Goal: Task Accomplishment & Management: Complete application form

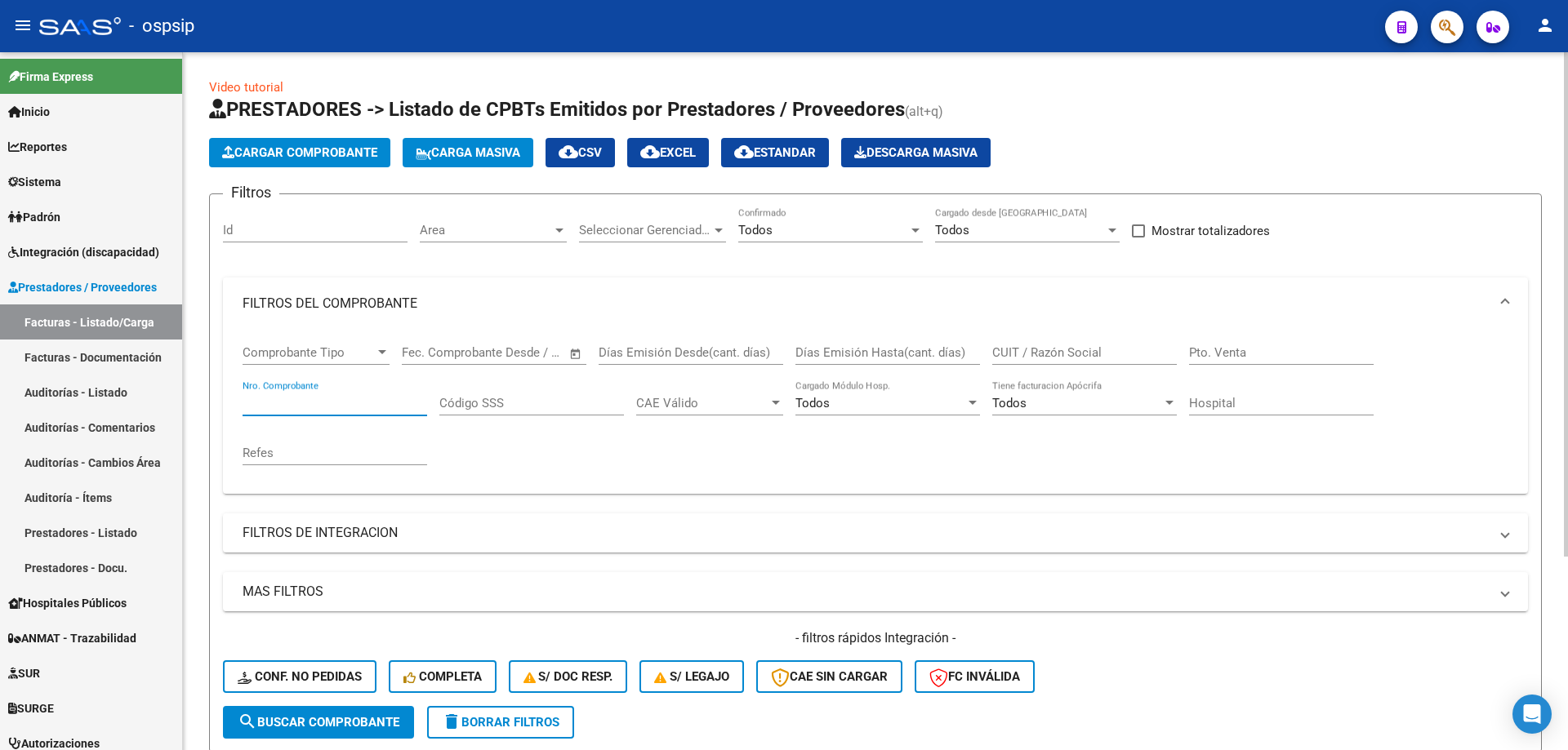
scroll to position [268, 0]
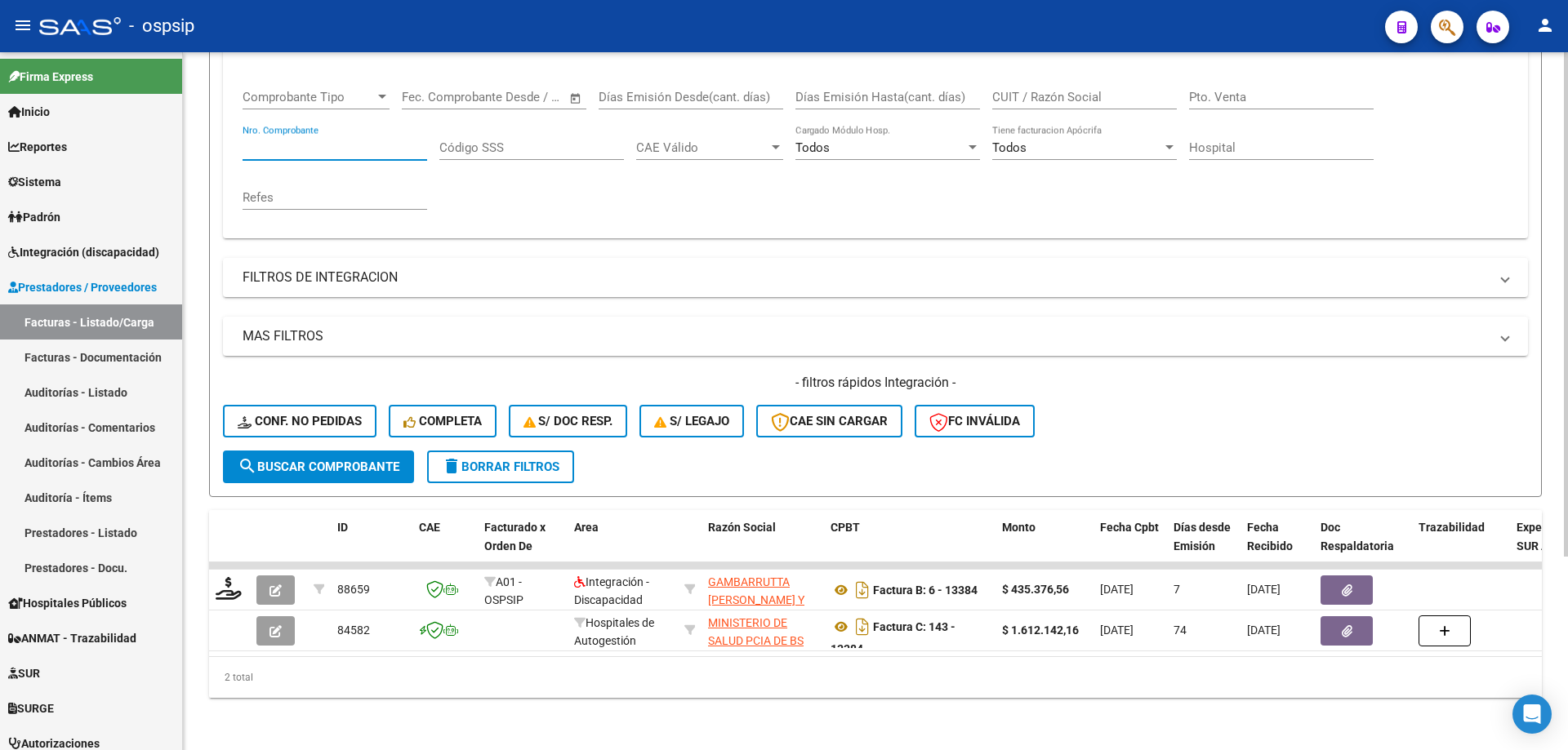
click at [362, 141] on input "Nro. Comprobante" at bounding box center [334, 147] width 184 height 14
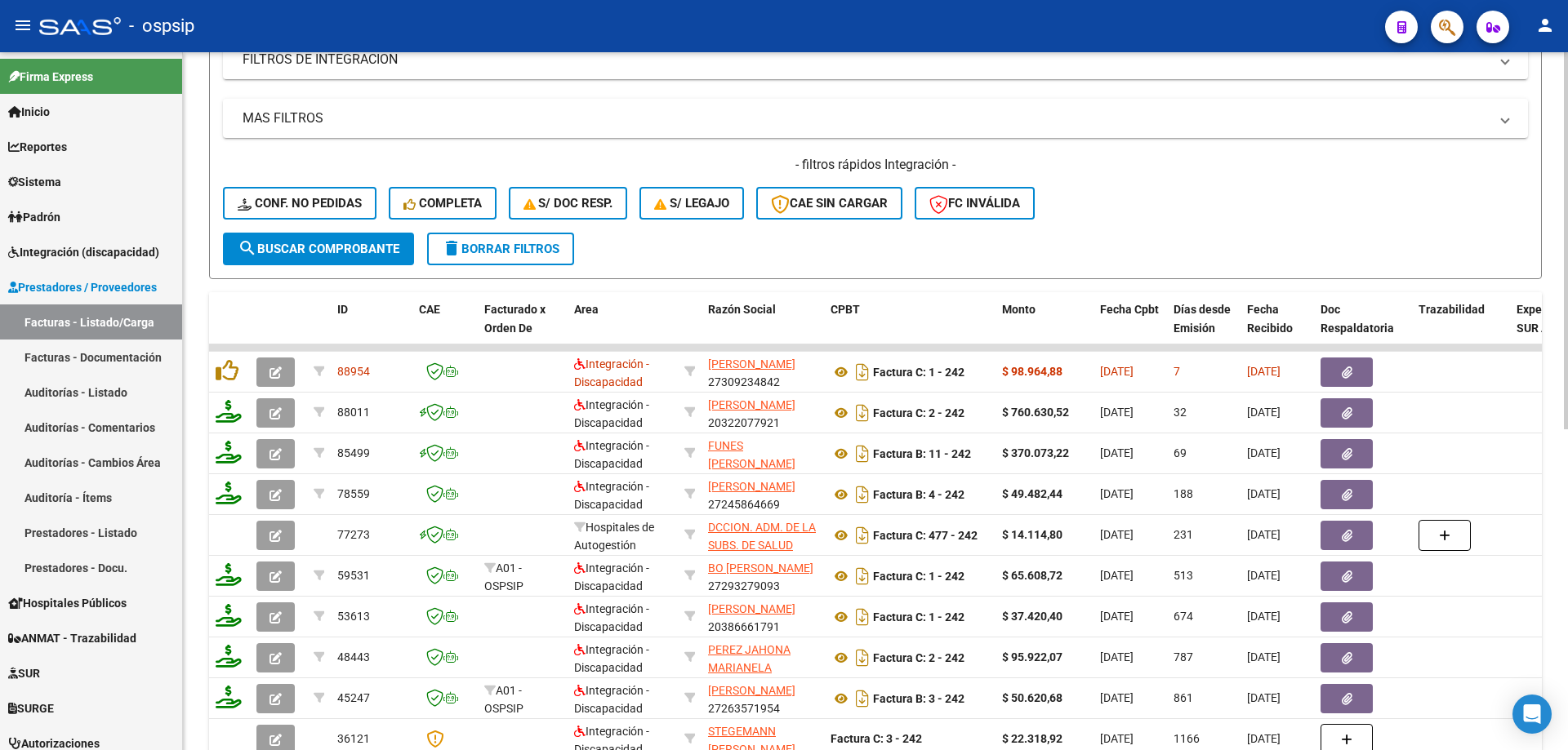
scroll to position [513, 0]
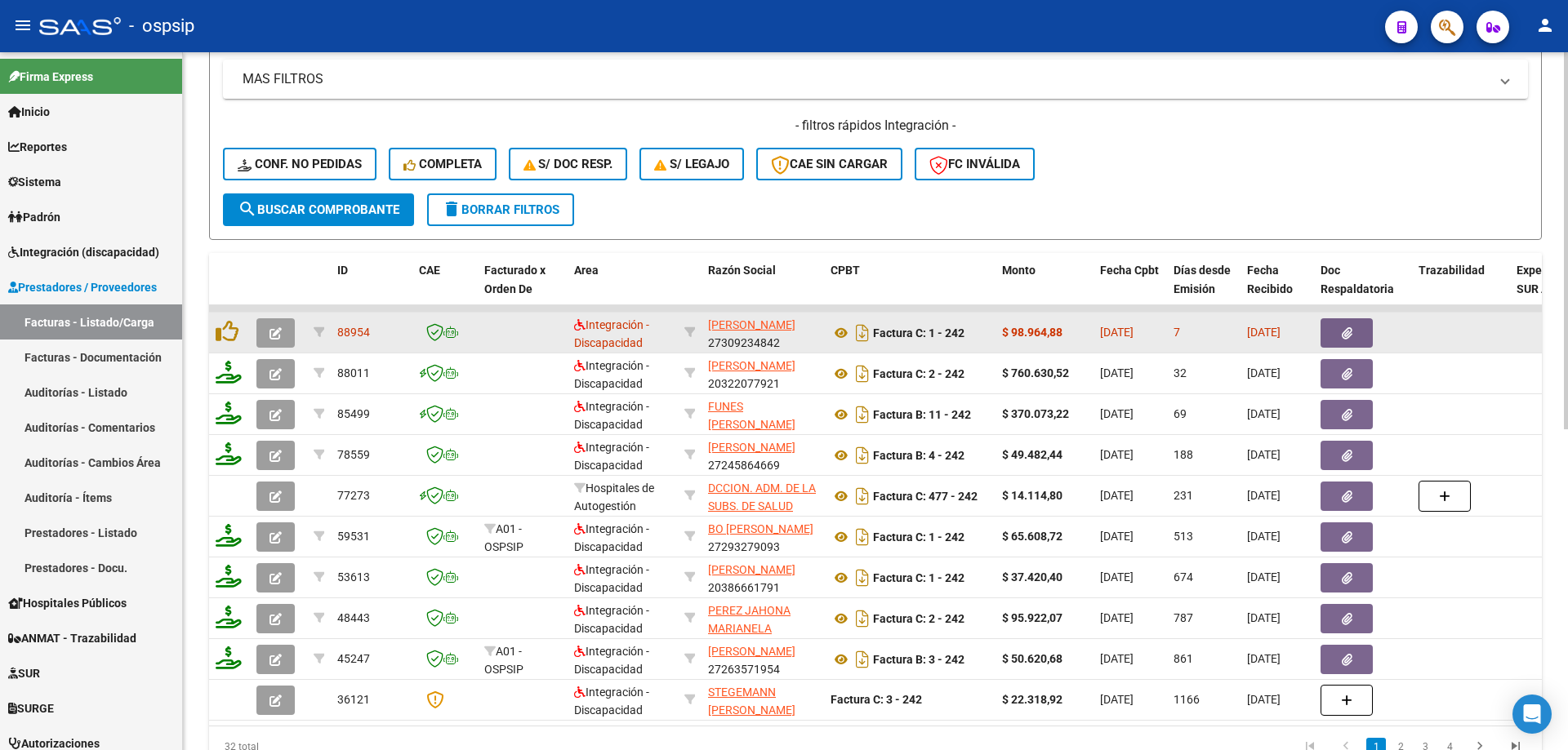
type input "242"
click at [269, 333] on button "button" at bounding box center [276, 333] width 39 height 29
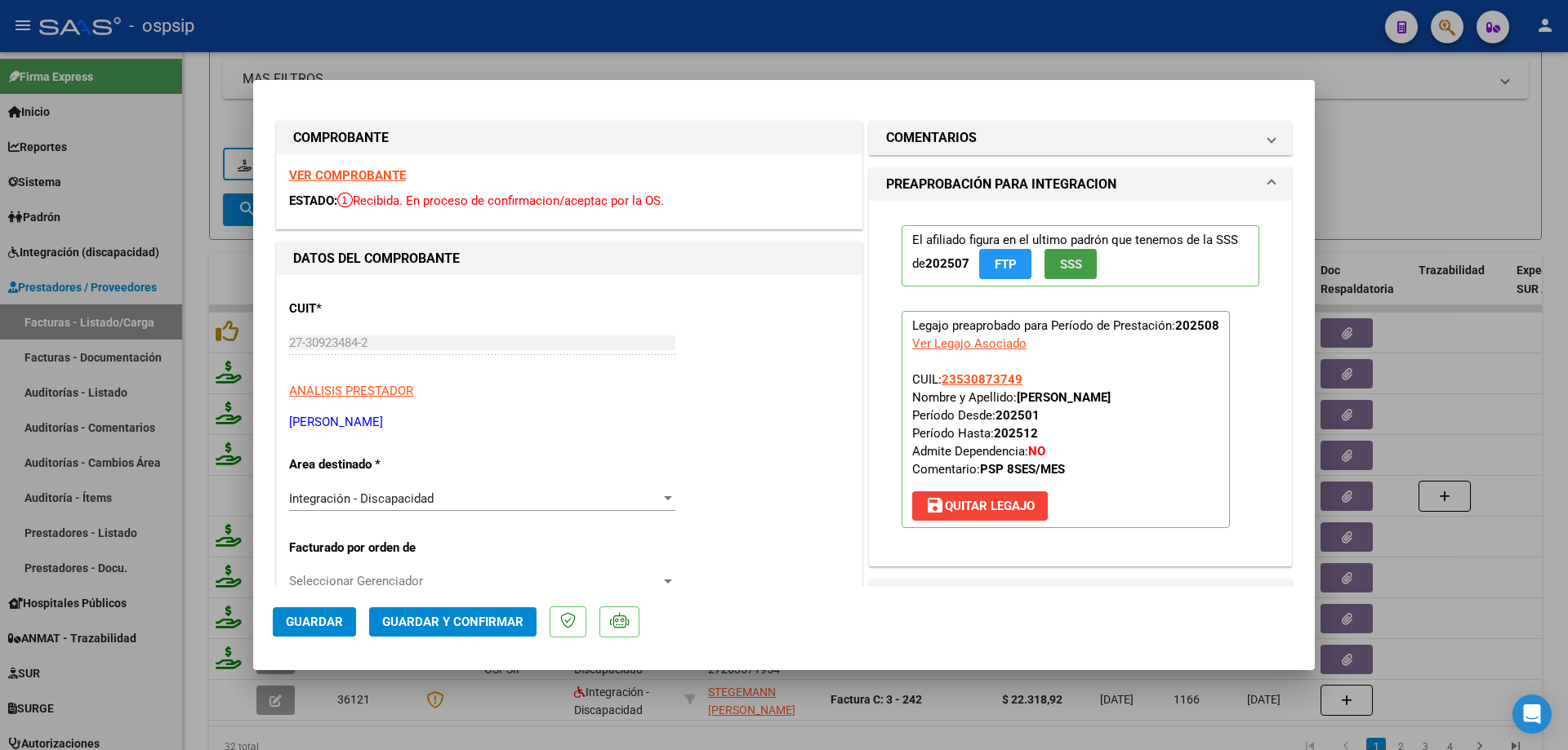
click at [1068, 263] on span "SSS" at bounding box center [1070, 264] width 22 height 14
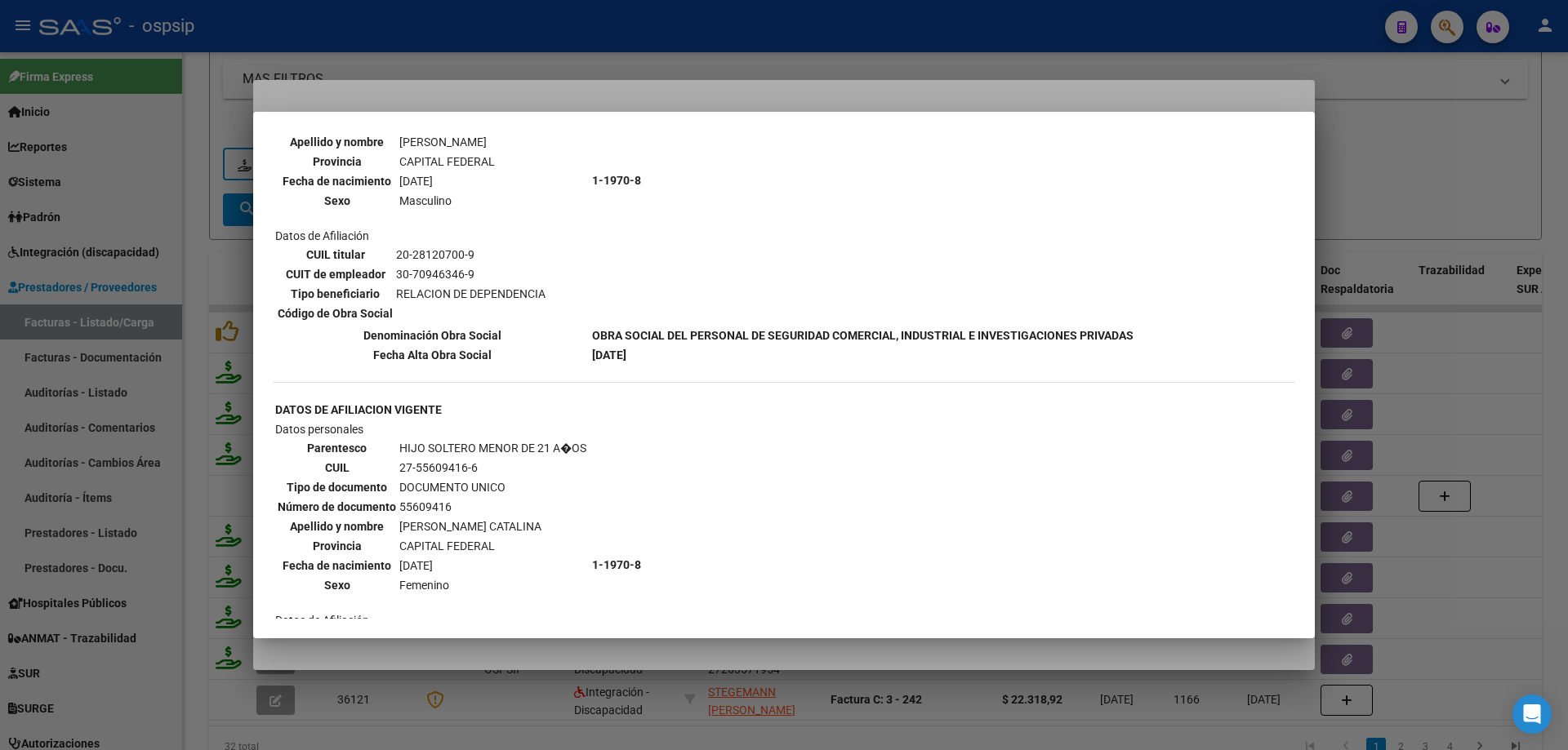
scroll to position [1300, 0]
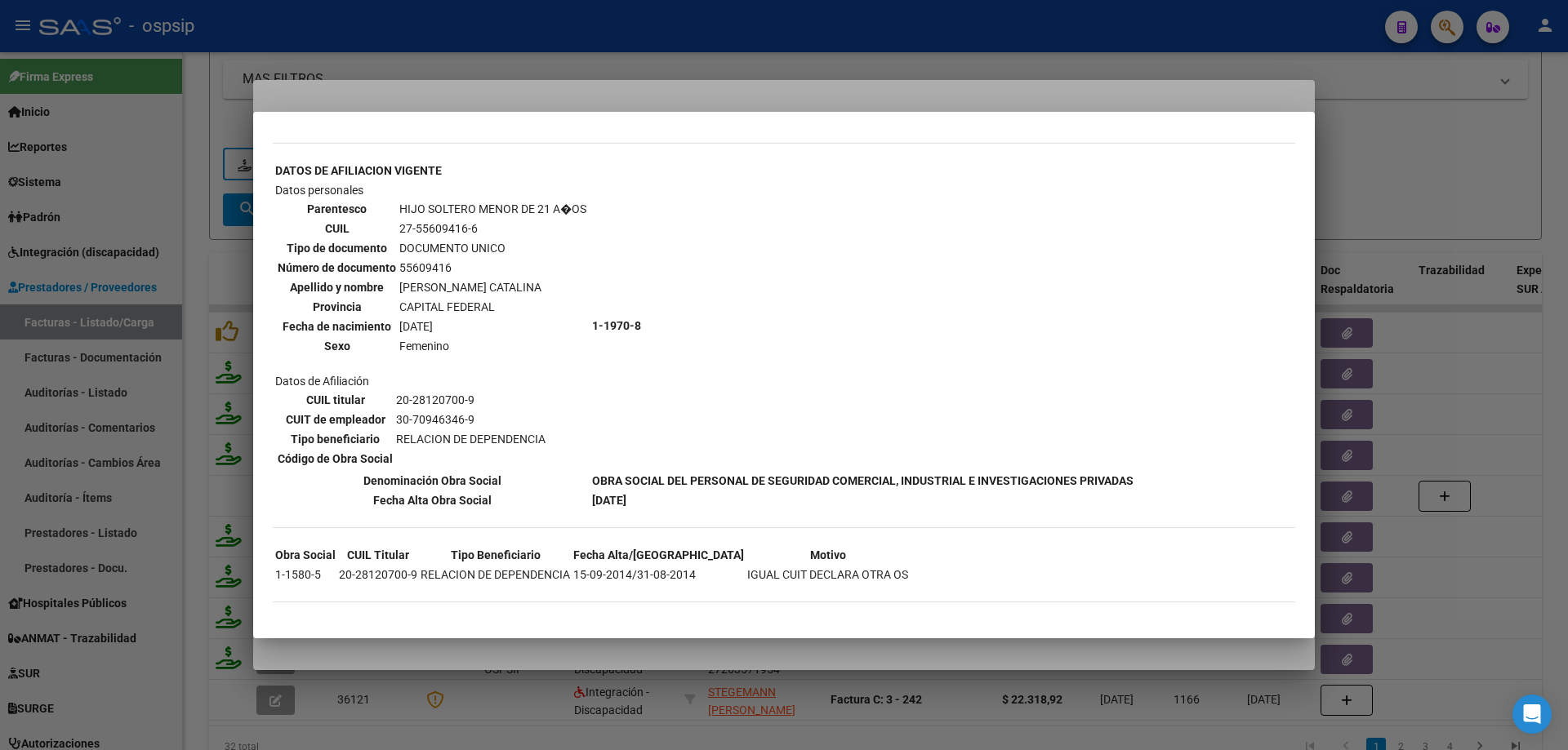
click at [1378, 175] on div at bounding box center [784, 375] width 1568 height 750
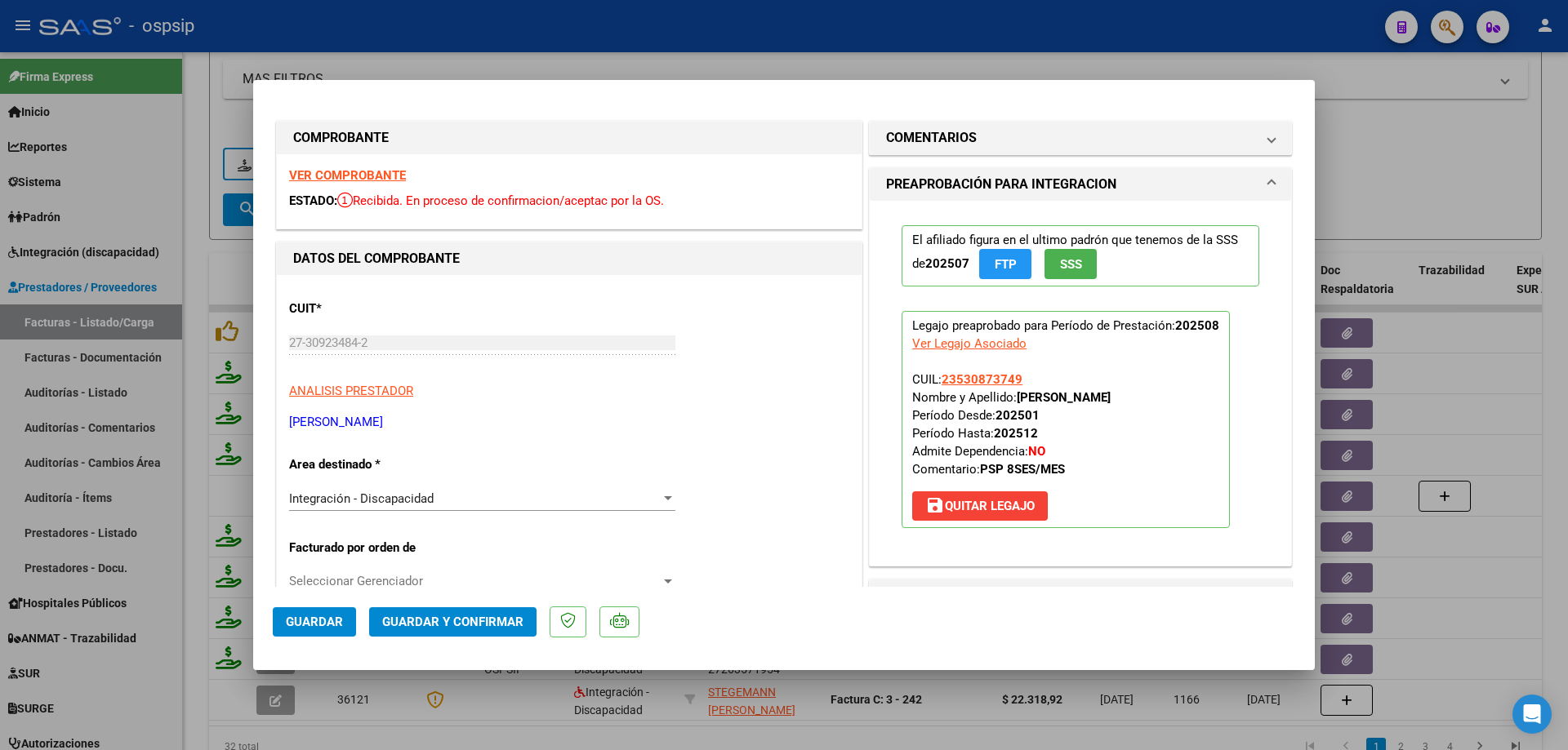
scroll to position [82, 0]
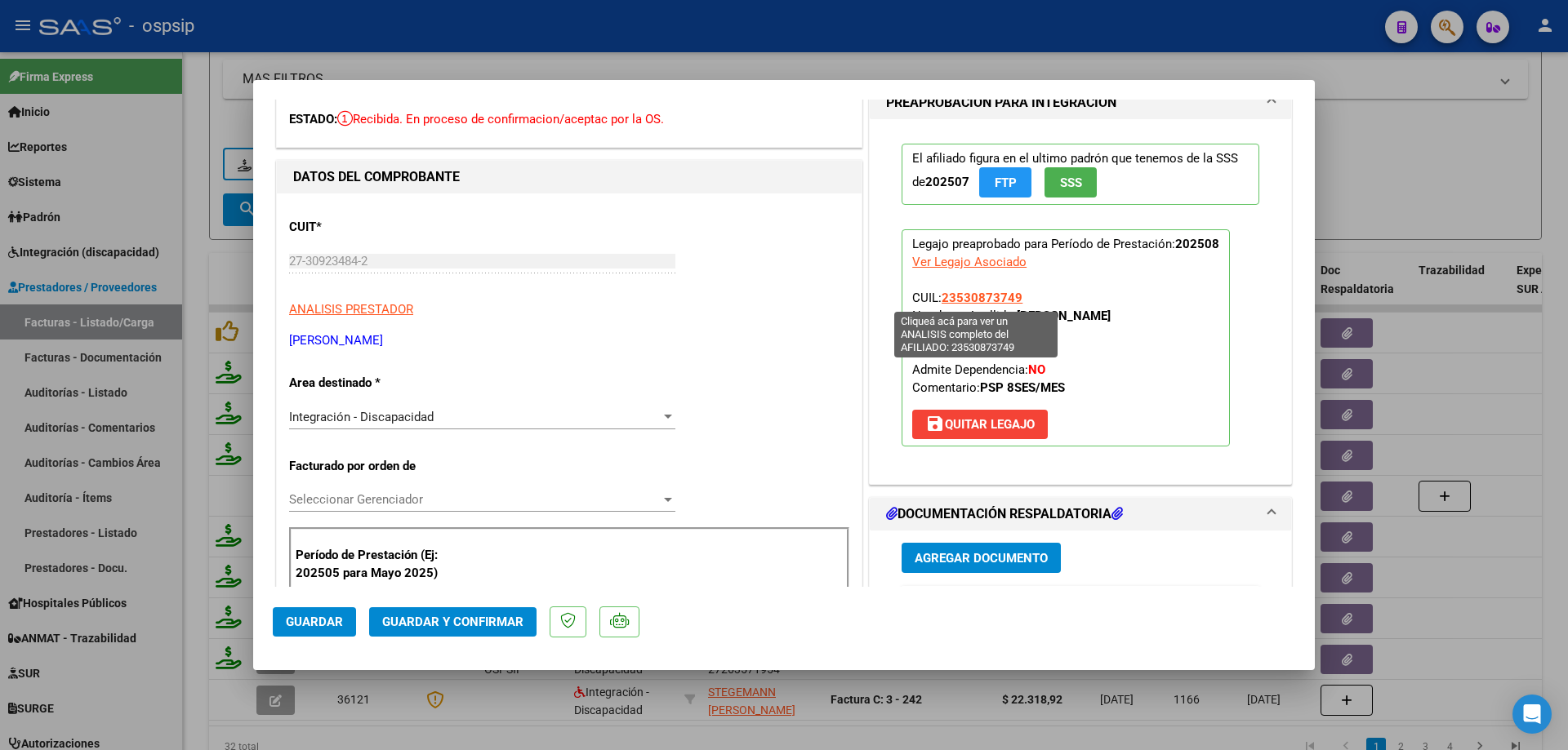
click at [961, 297] on span "23530873749" at bounding box center [982, 297] width 81 height 14
type textarea "23530873749"
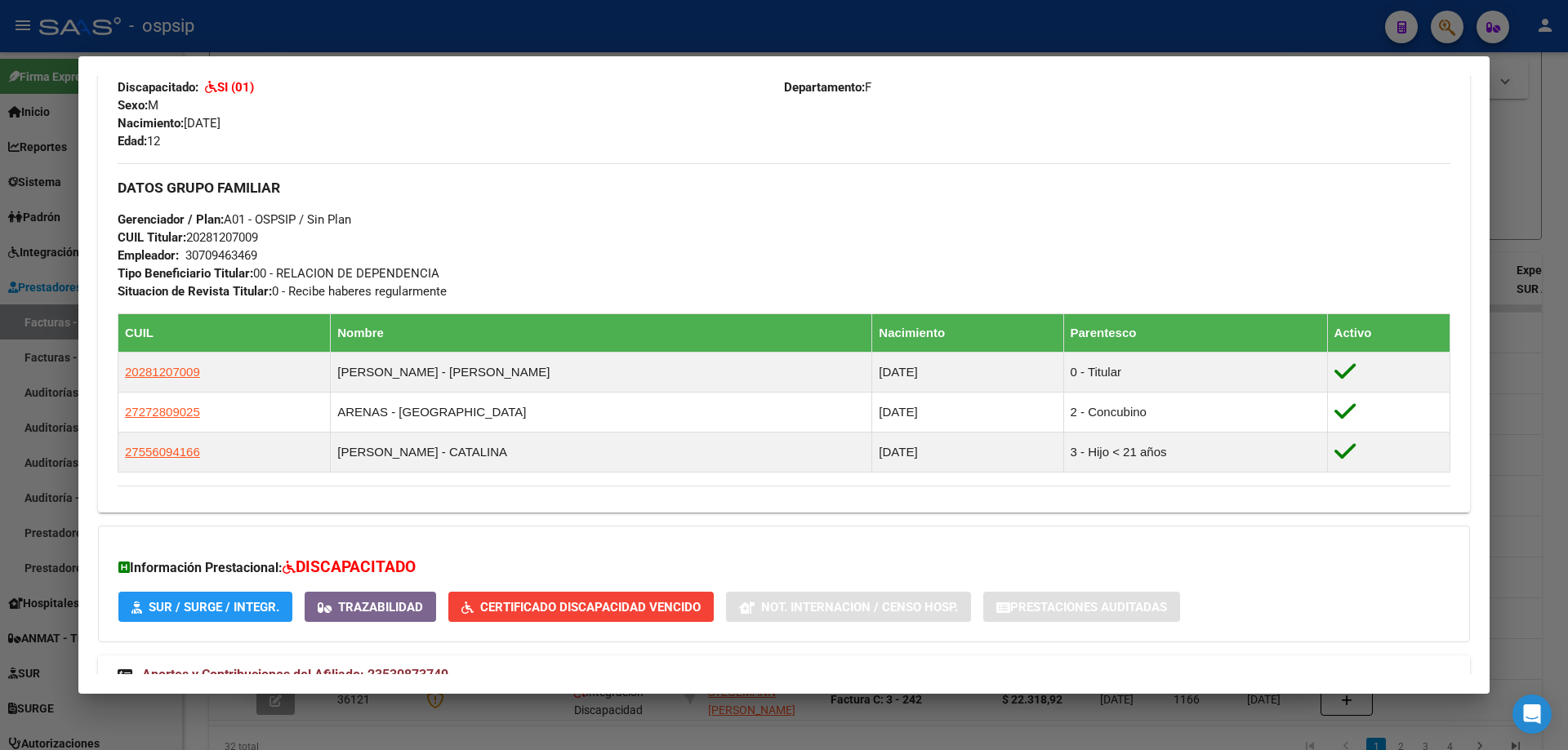
scroll to position [741, 0]
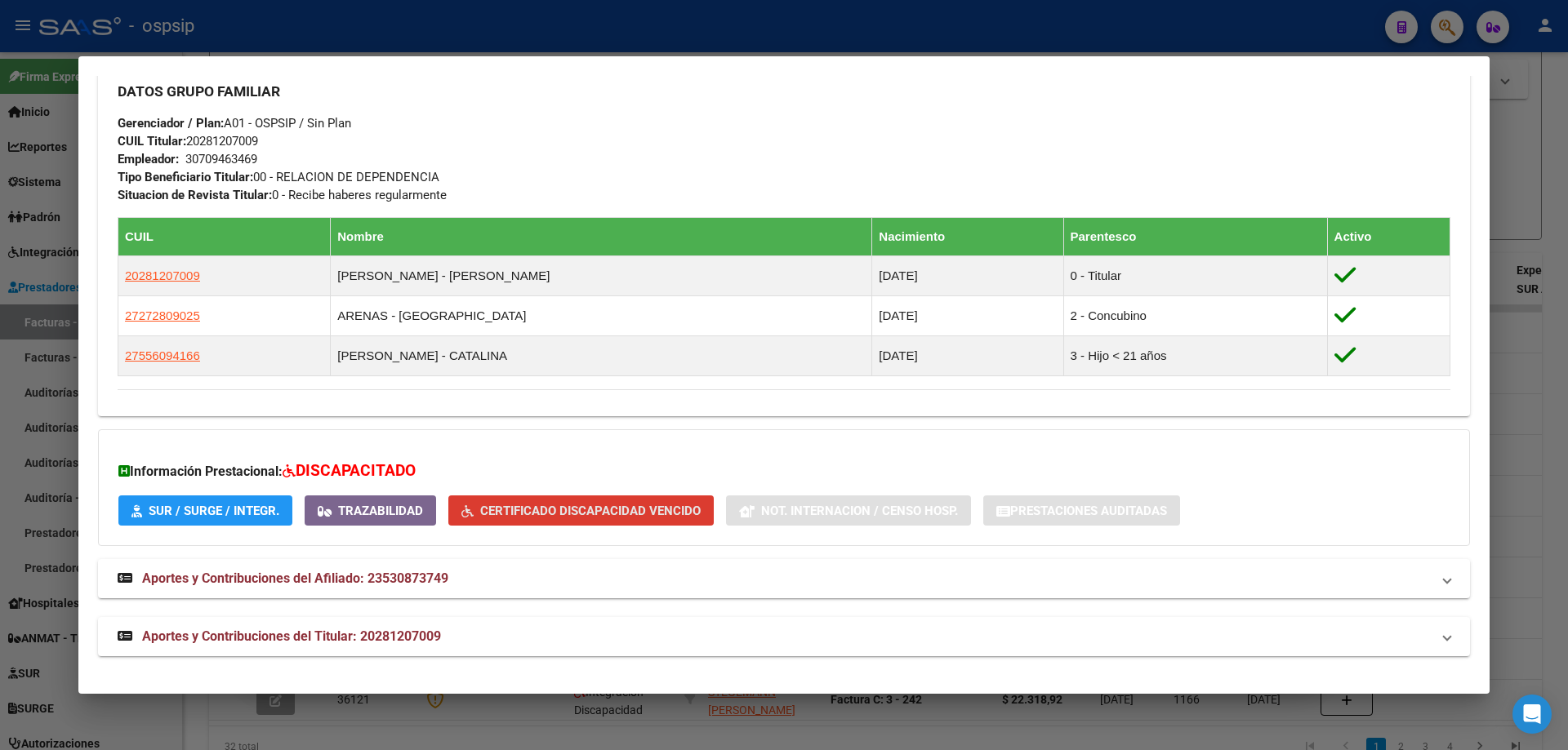
click at [640, 506] on span "Certificado Discapacidad Vencido" at bounding box center [590, 510] width 221 height 14
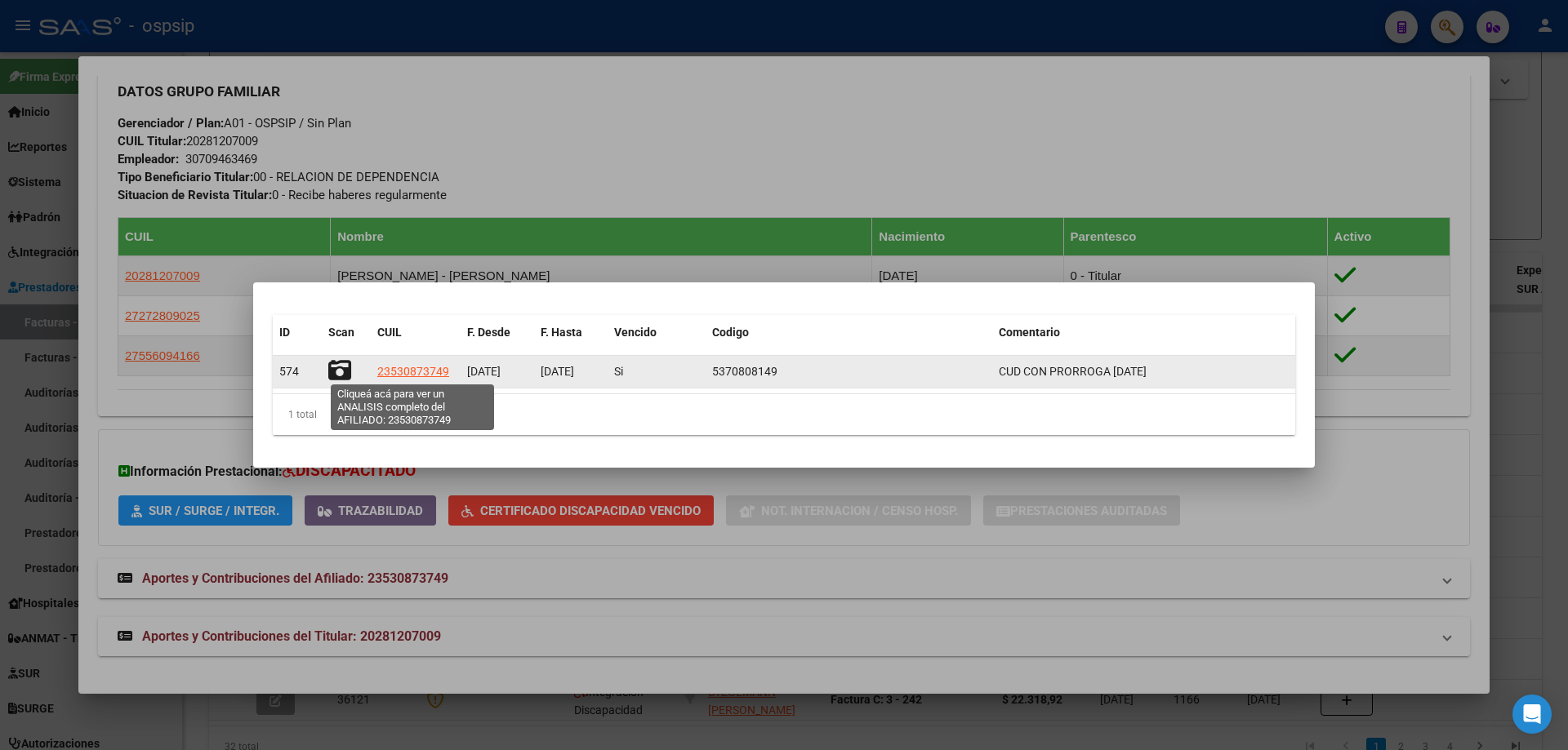
click at [422, 376] on span "23530873749" at bounding box center [413, 371] width 72 height 13
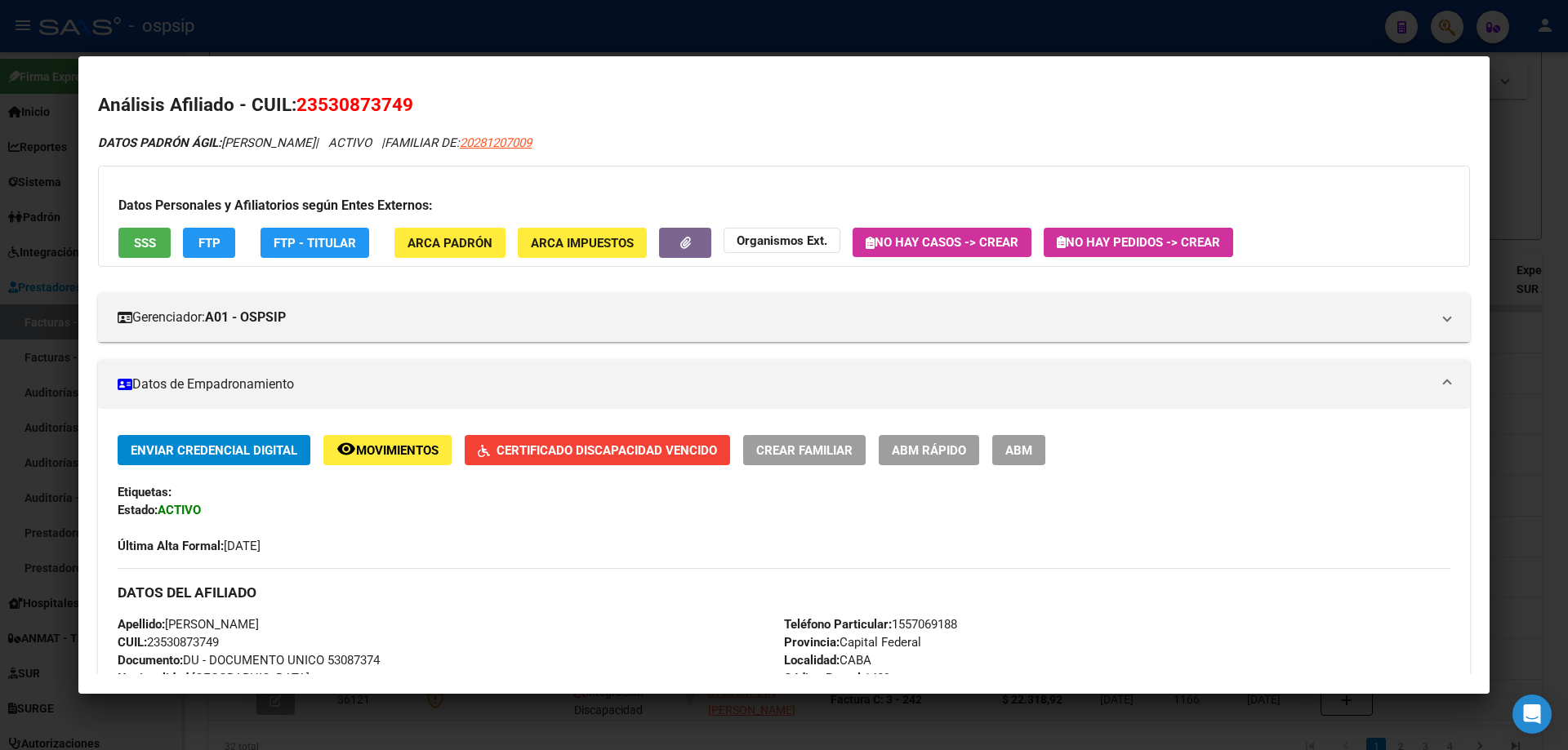
click at [1567, 211] on div at bounding box center [784, 375] width 1568 height 750
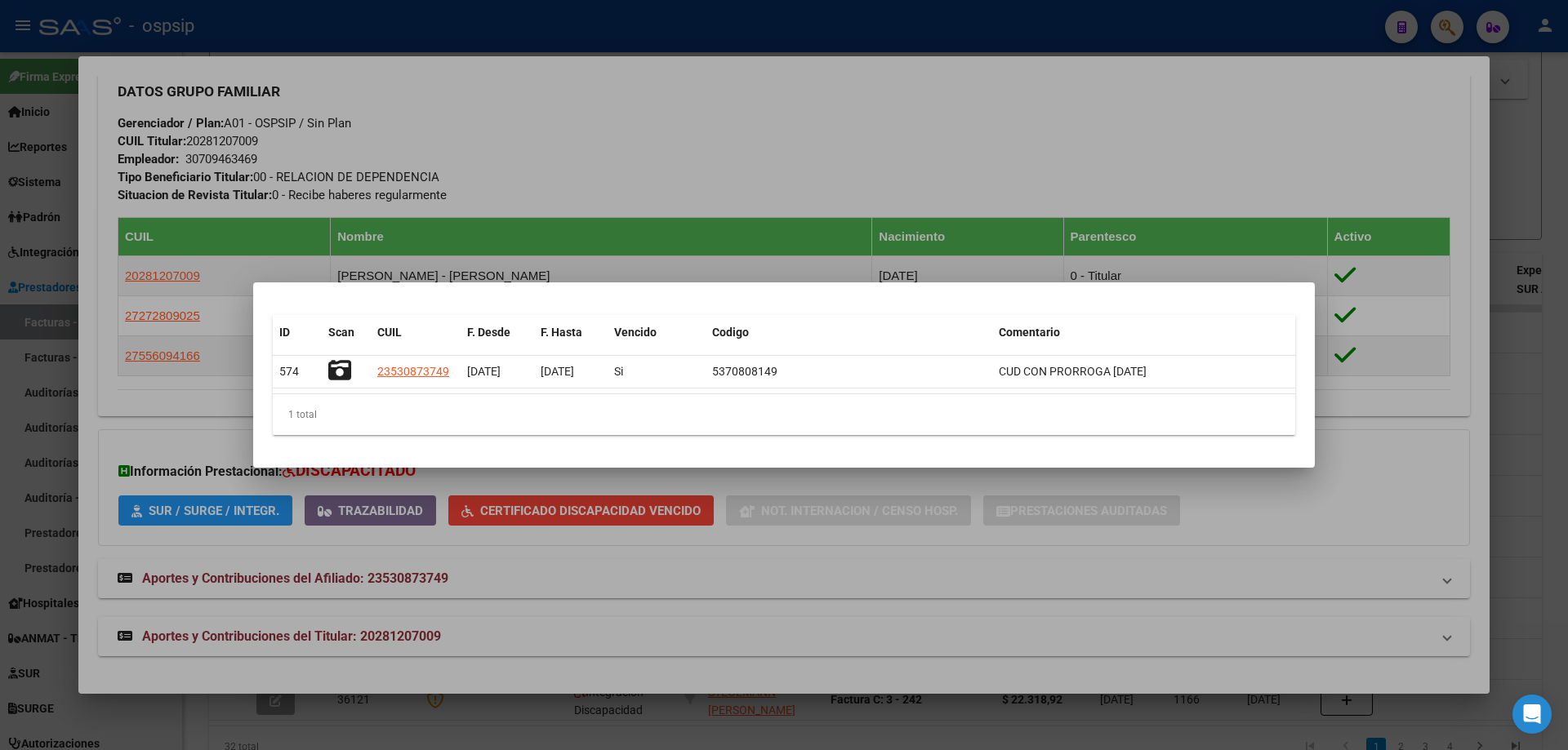
click at [1079, 535] on div at bounding box center [784, 375] width 1568 height 750
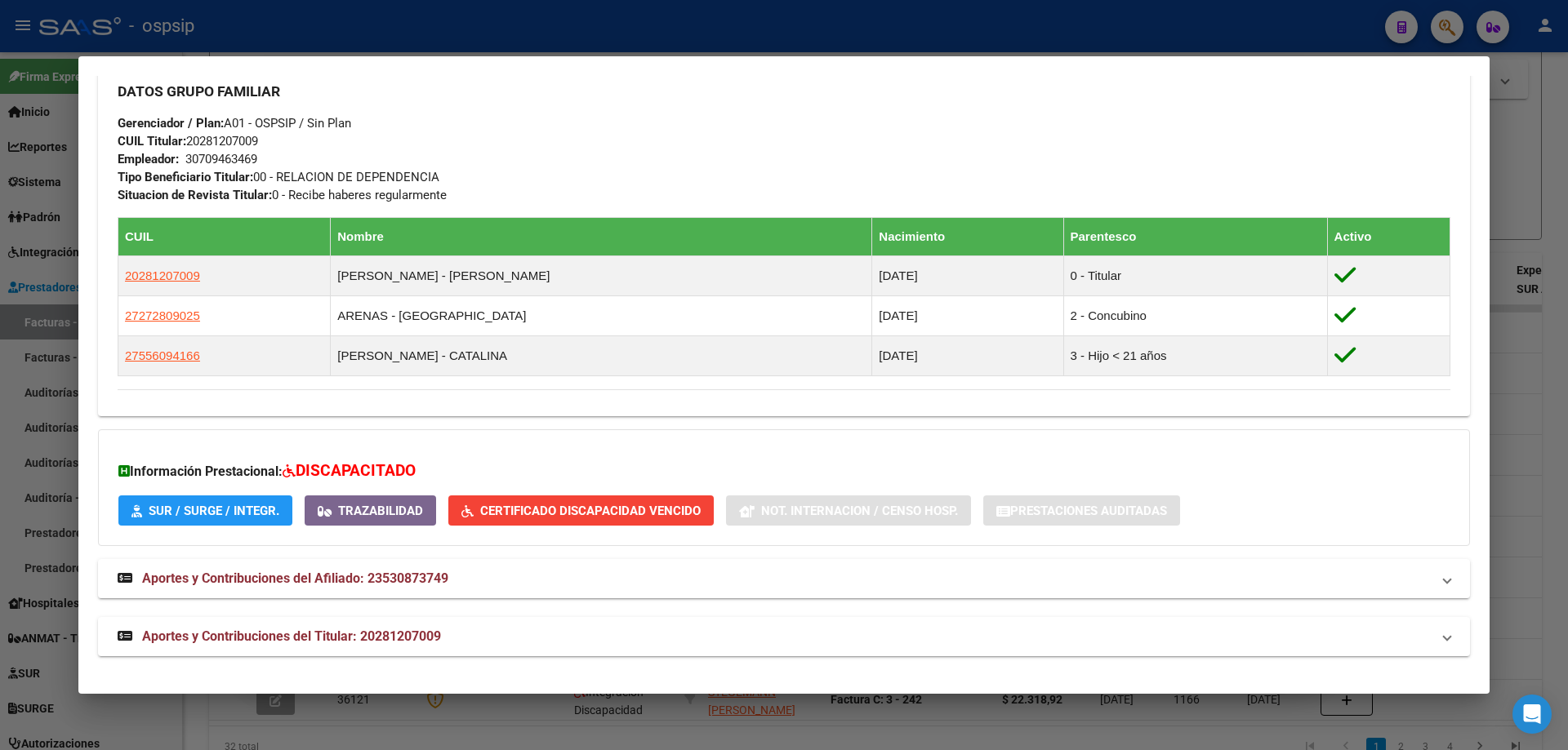
click at [1554, 421] on div at bounding box center [784, 375] width 1568 height 750
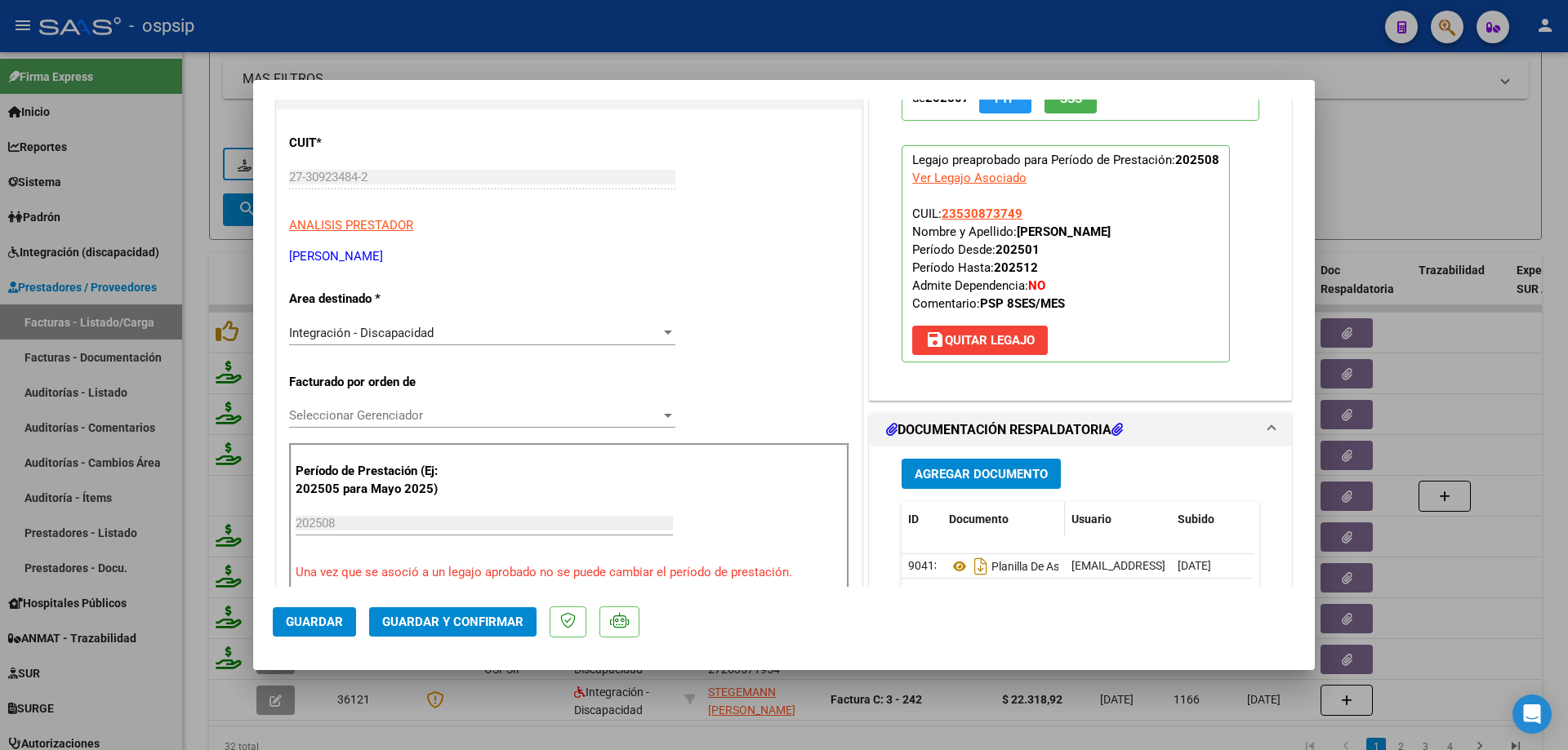
scroll to position [245, 0]
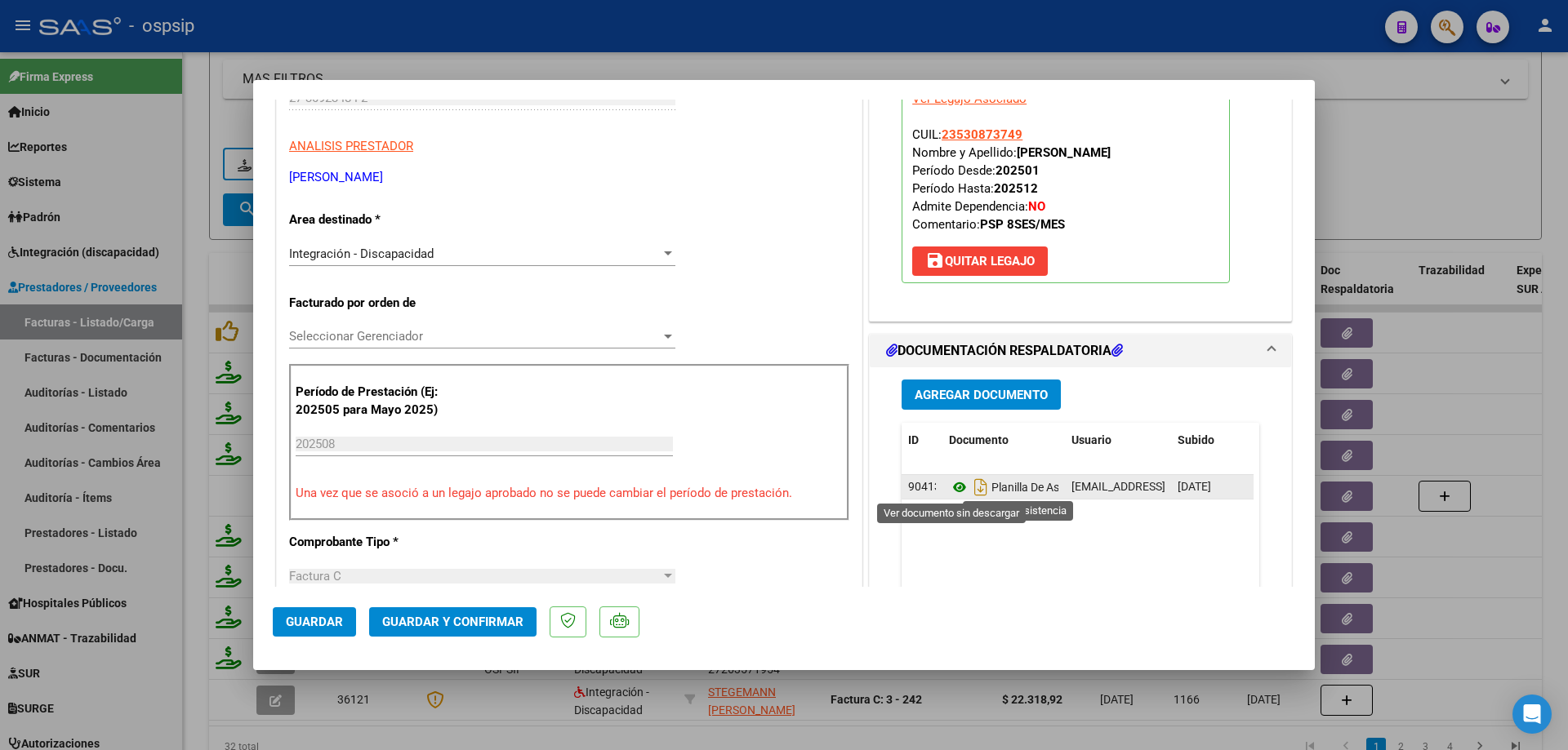
click at [959, 484] on icon at bounding box center [960, 487] width 21 height 19
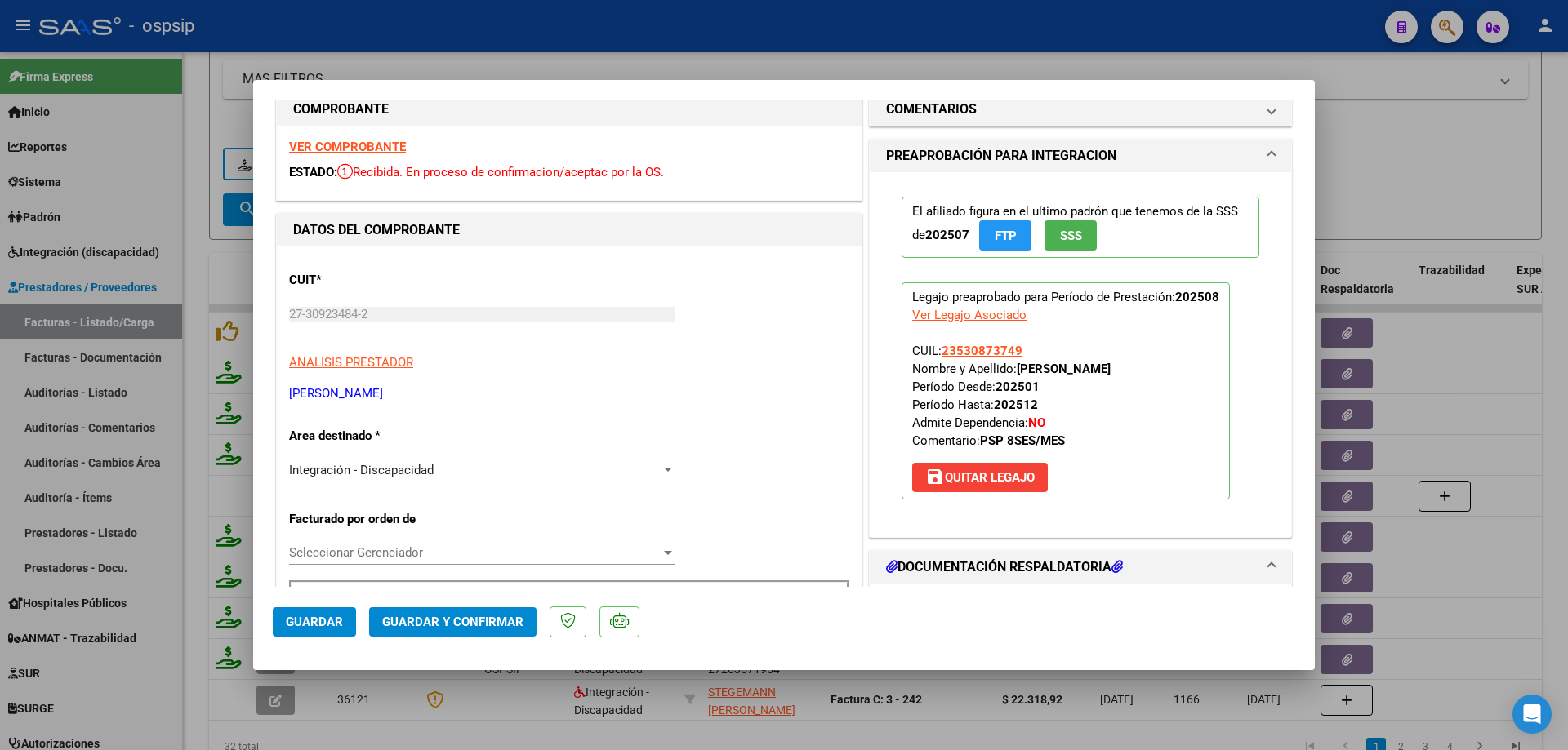
scroll to position [0, 0]
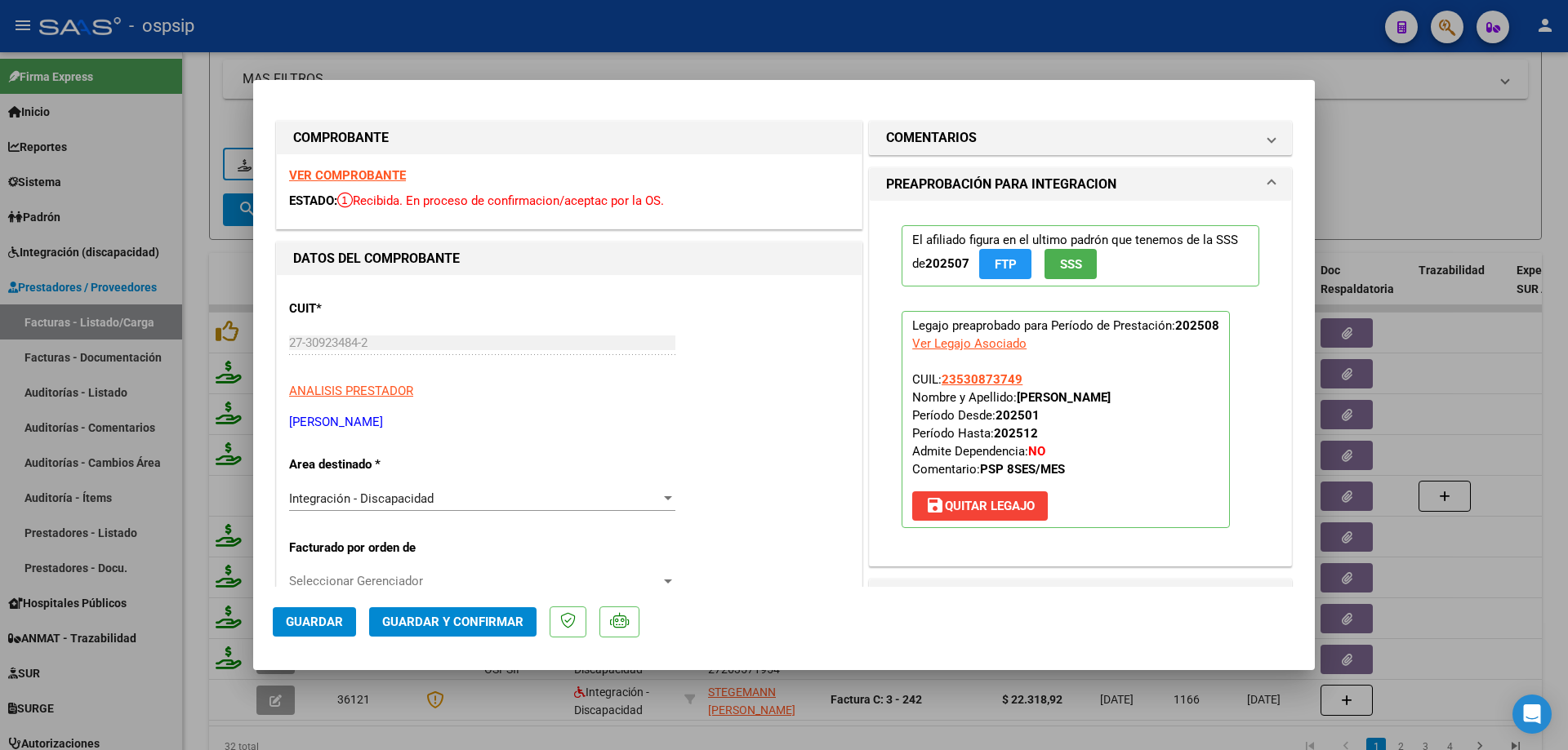
drag, startPoint x: 1015, startPoint y: 381, endPoint x: 933, endPoint y: 381, distance: 82.0
click at [933, 381] on p "Legajo preaprobado para Período de Prestación: 202508 Ver Legajo Asociado CUIL:…" at bounding box center [1066, 419] width 328 height 217
copy span "23530873749"
click at [412, 629] on span "Guardar y Confirmar" at bounding box center [452, 622] width 141 height 14
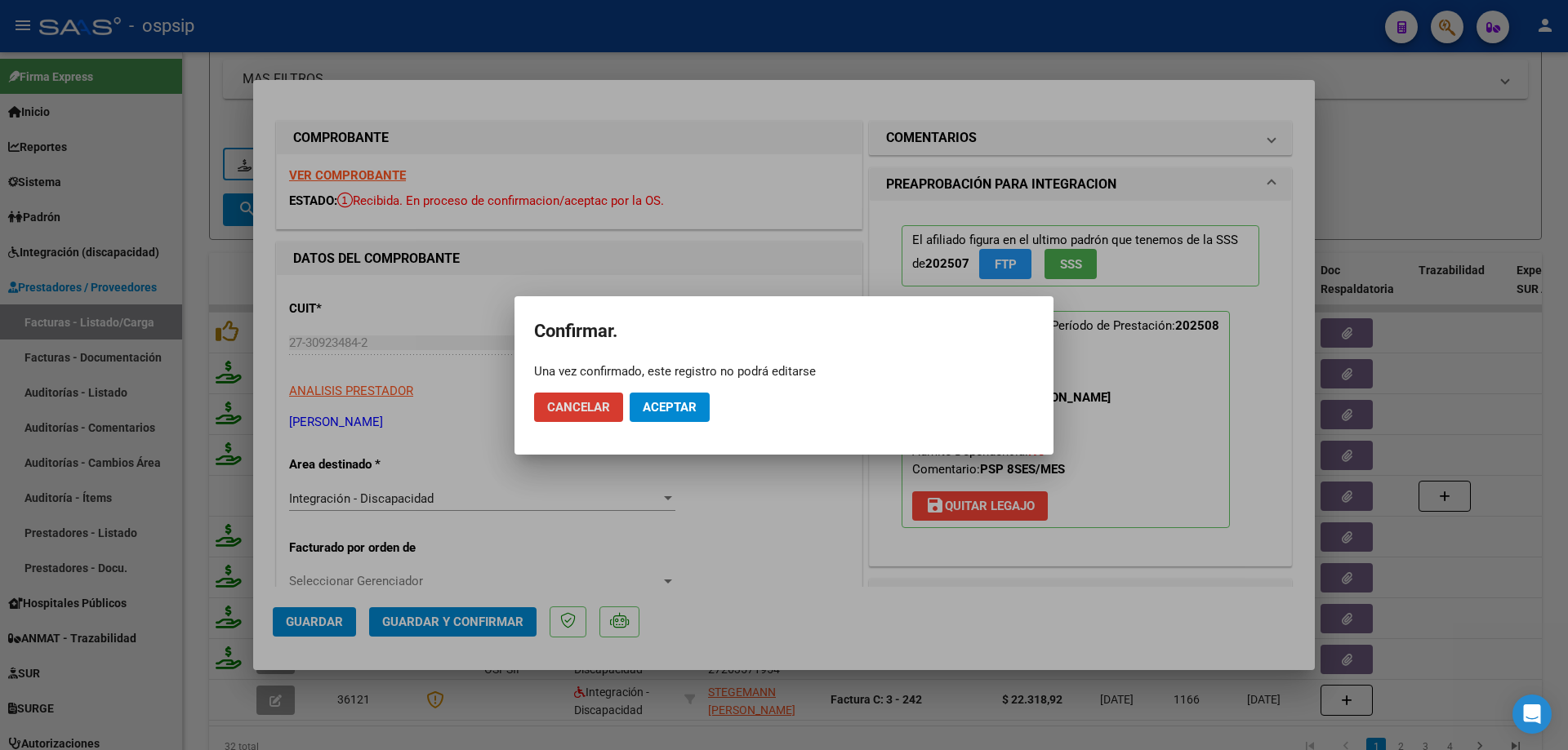
click at [658, 402] on span "Aceptar" at bounding box center [669, 407] width 54 height 14
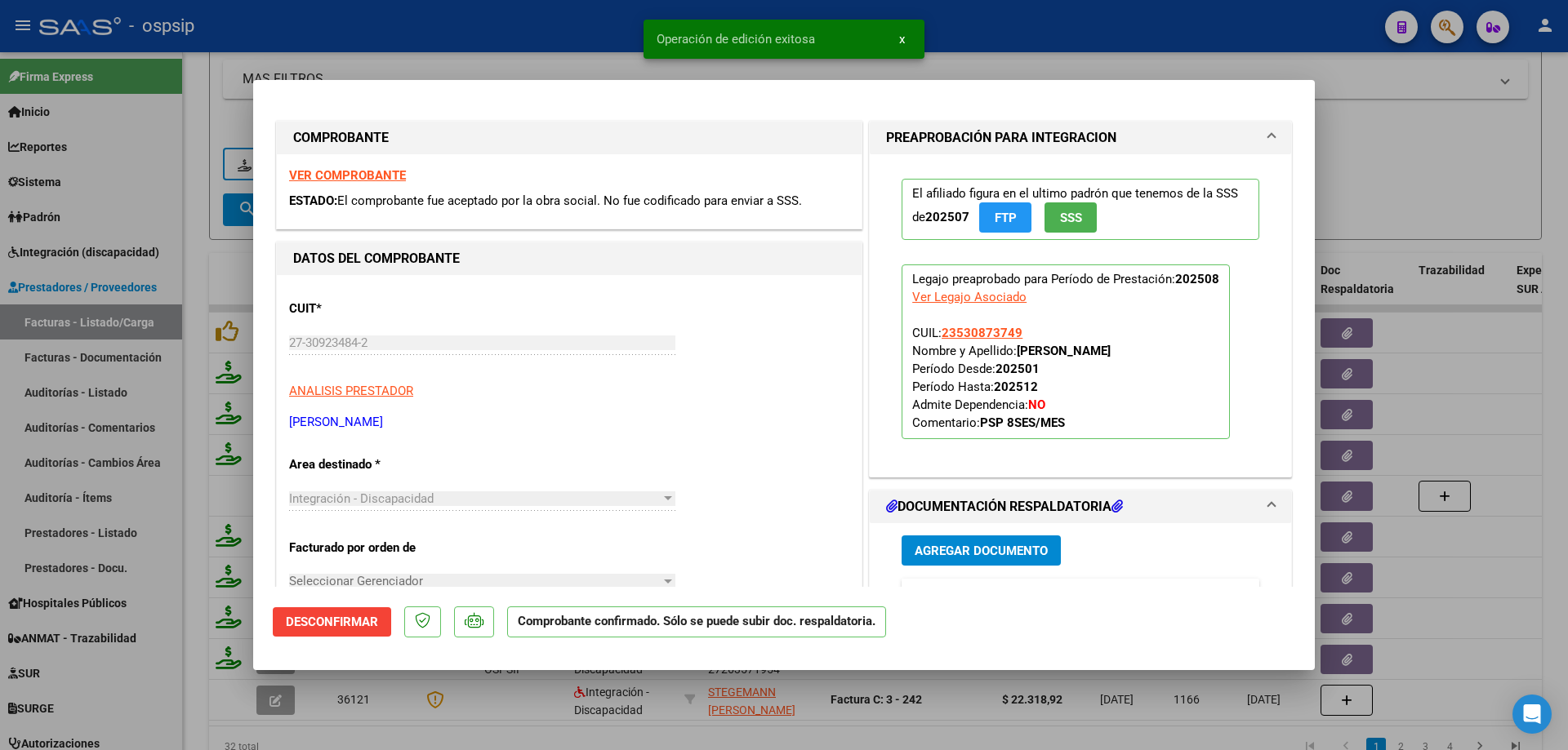
click at [1373, 182] on div at bounding box center [784, 375] width 1568 height 750
type input "$ 0,00"
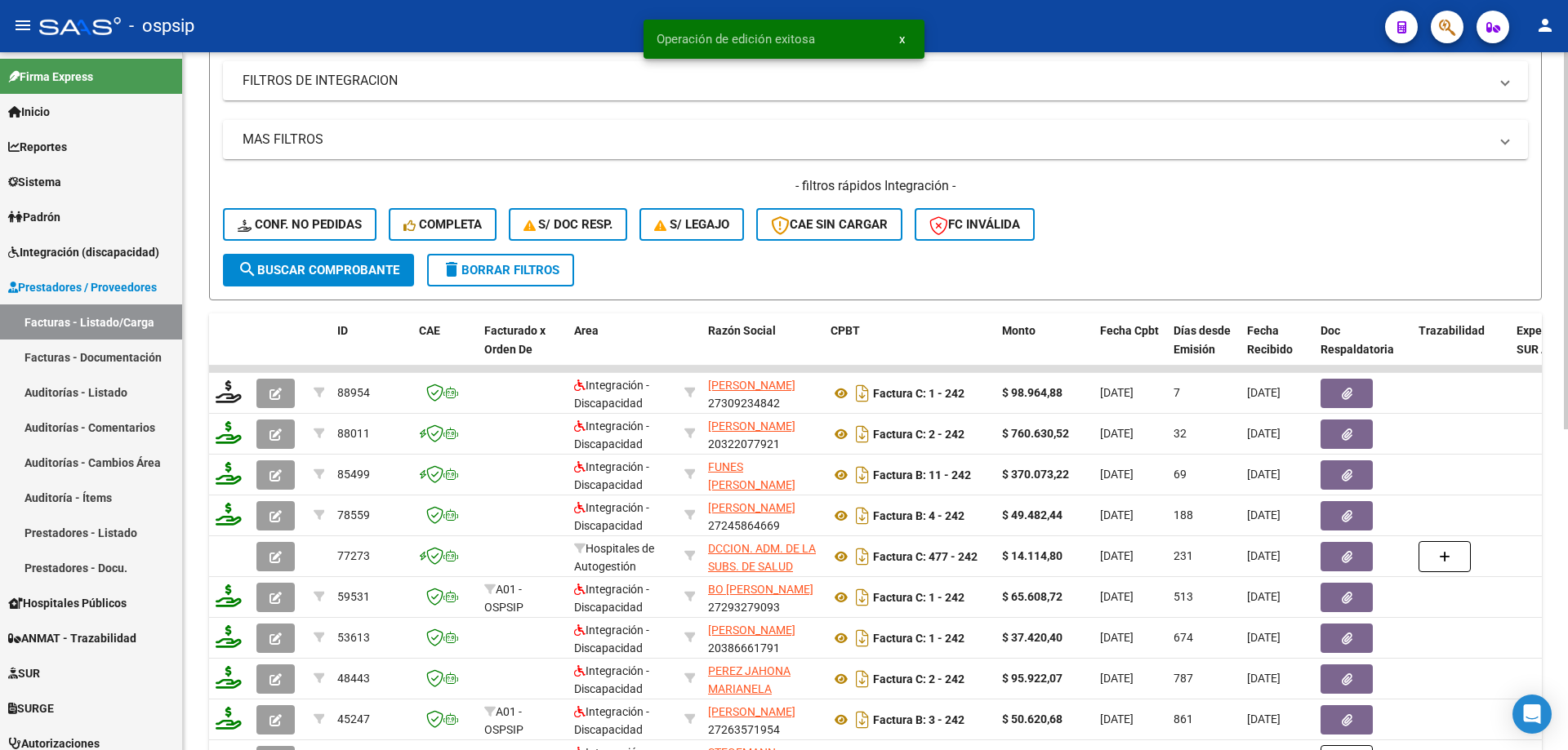
scroll to position [104, 0]
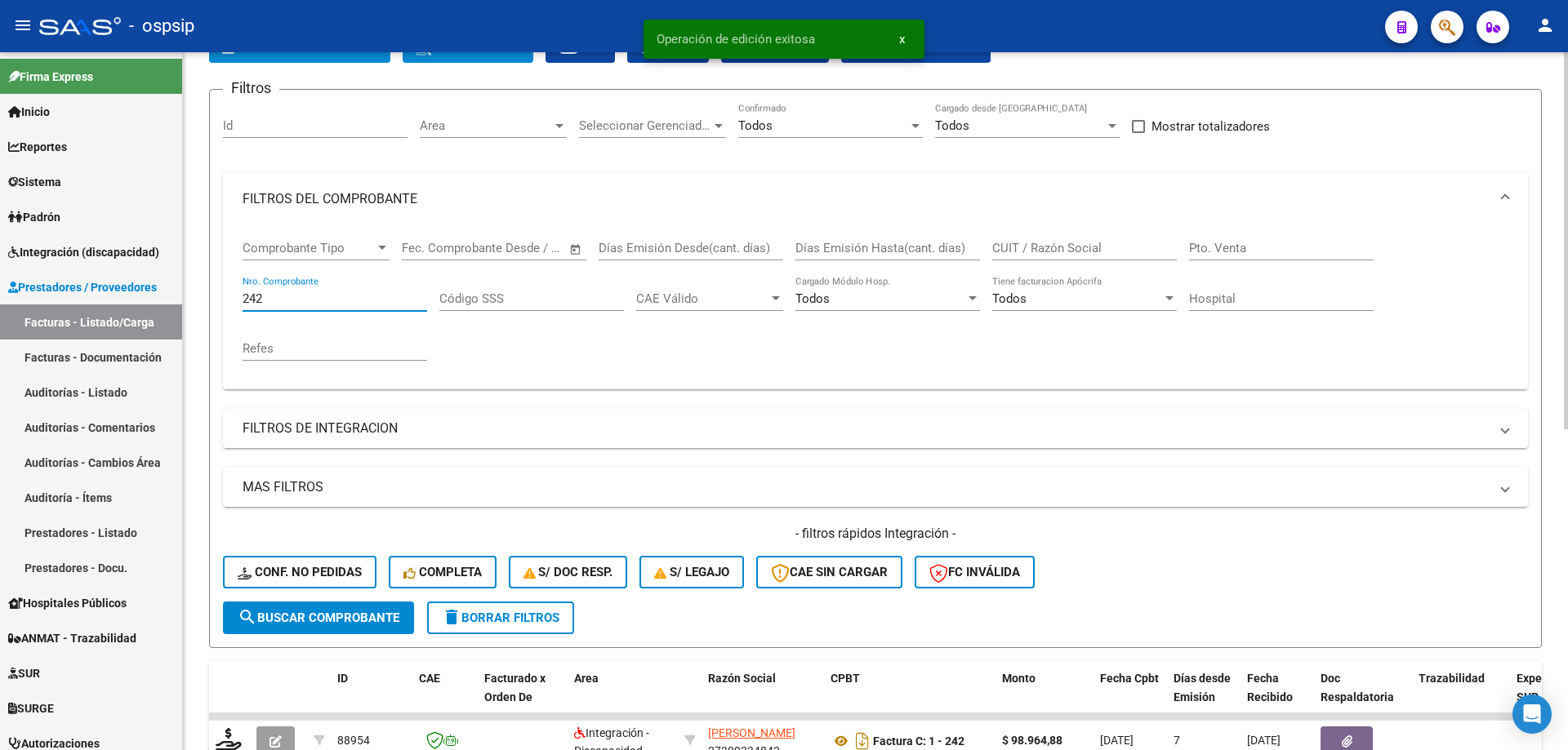
click at [272, 296] on input "242" at bounding box center [334, 298] width 184 height 14
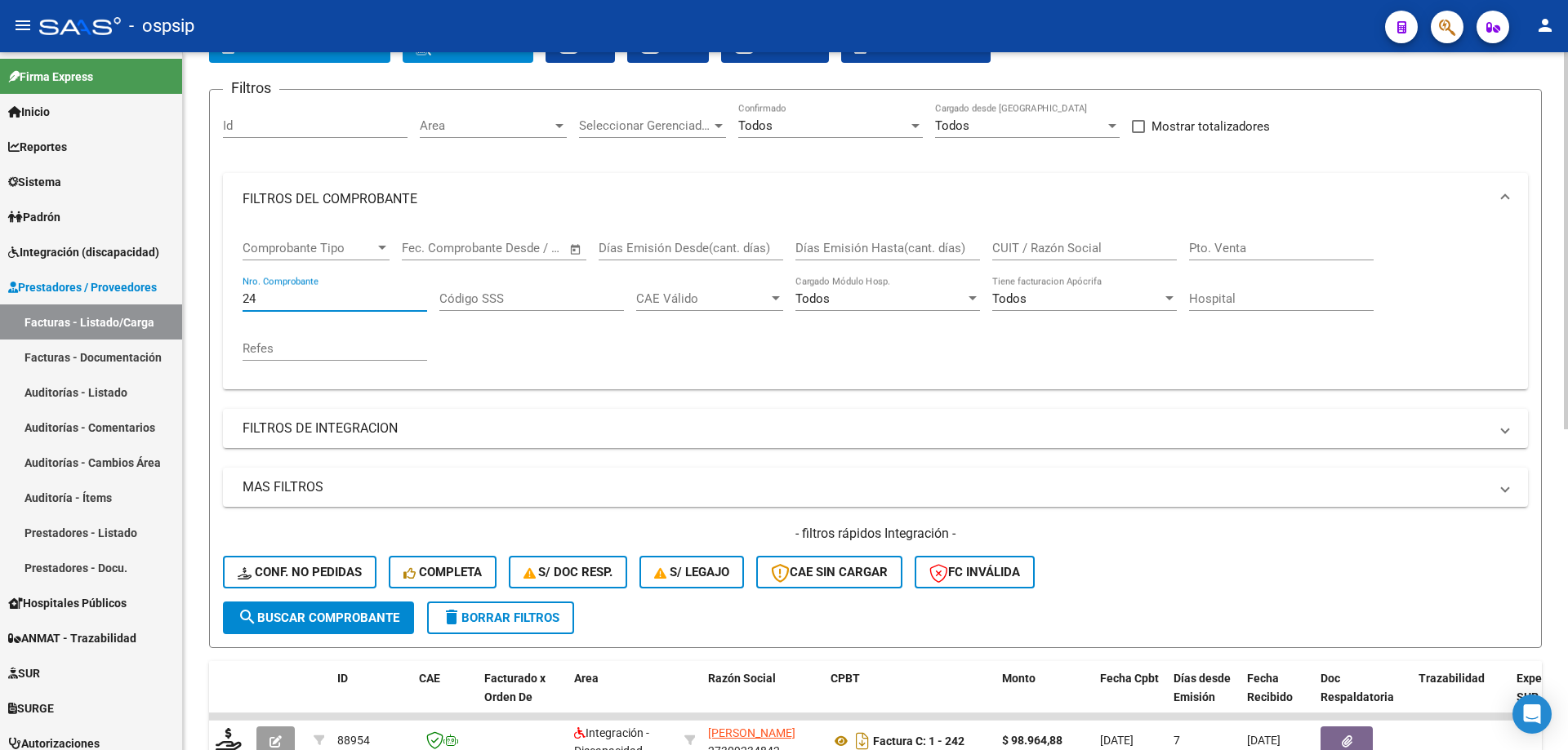
type input "2"
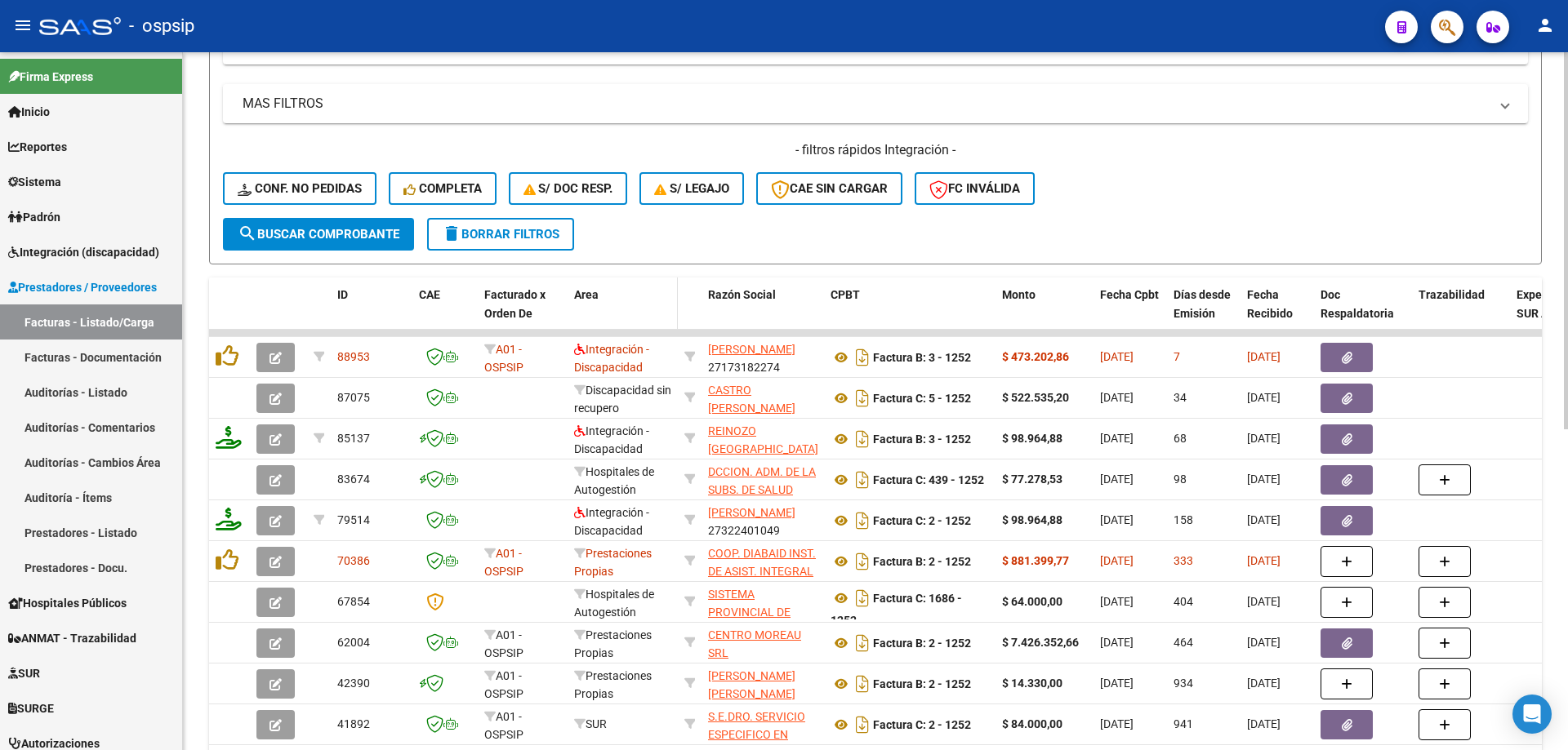
scroll to position [513, 0]
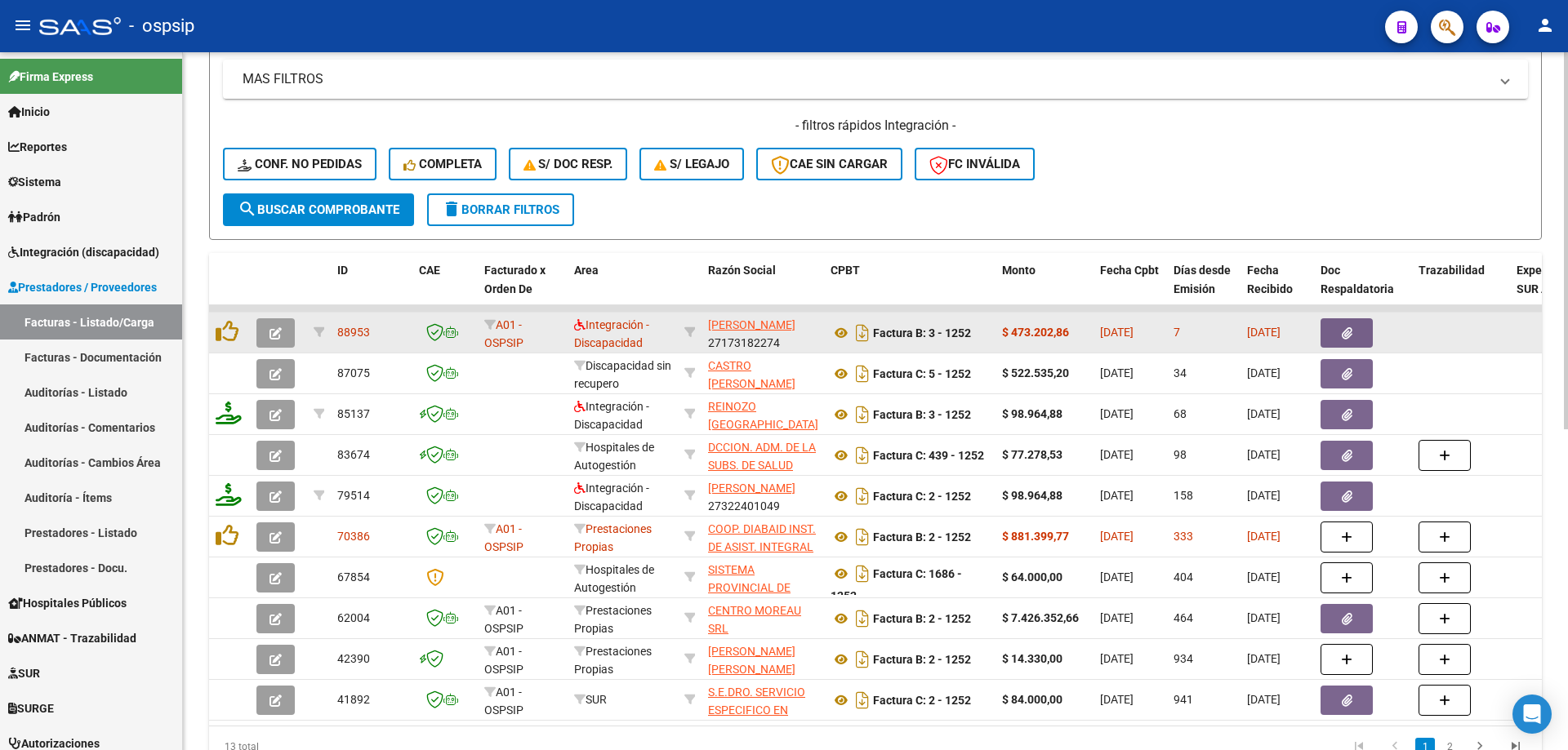
type input "1252"
click at [269, 335] on icon "button" at bounding box center [275, 334] width 13 height 13
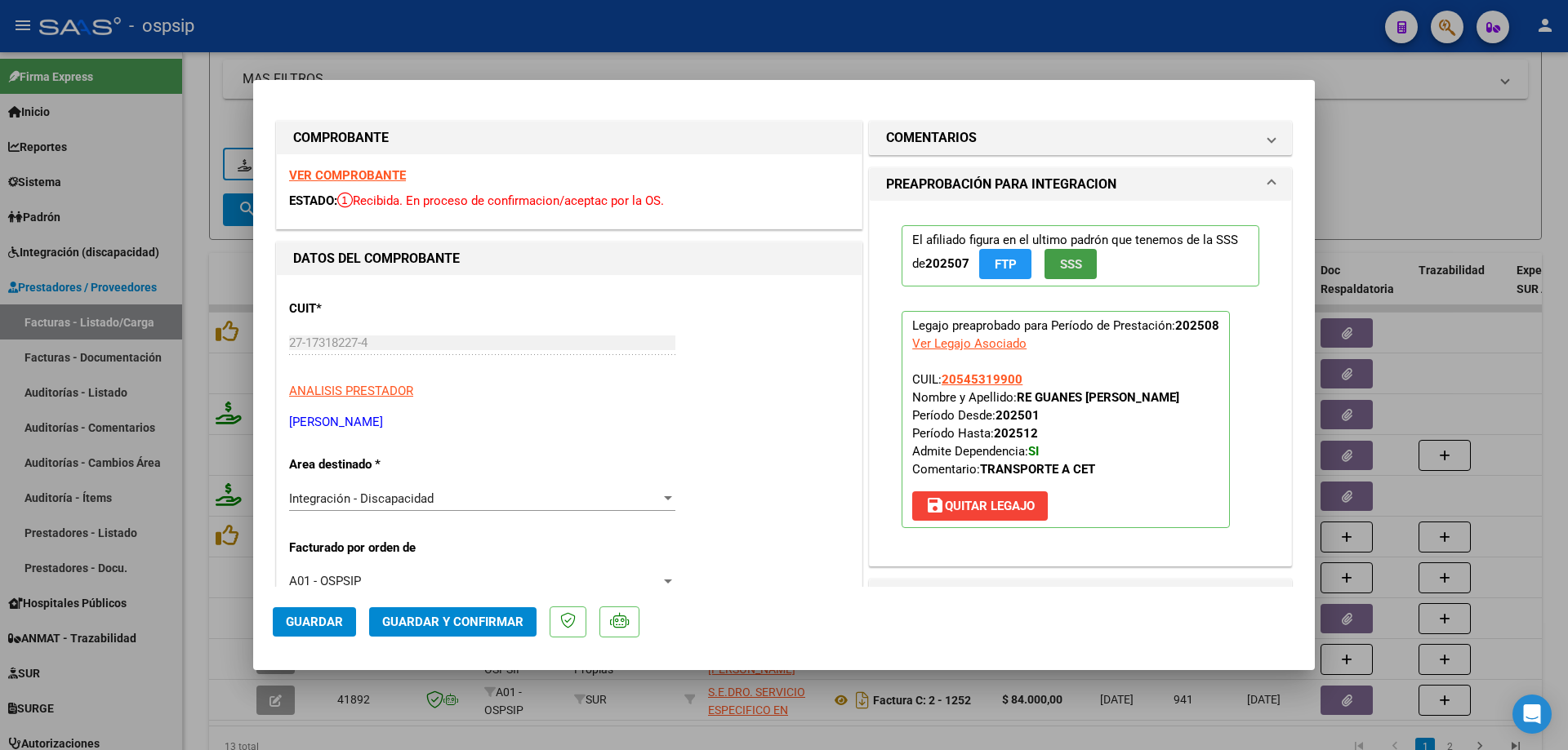
click at [1063, 264] on span "SSS" at bounding box center [1070, 264] width 22 height 14
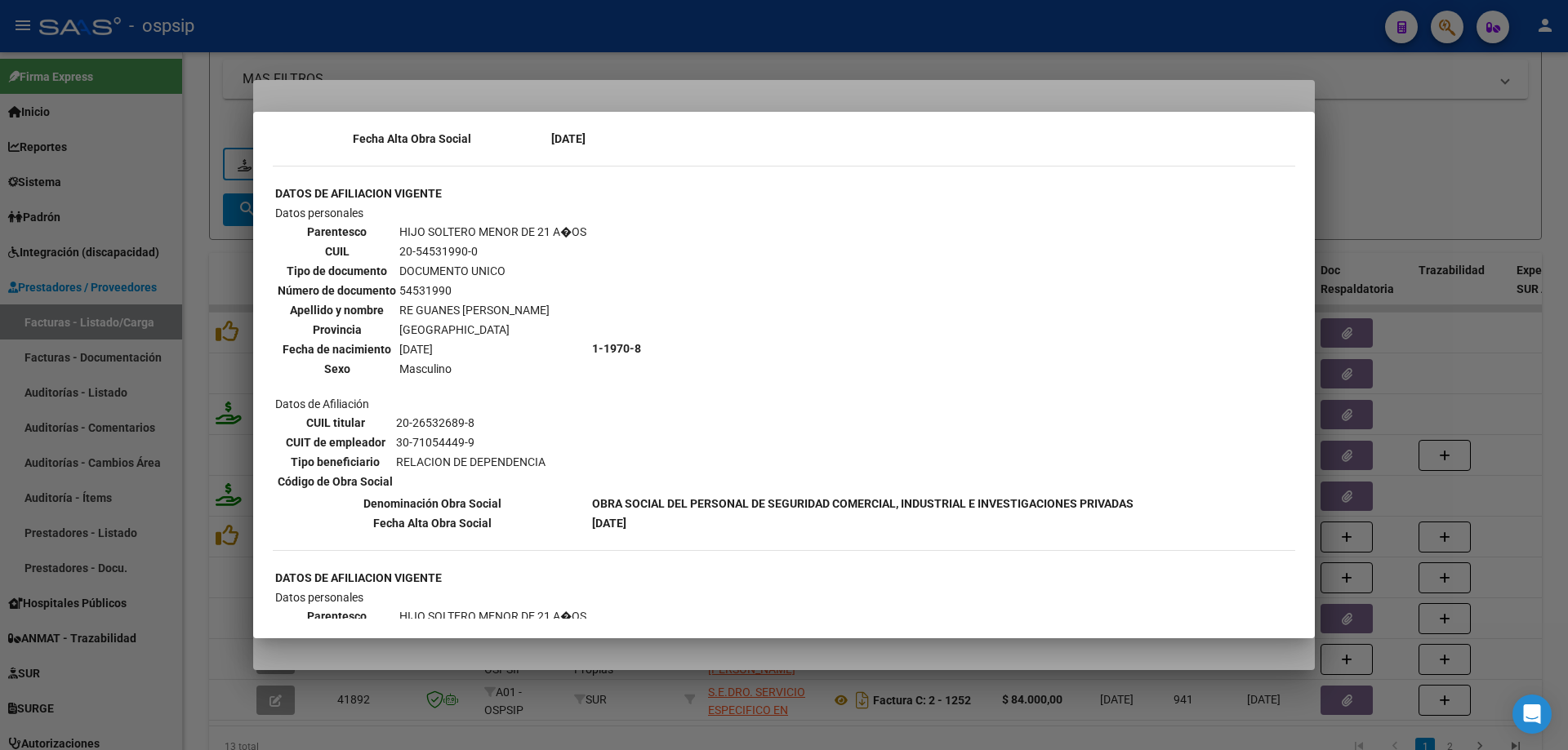
scroll to position [897, 0]
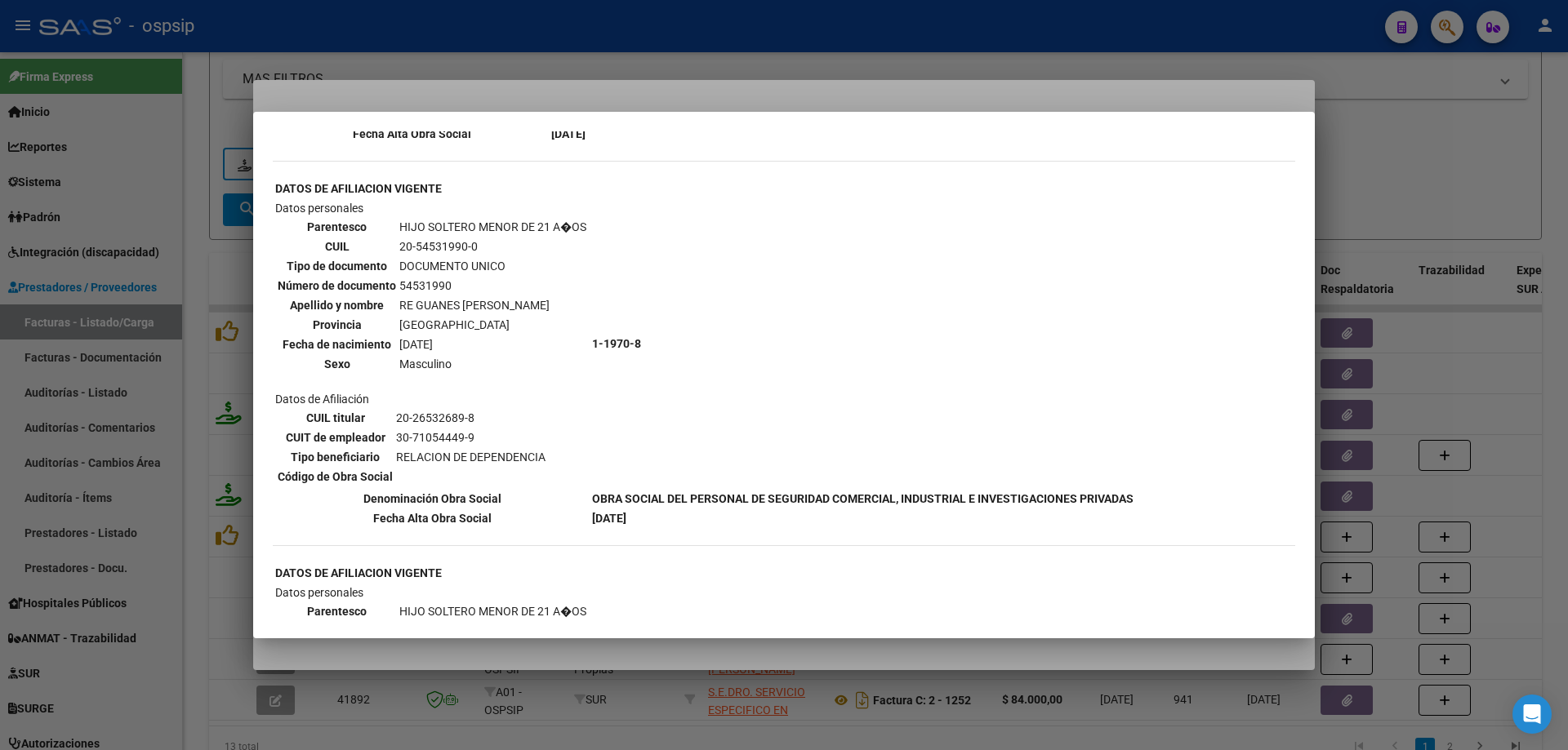
click at [1506, 211] on div at bounding box center [784, 375] width 1568 height 750
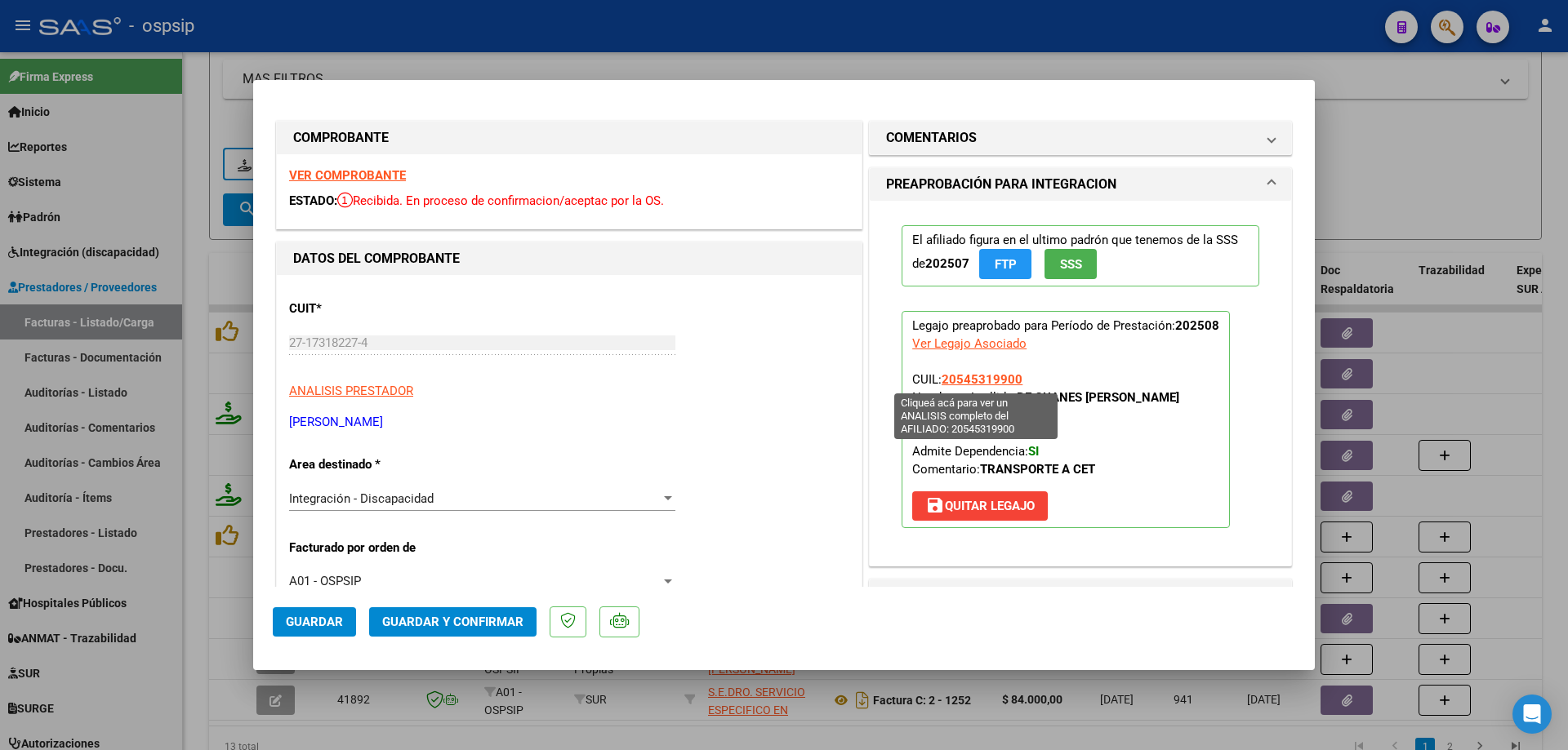
click at [947, 381] on span "20545319900" at bounding box center [982, 379] width 81 height 14
type textarea "20545319900"
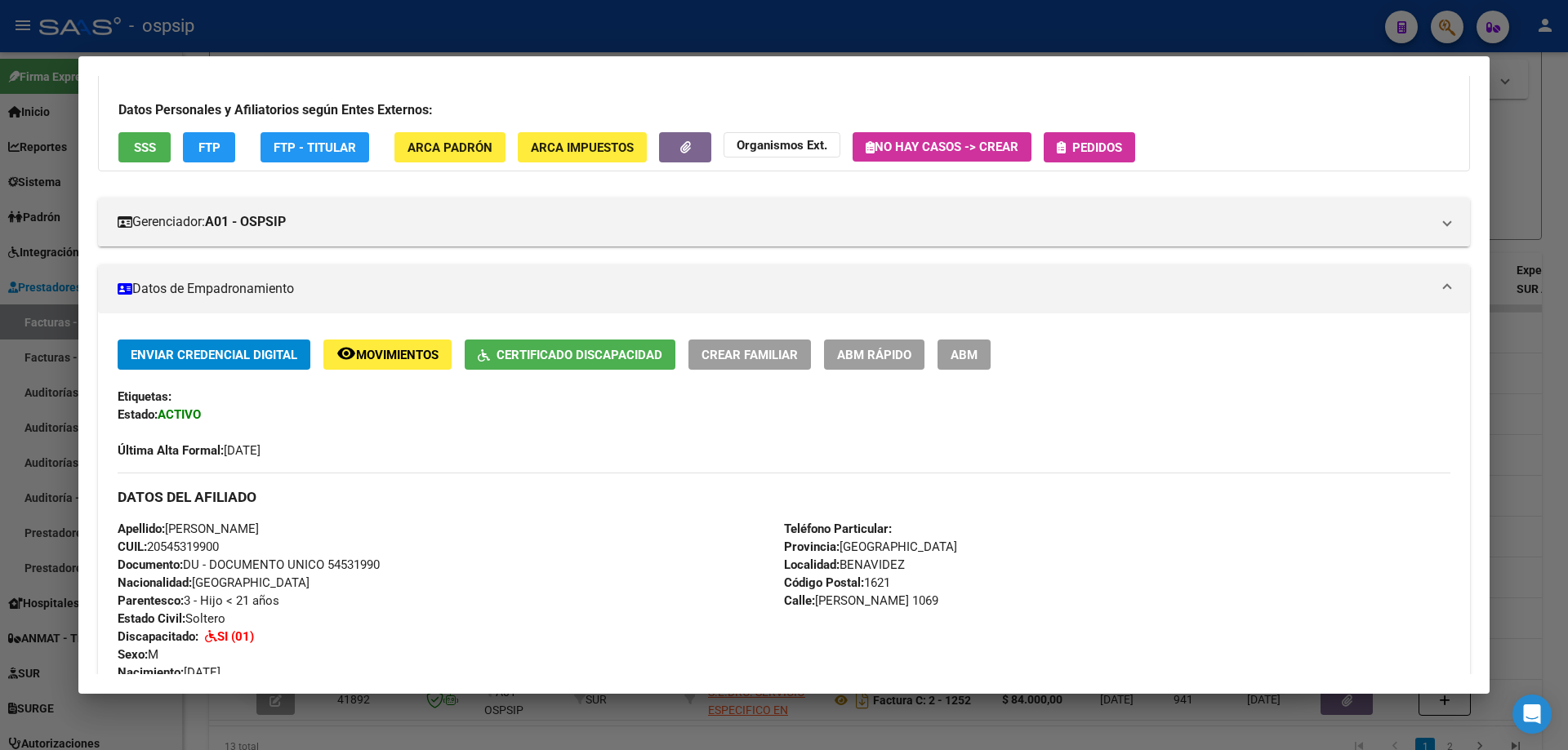
scroll to position [327, 0]
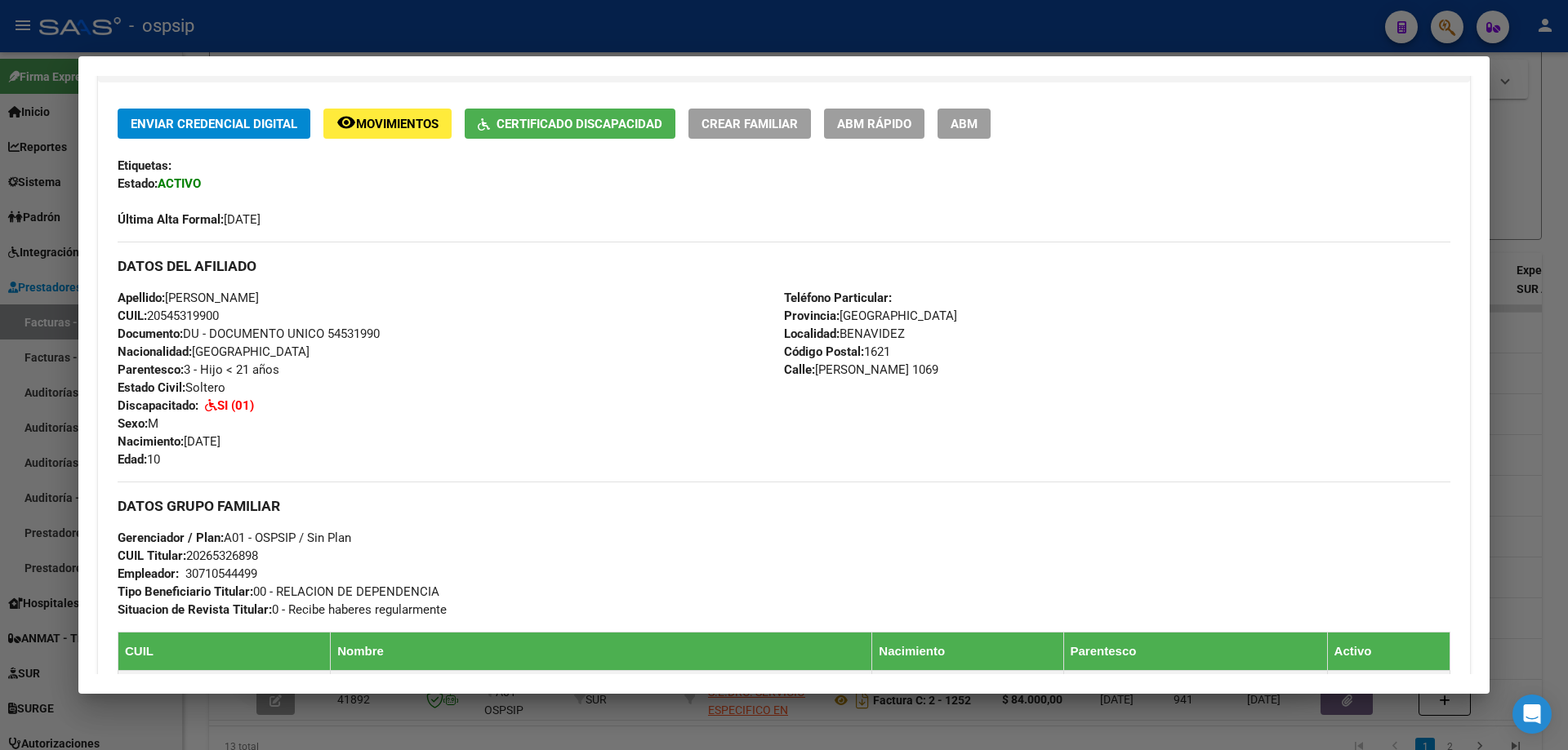
click at [1537, 380] on div at bounding box center [784, 375] width 1568 height 750
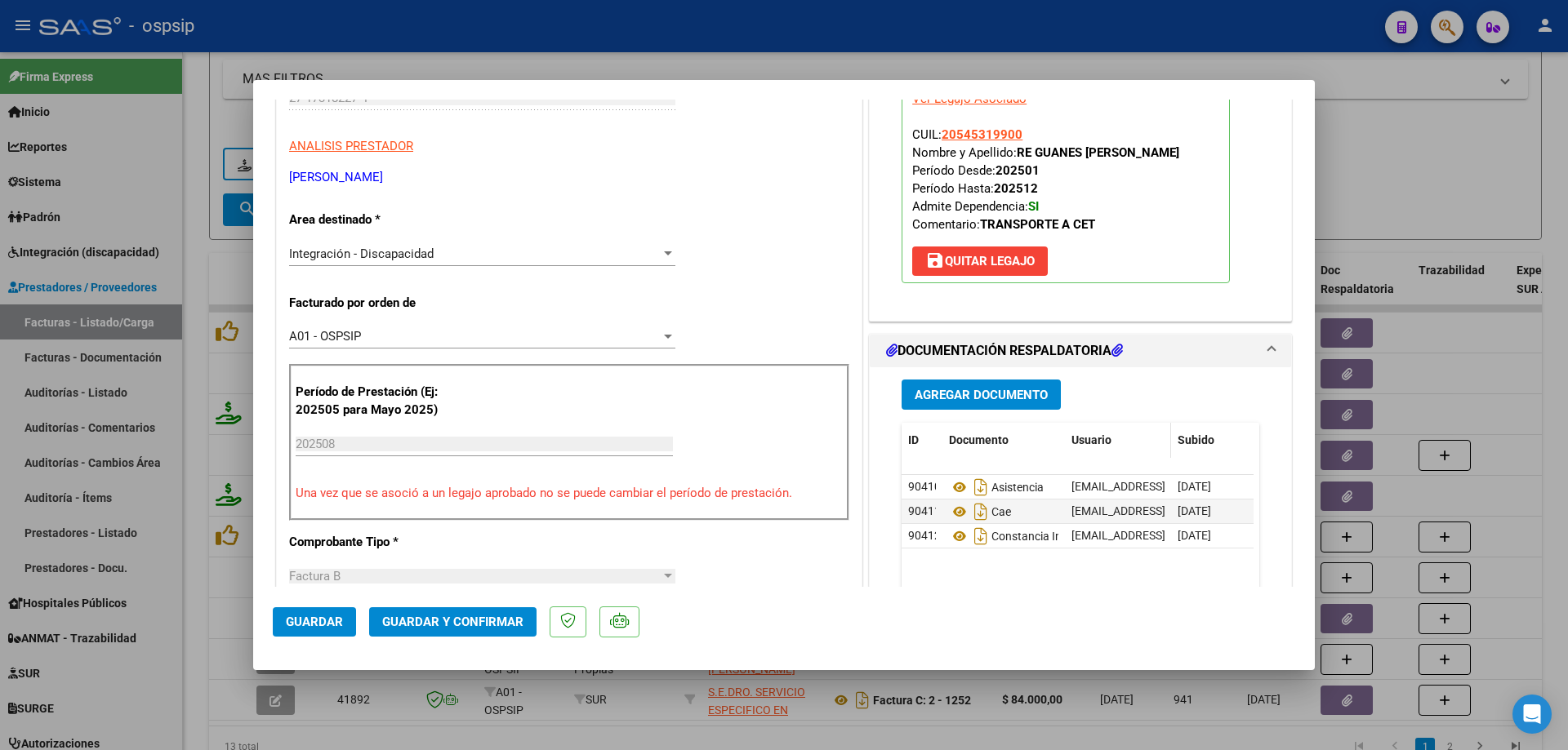
scroll to position [408, 0]
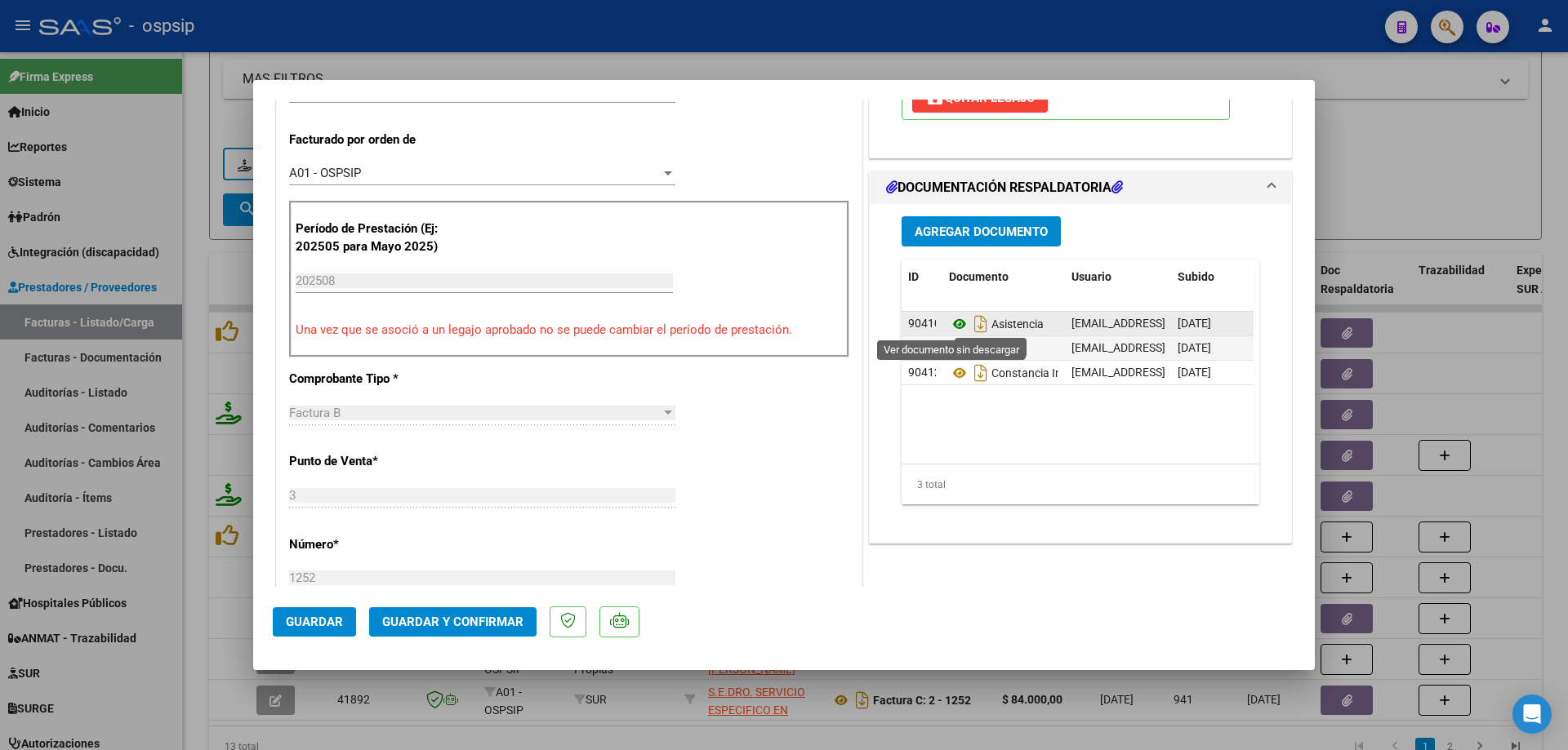
click at [950, 324] on icon at bounding box center [960, 324] width 21 height 19
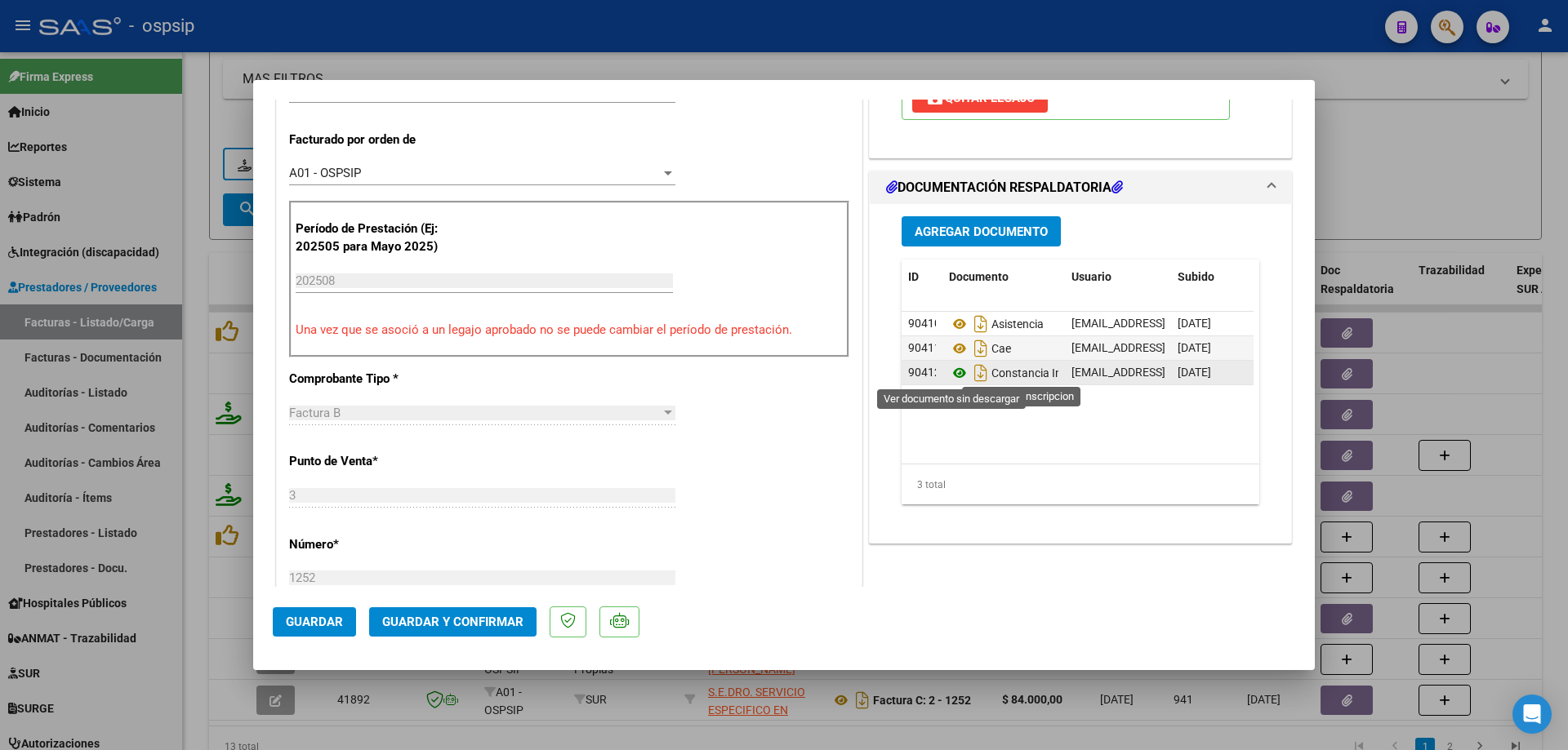
click at [949, 375] on icon at bounding box center [960, 373] width 21 height 19
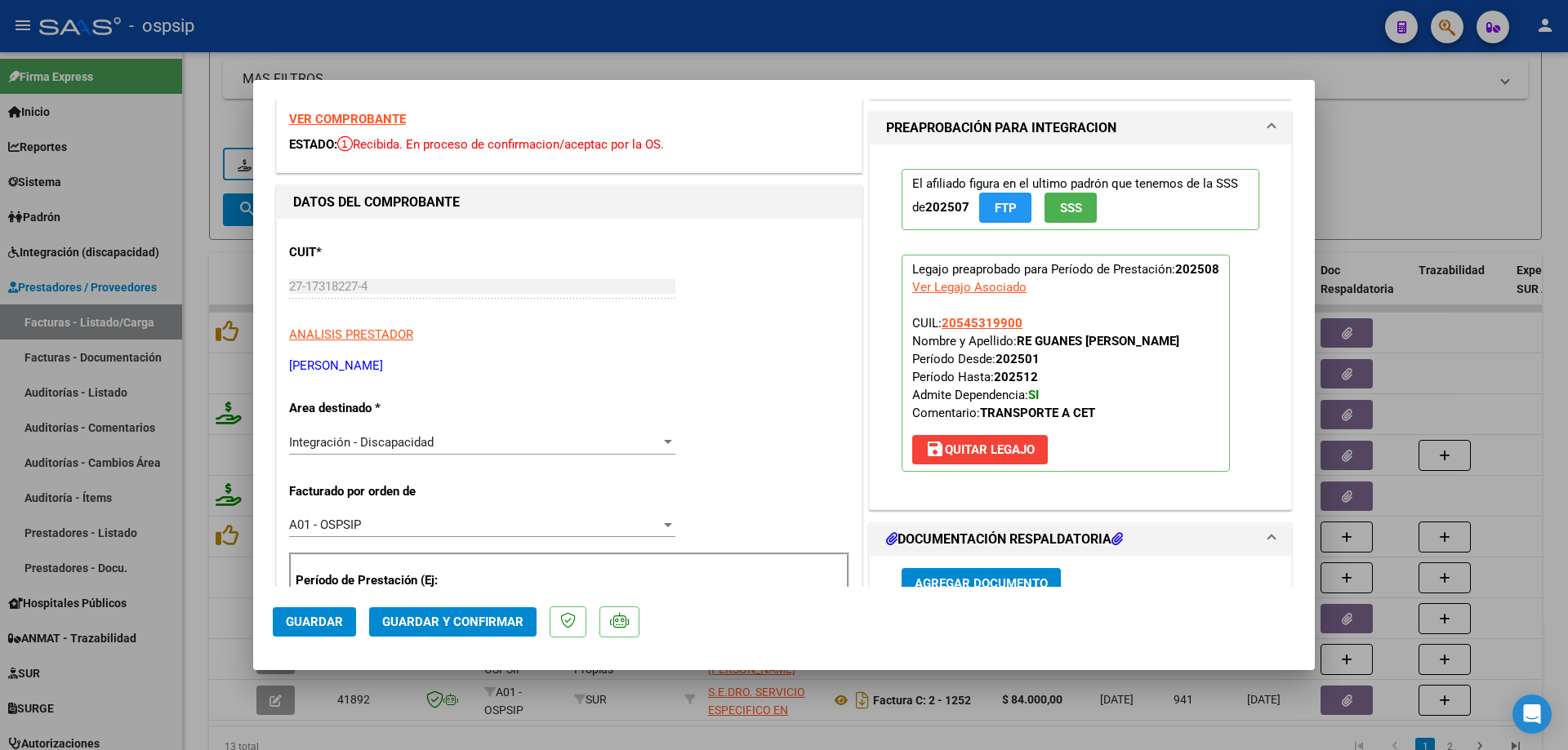
scroll to position [0, 0]
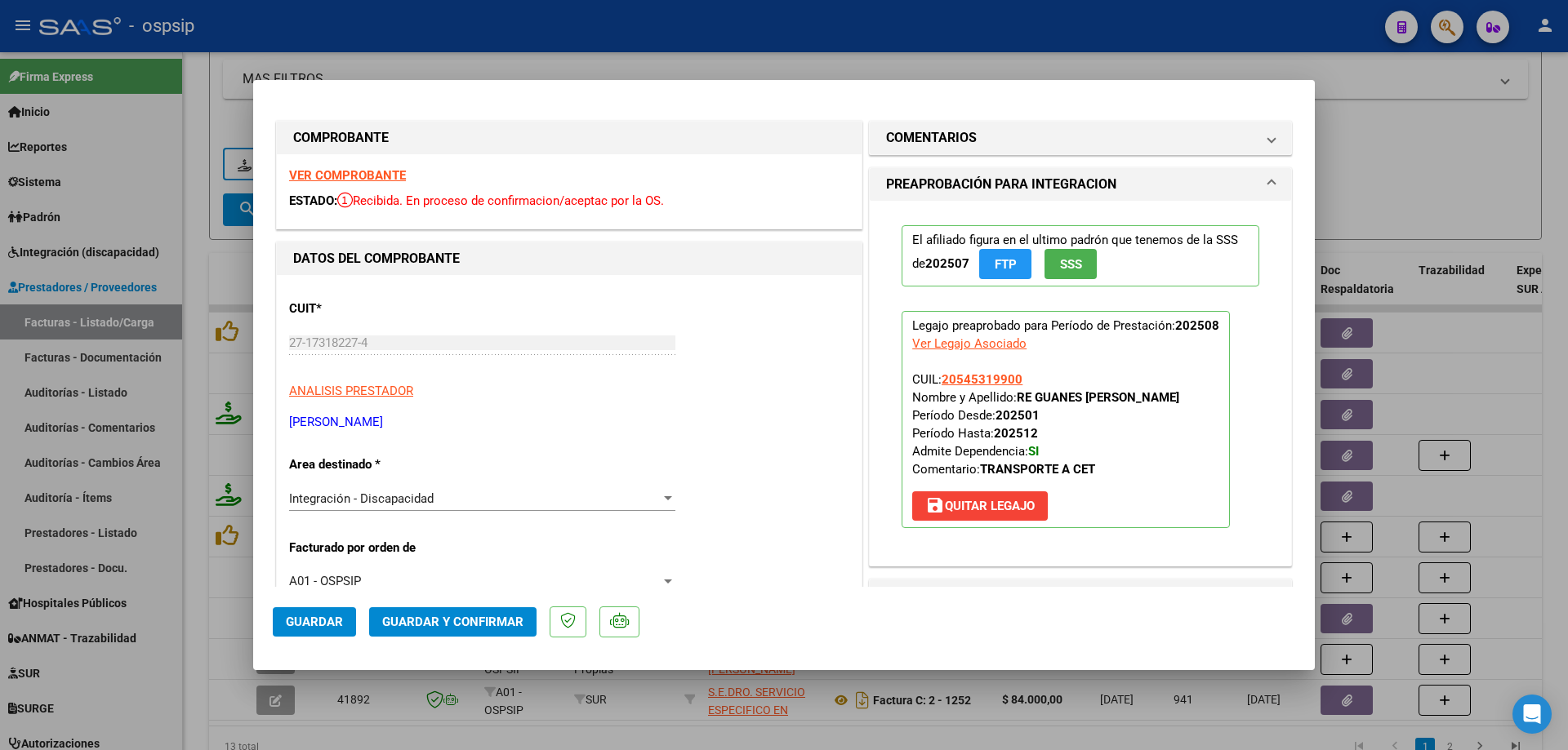
drag, startPoint x: 1016, startPoint y: 370, endPoint x: 981, endPoint y: 370, distance: 35.0
click at [981, 370] on p "Legajo preaprobado para Período de Prestación: 202508 Ver Legajo Asociado CUIL:…" at bounding box center [1066, 419] width 328 height 217
click at [1032, 367] on p "Legajo preaprobado para Período de Prestación: 202508 Ver Legajo Asociado CUIL:…" at bounding box center [1066, 419] width 328 height 217
drag, startPoint x: 1019, startPoint y: 377, endPoint x: 938, endPoint y: 374, distance: 81.1
click at [938, 374] on p "Legajo preaprobado para Período de Prestación: 202508 Ver Legajo Asociado CUIL:…" at bounding box center [1066, 419] width 328 height 217
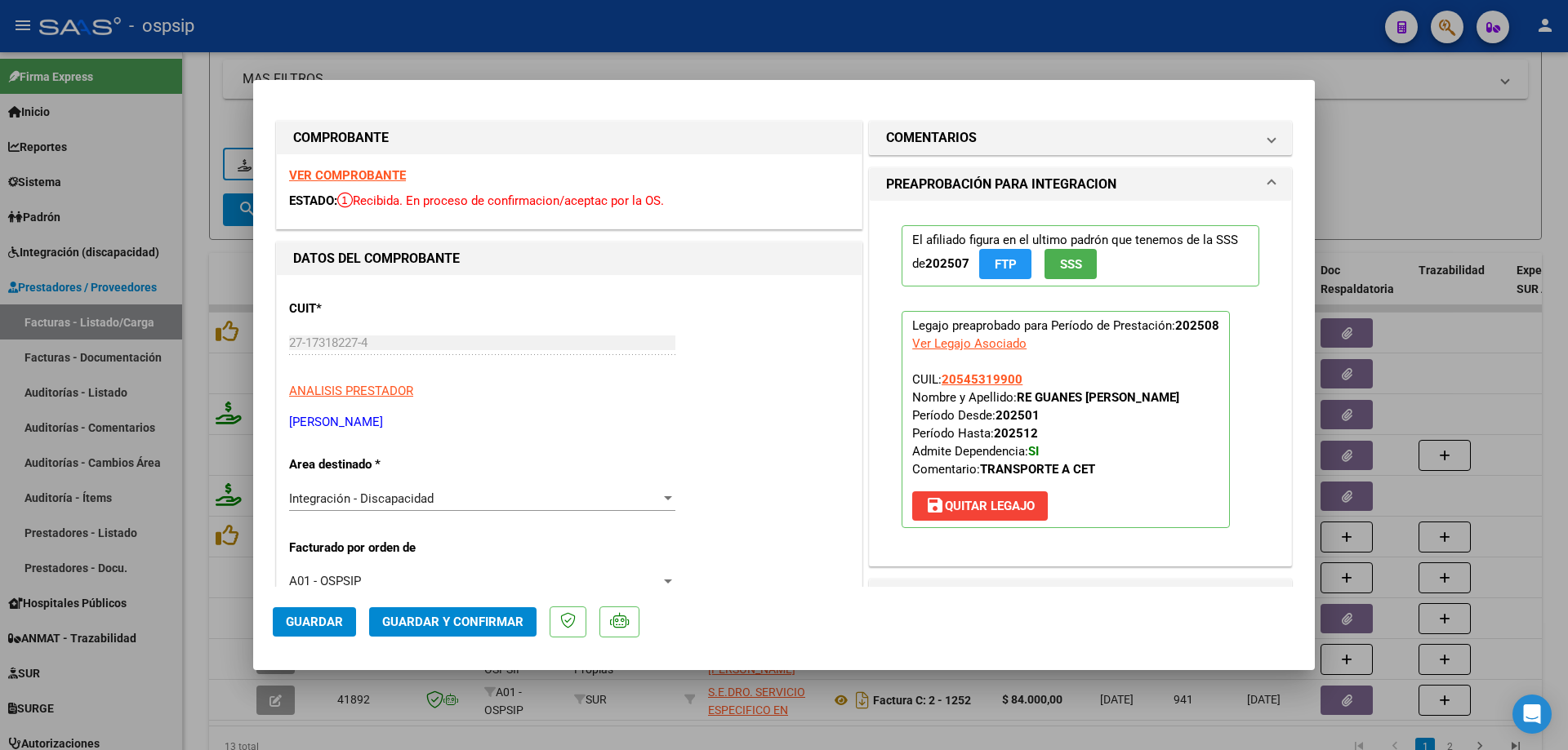
copy span "20545319900"
click at [483, 610] on button "Guardar y Confirmar" at bounding box center [453, 622] width 168 height 29
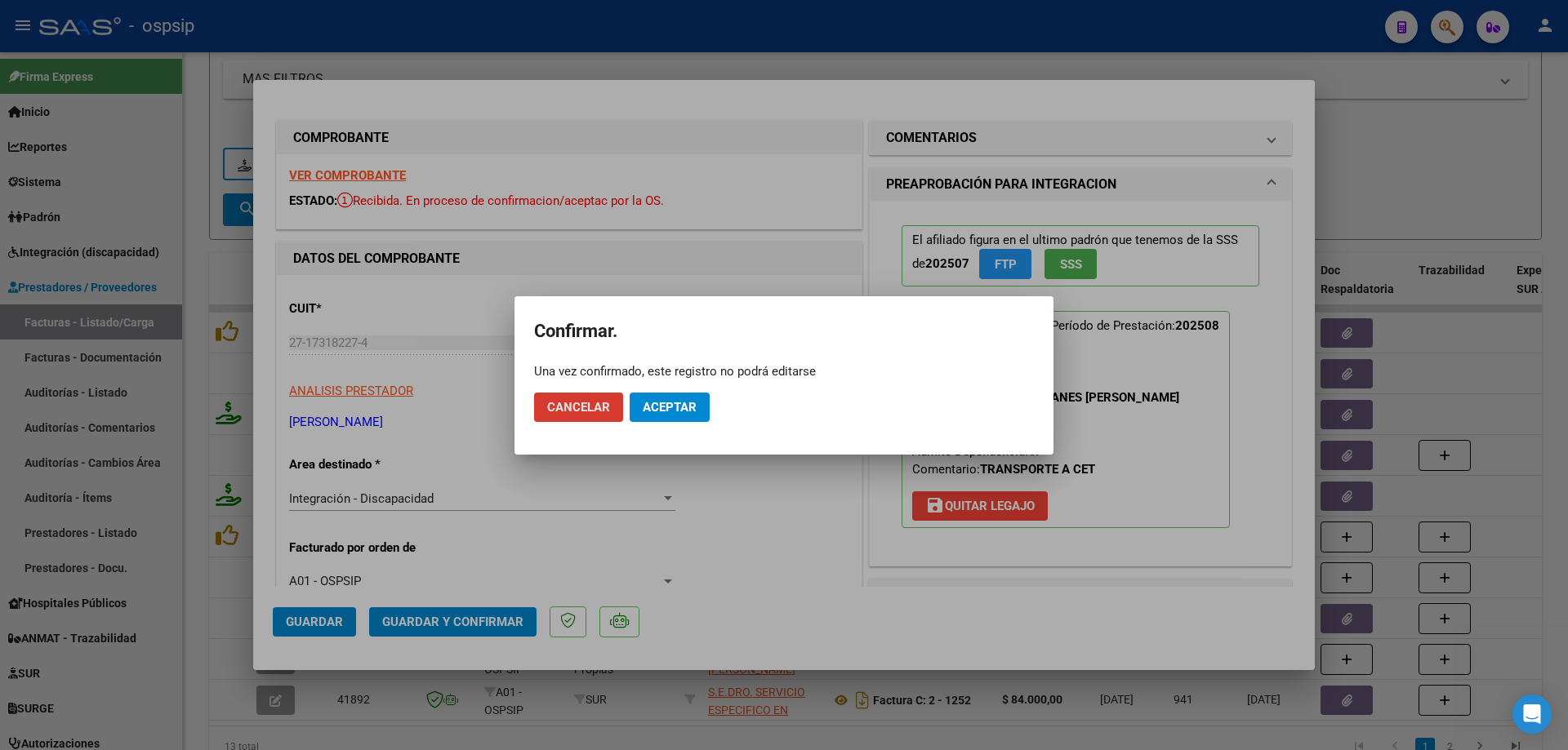
click at [689, 409] on span "Aceptar" at bounding box center [669, 407] width 54 height 14
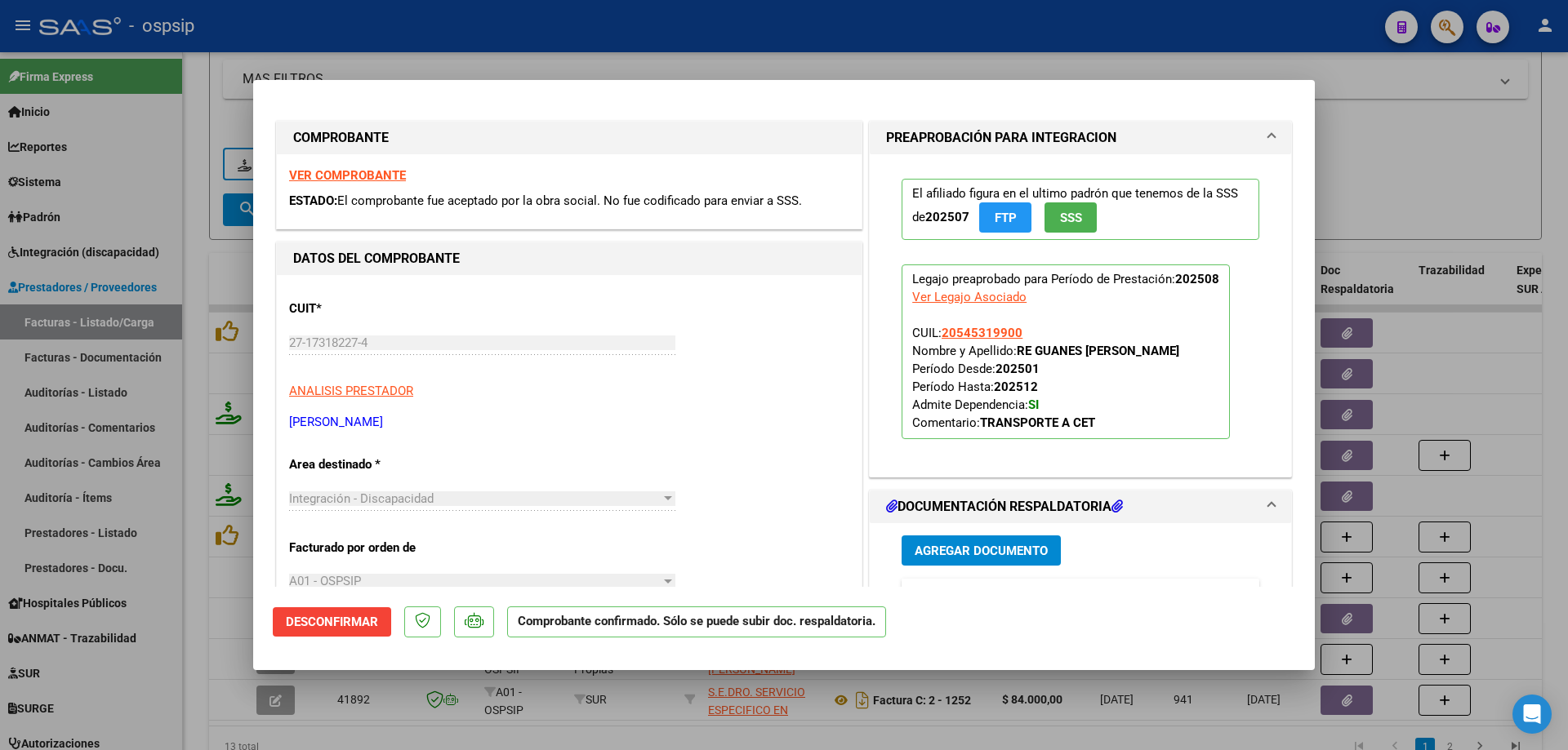
click at [1386, 195] on div at bounding box center [784, 375] width 1568 height 750
type input "$ 0,00"
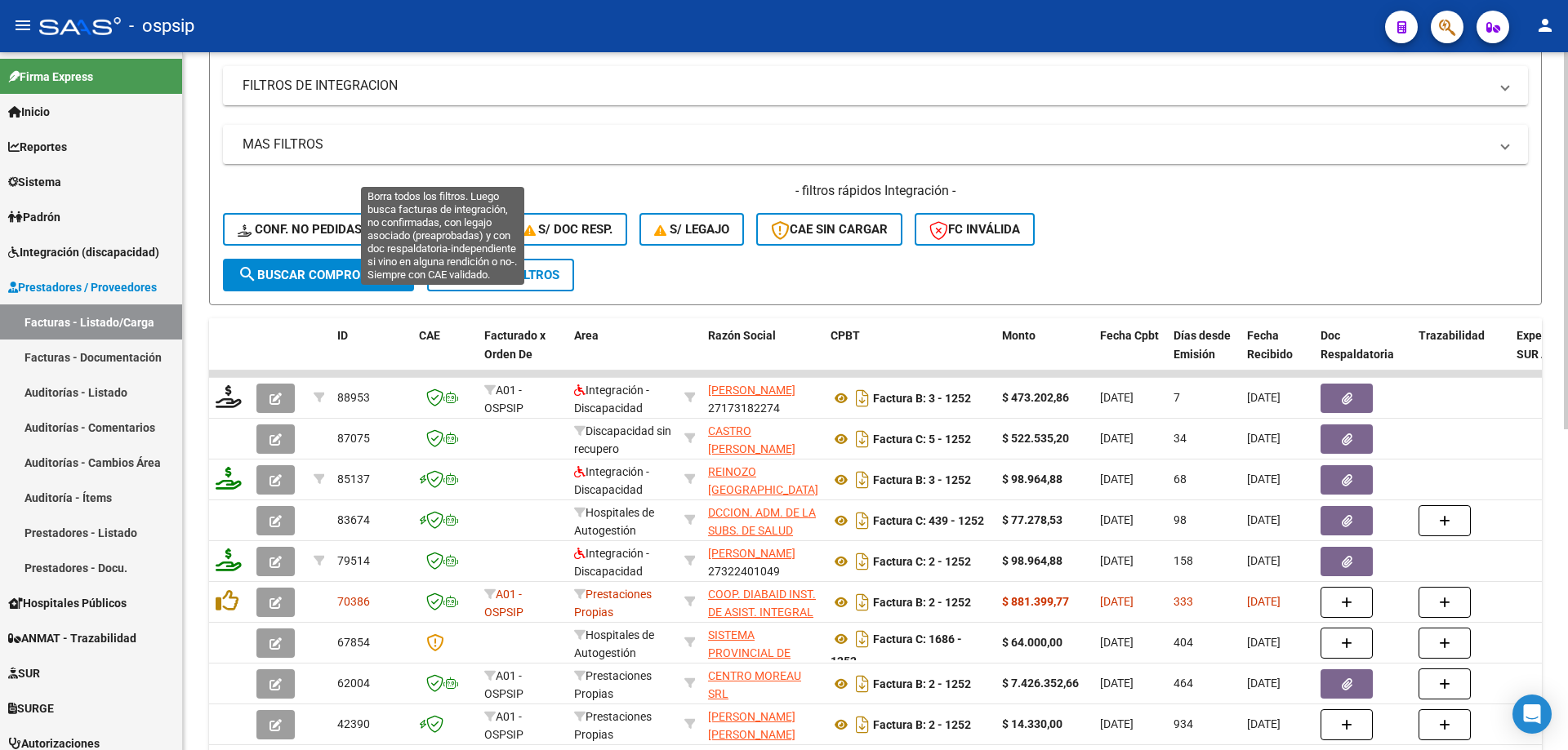
scroll to position [349, 0]
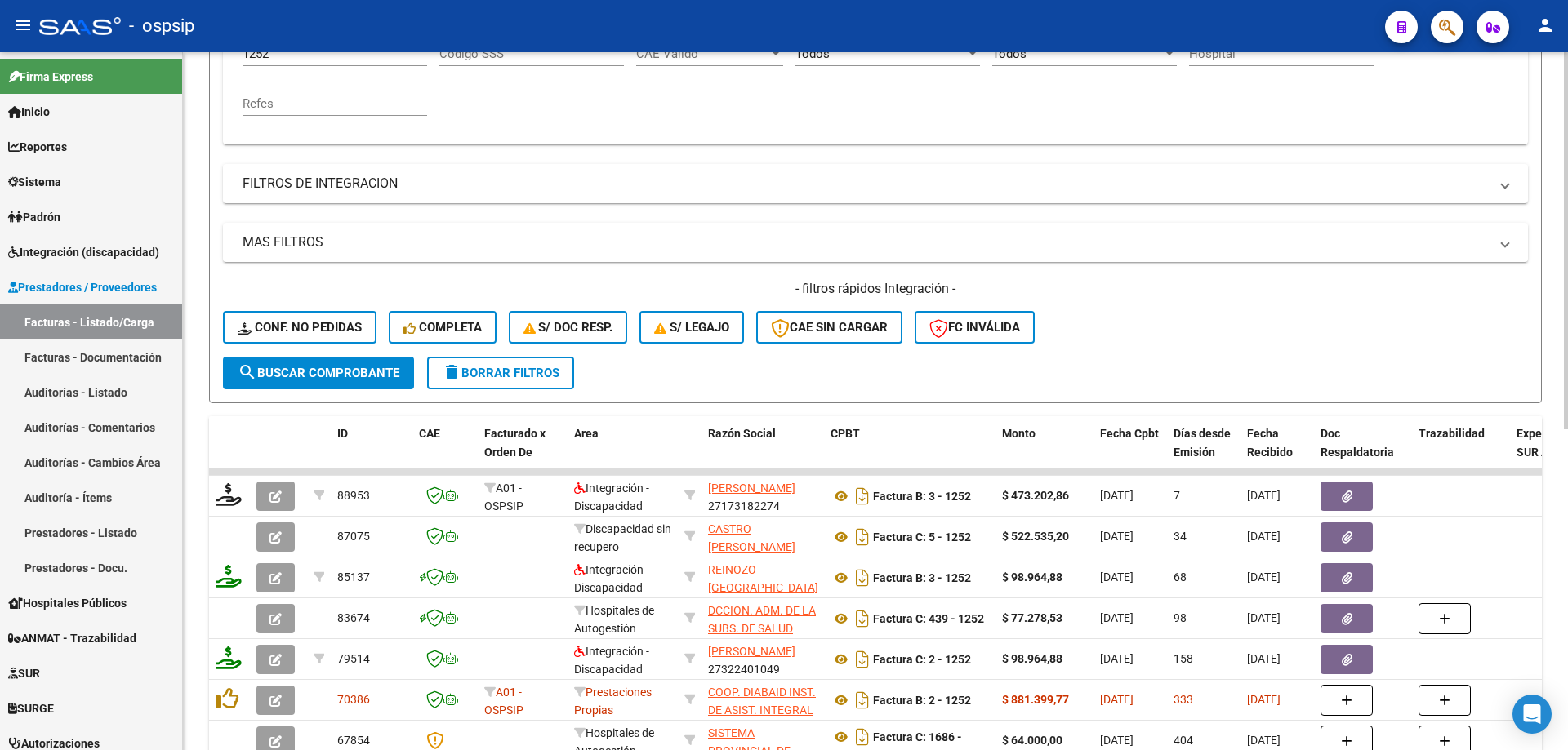
click at [311, 57] on input "1252" at bounding box center [334, 53] width 184 height 14
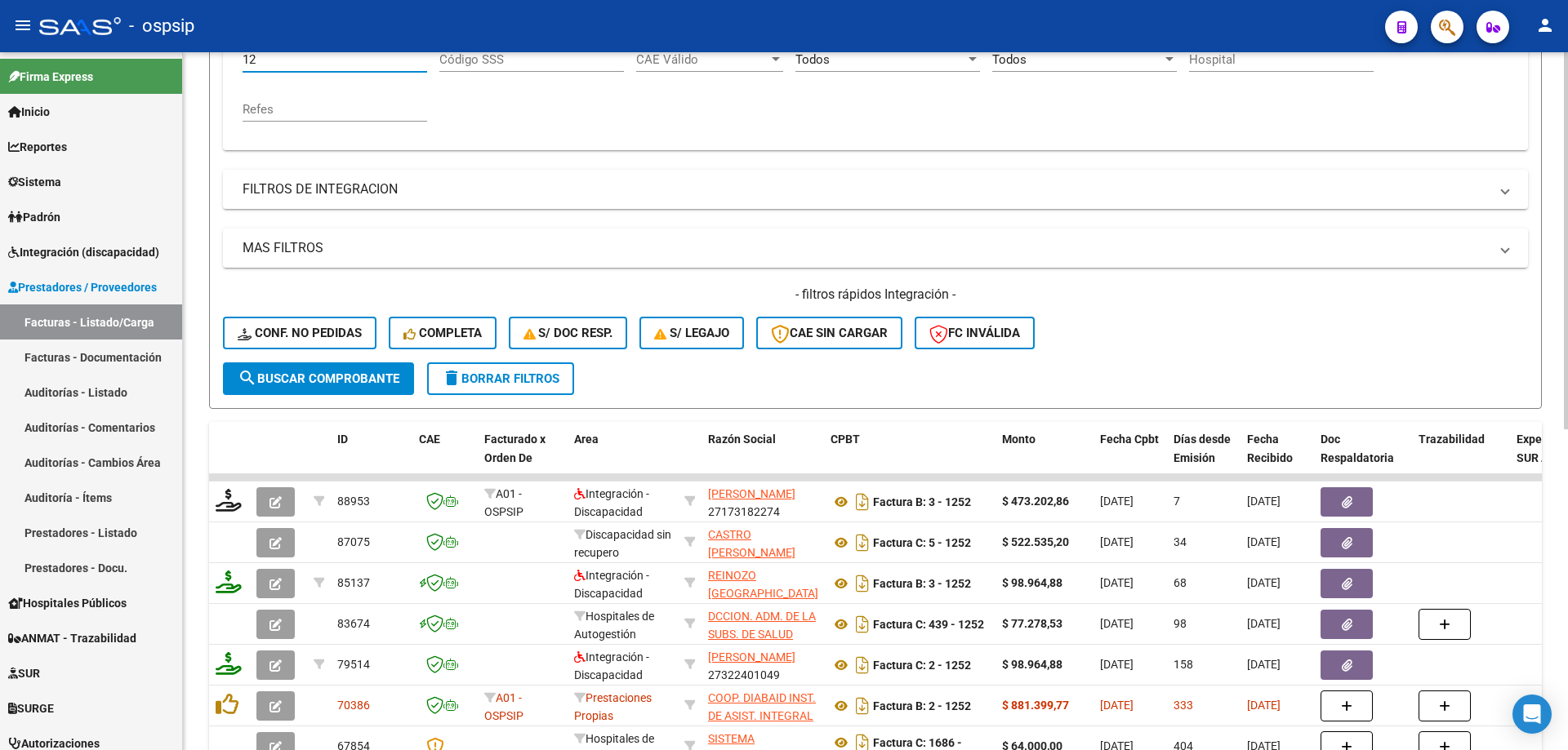
type input "1"
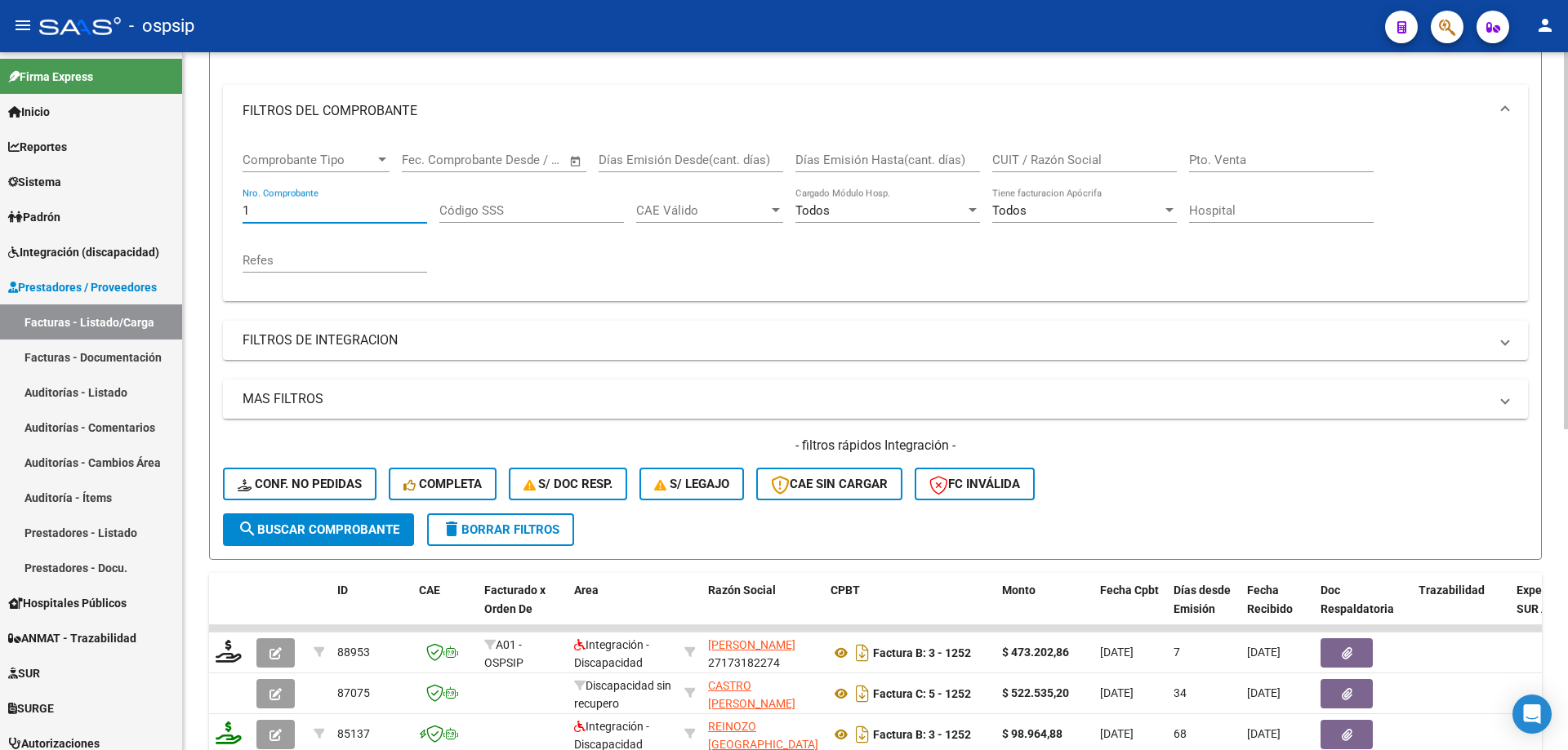
scroll to position [180, 0]
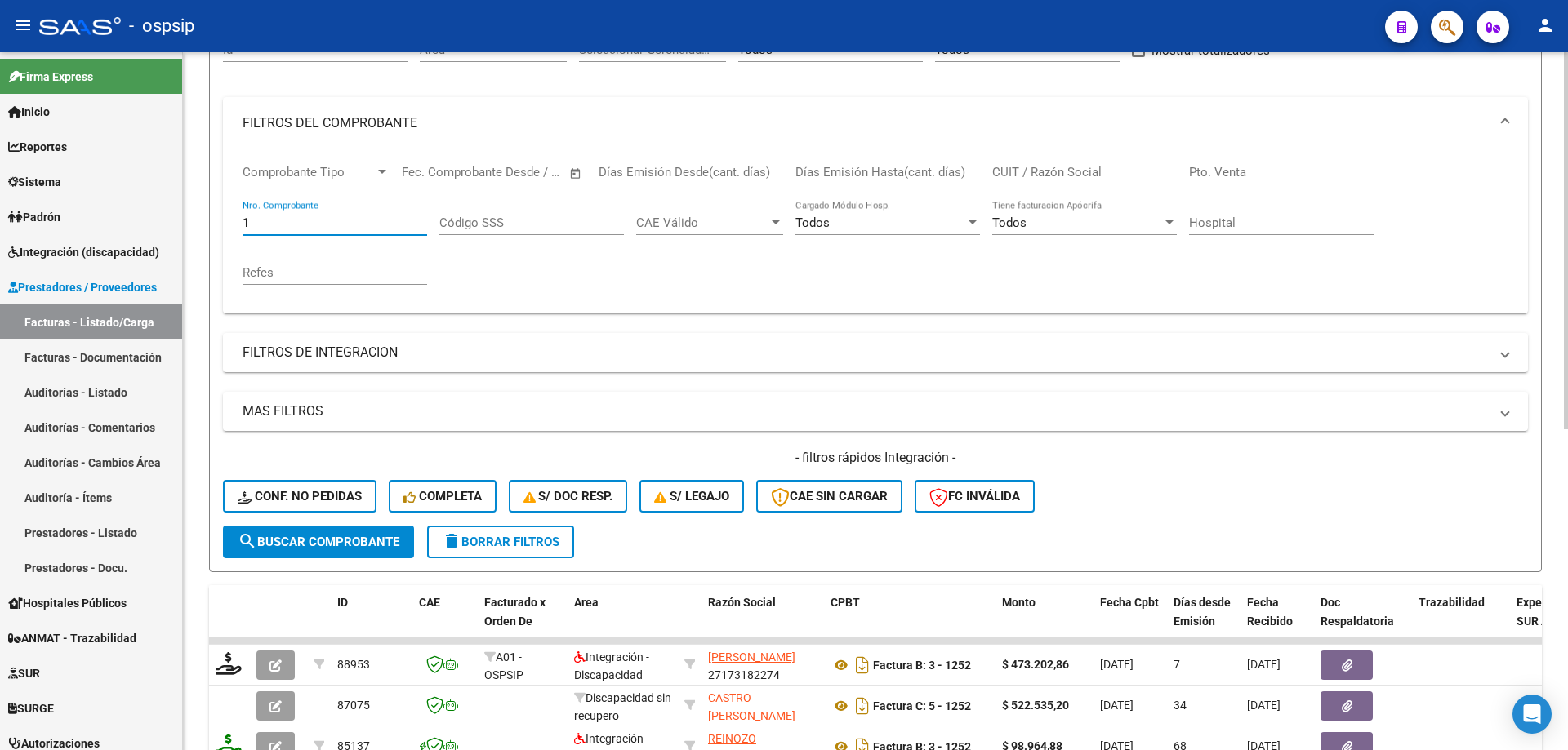
click at [310, 219] on input "1" at bounding box center [334, 223] width 184 height 14
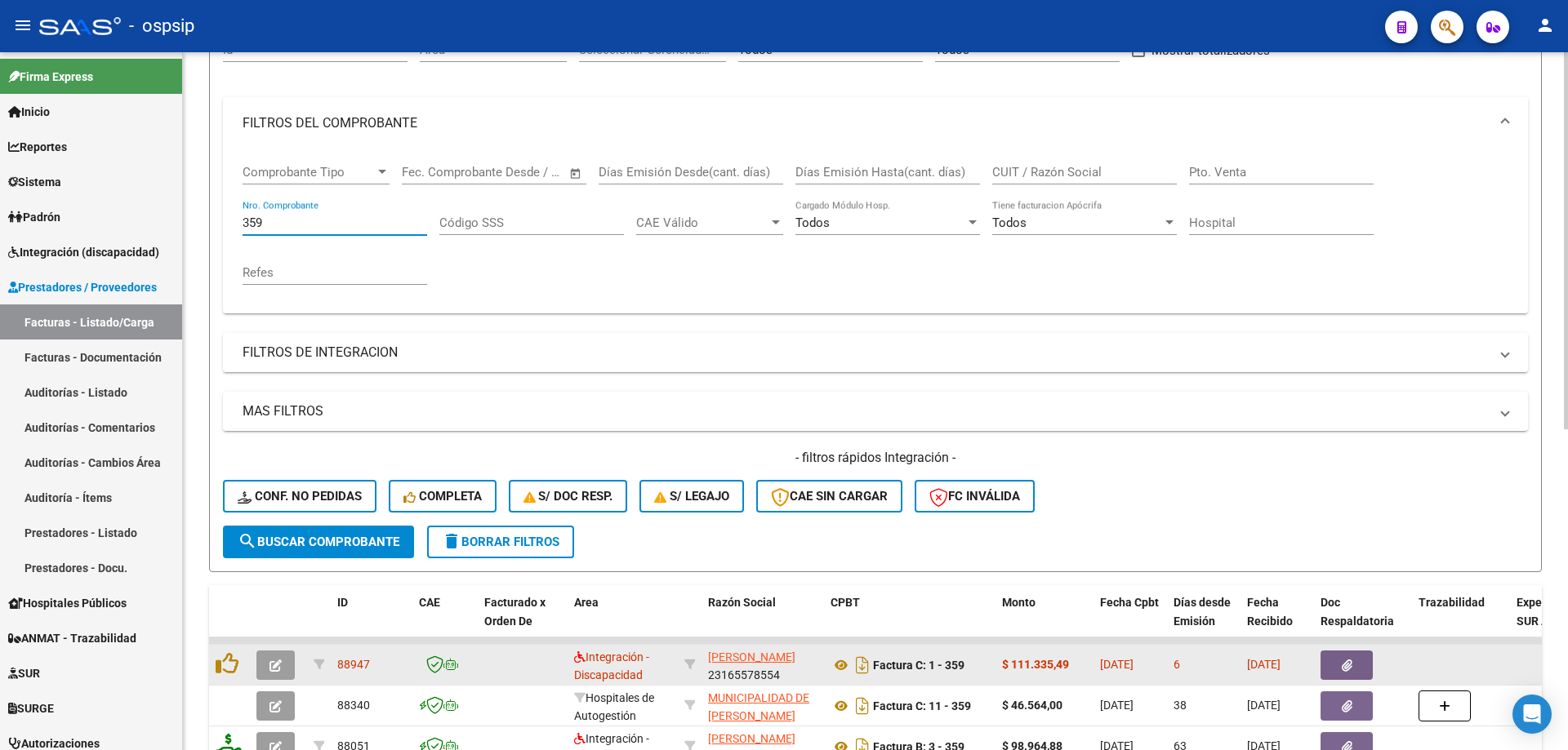
type input "359"
click at [284, 666] on button "button" at bounding box center [276, 665] width 39 height 29
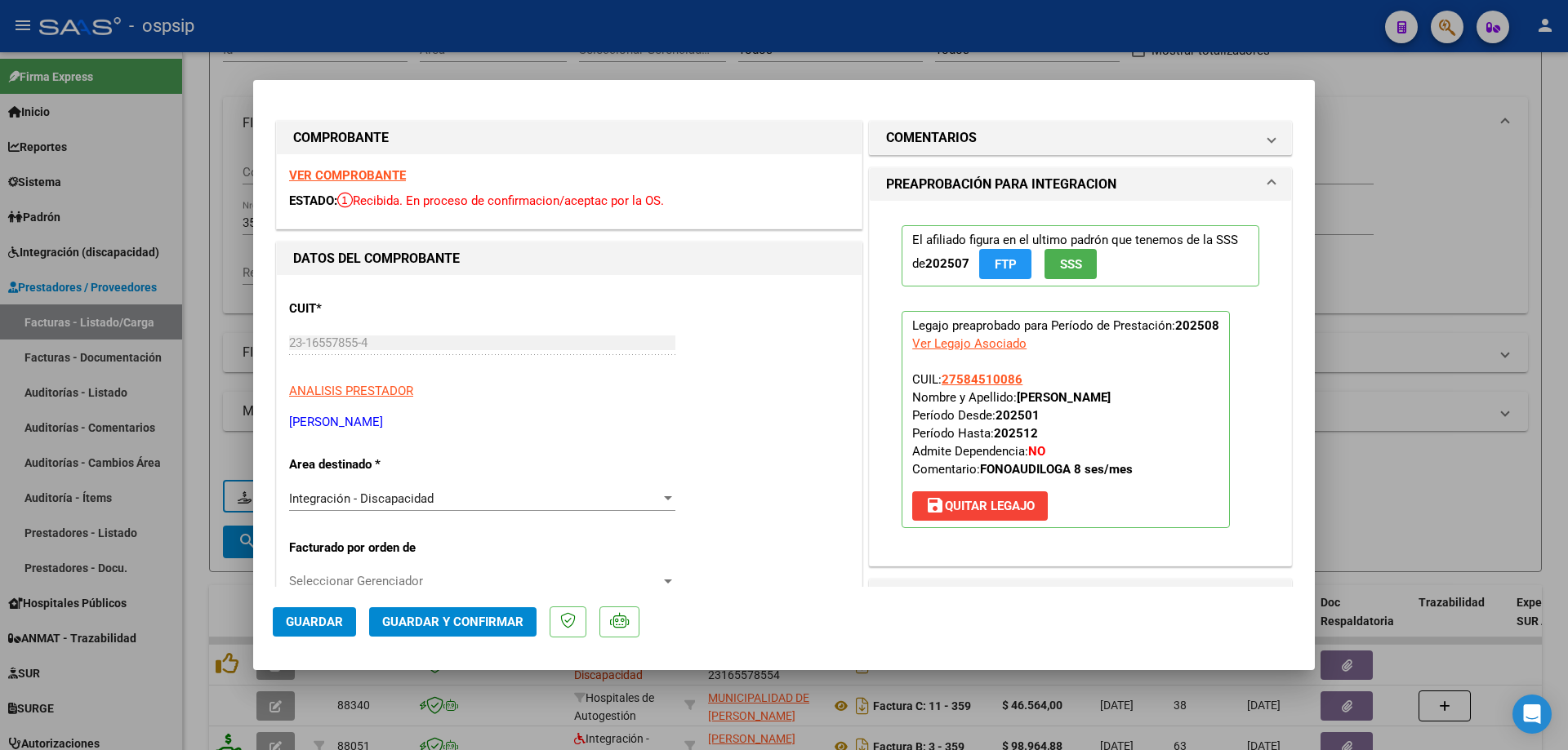
click at [1064, 262] on span "SSS" at bounding box center [1070, 264] width 22 height 14
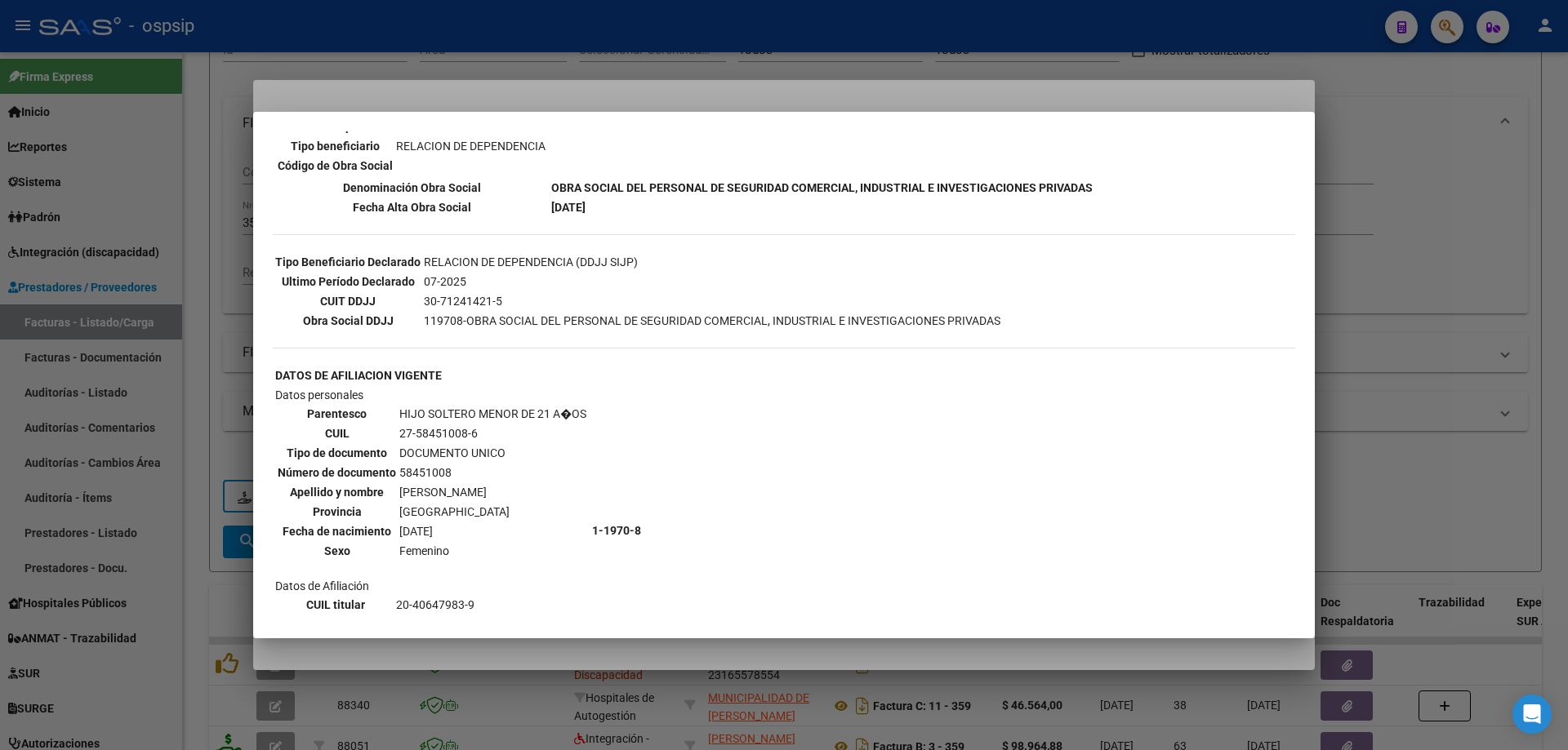
scroll to position [531, 0]
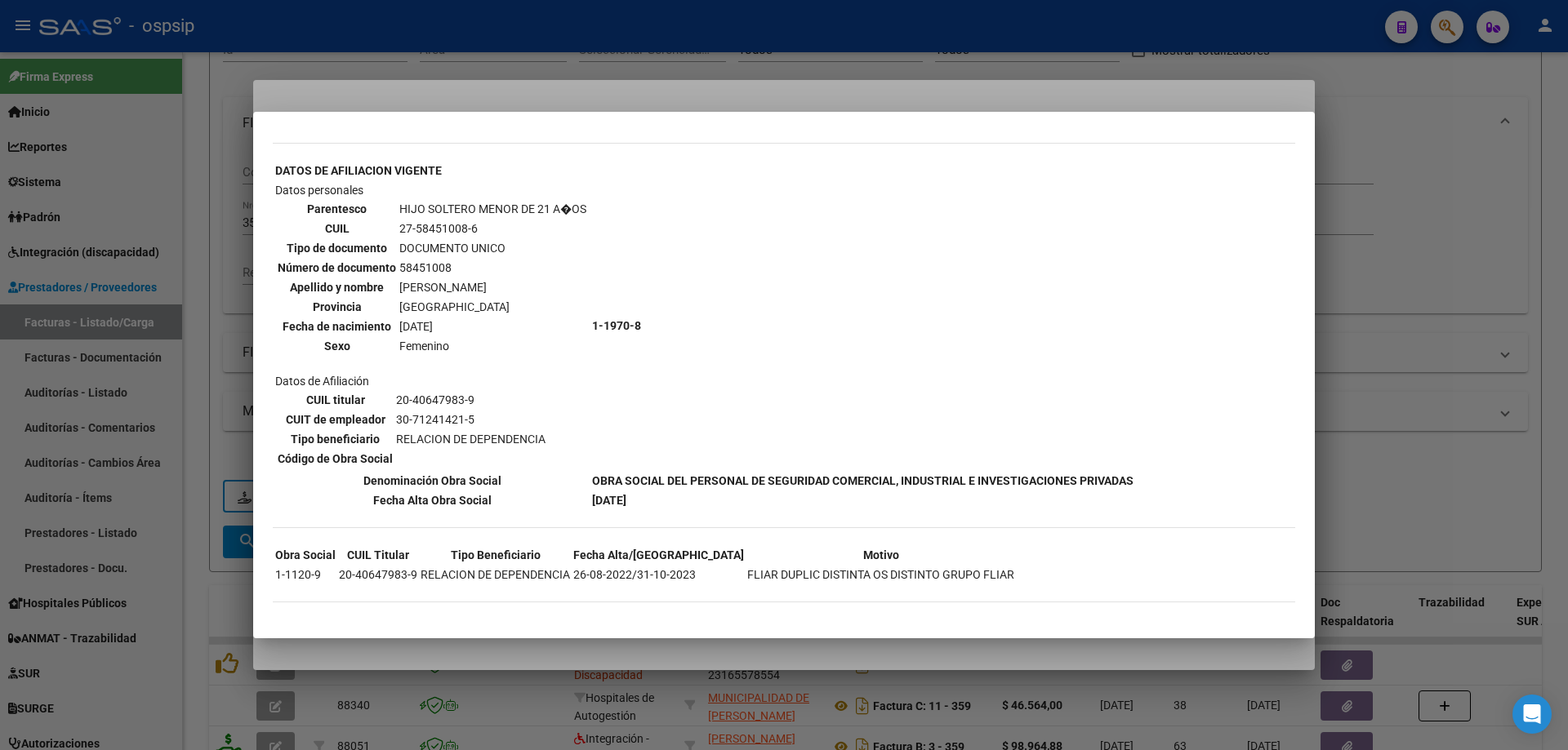
click at [1409, 285] on div at bounding box center [784, 375] width 1568 height 750
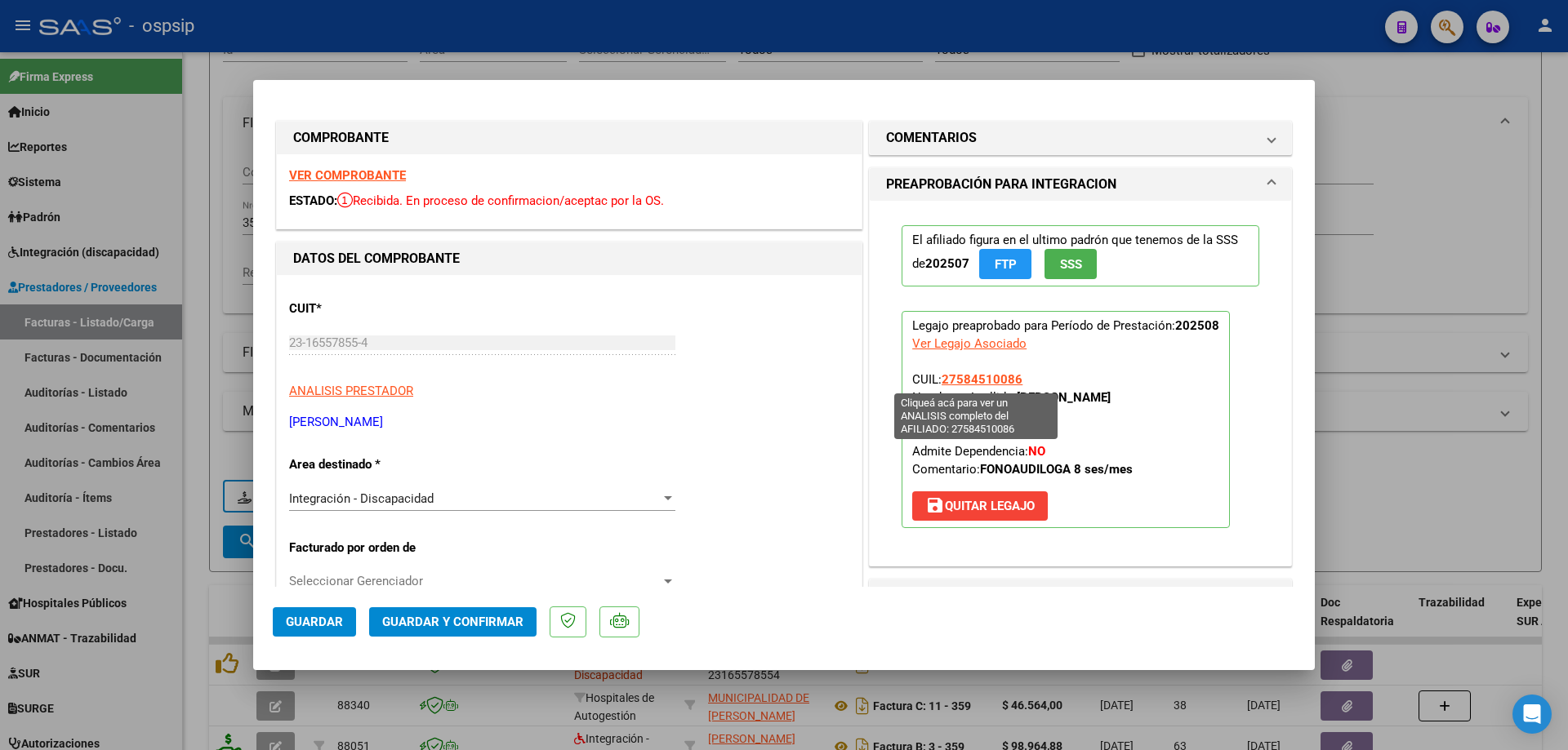
click at [983, 381] on span "27584510086" at bounding box center [982, 379] width 81 height 14
type textarea "27584510086"
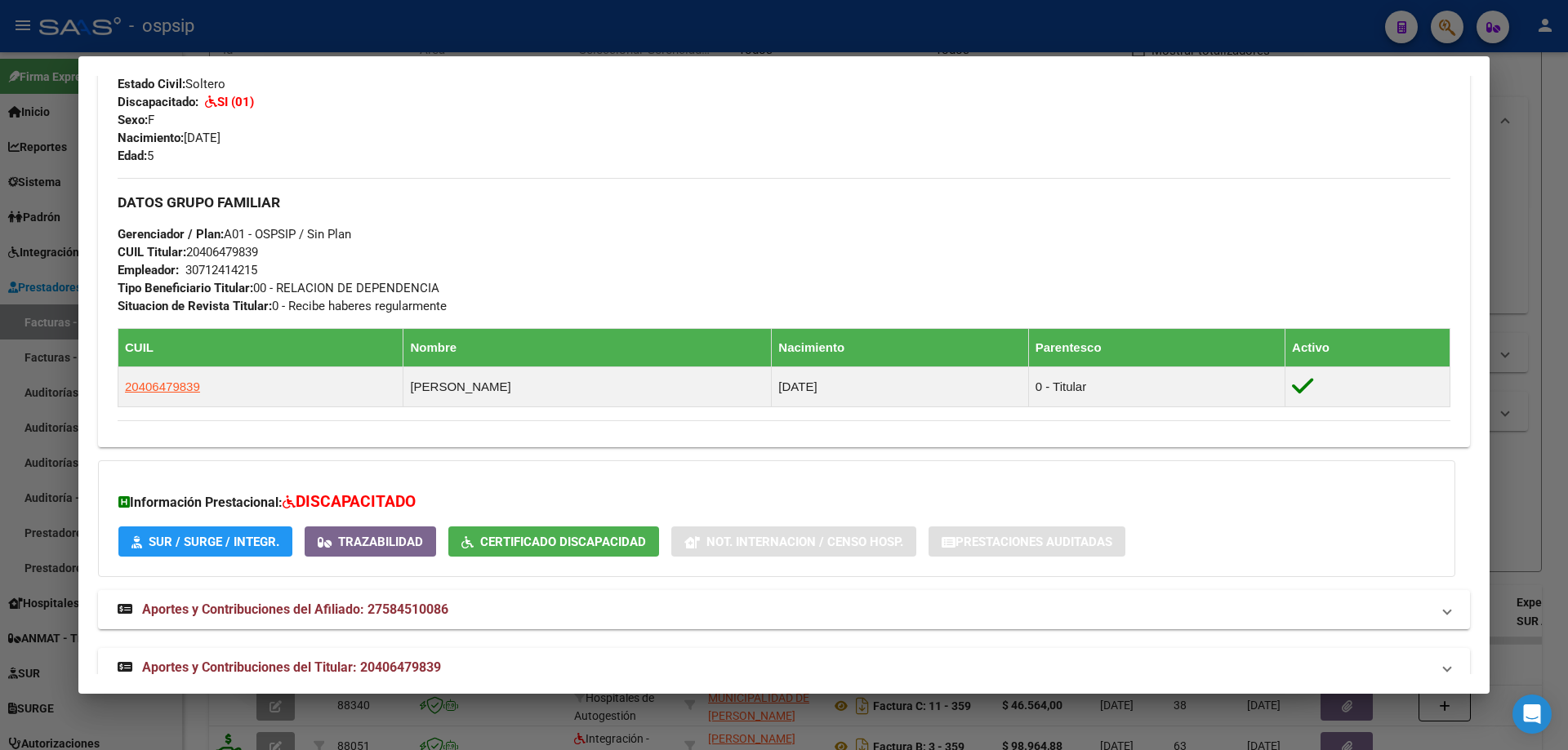
scroll to position [661, 0]
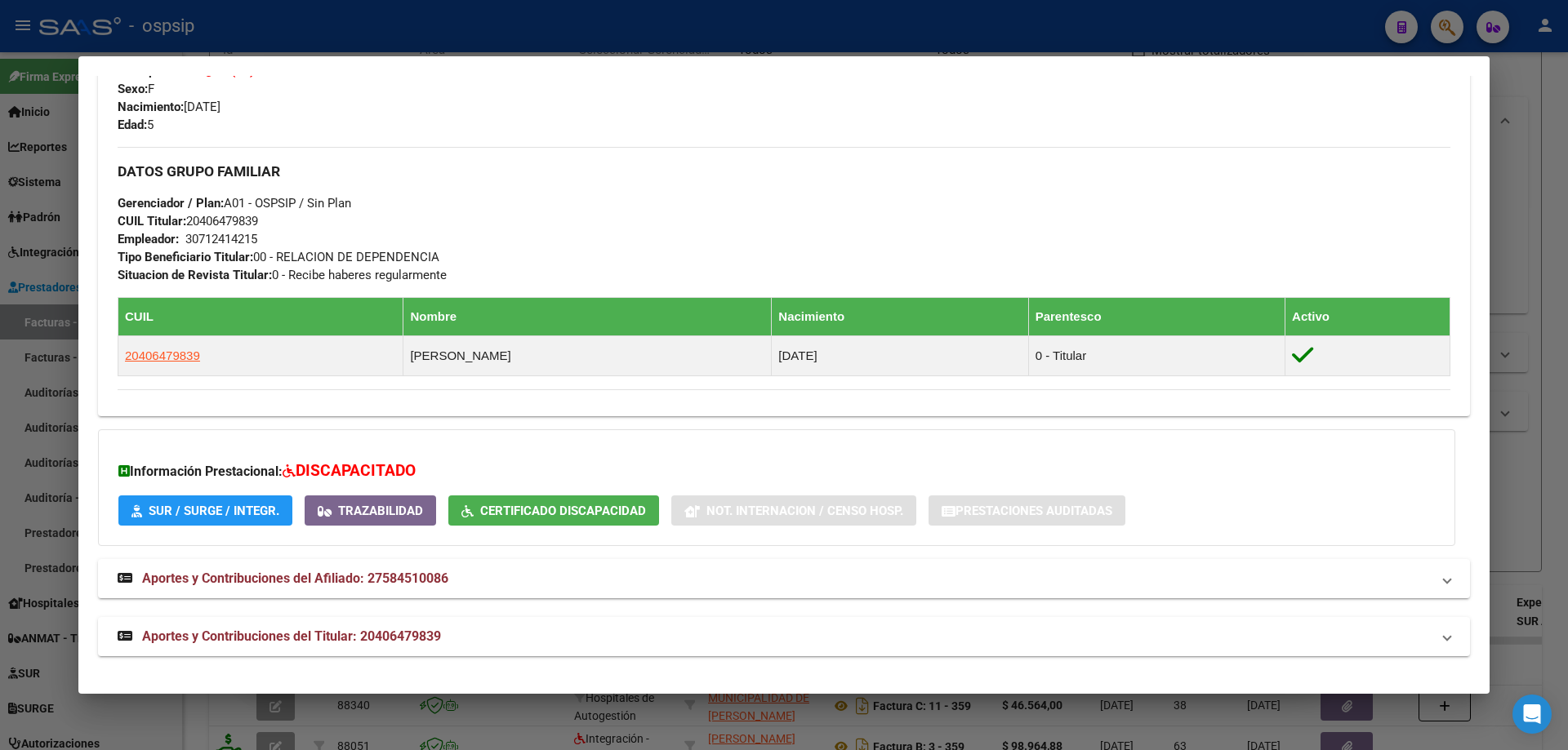
click at [1535, 492] on div at bounding box center [784, 375] width 1568 height 750
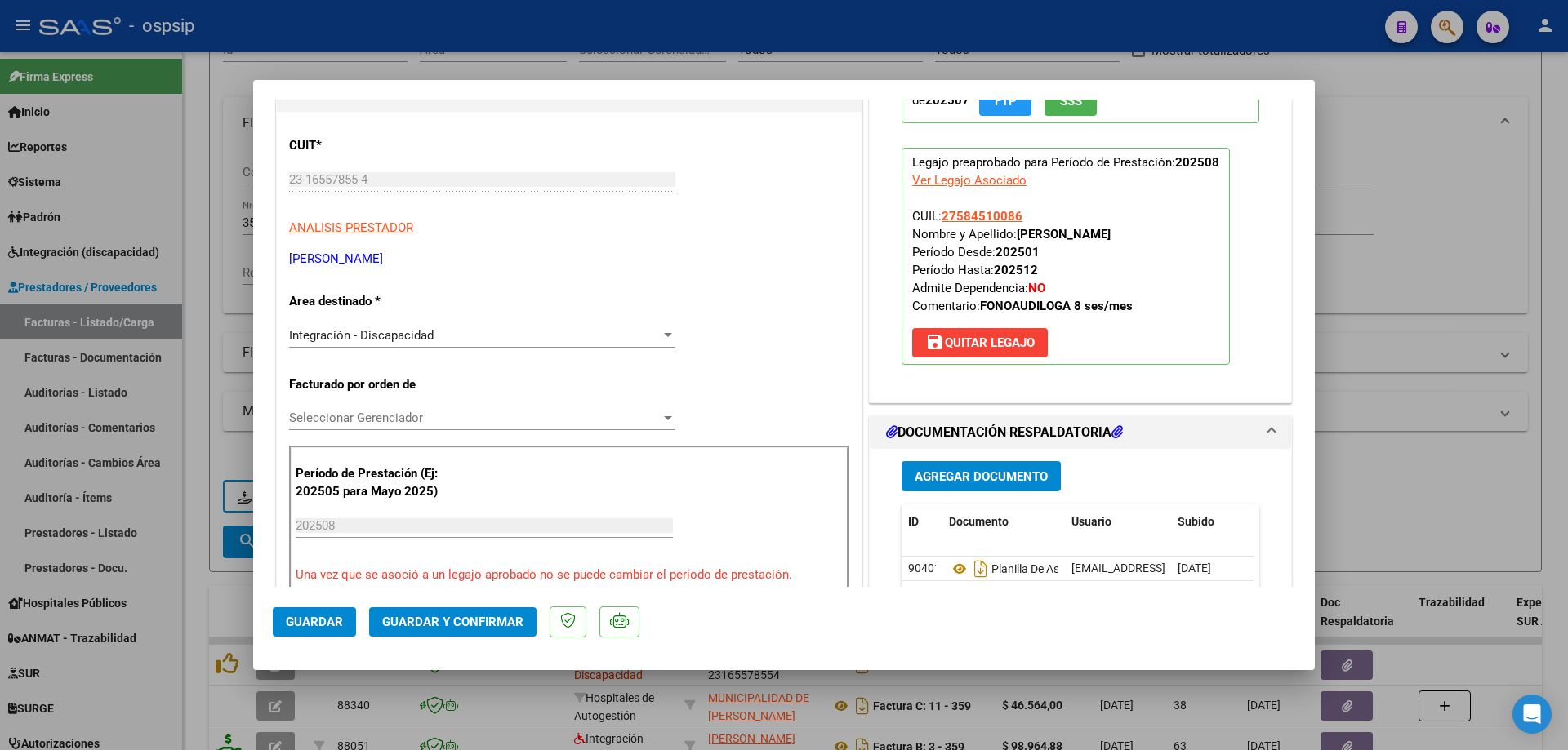
scroll to position [245, 0]
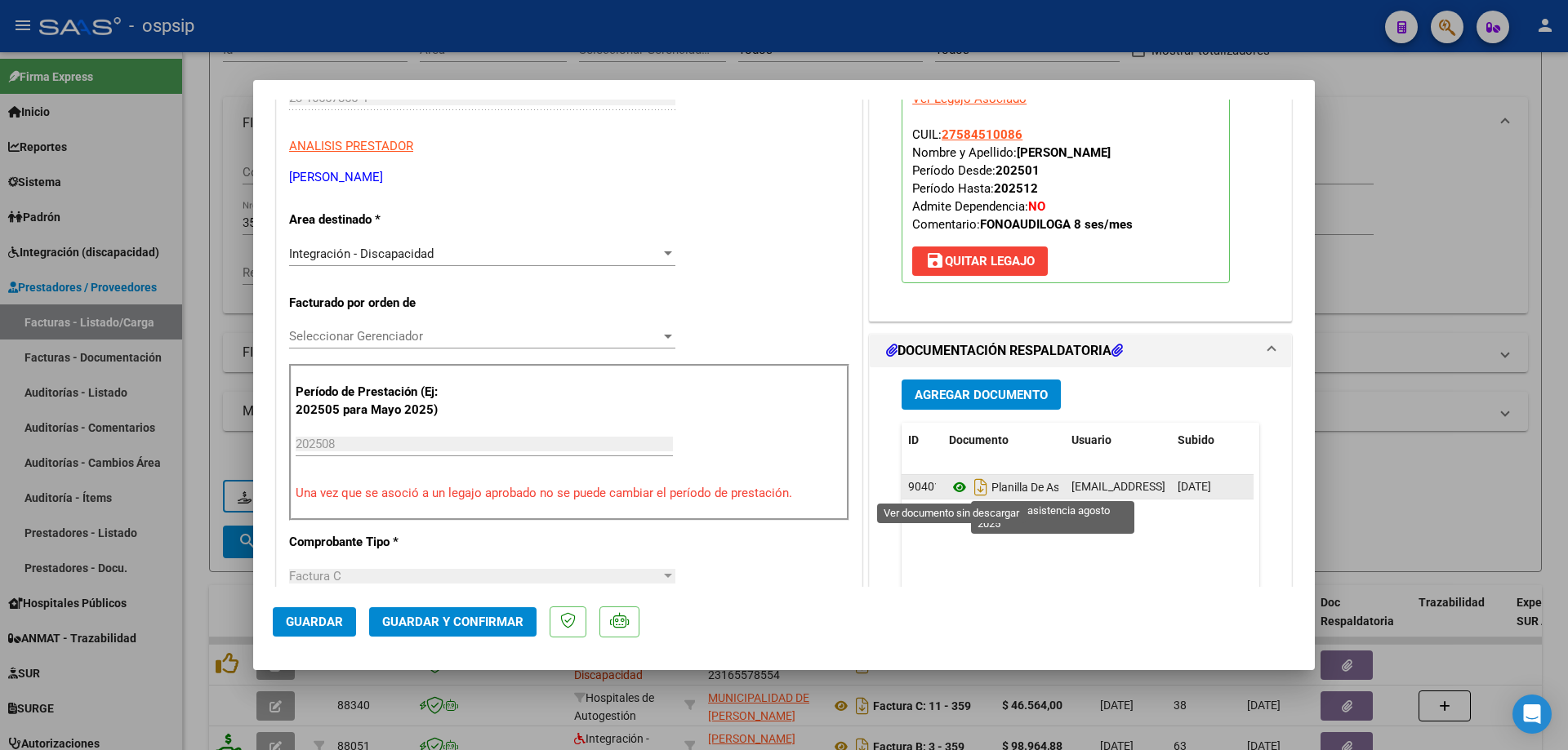
click at [949, 483] on icon at bounding box center [960, 487] width 21 height 19
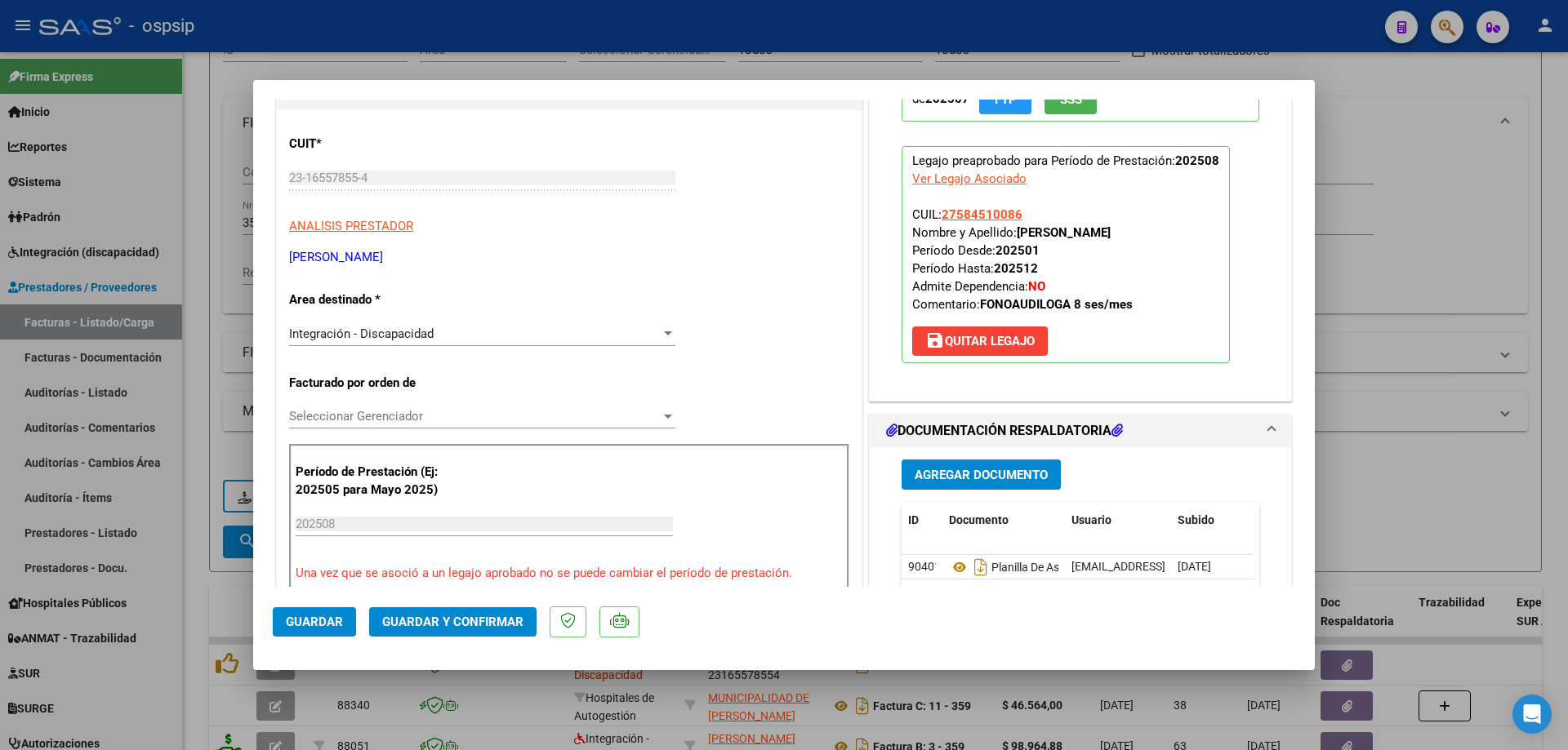
scroll to position [0, 0]
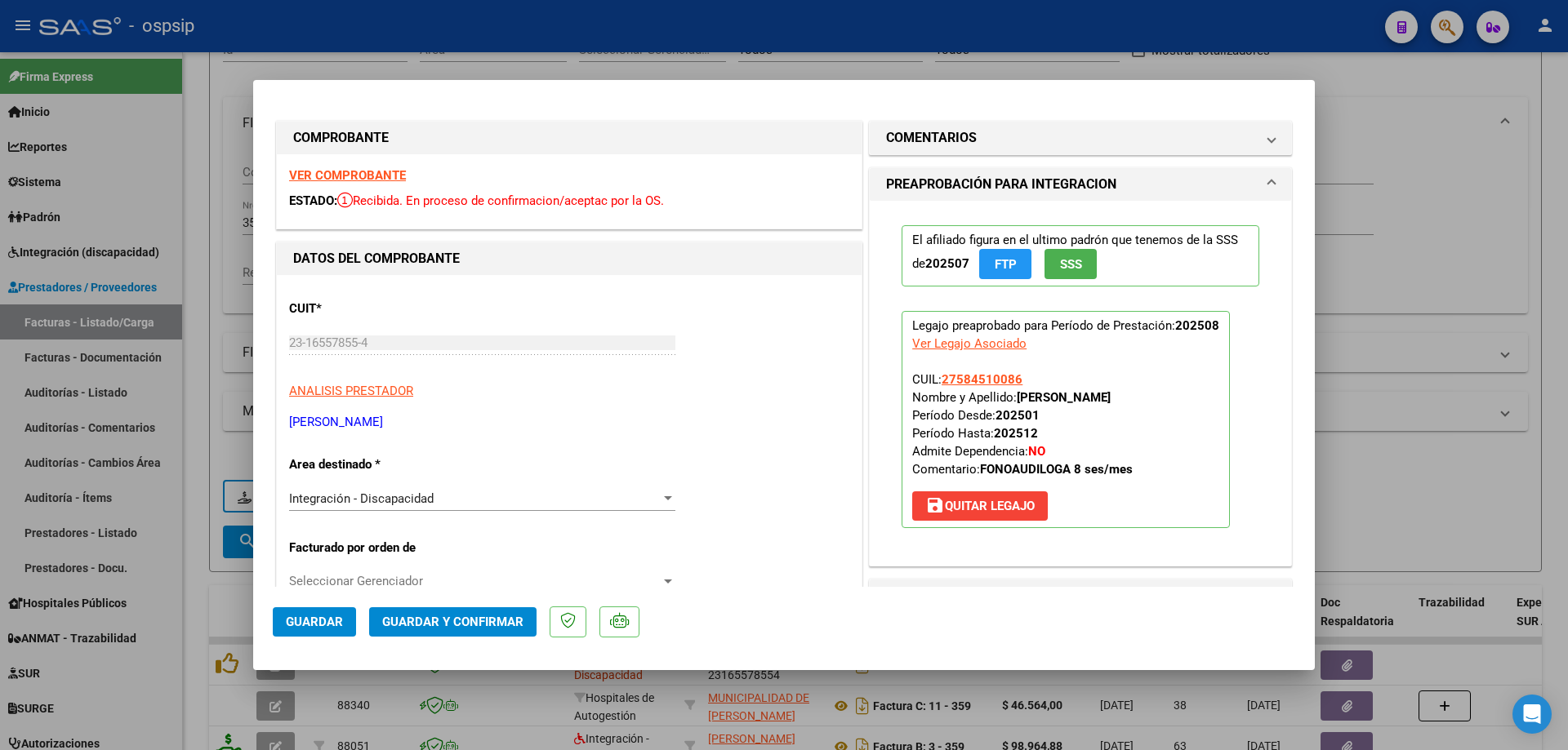
drag, startPoint x: 1018, startPoint y: 376, endPoint x: 934, endPoint y: 375, distance: 84.0
click at [934, 375] on p "Legajo preaprobado para Período de Prestación: 202508 Ver Legajo Asociado CUIL:…" at bounding box center [1066, 419] width 328 height 217
copy span "27584510086"
click at [1036, 142] on mat-panel-title "COMENTARIOS" at bounding box center [1070, 138] width 369 height 19
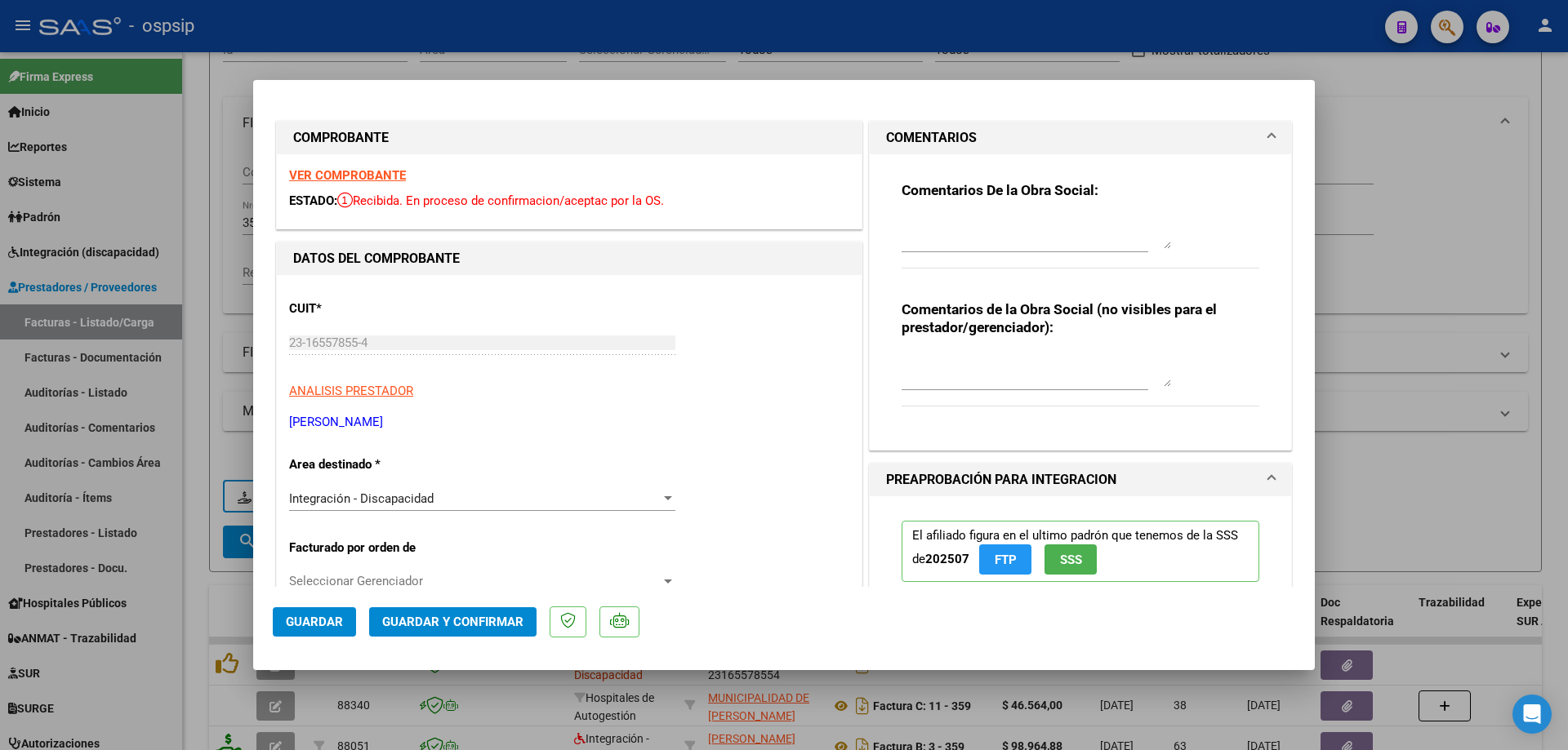
click at [968, 219] on textarea at bounding box center [1036, 232] width 269 height 33
click at [968, 219] on textarea "debito una sesion facturada de mas" at bounding box center [1036, 232] width 269 height 33
click at [1090, 225] on textarea "debito una sesión facturada de mas" at bounding box center [1036, 232] width 269 height 33
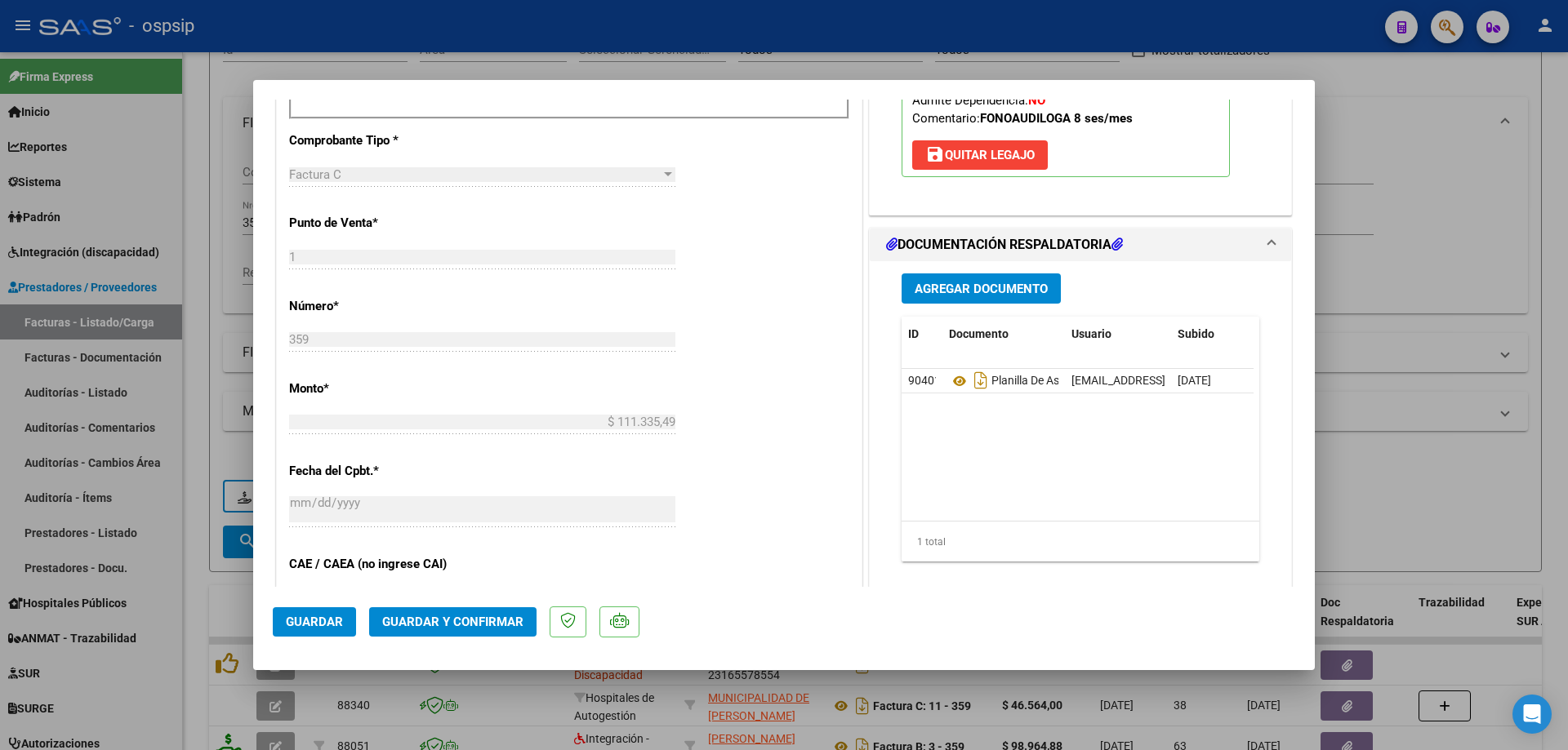
scroll to position [653, 0]
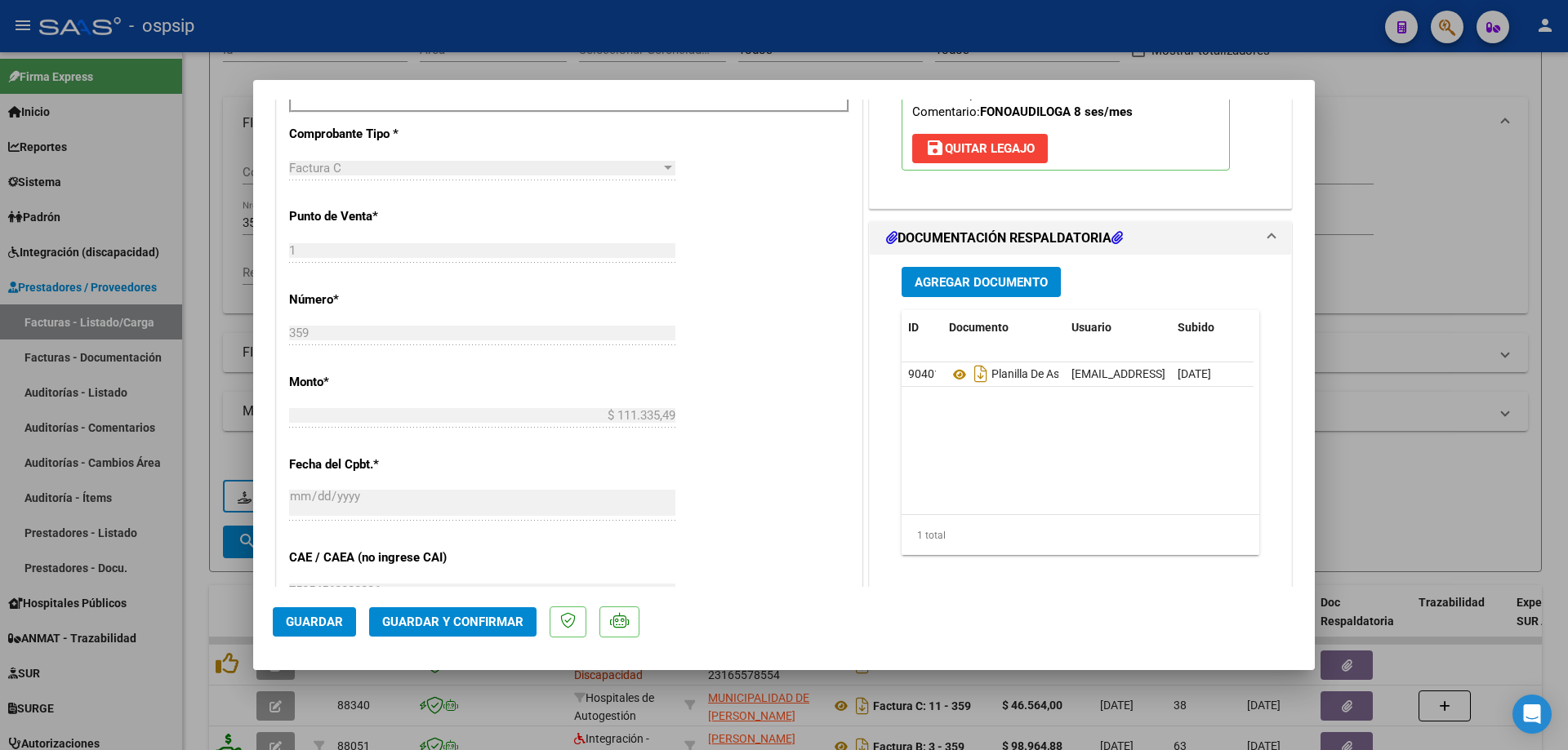
type textarea "debito una sesión facturada de mas, autorizadas 8 mensuales"
click at [459, 620] on span "Guardar y Confirmar" at bounding box center [452, 622] width 141 height 14
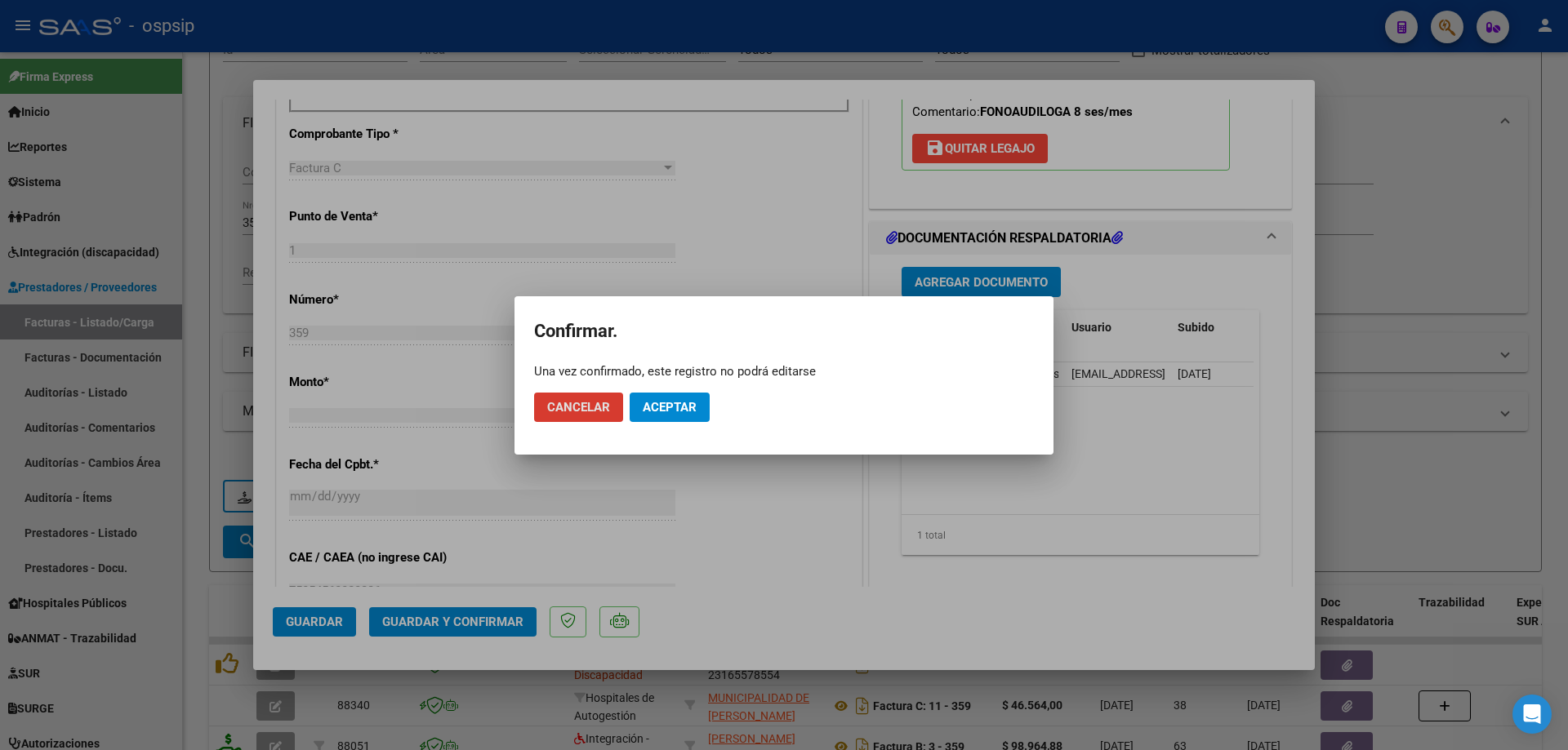
click at [689, 410] on span "Aceptar" at bounding box center [669, 407] width 54 height 14
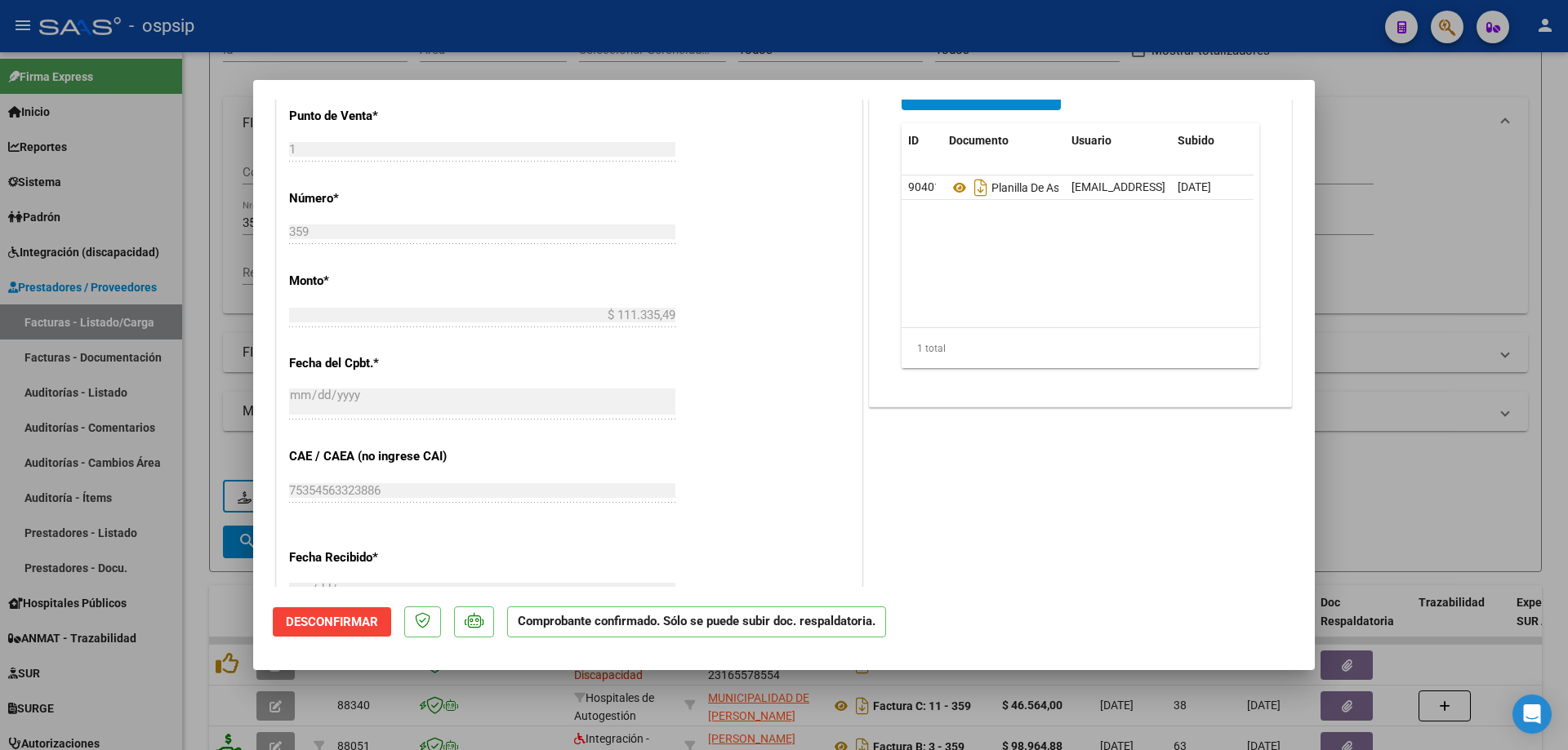
click at [1374, 285] on div at bounding box center [784, 375] width 1568 height 750
type input "$ 0,00"
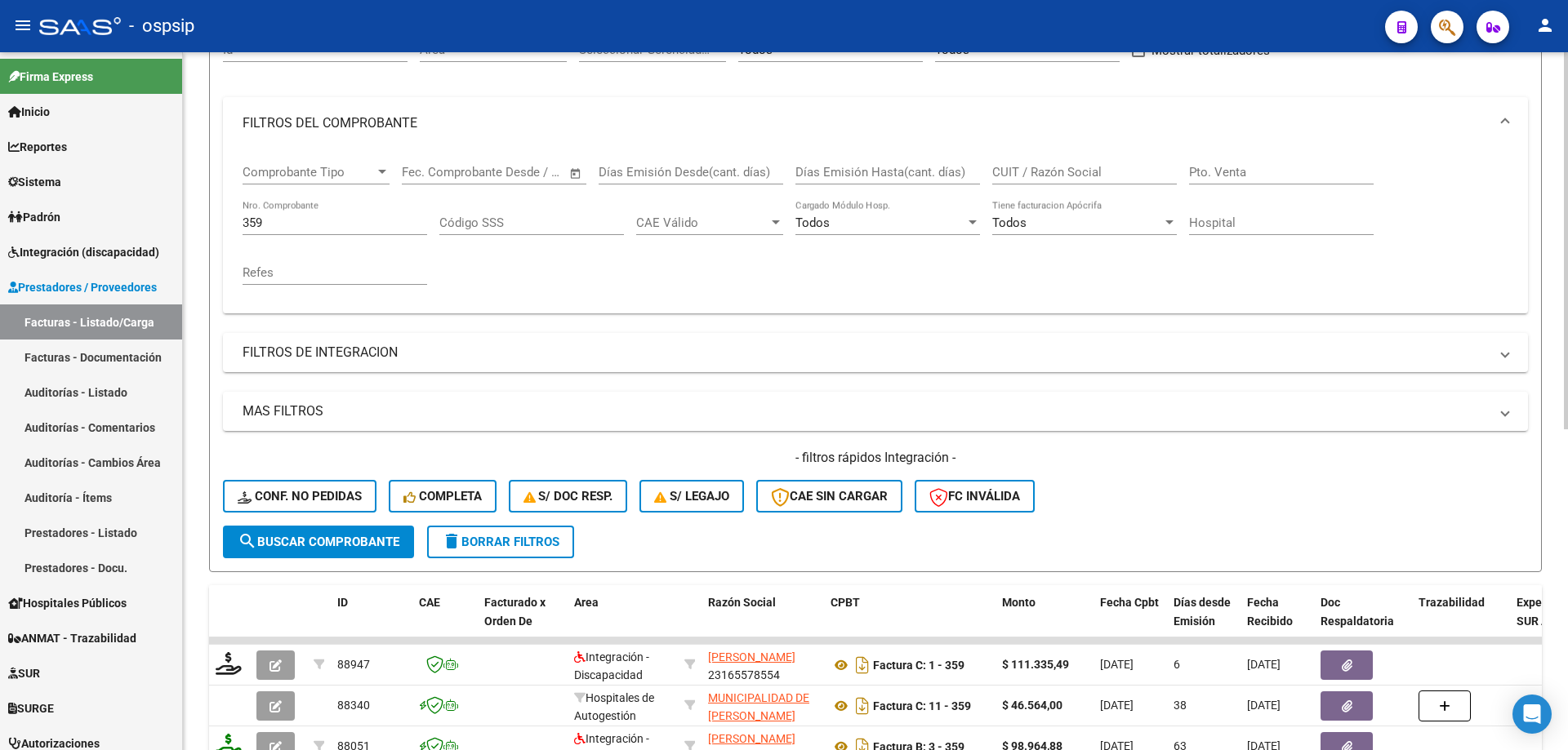
scroll to position [0, 0]
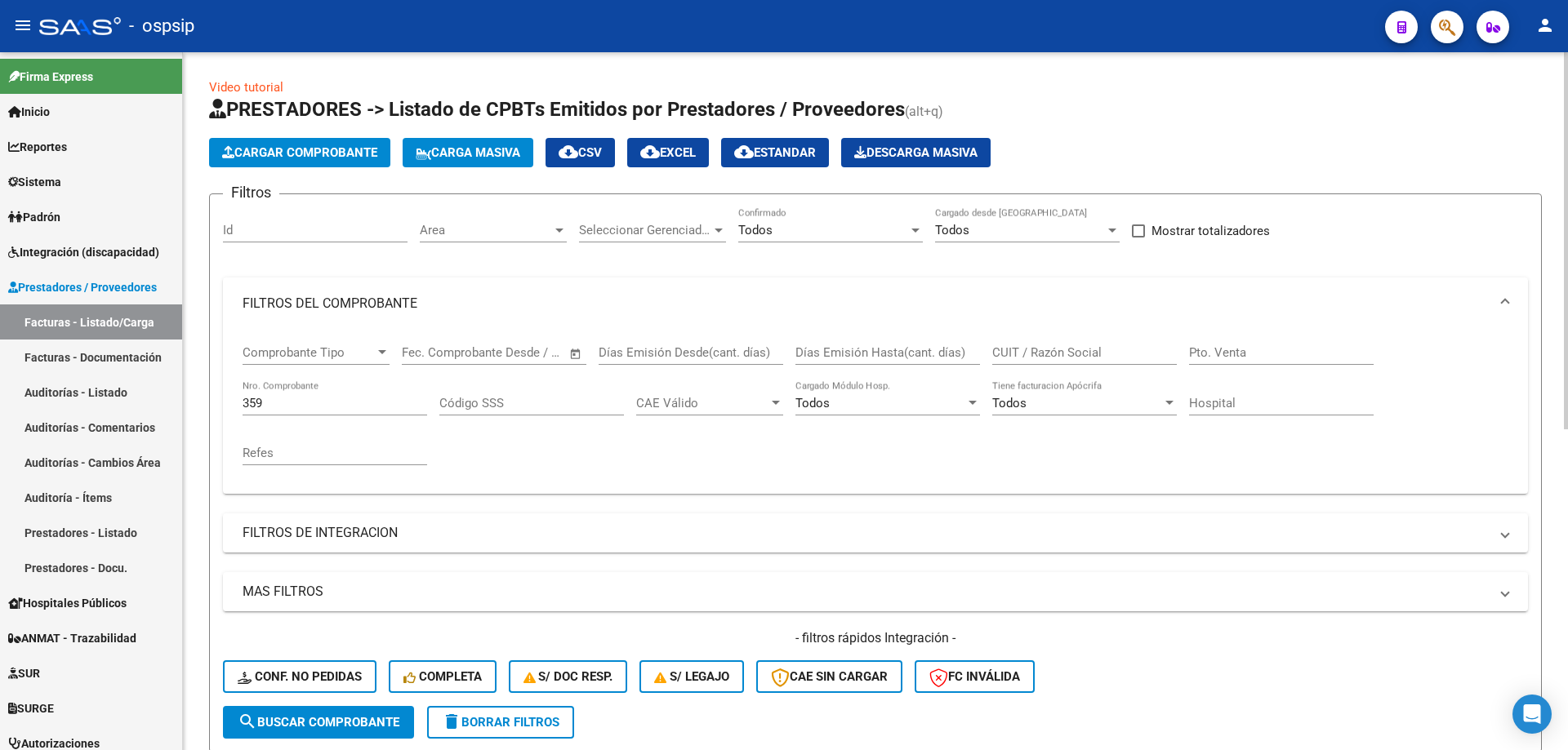
click at [322, 404] on input "359" at bounding box center [334, 403] width 184 height 14
type input "3"
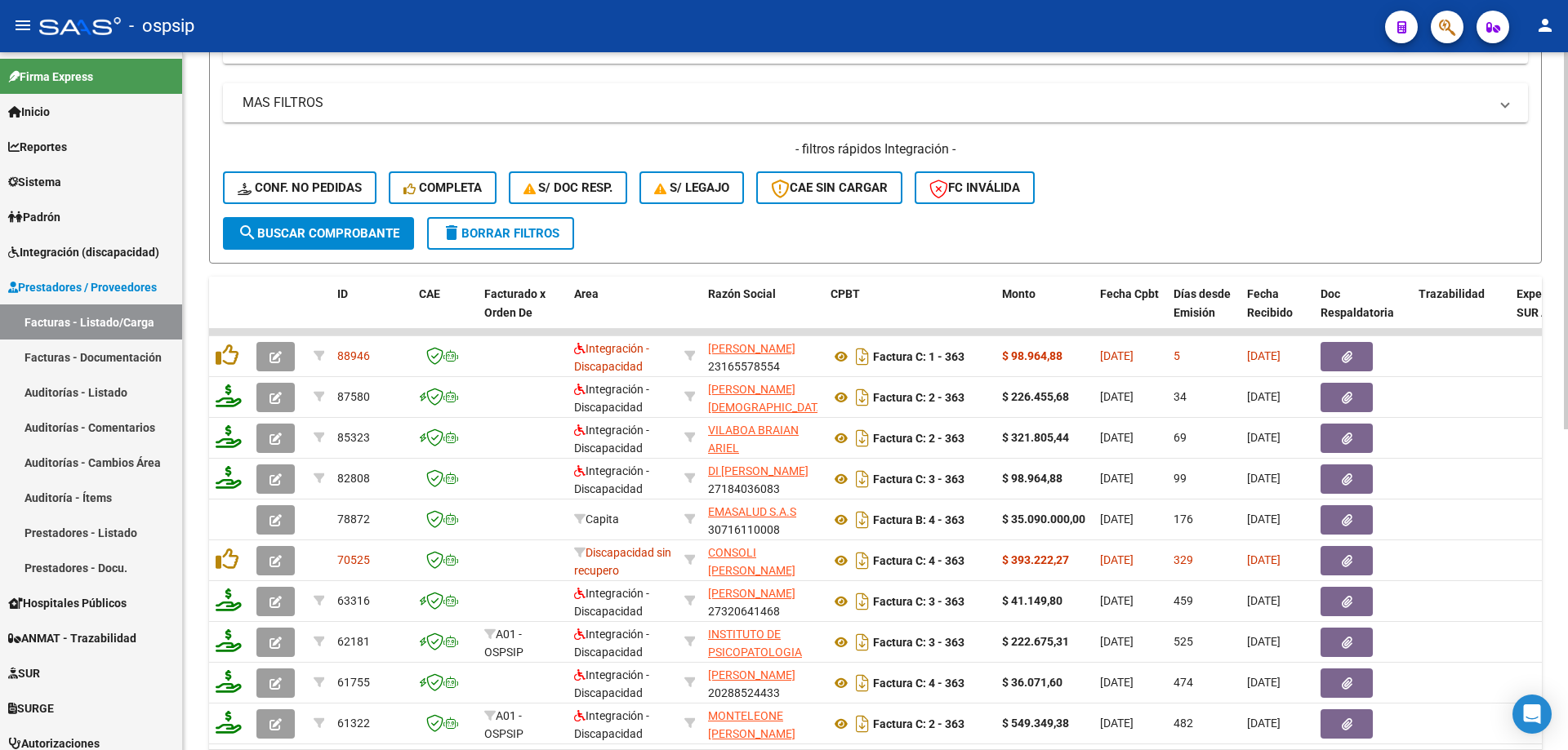
scroll to position [490, 0]
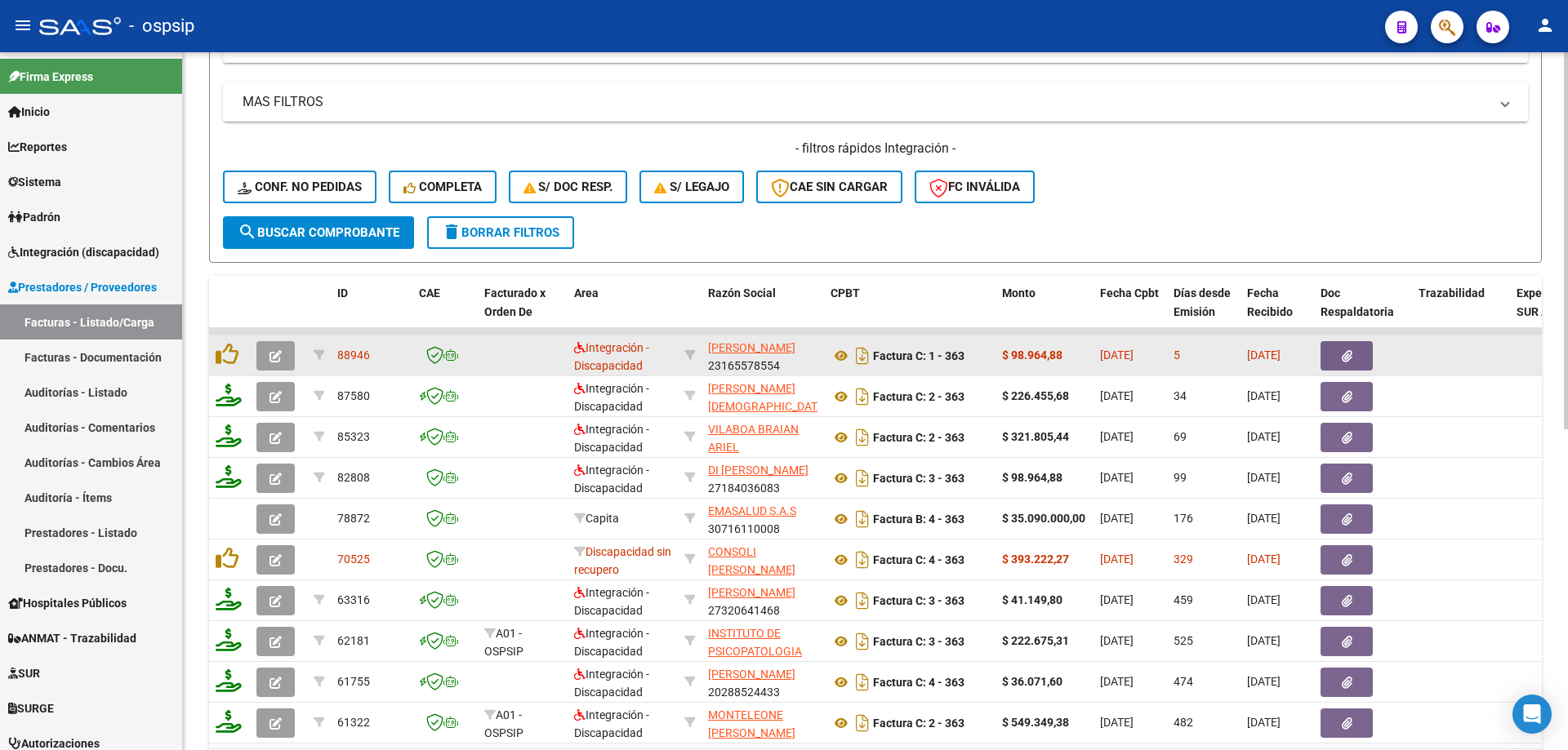
type input "363"
click at [282, 360] on button "button" at bounding box center [276, 356] width 39 height 29
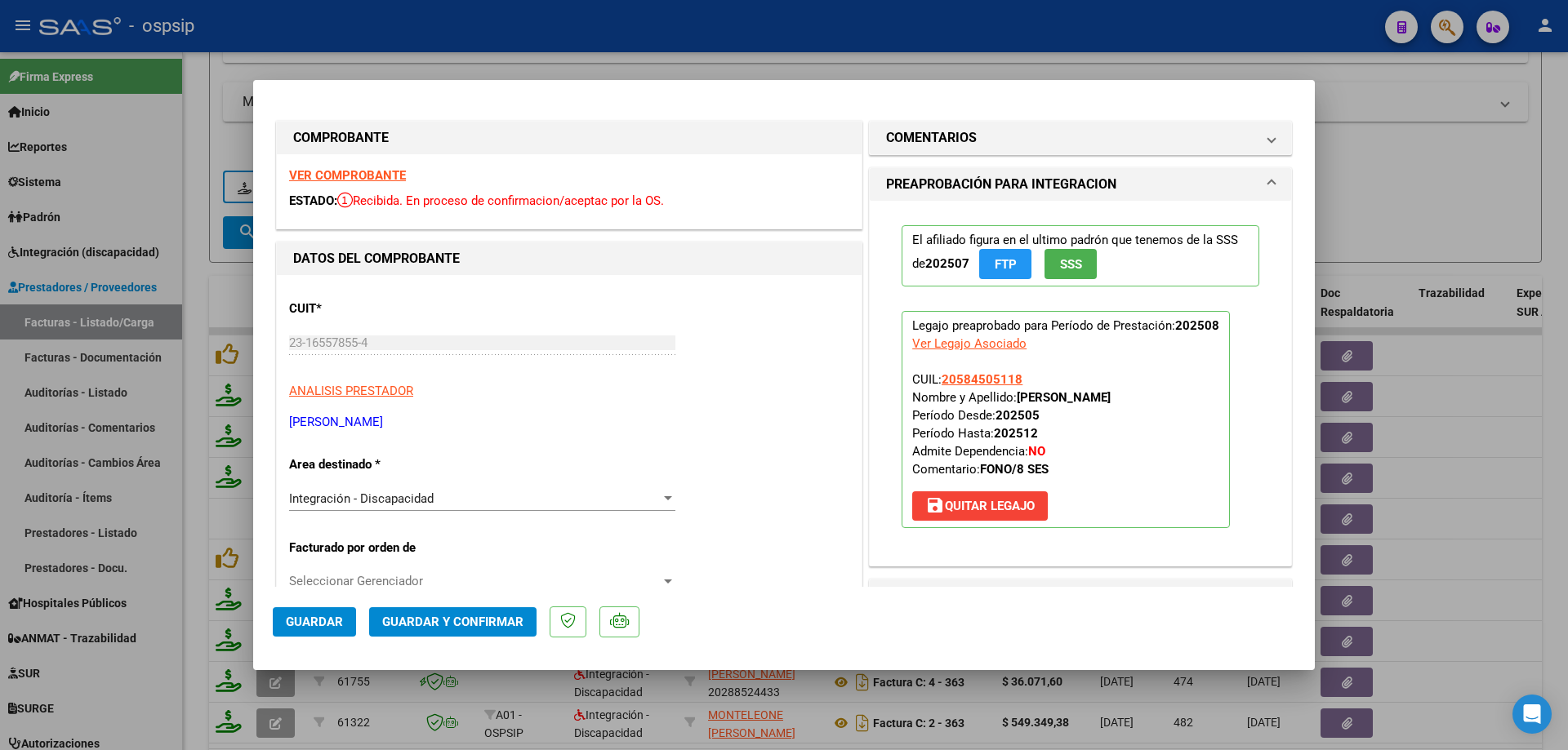
click at [1044, 263] on button "SSS" at bounding box center [1070, 263] width 52 height 30
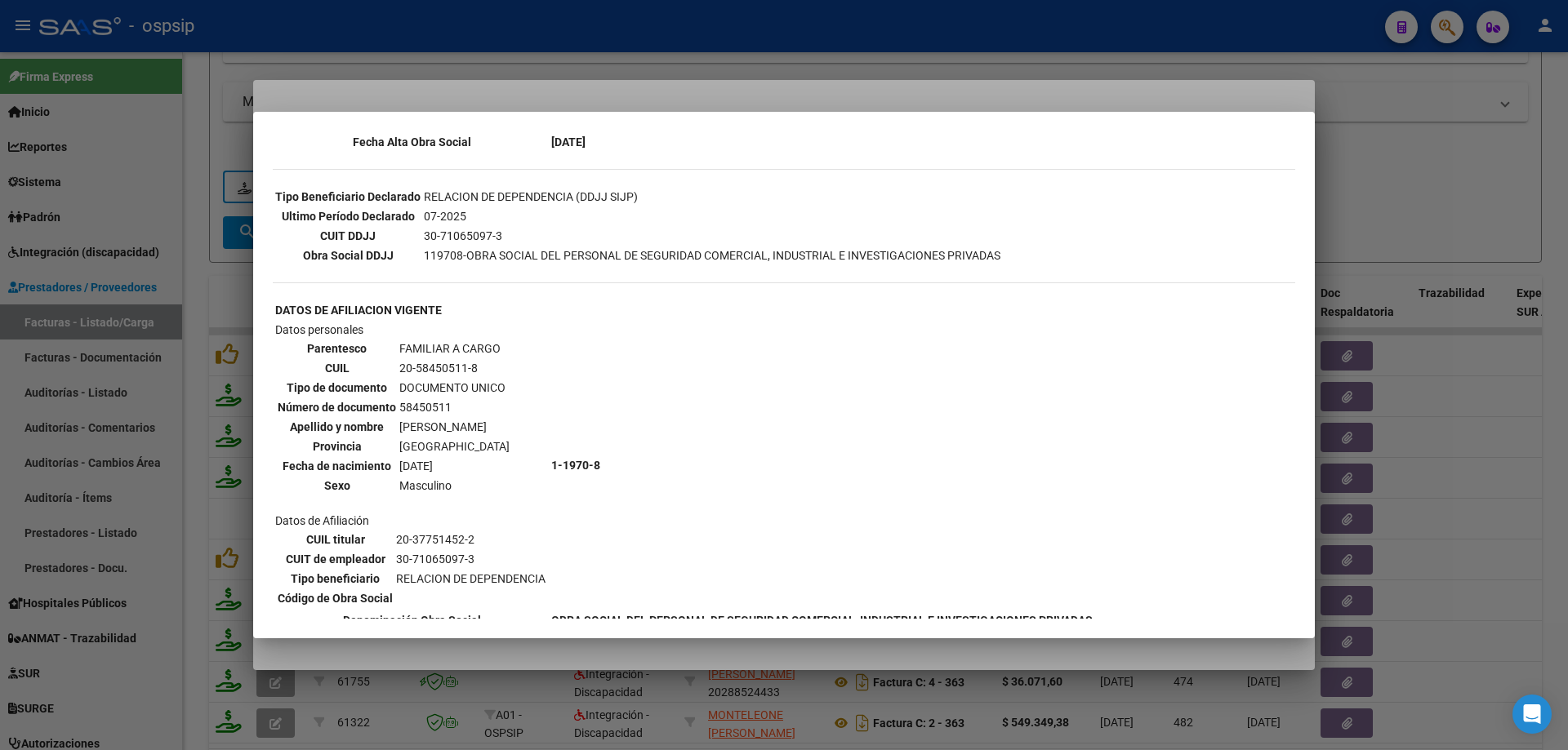
scroll to position [457, 0]
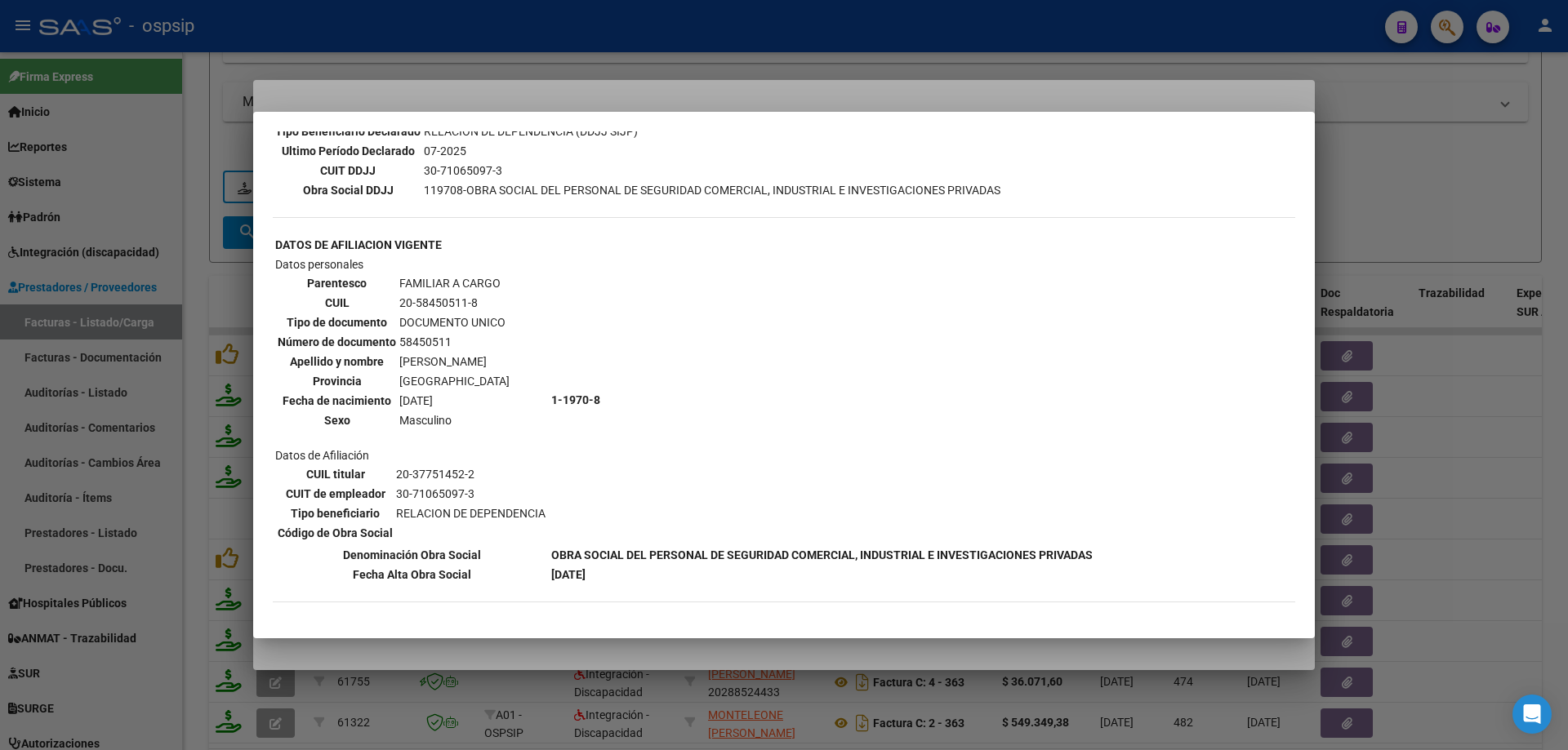
click at [1475, 206] on div at bounding box center [784, 375] width 1568 height 750
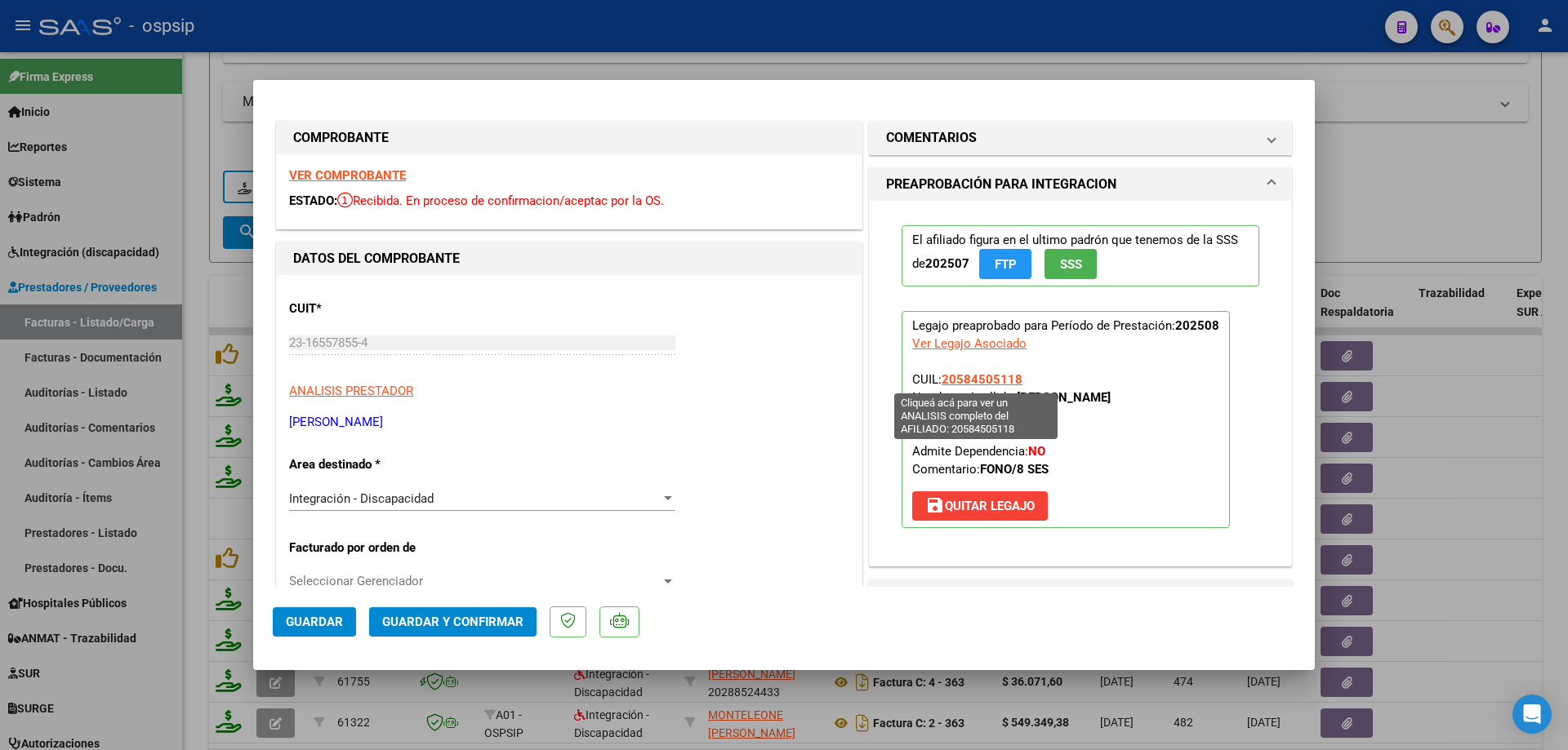
click at [1004, 378] on span "20584505118" at bounding box center [982, 379] width 81 height 14
type textarea "20584505118"
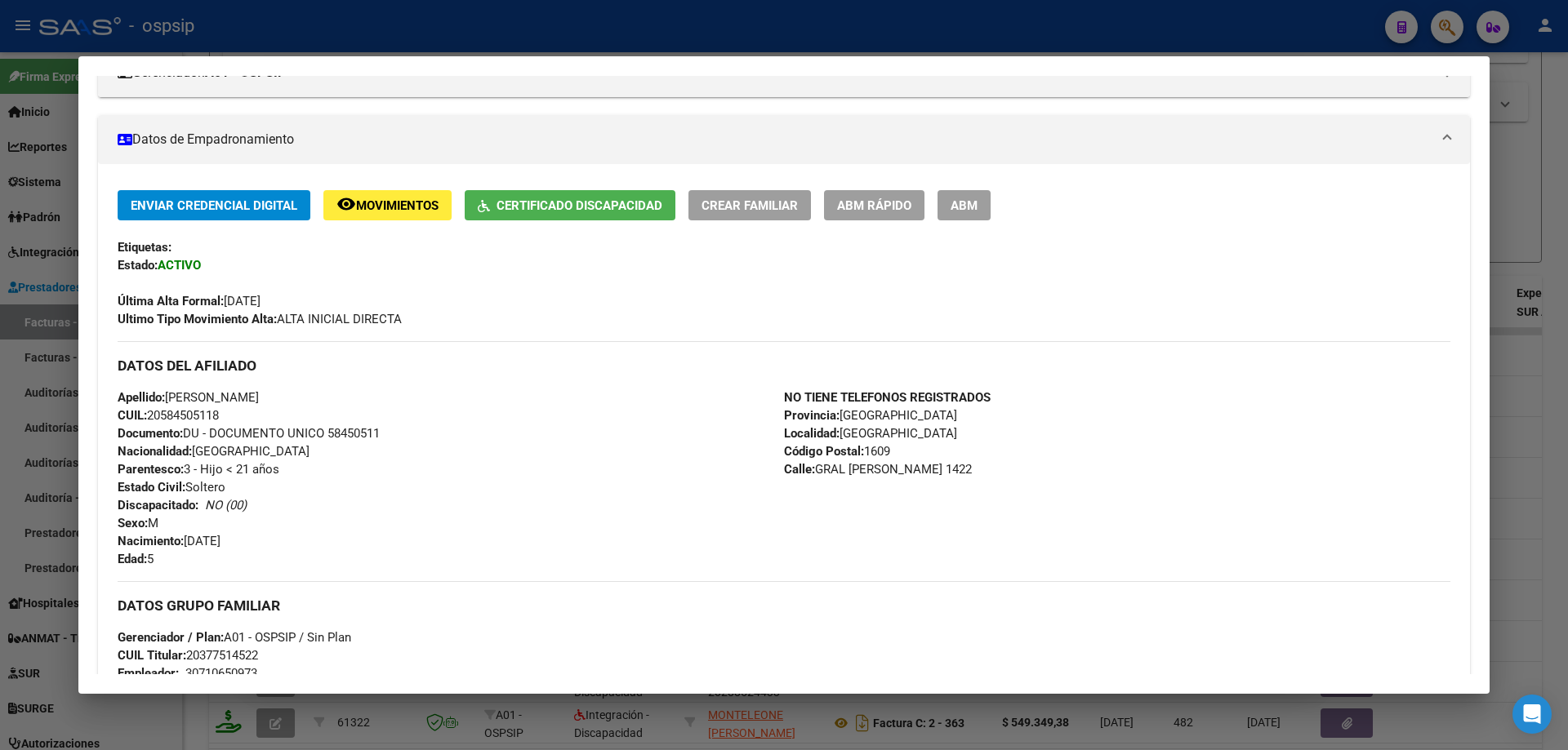
scroll to position [327, 0]
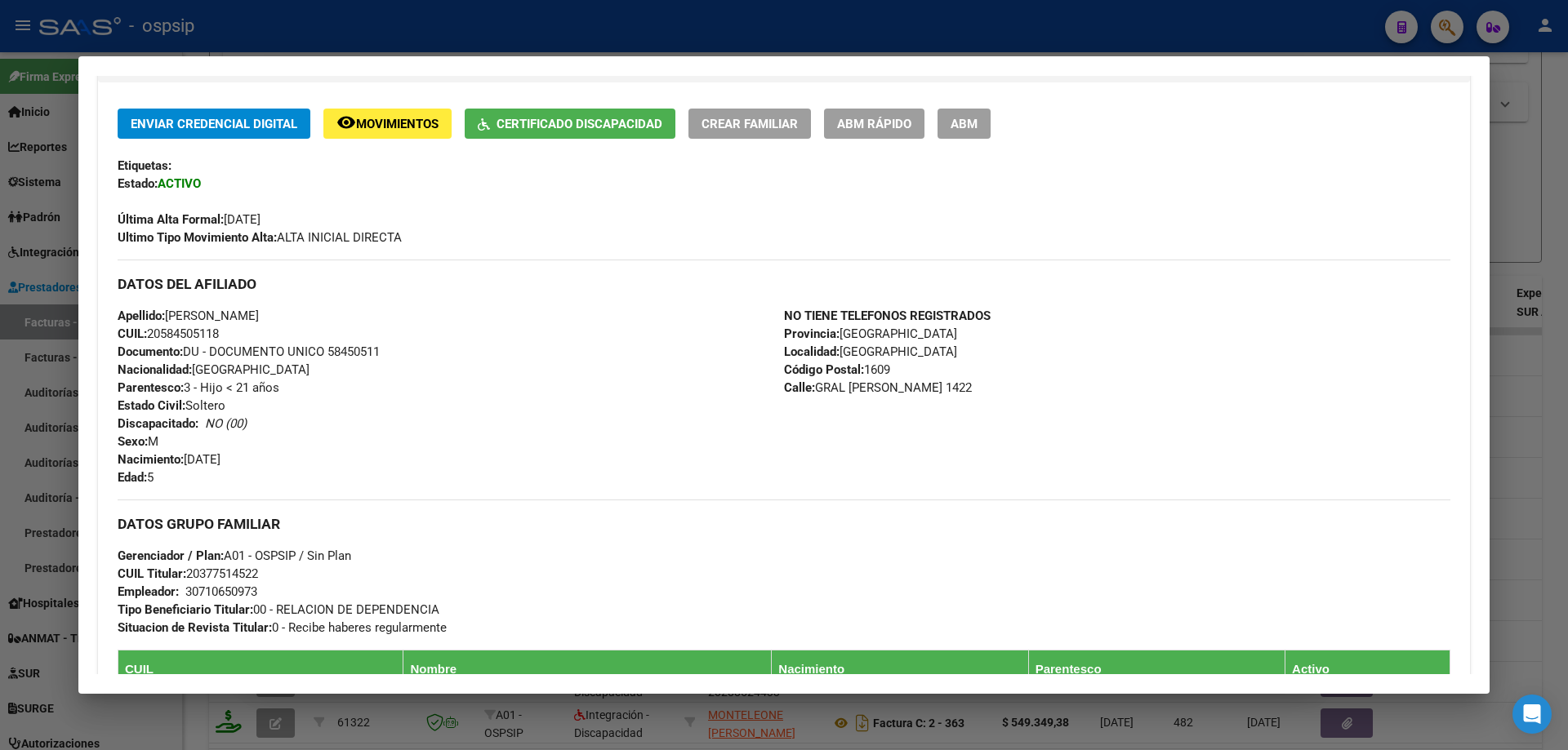
click at [1530, 184] on div at bounding box center [784, 375] width 1568 height 750
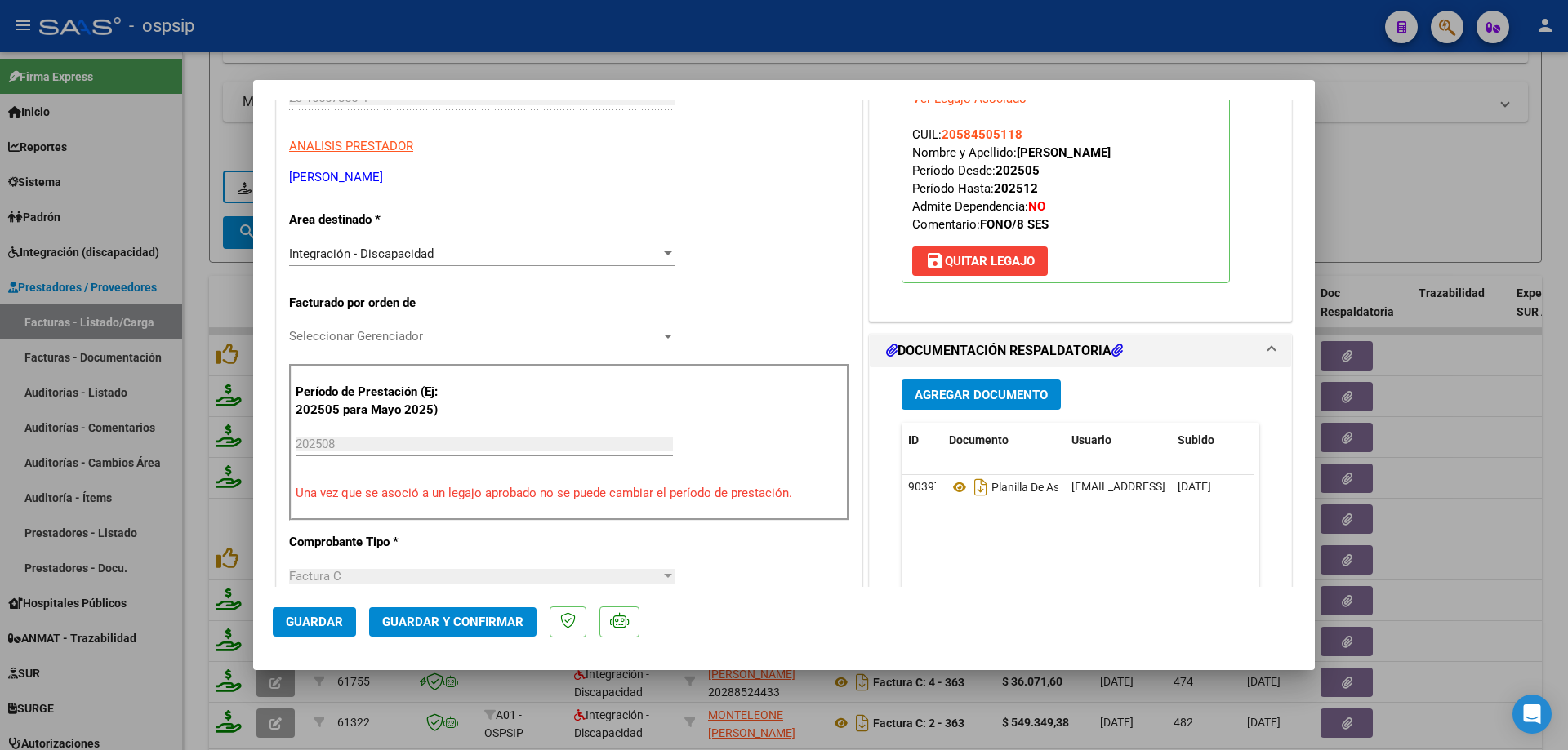
scroll to position [490, 0]
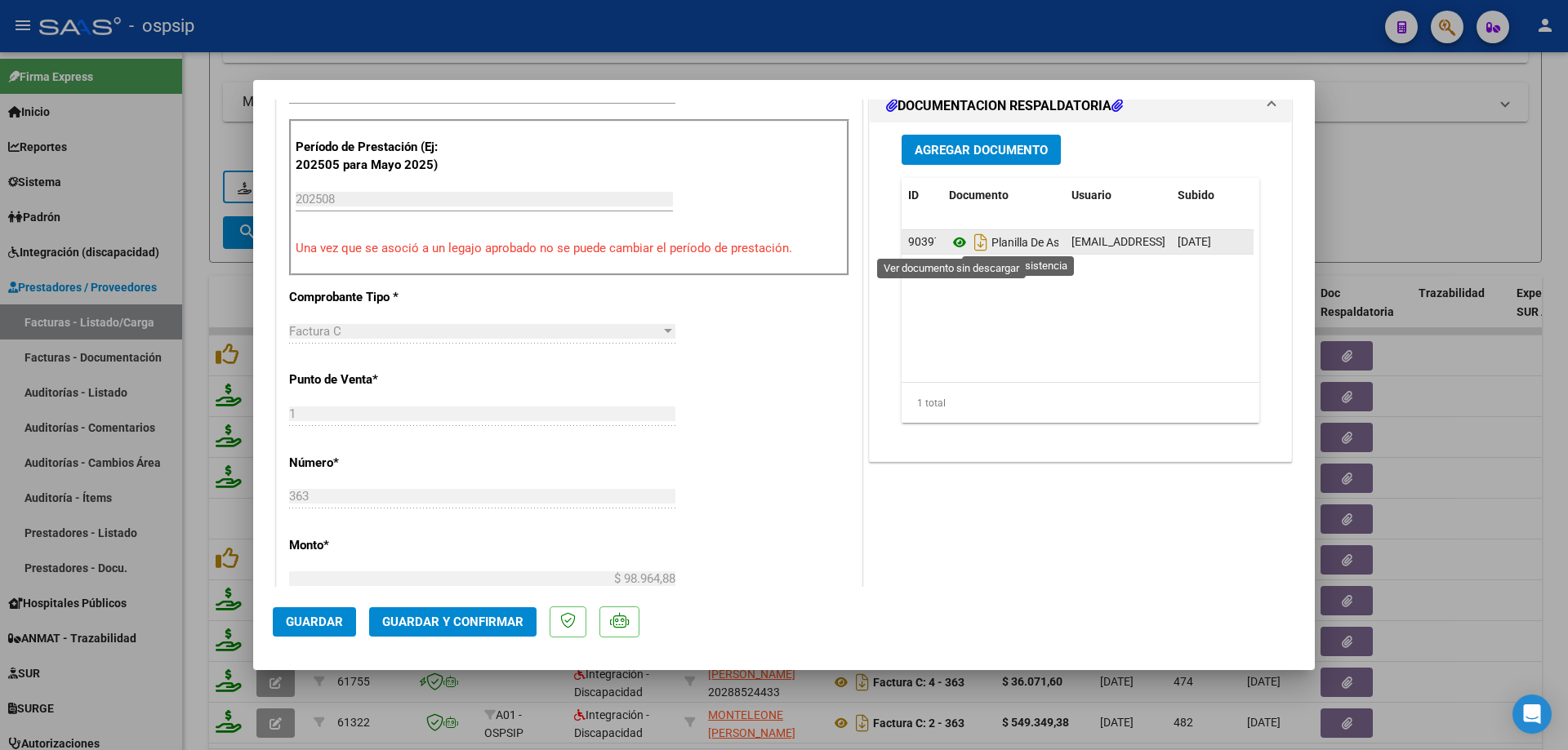
click at [956, 246] on icon at bounding box center [960, 242] width 21 height 19
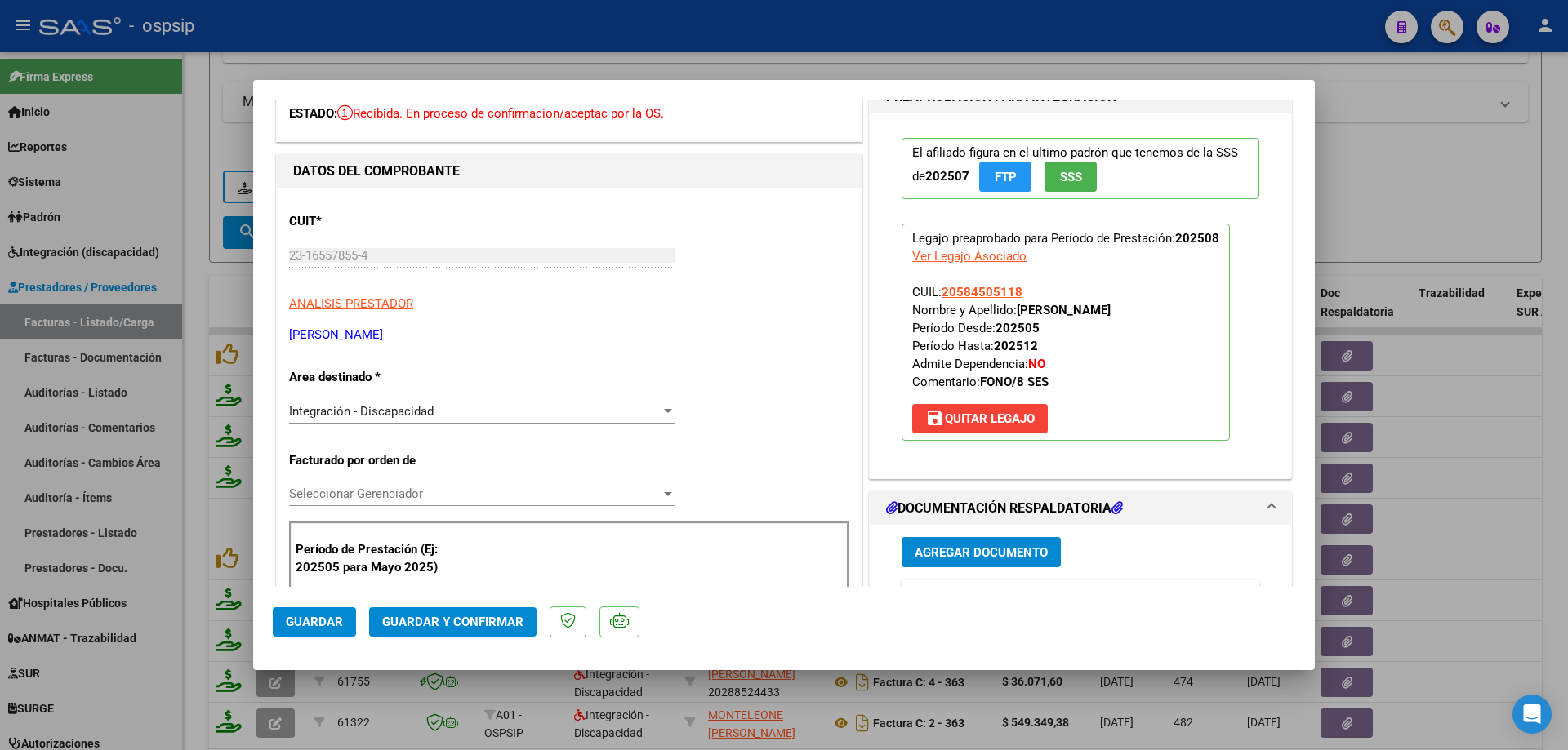
scroll to position [0, 0]
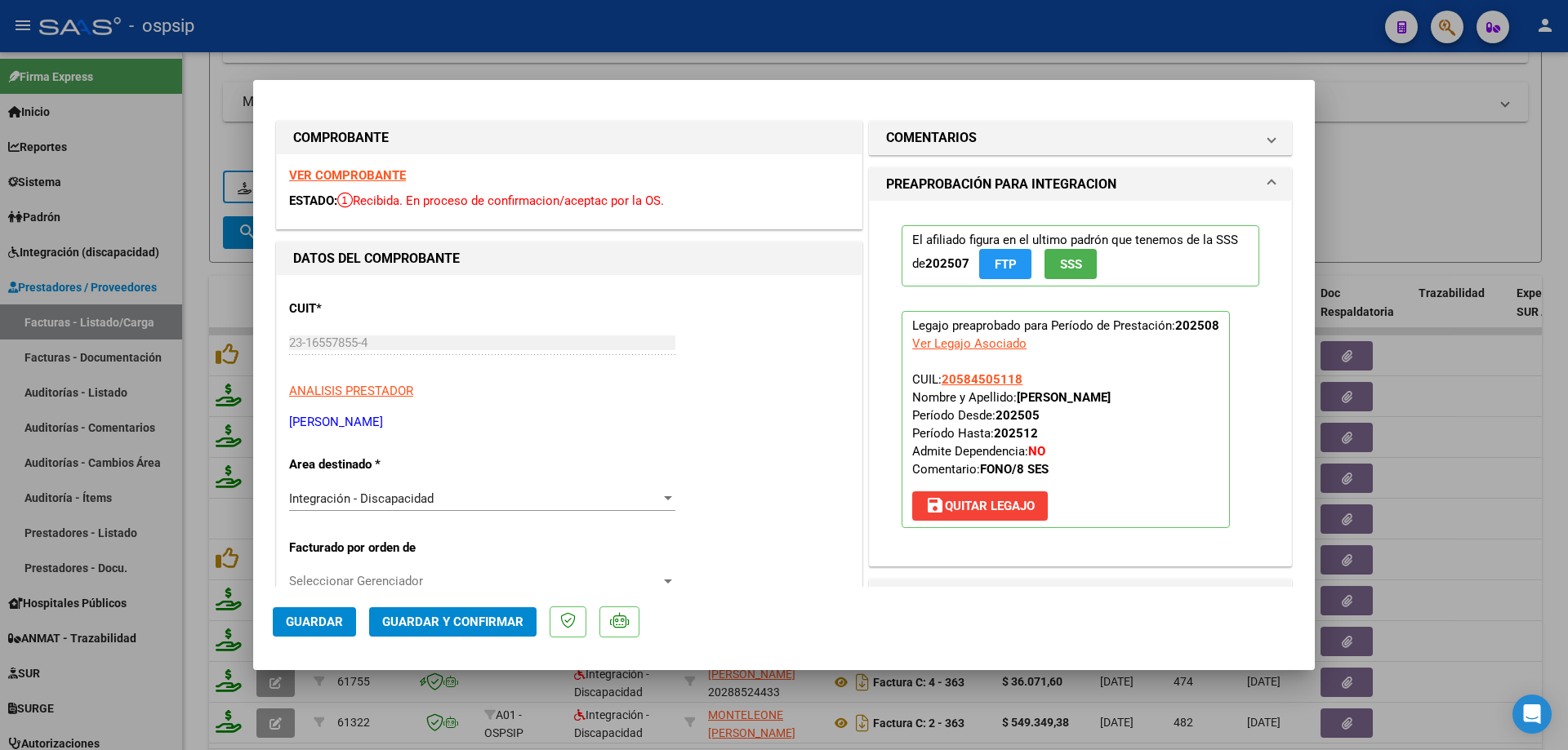
drag, startPoint x: 1021, startPoint y: 376, endPoint x: 935, endPoint y: 377, distance: 86.0
click at [935, 377] on p "Legajo preaprobado para Período de Prestación: 202508 Ver Legajo Asociado CUIL:…" at bounding box center [1066, 419] width 328 height 217
copy span "20584505118"
click at [480, 615] on span "Guardar y Confirmar" at bounding box center [452, 622] width 141 height 14
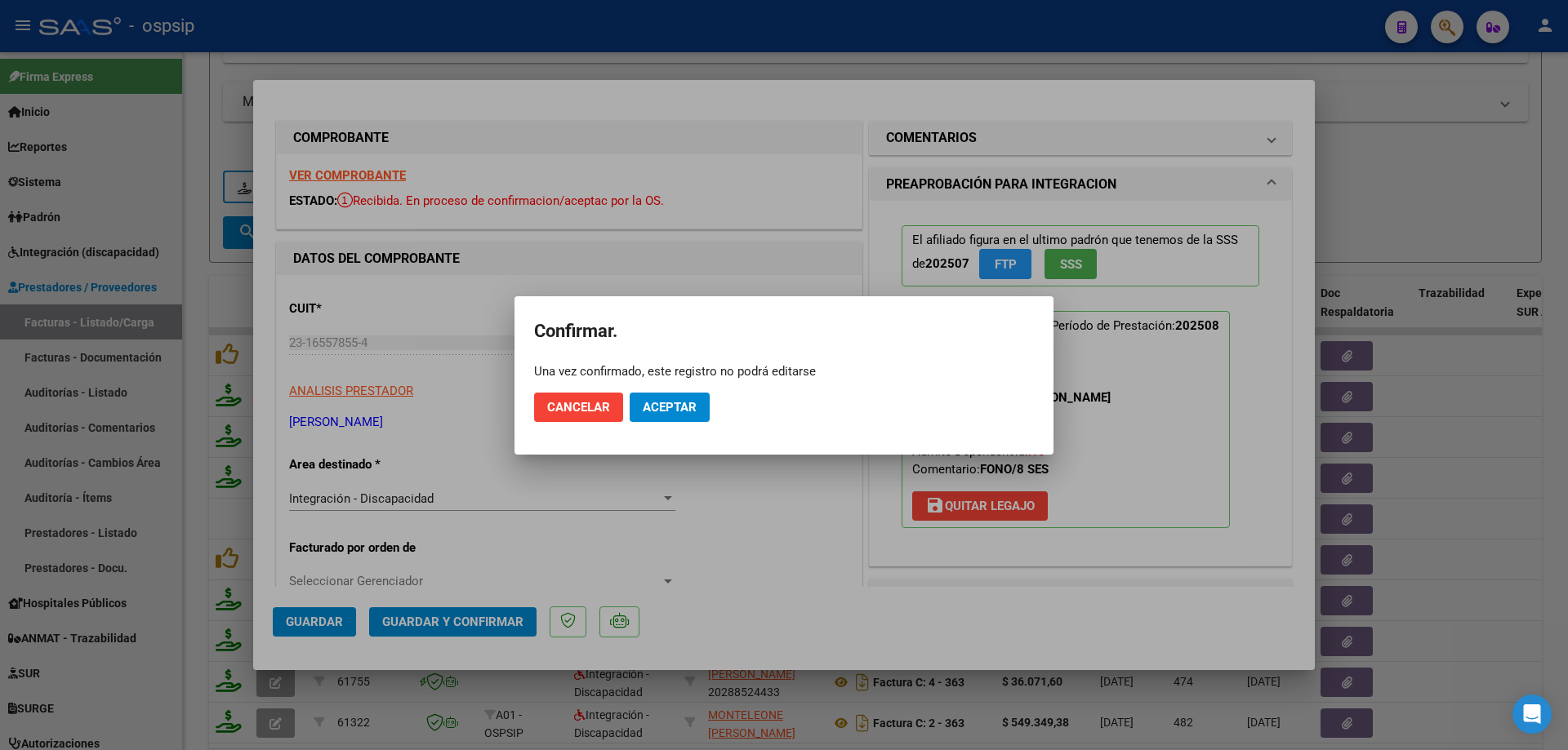
click at [685, 387] on mat-dialog-actions "Cancelar Aceptar" at bounding box center [784, 408] width 500 height 56
click at [685, 406] on span "Aceptar" at bounding box center [669, 407] width 54 height 14
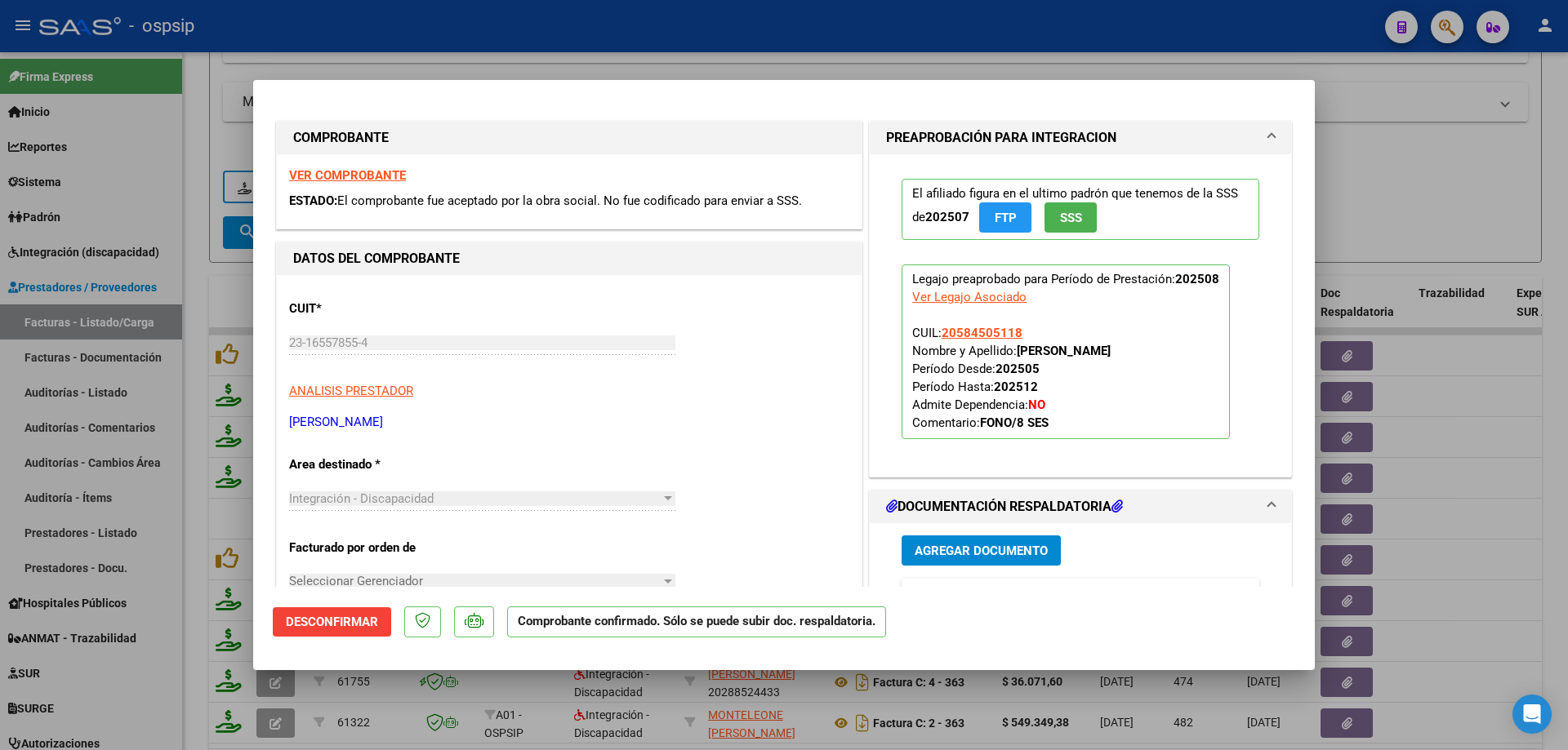
click at [1485, 210] on div at bounding box center [784, 375] width 1568 height 750
type input "$ 0,00"
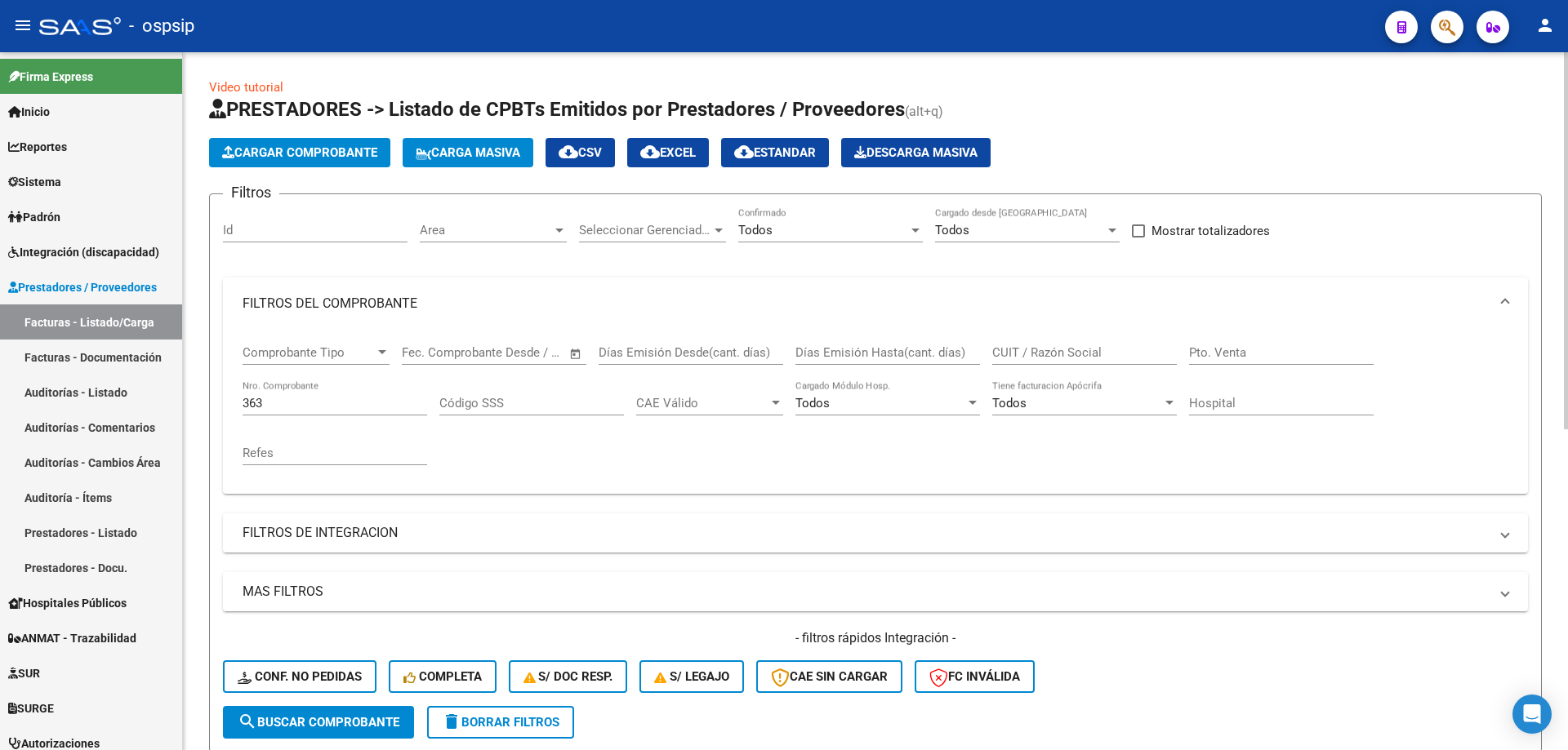
click at [311, 407] on input "363" at bounding box center [334, 403] width 184 height 14
type input "3"
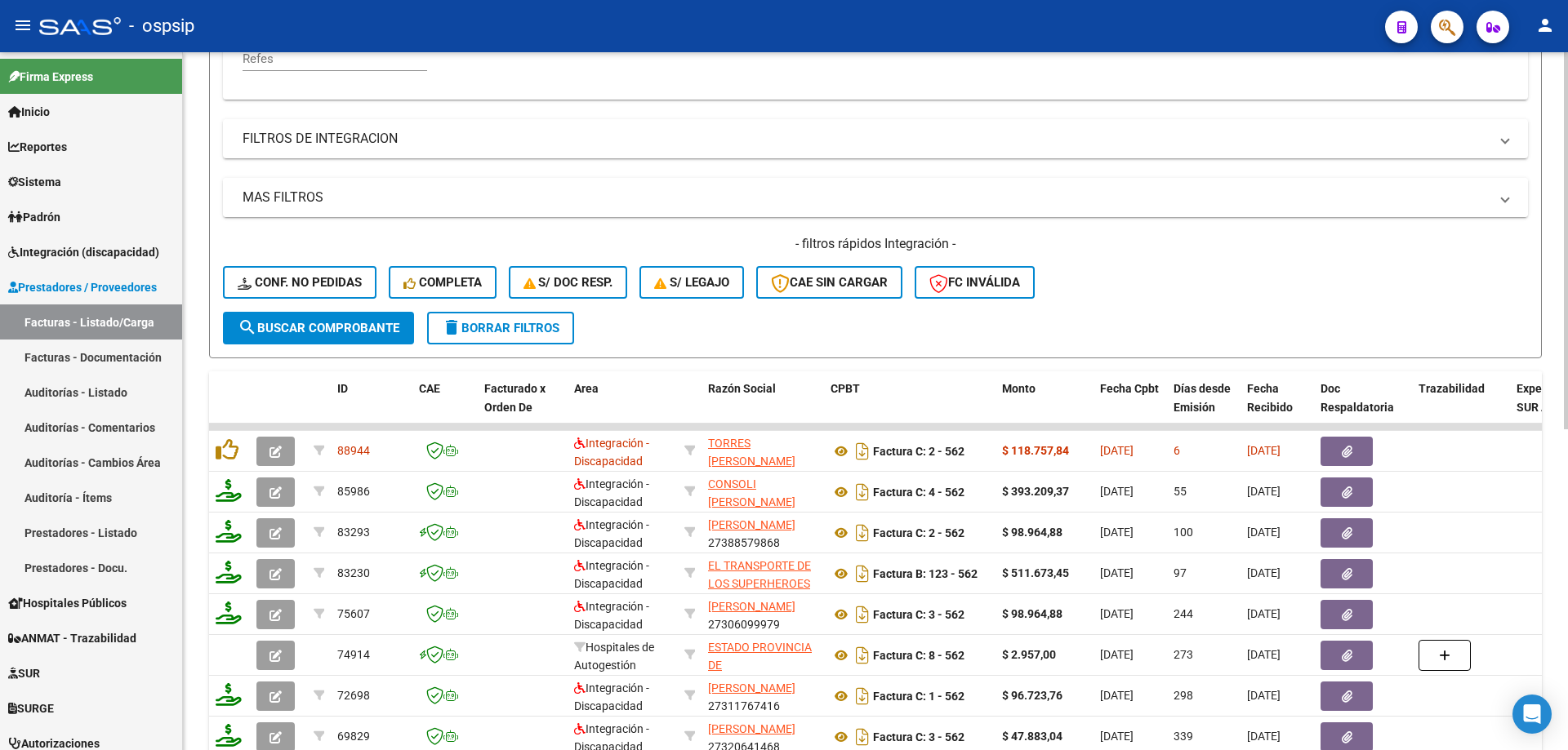
scroll to position [408, 0]
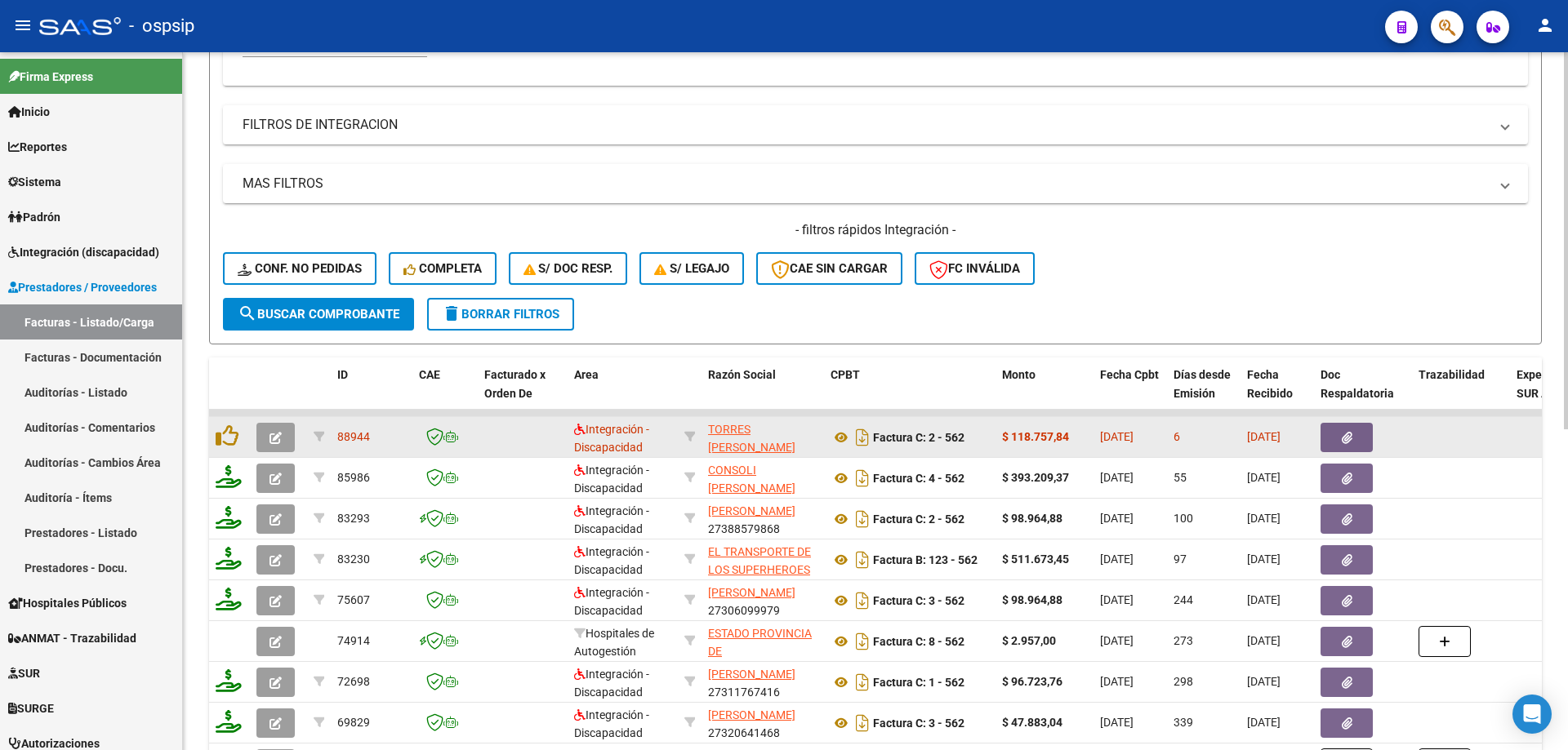
type input "562"
click at [280, 435] on icon "button" at bounding box center [275, 438] width 13 height 13
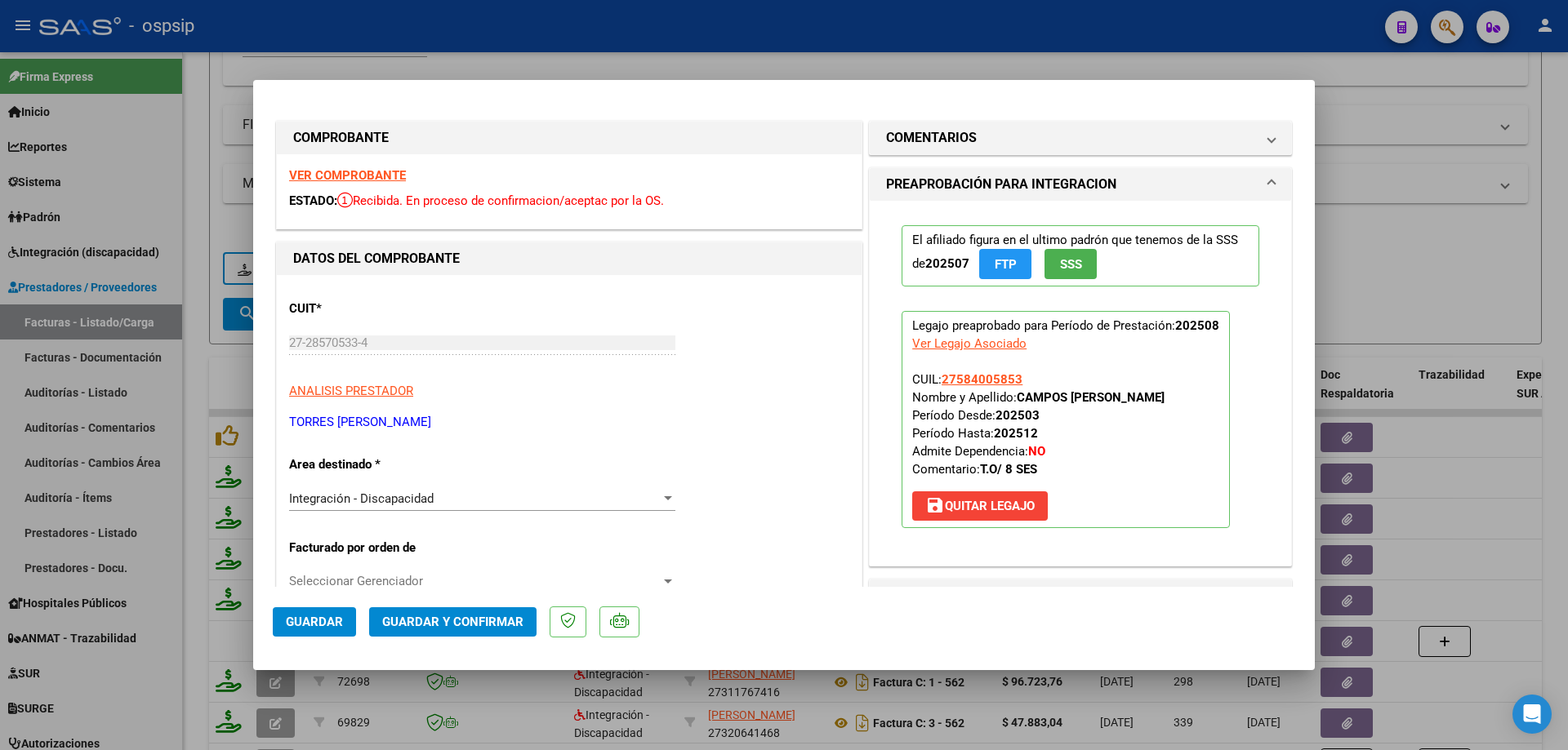
click at [1062, 266] on span "SSS" at bounding box center [1070, 264] width 22 height 14
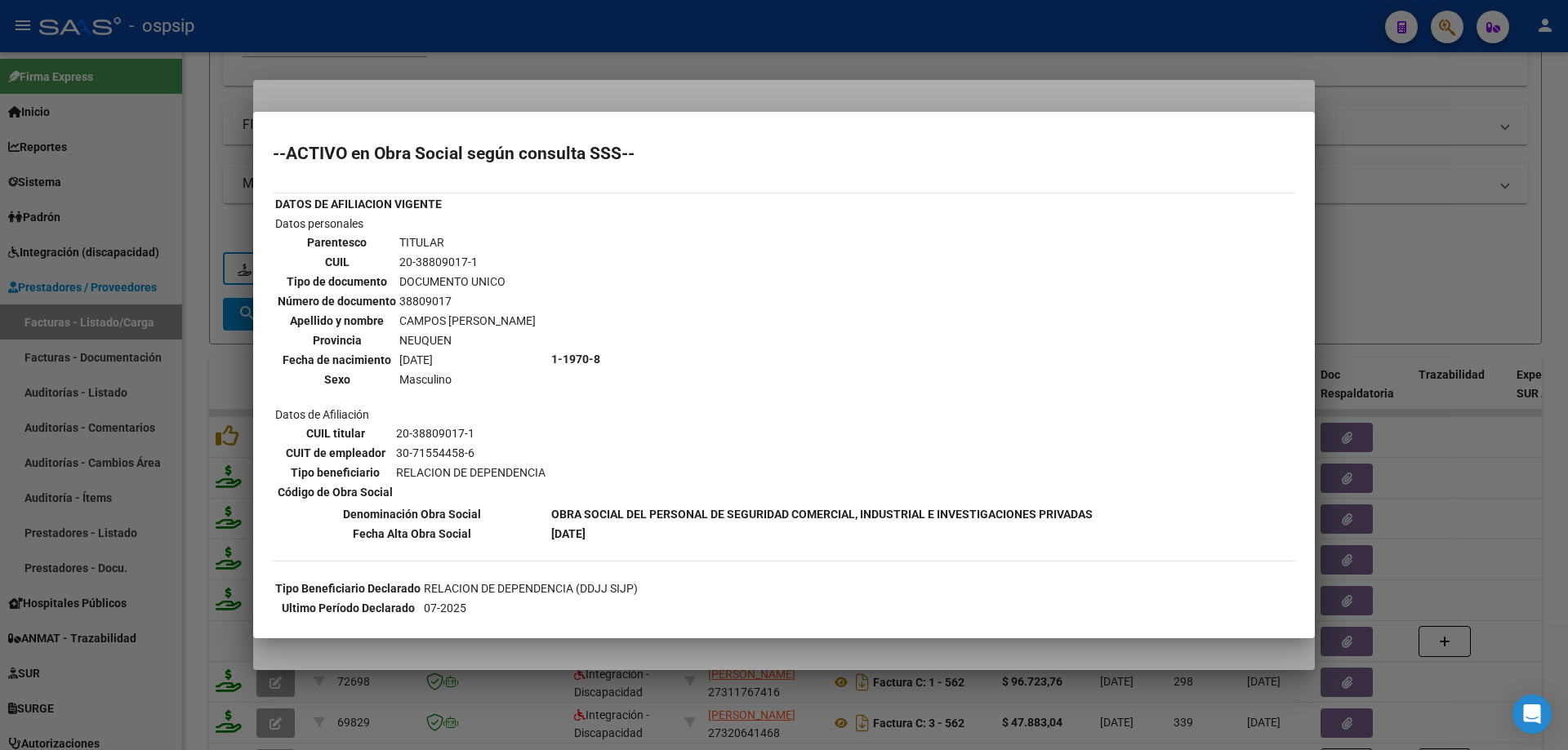
click at [1529, 210] on div at bounding box center [784, 375] width 1568 height 750
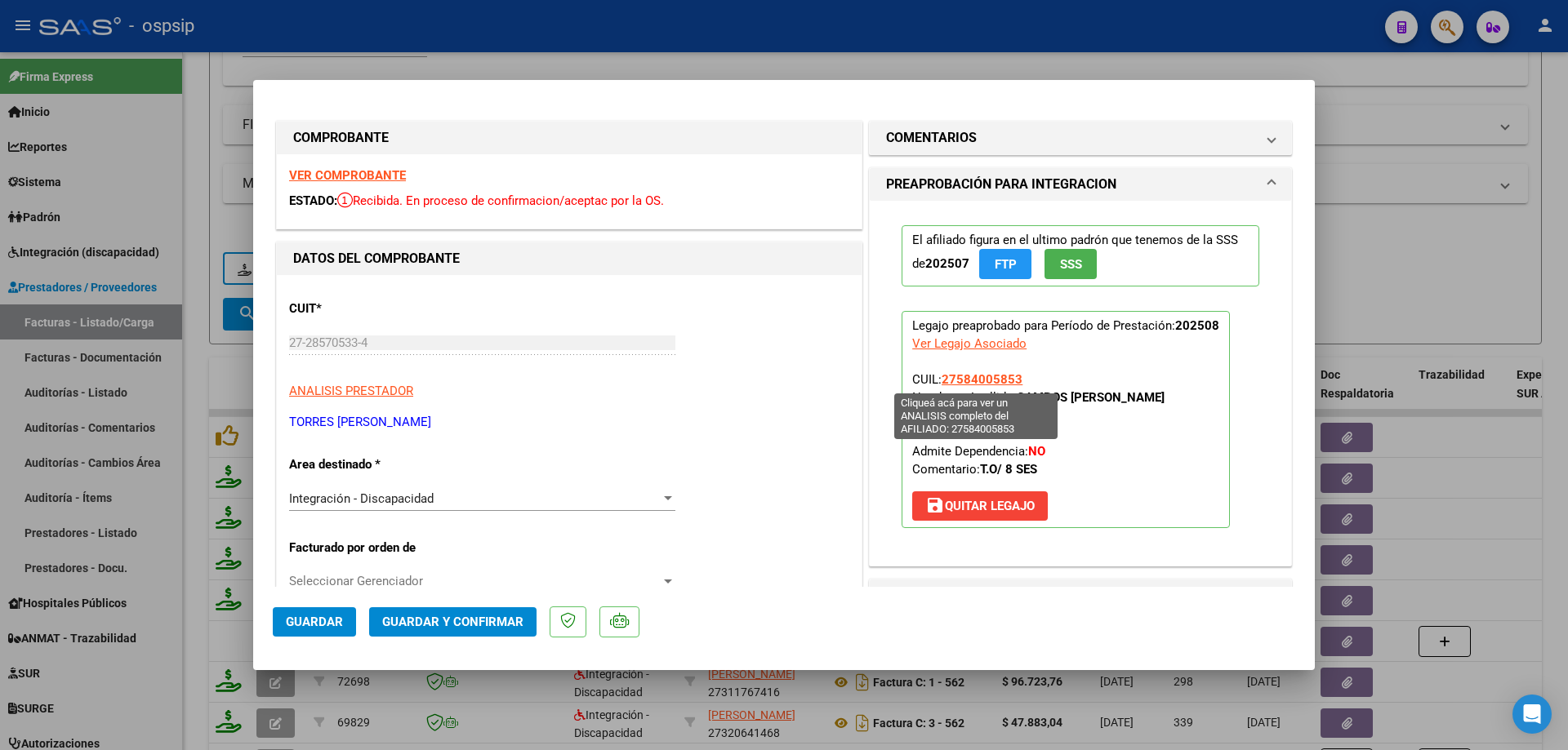
click at [999, 384] on span "27584005853" at bounding box center [982, 379] width 81 height 14
type textarea "27584005853"
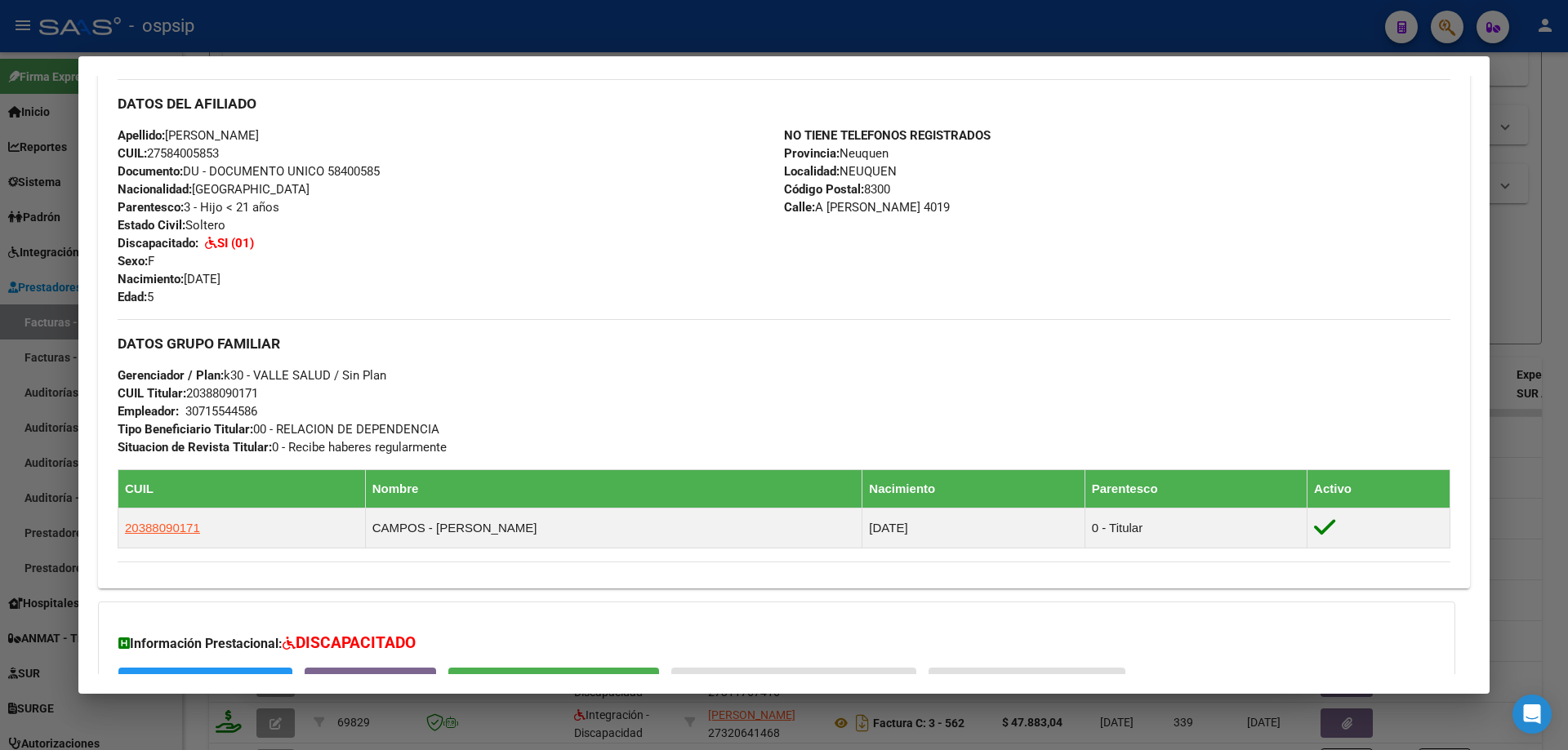
scroll to position [490, 0]
click at [1518, 458] on div at bounding box center [784, 375] width 1568 height 750
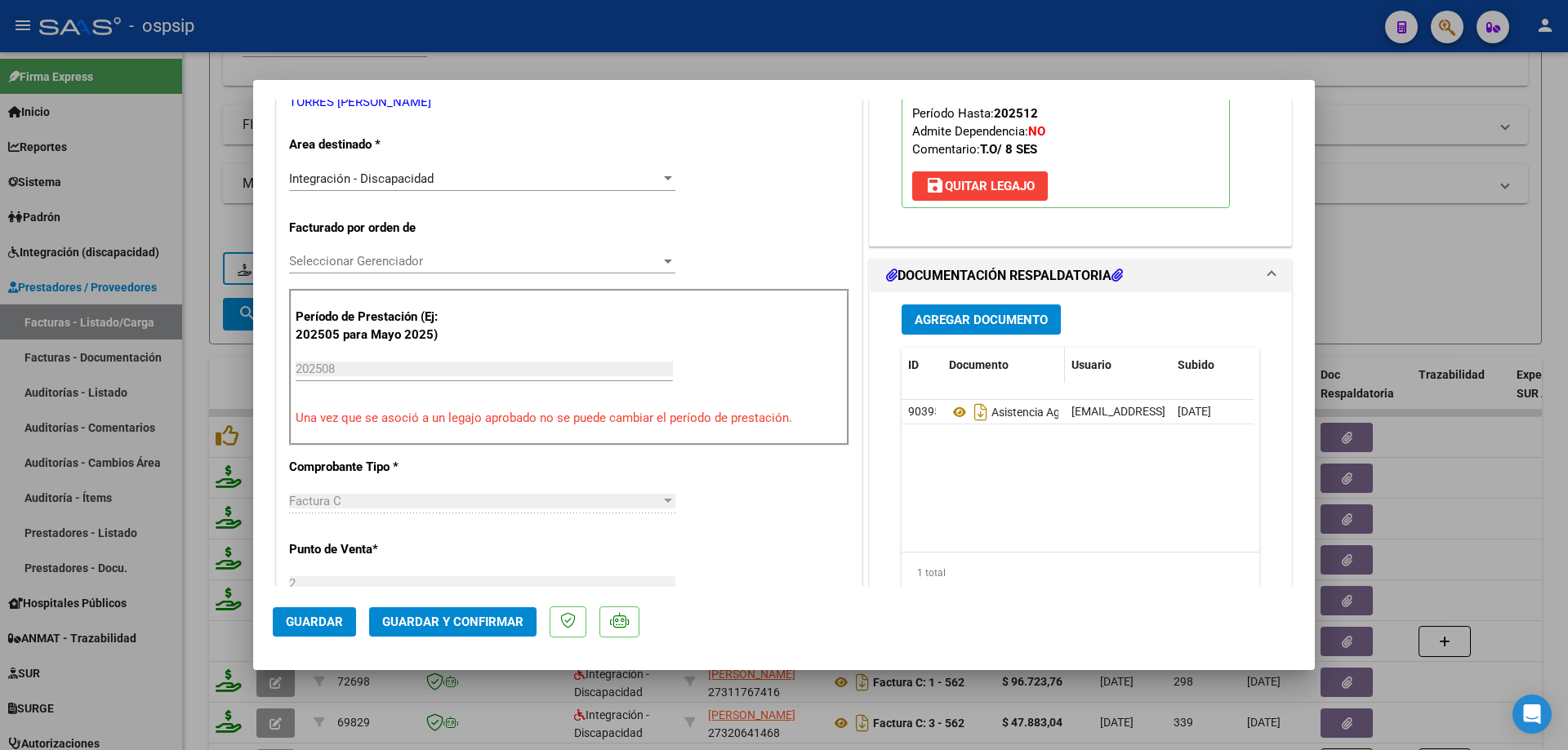
scroll to position [327, 0]
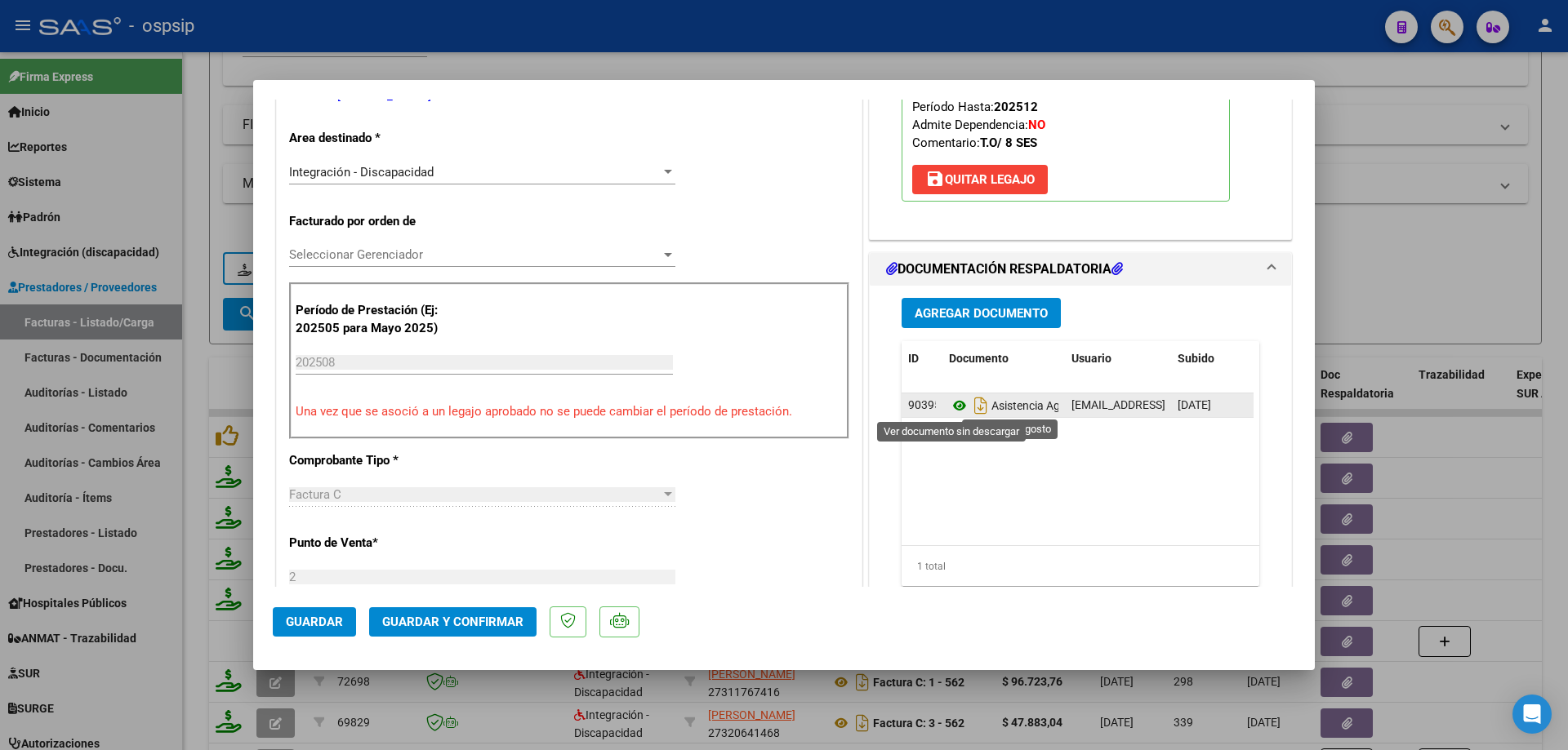
click at [956, 408] on icon at bounding box center [960, 406] width 21 height 19
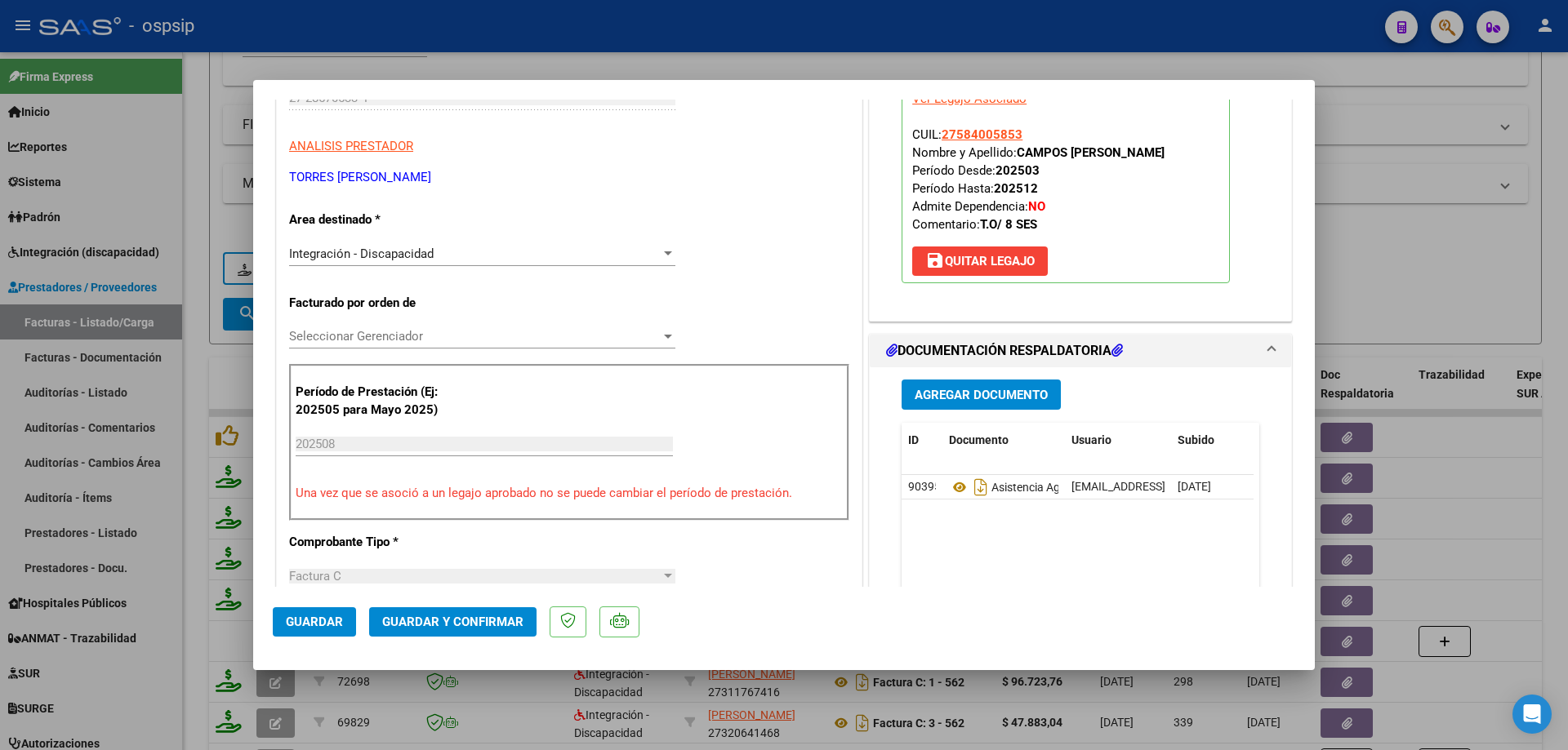
scroll to position [82, 0]
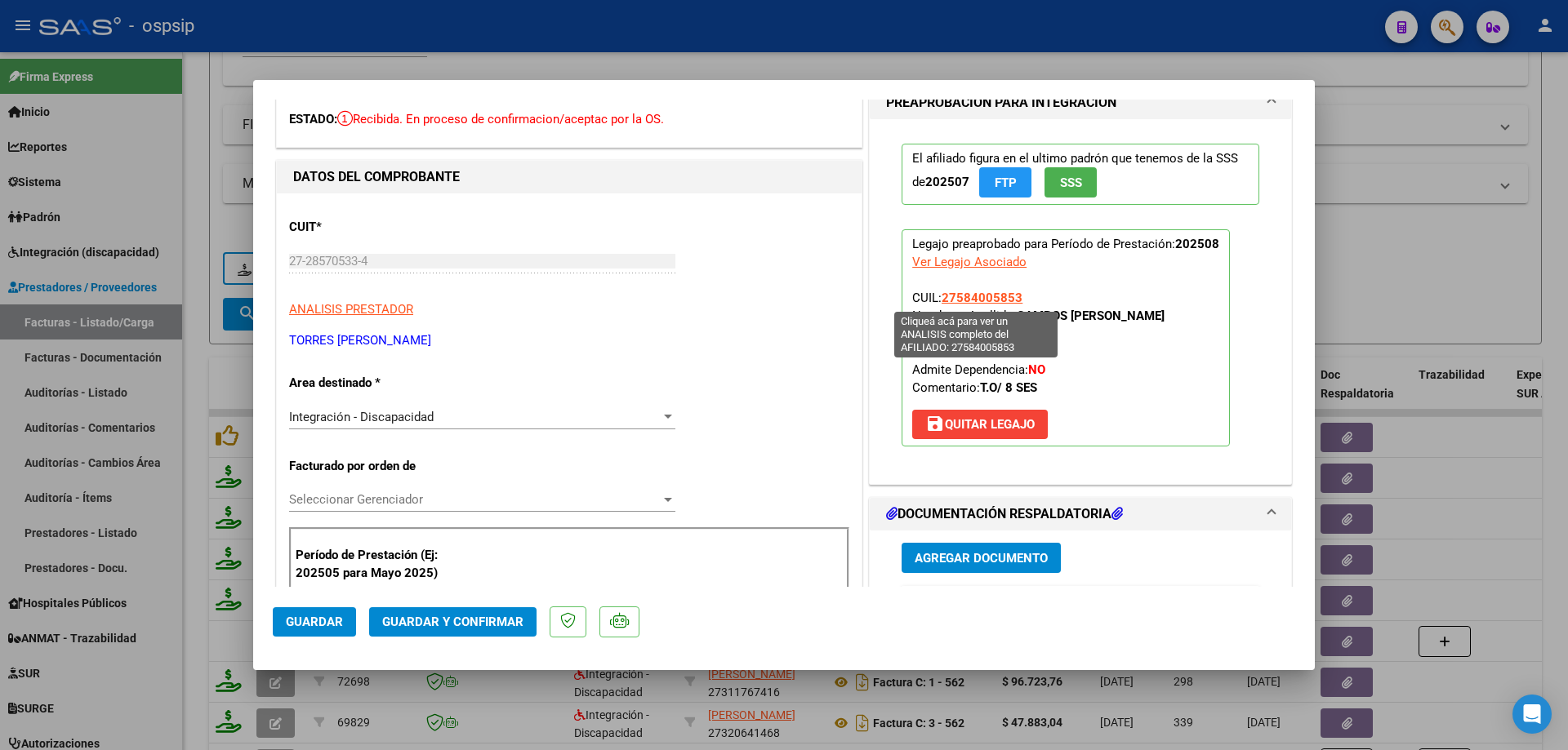
drag, startPoint x: 1020, startPoint y: 296, endPoint x: 940, endPoint y: 290, distance: 80.2
click at [940, 290] on p "Legajo preaprobado para Período de Prestación: 202508 Ver Legajo Asociado CUIL:…" at bounding box center [1066, 337] width 328 height 217
copy span "27584005853"
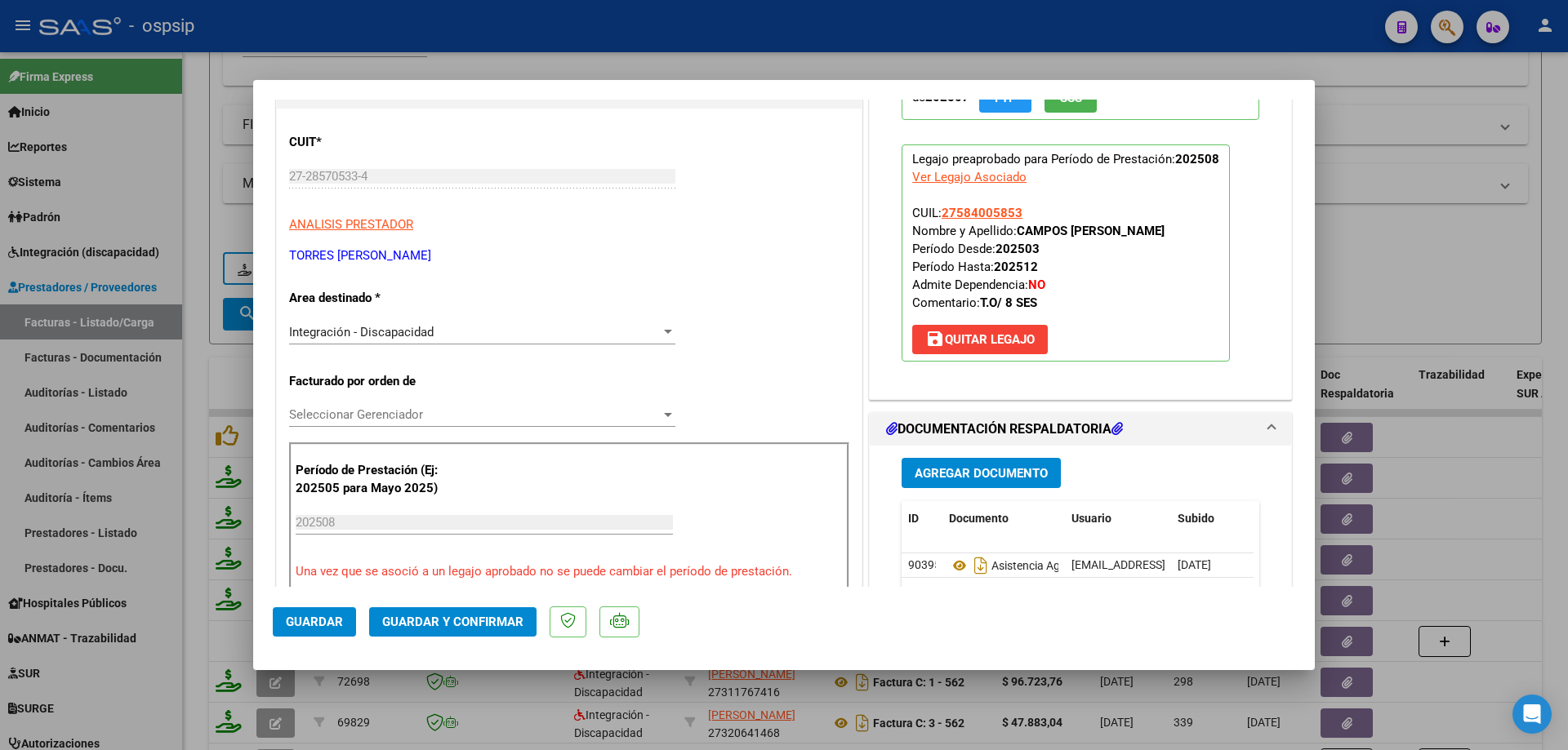
scroll to position [327, 0]
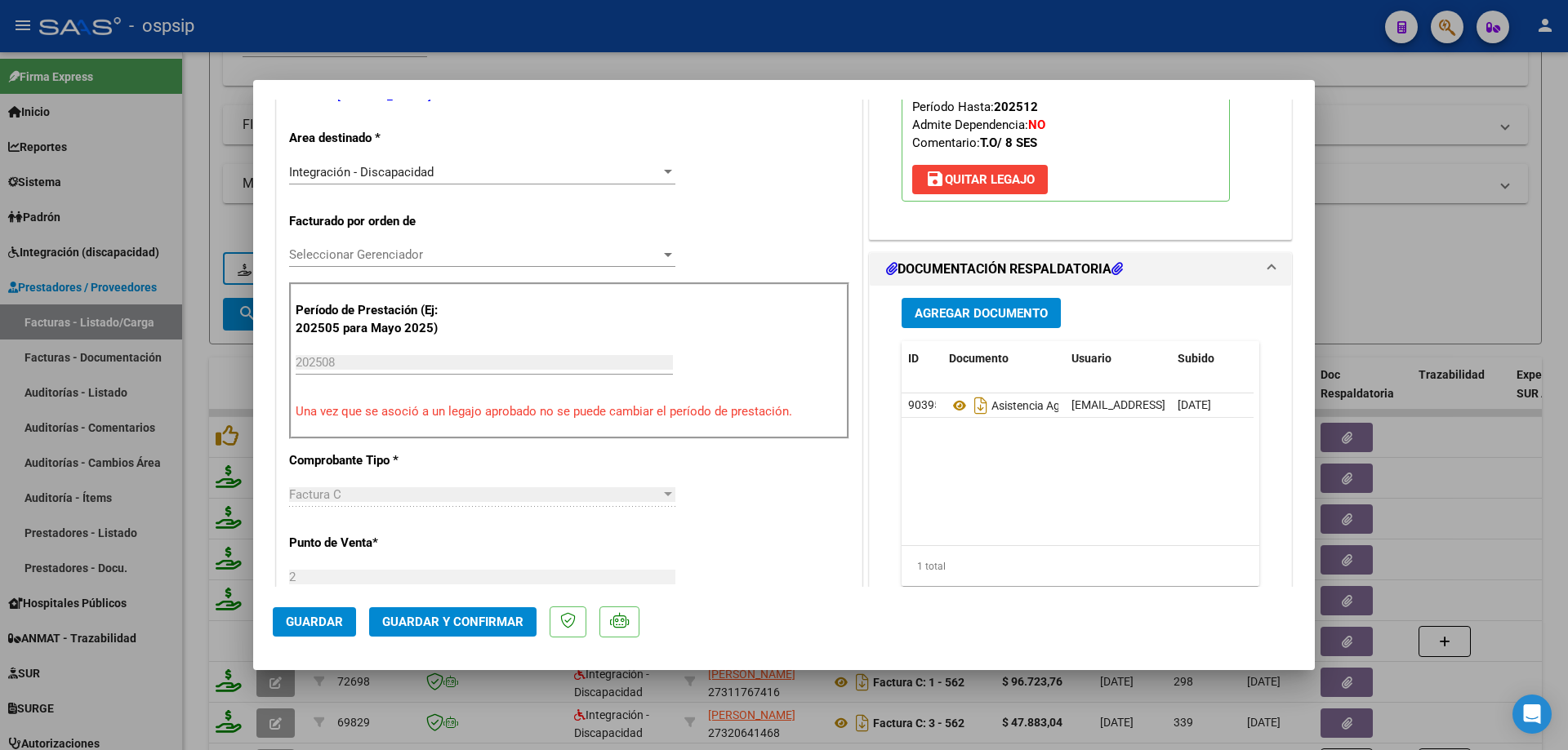
click at [477, 621] on span "Guardar y Confirmar" at bounding box center [452, 622] width 141 height 14
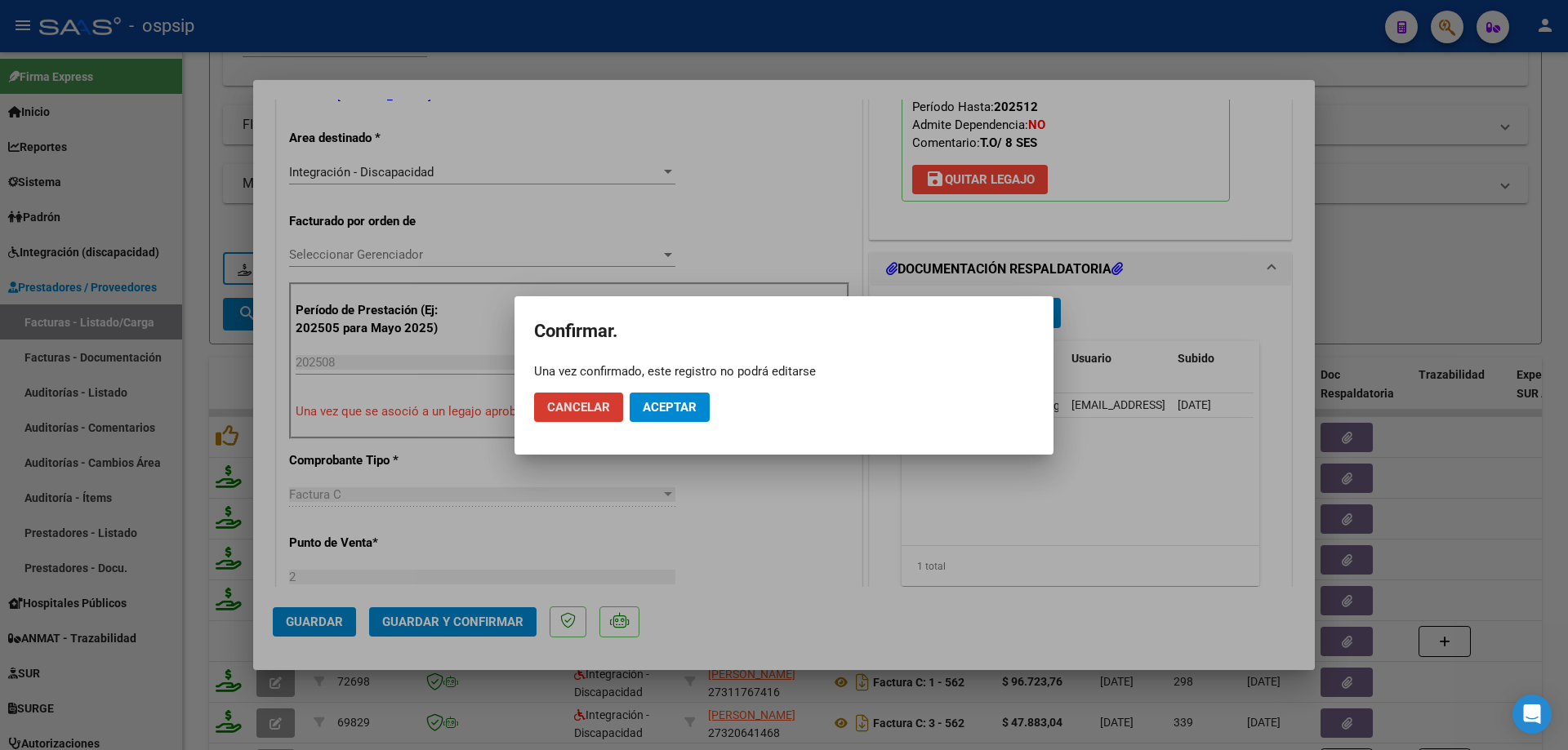
click at [700, 411] on button "Aceptar" at bounding box center [669, 407] width 80 height 29
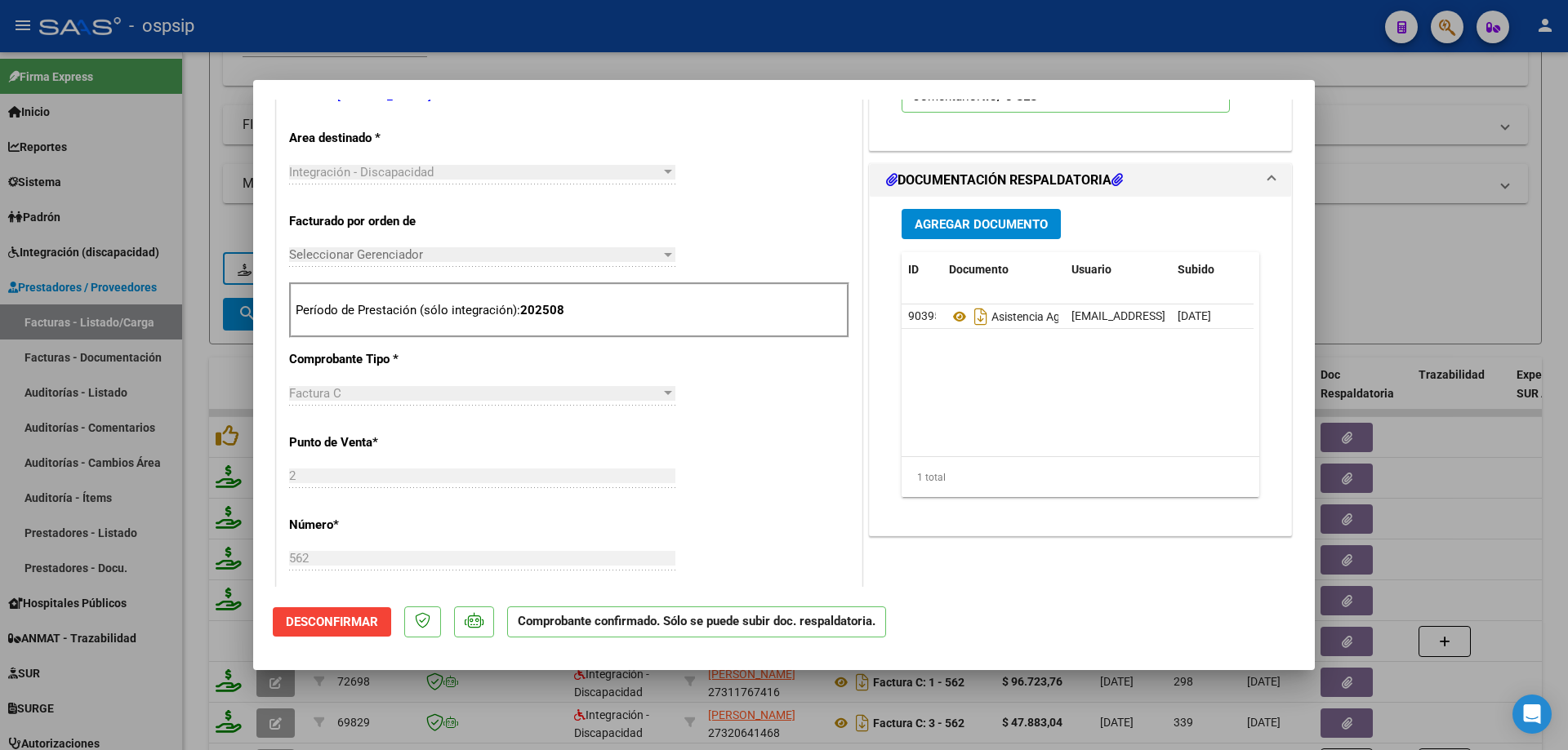
click at [1448, 262] on div at bounding box center [784, 375] width 1568 height 750
type input "$ 0,00"
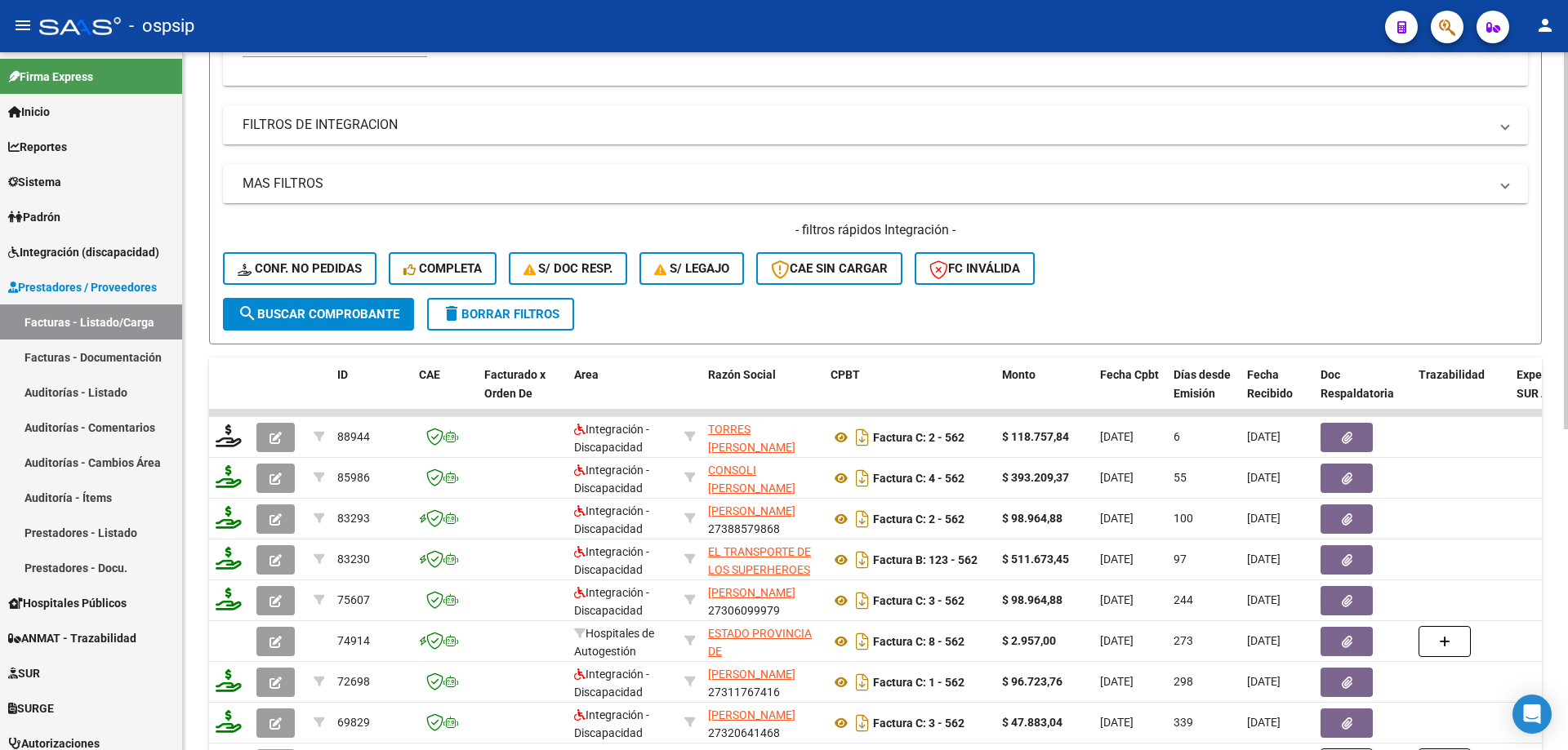
scroll to position [245, 0]
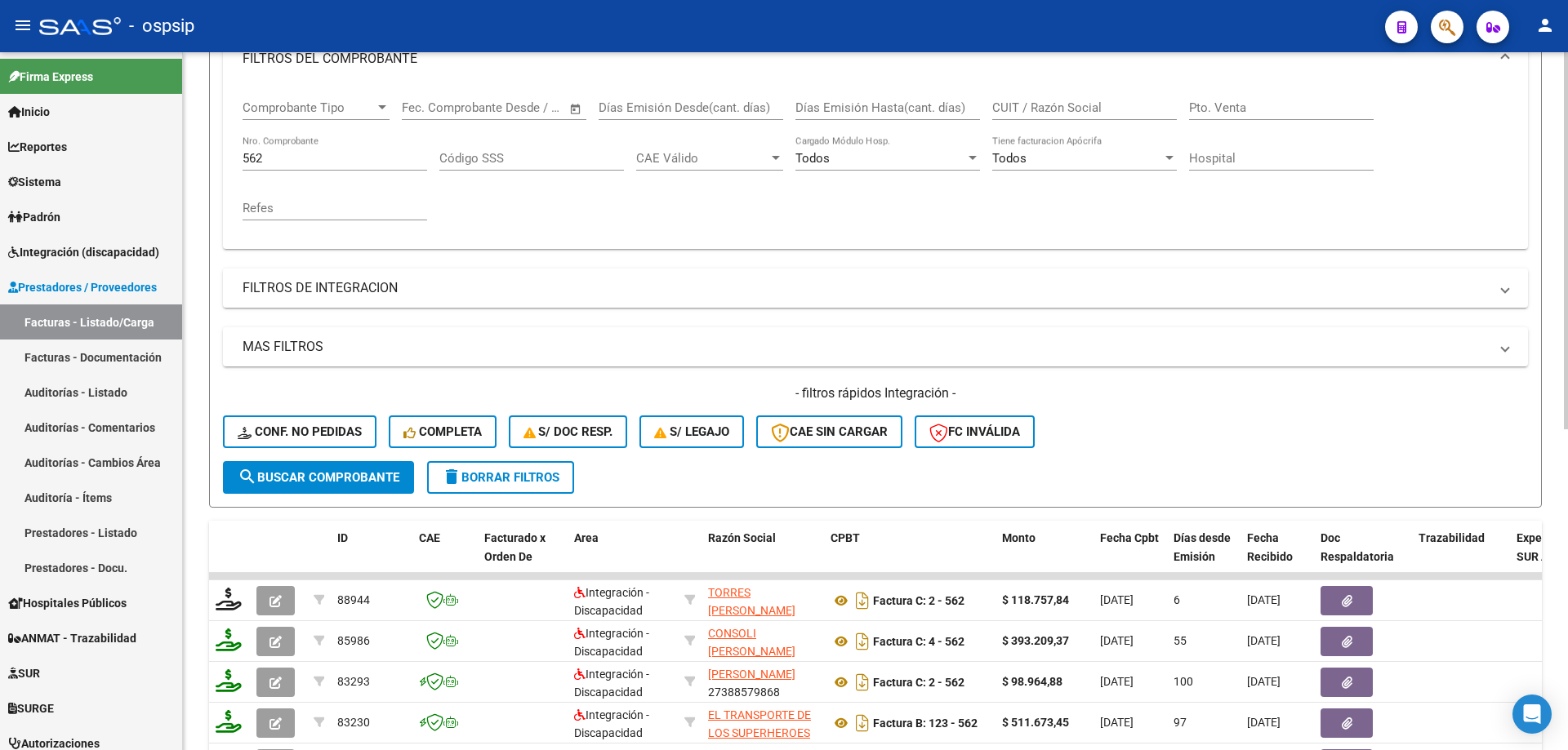
click at [317, 159] on input "562" at bounding box center [334, 158] width 184 height 14
type input "5"
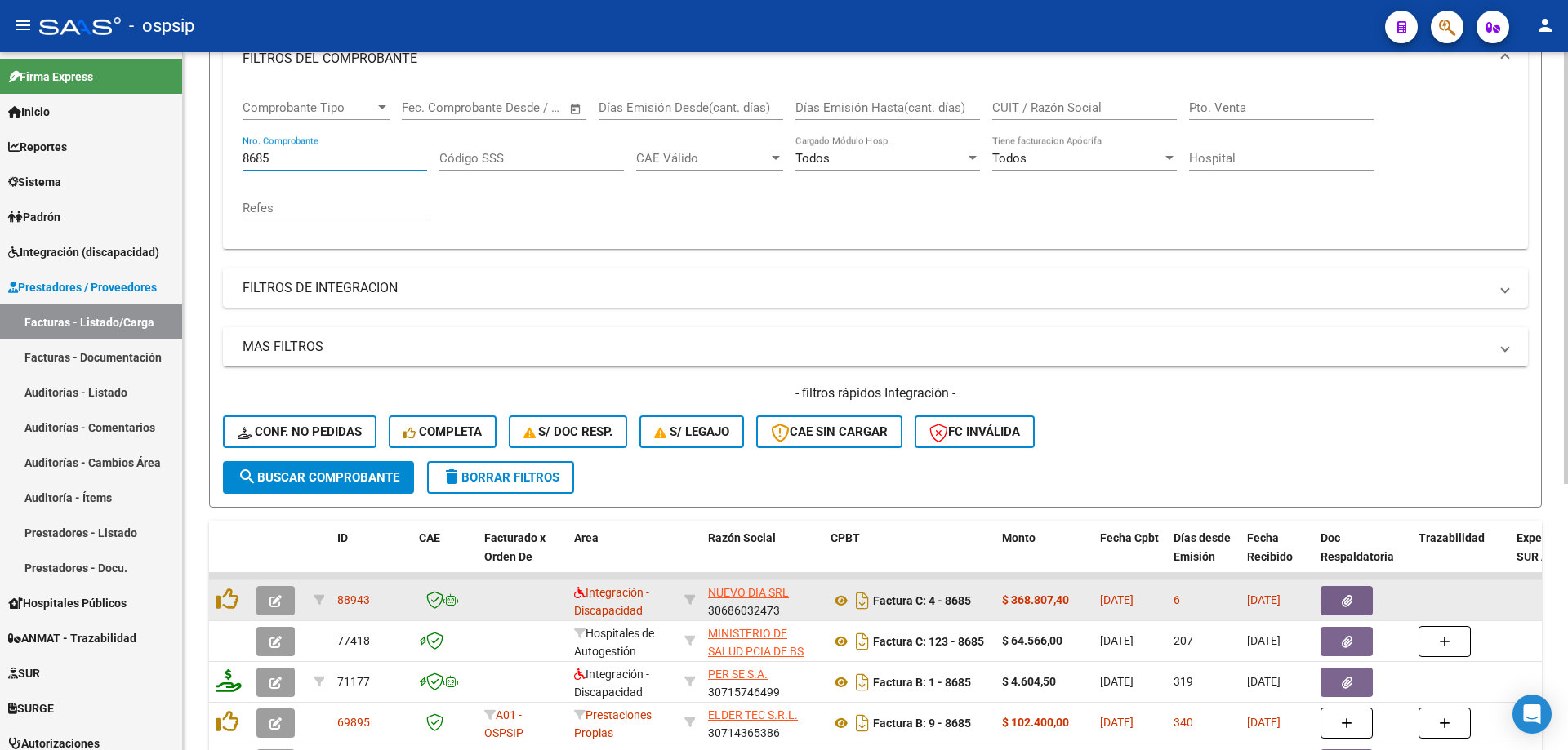
type input "8685"
click at [272, 604] on icon "button" at bounding box center [275, 601] width 13 height 13
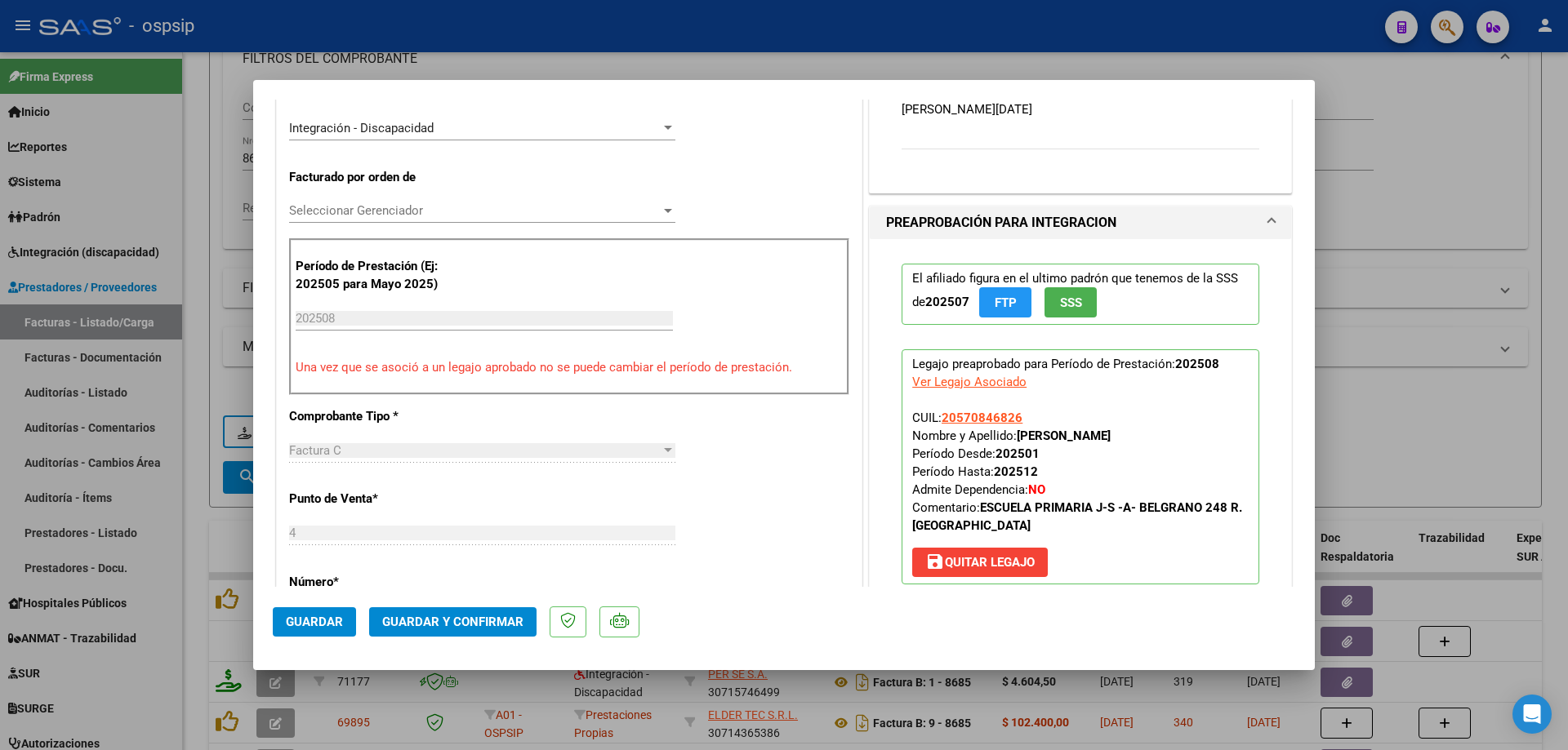
scroll to position [408, 0]
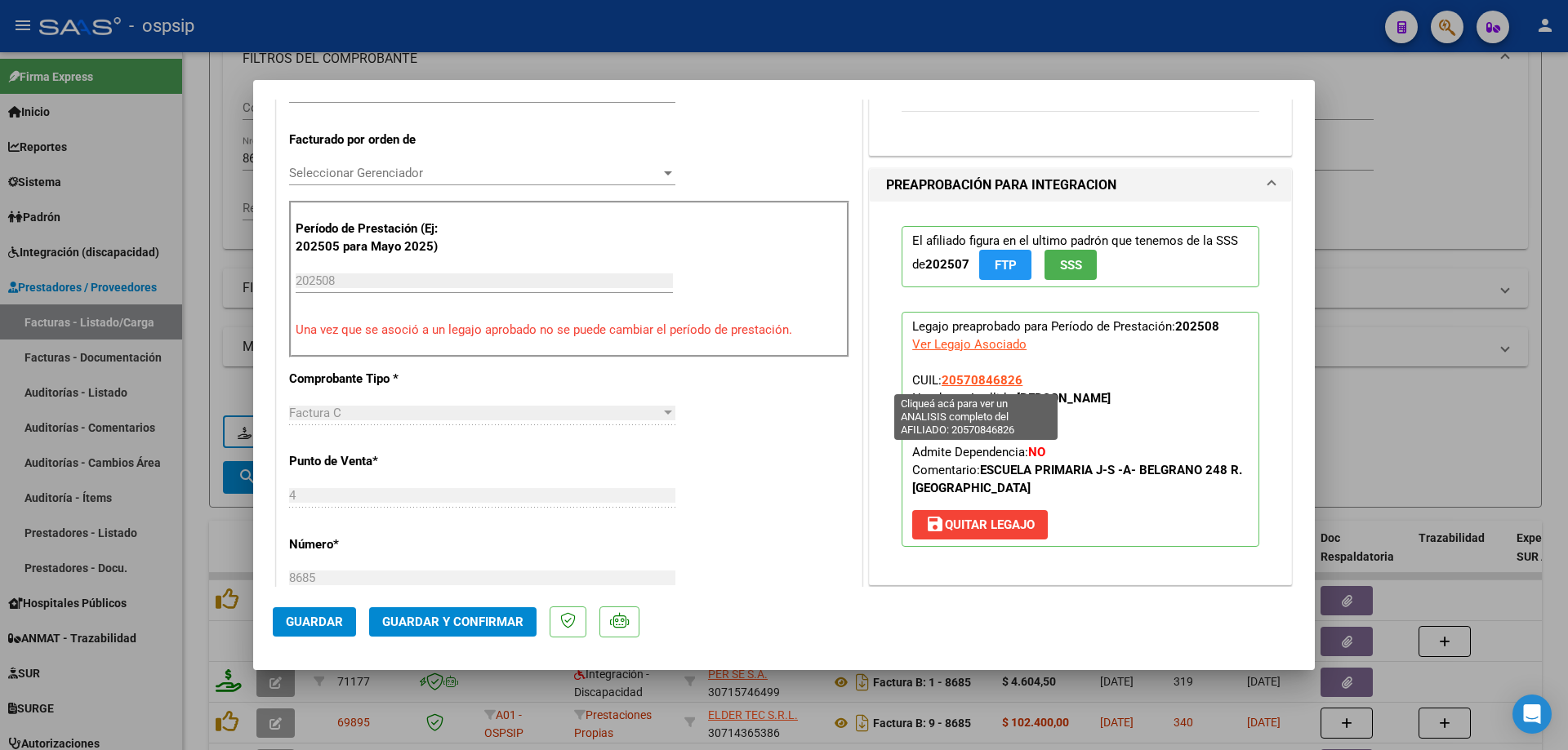
click at [958, 379] on span "20570846826" at bounding box center [982, 380] width 81 height 14
type textarea "20570846826"
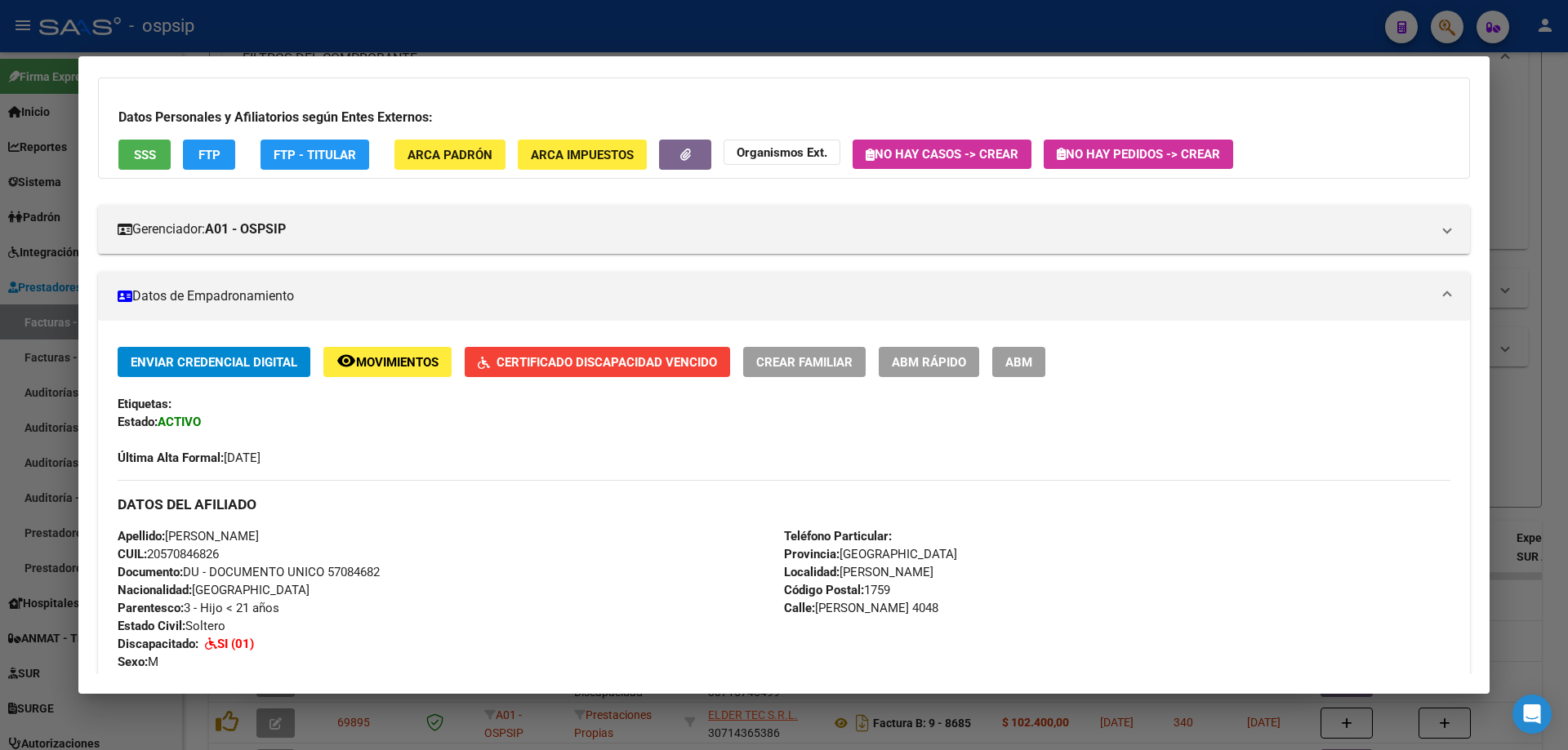
scroll to position [245, 0]
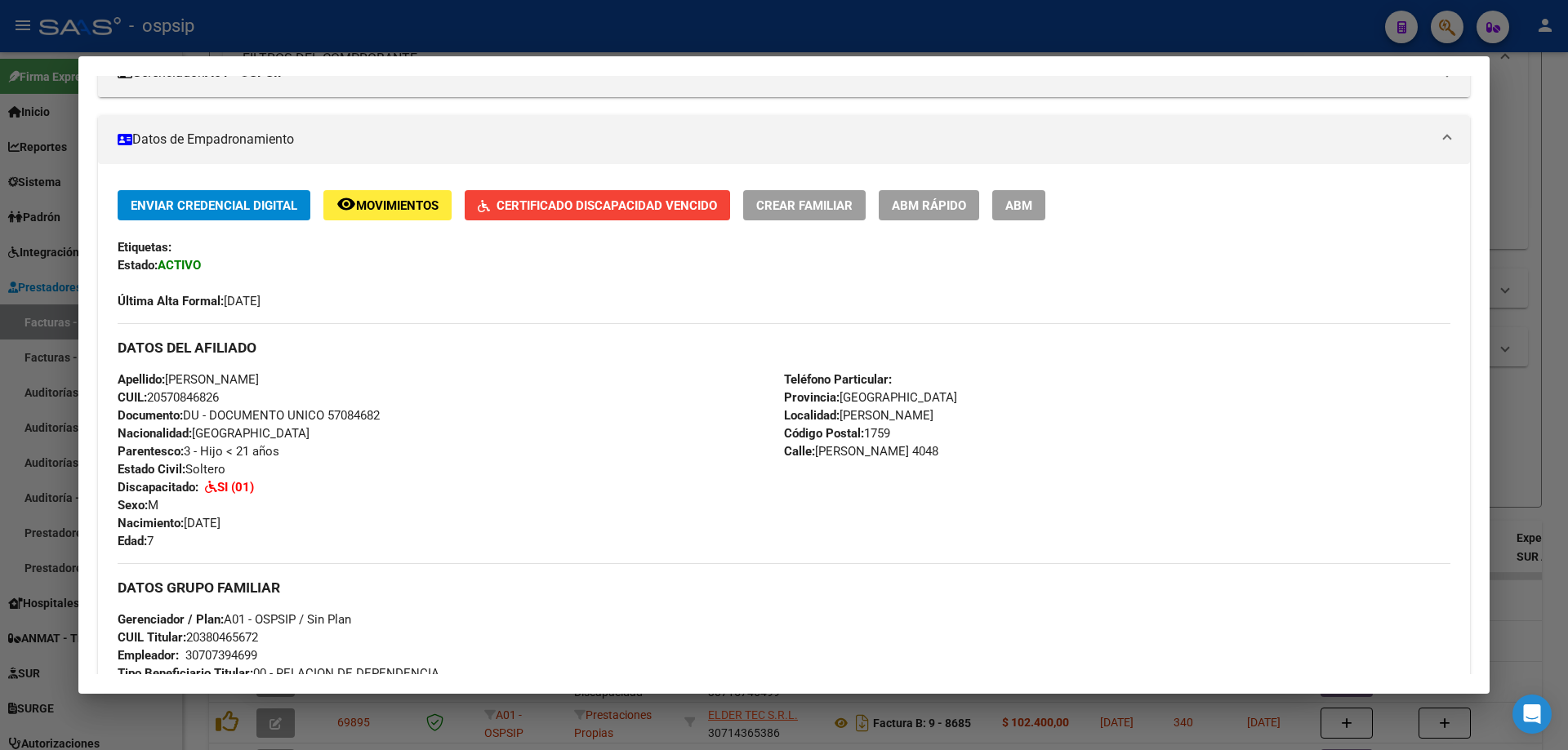
click at [605, 196] on button "Certificado Discapacidad Vencido" at bounding box center [597, 204] width 265 height 30
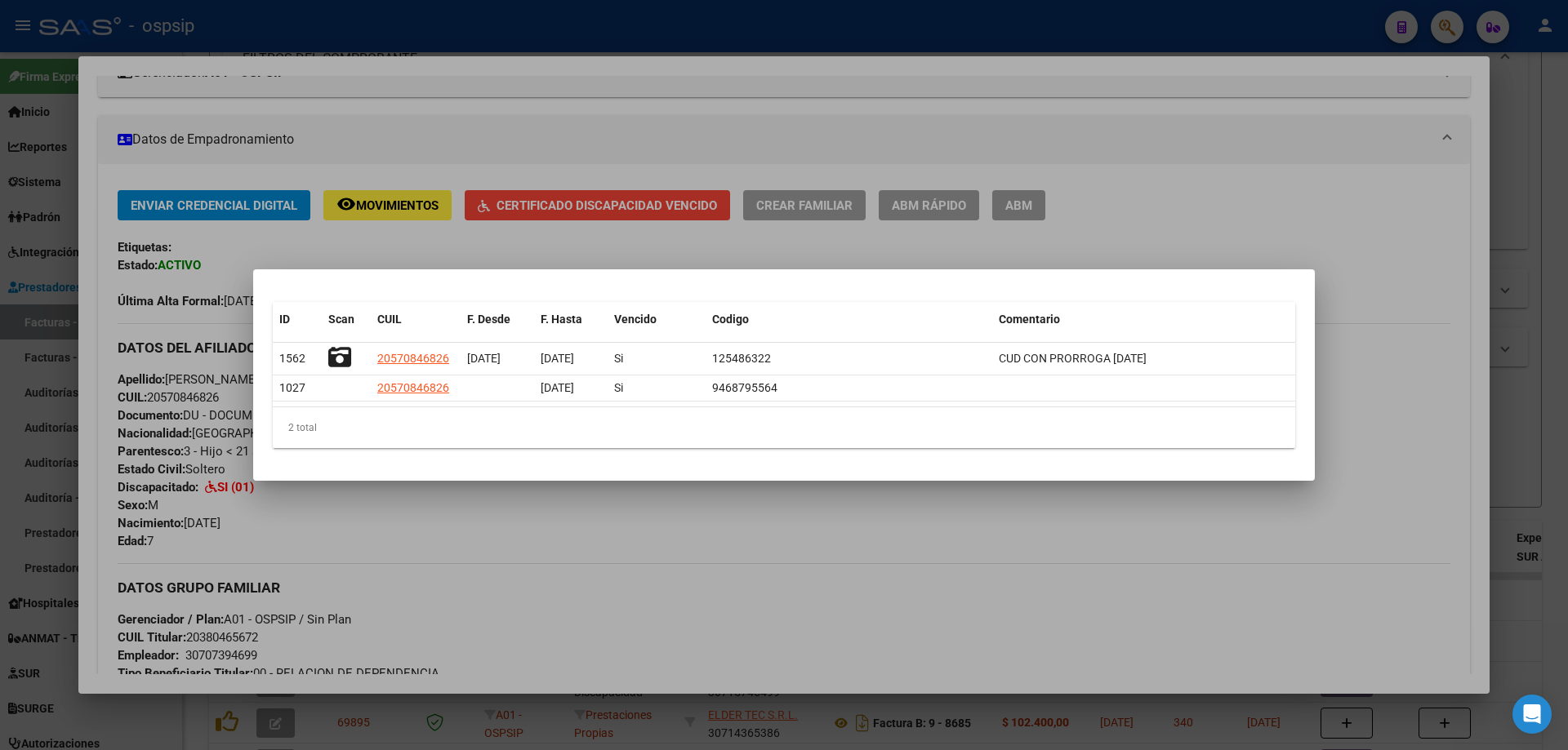
click at [1339, 362] on div at bounding box center [784, 375] width 1568 height 750
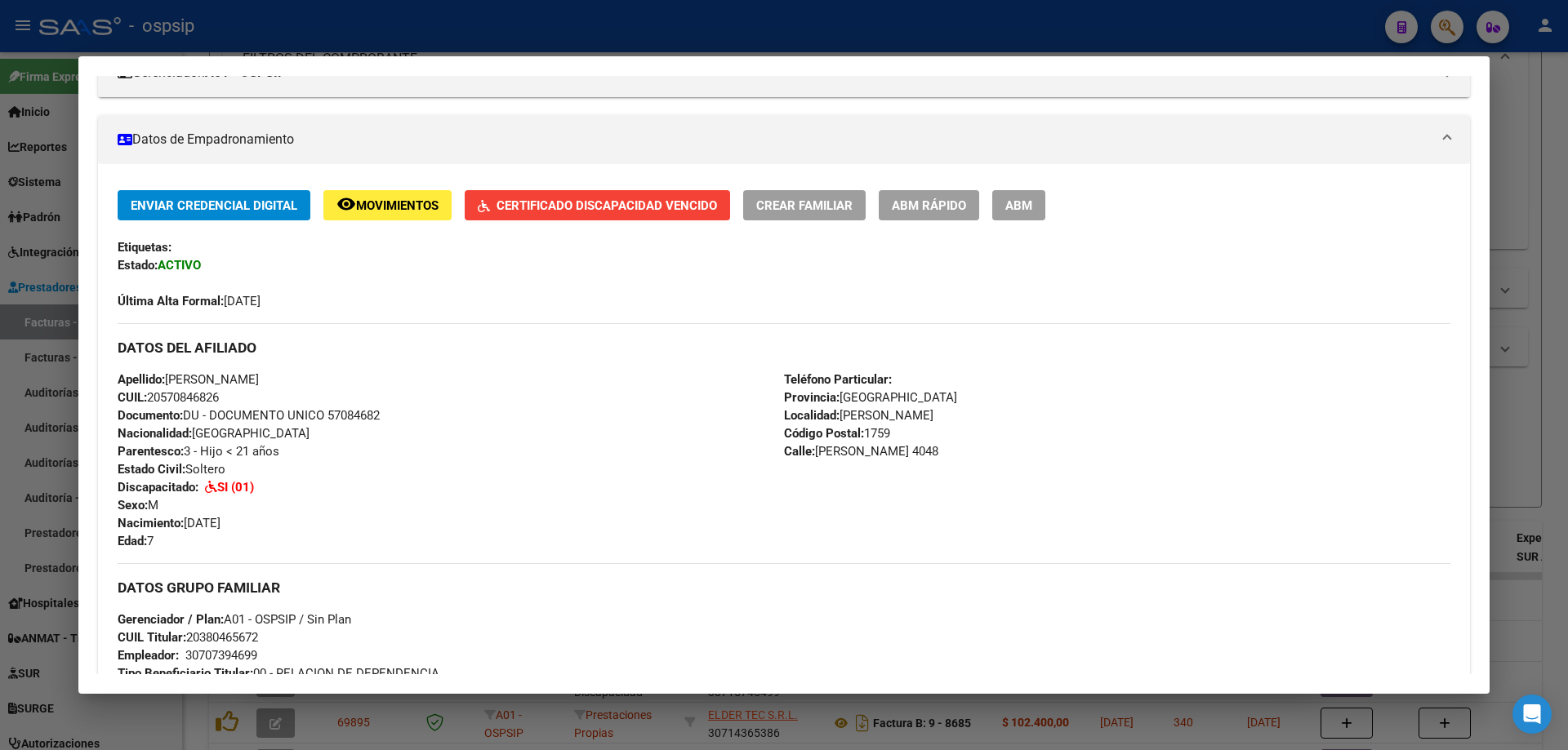
click at [1549, 177] on div at bounding box center [784, 375] width 1568 height 750
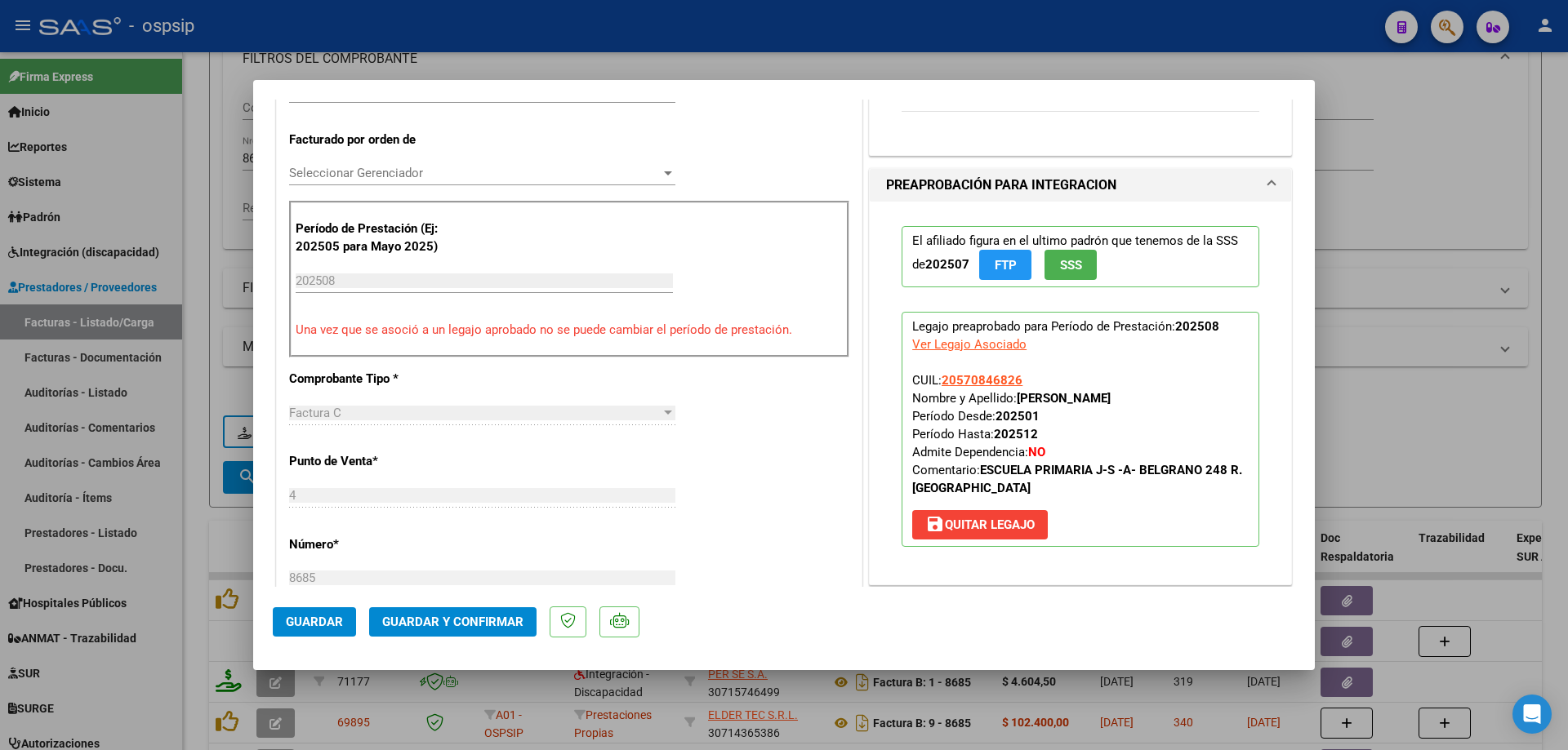
click at [1064, 261] on span "SSS" at bounding box center [1070, 265] width 22 height 14
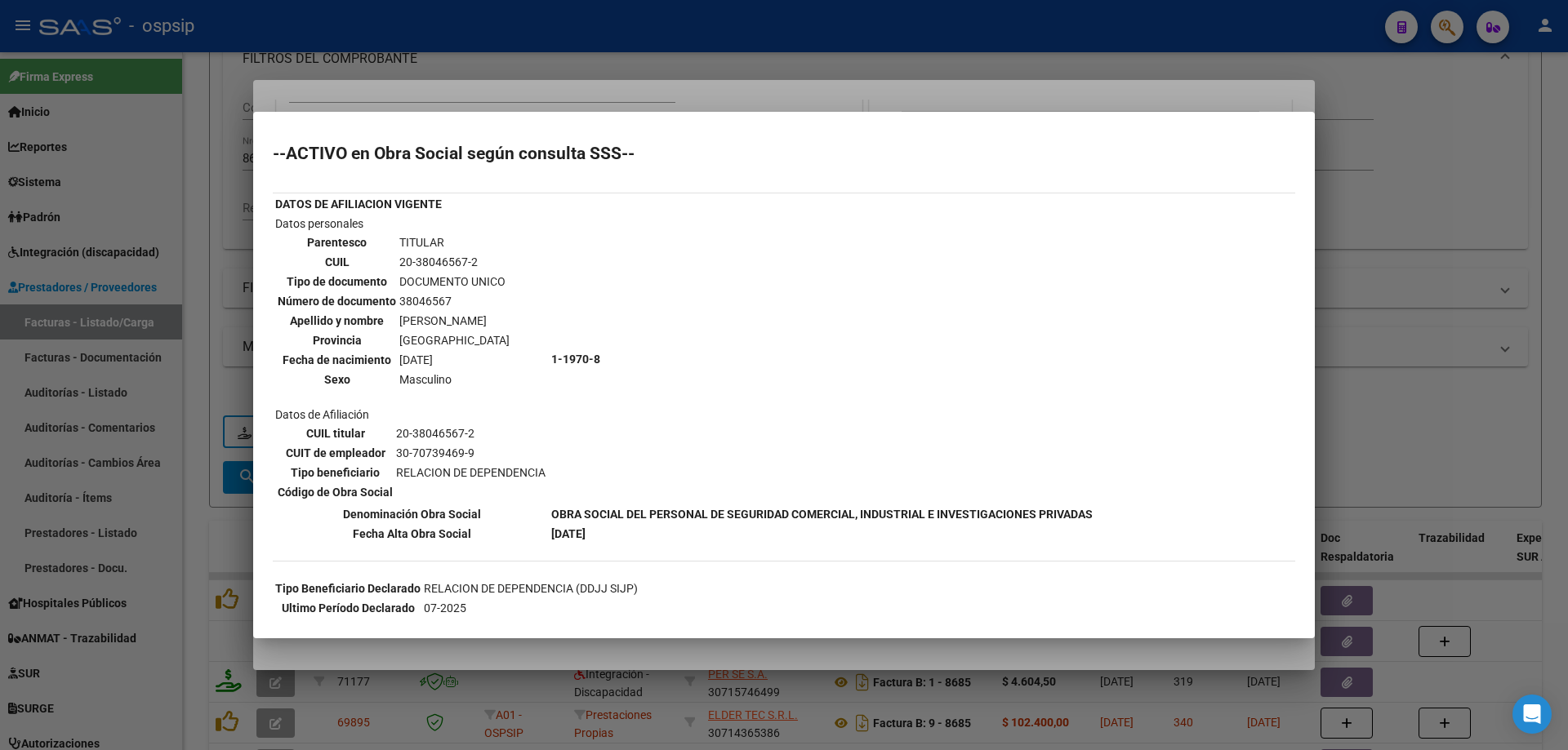
click at [1413, 310] on div at bounding box center [784, 375] width 1568 height 750
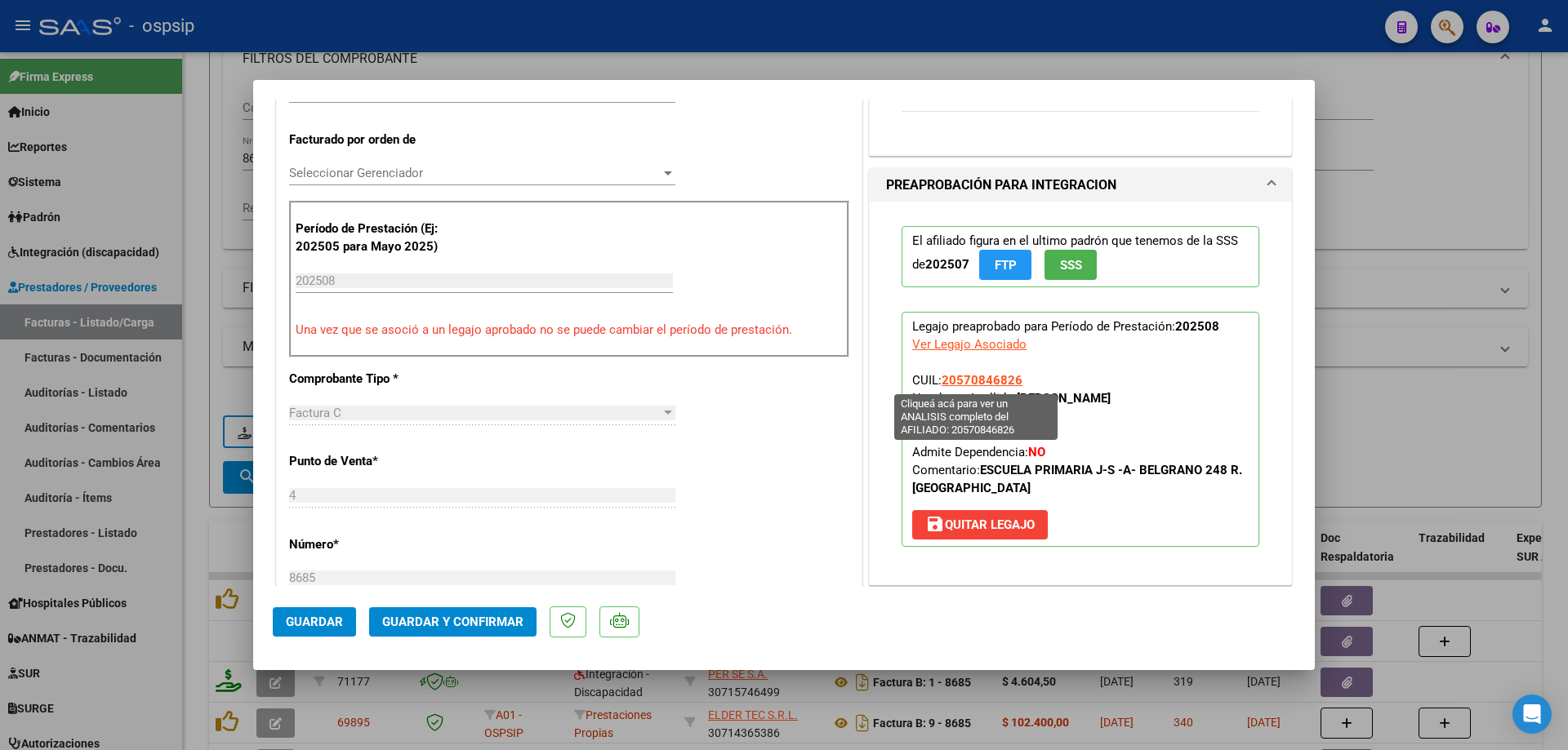
click at [994, 377] on span "20570846826" at bounding box center [982, 380] width 81 height 14
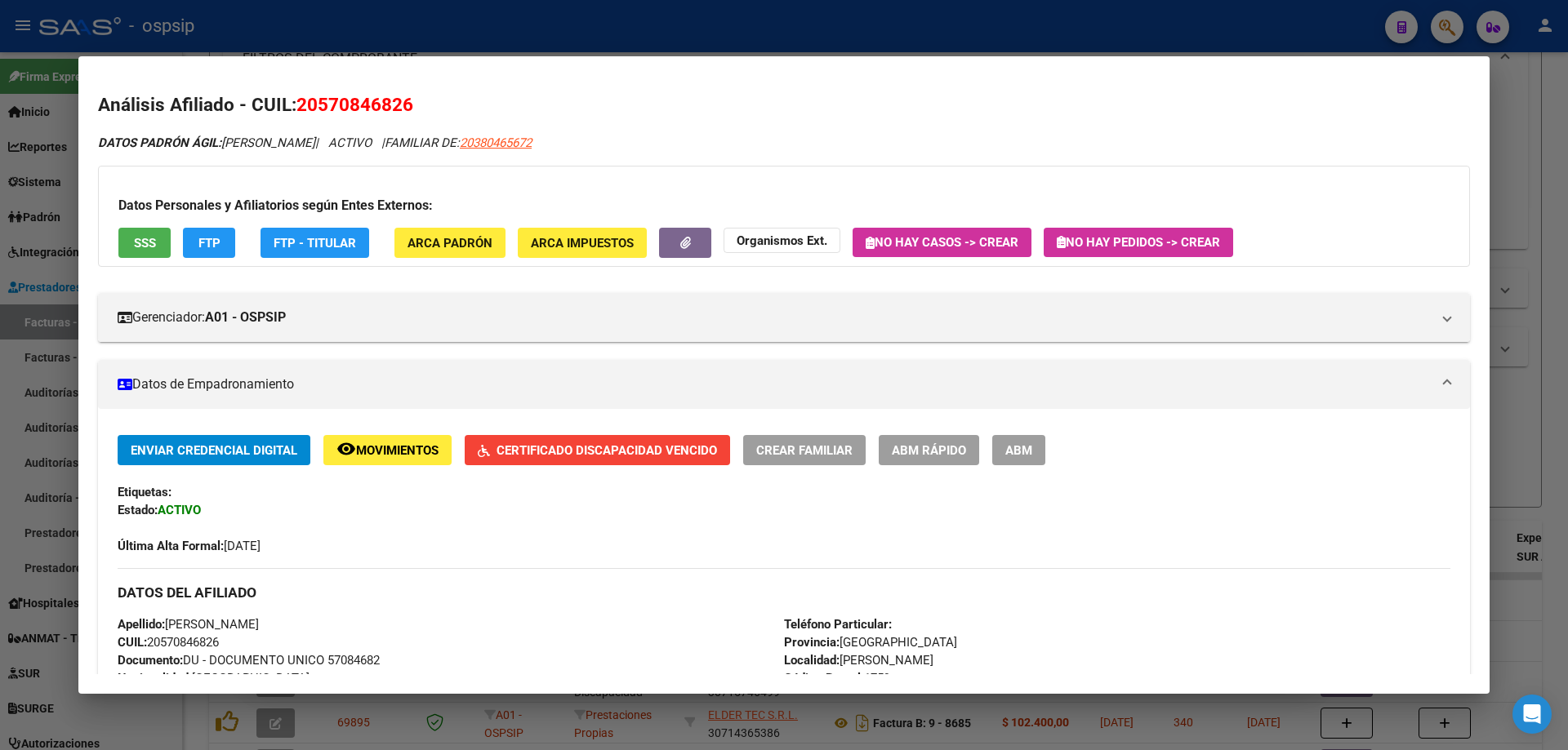
click at [1546, 381] on div at bounding box center [784, 375] width 1568 height 750
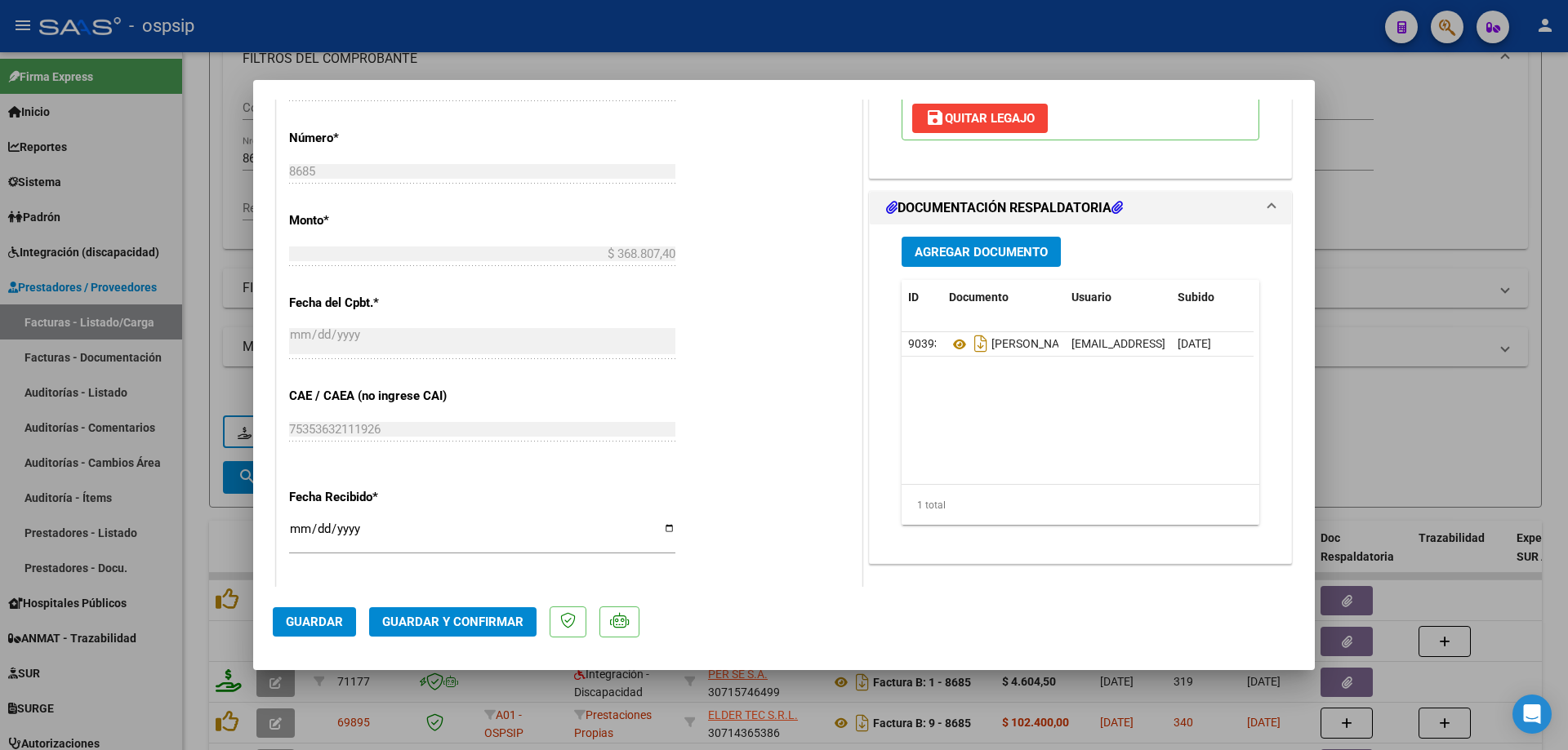
scroll to position [817, 0]
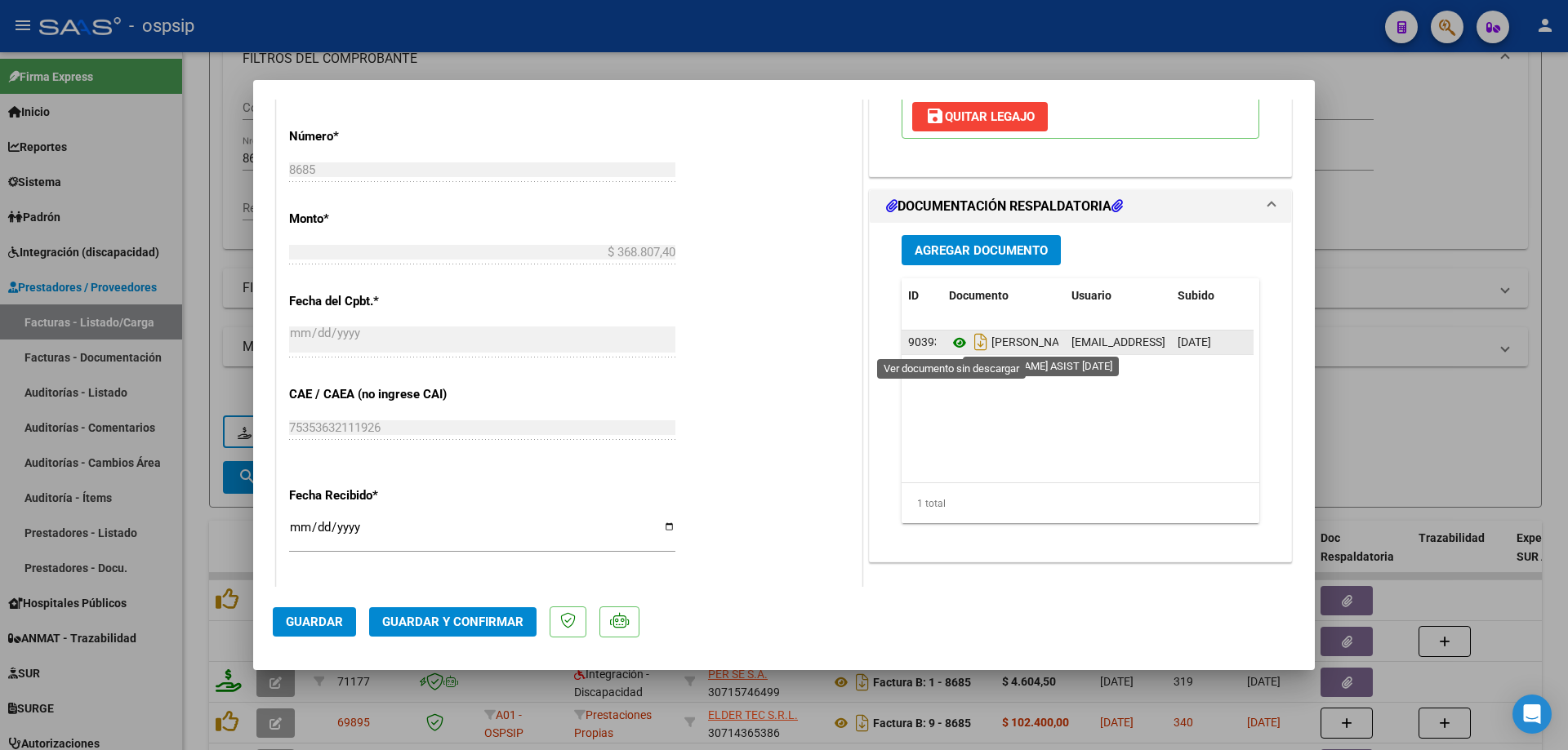
click at [955, 343] on icon at bounding box center [960, 342] width 21 height 19
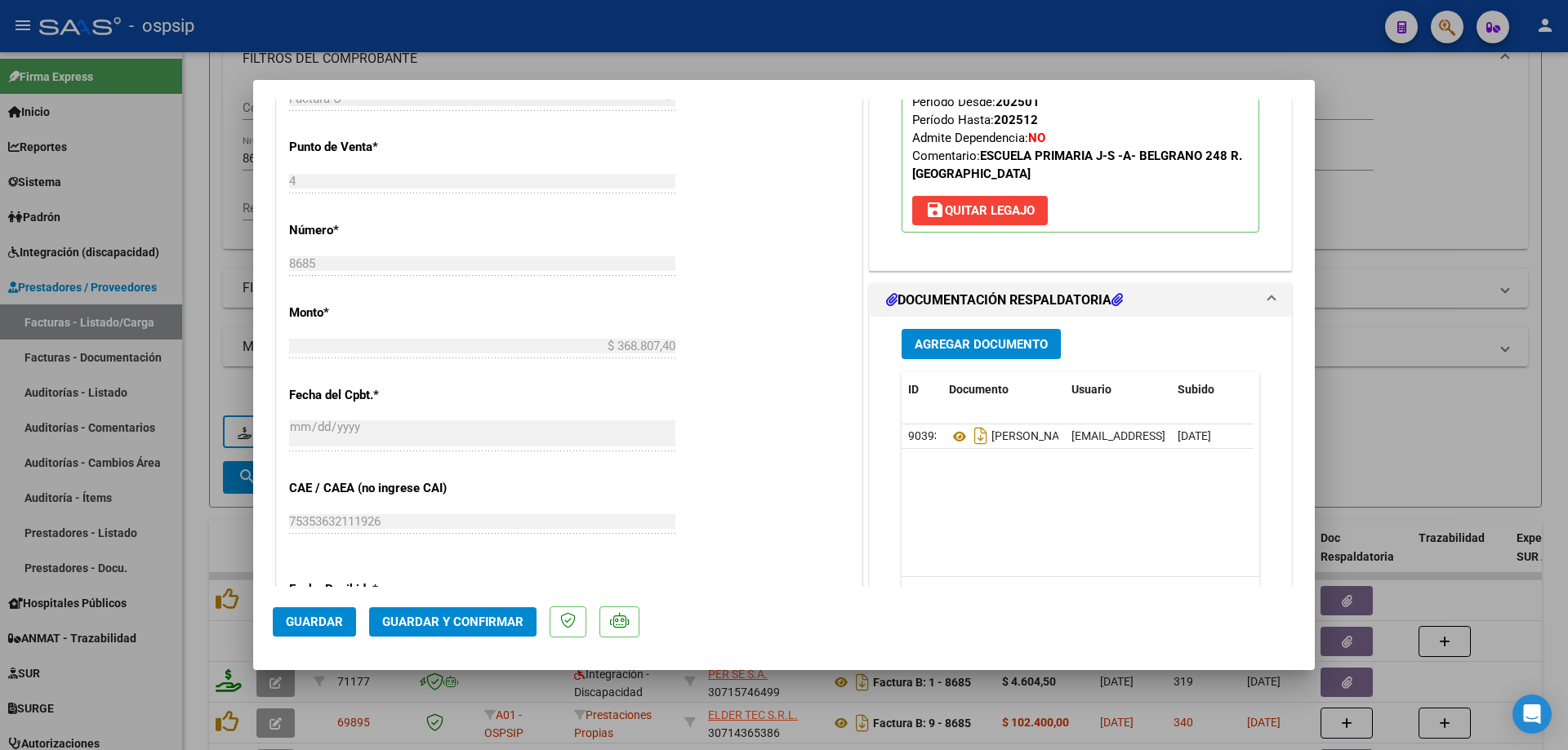
scroll to position [490, 0]
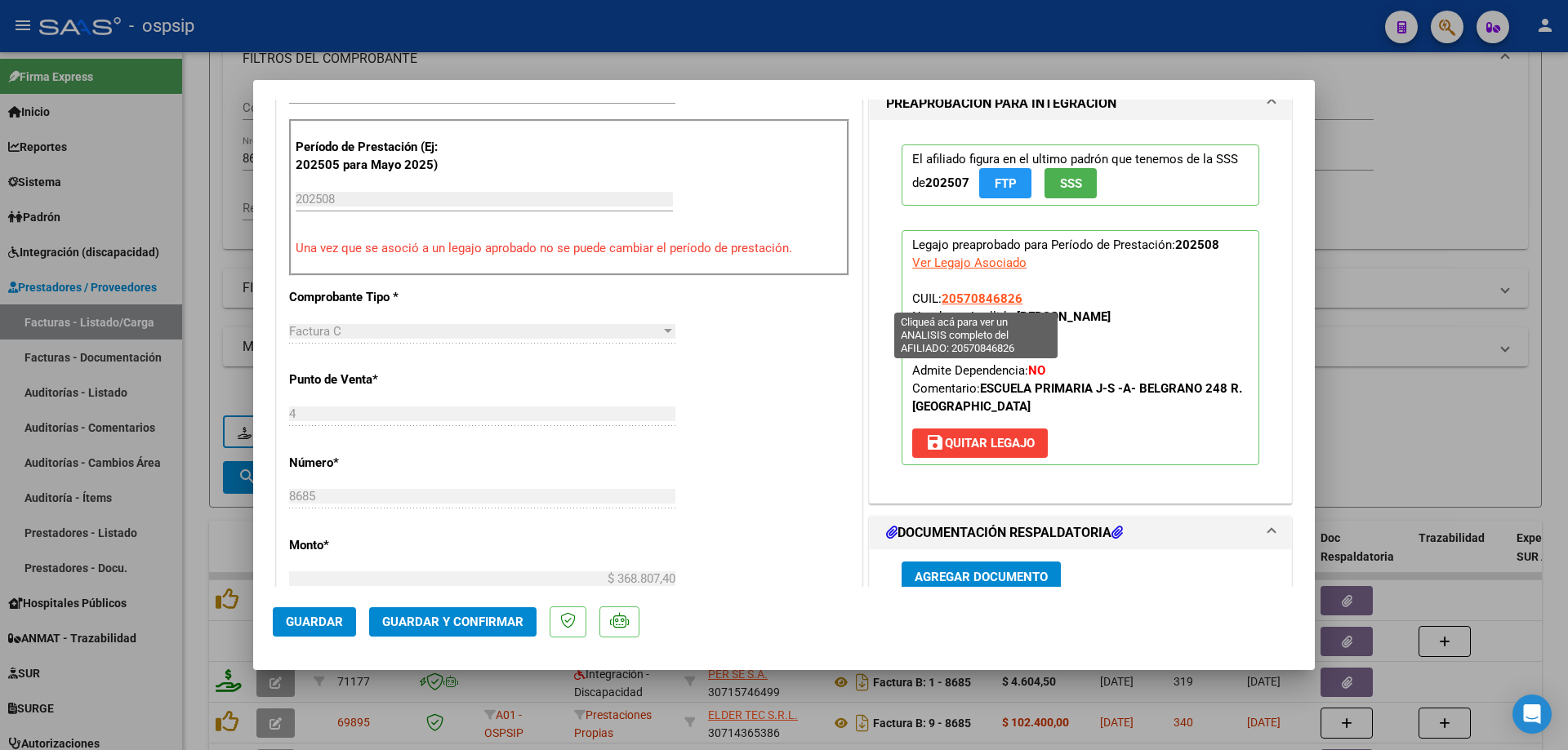
drag, startPoint x: 1029, startPoint y: 303, endPoint x: 938, endPoint y: 294, distance: 91.4
click at [938, 294] on p "Legajo preaprobado para Período de Prestación: 202508 Ver Legajo Asociado CUIL:…" at bounding box center [1080, 348] width 358 height 235
copy span "20570846826"
click at [491, 624] on span "Guardar y Confirmar" at bounding box center [452, 622] width 141 height 14
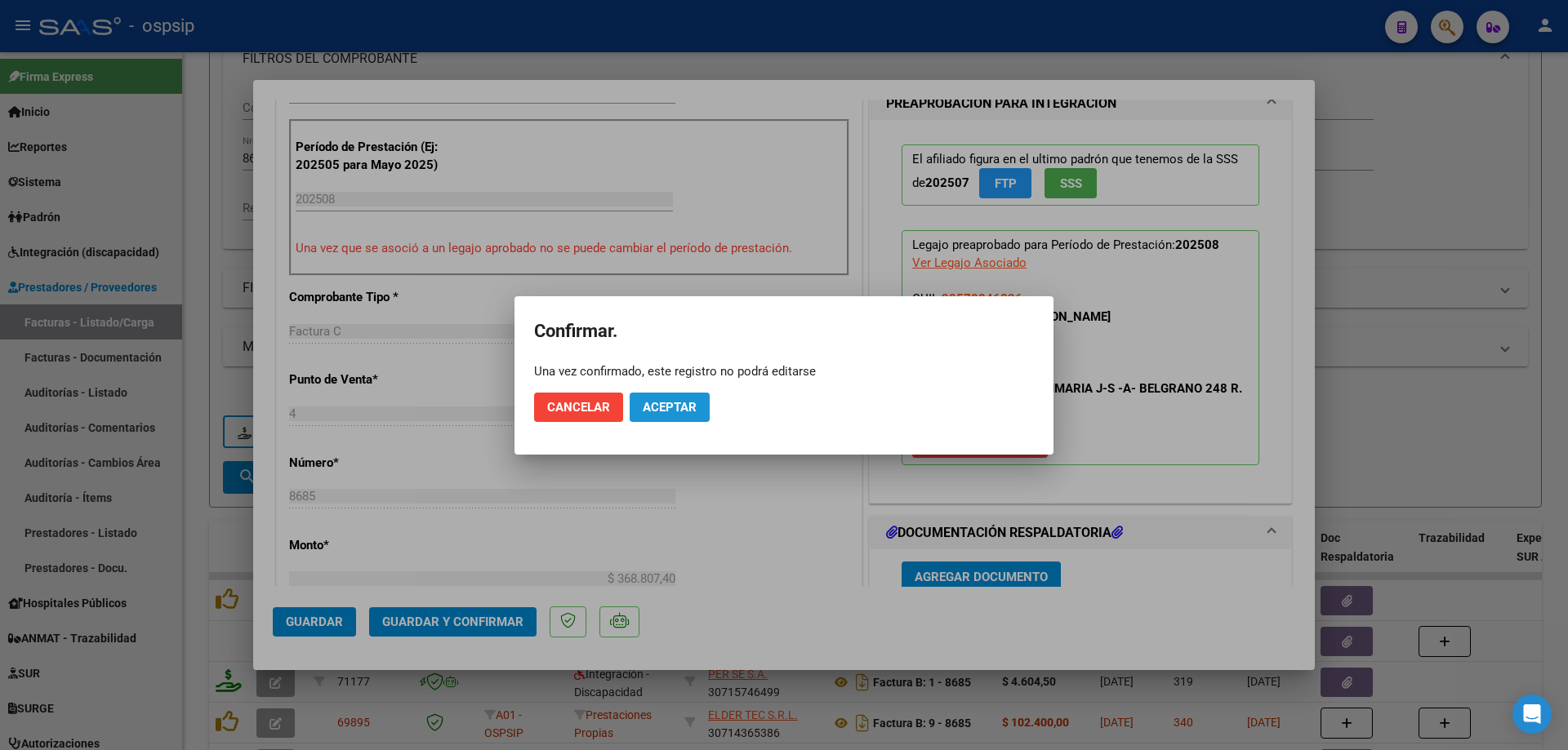
click at [691, 406] on span "Aceptar" at bounding box center [669, 407] width 54 height 14
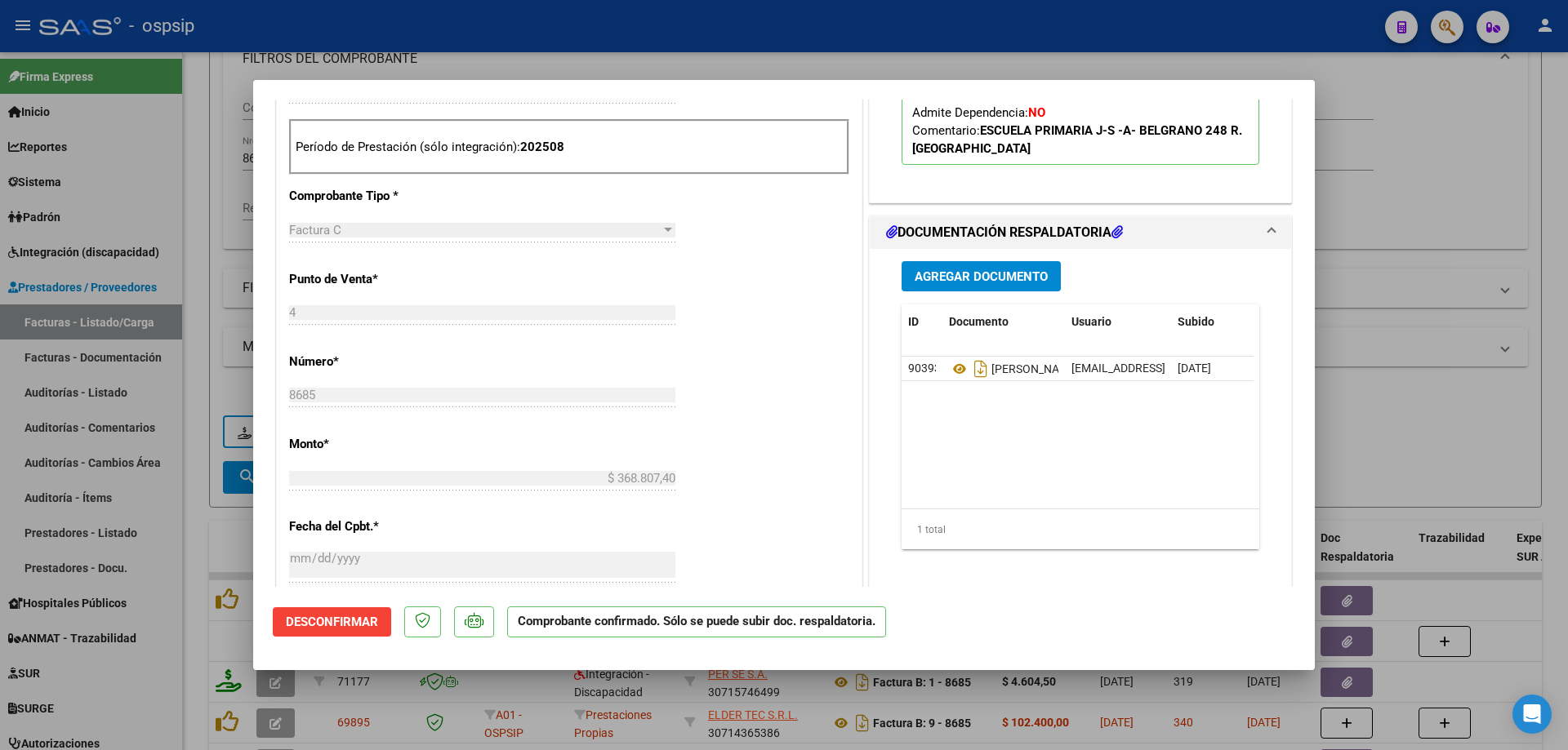
click at [1460, 311] on div at bounding box center [784, 375] width 1568 height 750
type input "$ 0,00"
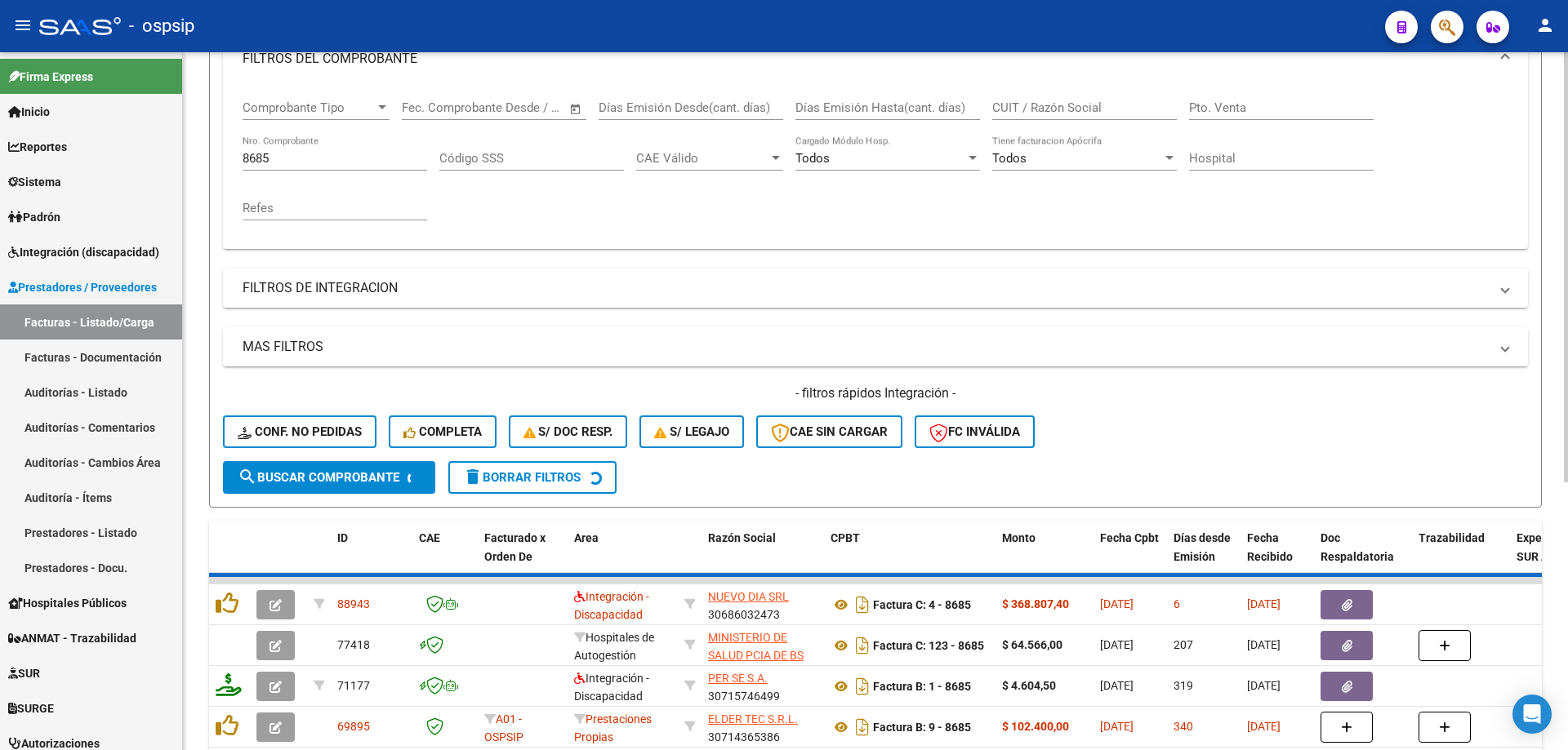
scroll to position [82, 0]
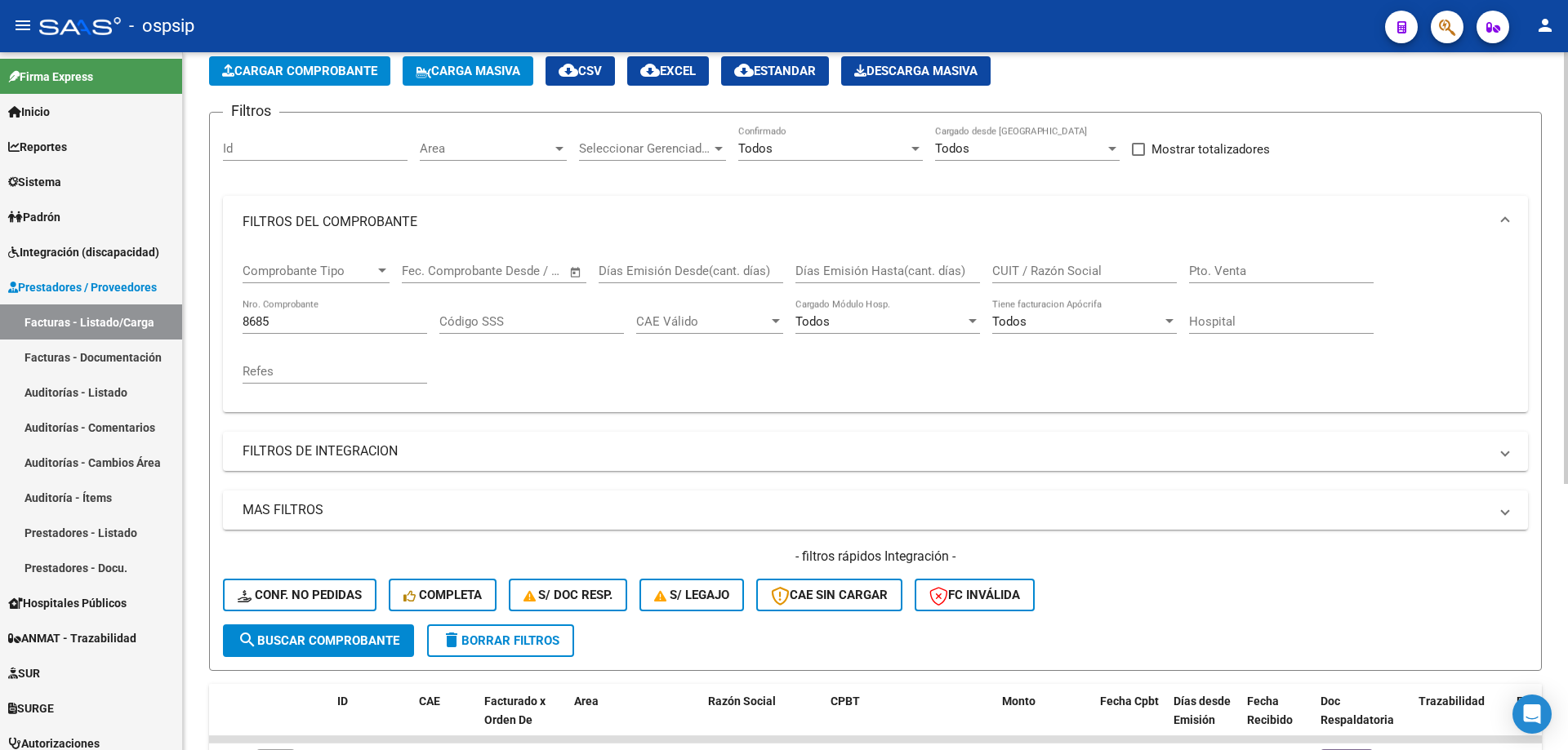
click at [303, 315] on input "8685" at bounding box center [334, 321] width 184 height 14
type input "8"
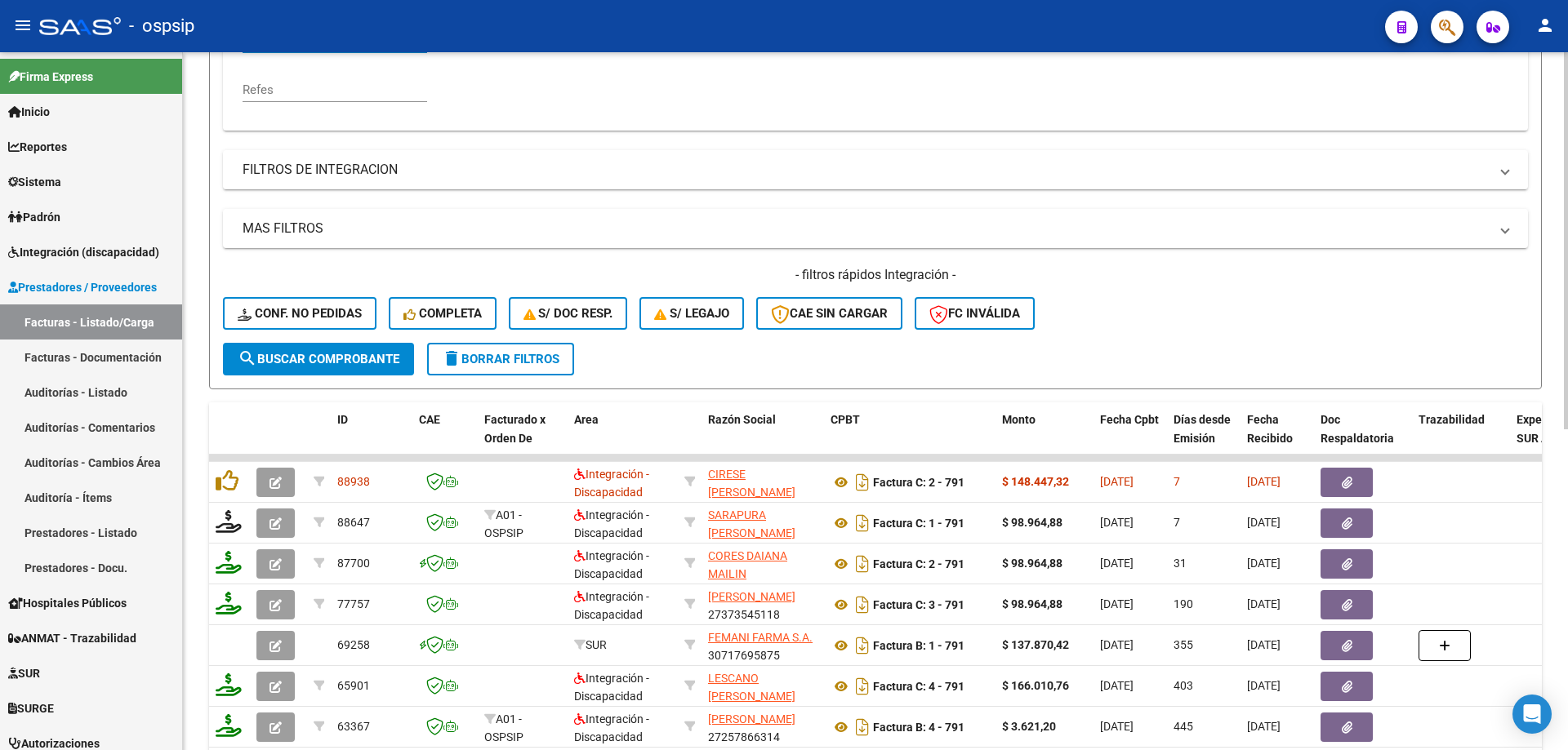
scroll to position [408, 0]
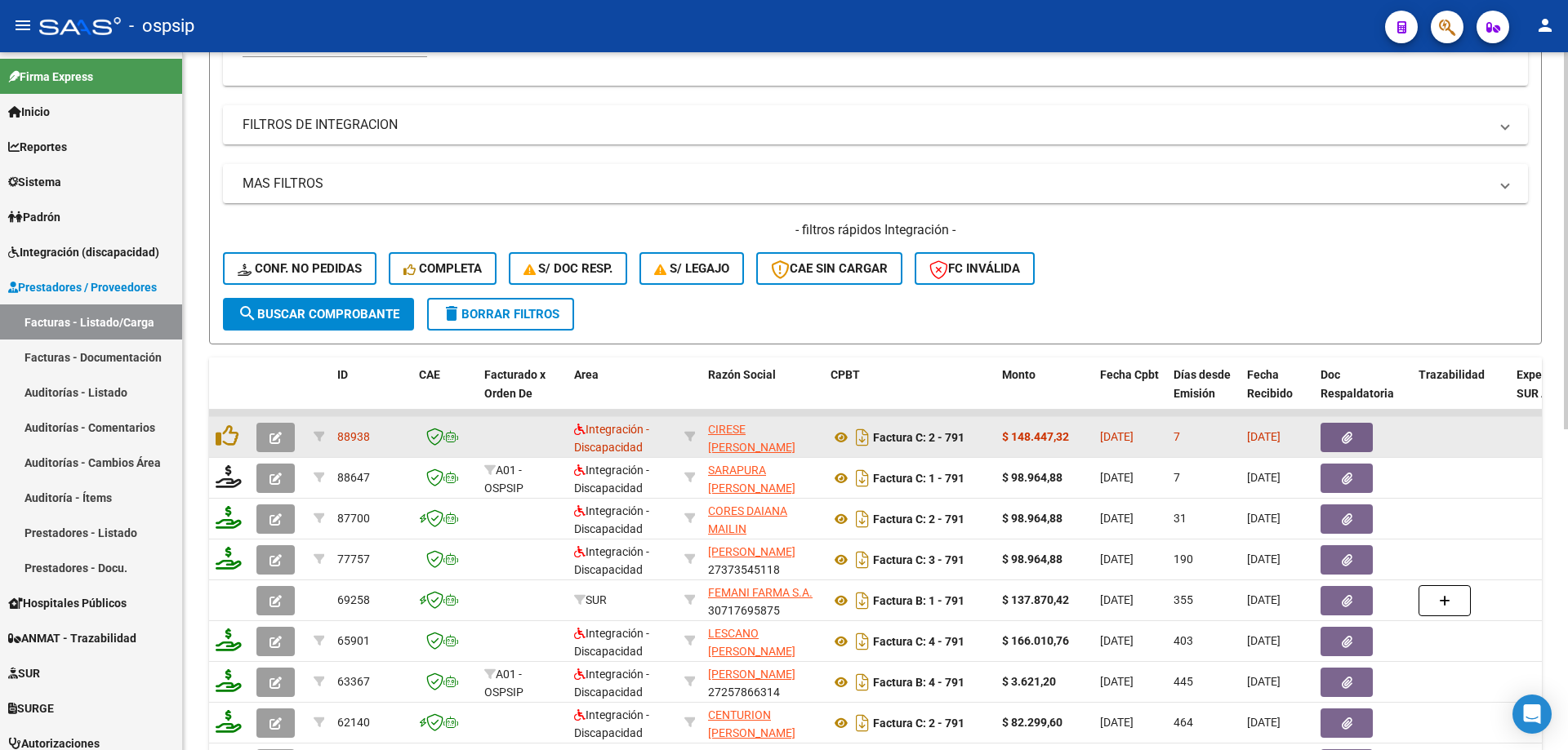
type input "791"
click at [272, 444] on button "button" at bounding box center [276, 438] width 39 height 29
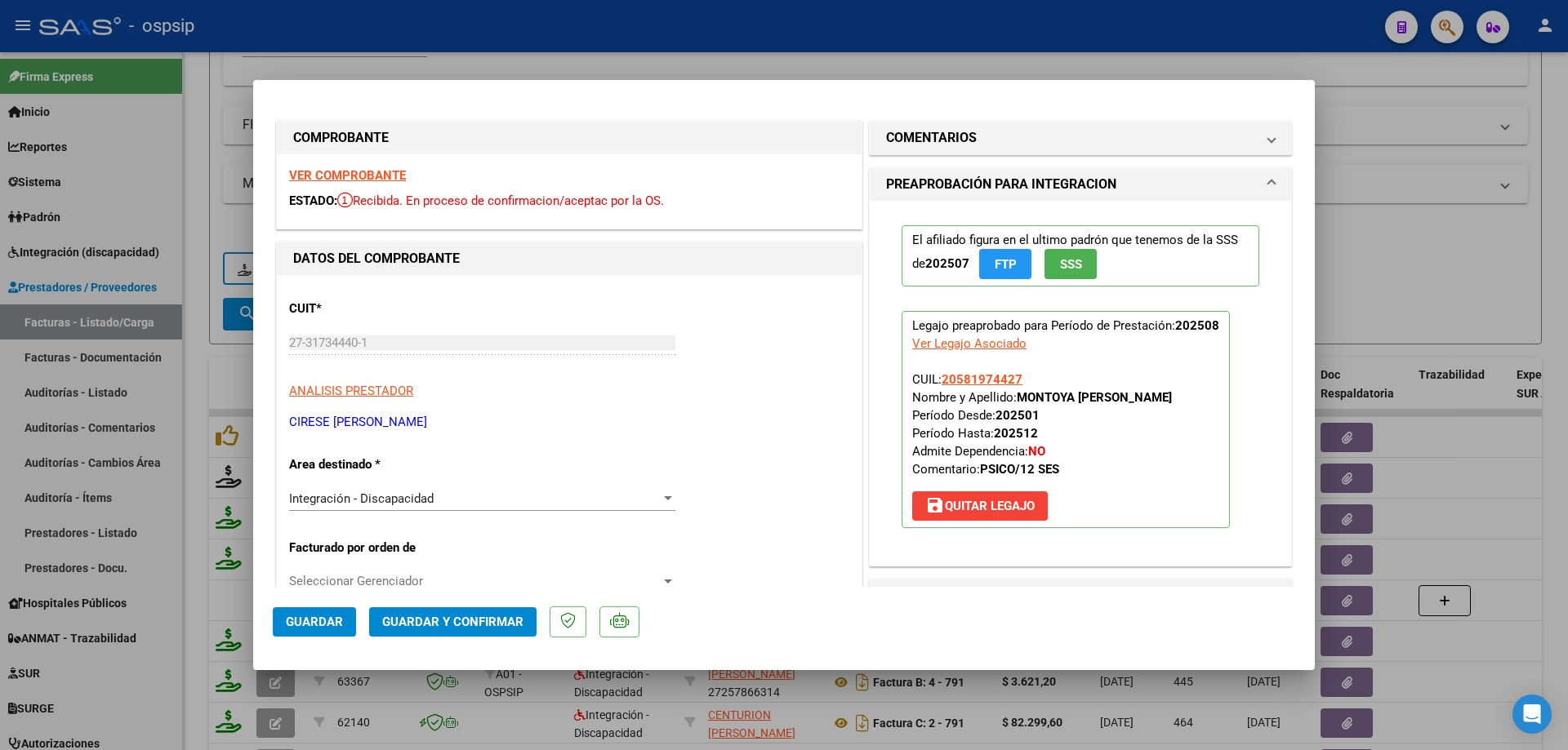
click at [1079, 263] on button "SSS" at bounding box center [1070, 263] width 52 height 30
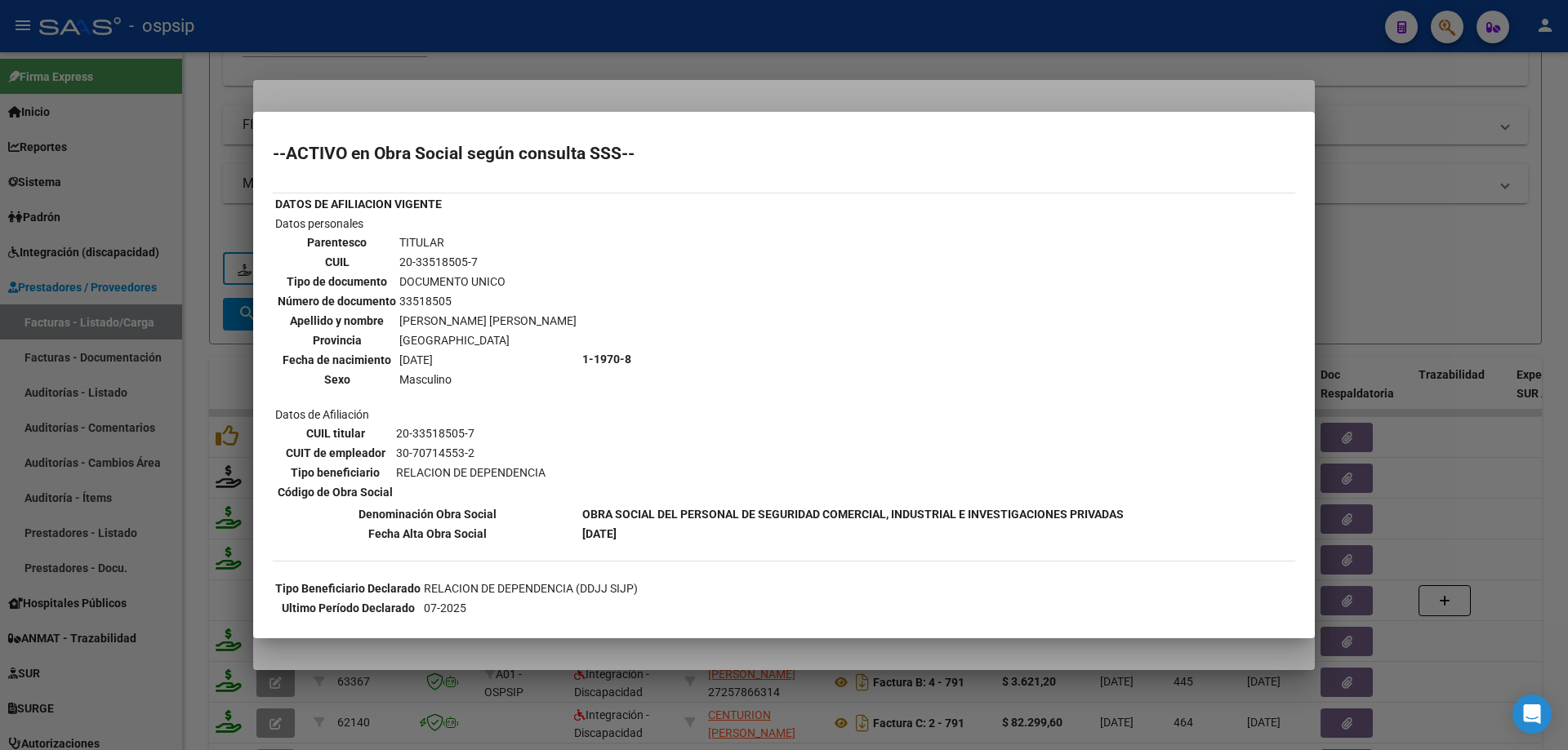
scroll to position [327, 0]
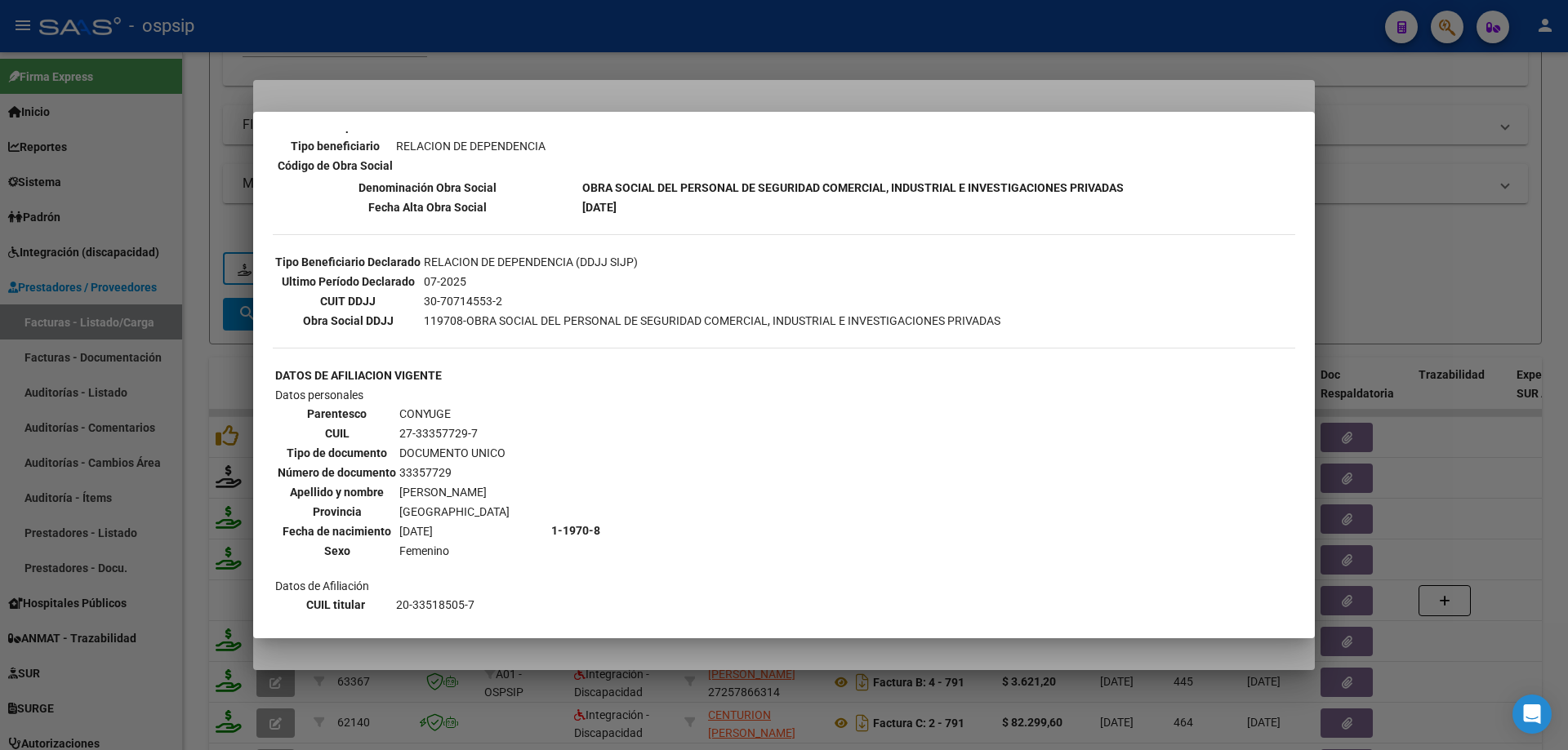
click at [1474, 218] on div at bounding box center [784, 375] width 1568 height 750
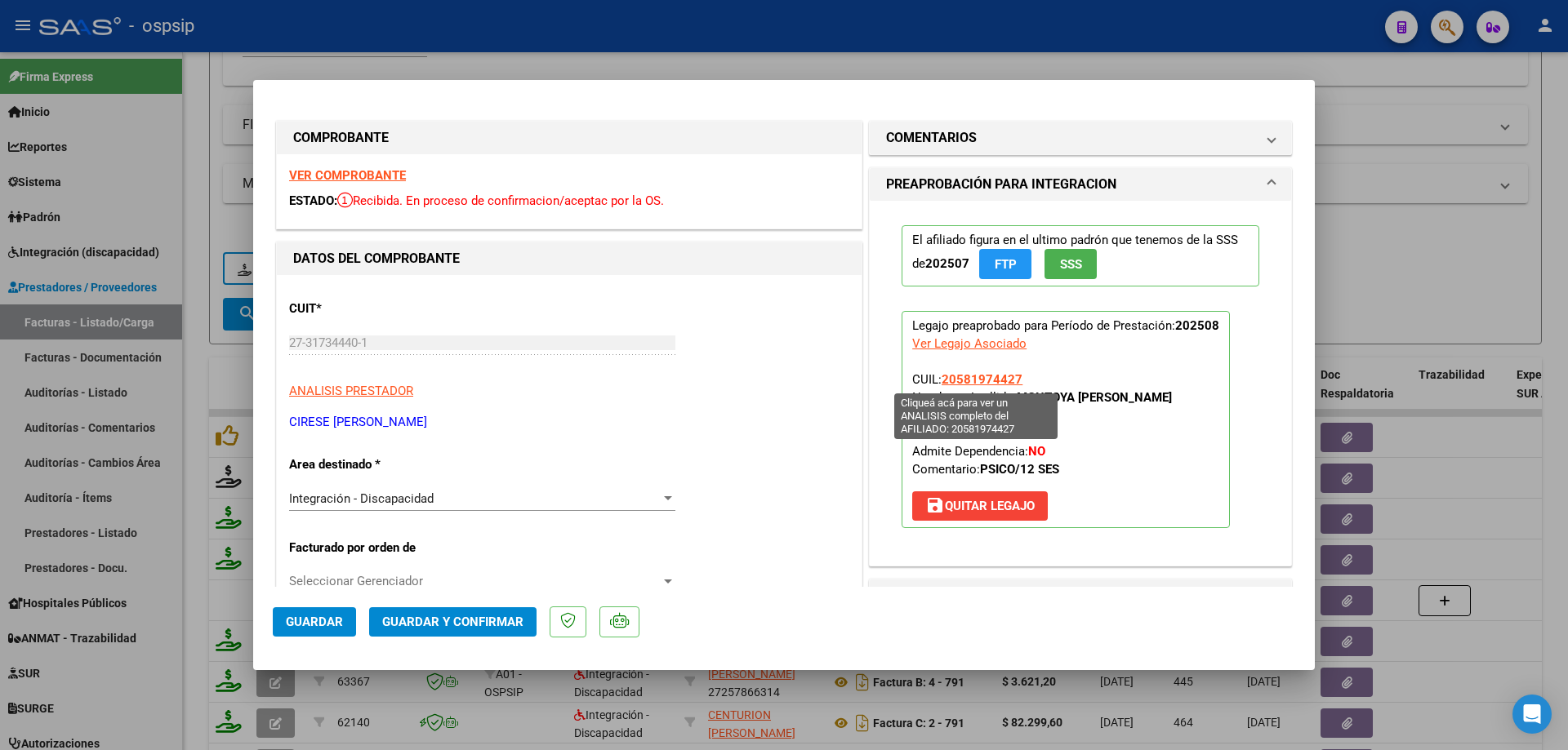
click at [978, 376] on span "20581974427" at bounding box center [982, 379] width 81 height 14
type textarea "20581974427"
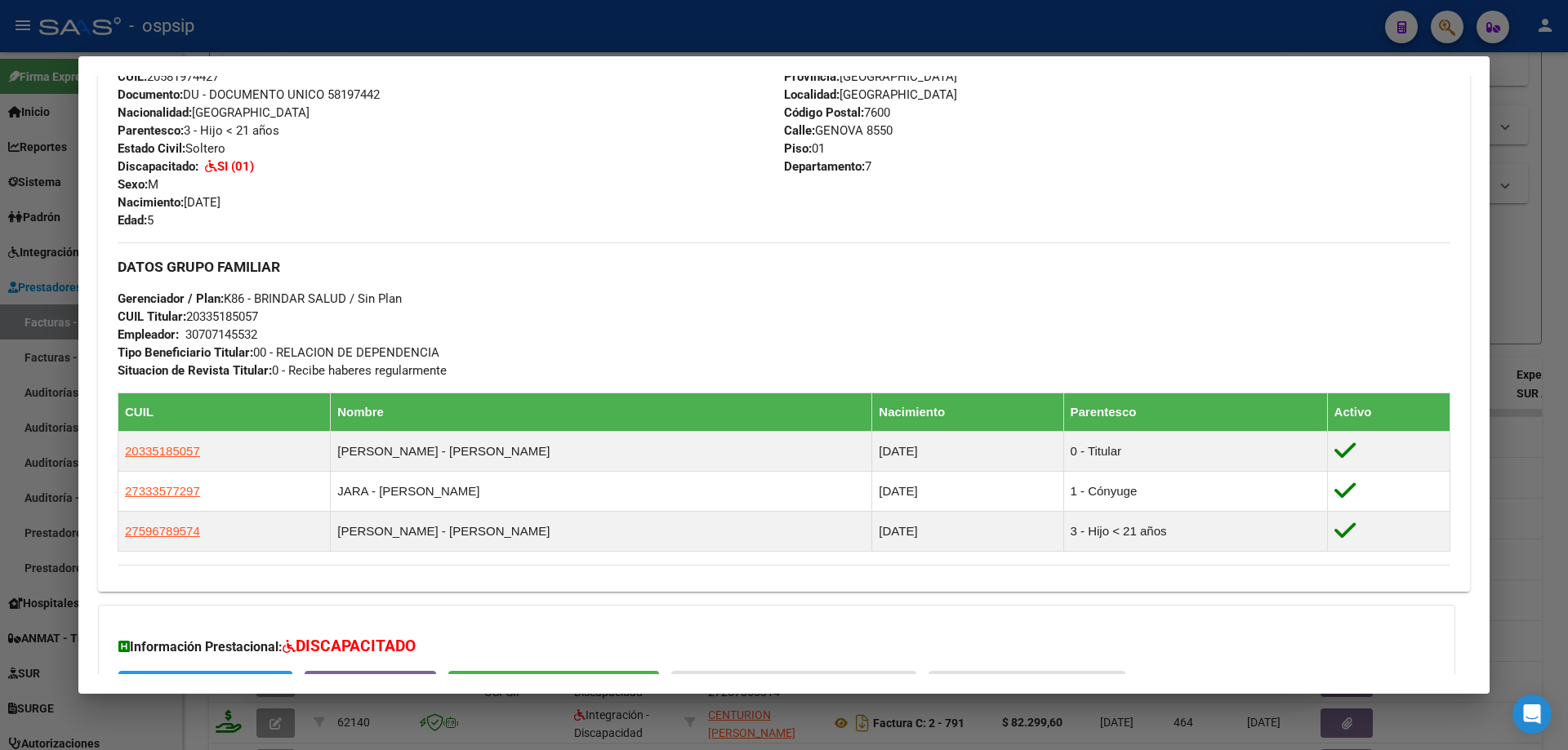
scroll to position [735, 0]
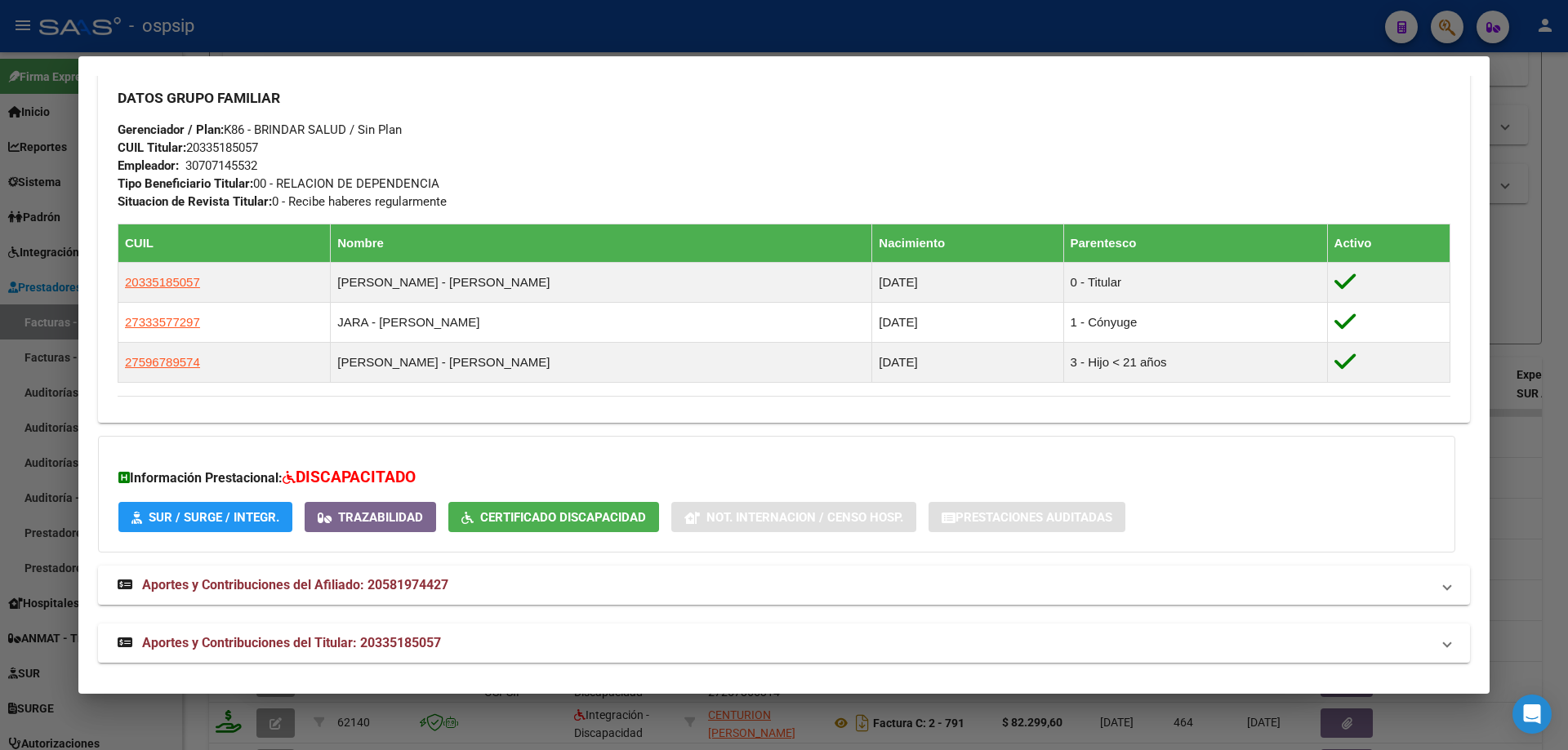
click at [1553, 444] on div at bounding box center [784, 375] width 1568 height 750
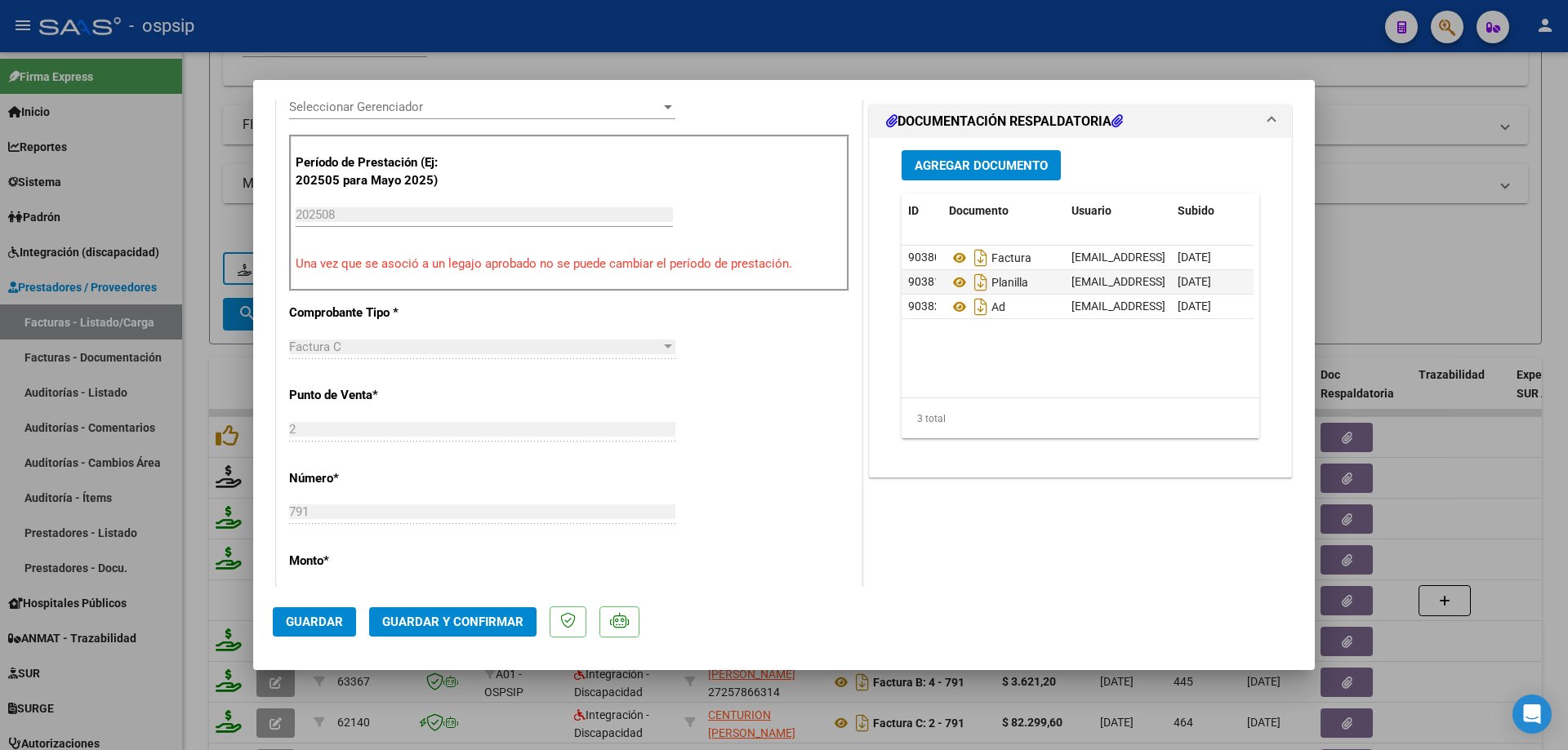
scroll to position [490, 0]
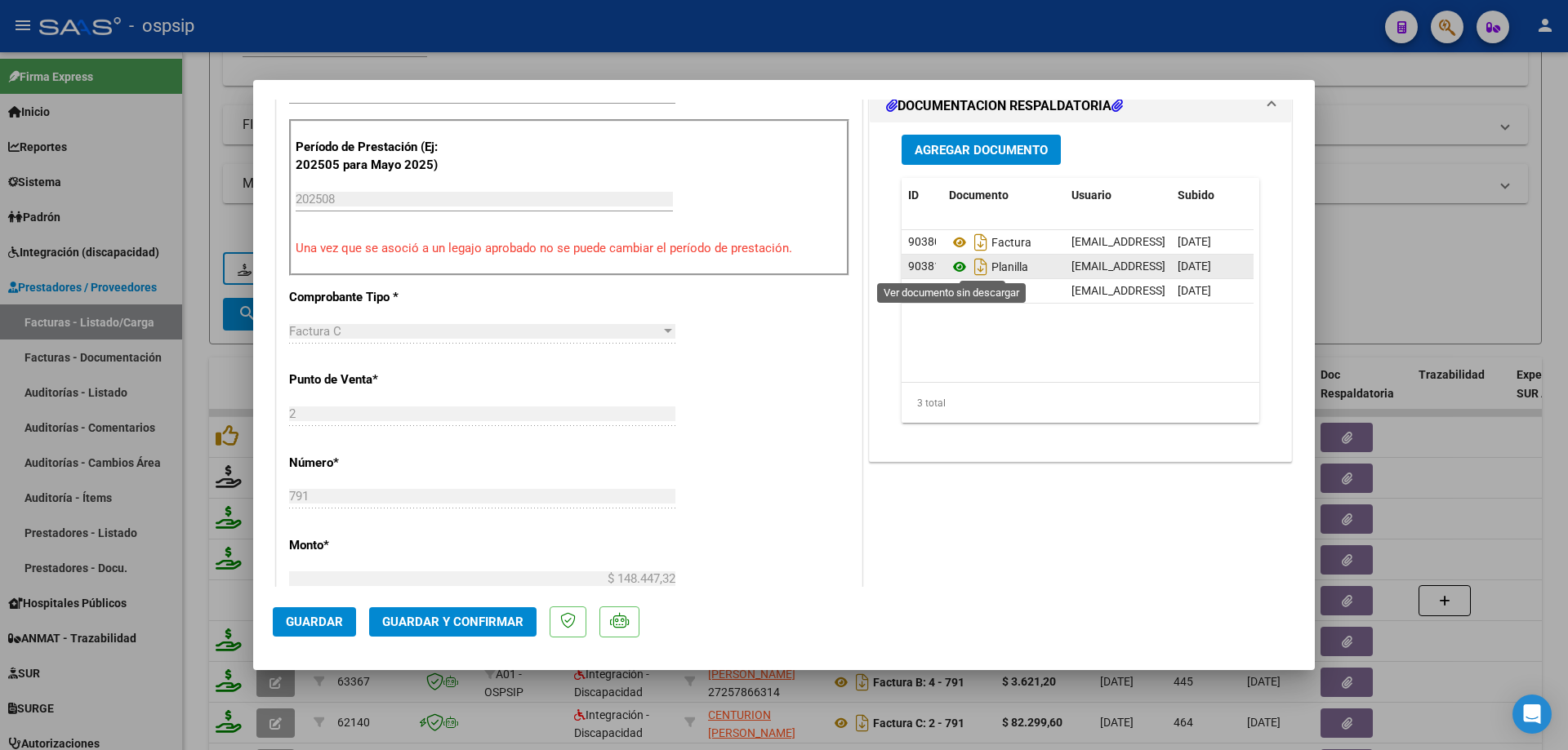
click at [954, 268] on icon at bounding box center [960, 267] width 21 height 19
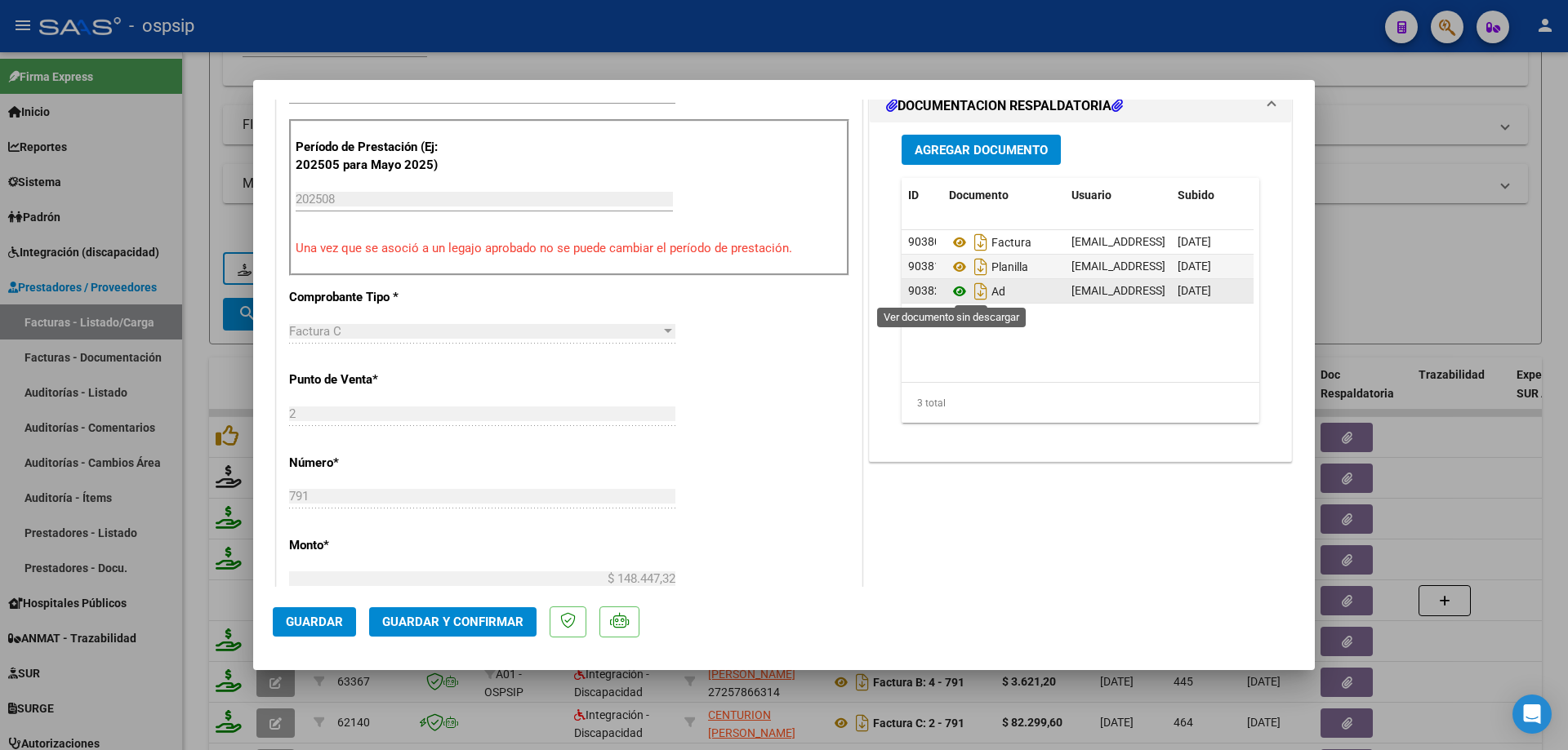
click at [957, 291] on icon at bounding box center [960, 291] width 21 height 19
click at [465, 625] on span "Guardar y Confirmar" at bounding box center [452, 622] width 141 height 14
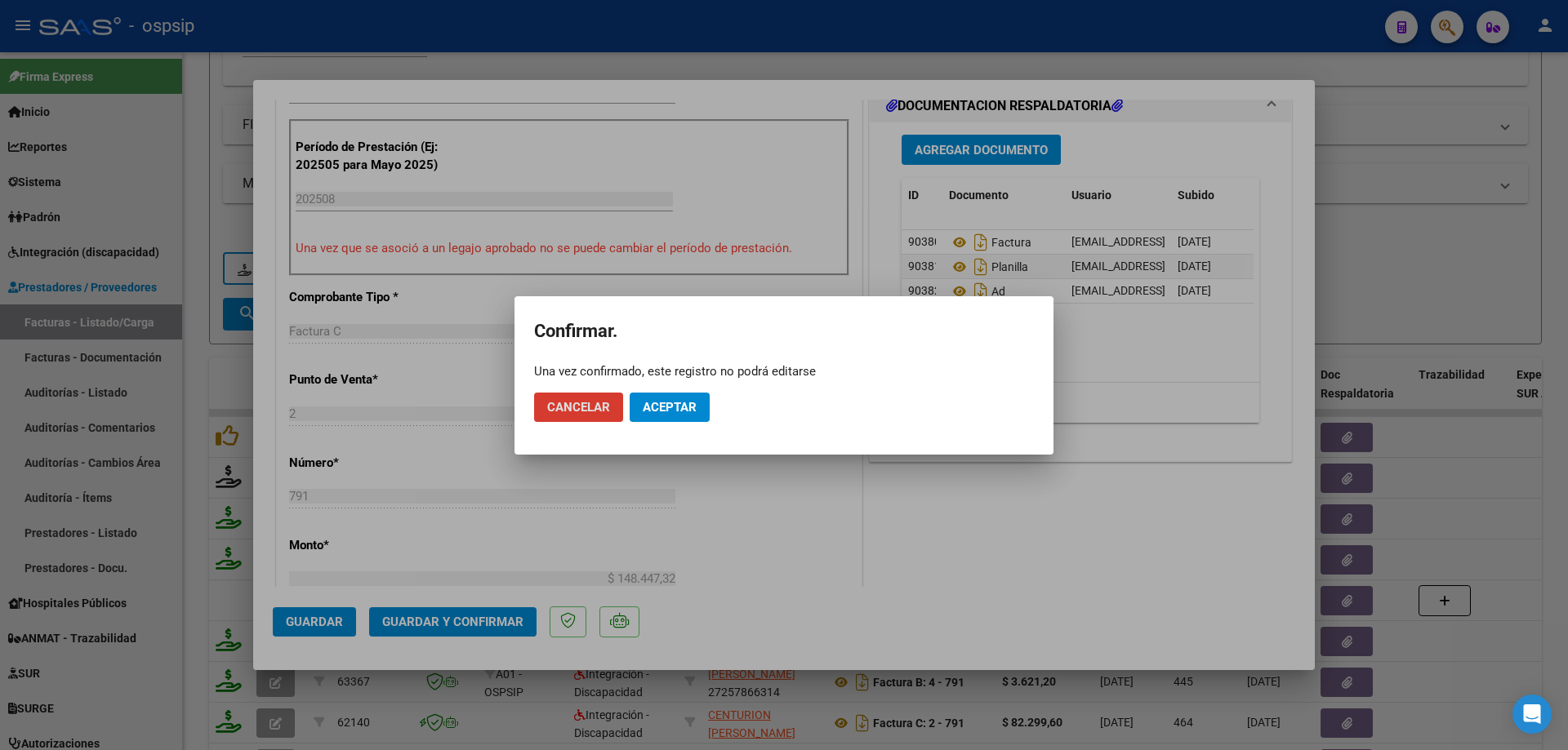
click at [680, 404] on span "Aceptar" at bounding box center [669, 407] width 54 height 14
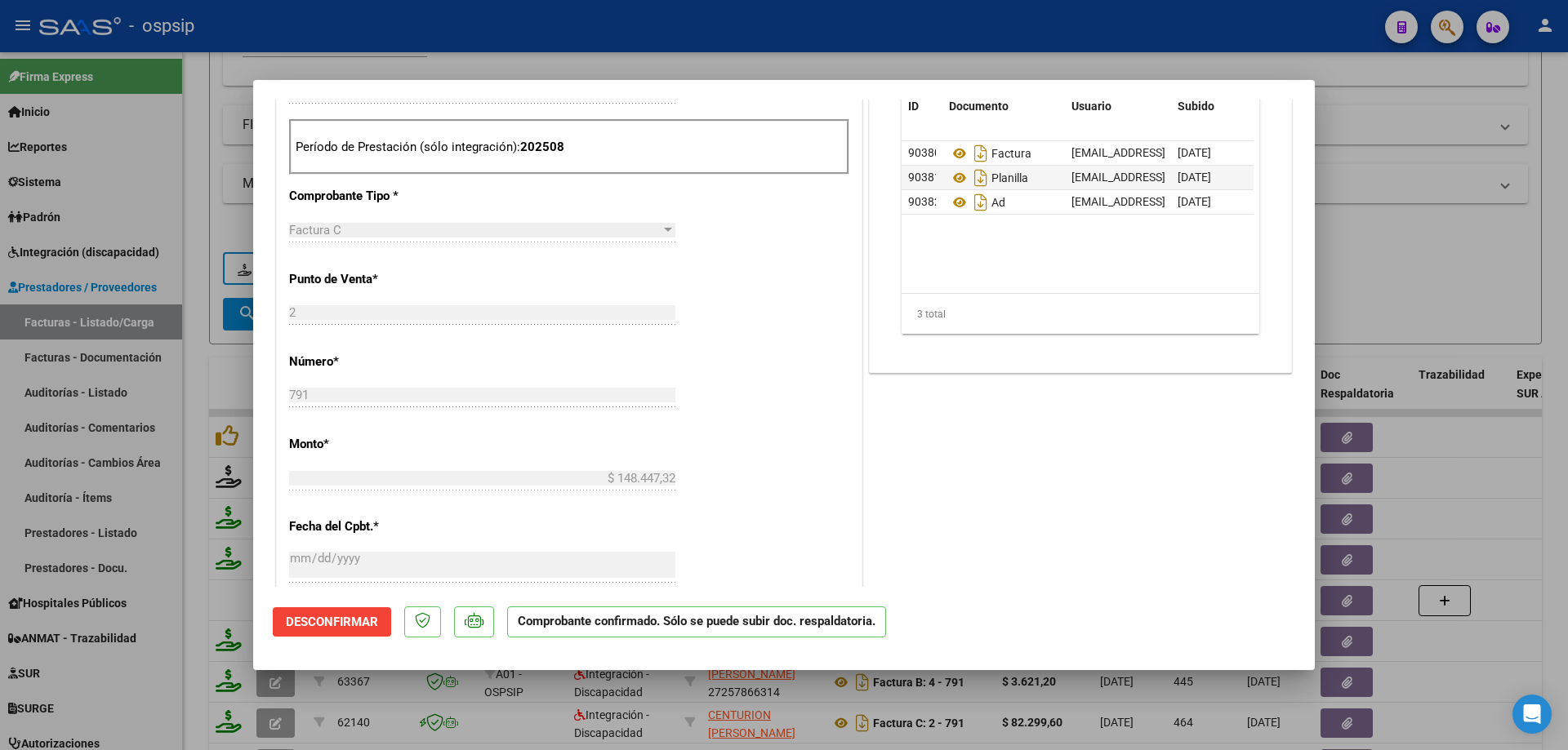
click at [1339, 230] on div at bounding box center [784, 375] width 1568 height 750
type input "$ 0,00"
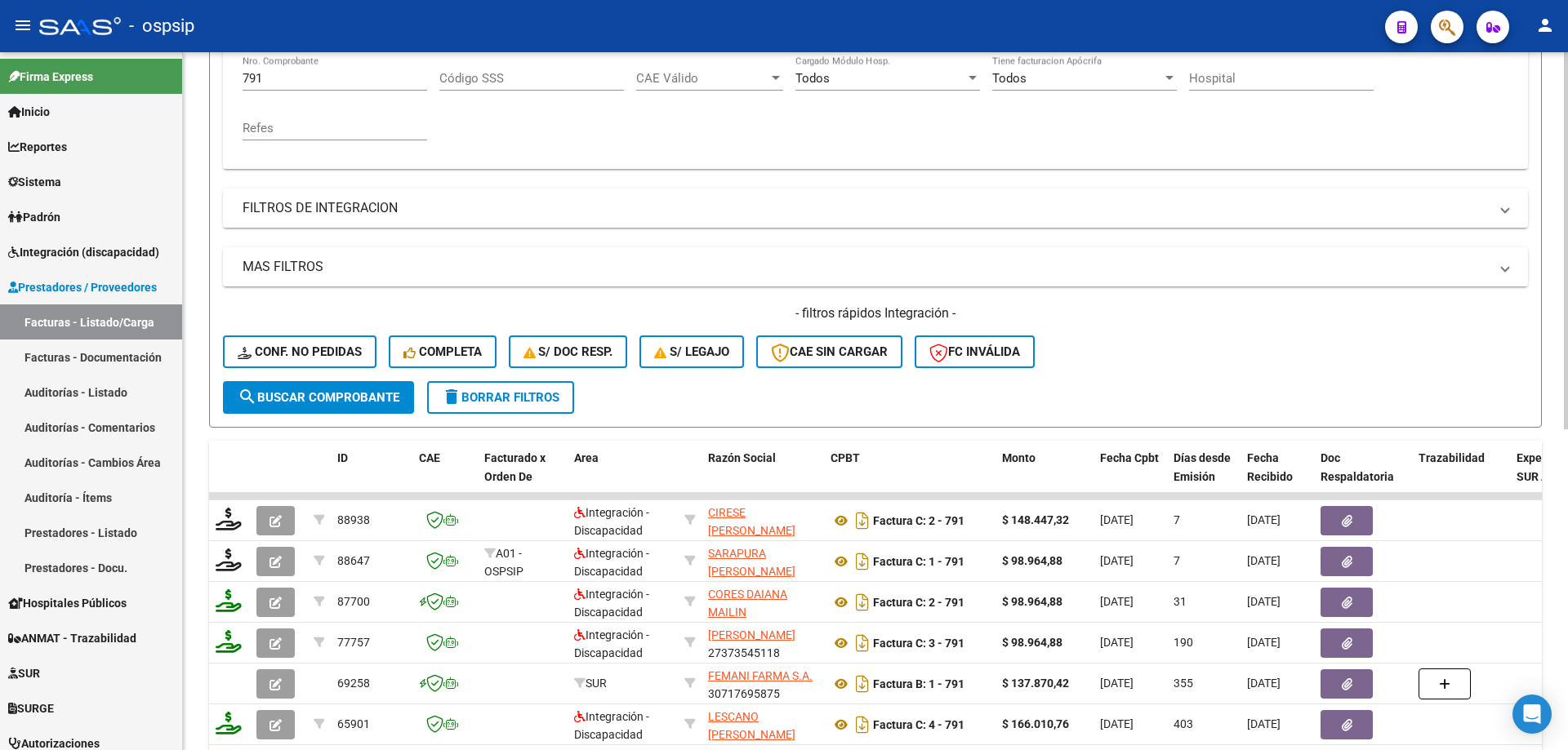
scroll to position [163, 0]
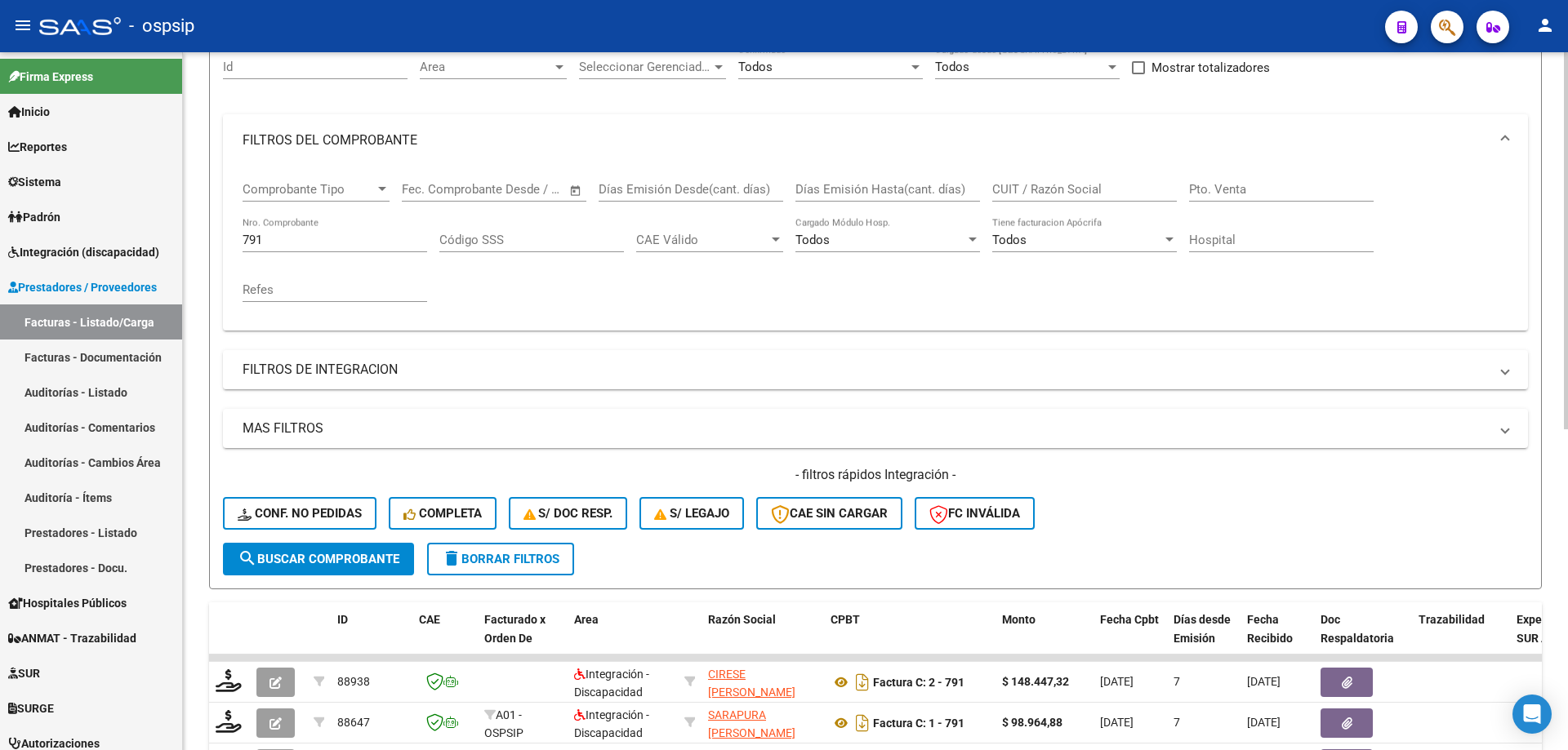
click at [320, 227] on div "791 Nro. Comprobante" at bounding box center [334, 234] width 184 height 35
type input "7"
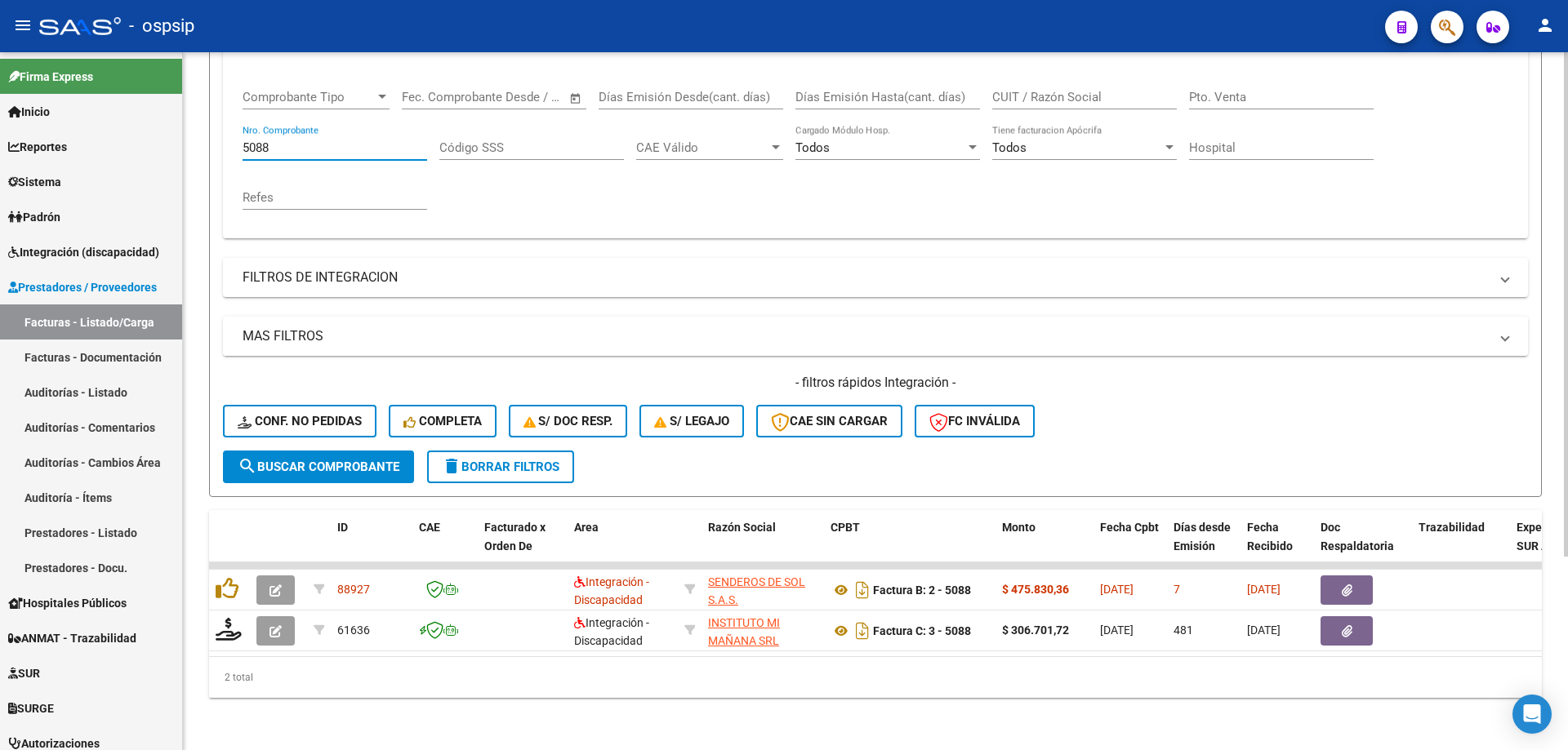
scroll to position [268, 0]
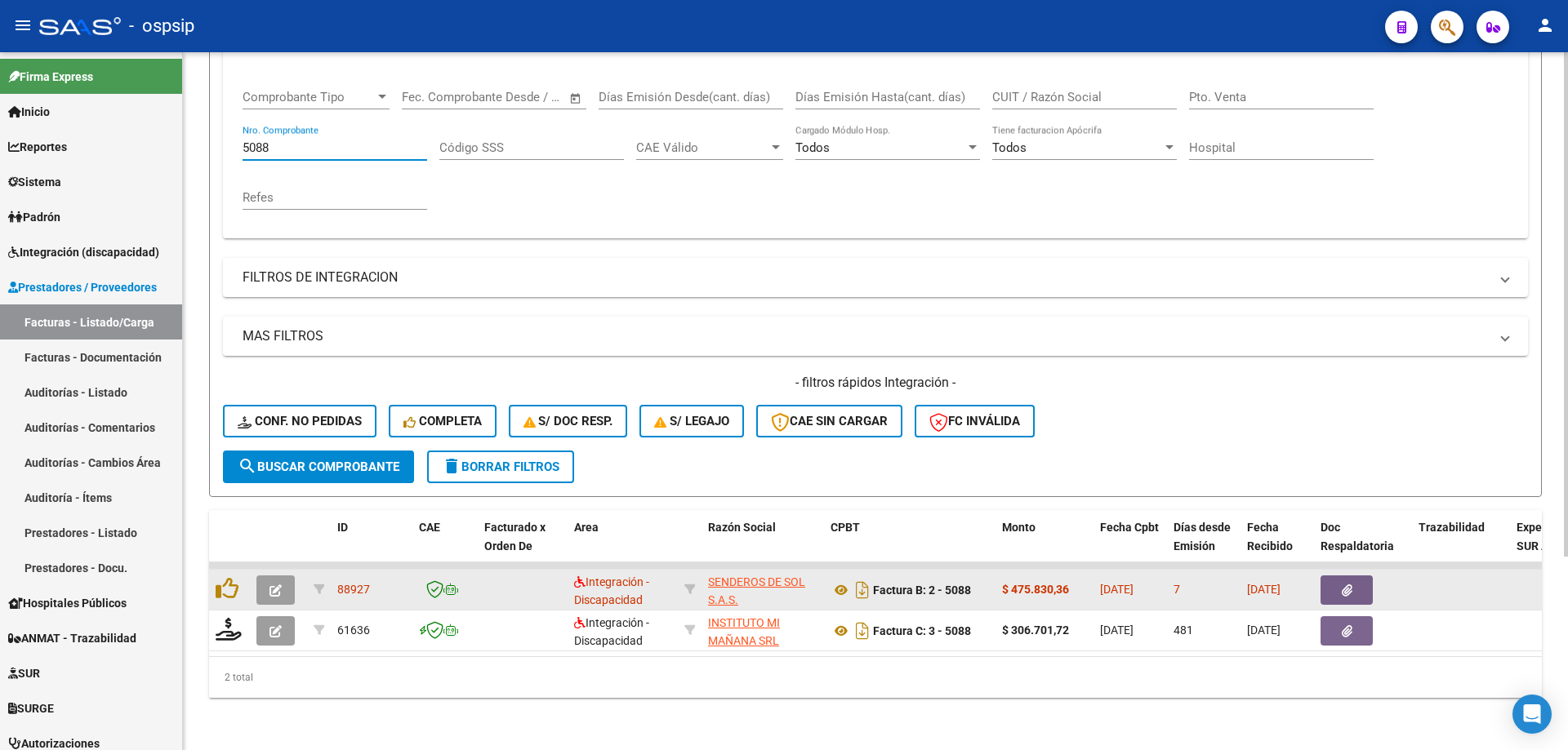
type input "5088"
click at [278, 584] on icon "button" at bounding box center [275, 590] width 13 height 13
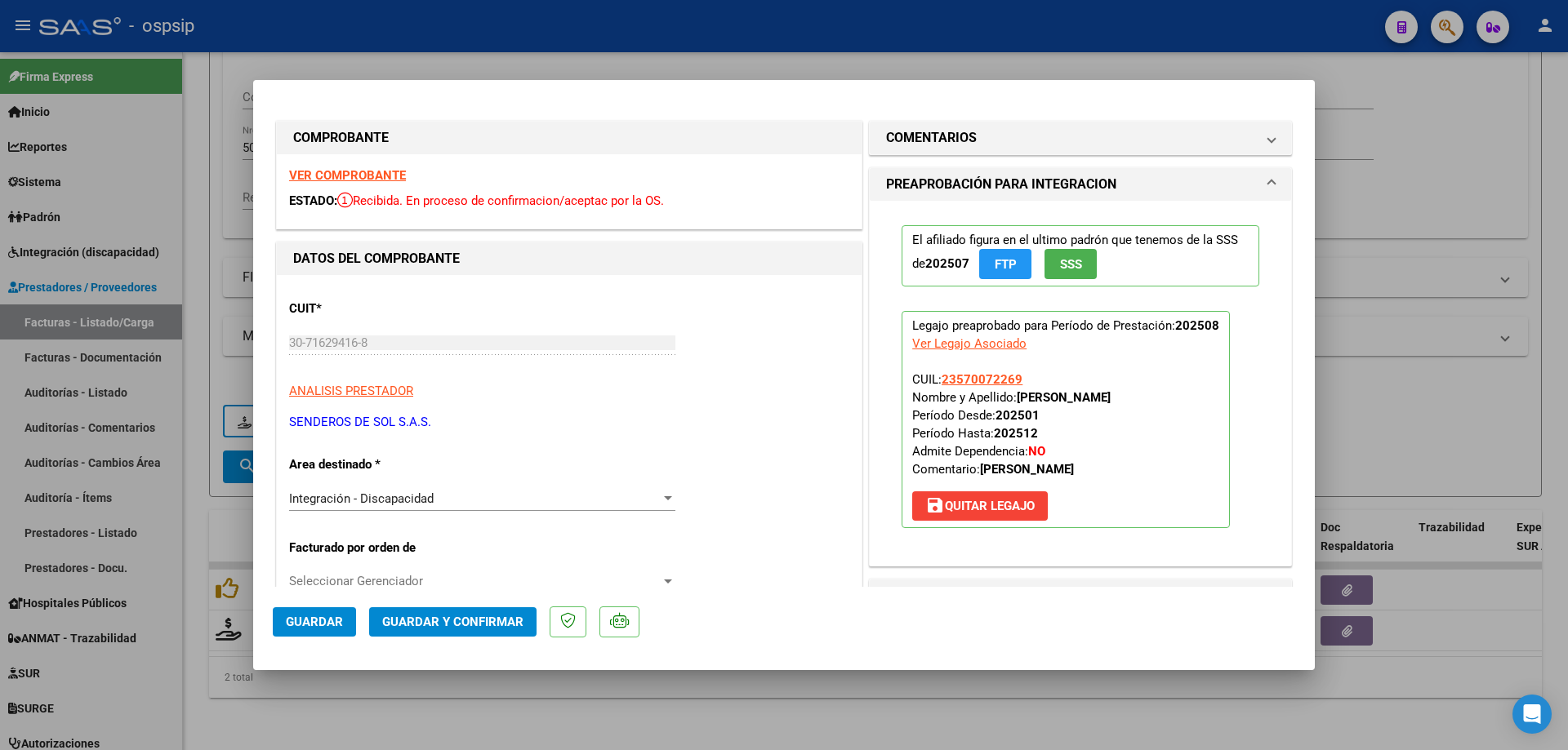
click at [1054, 255] on button "SSS" at bounding box center [1070, 263] width 52 height 30
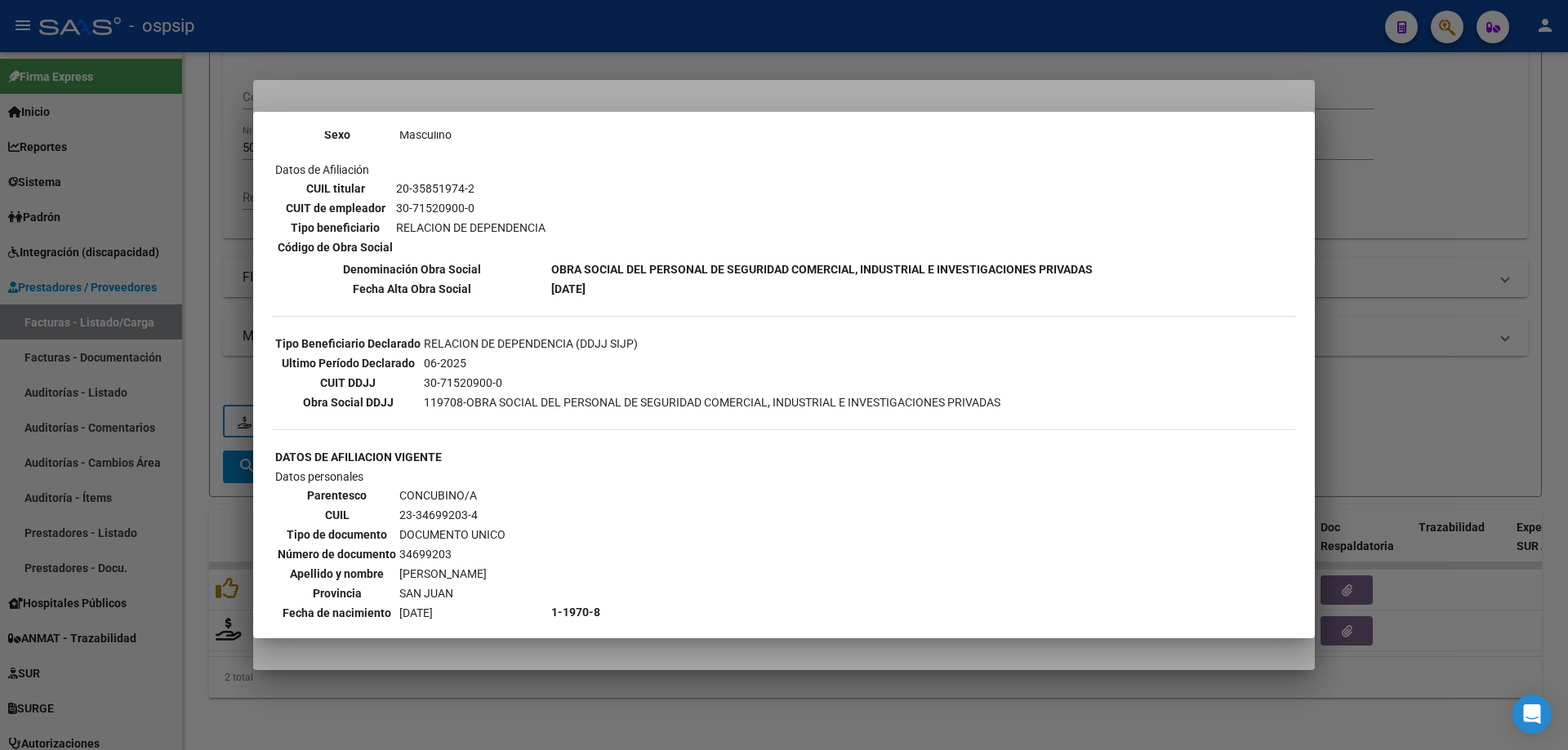
scroll to position [735, 0]
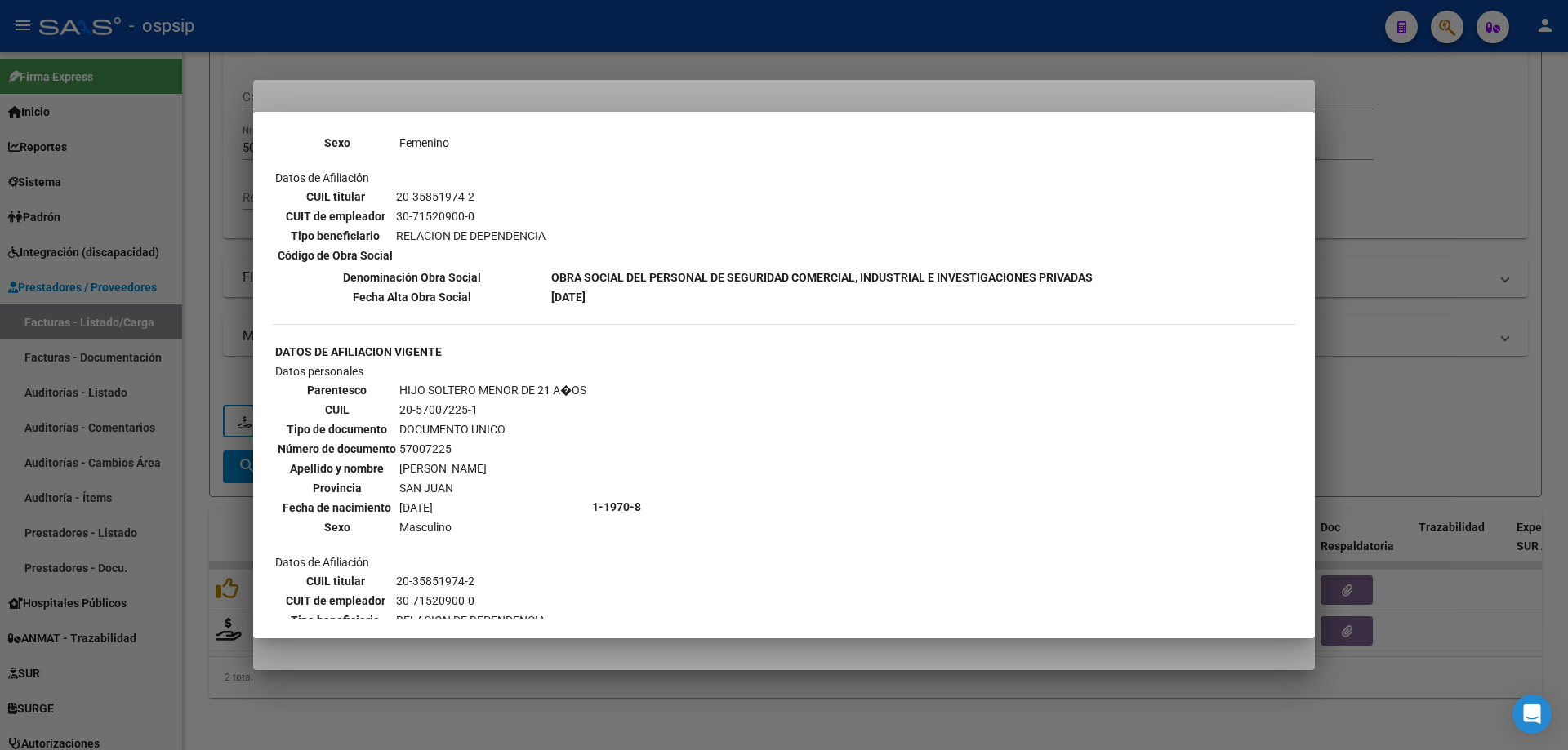
click at [1506, 266] on div at bounding box center [784, 375] width 1568 height 750
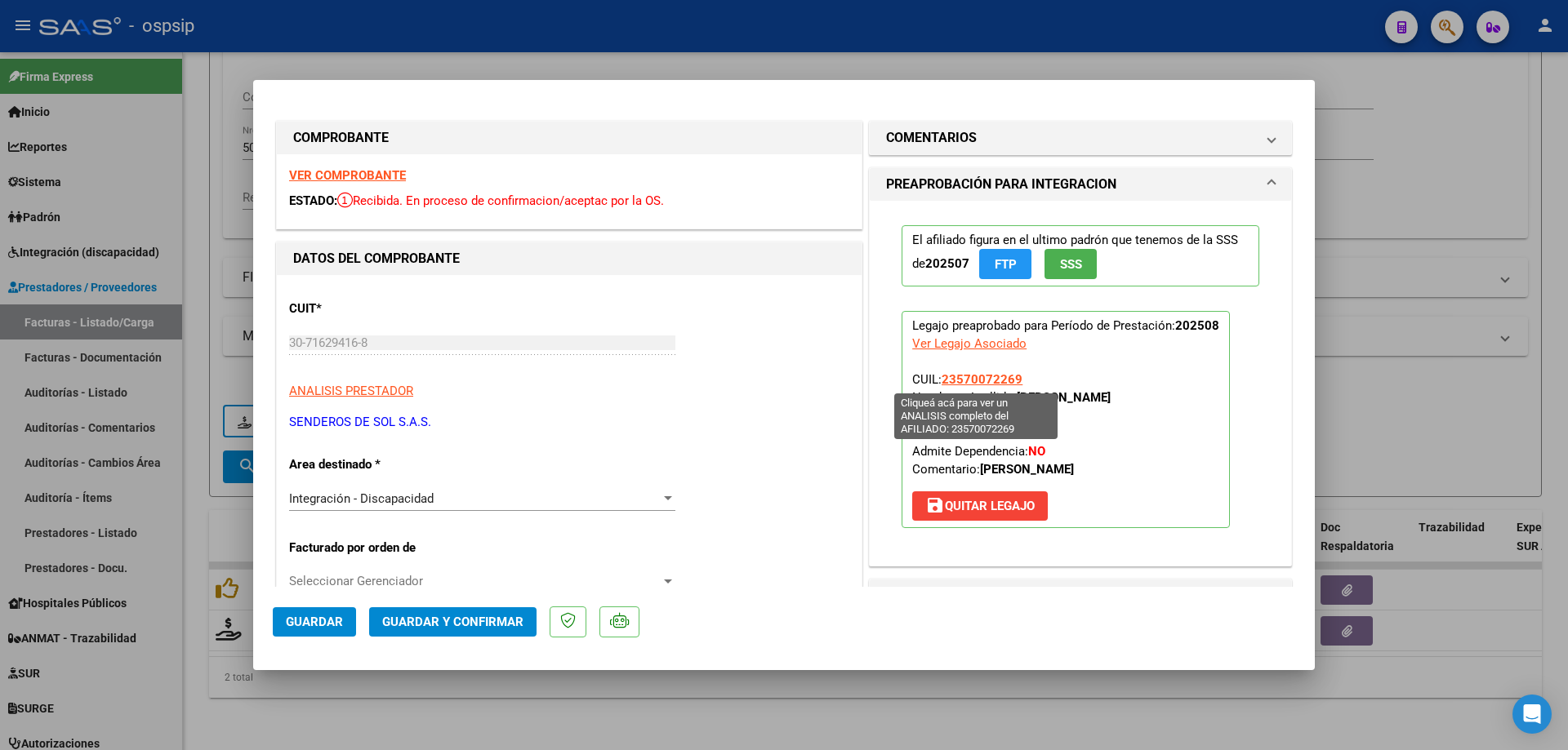
click at [1003, 375] on span "23570072269" at bounding box center [982, 379] width 81 height 14
type textarea "23570072269"
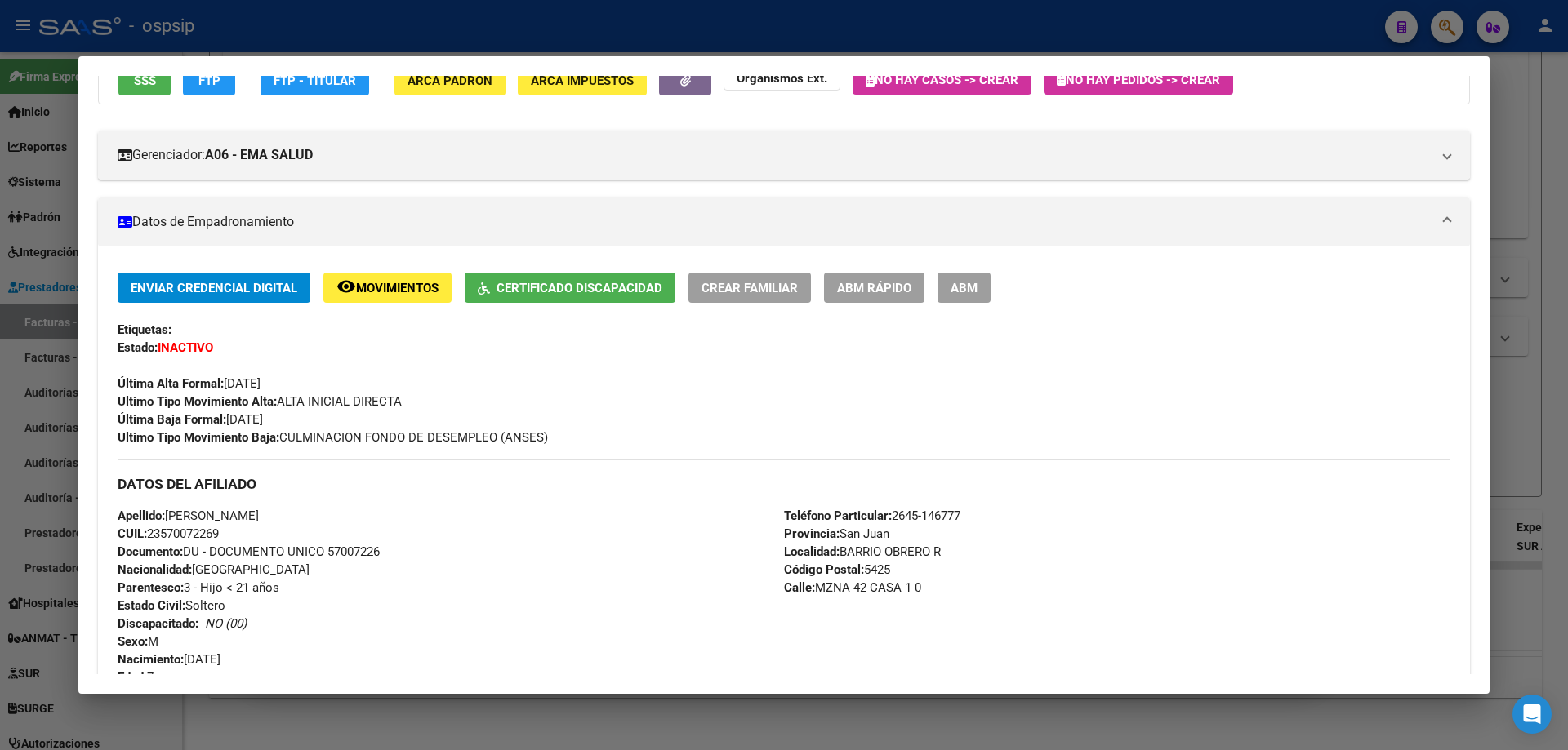
scroll to position [163, 0]
click at [1511, 360] on div at bounding box center [784, 375] width 1568 height 750
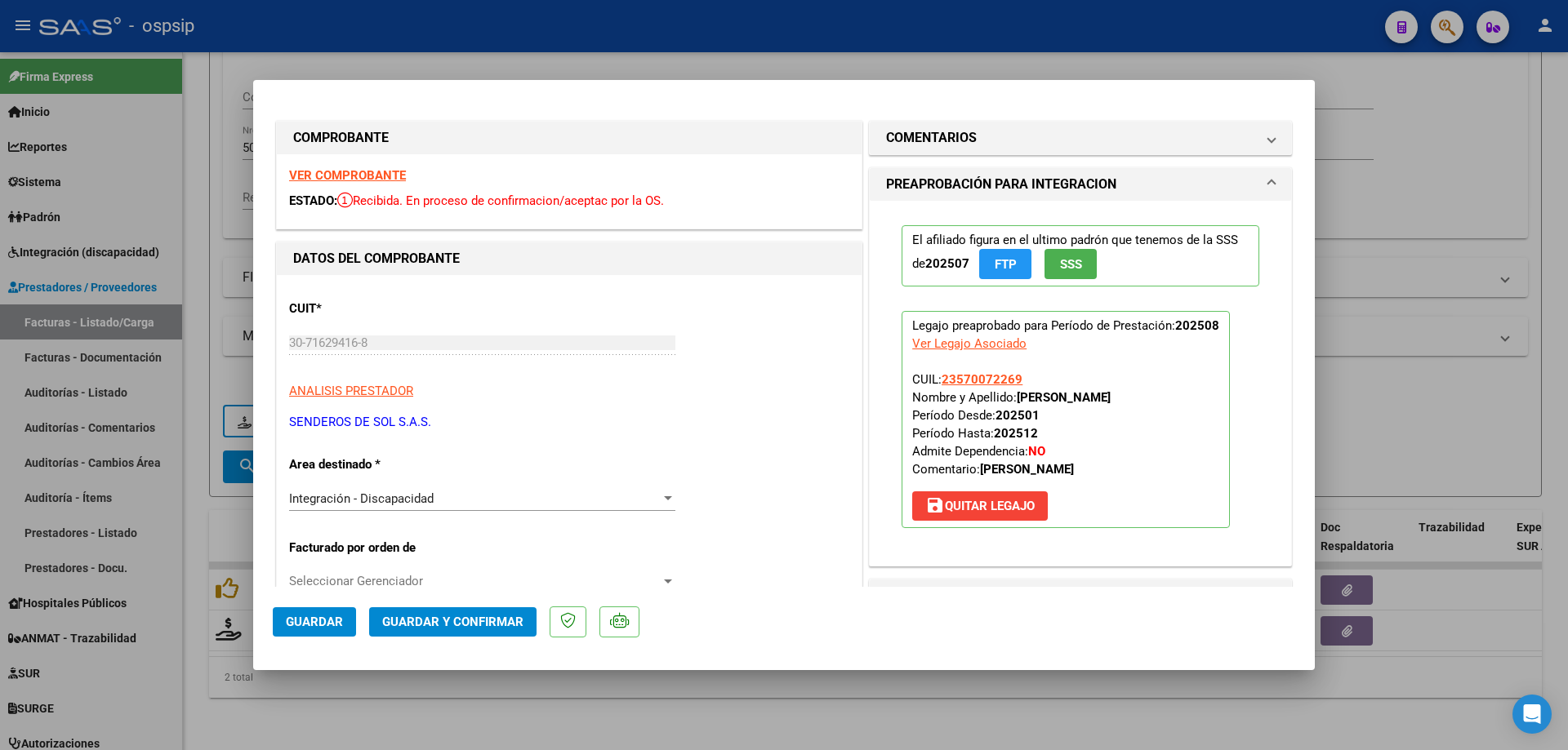
click at [1421, 117] on div at bounding box center [784, 375] width 1568 height 750
type input "$ 0,00"
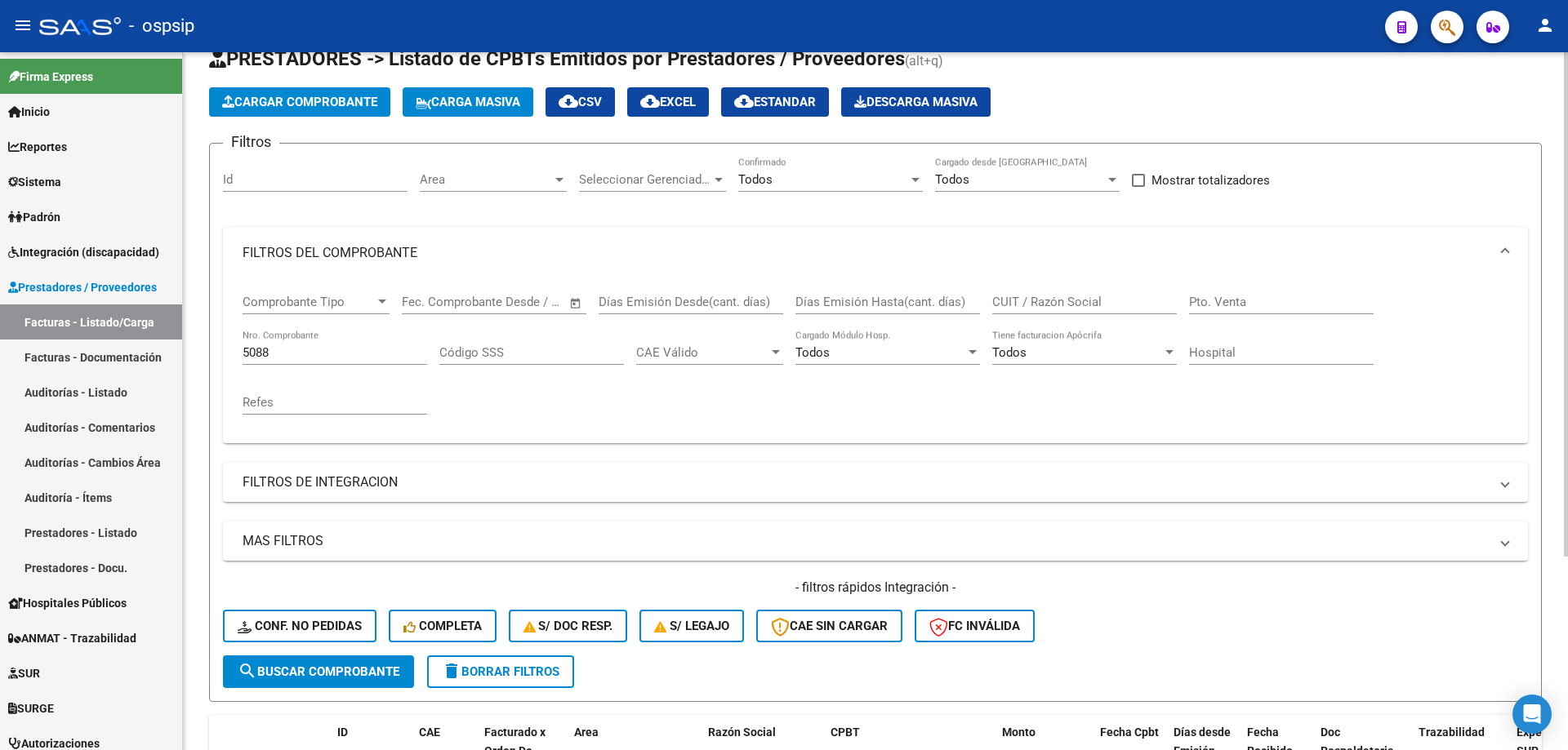
scroll to position [23, 0]
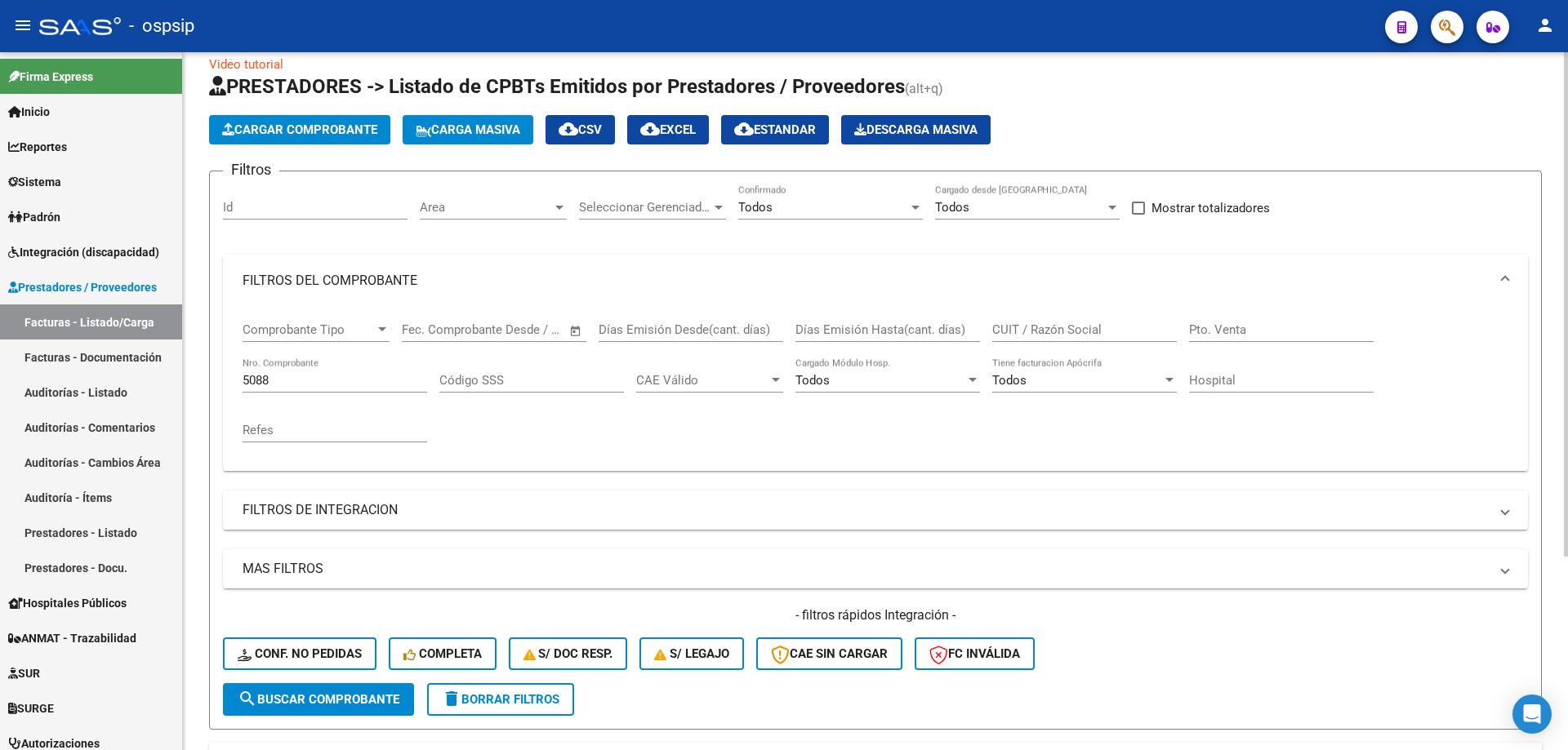
click at [314, 373] on input "5088" at bounding box center [334, 380] width 184 height 14
type input "5"
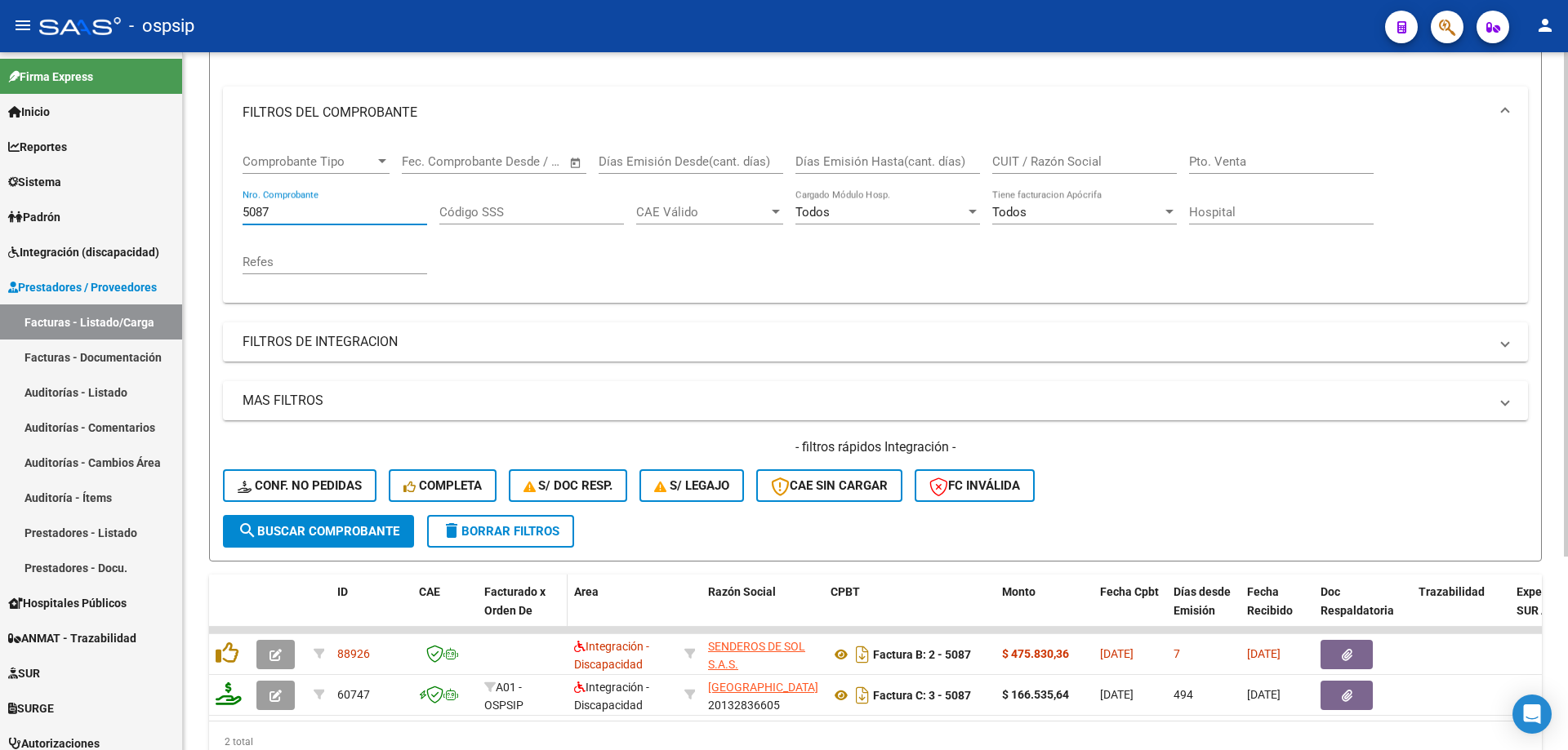
scroll to position [268, 0]
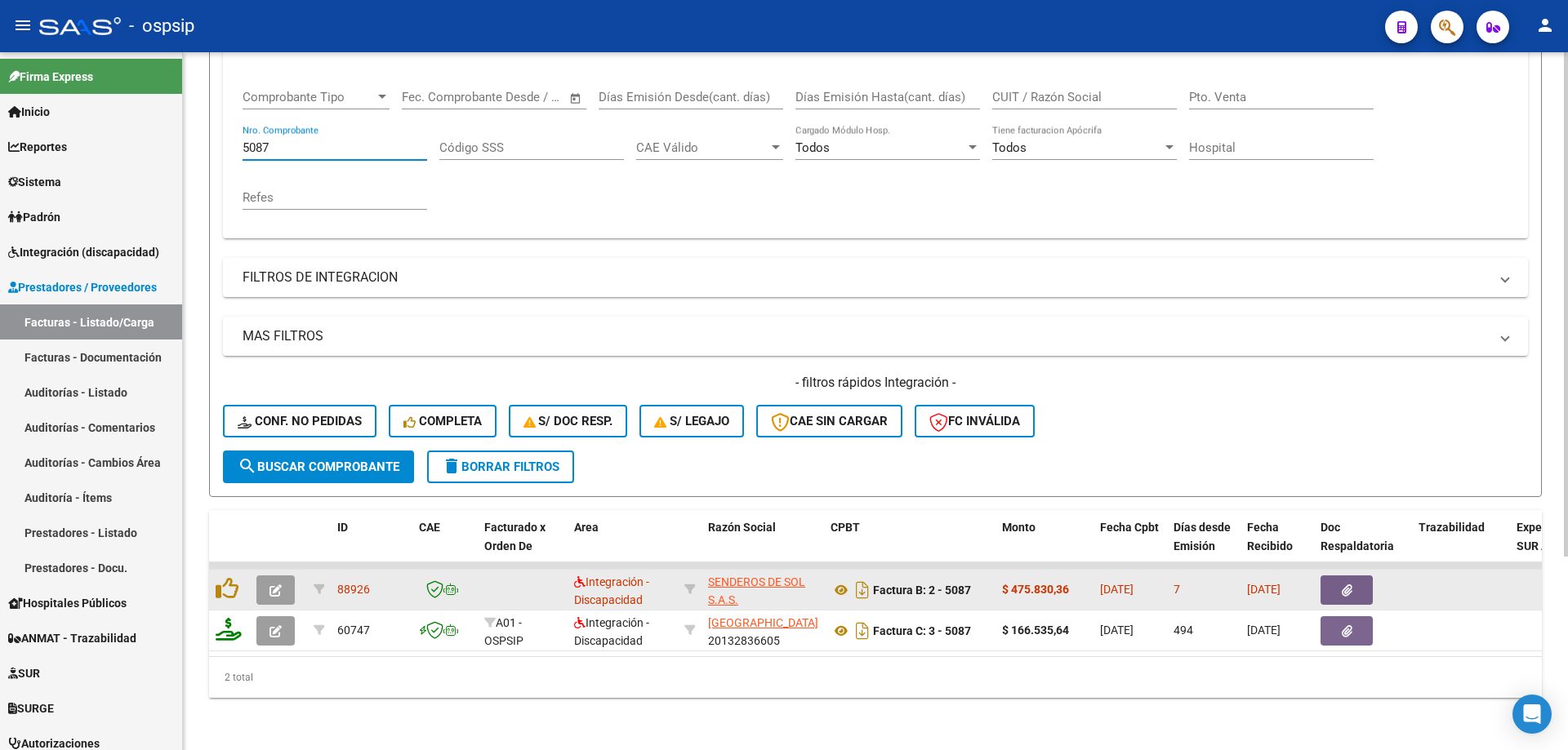
type input "5087"
click at [291, 576] on button "button" at bounding box center [276, 590] width 39 height 29
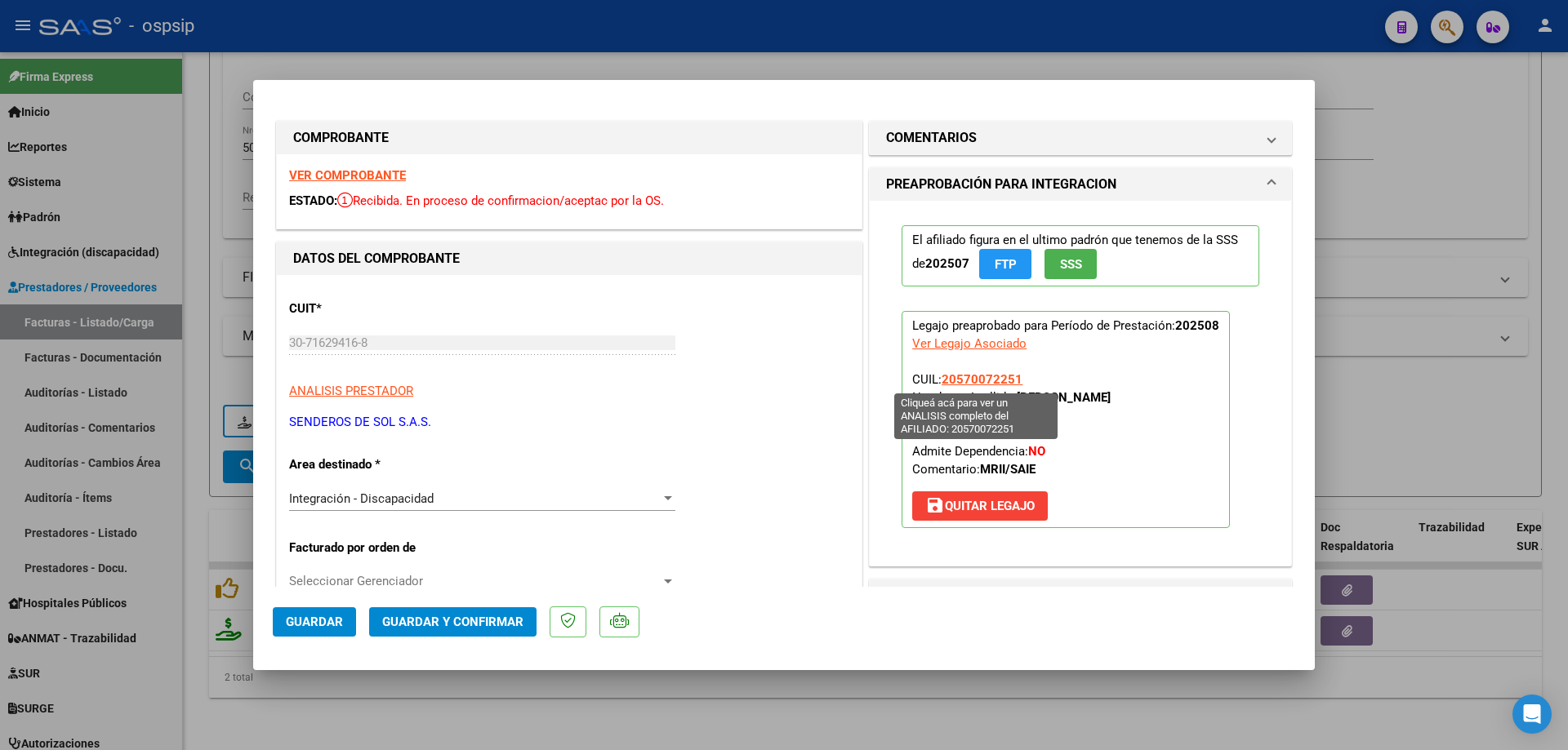
click at [944, 381] on span "20570072251" at bounding box center [982, 379] width 81 height 14
type textarea "20570072251"
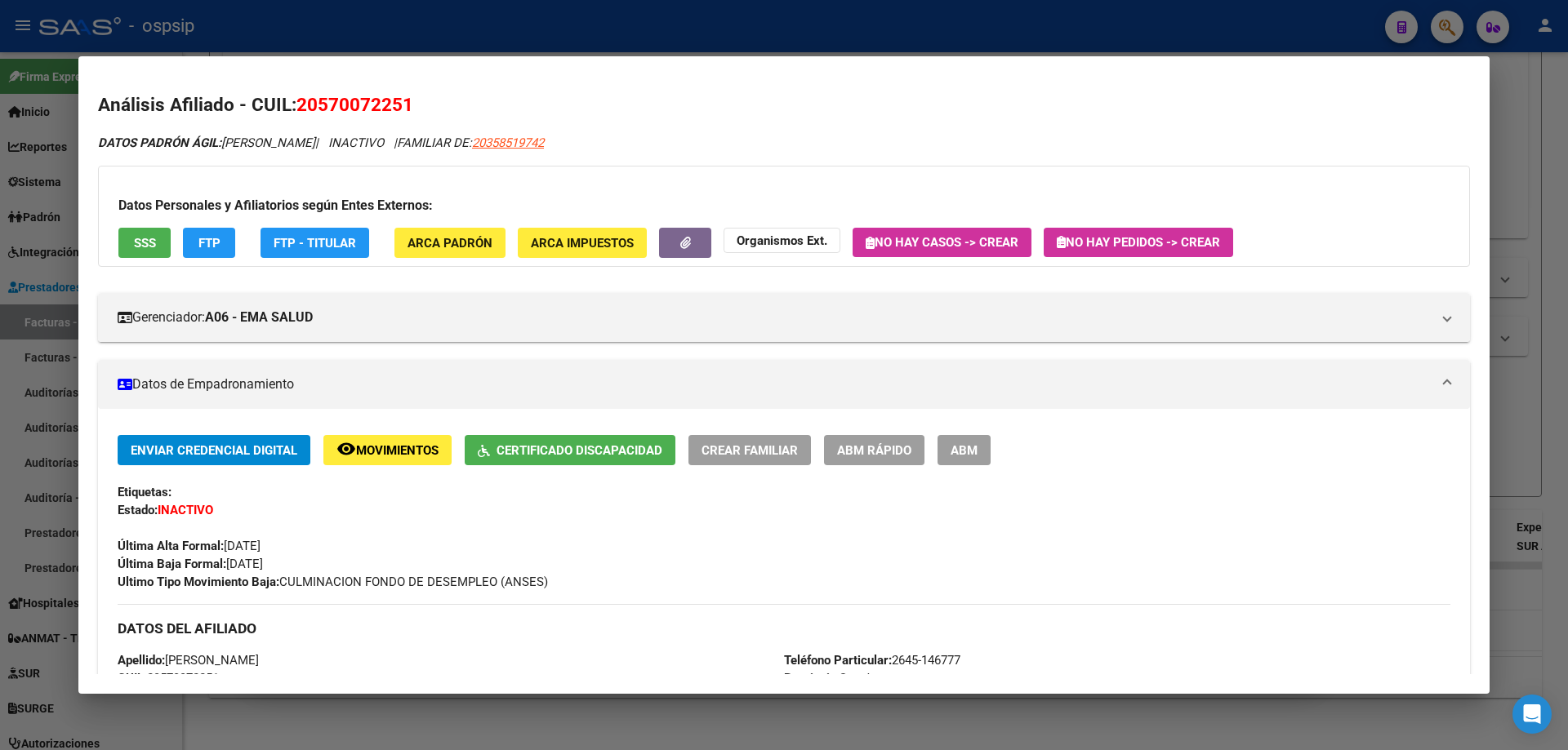
click at [1567, 359] on div at bounding box center [784, 375] width 1568 height 750
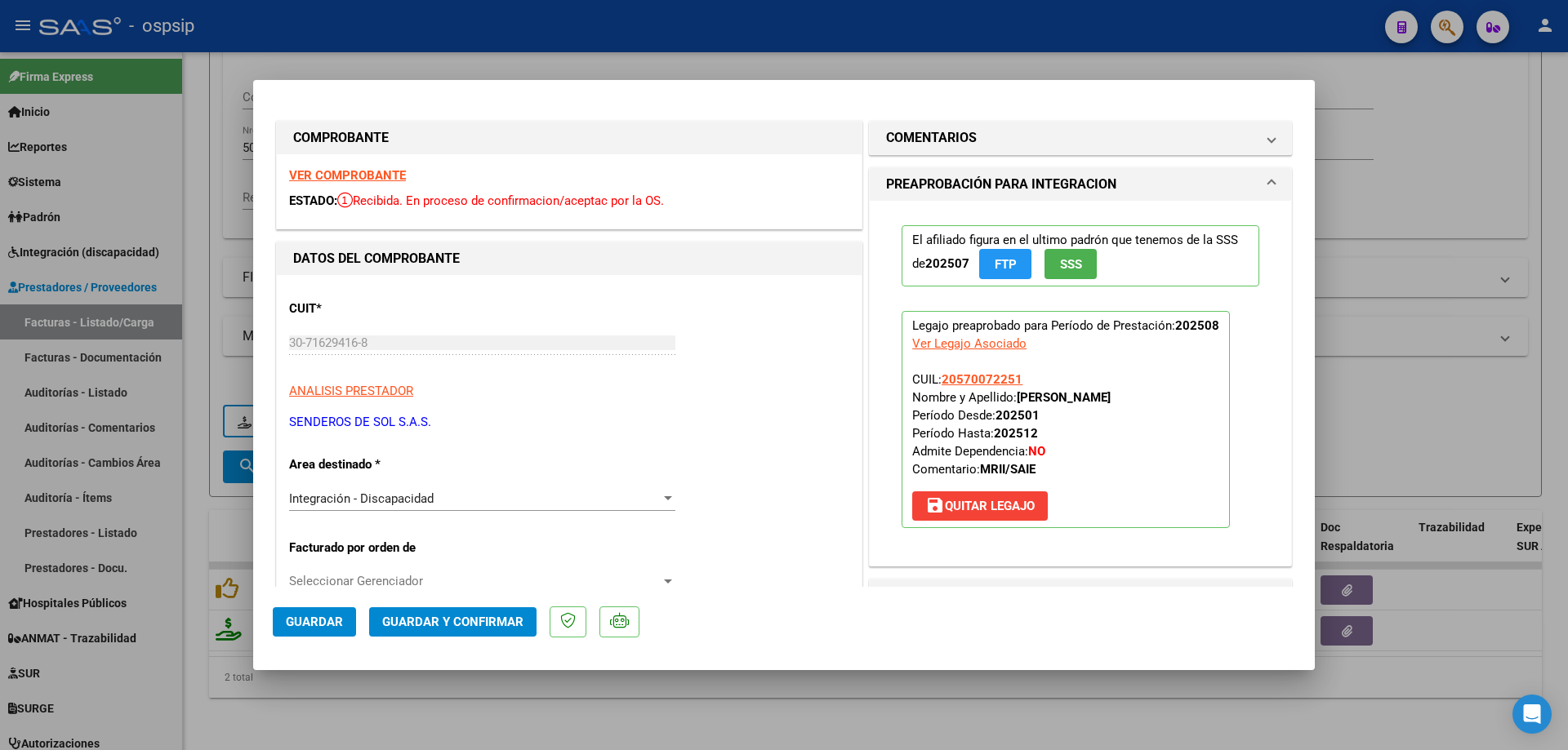
click at [1345, 257] on div at bounding box center [784, 375] width 1568 height 750
type input "$ 0,00"
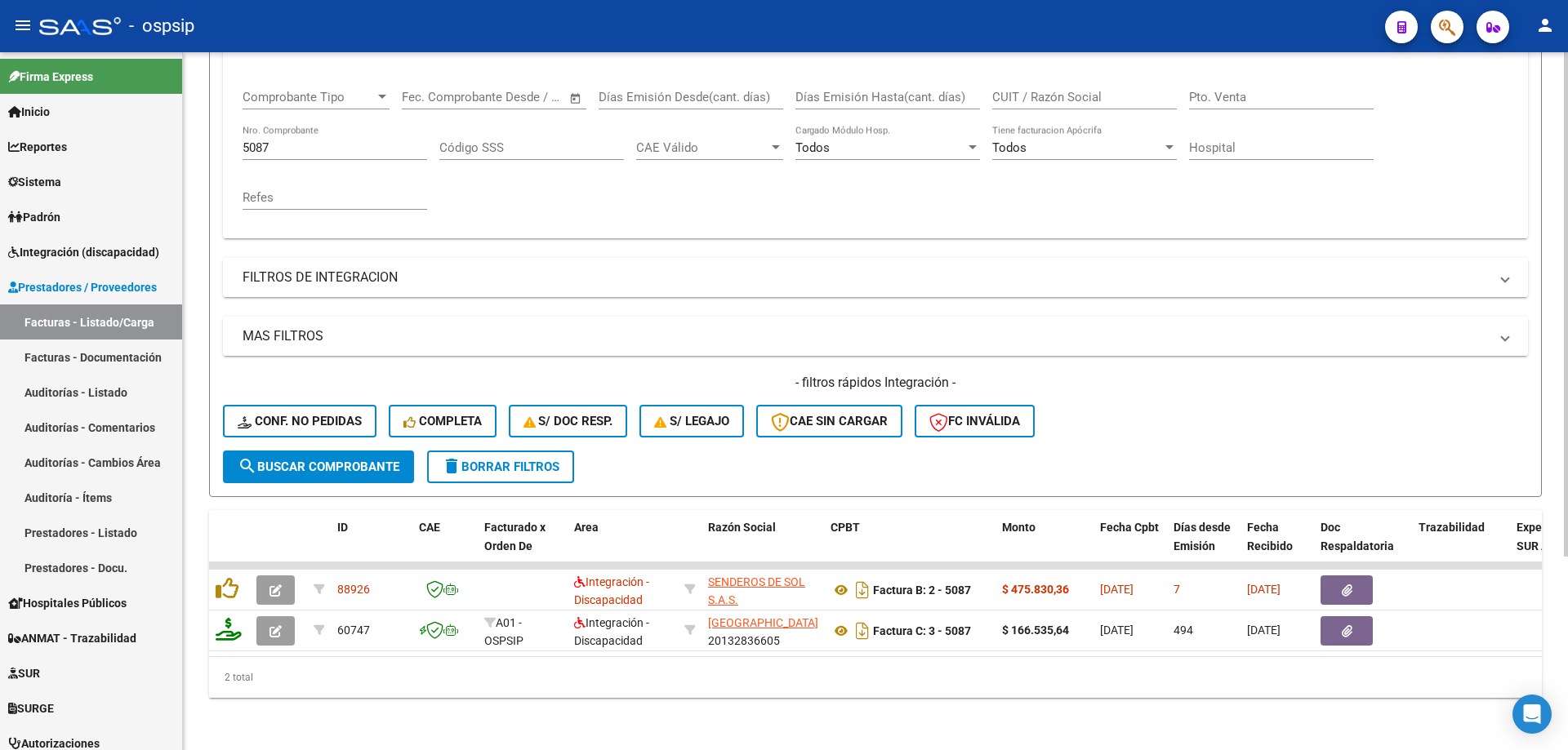
click at [307, 141] on input "5087" at bounding box center [334, 147] width 184 height 14
type input "5"
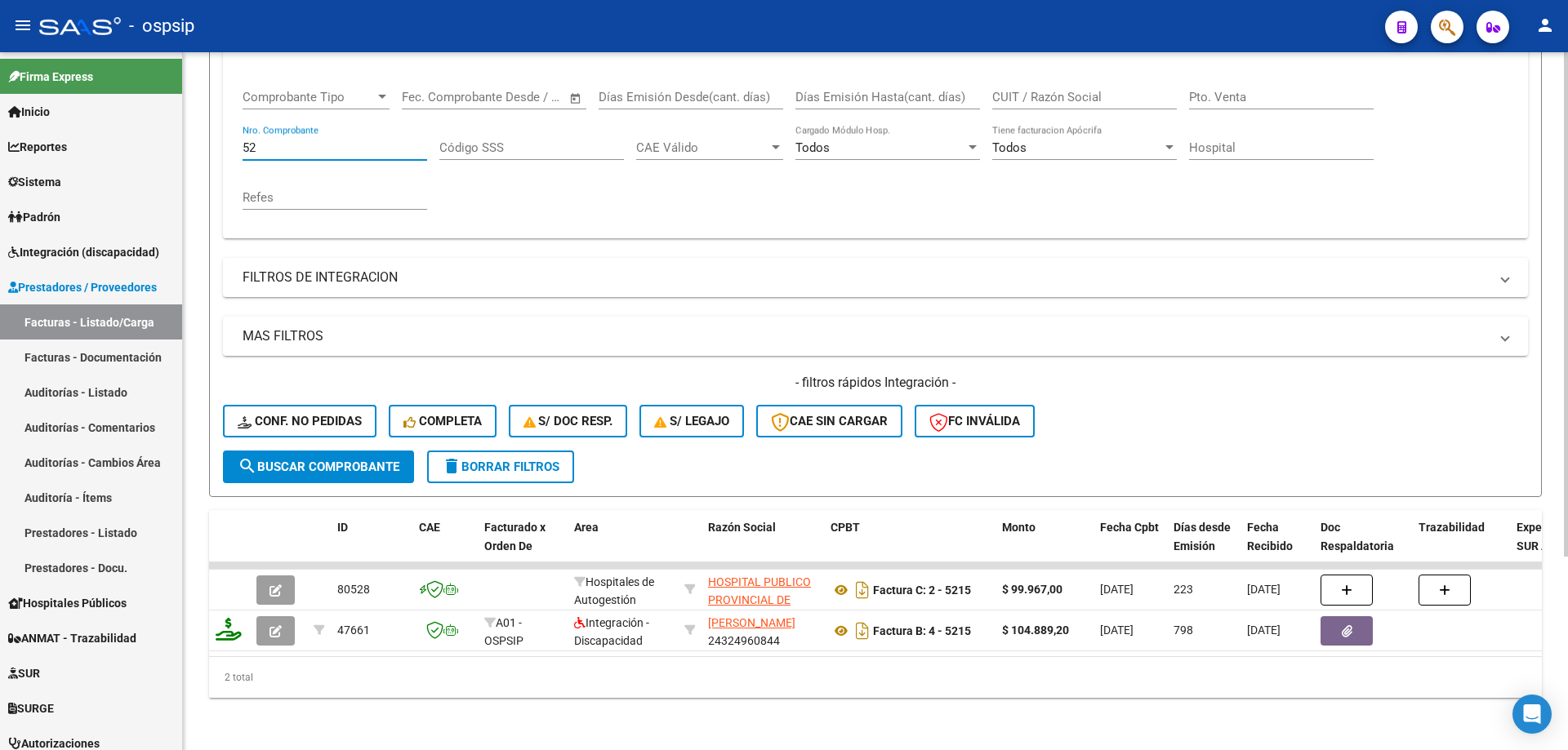
type input "5"
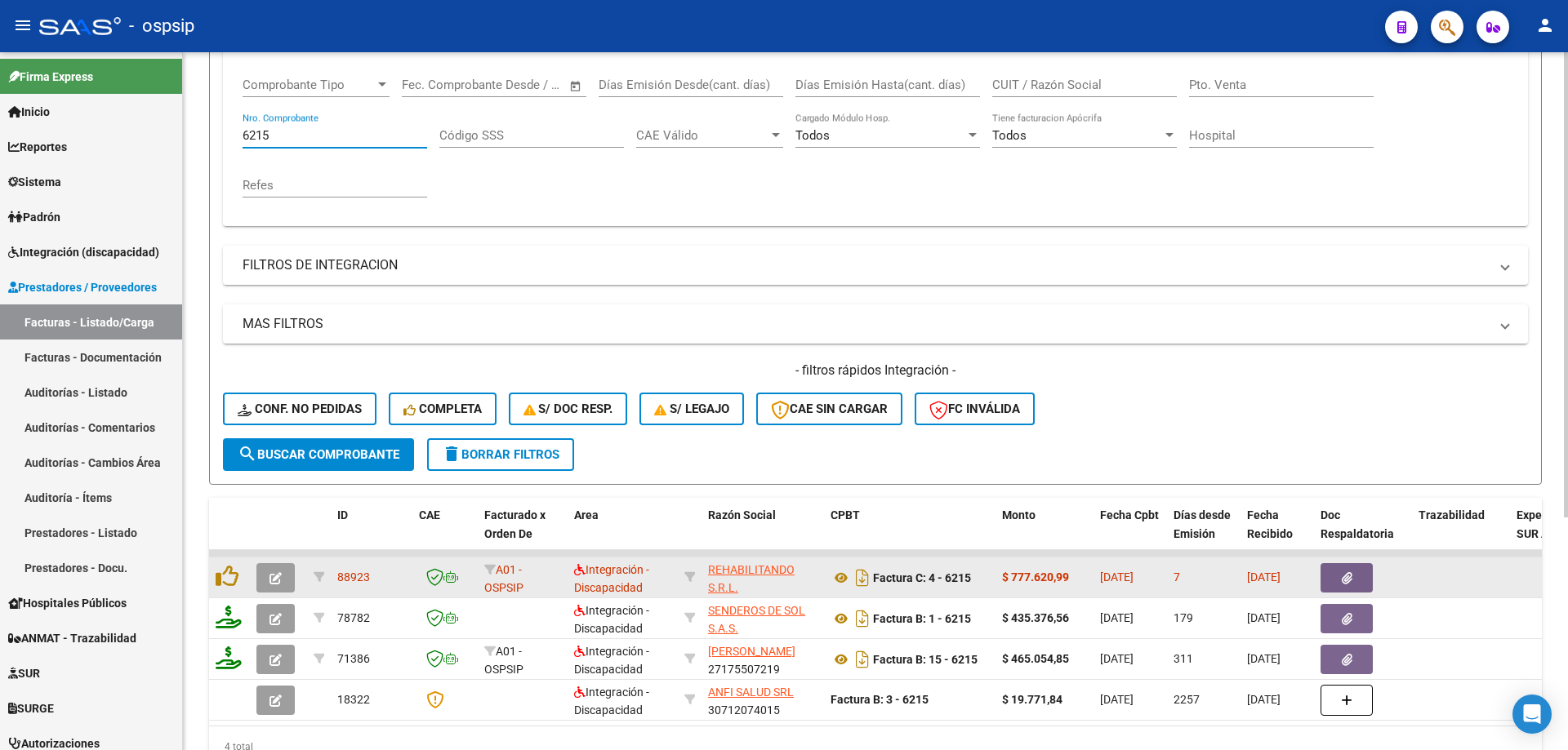
type input "6215"
click at [269, 581] on button "button" at bounding box center [276, 577] width 39 height 29
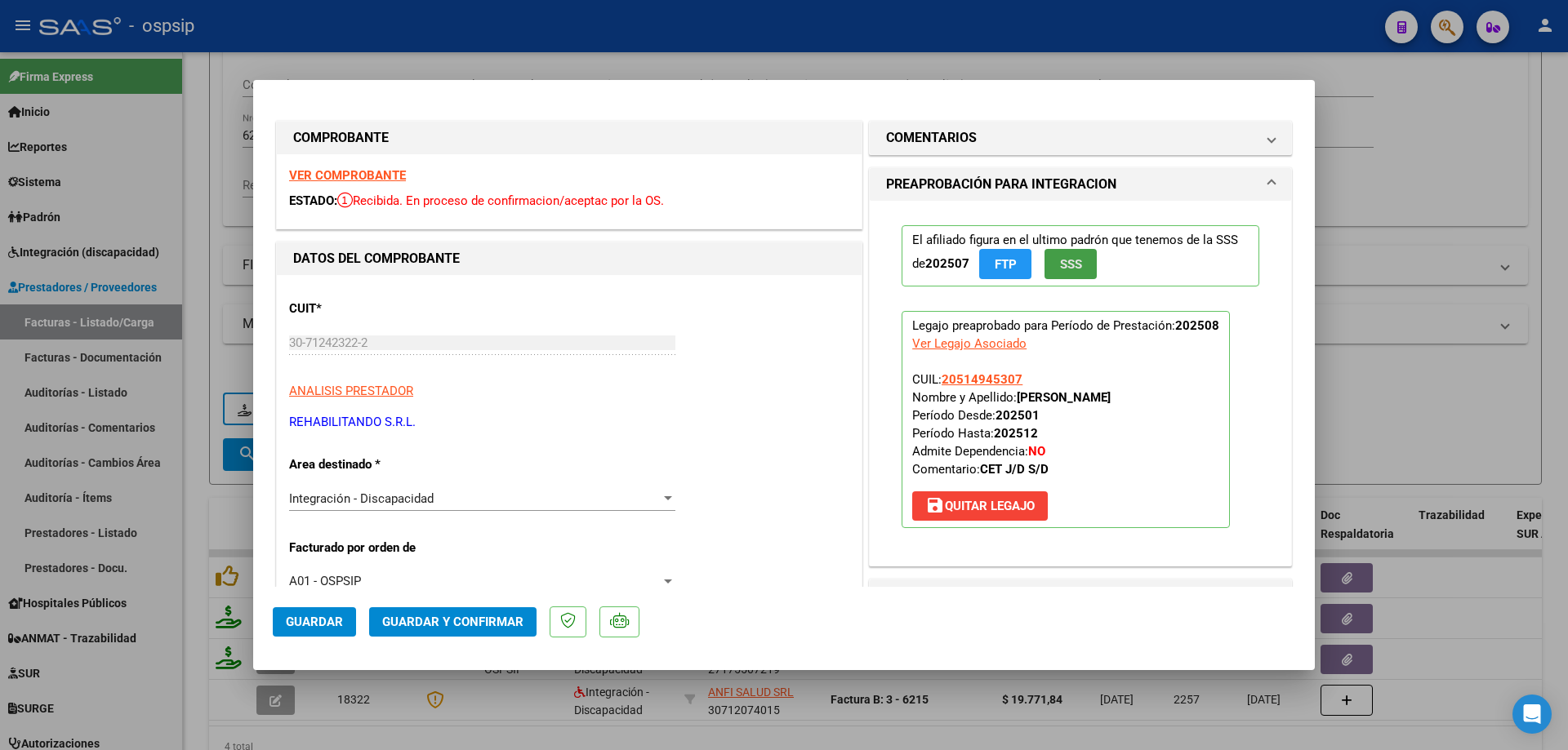
click at [1073, 258] on span "SSS" at bounding box center [1070, 264] width 22 height 14
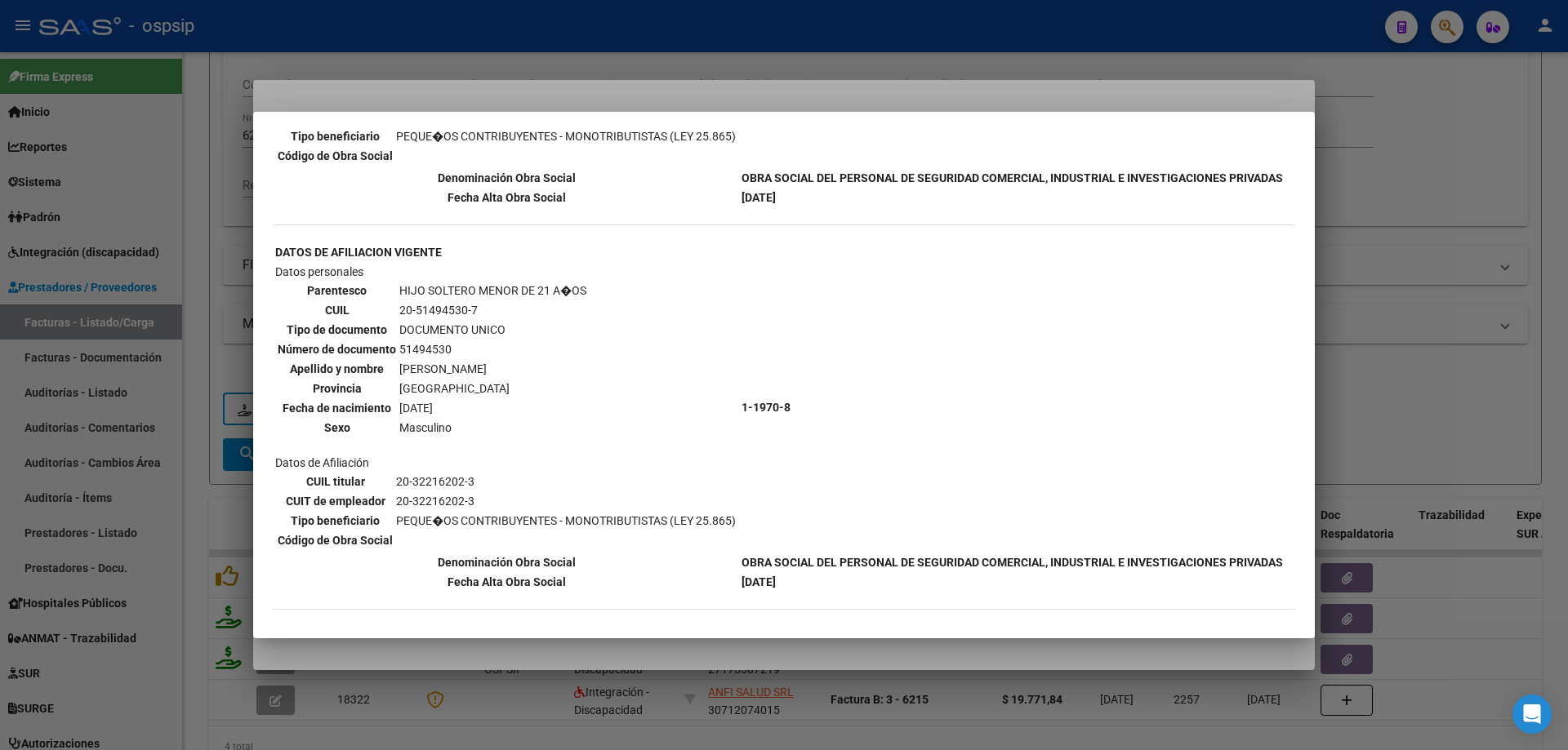
scroll to position [516, 0]
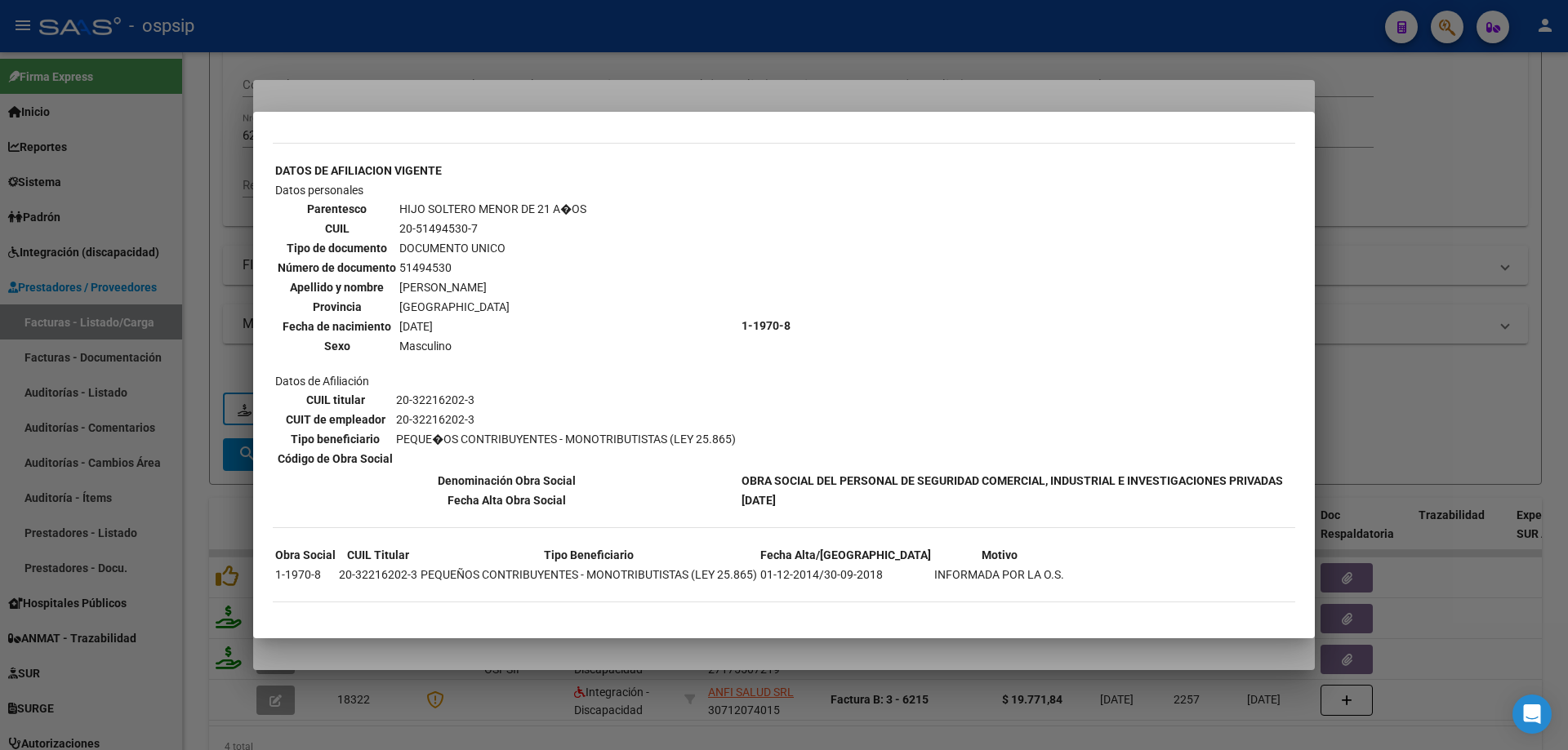
click at [1297, 258] on mat-dialog-content "--ACTIVO en Obra Social según consulta SSS-- DATOS DE AFILIACION VIGENTE Datos …" at bounding box center [783, 374] width 1062 height 487
click at [1361, 253] on div at bounding box center [784, 375] width 1568 height 750
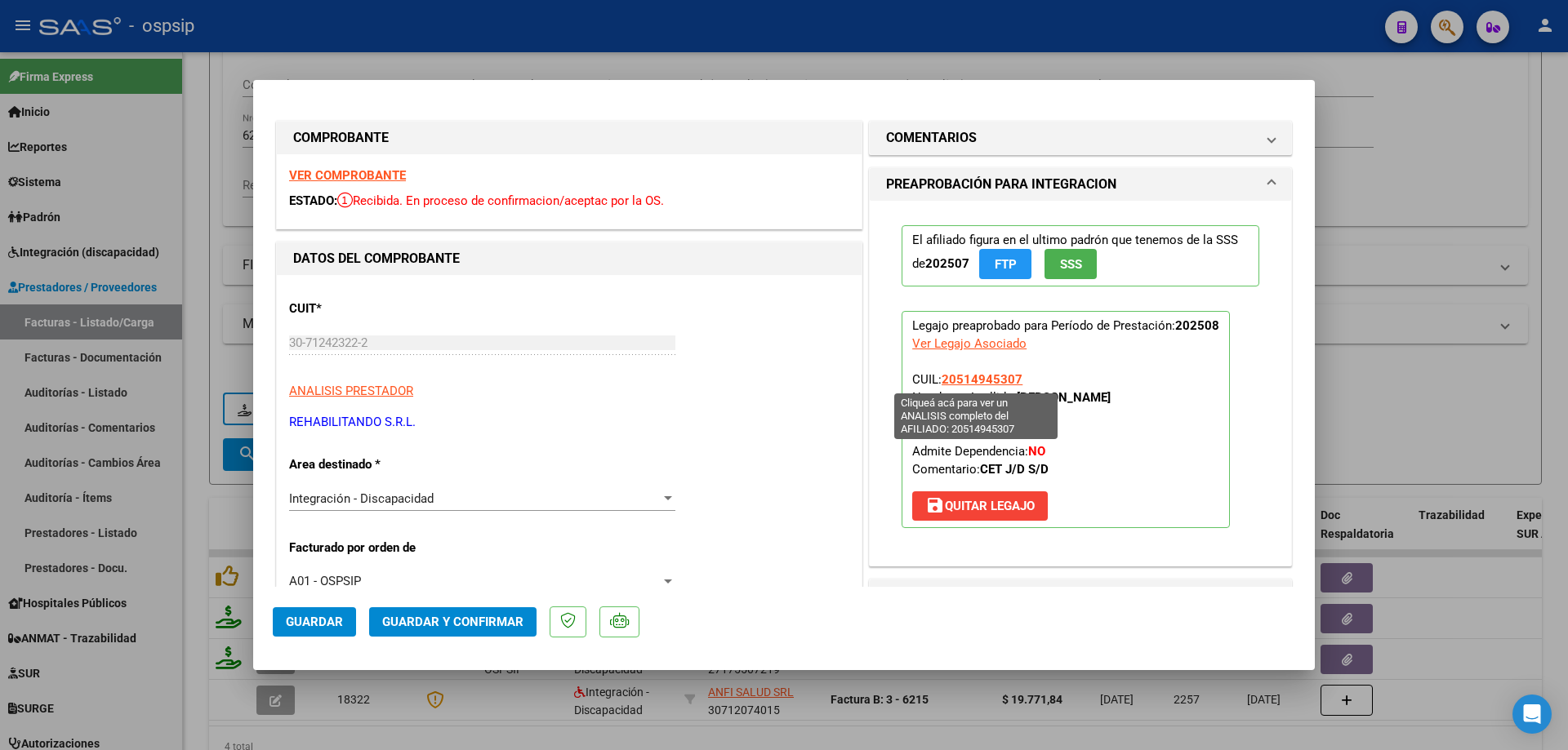
click at [967, 379] on span "20514945307" at bounding box center [982, 379] width 81 height 14
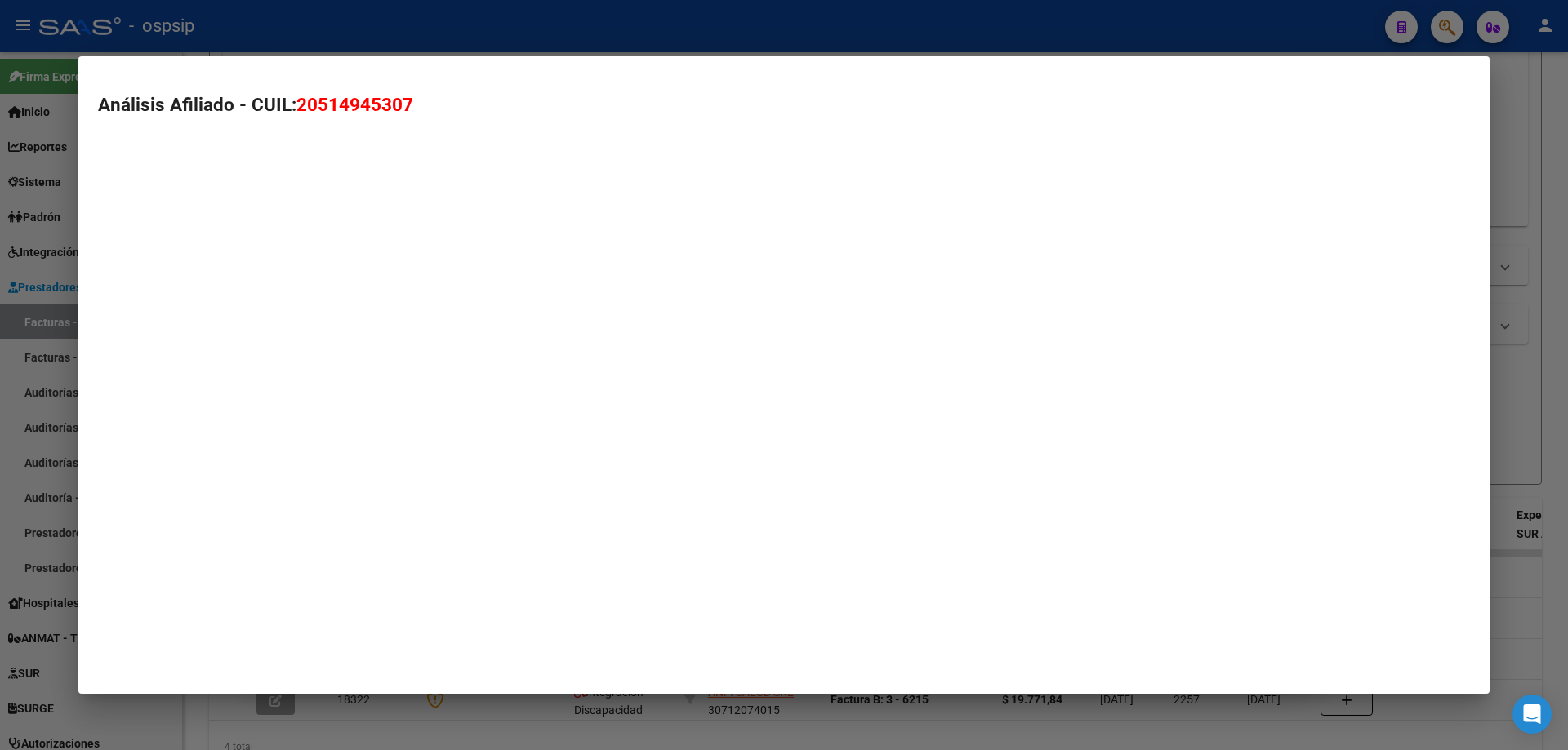
type textarea "20514945307"
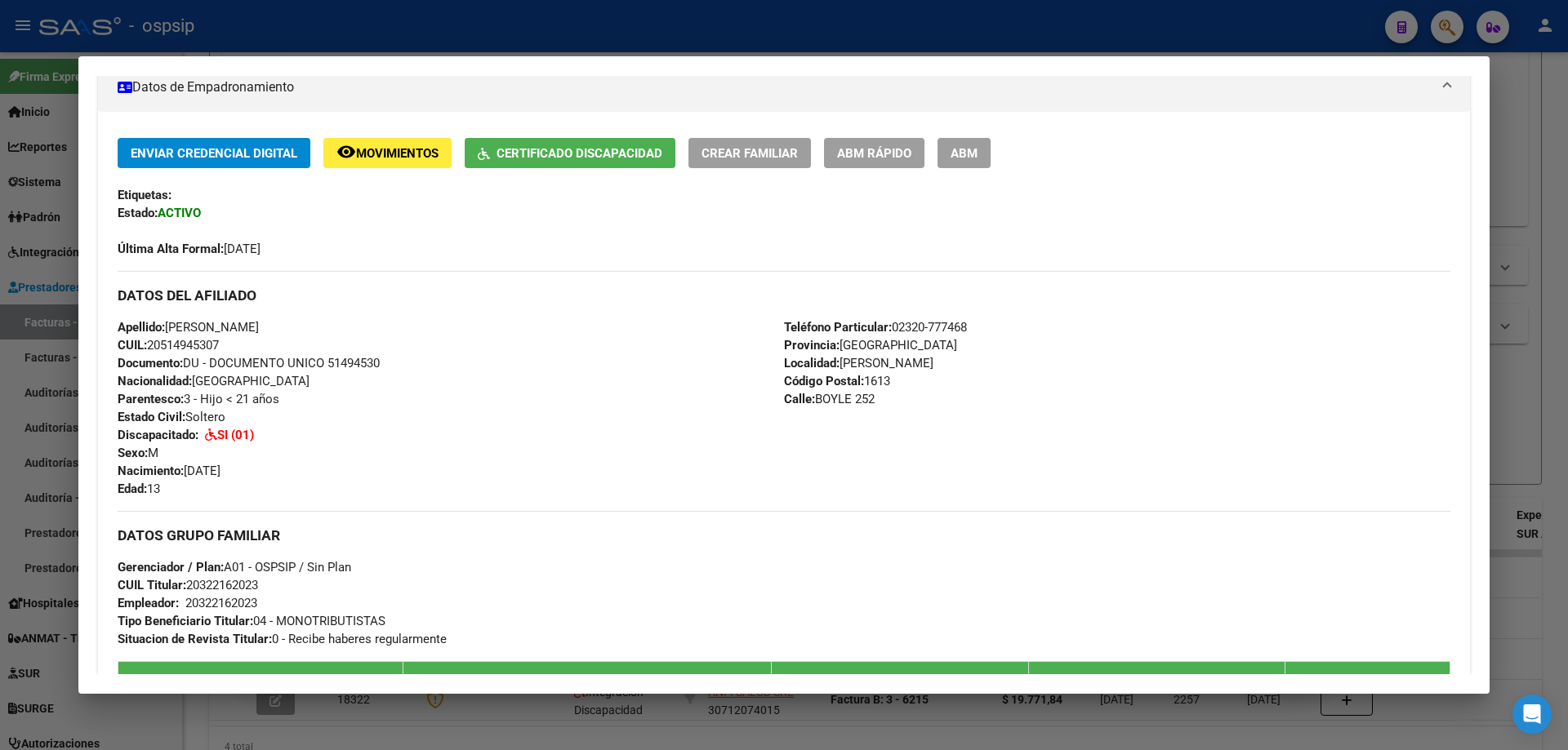
scroll to position [327, 0]
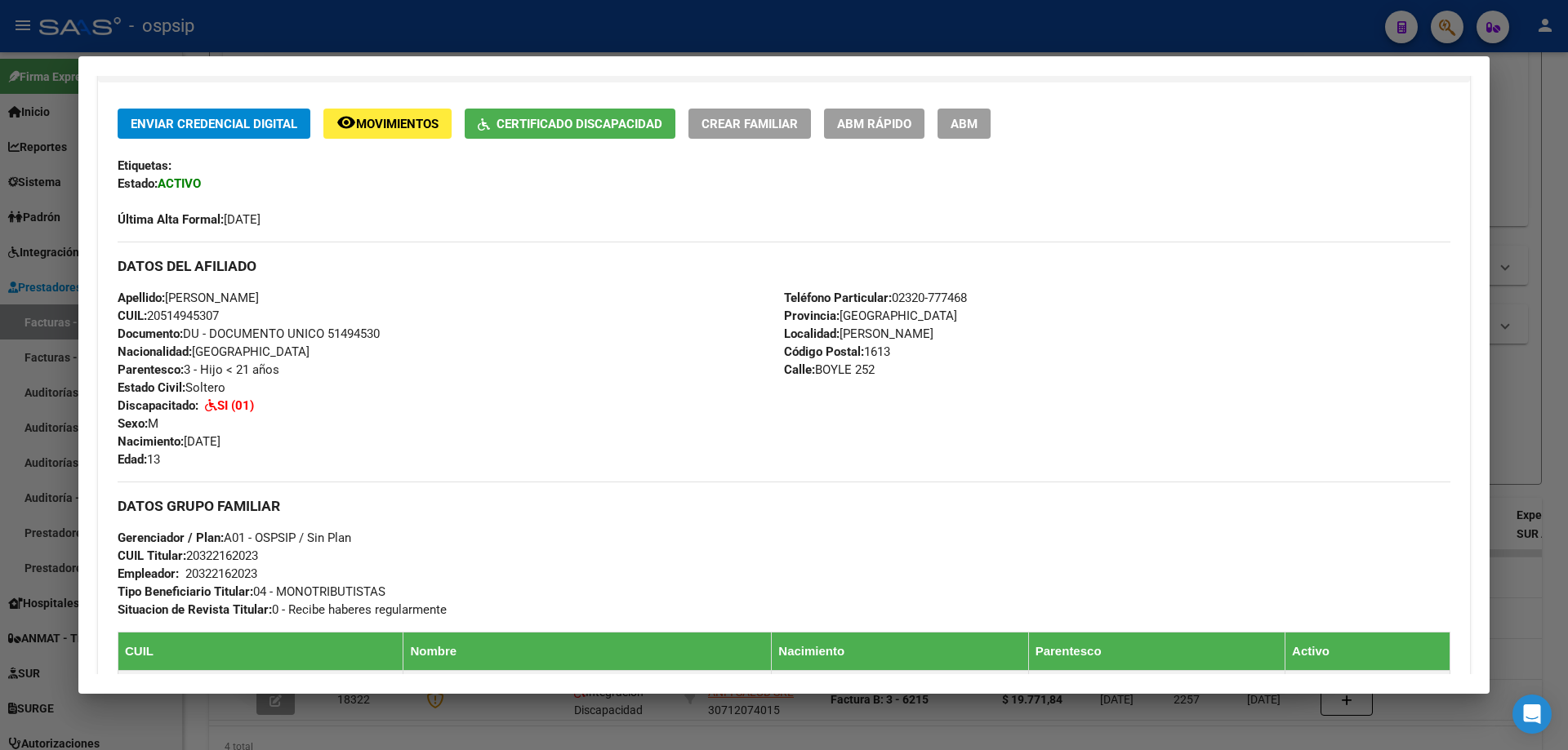
click at [1535, 391] on div at bounding box center [784, 375] width 1568 height 750
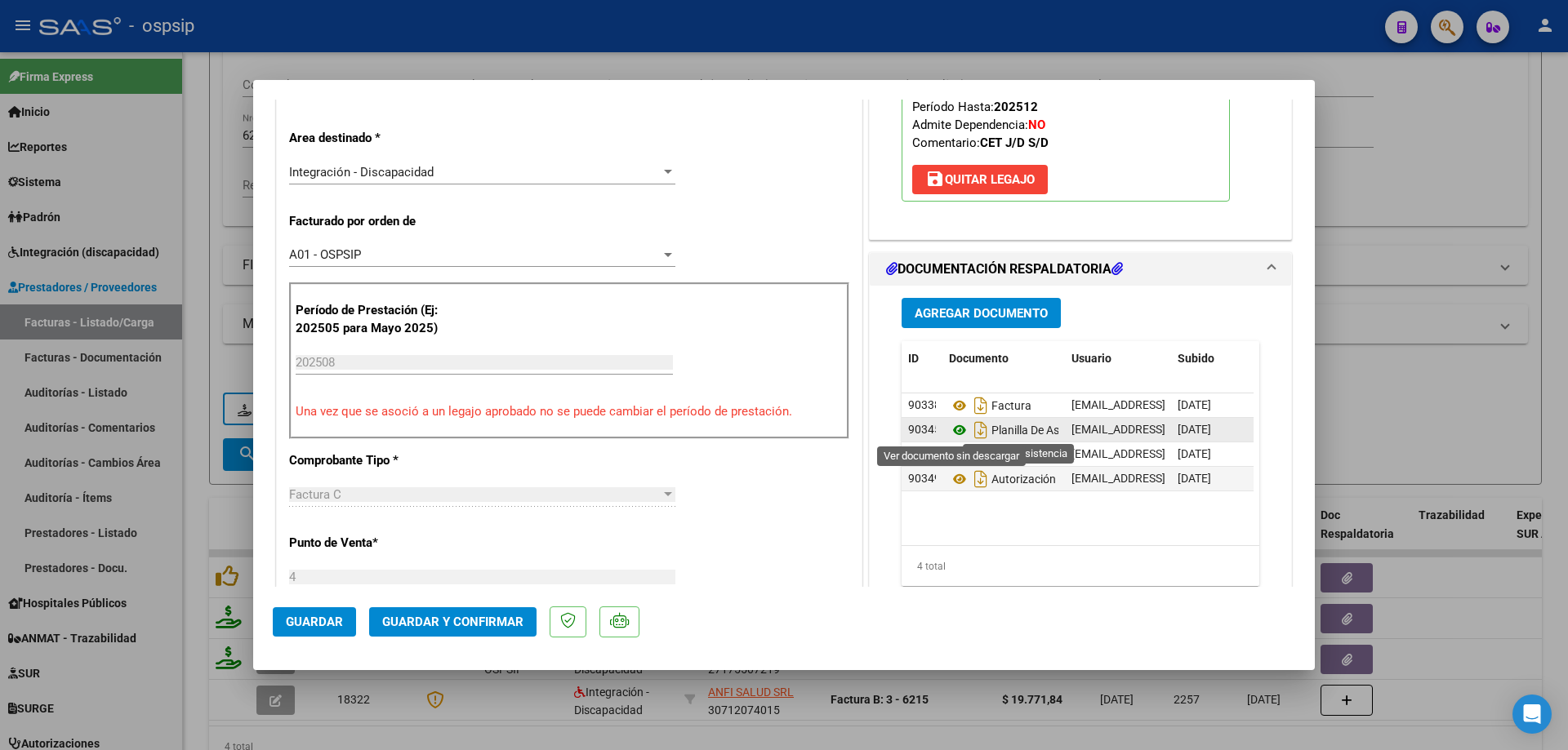
click at [952, 429] on icon at bounding box center [960, 430] width 21 height 19
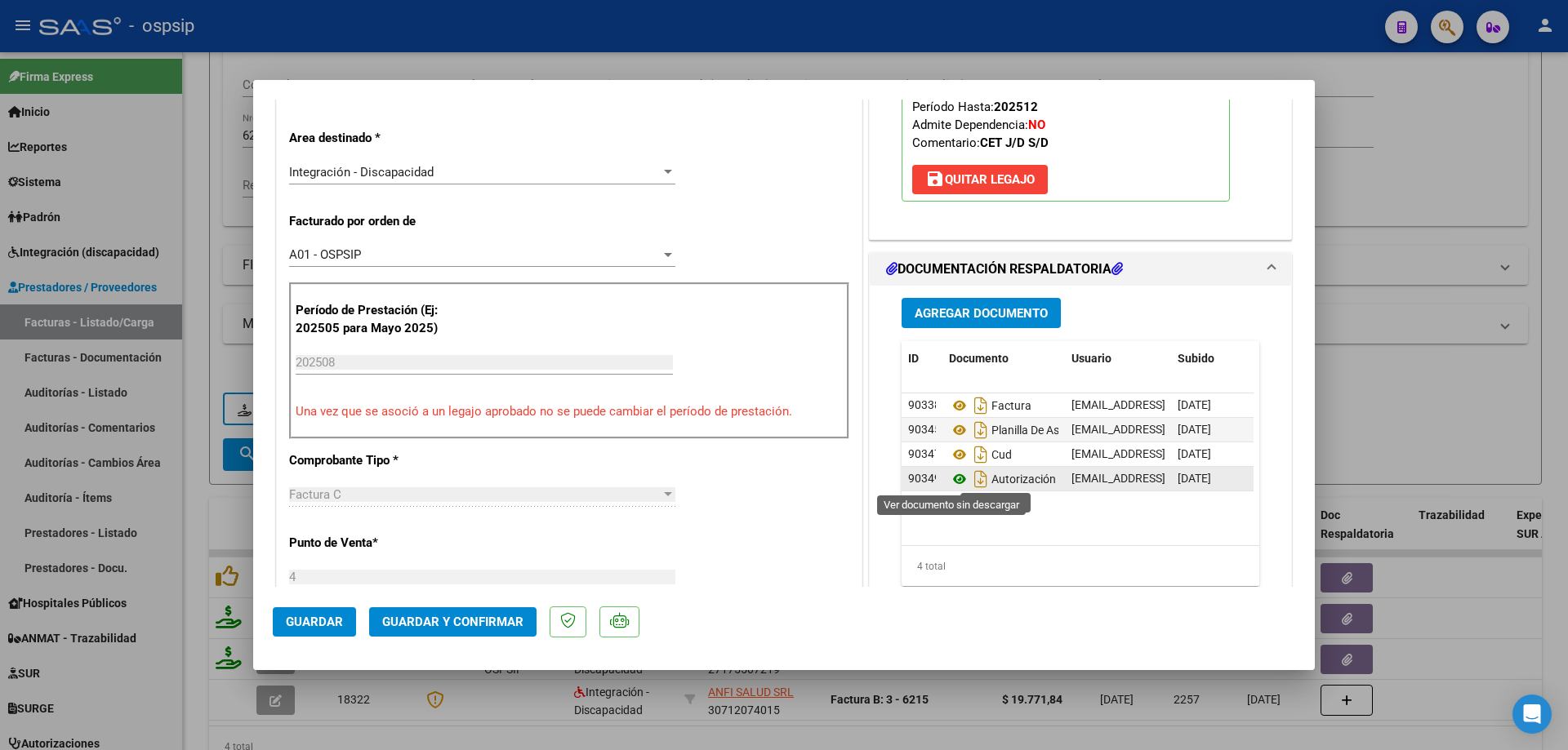
click at [956, 487] on icon at bounding box center [960, 479] width 21 height 19
click at [492, 627] on span "Guardar y Confirmar" at bounding box center [452, 622] width 141 height 14
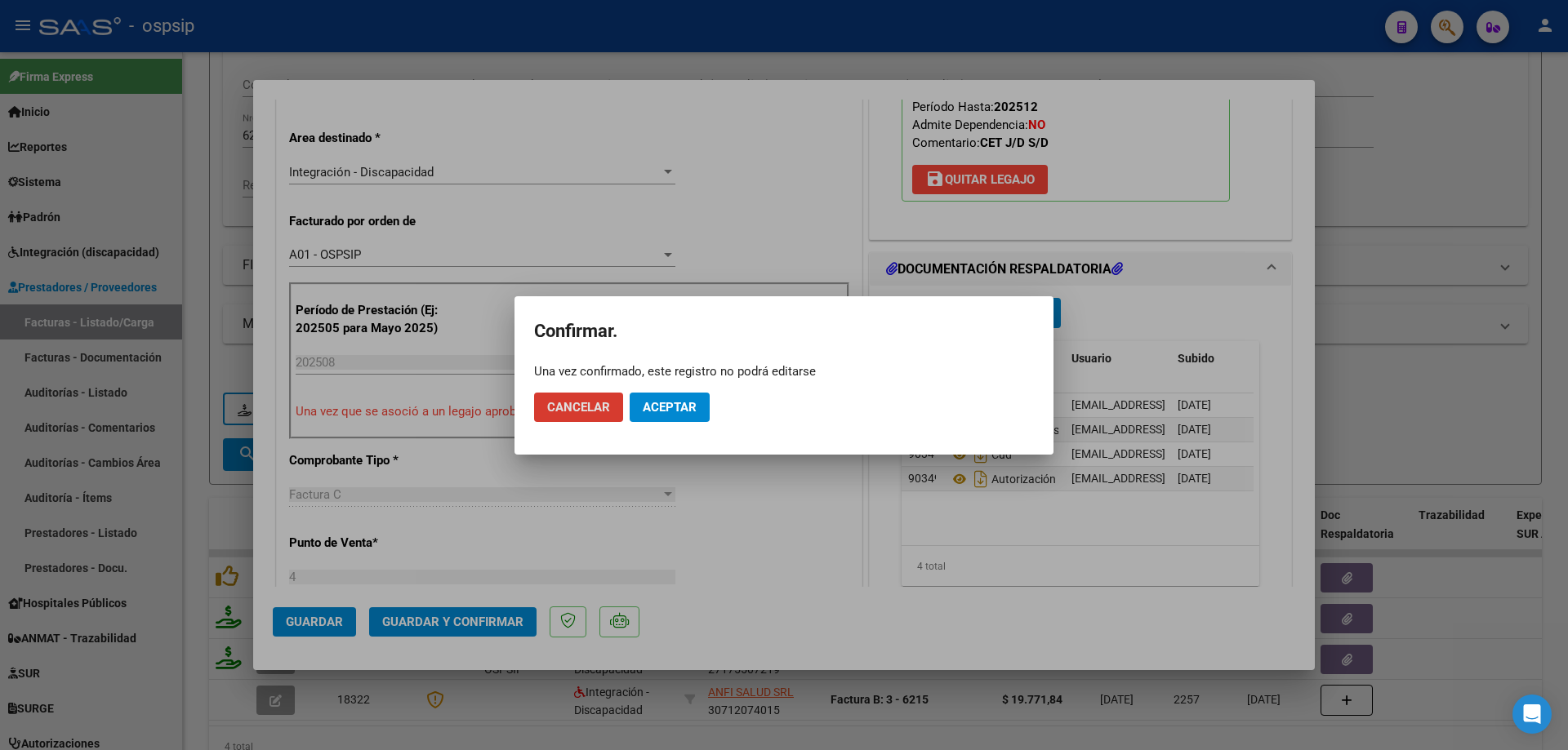
click at [681, 415] on button "Aceptar" at bounding box center [669, 407] width 80 height 29
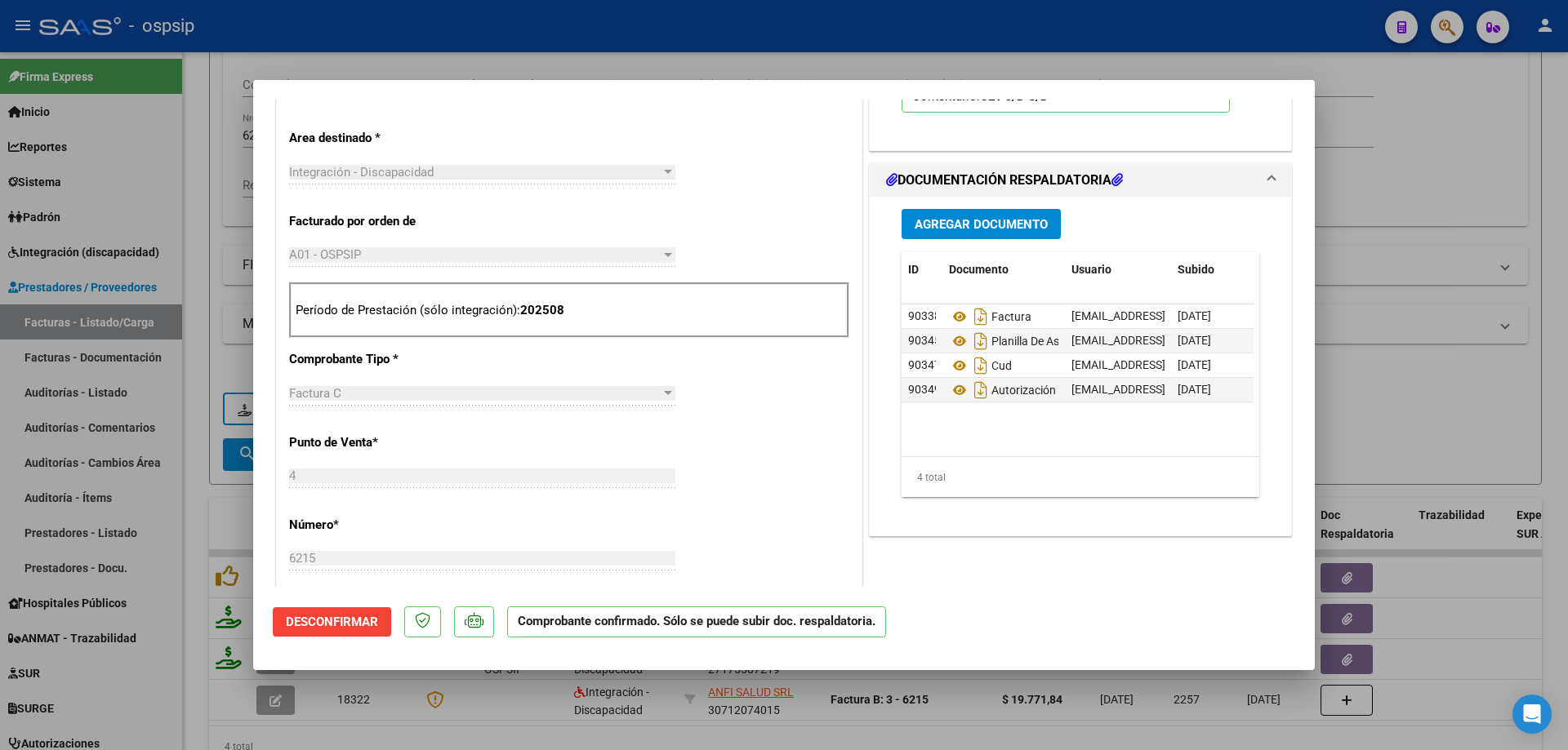
click at [1421, 162] on div at bounding box center [784, 375] width 1568 height 750
type input "$ 0,00"
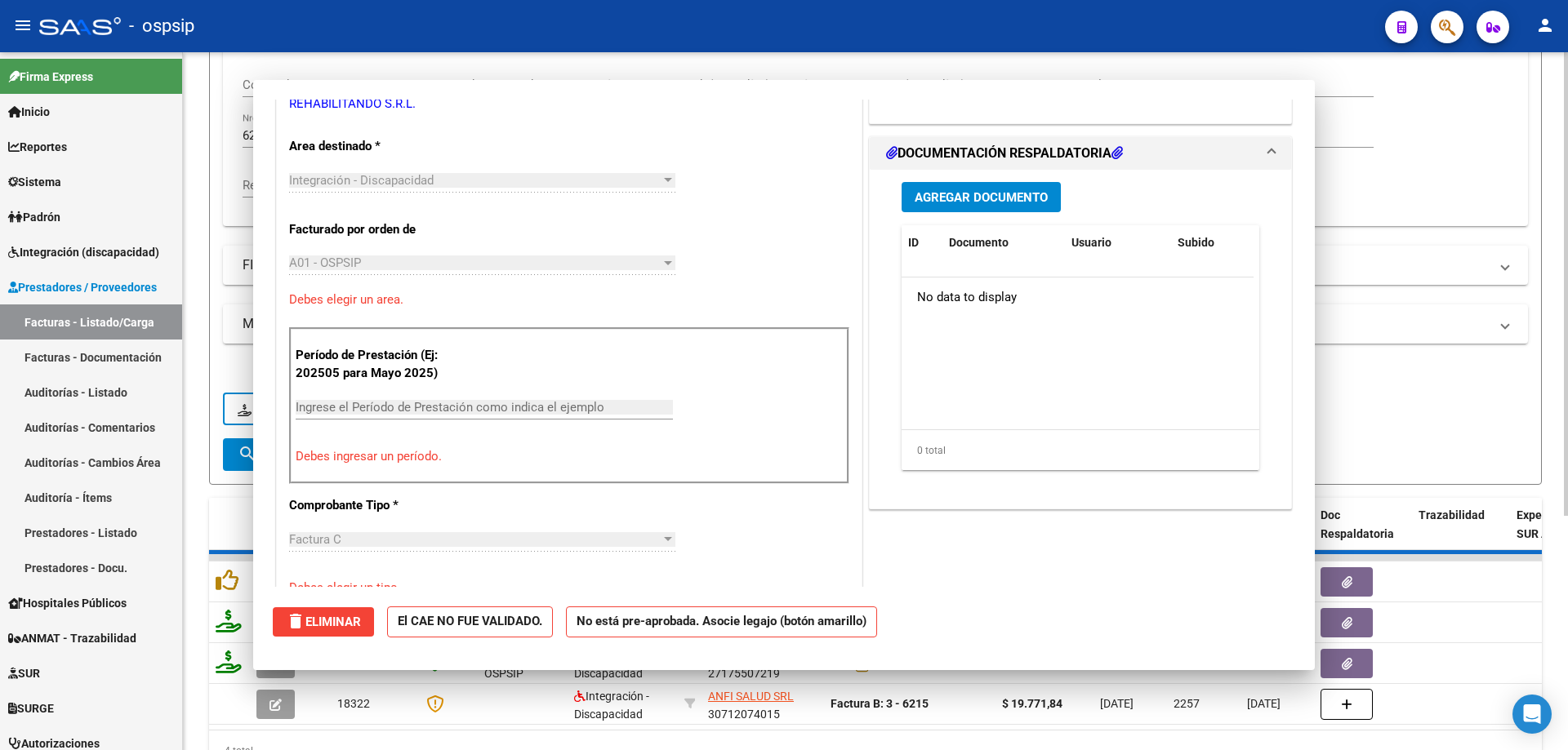
scroll to position [335, 0]
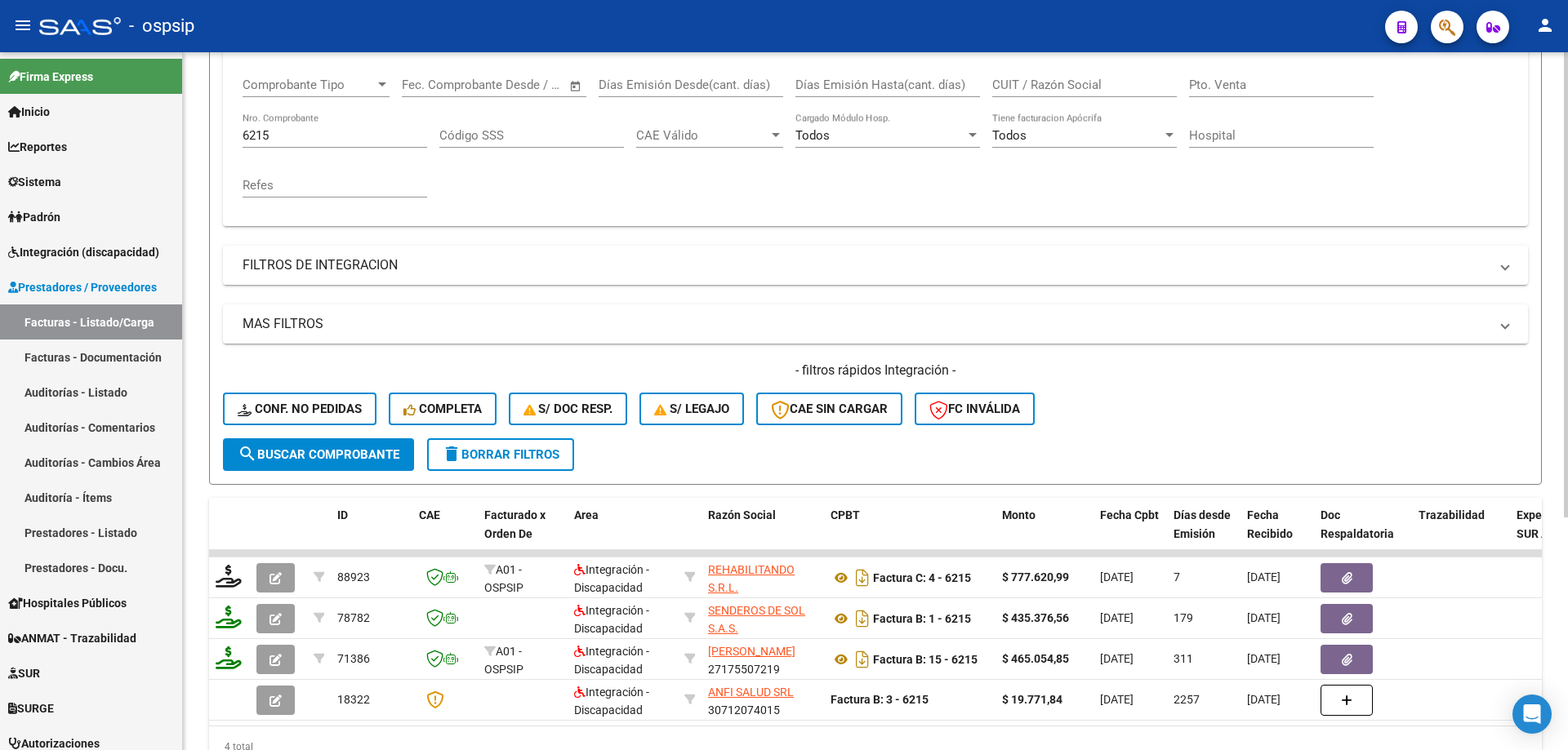
click at [323, 132] on input "6215" at bounding box center [334, 135] width 184 height 14
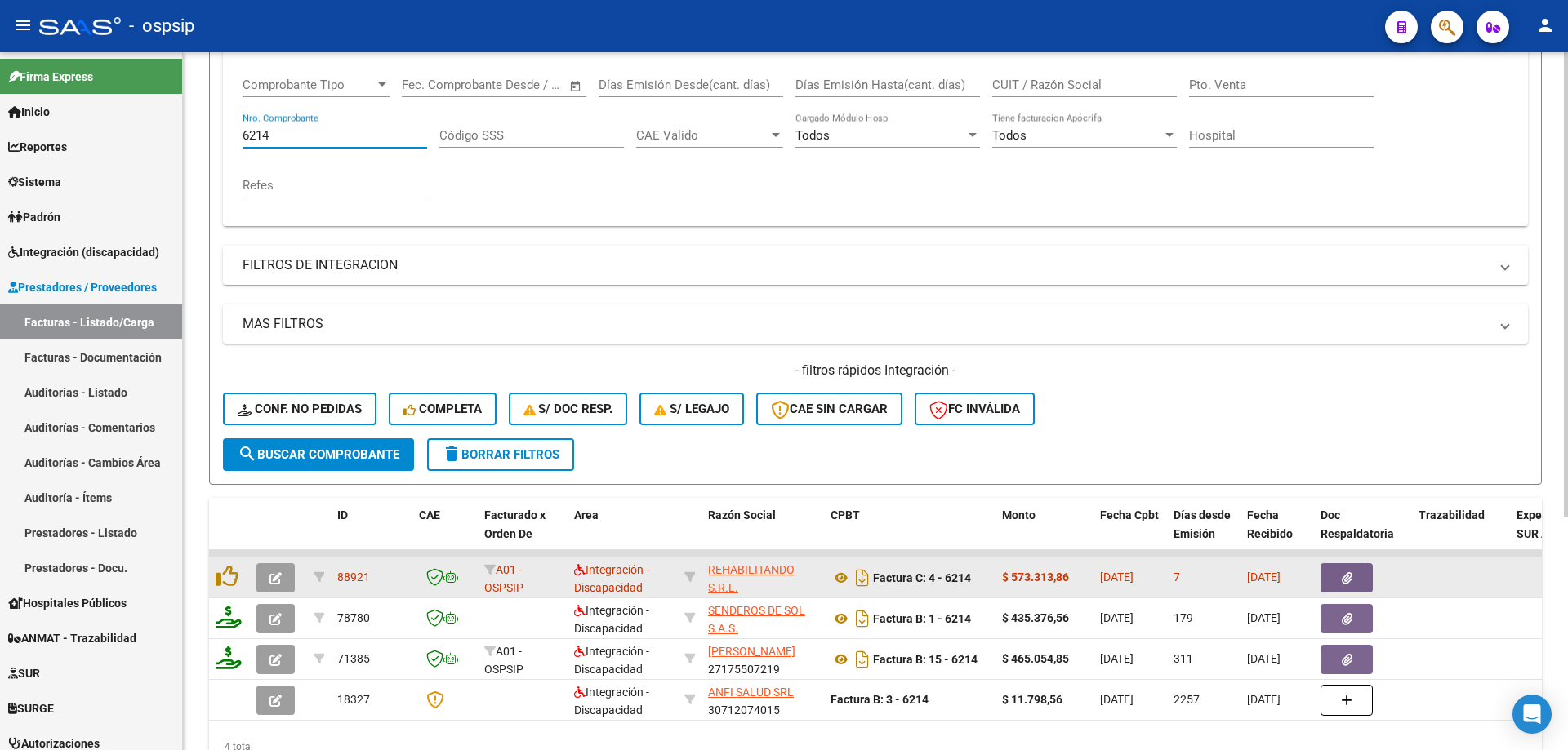
type input "6214"
click at [275, 577] on icon "button" at bounding box center [275, 578] width 13 height 13
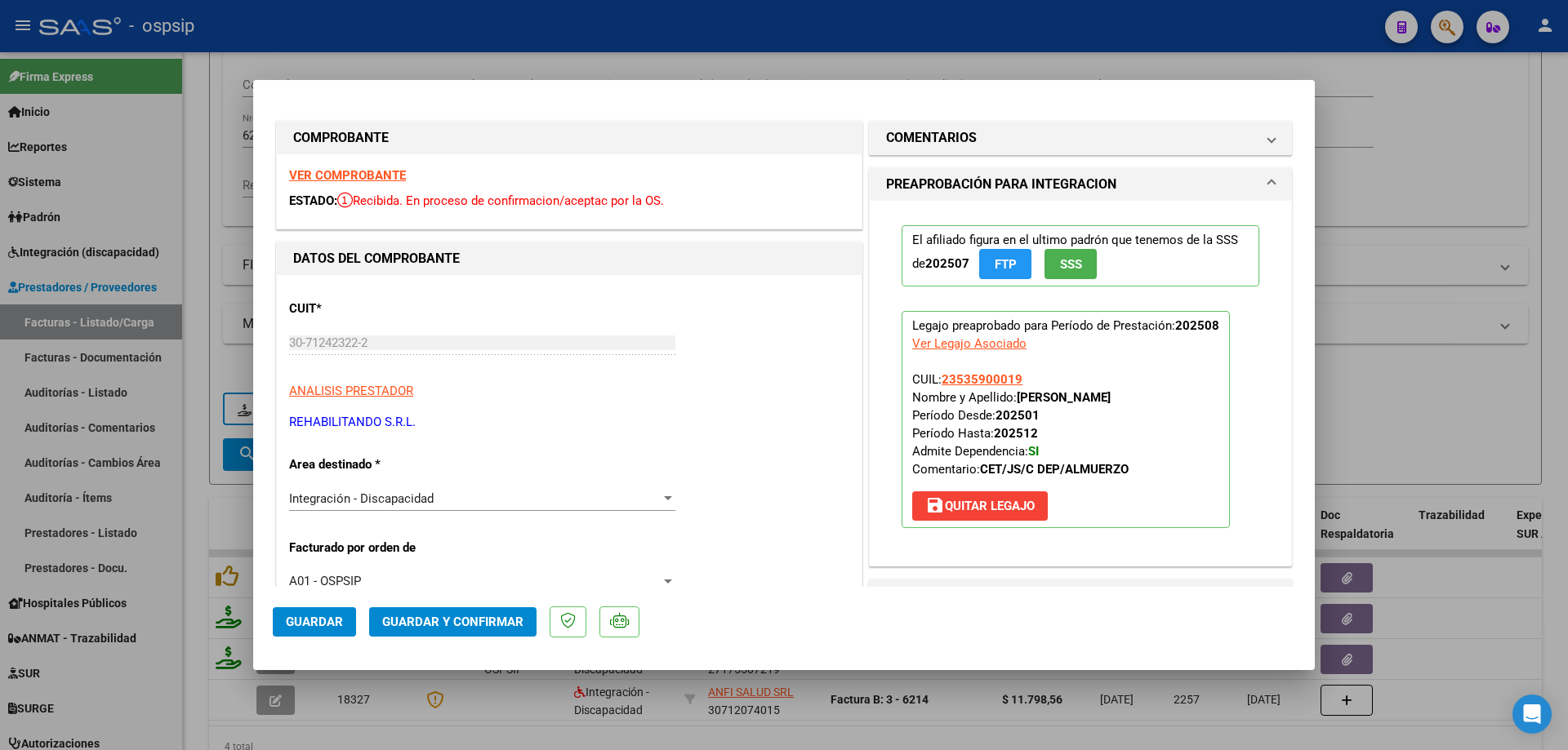
click at [1060, 262] on span "SSS" at bounding box center [1070, 264] width 22 height 14
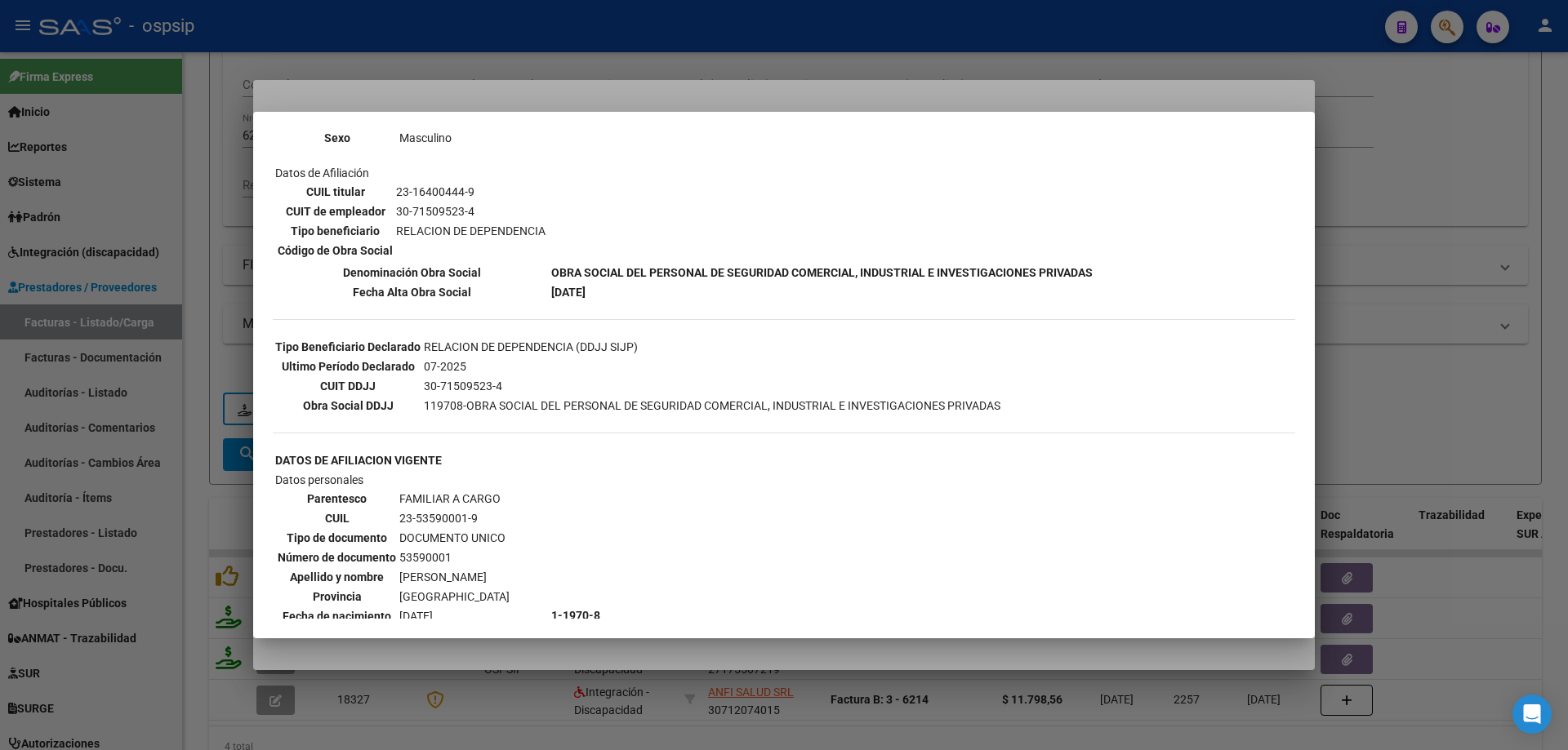
scroll to position [245, 0]
click at [1365, 286] on div at bounding box center [784, 375] width 1568 height 750
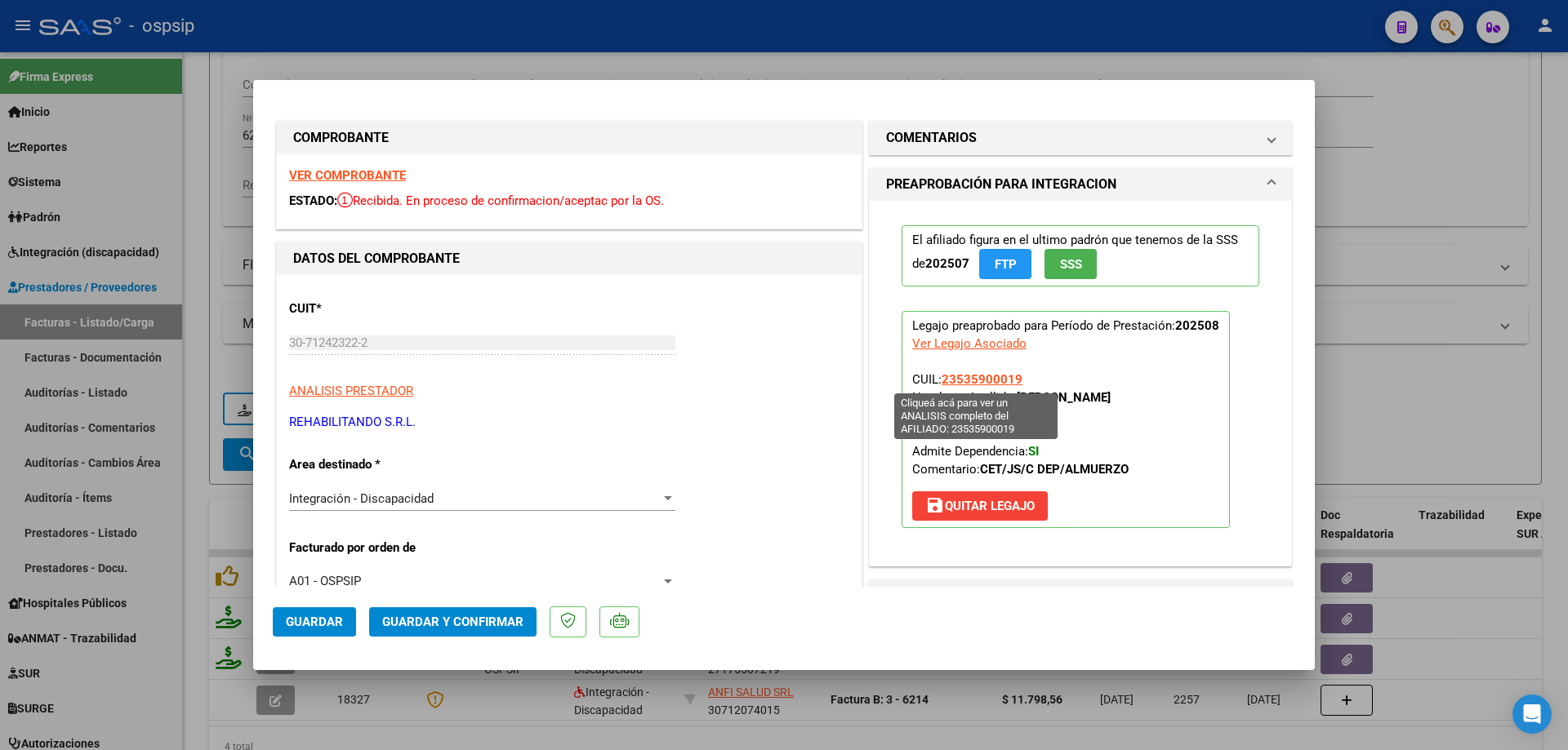
click at [978, 379] on span "23535900019" at bounding box center [982, 379] width 81 height 14
type textarea "23535900019"
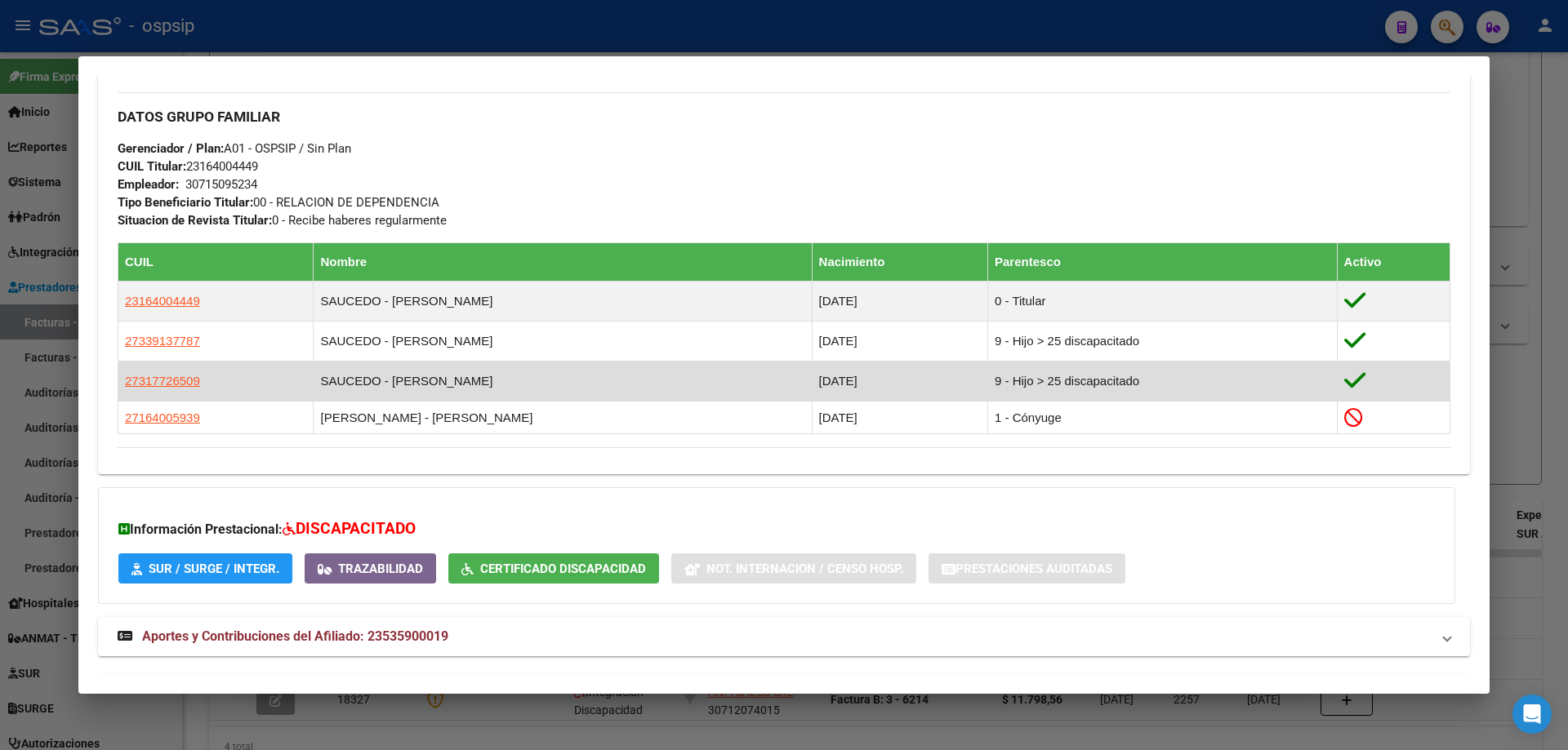
scroll to position [774, 0]
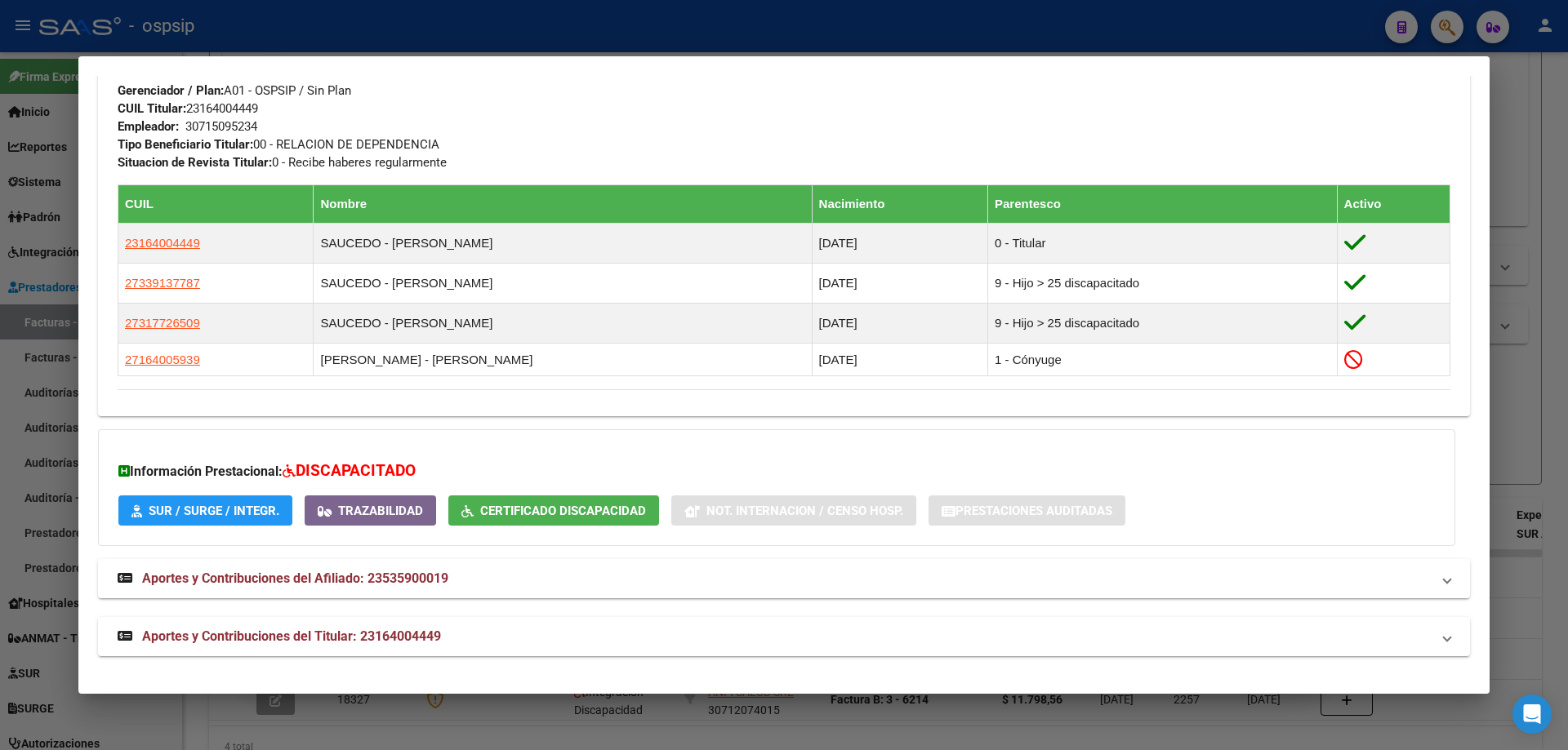
click at [1524, 421] on div at bounding box center [784, 375] width 1568 height 750
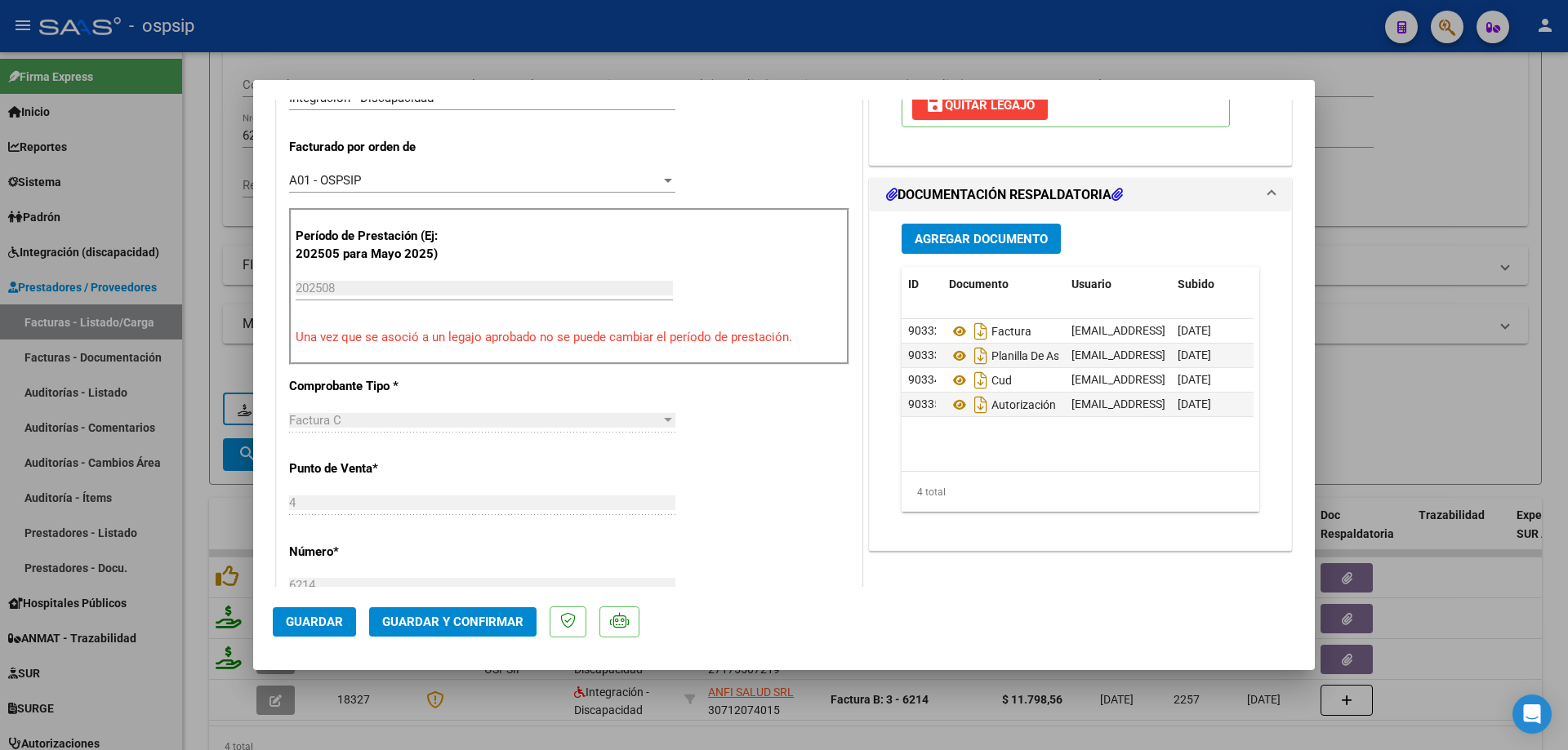
scroll to position [408, 0]
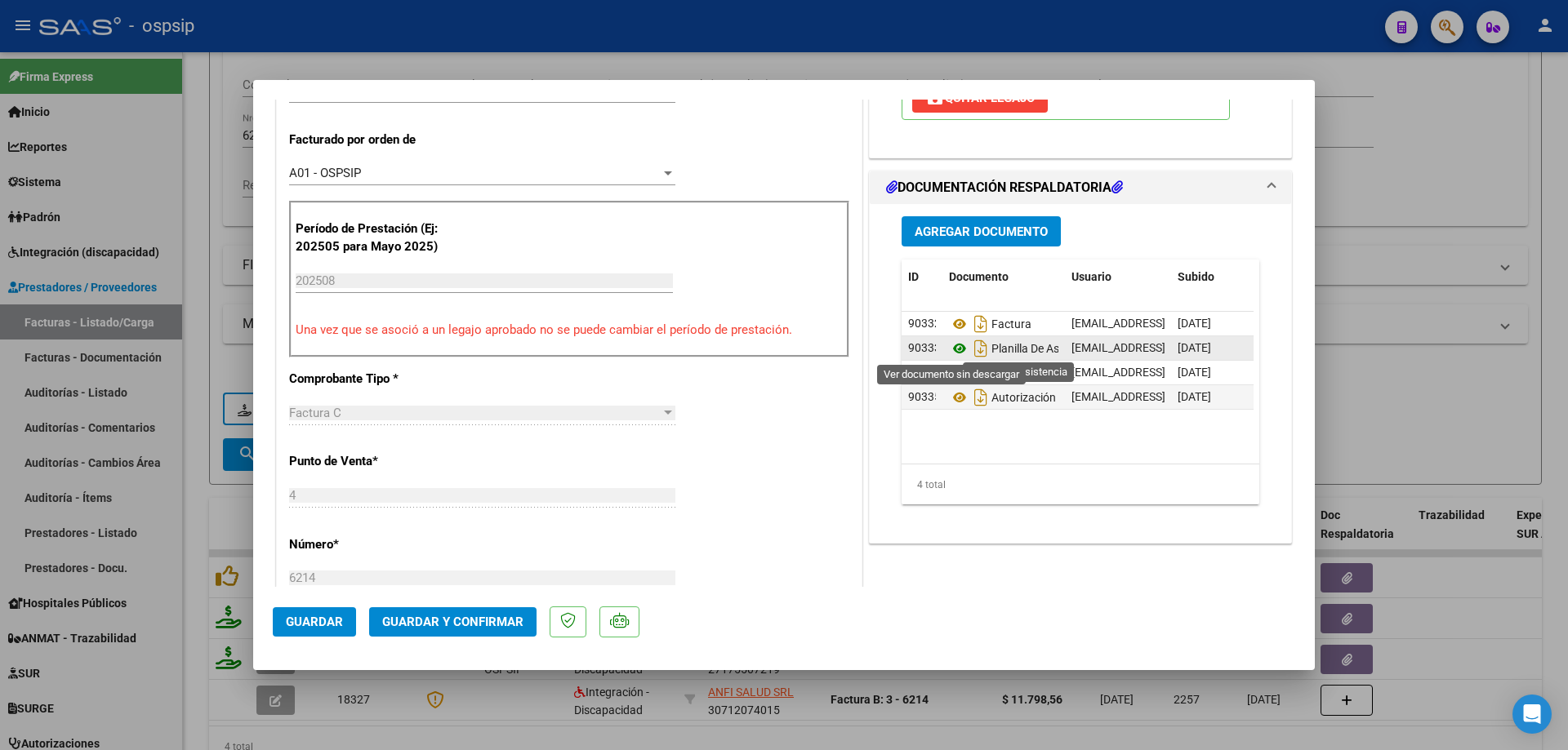
click at [951, 348] on icon at bounding box center [960, 348] width 21 height 19
click at [951, 397] on icon at bounding box center [960, 397] width 21 height 19
click at [456, 626] on span "Guardar y Confirmar" at bounding box center [452, 622] width 141 height 14
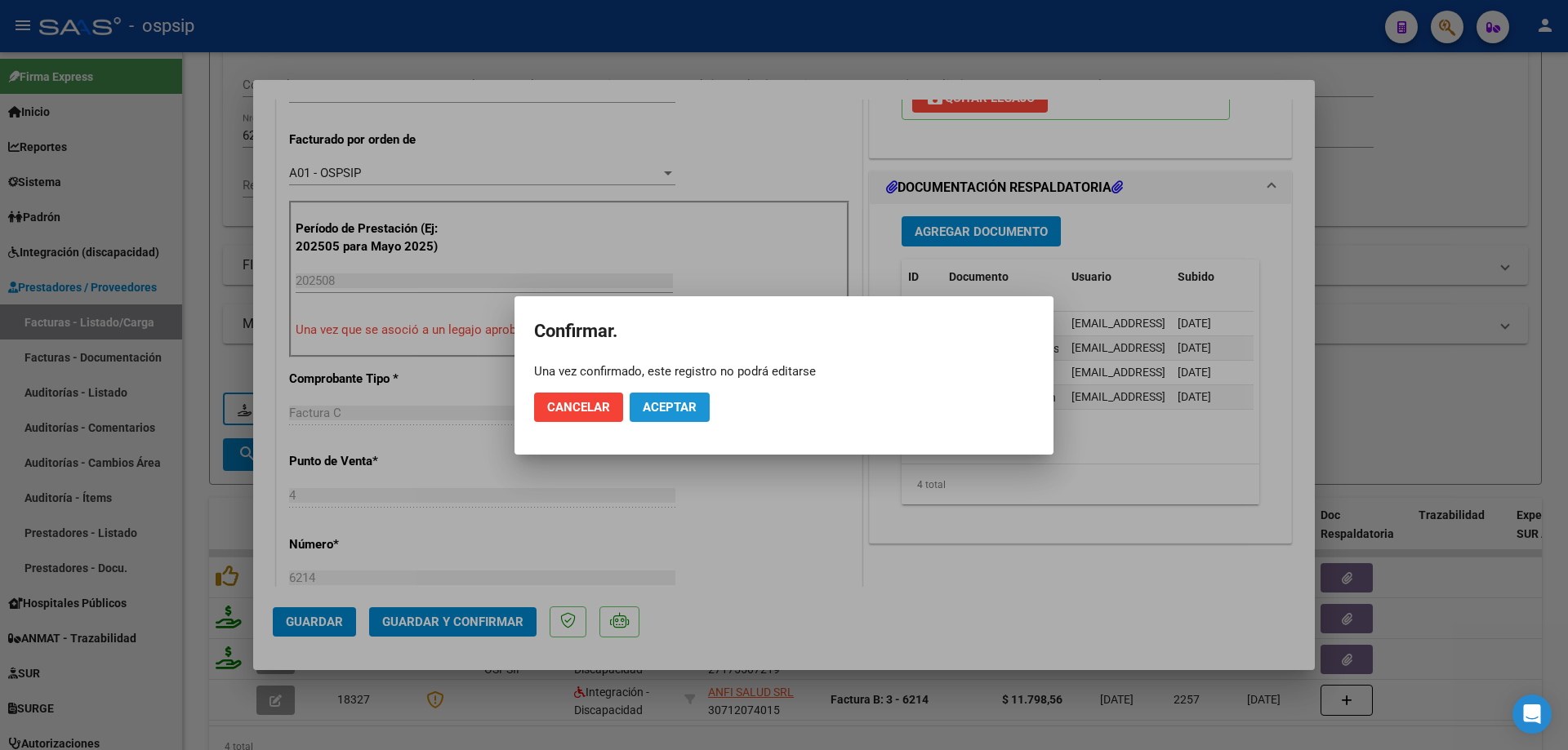
click at [668, 414] on span "Aceptar" at bounding box center [669, 407] width 54 height 14
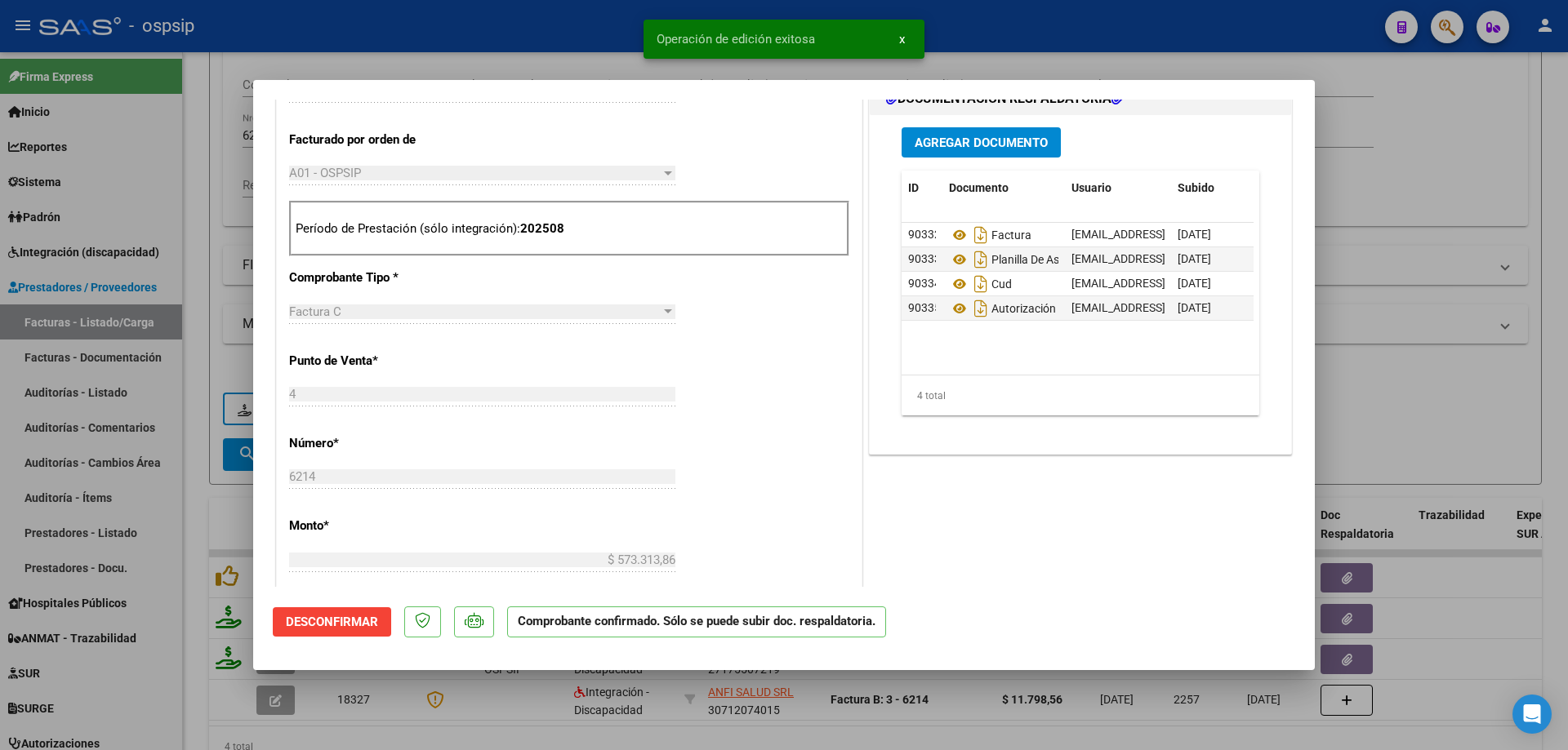
drag, startPoint x: 1150, startPoint y: 170, endPoint x: 1256, endPoint y: 105, distance: 124.3
click at [1248, 113] on div "COMPROBANTE VER COMPROBANTE ESTADO: El comprobante fue aceptado por la obra soc…" at bounding box center [784, 438] width 1022 height 1457
click at [1393, 148] on div at bounding box center [784, 375] width 1568 height 750
type input "$ 0,00"
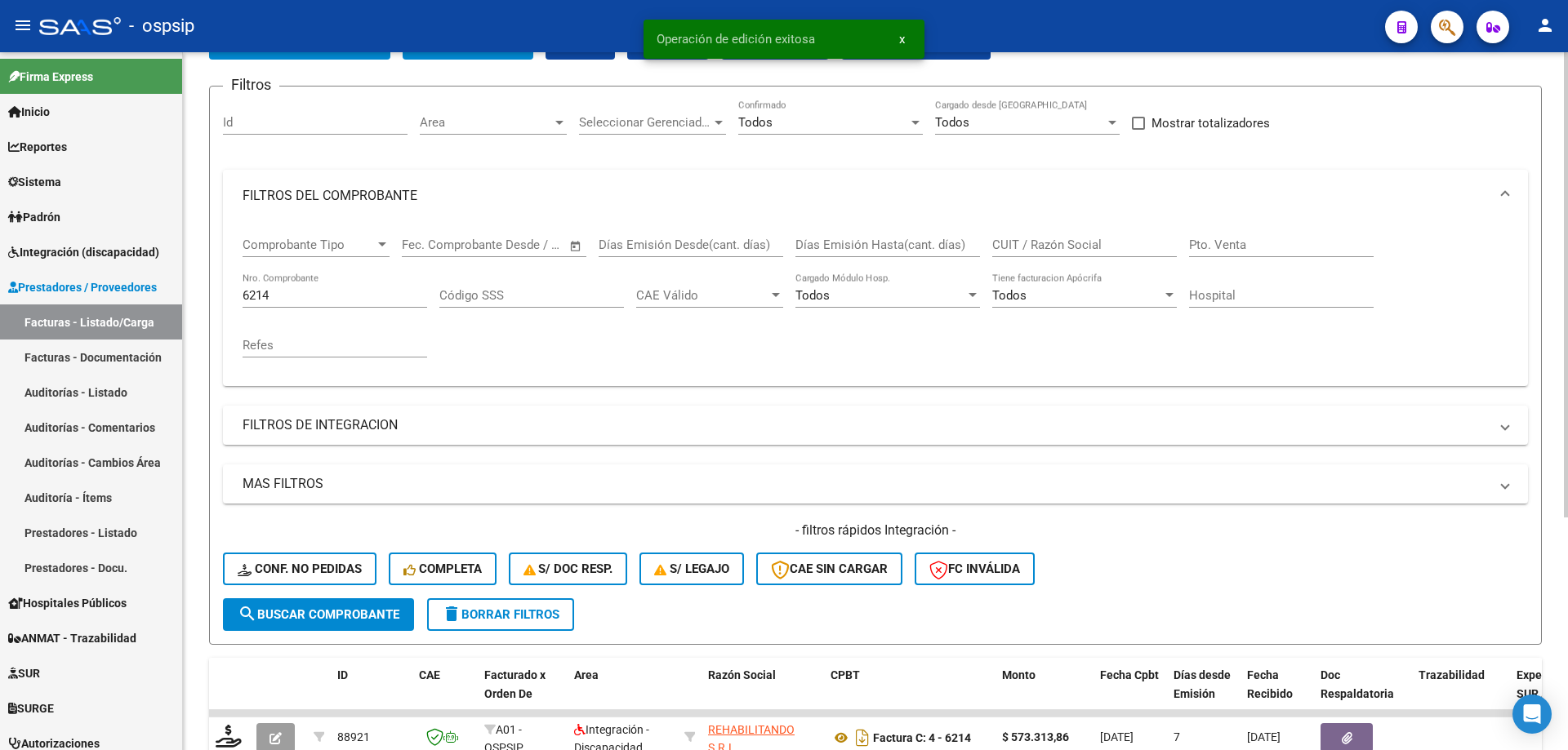
scroll to position [104, 0]
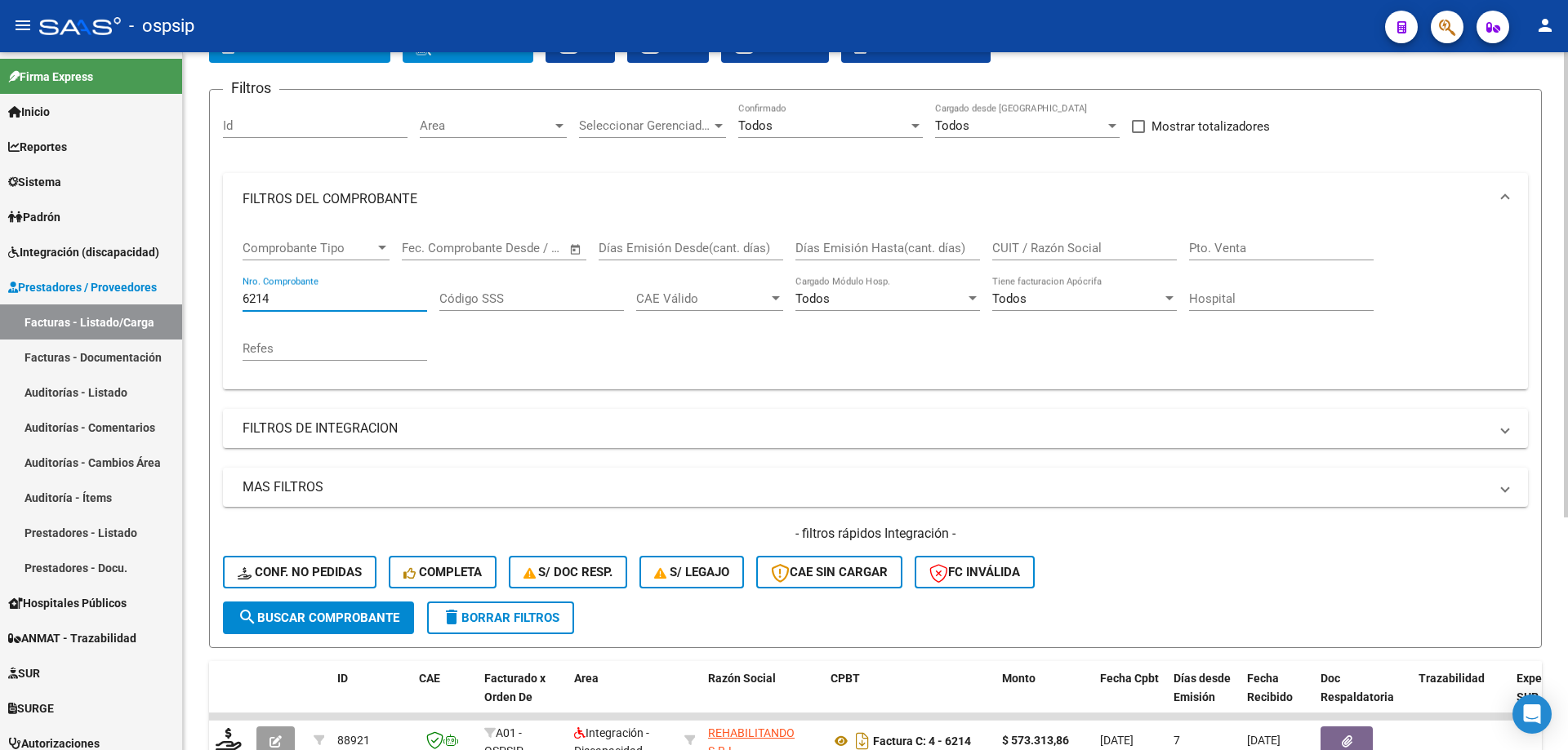
click at [322, 301] on input "6214" at bounding box center [334, 298] width 184 height 14
type input "6"
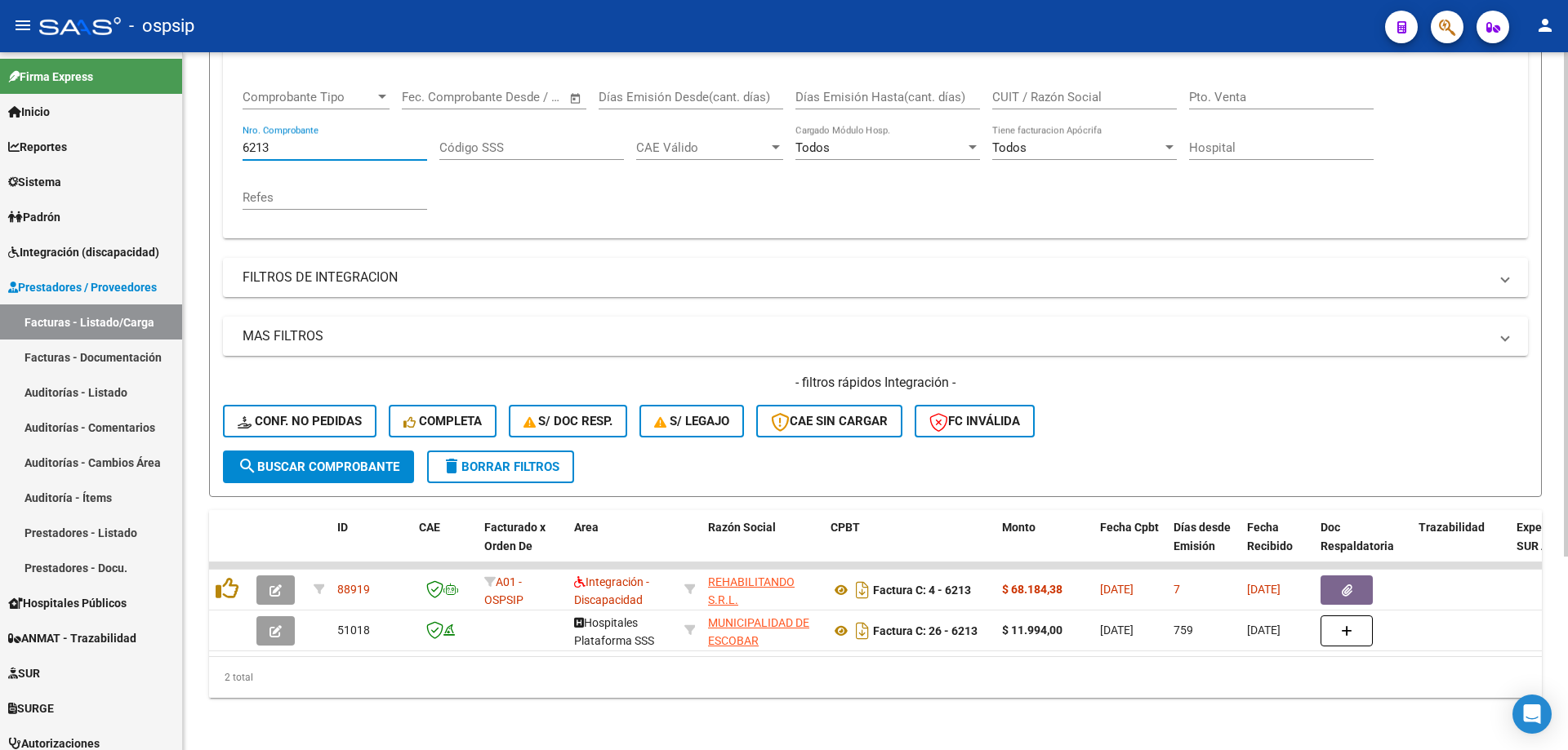
scroll to position [268, 0]
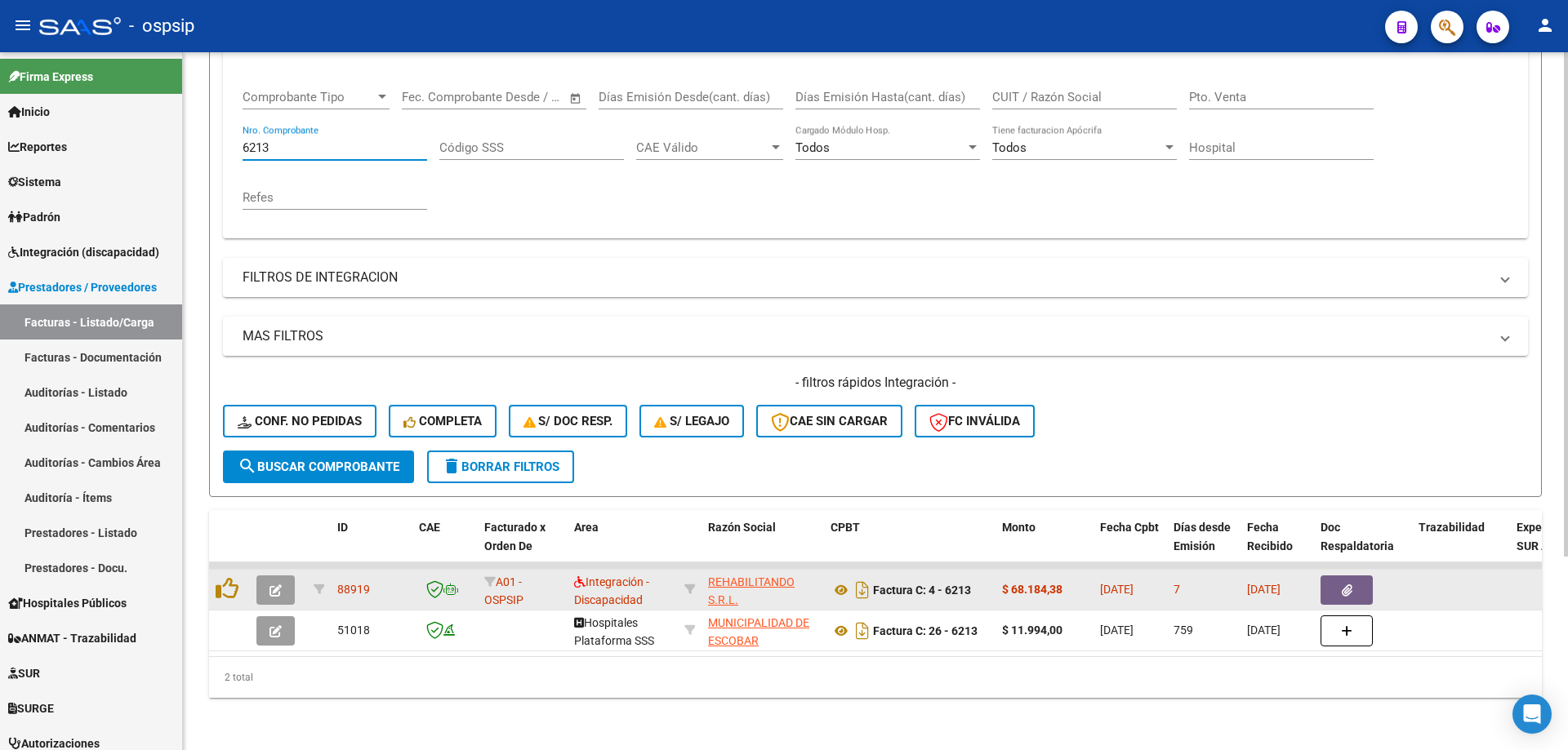
type input "6213"
click at [273, 584] on icon "button" at bounding box center [275, 590] width 13 height 13
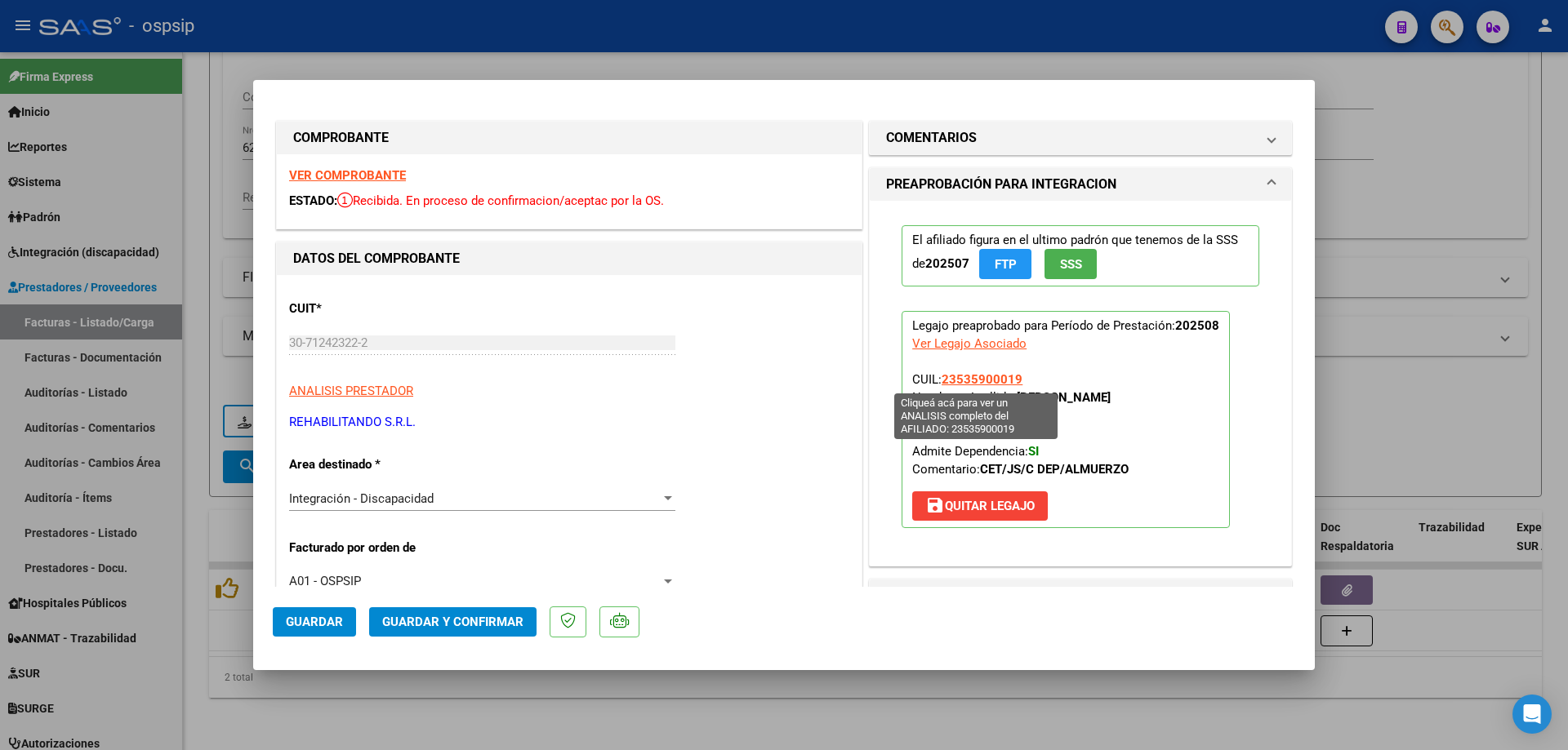
click at [992, 381] on span "23535900019" at bounding box center [982, 379] width 81 height 14
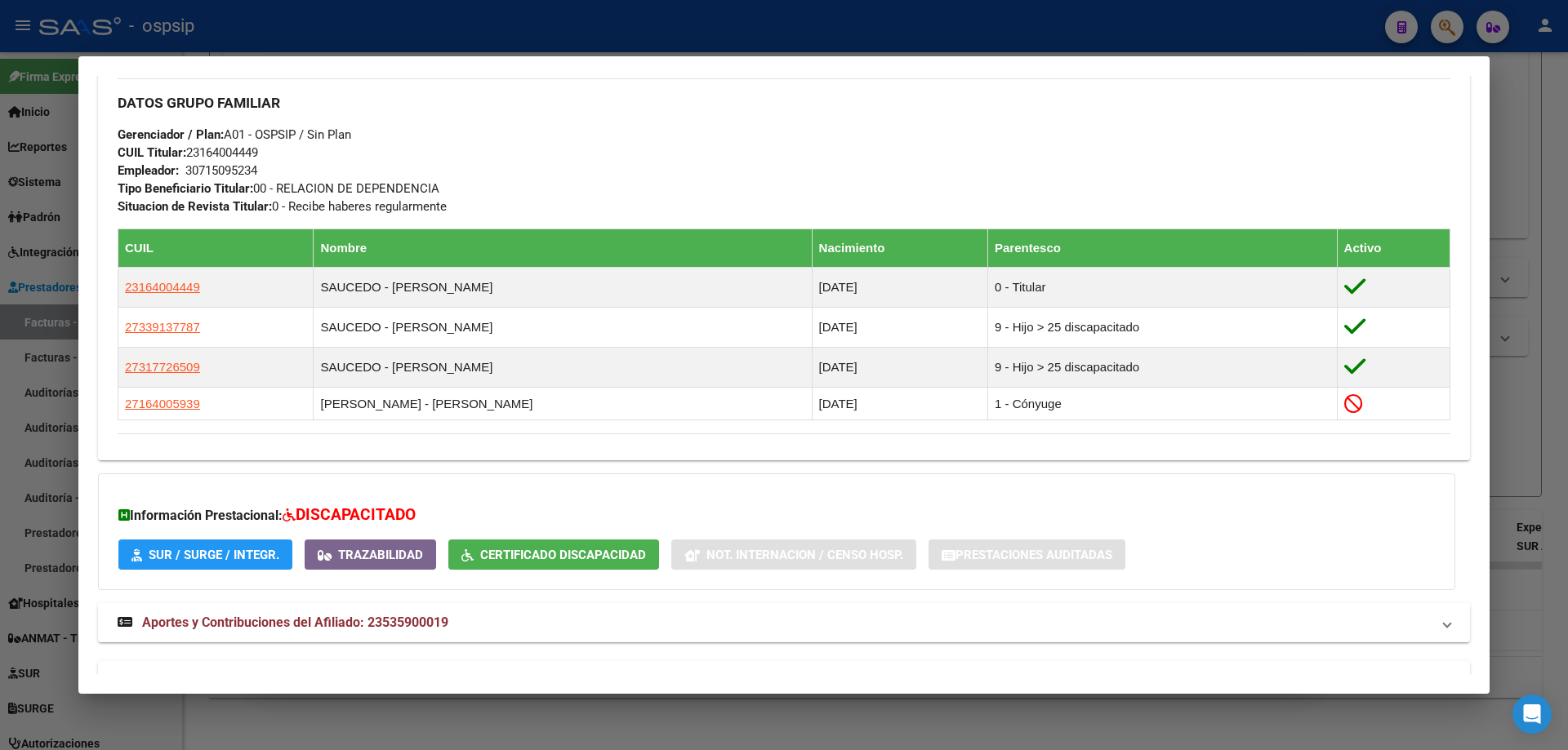
scroll to position [774, 0]
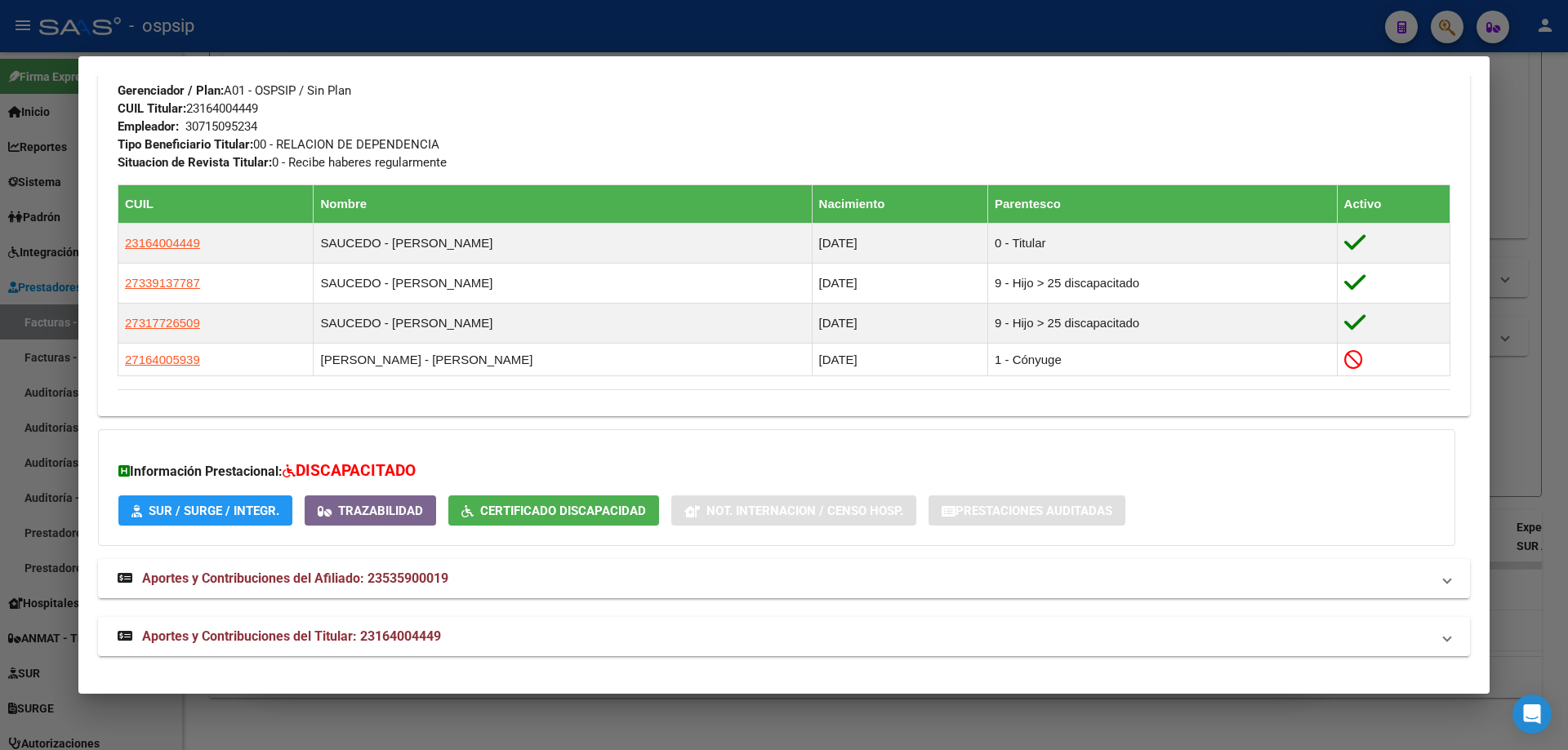
click at [1516, 402] on div at bounding box center [784, 375] width 1568 height 750
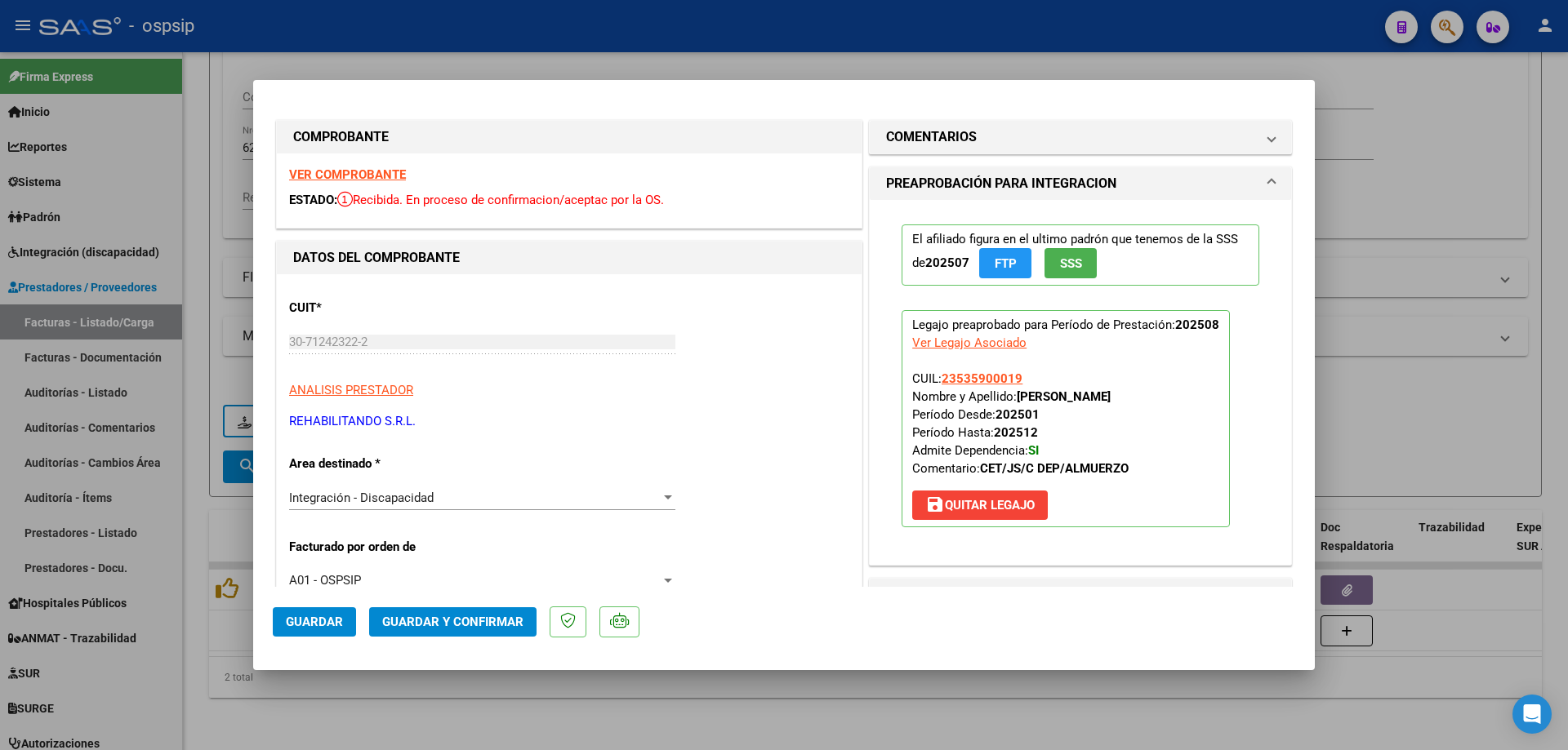
scroll to position [0, 0]
click at [1060, 259] on span "SSS" at bounding box center [1070, 264] width 22 height 14
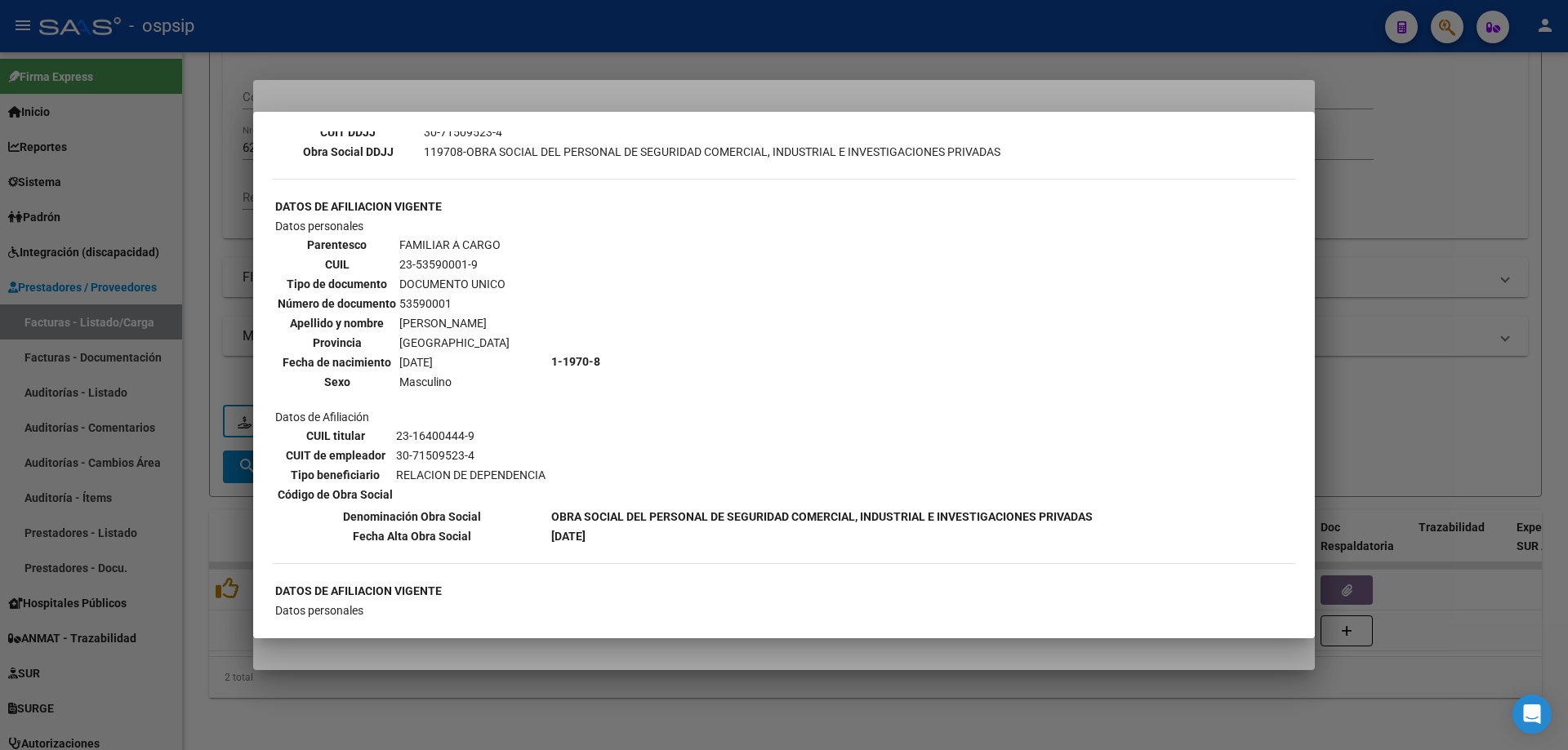
scroll to position [572, 0]
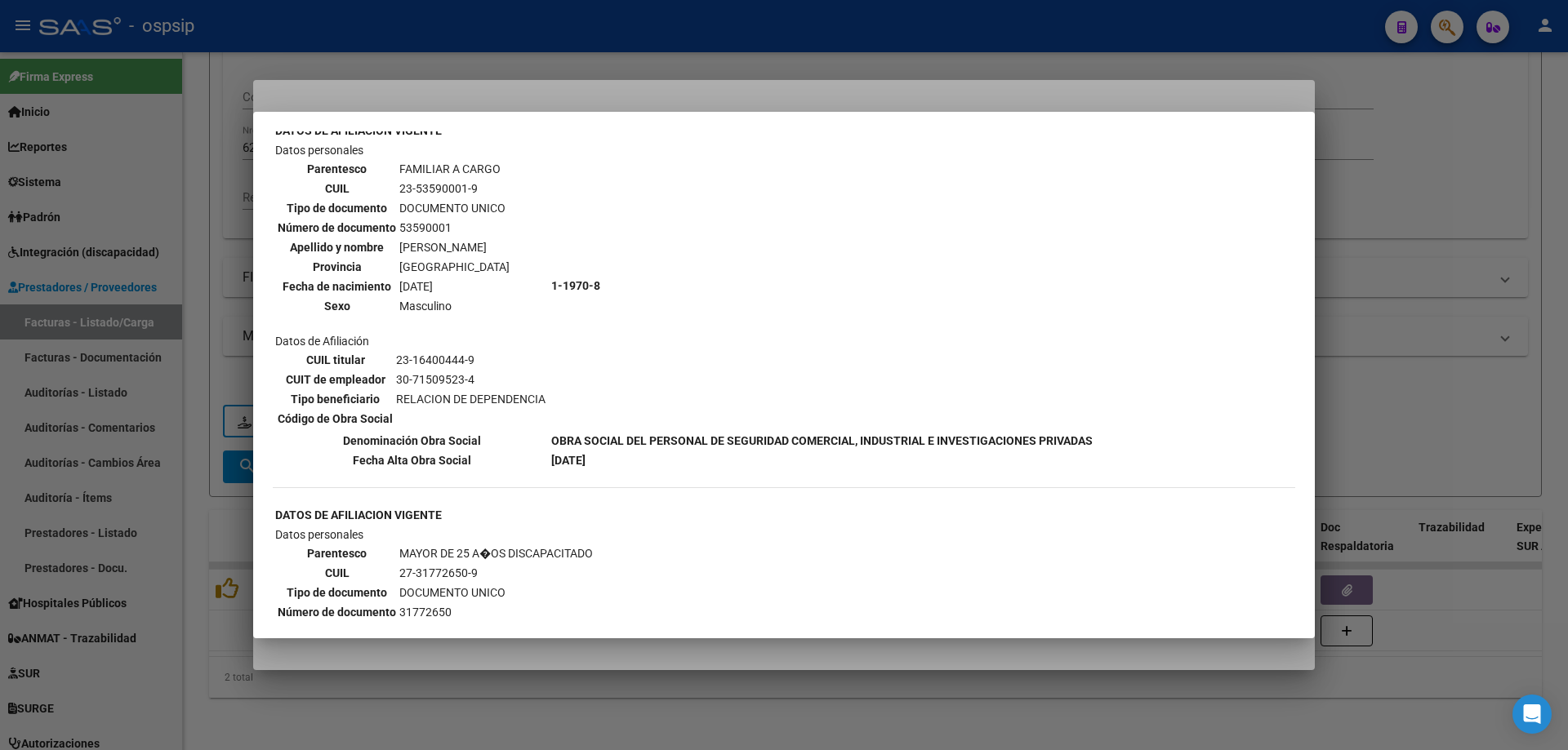
click at [1357, 290] on div at bounding box center [784, 375] width 1568 height 750
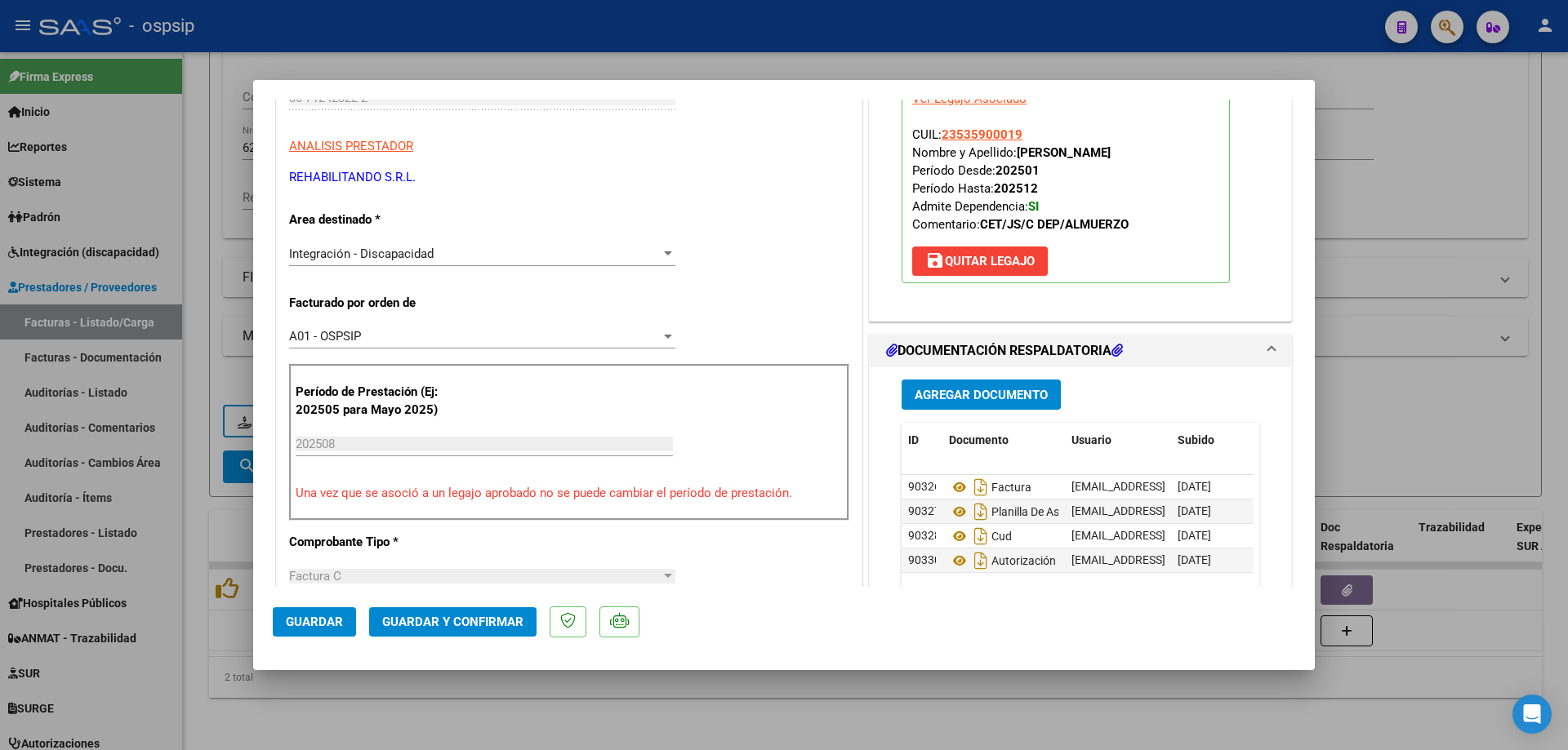
scroll to position [408, 0]
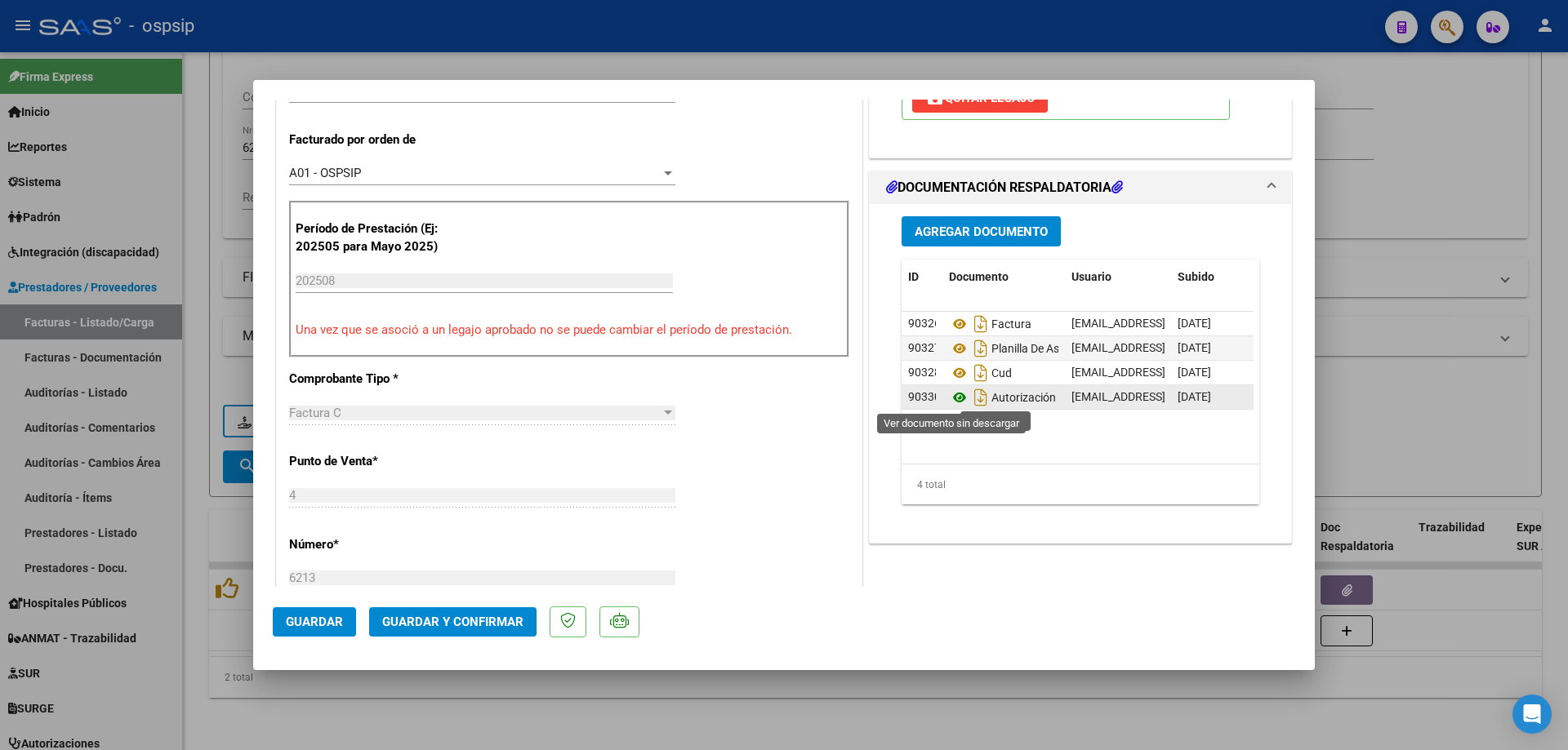
click at [953, 402] on icon at bounding box center [960, 397] width 21 height 19
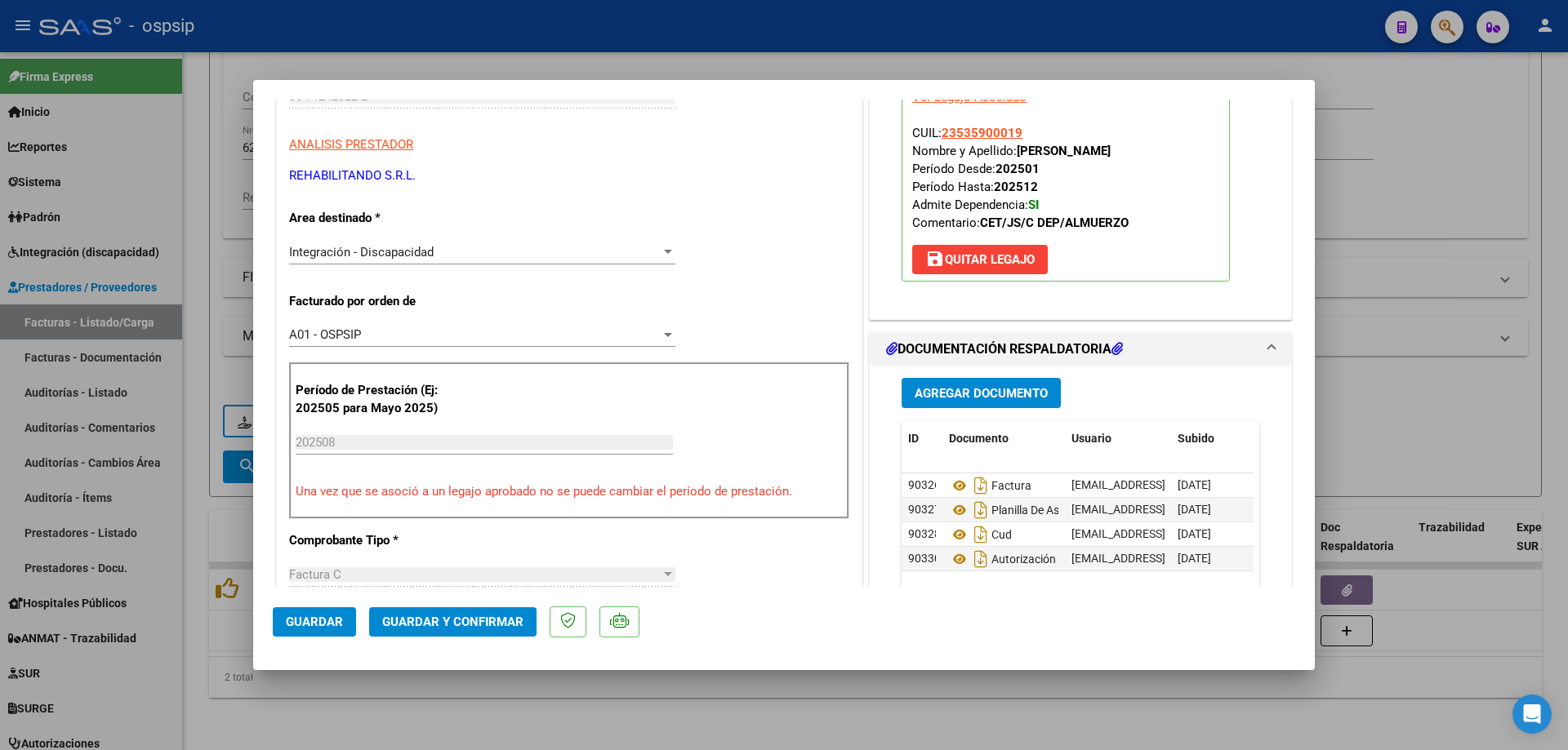
scroll to position [245, 0]
click at [493, 639] on mat-dialog-actions "Guardar Guardar y Confirmar" at bounding box center [784, 619] width 1022 height 65
click at [489, 629] on span "Guardar y Confirmar" at bounding box center [452, 622] width 141 height 14
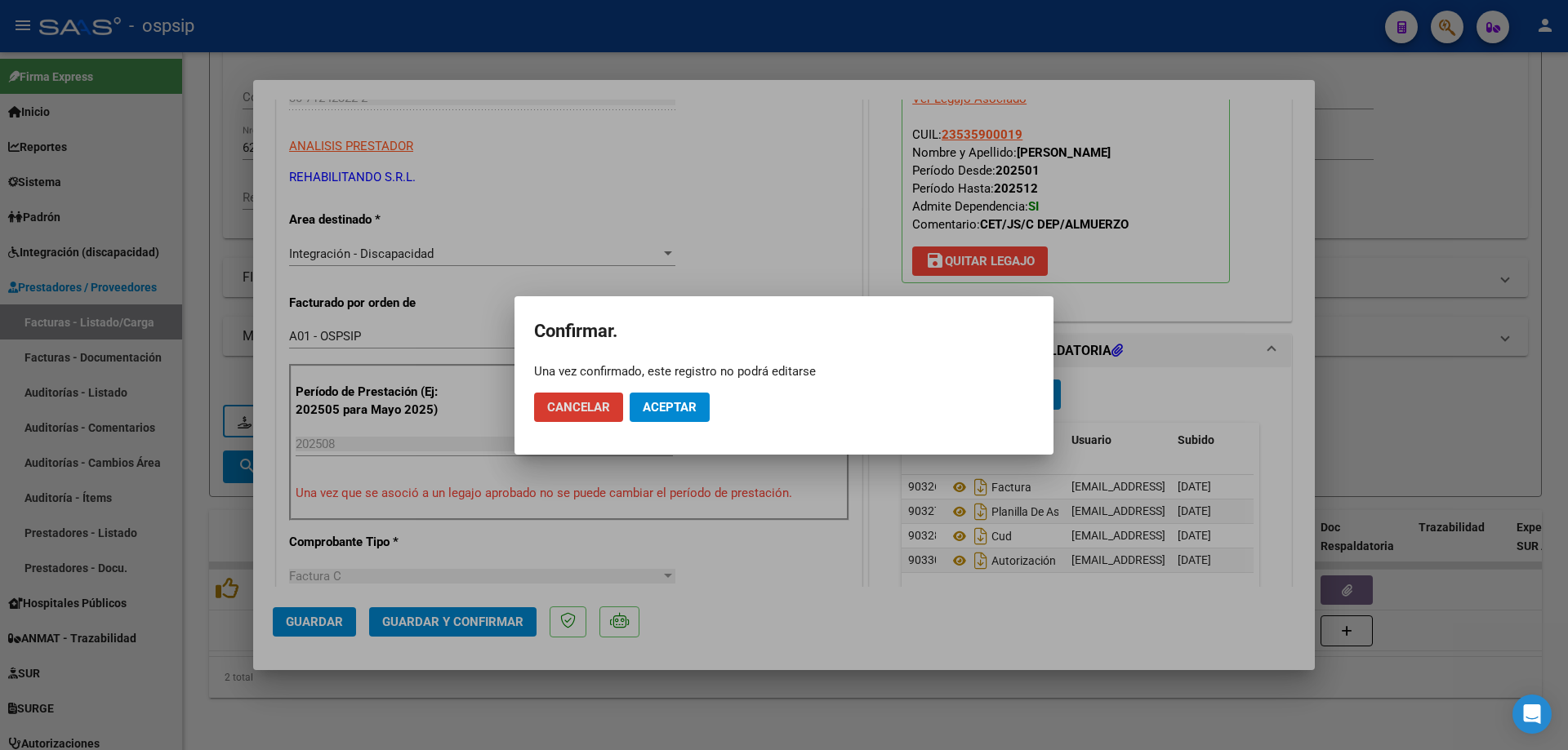
click at [689, 413] on span "Aceptar" at bounding box center [669, 407] width 54 height 14
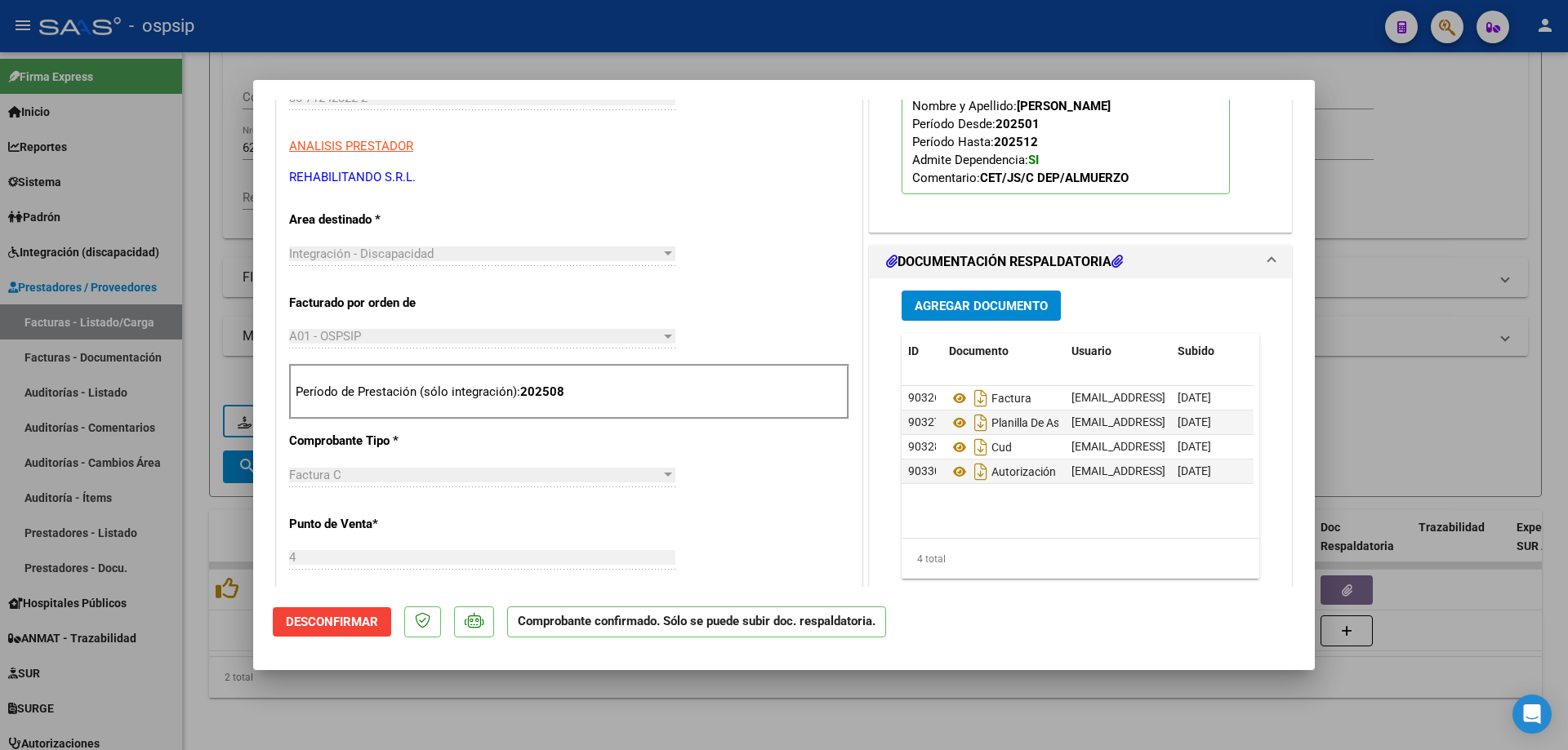
click at [1514, 388] on div at bounding box center [784, 375] width 1568 height 750
type input "$ 0,00"
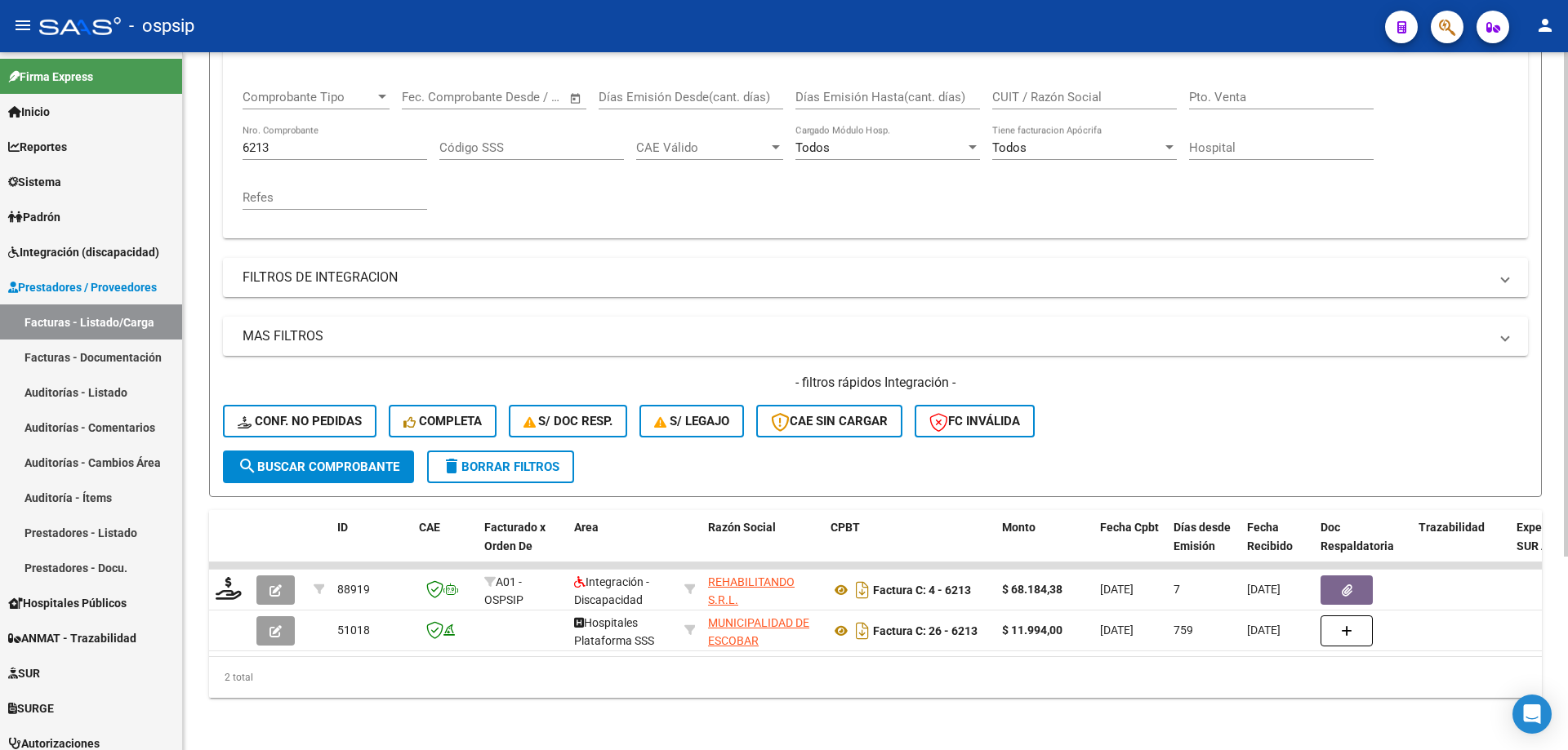
click at [345, 141] on input "6213" at bounding box center [334, 147] width 184 height 14
type input "6"
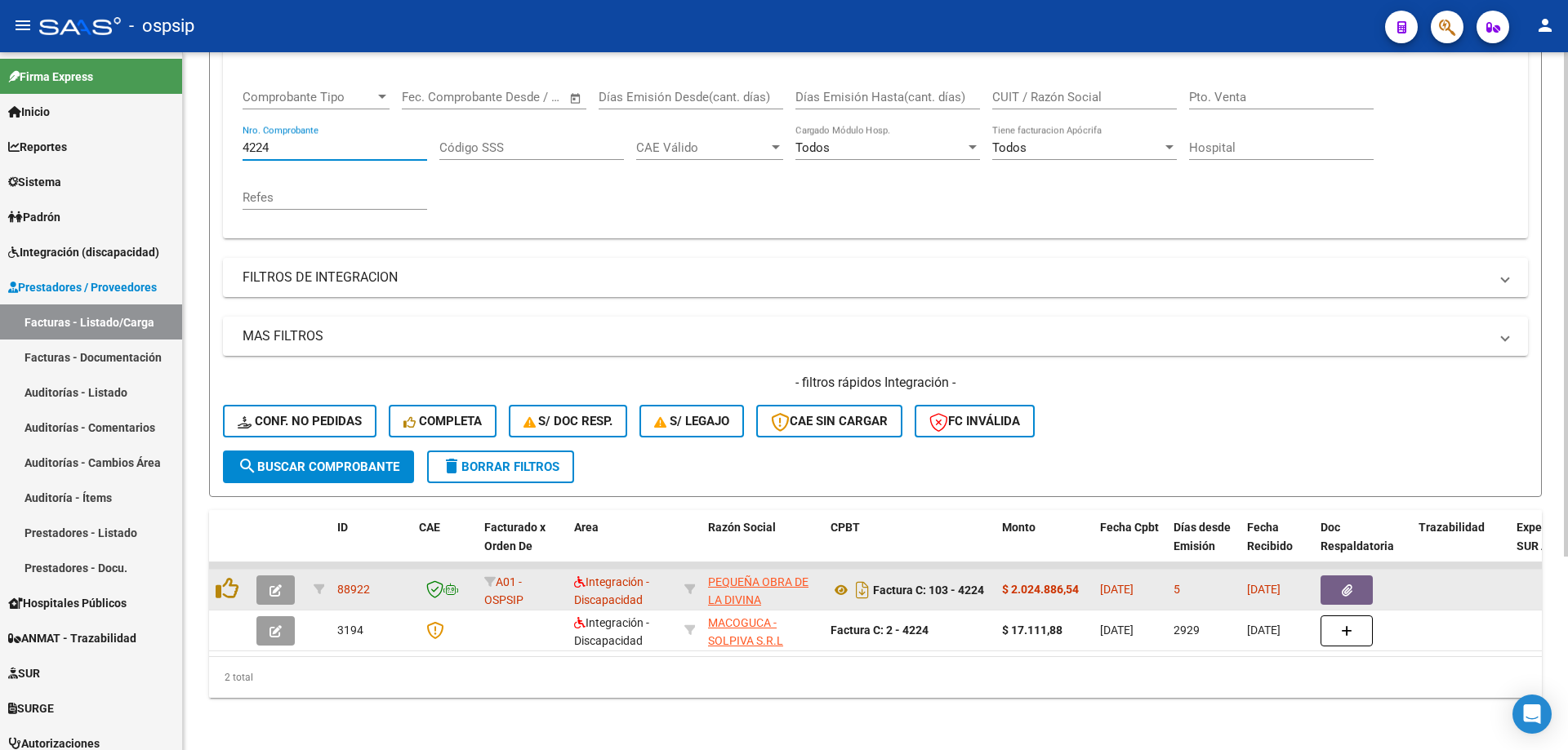
type input "4224"
click at [279, 584] on icon "button" at bounding box center [275, 590] width 13 height 13
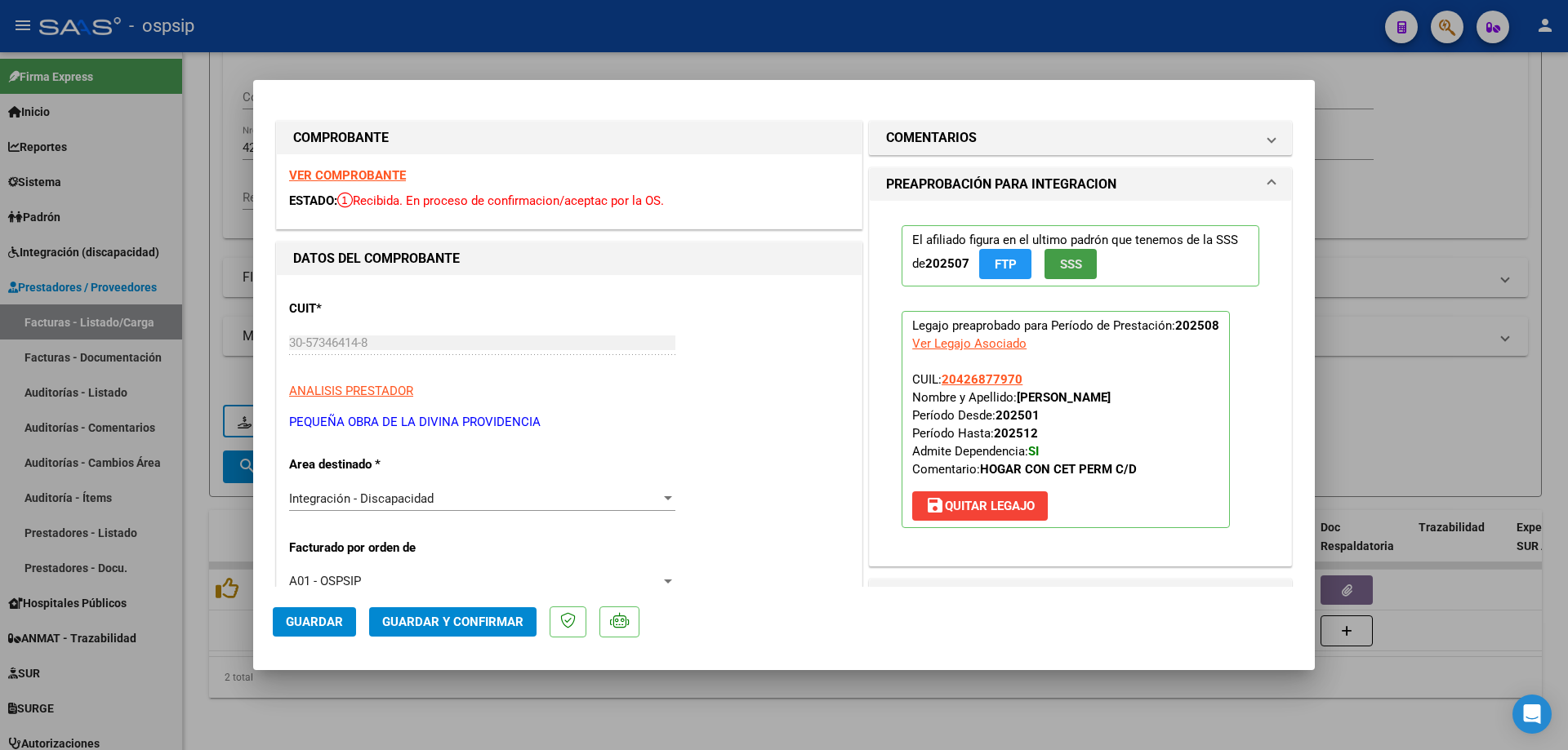
click at [1060, 269] on span "SSS" at bounding box center [1070, 264] width 22 height 14
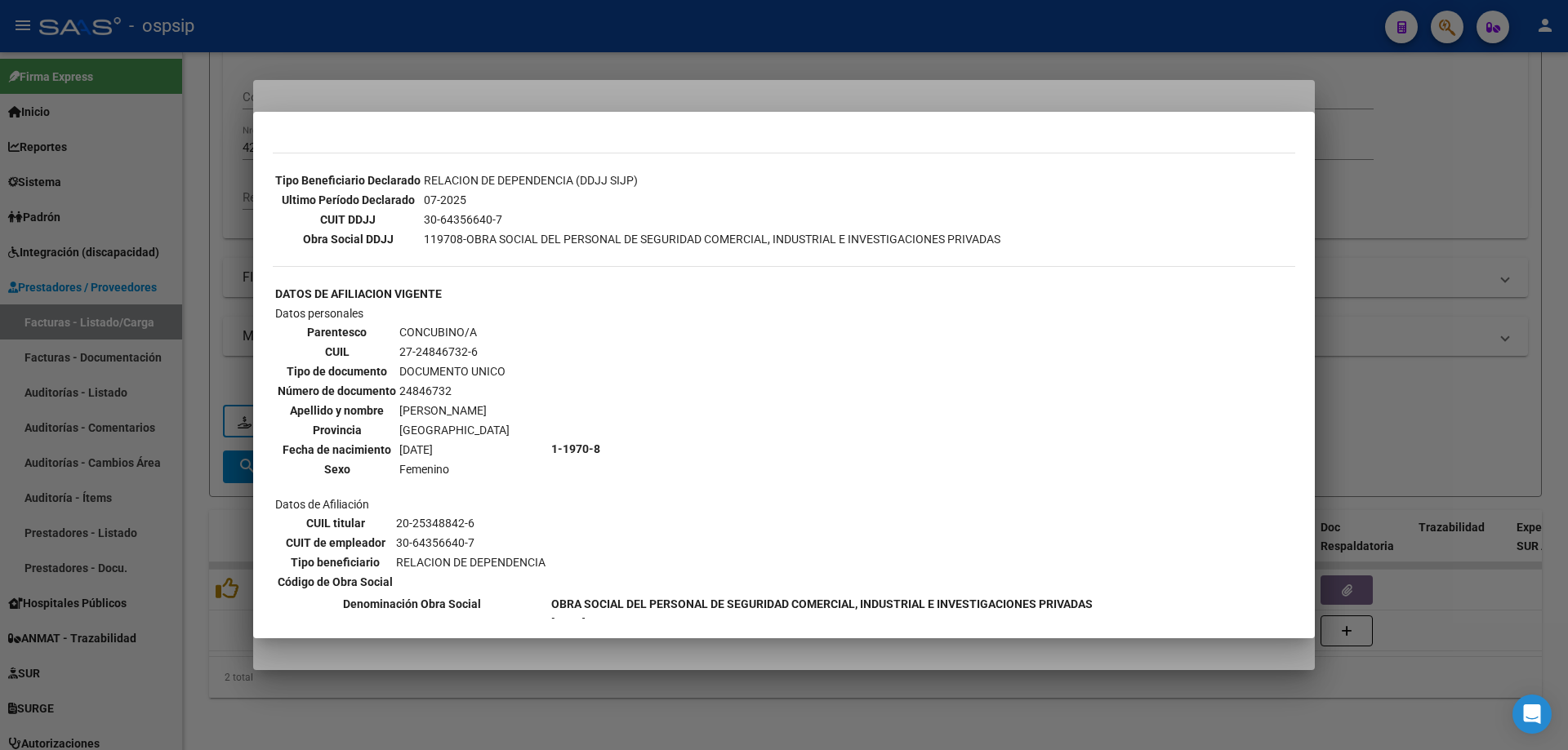
scroll to position [817, 0]
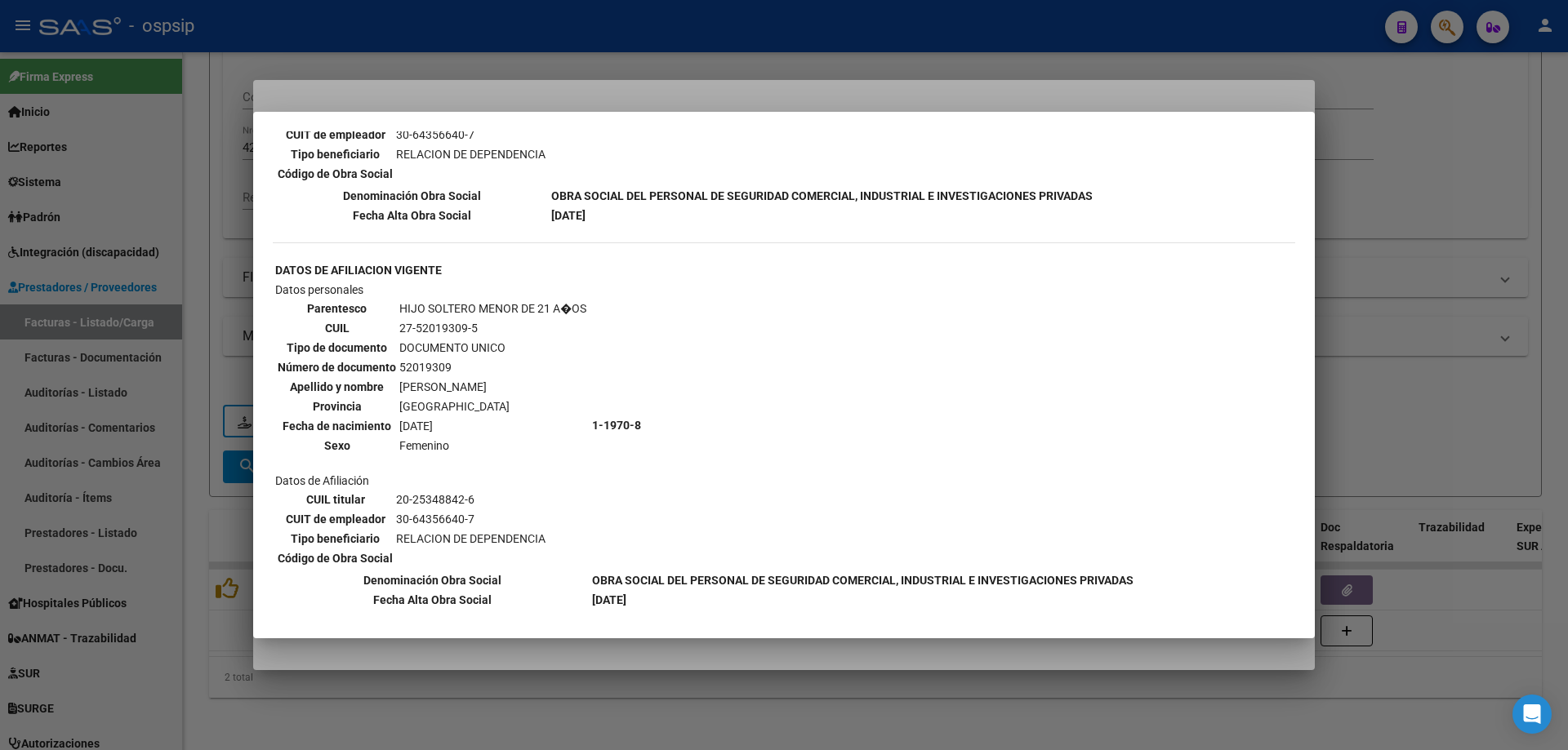
click at [1506, 276] on div at bounding box center [784, 375] width 1568 height 750
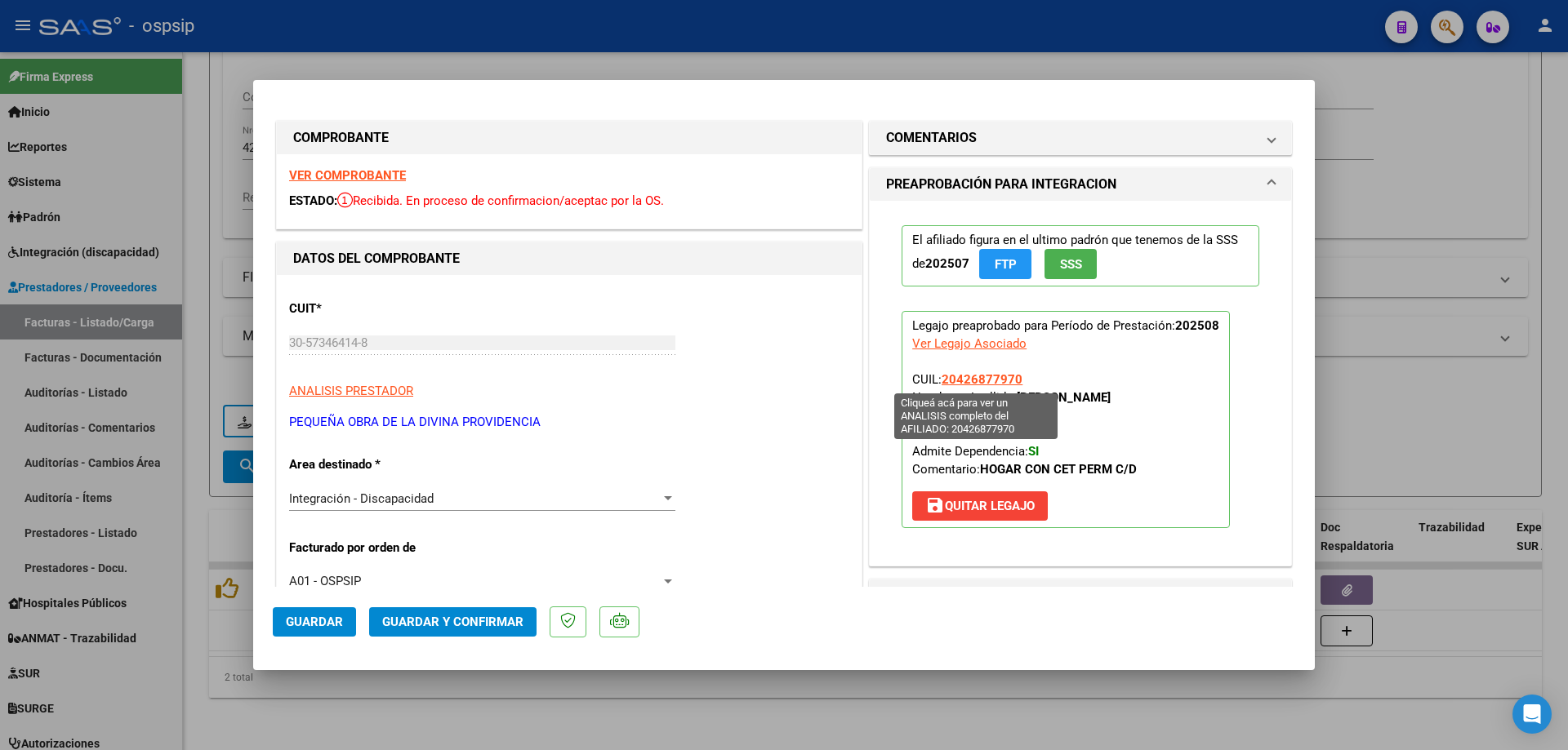
click at [977, 384] on span "20426877970" at bounding box center [982, 379] width 81 height 14
type textarea "20426877970"
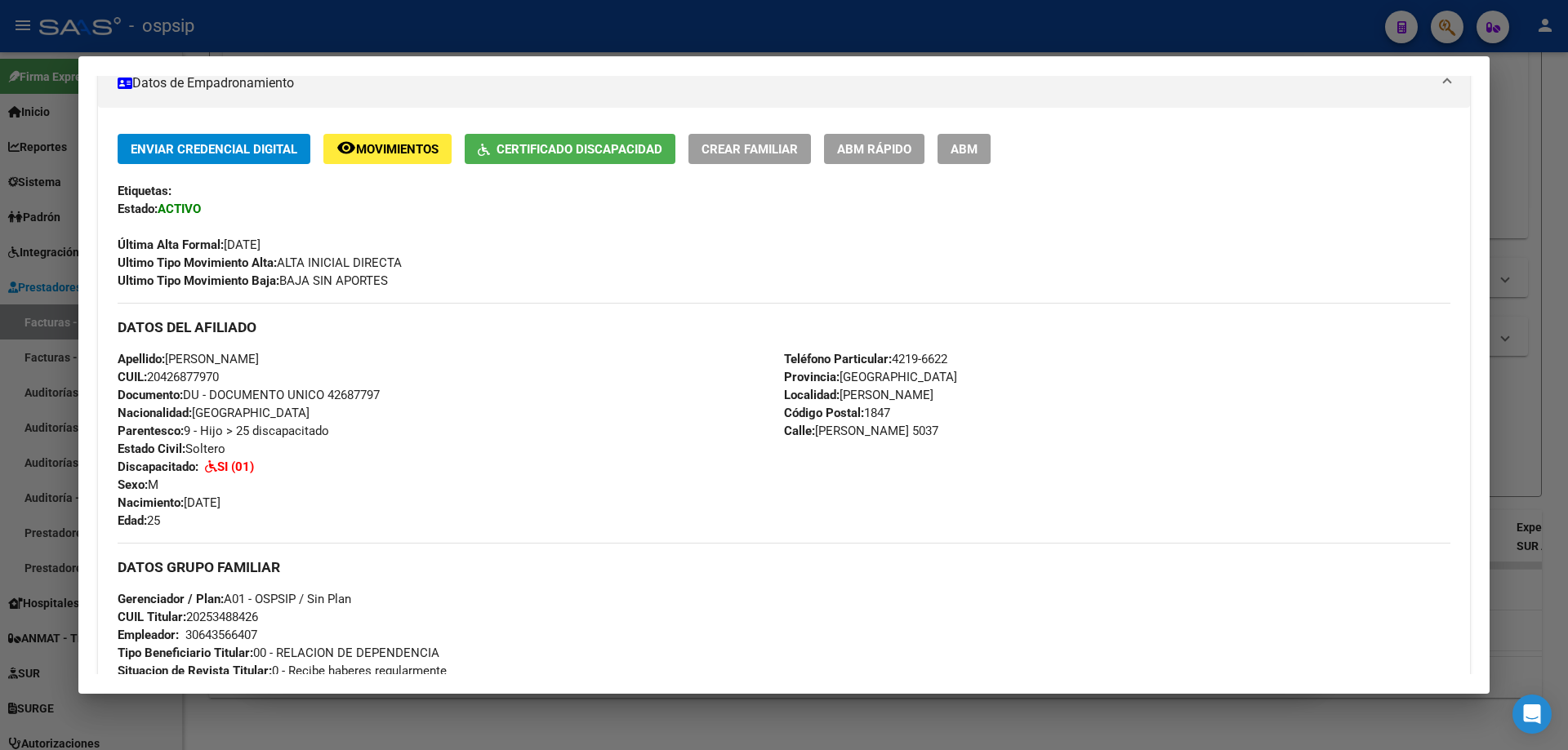
scroll to position [287, 0]
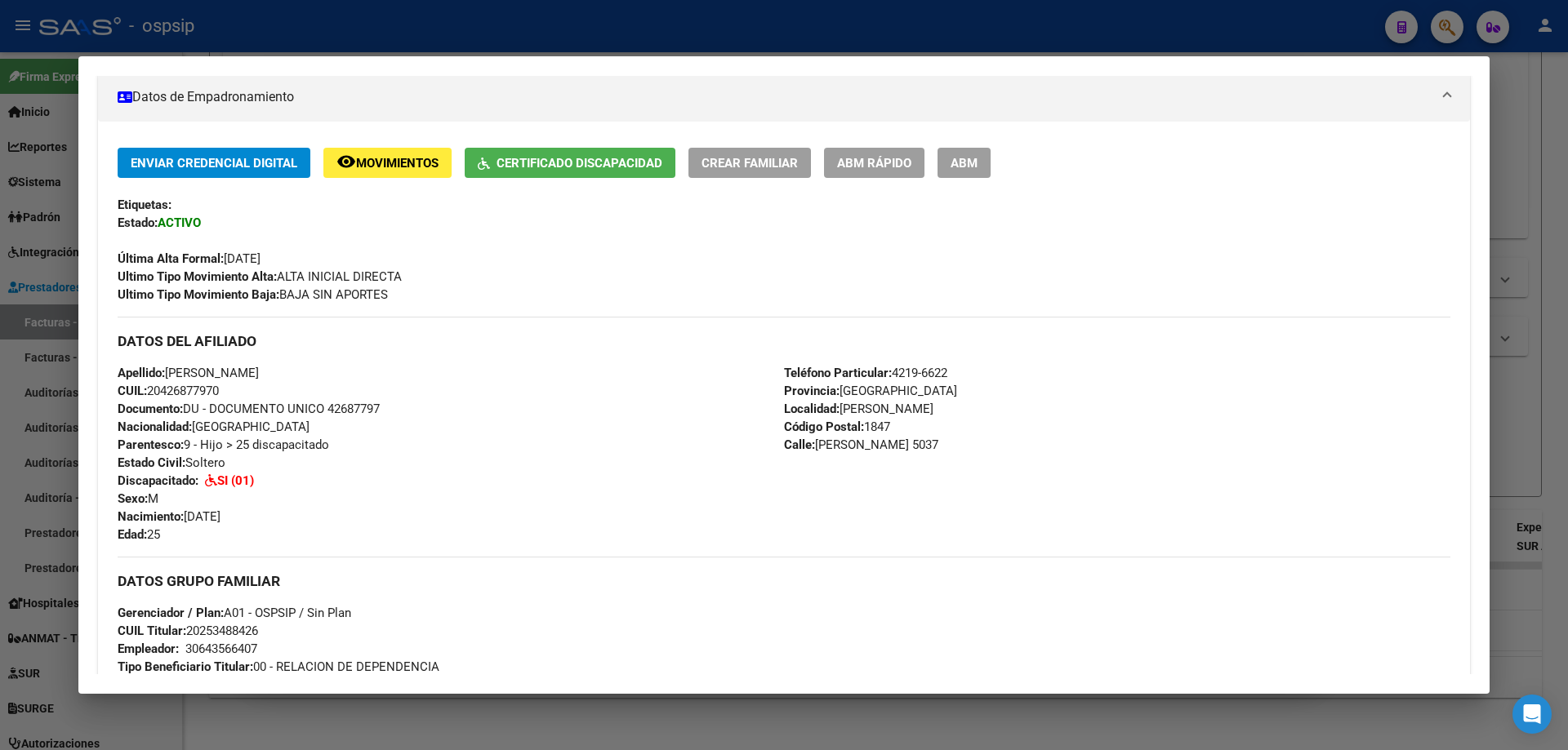
click at [1527, 357] on div at bounding box center [784, 375] width 1568 height 750
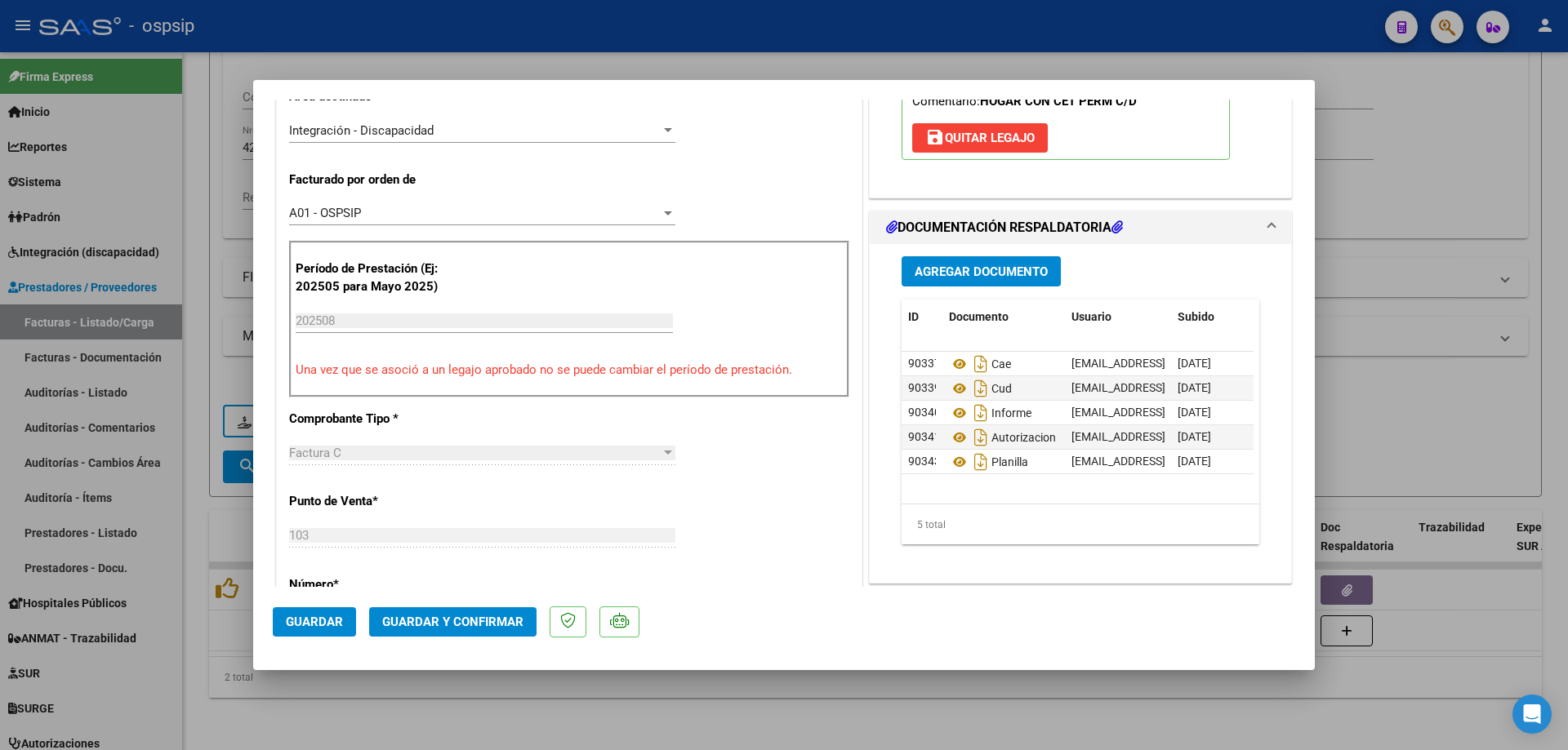
scroll to position [408, 0]
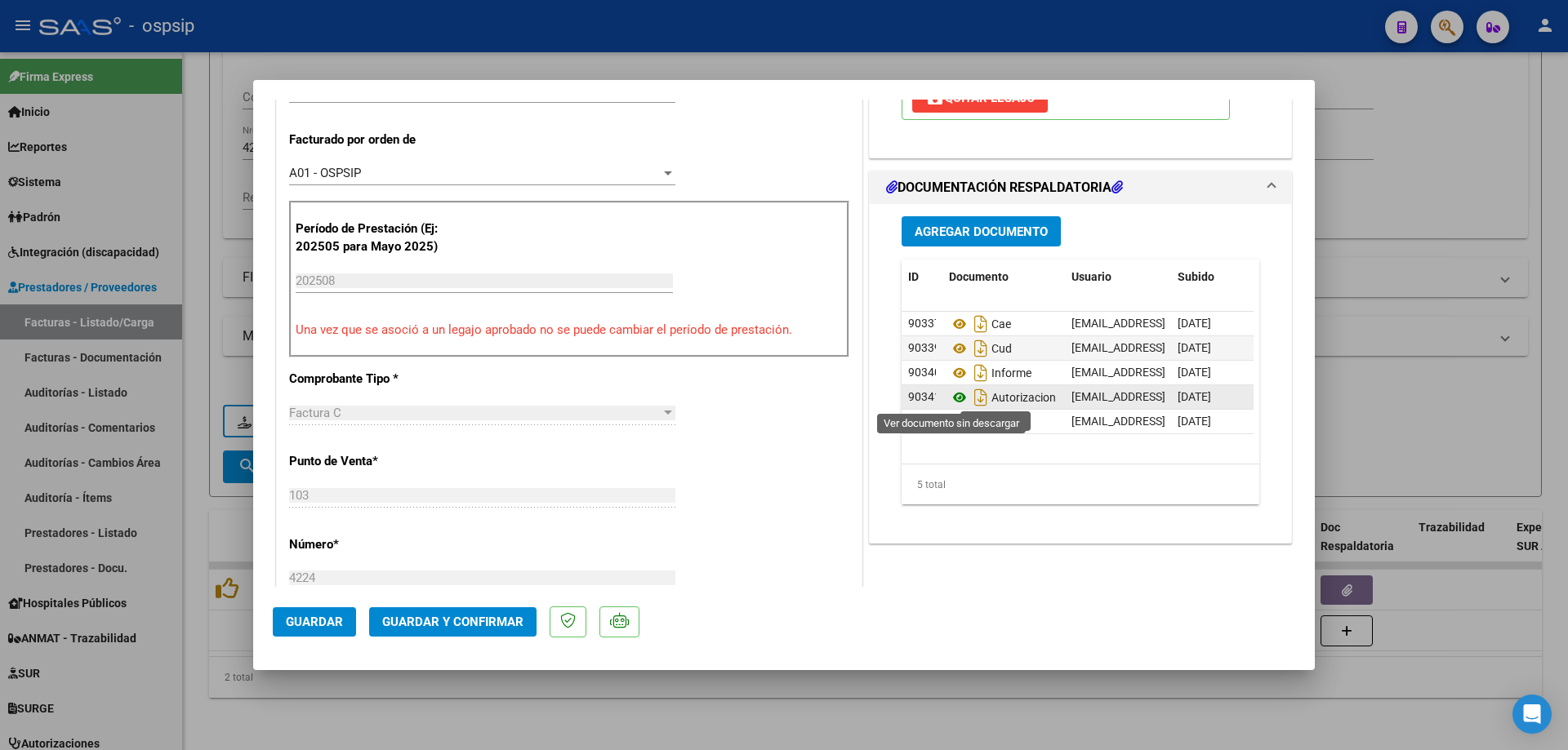
click at [953, 398] on icon at bounding box center [960, 397] width 21 height 19
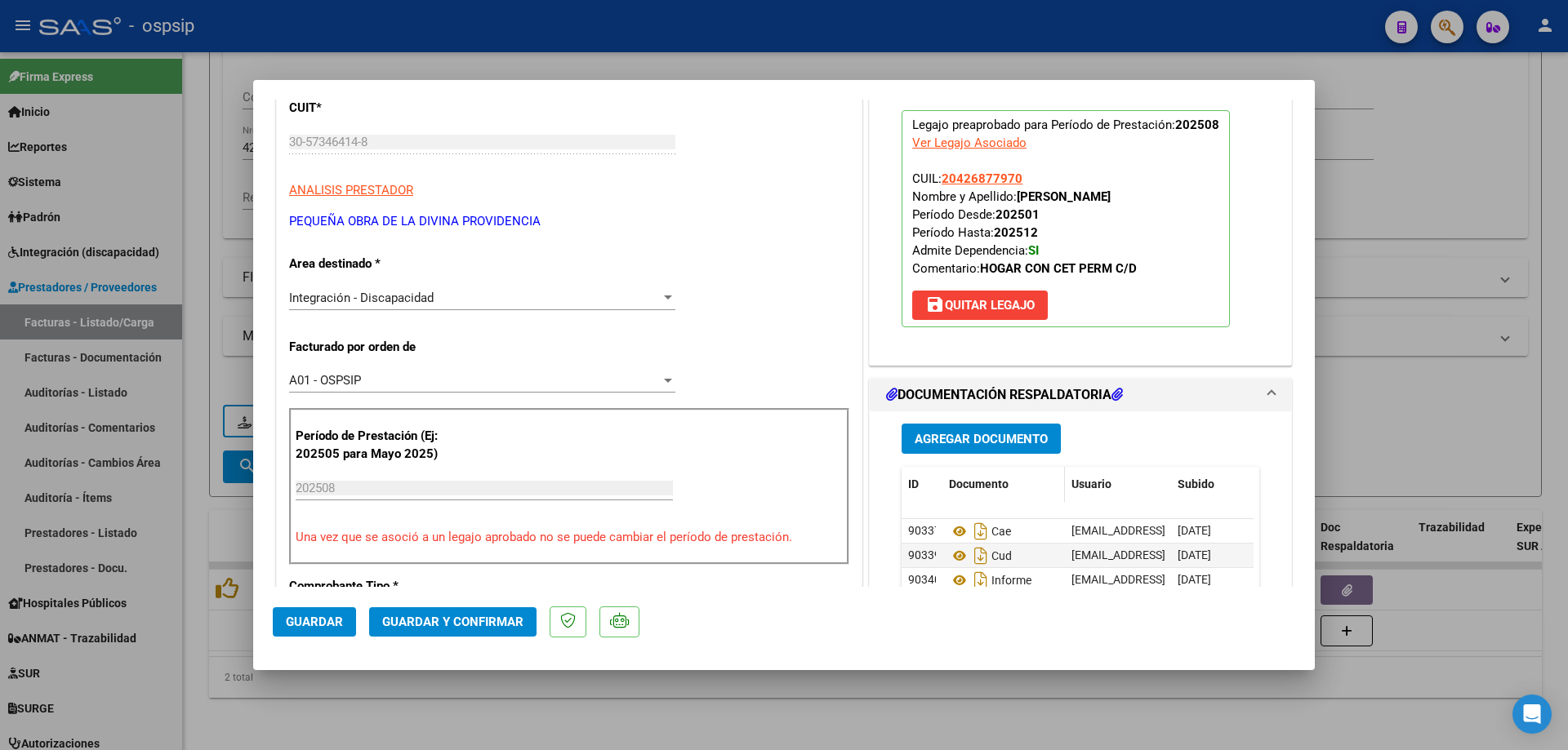
scroll to position [163, 0]
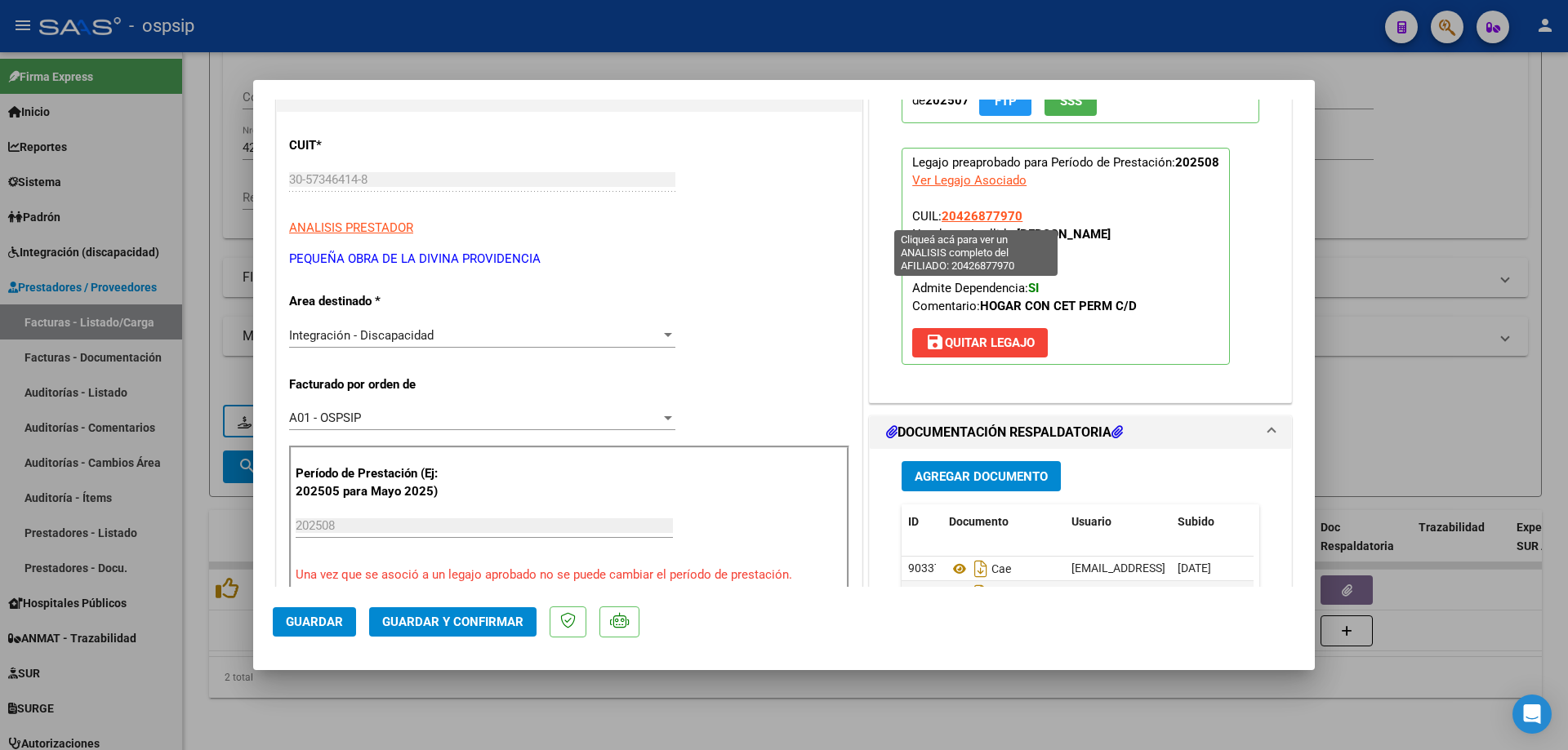
click at [993, 221] on span "20426877970" at bounding box center [982, 216] width 81 height 14
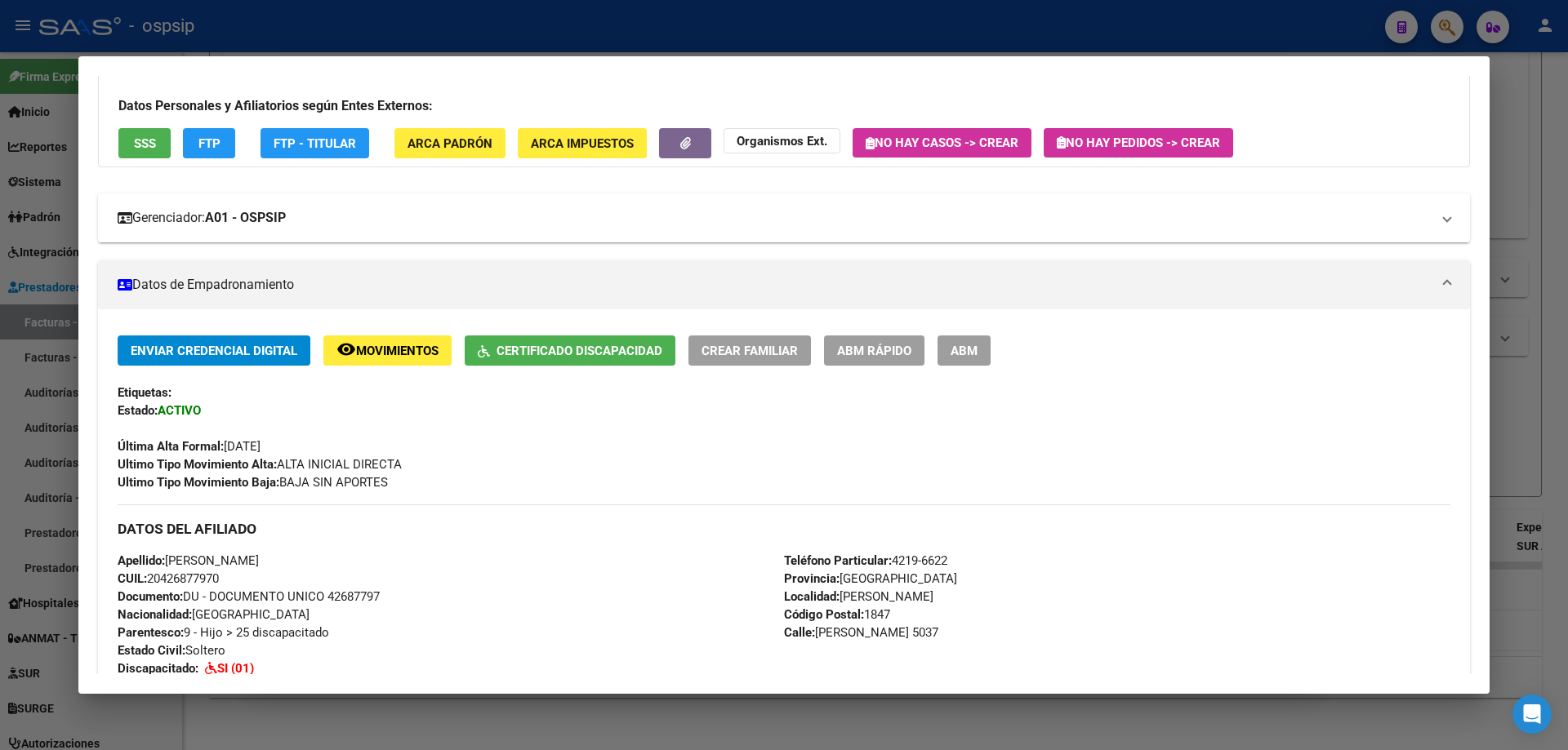
scroll to position [245, 0]
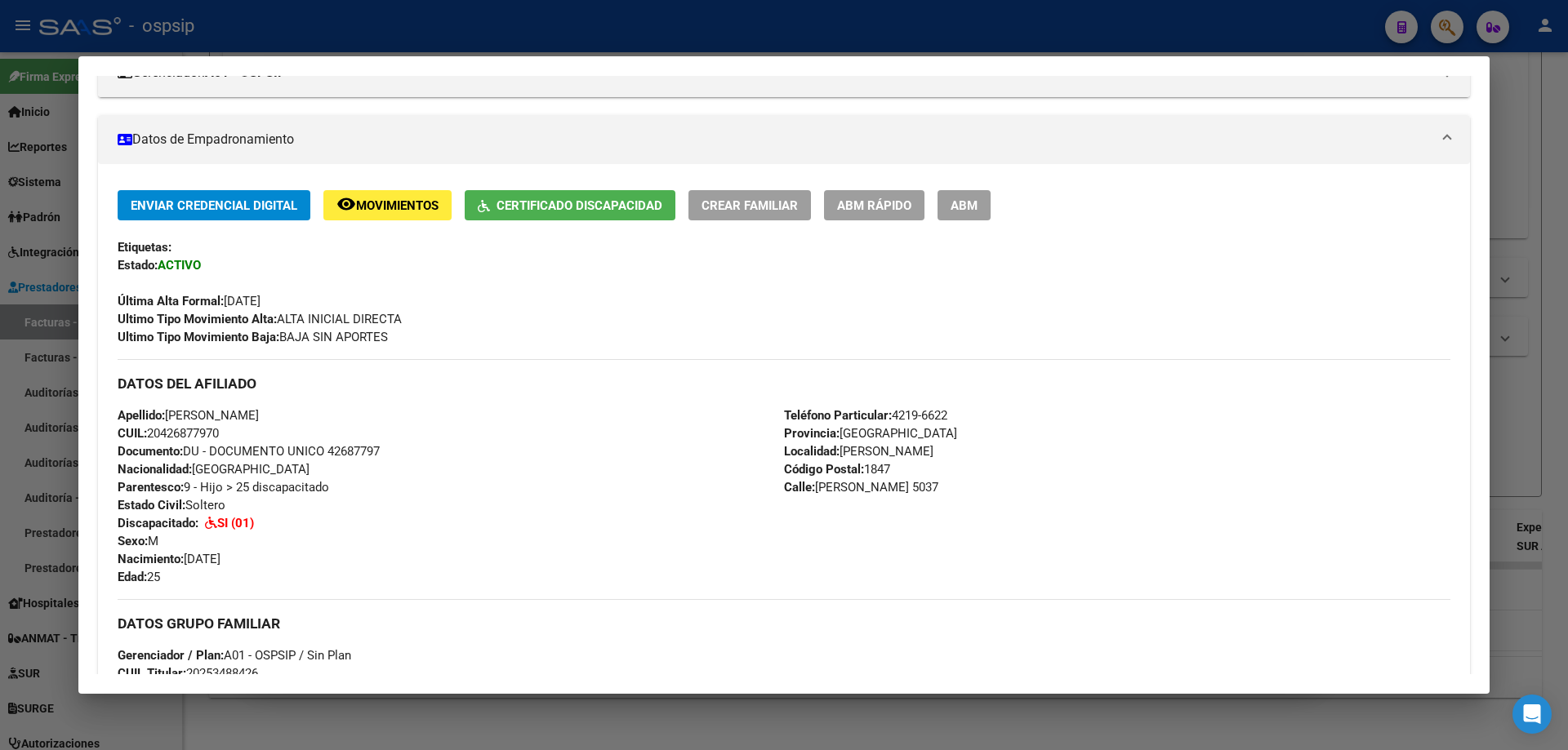
click at [1554, 317] on div at bounding box center [784, 375] width 1568 height 750
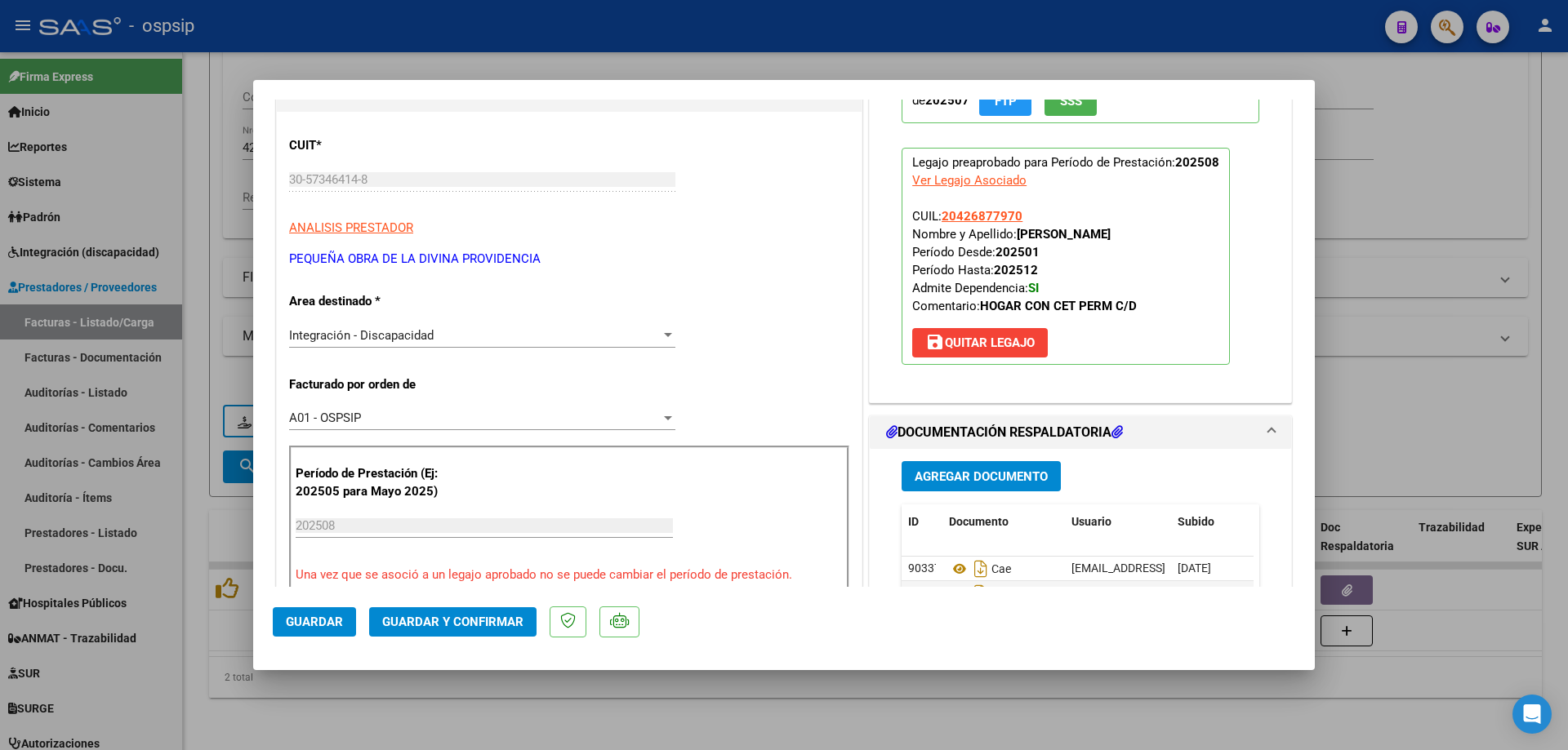
click at [448, 629] on span "Guardar y Confirmar" at bounding box center [452, 622] width 141 height 14
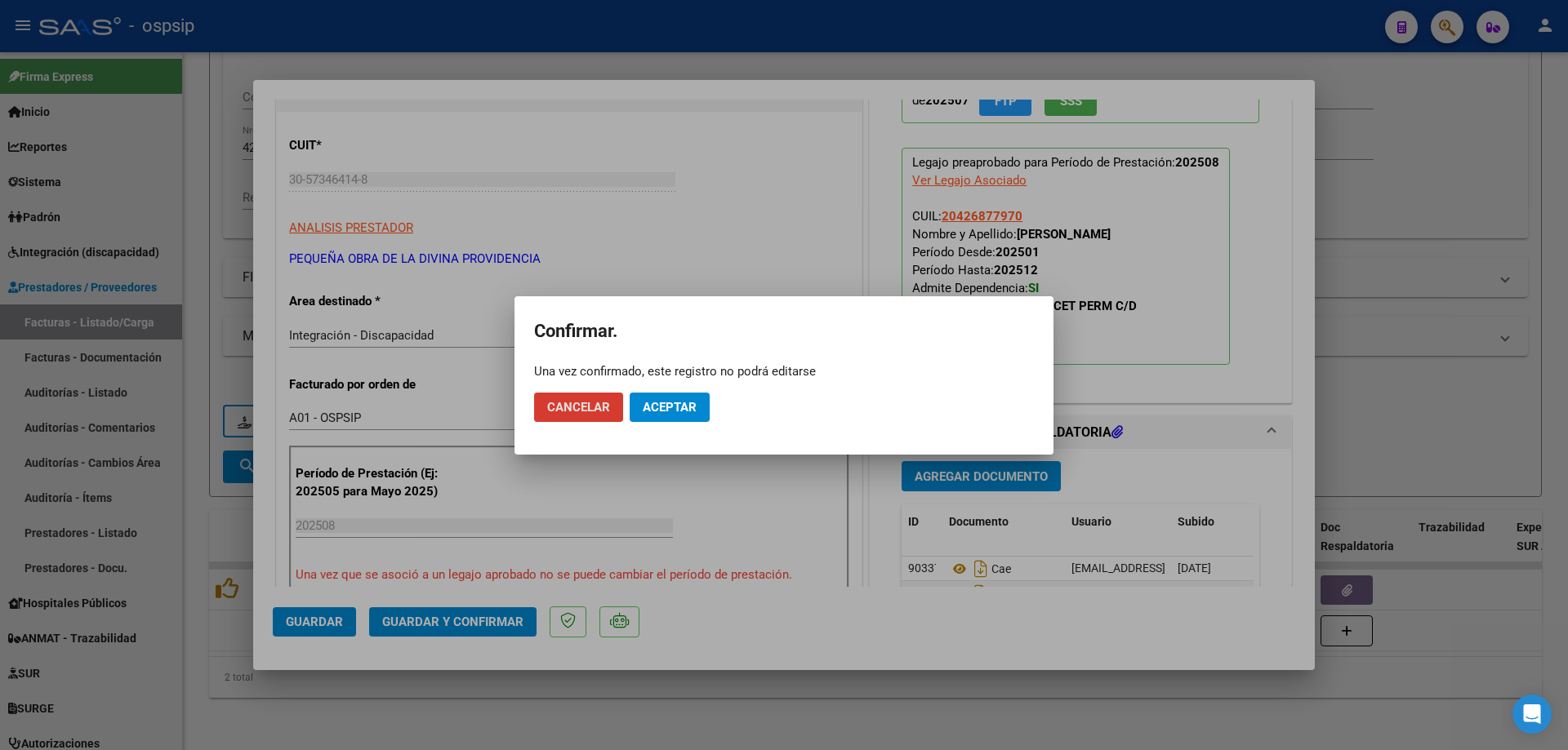
click at [651, 408] on span "Aceptar" at bounding box center [669, 407] width 54 height 14
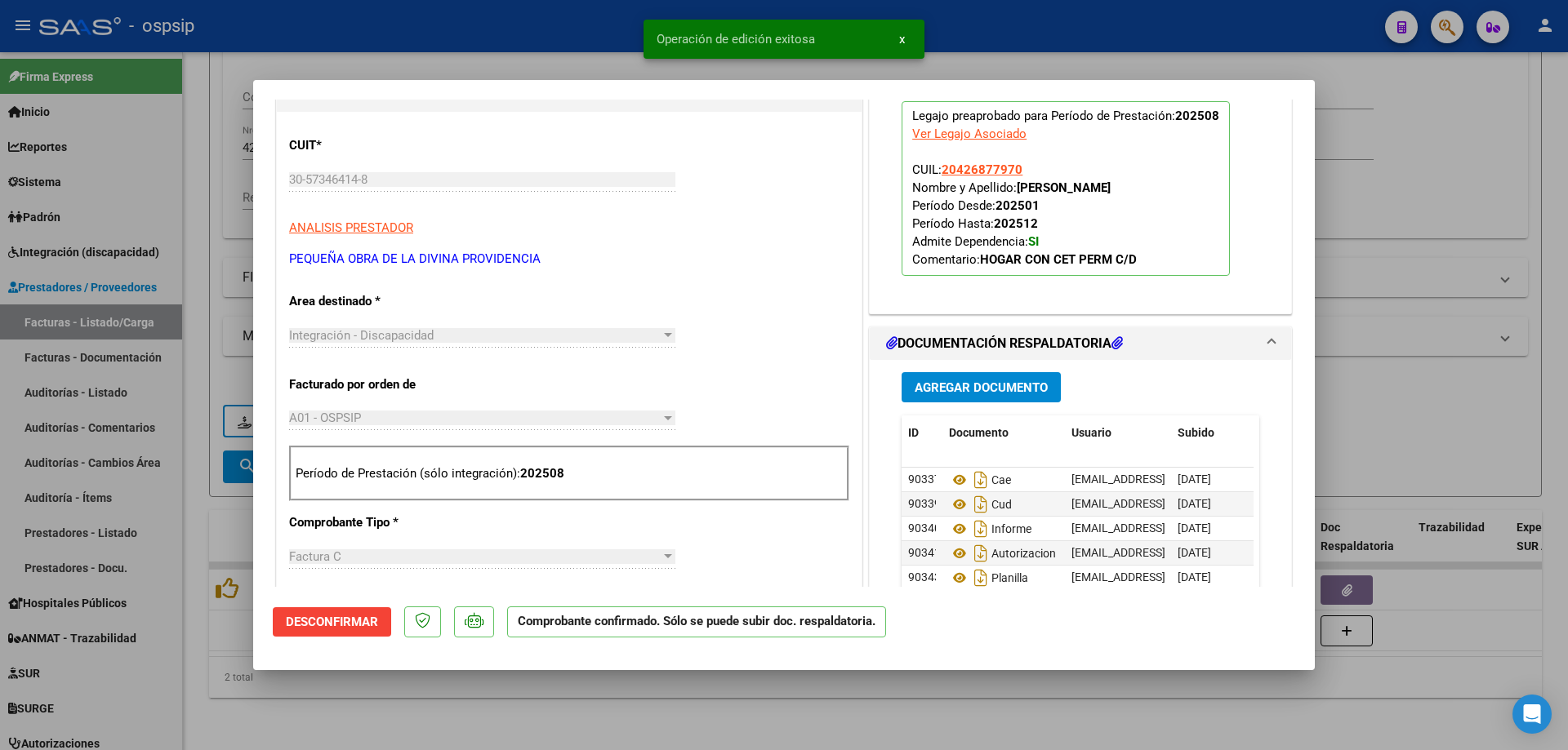
click at [1459, 248] on div at bounding box center [784, 375] width 1568 height 750
type input "$ 0,00"
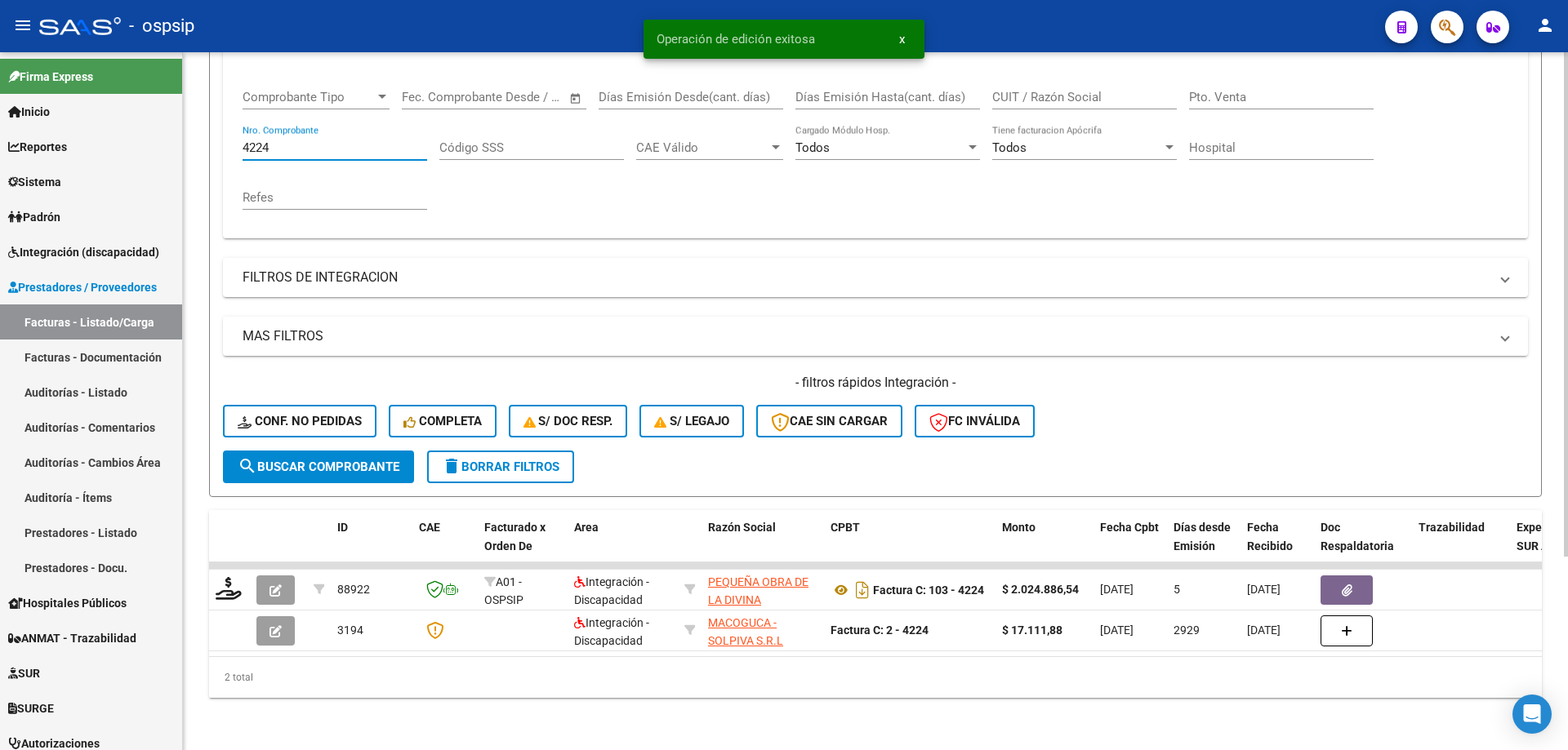
click at [277, 141] on input "4224" at bounding box center [334, 147] width 184 height 14
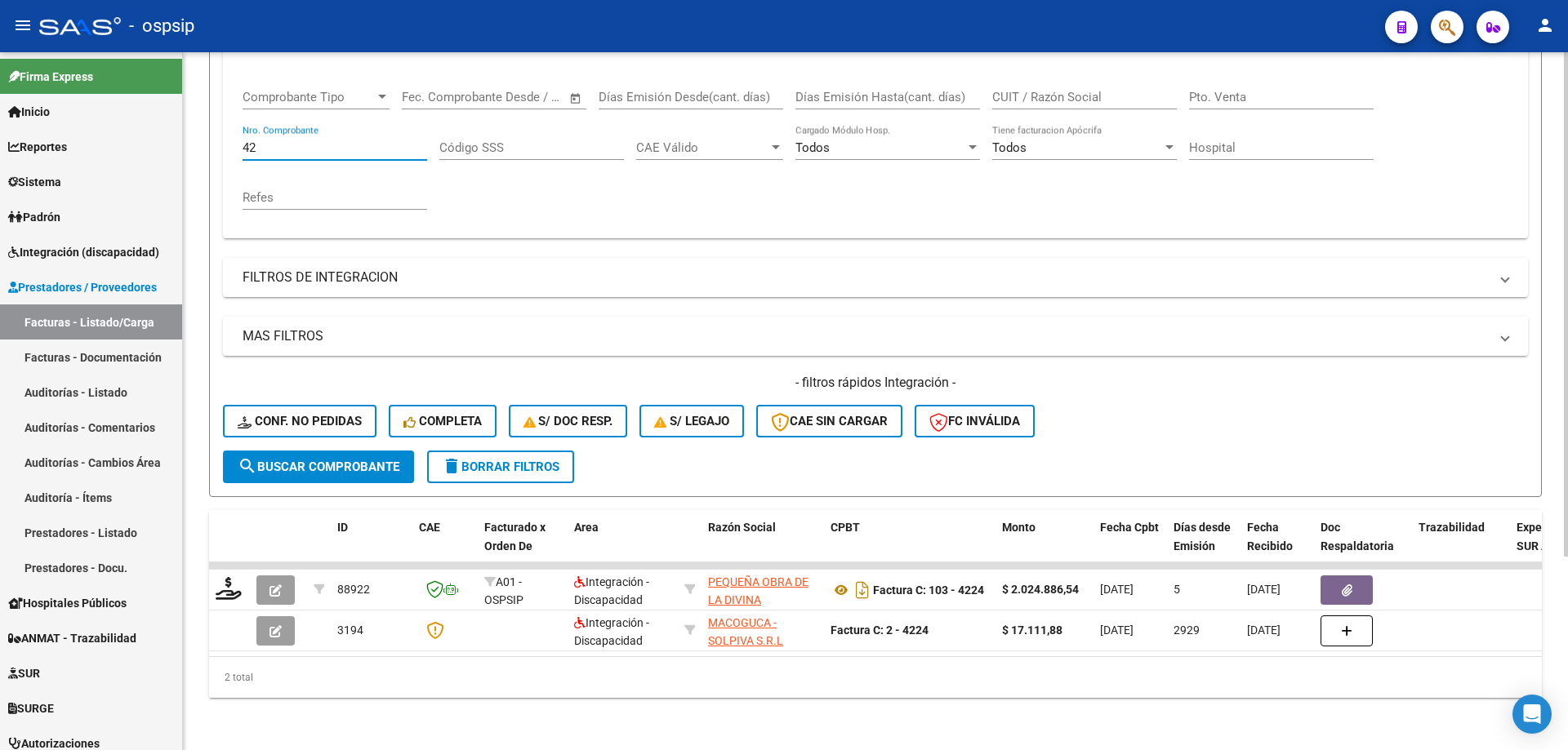
type input "4"
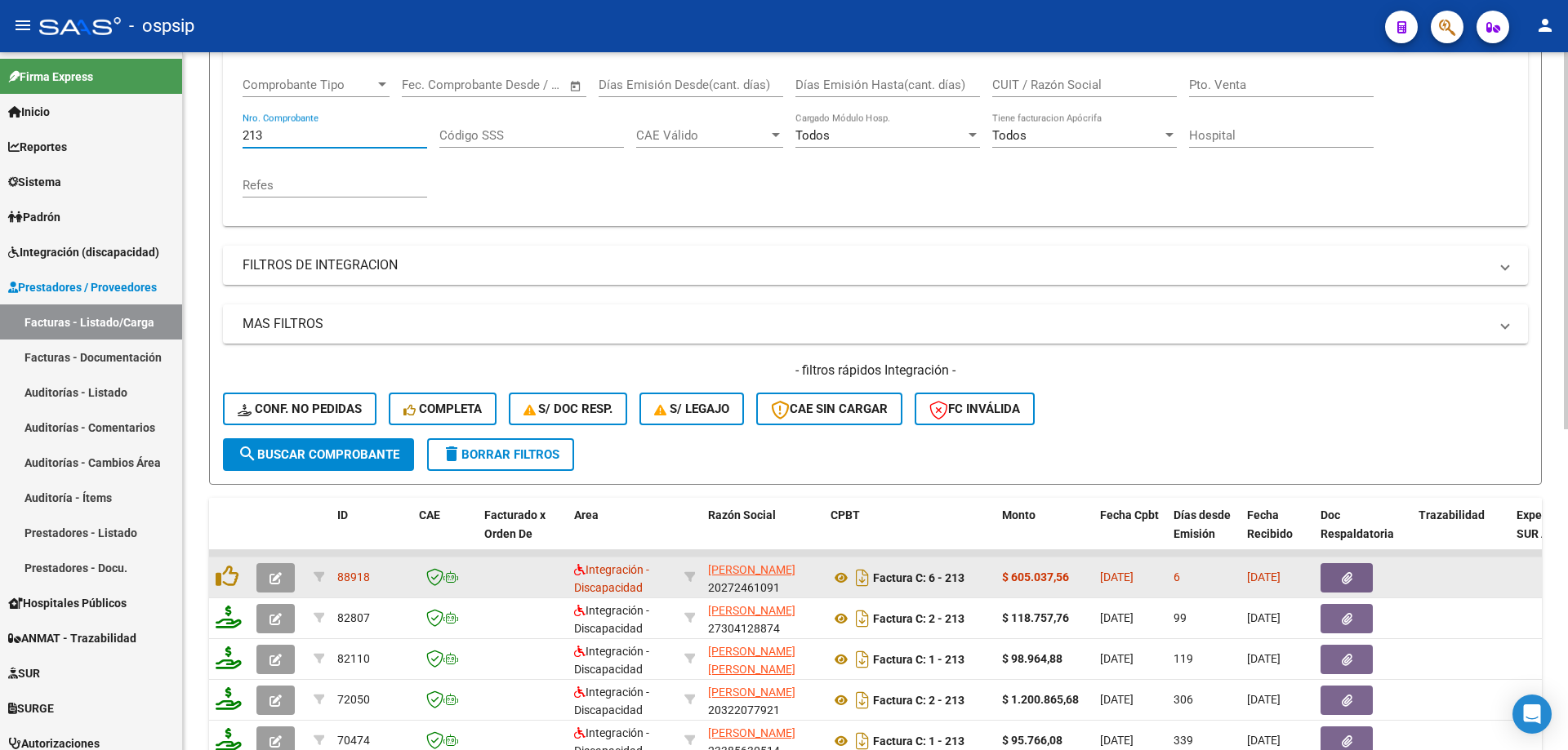
type input "213"
click at [290, 576] on button "button" at bounding box center [276, 577] width 39 height 29
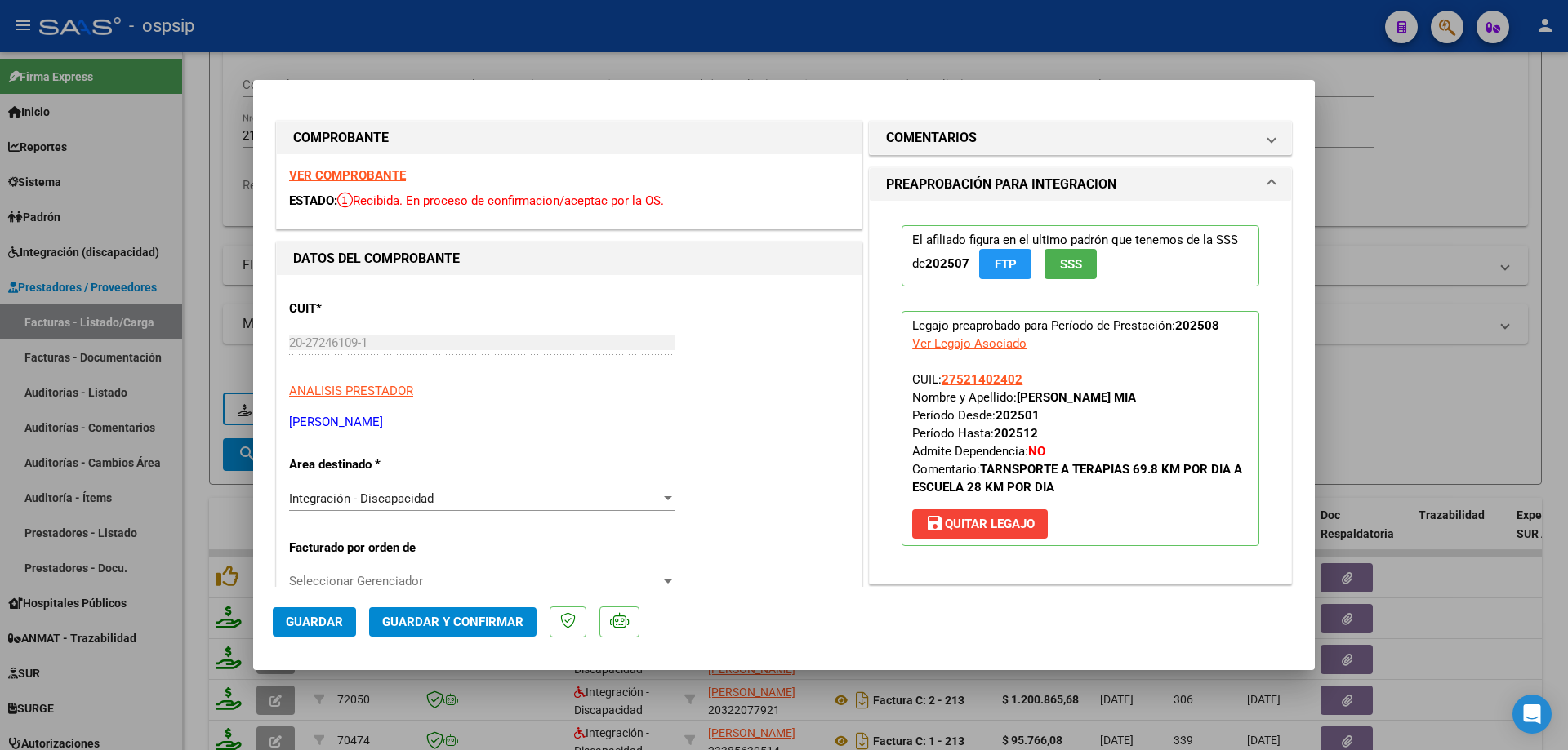
click at [1068, 276] on button "SSS" at bounding box center [1070, 263] width 52 height 30
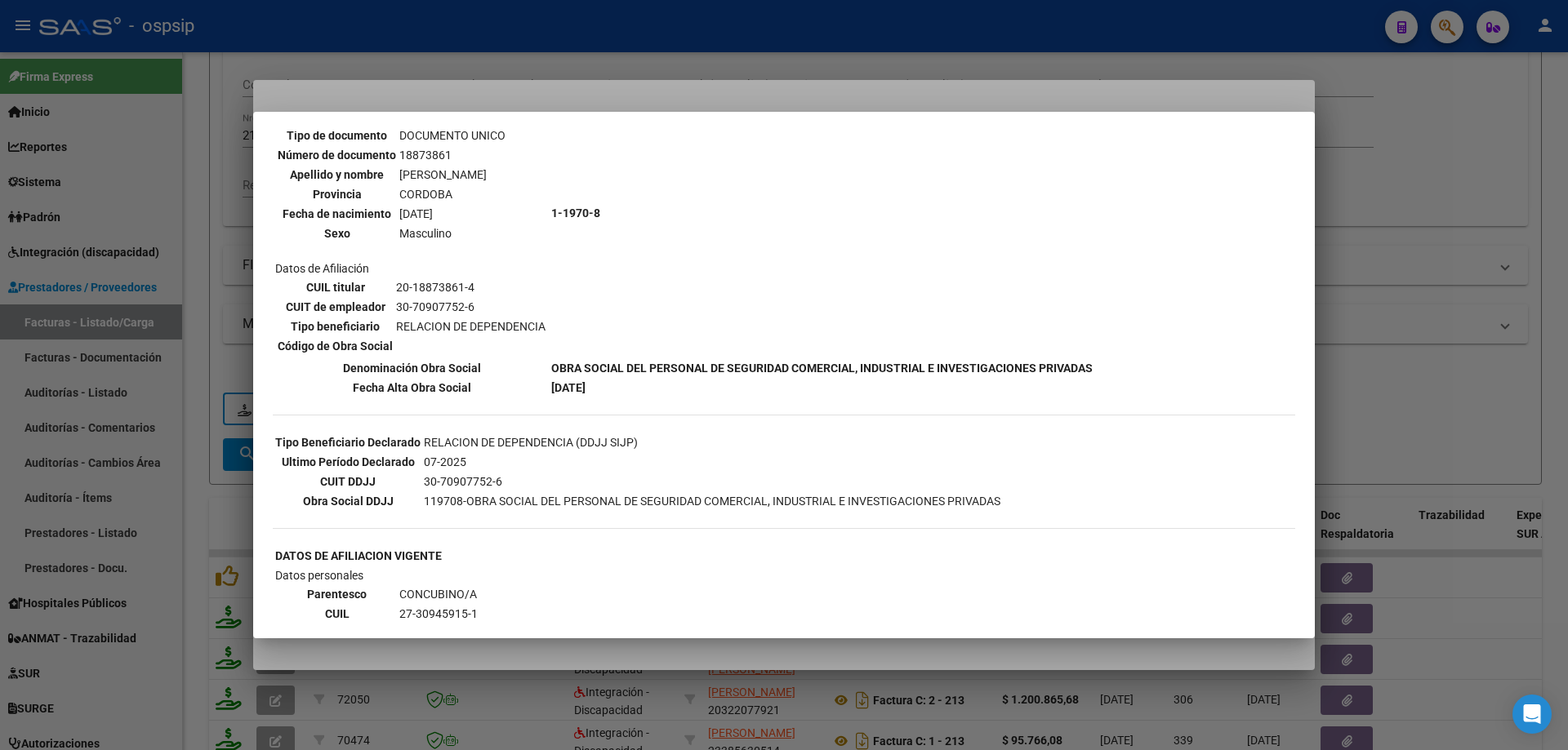
scroll to position [163, 0]
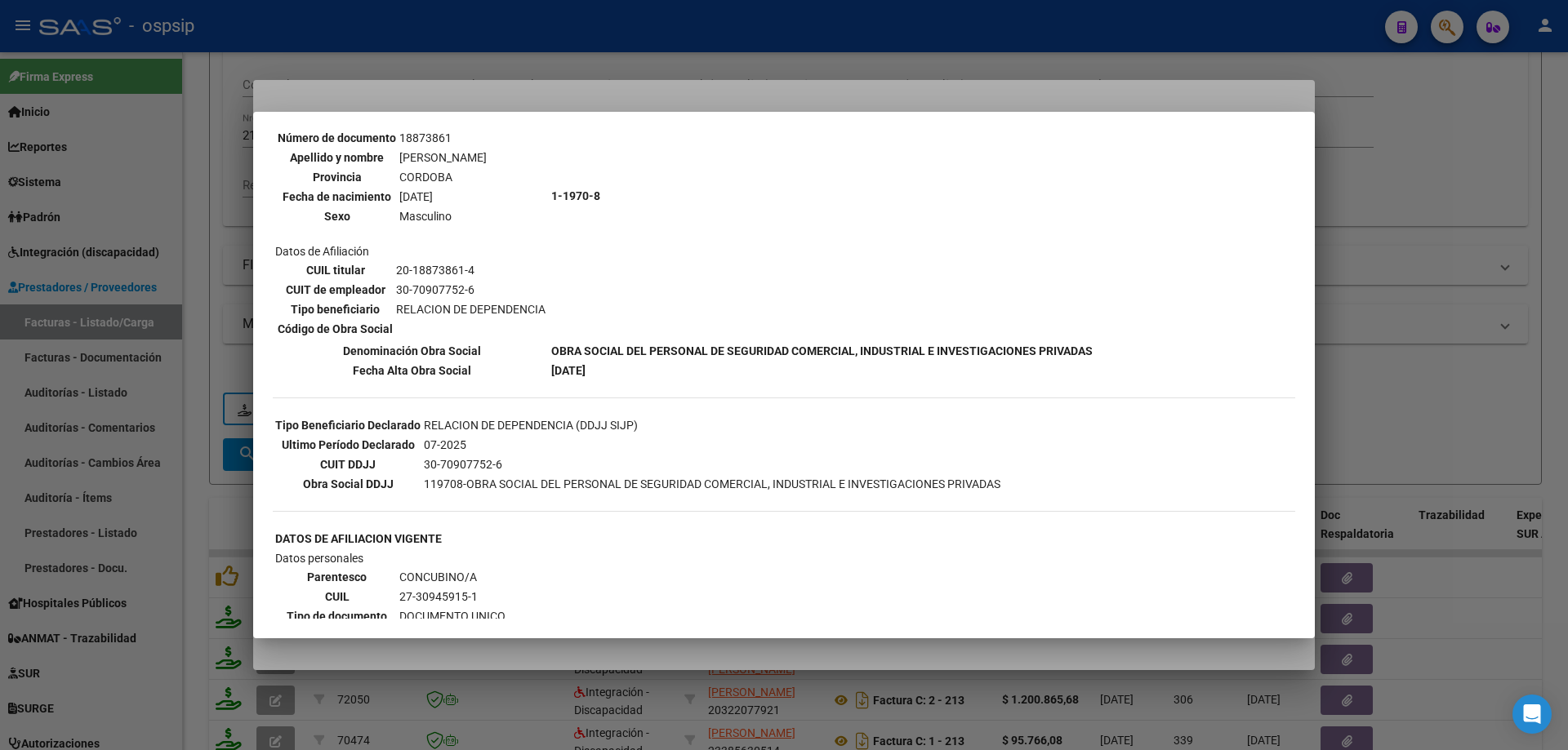
click at [1461, 380] on div at bounding box center [784, 375] width 1568 height 750
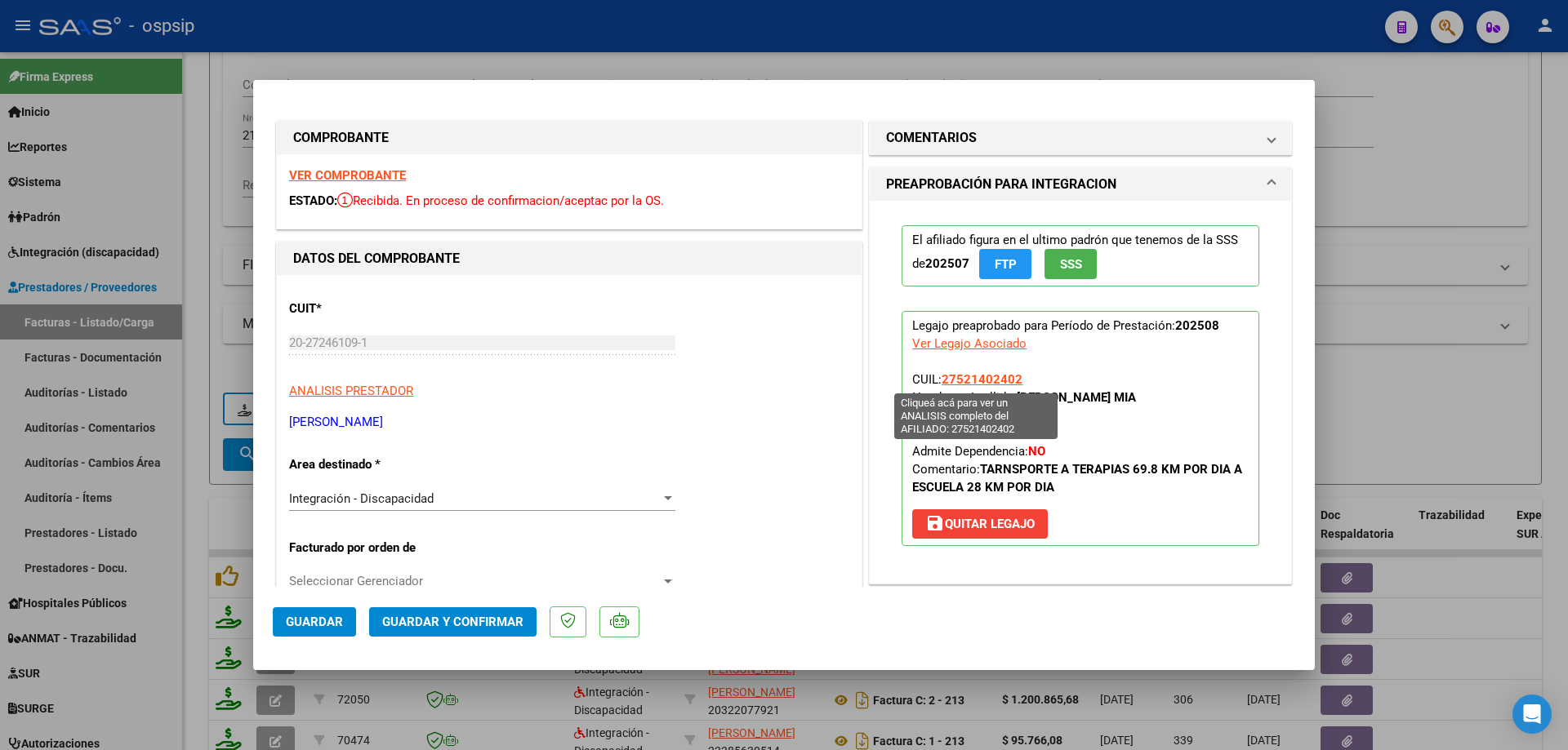
click at [984, 381] on span "27521402402" at bounding box center [982, 379] width 81 height 14
type textarea "27521402402"
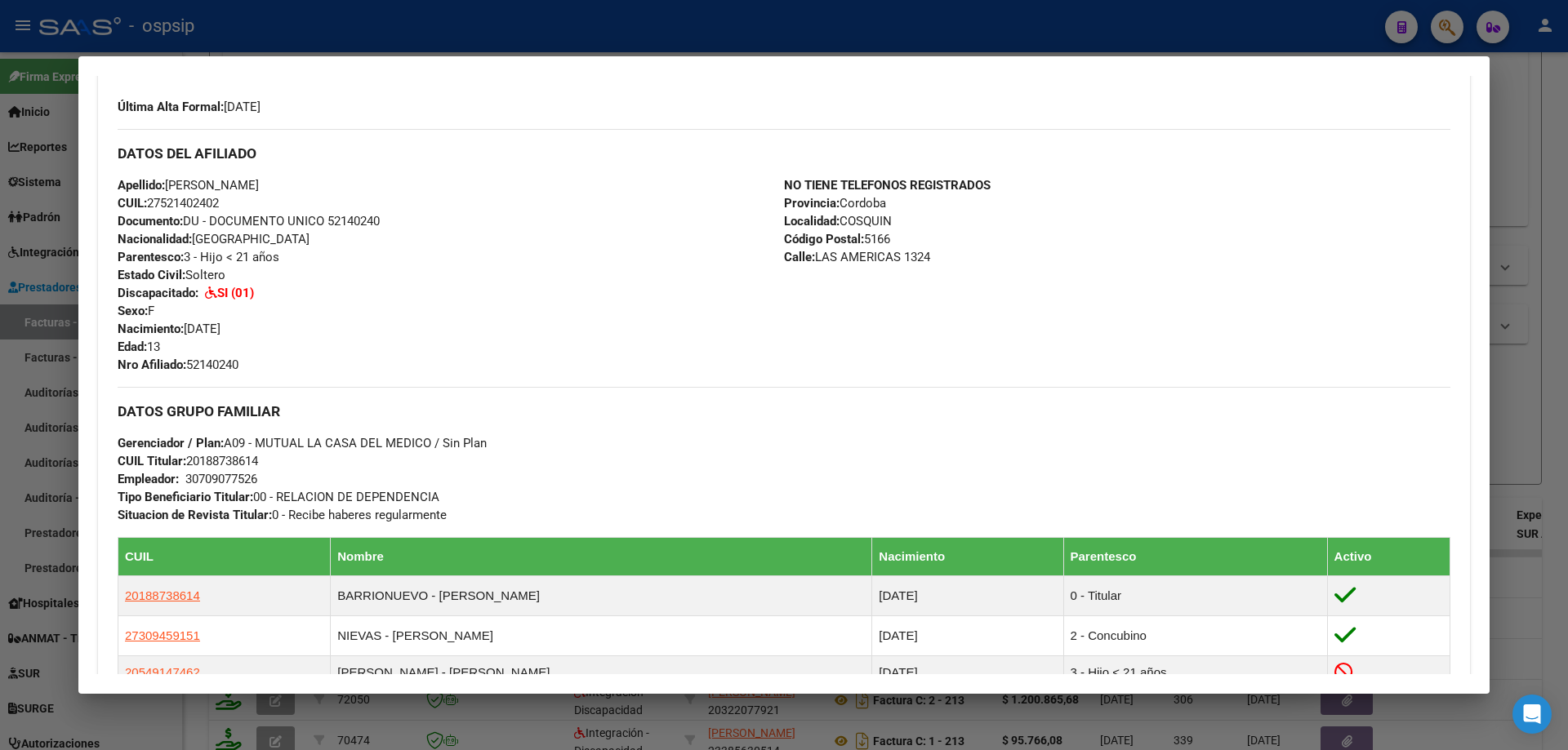
scroll to position [572, 0]
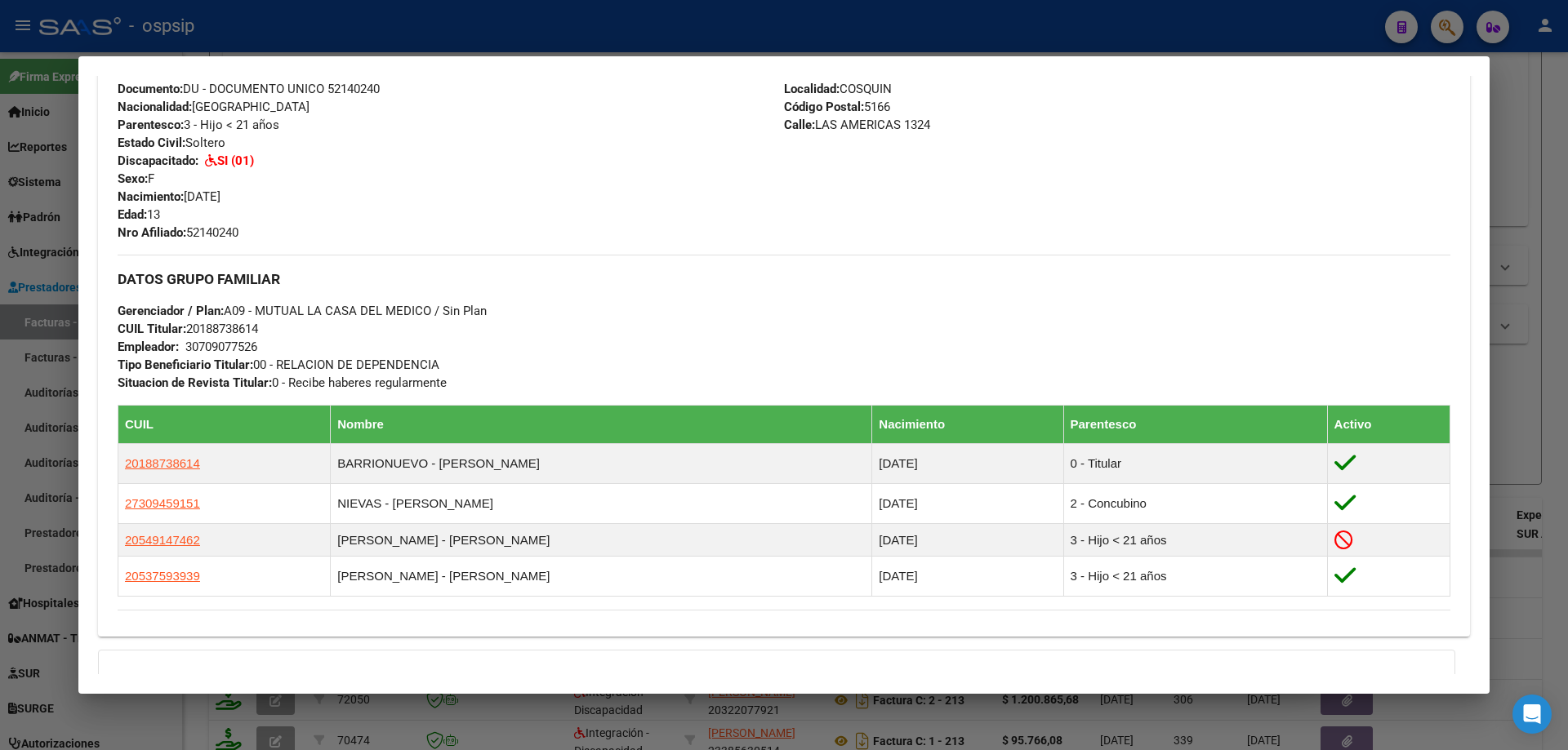
click at [1548, 427] on div at bounding box center [784, 375] width 1568 height 750
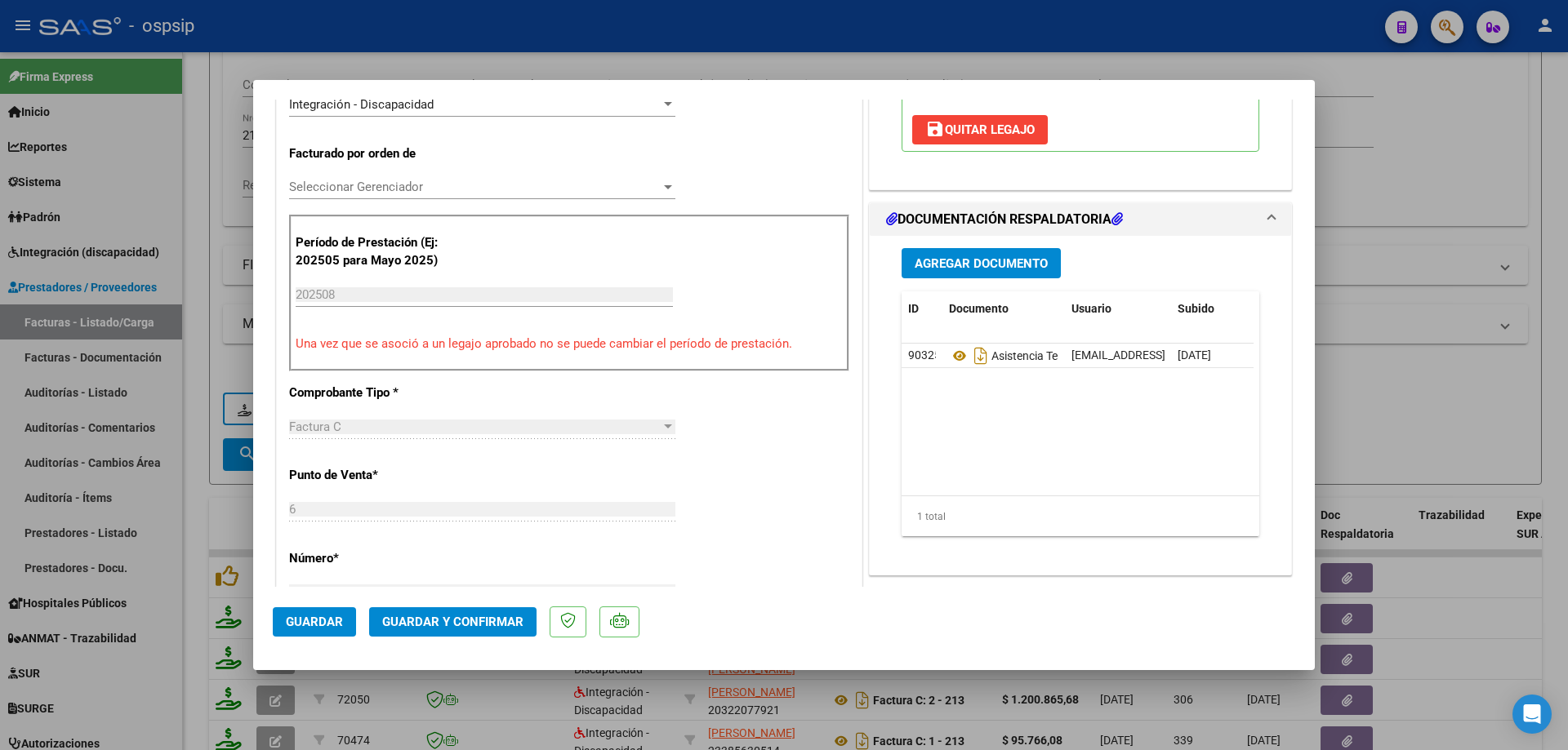
scroll to position [408, 0]
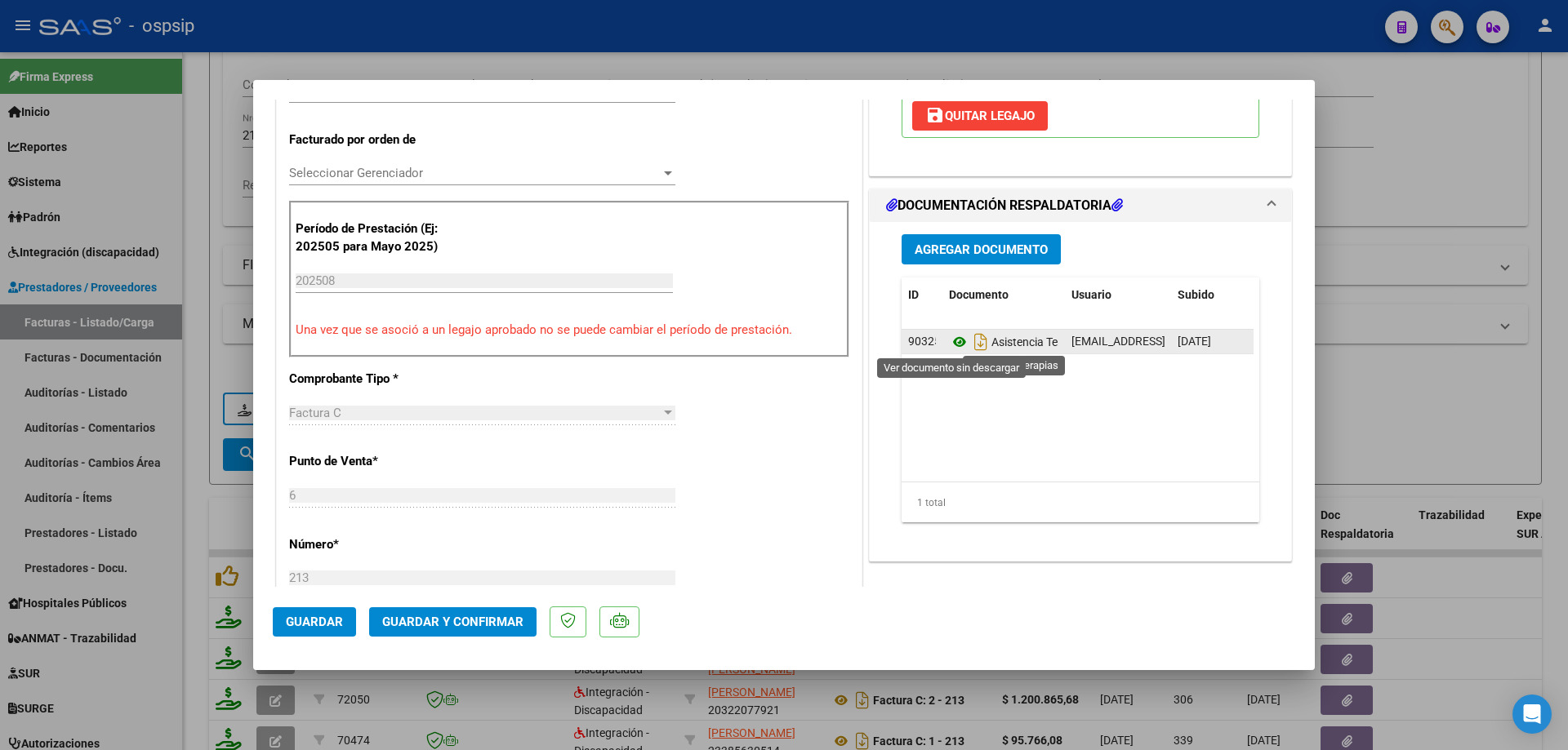
click at [956, 340] on icon at bounding box center [960, 342] width 21 height 19
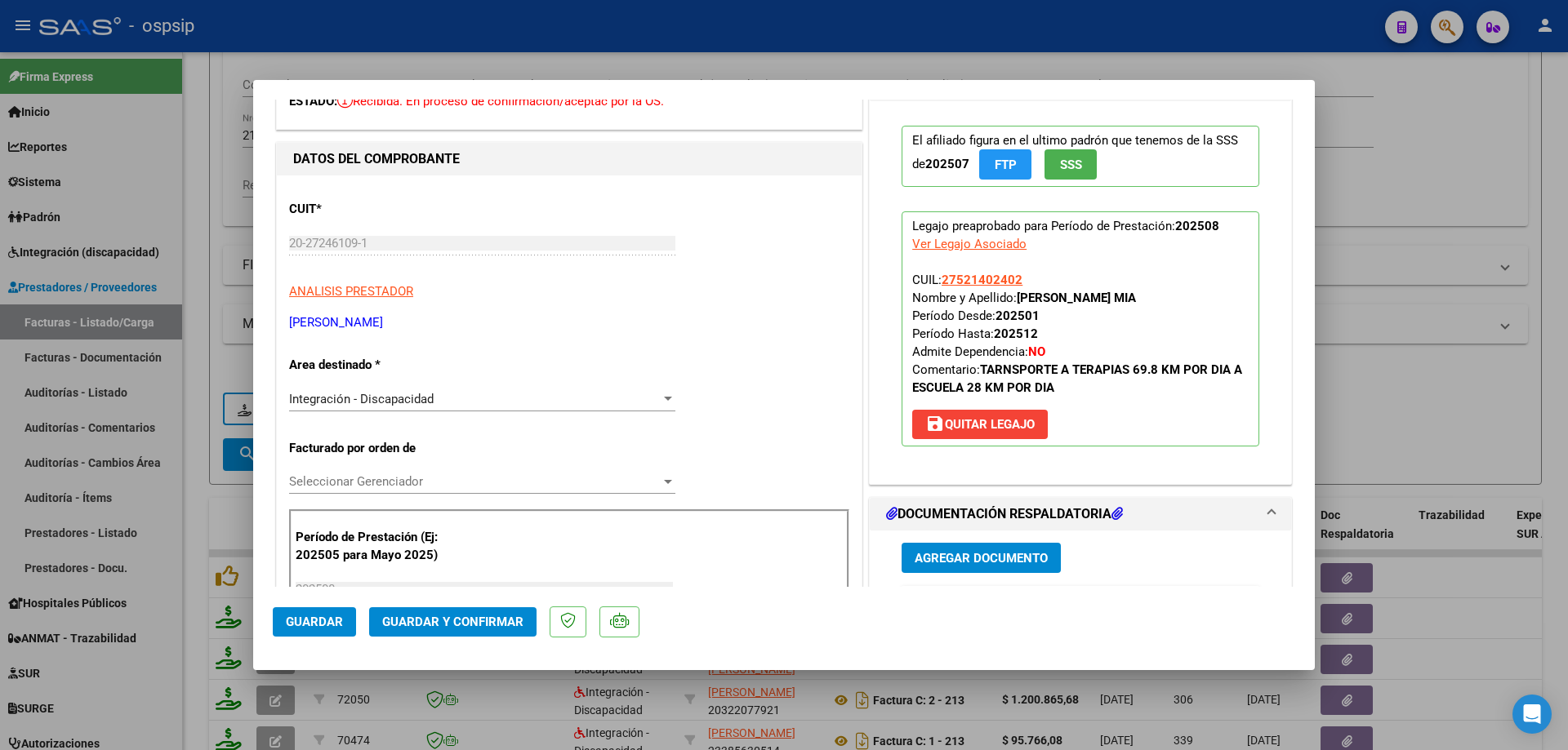
scroll to position [0, 0]
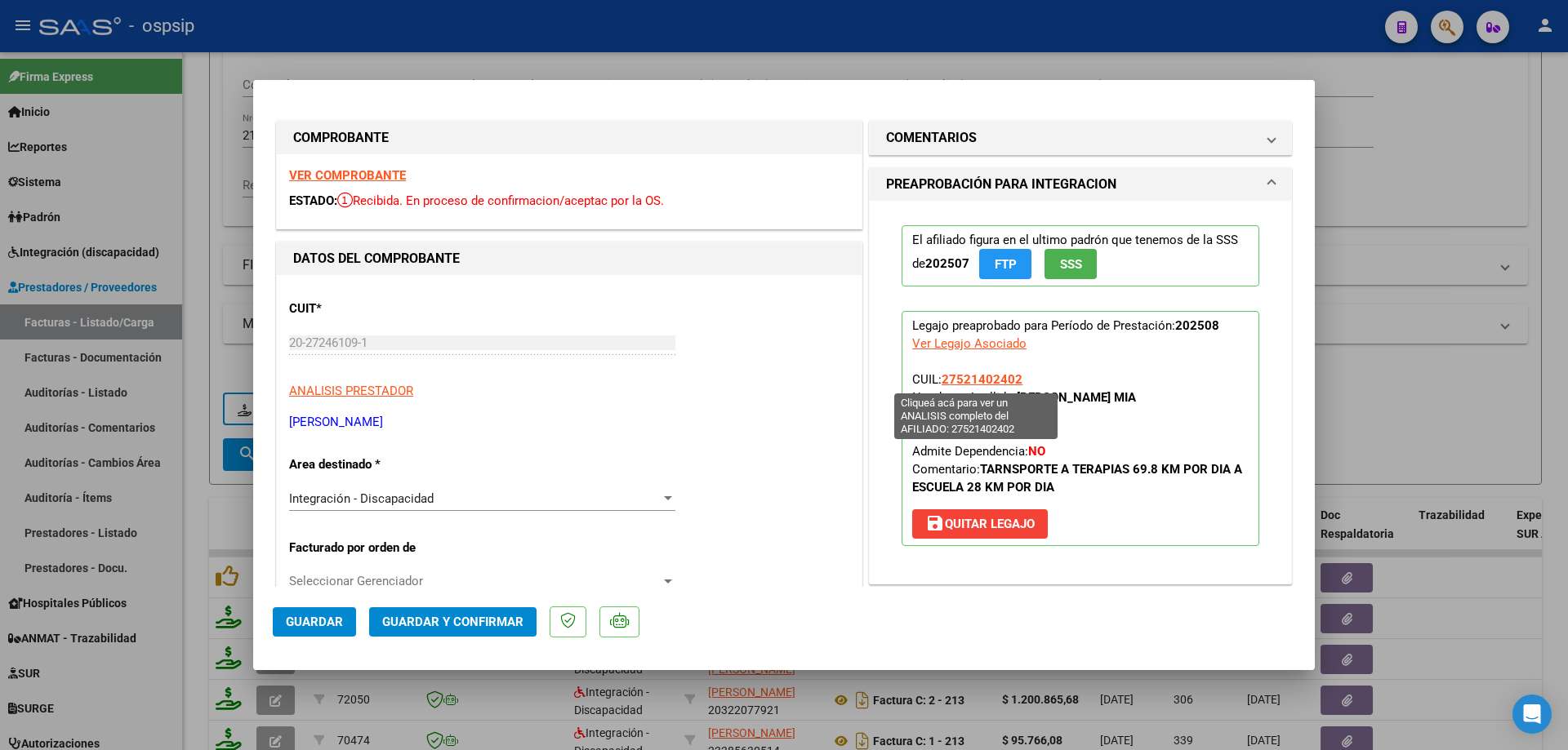
drag, startPoint x: 1017, startPoint y: 375, endPoint x: 936, endPoint y: 378, distance: 81.1
click at [936, 378] on p "Legajo preaprobado para Período de Prestación: 202508 Ver Legajo Asociado CUIL:…" at bounding box center [1080, 429] width 358 height 235
copy span "27521402402"
drag, startPoint x: 444, startPoint y: 591, endPoint x: 444, endPoint y: 621, distance: 30.0
click at [444, 597] on mat-dialog-actions "Guardar Guardar y Confirmar" at bounding box center [784, 619] width 1022 height 65
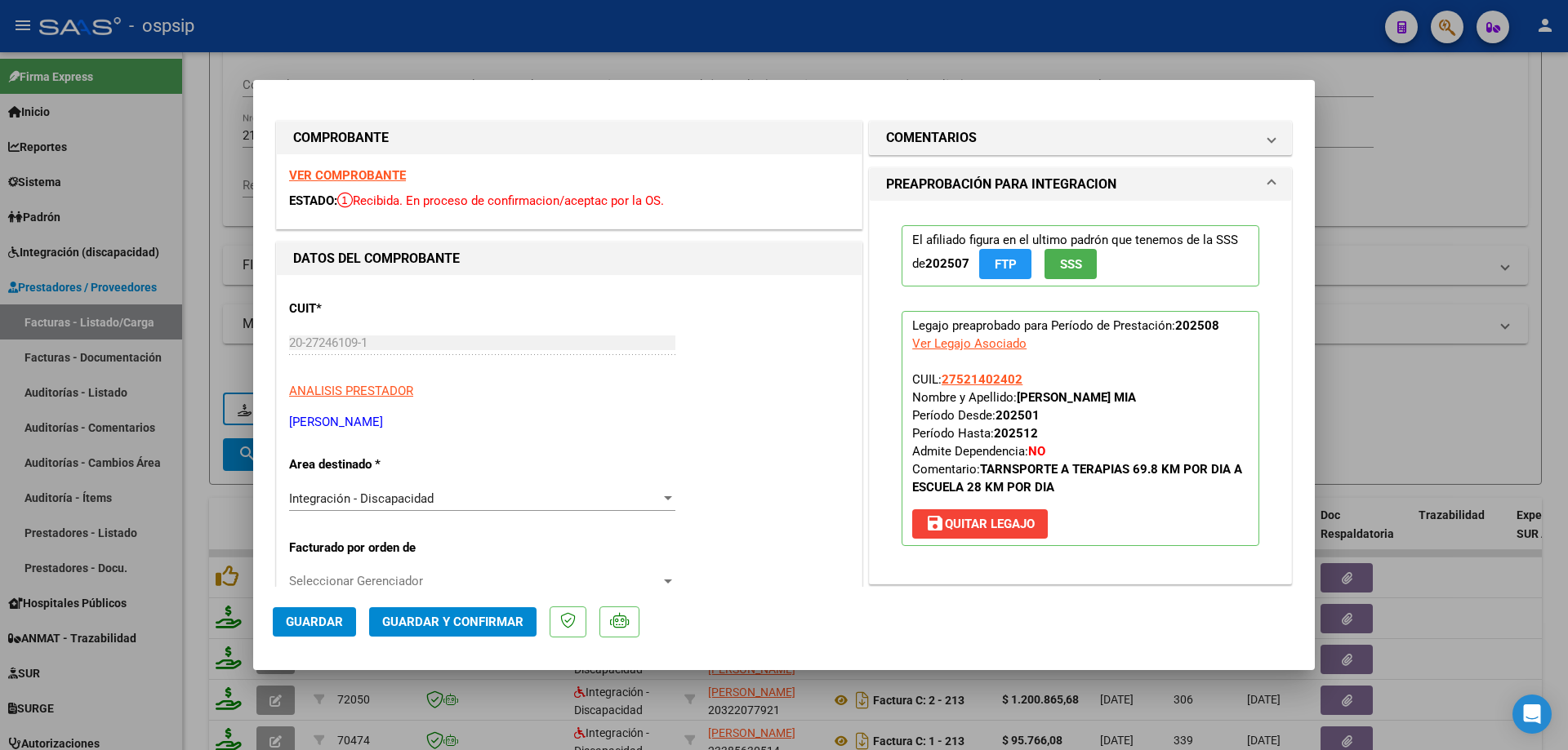
click at [444, 621] on span "Guardar y Confirmar" at bounding box center [452, 622] width 141 height 14
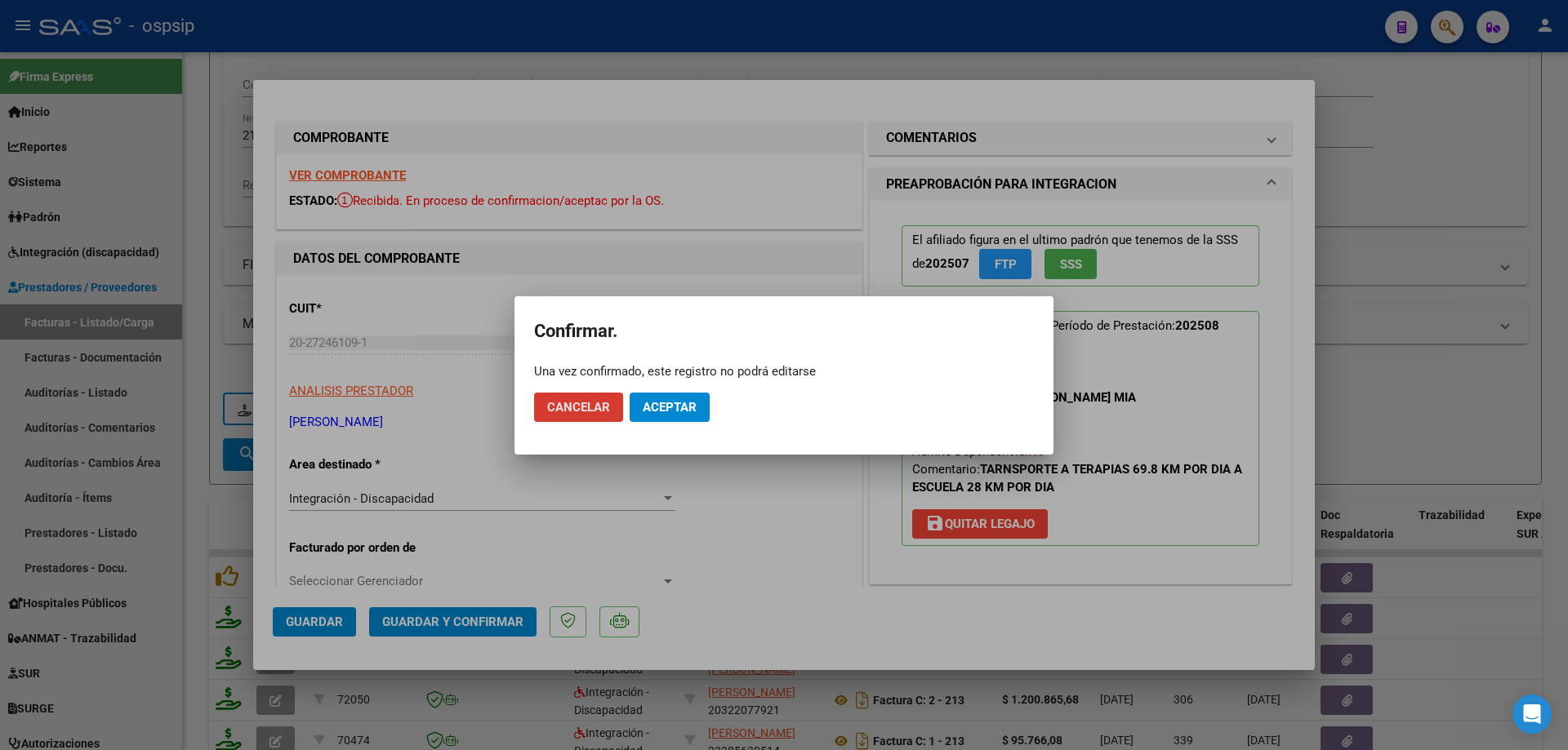
click at [679, 420] on button "Aceptar" at bounding box center [669, 407] width 80 height 29
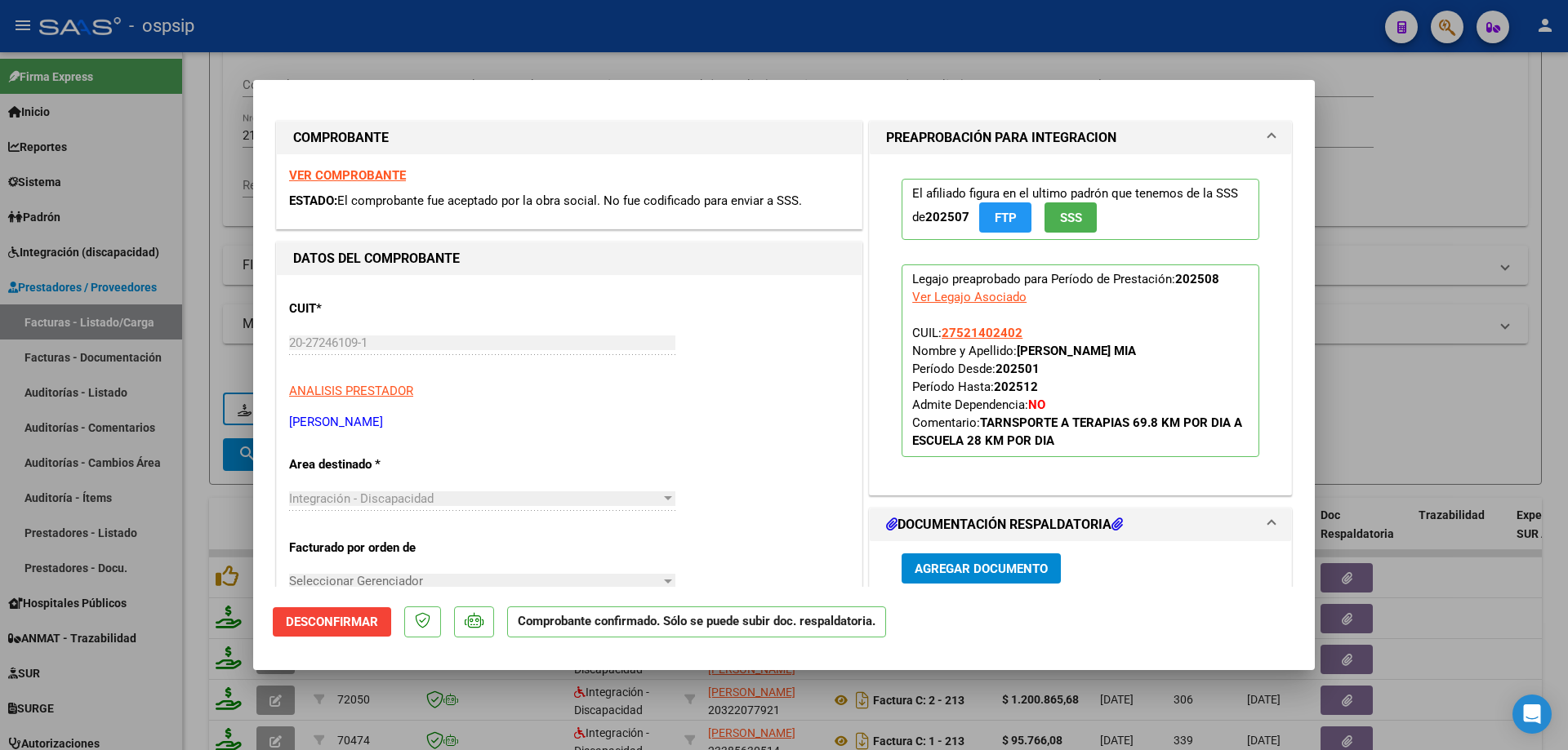
click at [1473, 375] on div at bounding box center [784, 375] width 1568 height 750
type input "$ 0,00"
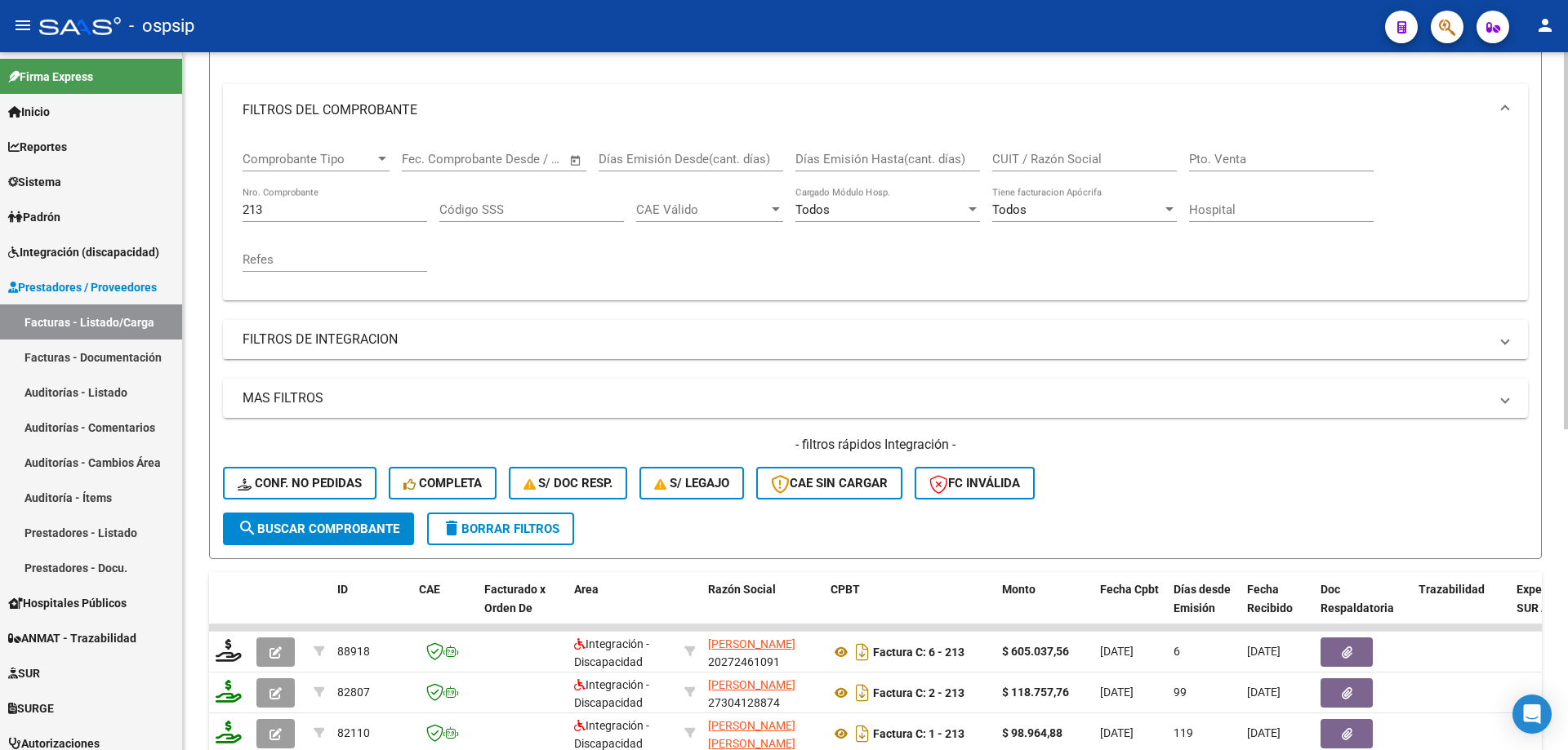
scroll to position [186, 0]
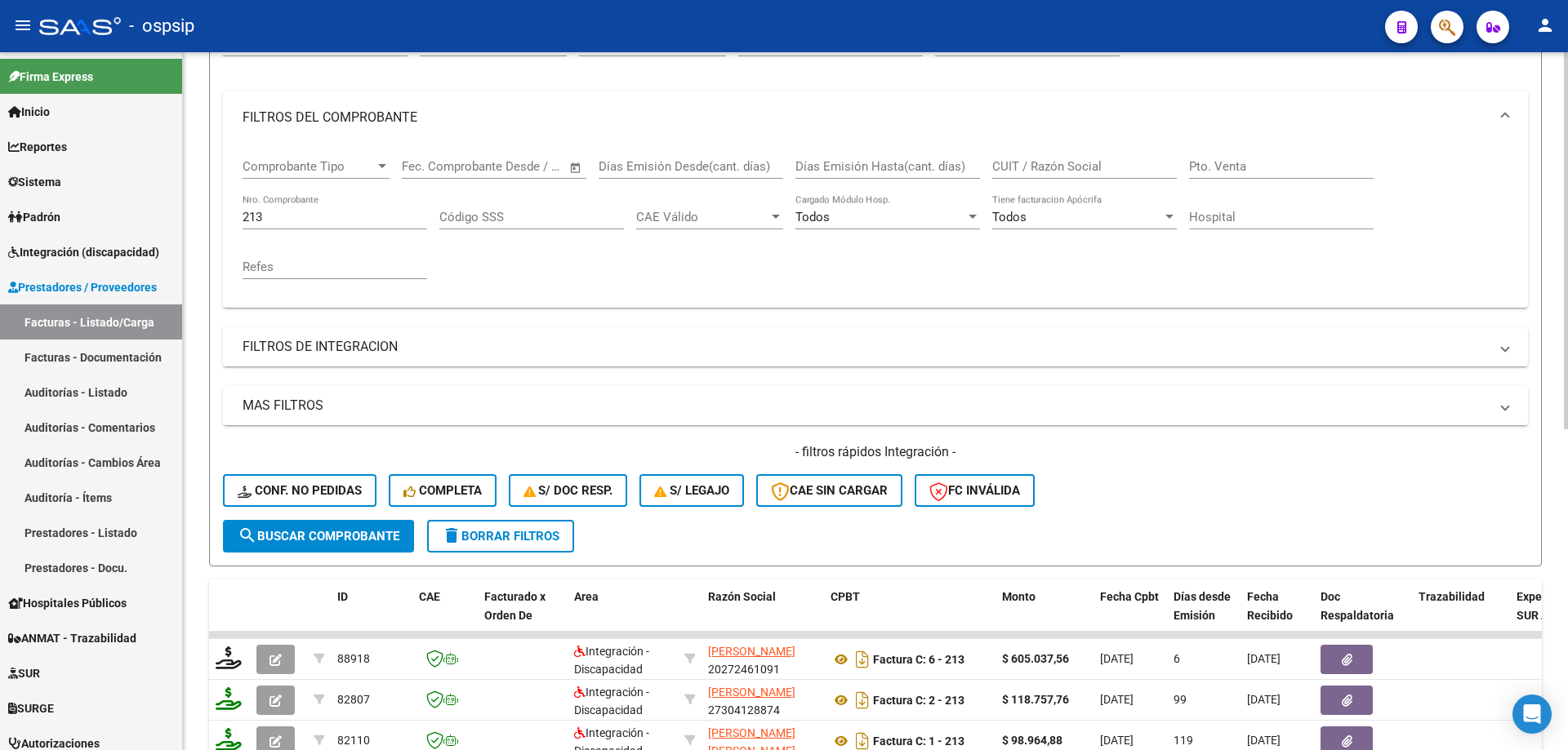
click at [295, 227] on div "213 Nro. Comprobante" at bounding box center [334, 212] width 184 height 35
type input "2"
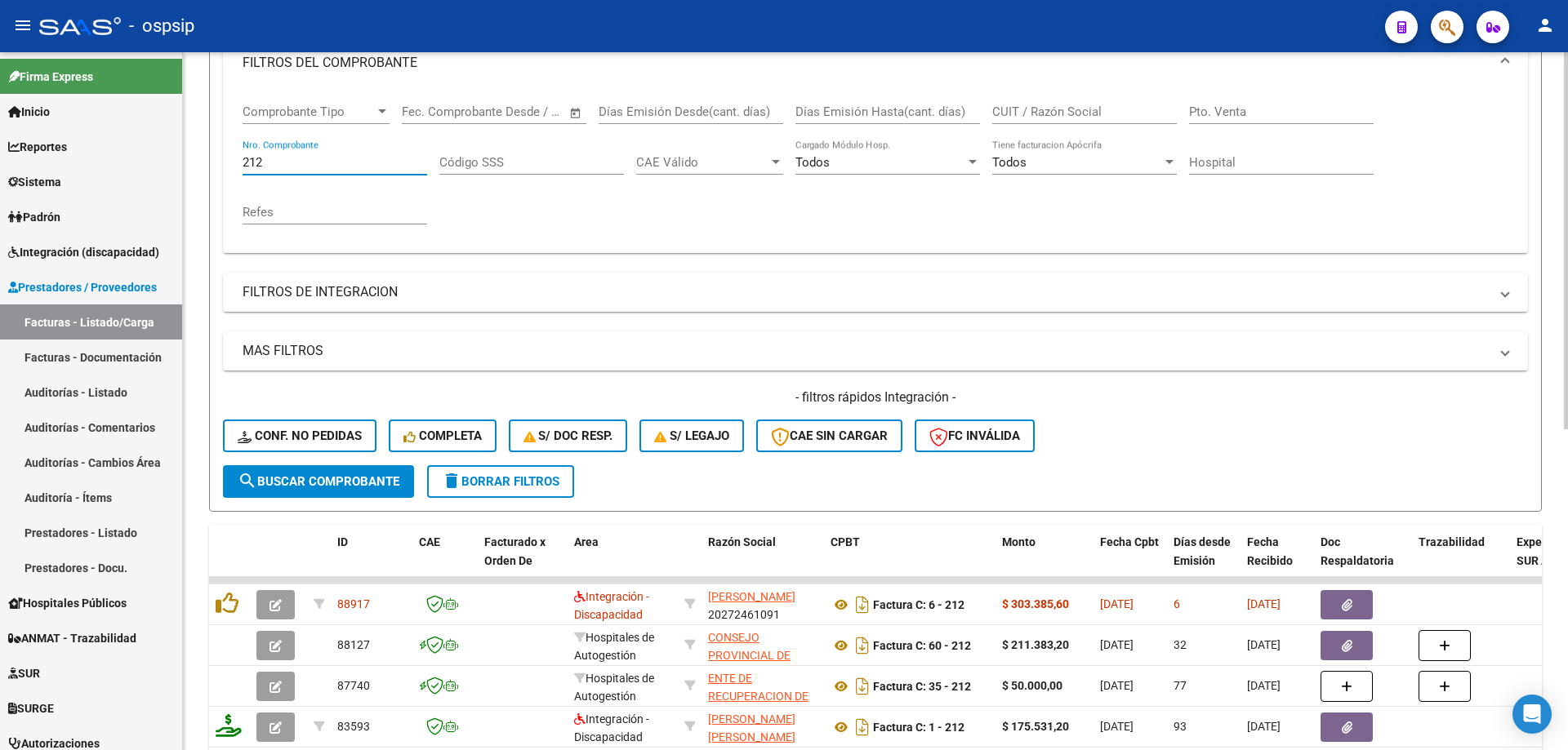
scroll to position [268, 0]
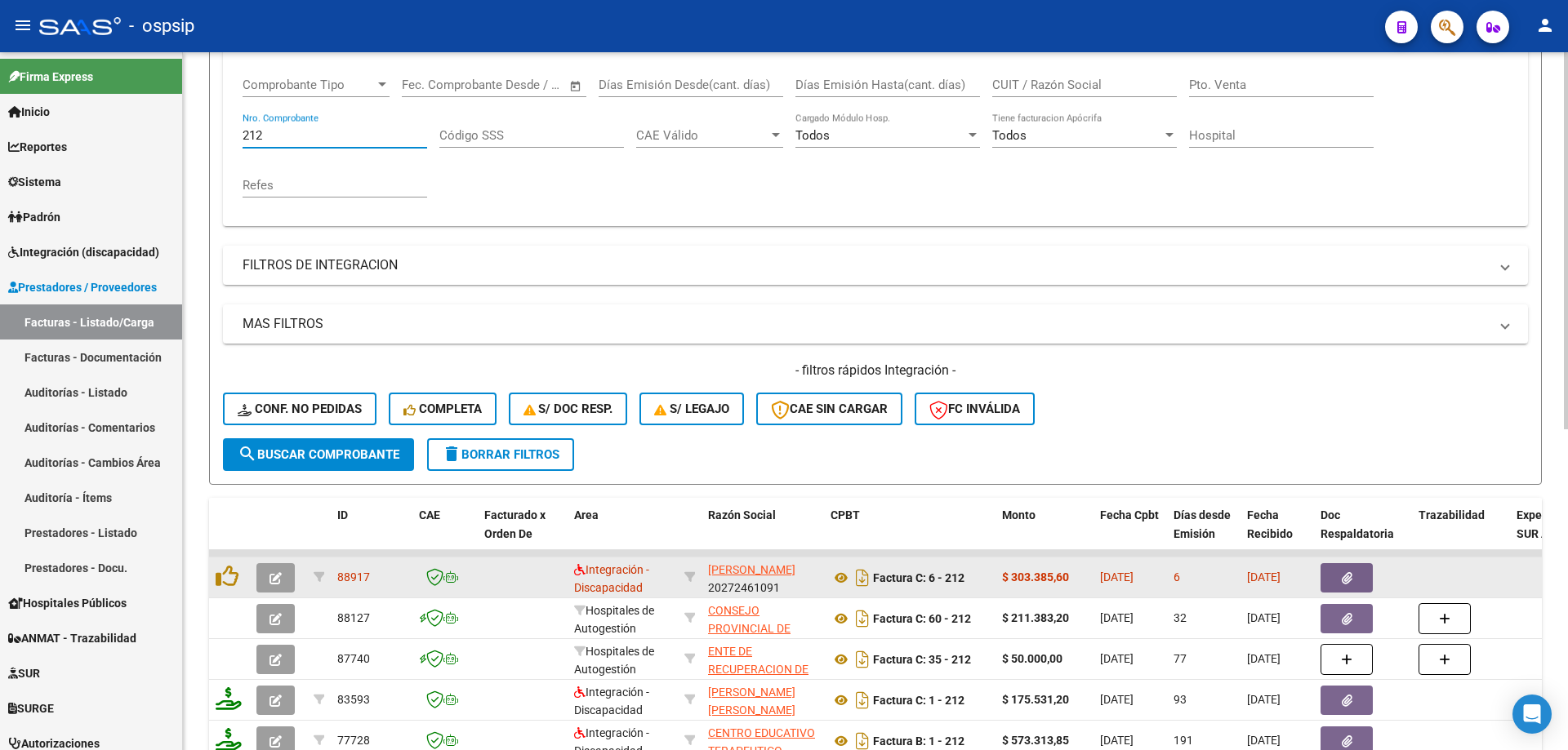
type input "212"
click at [275, 569] on button "button" at bounding box center [276, 577] width 39 height 29
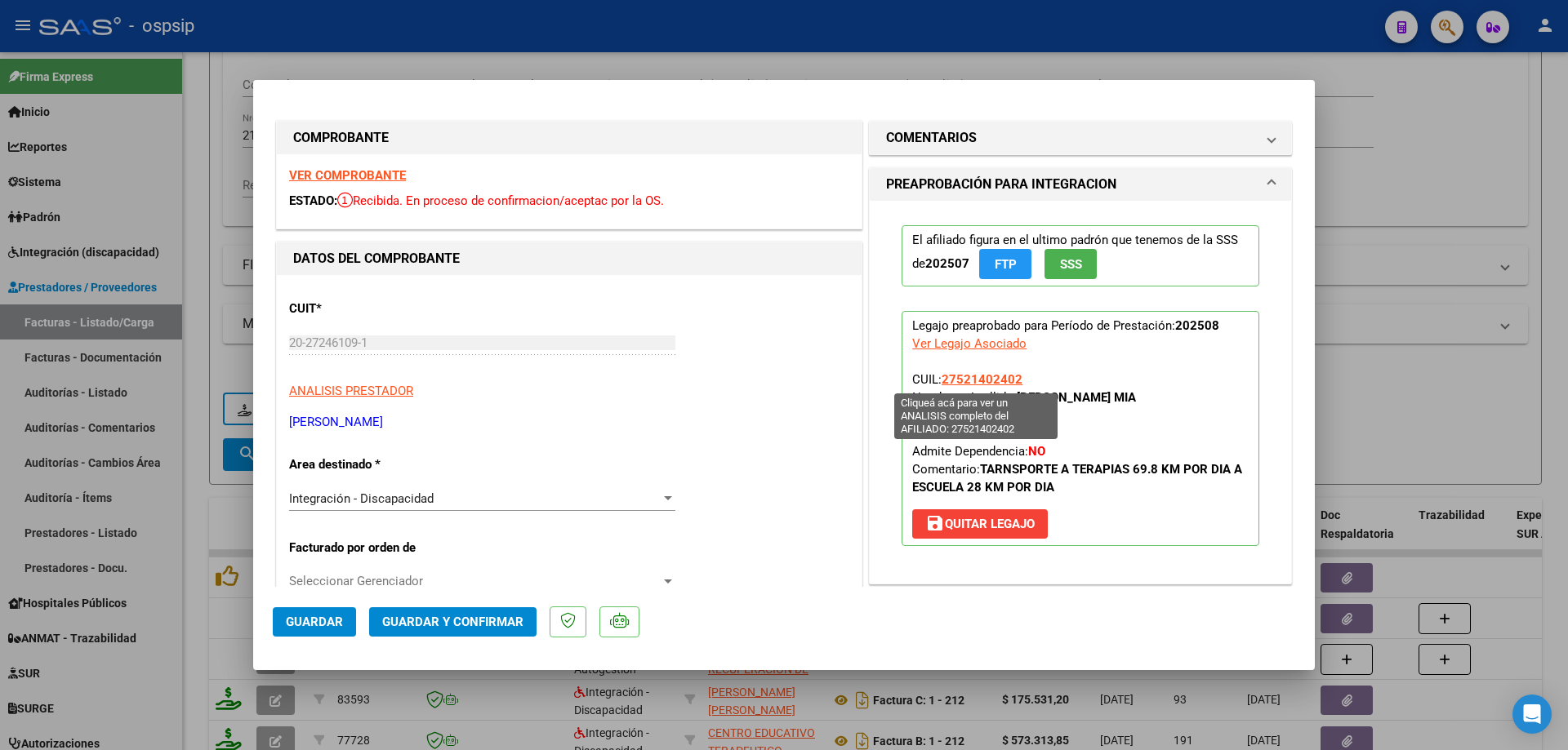
click at [988, 381] on span "27521402402" at bounding box center [982, 379] width 81 height 14
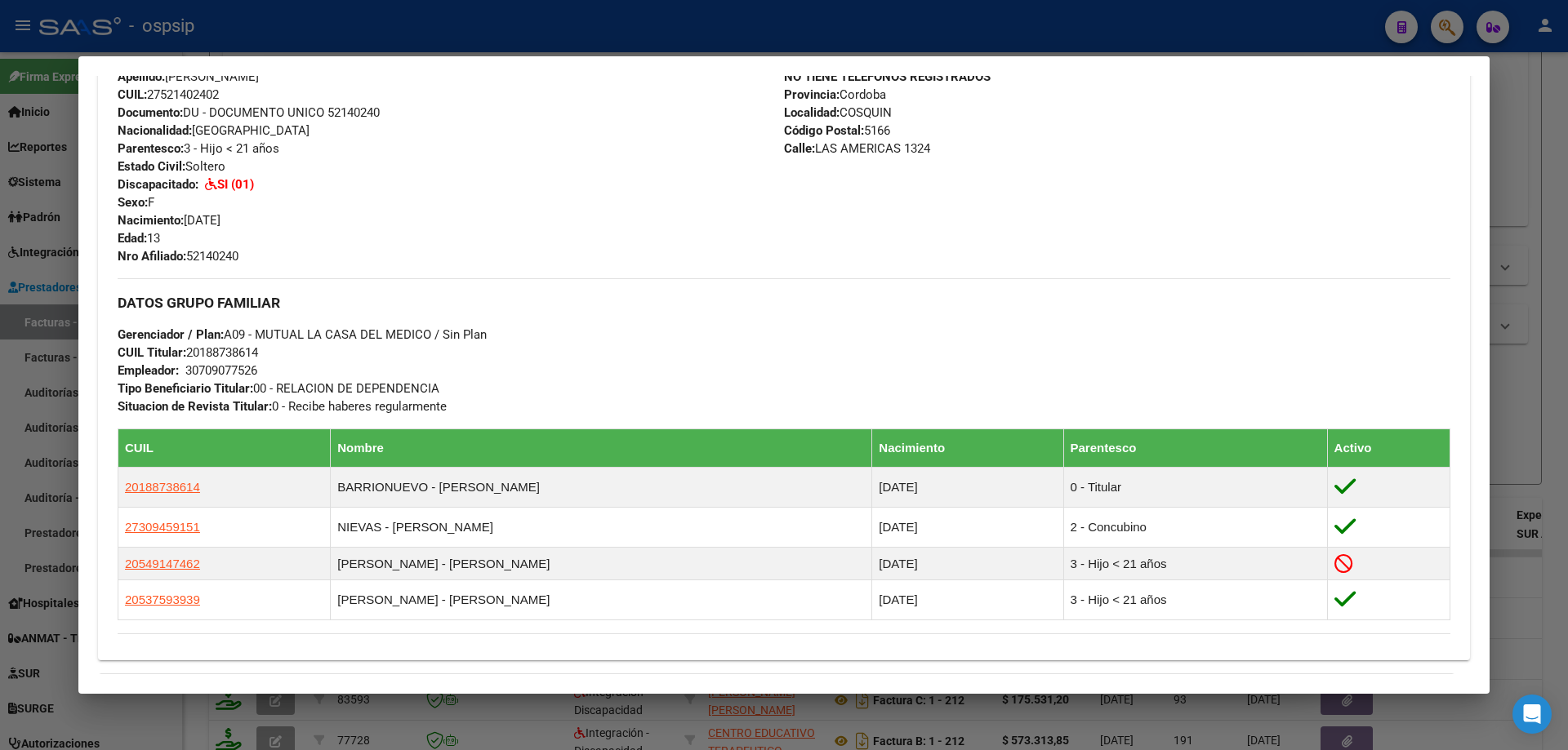
scroll to position [572, 0]
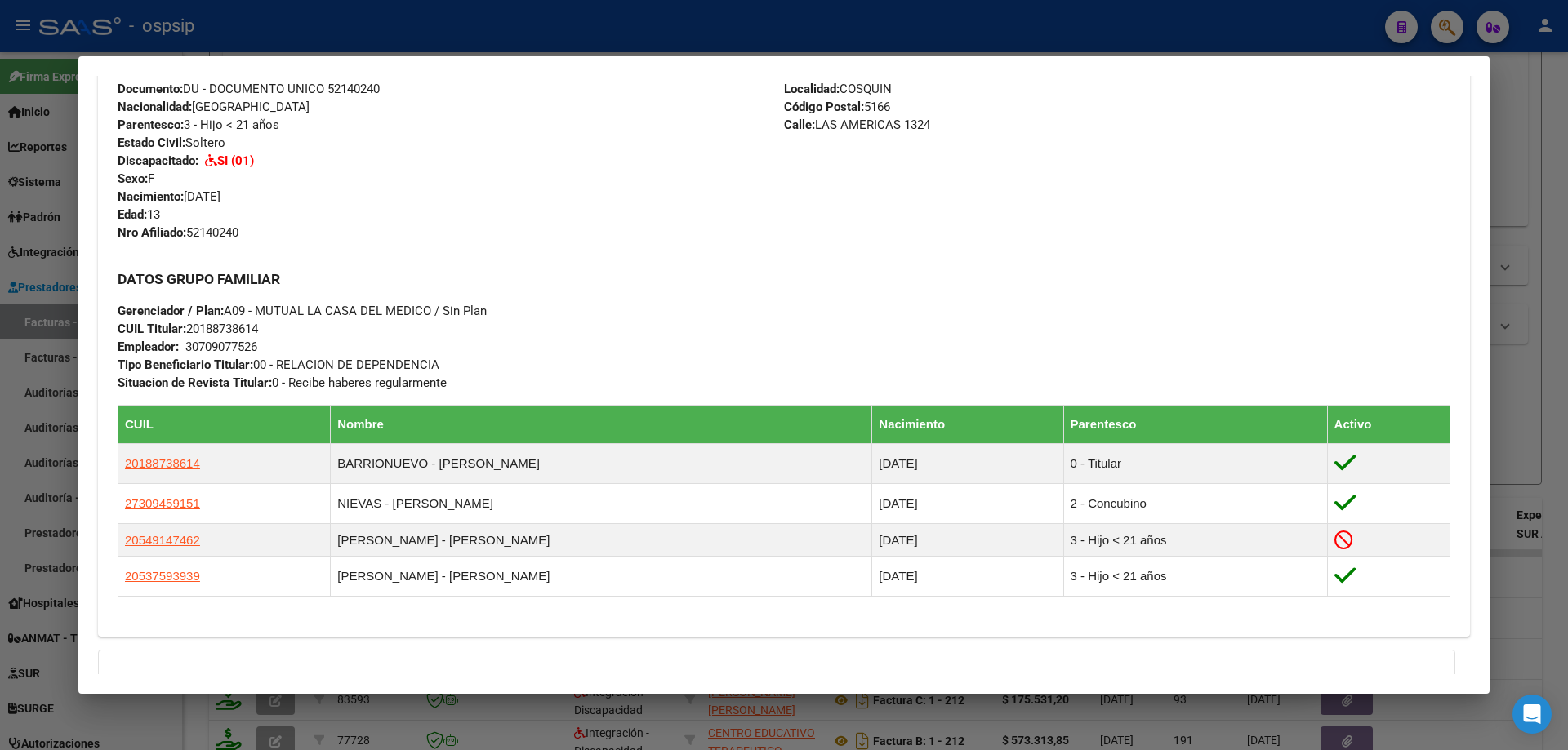
click at [1548, 381] on div at bounding box center [784, 375] width 1568 height 750
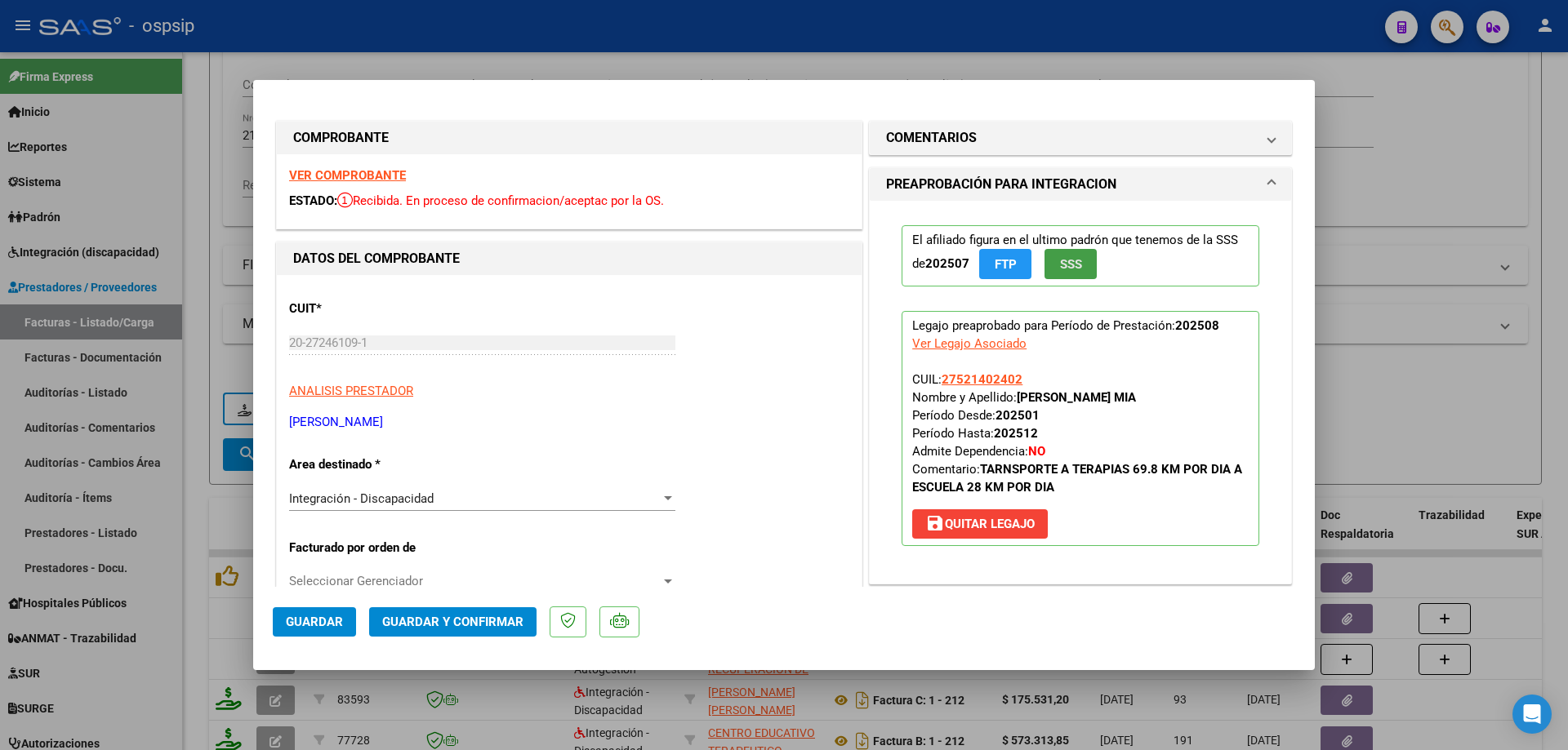
click at [1075, 265] on span "SSS" at bounding box center [1070, 264] width 22 height 14
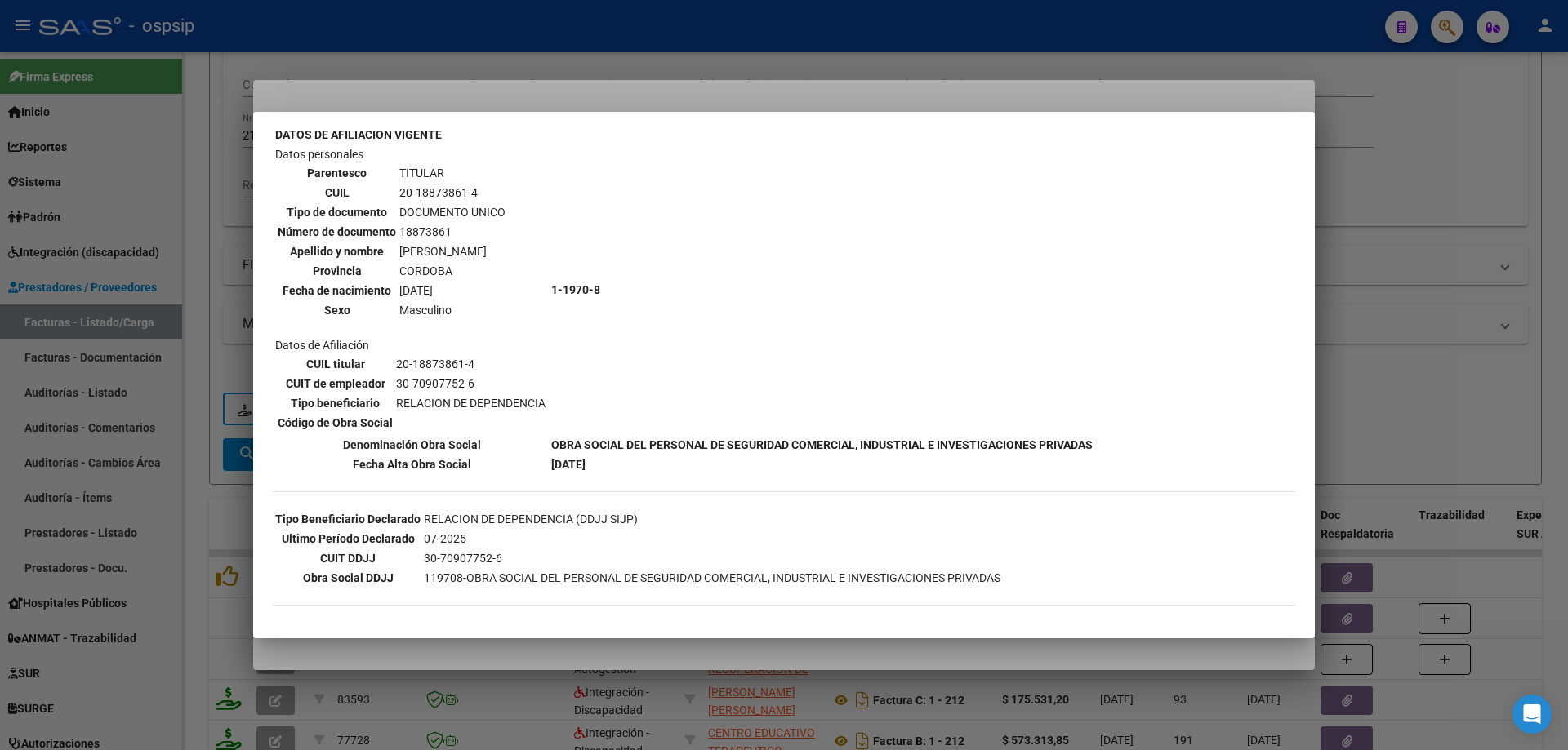
scroll to position [163, 0]
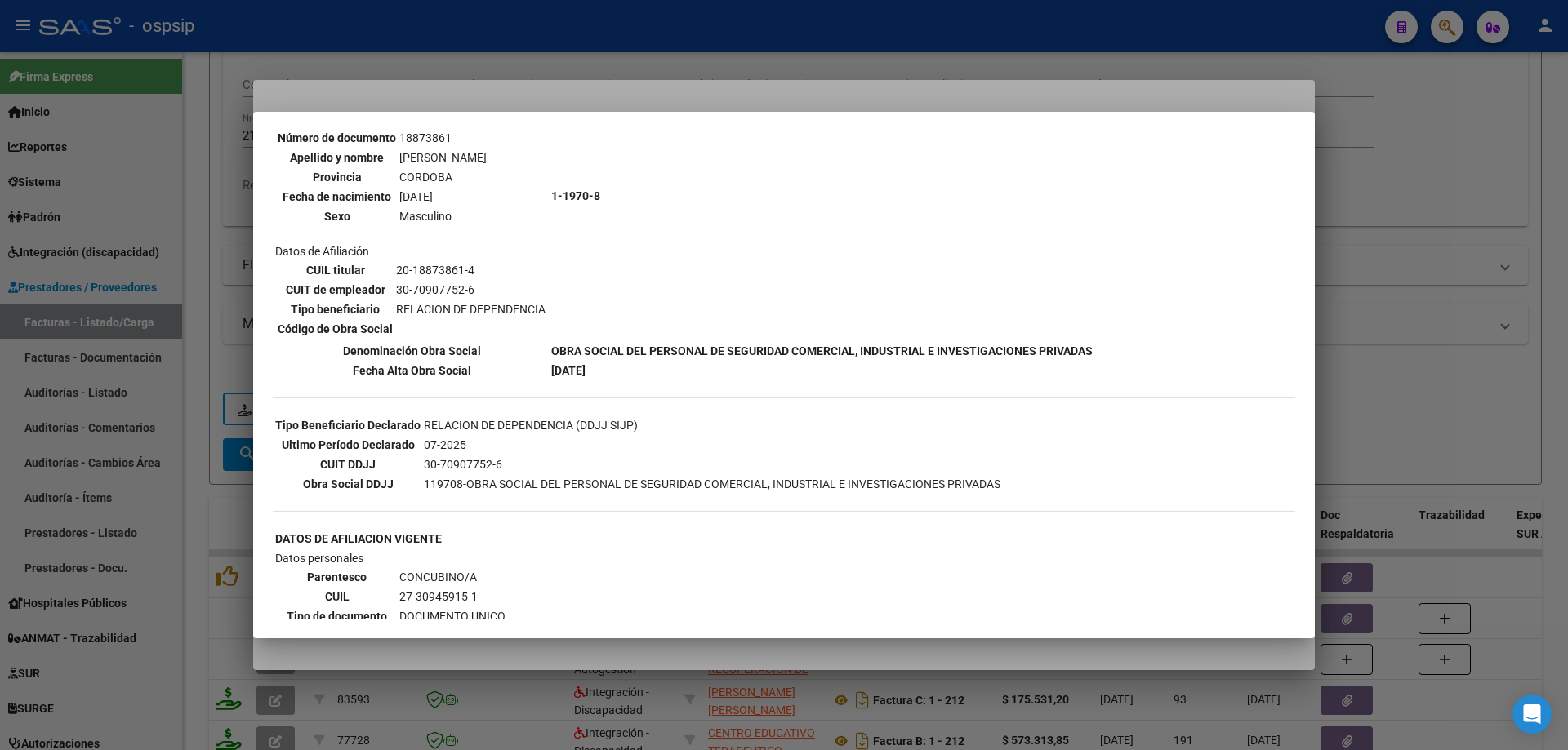
click at [1367, 360] on div at bounding box center [784, 375] width 1568 height 750
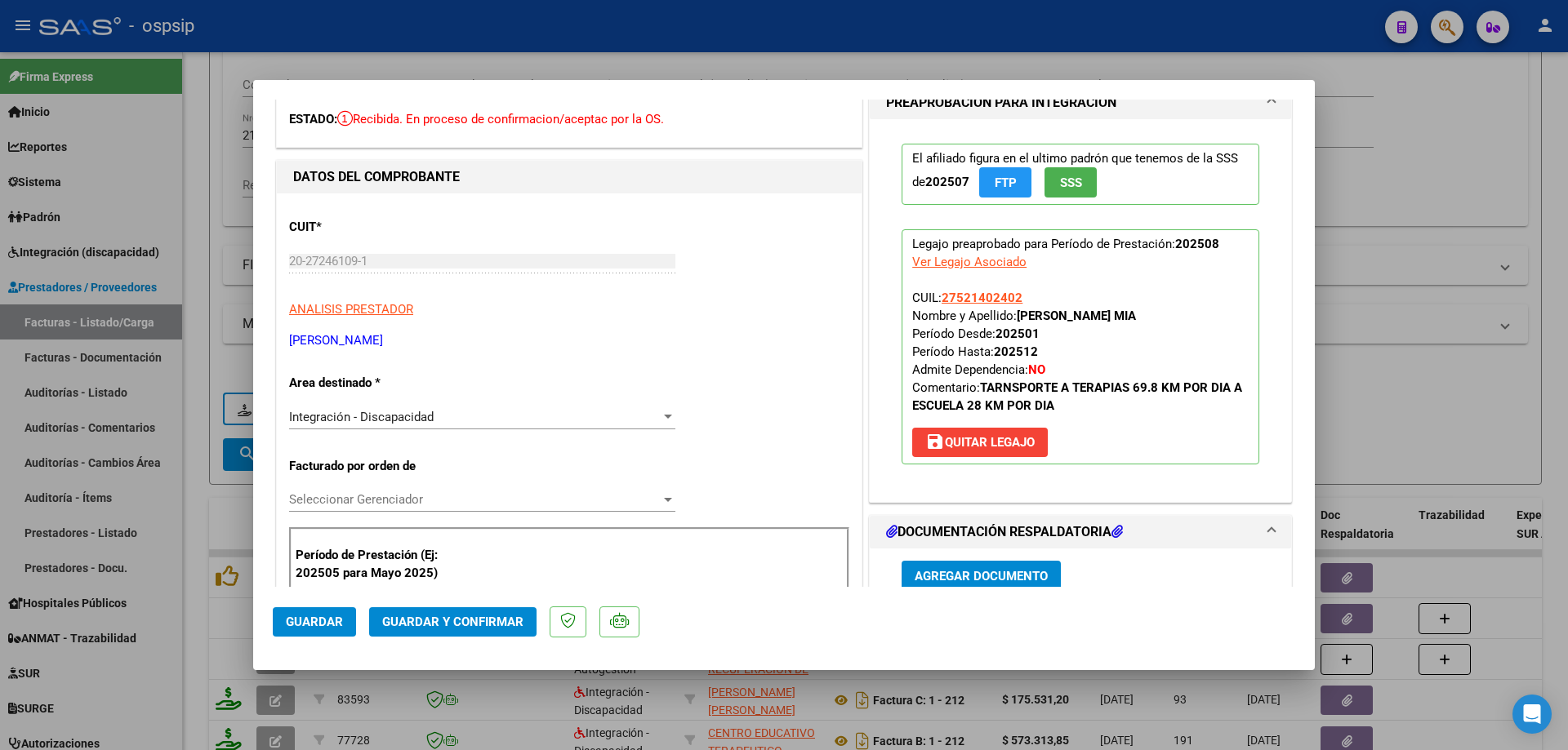
scroll to position [327, 0]
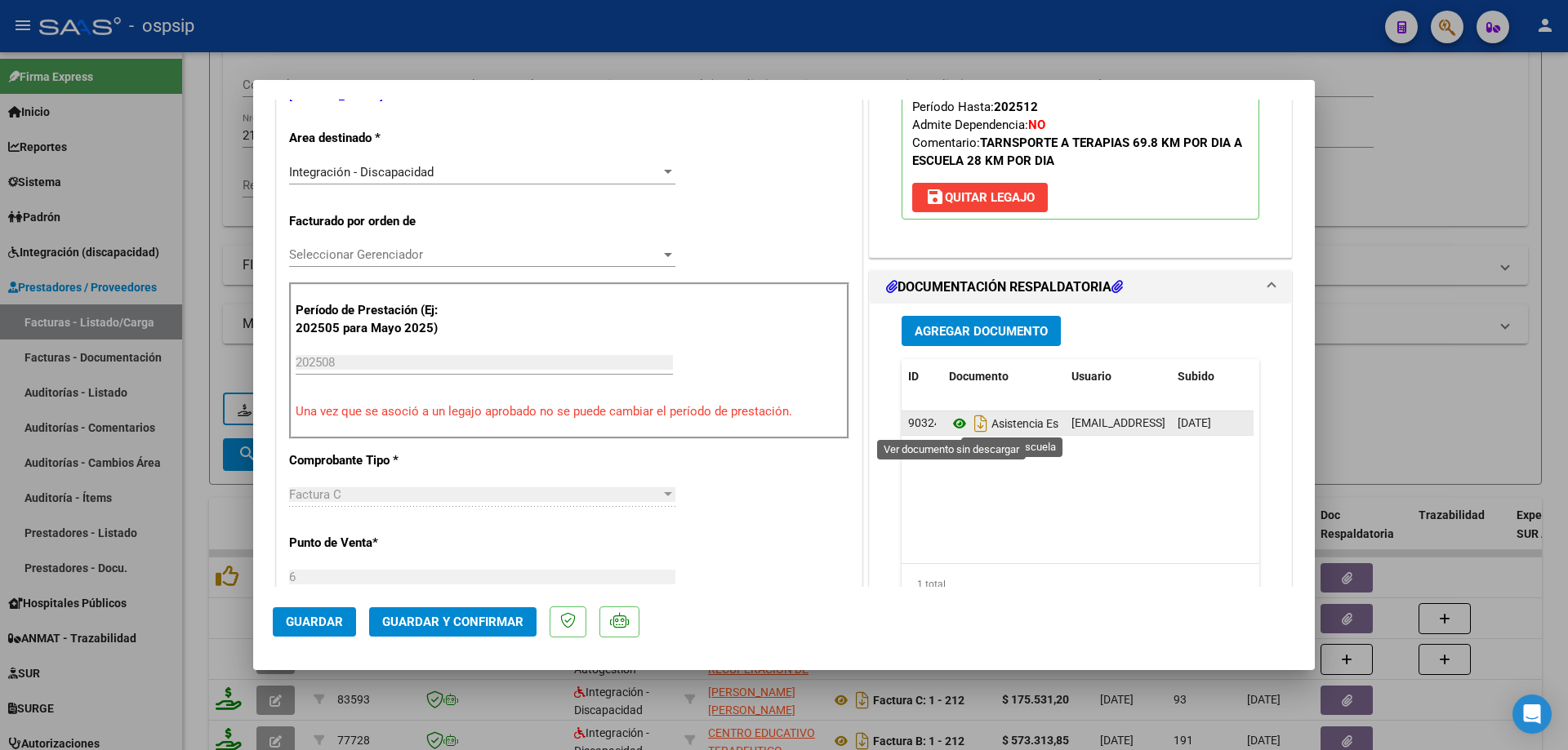
click at [949, 423] on icon at bounding box center [960, 423] width 21 height 19
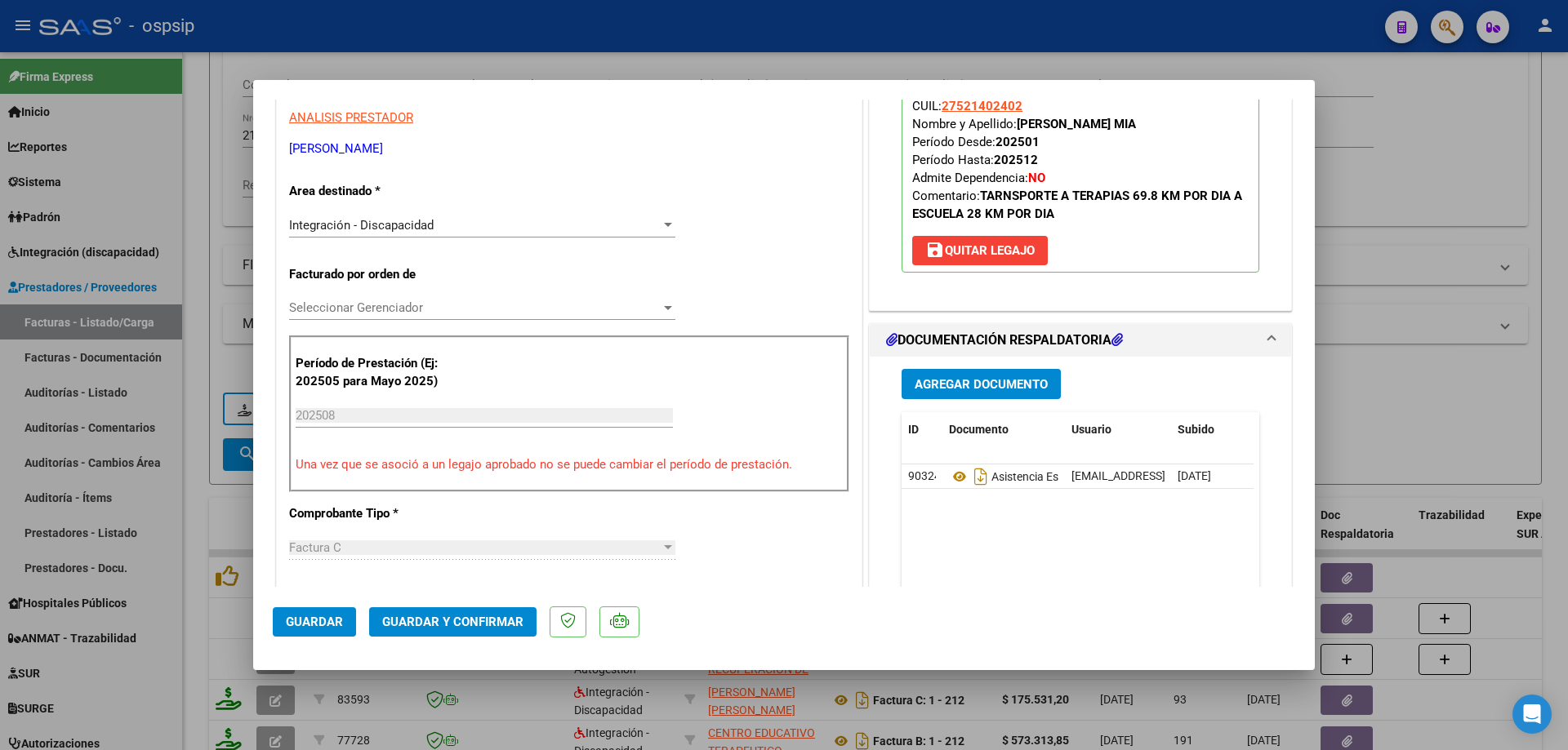
scroll to position [245, 0]
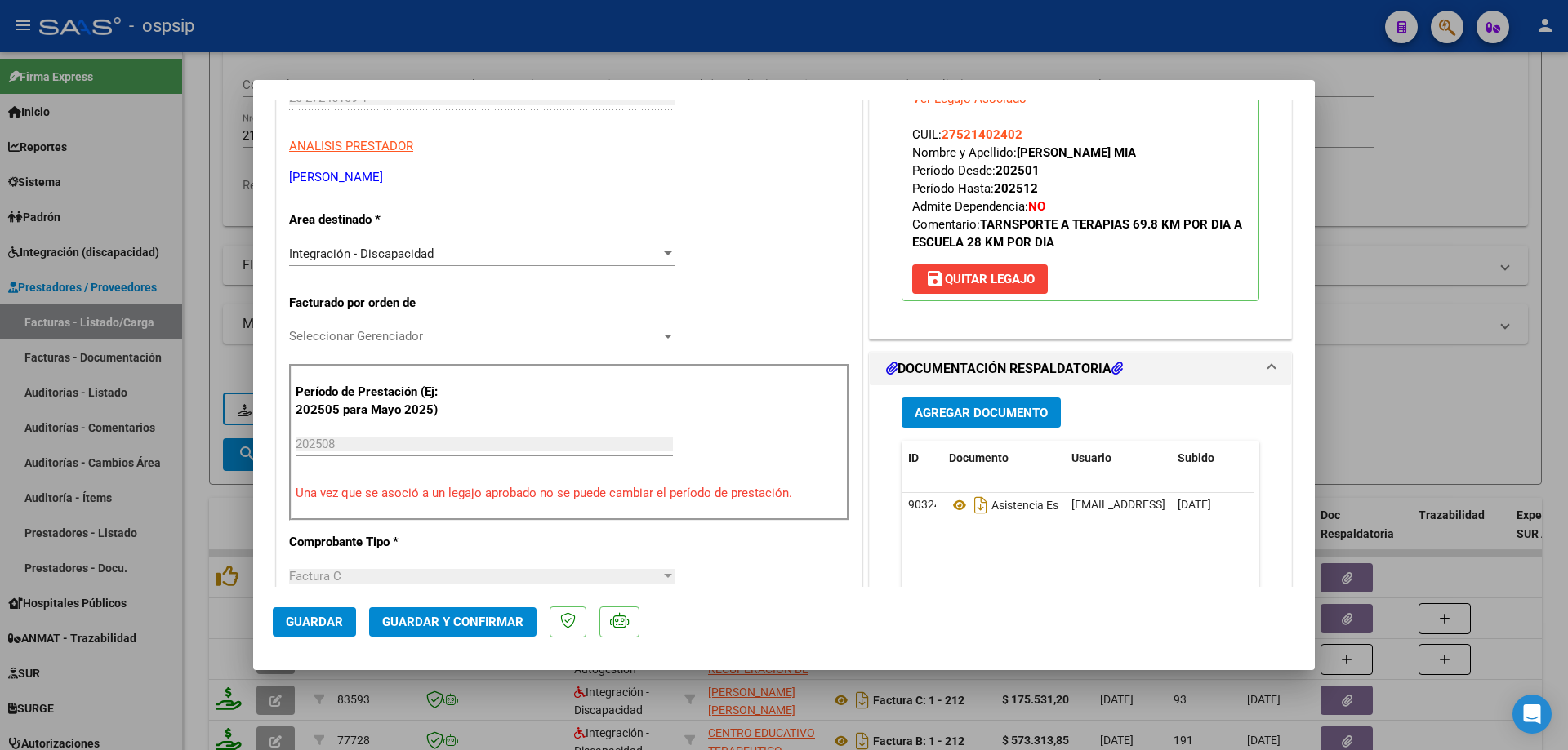
click at [487, 632] on button "Guardar y Confirmar" at bounding box center [453, 622] width 168 height 29
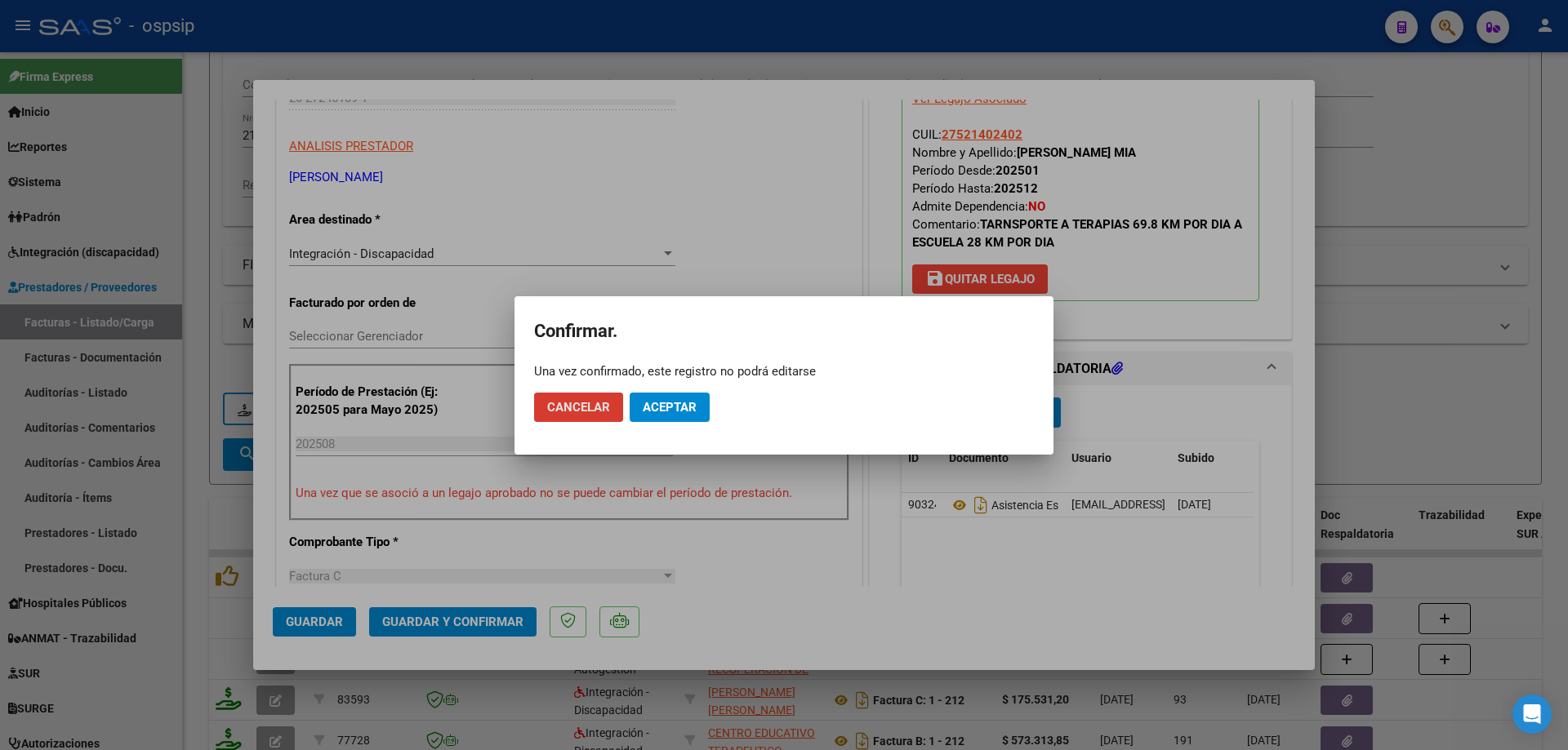
click at [679, 408] on span "Aceptar" at bounding box center [669, 407] width 54 height 14
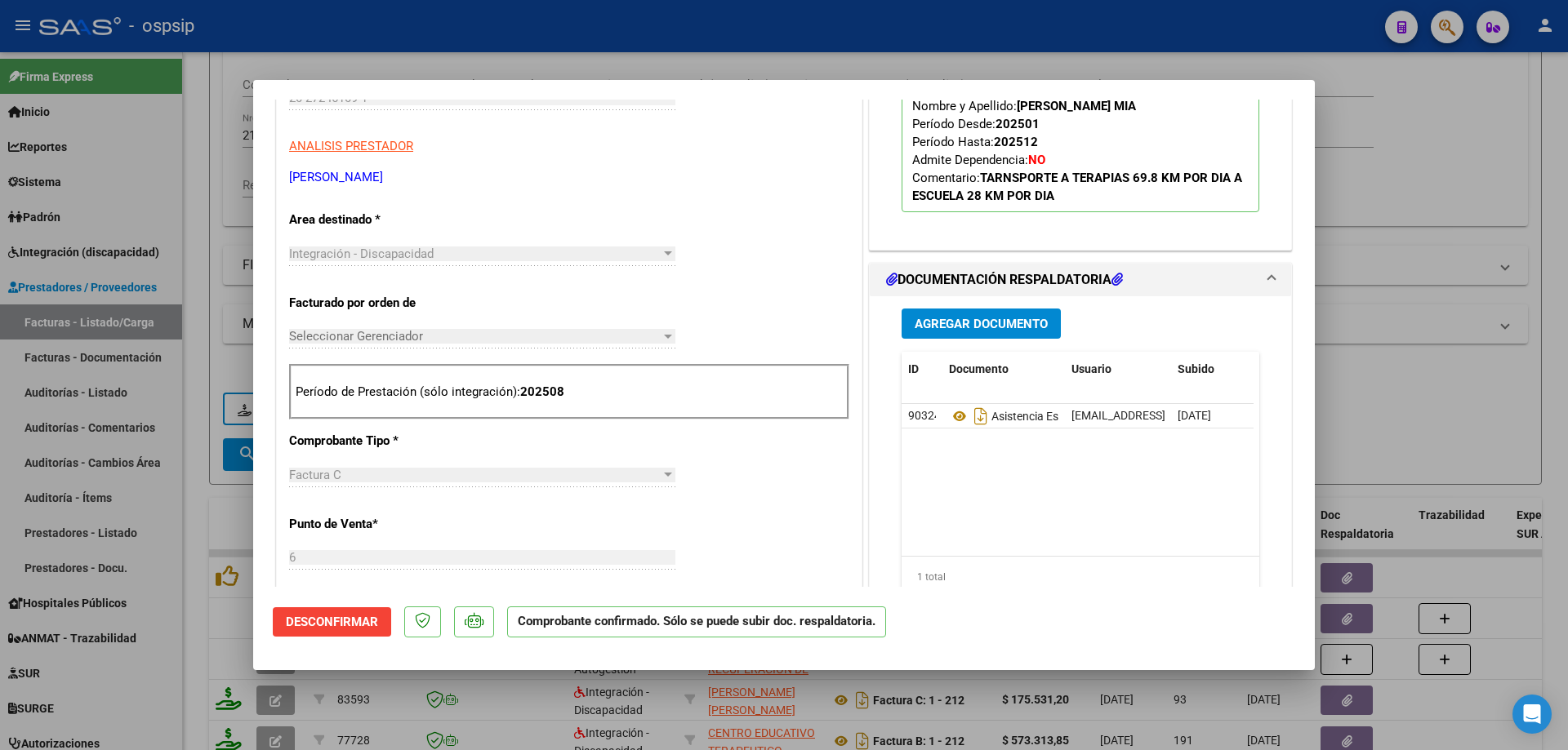
click at [1356, 205] on div at bounding box center [784, 375] width 1568 height 750
type input "$ 0,00"
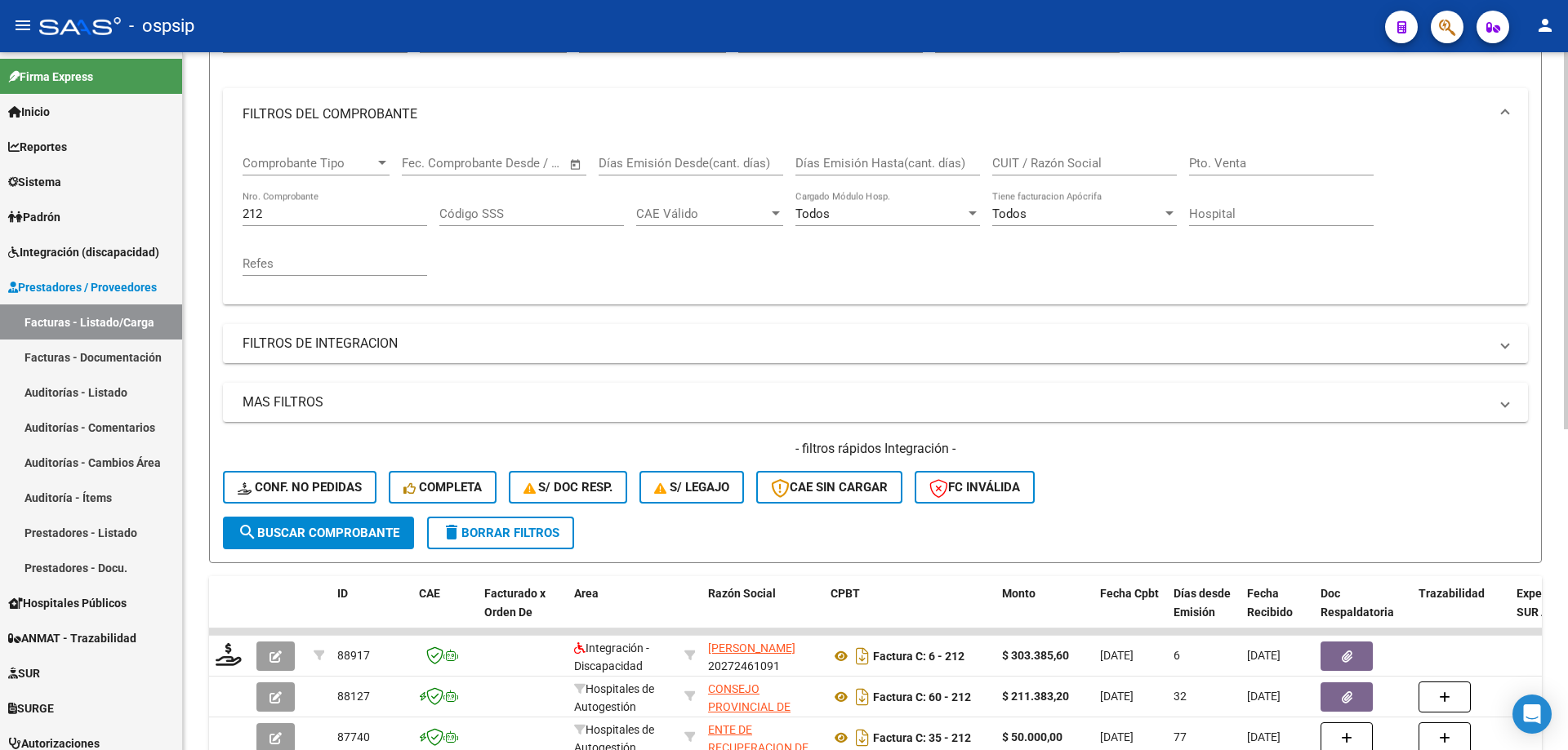
scroll to position [186, 0]
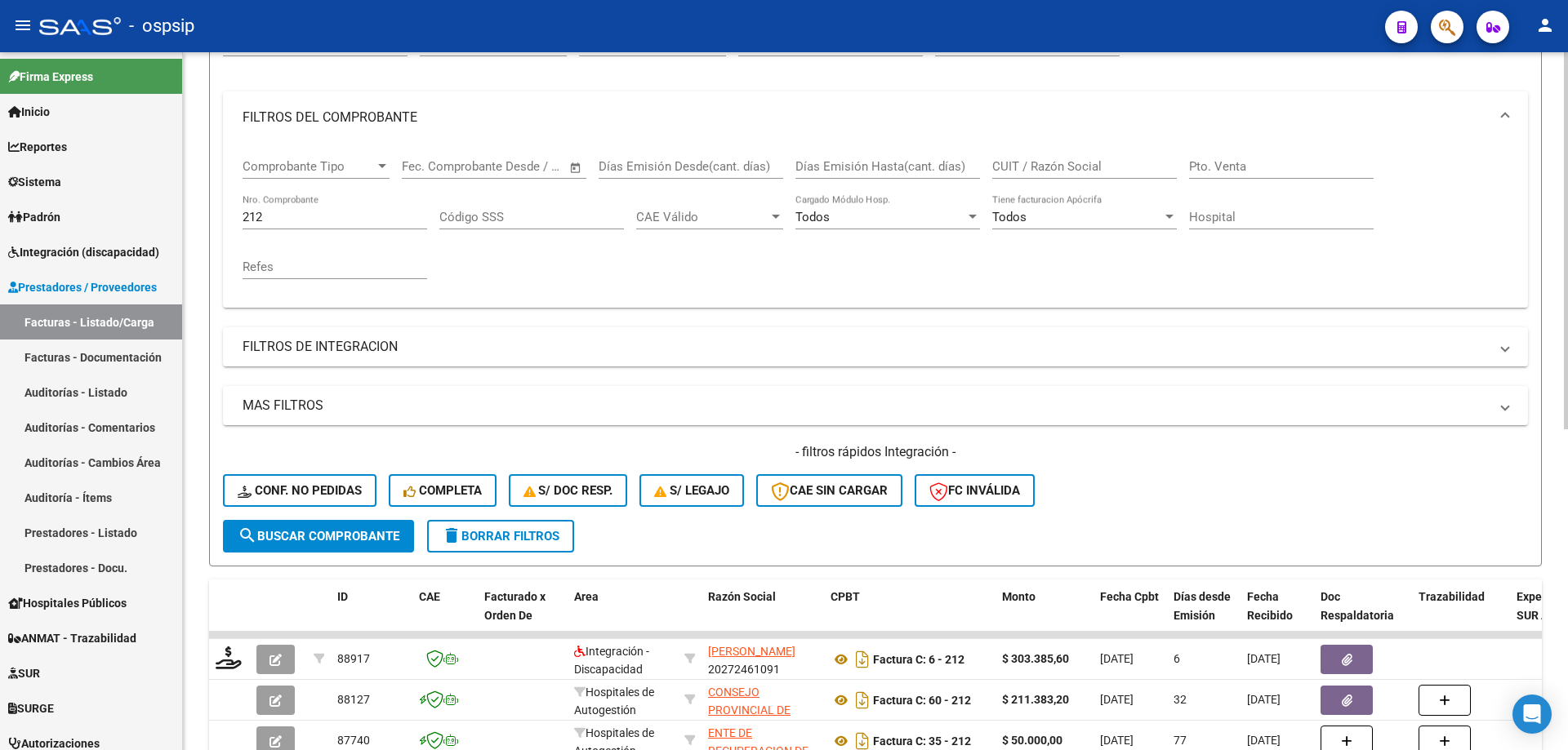
click at [307, 221] on input "212" at bounding box center [334, 217] width 184 height 14
type input "2"
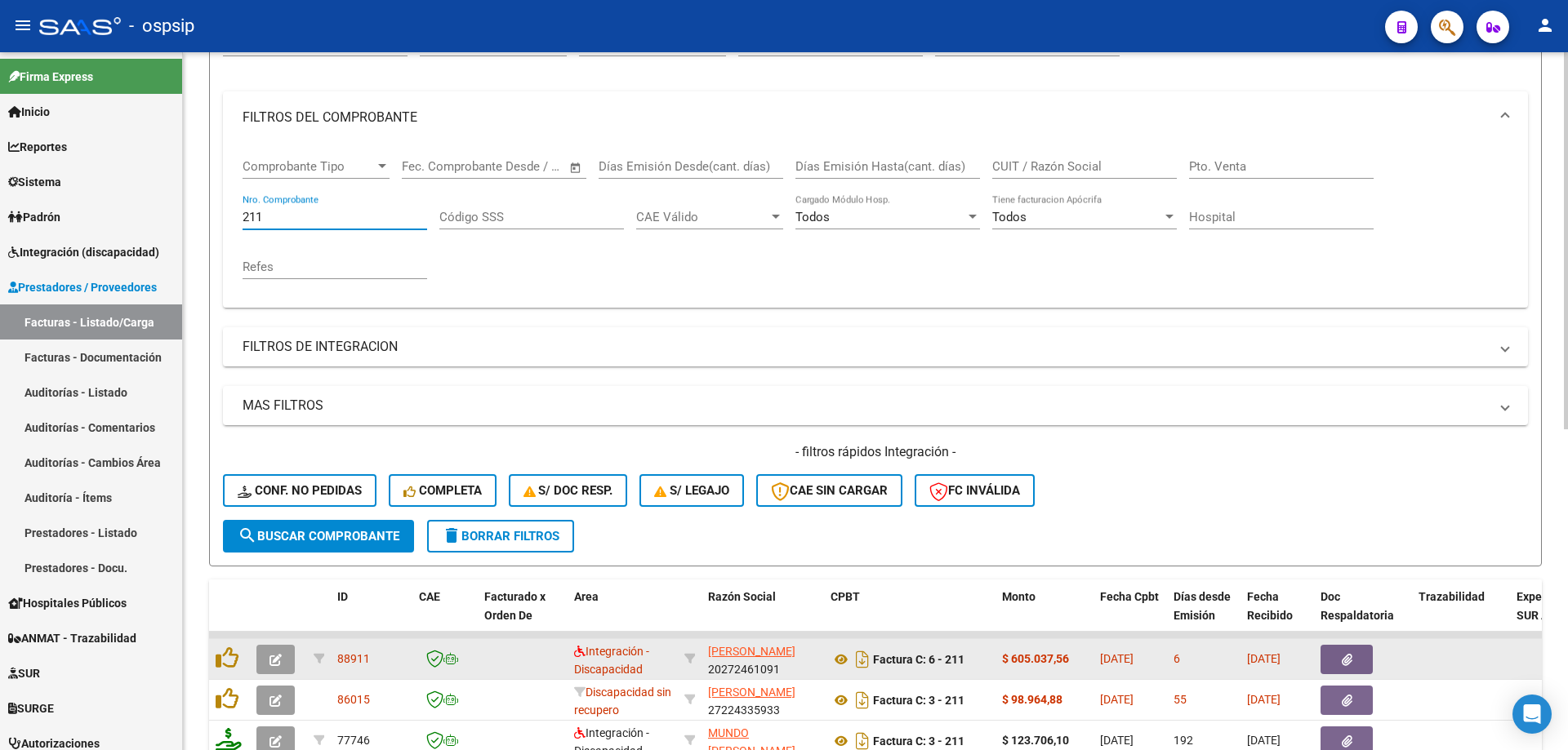
type input "211"
click at [271, 650] on button "button" at bounding box center [276, 659] width 39 height 29
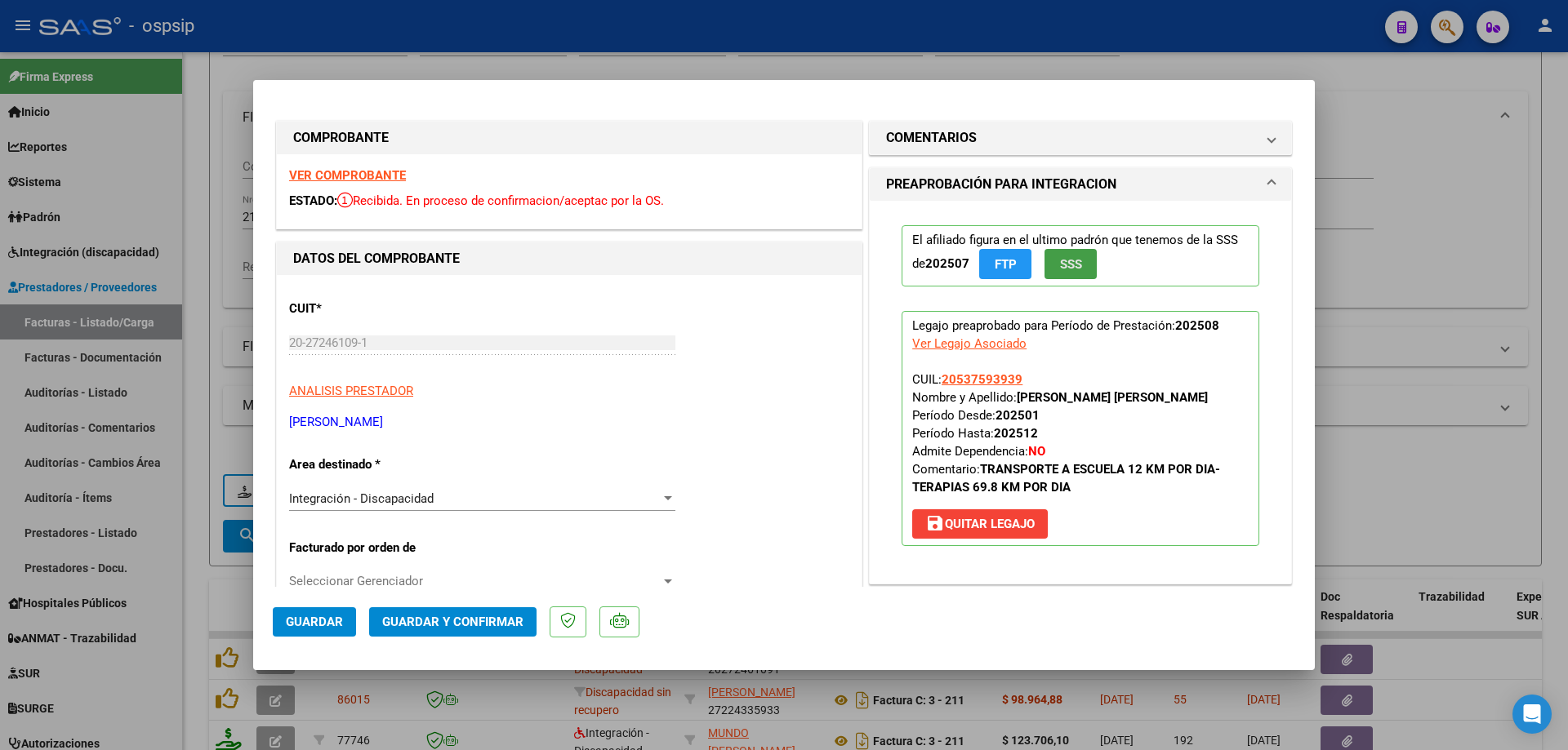
click at [1064, 261] on span "SSS" at bounding box center [1070, 264] width 22 height 14
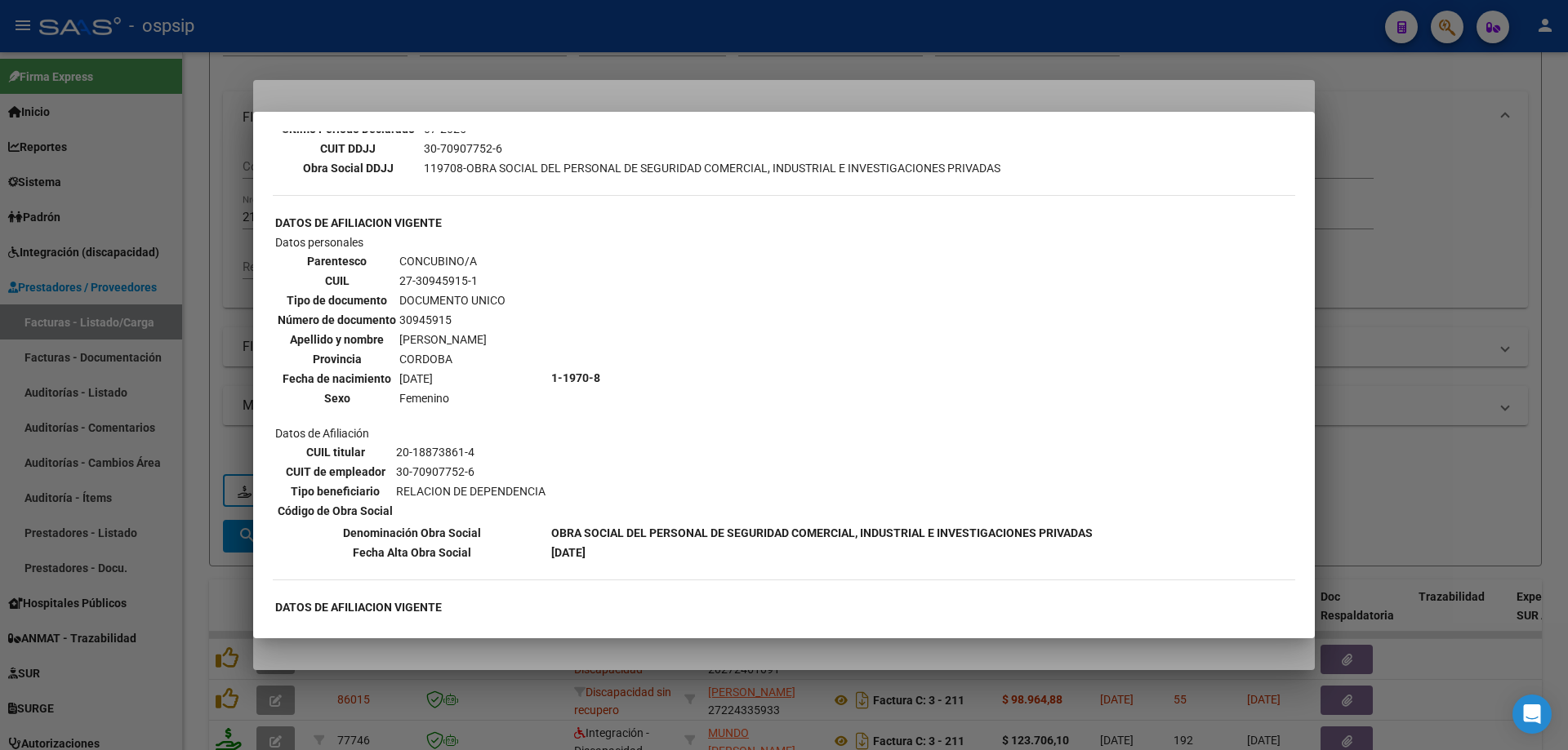
scroll to position [490, 0]
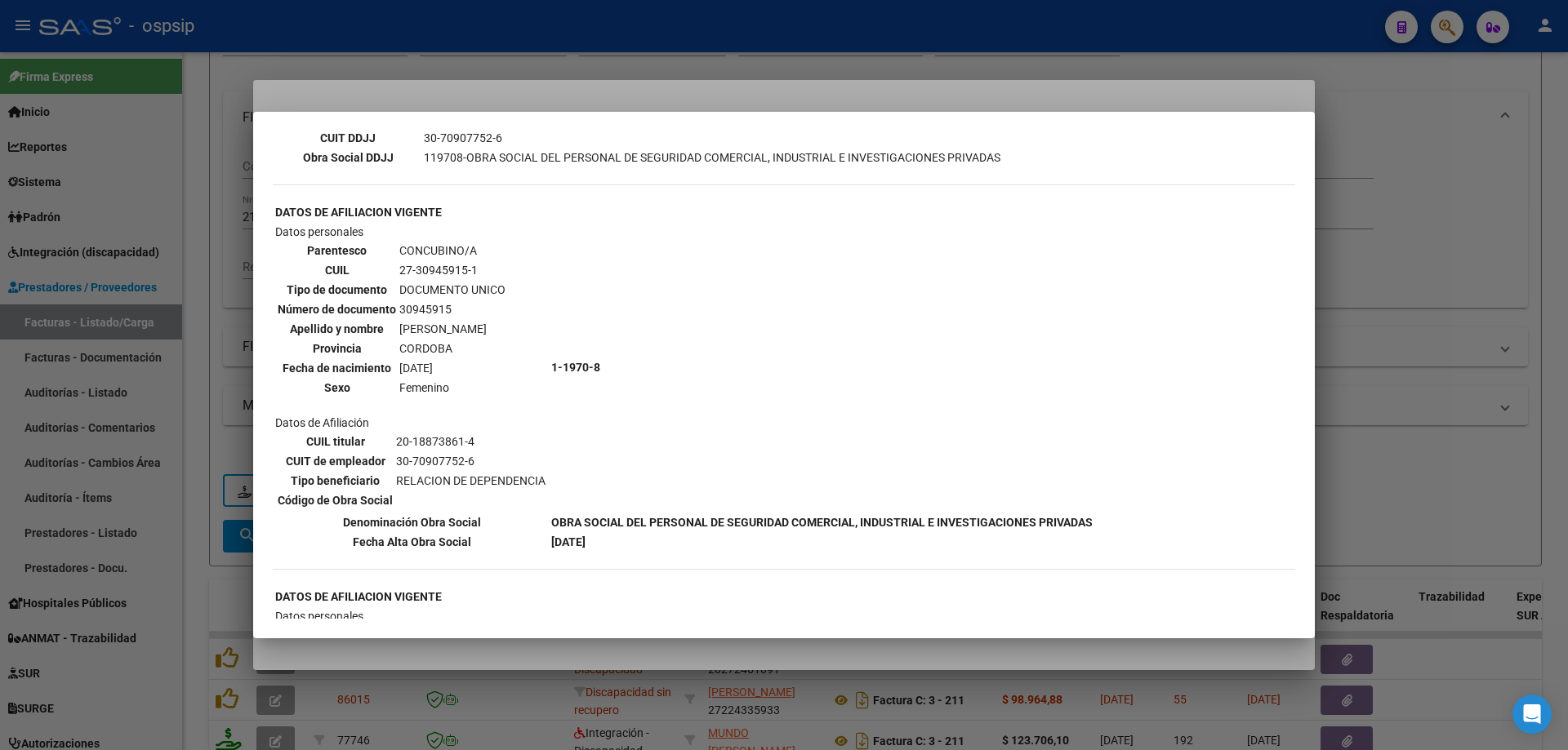
click at [1407, 332] on div at bounding box center [784, 375] width 1568 height 750
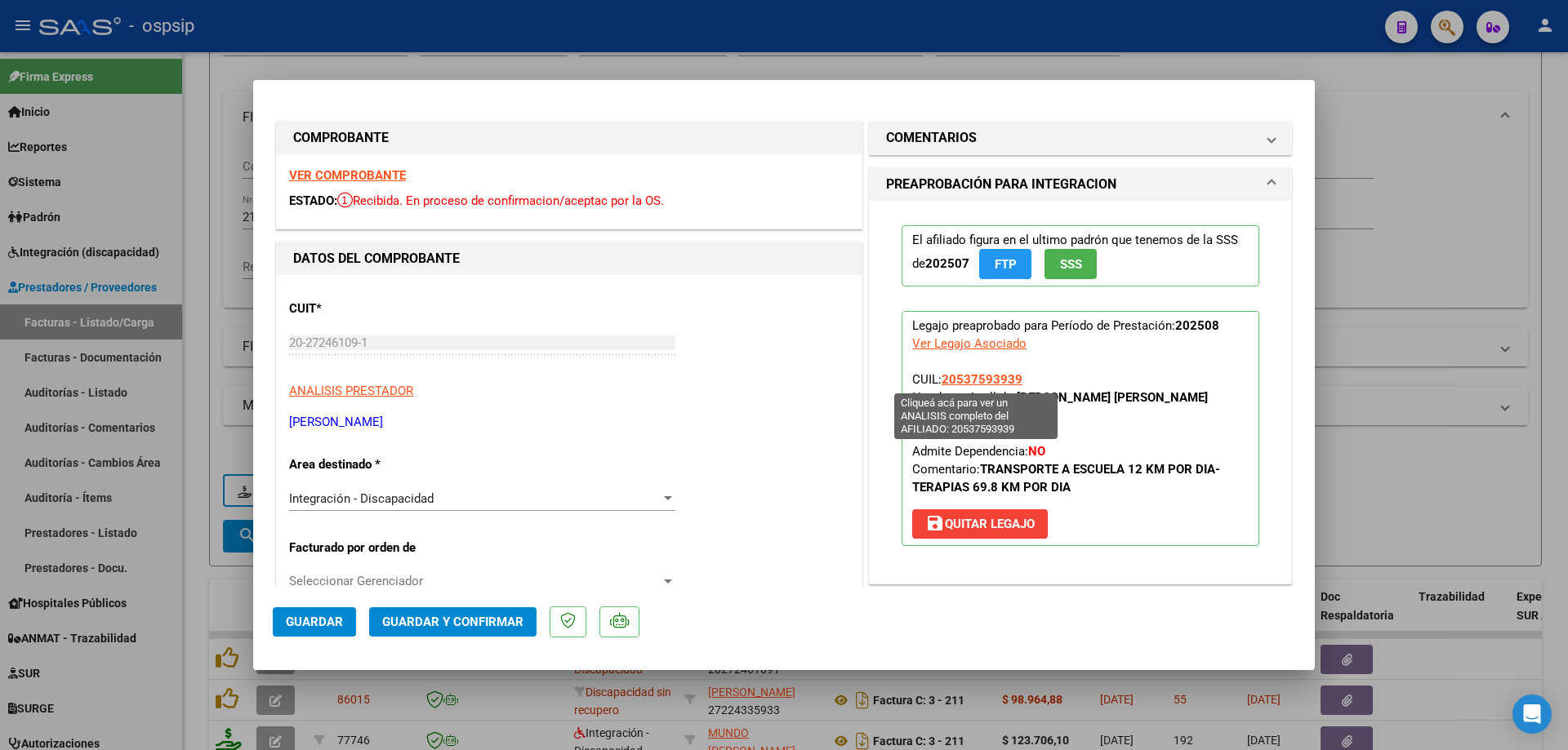
click at [952, 383] on span "20537593939" at bounding box center [982, 379] width 81 height 14
type textarea "20537593939"
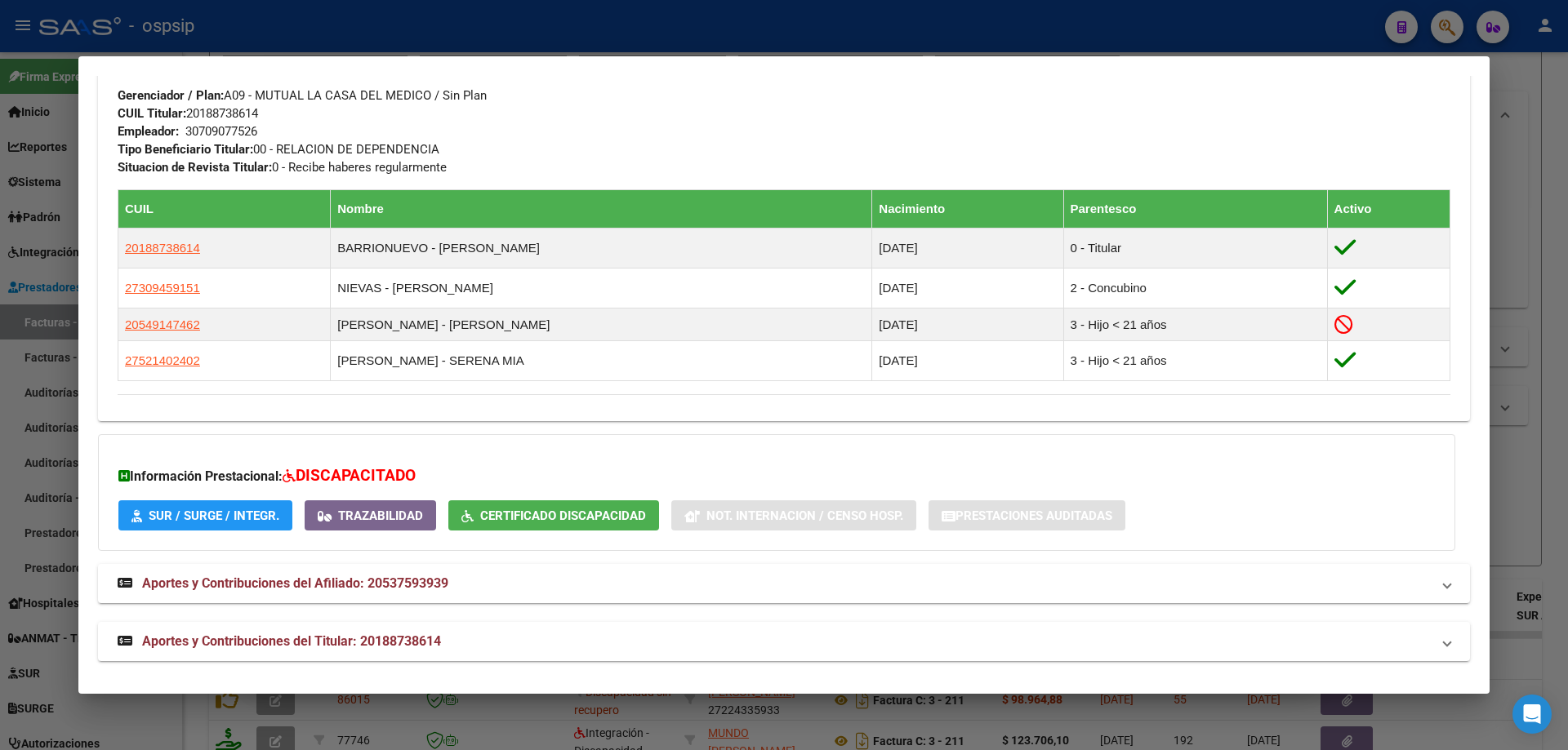
scroll to position [791, 0]
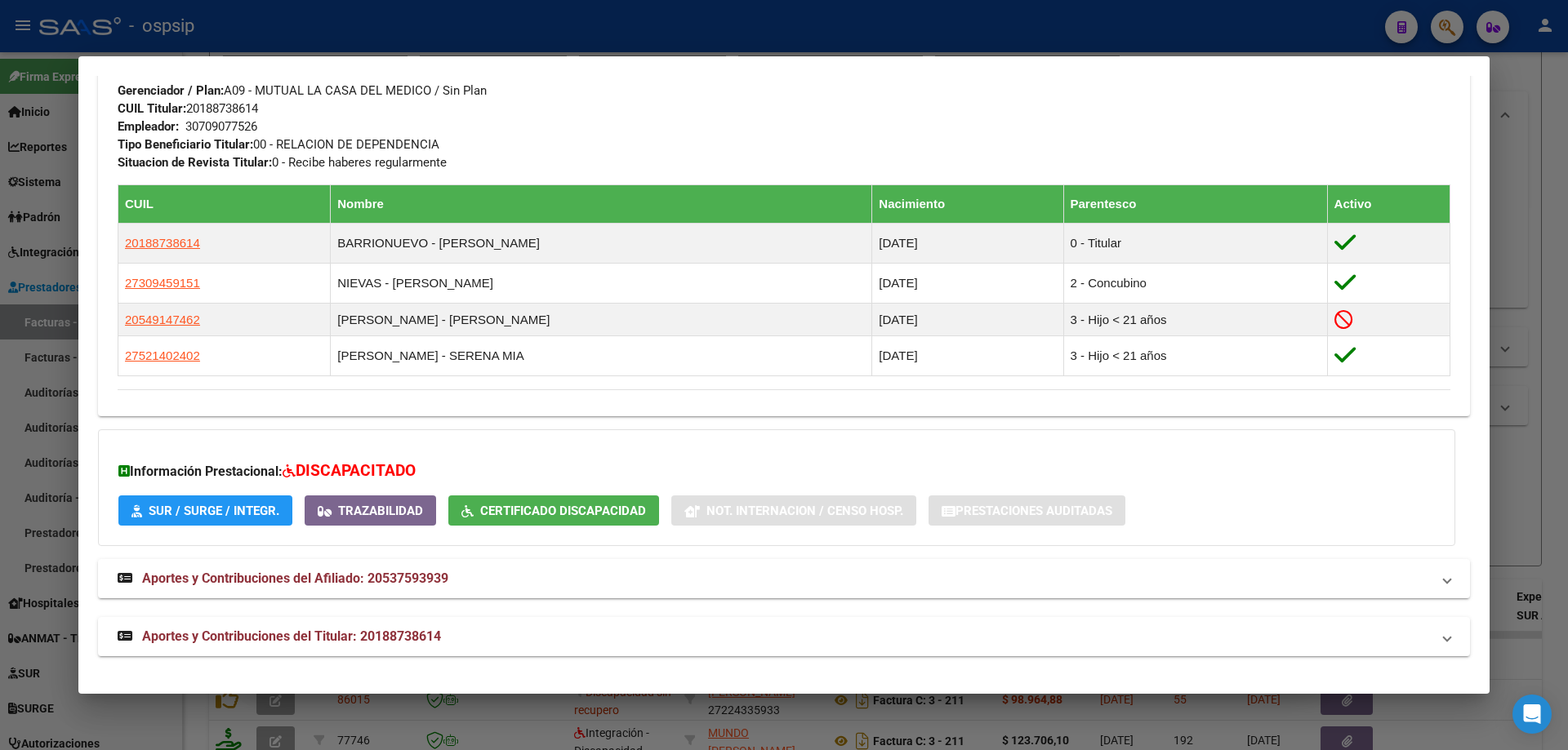
click at [1498, 376] on div at bounding box center [784, 375] width 1568 height 750
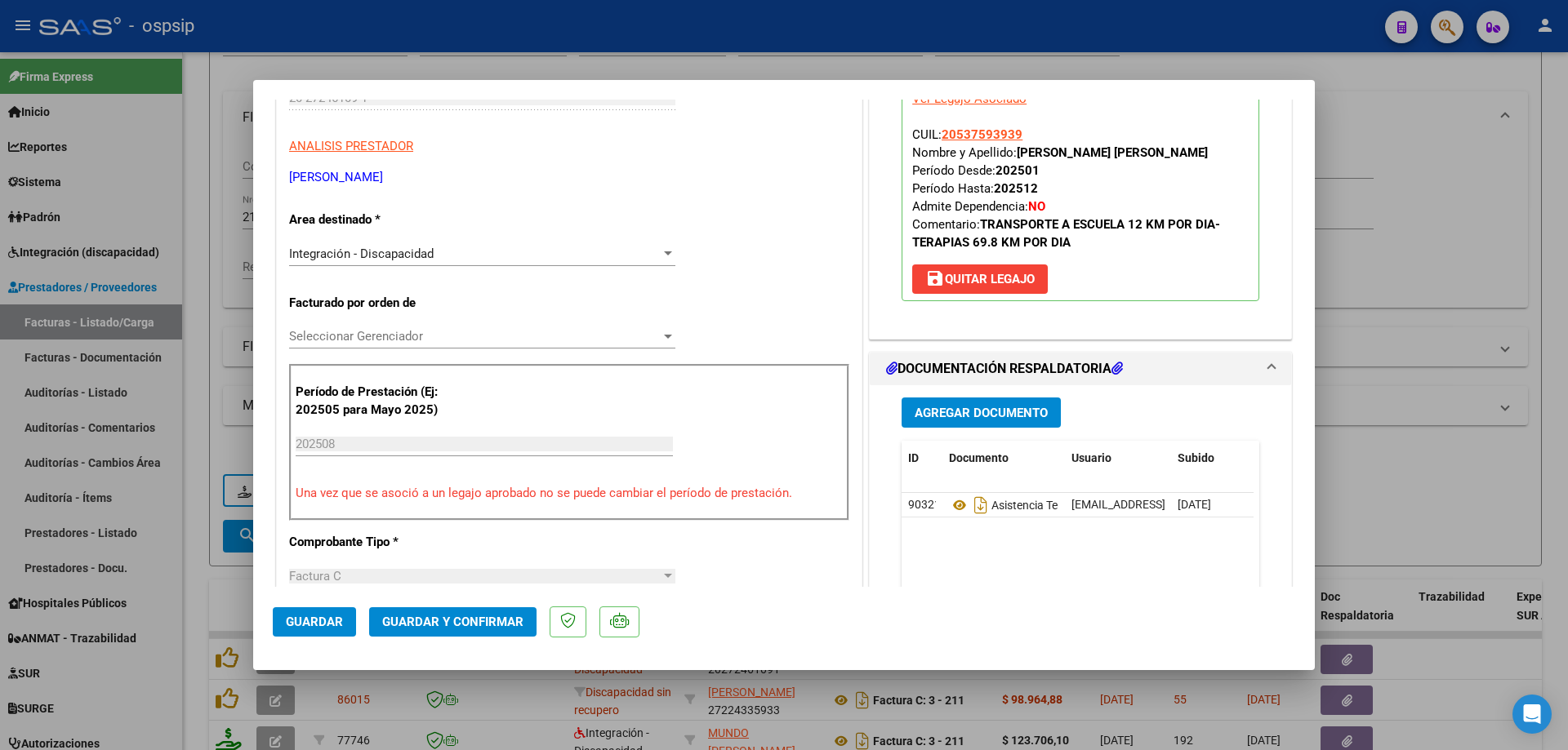
scroll to position [327, 0]
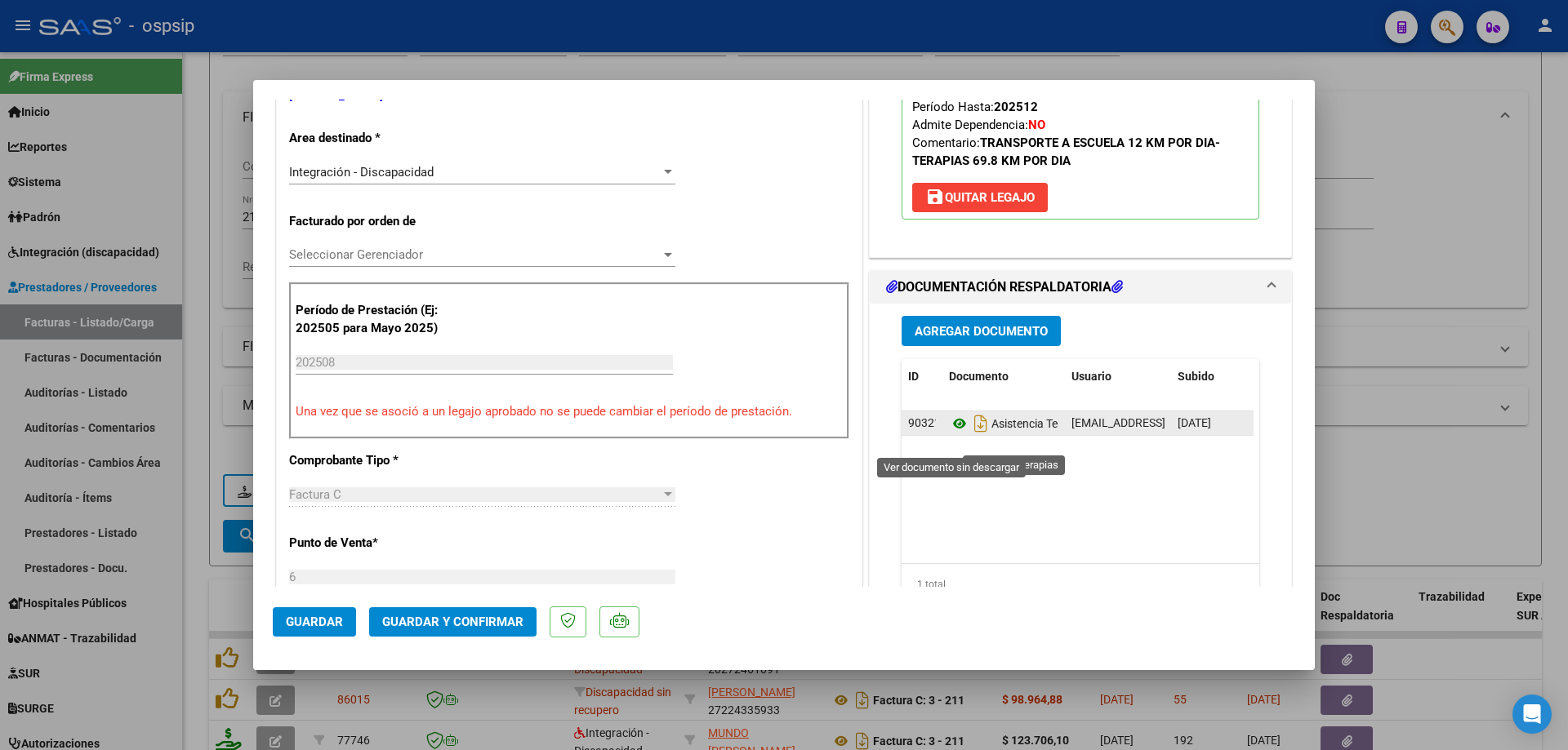
click at [951, 434] on icon at bounding box center [960, 423] width 21 height 19
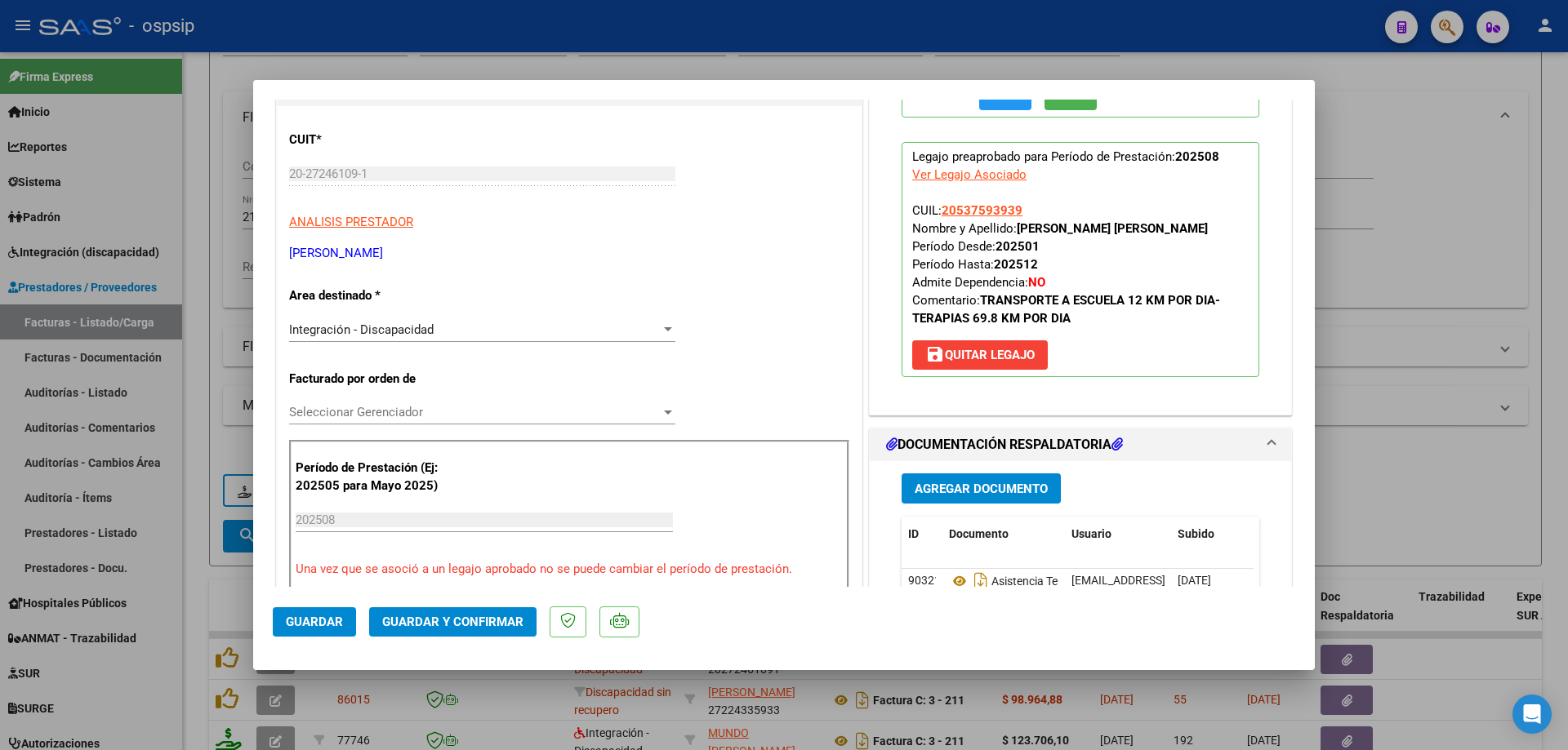
scroll to position [82, 0]
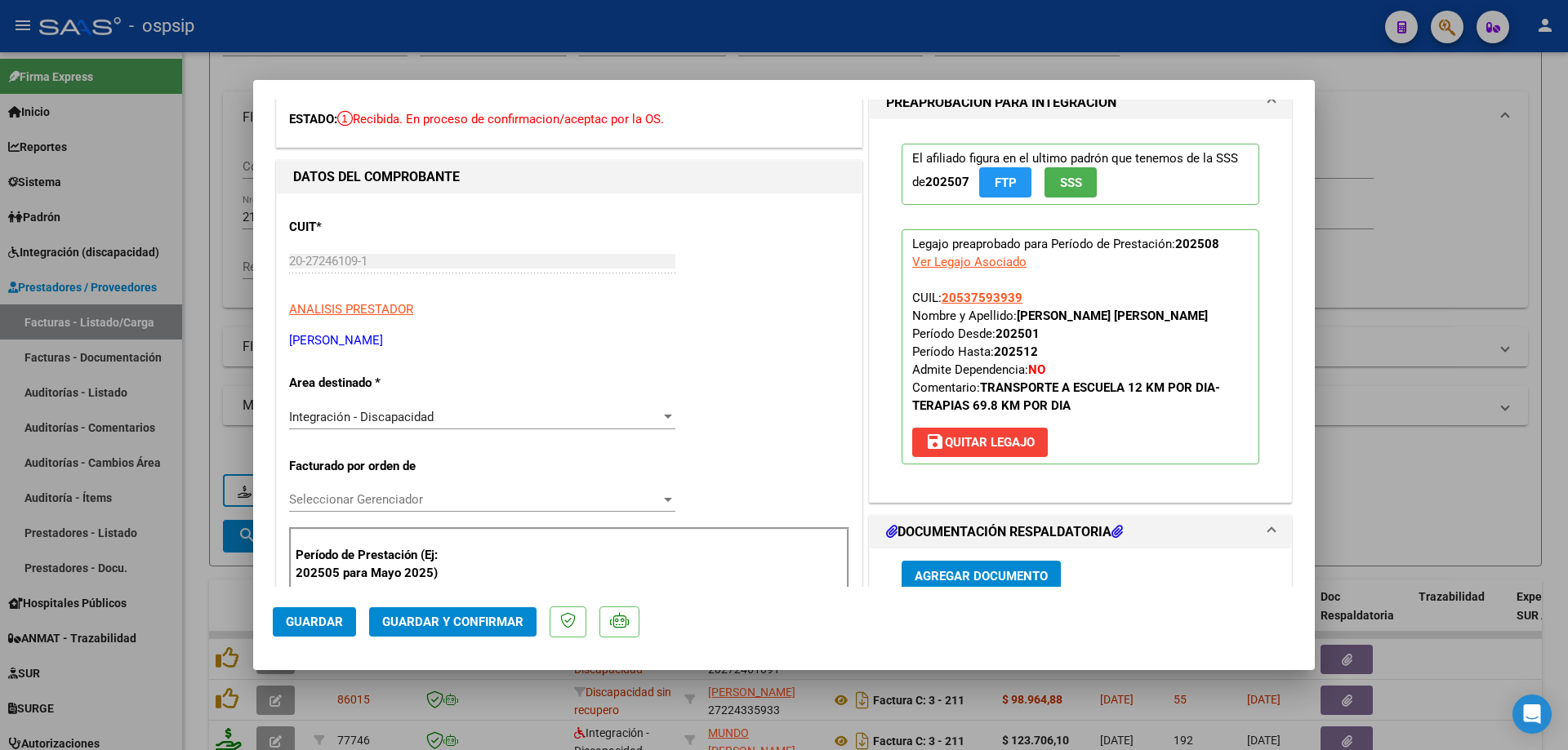
drag, startPoint x: 1018, startPoint y: 294, endPoint x: 935, endPoint y: 300, distance: 83.2
click at [935, 300] on p "Legajo preaprobado para Período de Prestación: 202508 Ver Legajo Asociado CUIL:…" at bounding box center [1080, 347] width 358 height 235
copy span "20537593939"
click at [466, 611] on button "Guardar y Confirmar" at bounding box center [453, 622] width 168 height 29
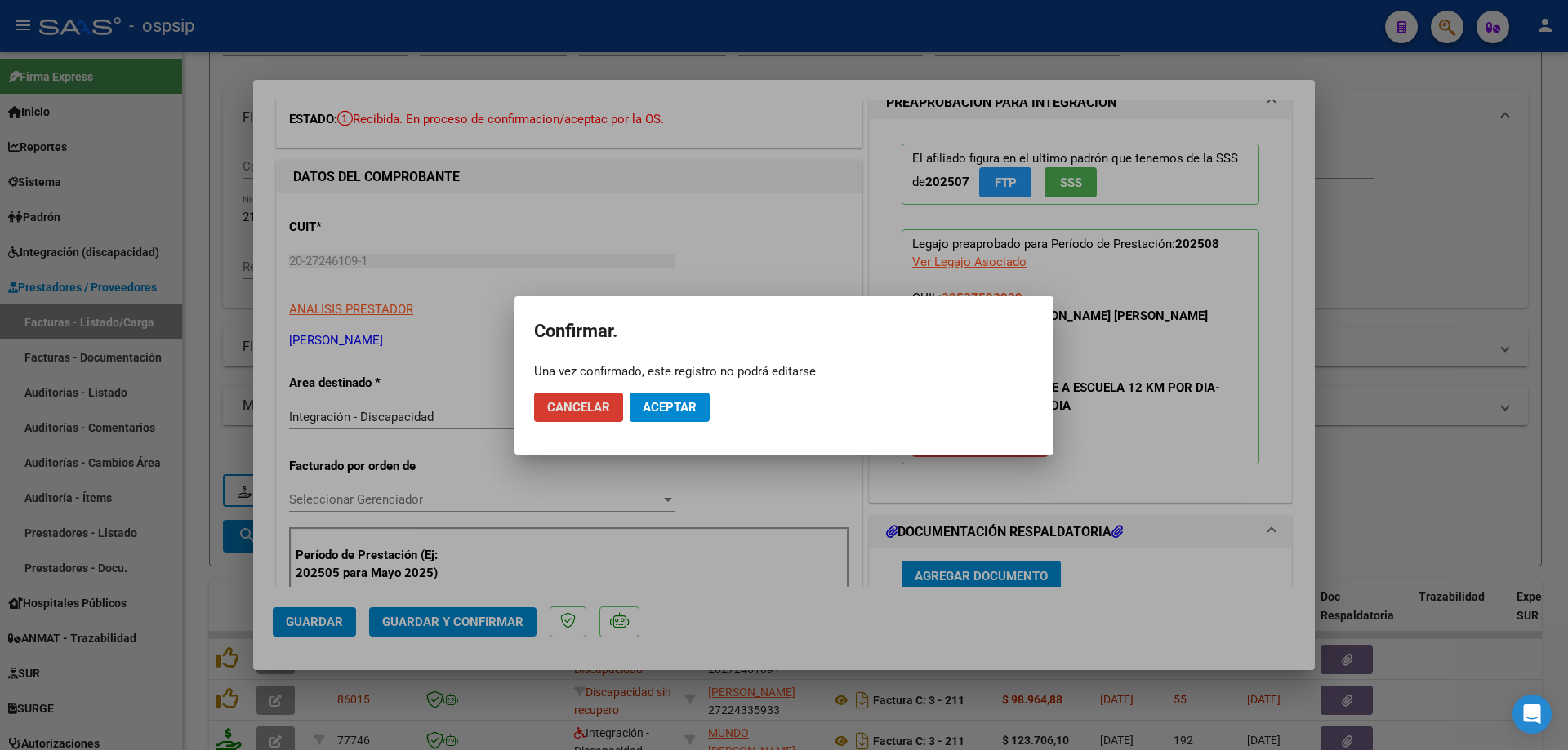
click at [651, 415] on button "Aceptar" at bounding box center [669, 407] width 80 height 29
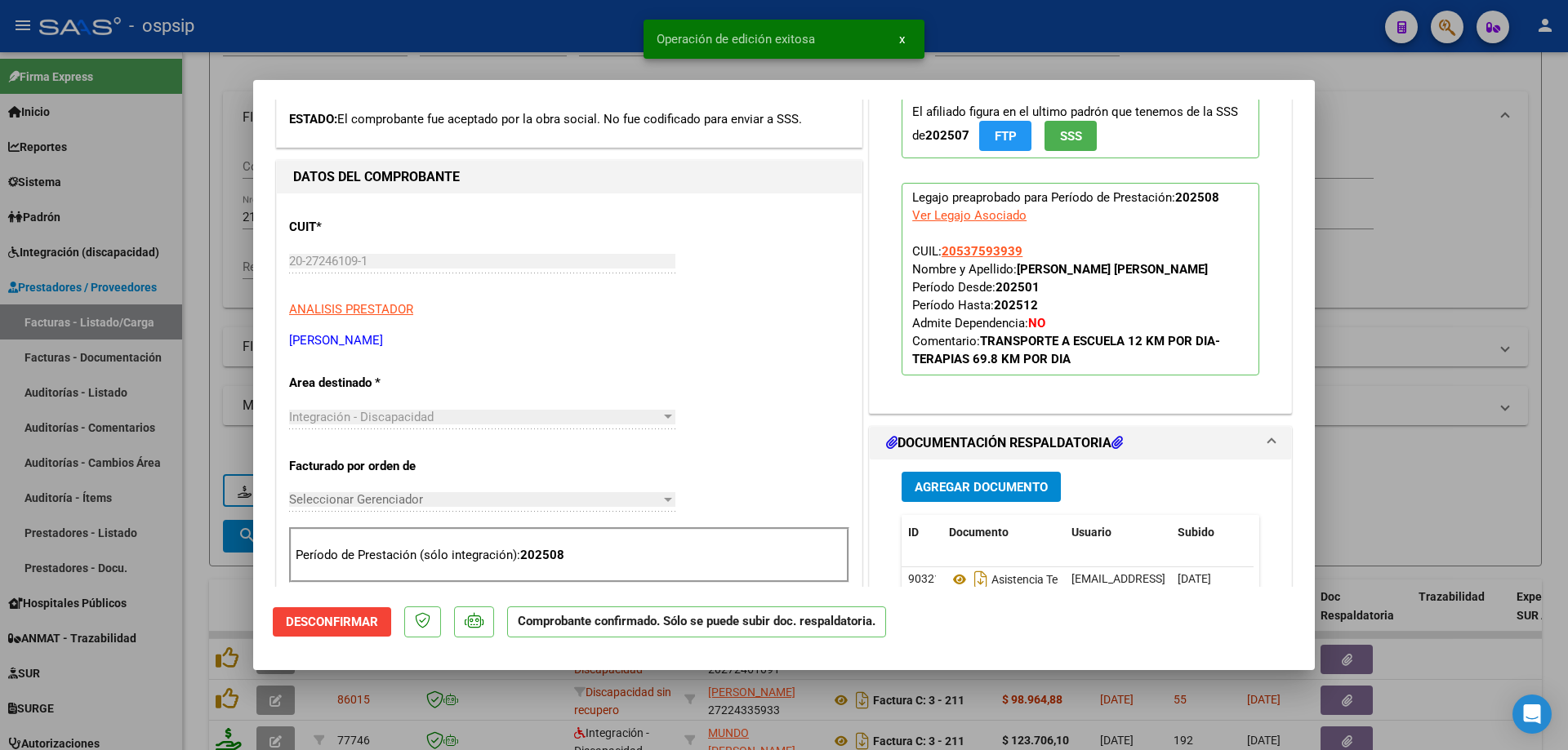
click at [1443, 388] on div at bounding box center [784, 375] width 1568 height 750
type input "$ 0,00"
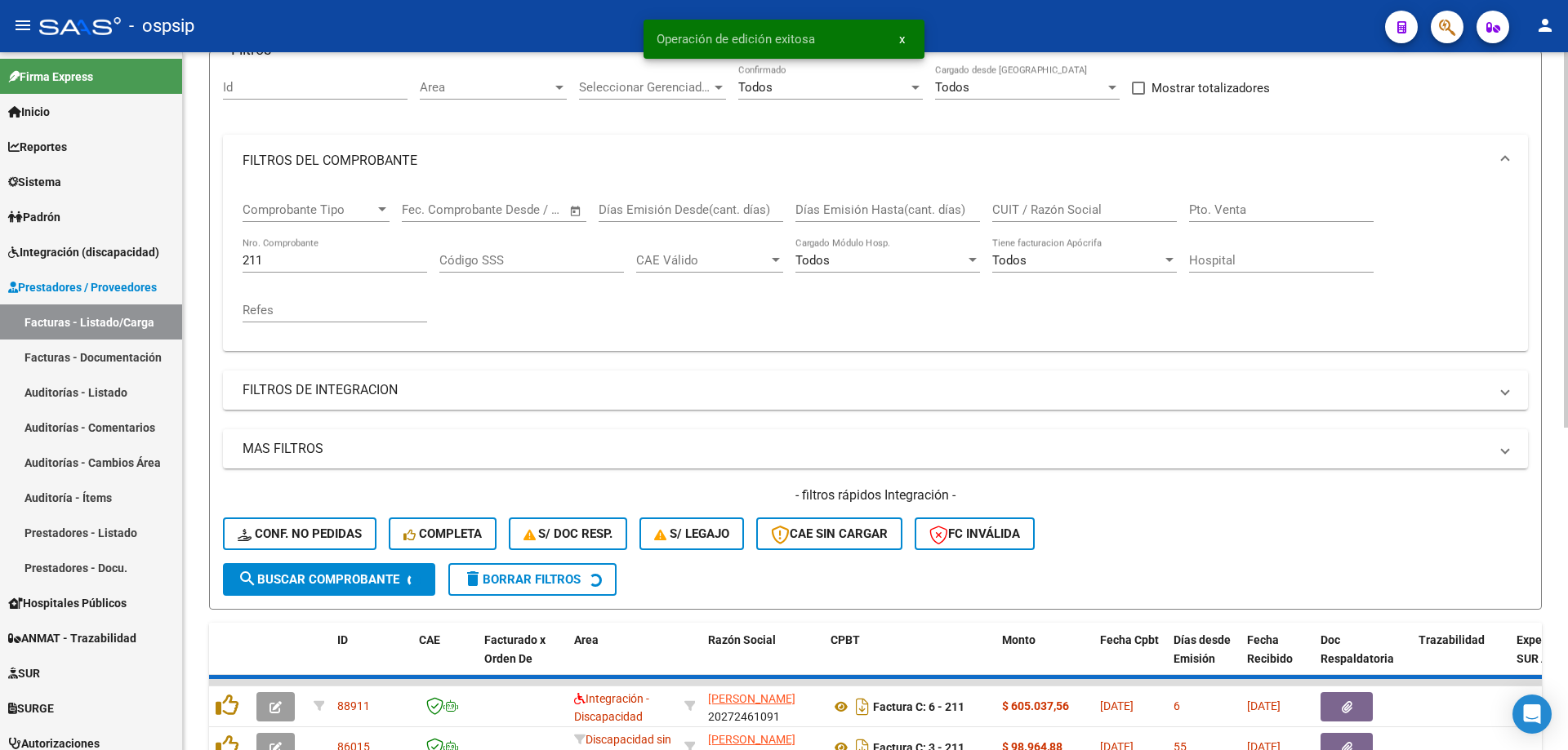
scroll to position [104, 0]
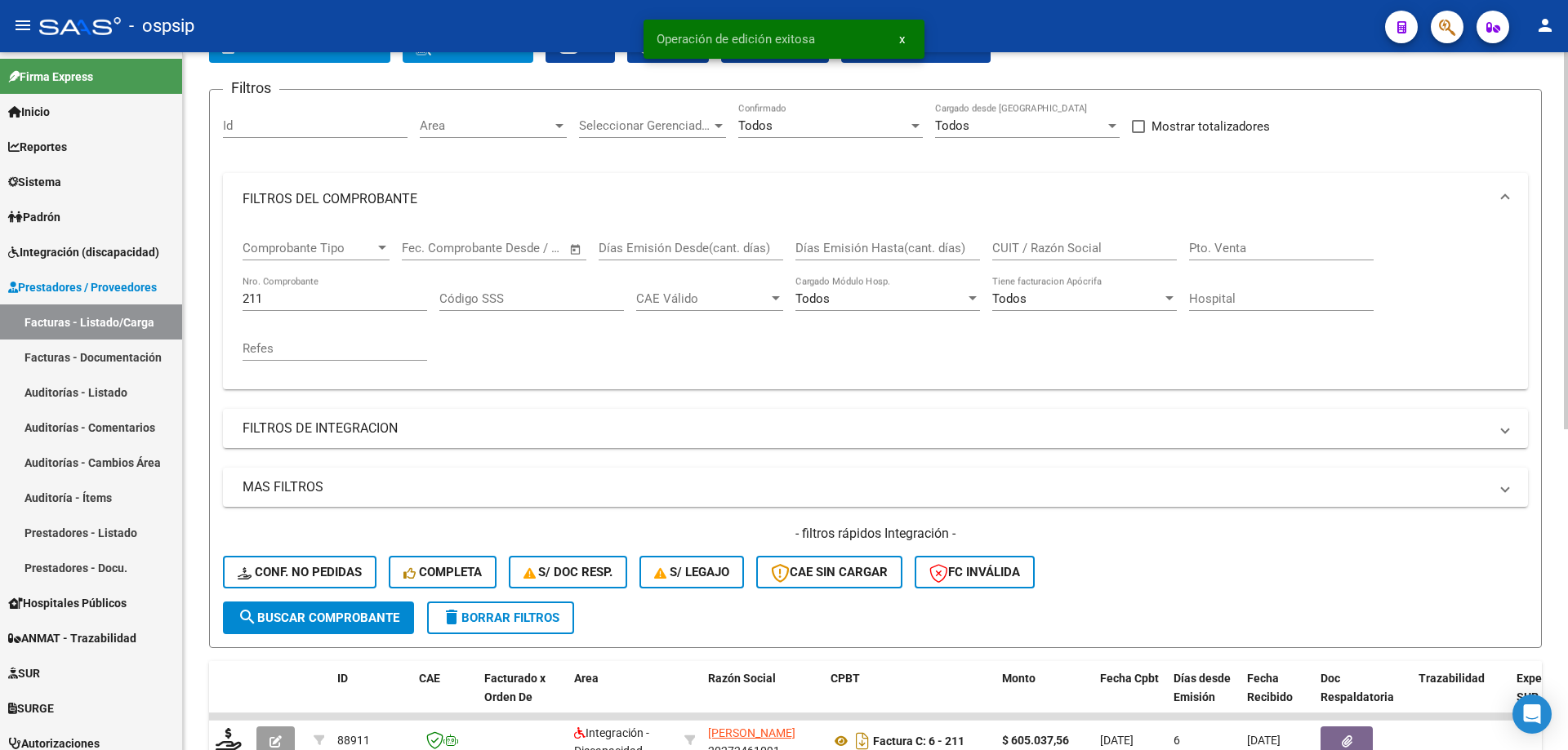
click at [317, 301] on input "211" at bounding box center [334, 298] width 184 height 14
type input "2"
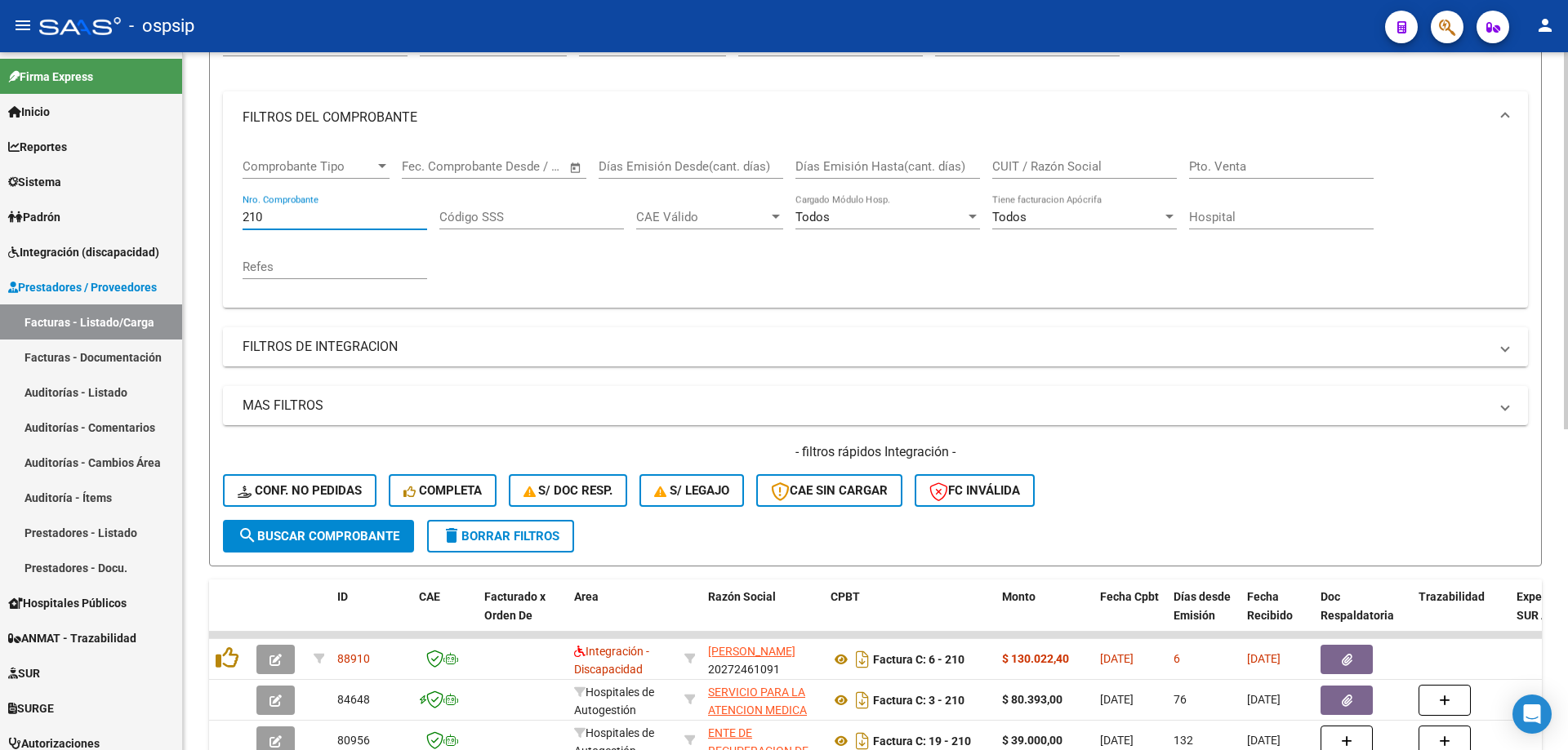
scroll to position [268, 0]
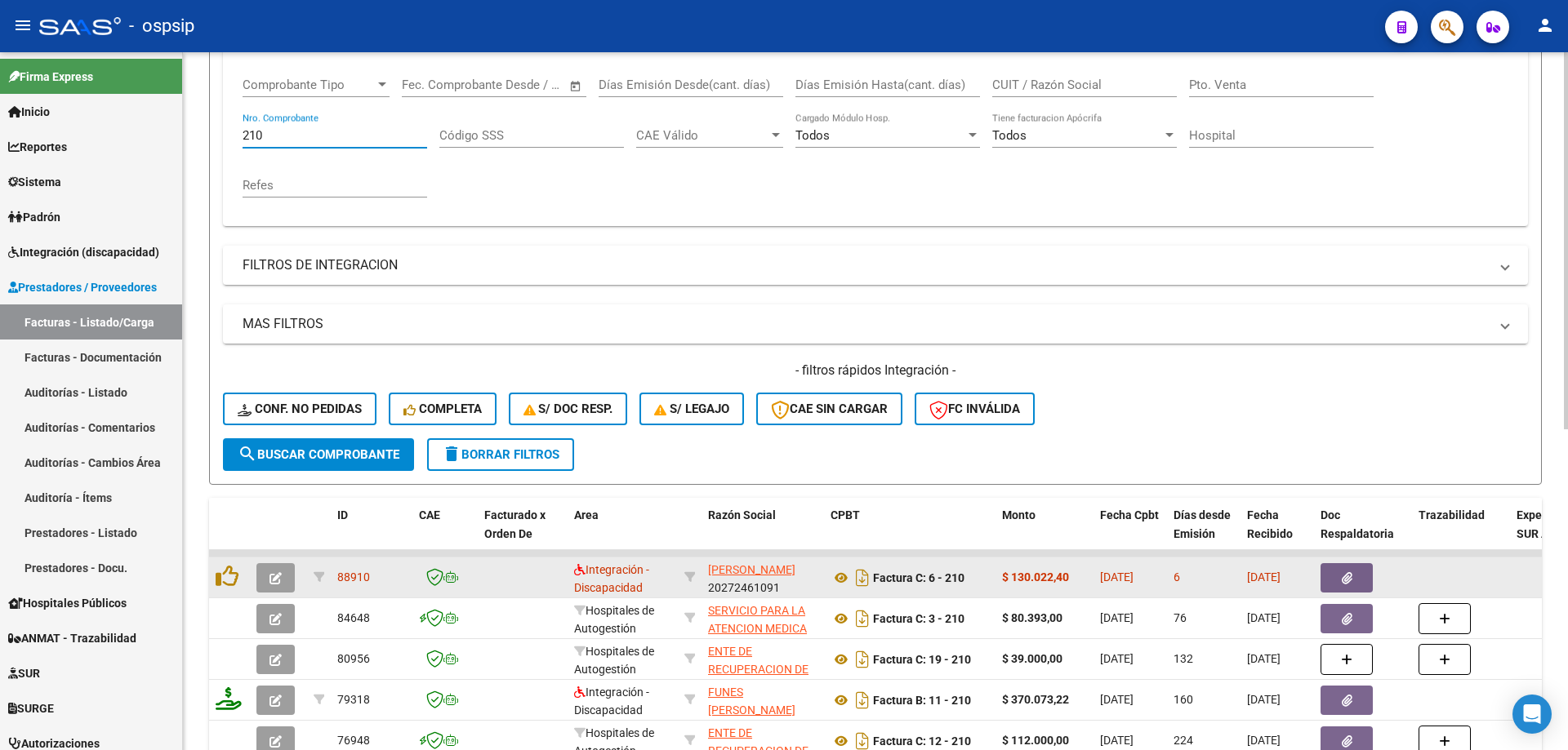
type input "210"
click at [269, 578] on button "button" at bounding box center [276, 577] width 39 height 29
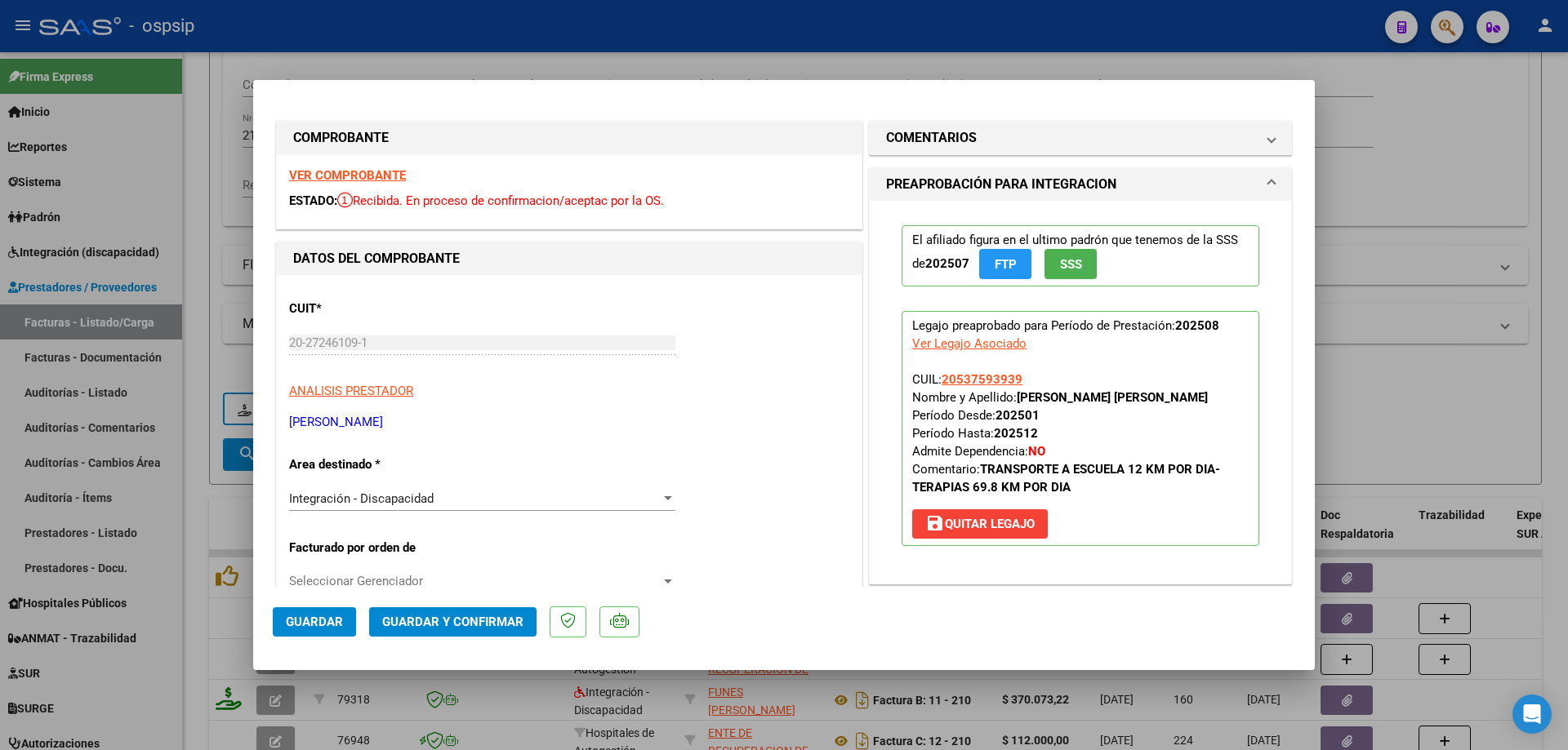
click at [1057, 276] on button "SSS" at bounding box center [1070, 263] width 52 height 30
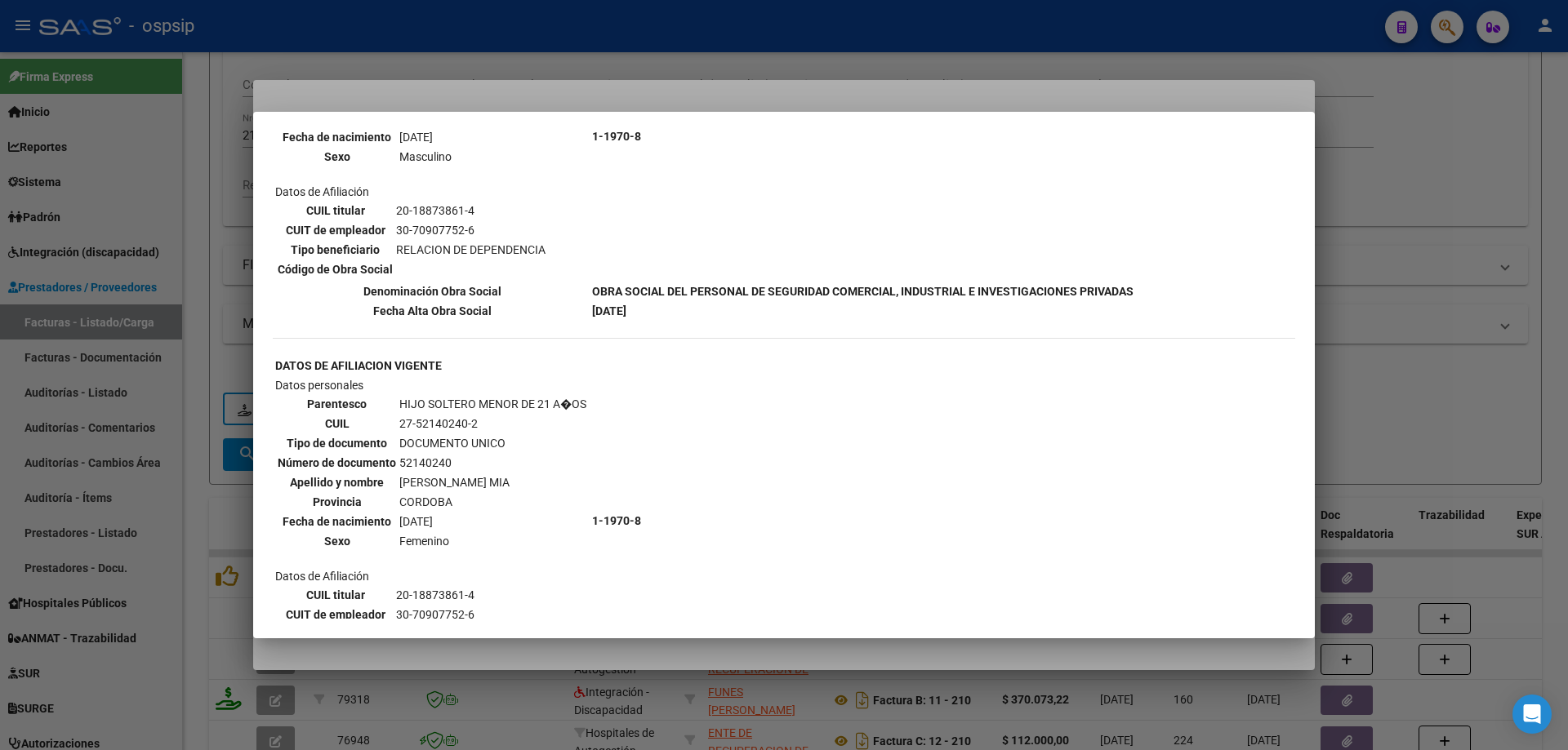
scroll to position [1224, 0]
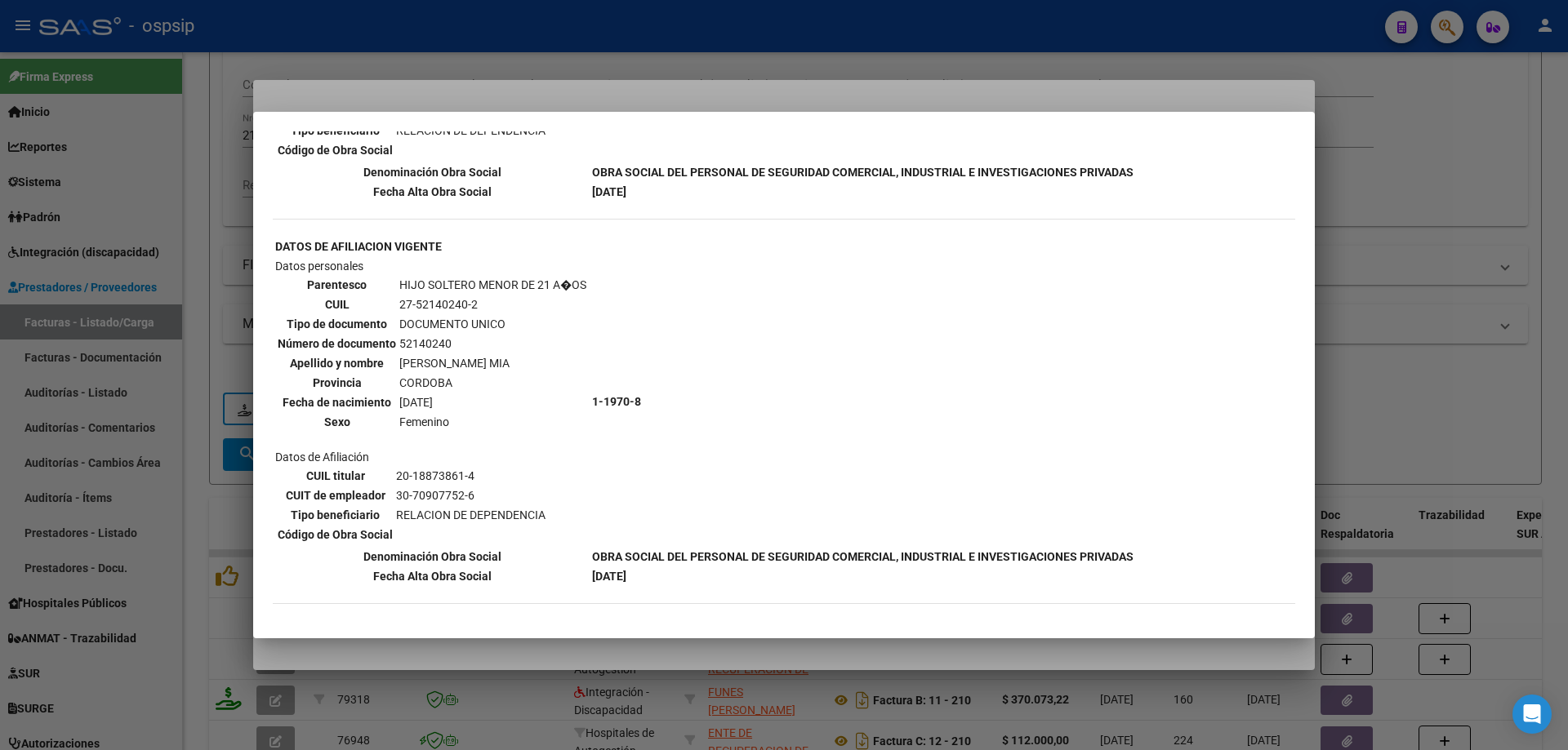
click at [1392, 280] on div at bounding box center [784, 375] width 1568 height 750
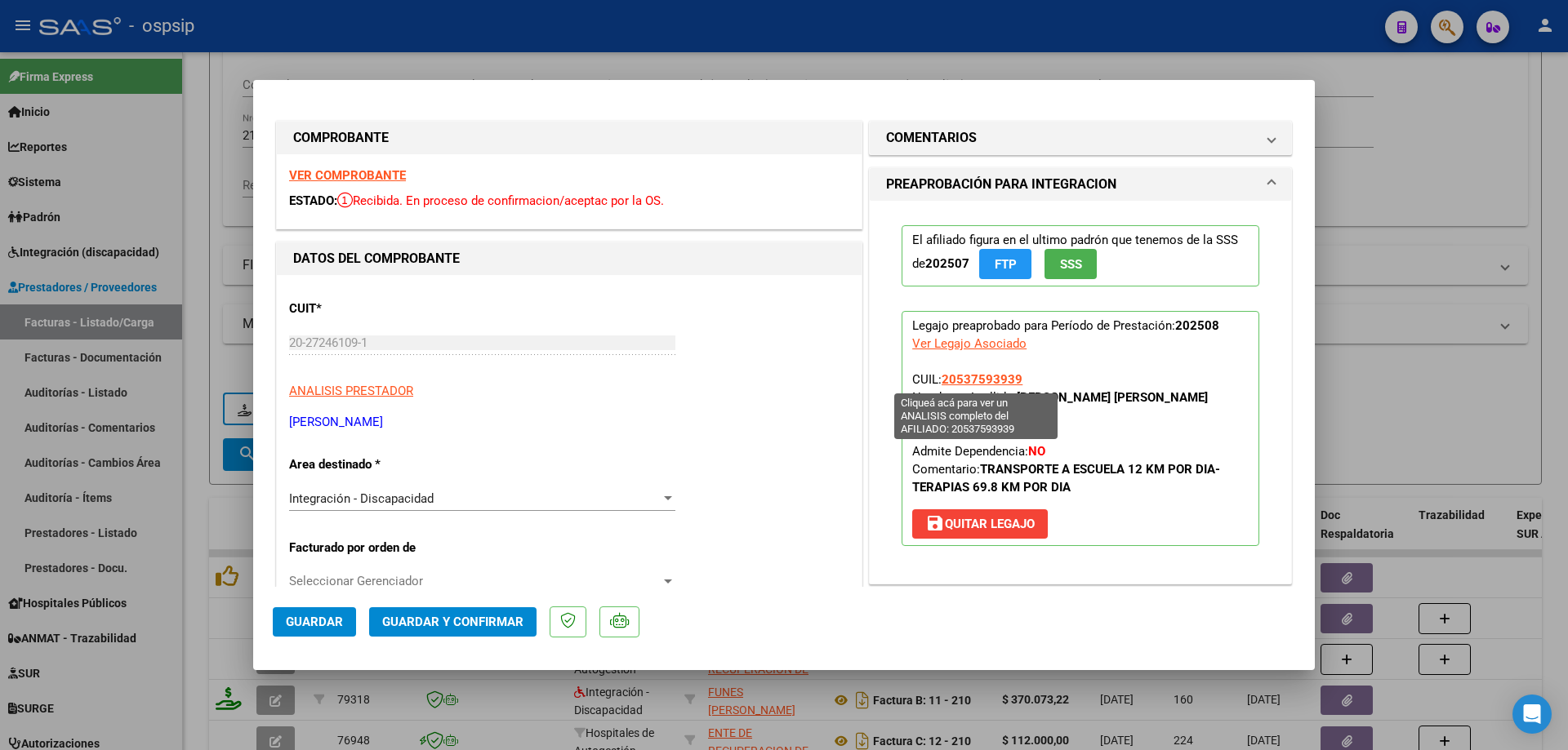
click at [983, 375] on span "20537593939" at bounding box center [982, 379] width 81 height 14
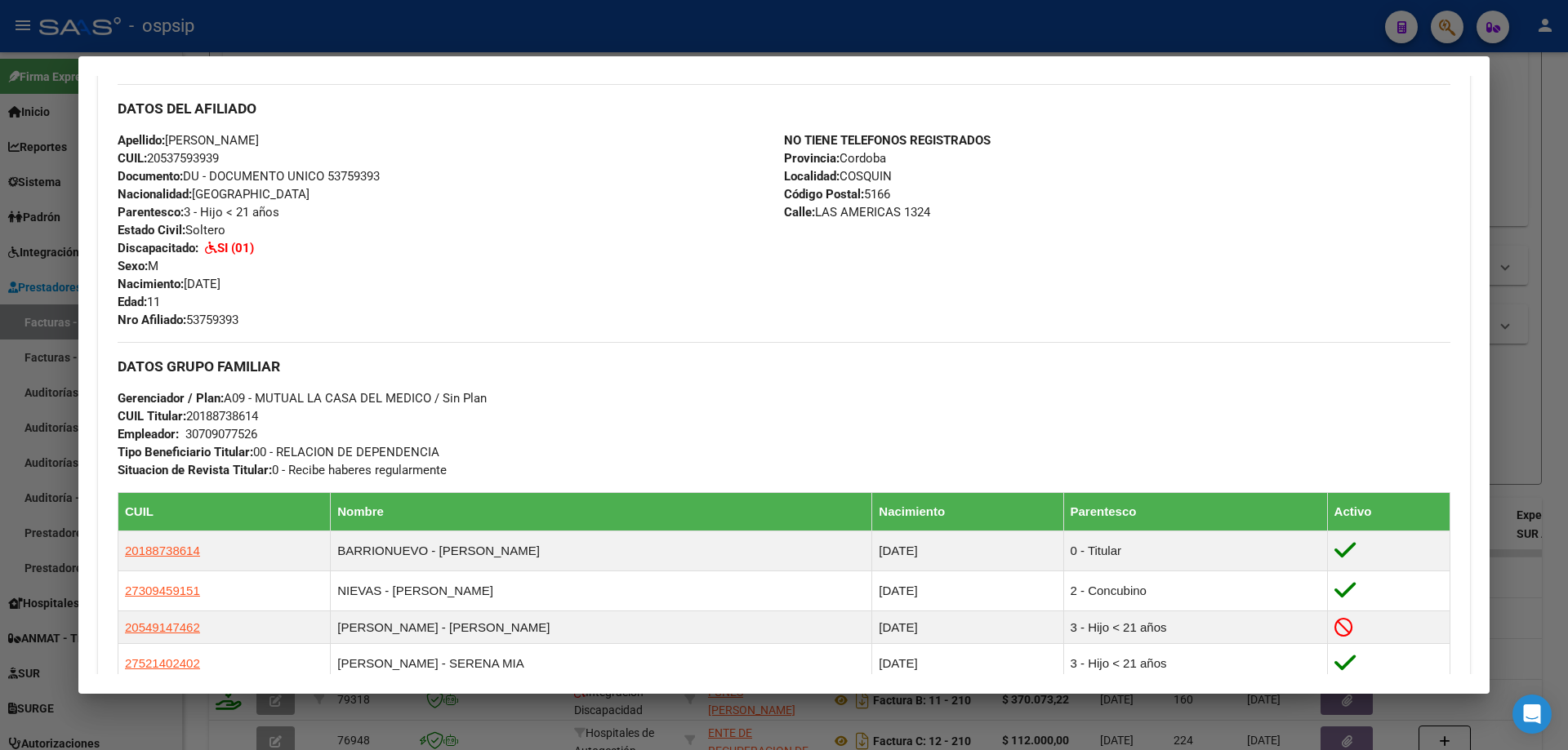
scroll to position [490, 0]
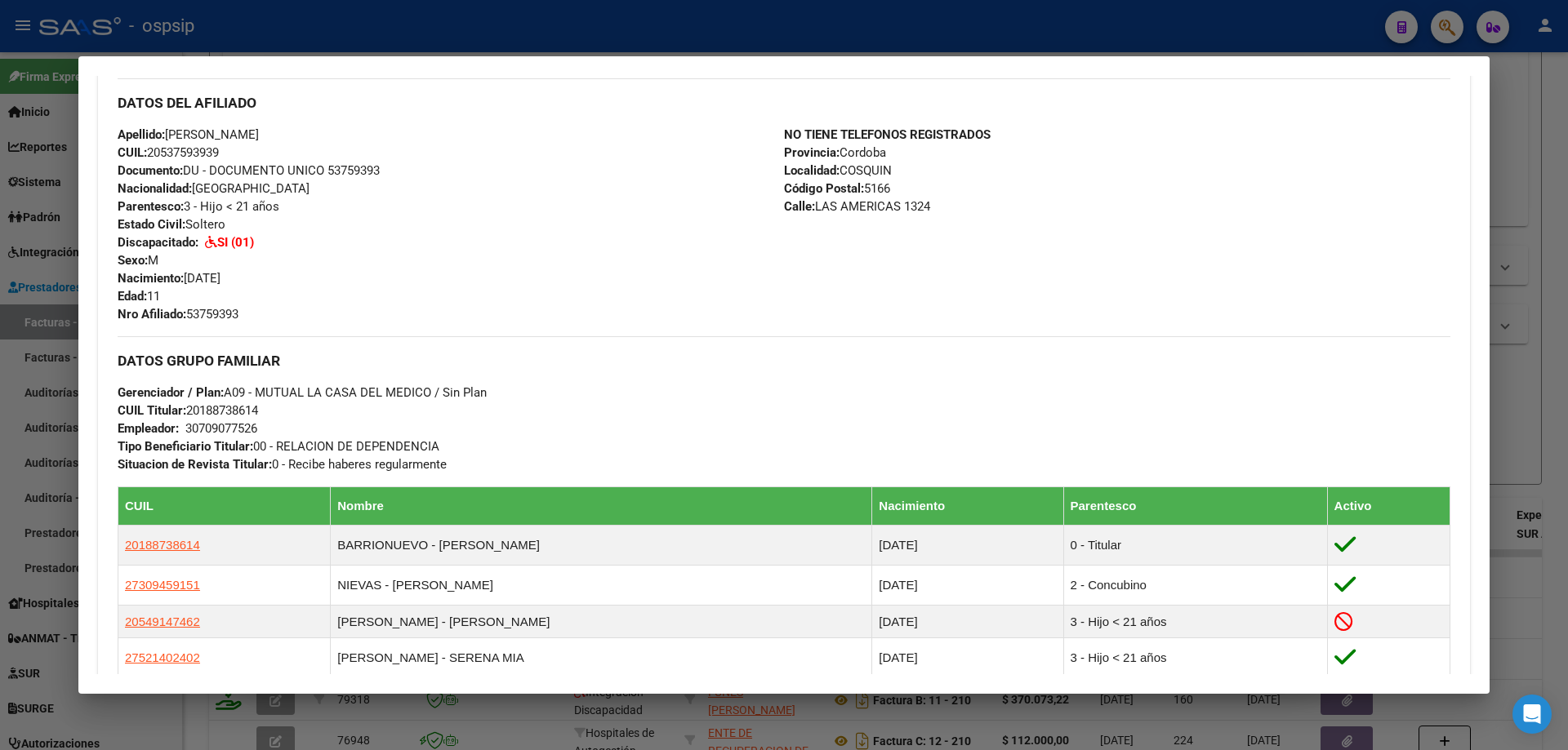
click at [1521, 373] on div at bounding box center [784, 375] width 1568 height 750
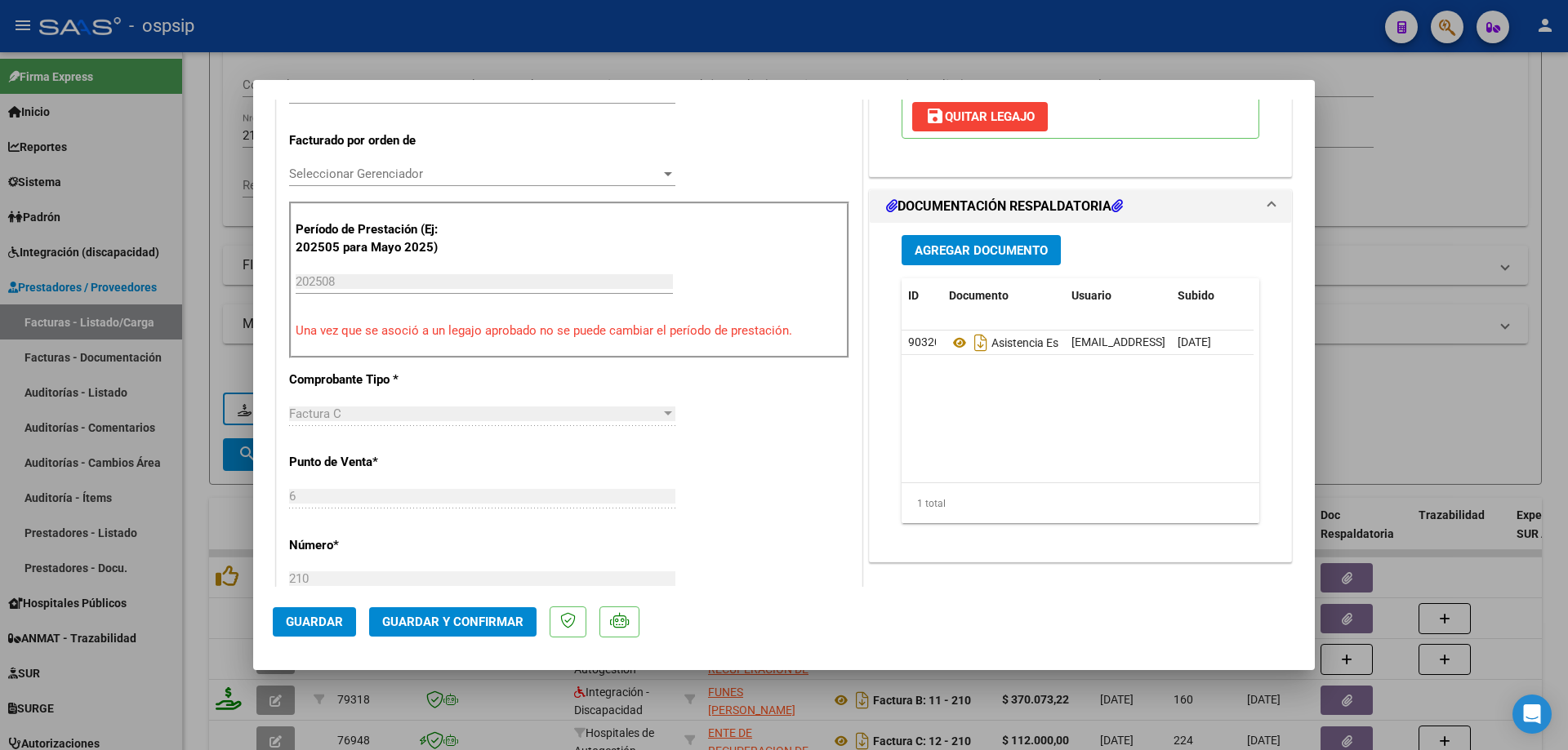
scroll to position [408, 0]
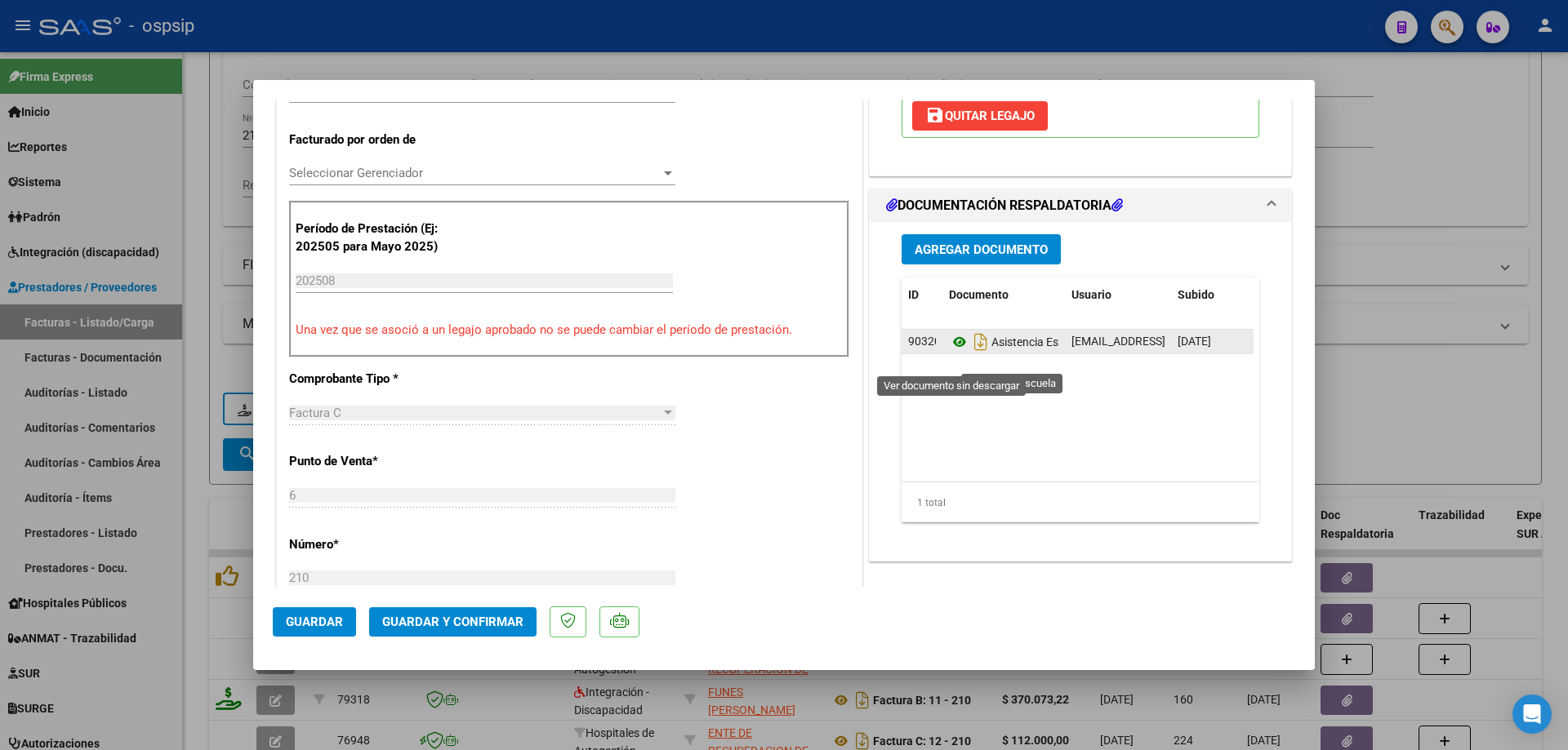
click at [951, 352] on icon at bounding box center [960, 342] width 21 height 19
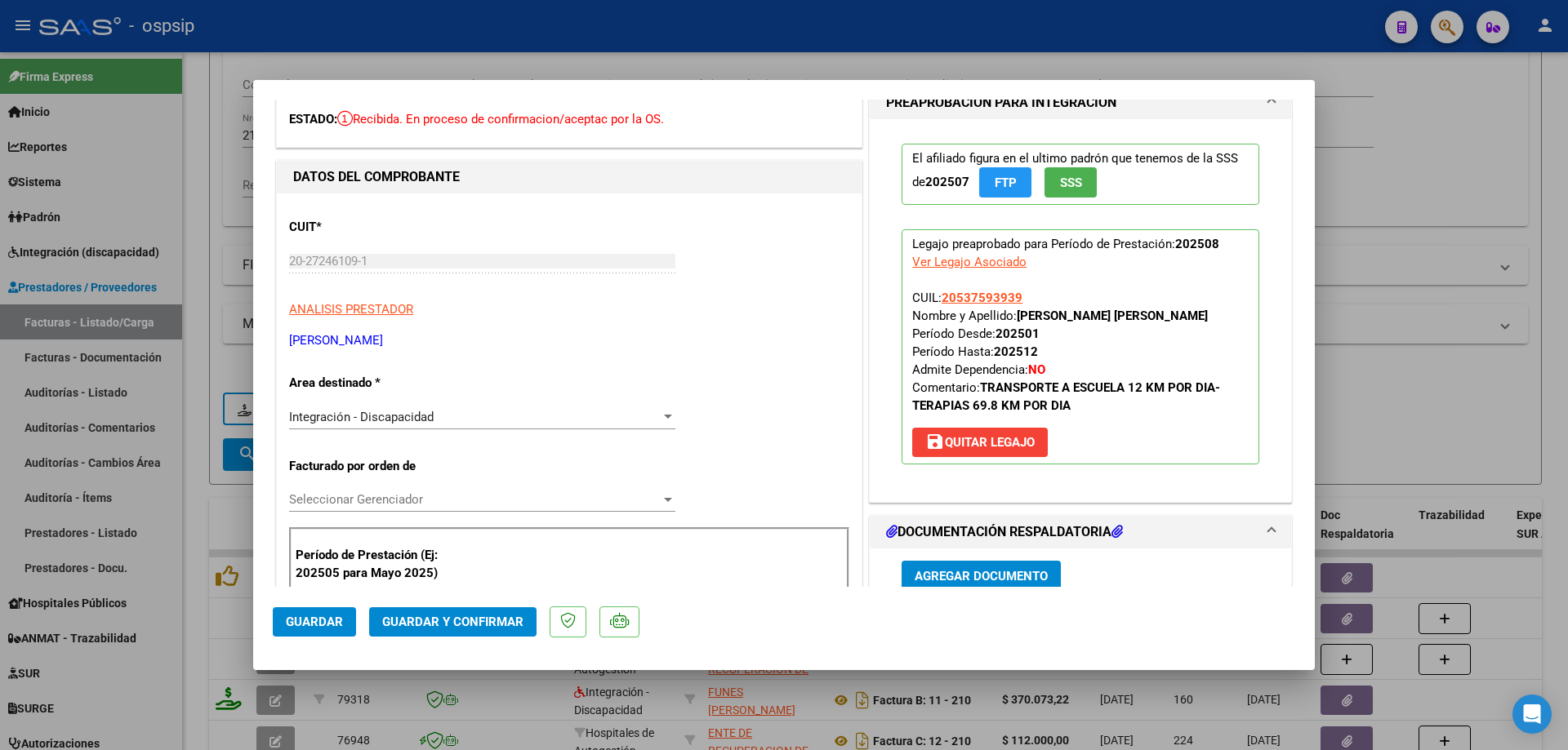
scroll to position [163, 0]
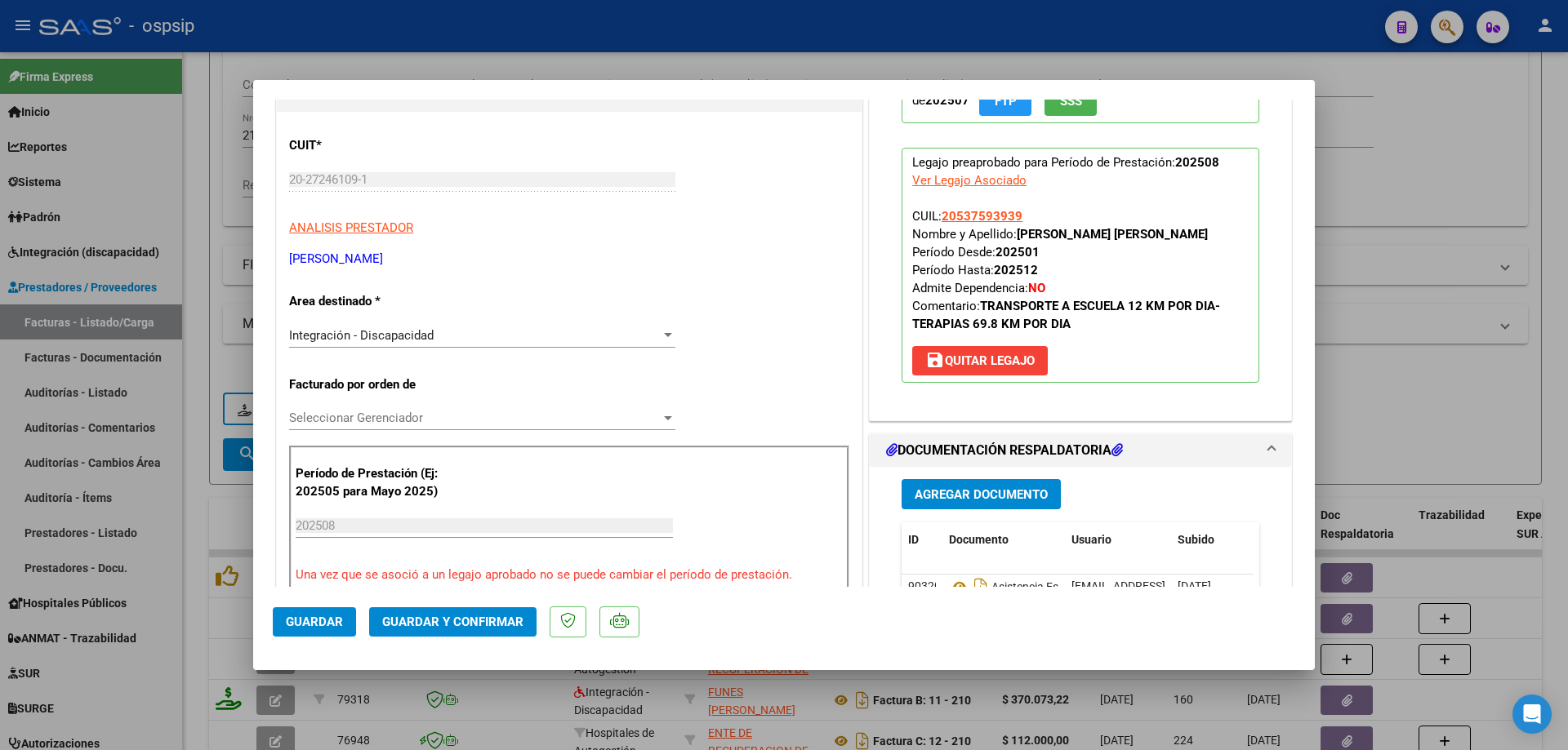
click at [433, 620] on span "Guardar y Confirmar" at bounding box center [452, 622] width 141 height 14
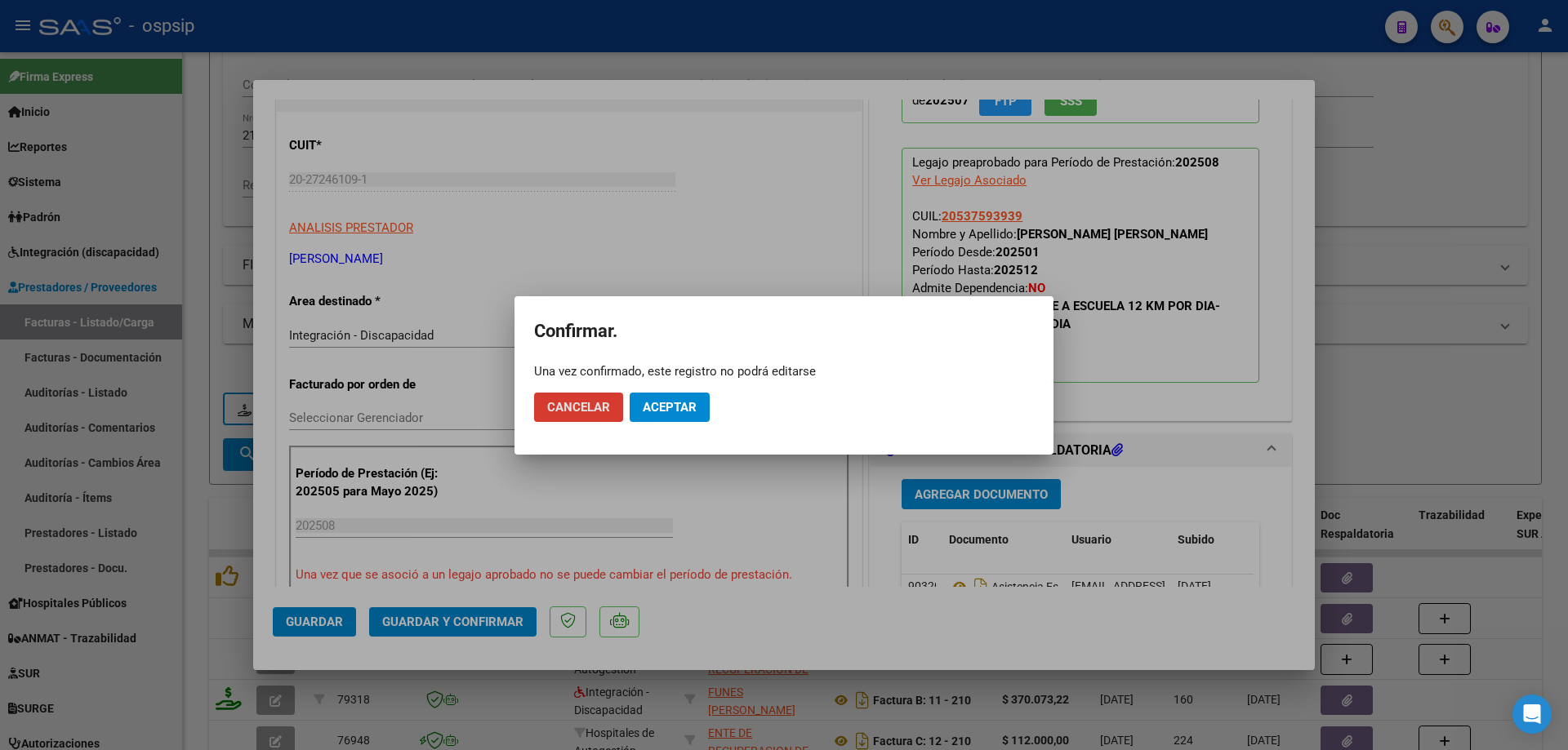
click at [689, 400] on span "Aceptar" at bounding box center [669, 407] width 54 height 14
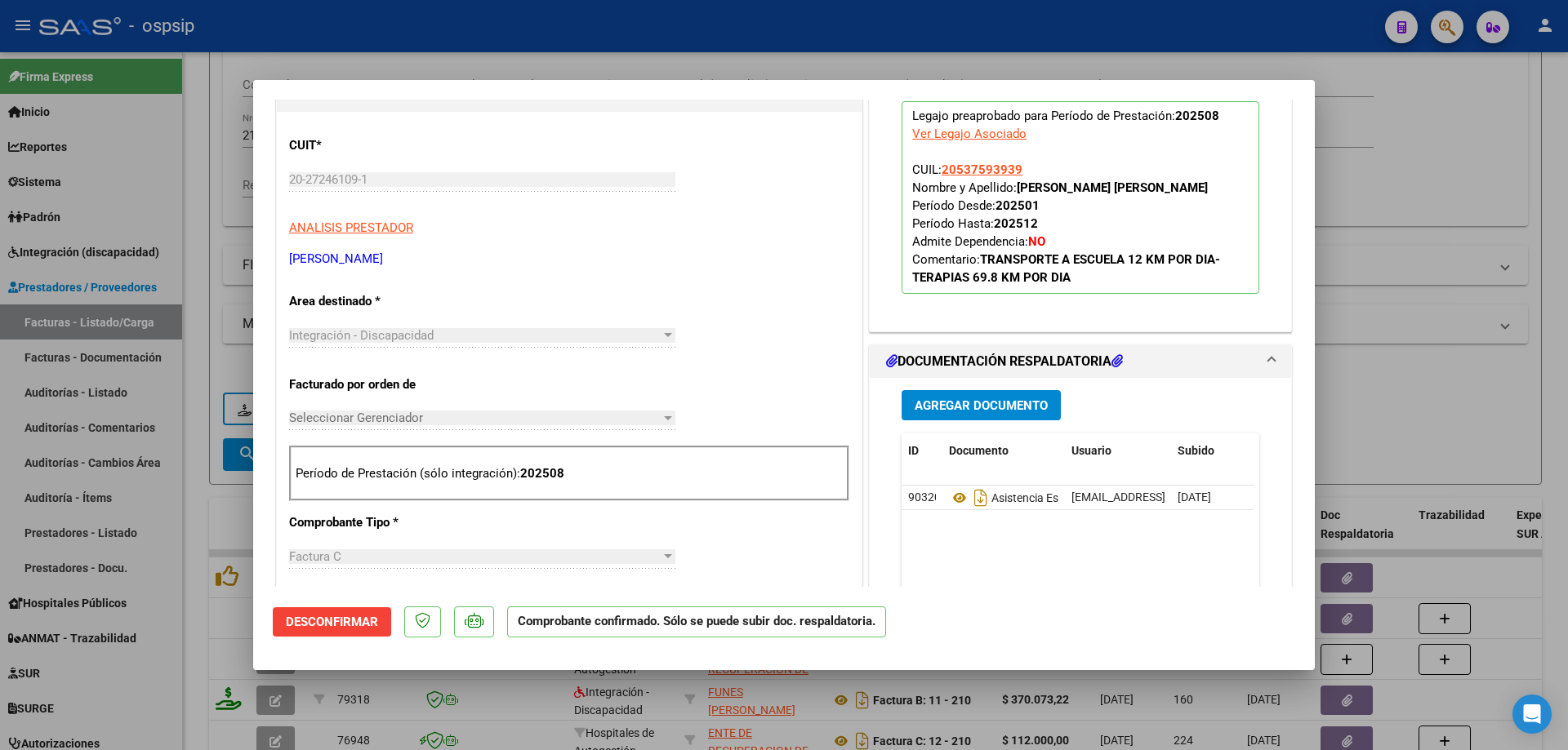
click at [1402, 325] on div at bounding box center [784, 375] width 1568 height 750
type input "$ 0,00"
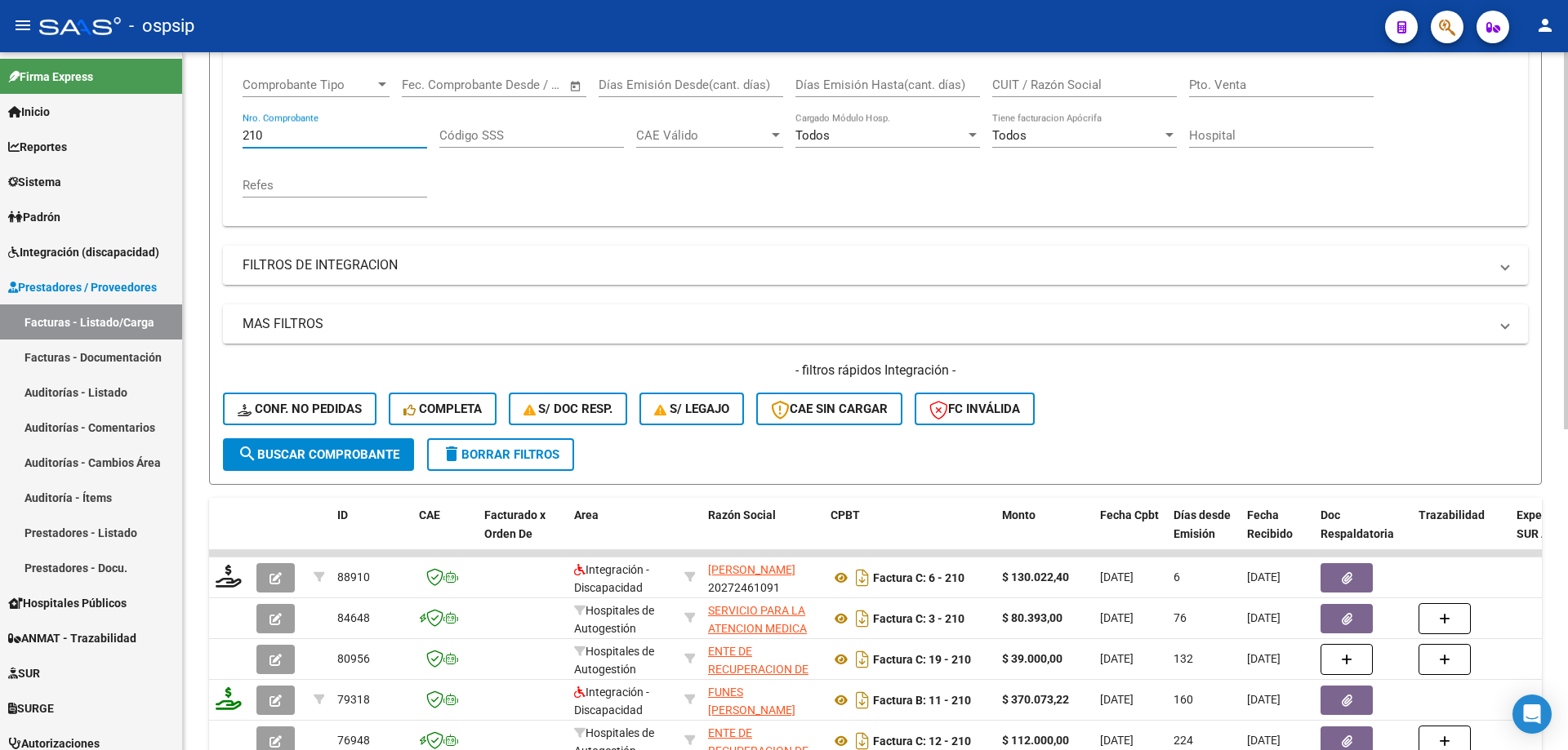
click at [364, 130] on input "210" at bounding box center [334, 135] width 184 height 14
type input "2"
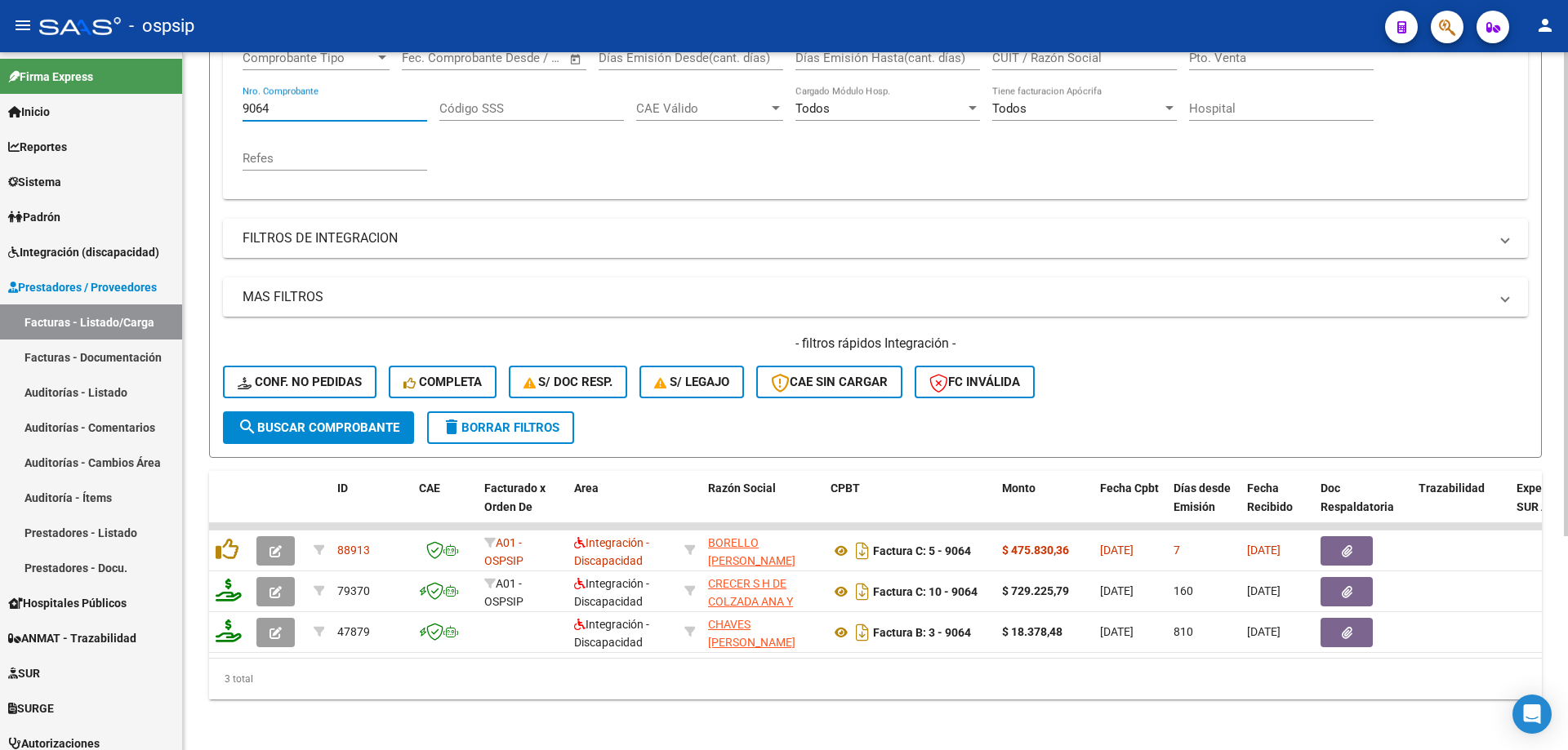
scroll to position [308, 0]
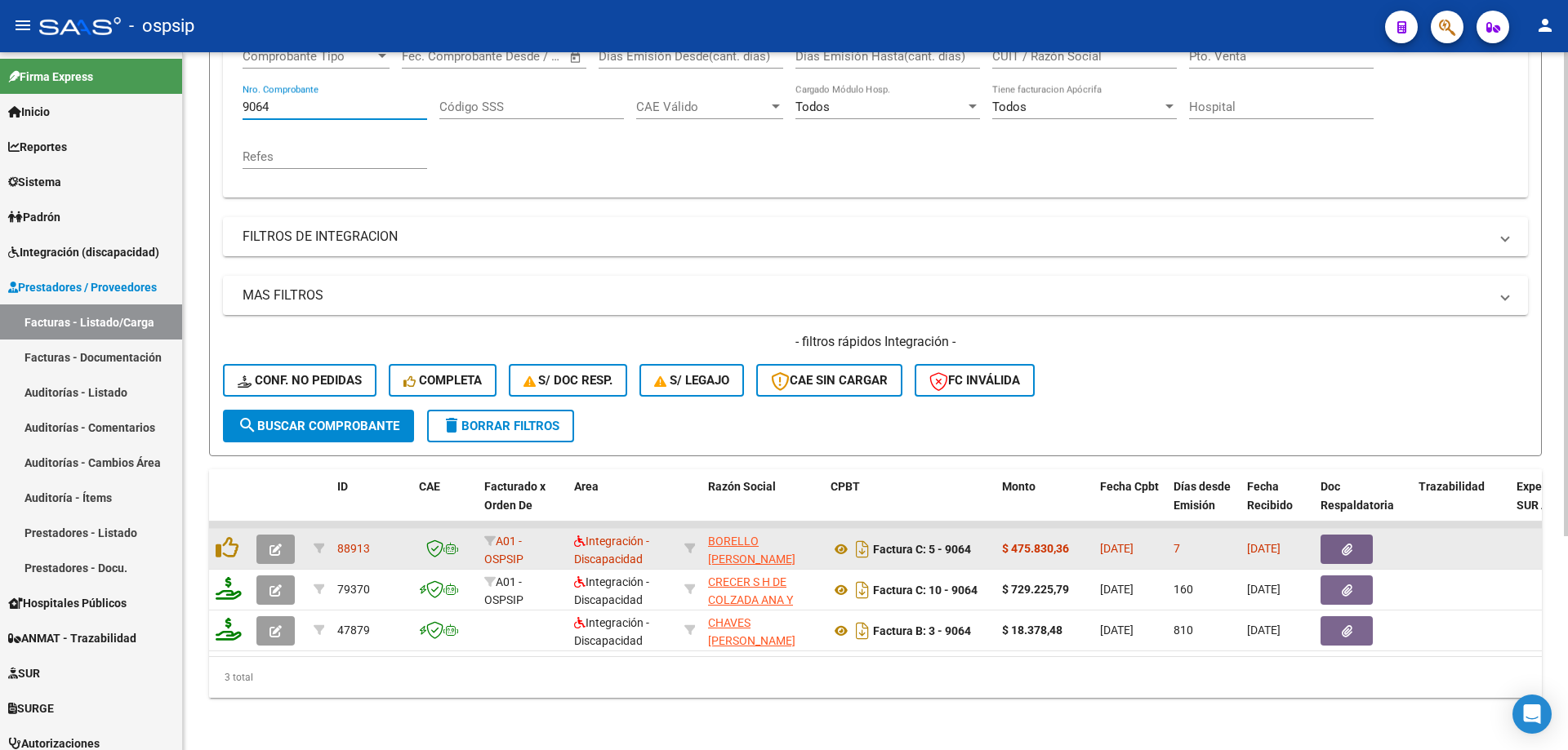
type input "9064"
click at [276, 544] on icon "button" at bounding box center [275, 549] width 13 height 13
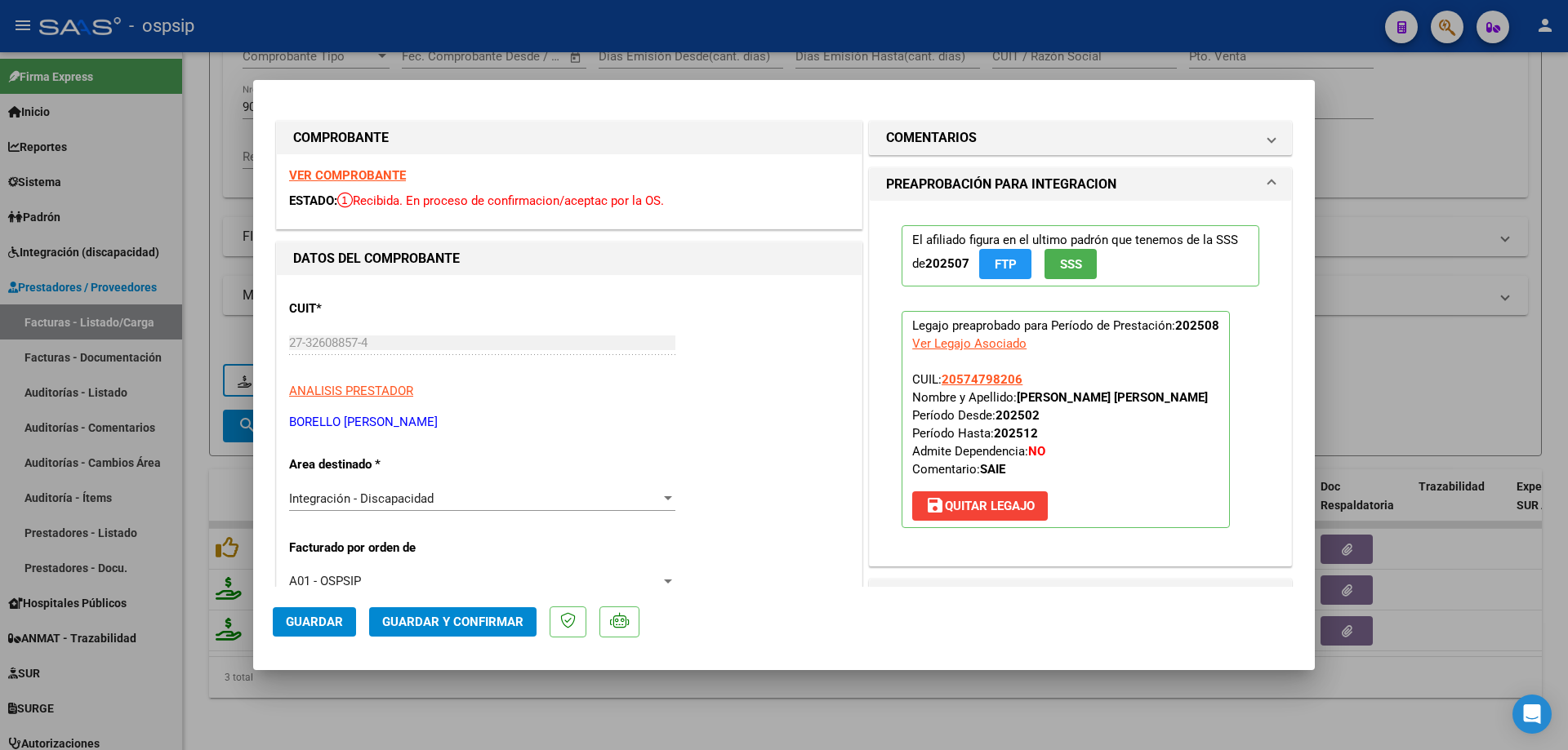
click at [1060, 256] on span "SSS" at bounding box center [1070, 263] width 22 height 14
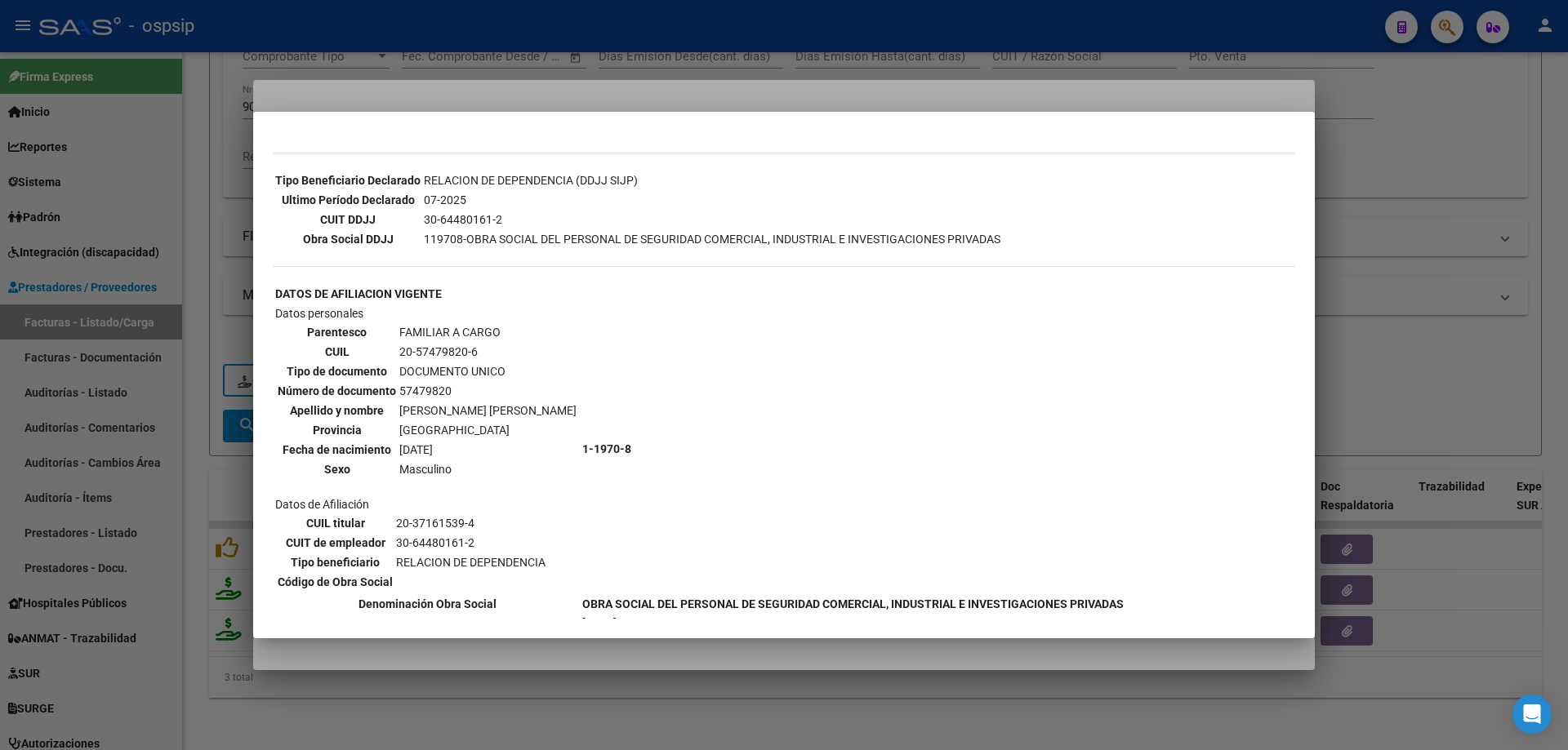
scroll to position [457, 0]
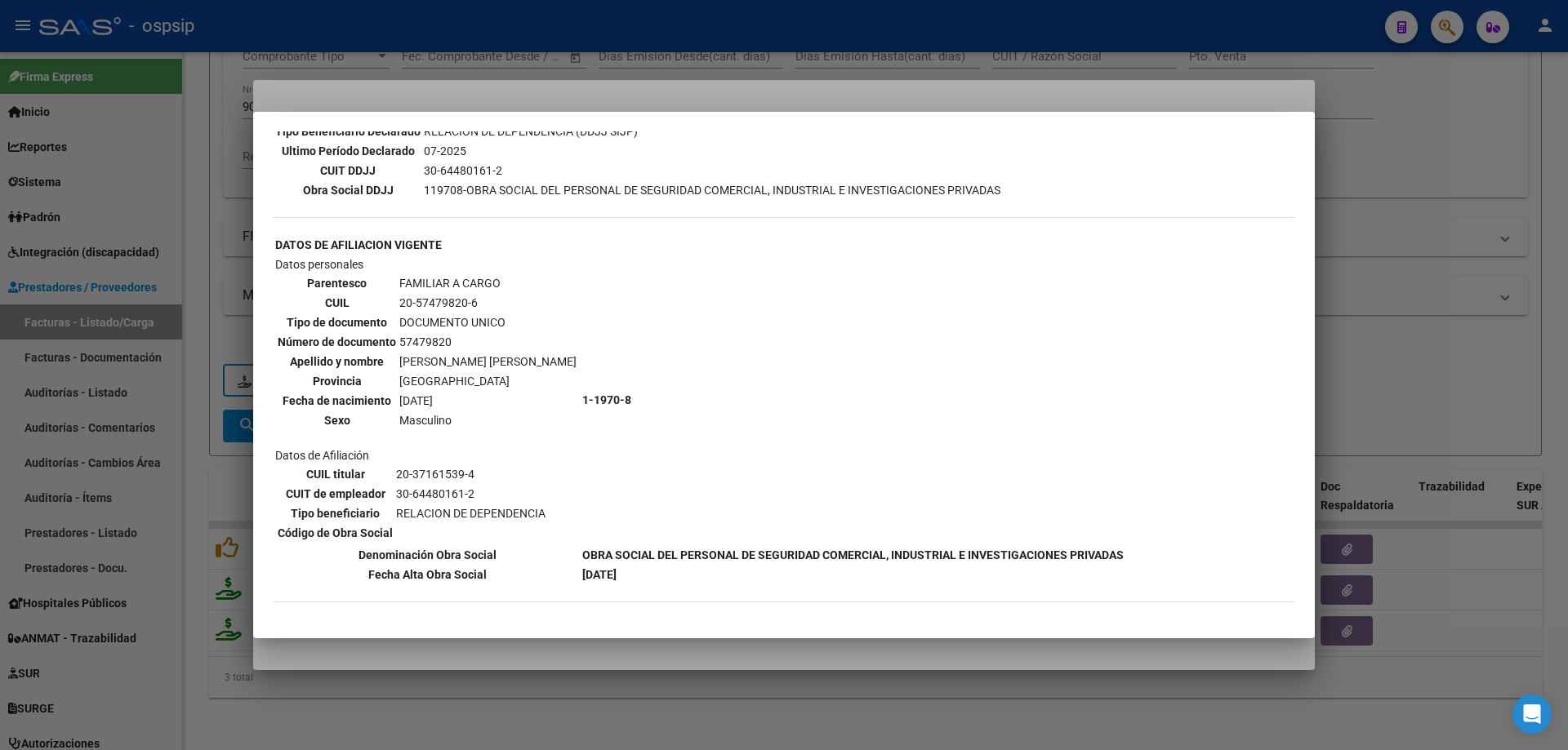
click at [1472, 248] on div at bounding box center [784, 375] width 1568 height 750
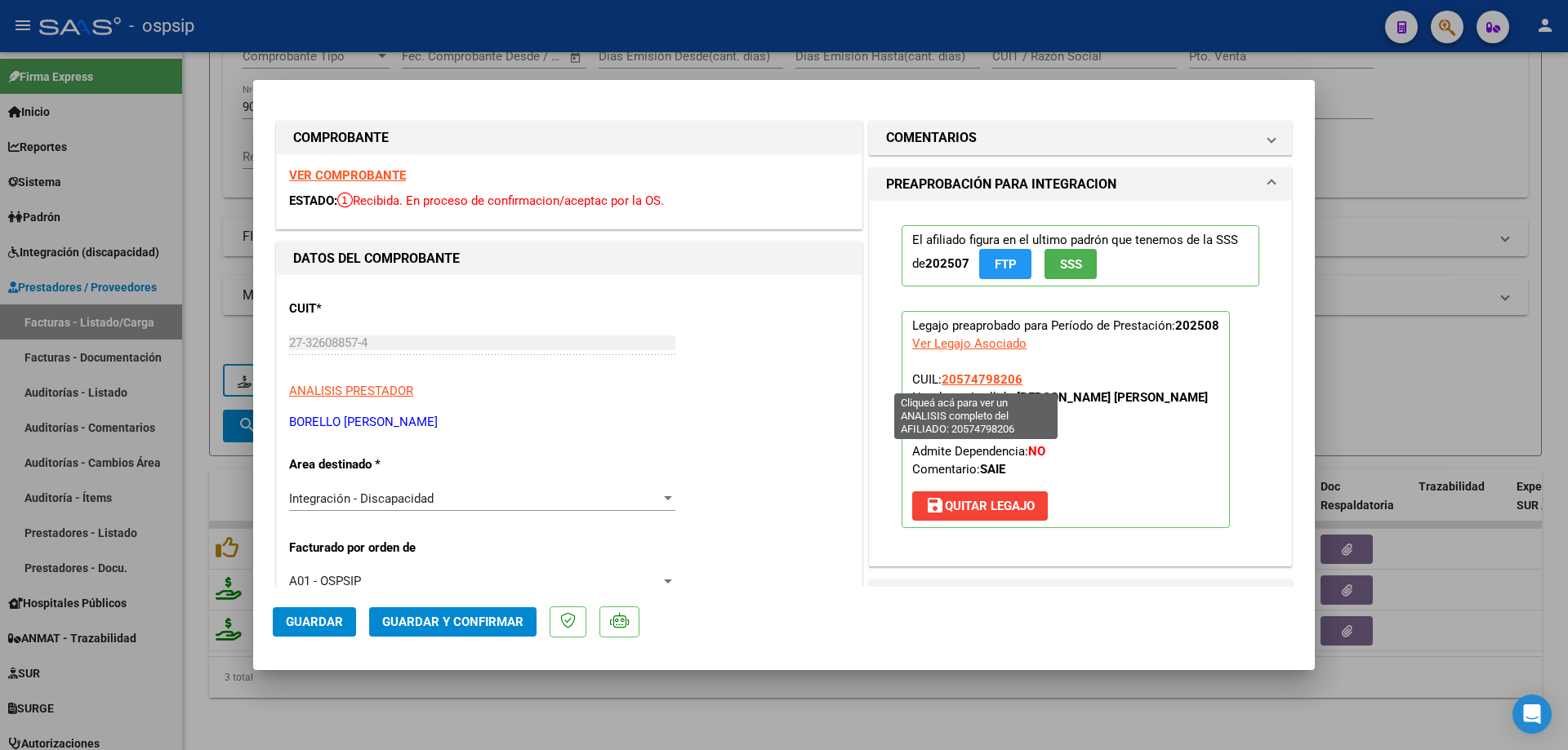
click at [980, 378] on span "20574798206" at bounding box center [982, 379] width 81 height 14
type textarea "20574798206"
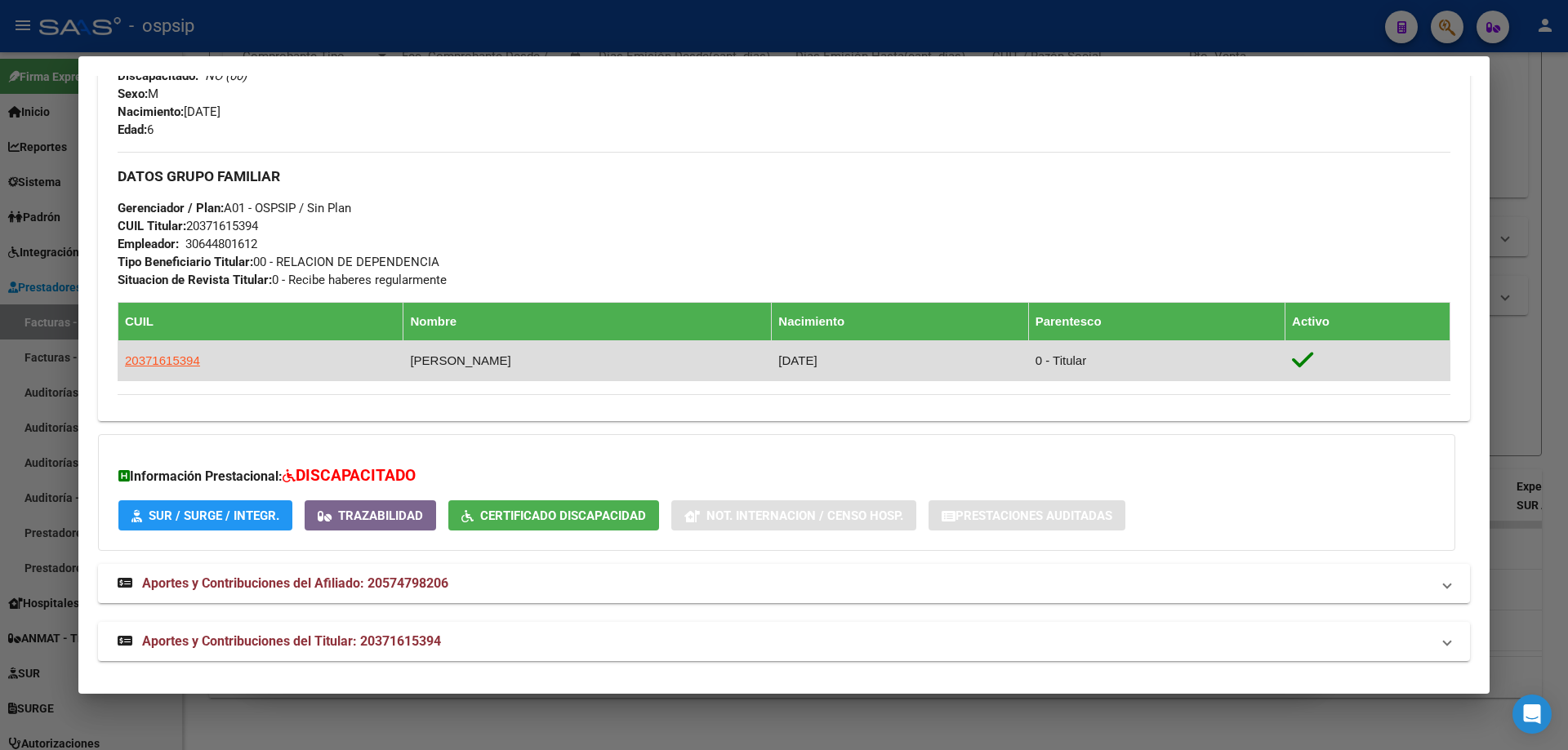
scroll to position [679, 0]
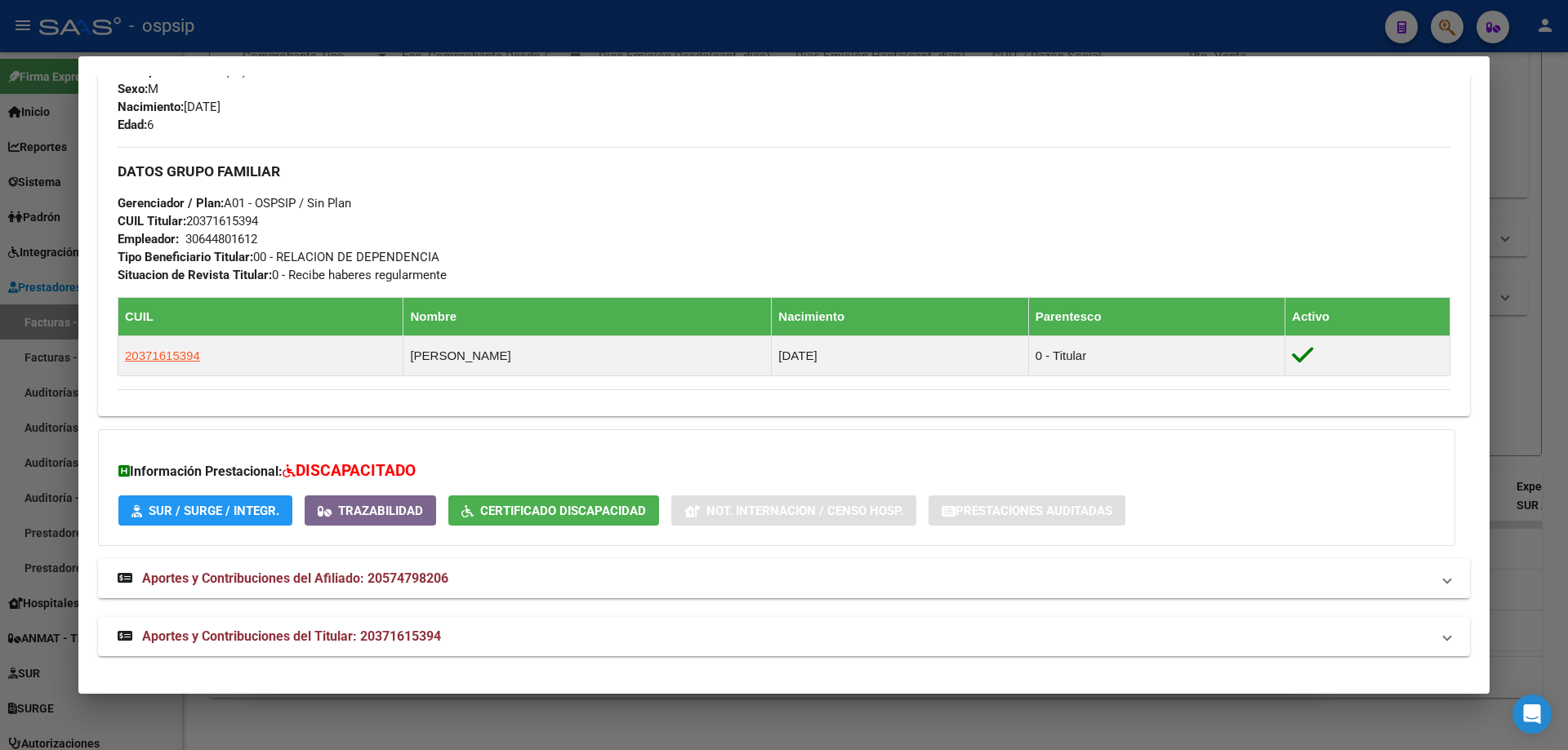
click at [1512, 408] on div at bounding box center [784, 375] width 1568 height 750
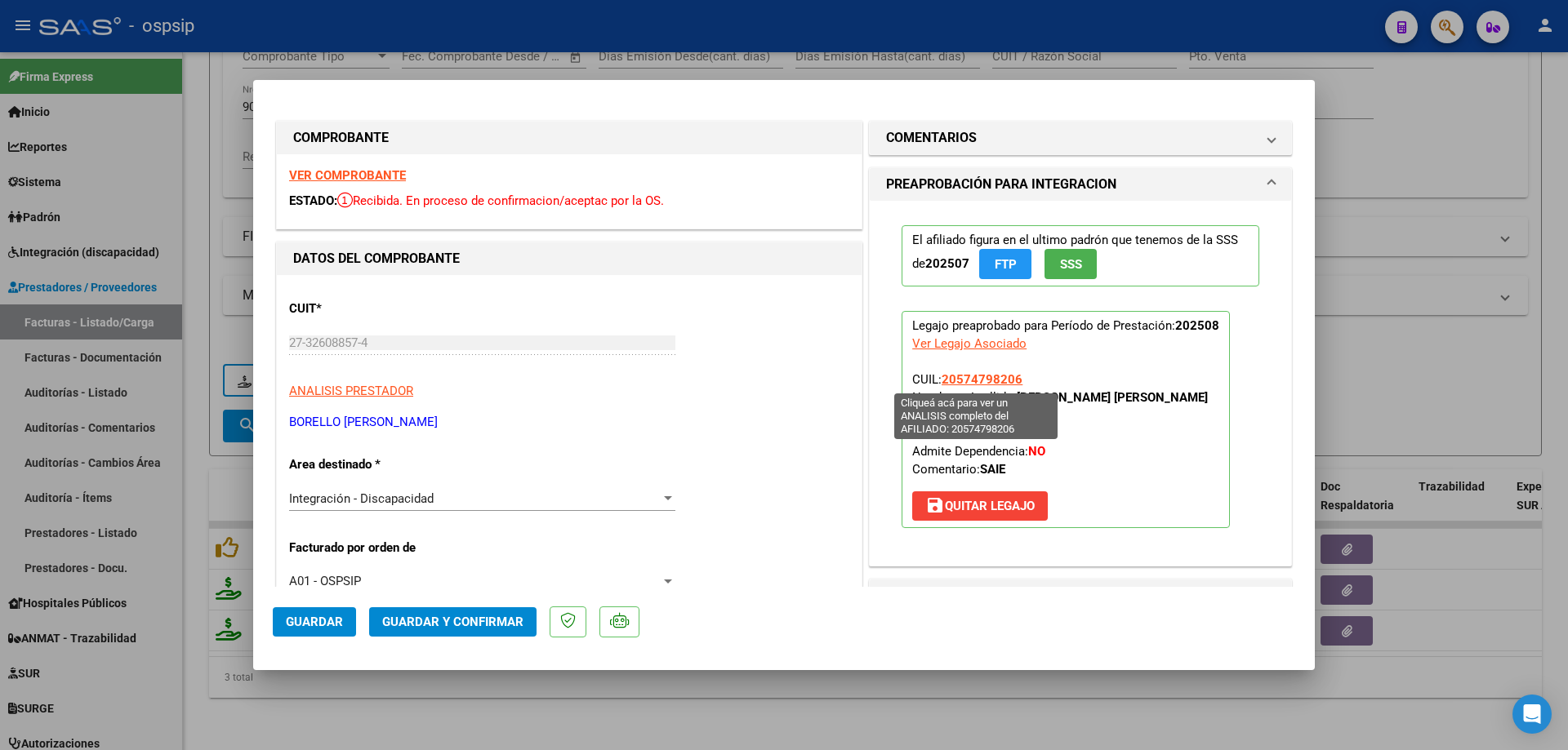
click at [975, 376] on span "20574798206" at bounding box center [982, 379] width 81 height 14
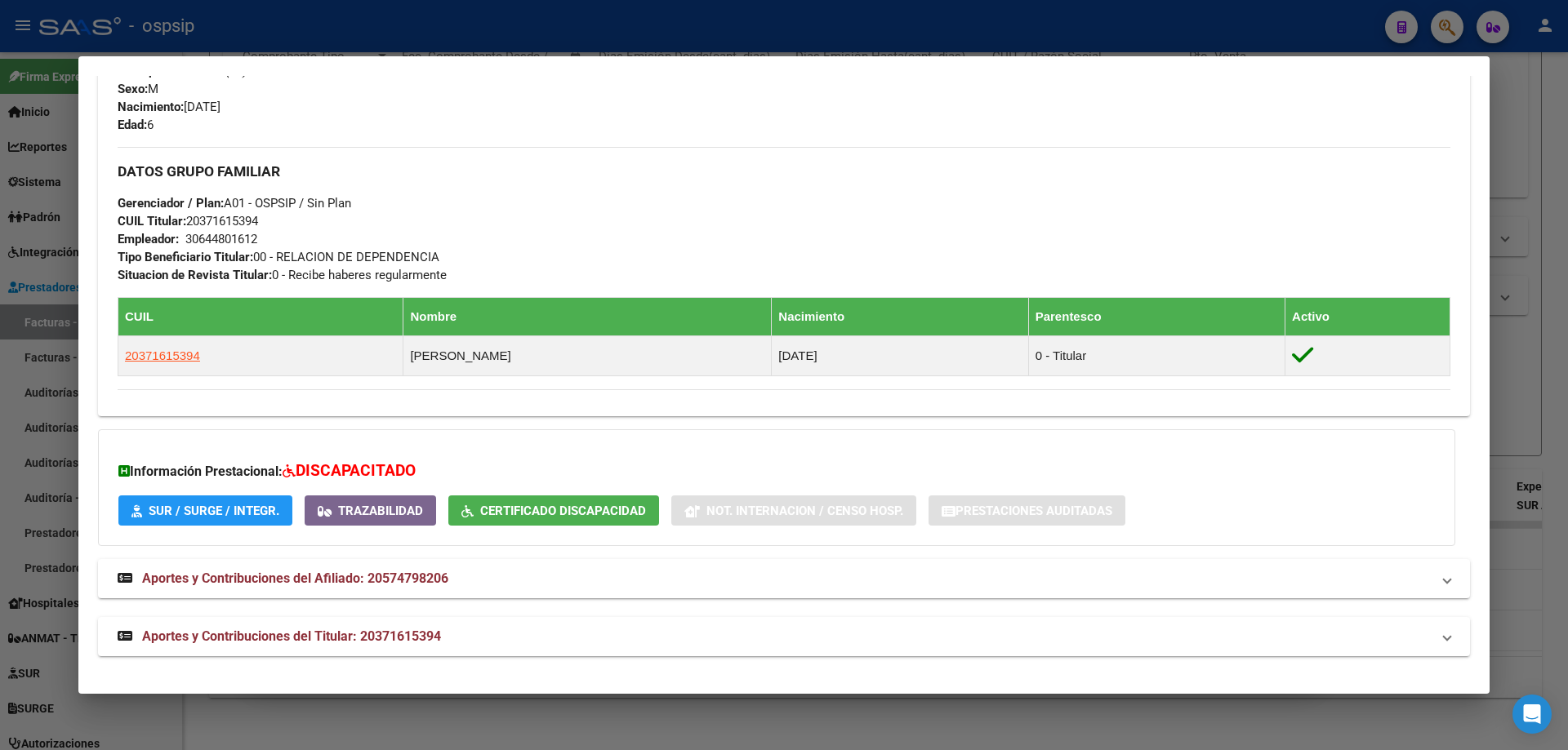
click at [1548, 423] on div at bounding box center [784, 375] width 1568 height 750
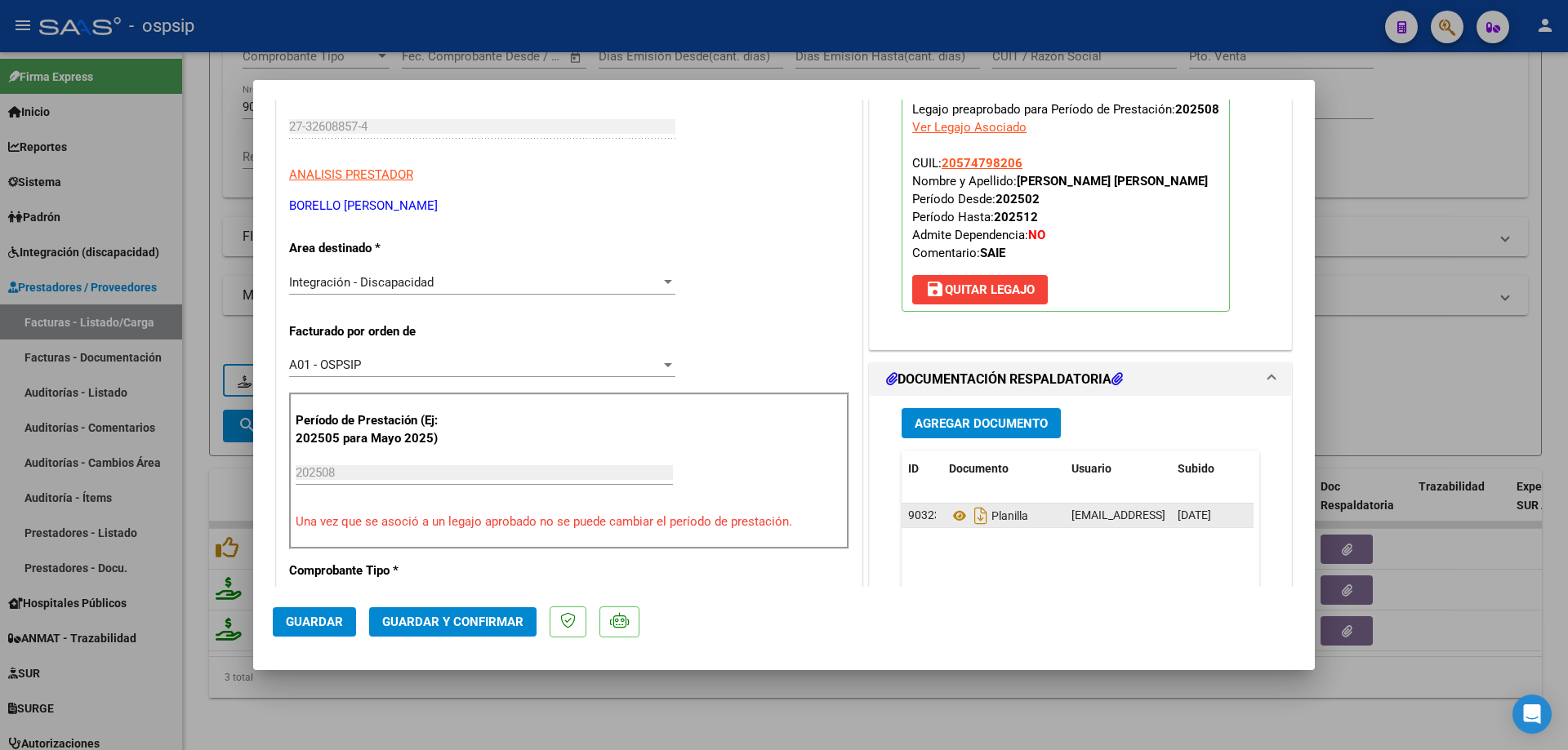
scroll to position [245, 0]
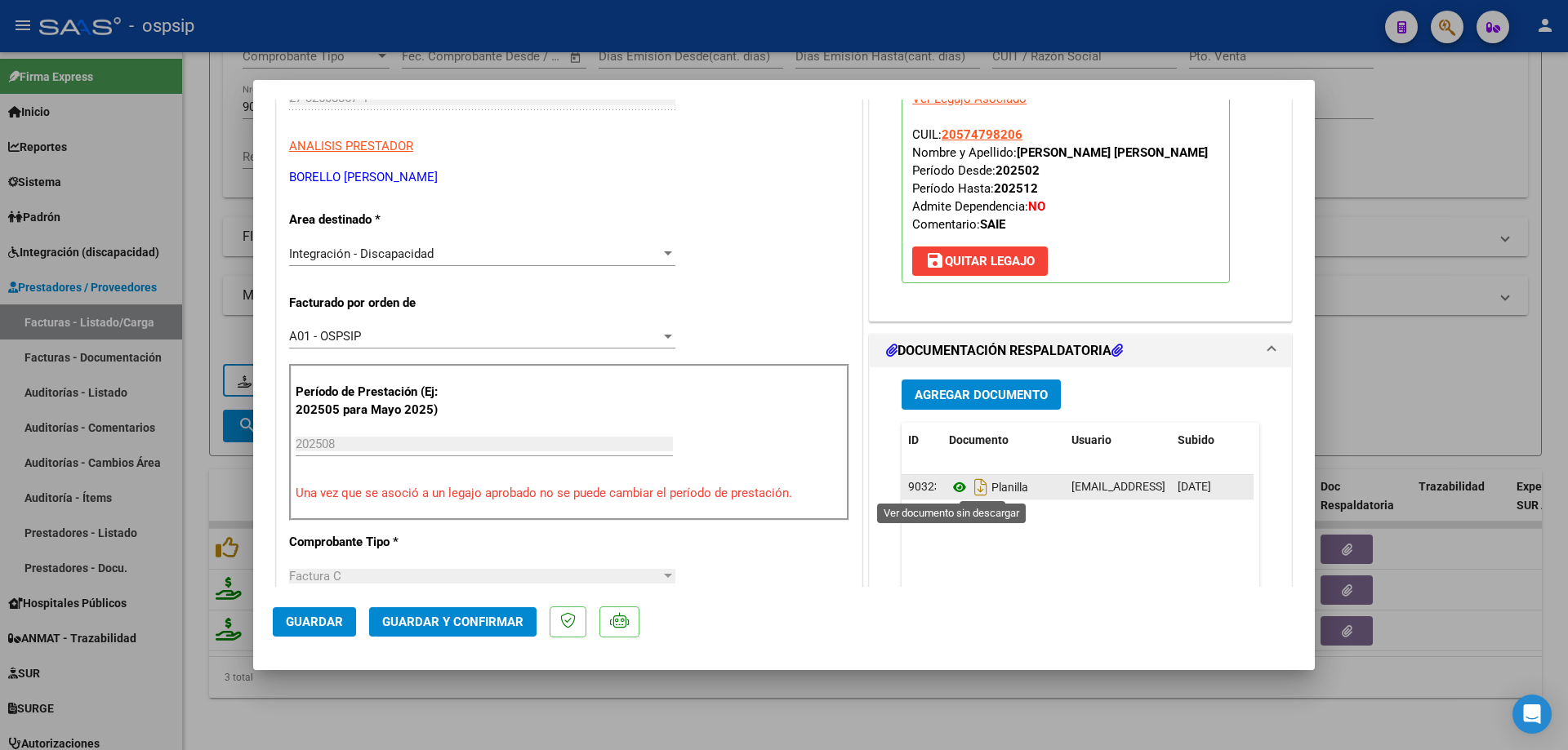
click at [950, 487] on icon at bounding box center [960, 487] width 21 height 19
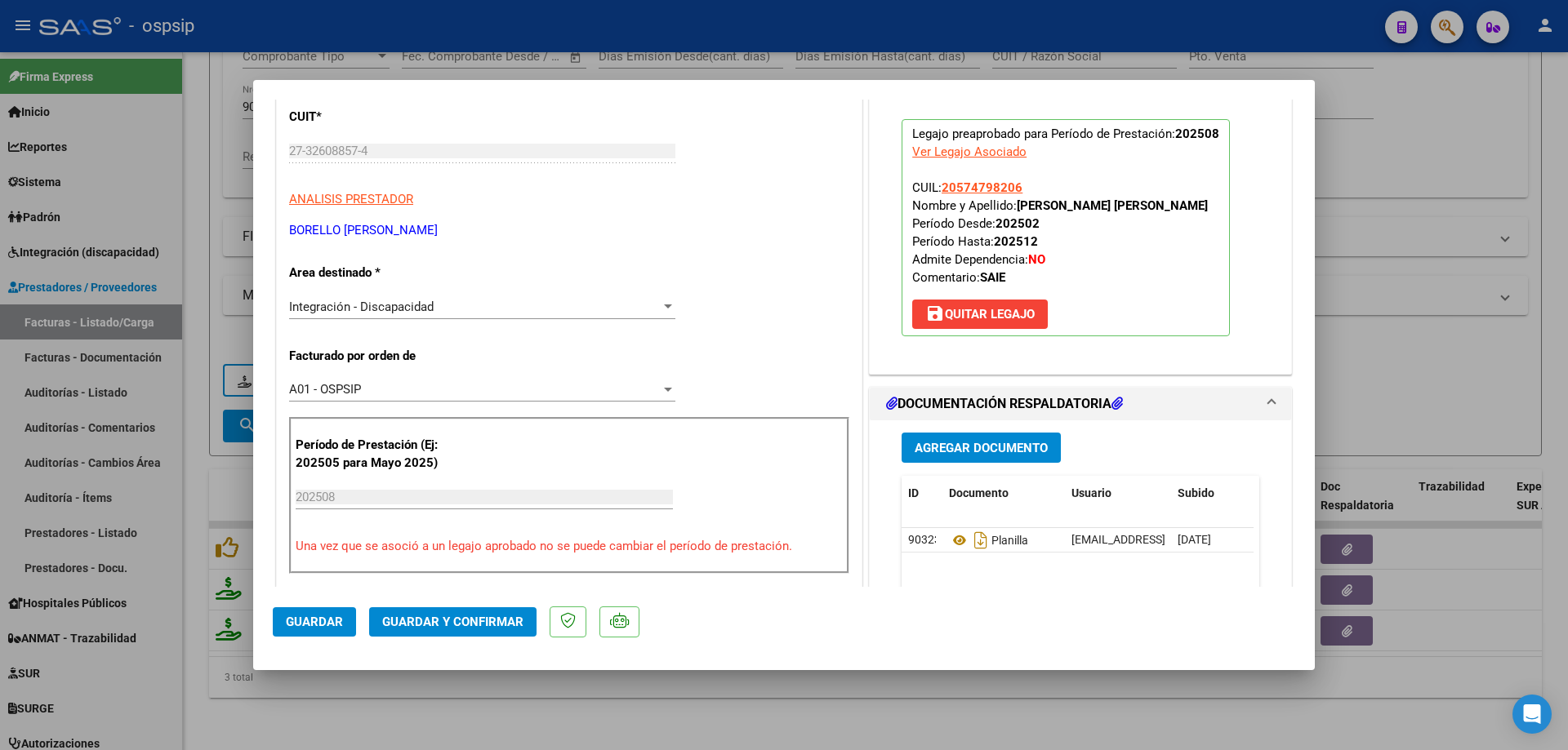
scroll to position [163, 0]
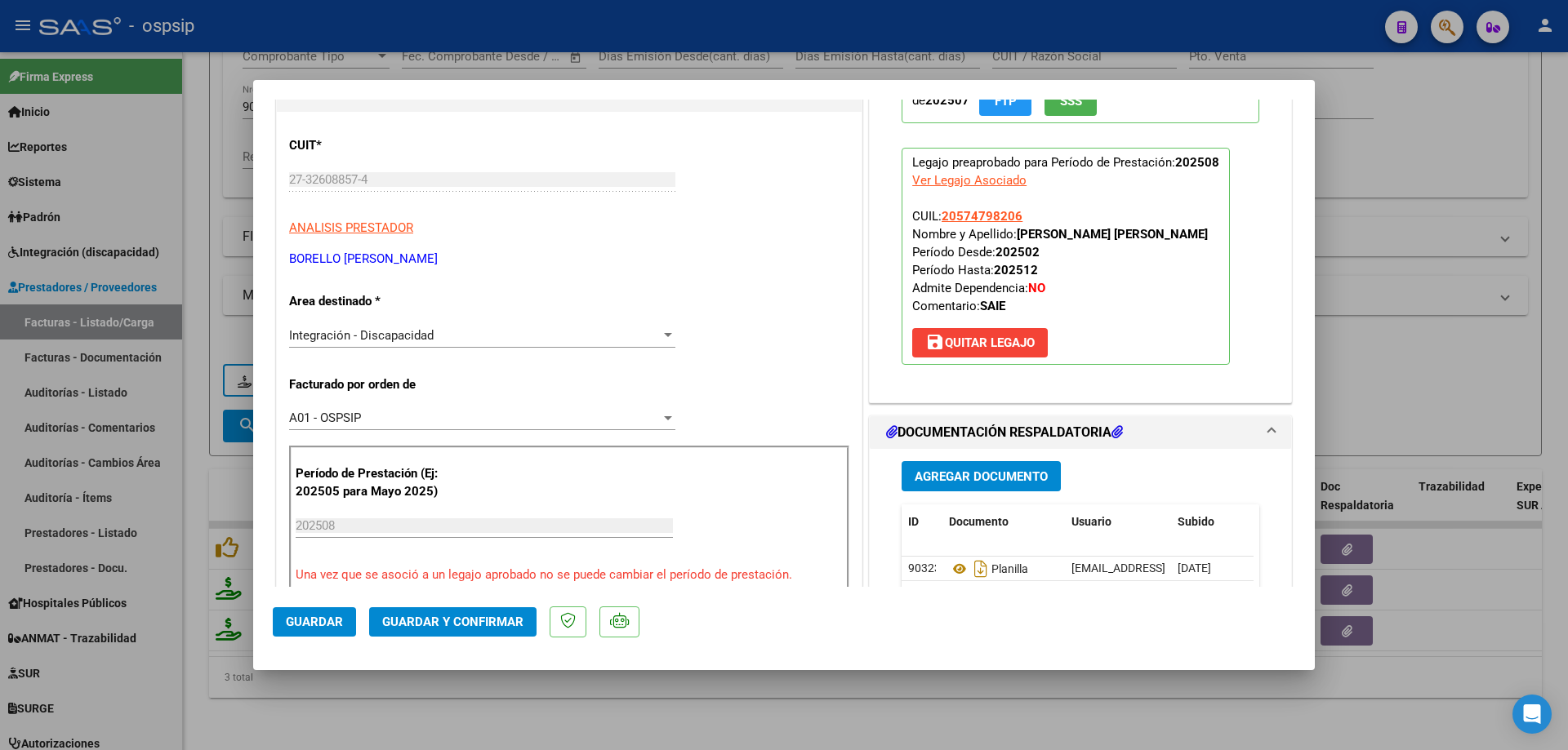
drag, startPoint x: 1020, startPoint y: 219, endPoint x: 935, endPoint y: 225, distance: 85.2
click at [935, 225] on p "Legajo preaprobado para Período de Prestación: 202508 Ver Legajo Asociado CUIL:…" at bounding box center [1066, 255] width 328 height 217
copy span "20574798206"
click at [527, 621] on button "Guardar y Confirmar" at bounding box center [453, 622] width 168 height 29
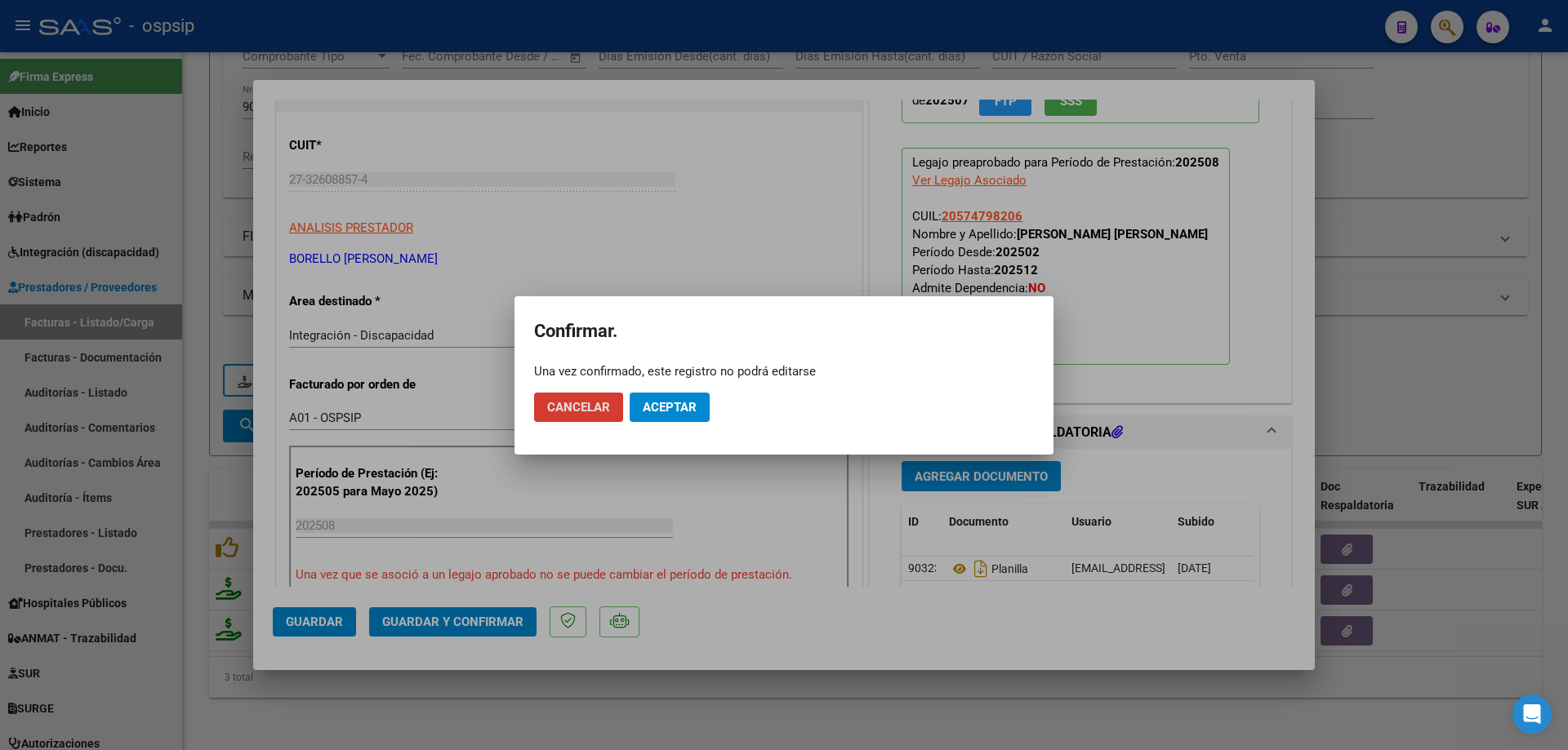
click at [674, 407] on span "Aceptar" at bounding box center [669, 407] width 54 height 14
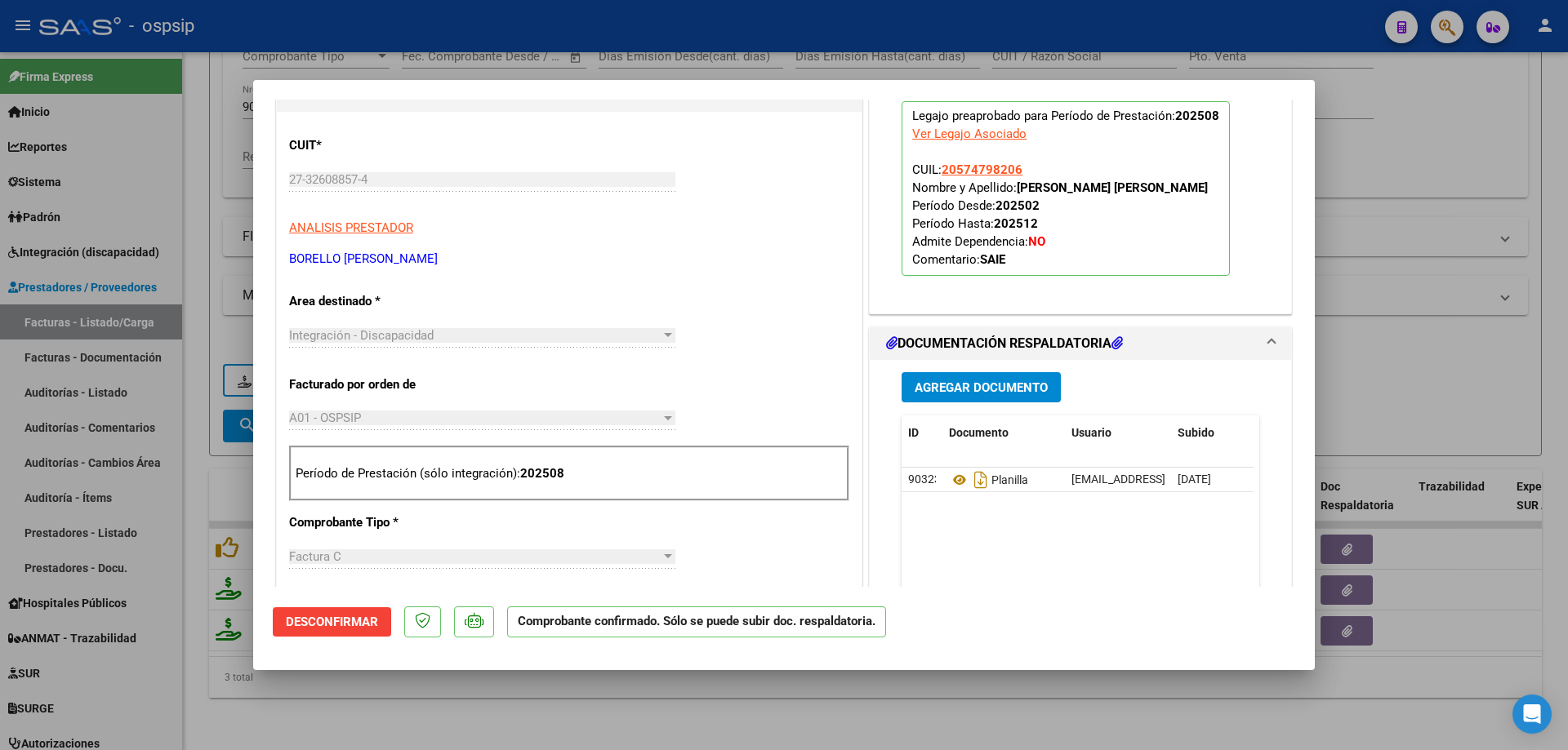
click at [1521, 372] on div at bounding box center [784, 375] width 1568 height 750
type input "$ 0,00"
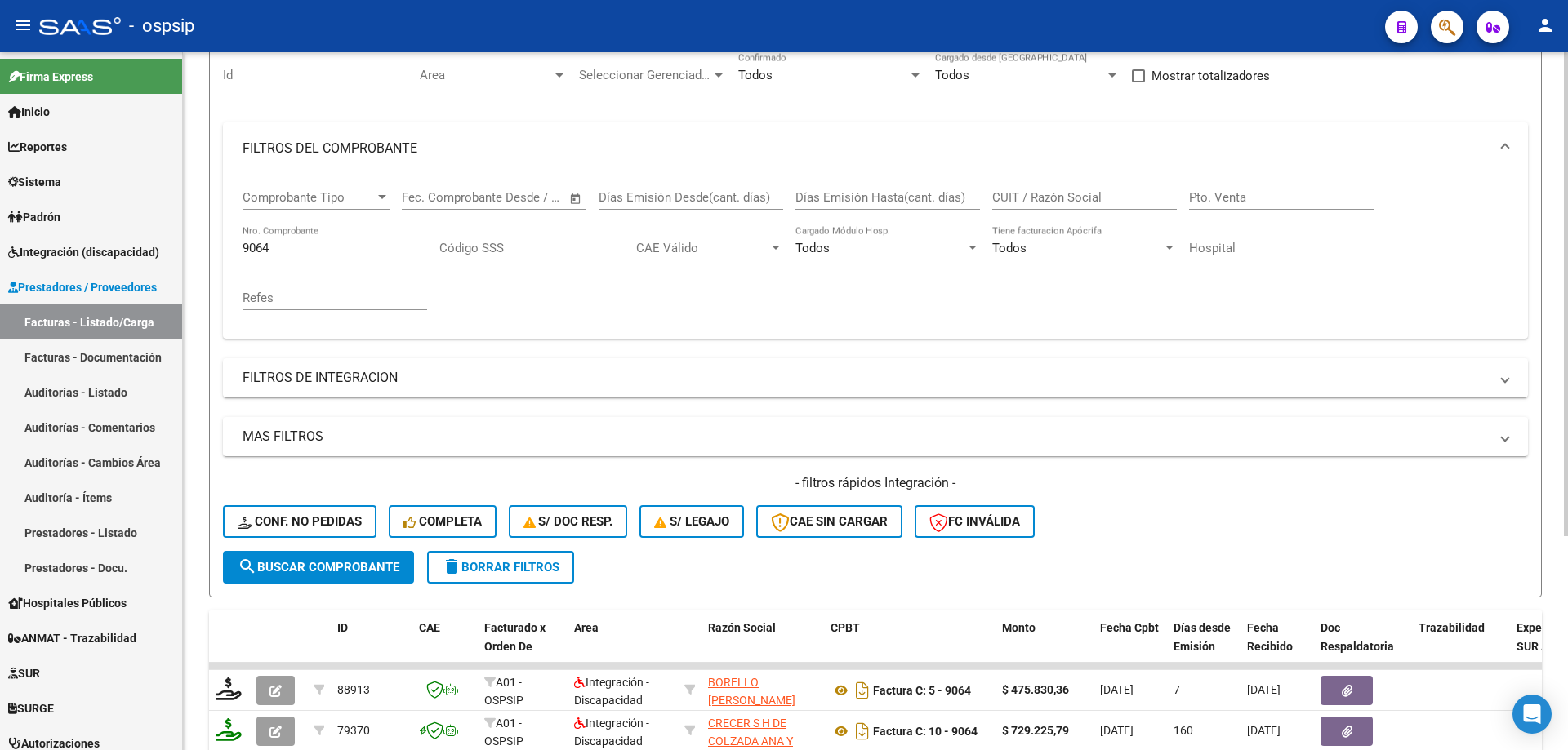
scroll to position [146, 0]
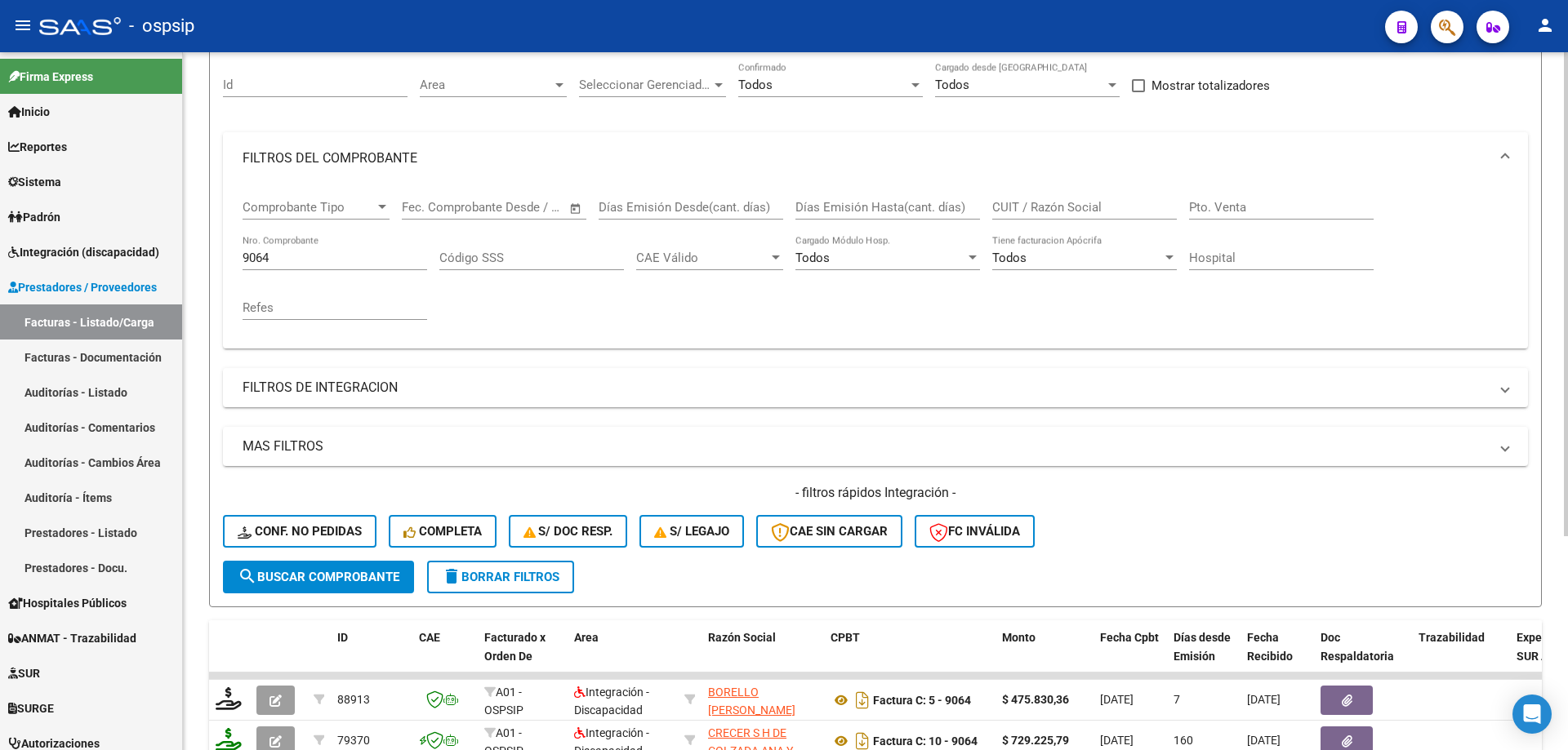
click at [295, 261] on input "9064" at bounding box center [334, 257] width 184 height 14
type input "9"
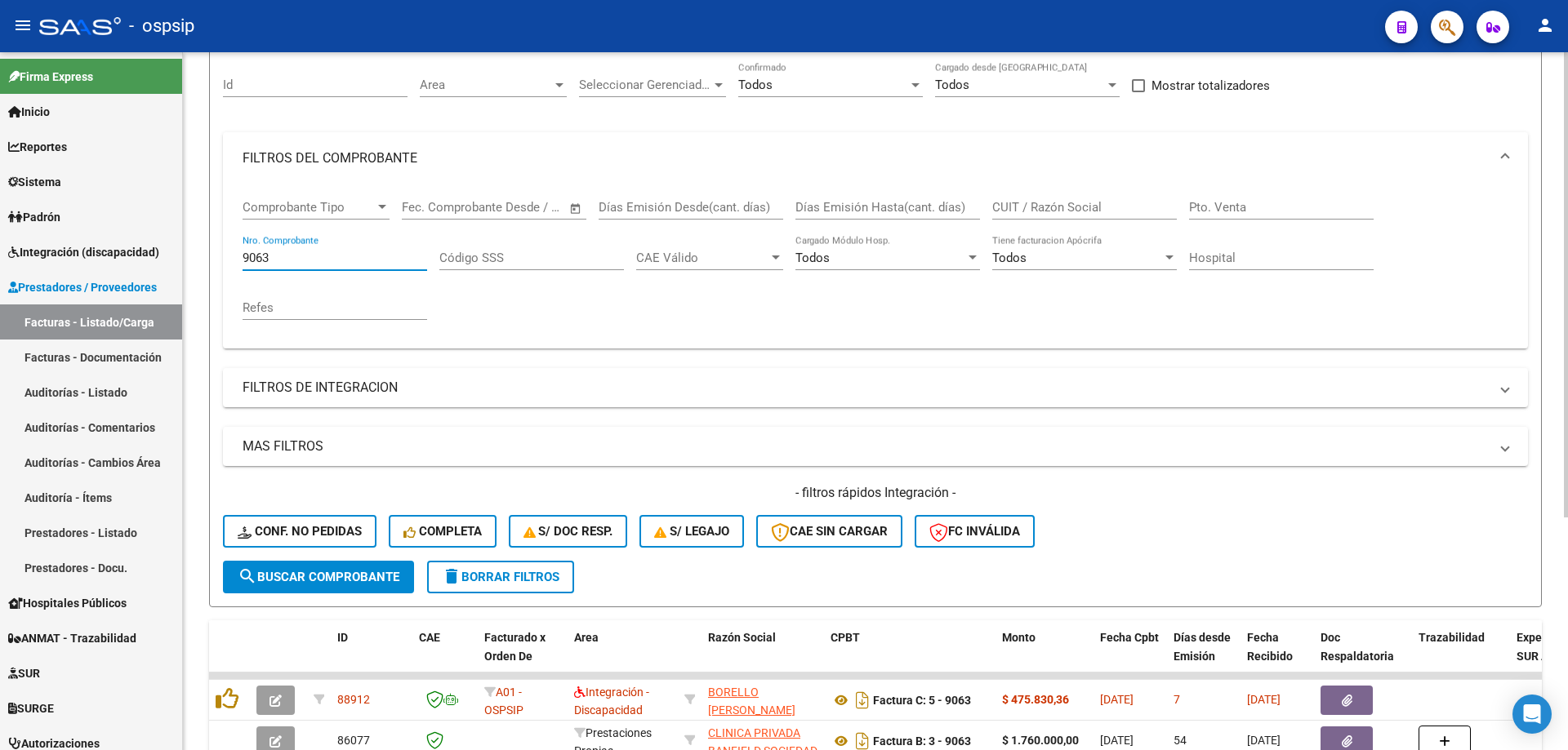
scroll to position [227, 0]
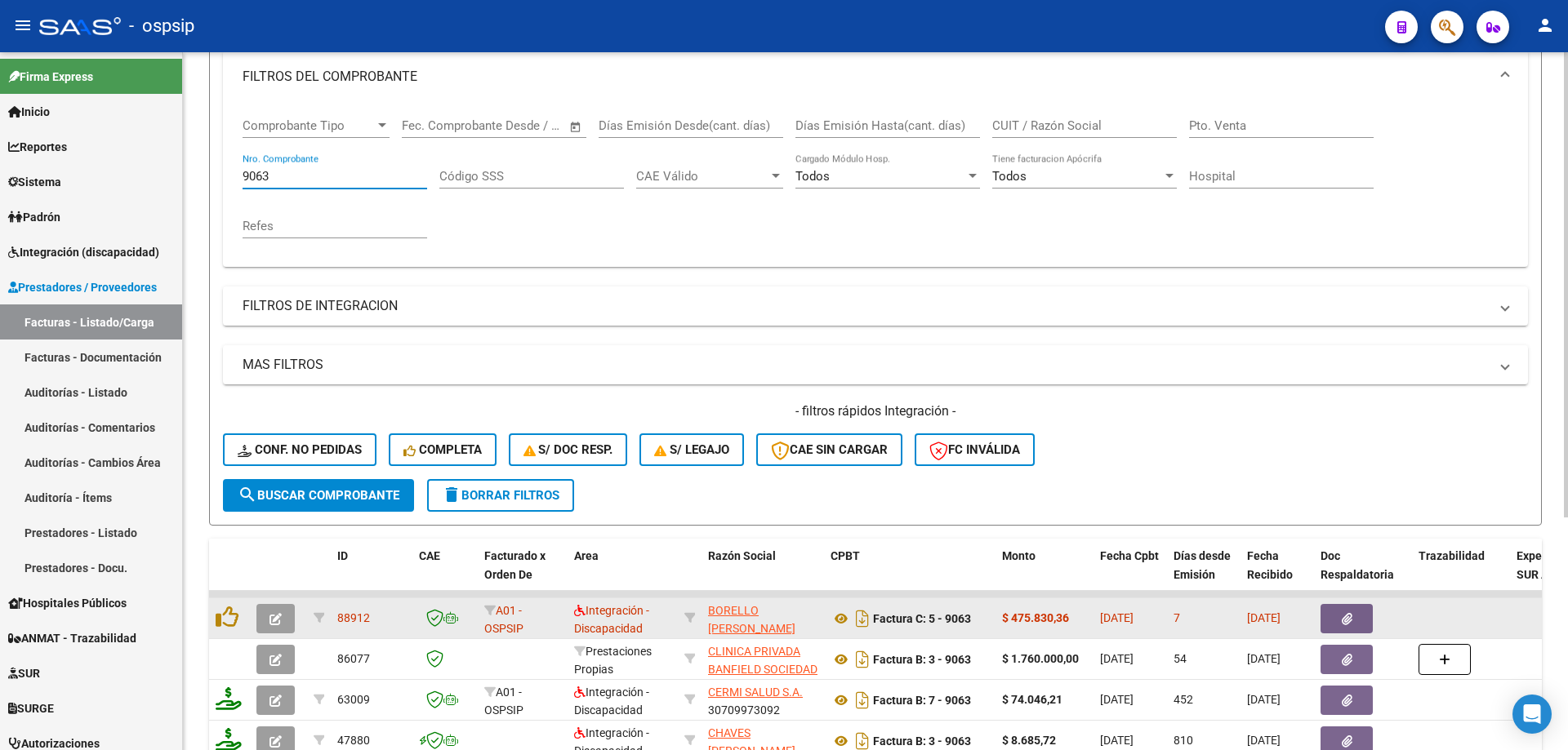
type input "9063"
click at [280, 616] on icon "button" at bounding box center [275, 619] width 13 height 13
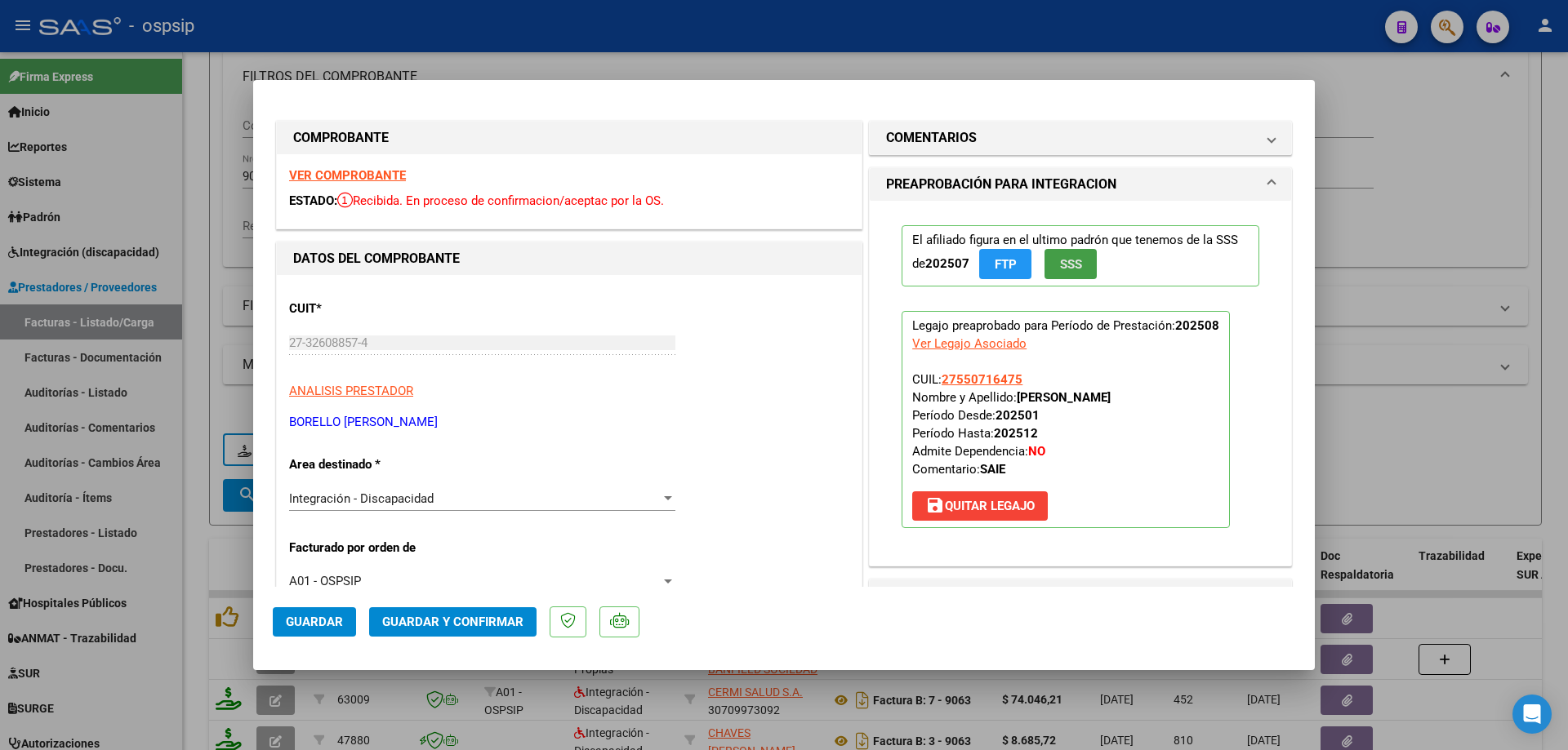
click at [1079, 265] on button "SSS" at bounding box center [1070, 263] width 52 height 30
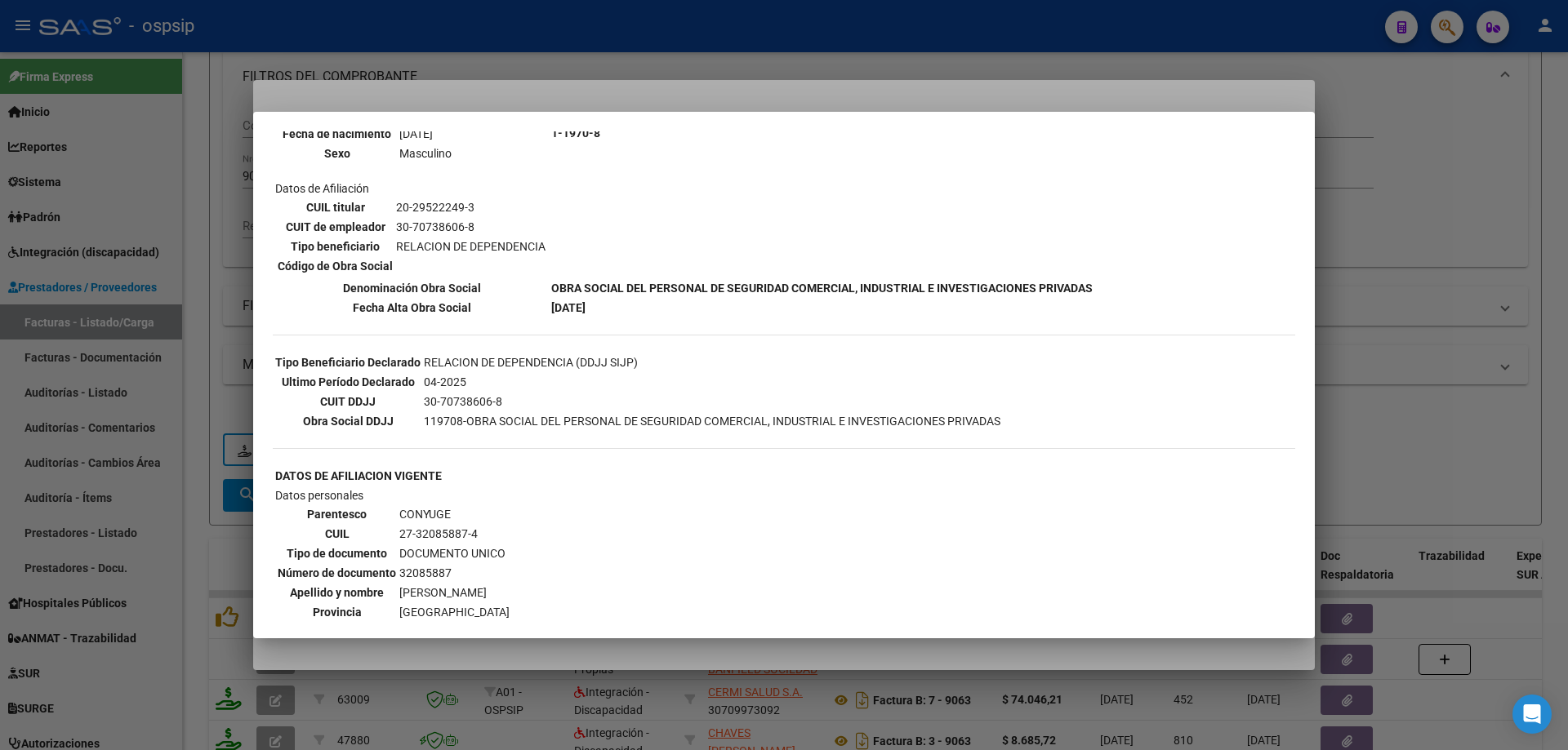
scroll to position [245, 0]
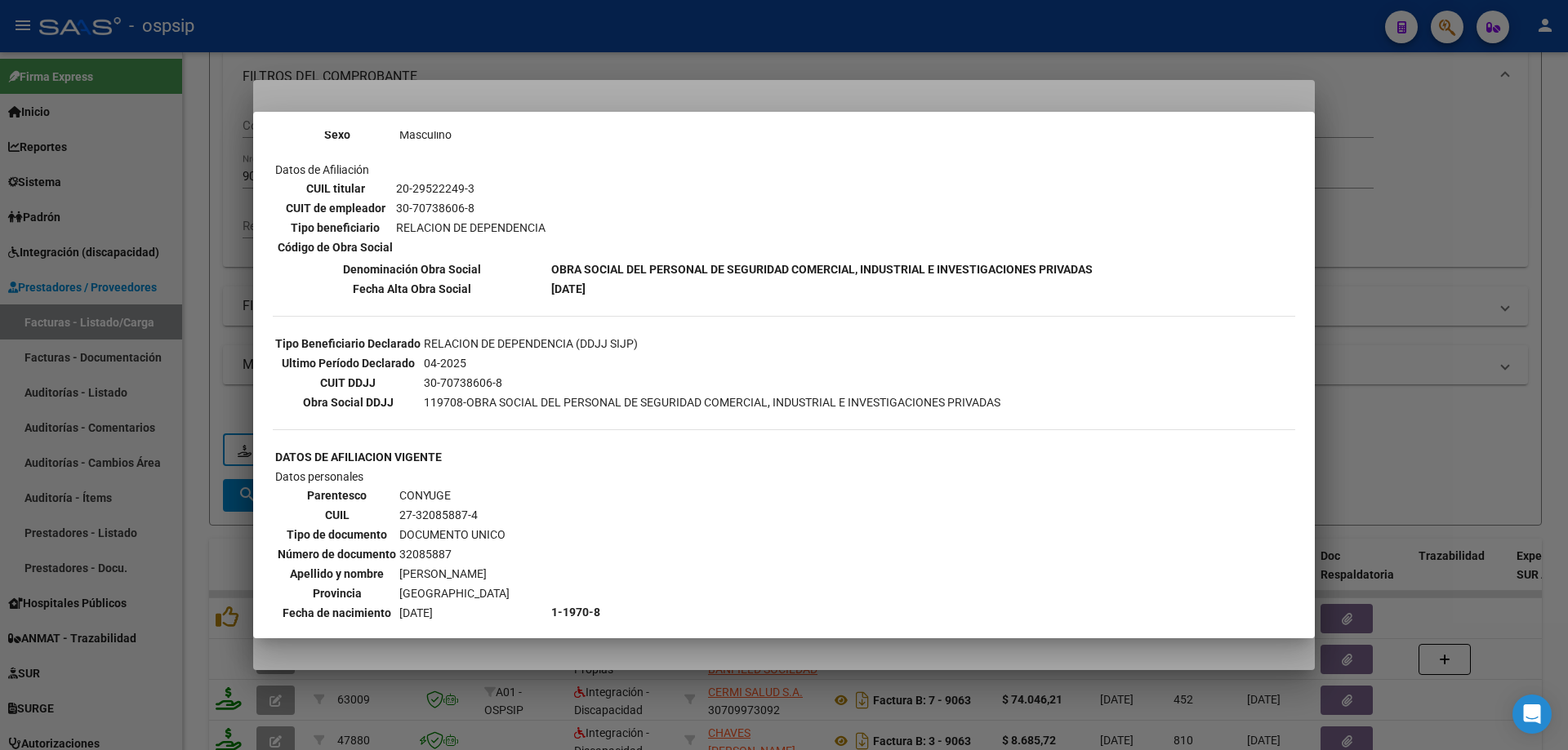
click at [1343, 353] on div at bounding box center [784, 375] width 1568 height 750
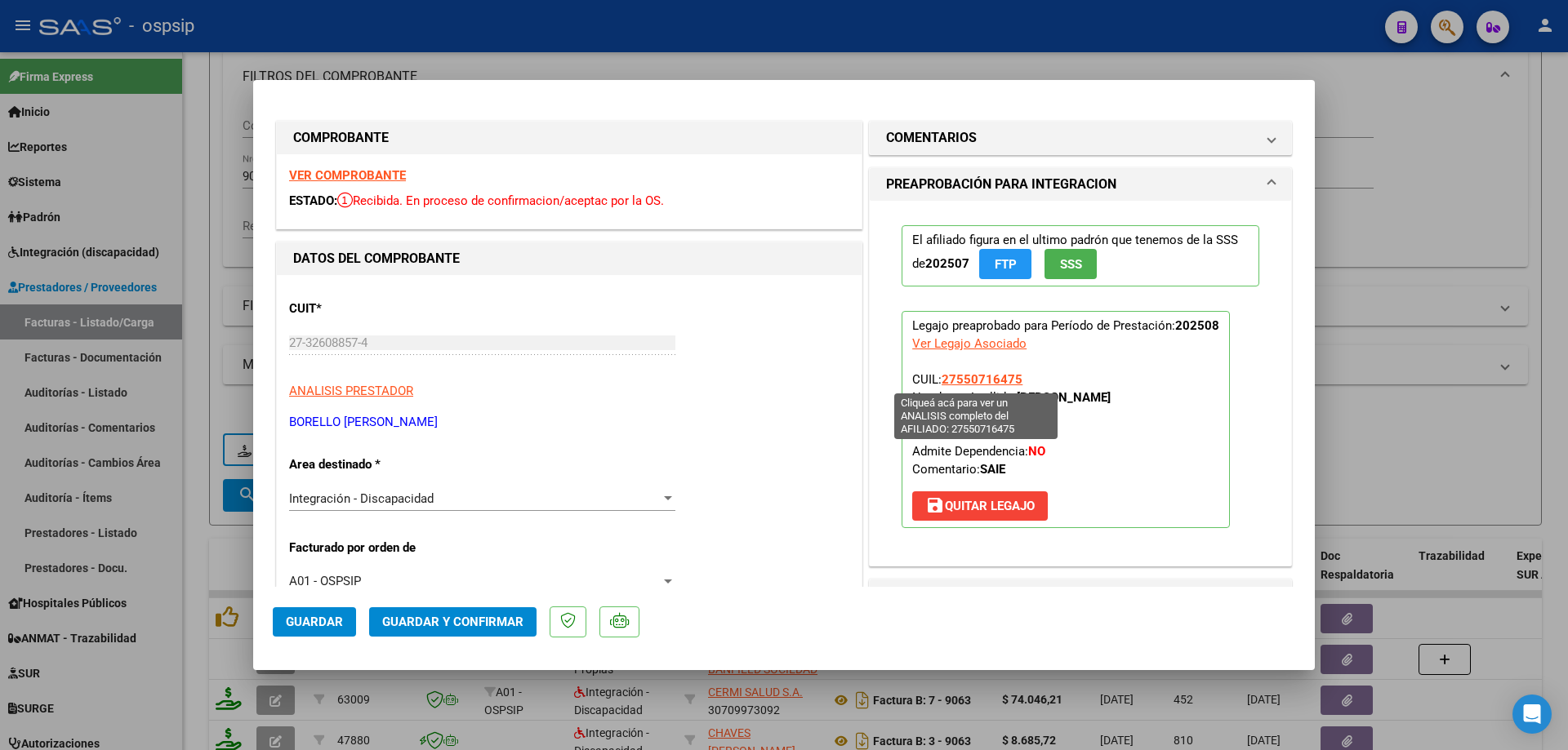
click at [972, 381] on span "27550716475" at bounding box center [982, 379] width 81 height 14
type textarea "27550716475"
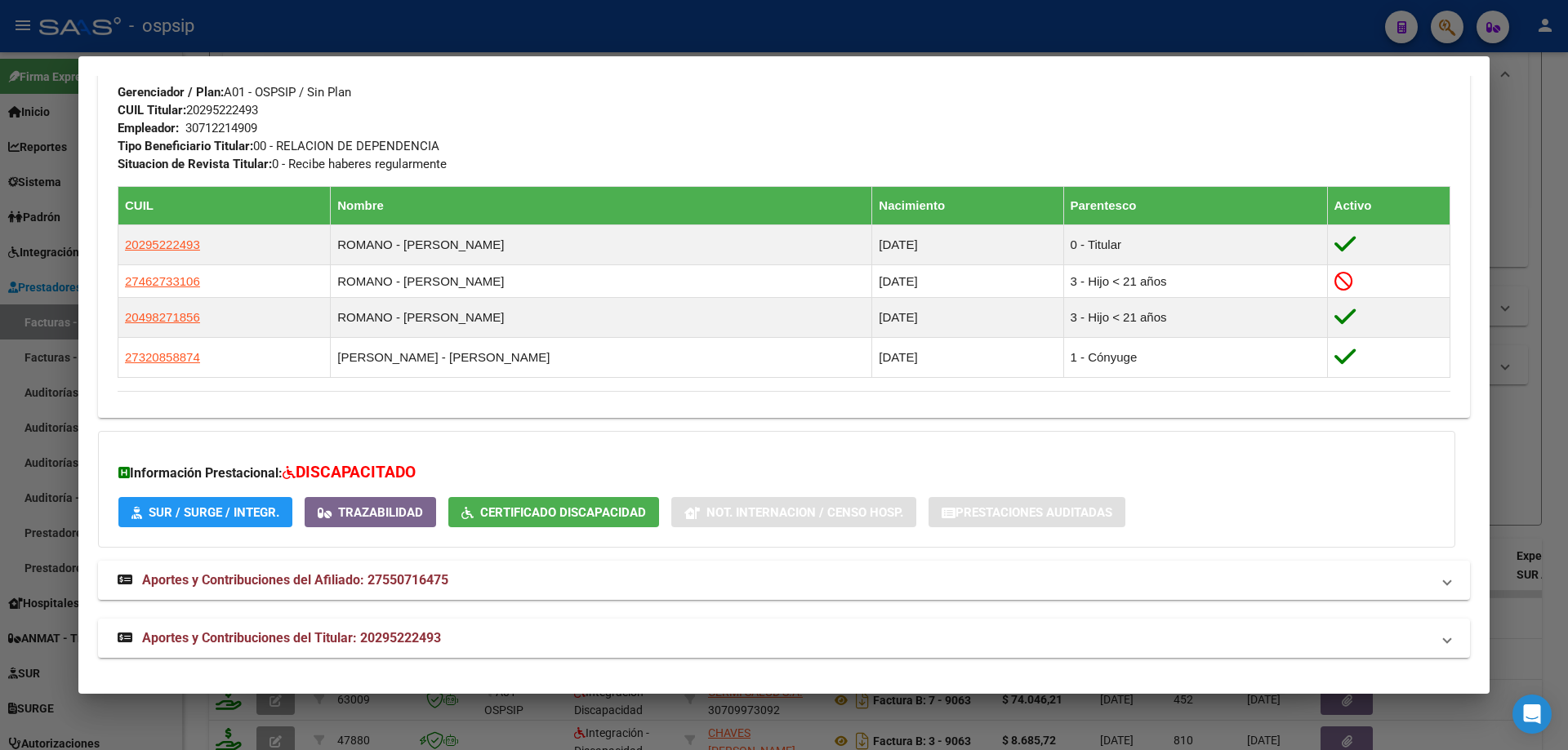
scroll to position [774, 0]
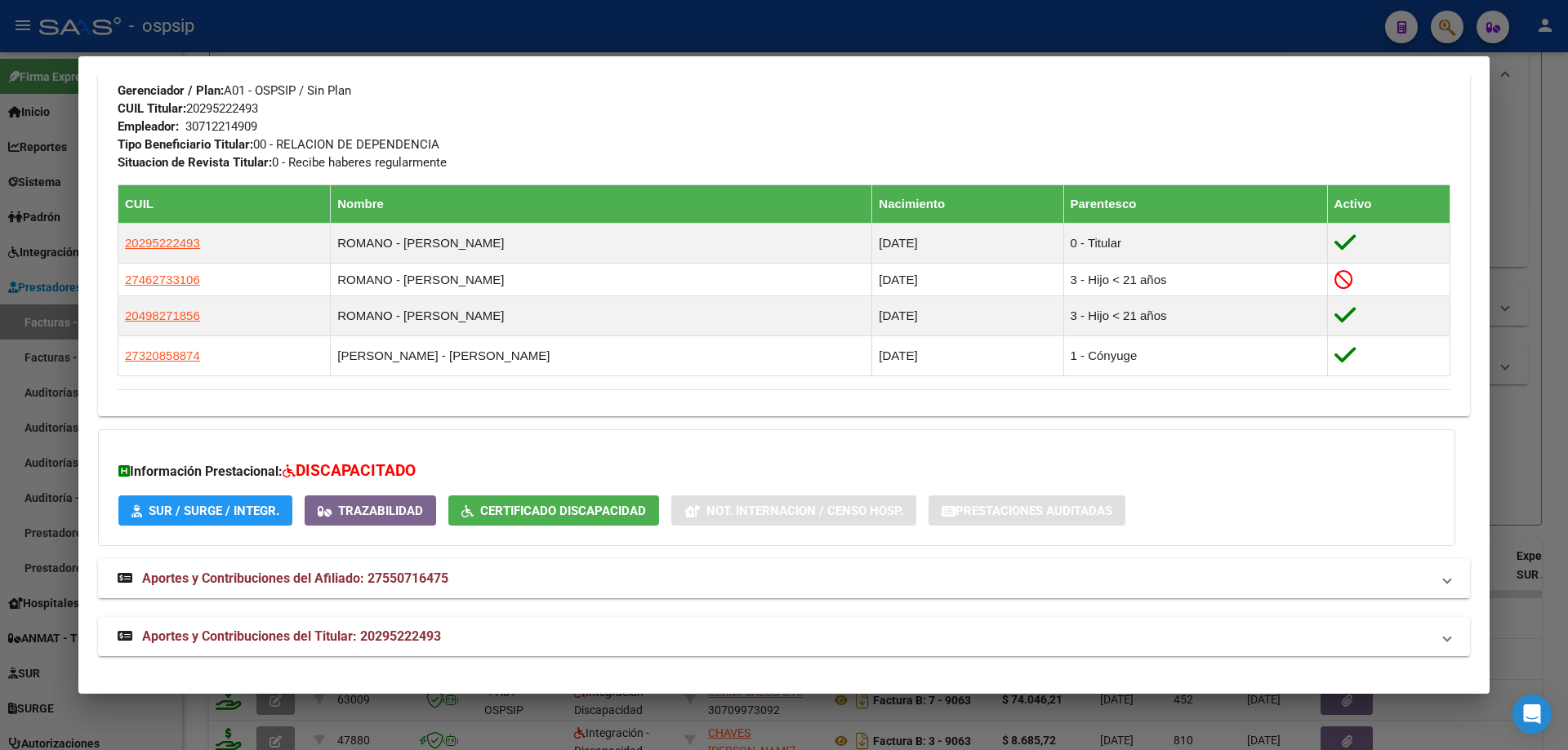
click at [1551, 455] on div at bounding box center [784, 375] width 1568 height 750
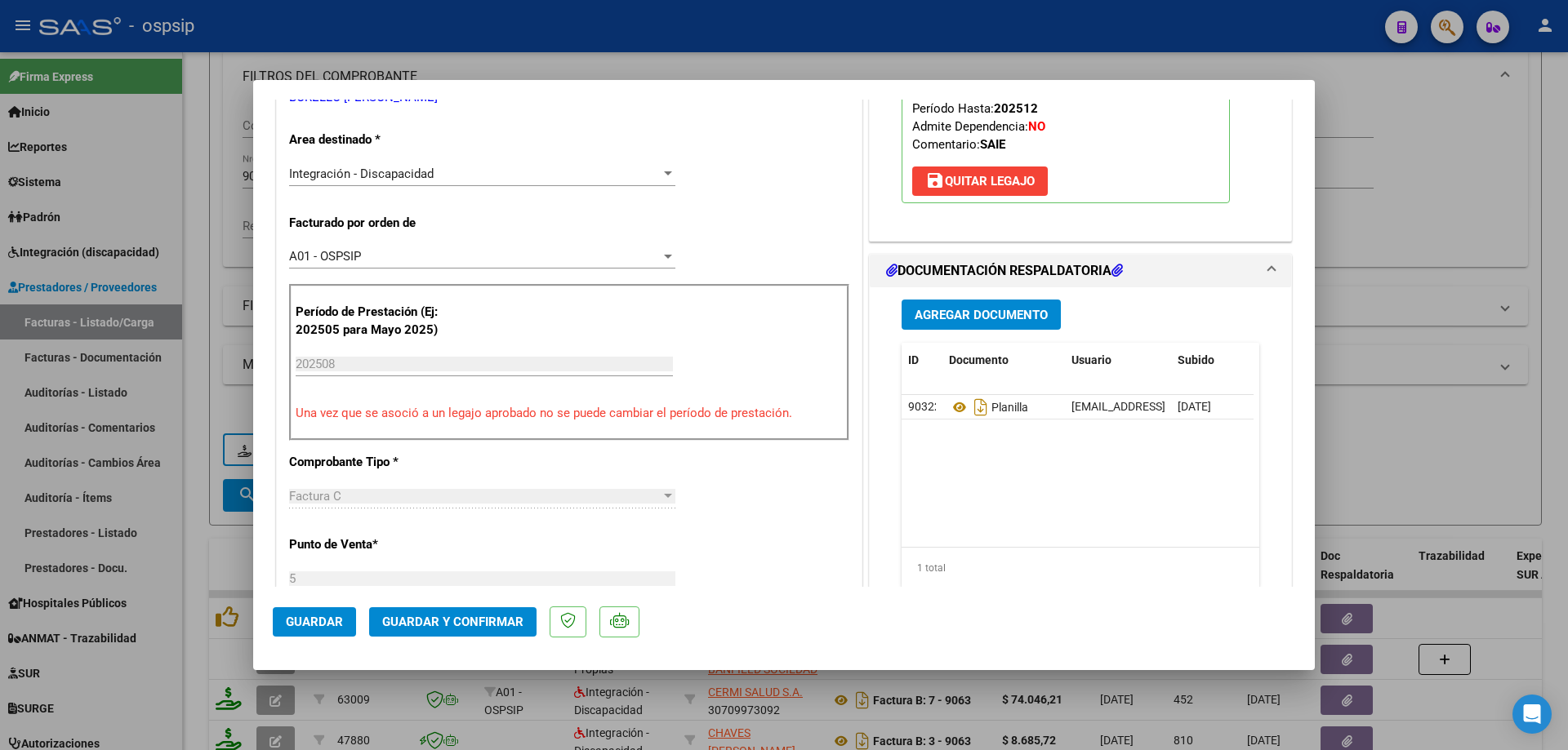
scroll to position [327, 0]
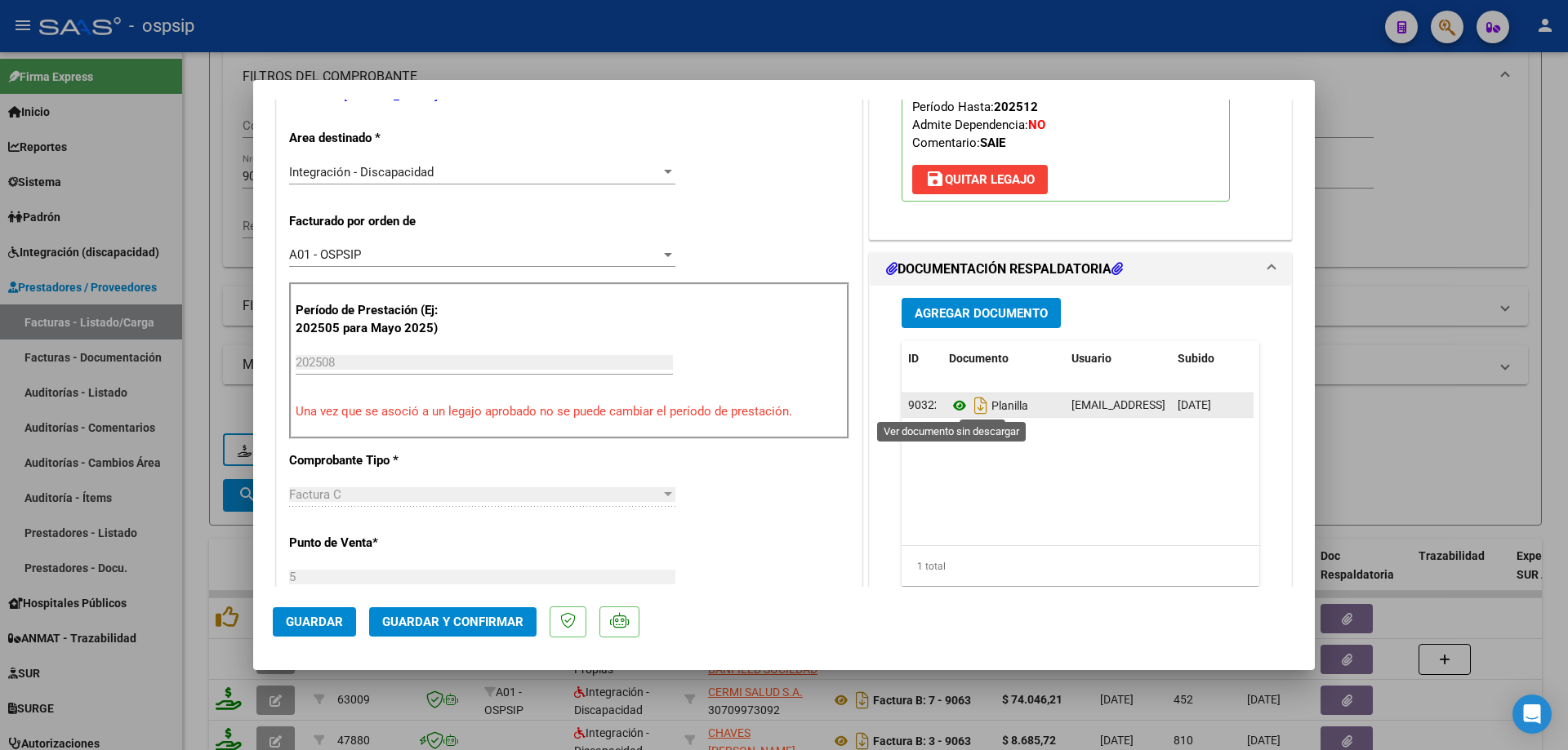
click at [953, 402] on icon at bounding box center [960, 406] width 21 height 19
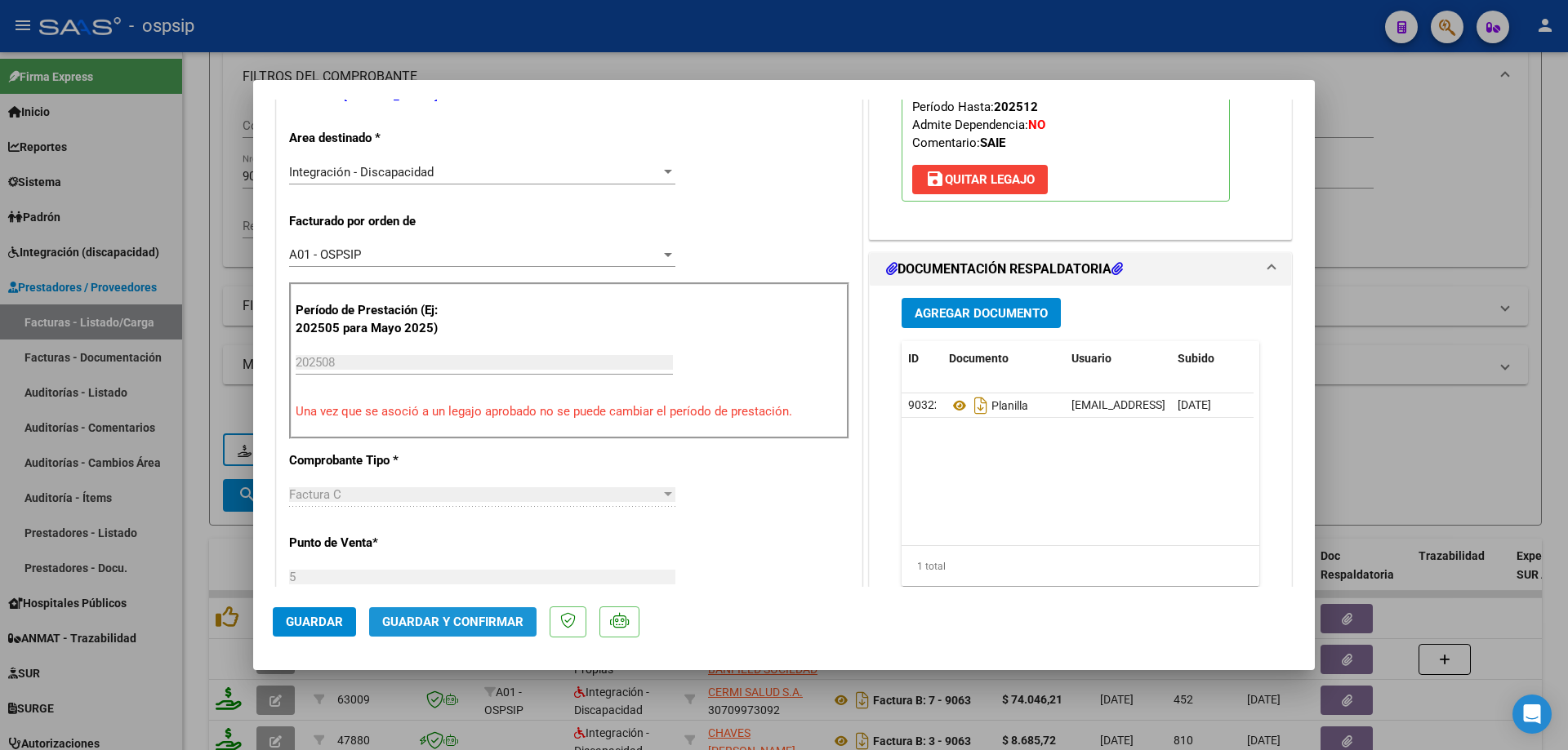
click at [523, 619] on button "Guardar y Confirmar" at bounding box center [453, 622] width 168 height 29
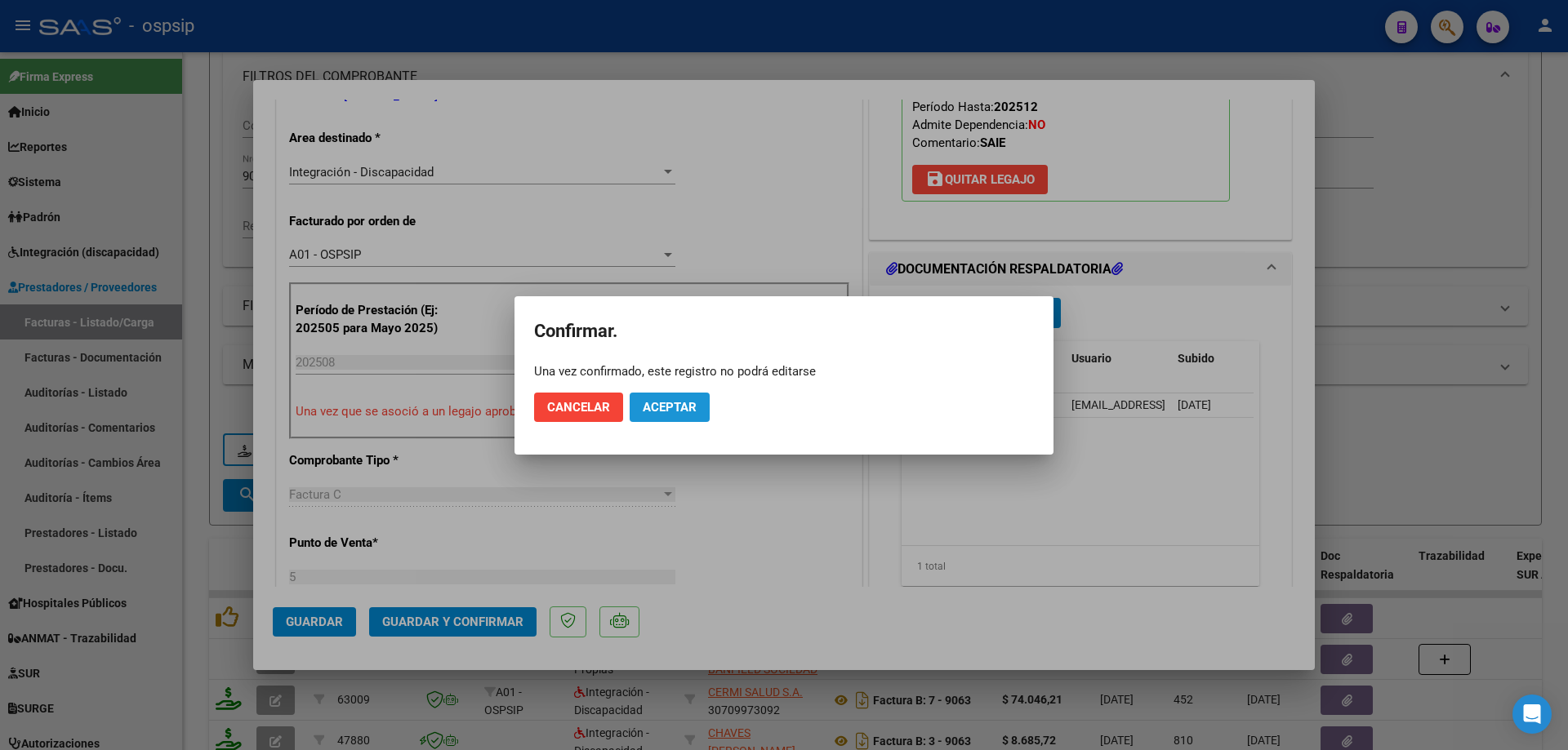
click at [677, 415] on button "Aceptar" at bounding box center [669, 407] width 80 height 29
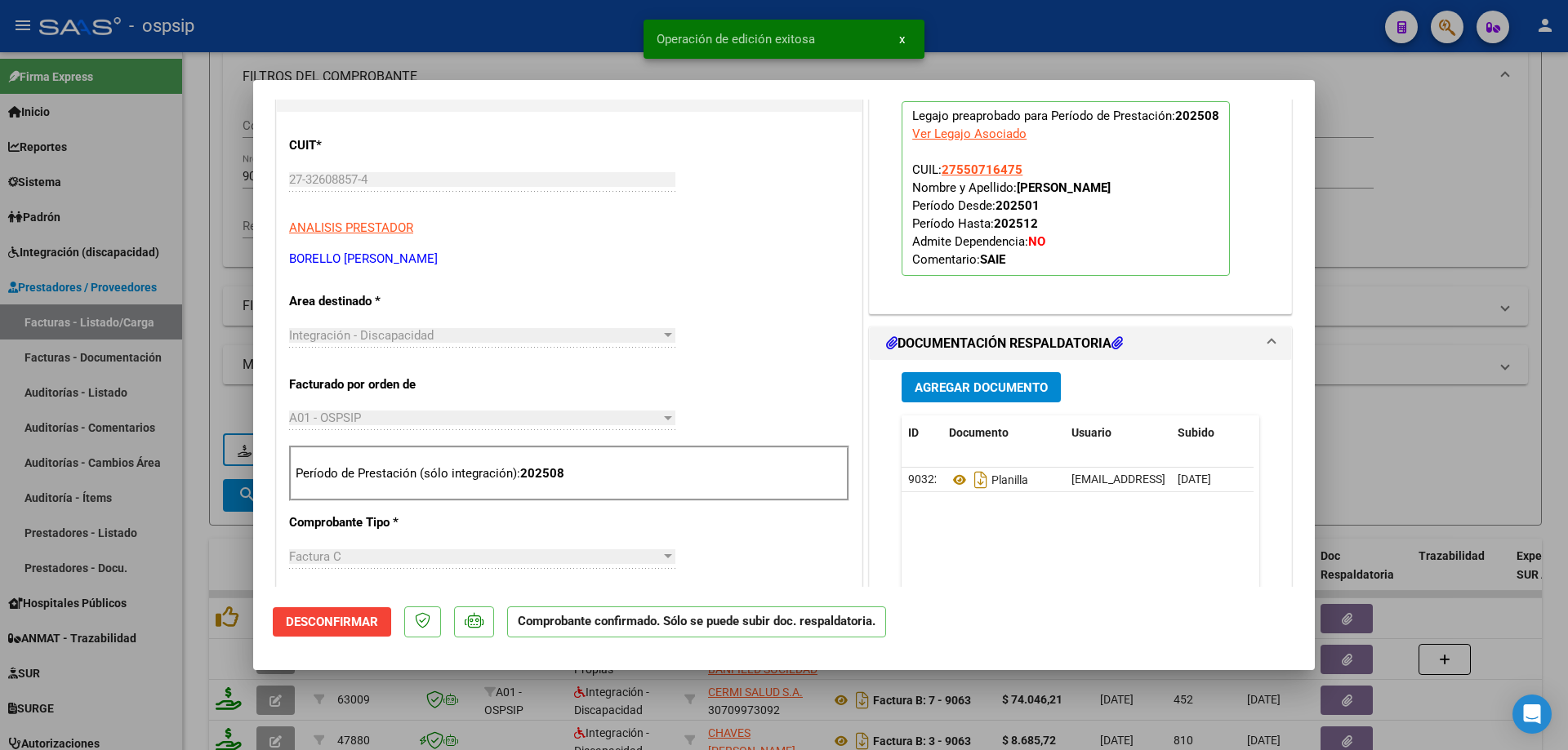
scroll to position [82, 0]
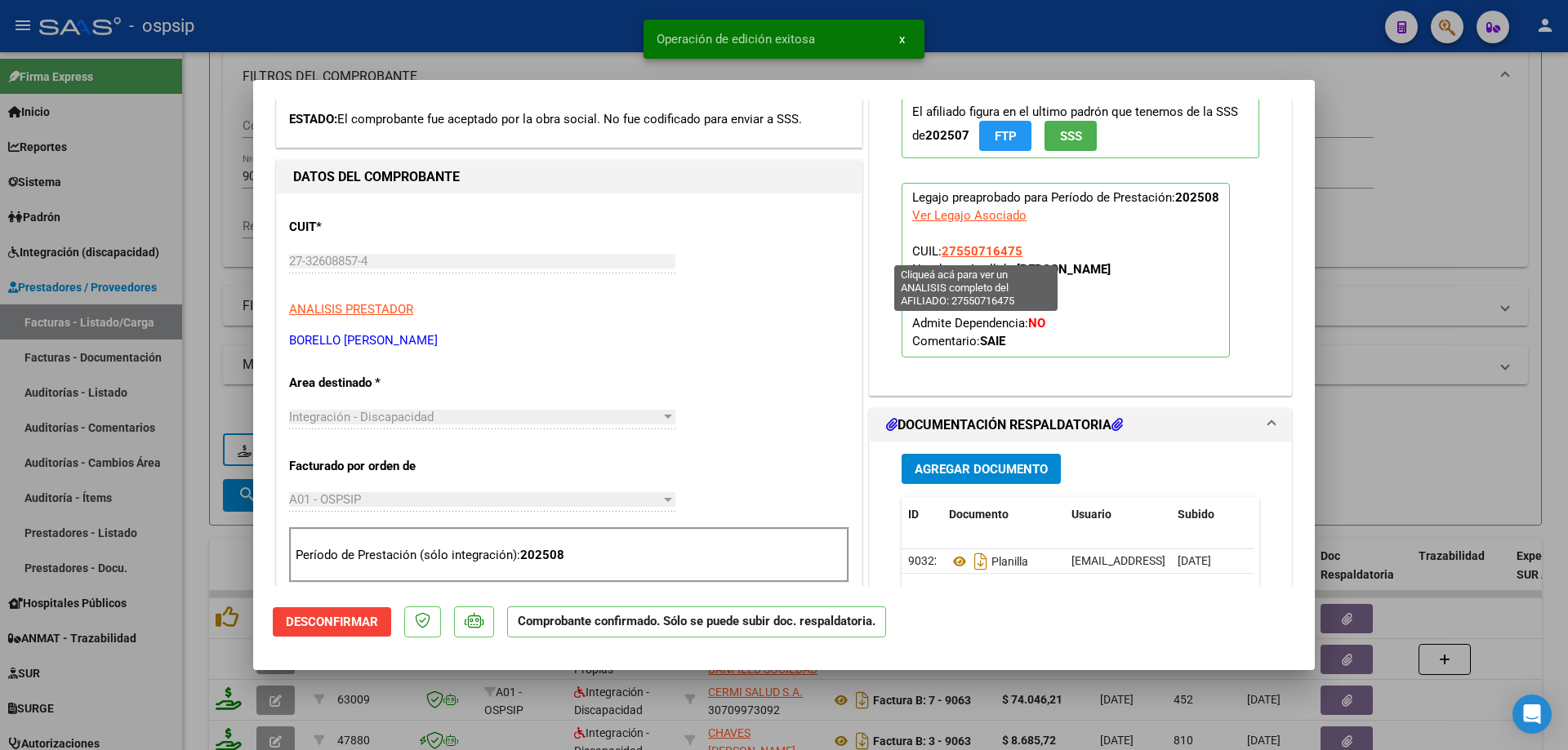
click at [1001, 252] on span "27550716475" at bounding box center [982, 251] width 81 height 14
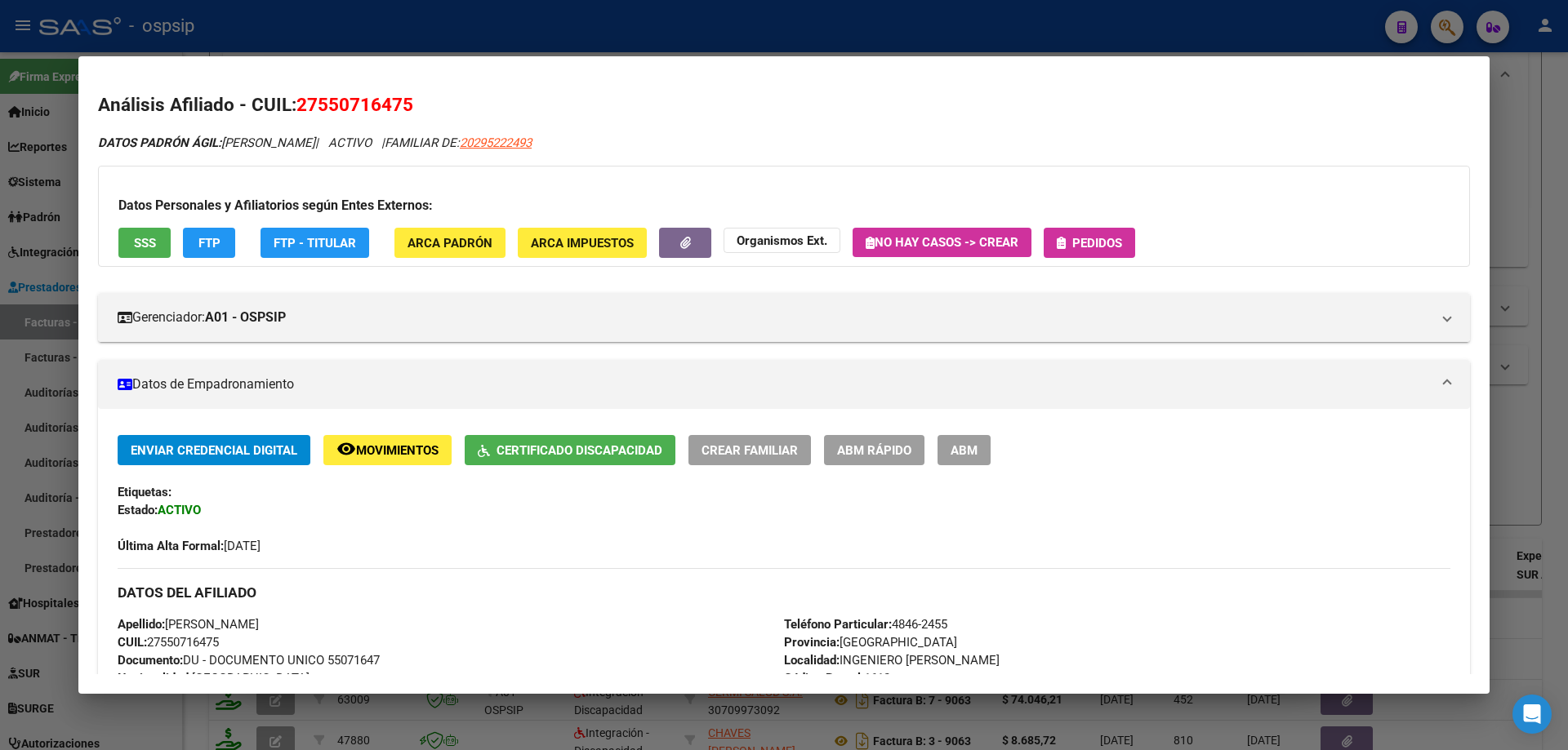
click at [1506, 403] on div at bounding box center [784, 375] width 1568 height 750
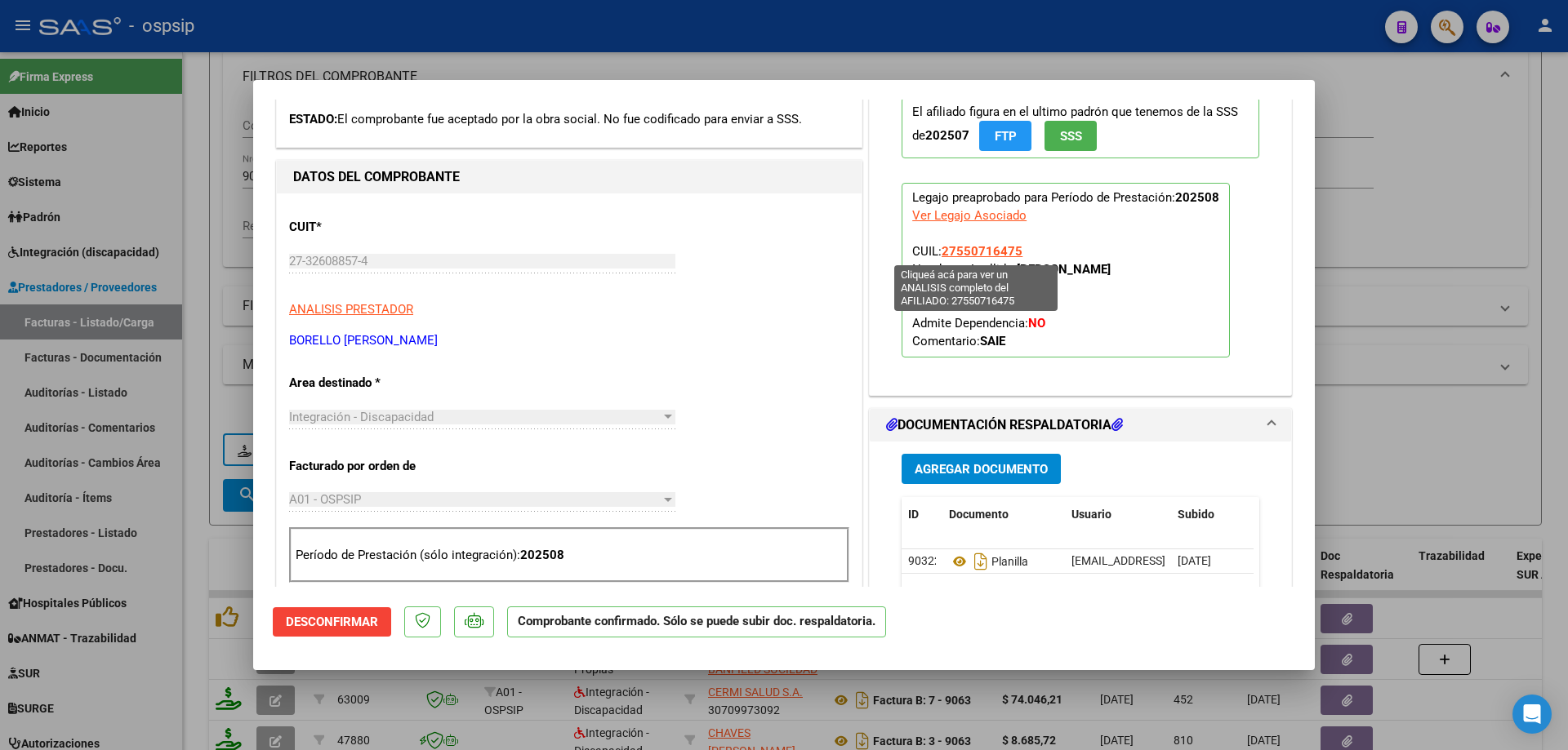
drag, startPoint x: 1023, startPoint y: 254, endPoint x: 938, endPoint y: 252, distance: 85.0
click at [938, 252] on p "Legajo preaprobado para Período de Prestación: 202508 Ver Legajo Asociado CUIL:…" at bounding box center [1066, 270] width 328 height 174
copy span "27550716475"
click at [1449, 234] on div at bounding box center [784, 375] width 1568 height 750
type input "$ 0,00"
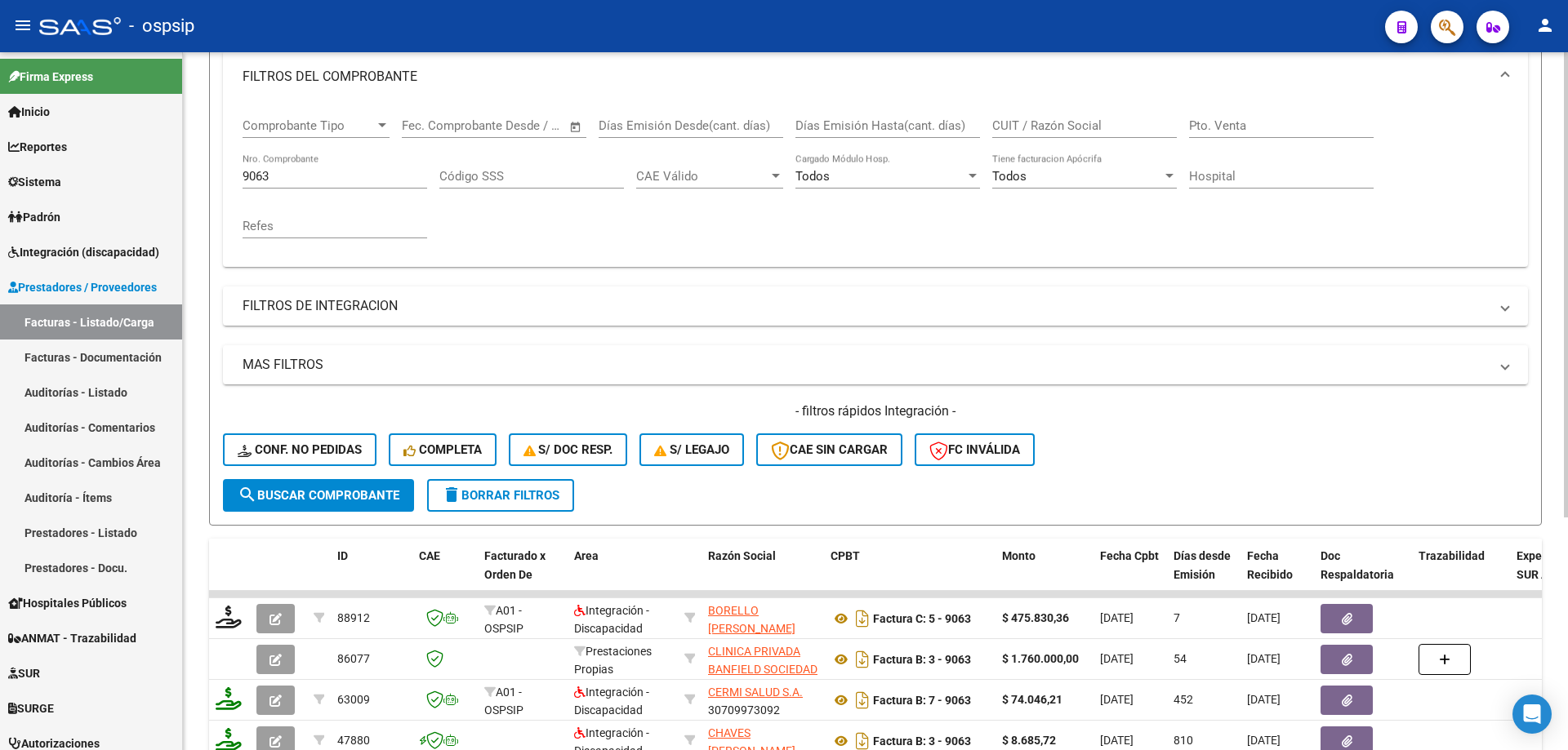
click at [317, 169] on input "9063" at bounding box center [334, 175] width 184 height 14
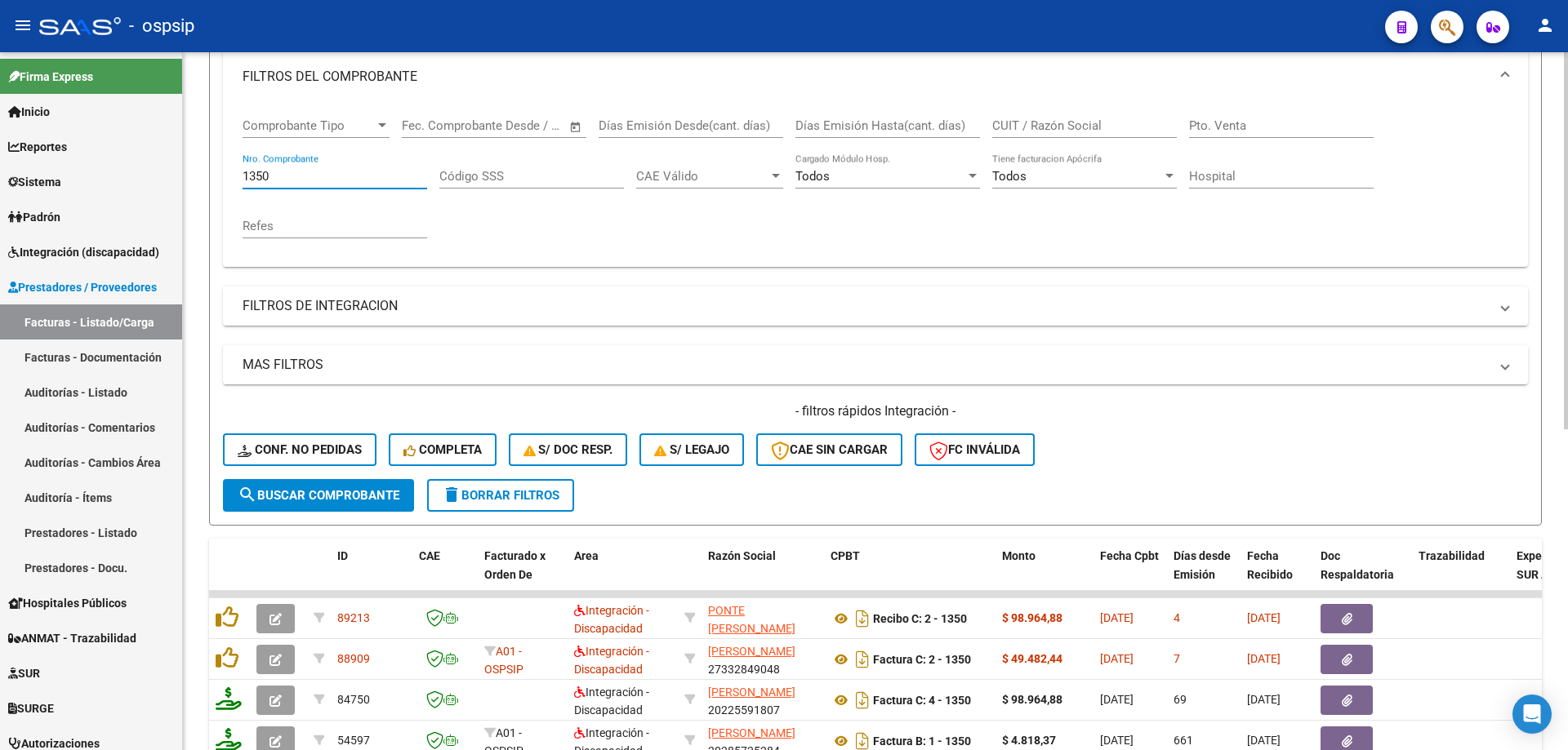
scroll to position [308, 0]
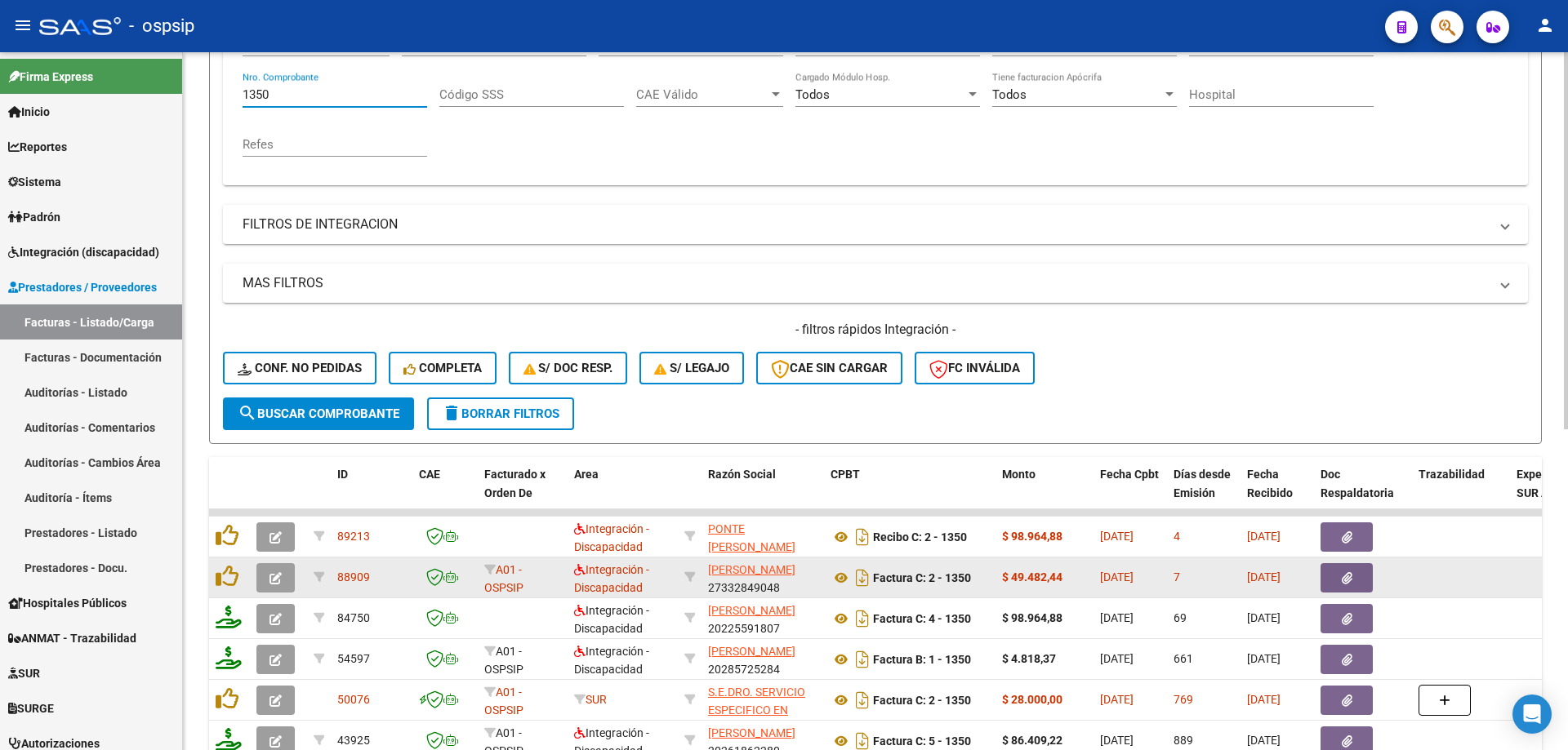
click at [280, 574] on icon "button" at bounding box center [275, 578] width 13 height 13
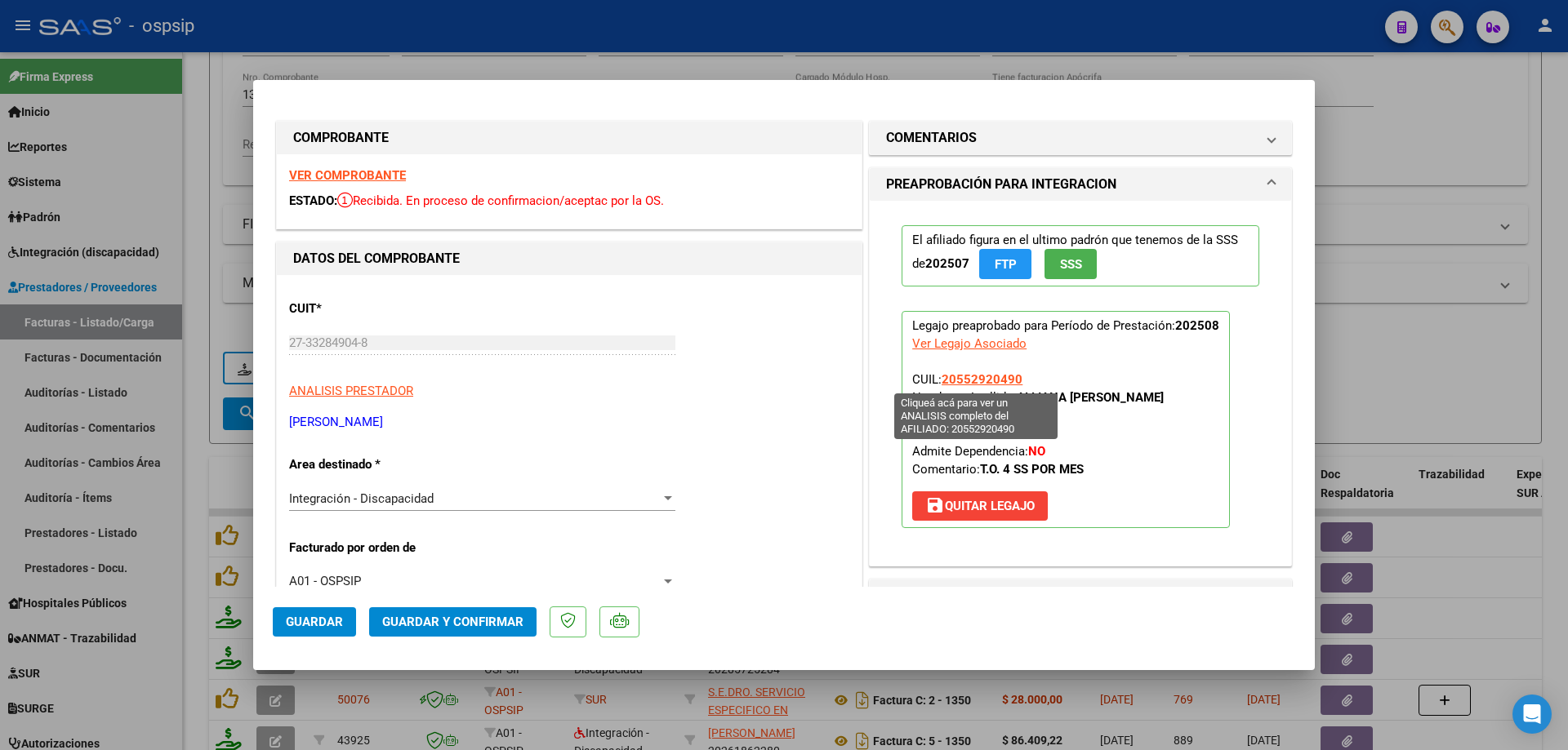
click at [969, 376] on span "20552920490" at bounding box center [982, 379] width 81 height 14
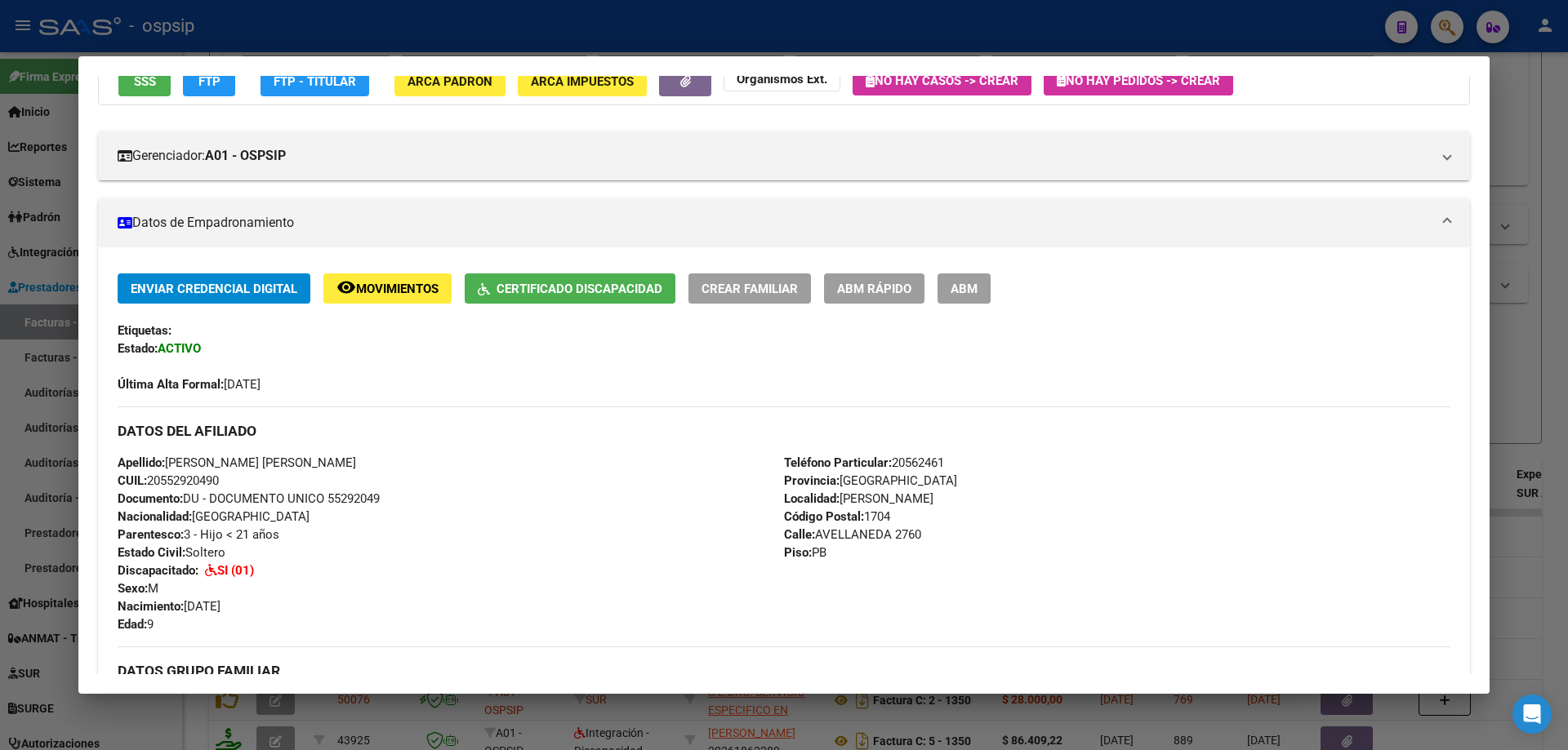
scroll to position [163, 0]
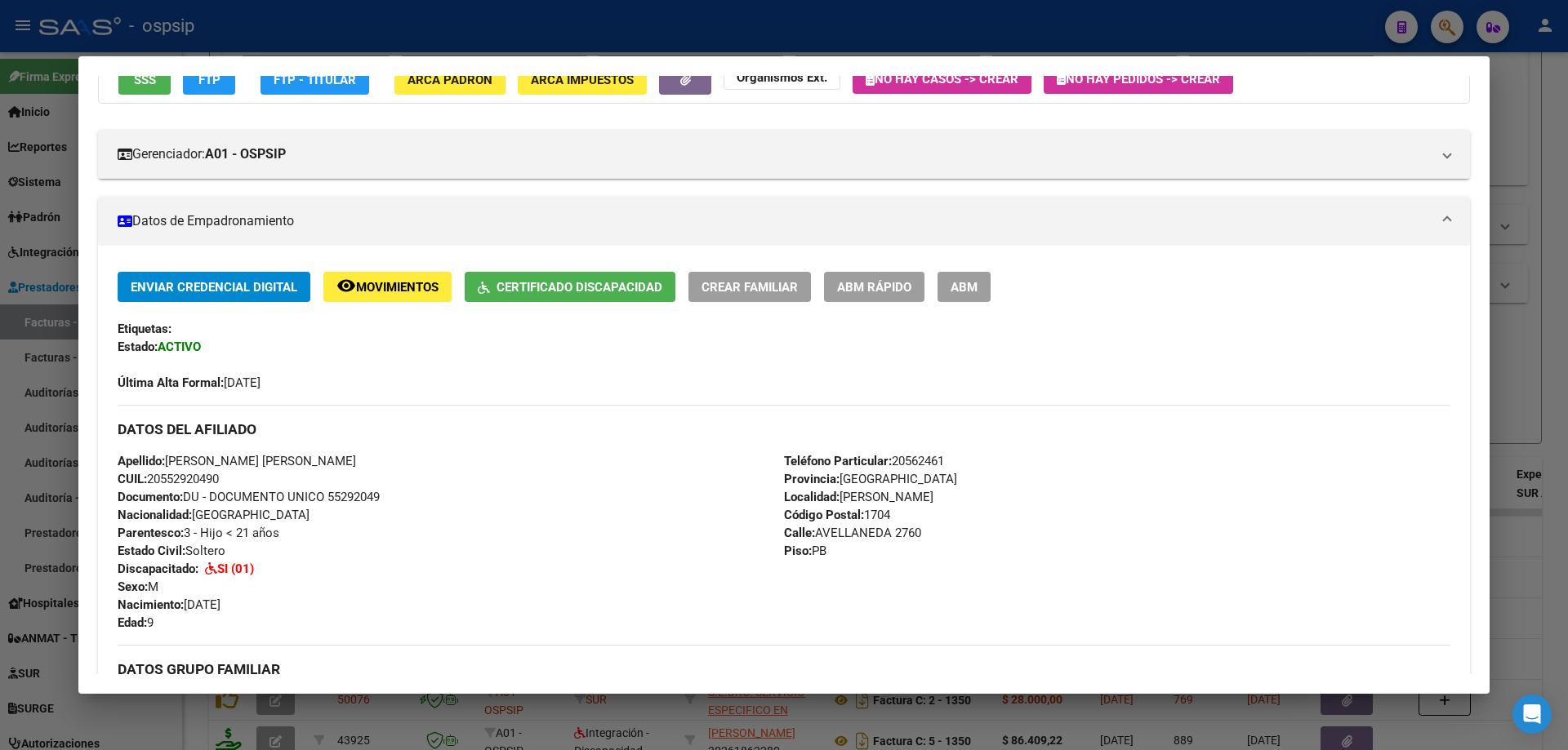
click at [1531, 376] on div at bounding box center [784, 375] width 1568 height 750
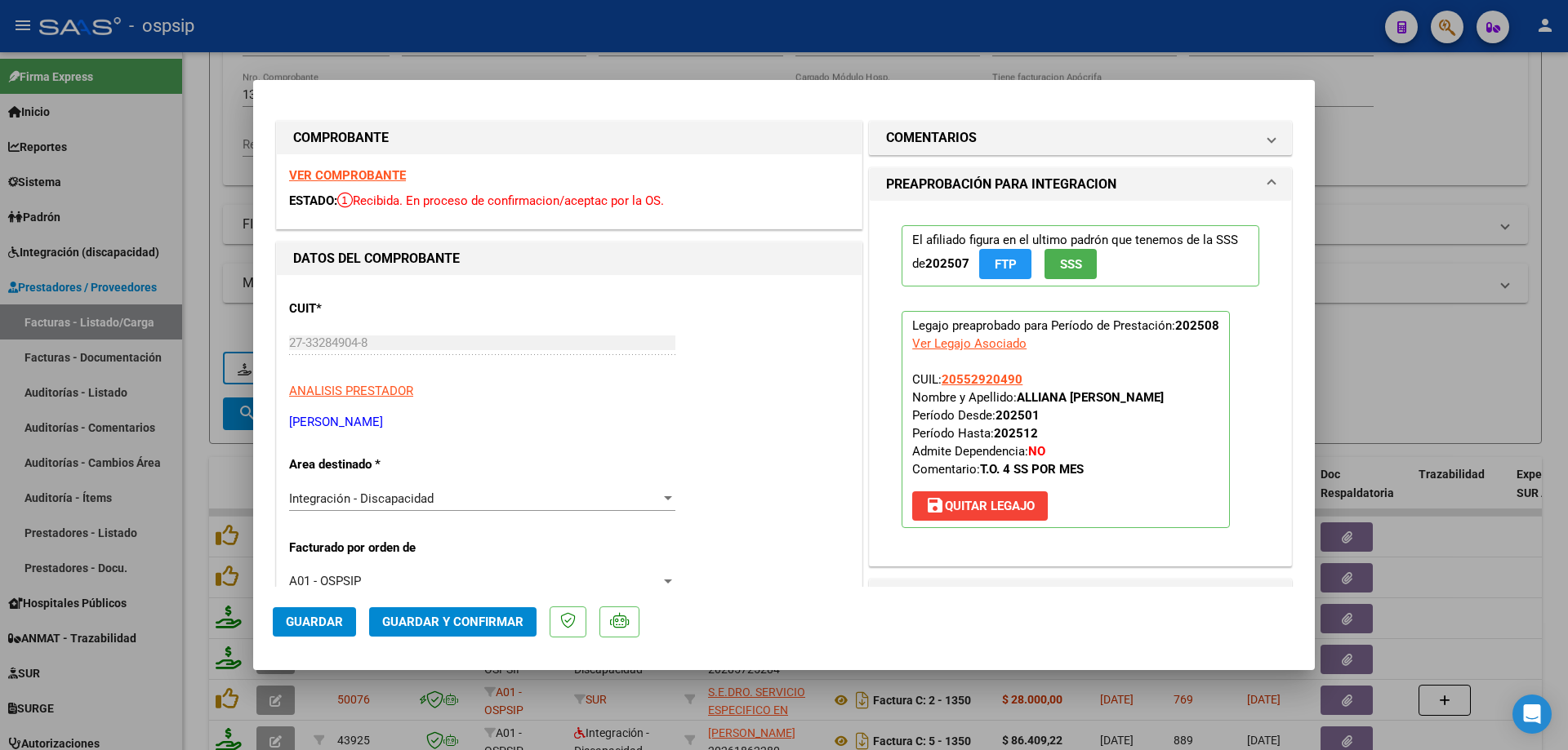
click at [1064, 264] on span "SSS" at bounding box center [1070, 264] width 22 height 14
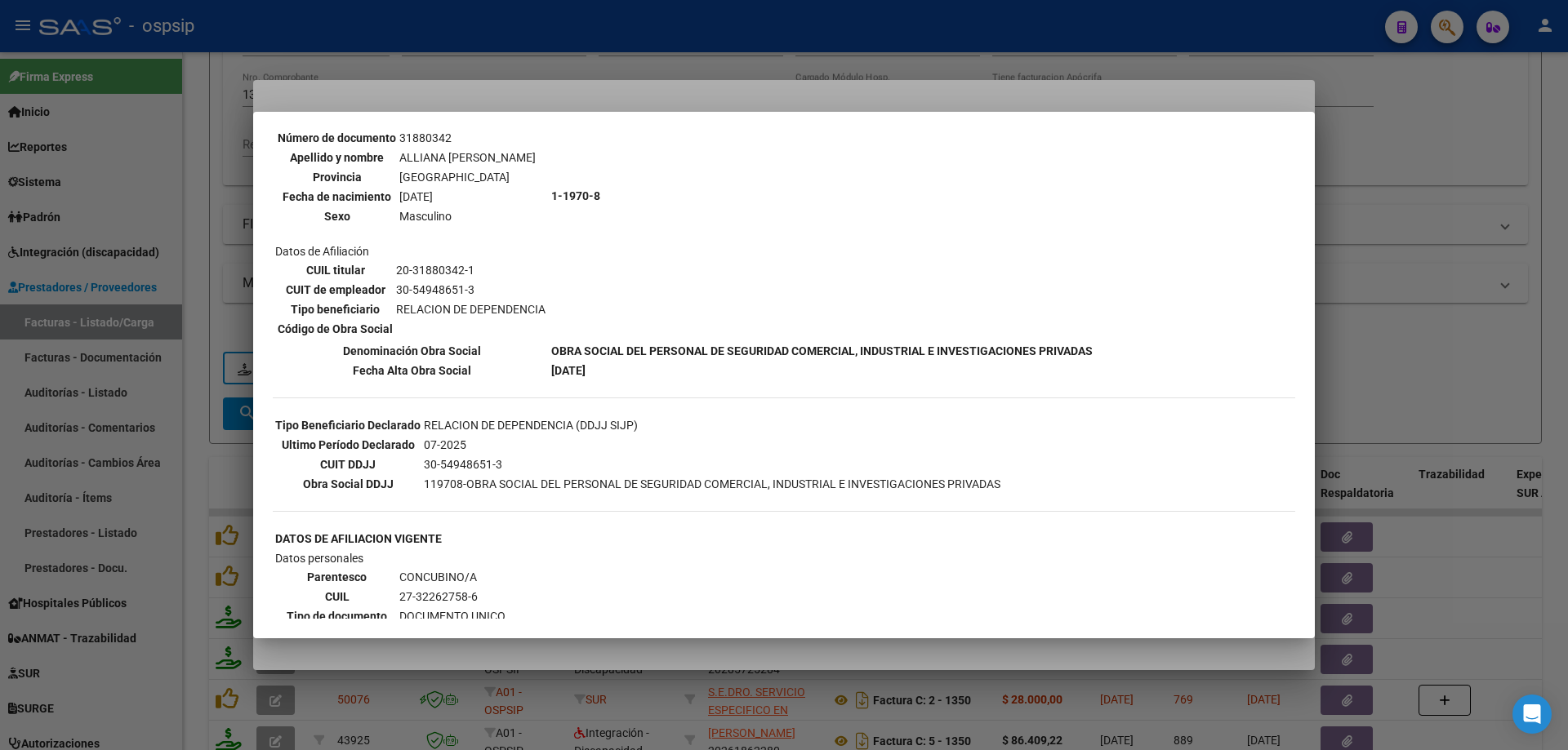
click at [1369, 354] on div at bounding box center [784, 375] width 1568 height 750
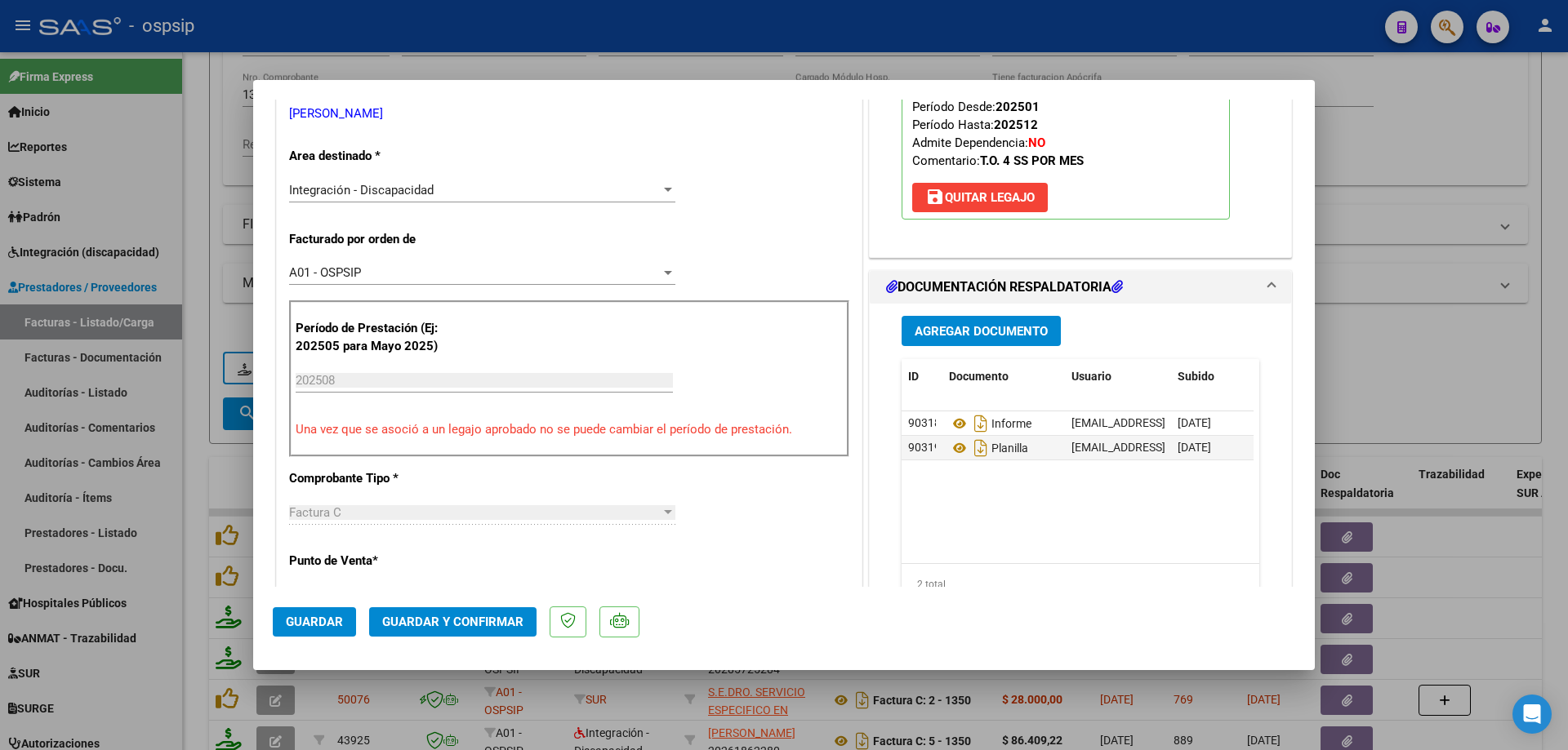
scroll to position [327, 0]
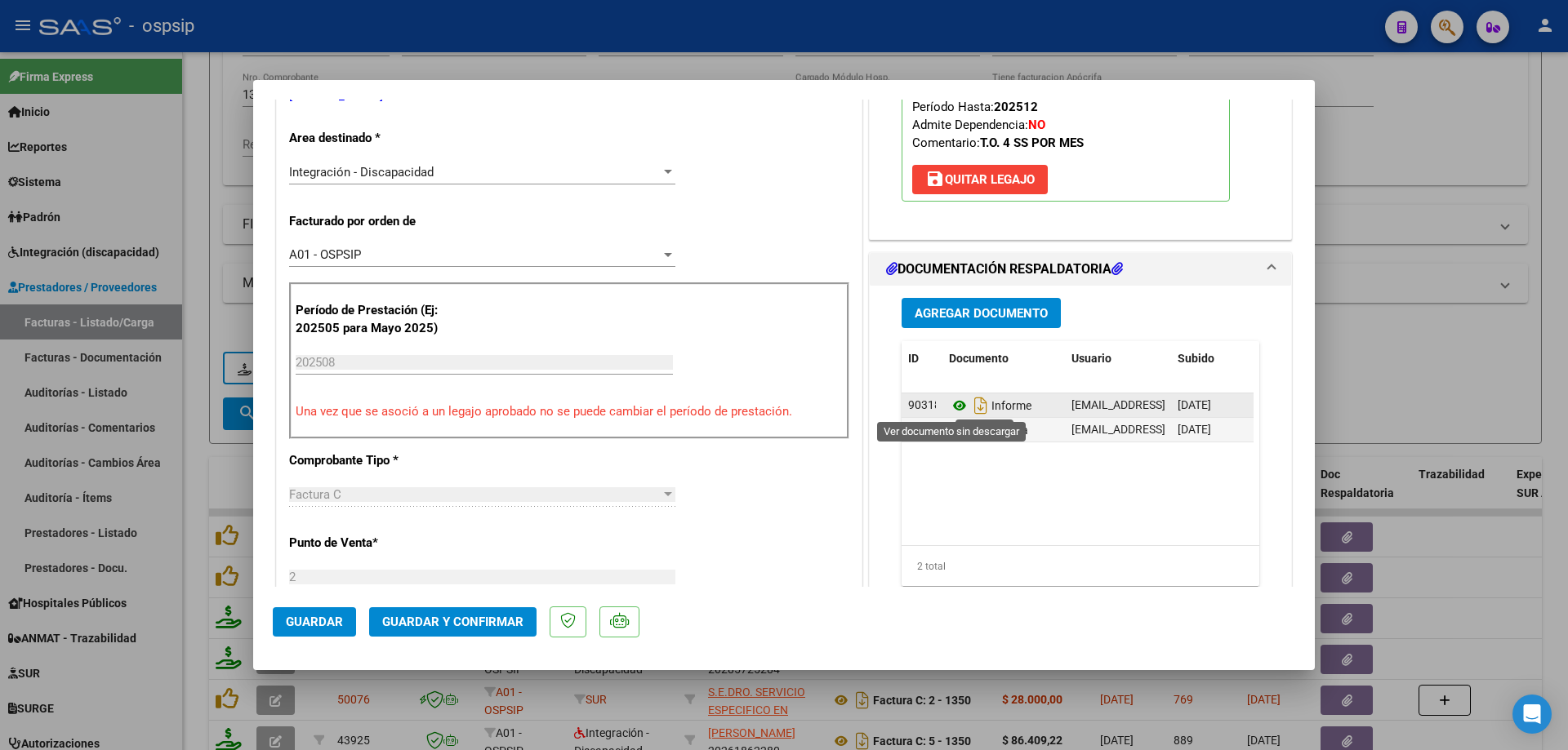
click at [949, 410] on icon at bounding box center [960, 406] width 21 height 19
click at [956, 431] on icon at bounding box center [960, 430] width 21 height 19
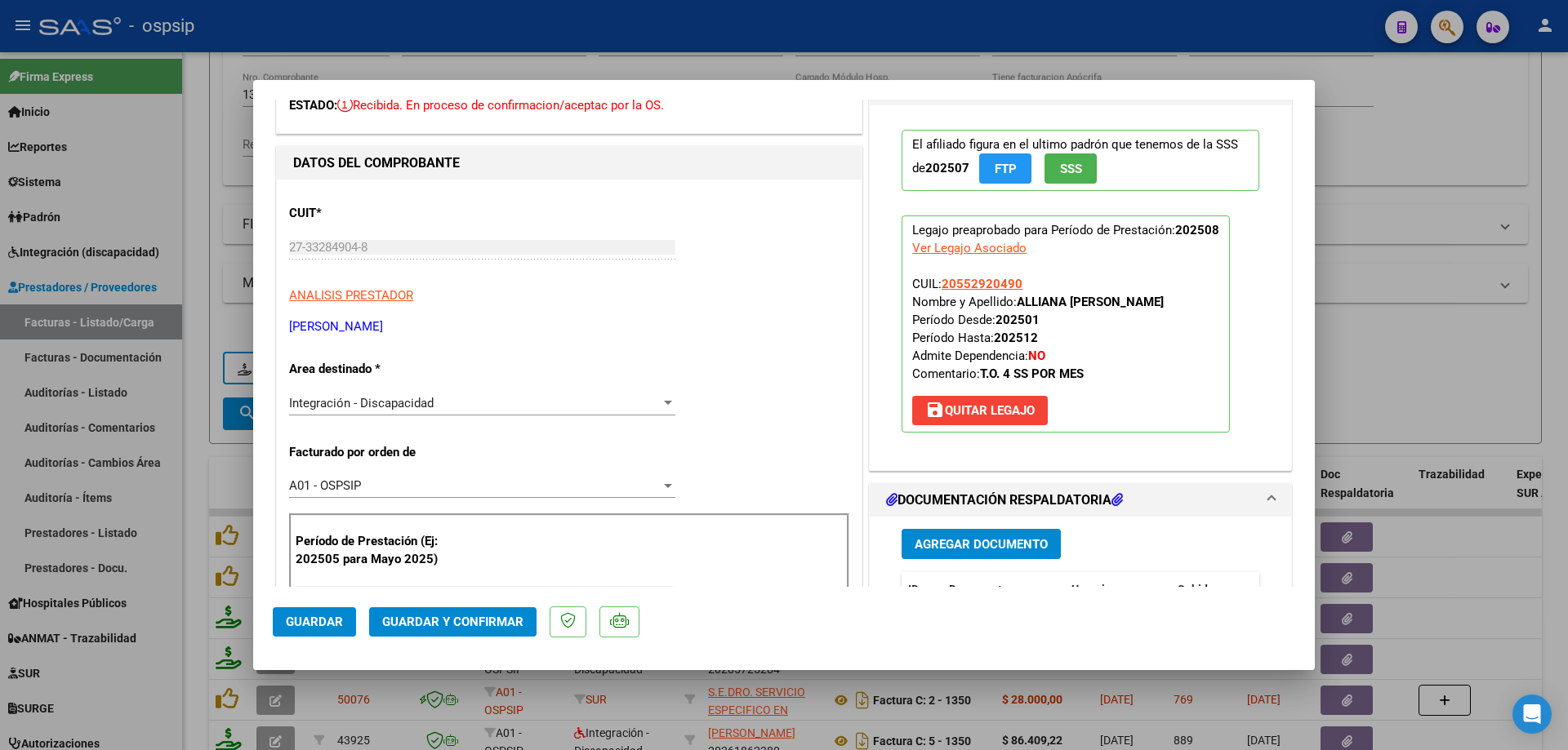
scroll to position [82, 0]
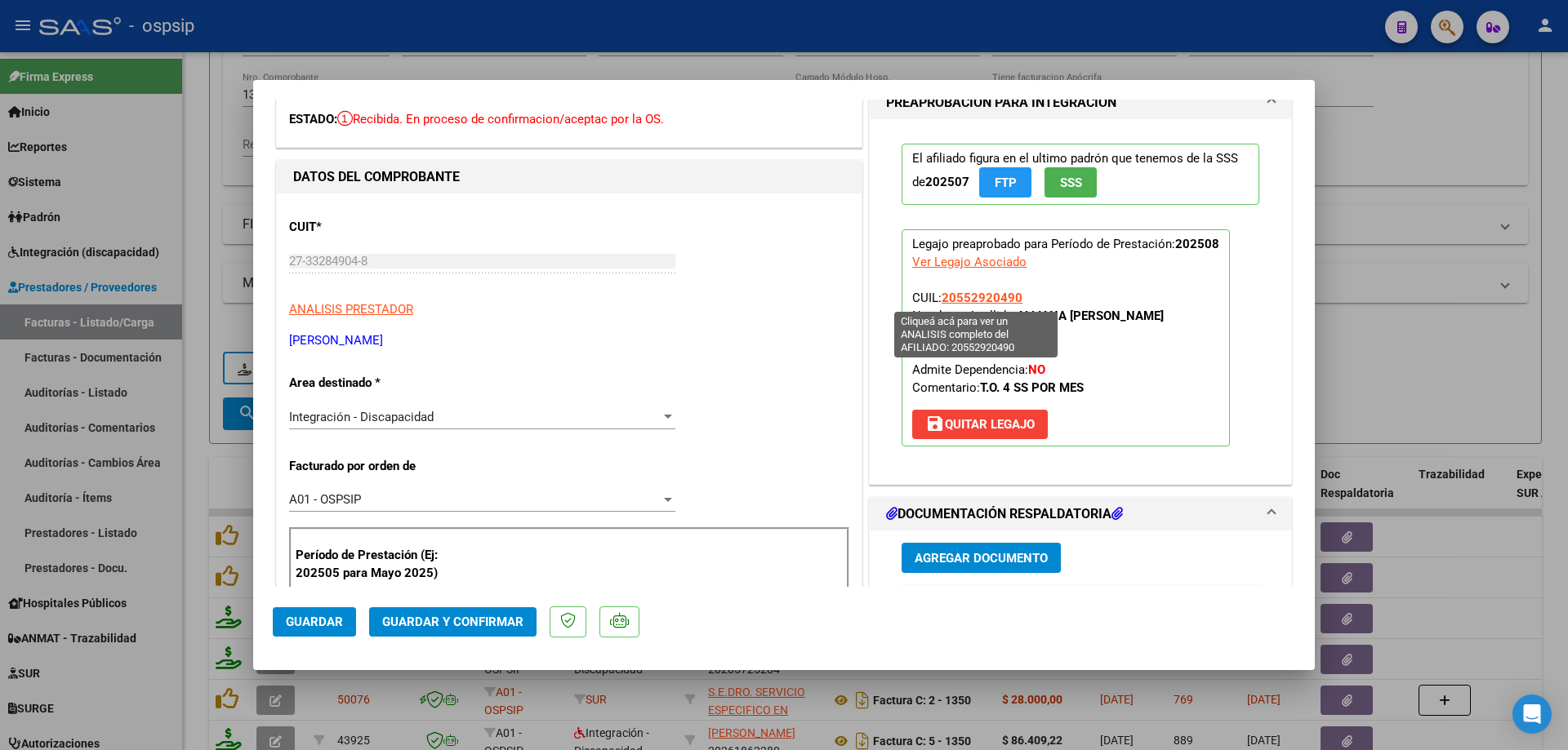
drag, startPoint x: 1018, startPoint y: 298, endPoint x: 940, endPoint y: 296, distance: 78.0
click at [940, 296] on p "Legajo preaprobado para Período de Prestación: 202508 Ver Legajo Asociado CUIL:…" at bounding box center [1066, 337] width 328 height 217
click at [419, 626] on span "Guardar y Confirmar" at bounding box center [452, 622] width 141 height 14
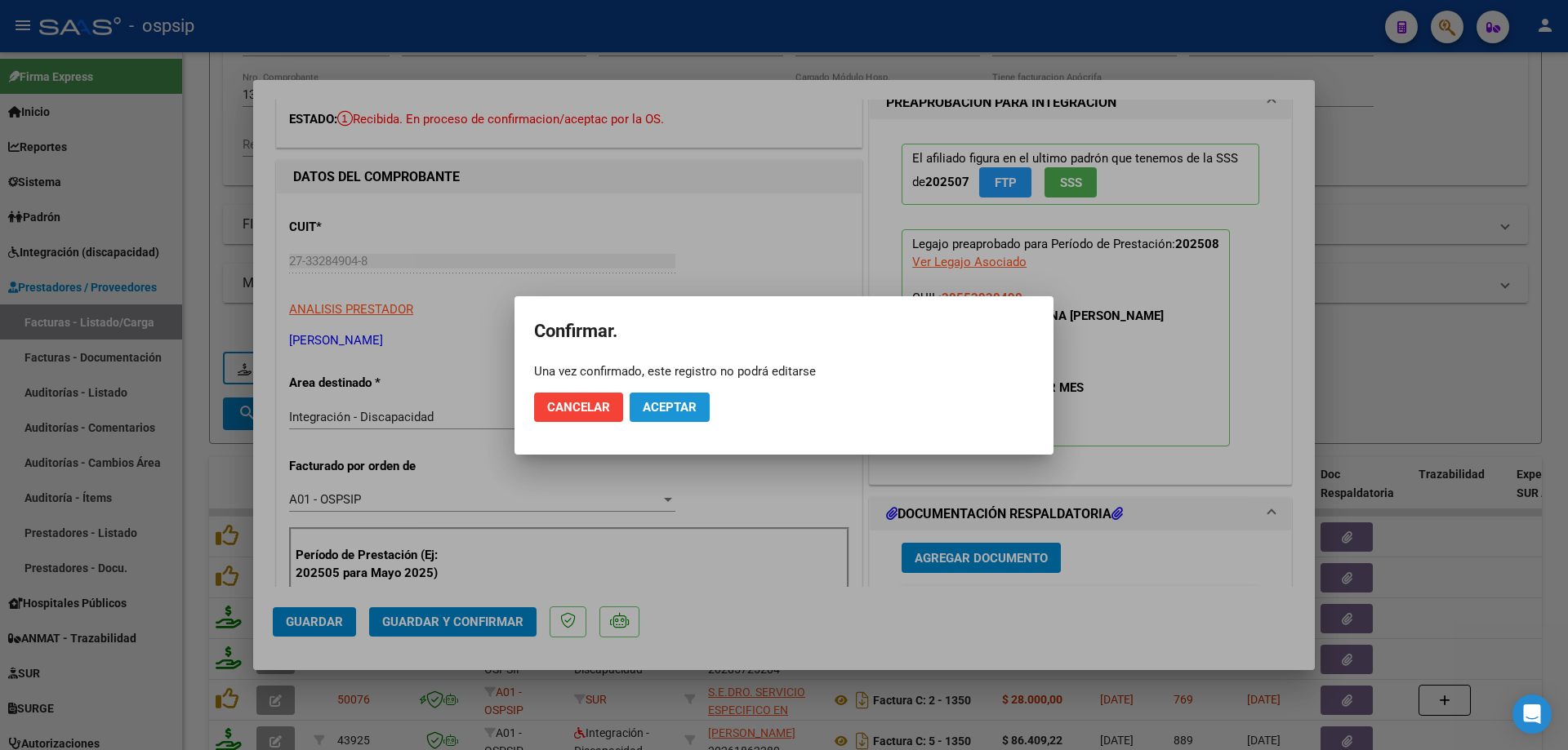
click at [678, 408] on span "Aceptar" at bounding box center [669, 407] width 54 height 14
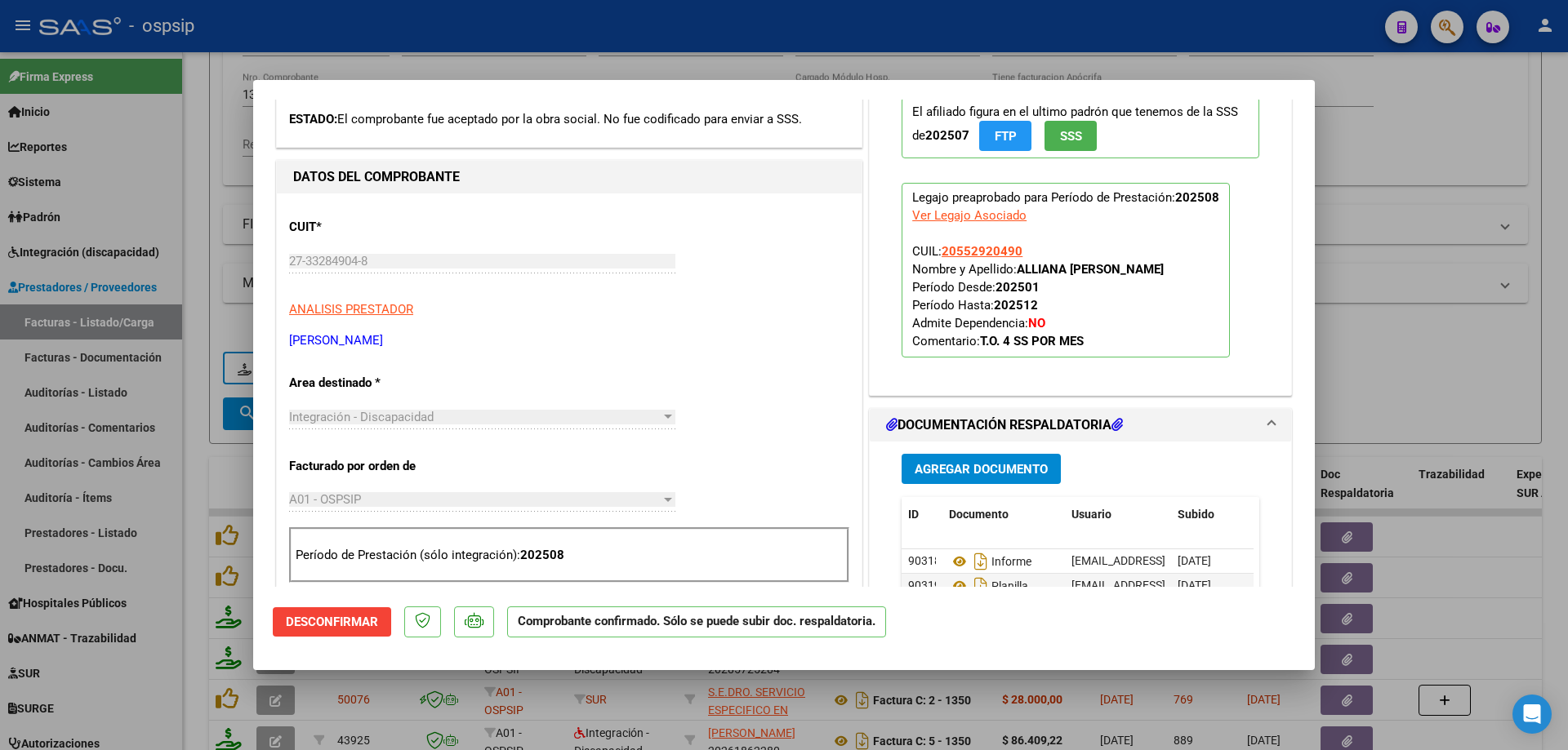
click at [1353, 338] on div at bounding box center [784, 375] width 1568 height 750
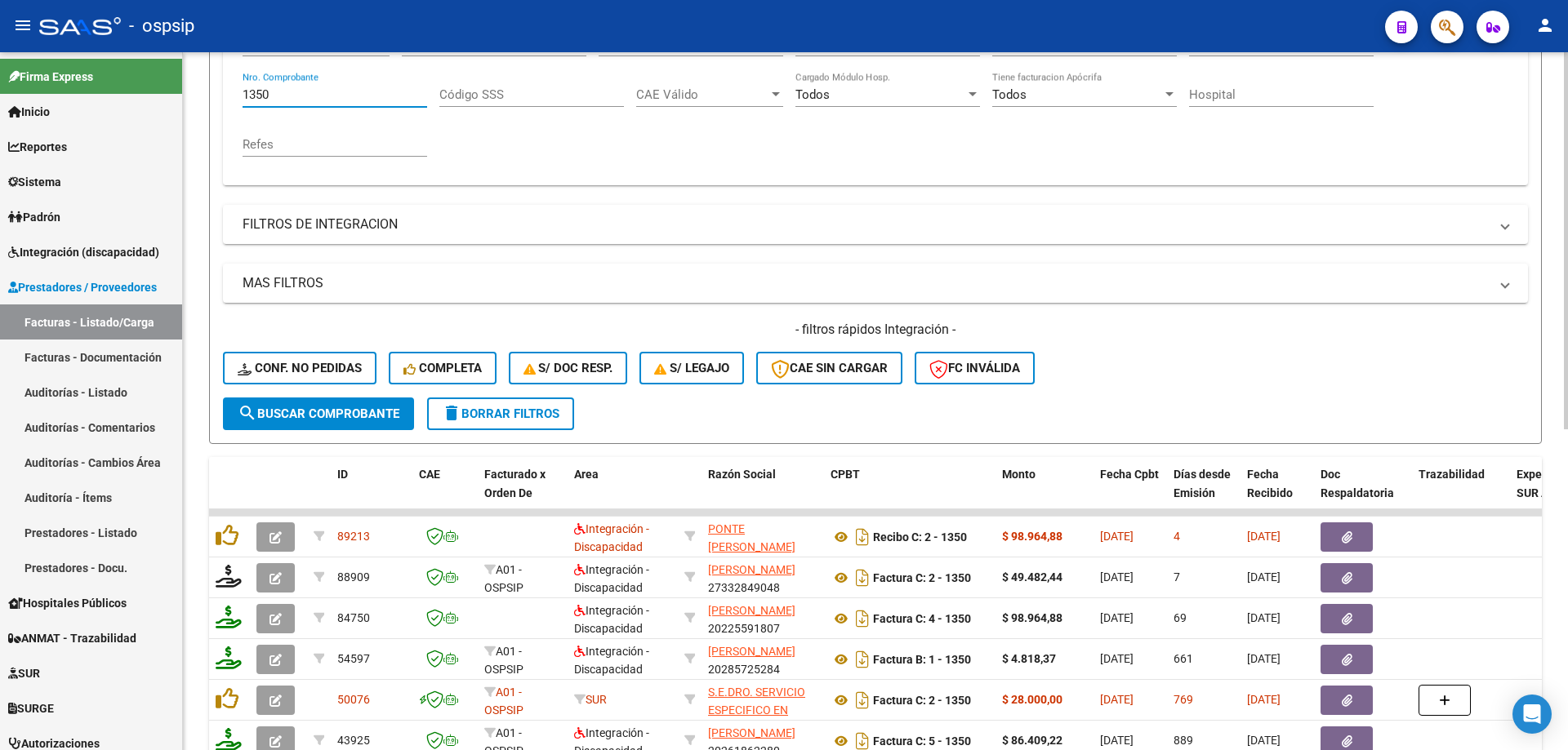
click at [281, 94] on input "1350" at bounding box center [334, 94] width 184 height 14
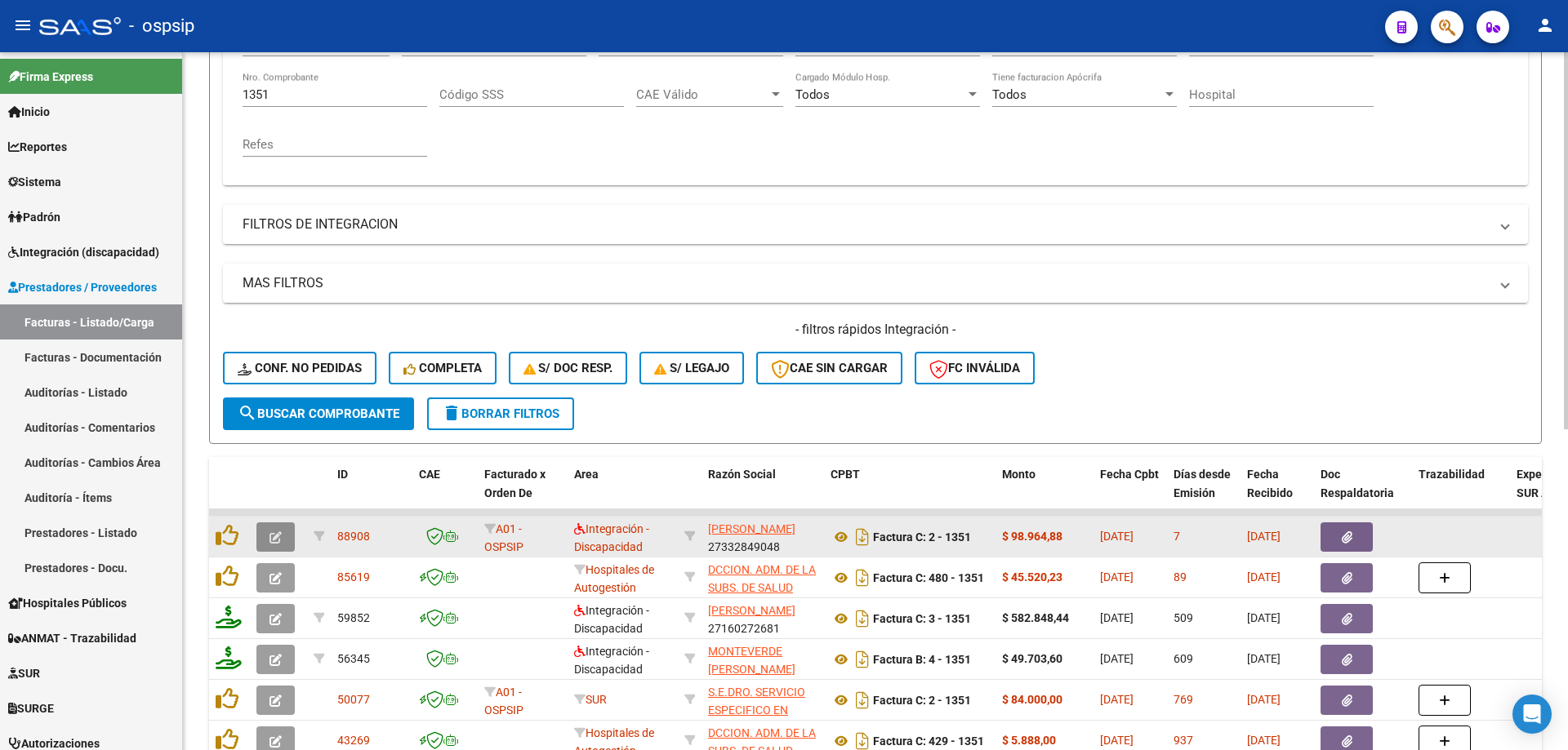
click at [267, 541] on button "button" at bounding box center [276, 537] width 39 height 29
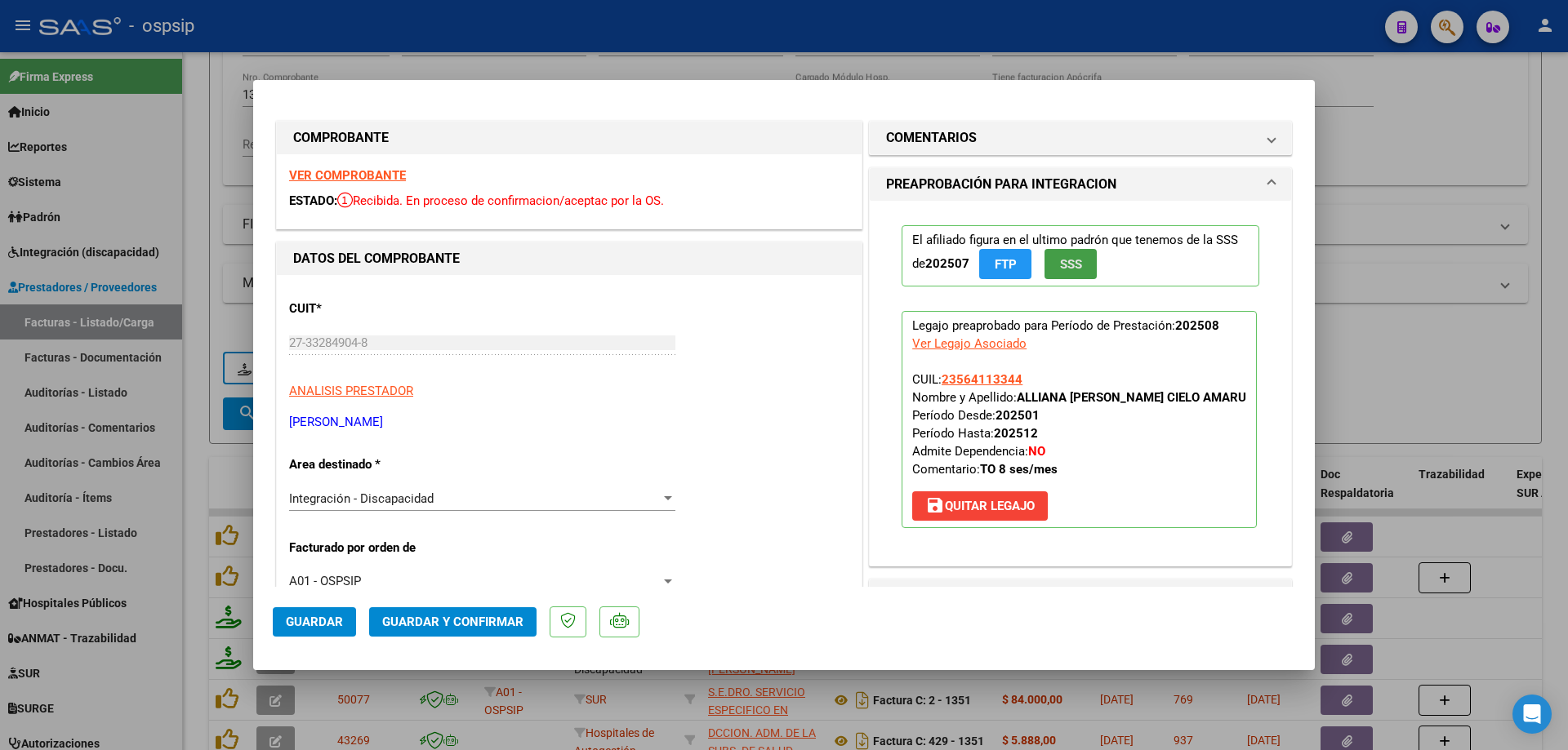
click at [1068, 262] on span "SSS" at bounding box center [1070, 264] width 22 height 14
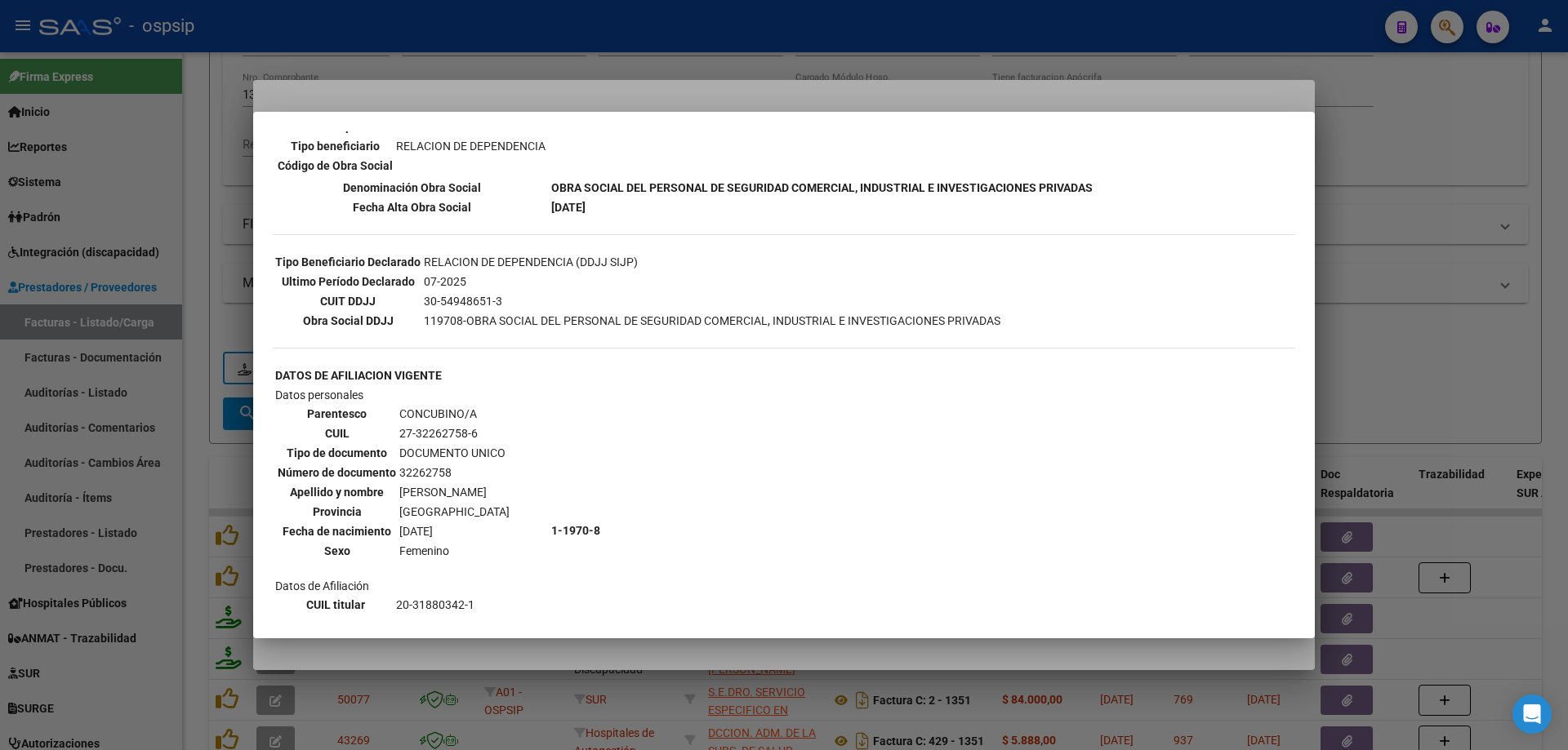
scroll to position [572, 0]
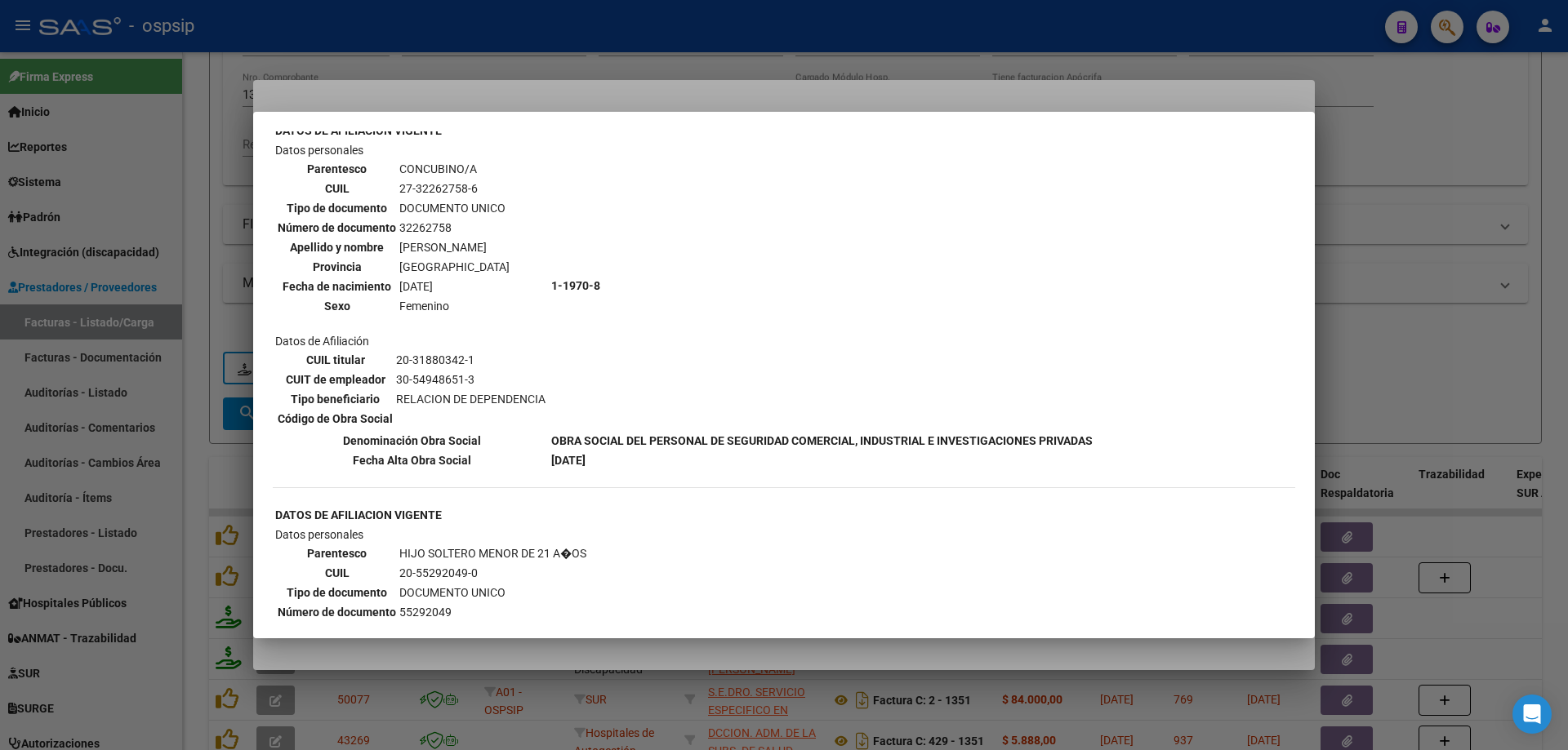
click at [1409, 313] on div at bounding box center [784, 375] width 1568 height 750
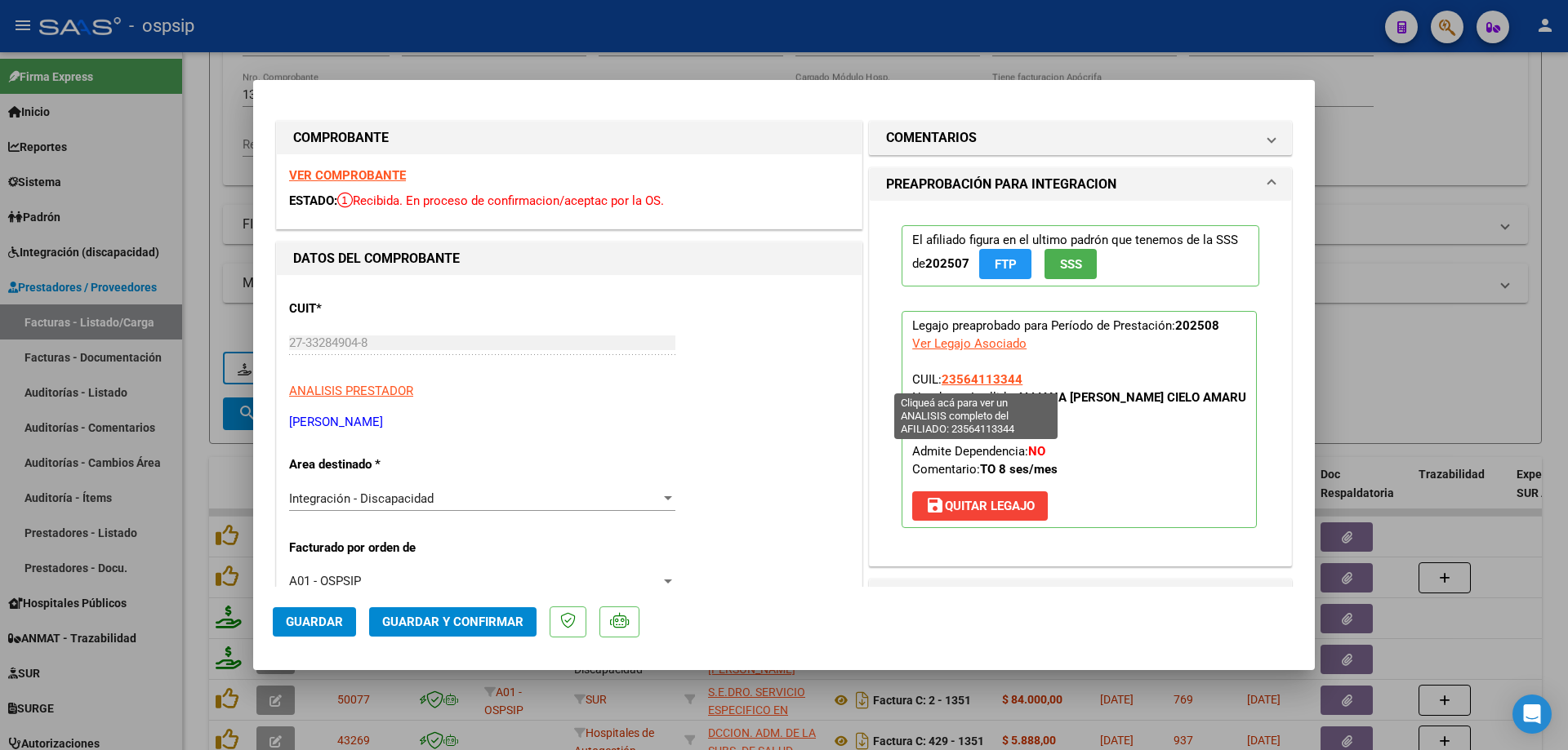
click at [956, 381] on span "23564113344" at bounding box center [982, 379] width 81 height 14
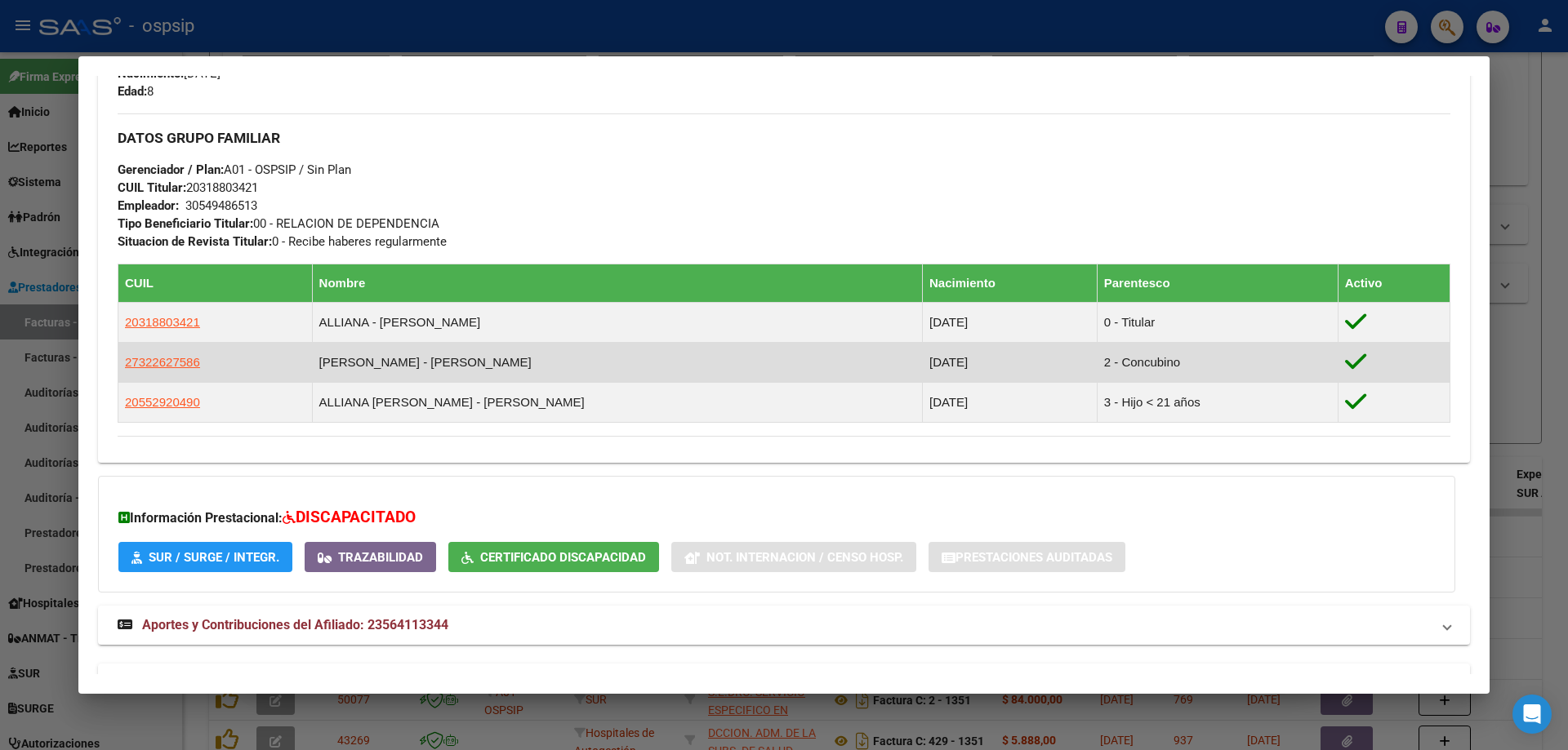
scroll to position [735, 0]
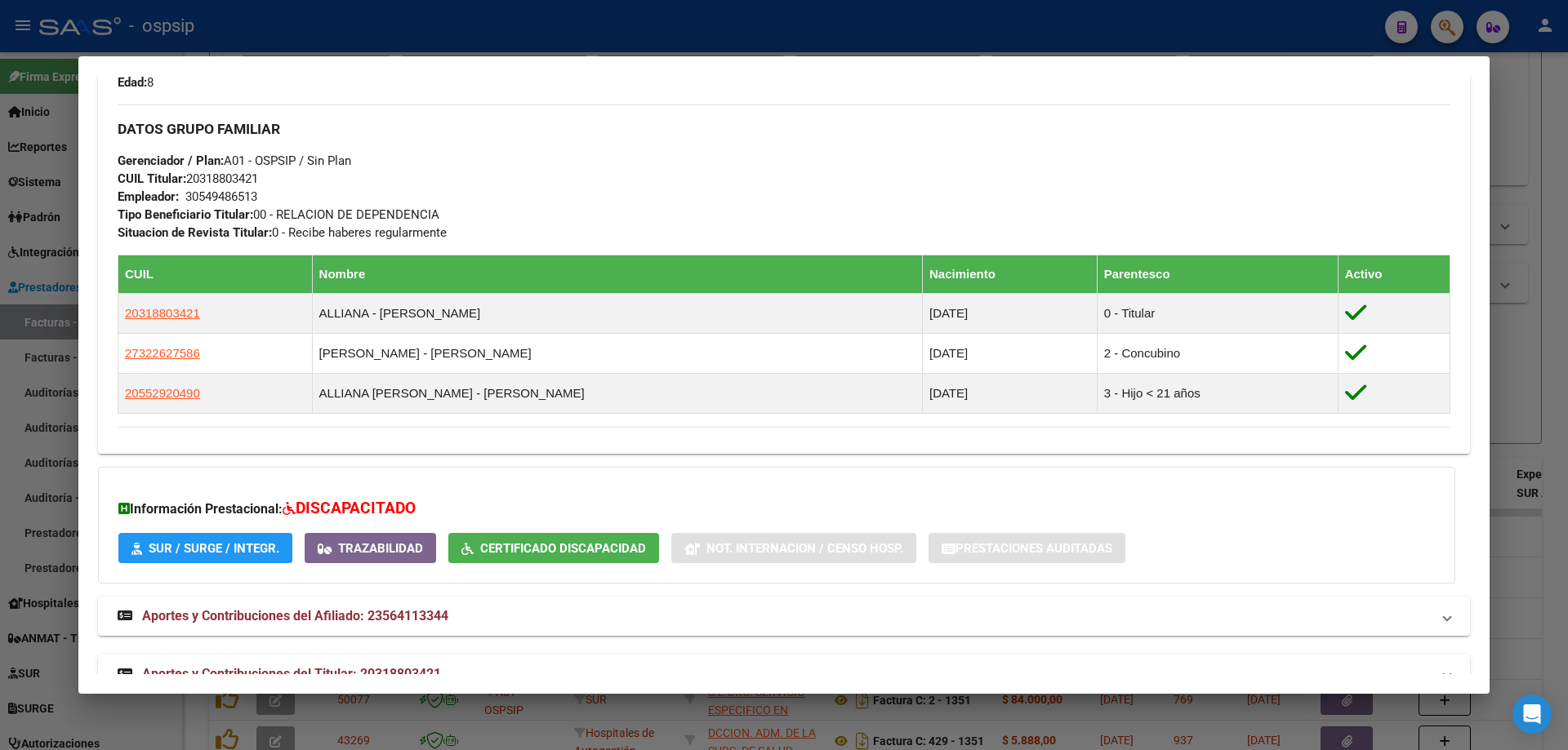
click at [1553, 428] on div at bounding box center [784, 375] width 1568 height 750
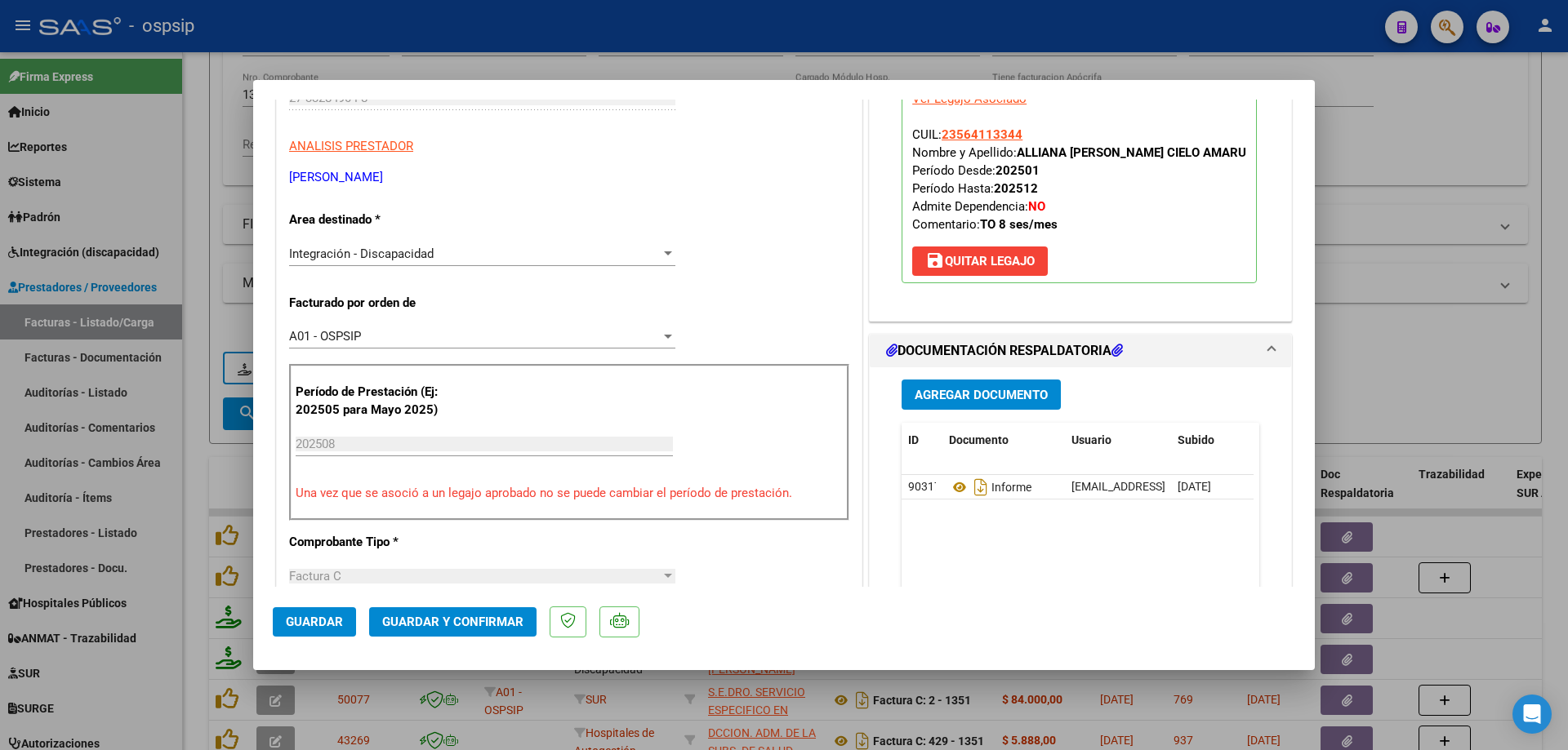
scroll to position [327, 0]
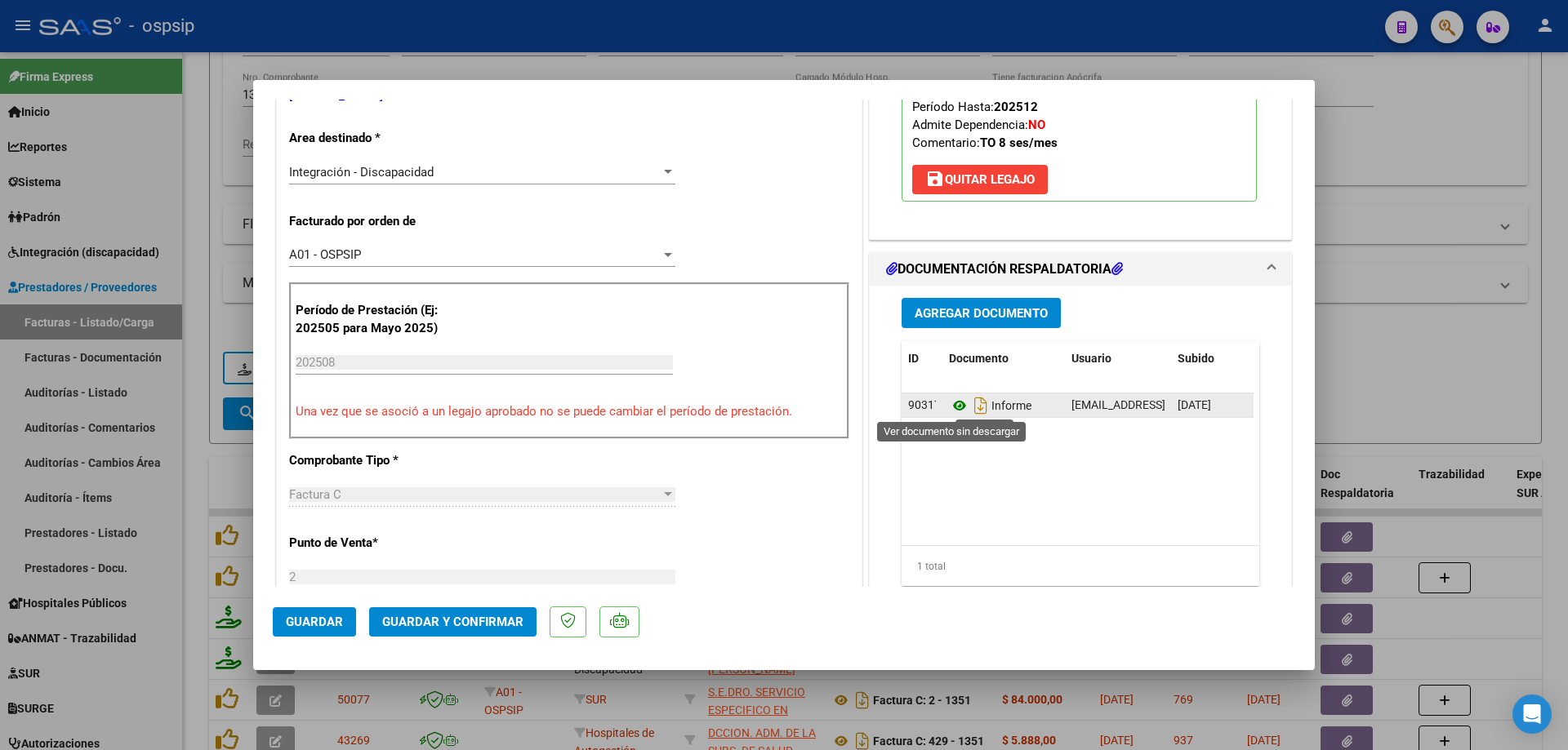
click at [949, 404] on icon at bounding box center [960, 406] width 21 height 19
click at [370, 566] on div "2 Ingresar el Nro." at bounding box center [482, 576] width 387 height 24
click at [716, 549] on div "CUIT * 27-33284904-8 Ingresar CUIT ANALISIS PRESTADOR ARIAS [PERSON_NAME] ARCA …" at bounding box center [569, 647] width 584 height 1397
click at [1489, 388] on div at bounding box center [784, 375] width 1568 height 750
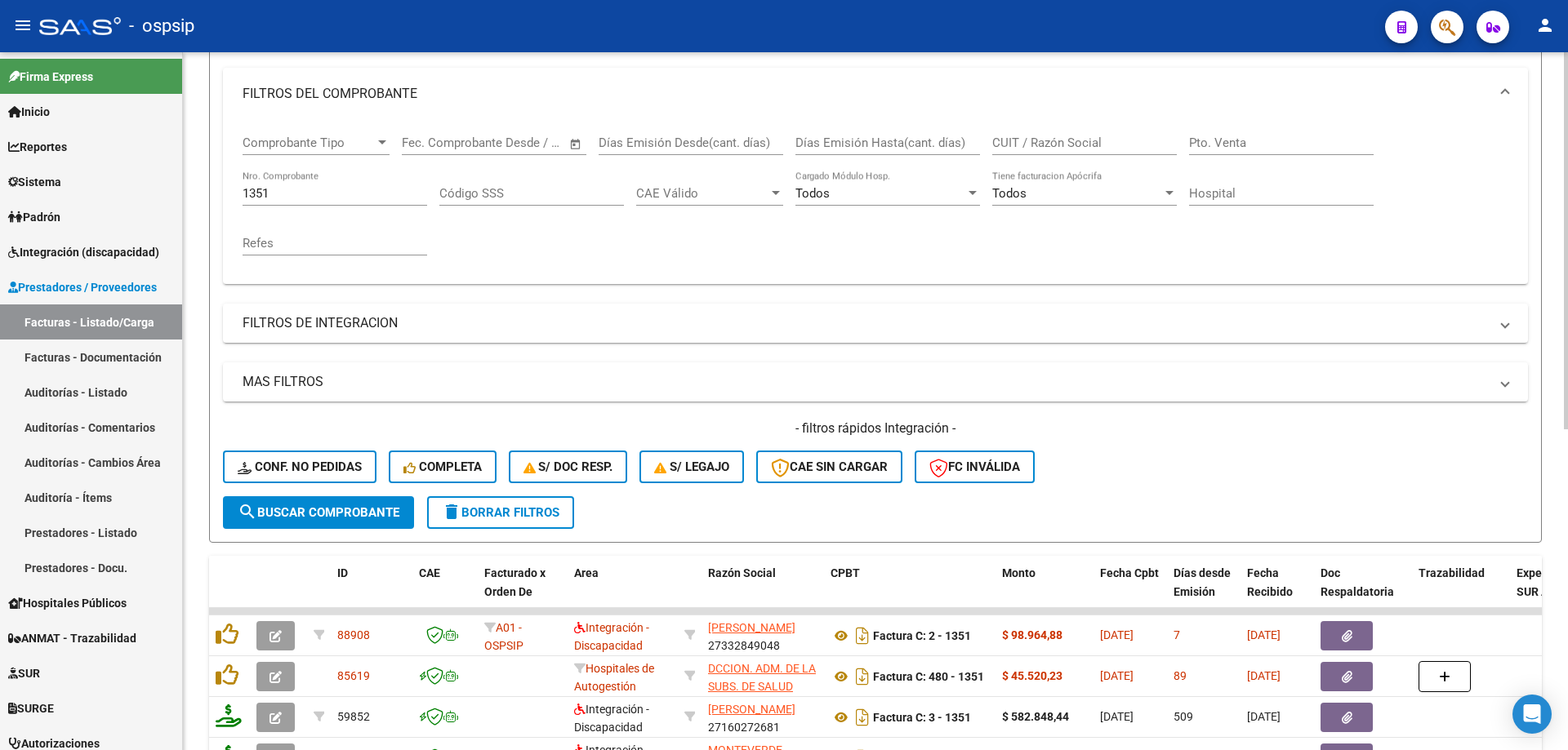
scroll to position [146, 0]
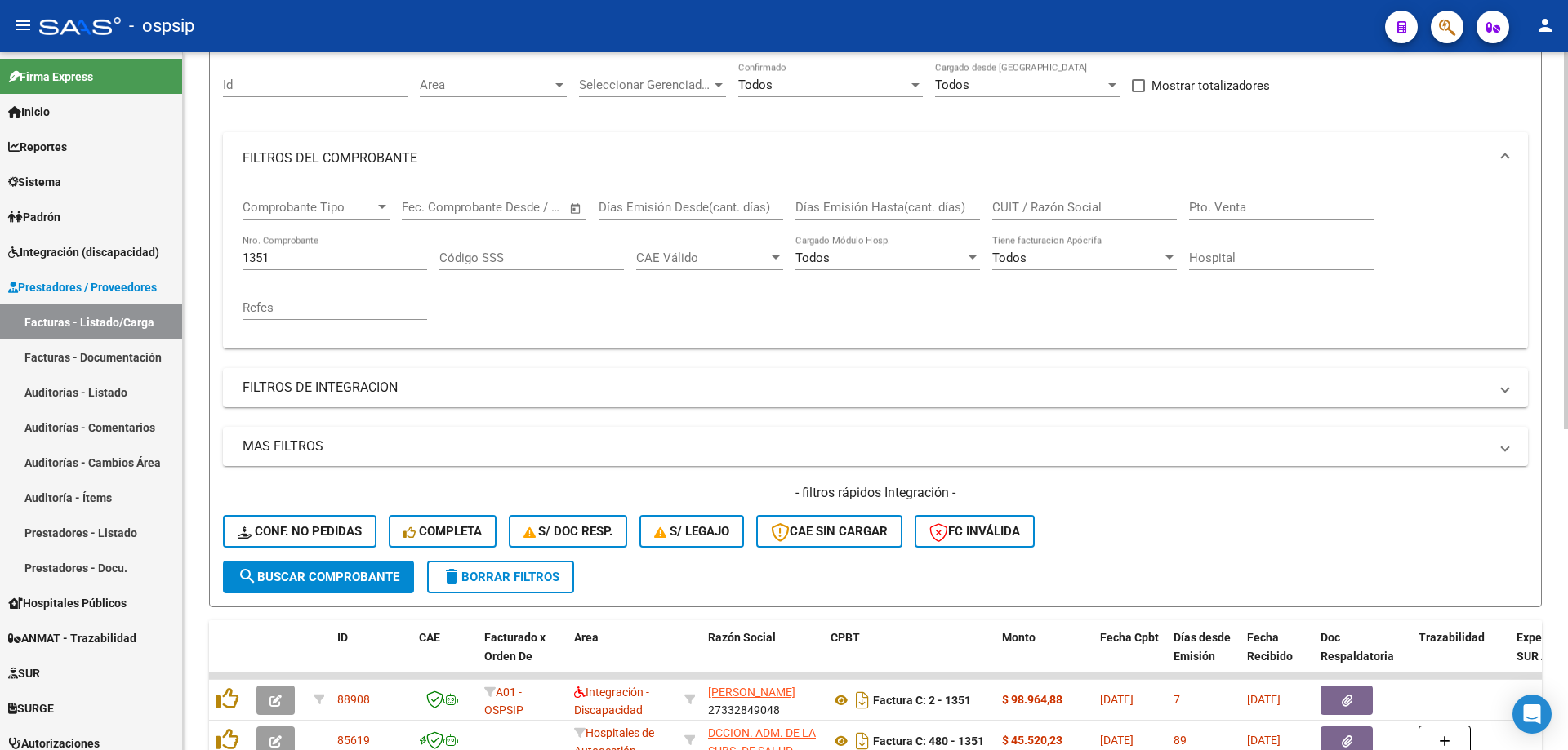
click at [310, 260] on input "1351" at bounding box center [334, 257] width 184 height 14
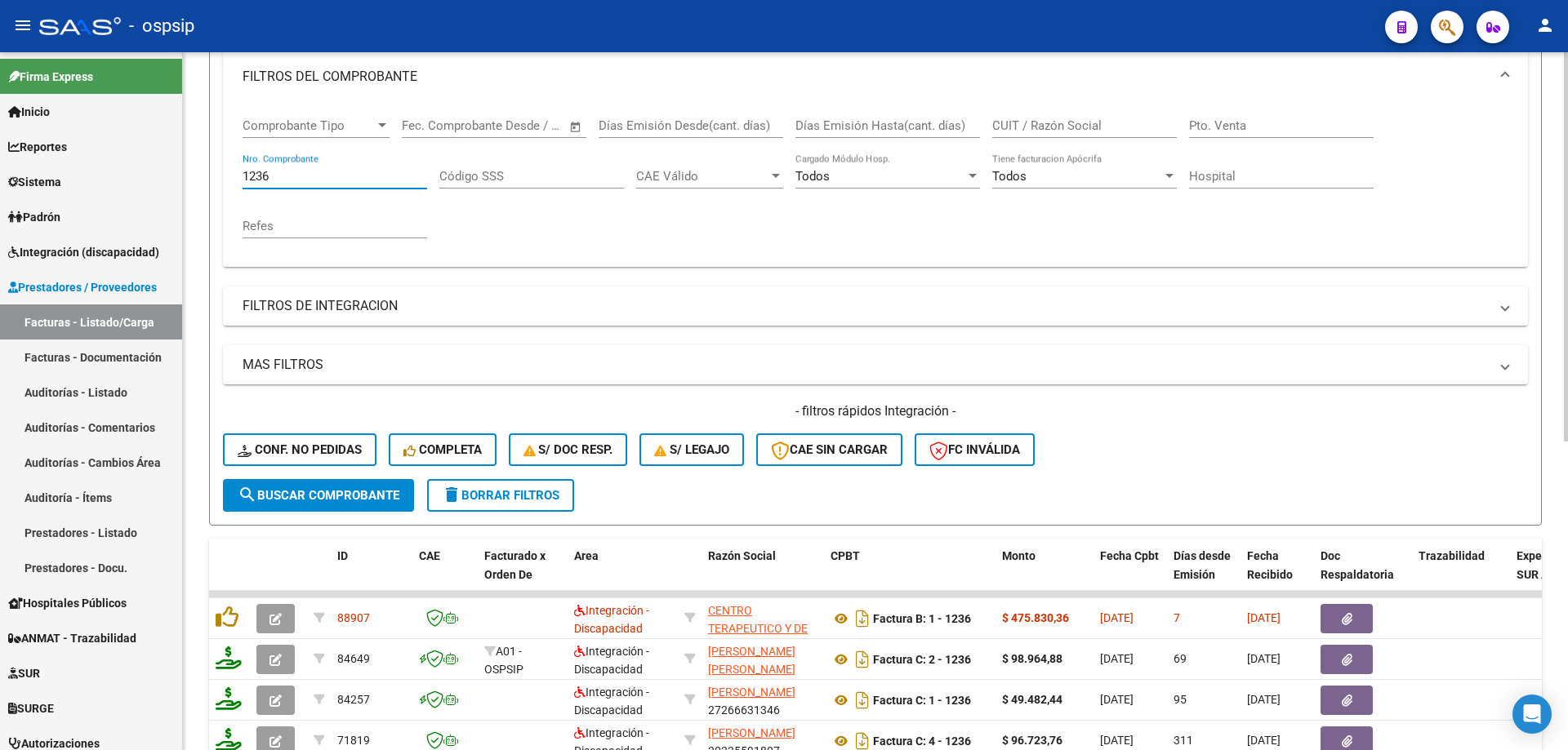
scroll to position [308, 0]
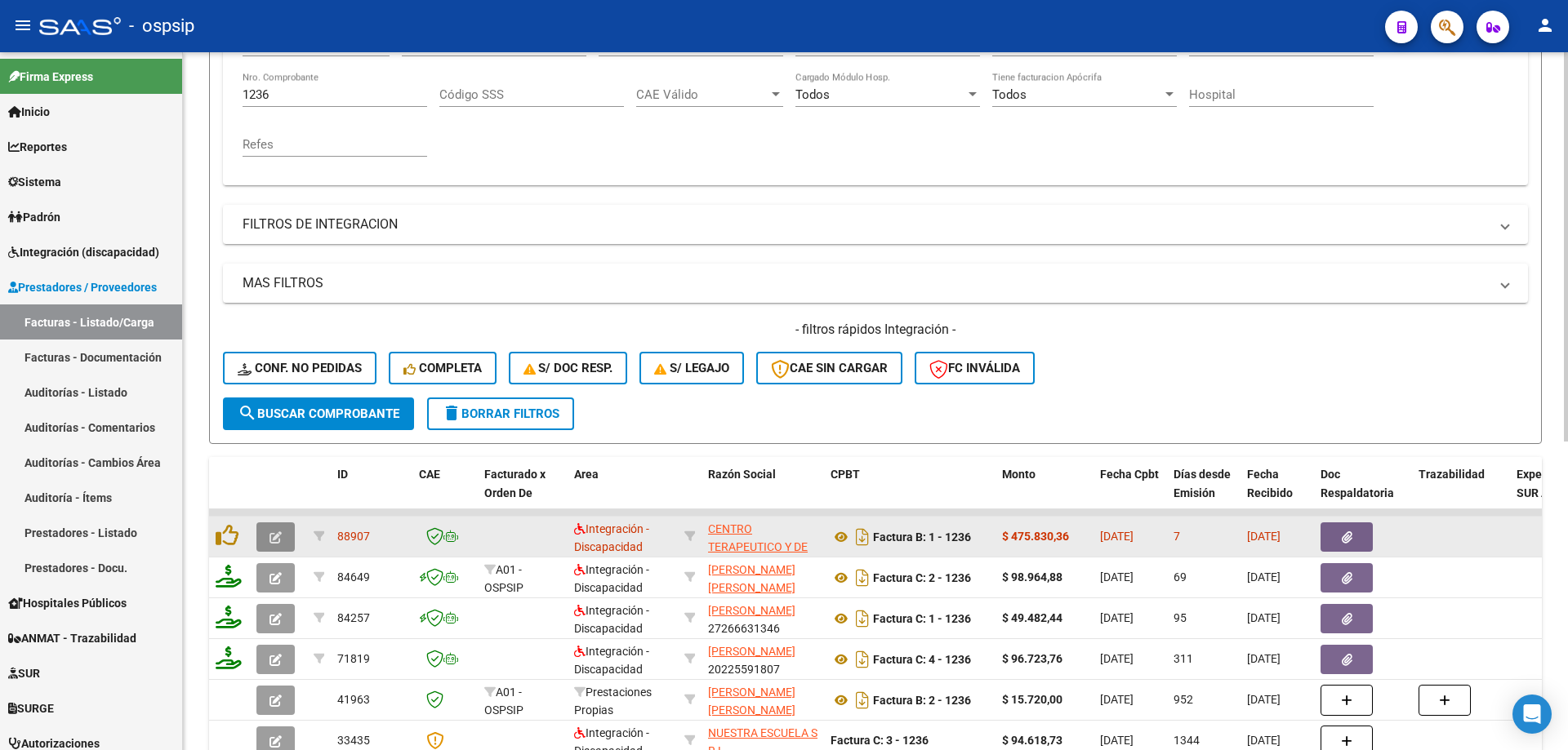
click at [270, 528] on button "button" at bounding box center [276, 537] width 39 height 29
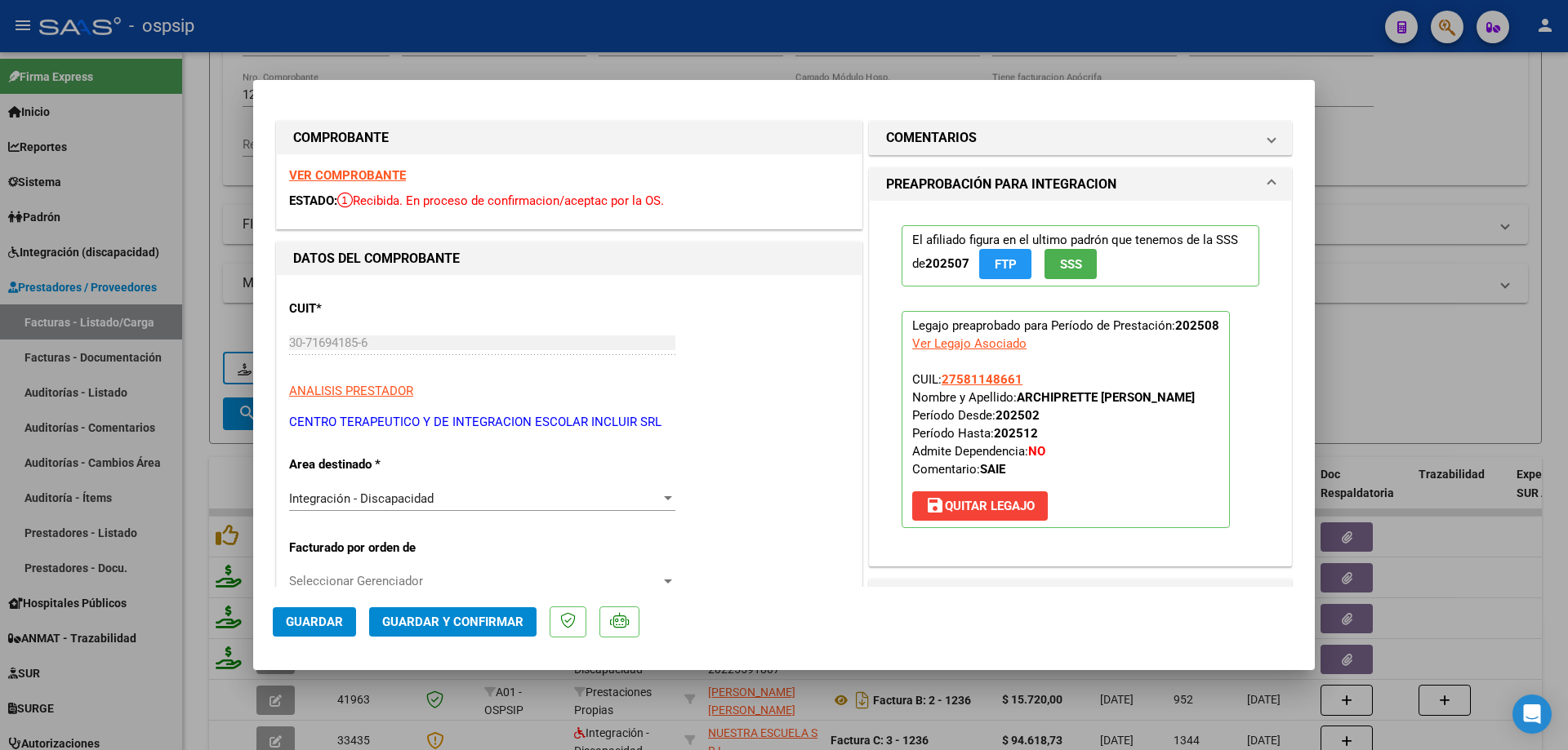
click at [1076, 255] on button "SSS" at bounding box center [1070, 263] width 52 height 30
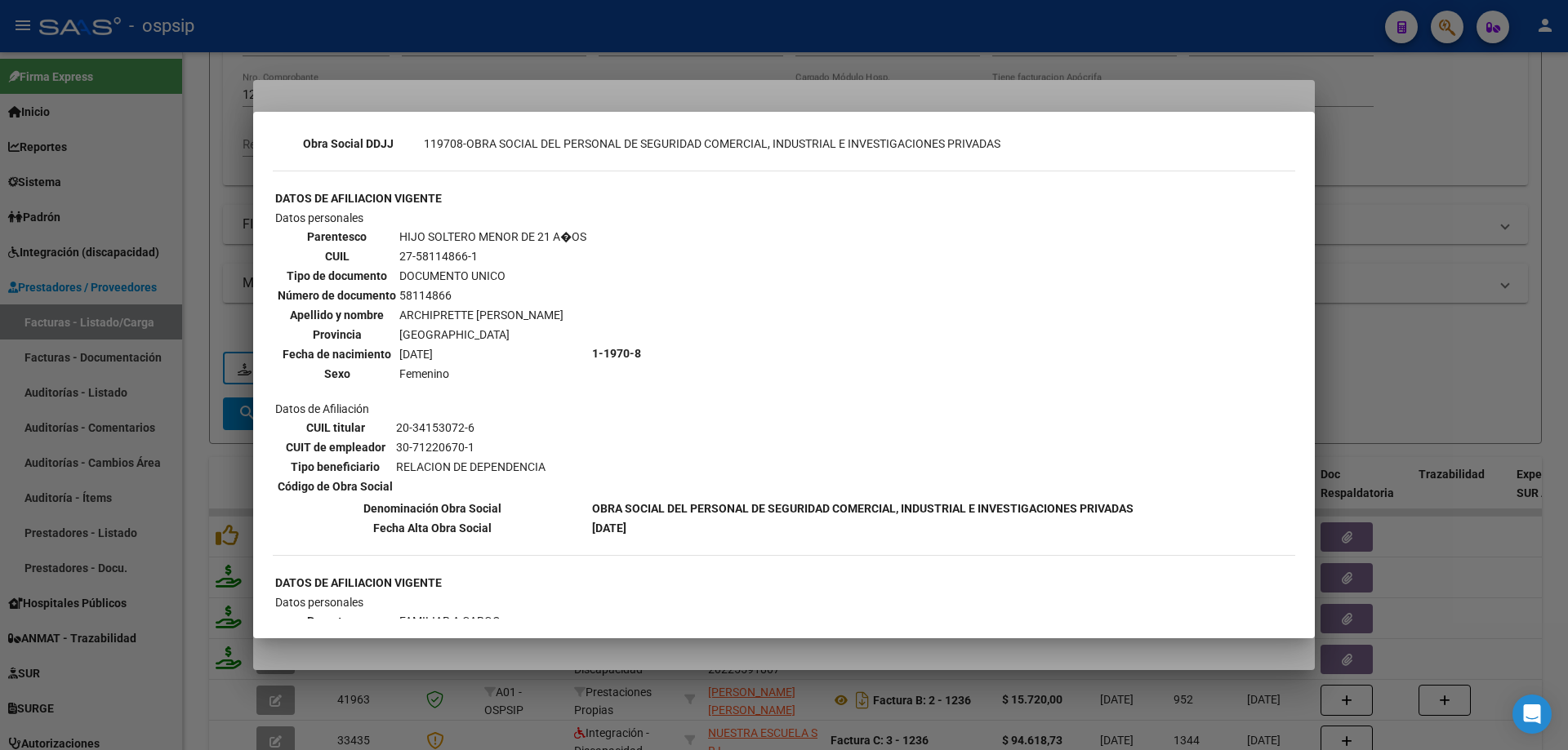
scroll to position [735, 0]
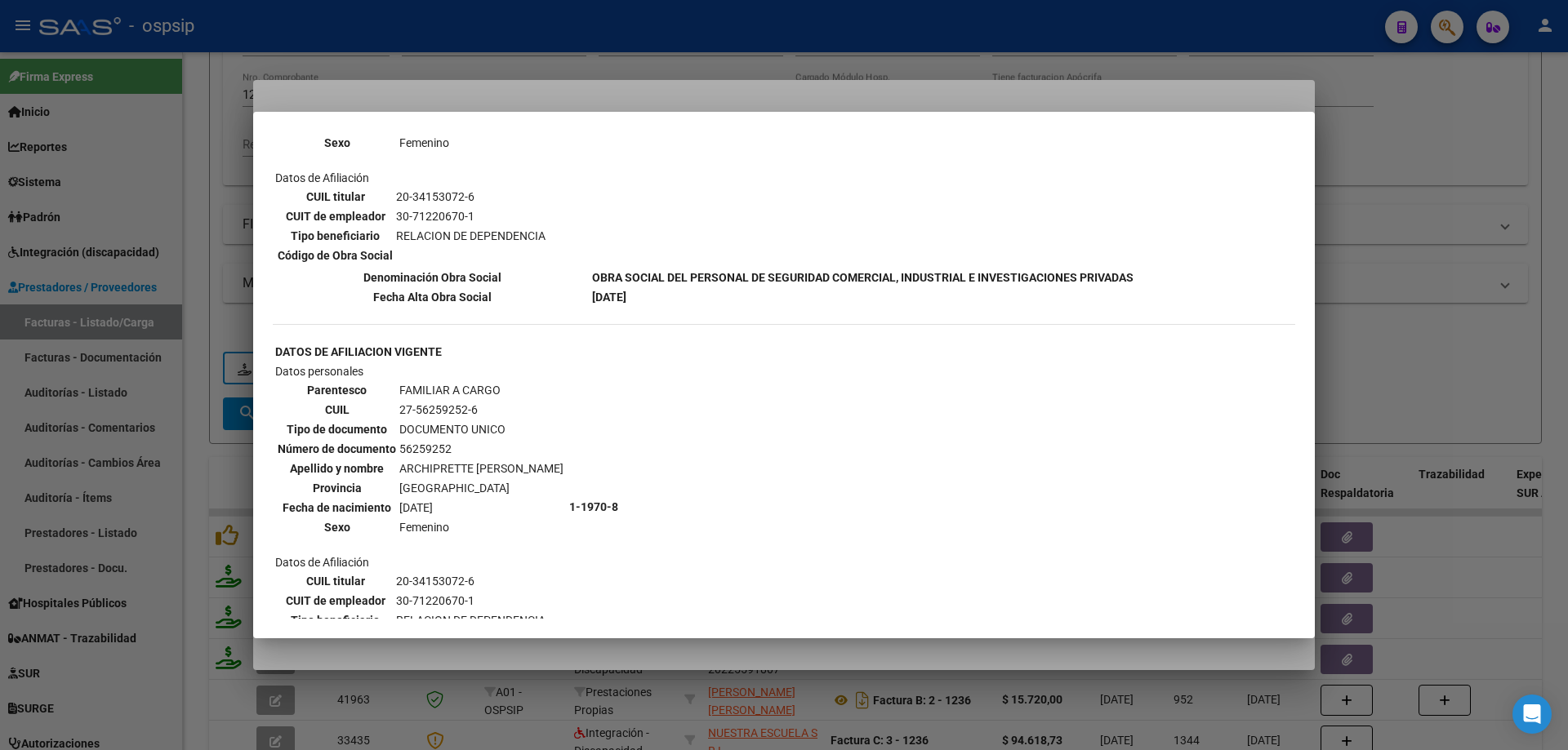
click at [1468, 277] on div at bounding box center [784, 375] width 1568 height 750
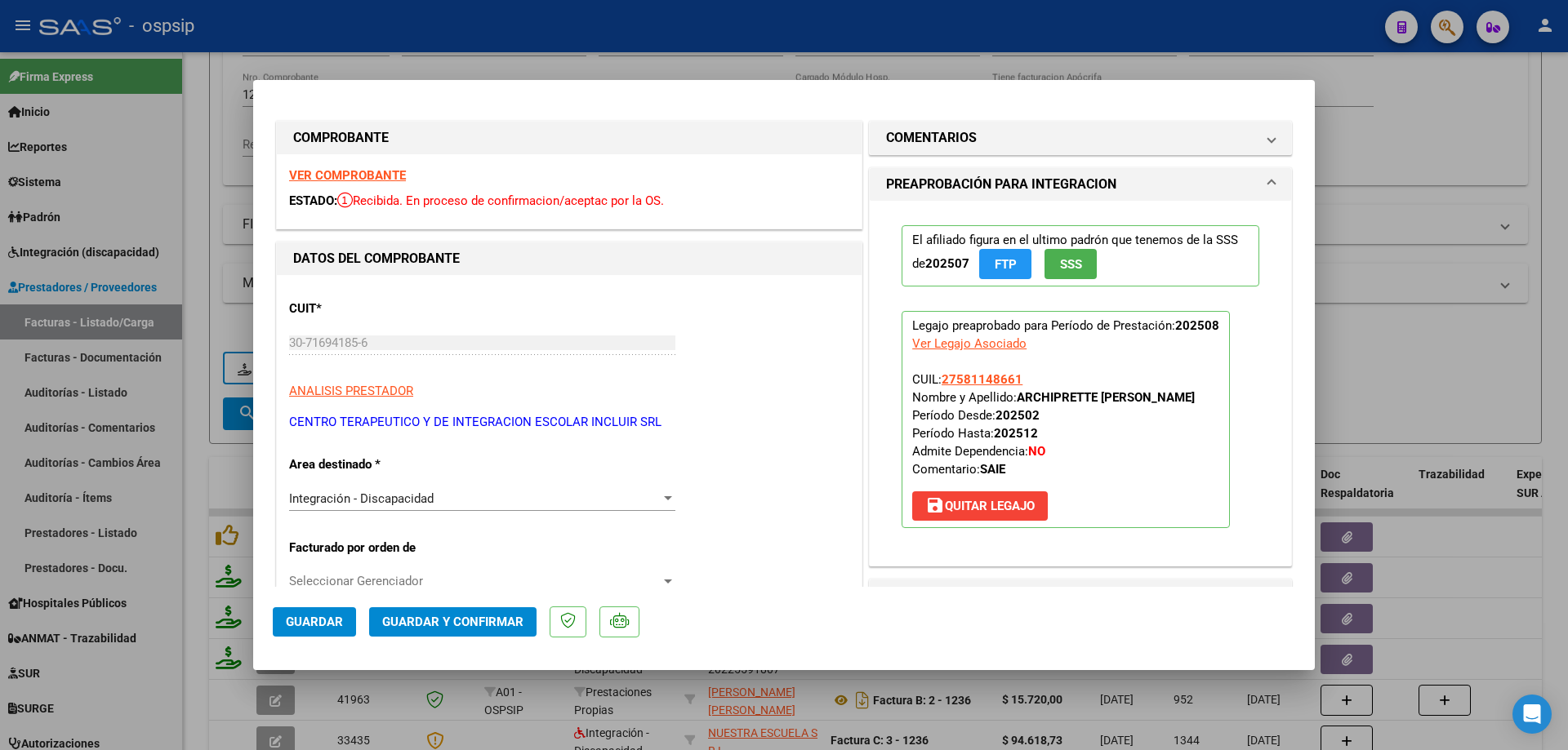
click at [926, 338] on div "Ver Legajo Asociado" at bounding box center [969, 343] width 115 height 18
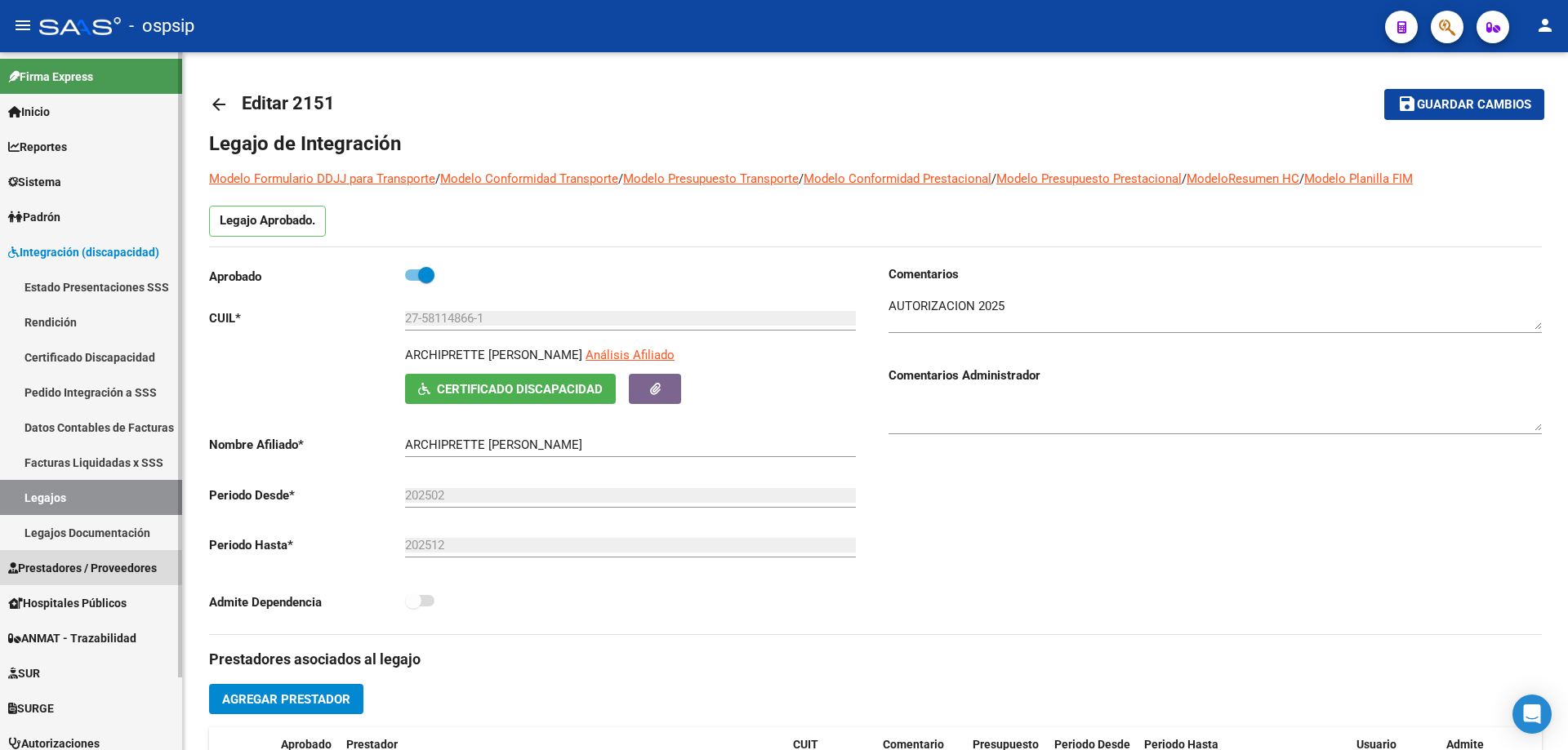
click at [91, 556] on link "Prestadores / Proveedores" at bounding box center [91, 568] width 182 height 35
click at [94, 567] on span "Prestadores / Proveedores" at bounding box center [82, 568] width 149 height 18
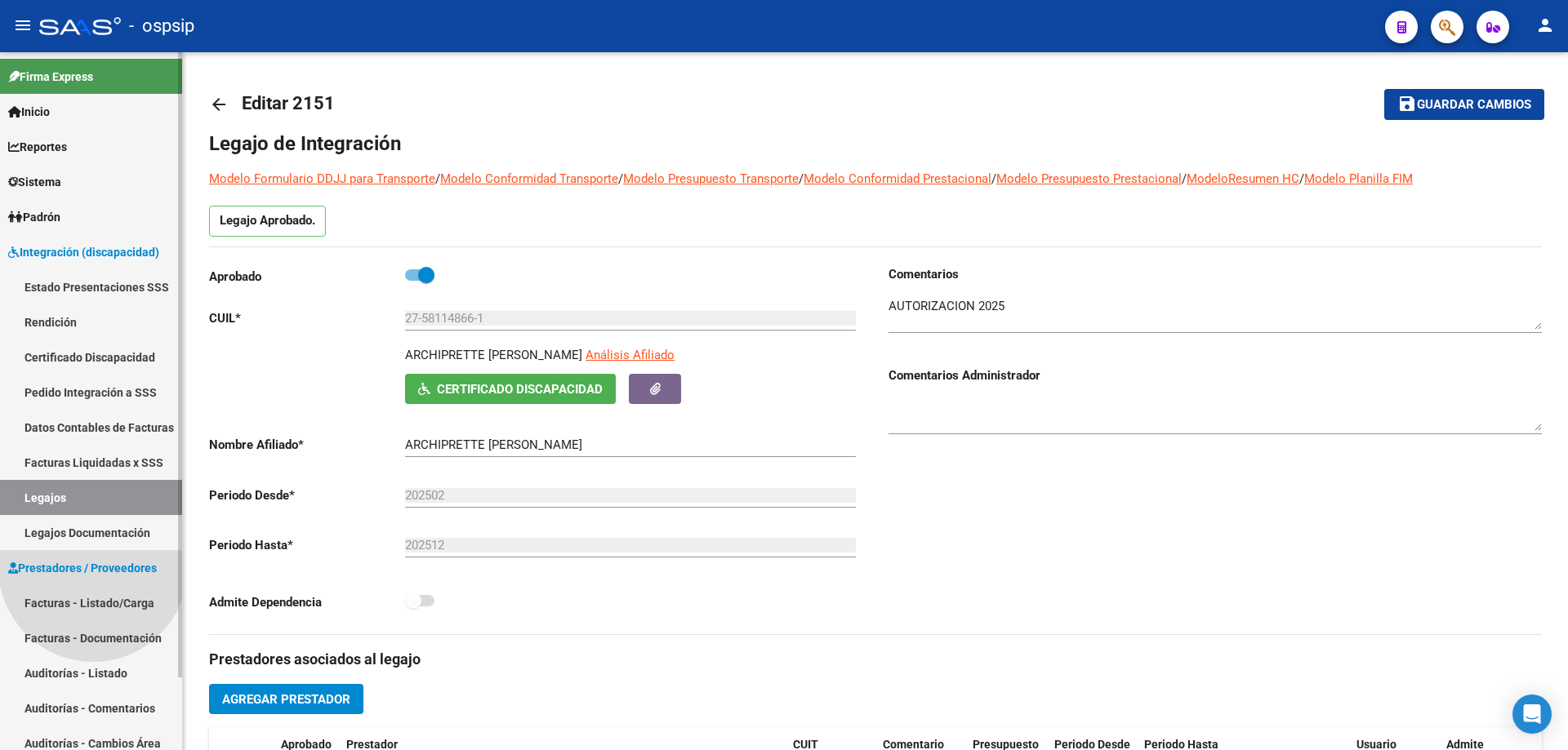
click at [94, 567] on span "Prestadores / Proveedores" at bounding box center [82, 568] width 149 height 18
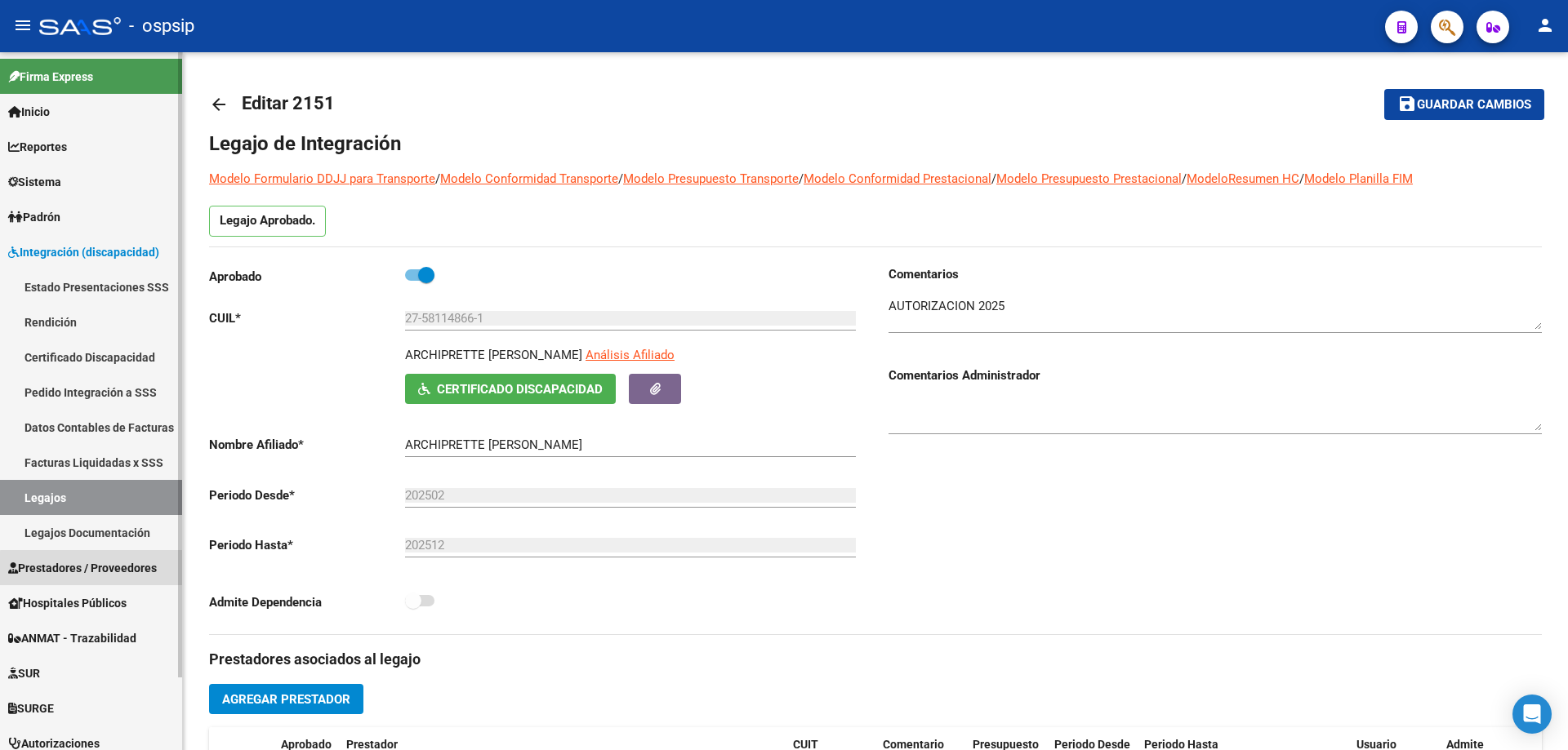
click at [92, 576] on span "Prestadores / Proveedores" at bounding box center [82, 568] width 149 height 18
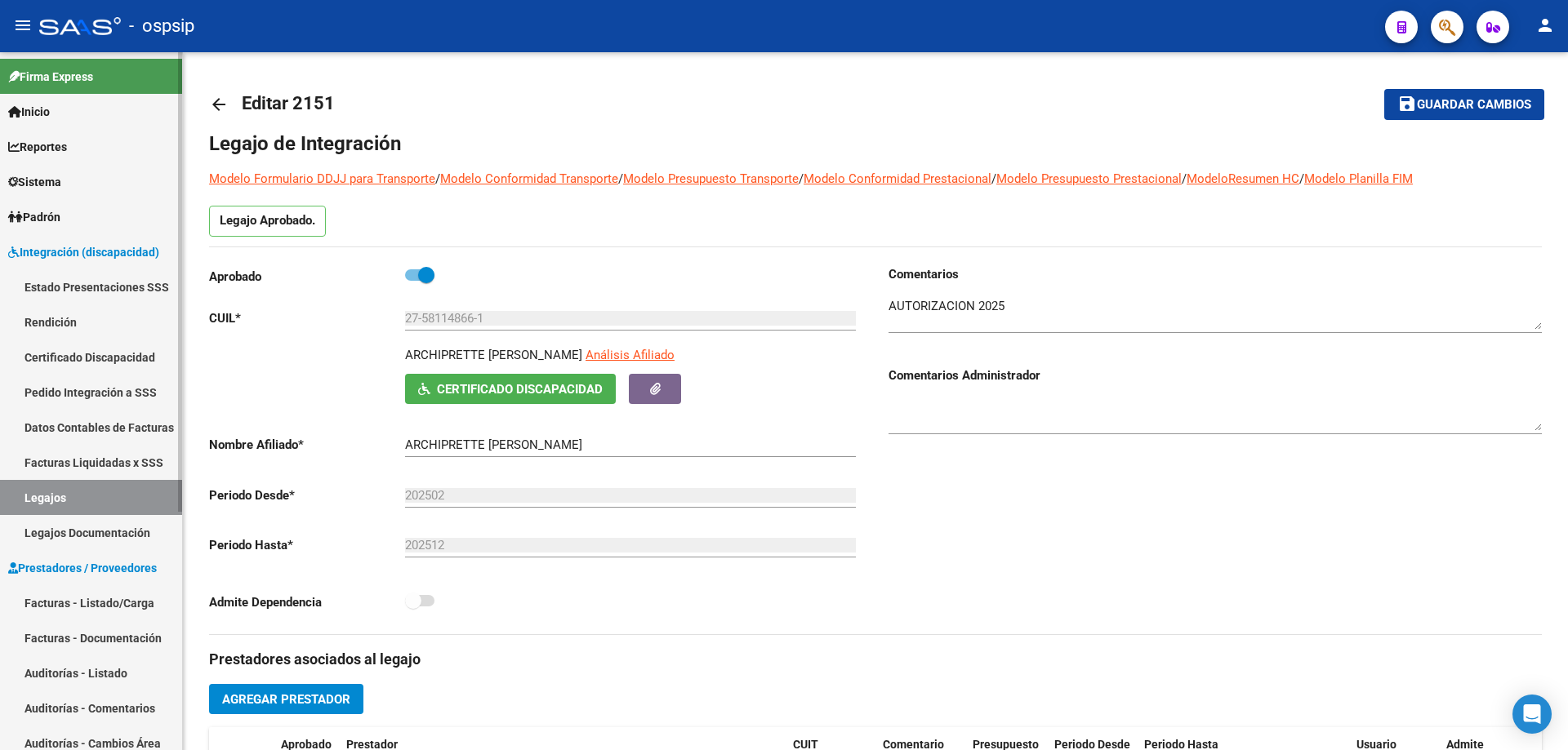
click at [89, 604] on link "Facturas - Listado/Carga" at bounding box center [91, 603] width 182 height 35
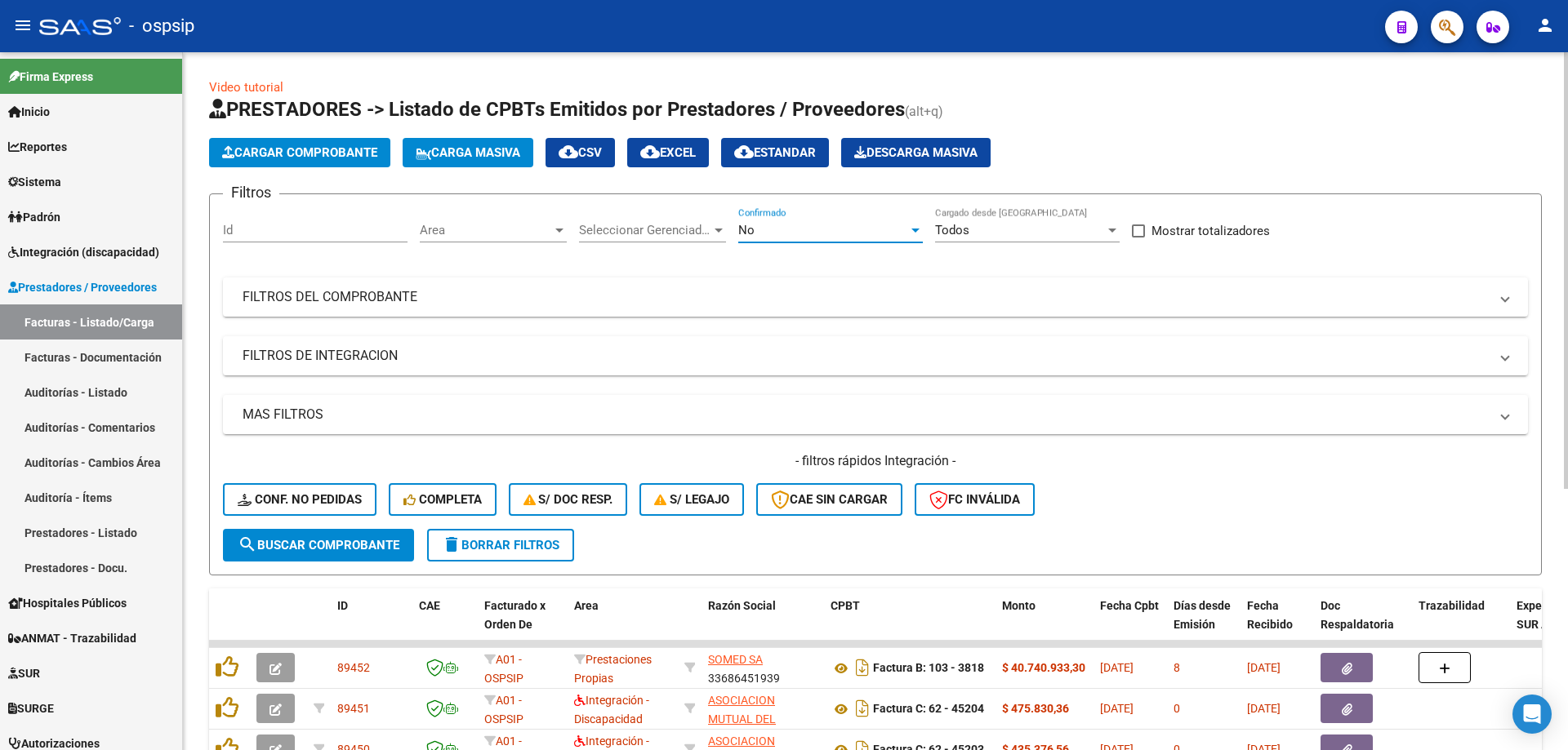
click at [825, 231] on div "No" at bounding box center [823, 229] width 170 height 14
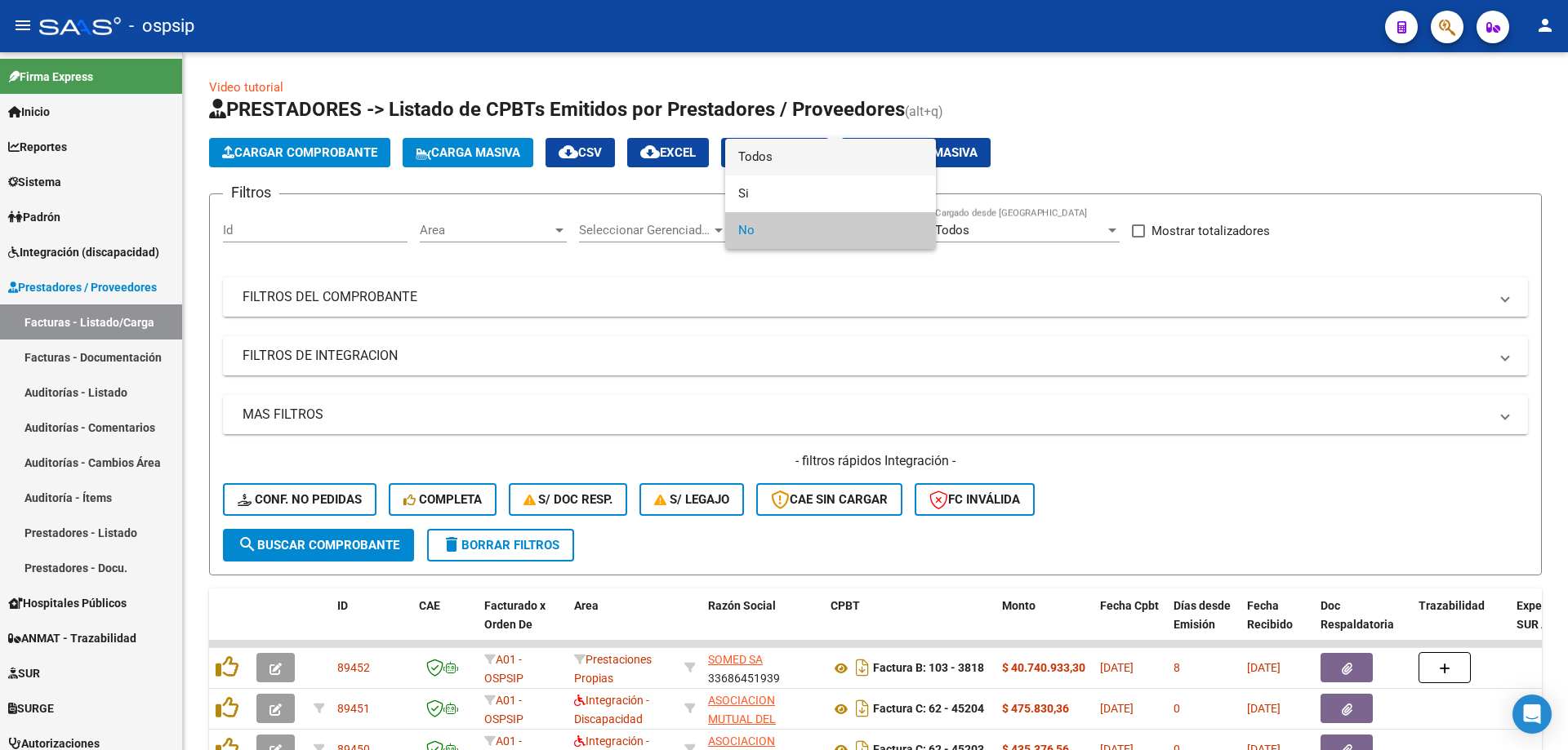
click at [806, 160] on span "Todos" at bounding box center [829, 157] width 184 height 37
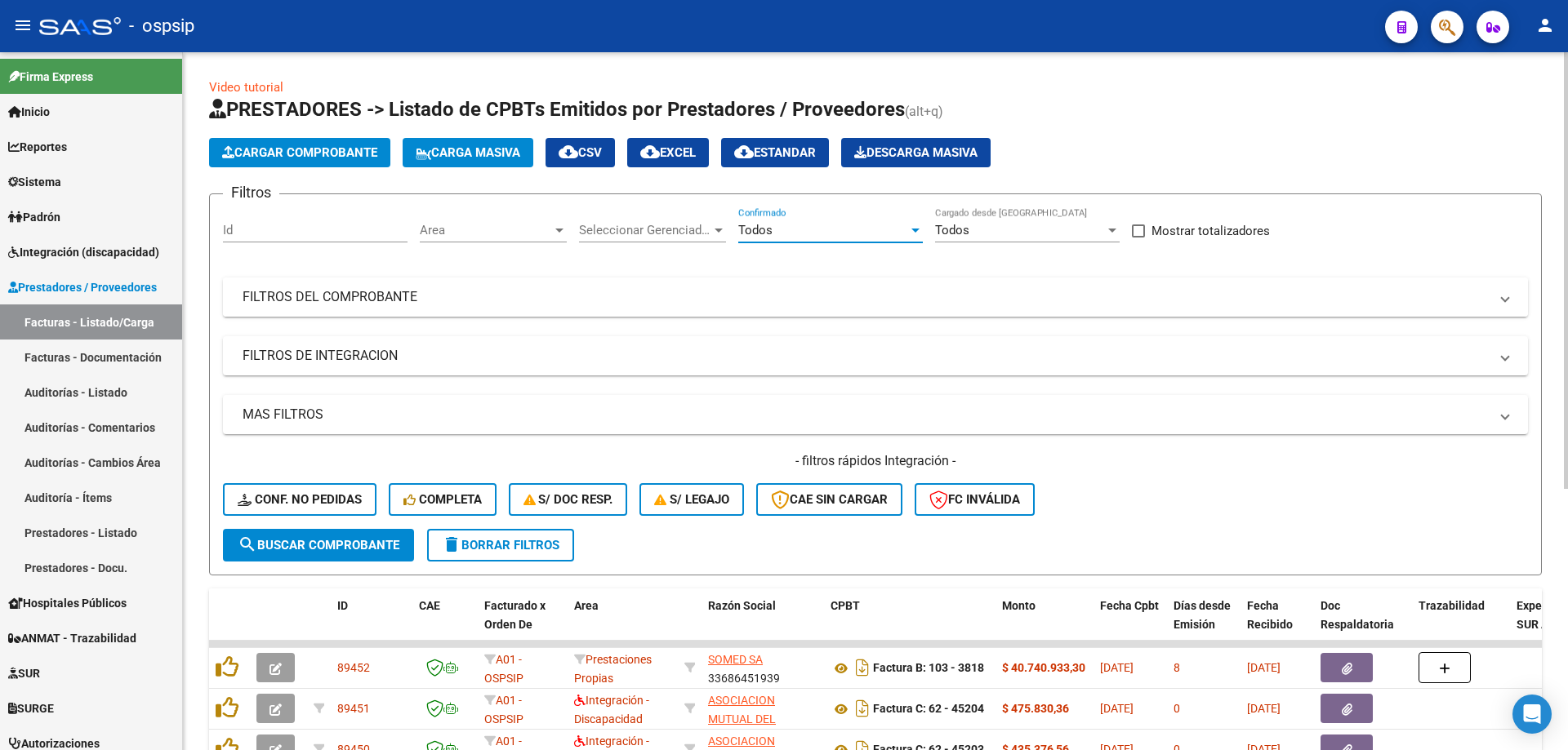
click at [426, 288] on mat-panel-title "FILTROS DEL COMPROBANTE" at bounding box center [865, 297] width 1246 height 18
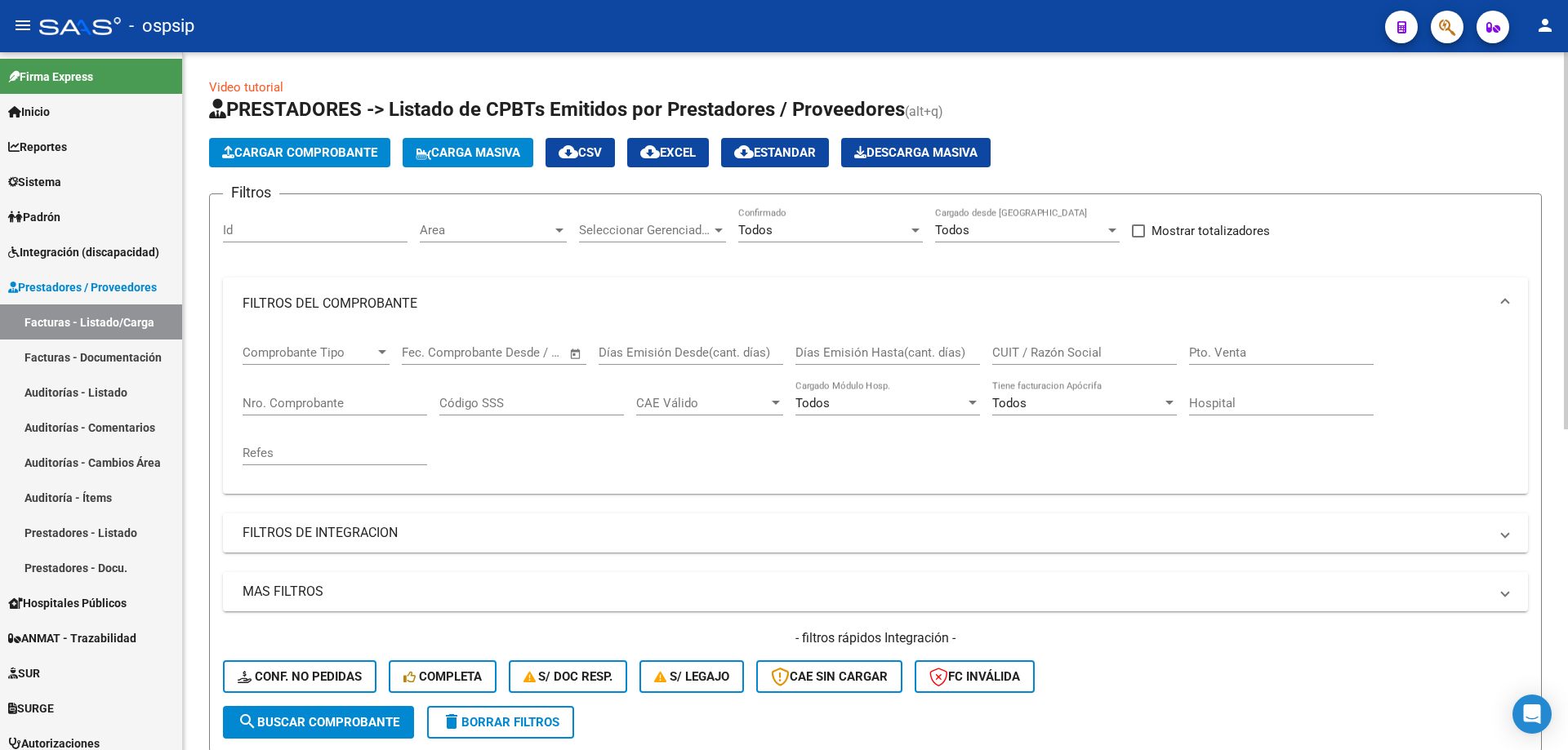
click at [257, 417] on div "Nro. Comprobante" at bounding box center [334, 406] width 184 height 50
click at [259, 404] on input "Nro. Comprobante" at bounding box center [334, 403] width 184 height 14
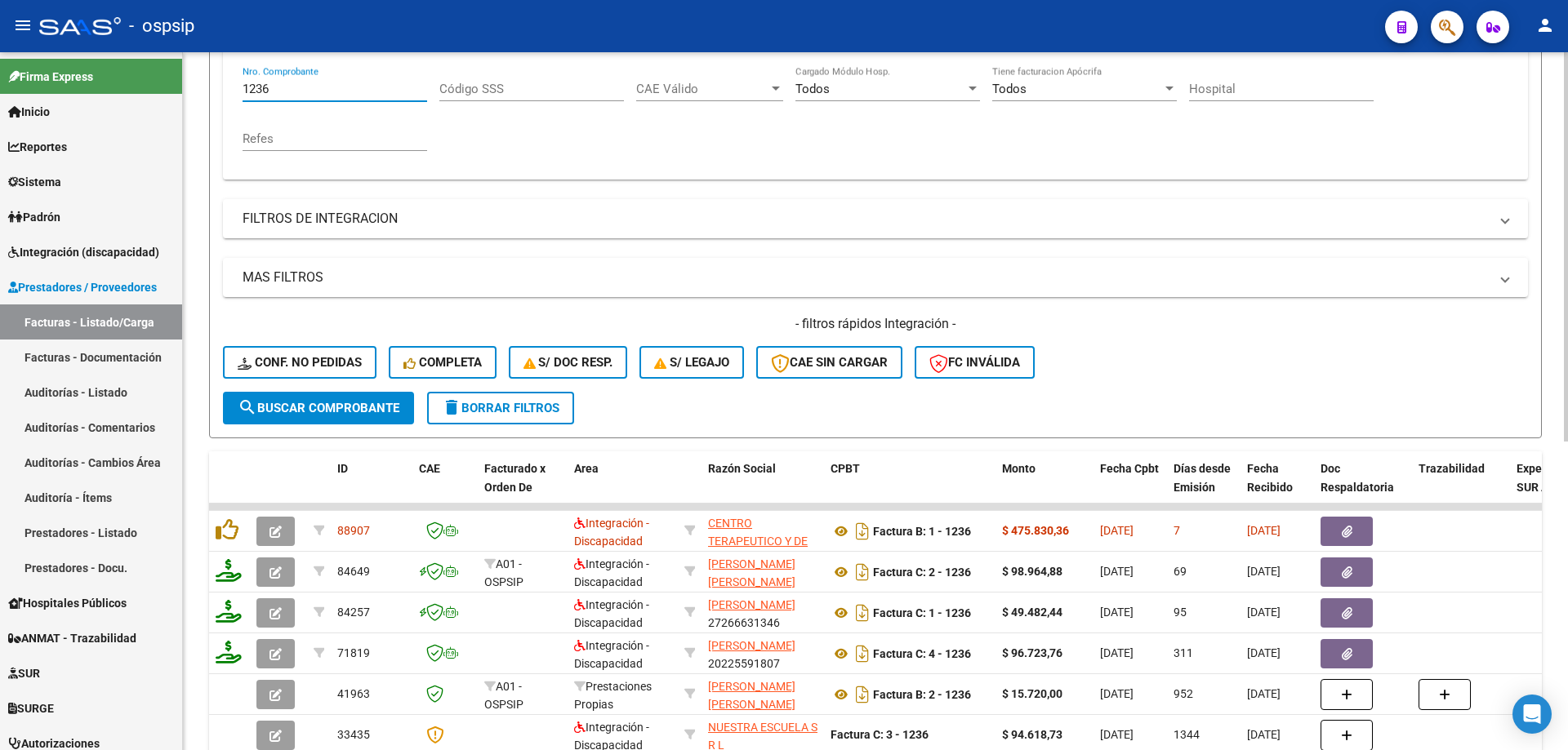
scroll to position [327, 0]
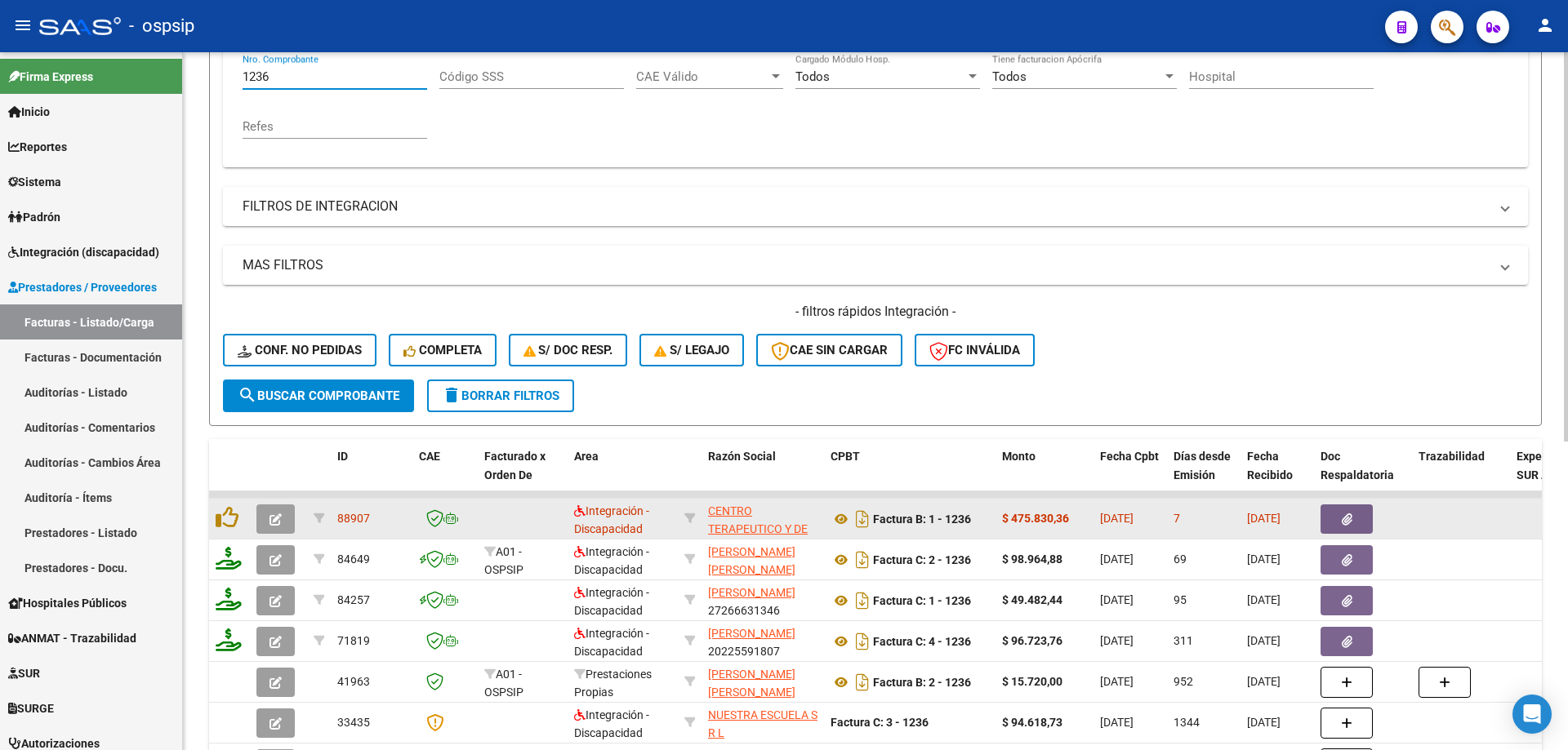
click at [274, 504] on button "button" at bounding box center [276, 519] width 39 height 29
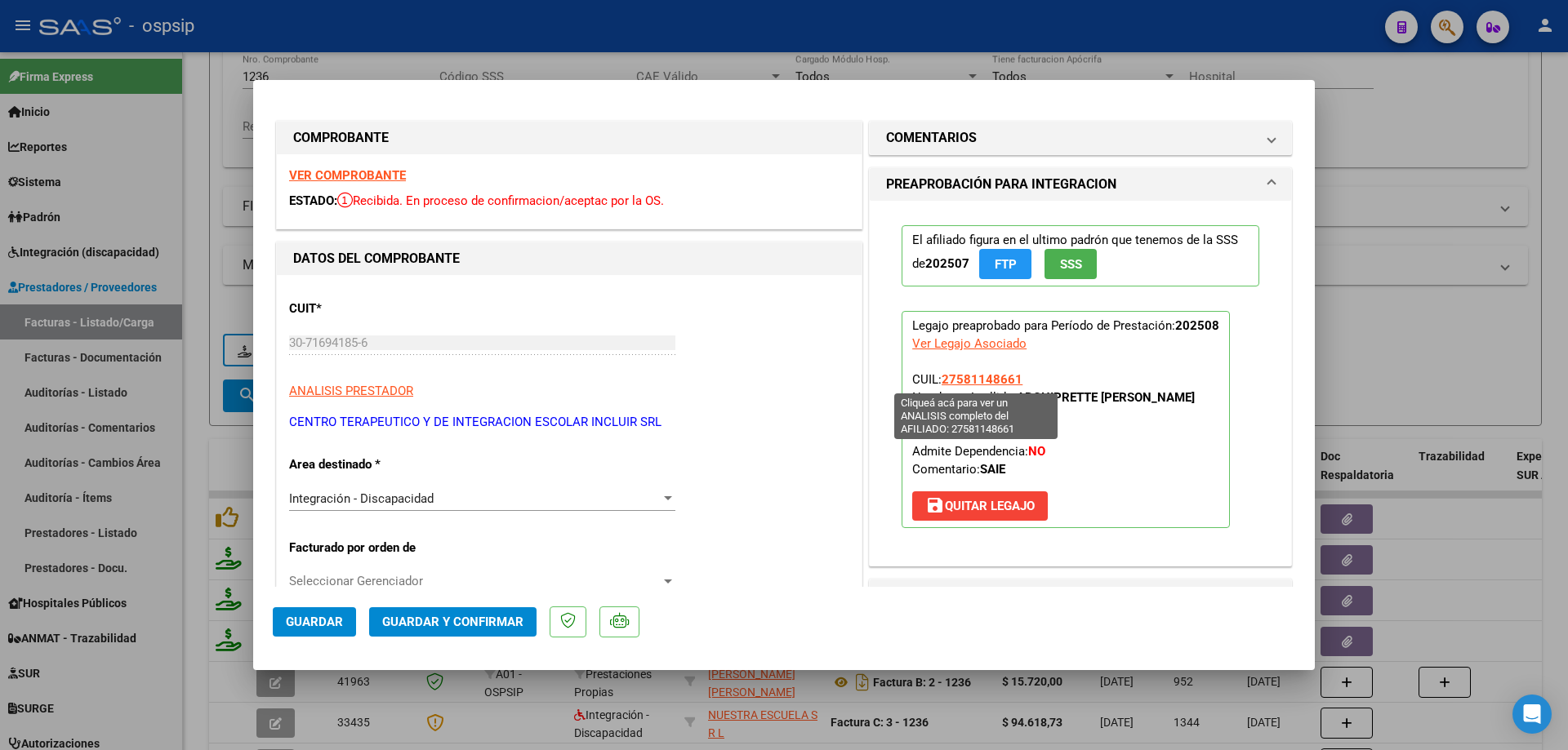
click at [968, 381] on span "27581148661" at bounding box center [982, 379] width 81 height 14
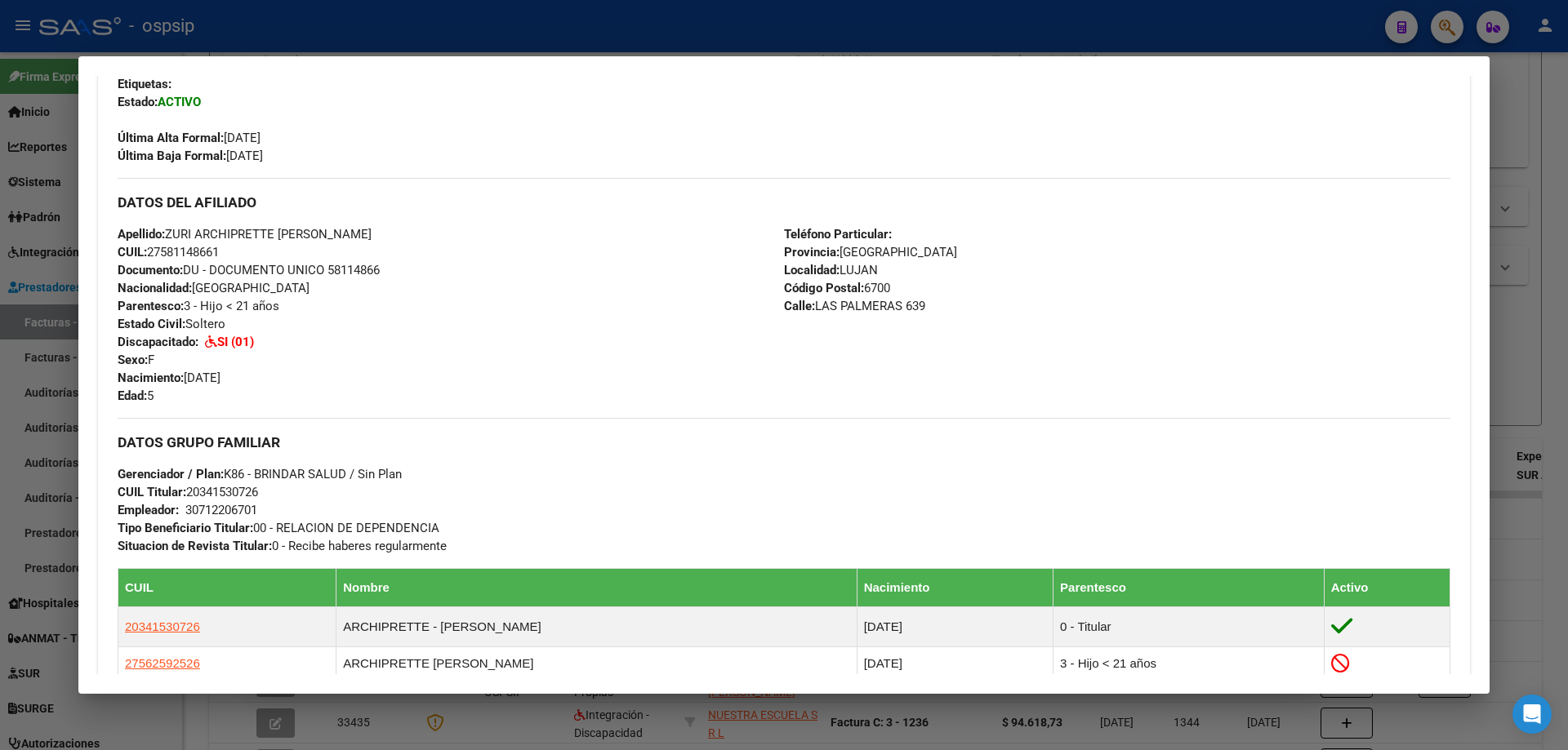
scroll to position [572, 0]
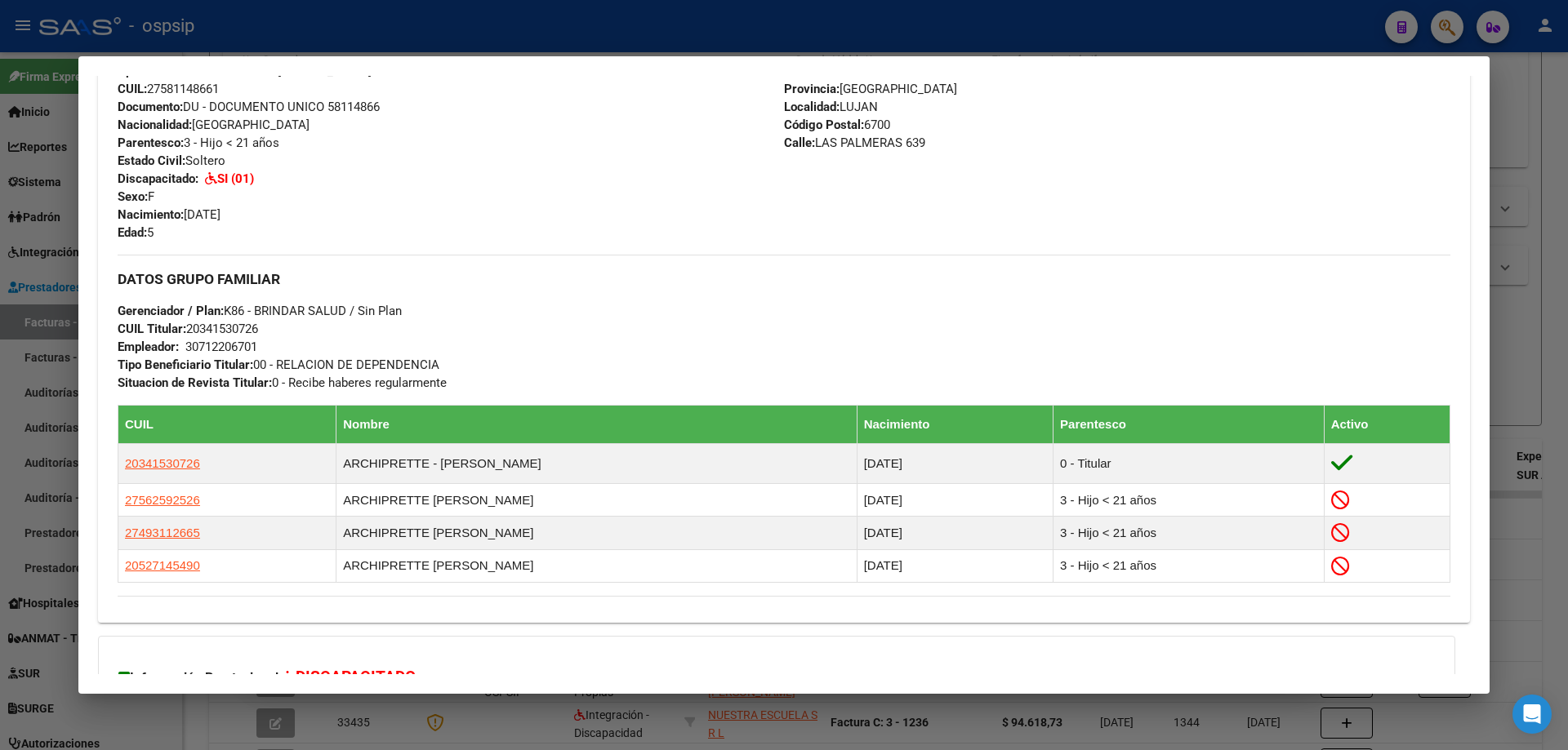
click at [1536, 403] on div at bounding box center [784, 375] width 1568 height 750
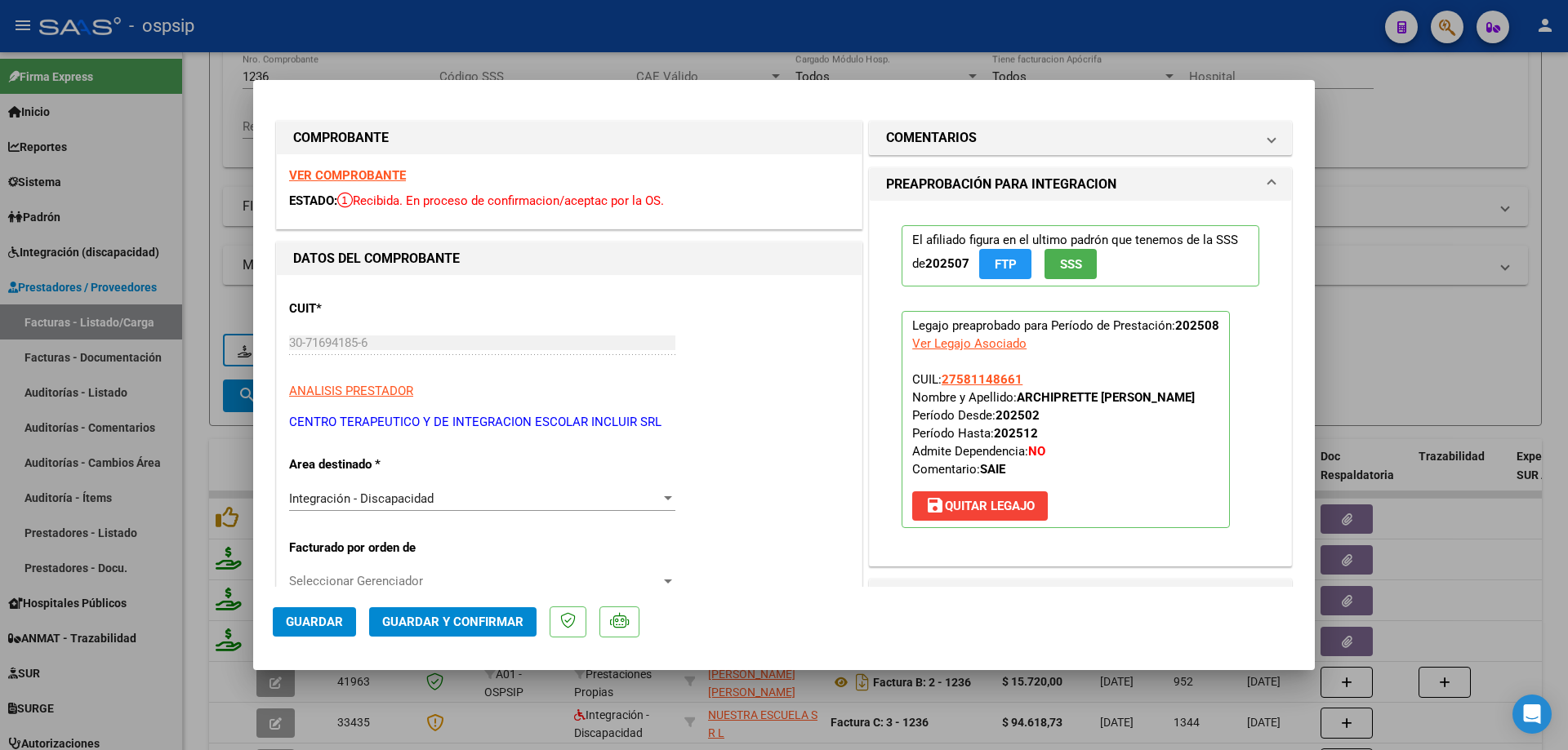
click at [1078, 267] on button "SSS" at bounding box center [1070, 263] width 52 height 30
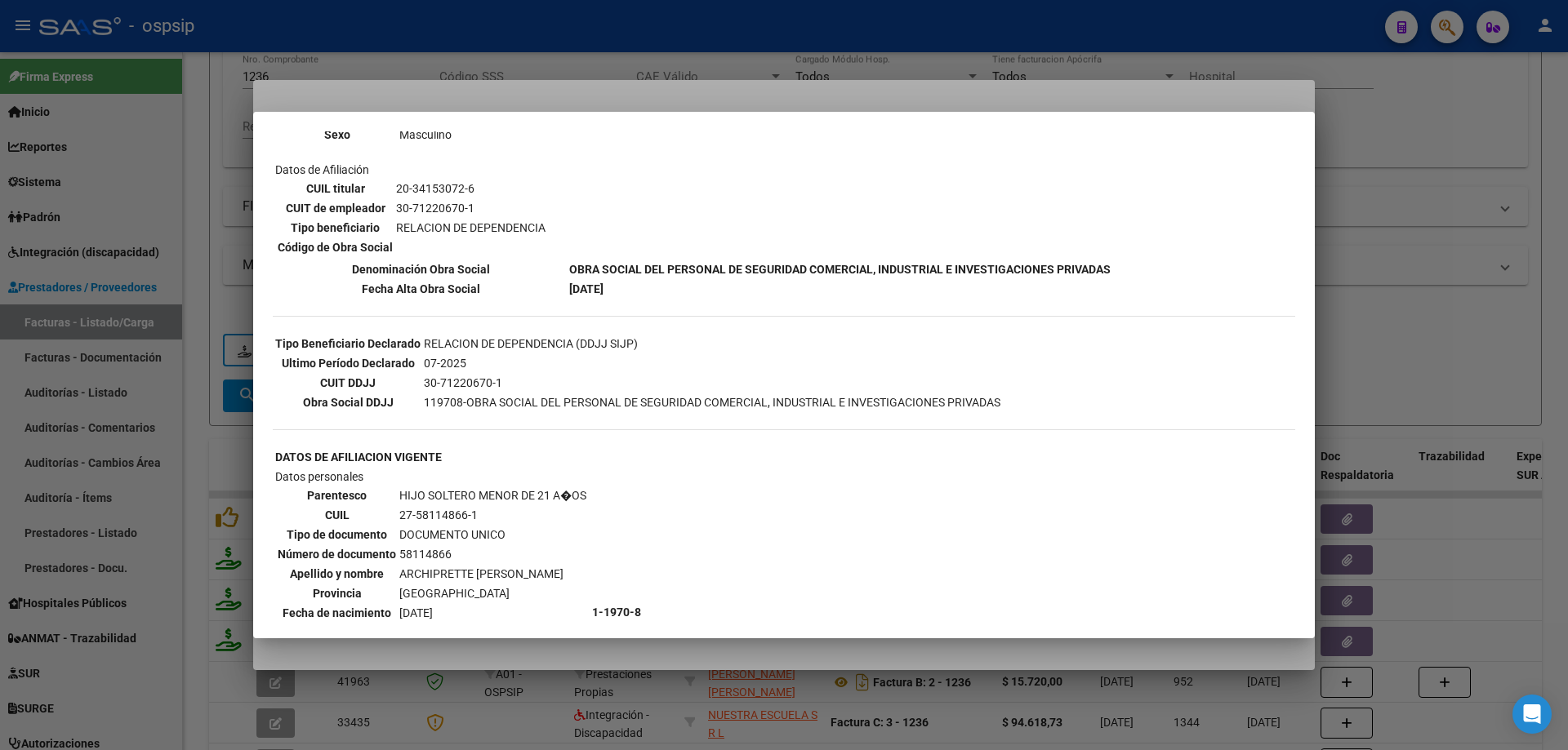
scroll to position [408, 0]
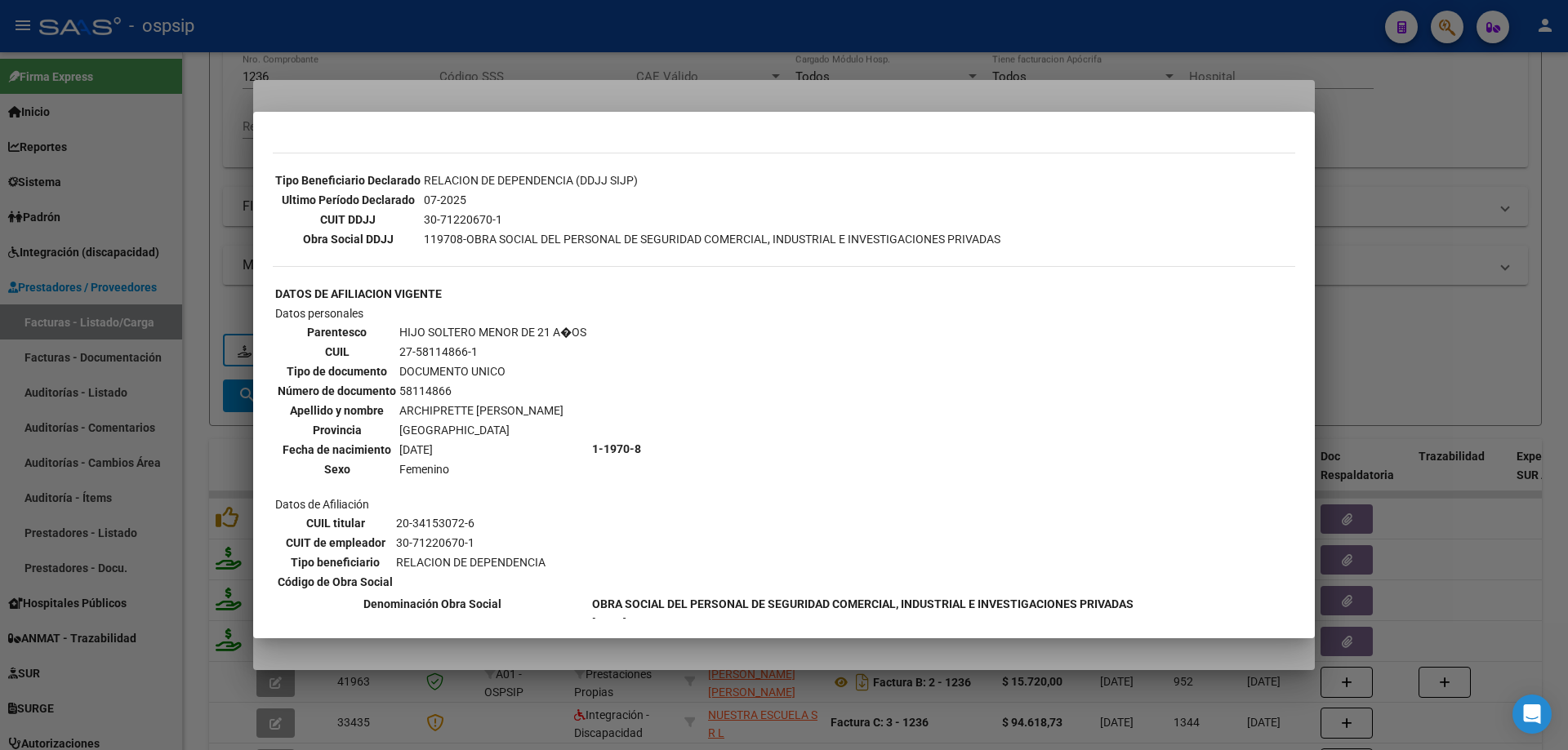
click at [1407, 395] on div at bounding box center [784, 375] width 1568 height 750
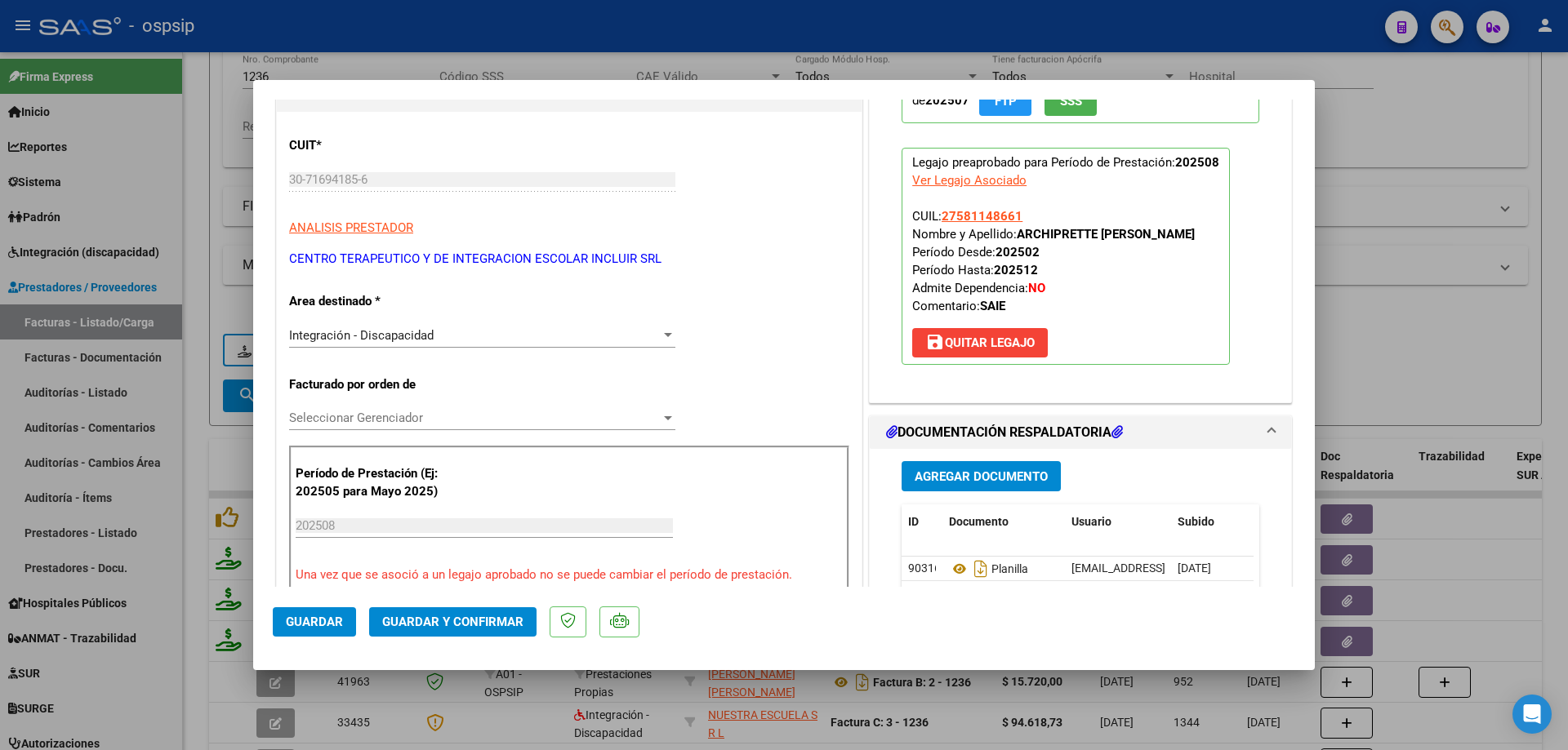
scroll to position [327, 0]
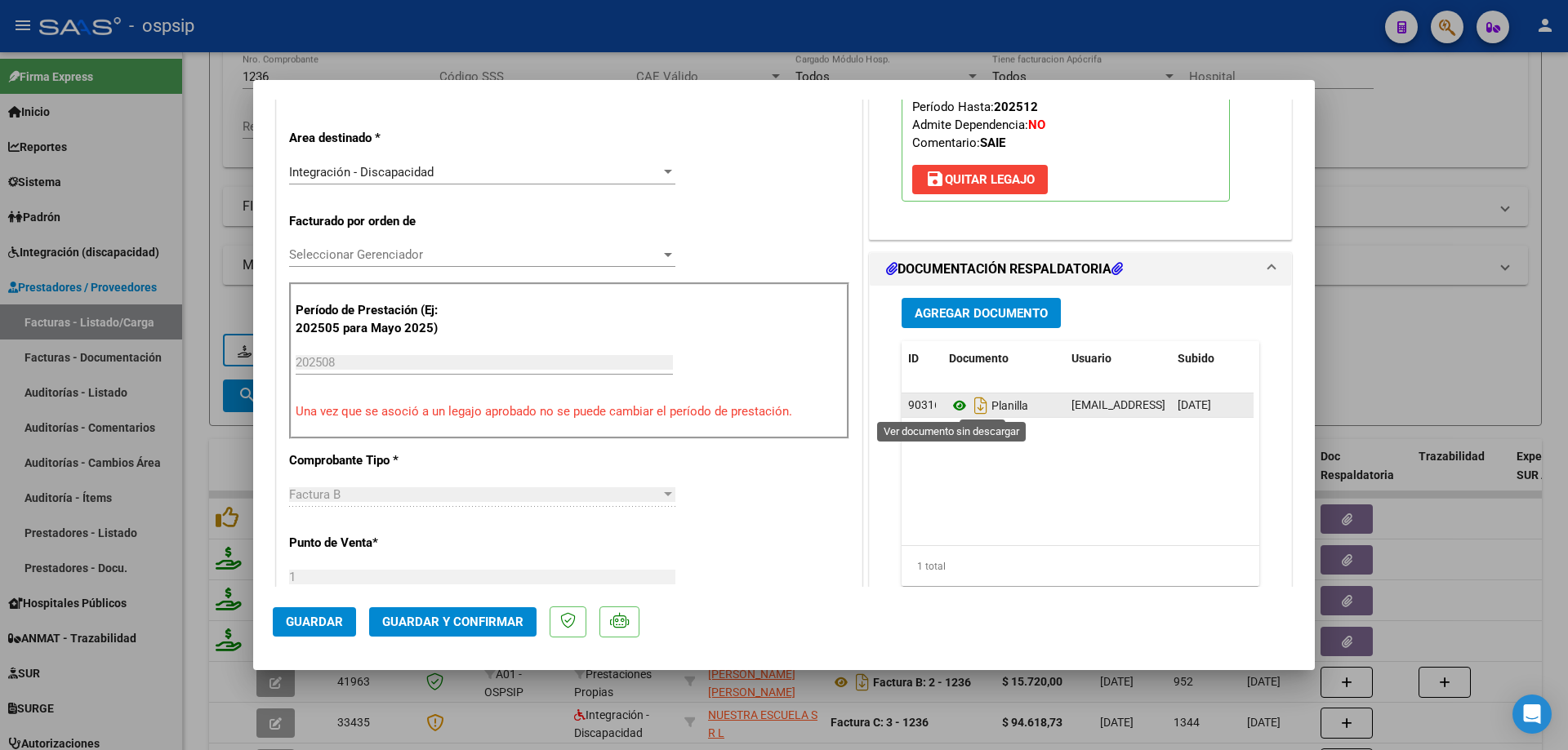
click at [951, 407] on icon at bounding box center [960, 406] width 21 height 19
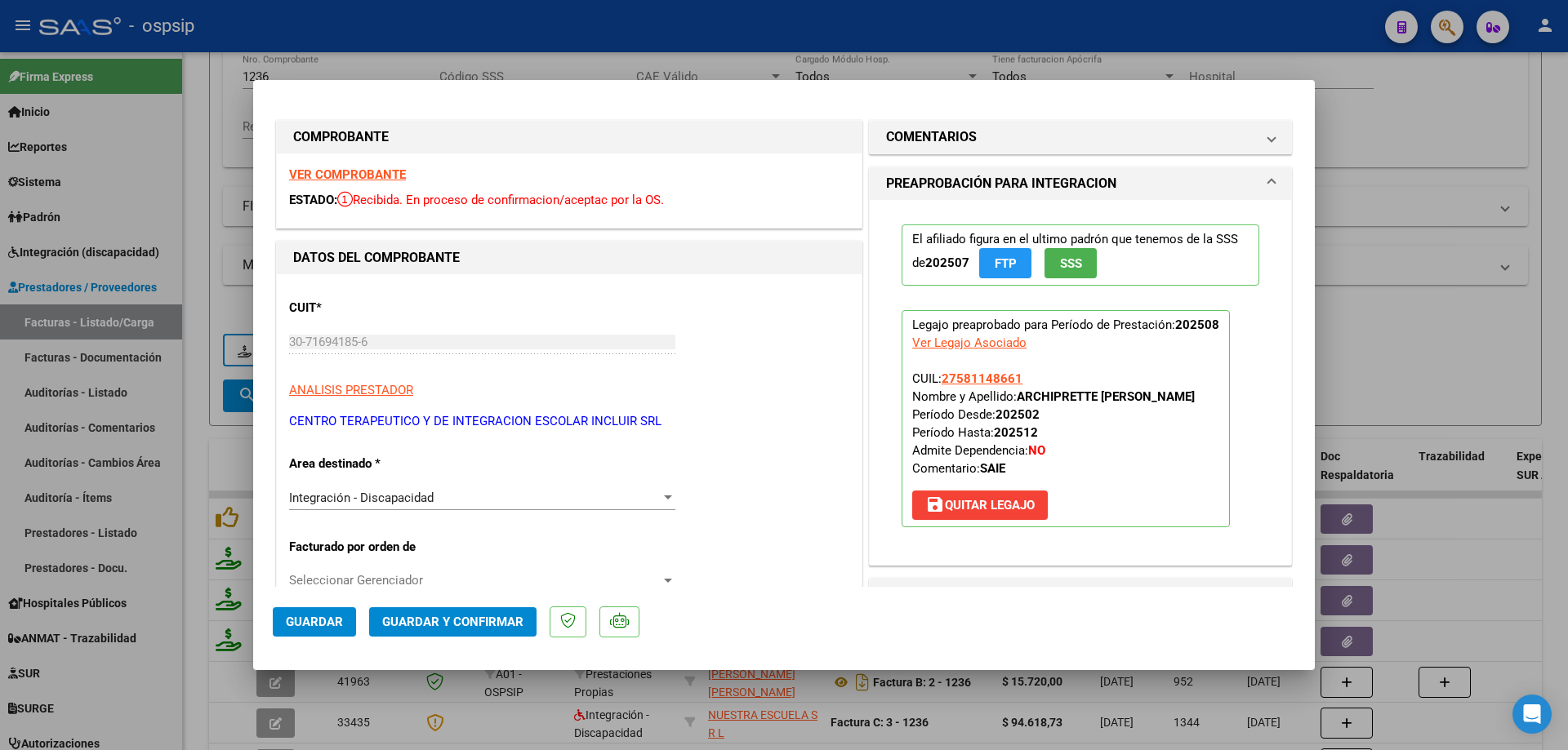
scroll to position [0, 0]
drag, startPoint x: 1018, startPoint y: 377, endPoint x: 936, endPoint y: 381, distance: 82.1
click at [936, 381] on p "Legajo preaprobado para Período de Prestación: 202508 Ver Legajo Asociado CUIL:…" at bounding box center [1066, 419] width 328 height 217
click at [491, 615] on span "Guardar y Confirmar" at bounding box center [452, 622] width 141 height 14
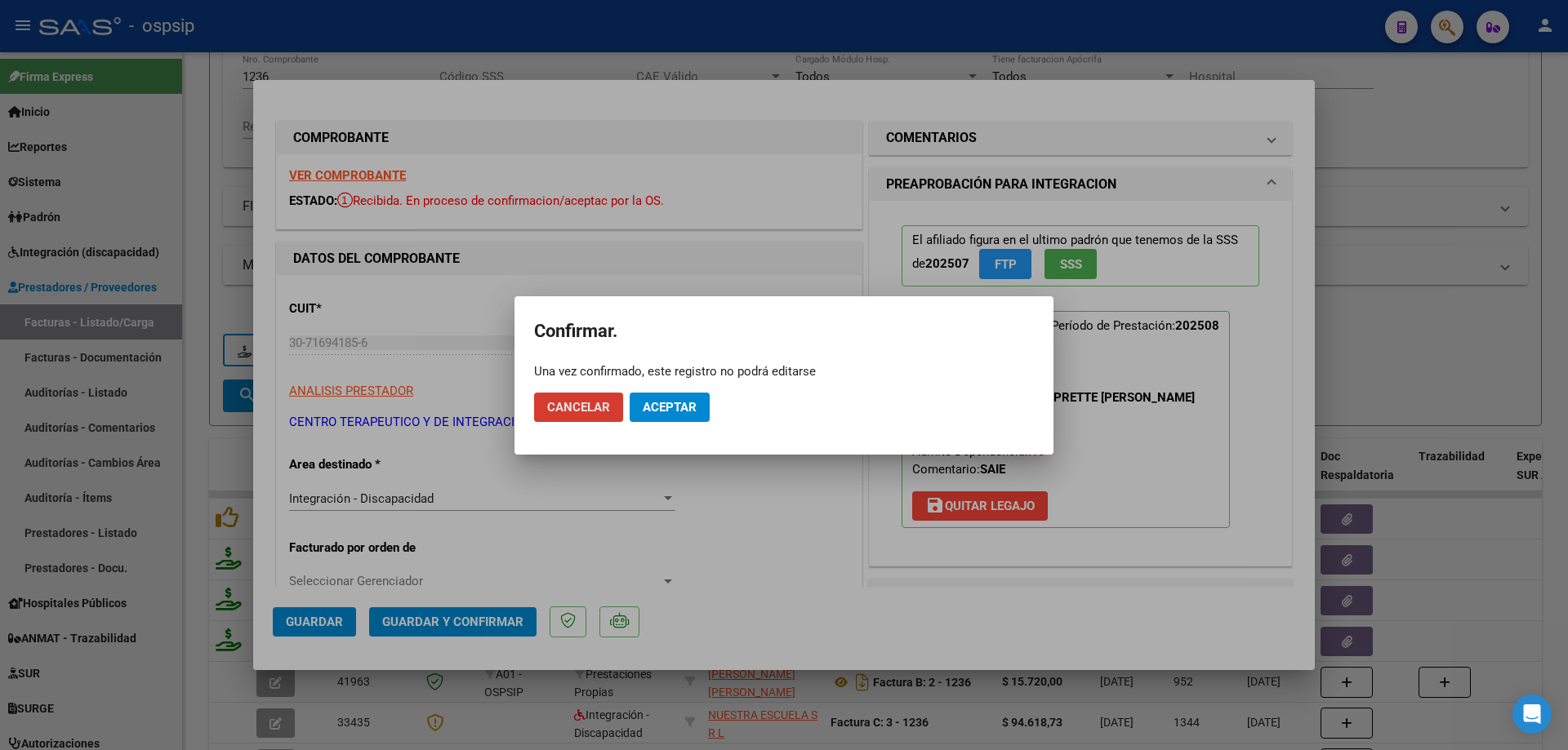
click at [699, 413] on button "Aceptar" at bounding box center [669, 407] width 80 height 29
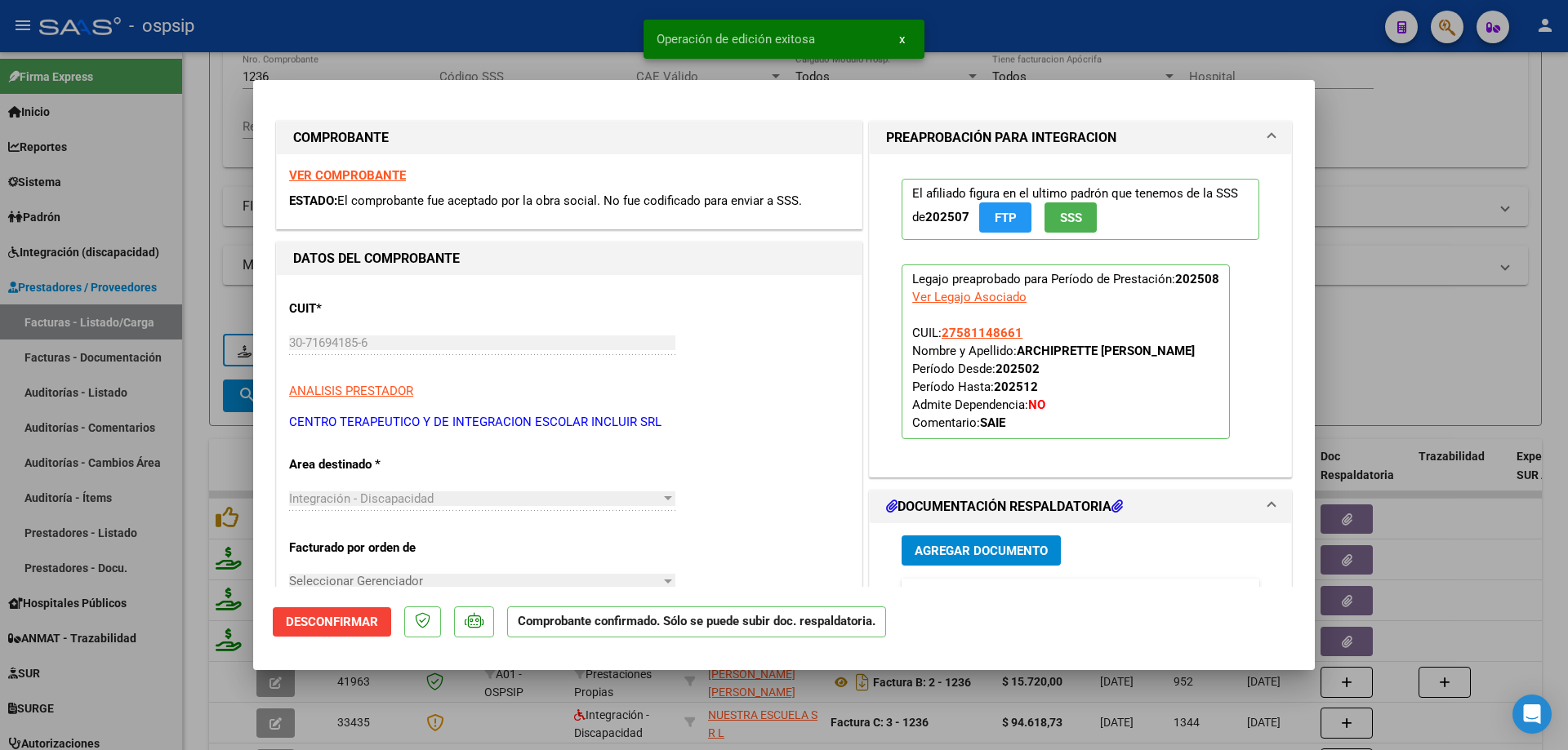
click at [1496, 413] on div at bounding box center [784, 375] width 1568 height 750
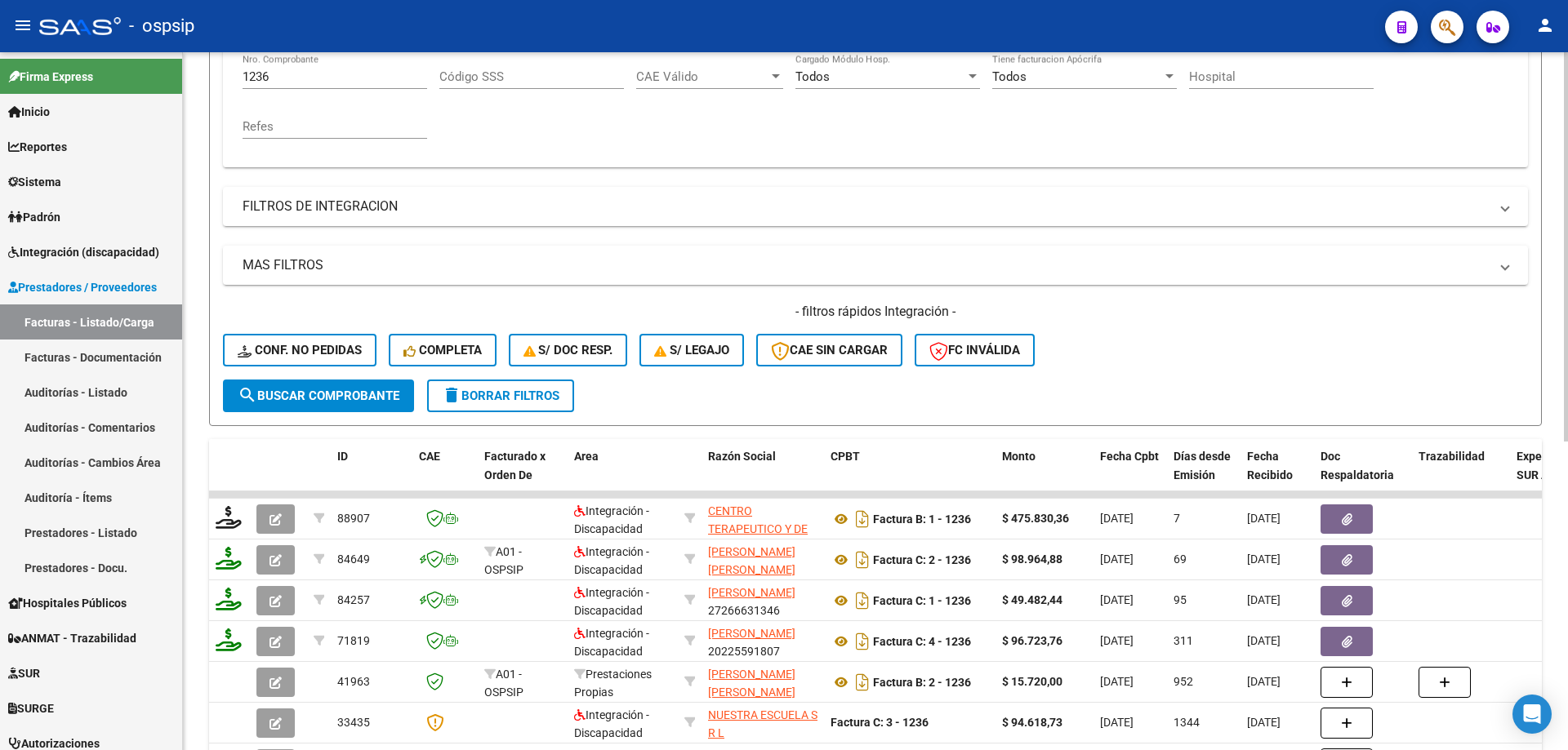
click at [296, 87] on div "1236 Nro. Comprobante" at bounding box center [334, 71] width 184 height 35
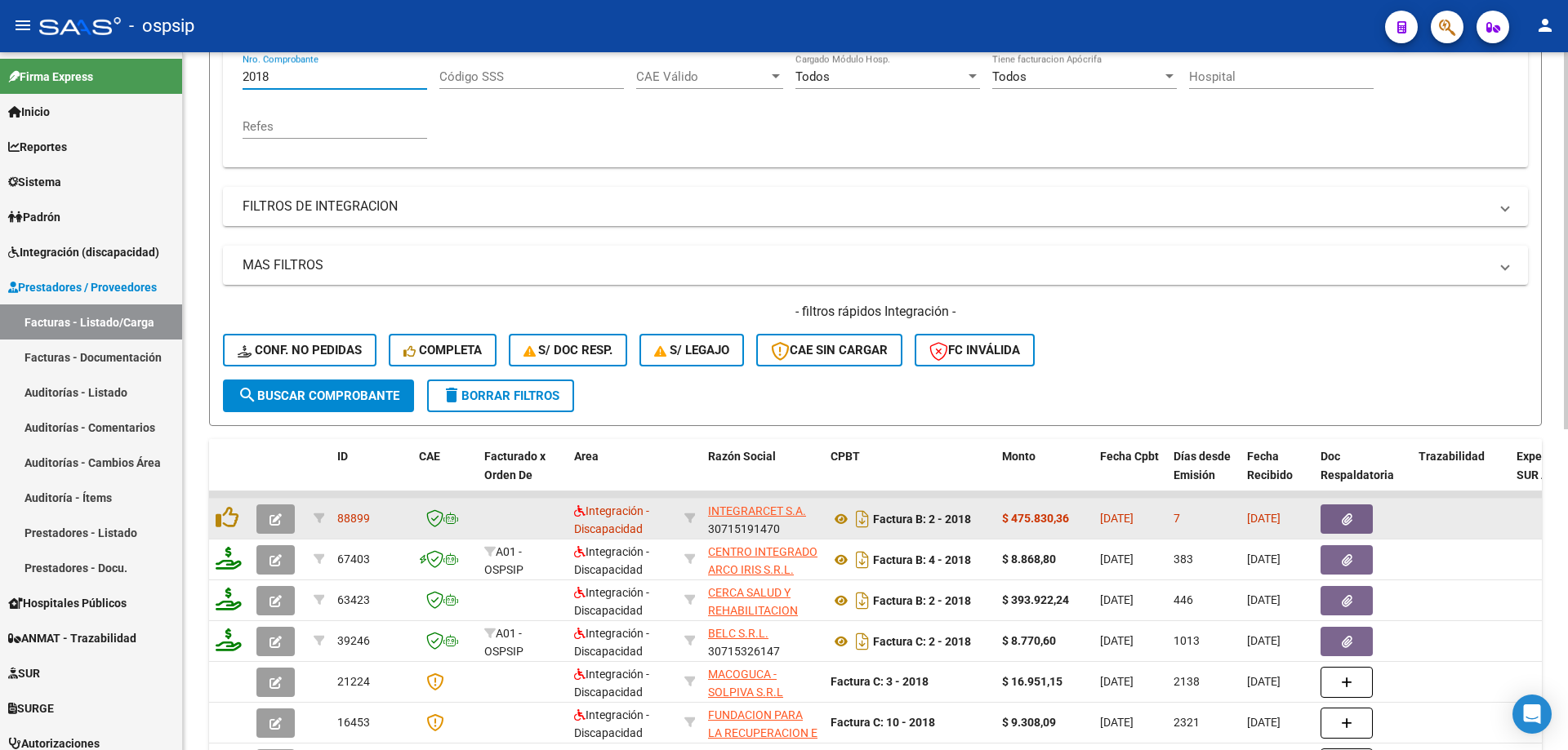
click at [282, 520] on button "button" at bounding box center [276, 519] width 39 height 29
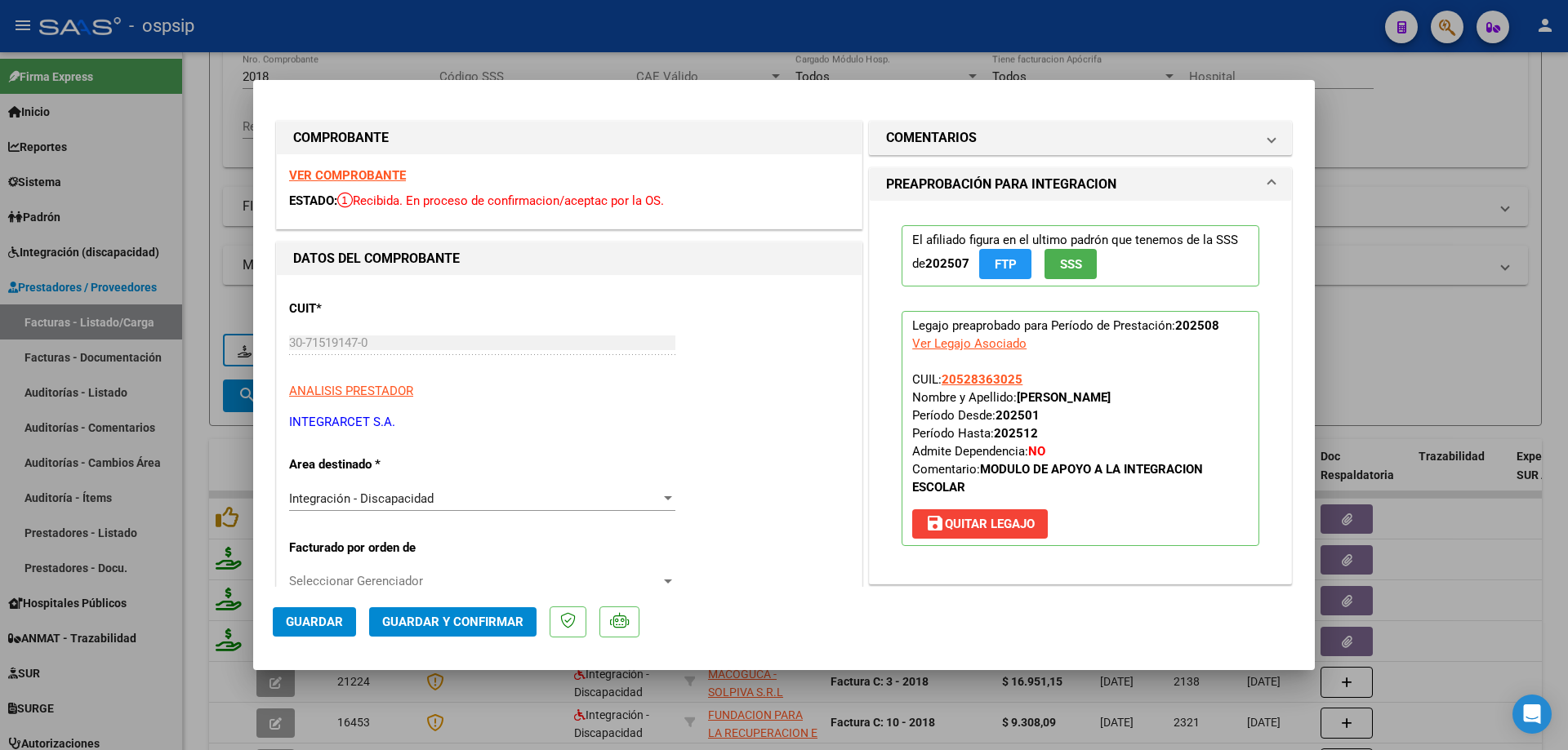
click at [1063, 264] on span "SSS" at bounding box center [1070, 264] width 22 height 14
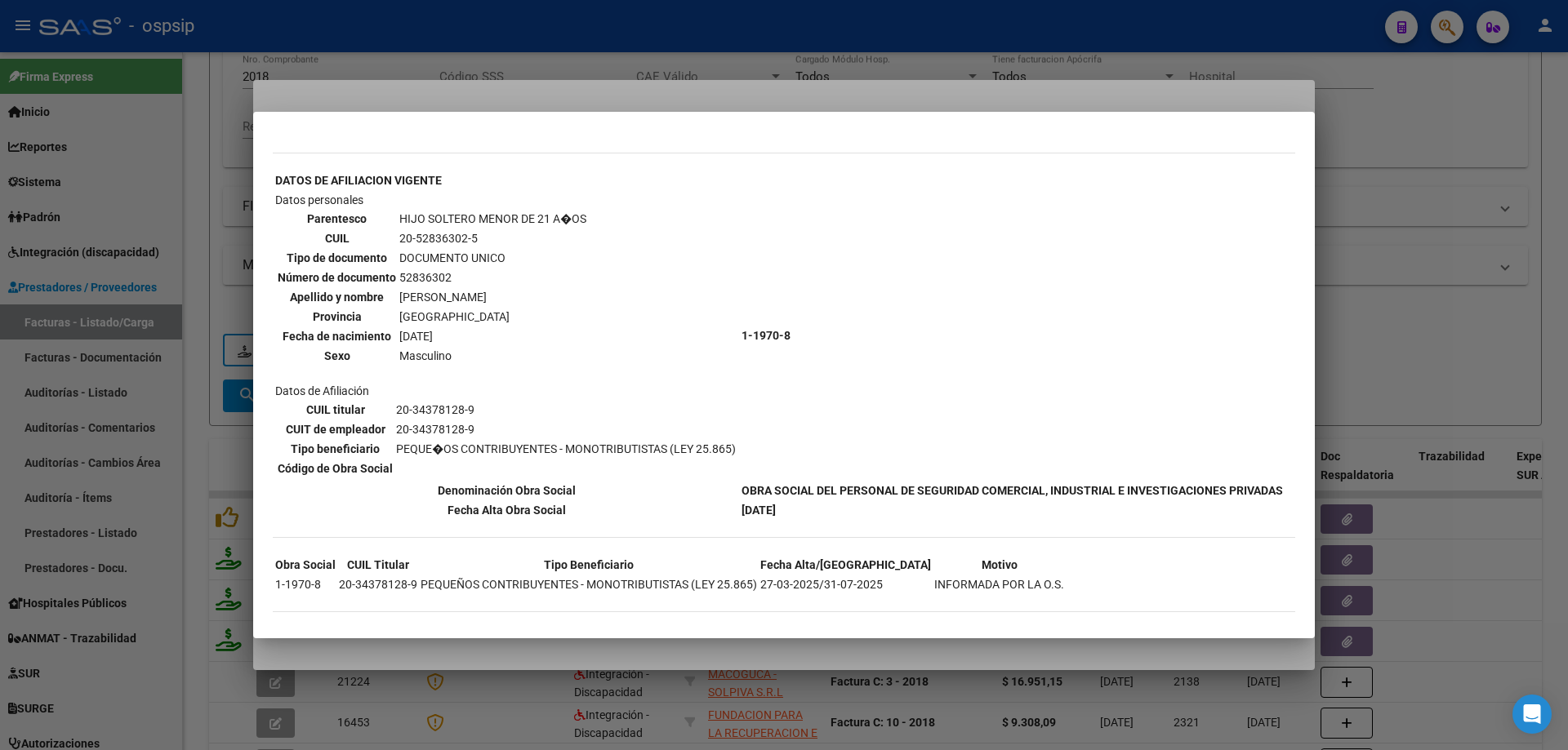
scroll to position [516, 0]
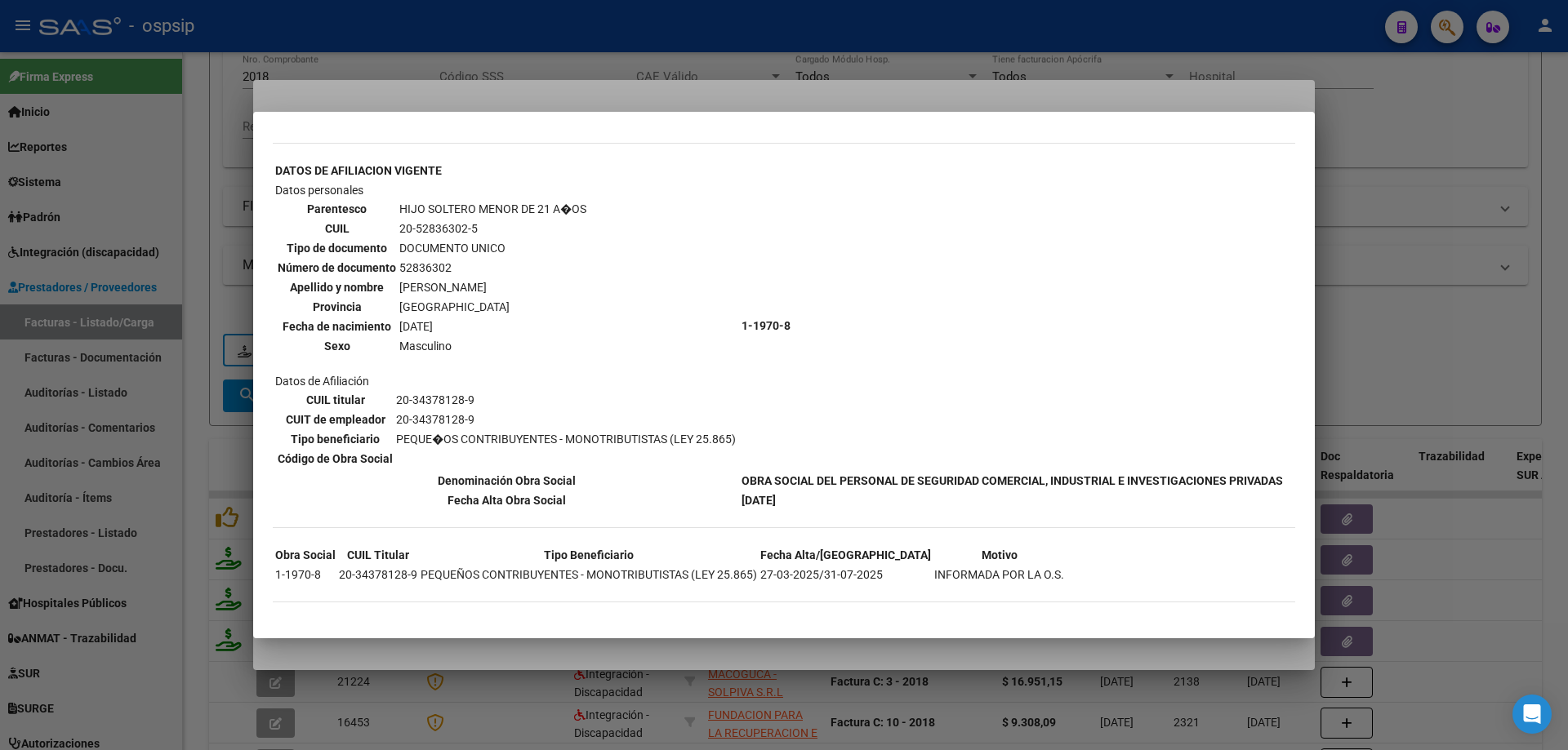
click at [1432, 273] on div at bounding box center [784, 375] width 1568 height 750
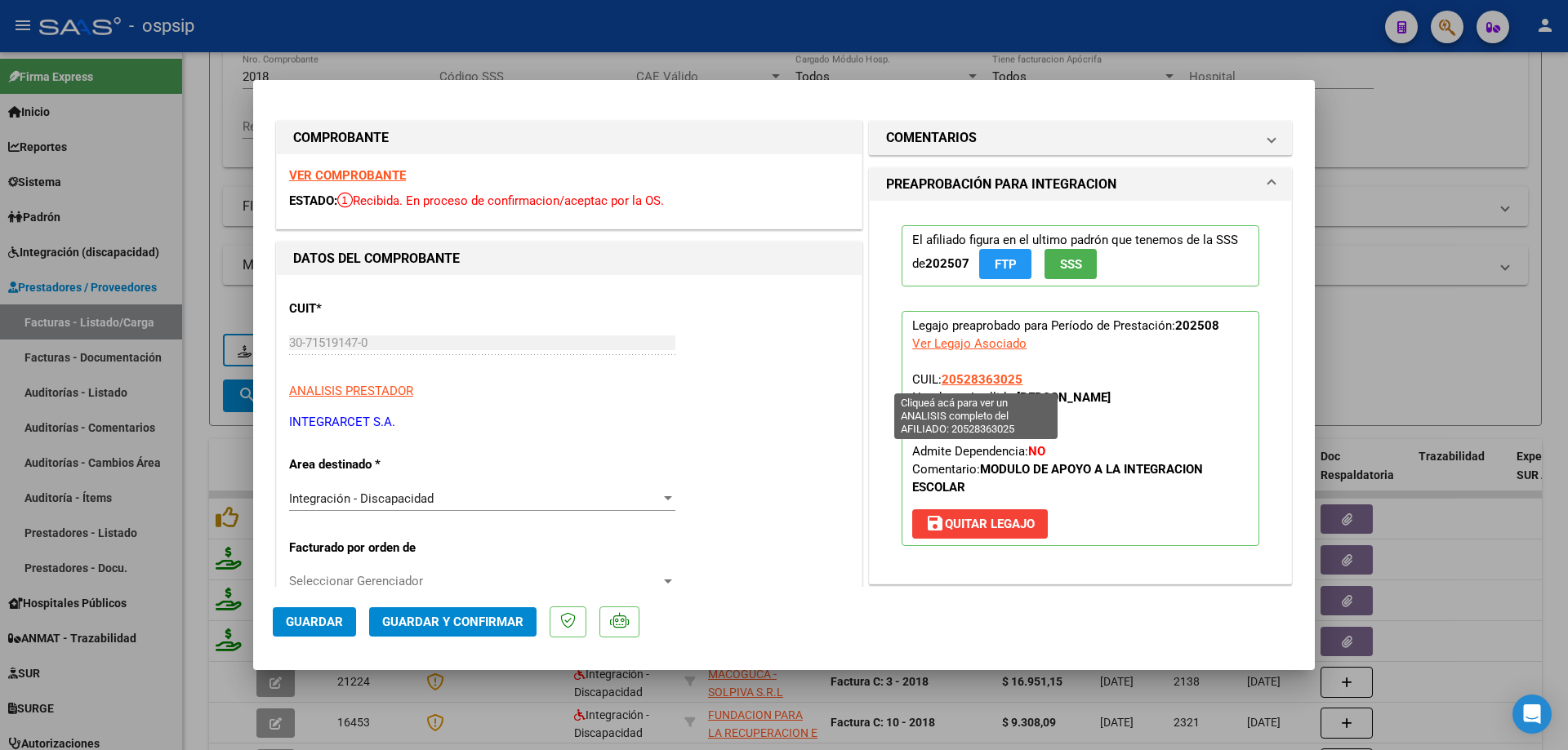
click at [976, 382] on span "20528363025" at bounding box center [982, 379] width 81 height 14
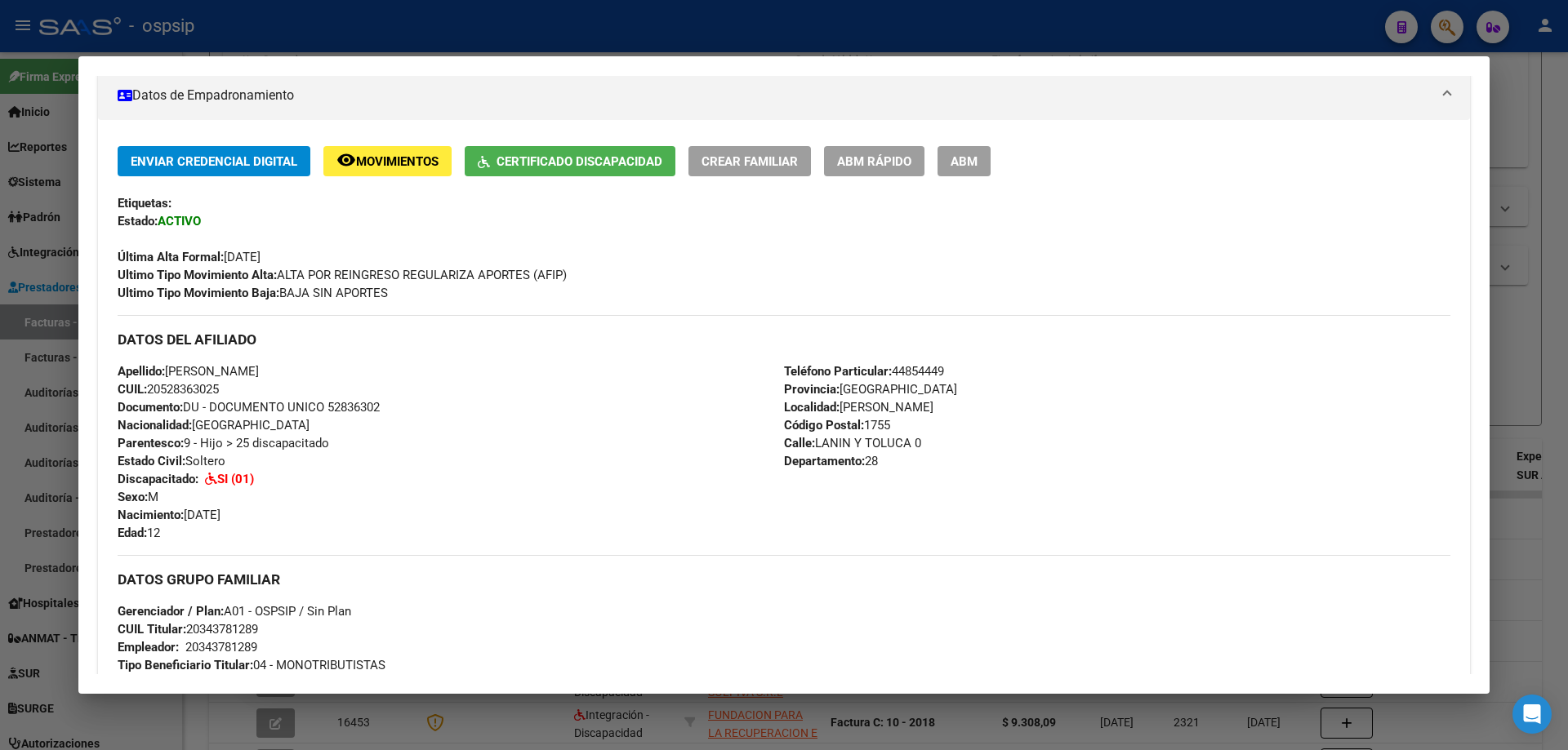
scroll to position [125, 0]
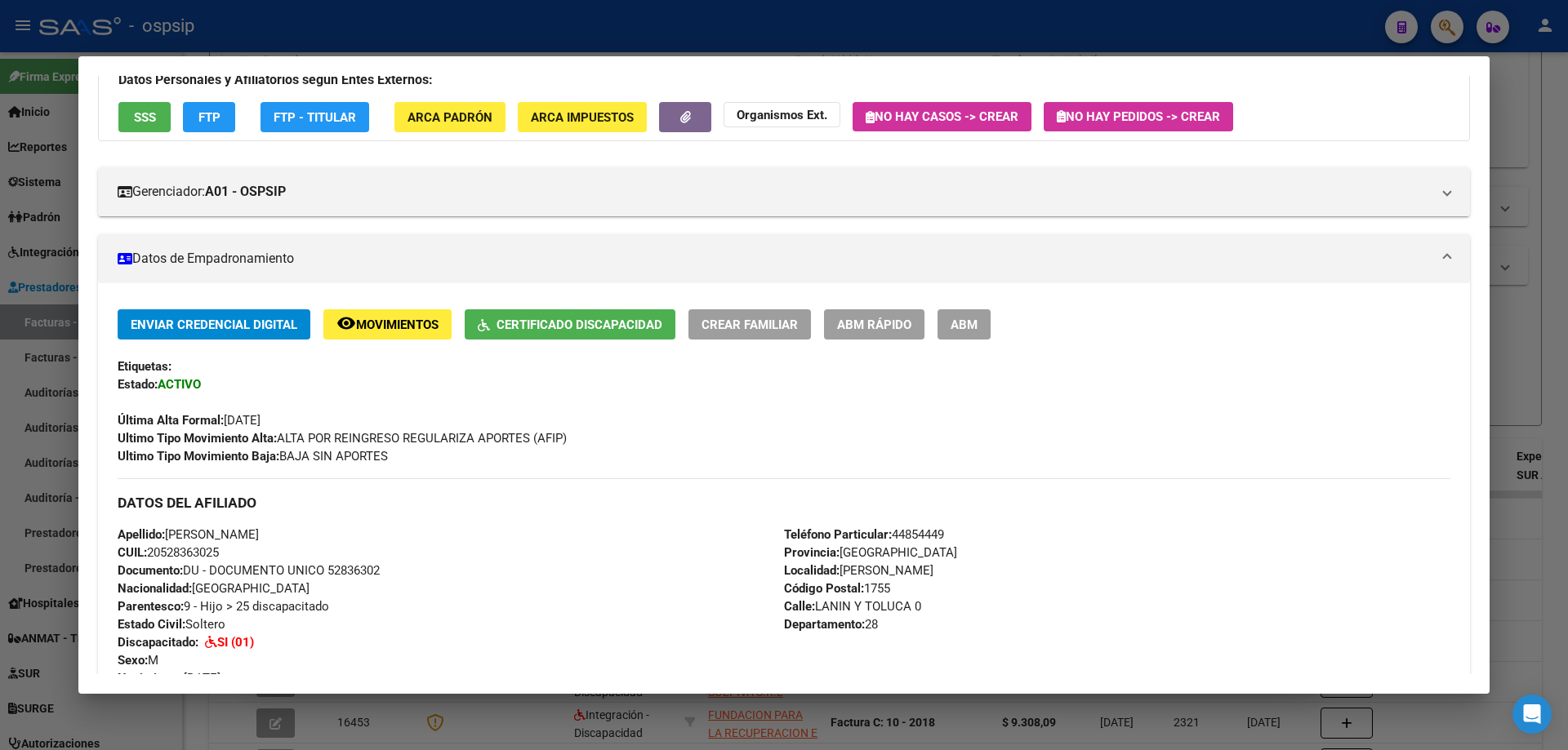
click at [1542, 317] on div at bounding box center [784, 375] width 1568 height 750
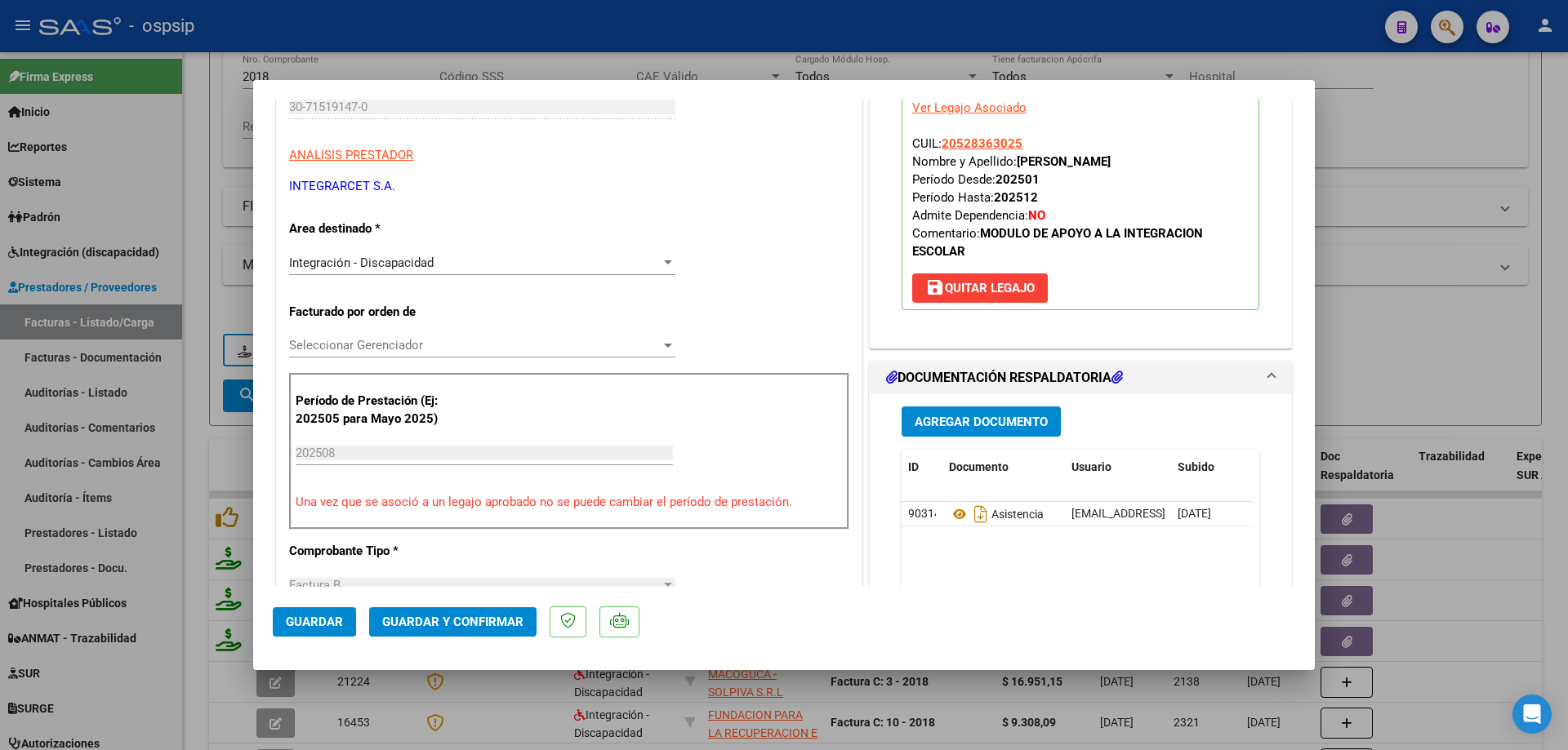
scroll to position [245, 0]
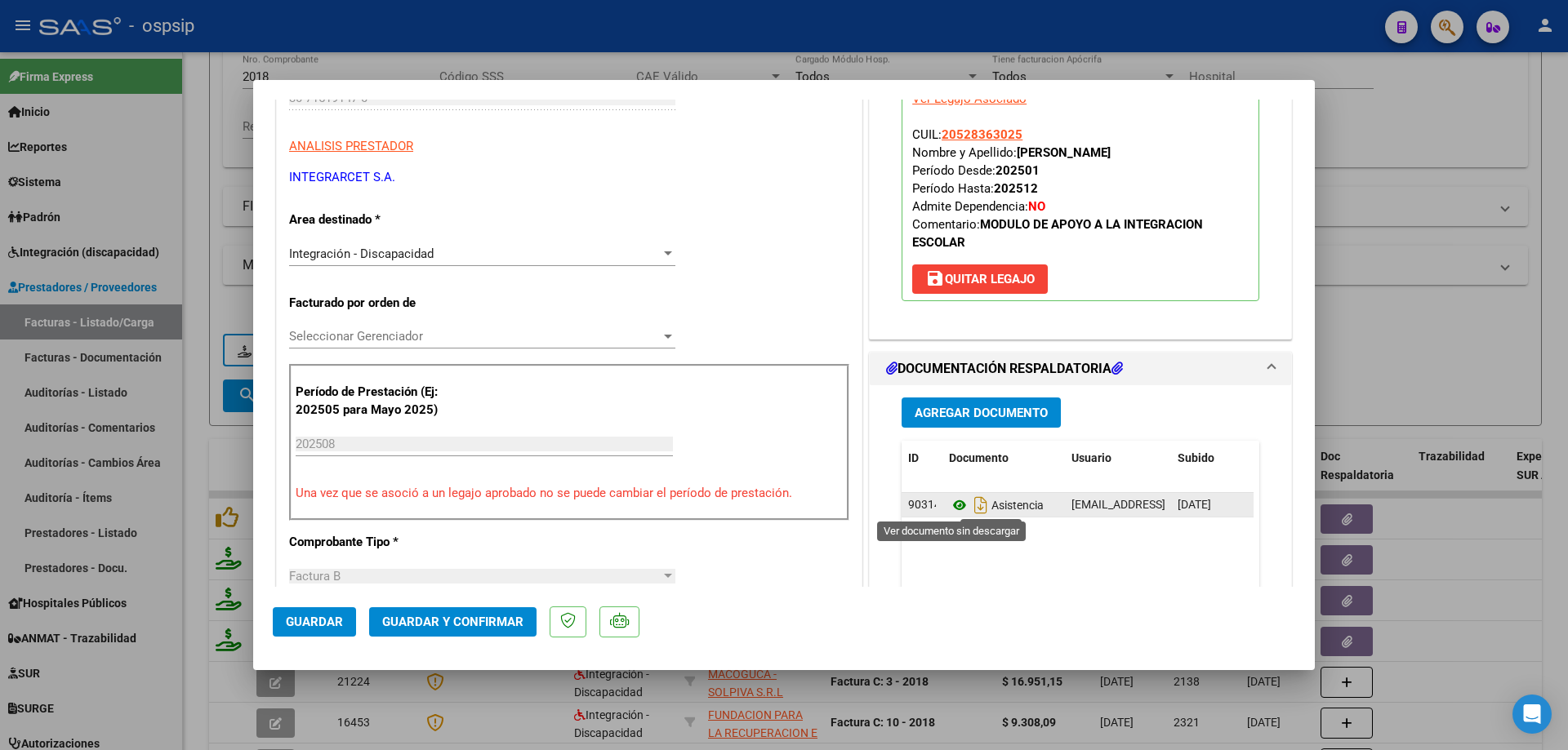
click at [954, 503] on icon at bounding box center [960, 505] width 21 height 19
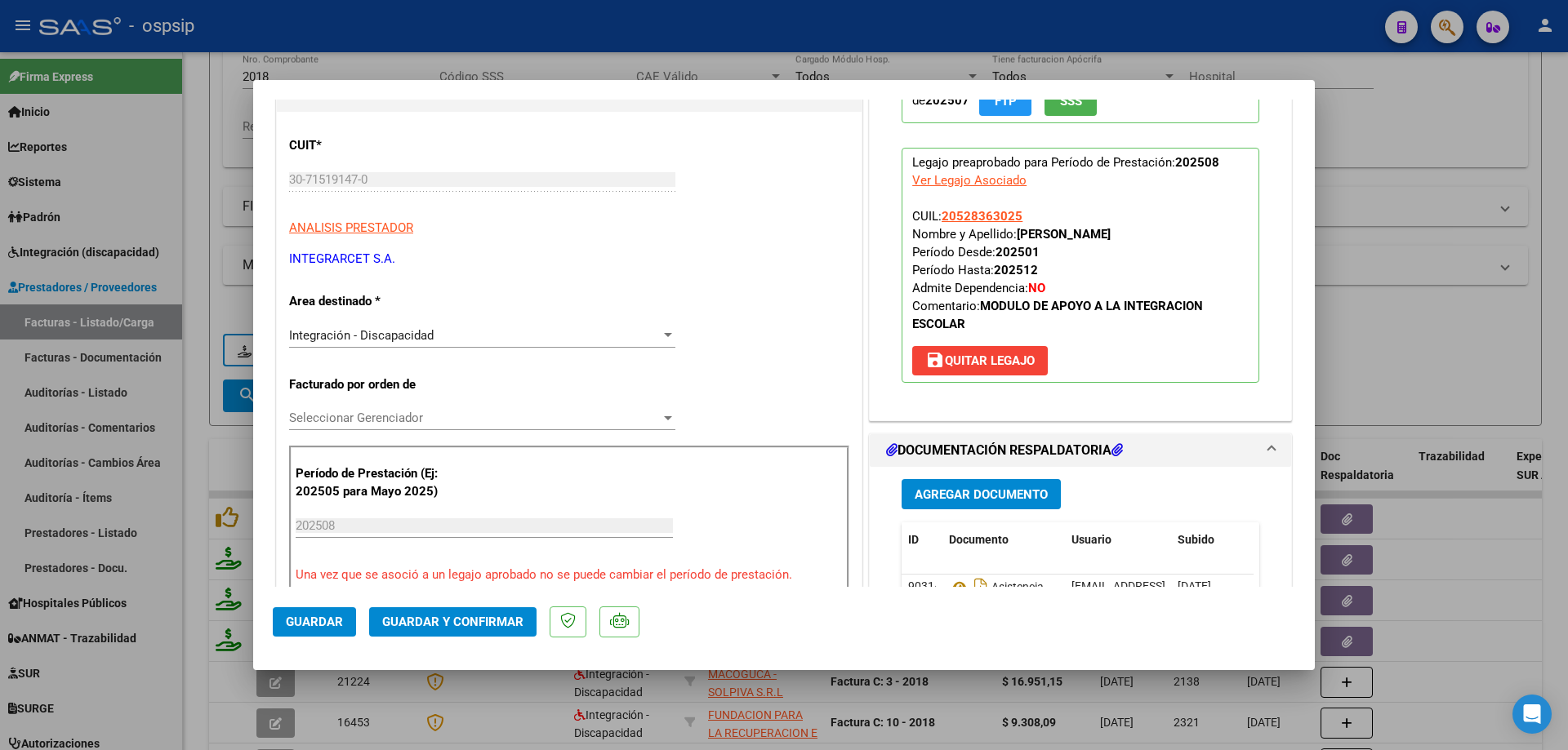
scroll to position [82, 0]
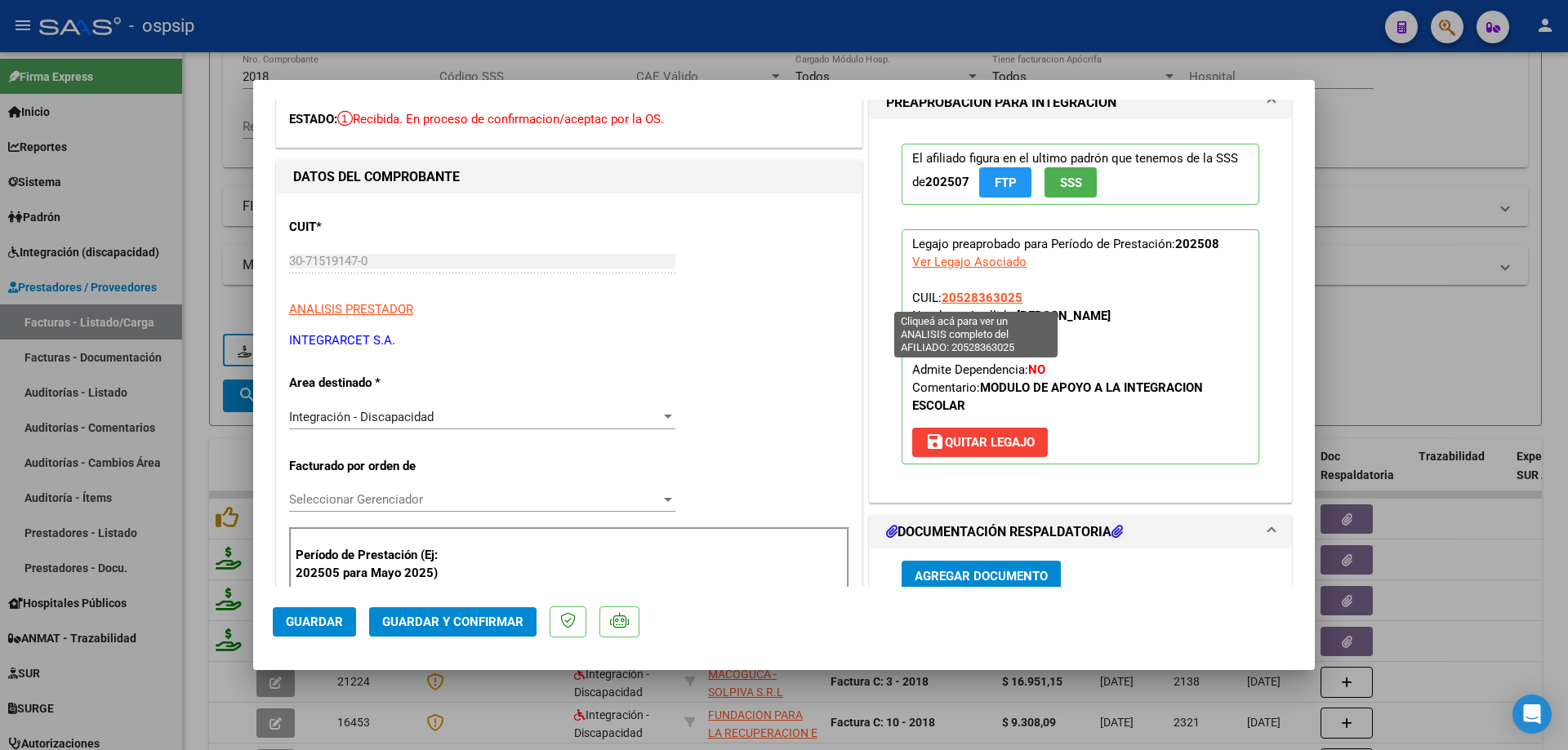
drag, startPoint x: 1016, startPoint y: 295, endPoint x: 936, endPoint y: 294, distance: 80.0
click at [936, 294] on p "Legajo preaprobado para Período de Prestación: 202508 Ver Legajo Asociado CUIL:…" at bounding box center [1080, 347] width 358 height 235
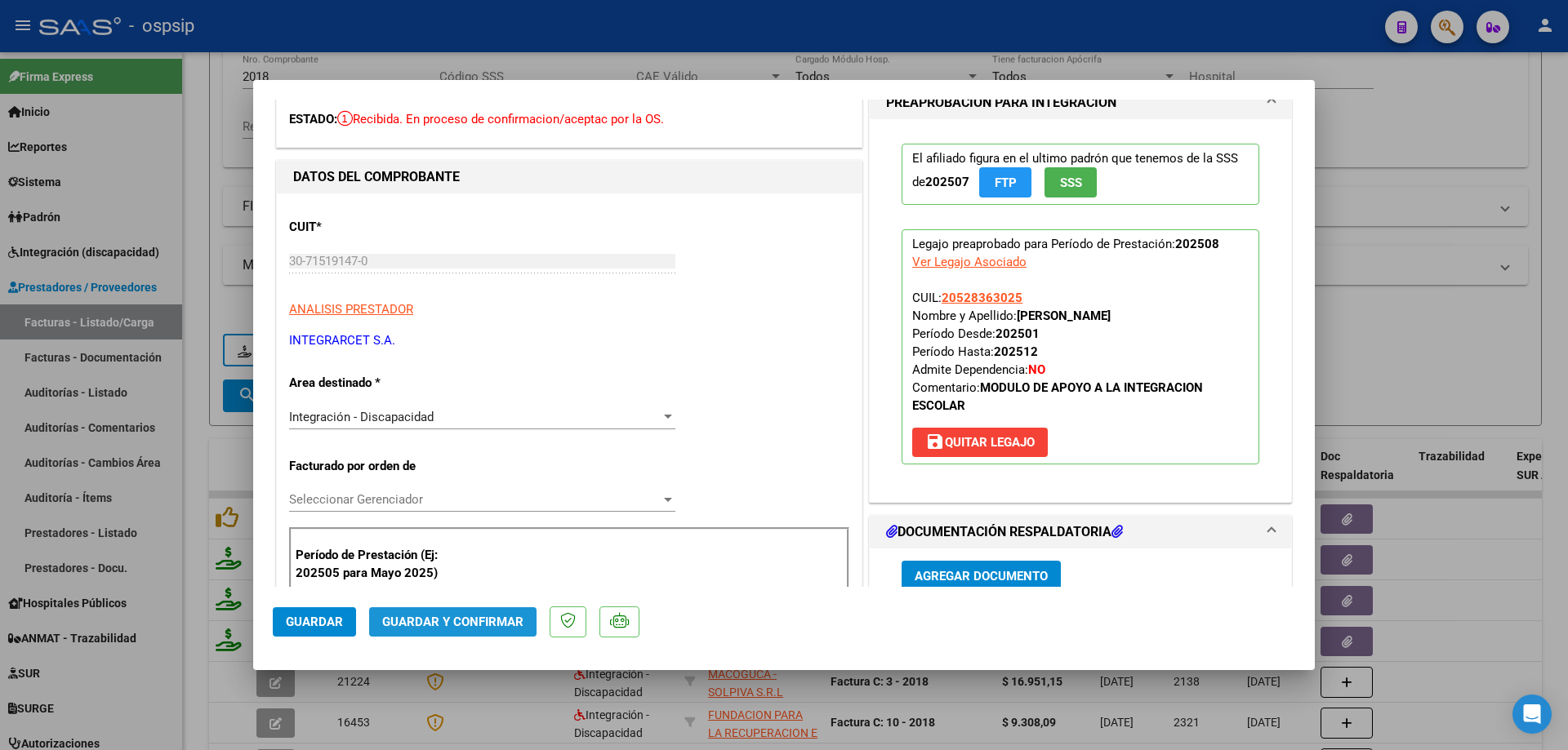
click at [487, 625] on span "Guardar y Confirmar" at bounding box center [452, 622] width 141 height 14
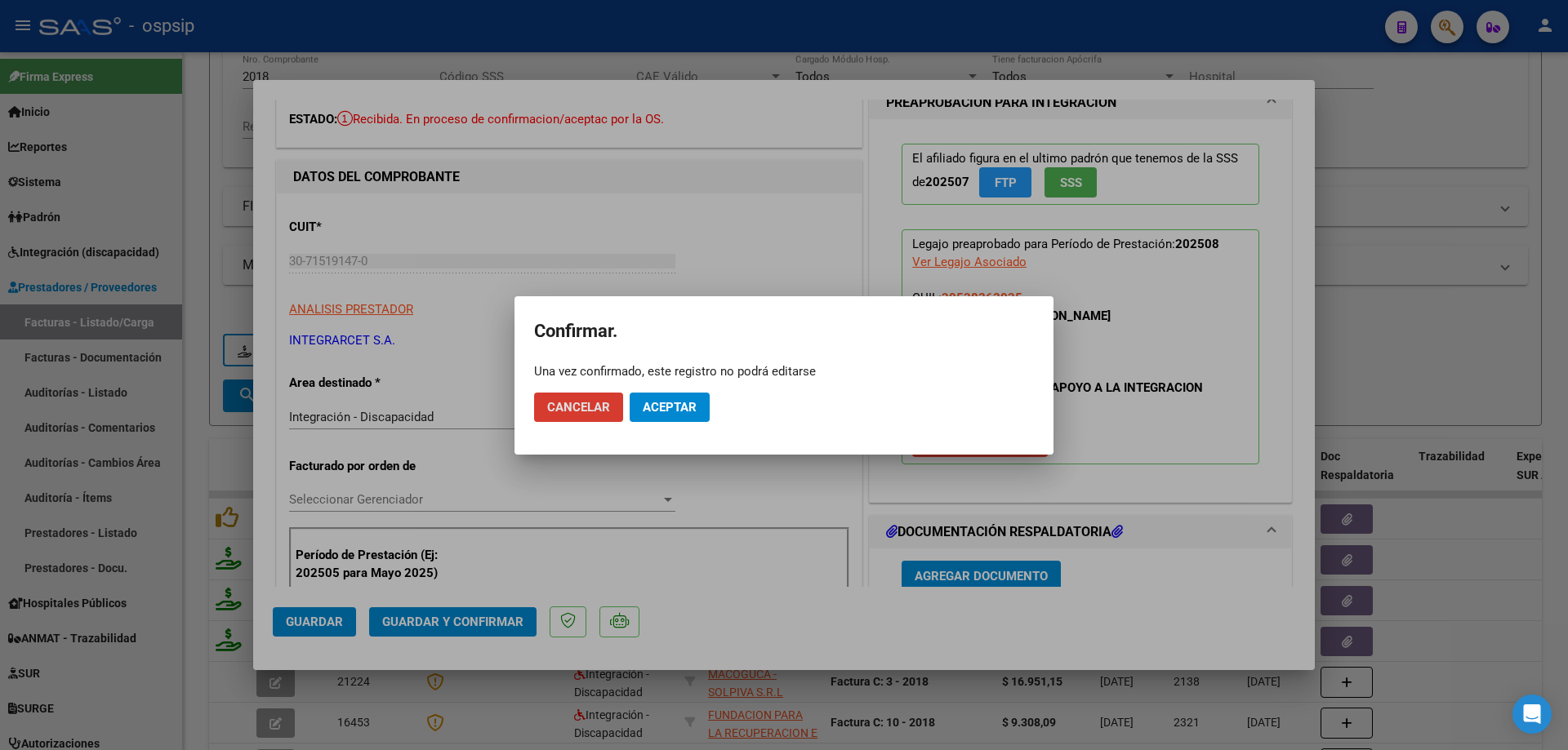
click at [657, 409] on span "Aceptar" at bounding box center [669, 407] width 54 height 14
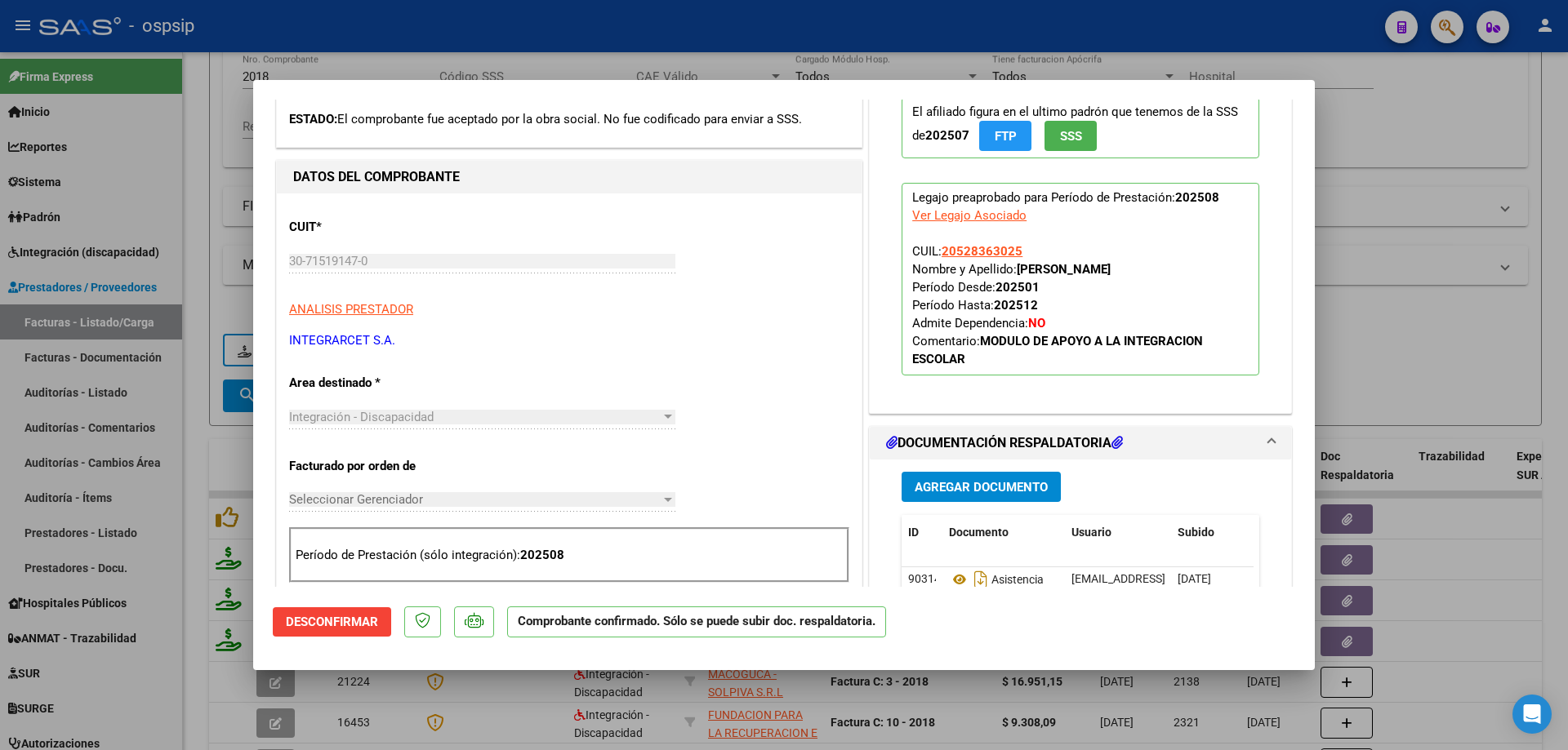
click at [1376, 307] on div at bounding box center [784, 375] width 1568 height 750
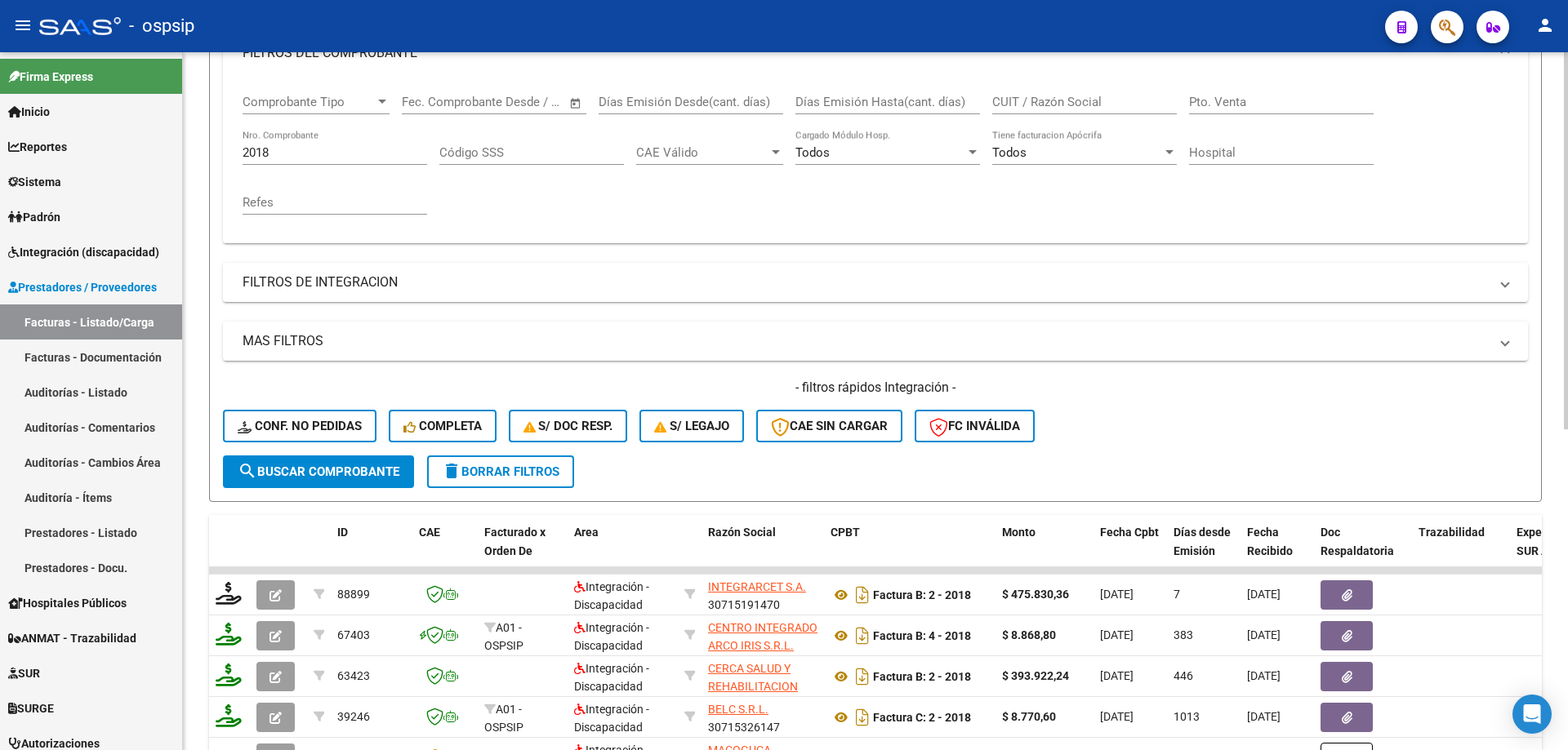
scroll to position [163, 0]
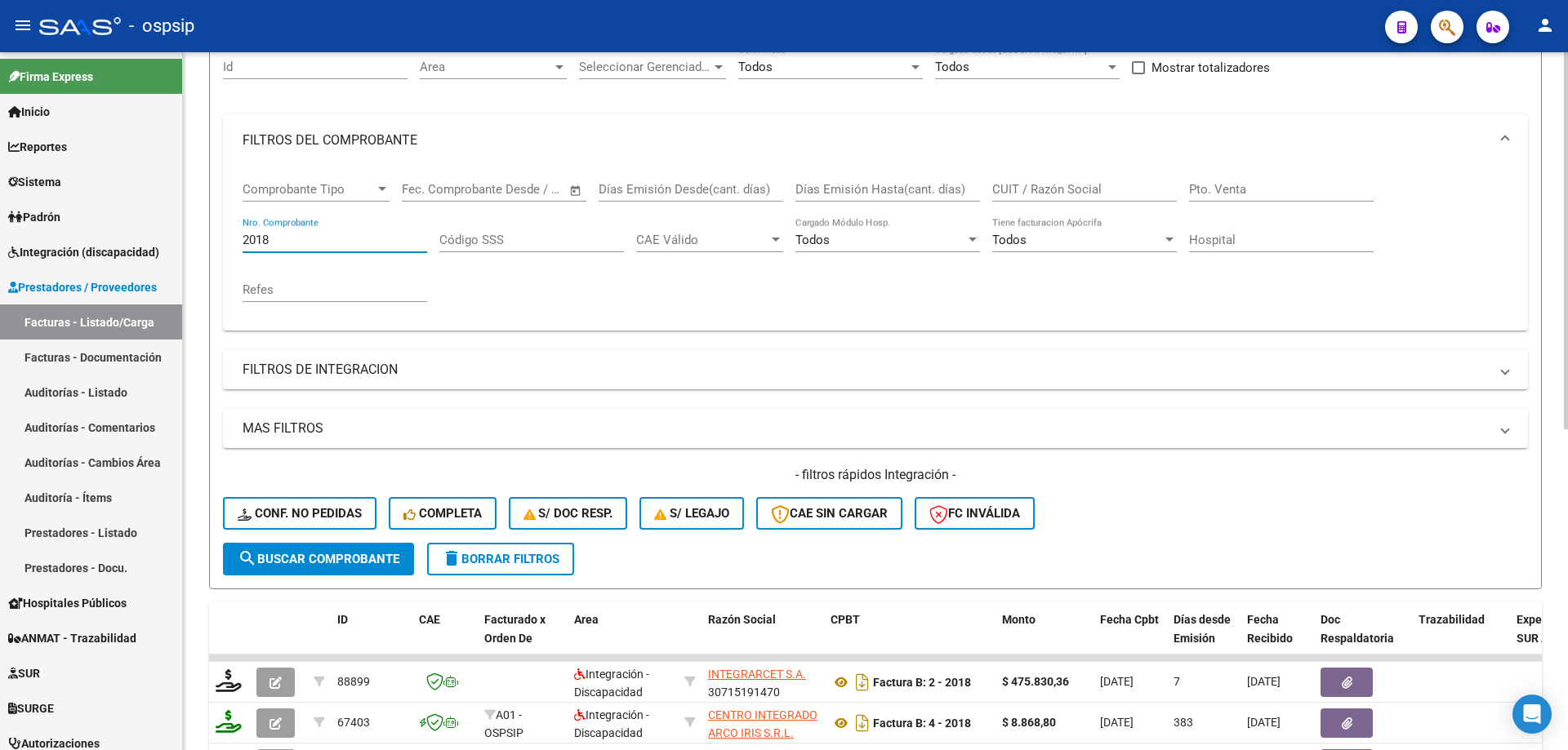
click at [311, 236] on input "2018" at bounding box center [334, 239] width 184 height 14
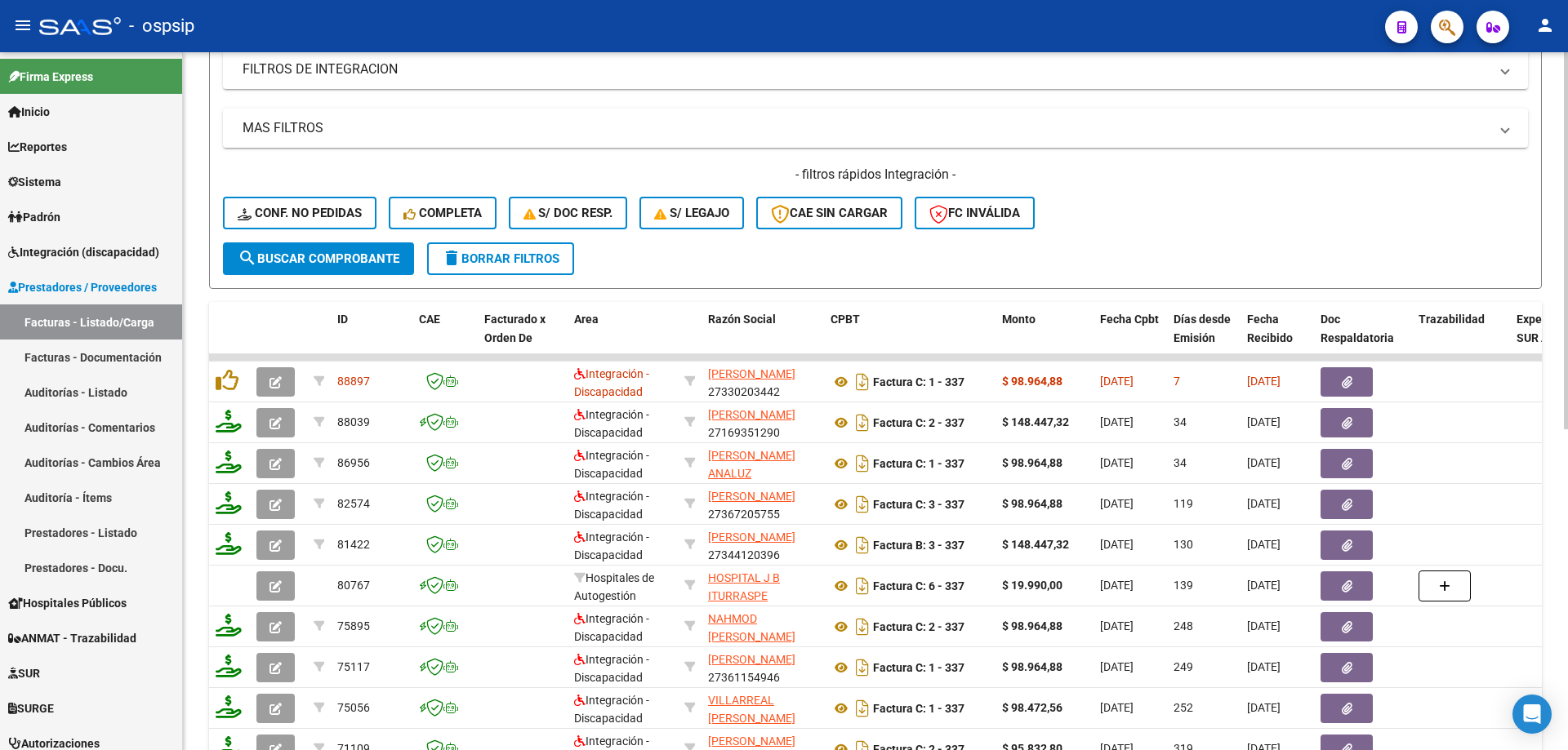
scroll to position [490, 0]
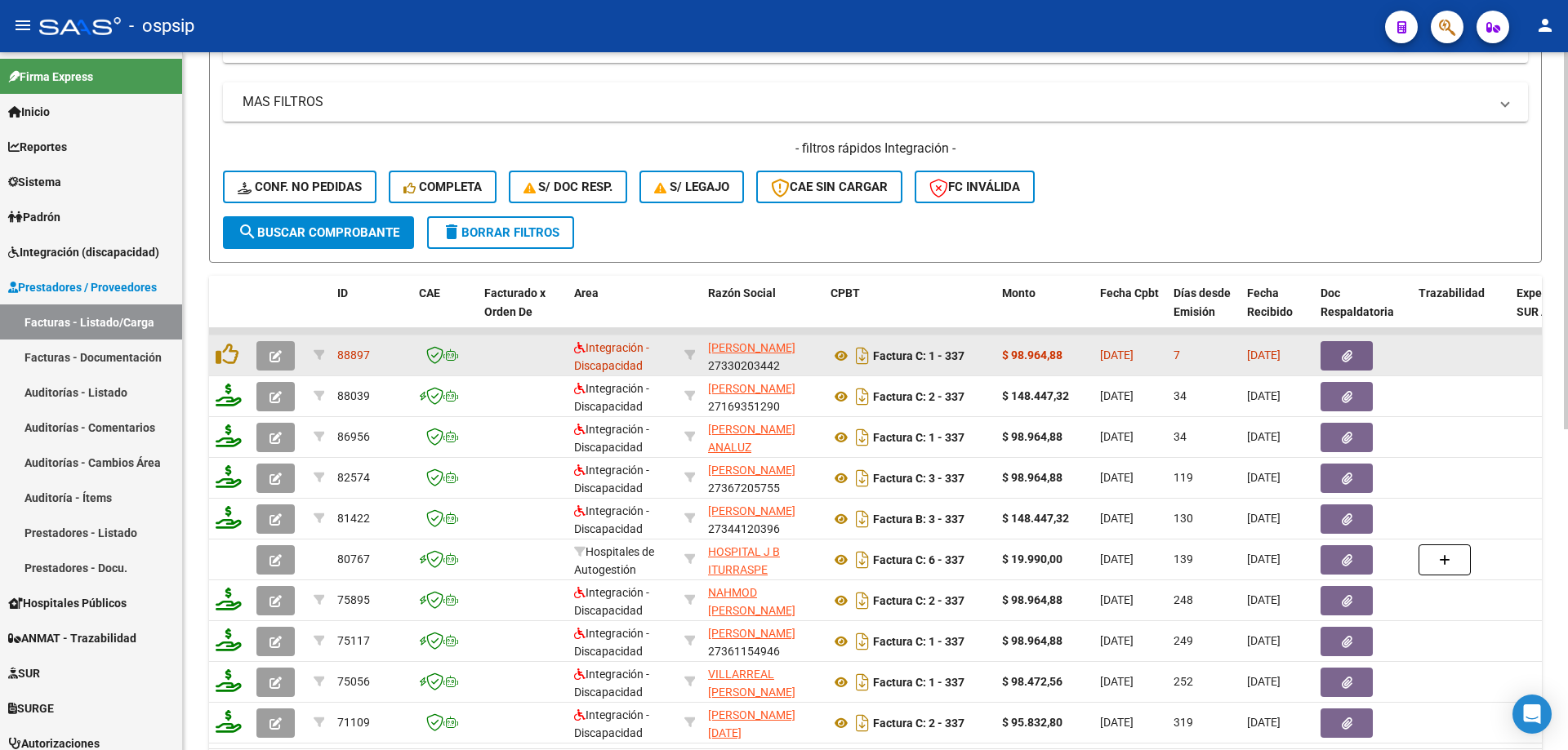
click at [276, 356] on icon "button" at bounding box center [275, 356] width 13 height 13
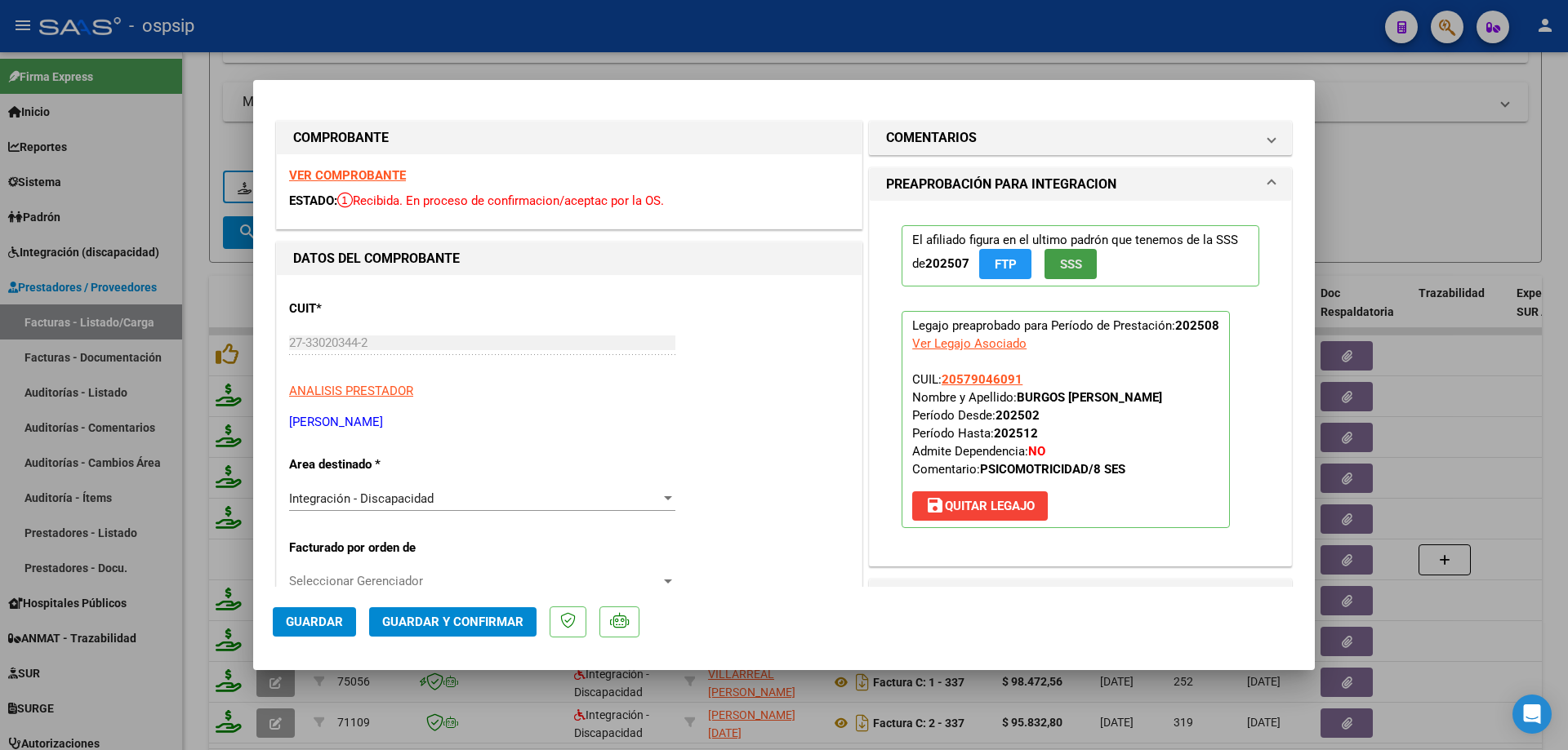
click at [1060, 258] on span "SSS" at bounding box center [1070, 264] width 22 height 14
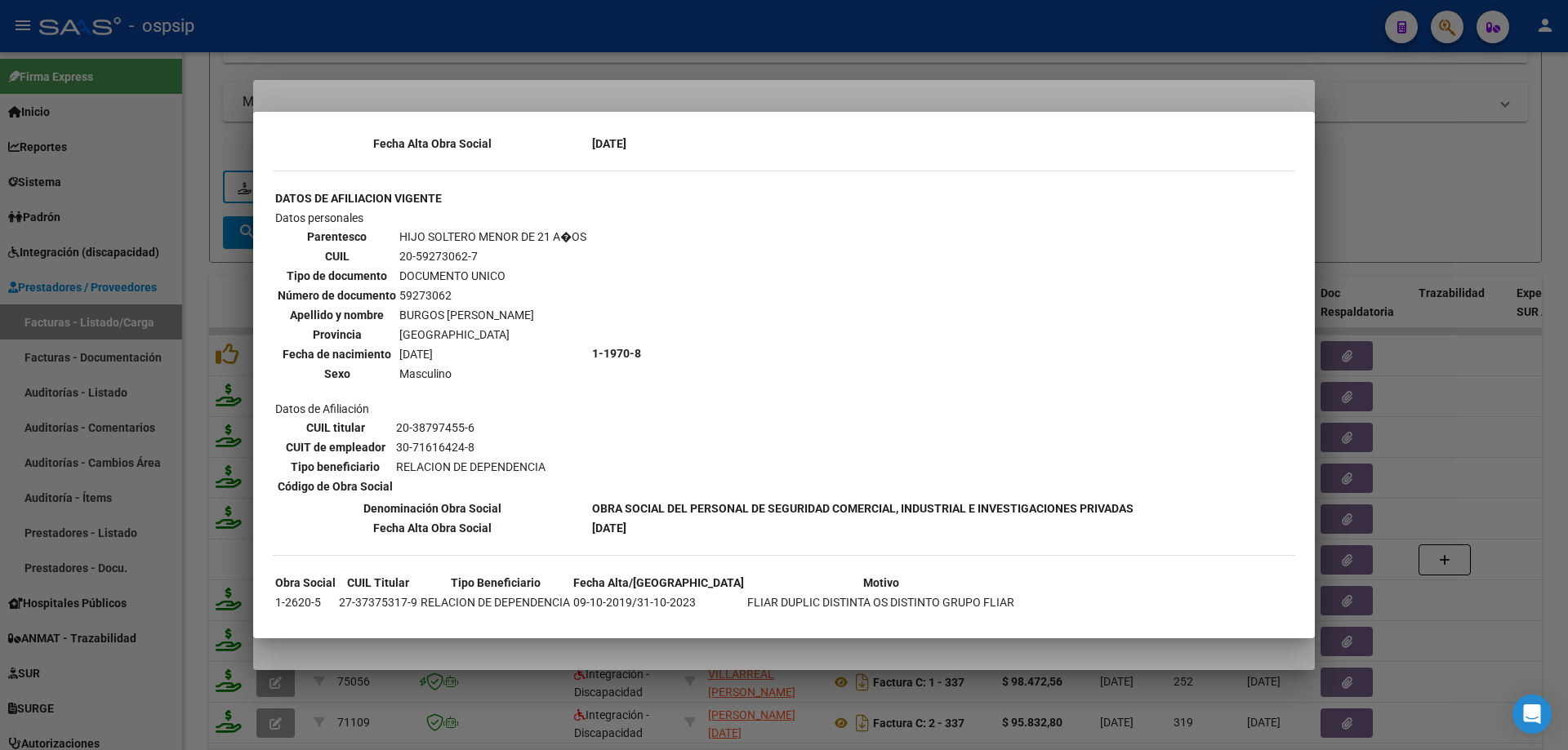
scroll to position [897, 0]
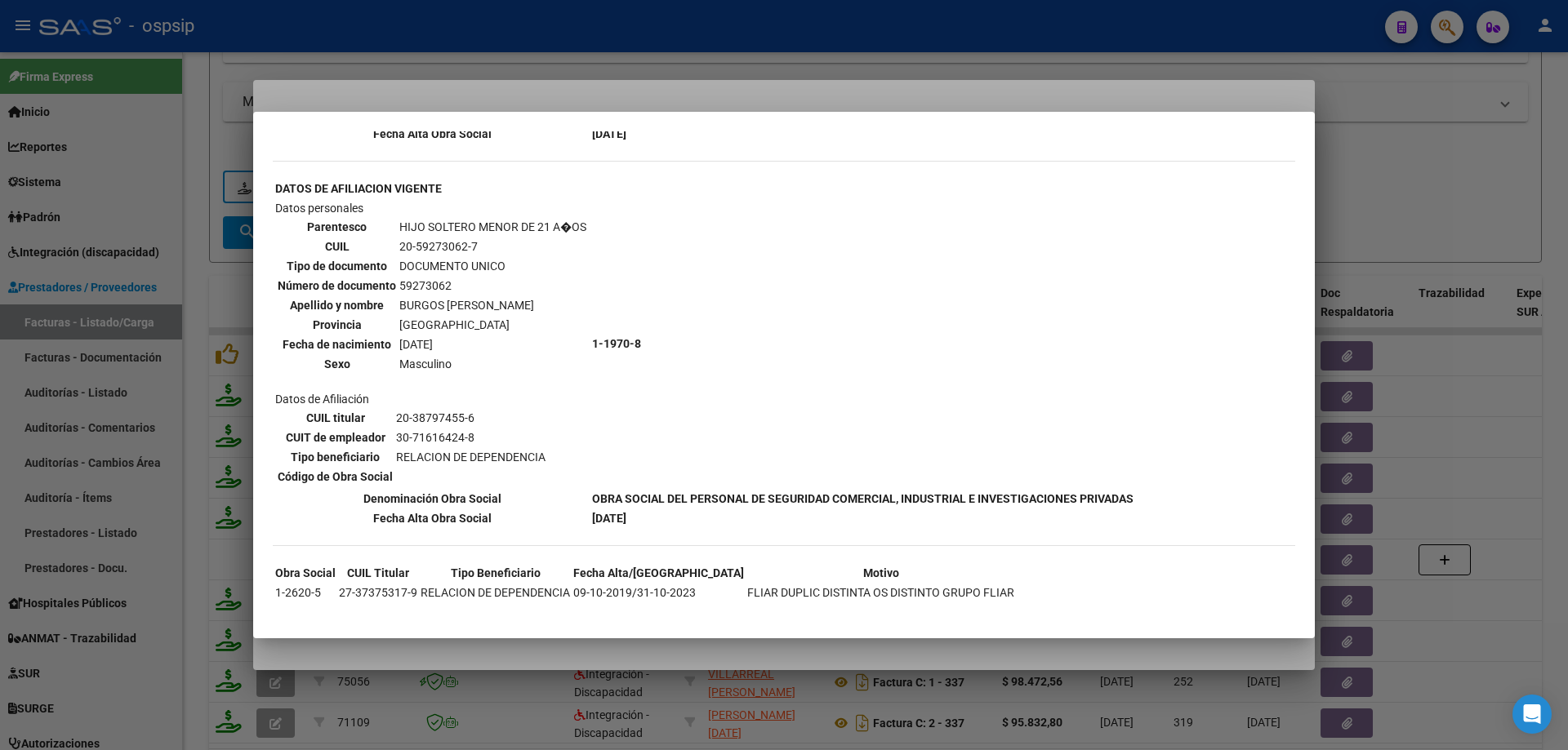
click at [1363, 257] on div at bounding box center [784, 375] width 1568 height 750
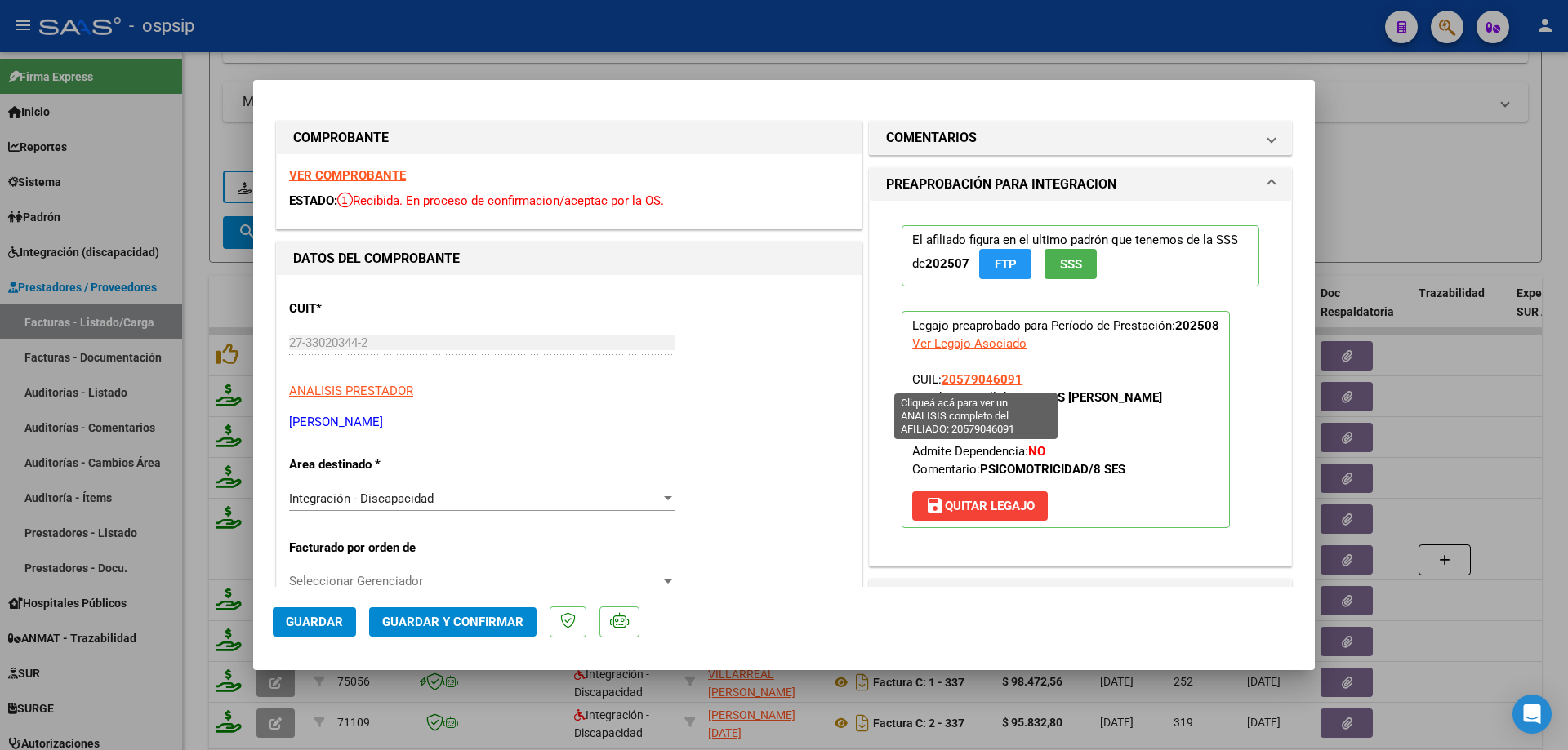
click at [967, 386] on span "20579046091" at bounding box center [982, 379] width 81 height 14
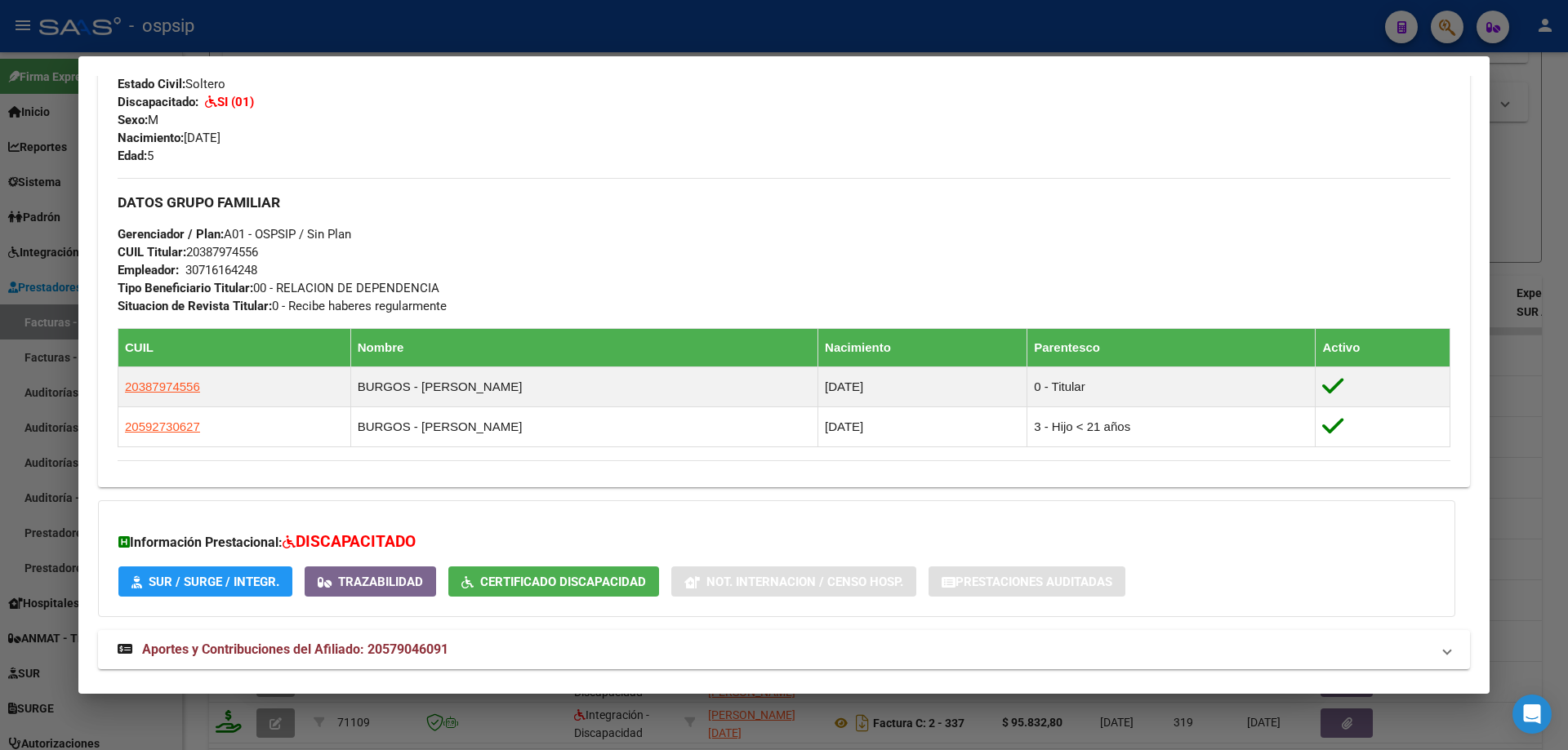
scroll to position [653, 0]
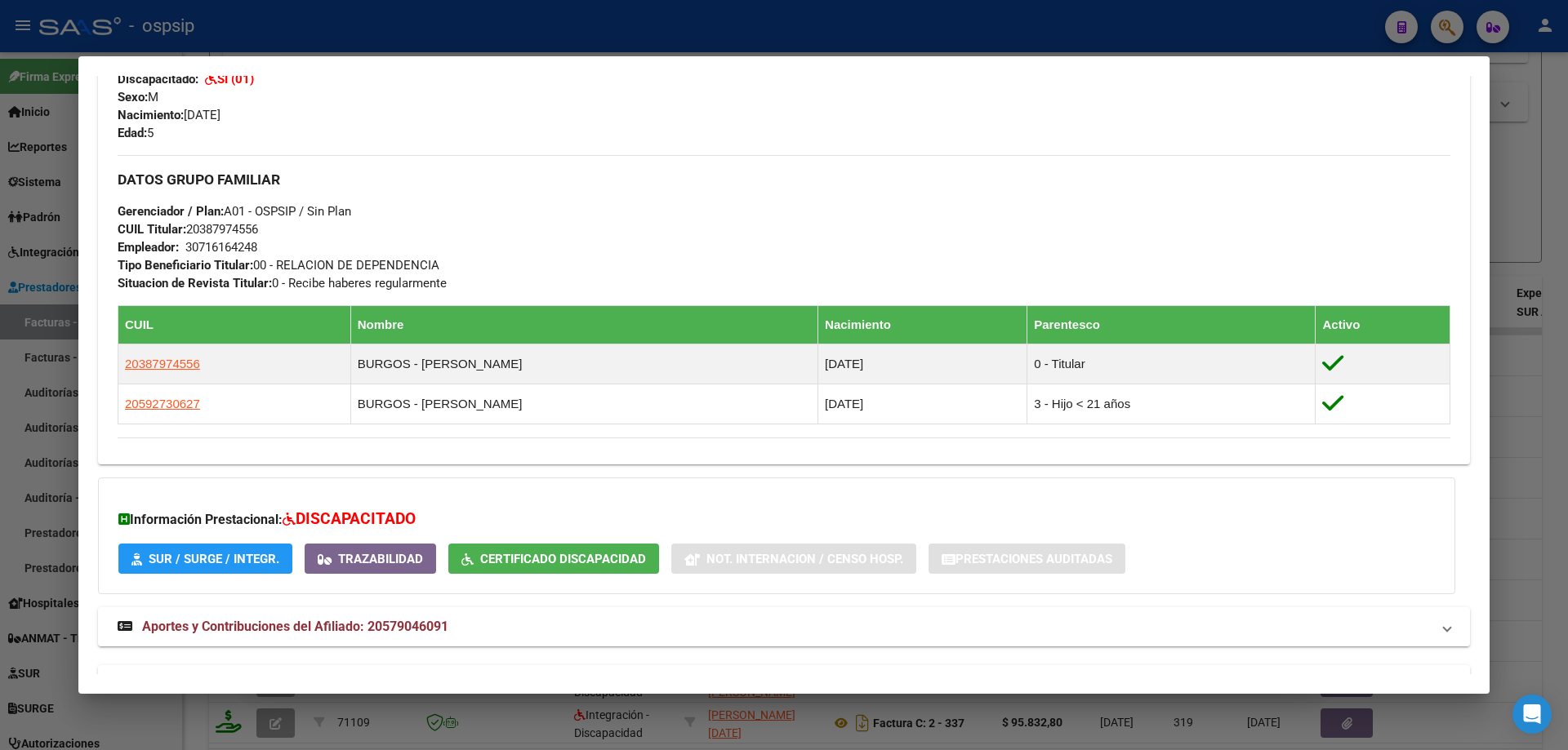
click at [1567, 442] on div at bounding box center [784, 375] width 1568 height 750
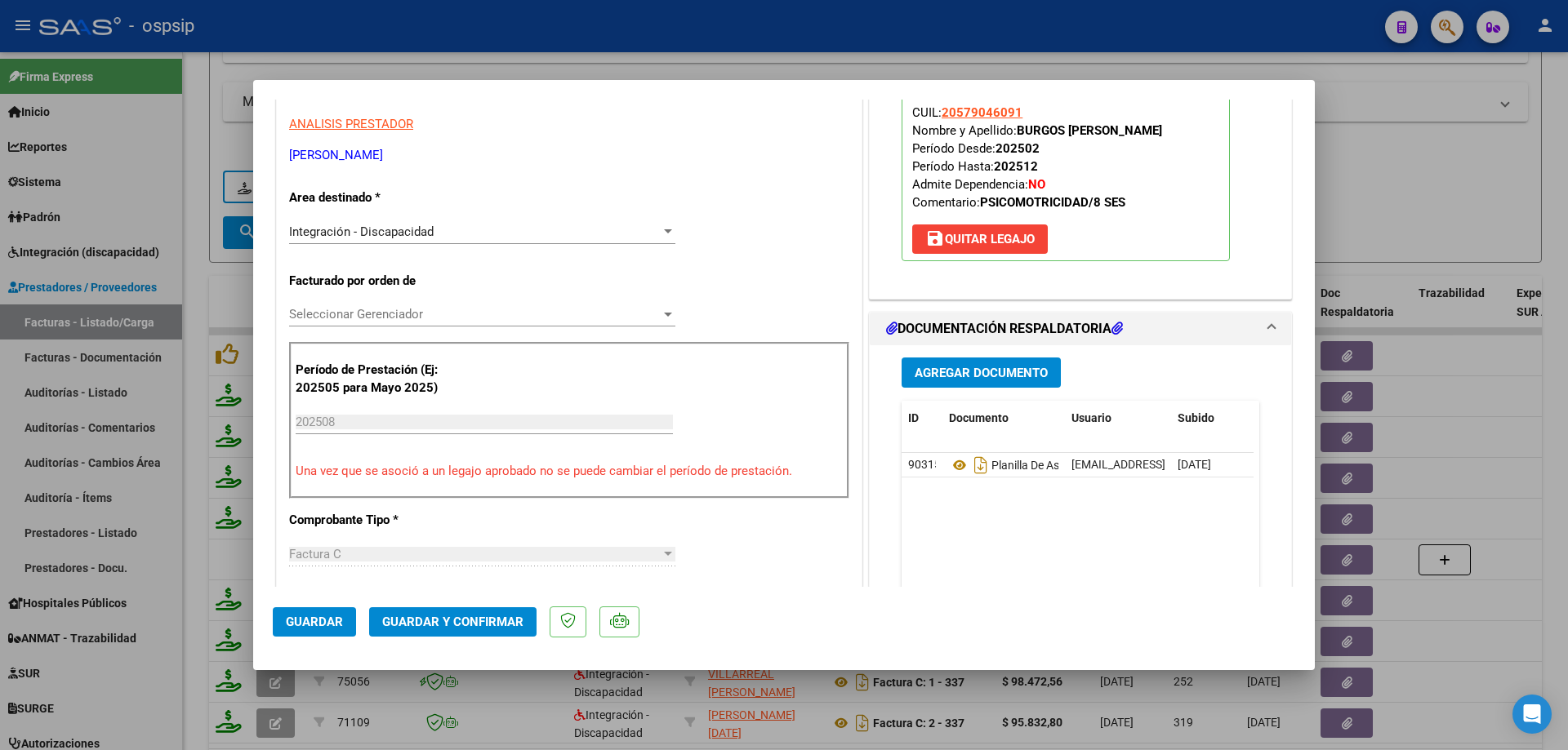
scroll to position [327, 0]
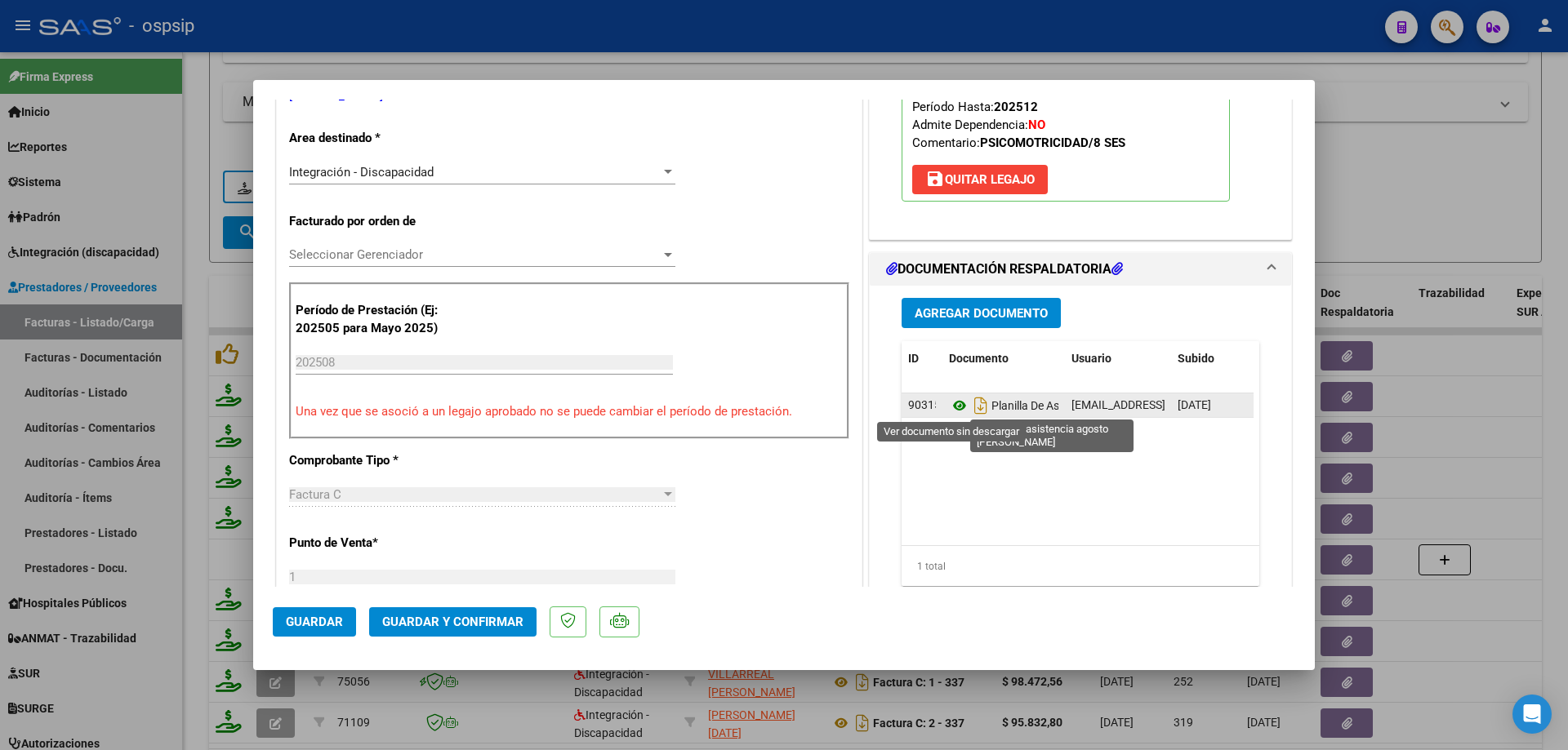
click at [951, 402] on icon at bounding box center [960, 406] width 21 height 19
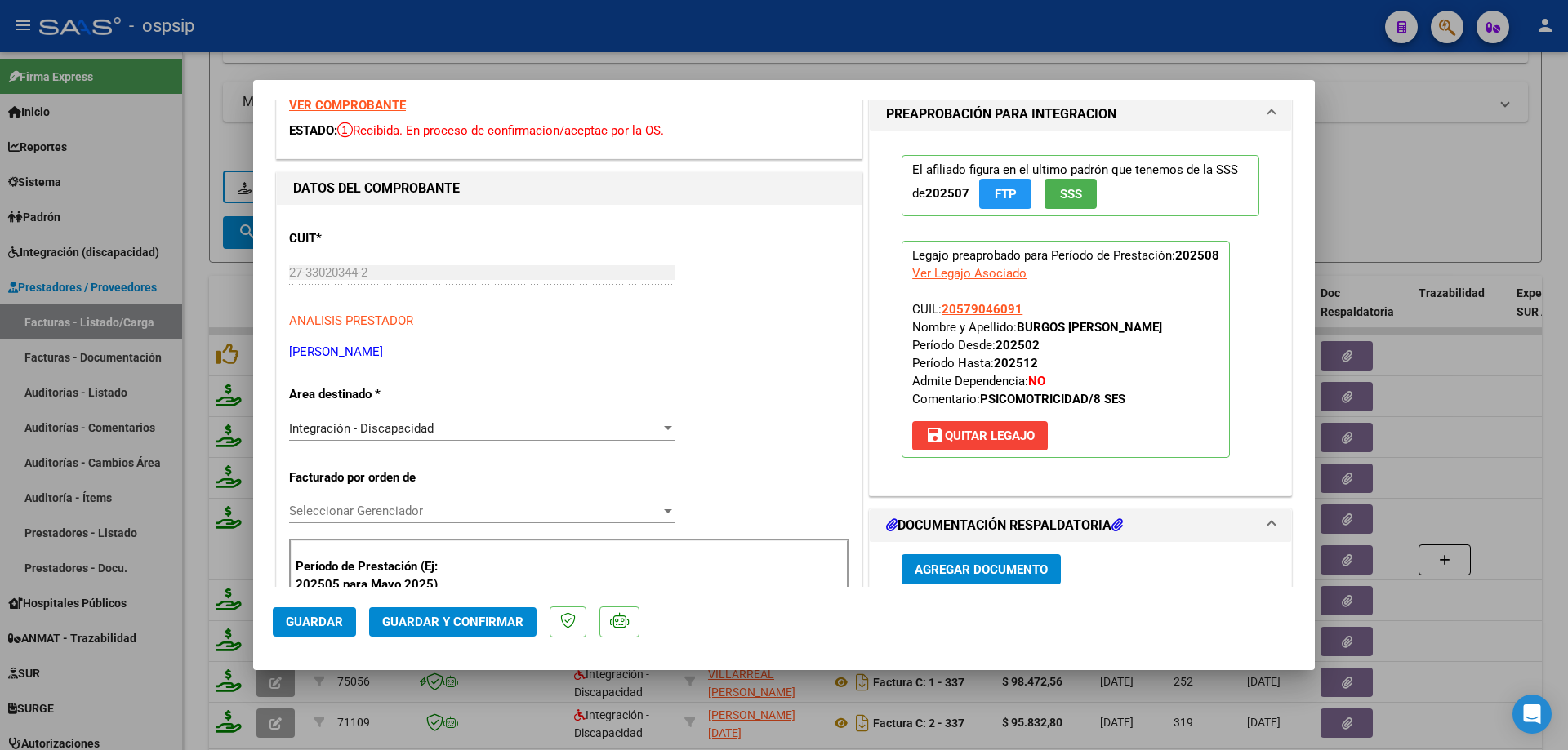
scroll to position [0, 0]
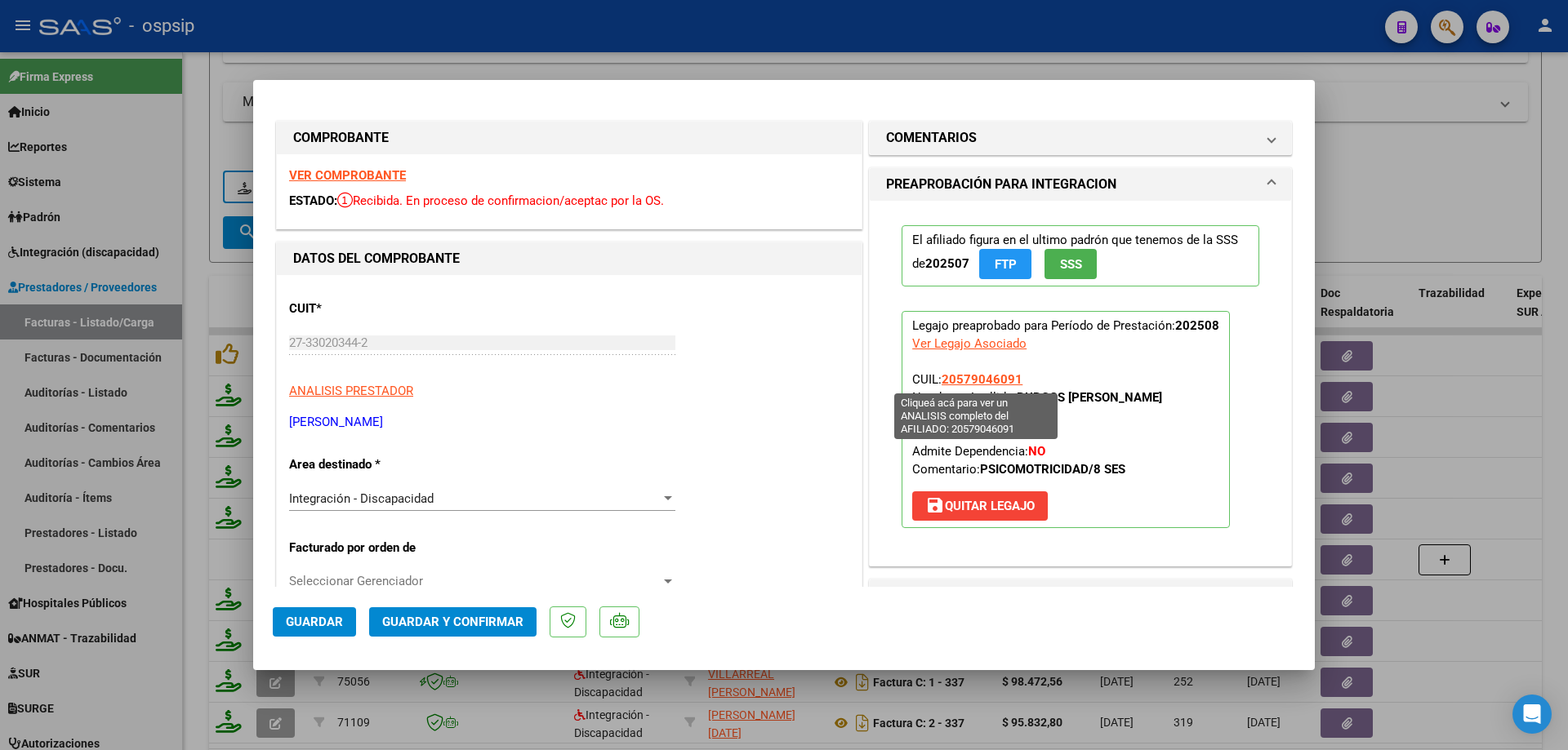
drag, startPoint x: 1011, startPoint y: 376, endPoint x: 938, endPoint y: 378, distance: 73.0
click at [938, 378] on p "Legajo preaprobado para Período de Prestación: 202508 Ver Legajo Asociado CUIL:…" at bounding box center [1066, 419] width 328 height 217
drag, startPoint x: 977, startPoint y: 364, endPoint x: 1013, endPoint y: 378, distance: 38.6
click at [1013, 378] on span "20579046091" at bounding box center [982, 379] width 81 height 14
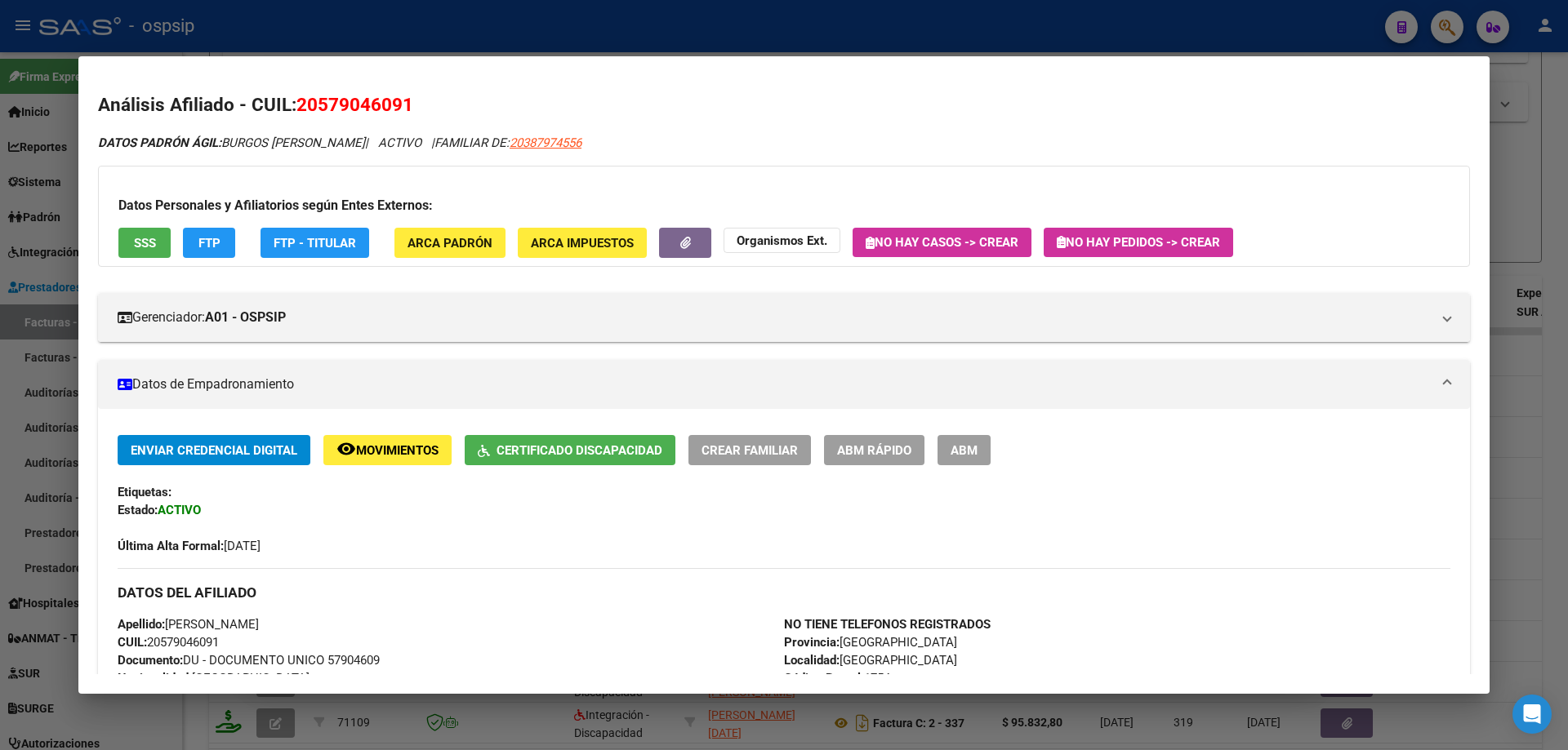
click at [1527, 422] on div at bounding box center [784, 375] width 1568 height 750
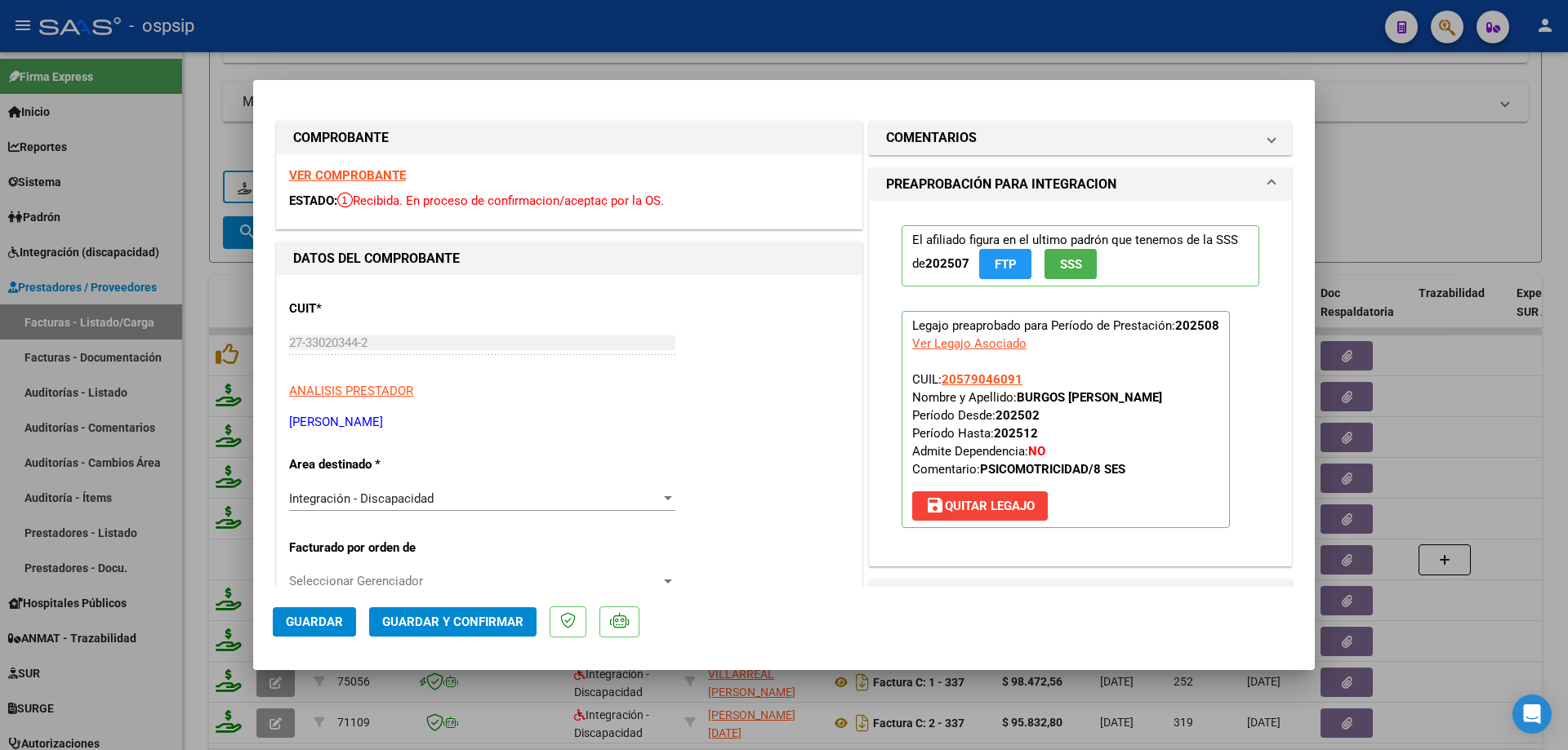
drag, startPoint x: 1031, startPoint y: 389, endPoint x: 958, endPoint y: 388, distance: 73.0
click at [958, 388] on p "Legajo preaprobado para Período de Prestación: 202508 Ver Legajo Asociado CUIL:…" at bounding box center [1066, 419] width 328 height 217
click at [1040, 377] on p "Legajo preaprobado para Período de Prestación: 202508 Ver Legajo Asociado CUIL:…" at bounding box center [1066, 419] width 328 height 217
drag, startPoint x: 1037, startPoint y: 377, endPoint x: 938, endPoint y: 378, distance: 99.0
click at [938, 378] on p "Legajo preaprobado para Período de Prestación: 202508 Ver Legajo Asociado CUIL:…" at bounding box center [1066, 419] width 328 height 217
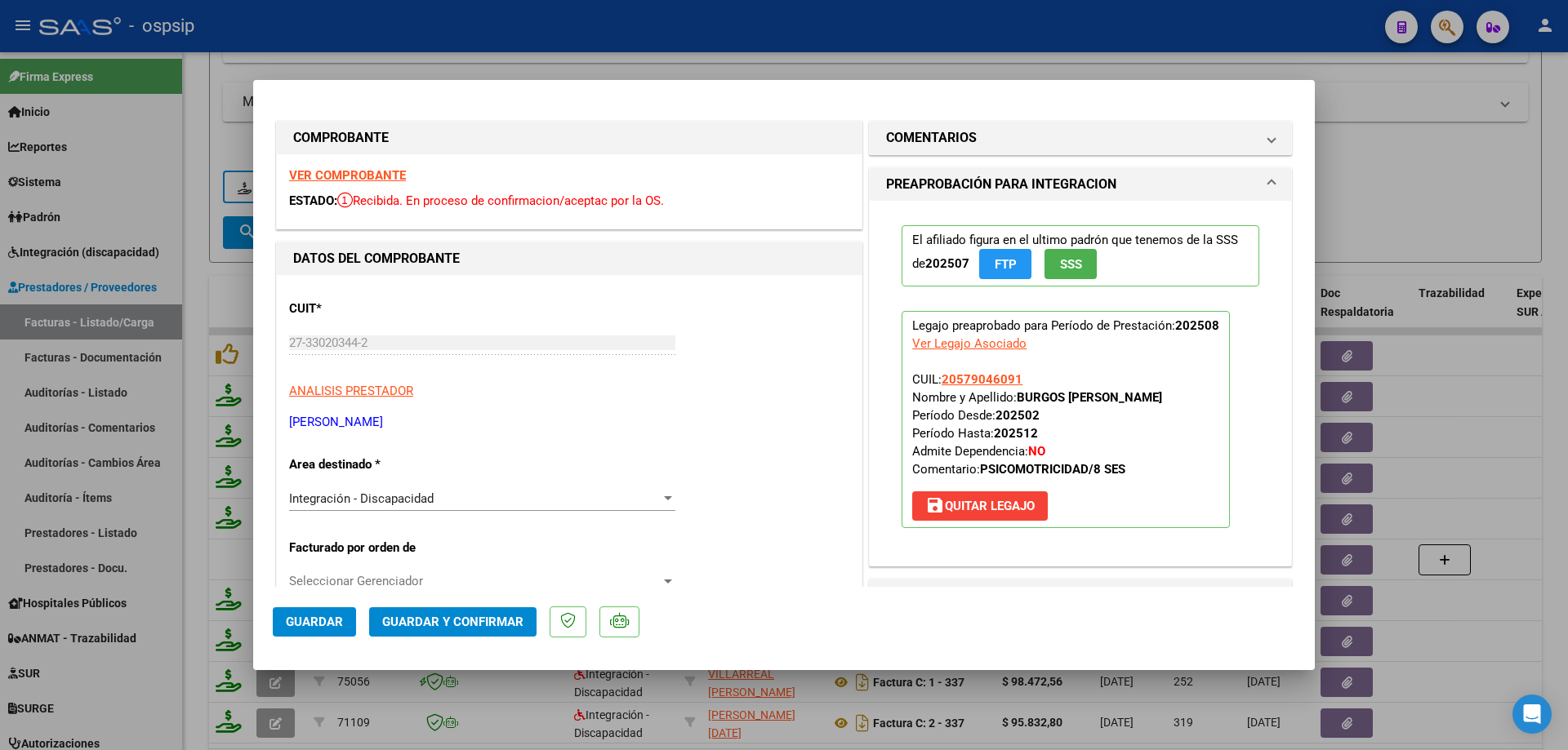
click at [440, 613] on button "Guardar y Confirmar" at bounding box center [453, 622] width 168 height 29
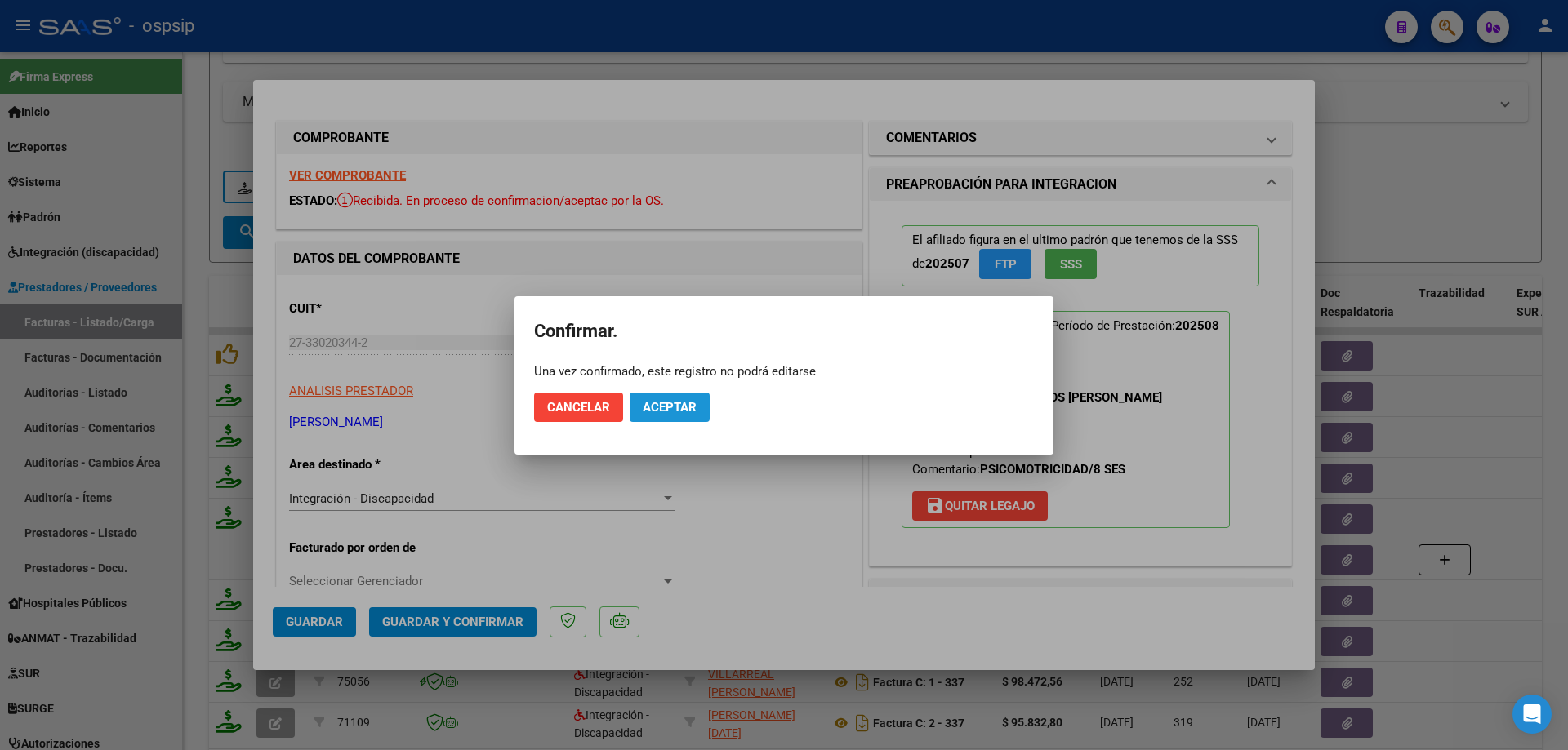
click at [693, 420] on button "Aceptar" at bounding box center [669, 407] width 80 height 29
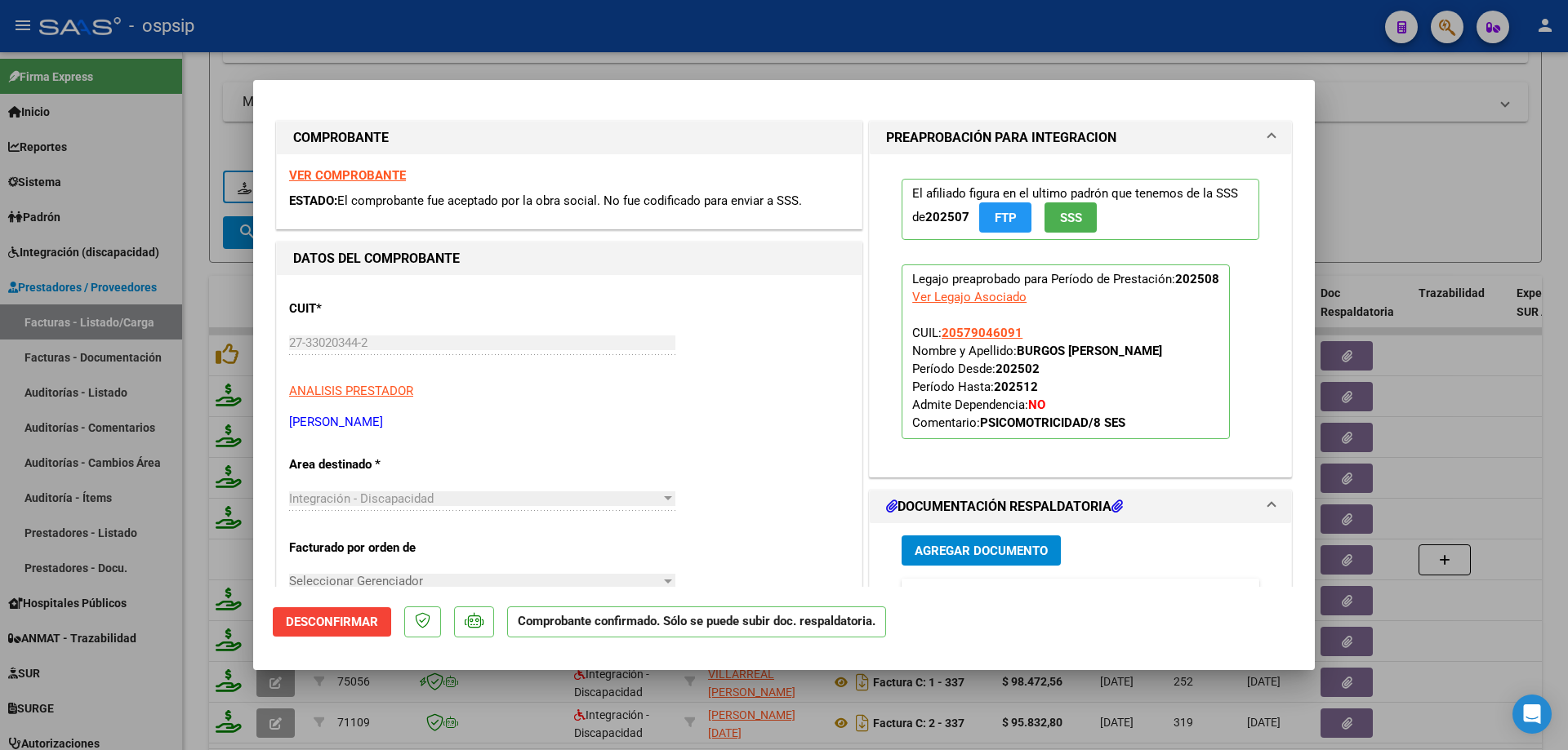
click at [1461, 153] on div at bounding box center [784, 375] width 1568 height 750
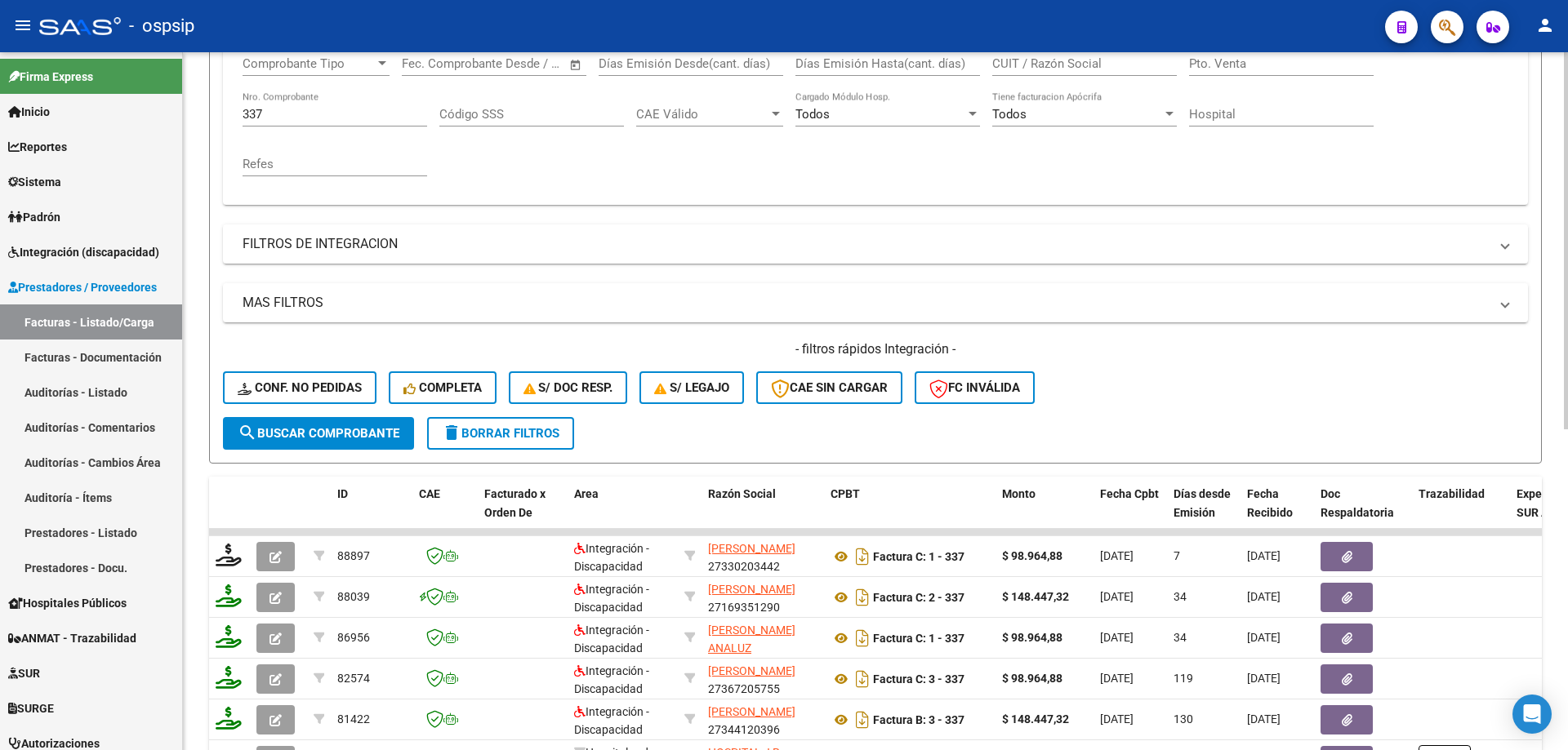
scroll to position [245, 0]
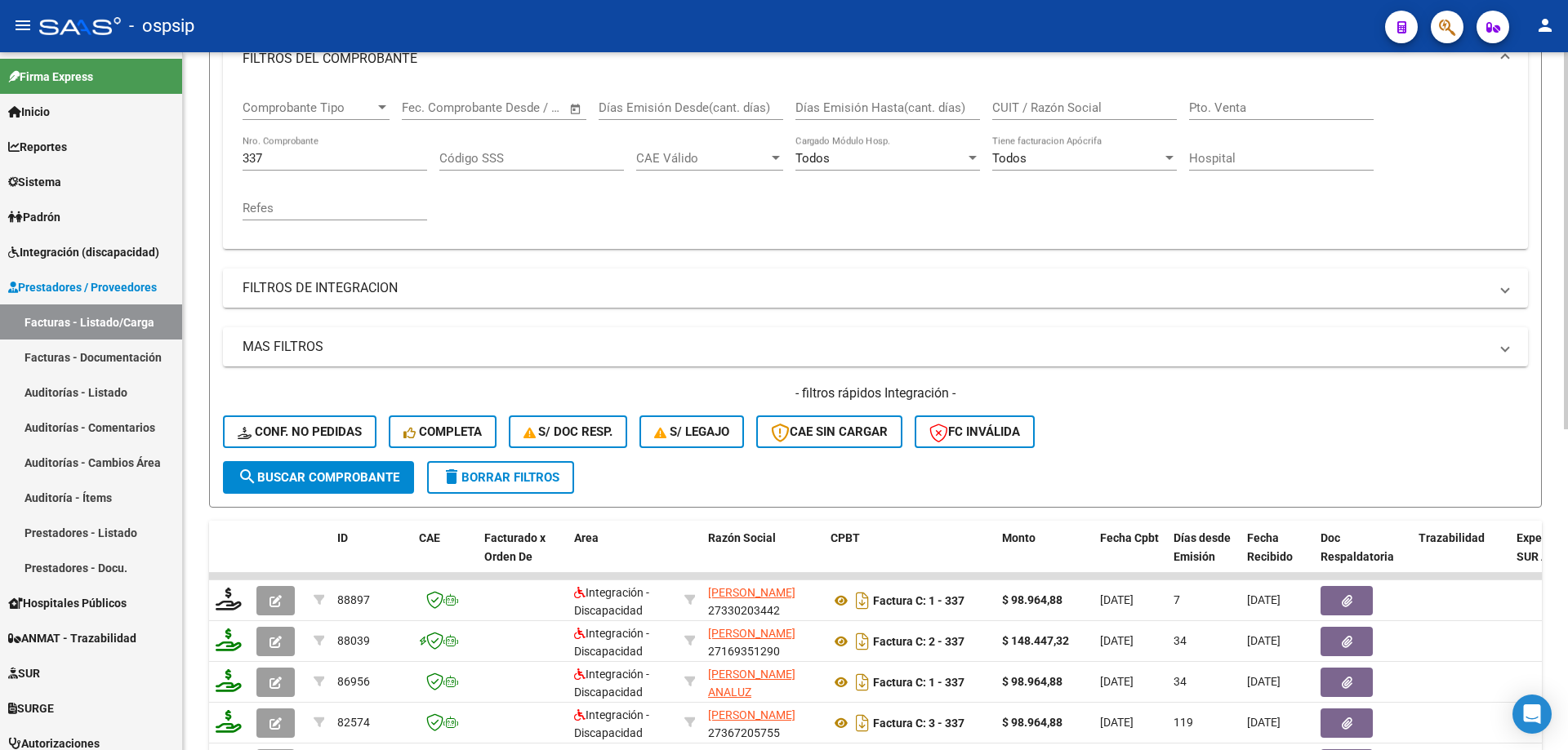
click at [291, 156] on input "337" at bounding box center [334, 158] width 184 height 14
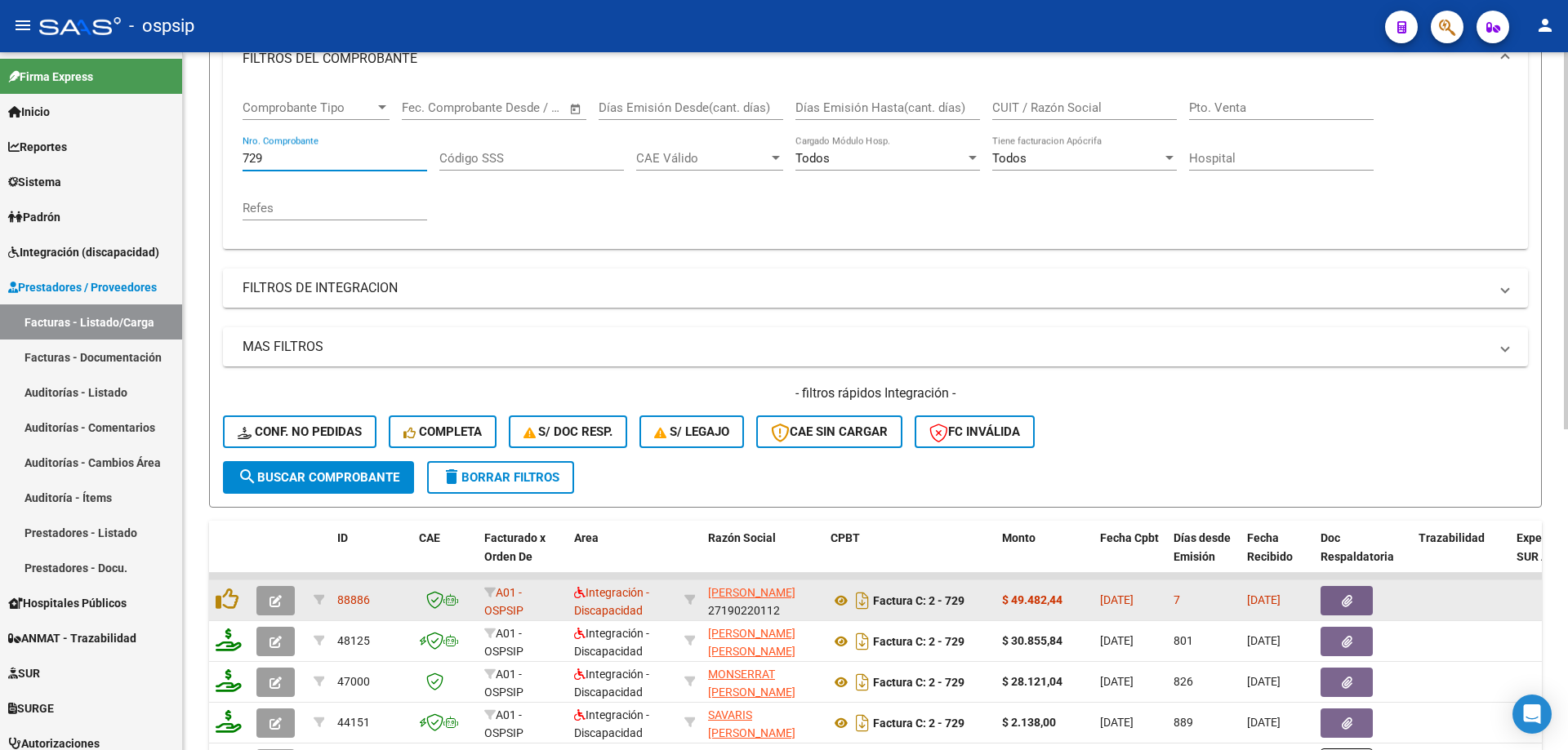
click at [269, 598] on button "button" at bounding box center [276, 601] width 39 height 29
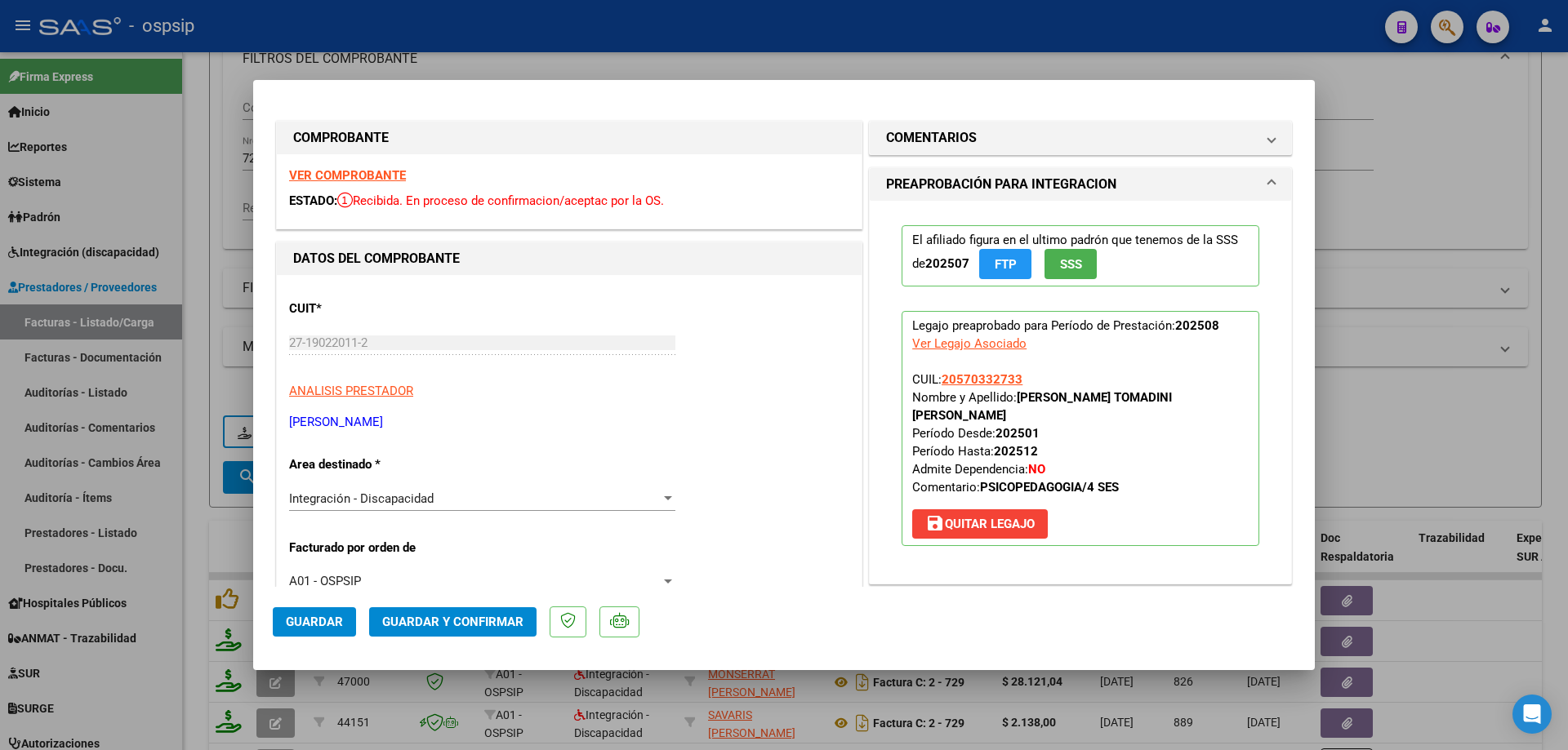
click at [1075, 258] on span "SSS" at bounding box center [1070, 264] width 22 height 14
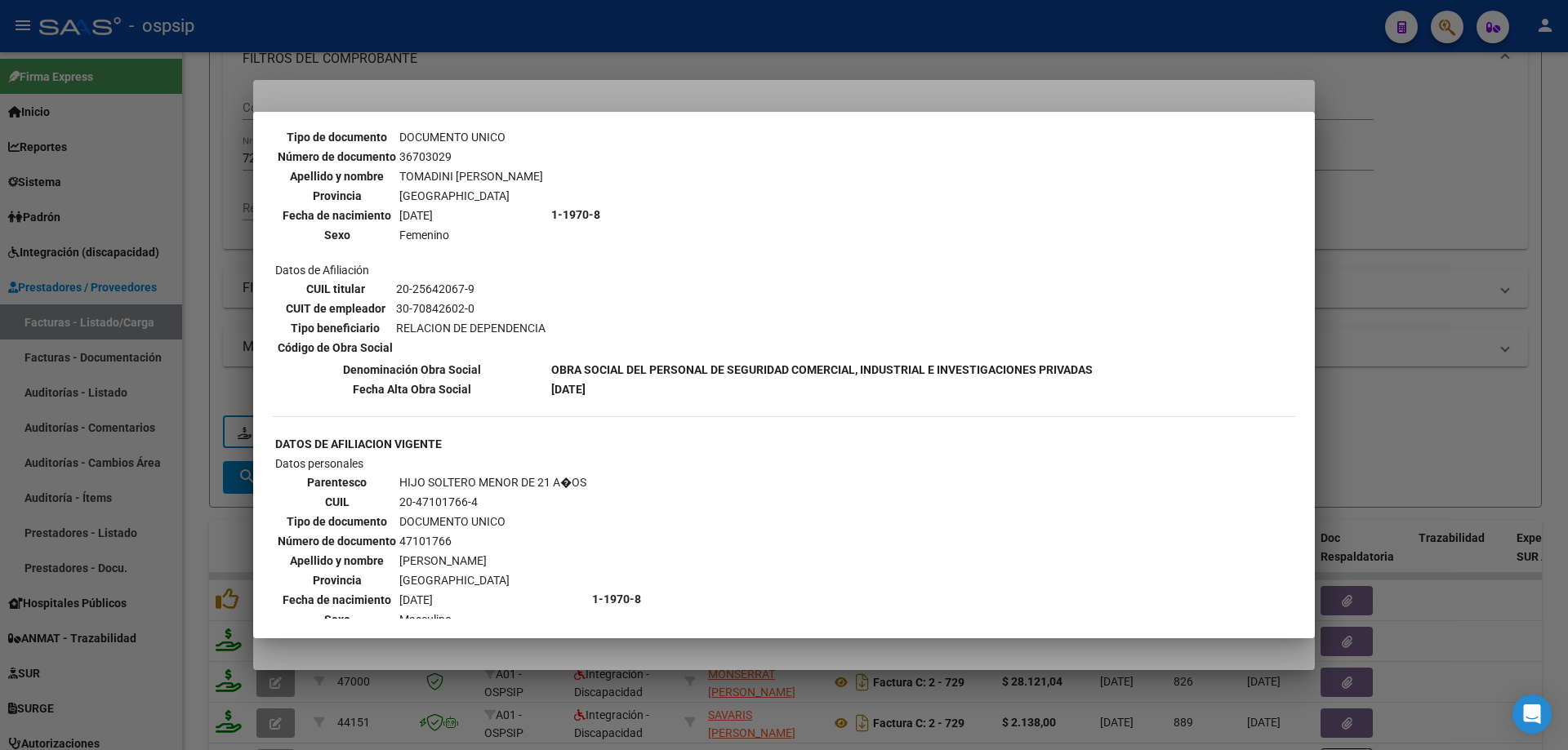
scroll to position [653, 0]
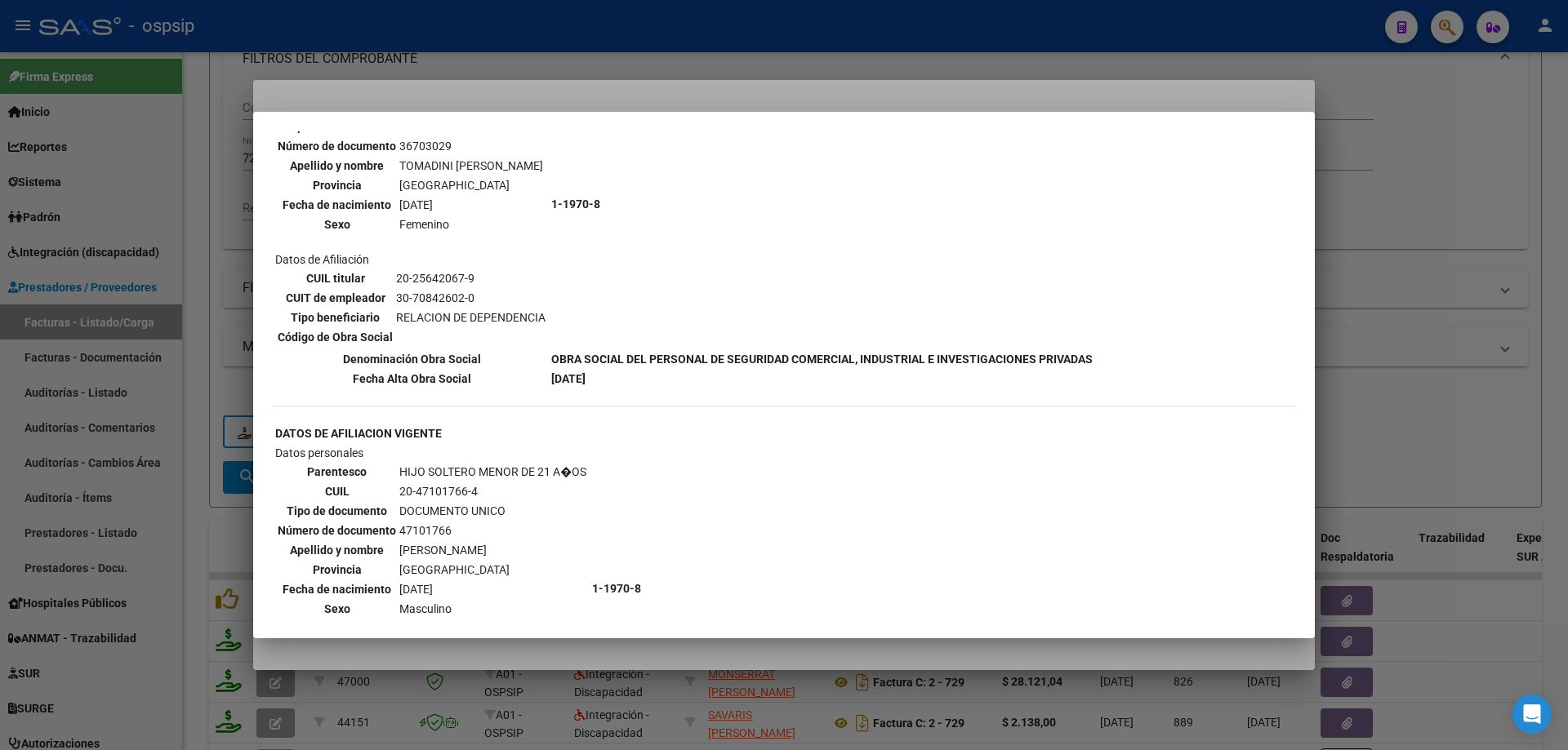
click at [1452, 345] on div at bounding box center [784, 375] width 1568 height 750
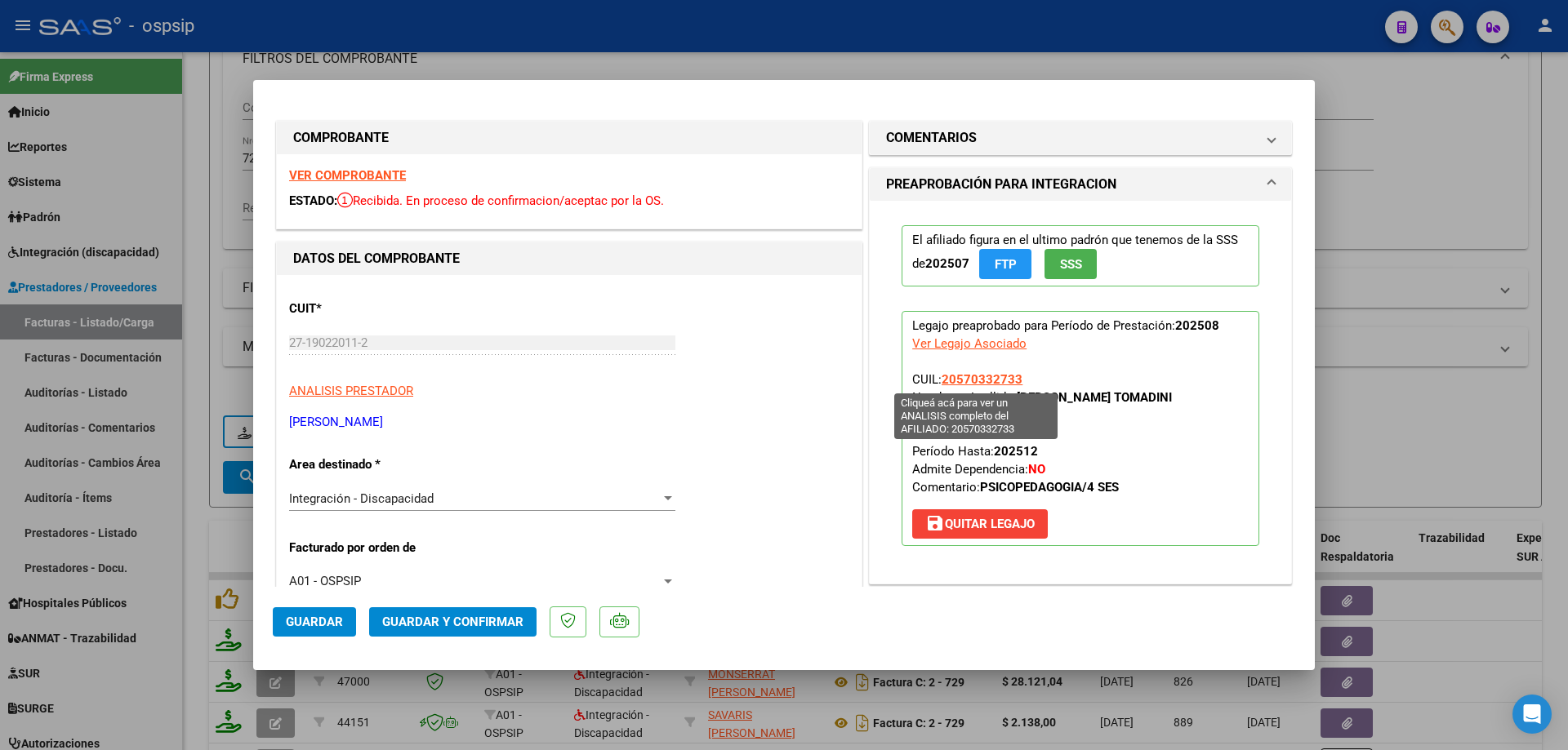
click at [964, 376] on span "20570332733" at bounding box center [982, 379] width 81 height 14
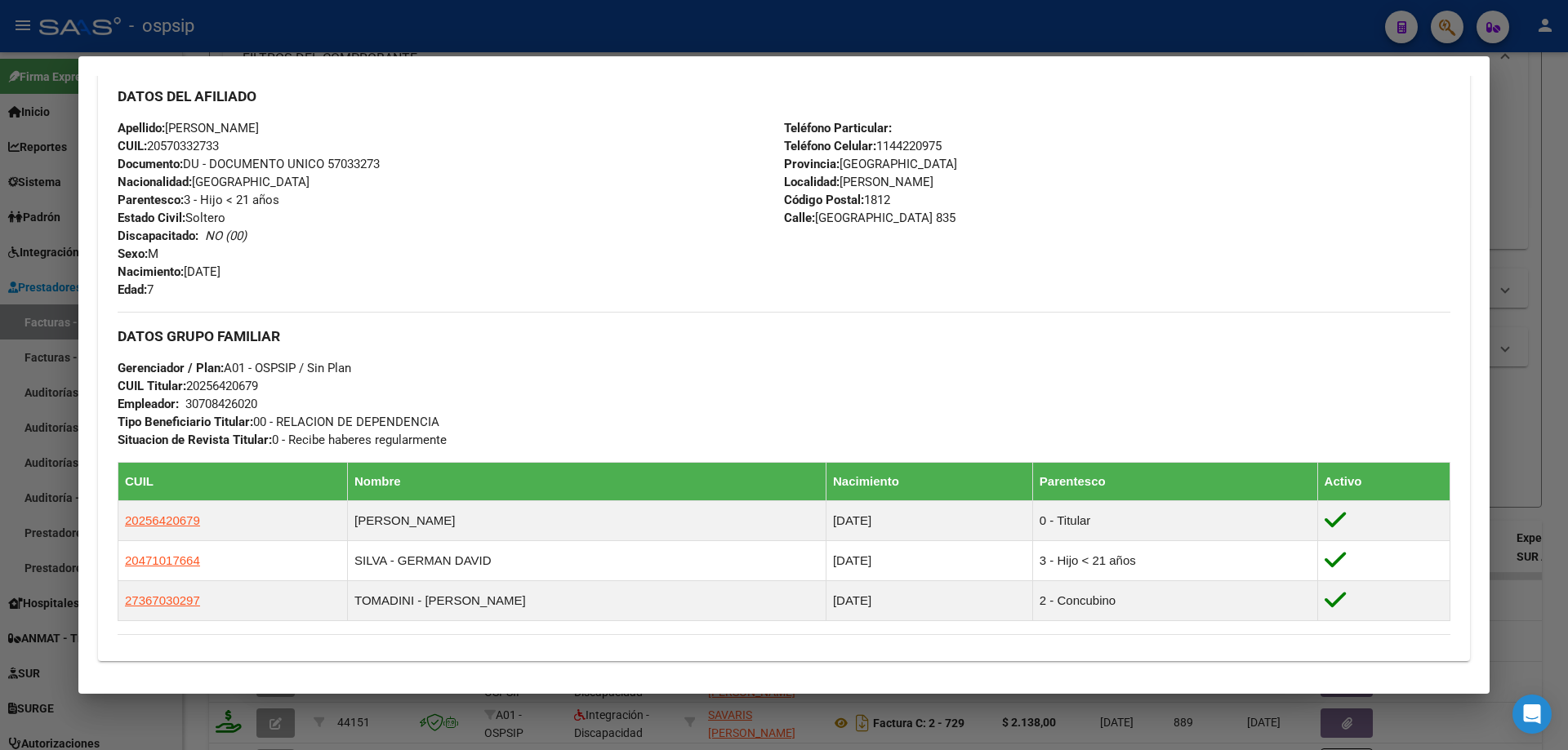
scroll to position [415, 0]
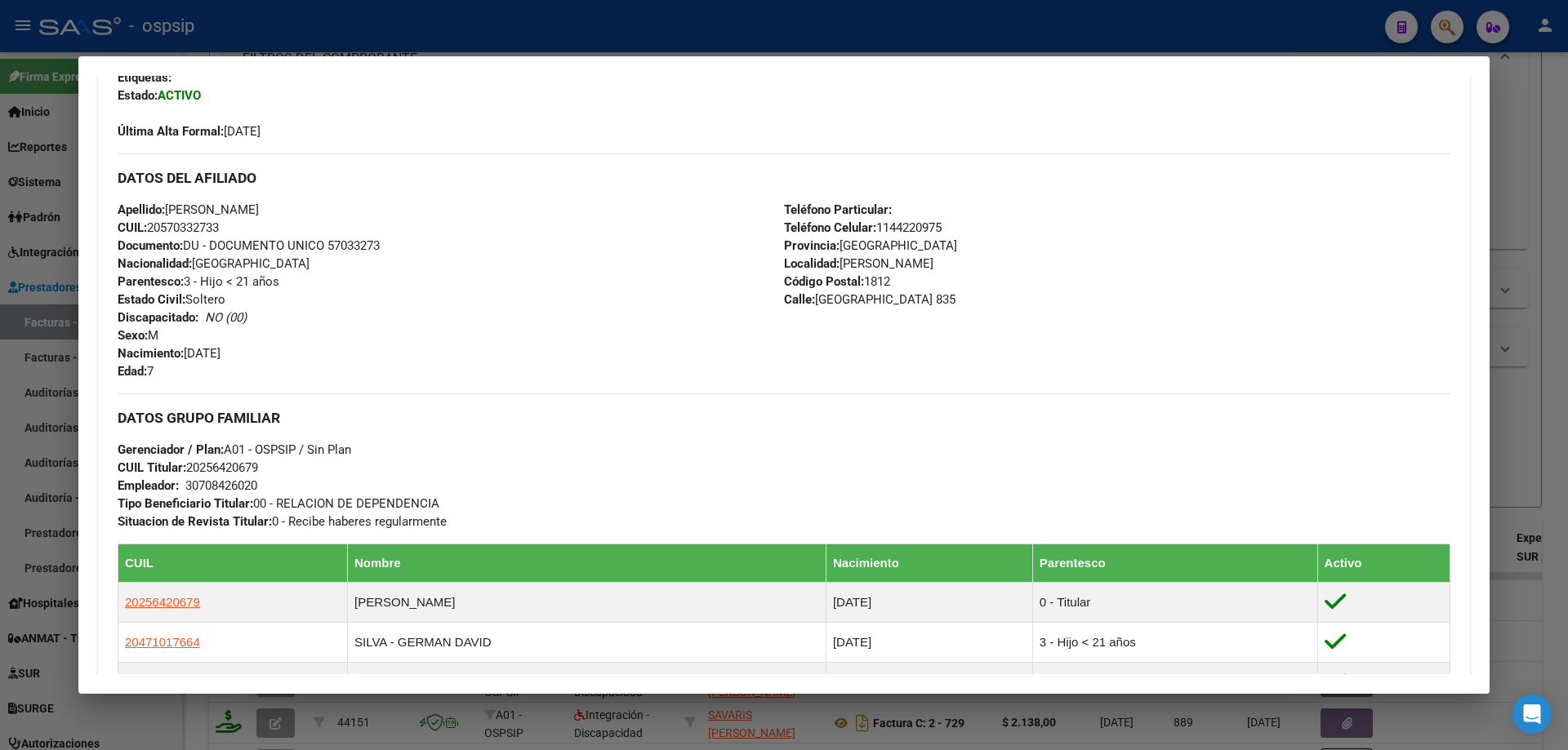
click at [1558, 284] on div at bounding box center [784, 375] width 1568 height 750
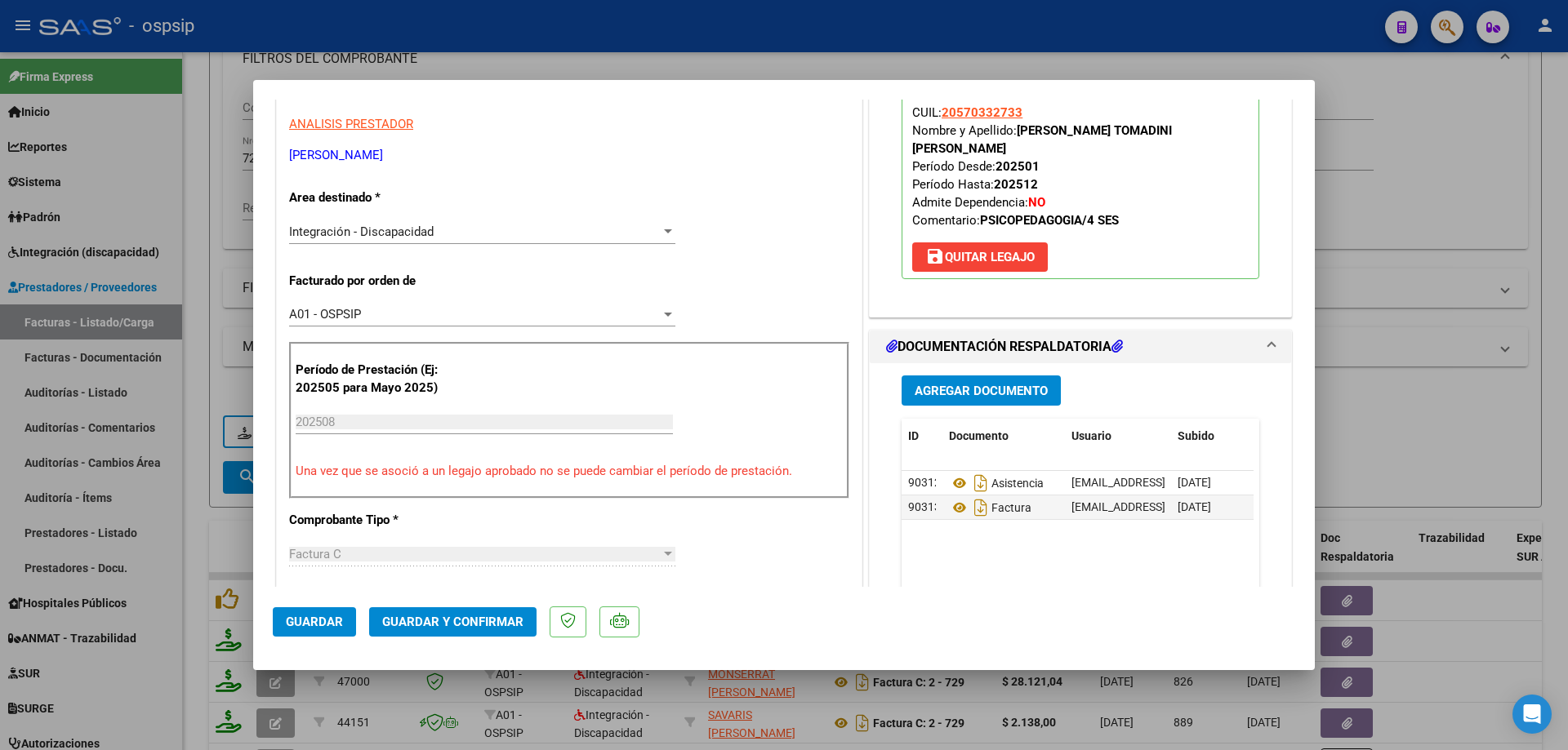
scroll to position [327, 0]
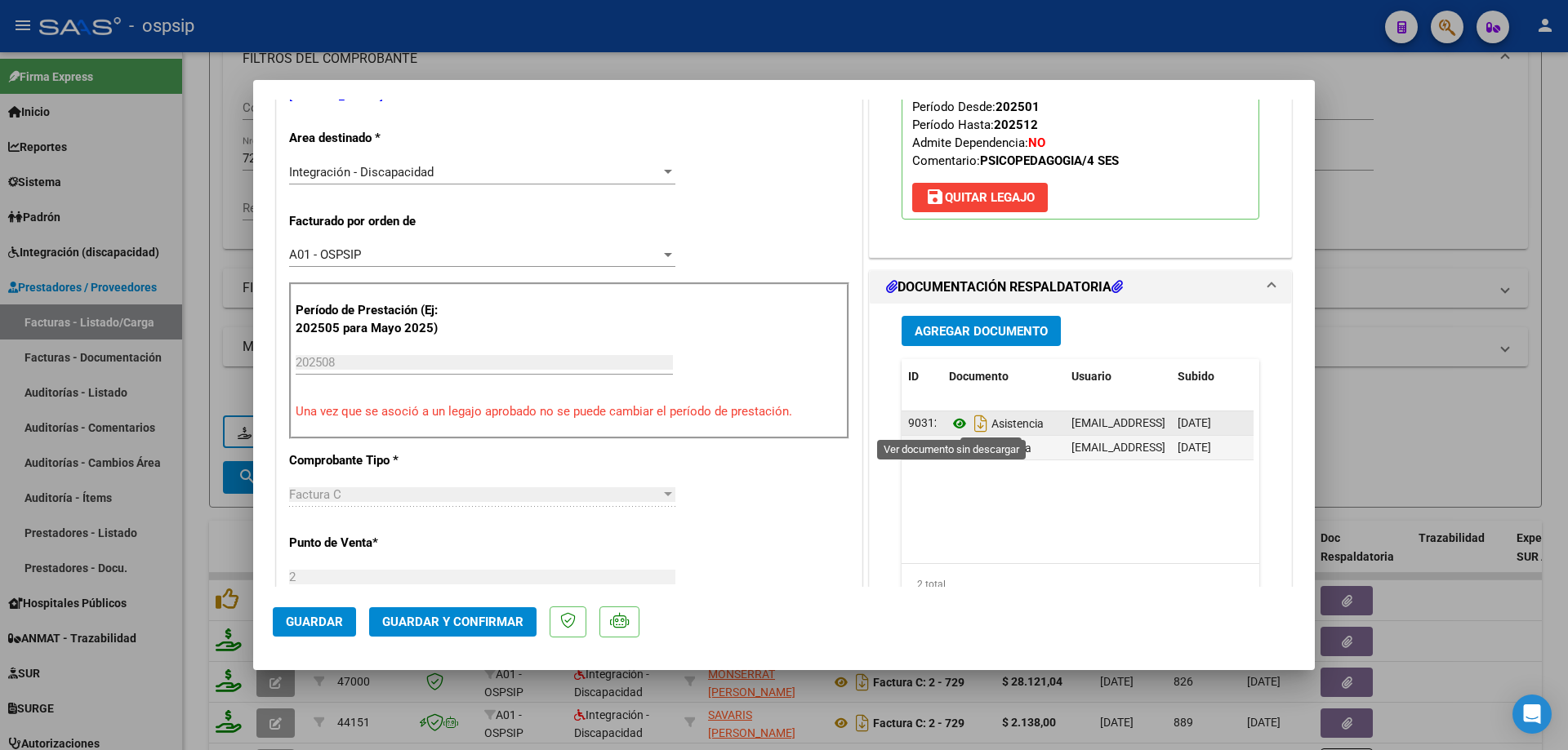
click at [949, 422] on icon at bounding box center [960, 423] width 21 height 19
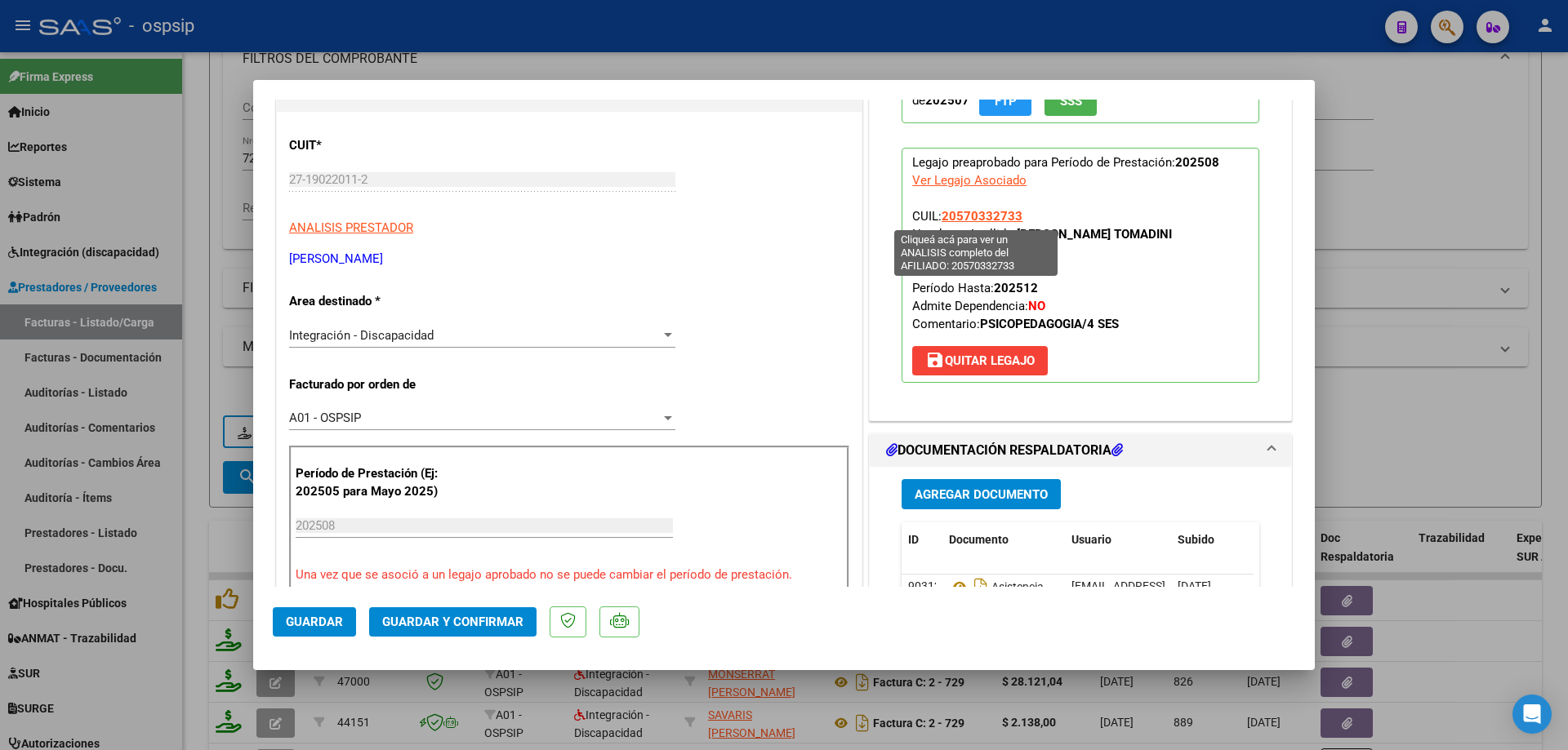
drag, startPoint x: 1015, startPoint y: 219, endPoint x: 939, endPoint y: 210, distance: 76.5
click at [939, 210] on p "Legajo preaprobado para Período de Prestación: 202508 Ver Legajo Asociado CUIL:…" at bounding box center [1080, 265] width 358 height 235
click at [521, 624] on span "Guardar y Confirmar" at bounding box center [452, 622] width 141 height 14
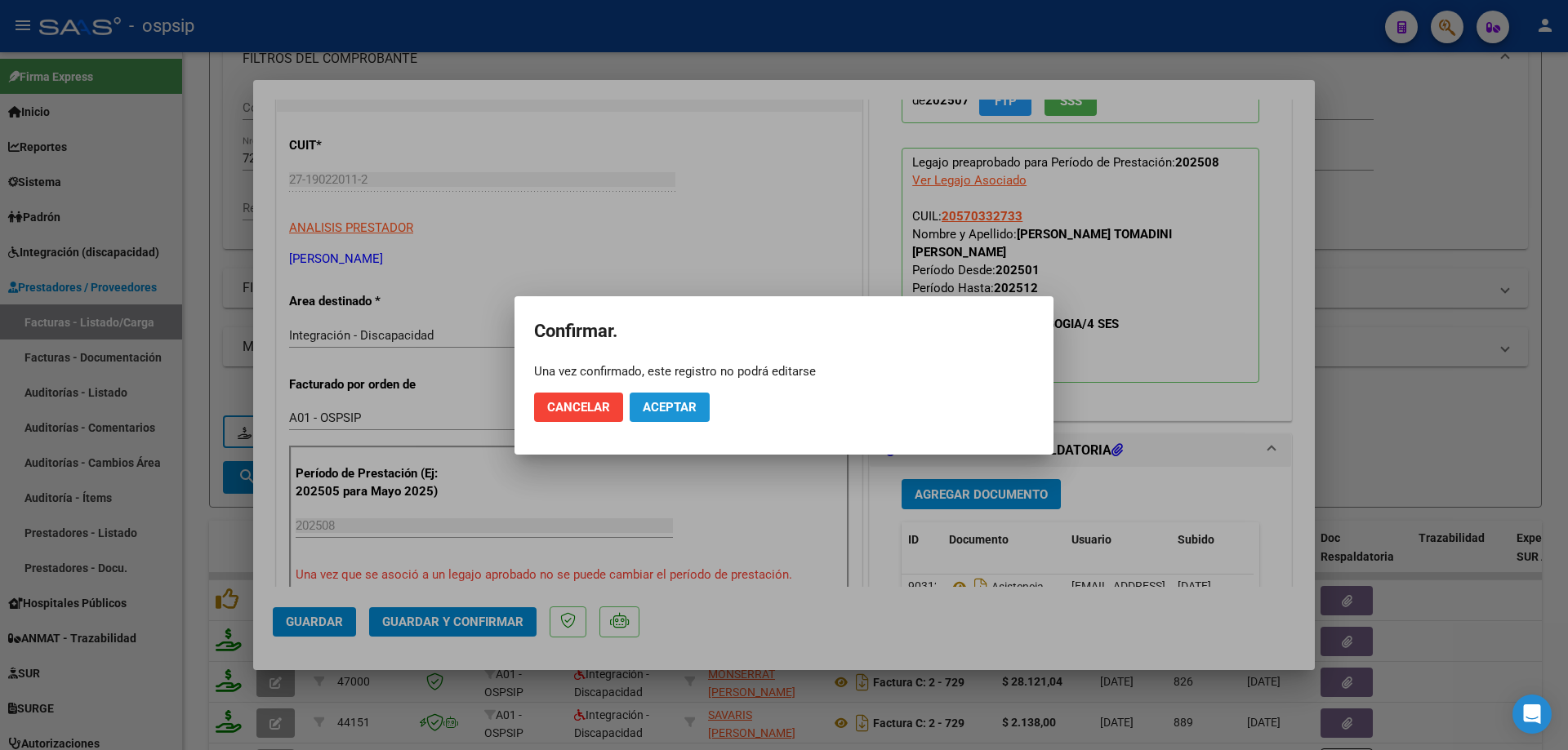
click at [666, 415] on button "Aceptar" at bounding box center [669, 407] width 80 height 29
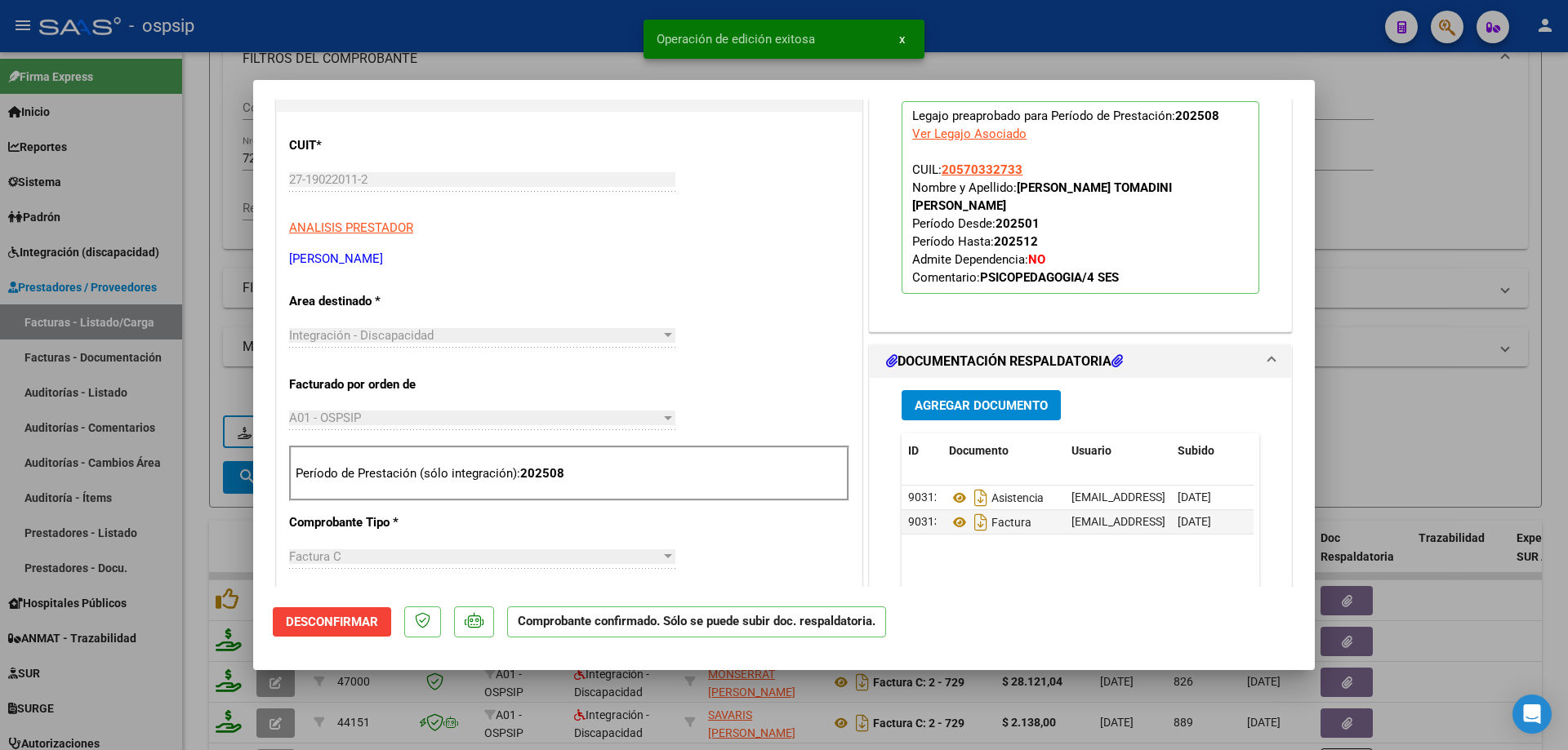
click at [1422, 312] on div at bounding box center [784, 375] width 1568 height 750
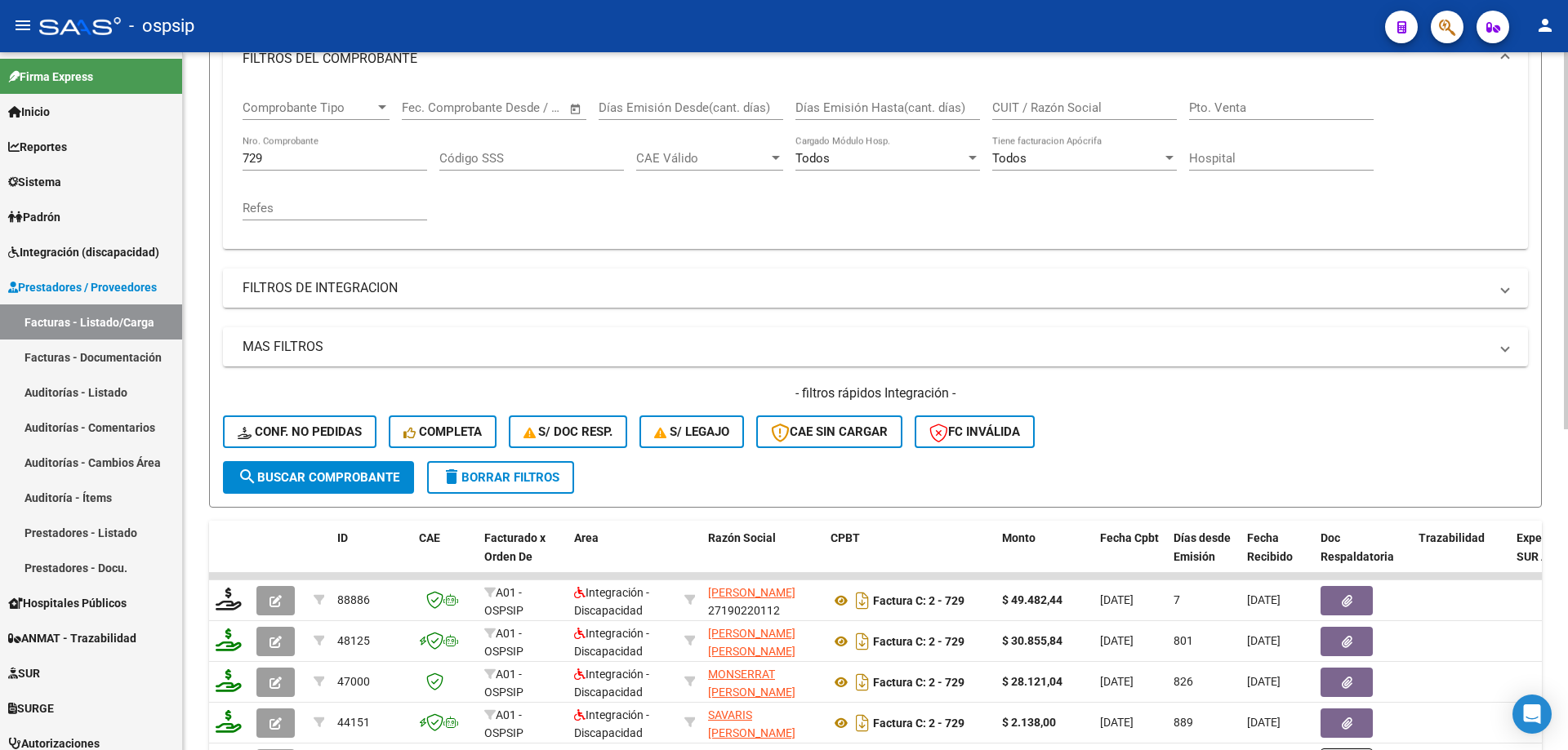
click at [320, 165] on input "729" at bounding box center [334, 158] width 184 height 14
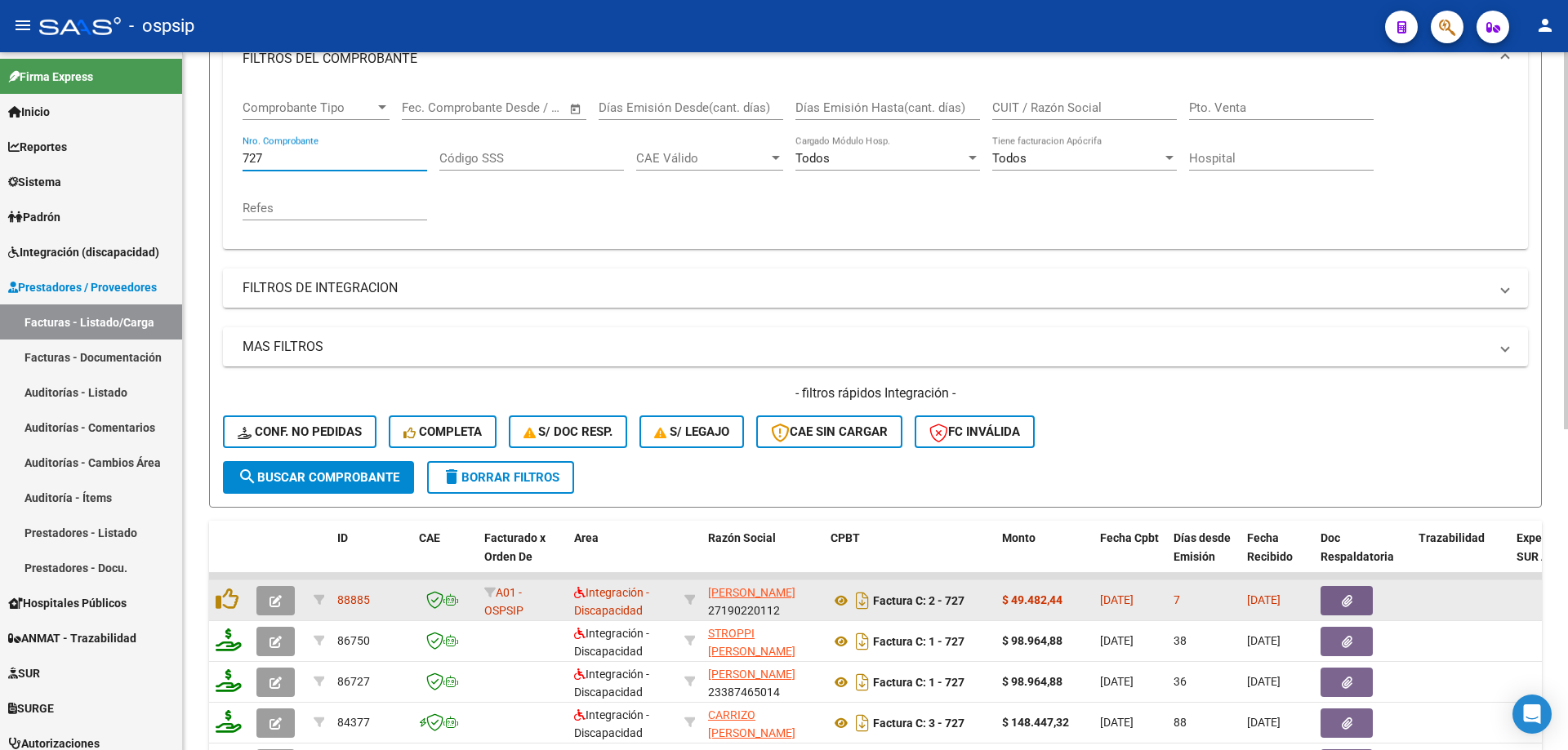
click at [274, 599] on icon "button" at bounding box center [275, 601] width 13 height 13
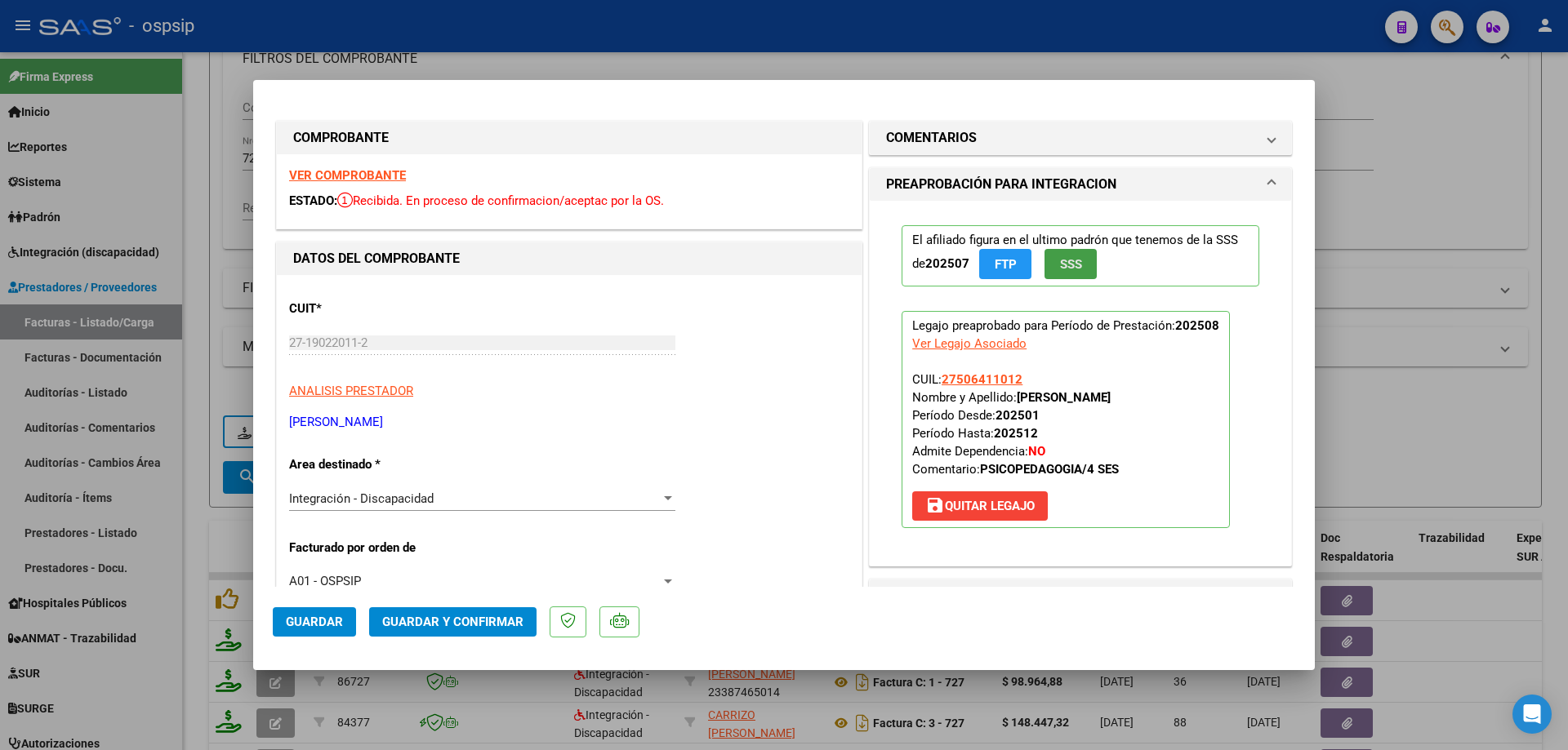
click at [1050, 267] on button "SSS" at bounding box center [1070, 263] width 52 height 30
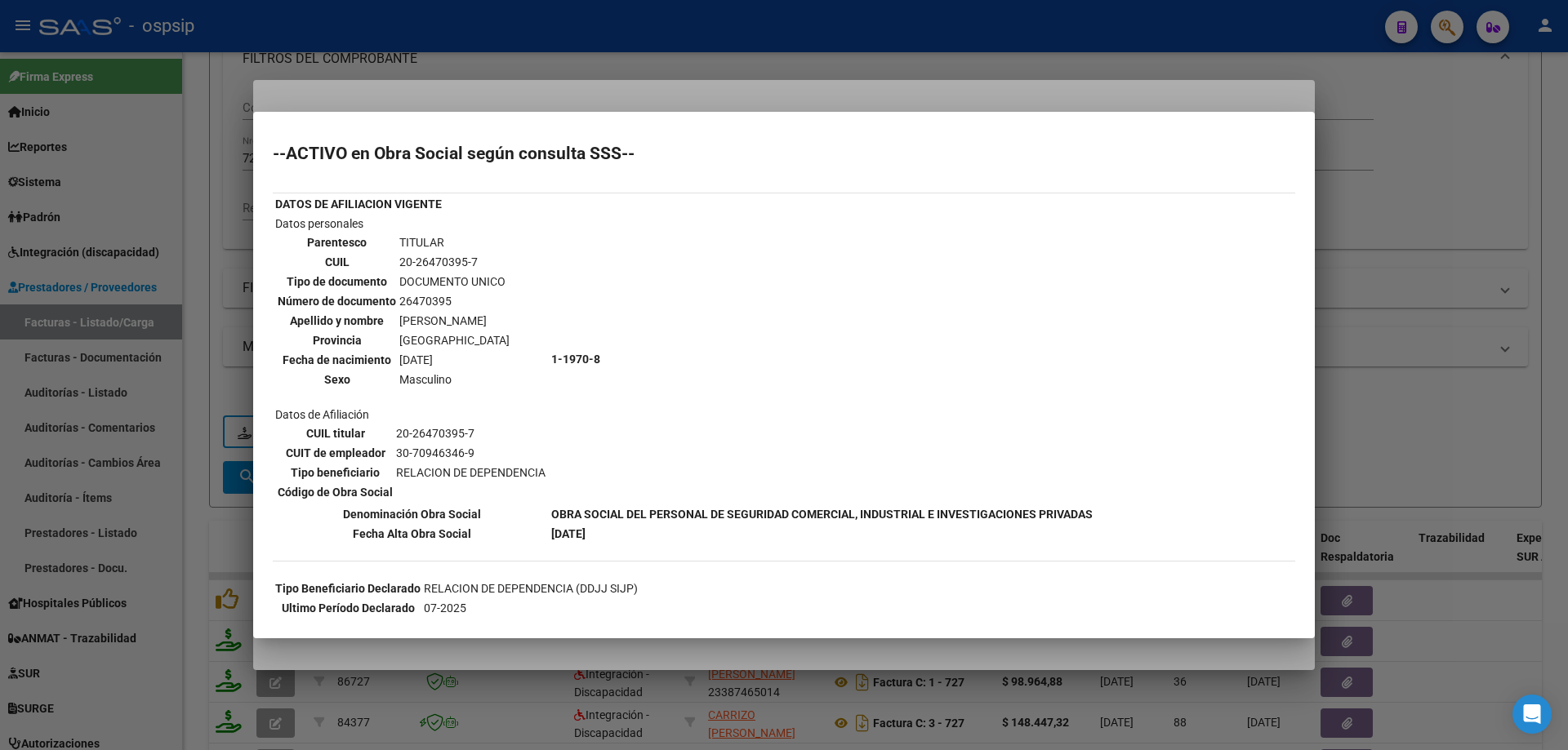
click at [1469, 291] on div at bounding box center [784, 375] width 1568 height 750
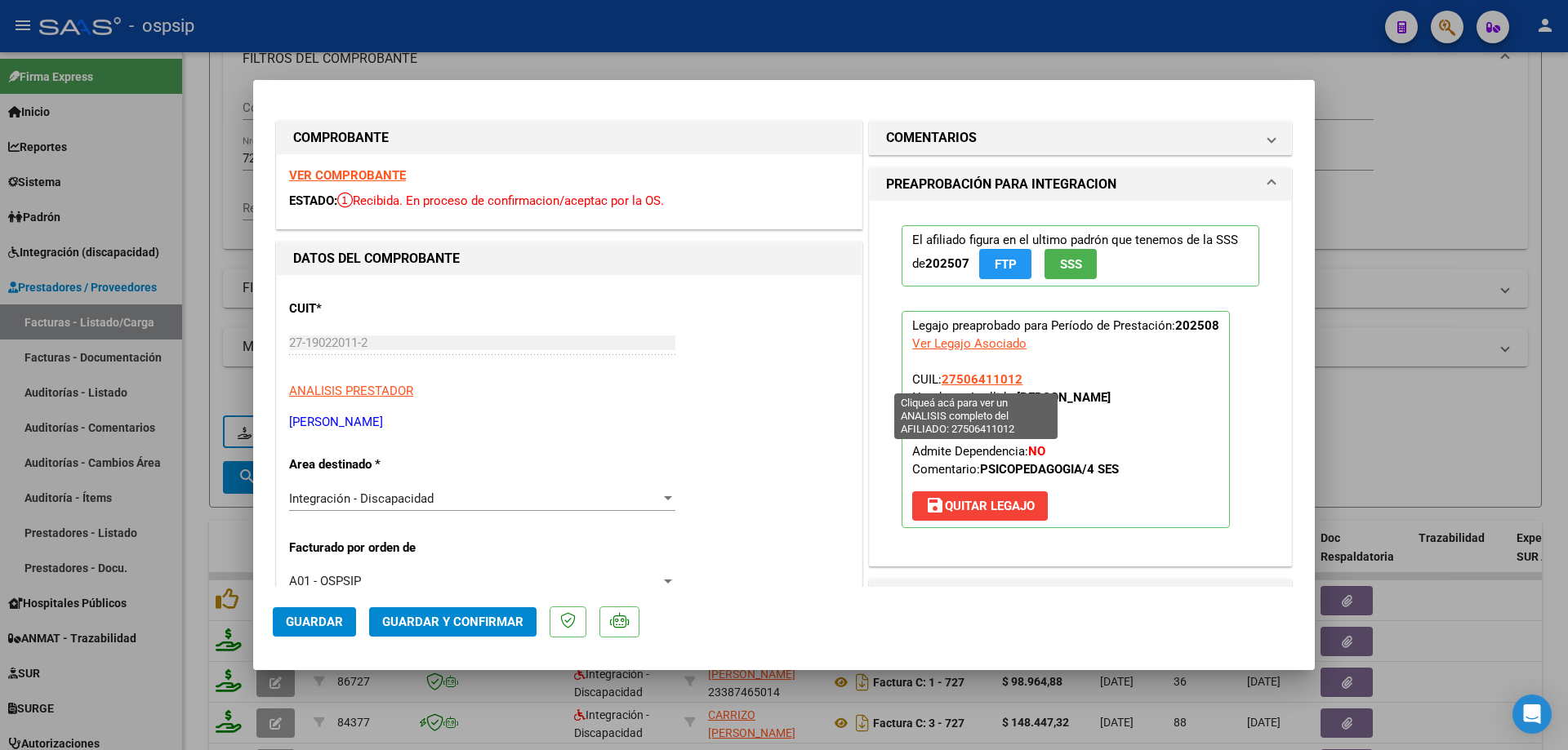
click at [966, 375] on span "27506411012" at bounding box center [982, 379] width 81 height 14
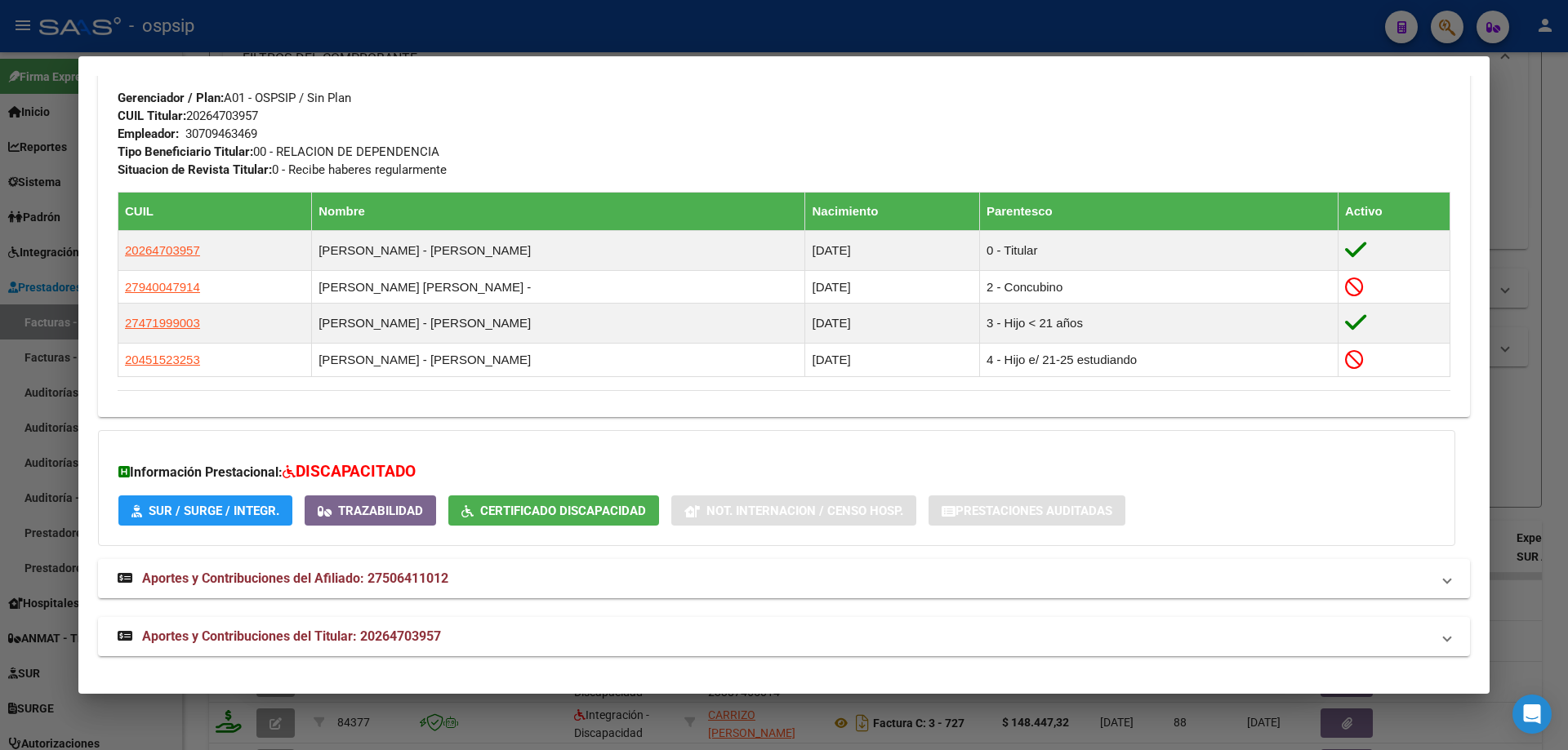
scroll to position [603, 0]
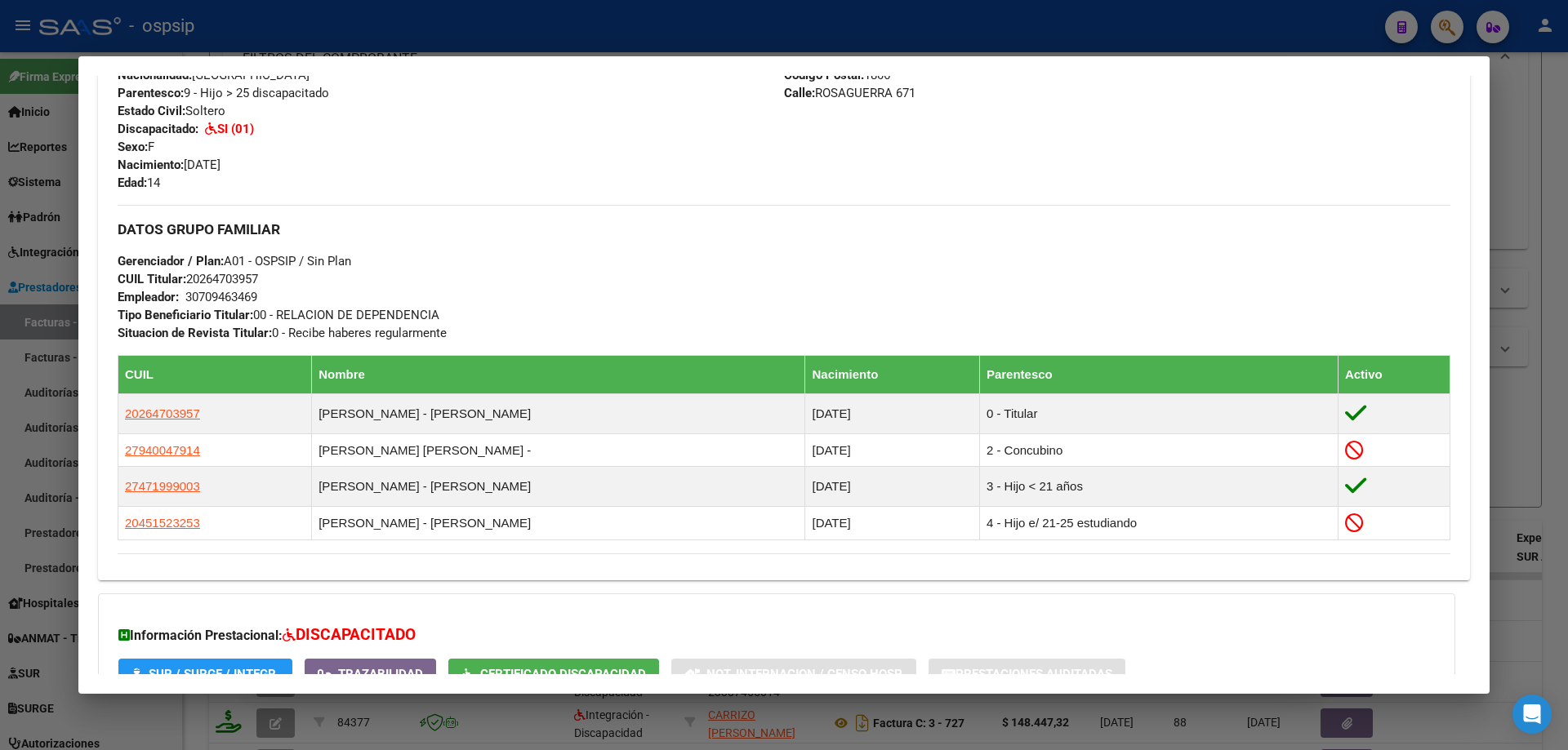
click at [1558, 170] on div at bounding box center [784, 375] width 1568 height 750
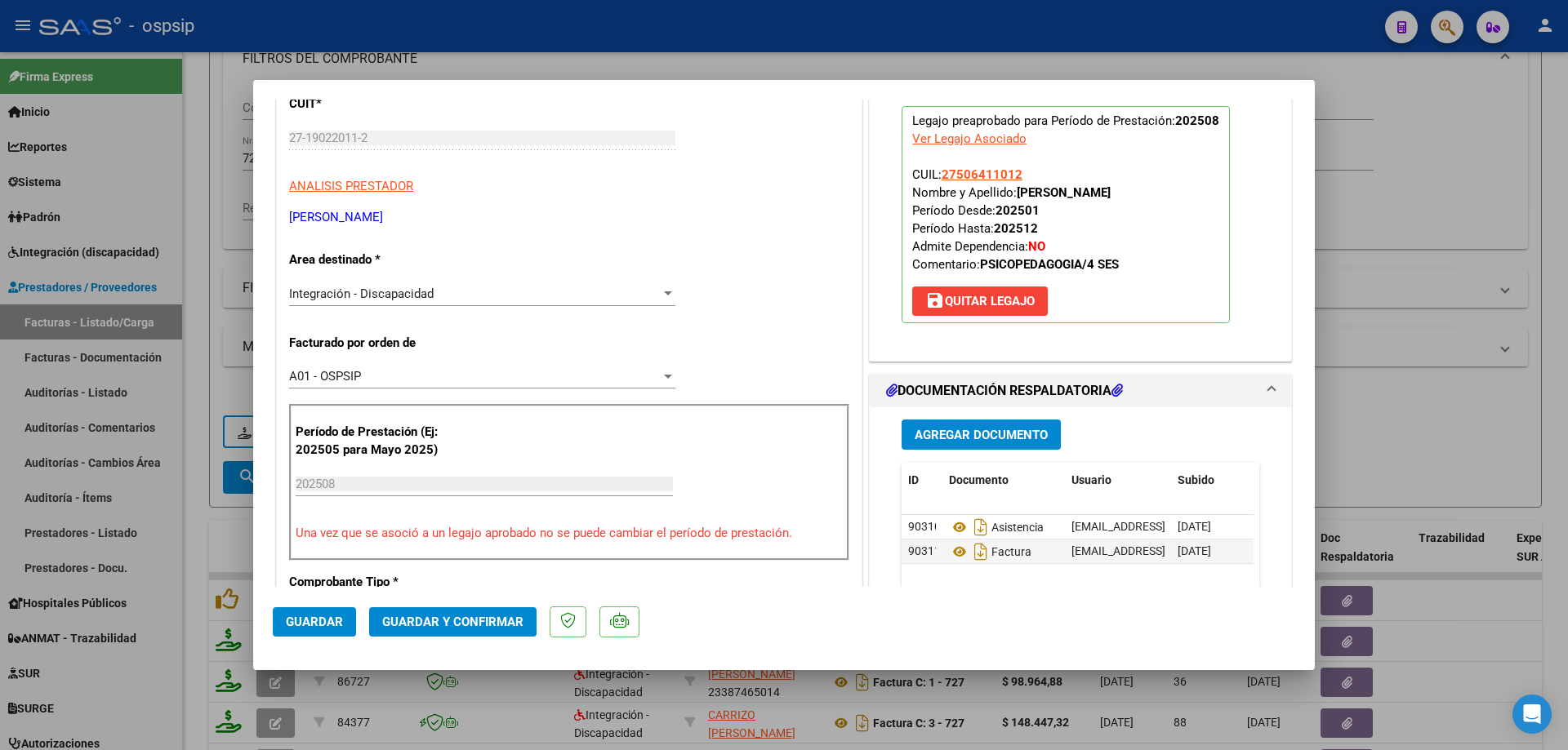
scroll to position [245, 0]
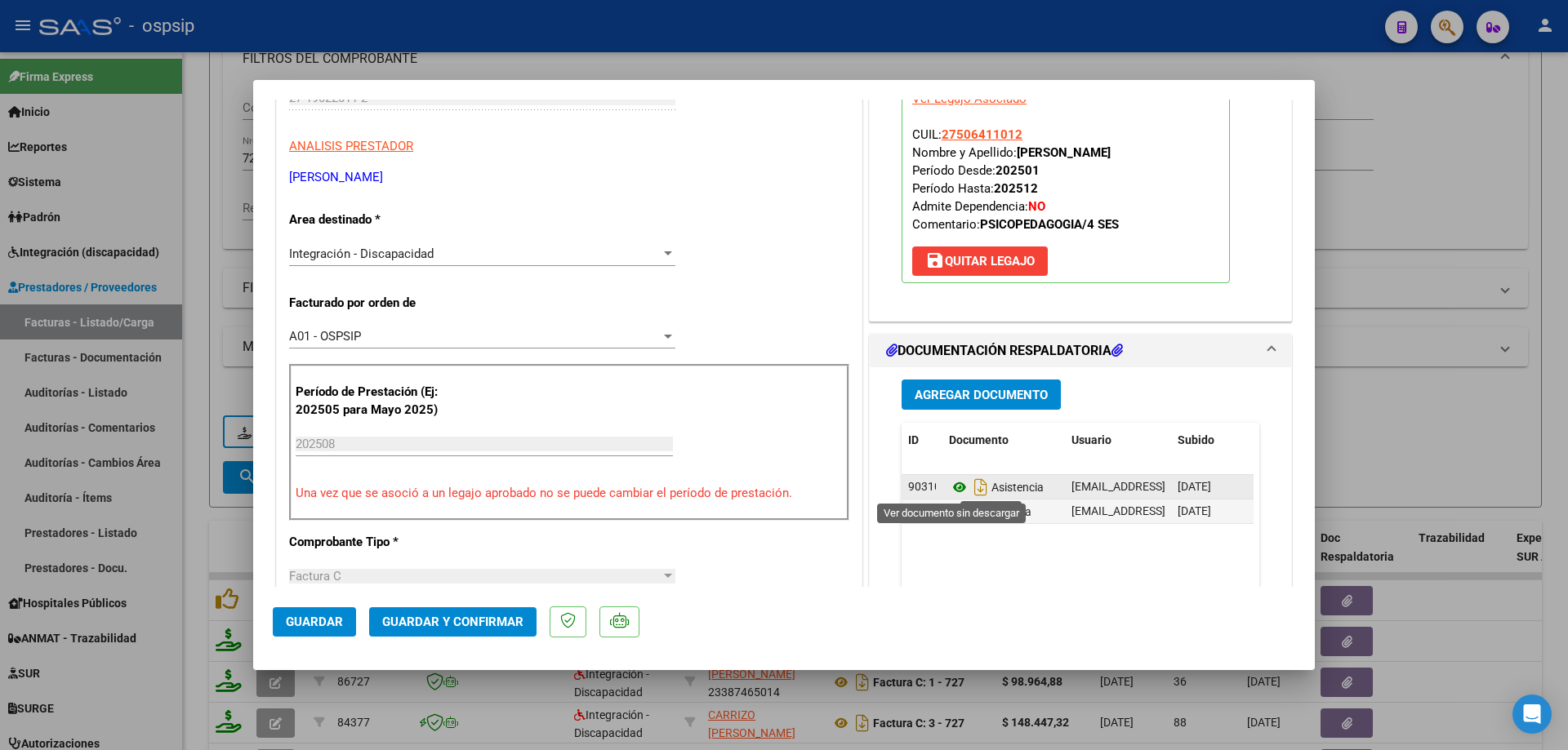
click at [956, 486] on icon at bounding box center [960, 487] width 21 height 19
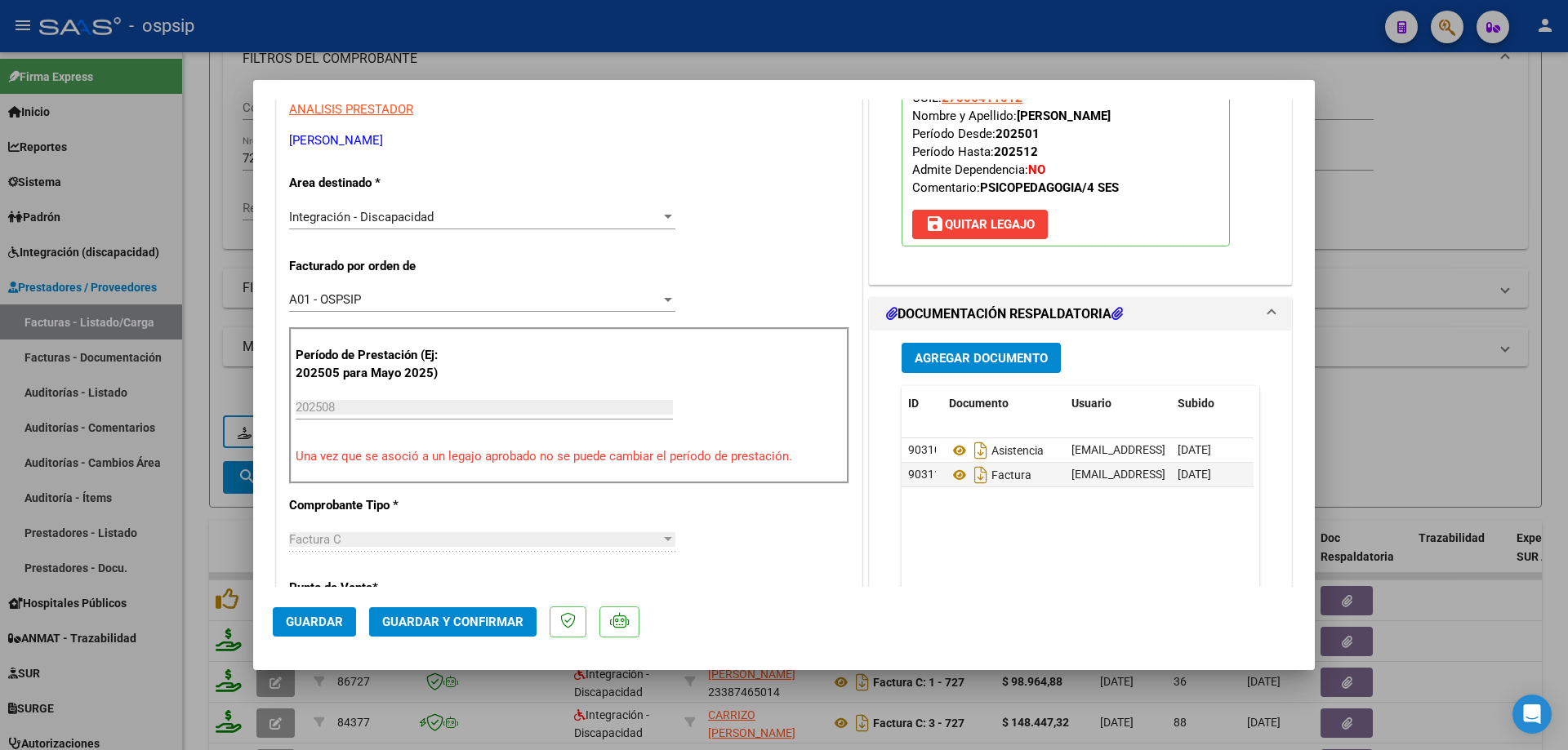
scroll to position [163, 0]
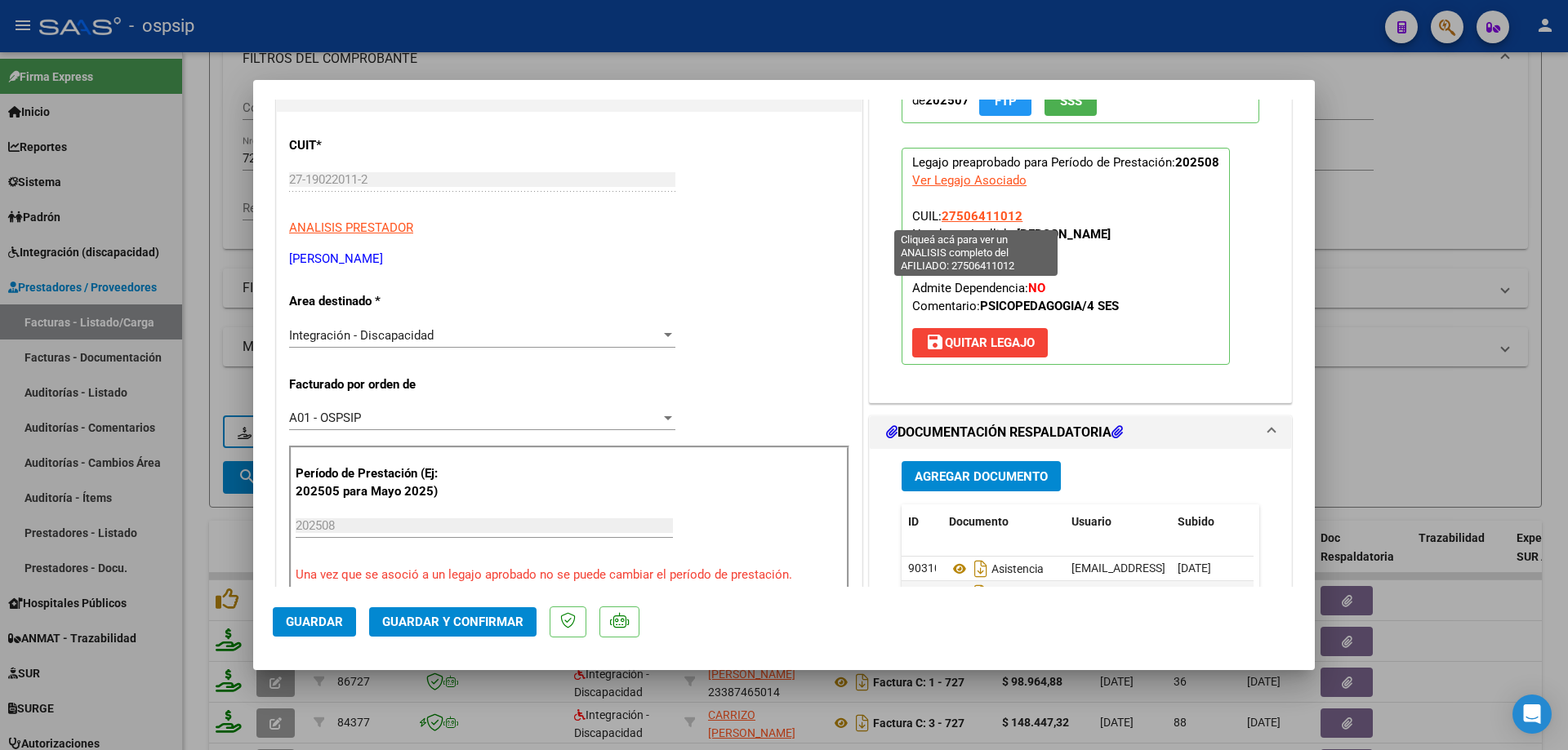
drag, startPoint x: 1025, startPoint y: 215, endPoint x: 938, endPoint y: 215, distance: 87.0
click at [938, 215] on p "Legajo preaprobado para Período de Prestación: 202508 Ver Legajo Asociado CUIL:…" at bounding box center [1066, 255] width 328 height 217
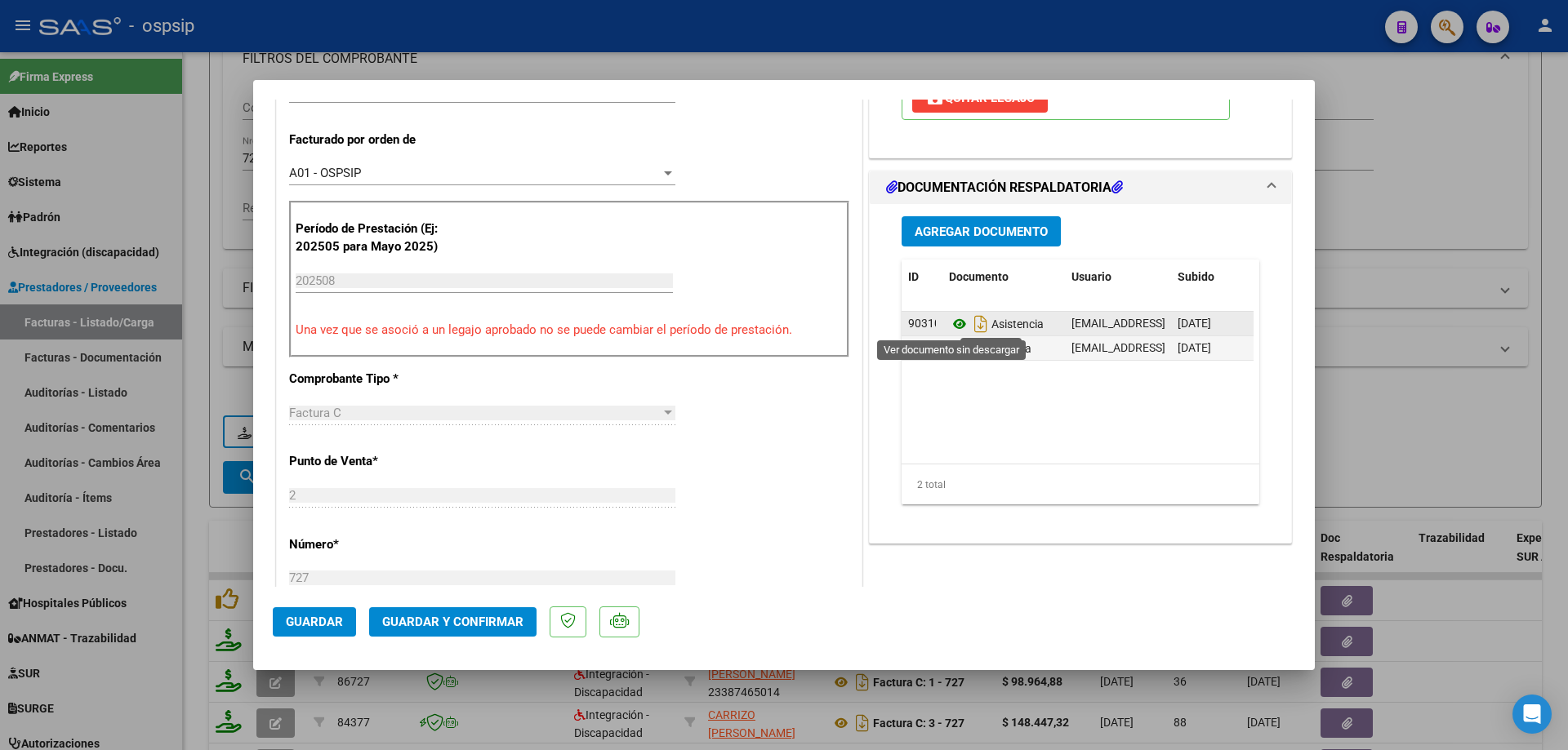
click at [949, 321] on icon at bounding box center [960, 324] width 21 height 19
click at [504, 614] on button "Guardar y Confirmar" at bounding box center [453, 622] width 168 height 29
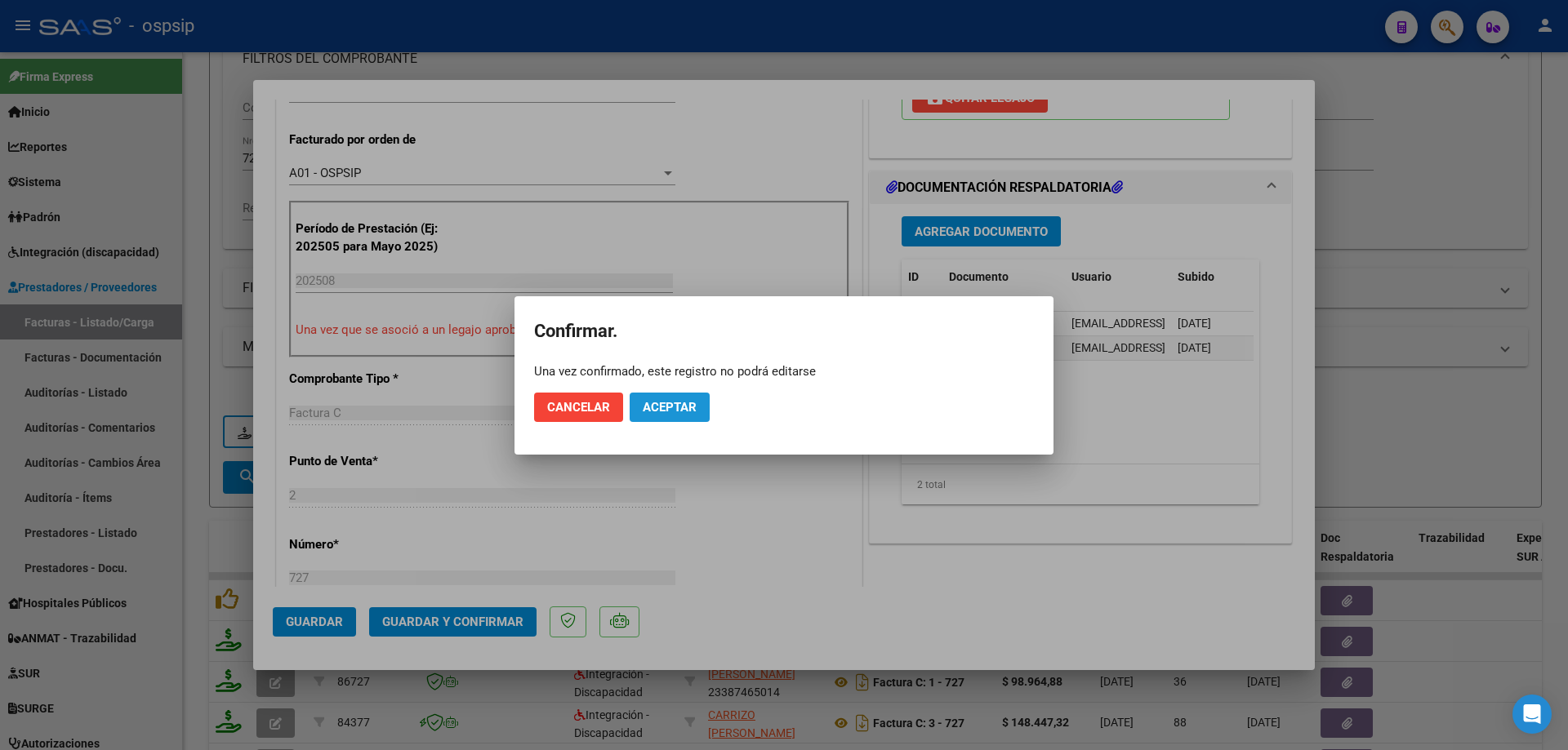
click at [689, 411] on span "Aceptar" at bounding box center [669, 407] width 54 height 14
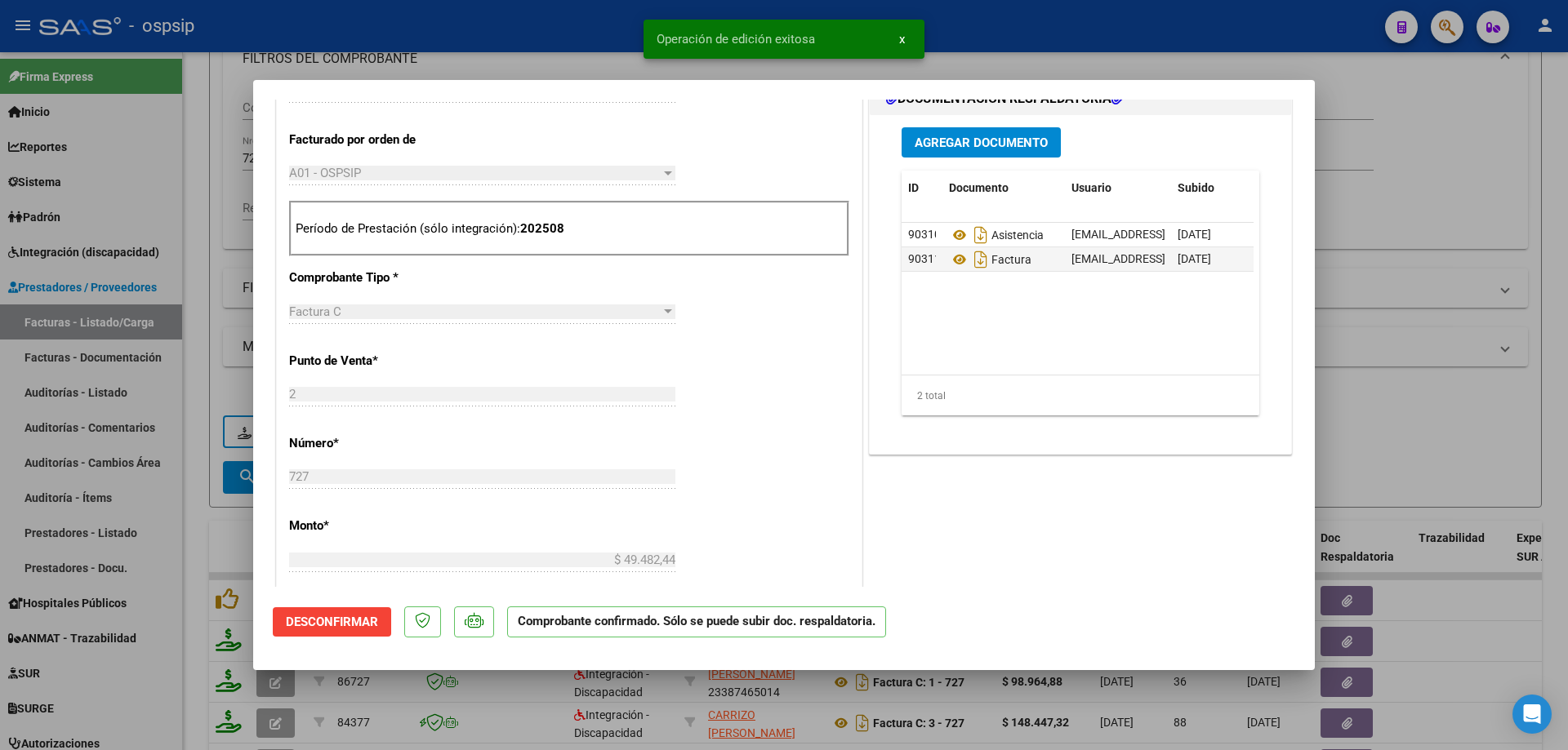
click at [1480, 354] on div at bounding box center [784, 375] width 1568 height 750
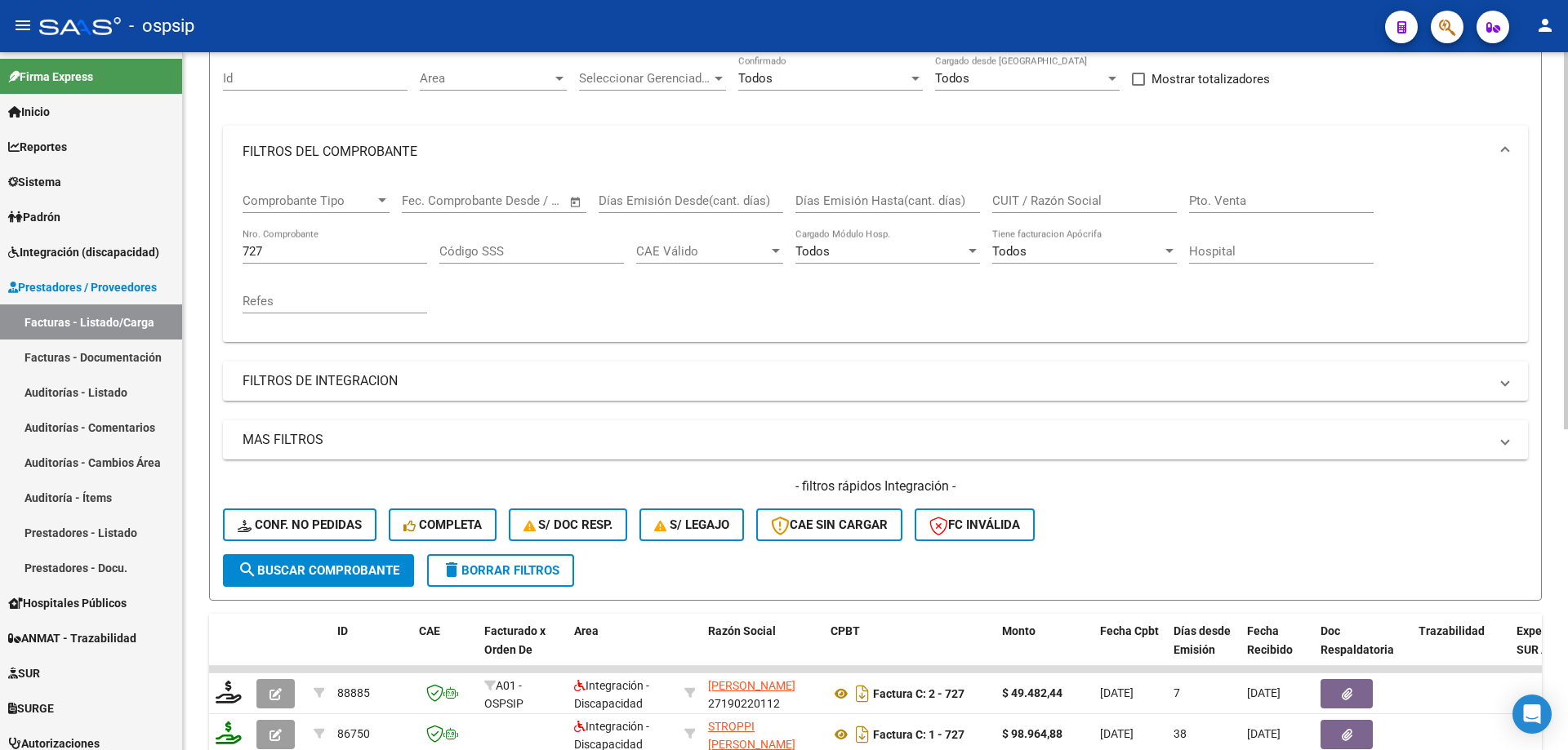
scroll to position [82, 0]
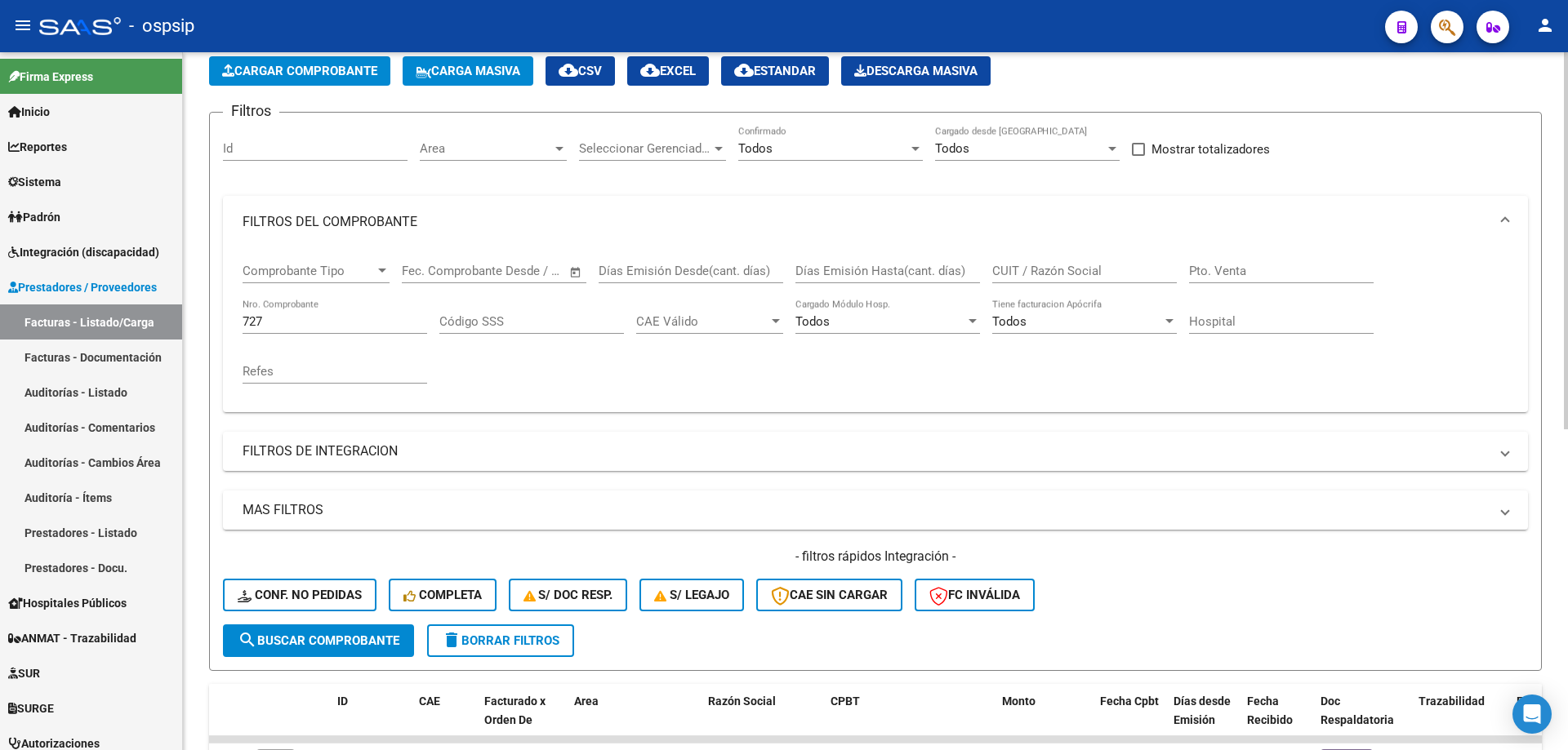
click at [277, 327] on input "727" at bounding box center [334, 321] width 184 height 14
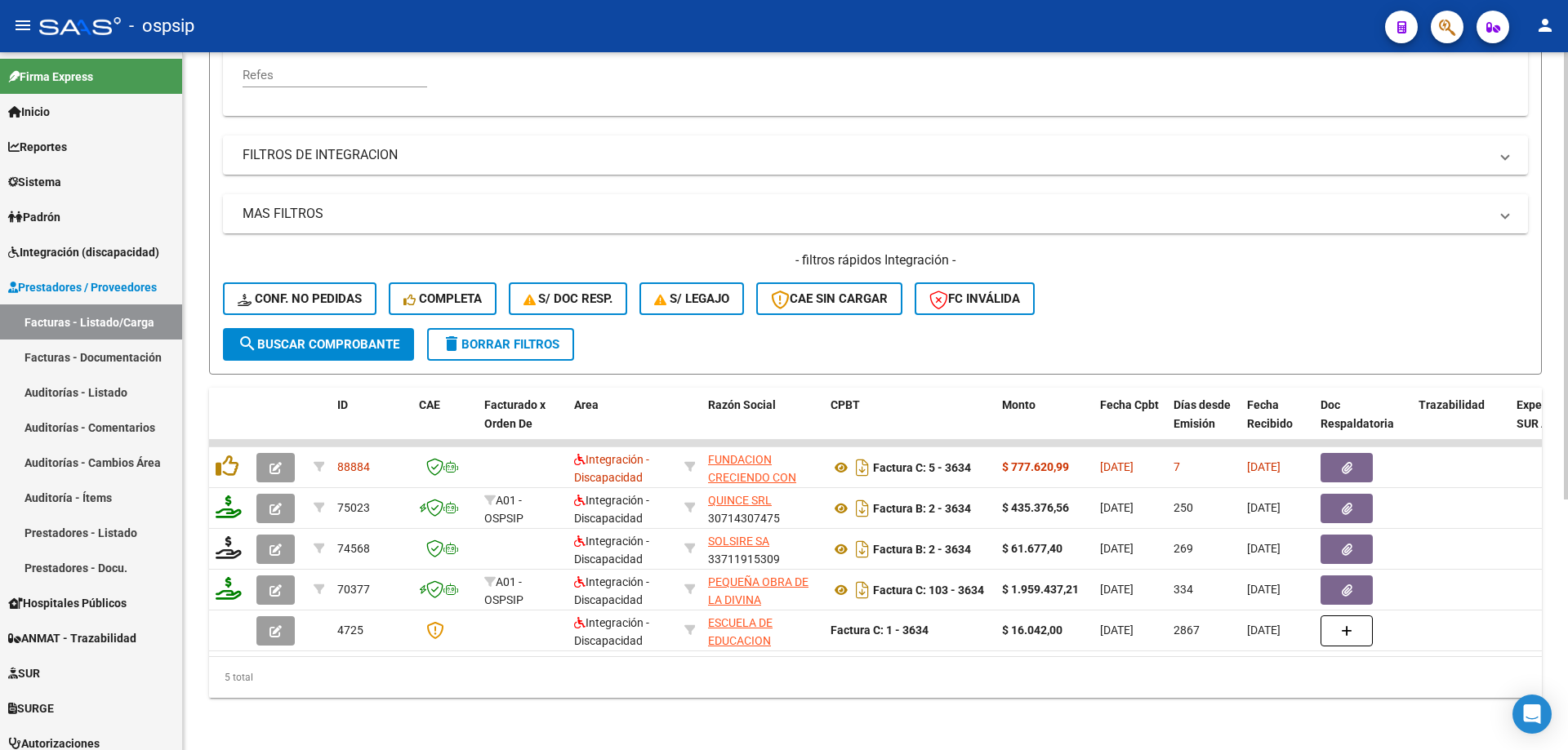
scroll to position [390, 0]
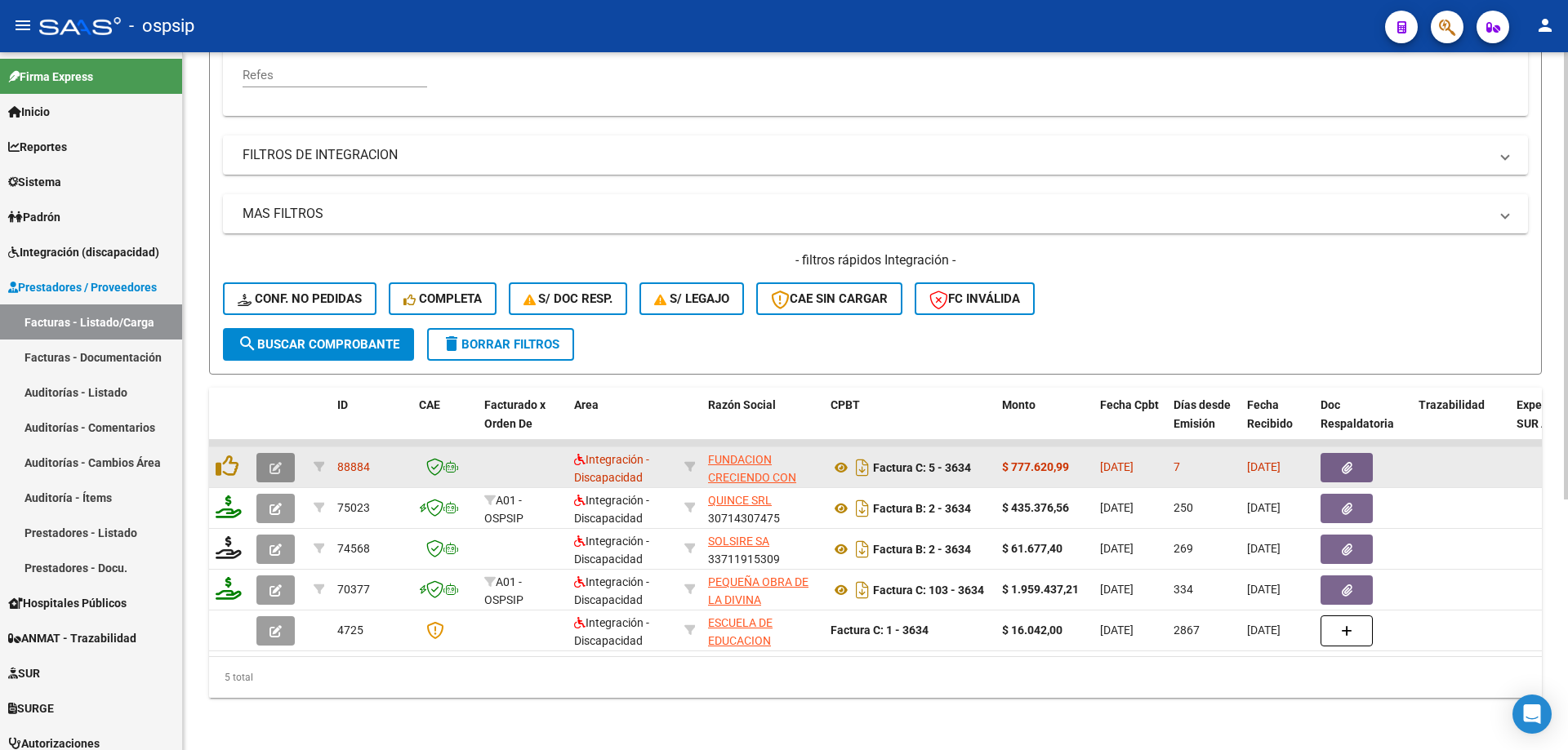
click at [280, 462] on icon "button" at bounding box center [275, 468] width 13 height 13
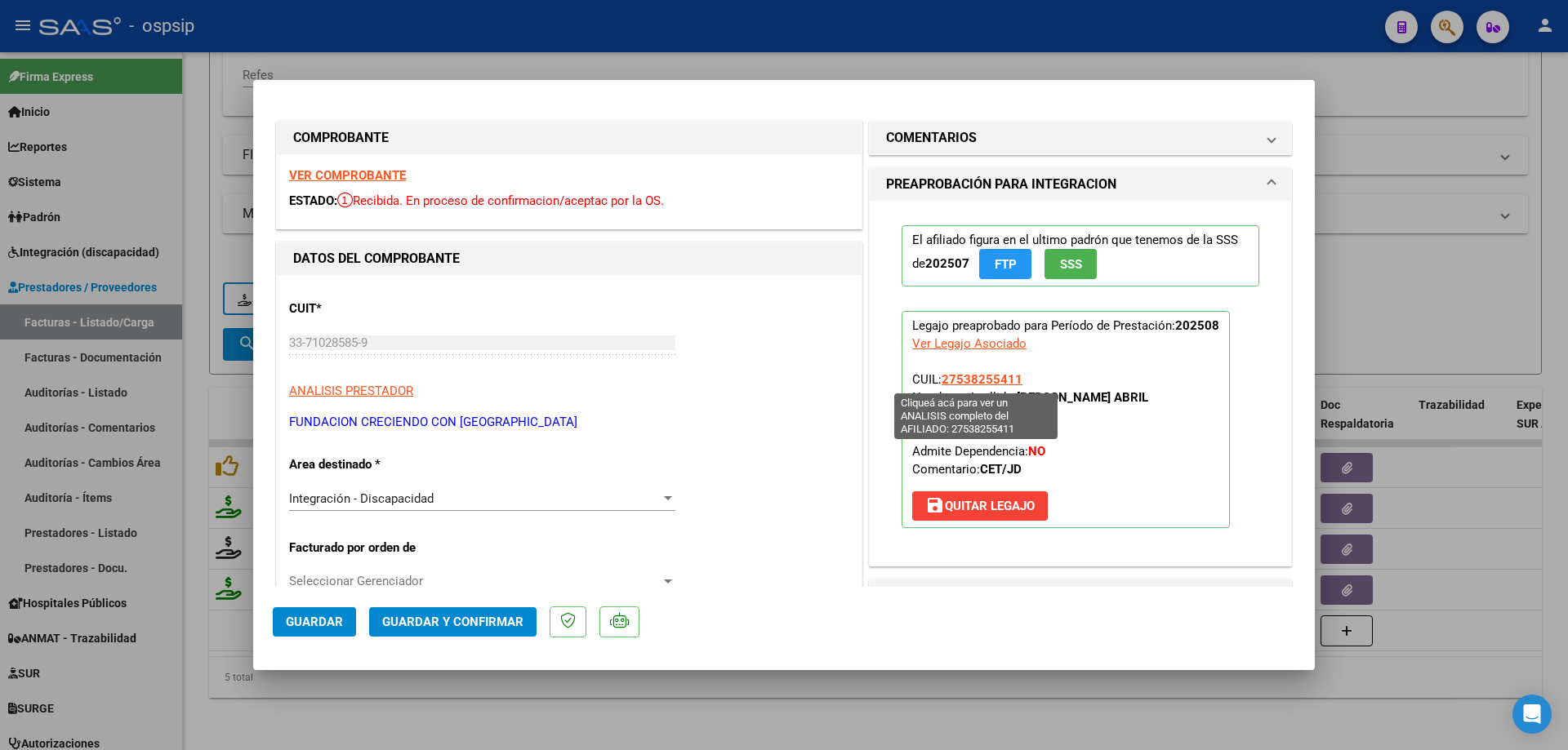
click at [999, 384] on span "27538255411" at bounding box center [982, 379] width 81 height 14
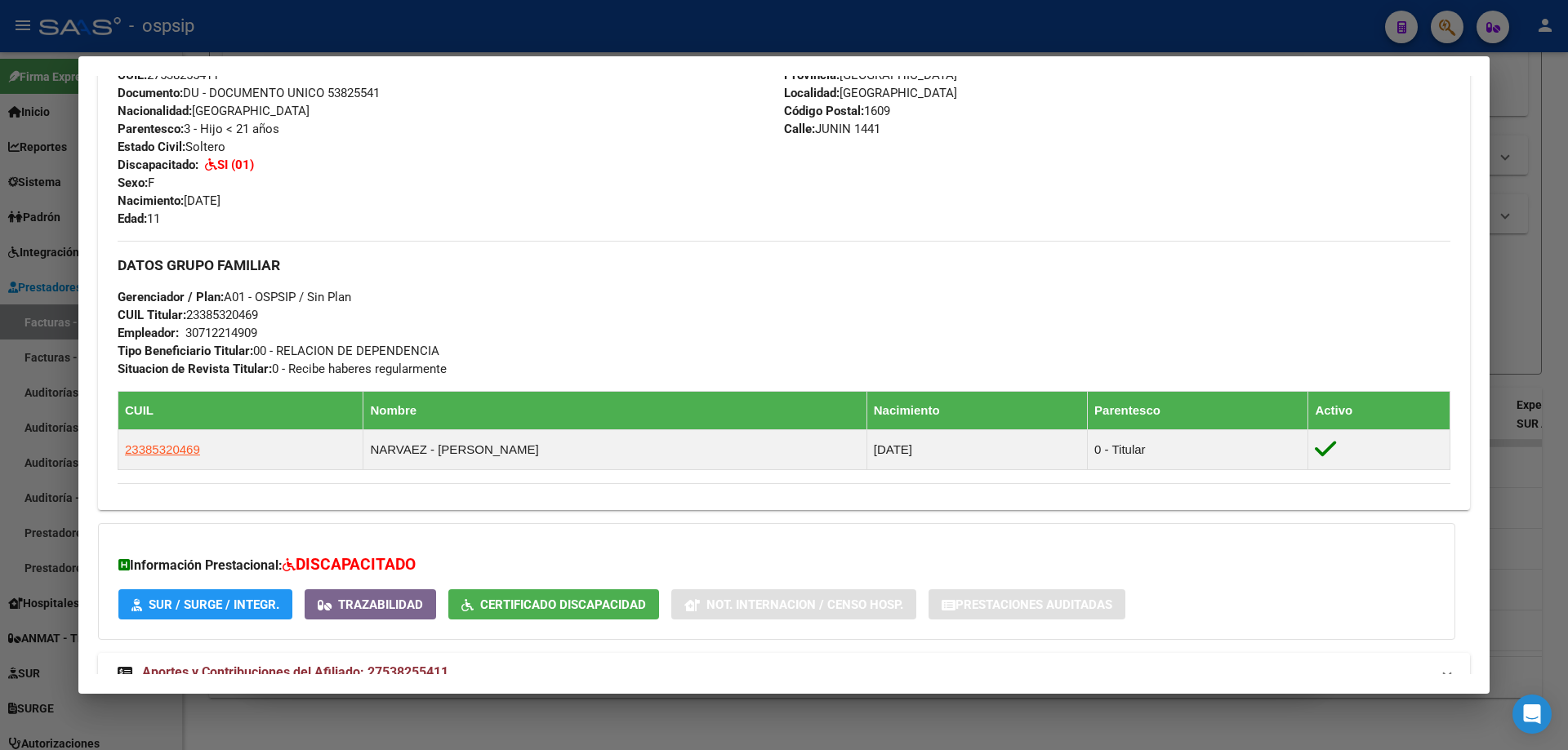
scroll to position [572, 0]
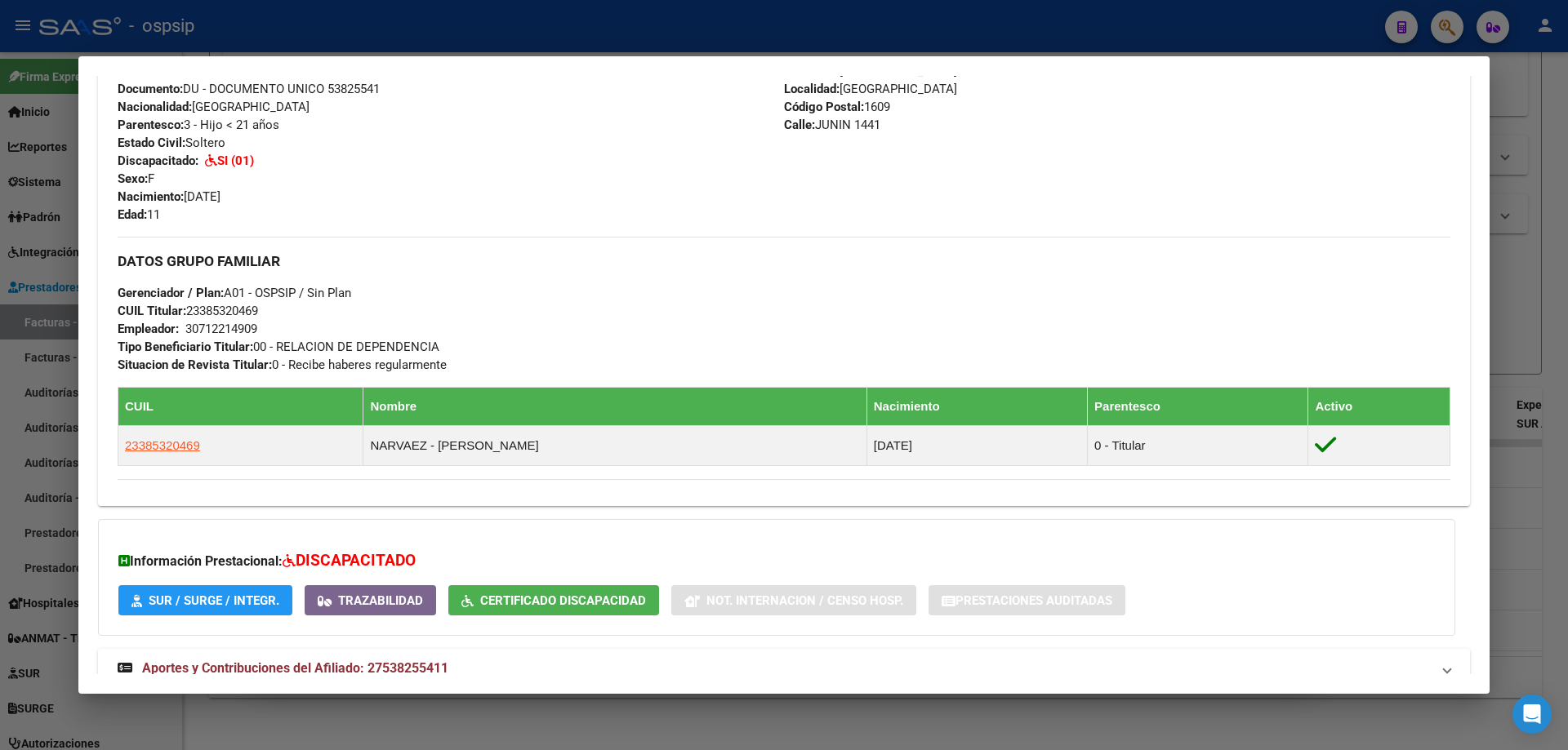
click at [1519, 246] on div at bounding box center [784, 375] width 1568 height 750
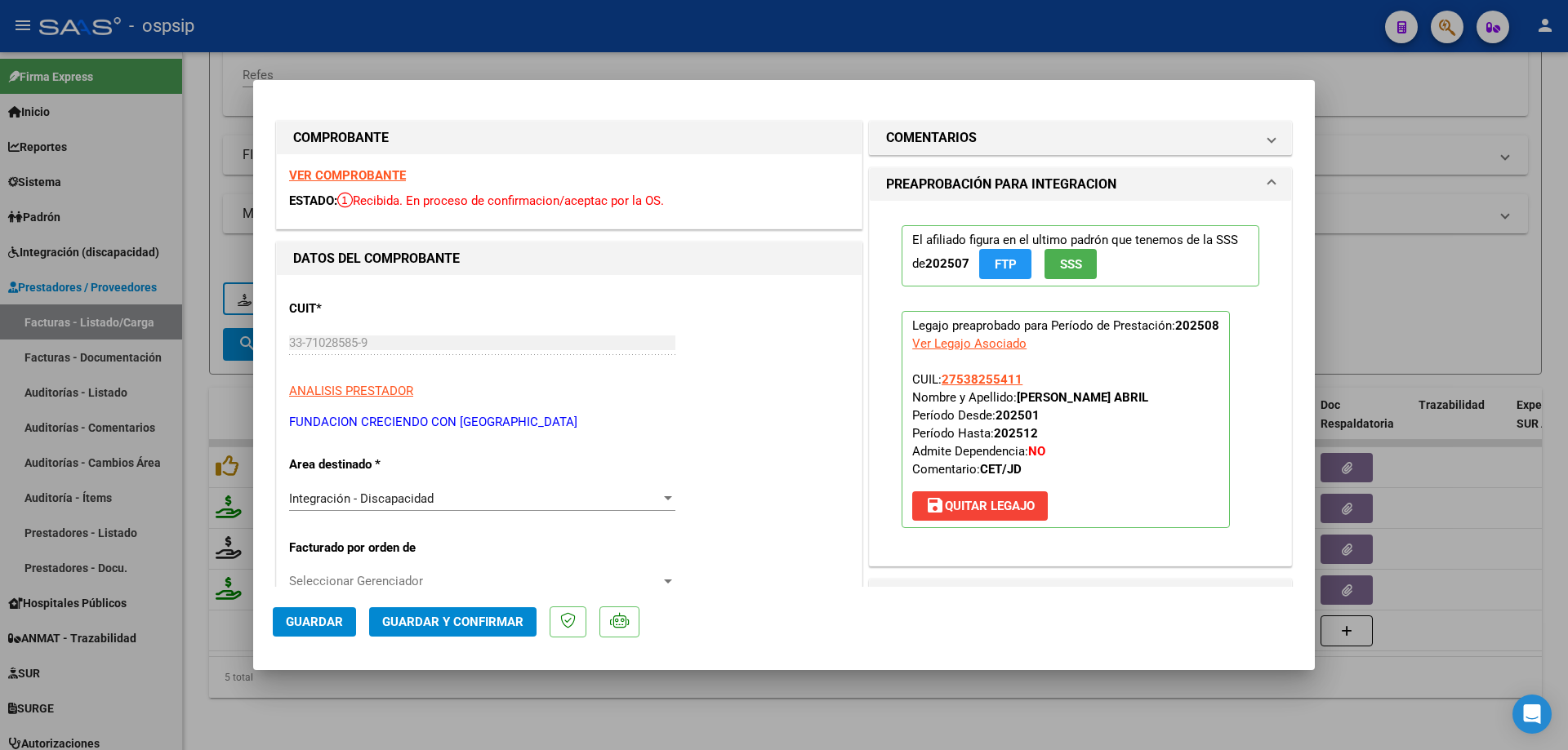
click at [1068, 274] on button "SSS" at bounding box center [1070, 263] width 52 height 30
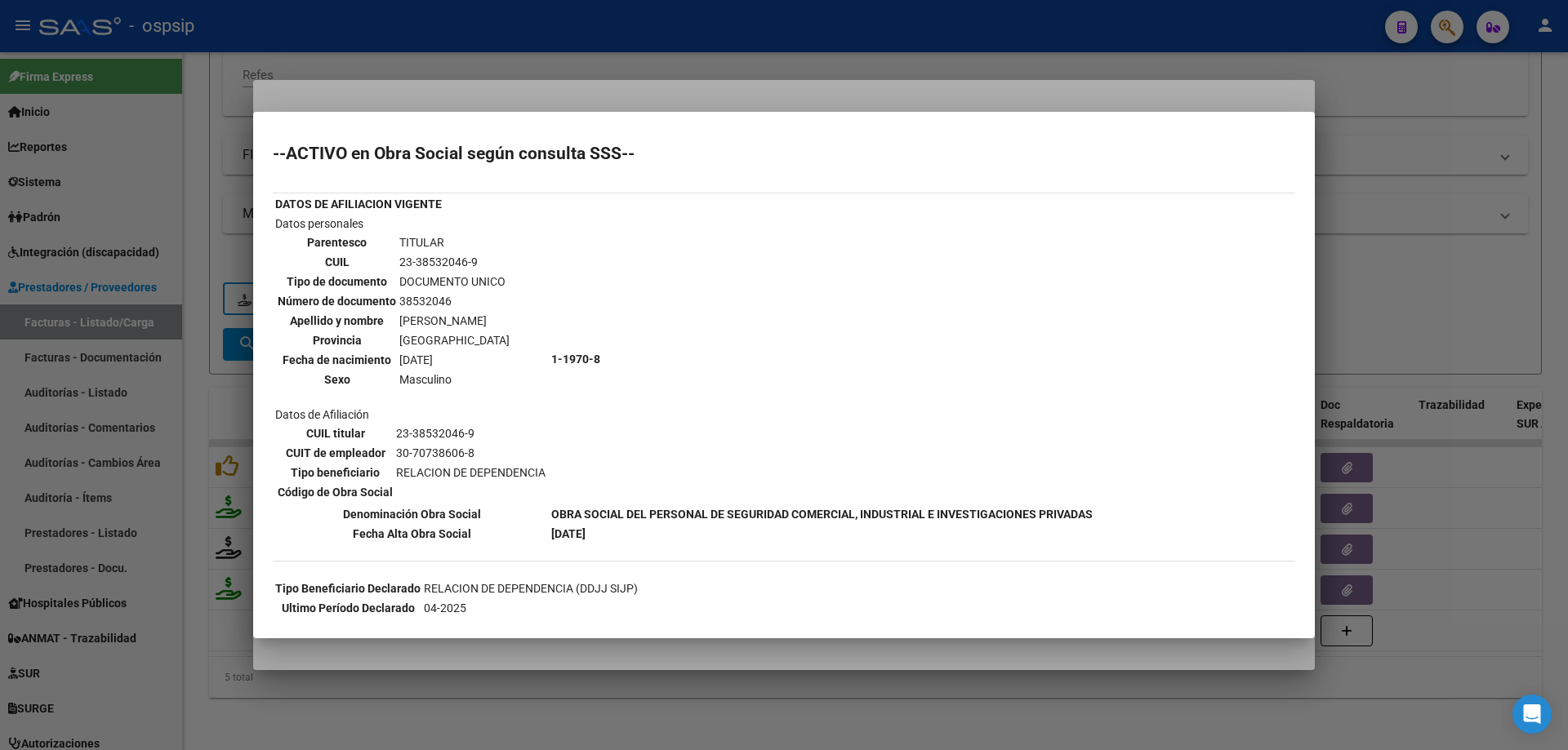
click at [1462, 229] on div at bounding box center [784, 375] width 1568 height 750
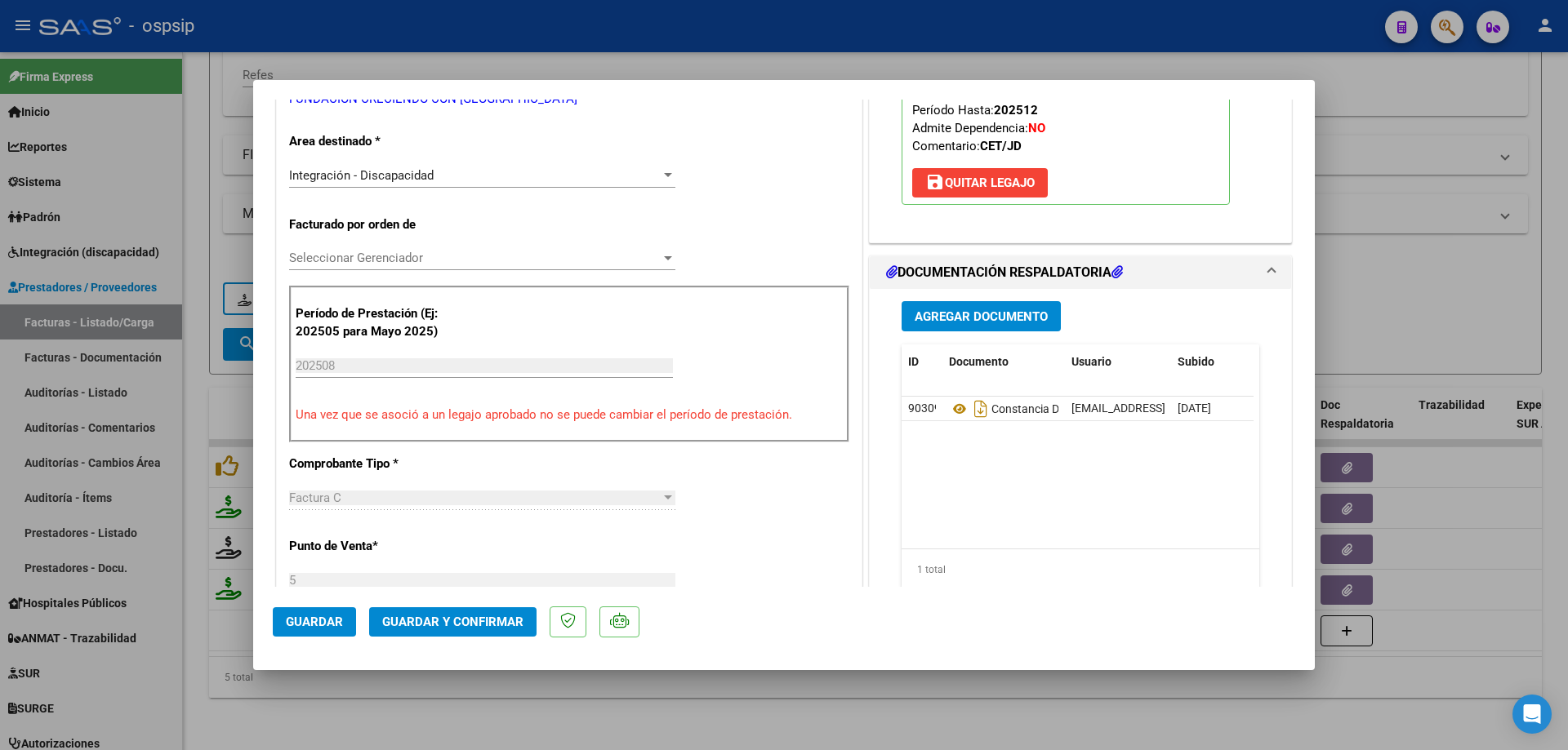
scroll to position [327, 0]
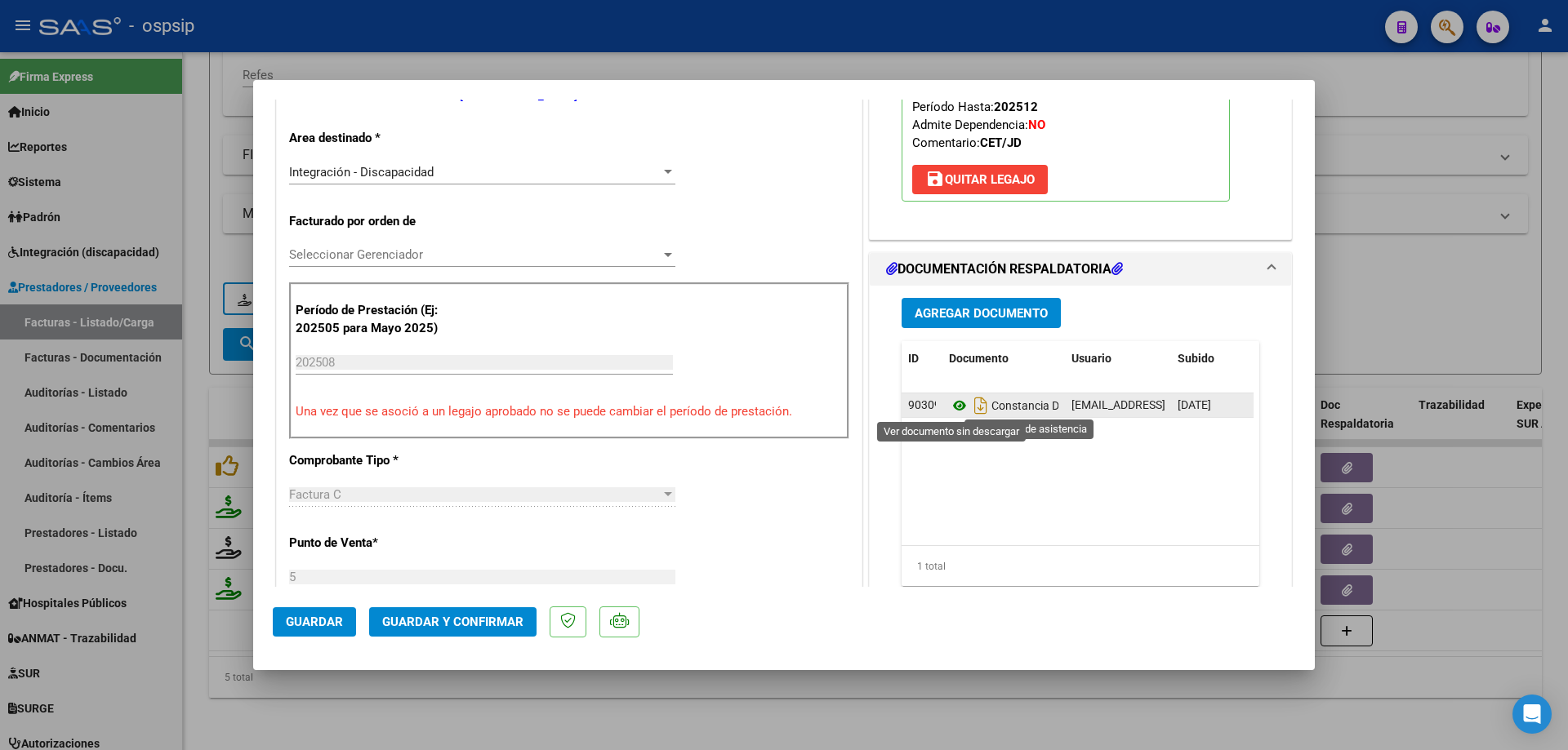
click at [956, 405] on icon at bounding box center [960, 406] width 21 height 19
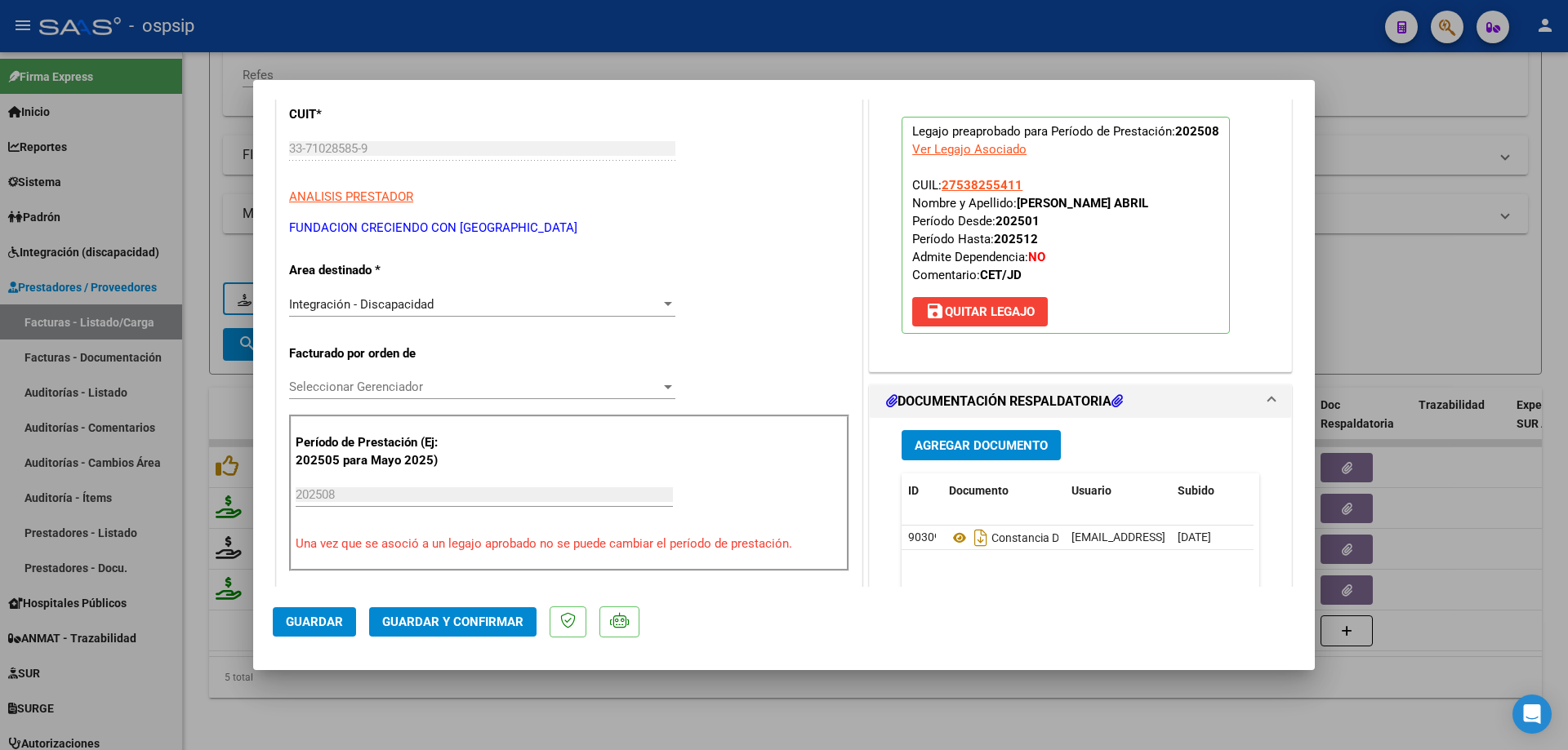
scroll to position [163, 0]
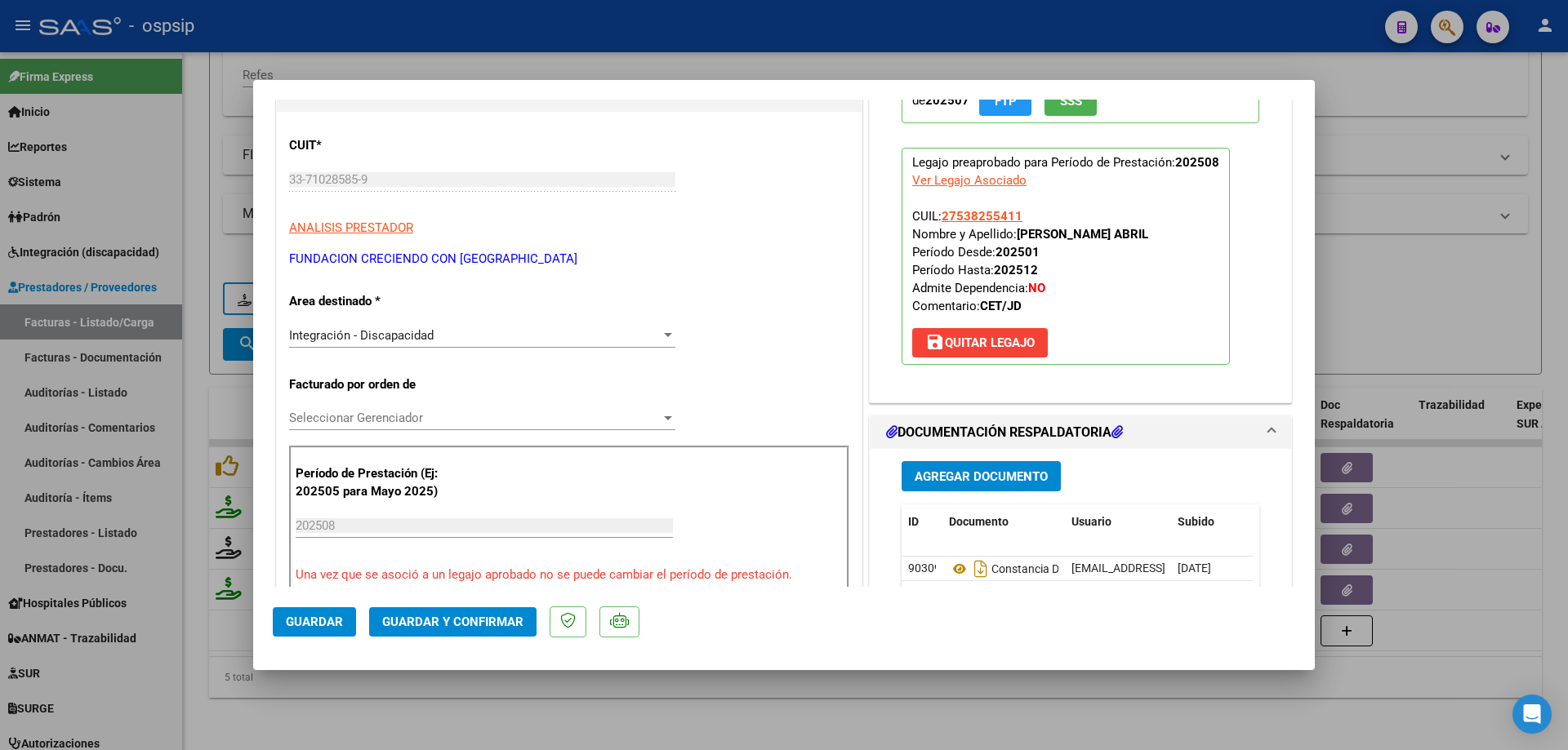
drag, startPoint x: 1029, startPoint y: 210, endPoint x: 935, endPoint y: 216, distance: 94.2
click at [935, 216] on p "Legajo preaprobado para Período de Prestación: 202508 Ver Legajo Asociado CUIL:…" at bounding box center [1066, 255] width 328 height 217
click at [506, 615] on span "Guardar y Confirmar" at bounding box center [452, 622] width 141 height 14
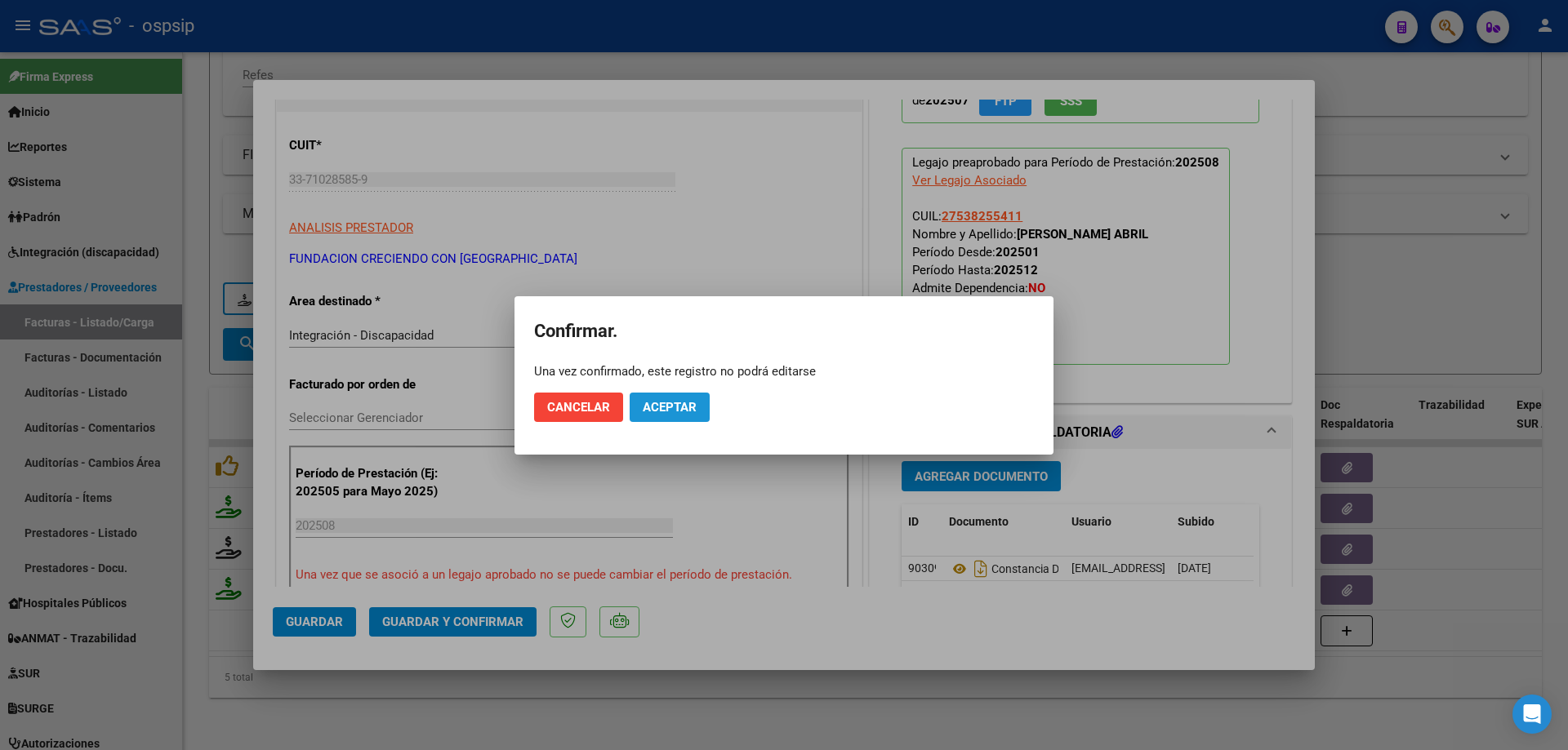
click at [643, 413] on span "Aceptar" at bounding box center [669, 407] width 54 height 14
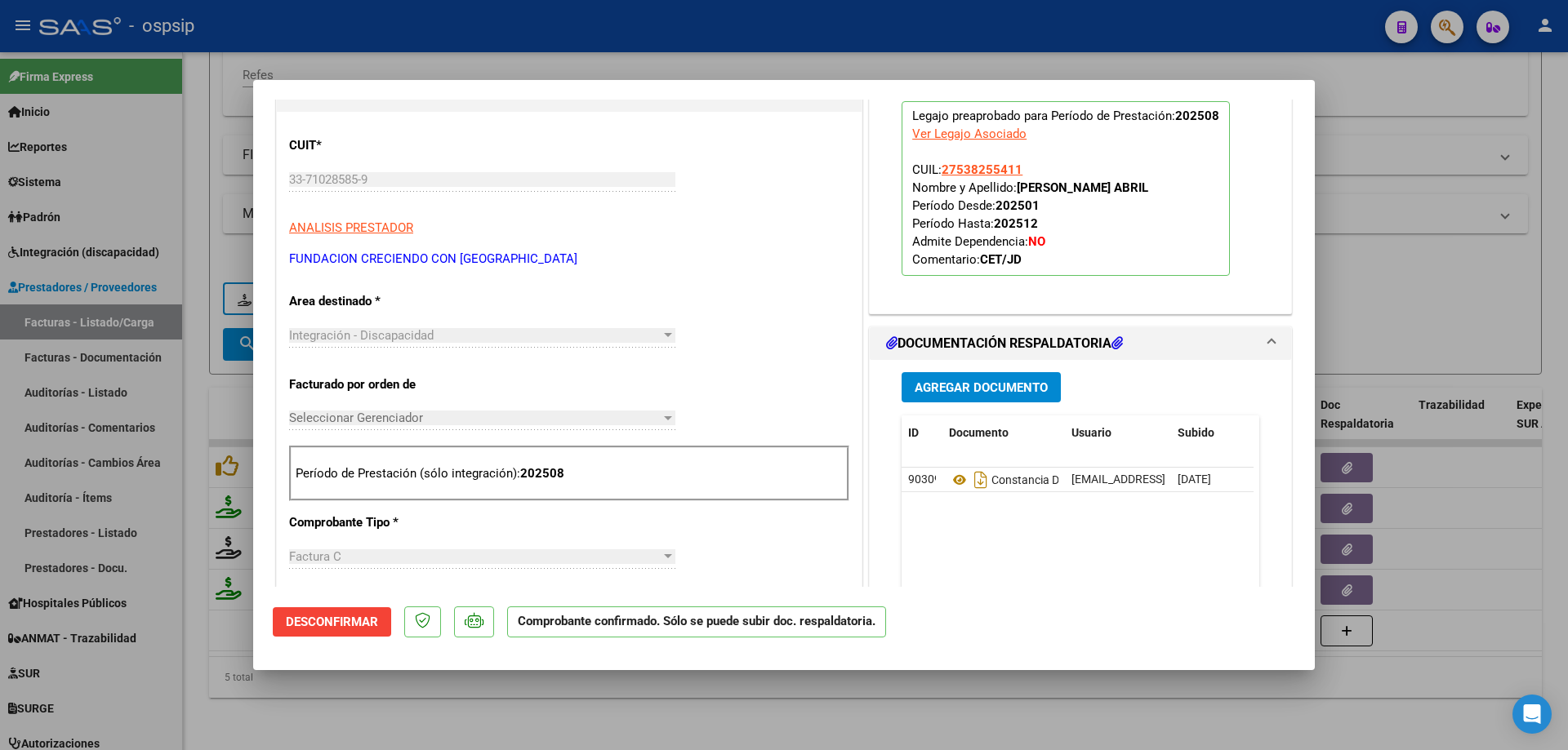
click at [1412, 299] on div at bounding box center [784, 375] width 1568 height 750
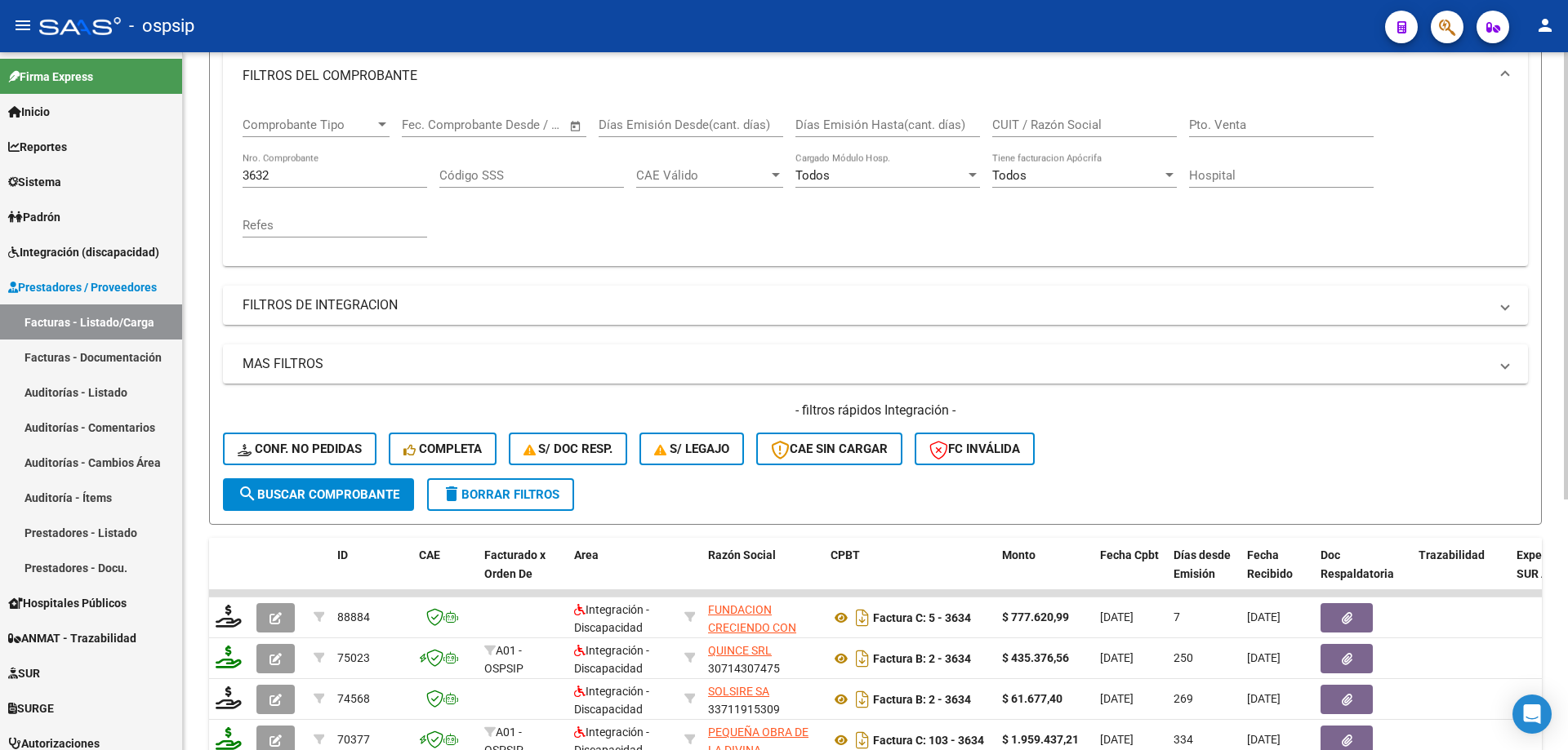
scroll to position [227, 0]
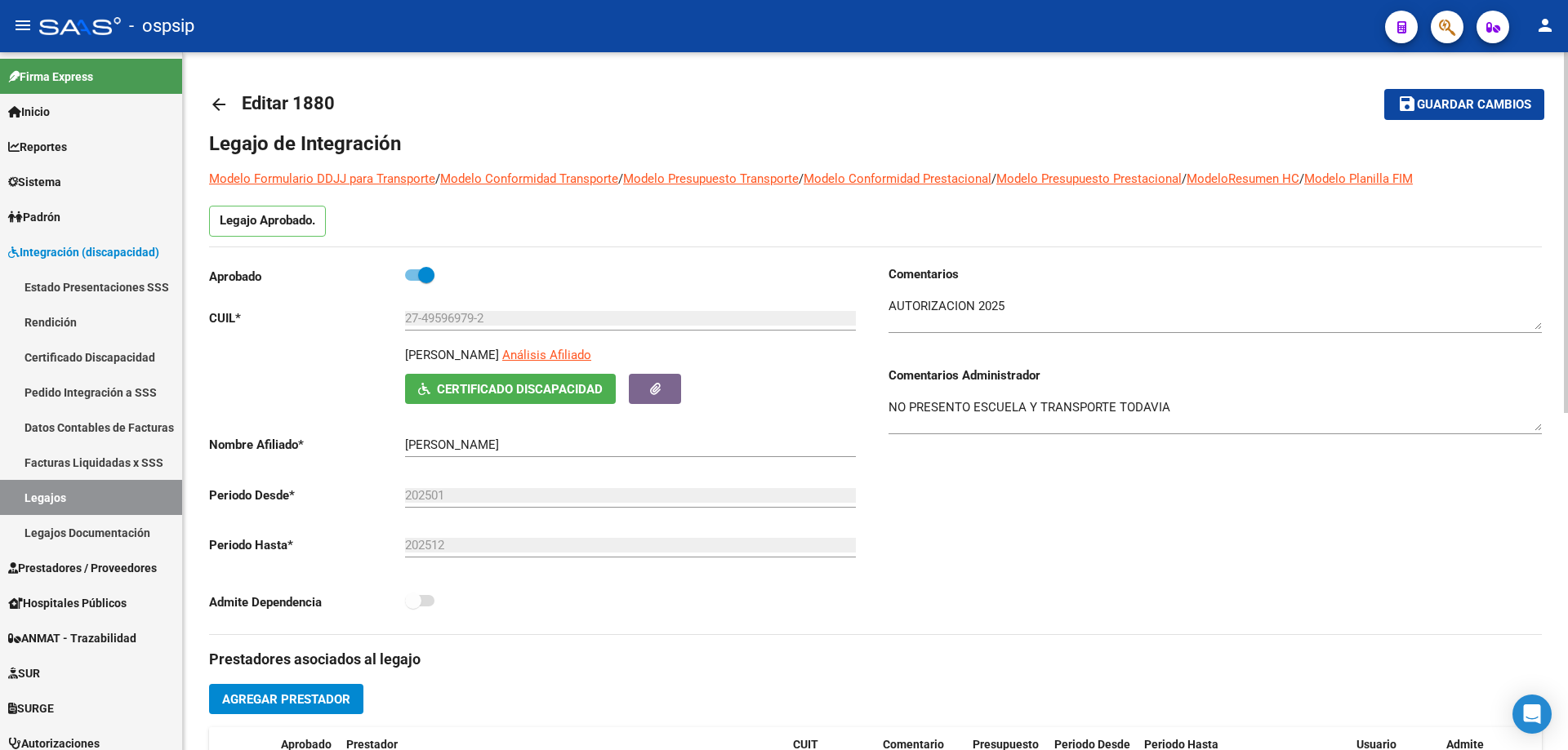
click at [216, 102] on mat-icon "arrow_back" at bounding box center [219, 104] width 19 height 19
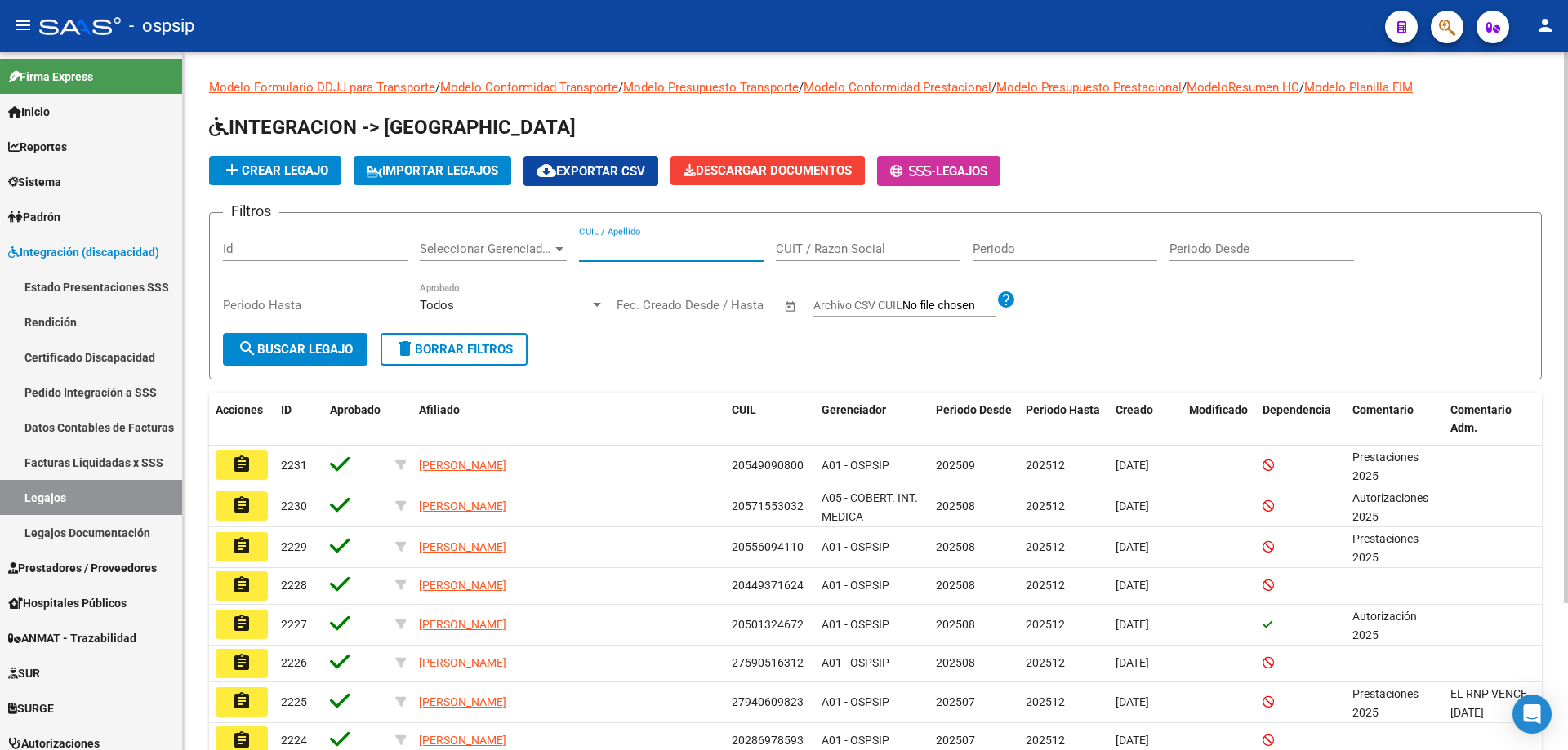
paste input "23530873749"
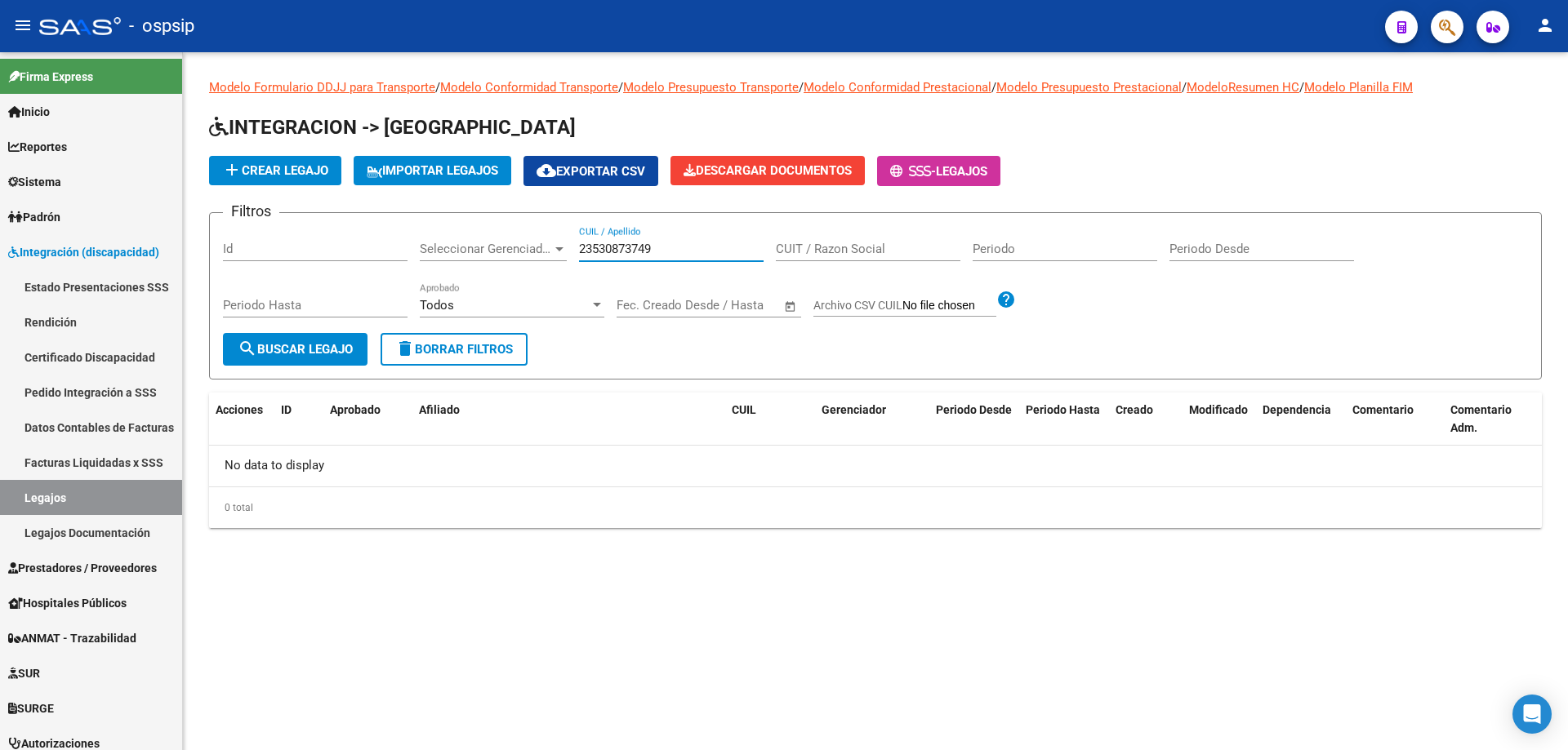
click at [581, 251] on input "23530873749" at bounding box center [670, 249] width 184 height 14
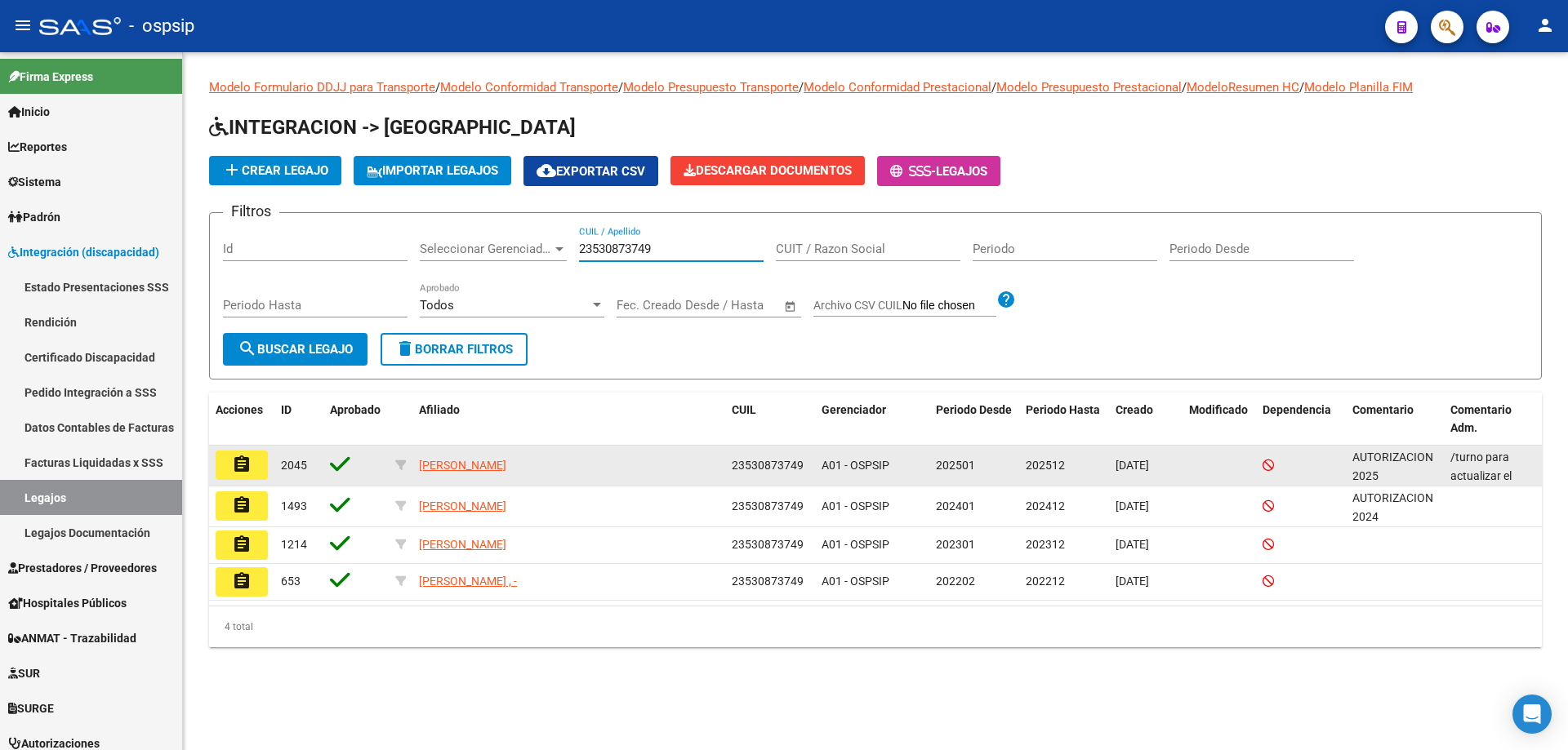
type input "23530873749"
click at [246, 473] on mat-icon "assignment" at bounding box center [241, 465] width 19 height 19
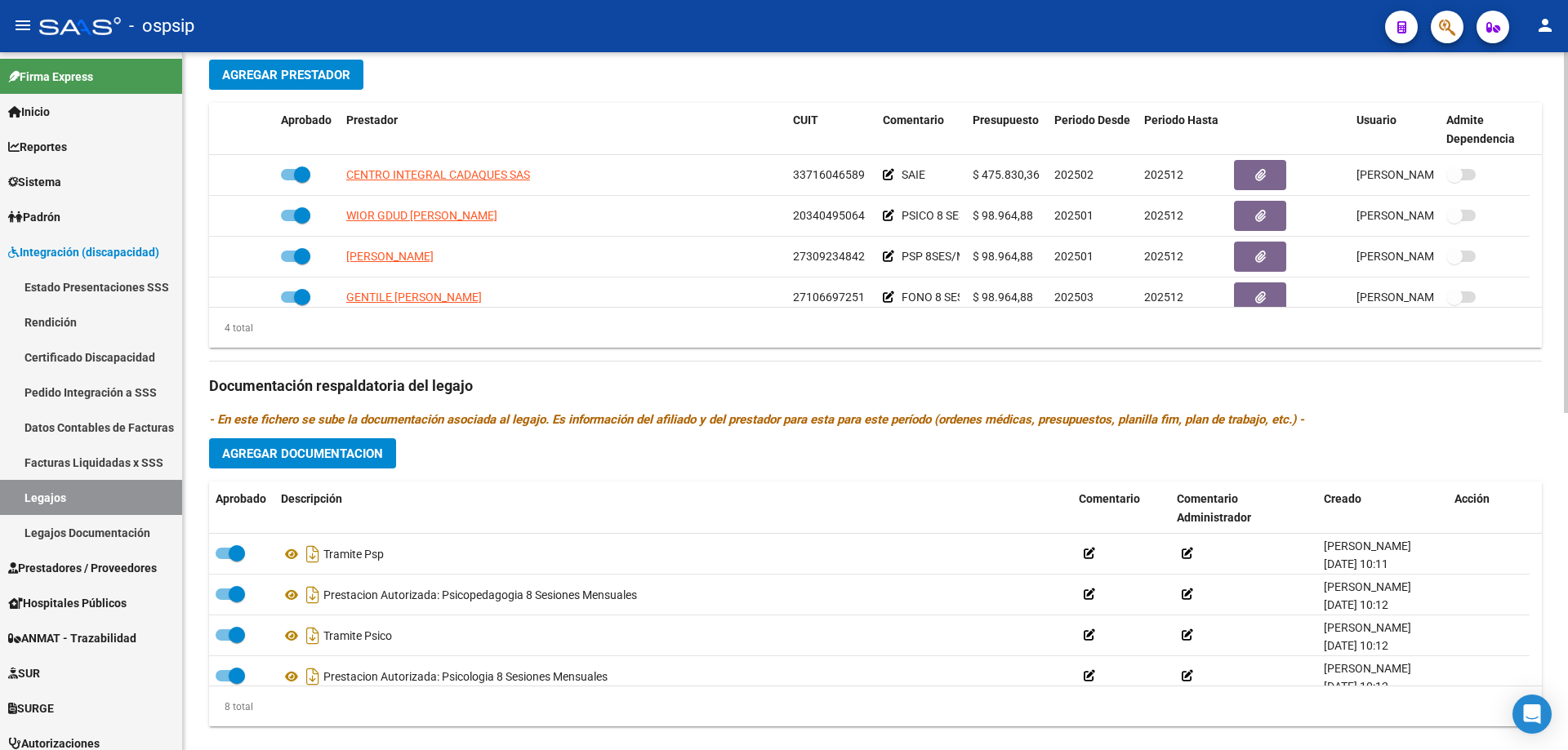
scroll to position [653, 0]
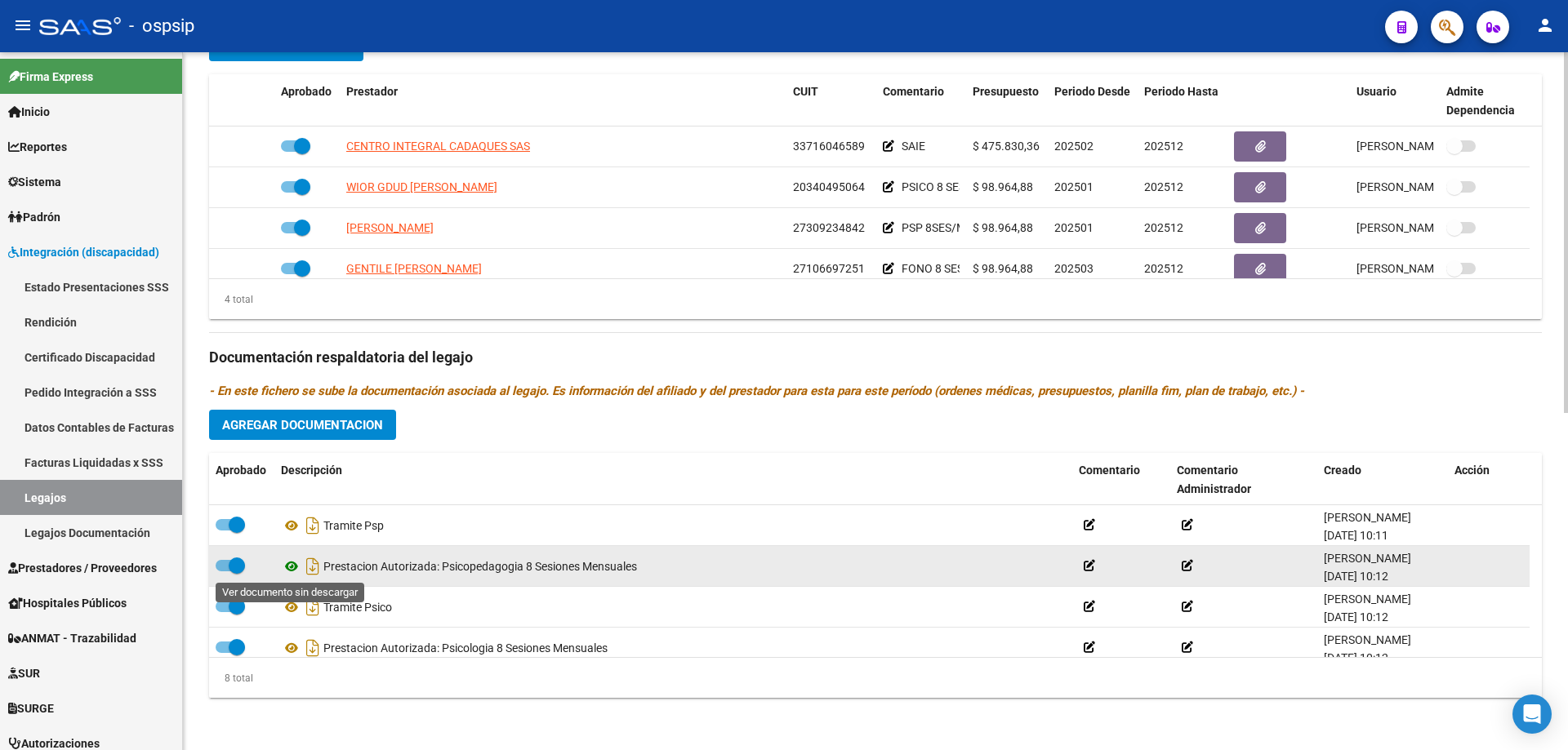
click at [291, 565] on icon at bounding box center [291, 566] width 21 height 19
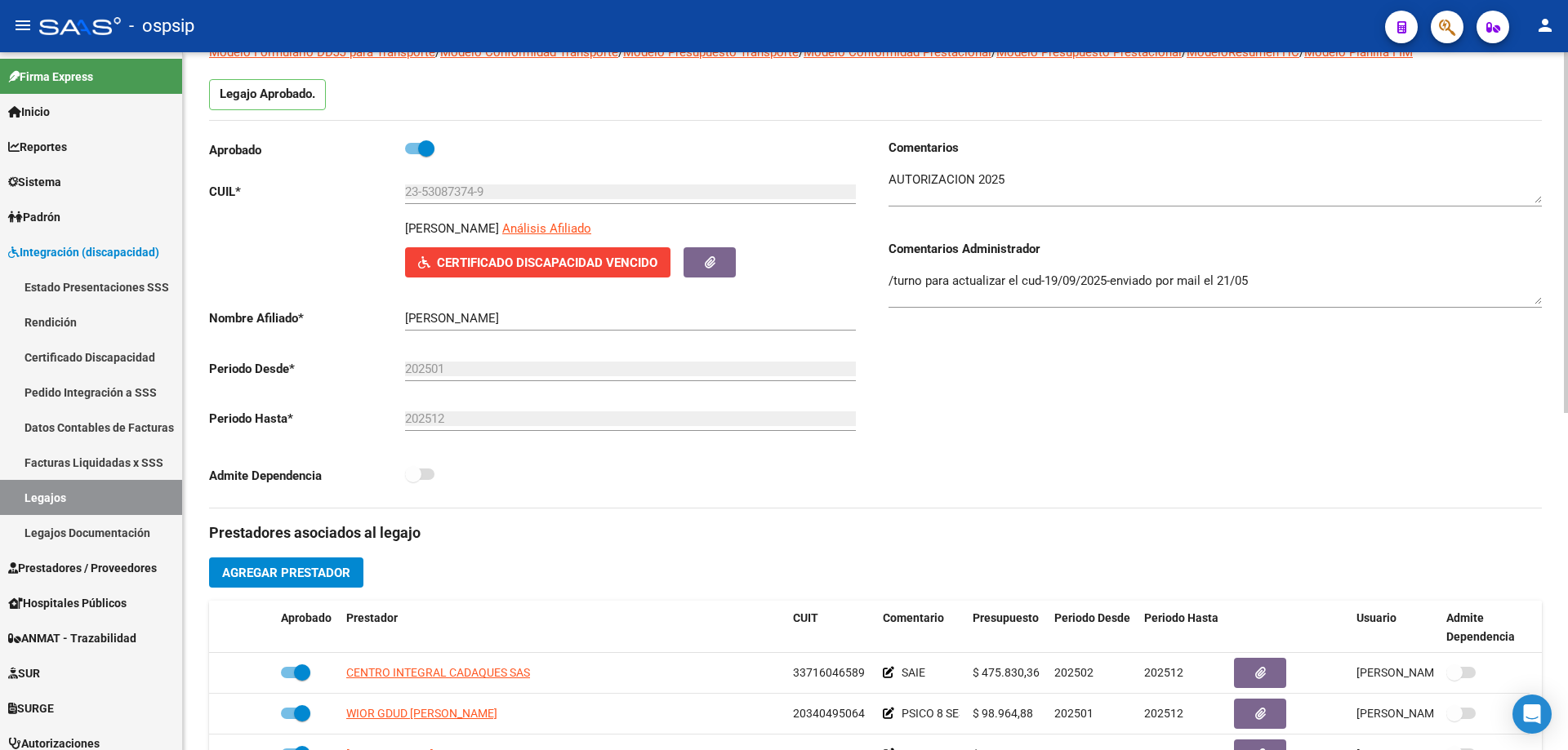
scroll to position [0, 0]
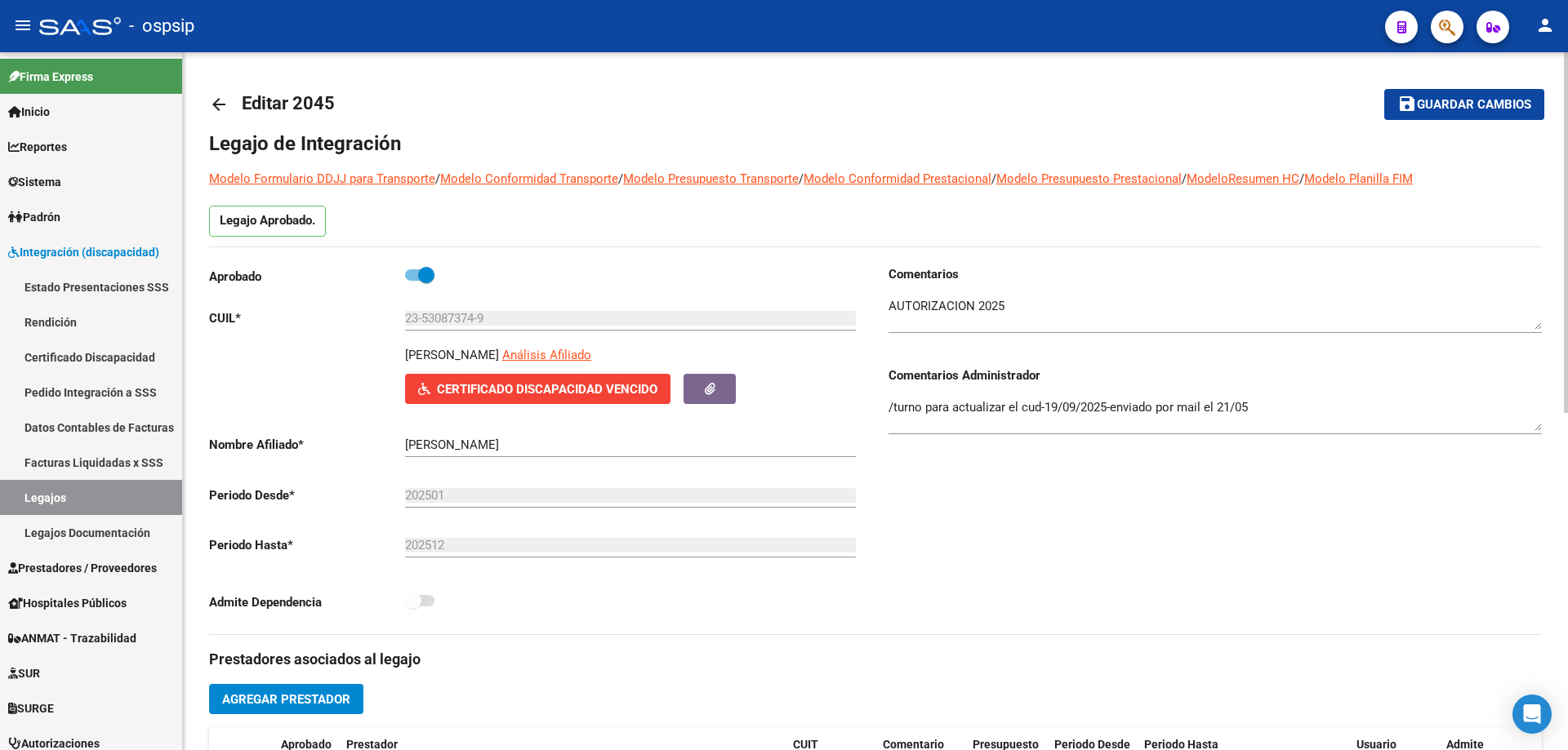
click at [216, 105] on mat-icon "arrow_back" at bounding box center [219, 104] width 19 height 19
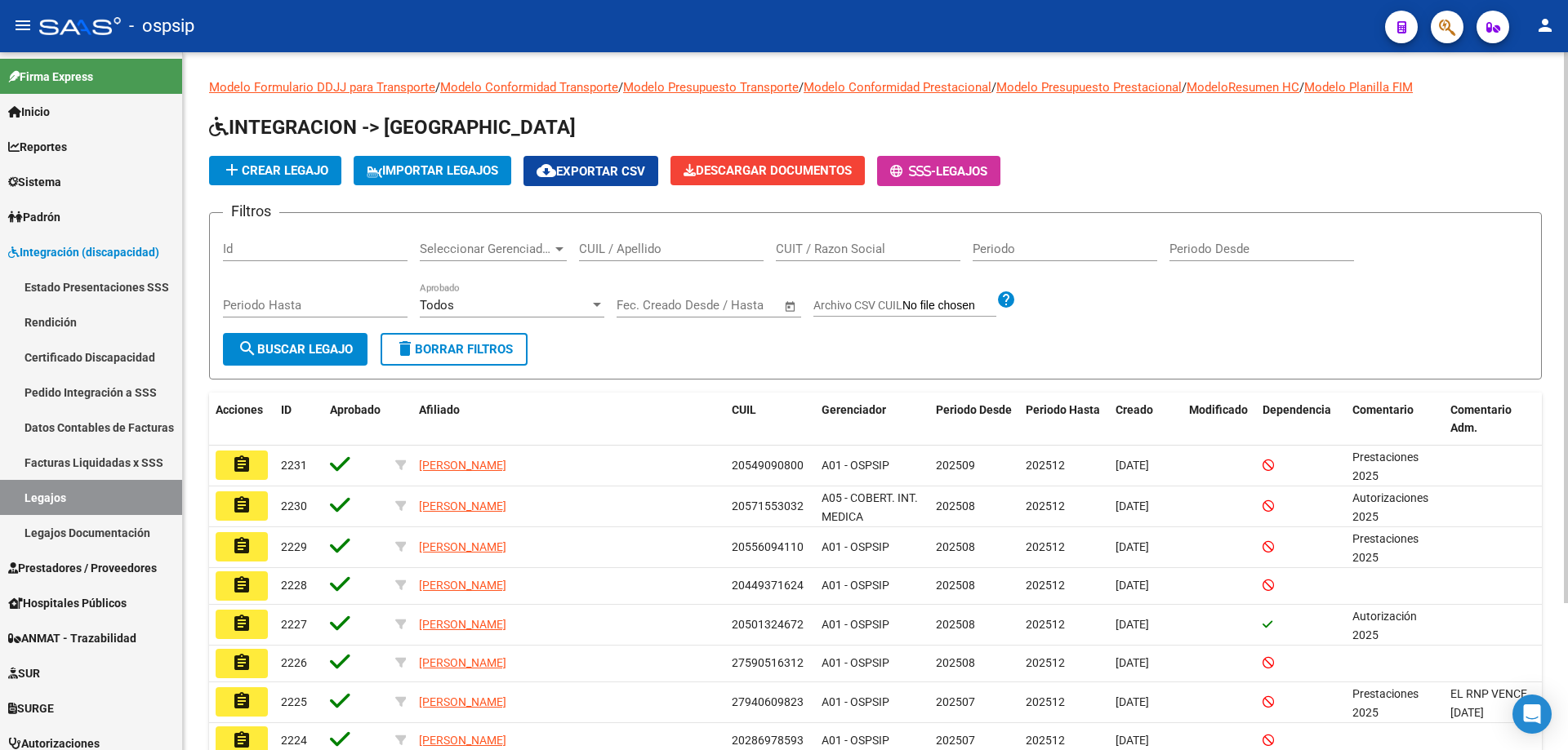
click at [592, 255] on input "CUIL / Apellido" at bounding box center [670, 249] width 184 height 14
paste input "20545319900"
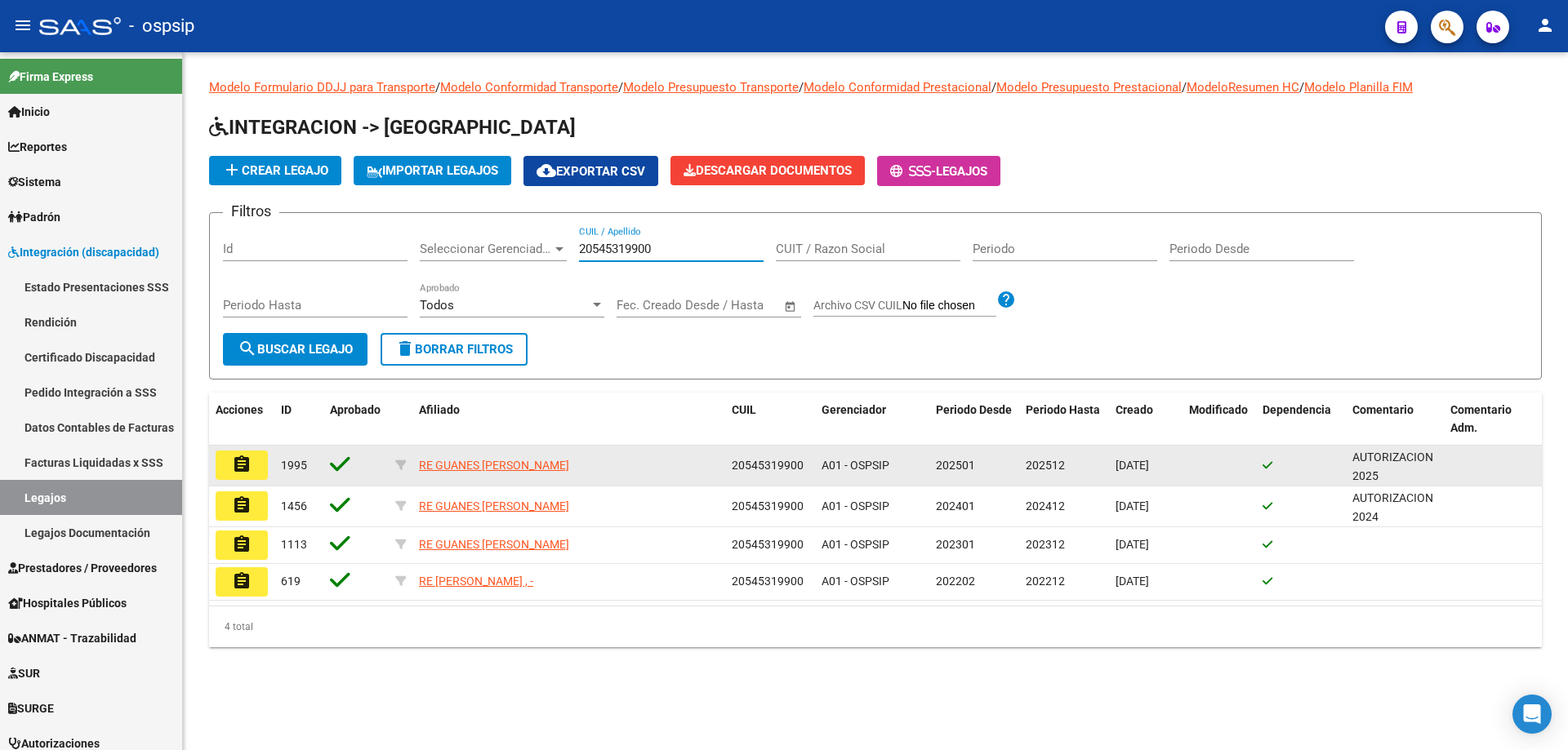
type input "20545319900"
click at [257, 467] on button "assignment" at bounding box center [242, 465] width 52 height 29
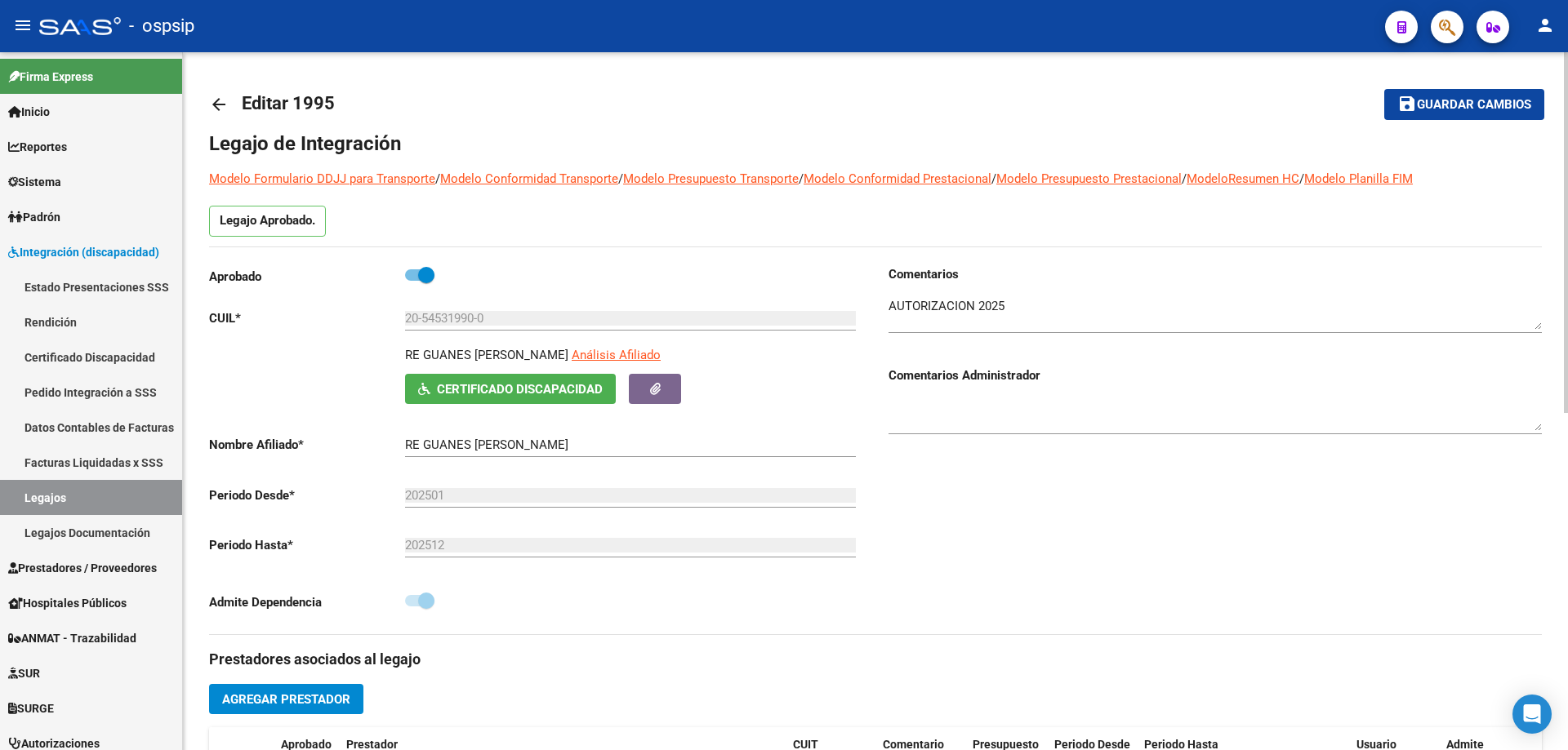
click at [216, 99] on mat-icon "arrow_back" at bounding box center [219, 104] width 19 height 19
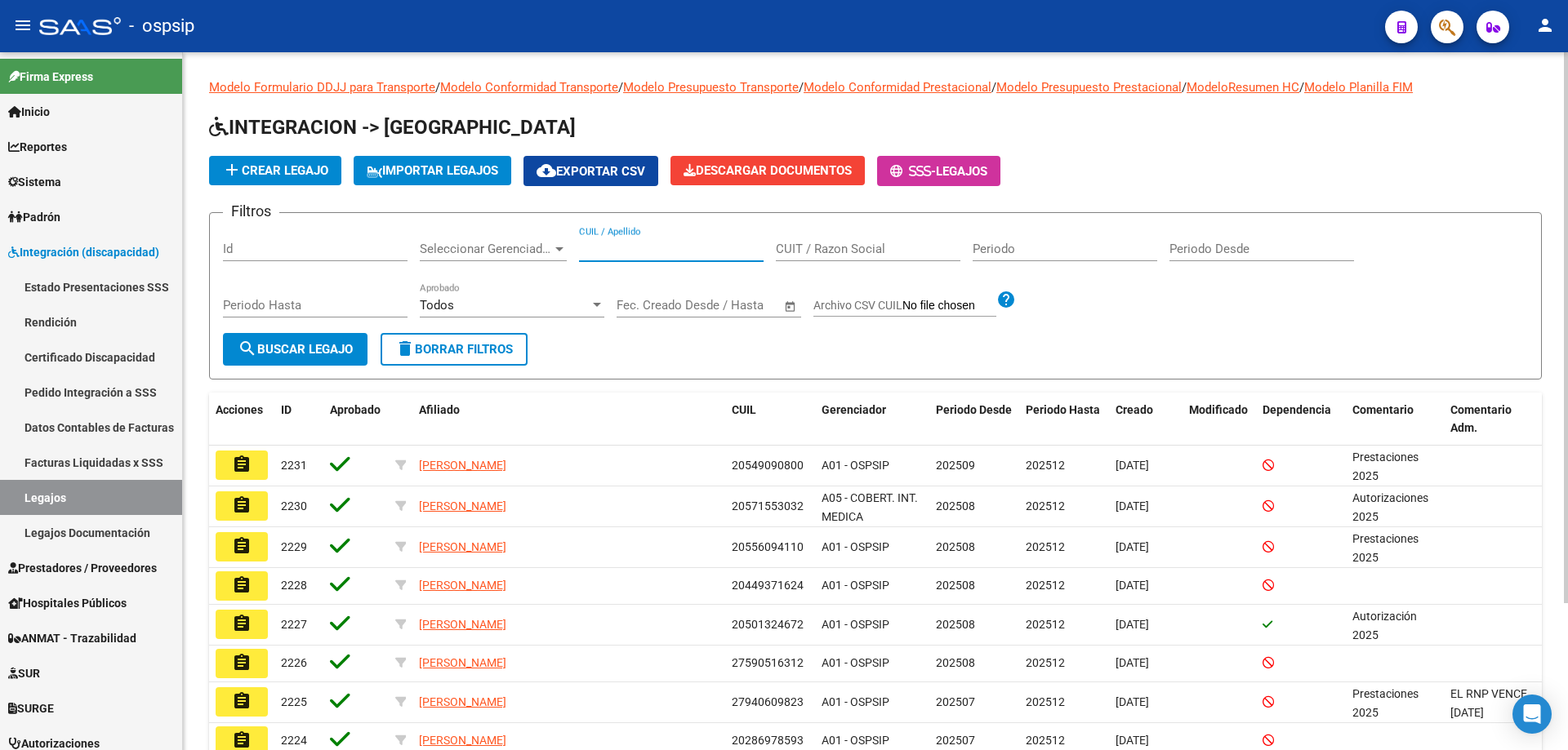
paste input "27584510086"
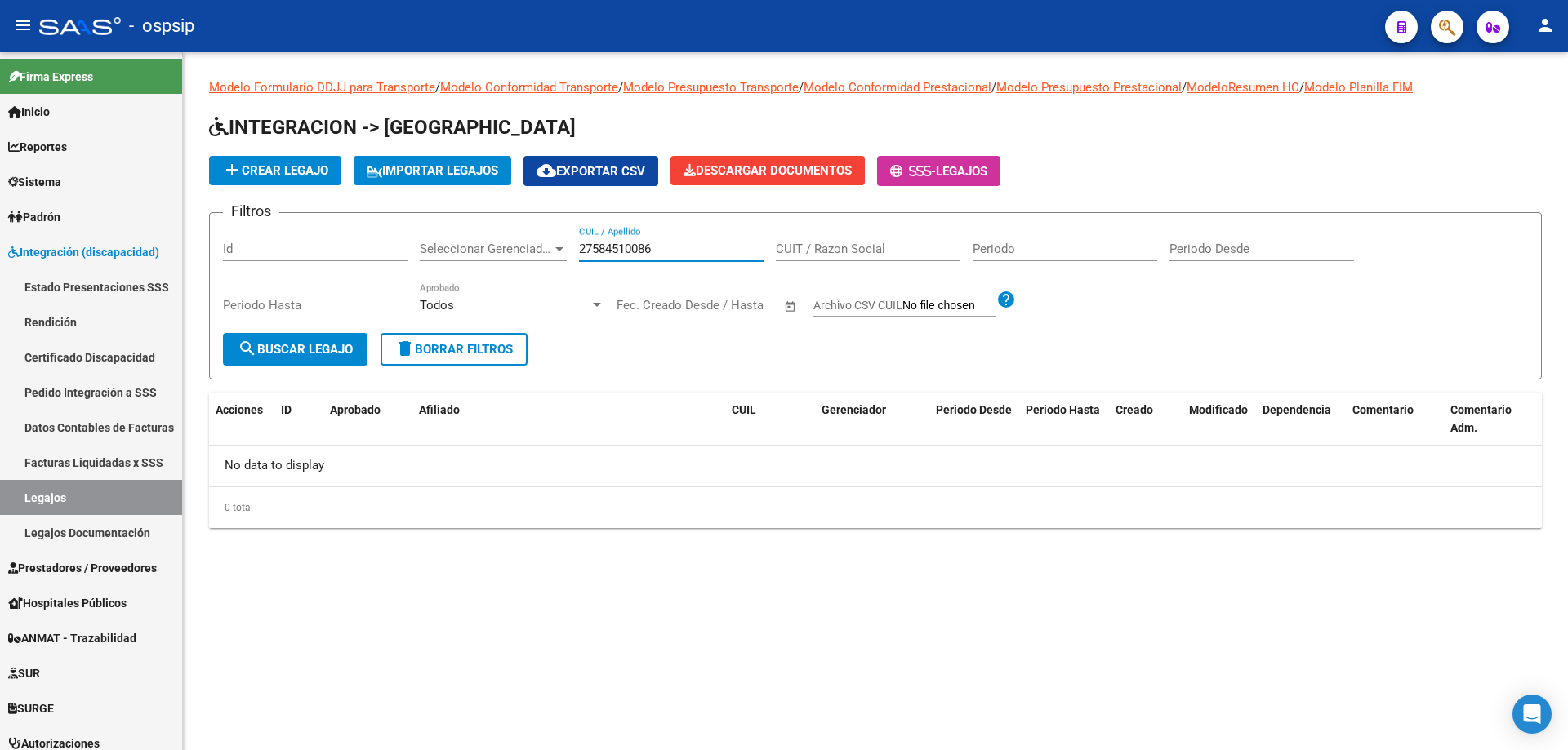
click at [583, 244] on input "27584510086" at bounding box center [670, 249] width 184 height 14
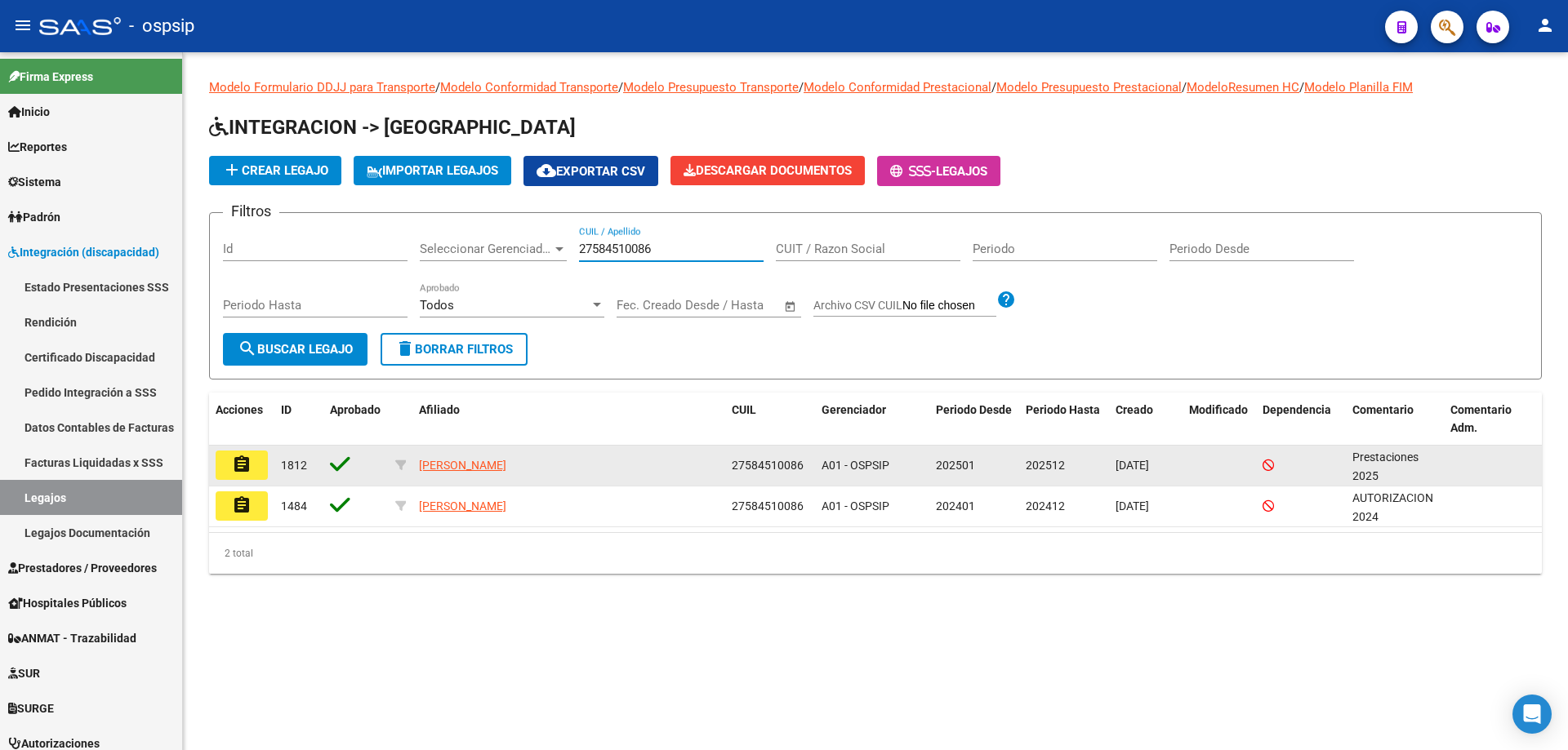
type input "27584510086"
click at [242, 464] on mat-icon "assignment" at bounding box center [241, 465] width 19 height 19
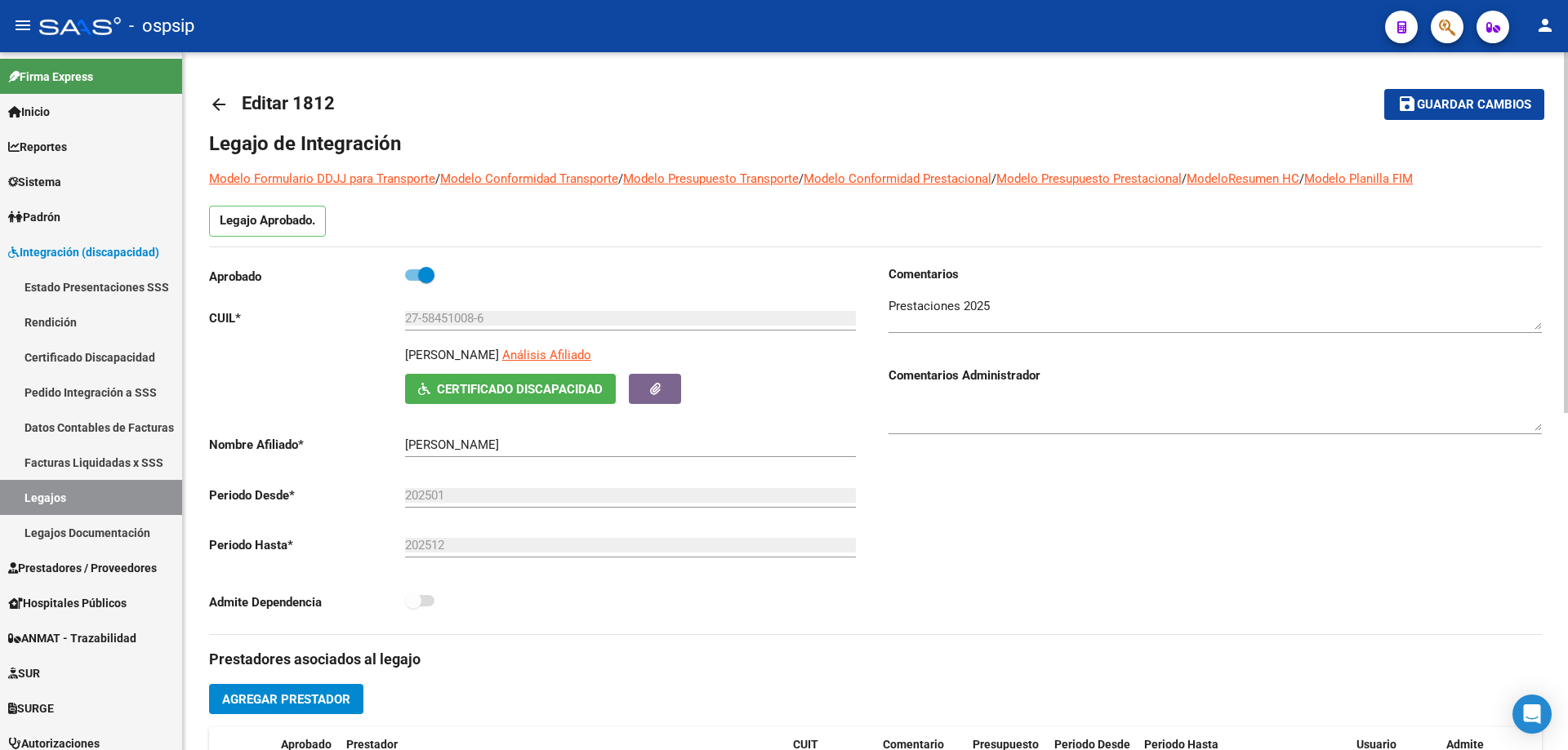
click at [226, 99] on mat-icon "arrow_back" at bounding box center [219, 104] width 19 height 19
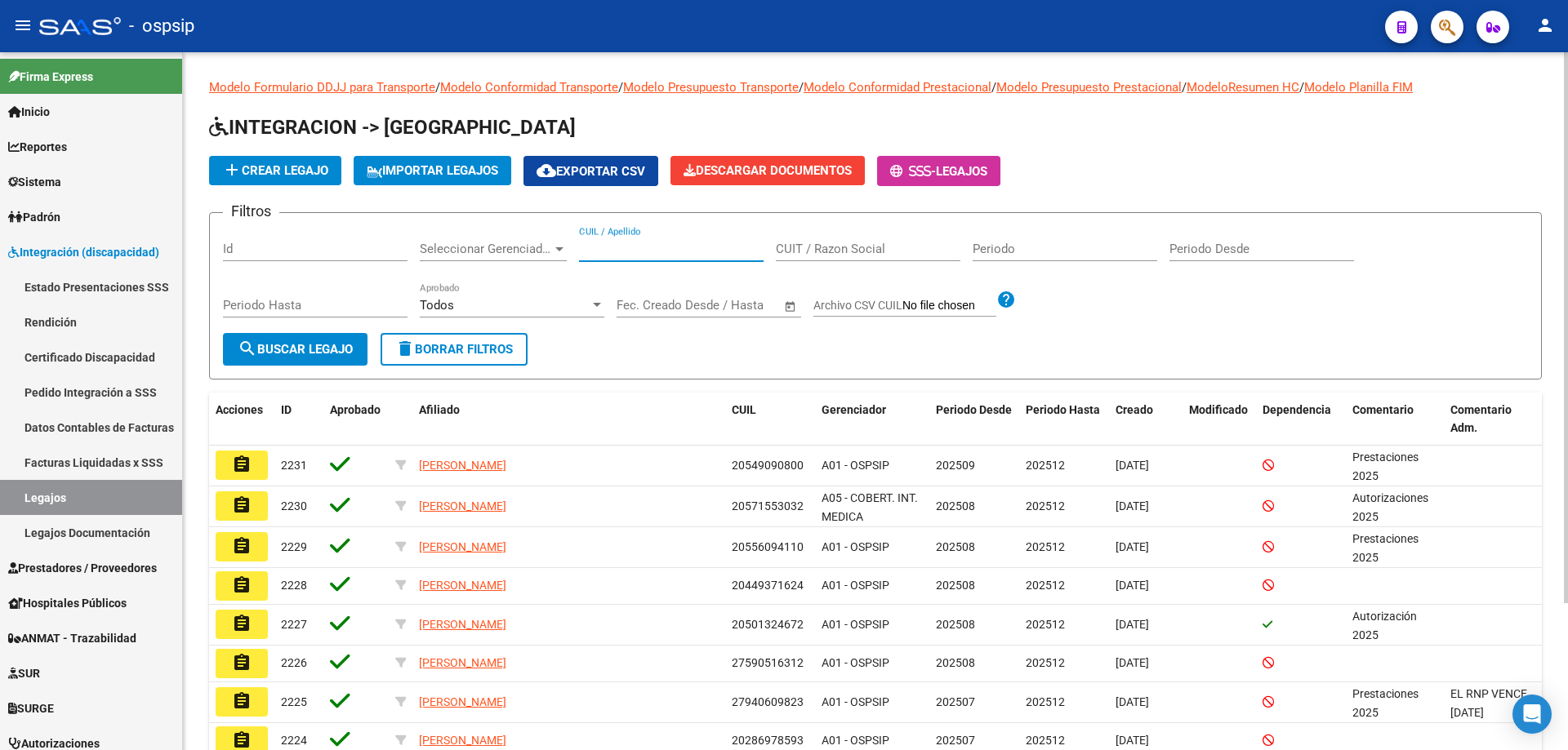
paste input "20584505118"
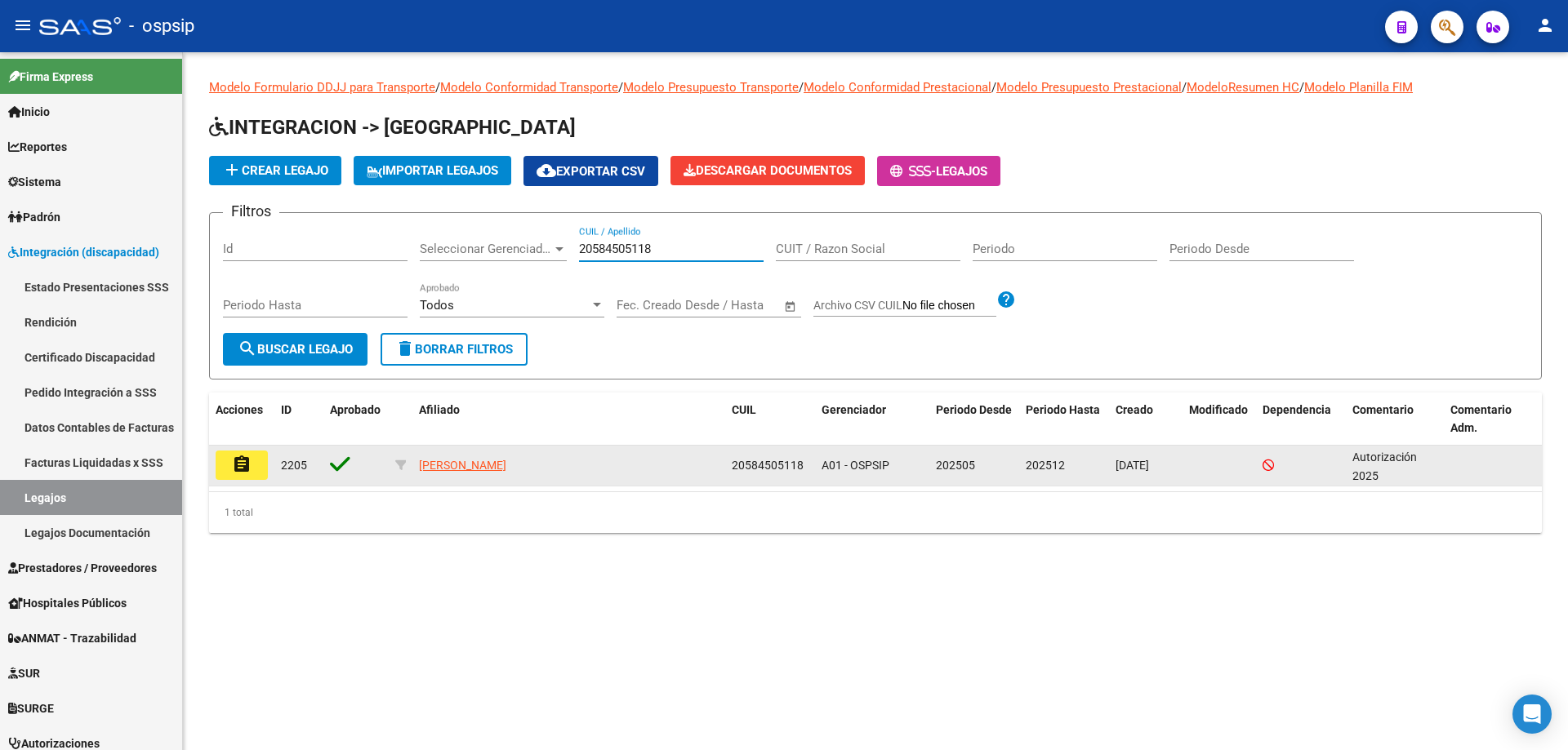
type input "20584505118"
click at [234, 473] on mat-icon "assignment" at bounding box center [241, 465] width 19 height 19
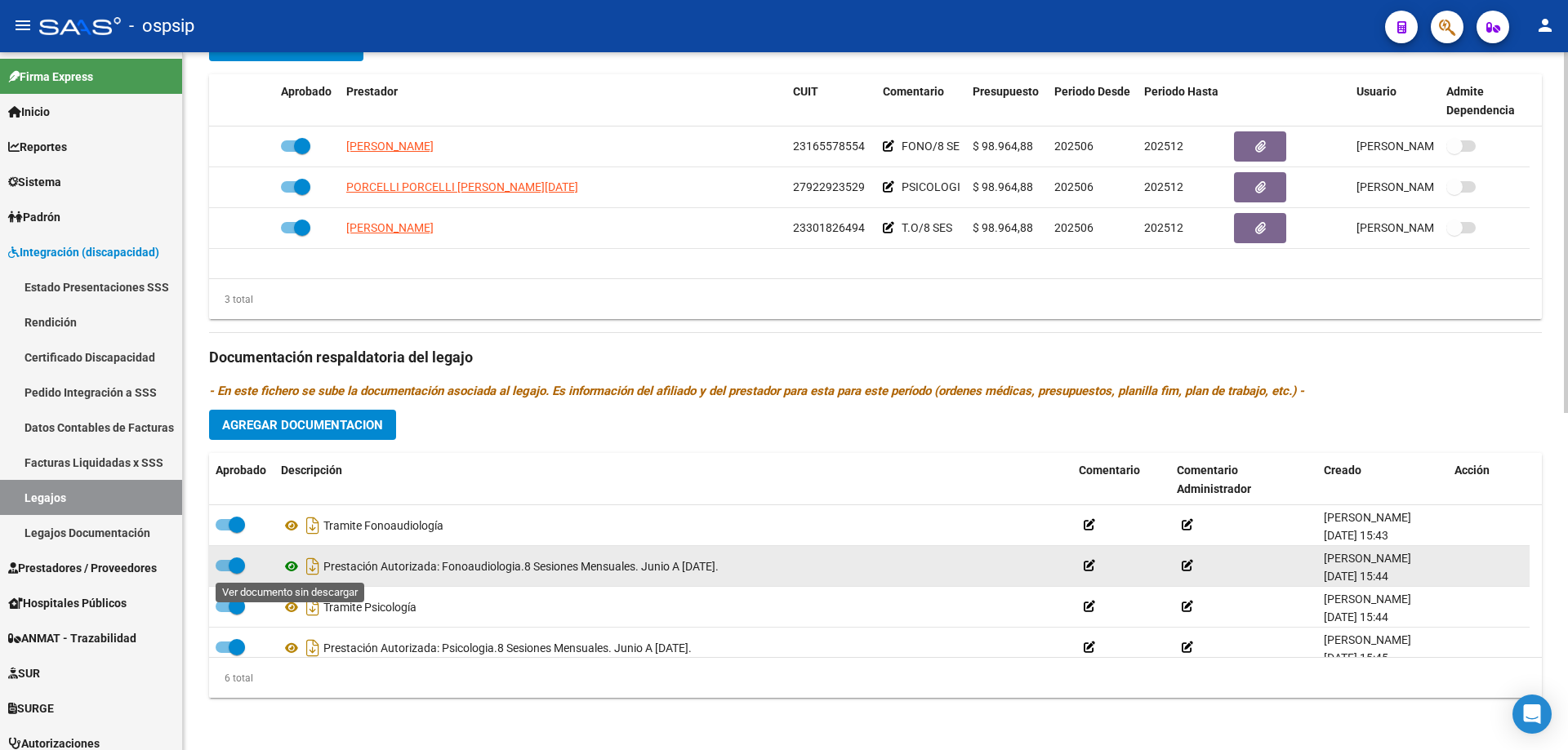
click at [294, 567] on icon at bounding box center [291, 566] width 21 height 19
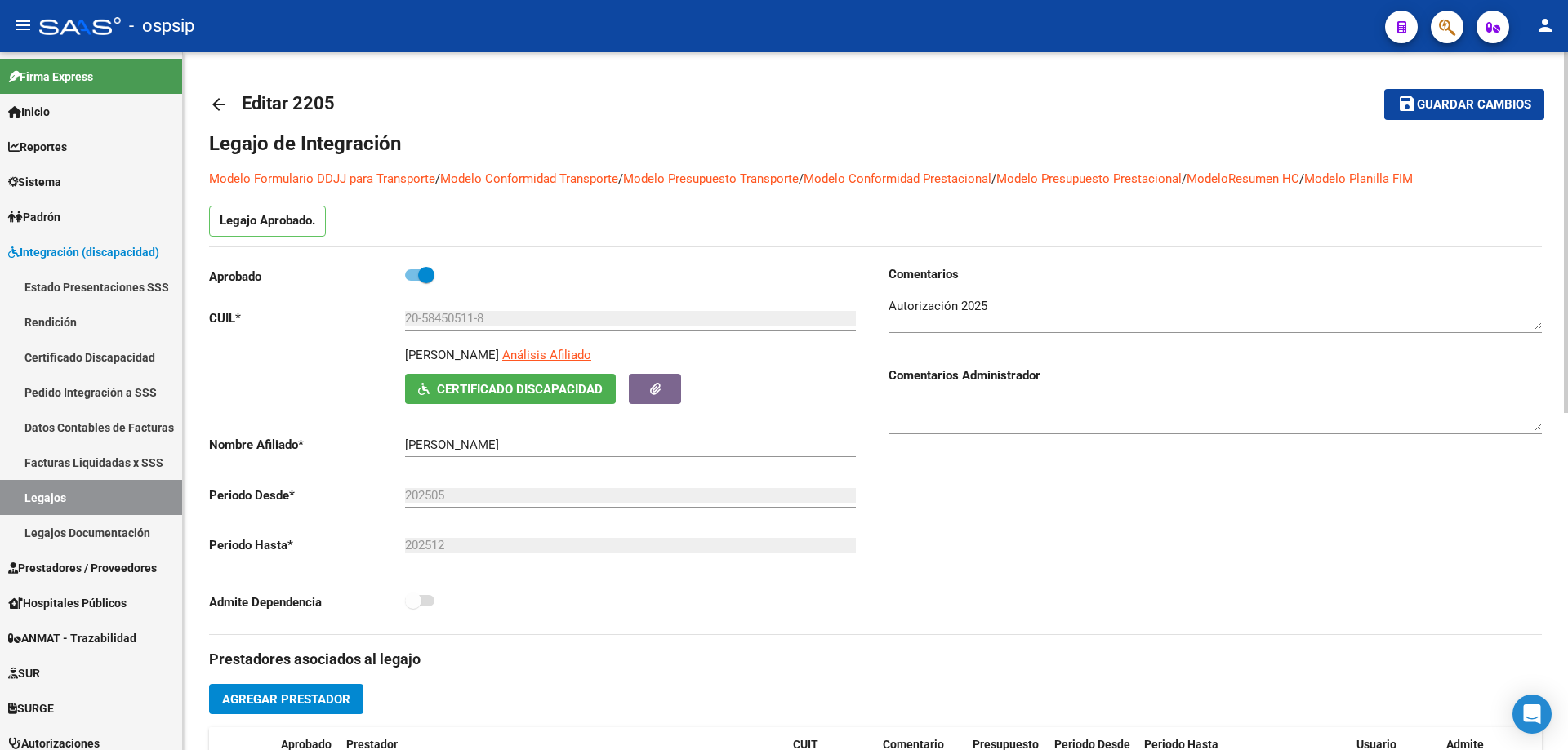
click at [217, 99] on mat-icon "arrow_back" at bounding box center [219, 104] width 19 height 19
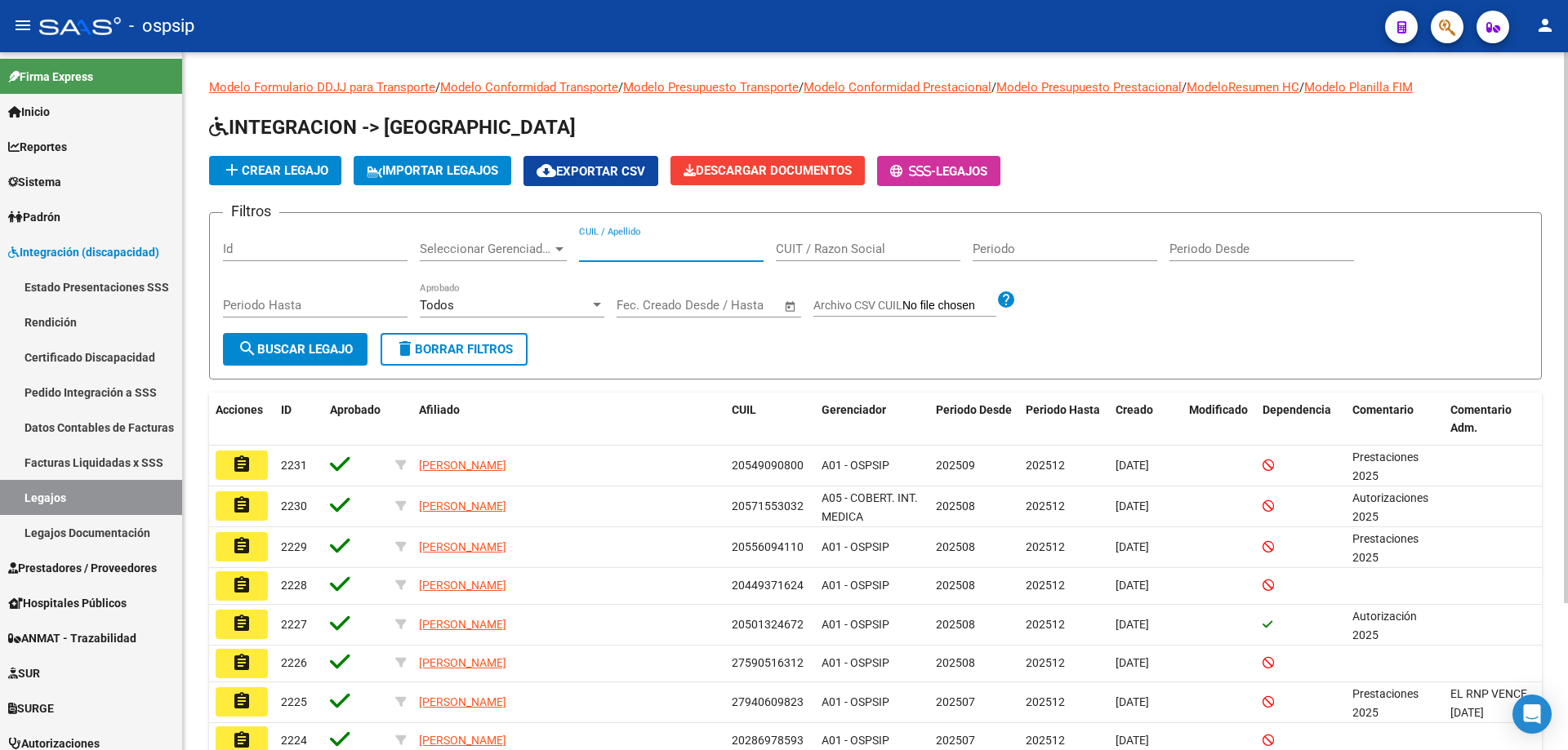
paste input "27584005853"
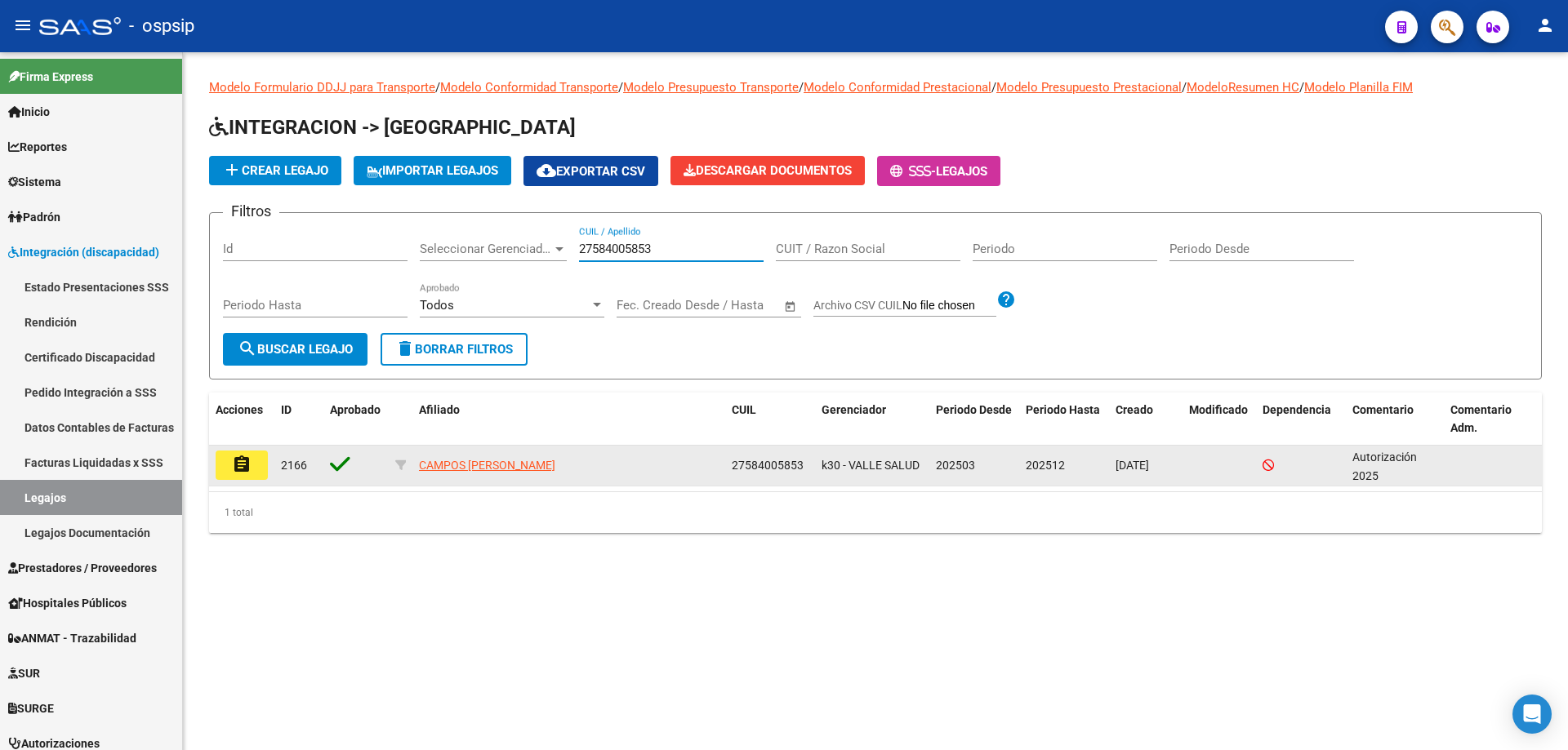
type input "27584005853"
click at [253, 457] on button "assignment" at bounding box center [242, 465] width 52 height 29
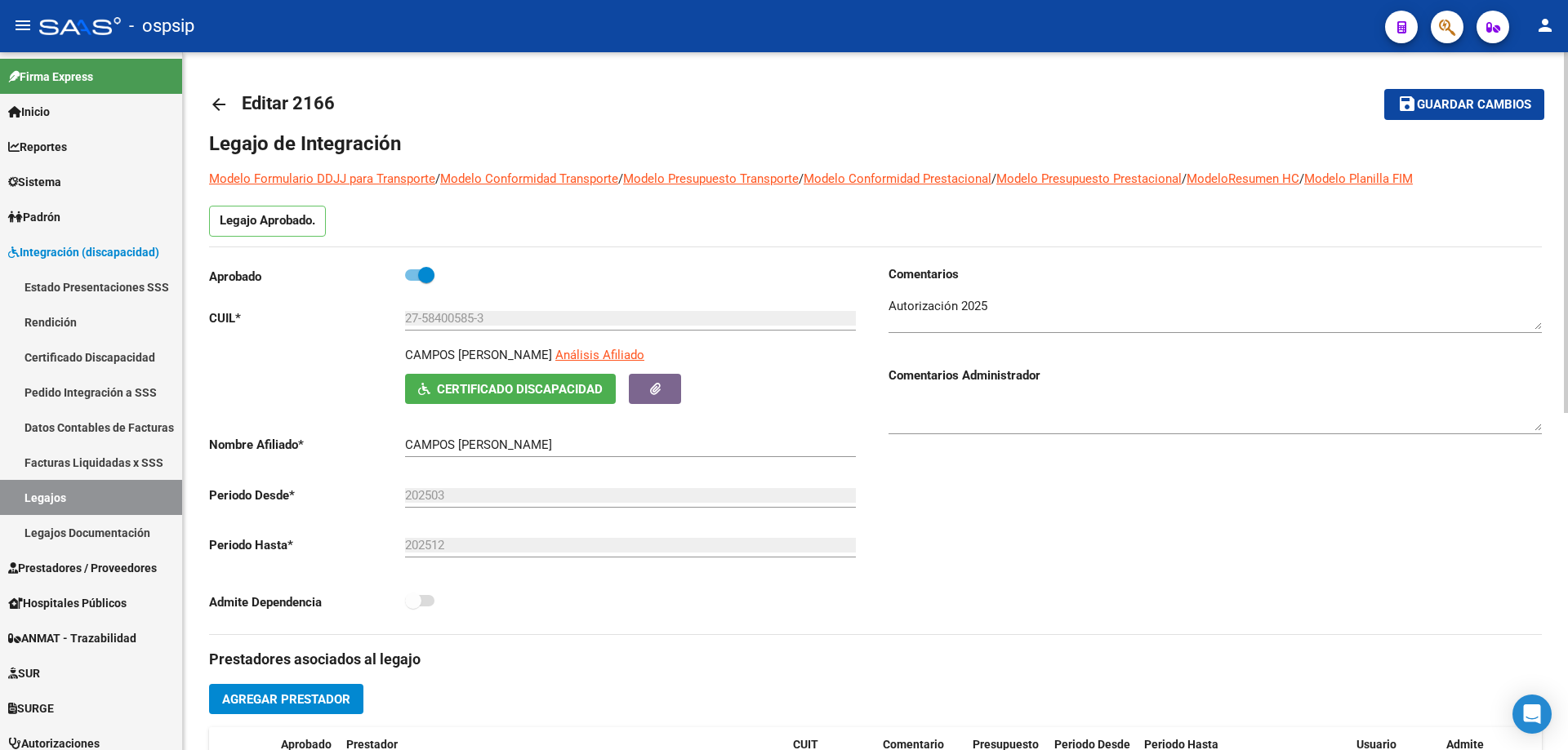
click at [215, 107] on mat-icon "arrow_back" at bounding box center [219, 104] width 19 height 19
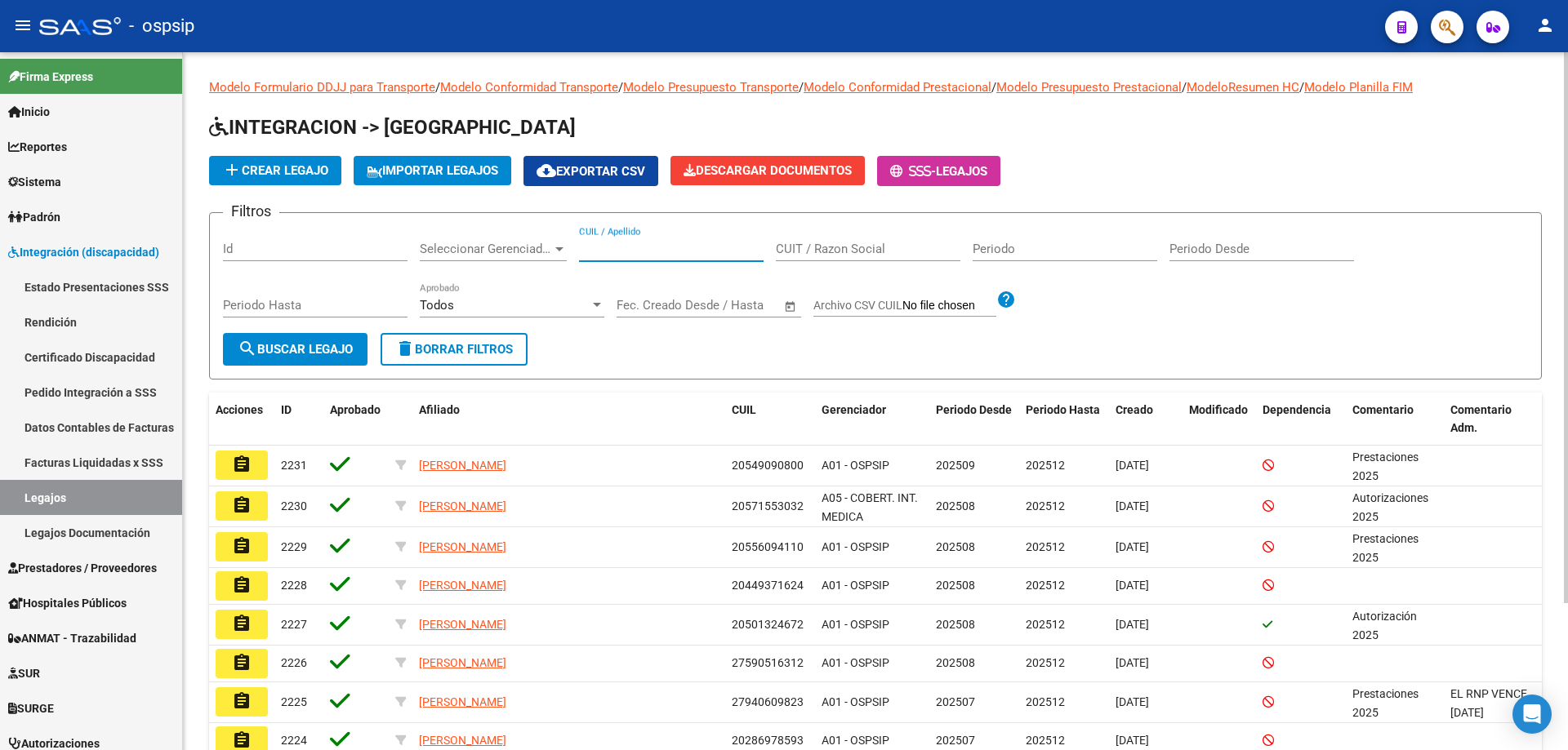
paste input "20570846826"
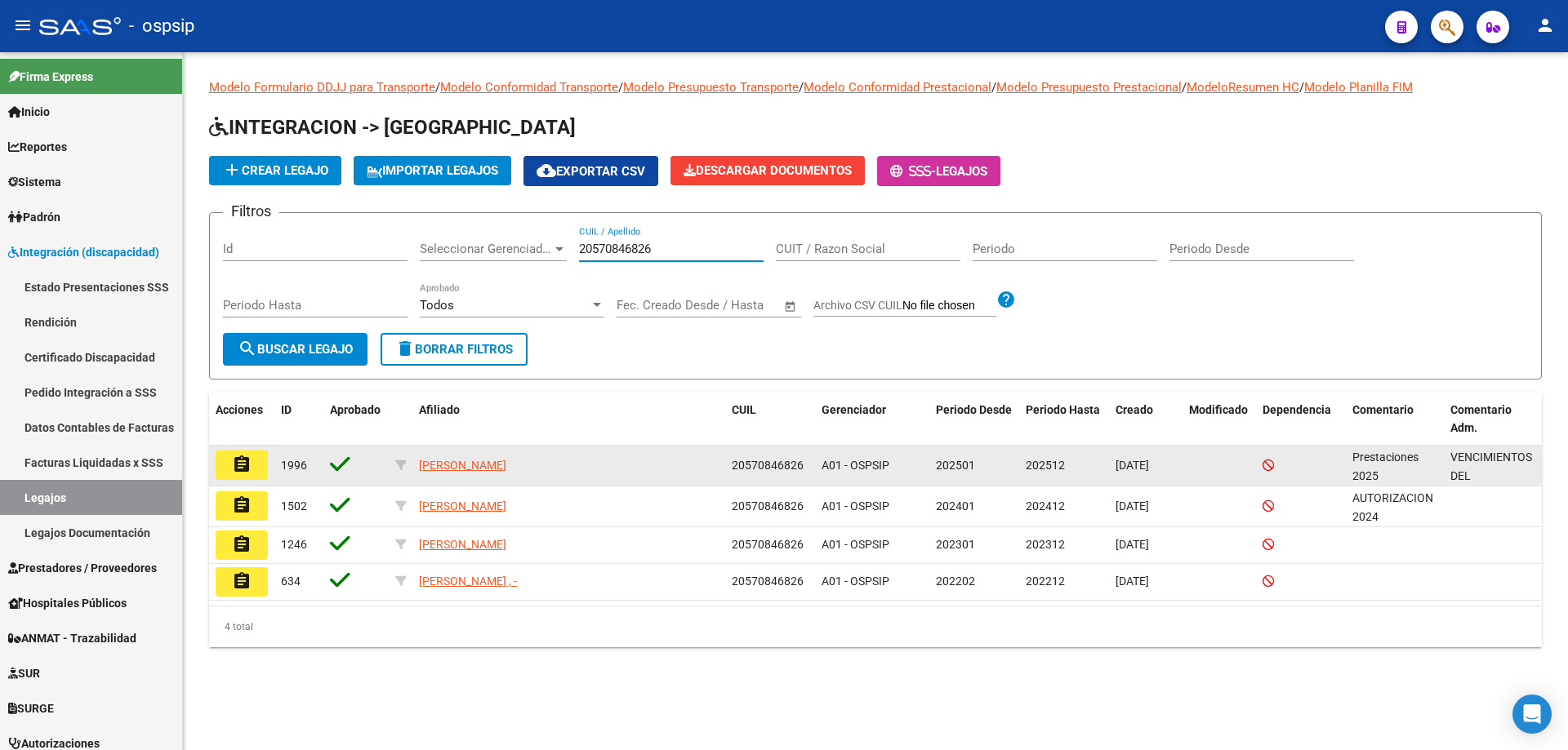
type input "20570846826"
click at [253, 477] on button "assignment" at bounding box center [242, 465] width 52 height 29
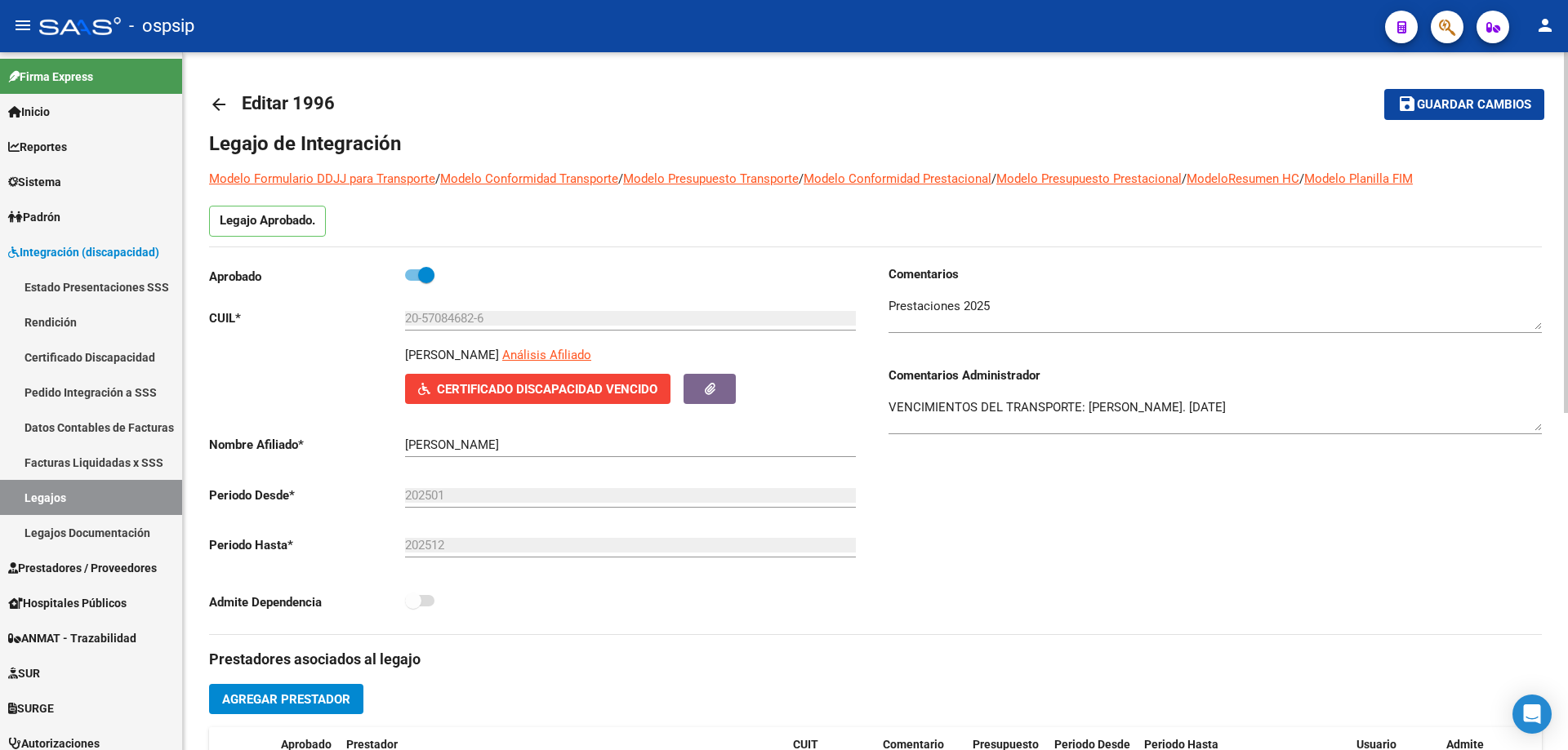
click at [216, 109] on mat-icon "arrow_back" at bounding box center [219, 104] width 19 height 19
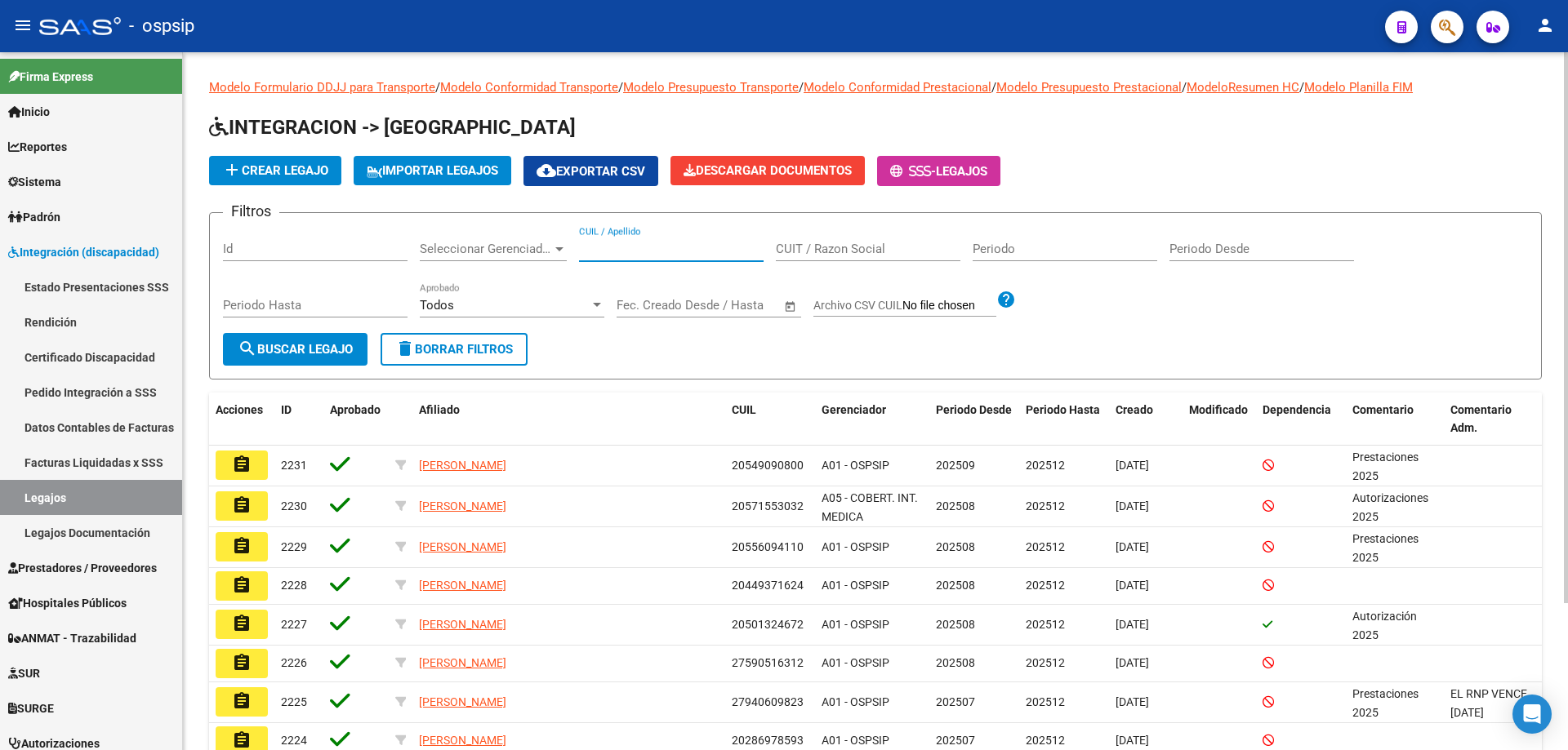
paste input "27521402402"
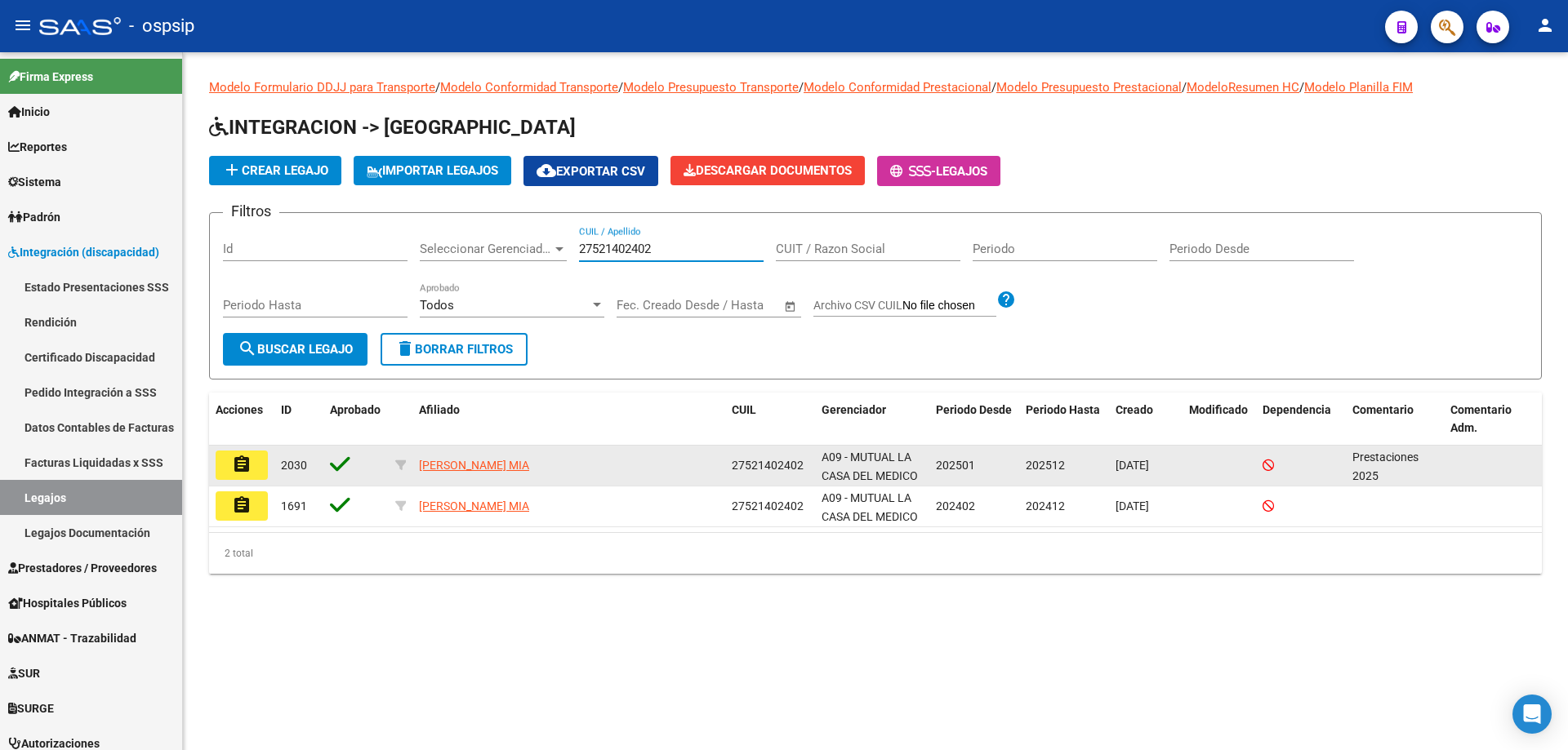
type input "27521402402"
click at [238, 470] on mat-icon "assignment" at bounding box center [241, 465] width 19 height 19
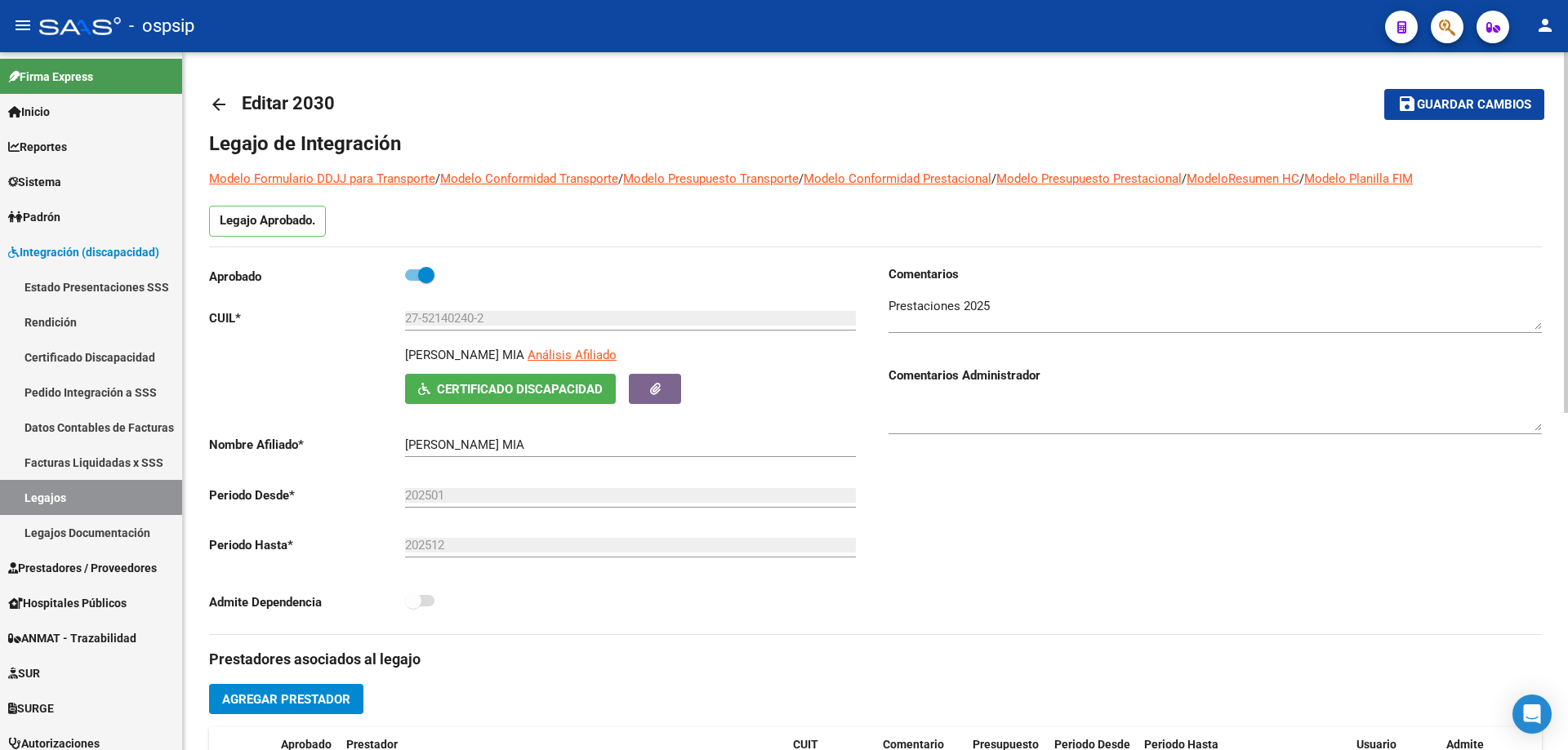
click at [218, 103] on mat-icon "arrow_back" at bounding box center [219, 104] width 19 height 19
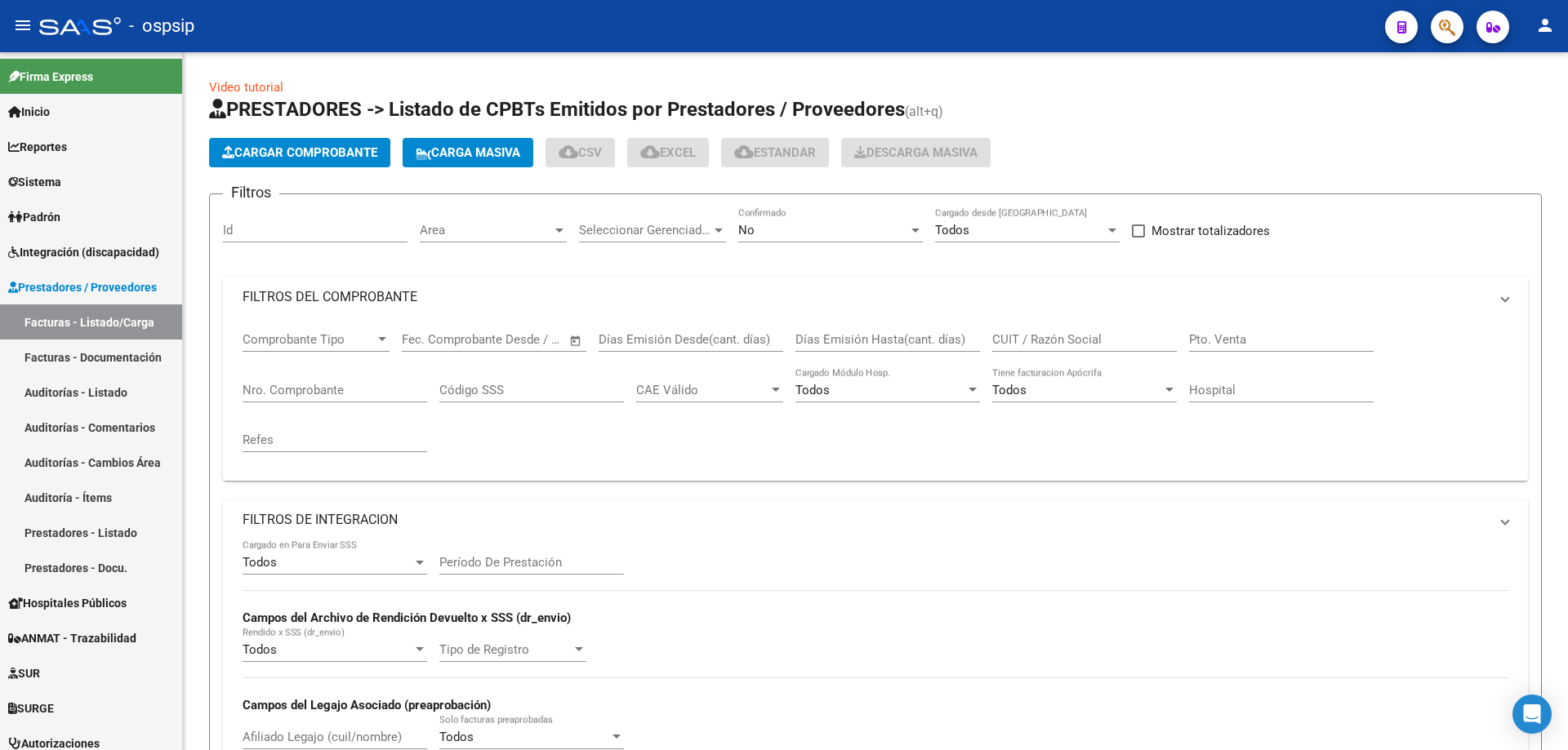
click at [587, 247] on div "Seleccionar Gerenciador Seleccionar Gerenciador" at bounding box center [652, 232] width 147 height 50
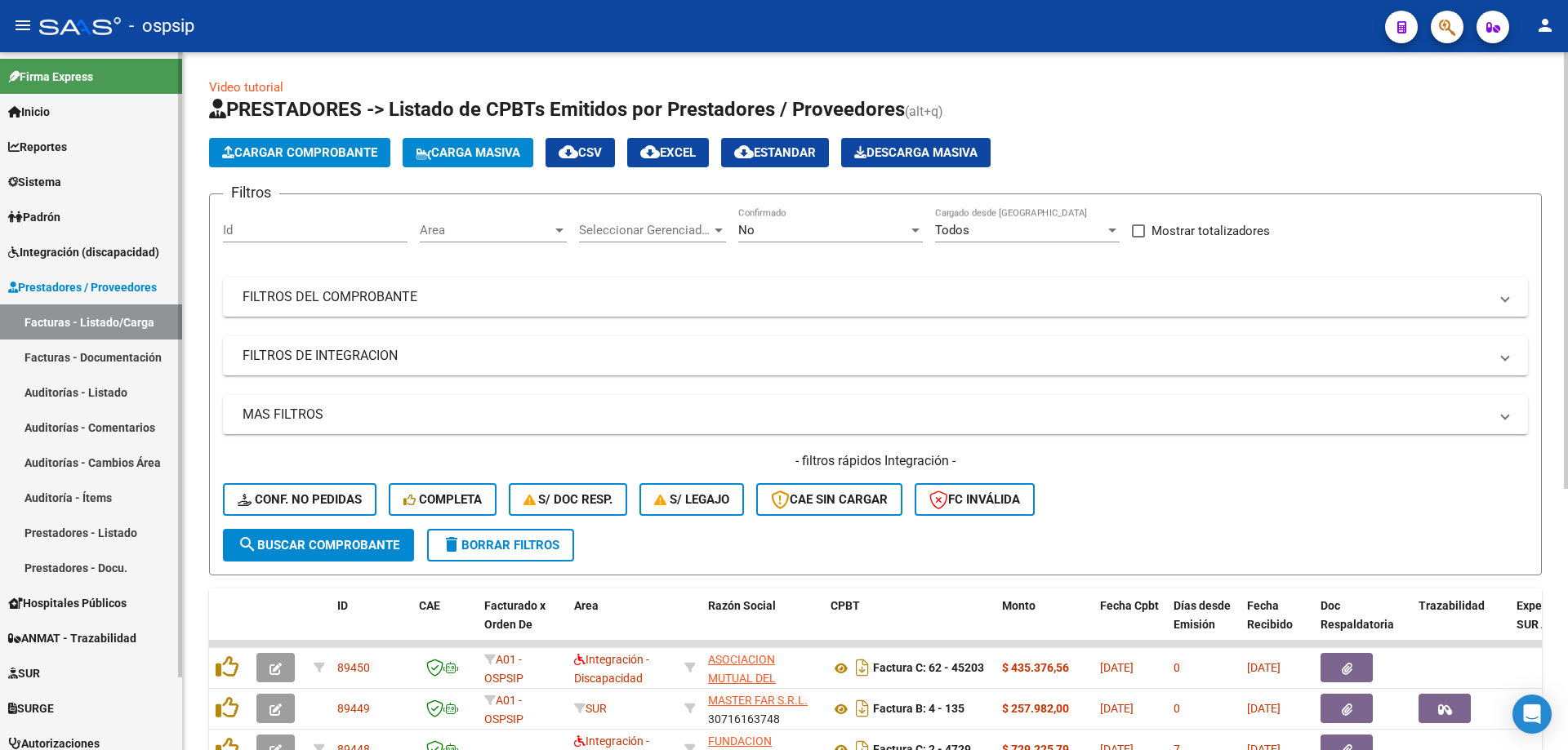
click at [73, 254] on span "Integración (discapacidad)" at bounding box center [83, 252] width 151 height 18
click at [59, 248] on span "Integración (discapacidad)" at bounding box center [83, 252] width 151 height 18
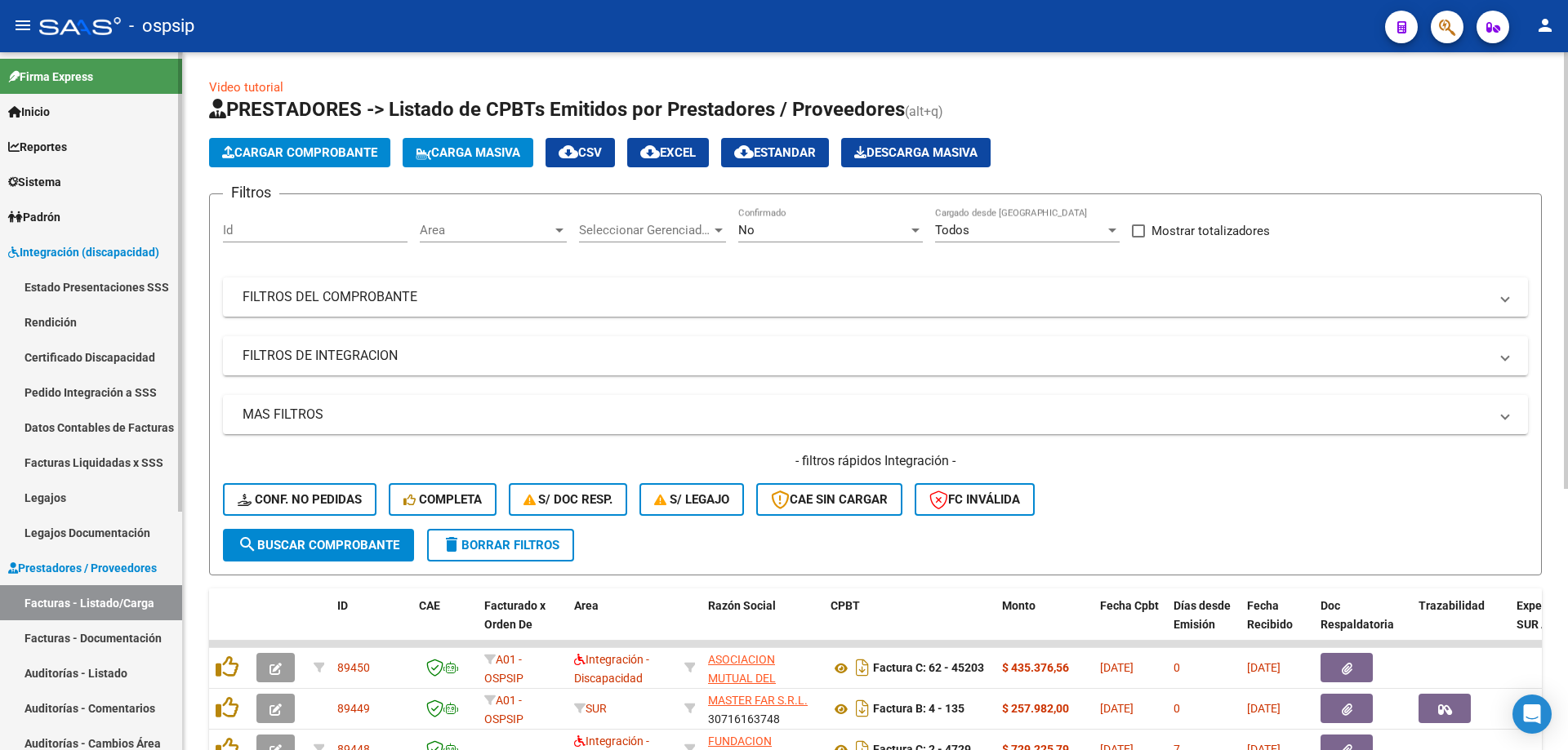
click at [62, 491] on link "Legajos" at bounding box center [91, 497] width 182 height 35
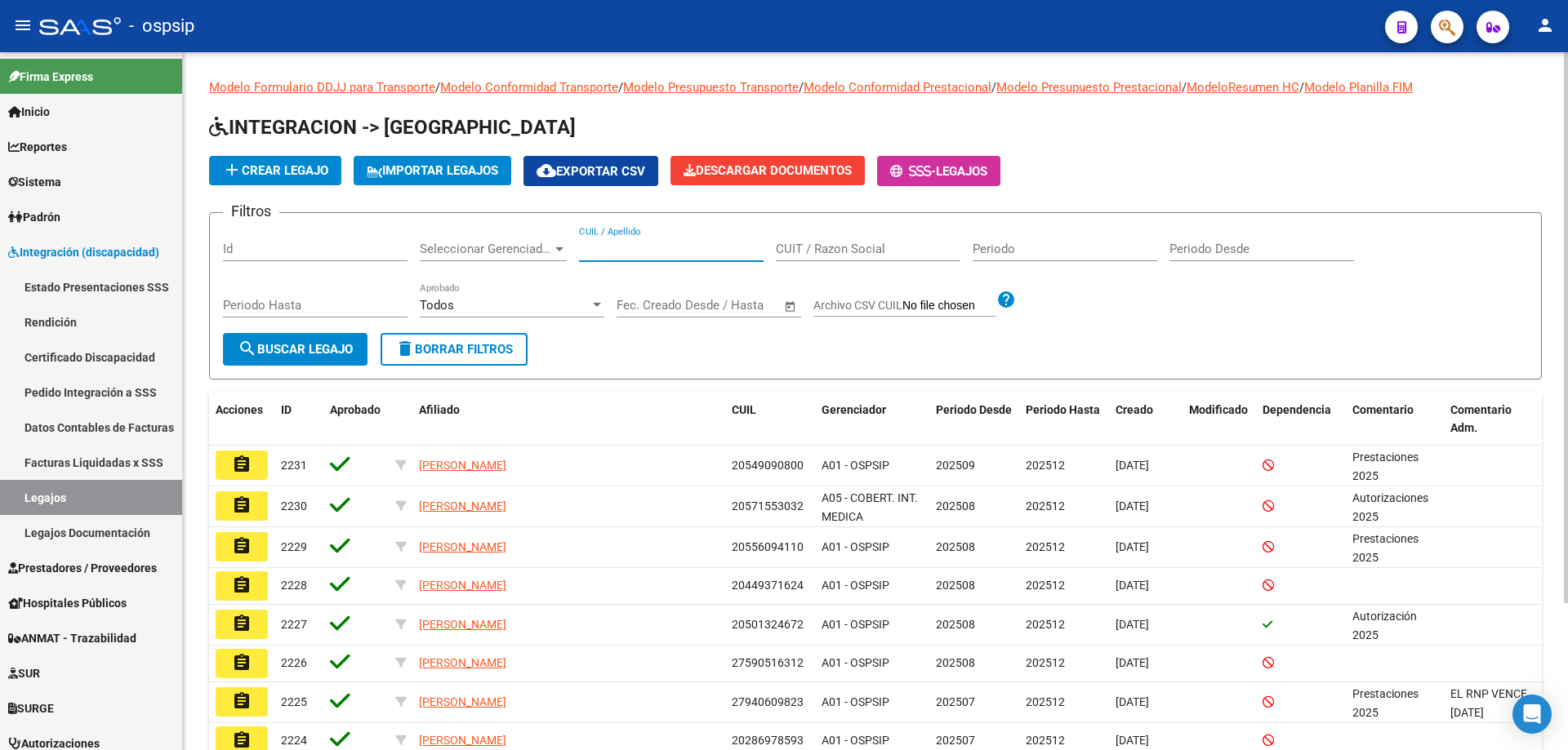
paste input "20537593939"
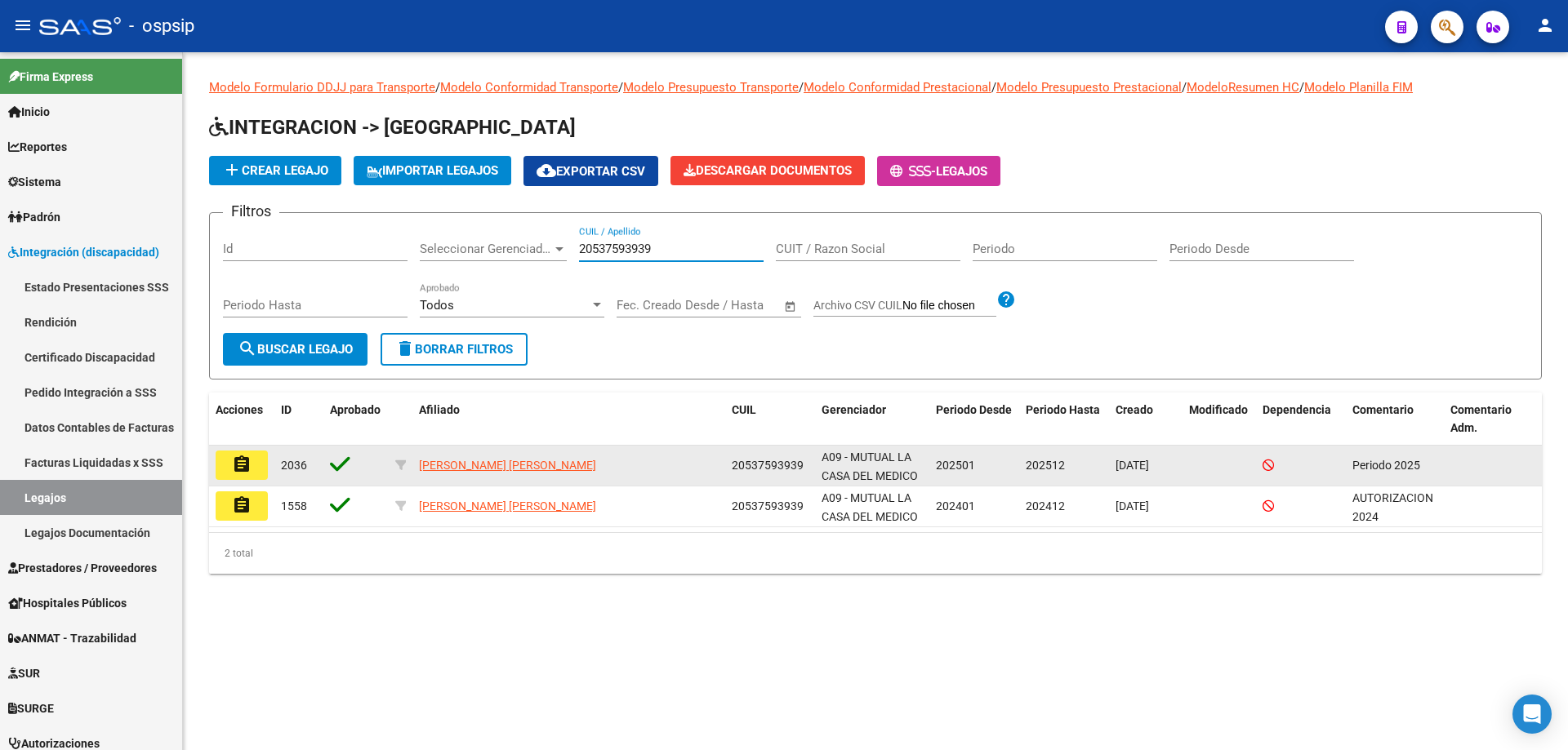
type input "20537593939"
click at [257, 455] on button "assignment" at bounding box center [242, 465] width 52 height 29
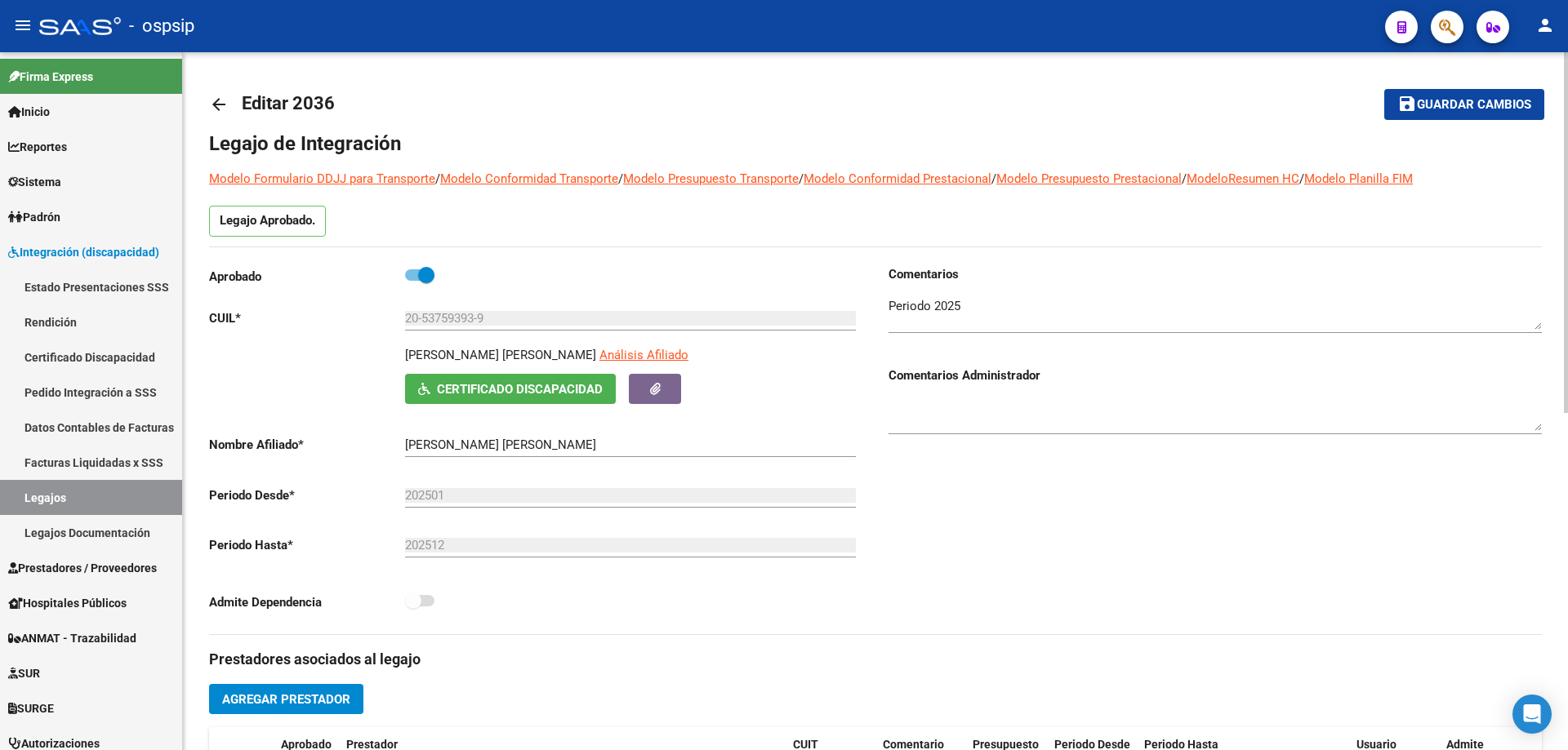
click at [215, 102] on mat-icon "arrow_back" at bounding box center [219, 104] width 19 height 19
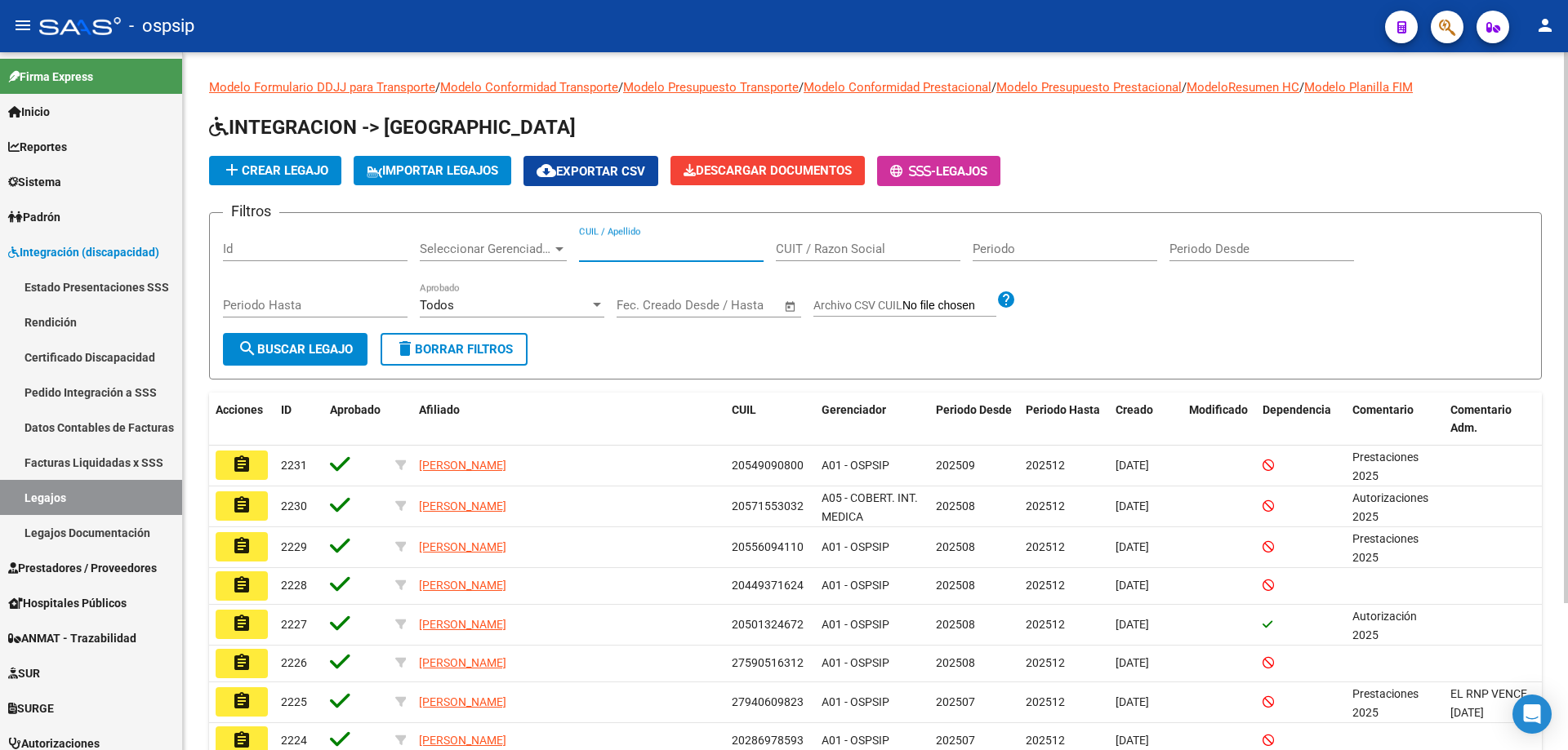
paste input "20574798206"
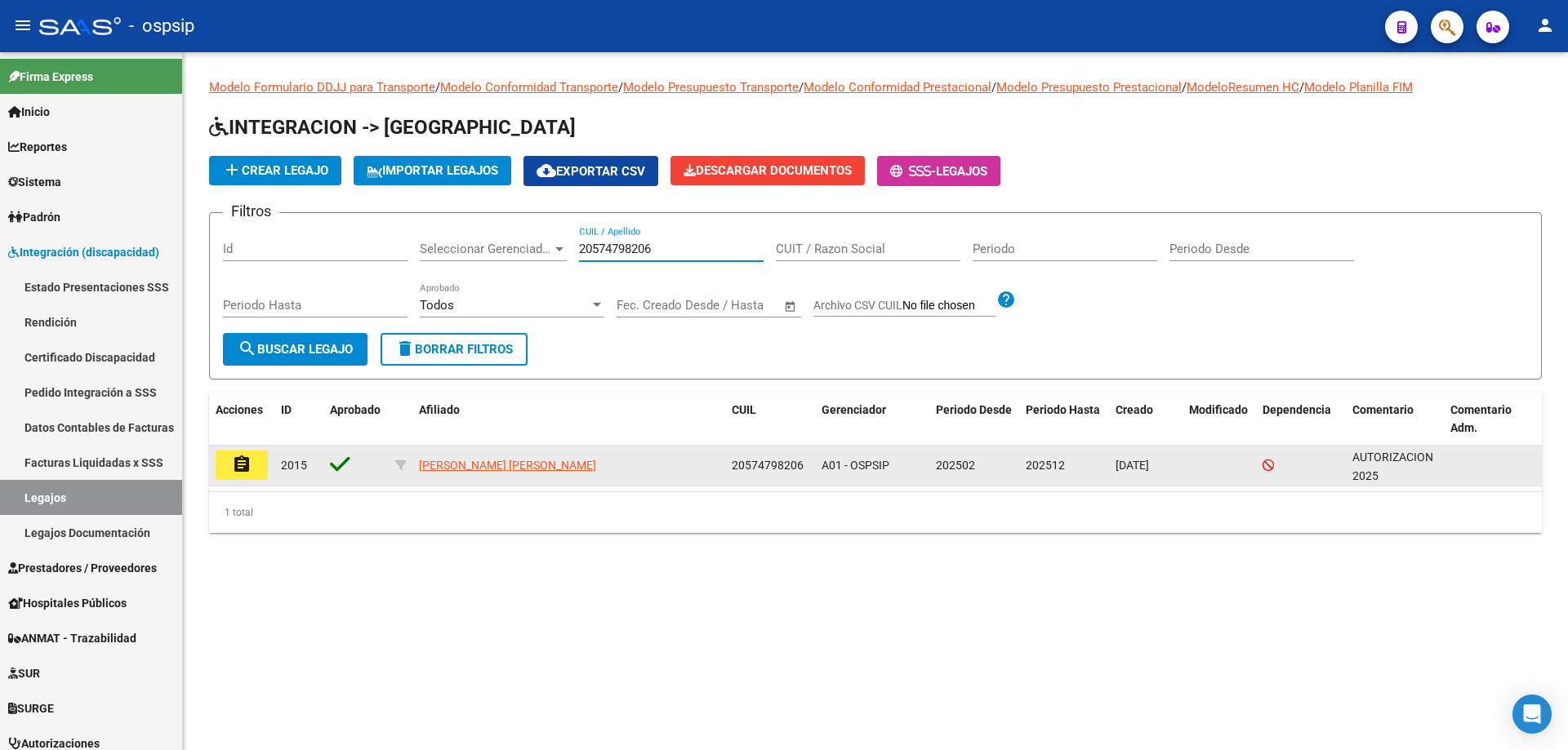
type input "20574798206"
click at [230, 470] on button "assignment" at bounding box center [242, 465] width 52 height 29
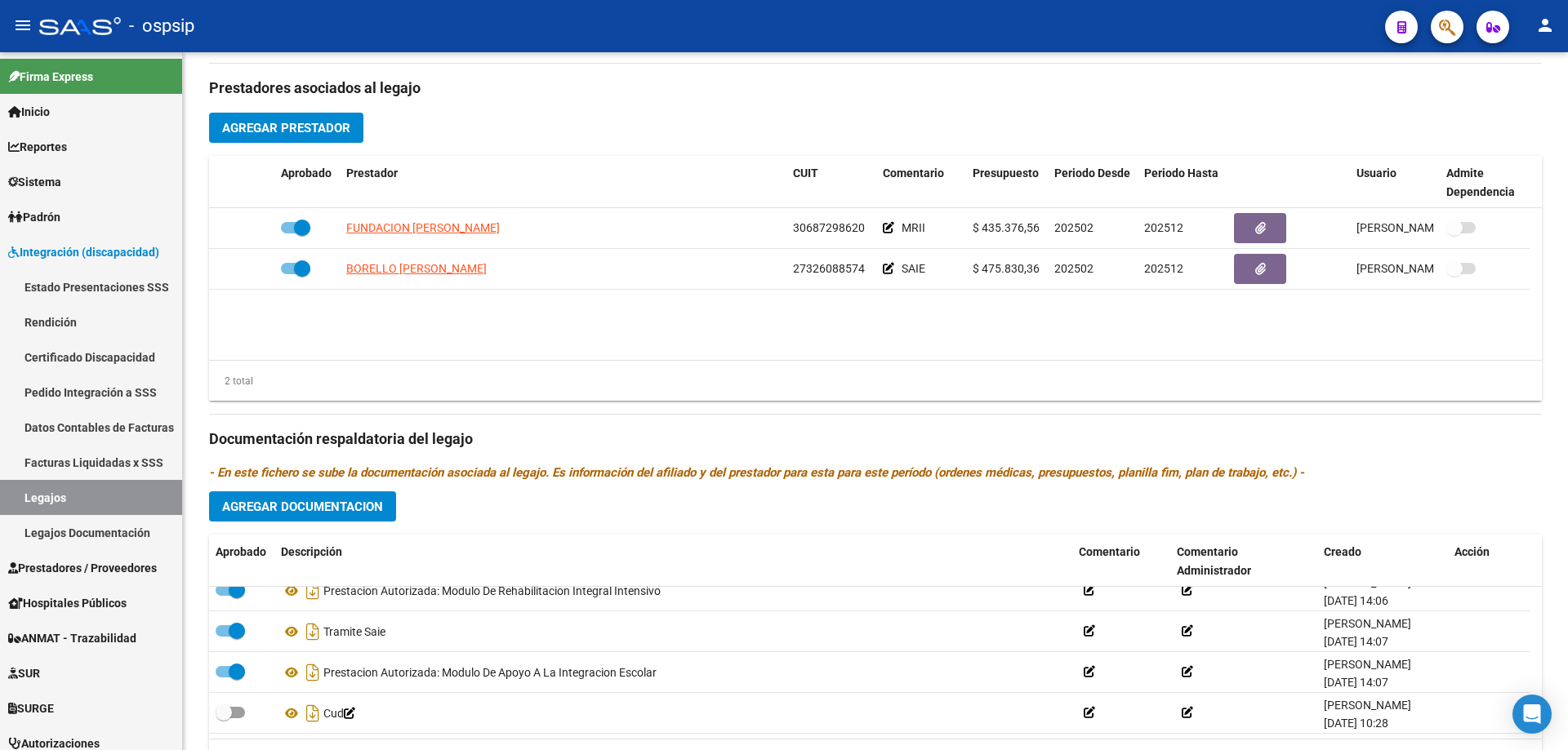
scroll to position [653, 0]
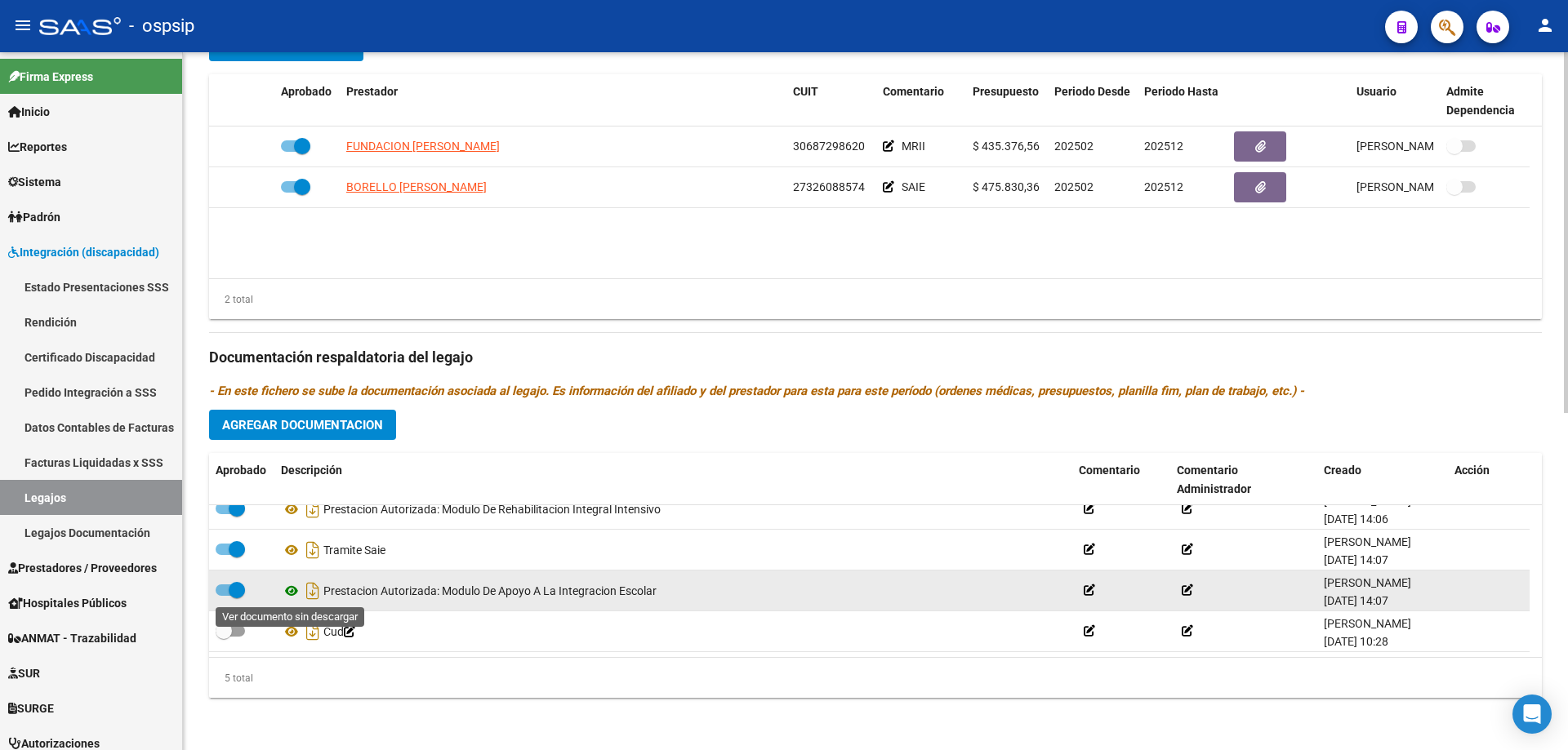
click at [289, 592] on icon at bounding box center [291, 591] width 21 height 19
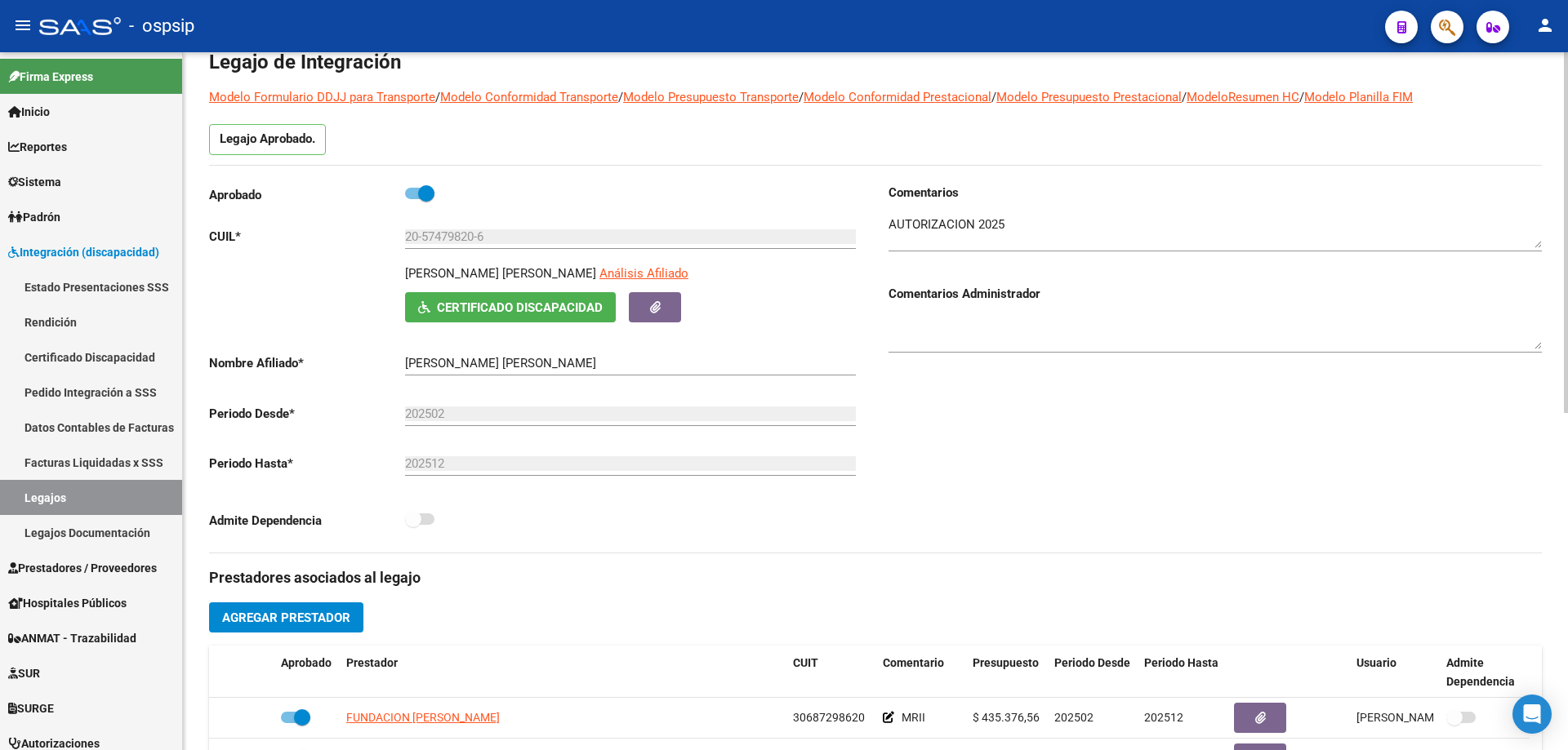
scroll to position [0, 0]
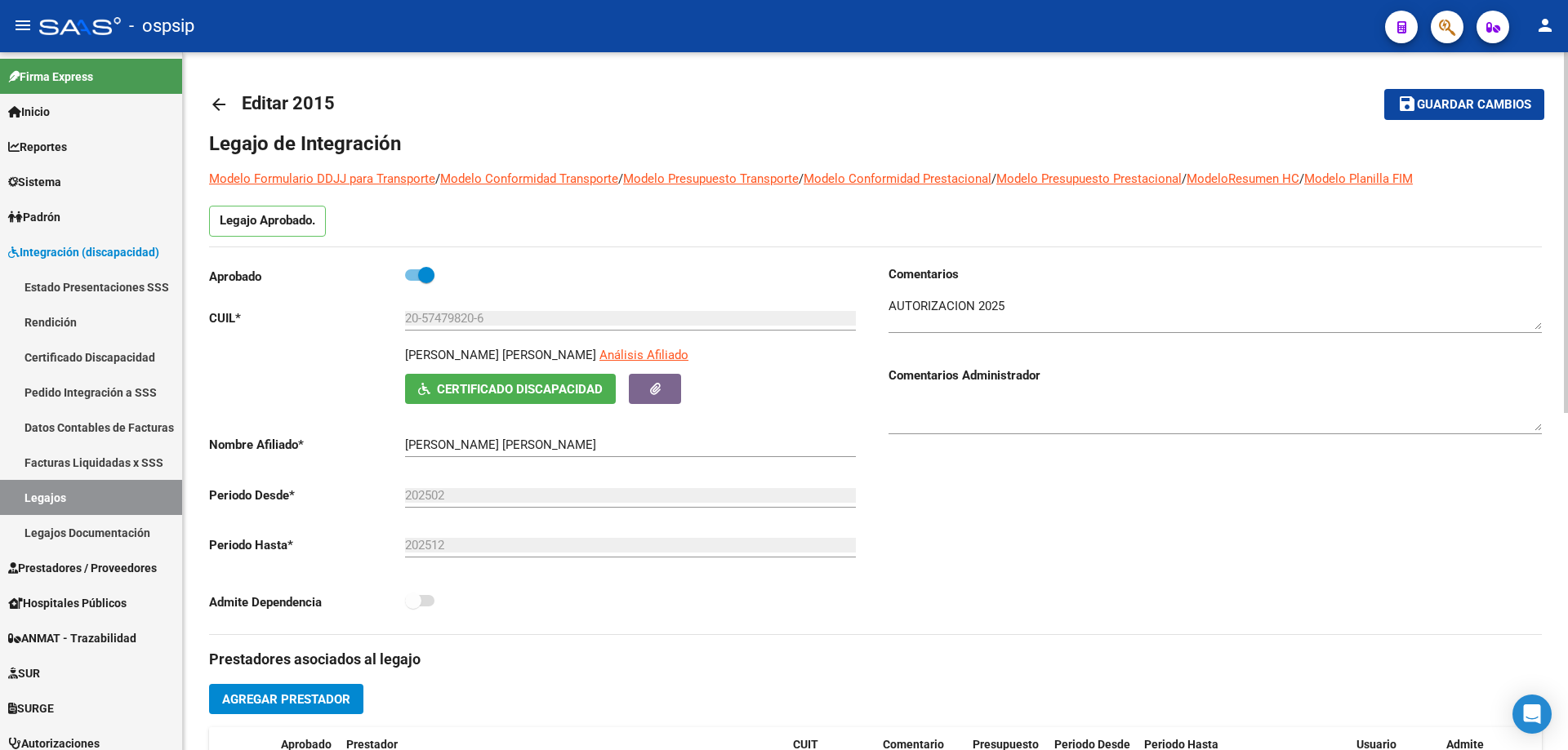
click at [210, 91] on link "arrow_back" at bounding box center [226, 104] width 33 height 39
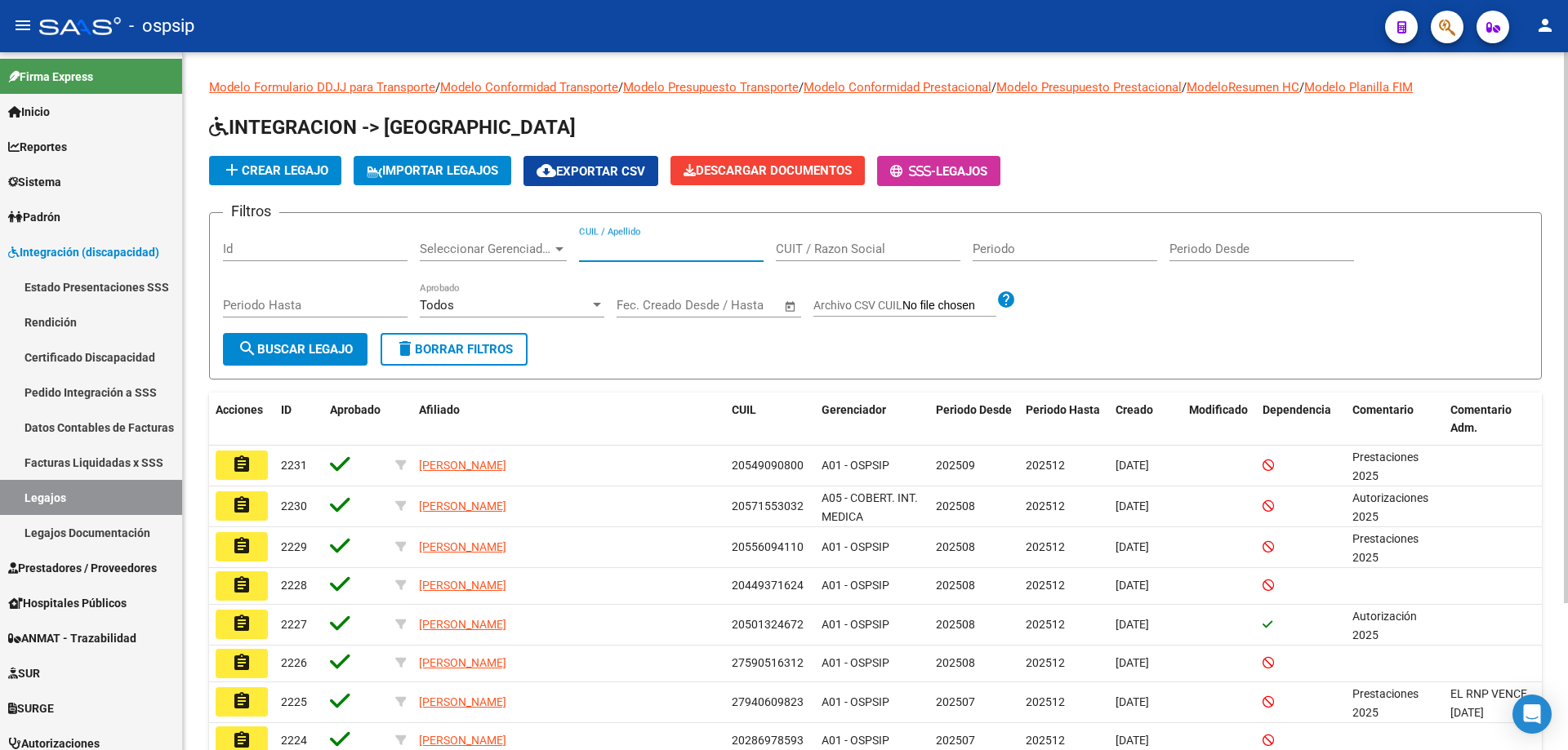
paste input "27550716475"
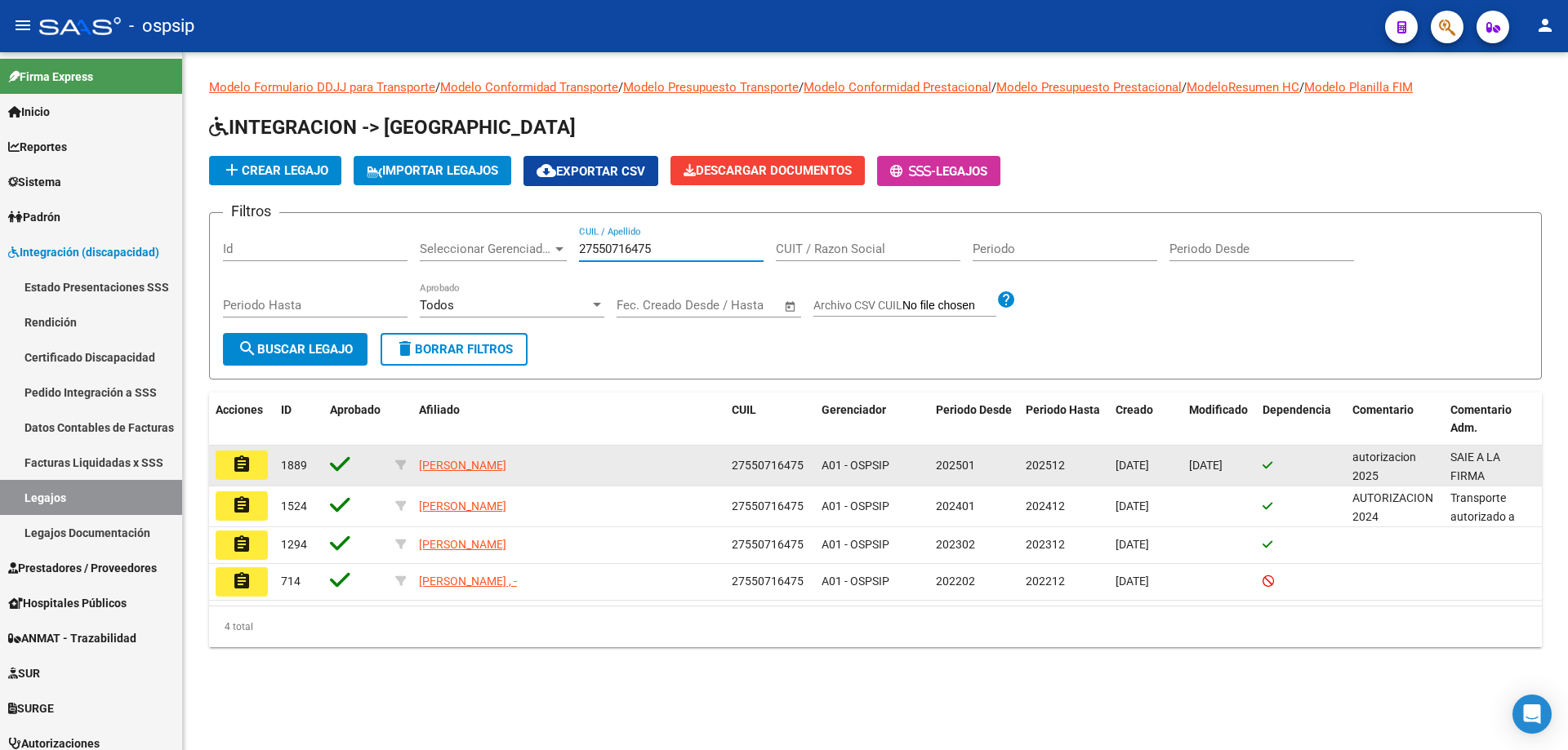
type input "27550716475"
click at [248, 472] on mat-icon "assignment" at bounding box center [241, 465] width 19 height 19
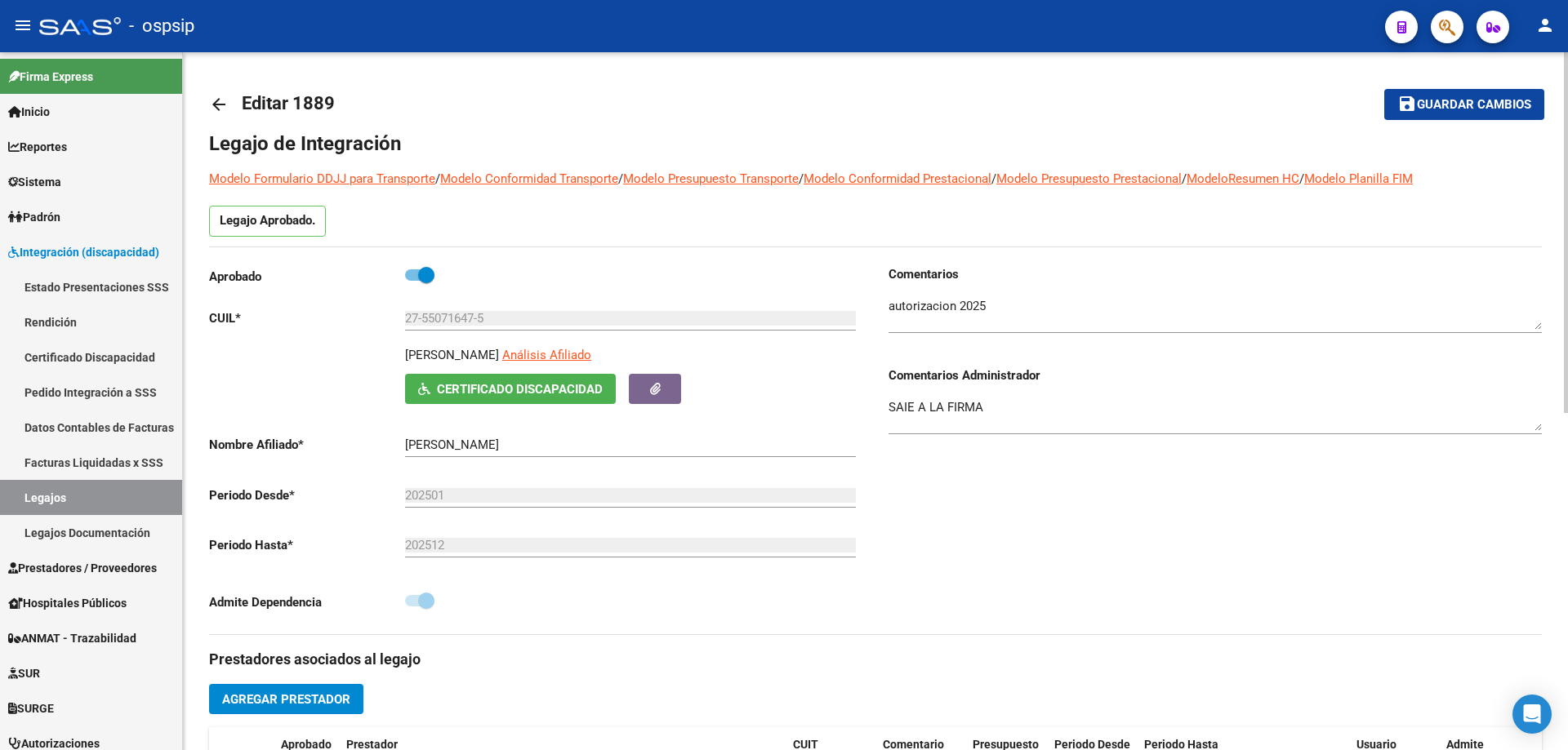
click at [216, 108] on mat-icon "arrow_back" at bounding box center [219, 104] width 19 height 19
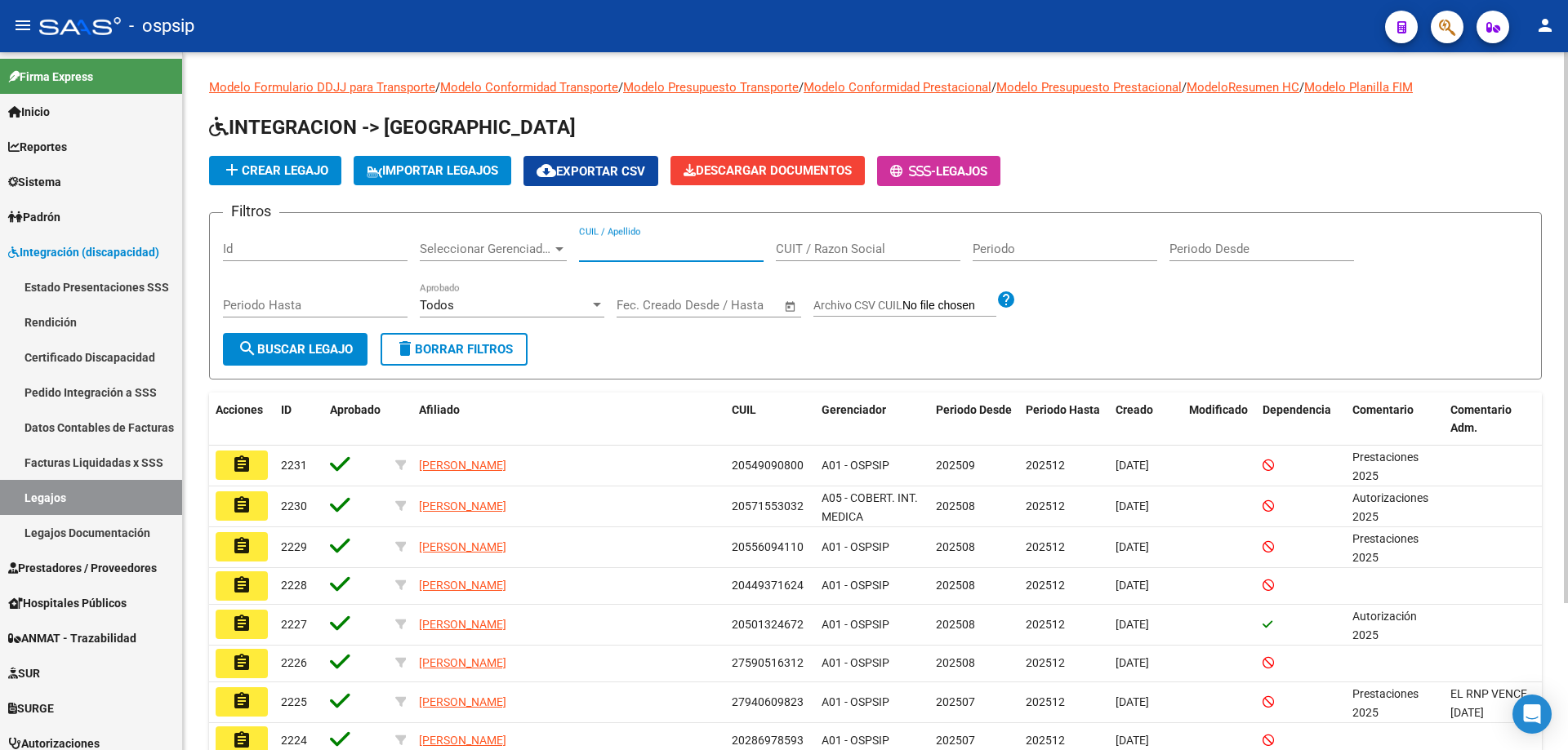
paste input "20552920490"
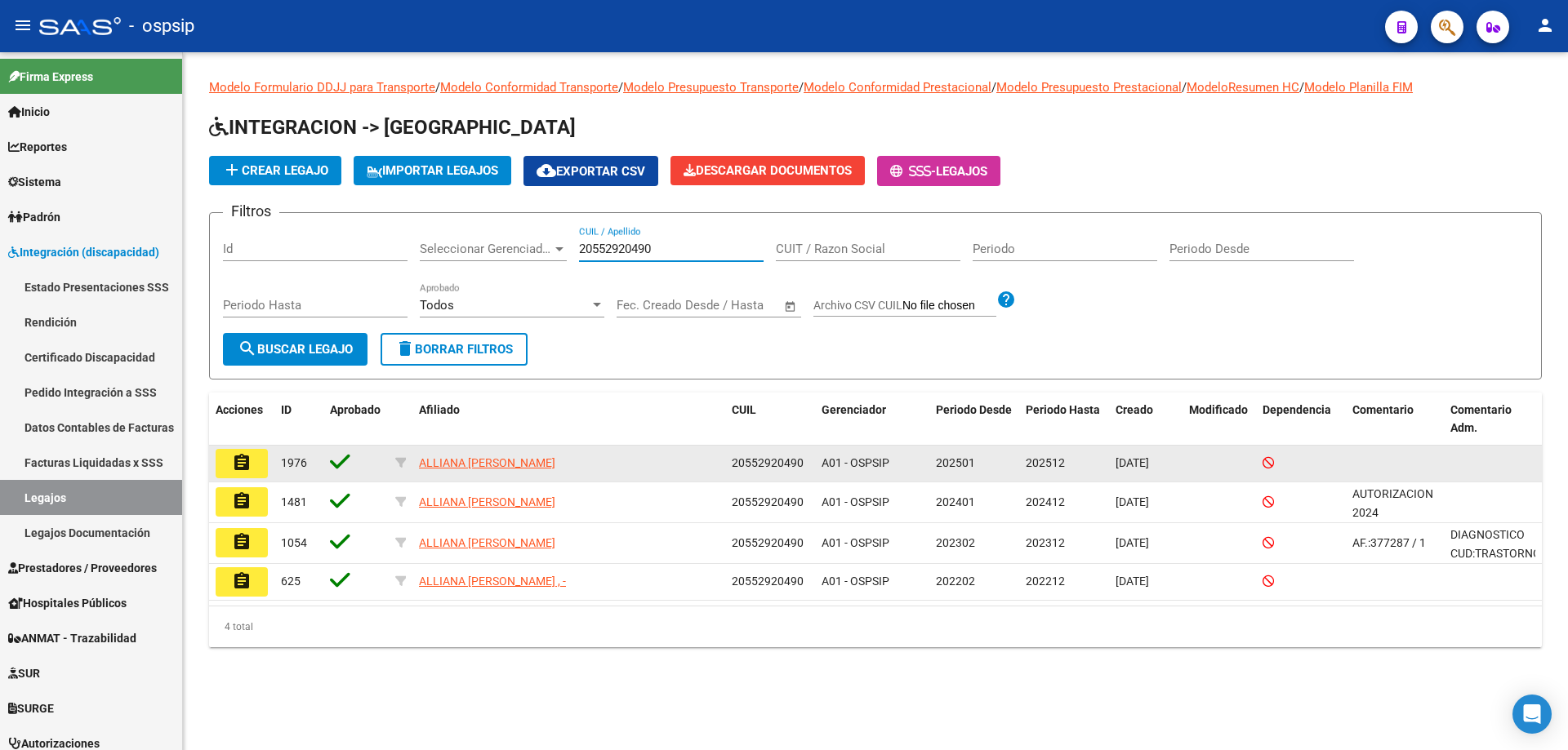
type input "20552920490"
click at [253, 455] on button "assignment" at bounding box center [242, 464] width 52 height 29
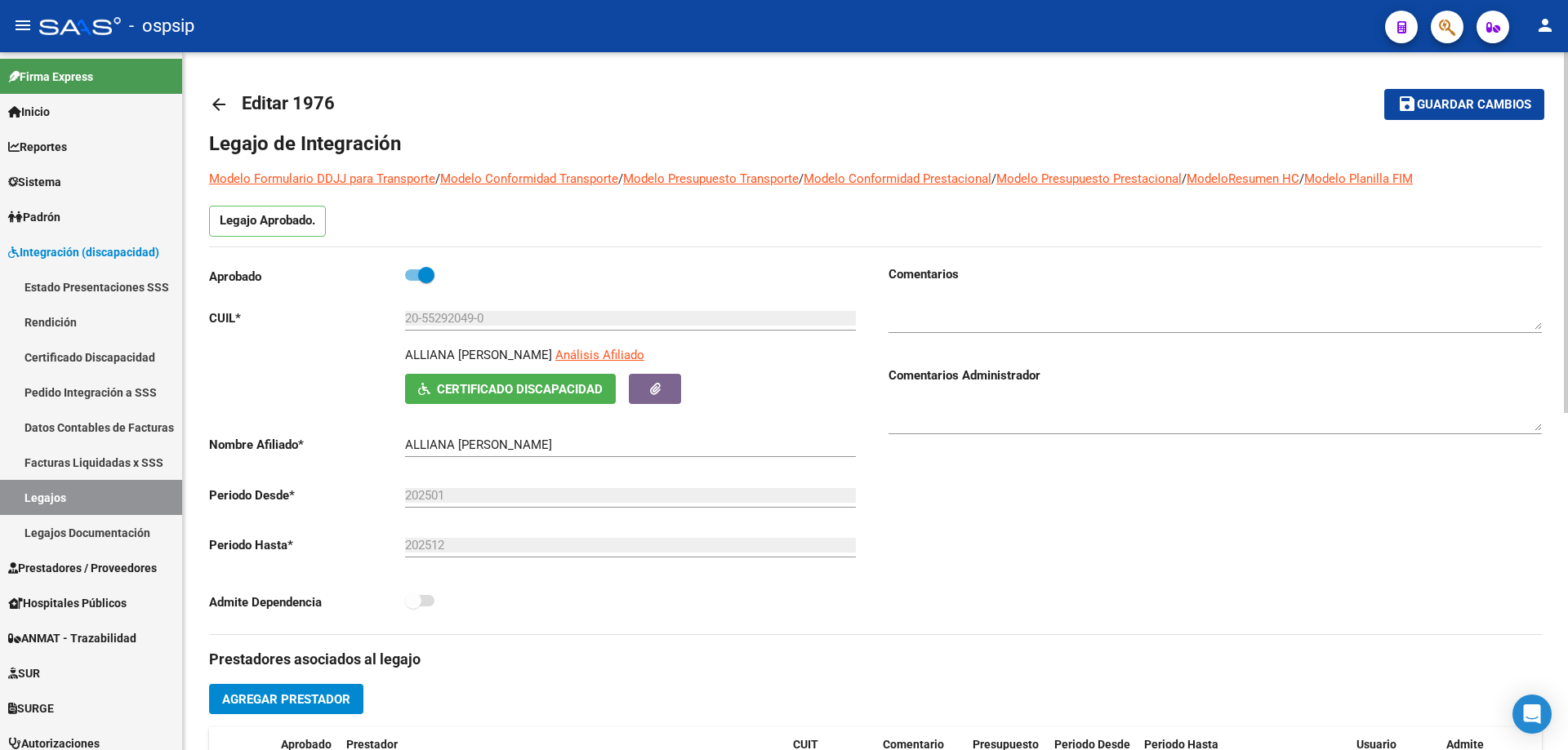
click at [216, 99] on mat-icon "arrow_back" at bounding box center [219, 104] width 19 height 19
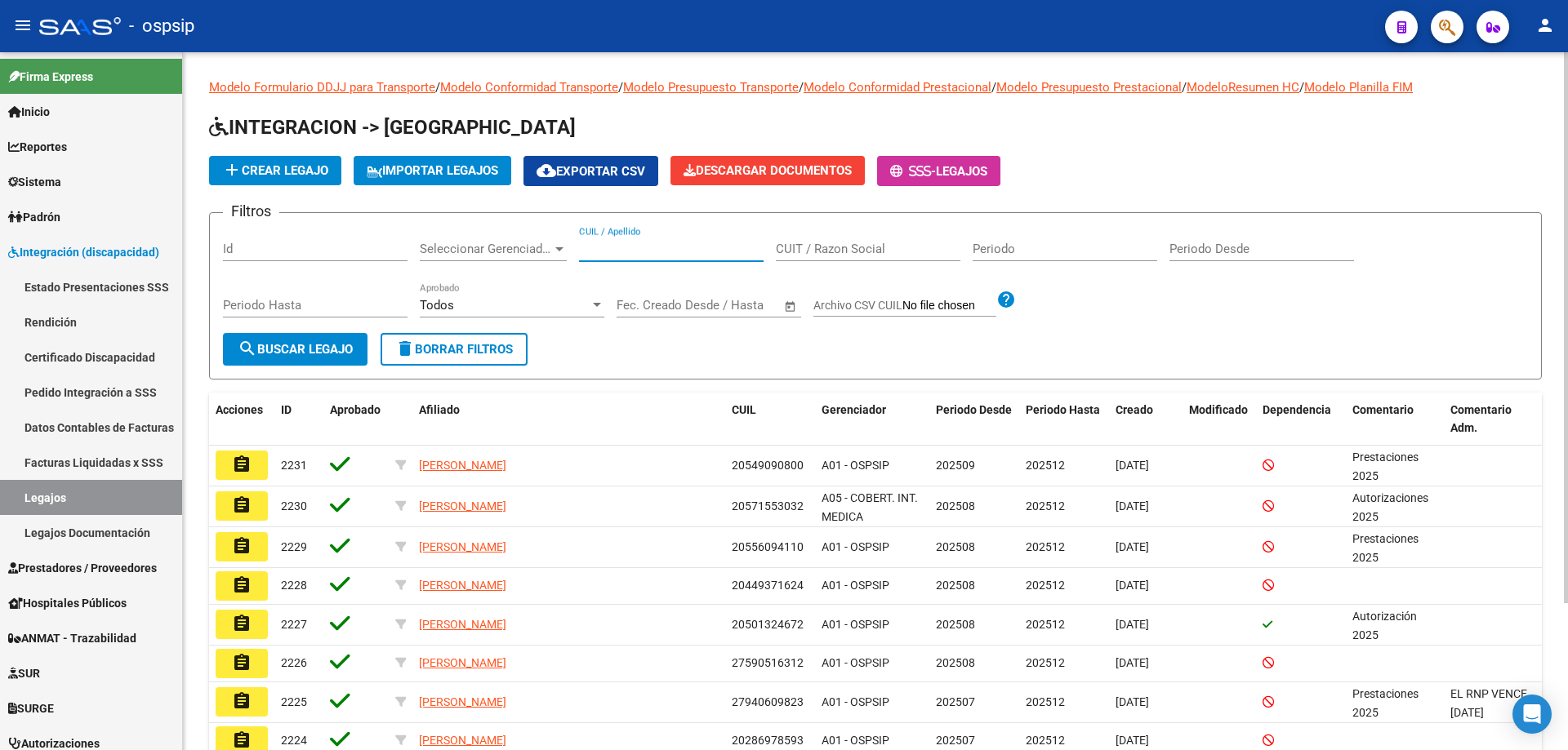
paste input "27581148661"
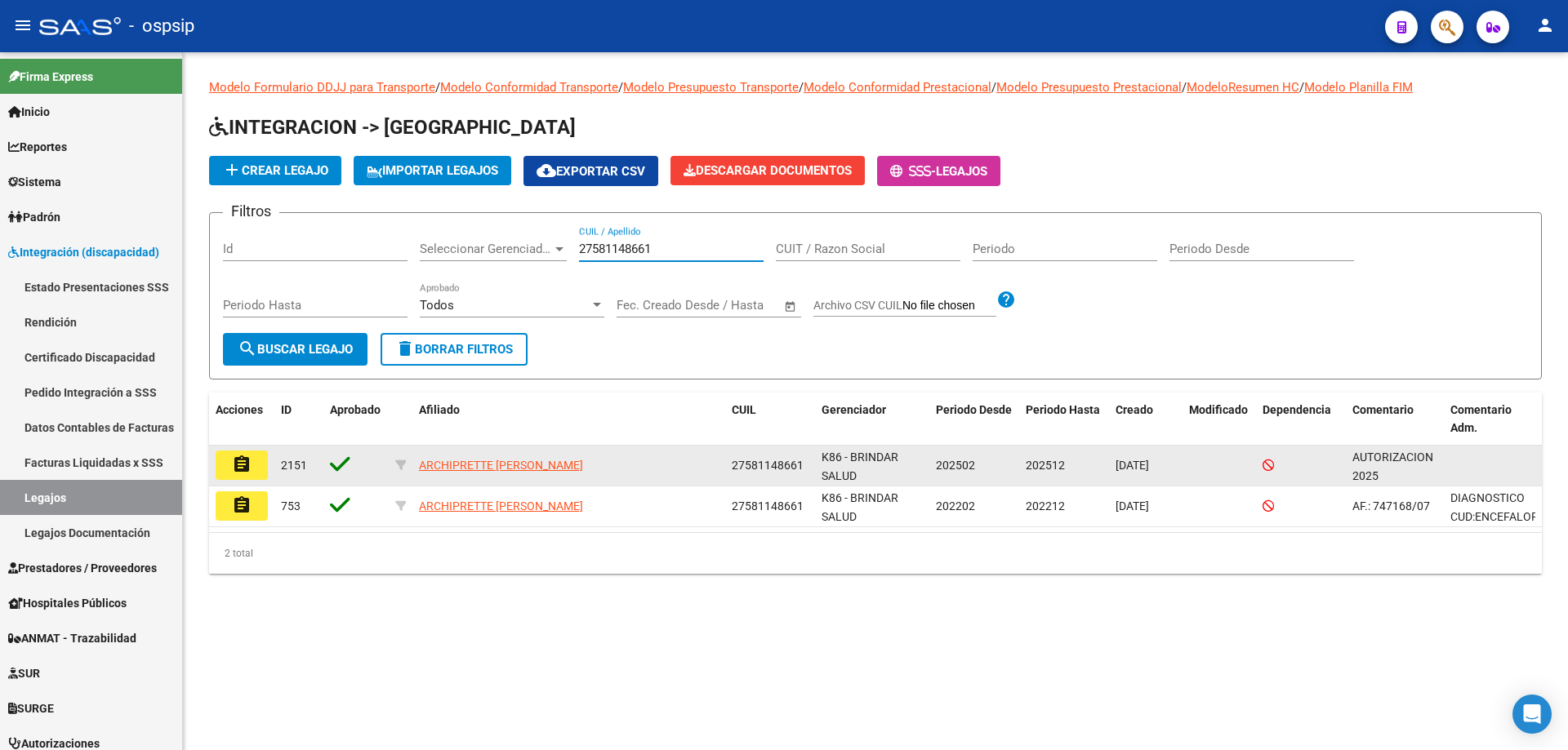
type input "27581148661"
click at [217, 458] on button "assignment" at bounding box center [242, 465] width 52 height 29
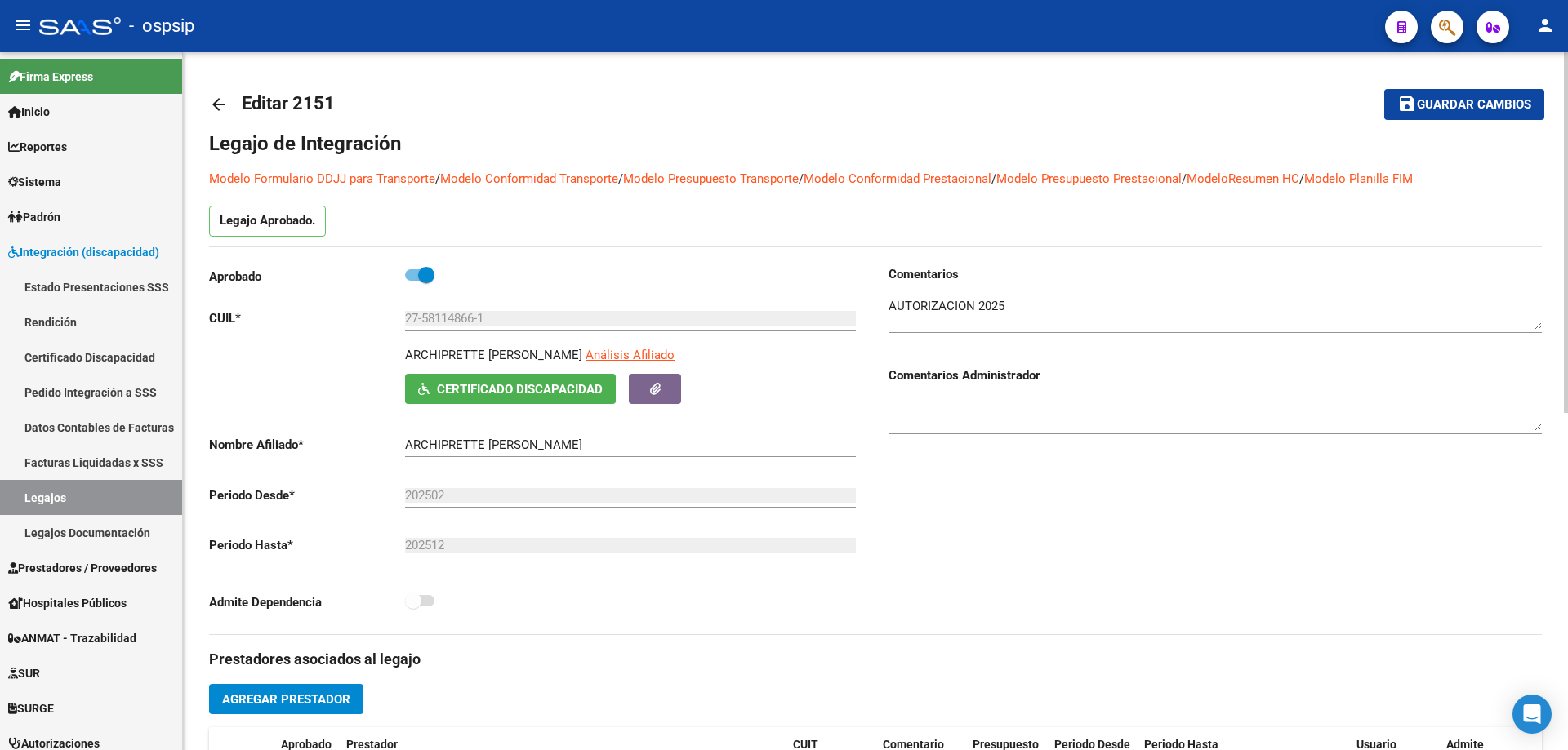
click at [225, 105] on mat-icon "arrow_back" at bounding box center [219, 104] width 19 height 19
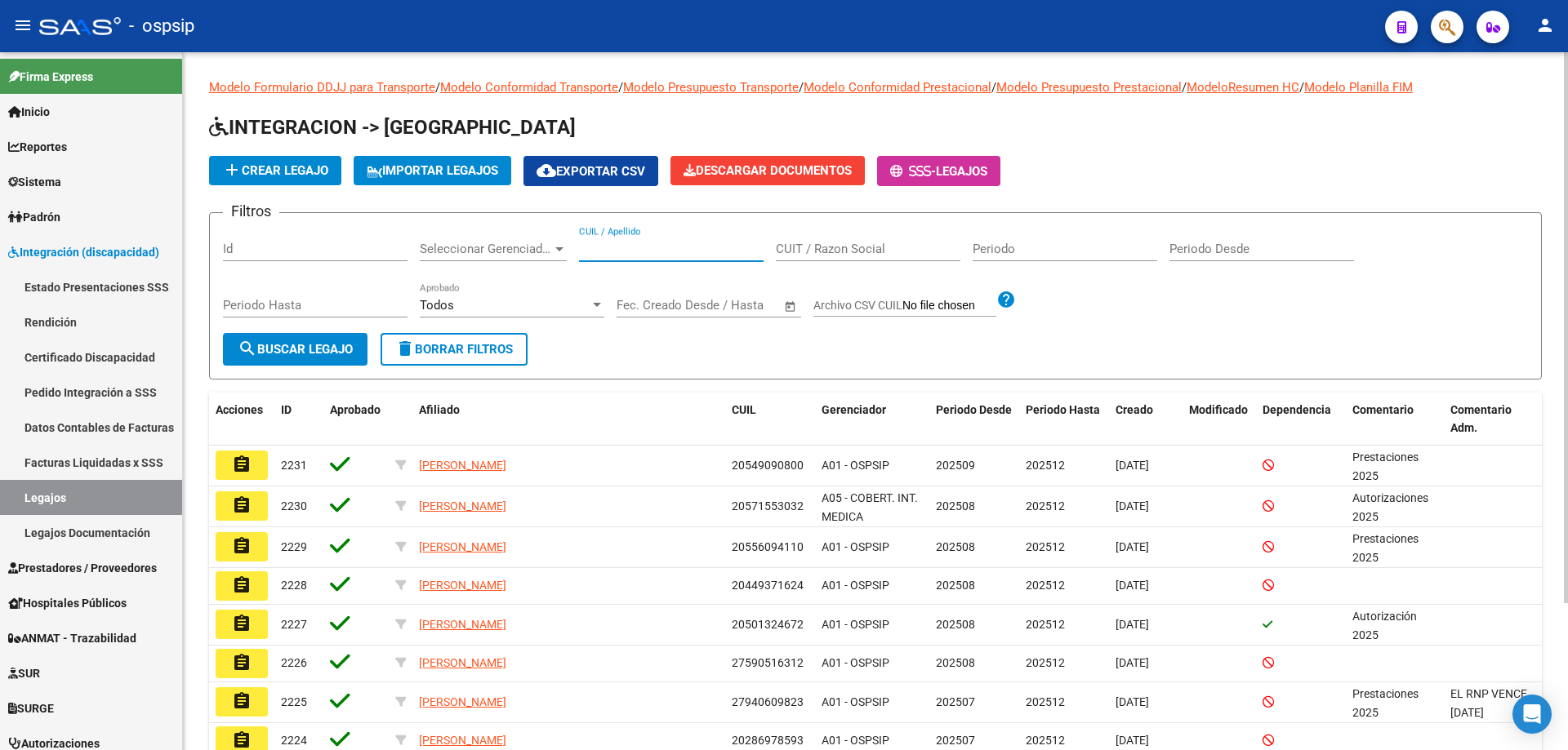
paste input "20528363025"
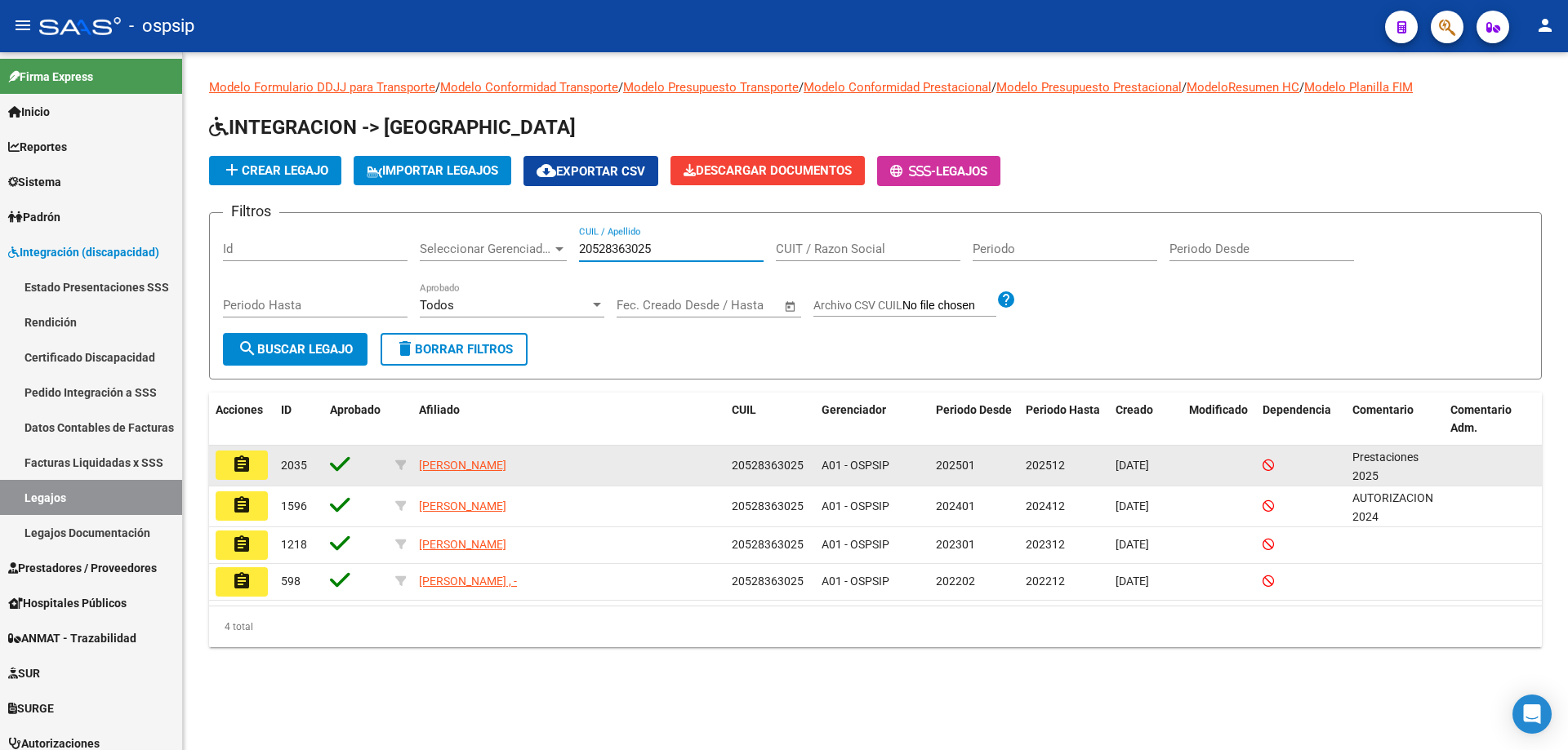
type input "20528363025"
click at [263, 469] on button "assignment" at bounding box center [242, 465] width 52 height 29
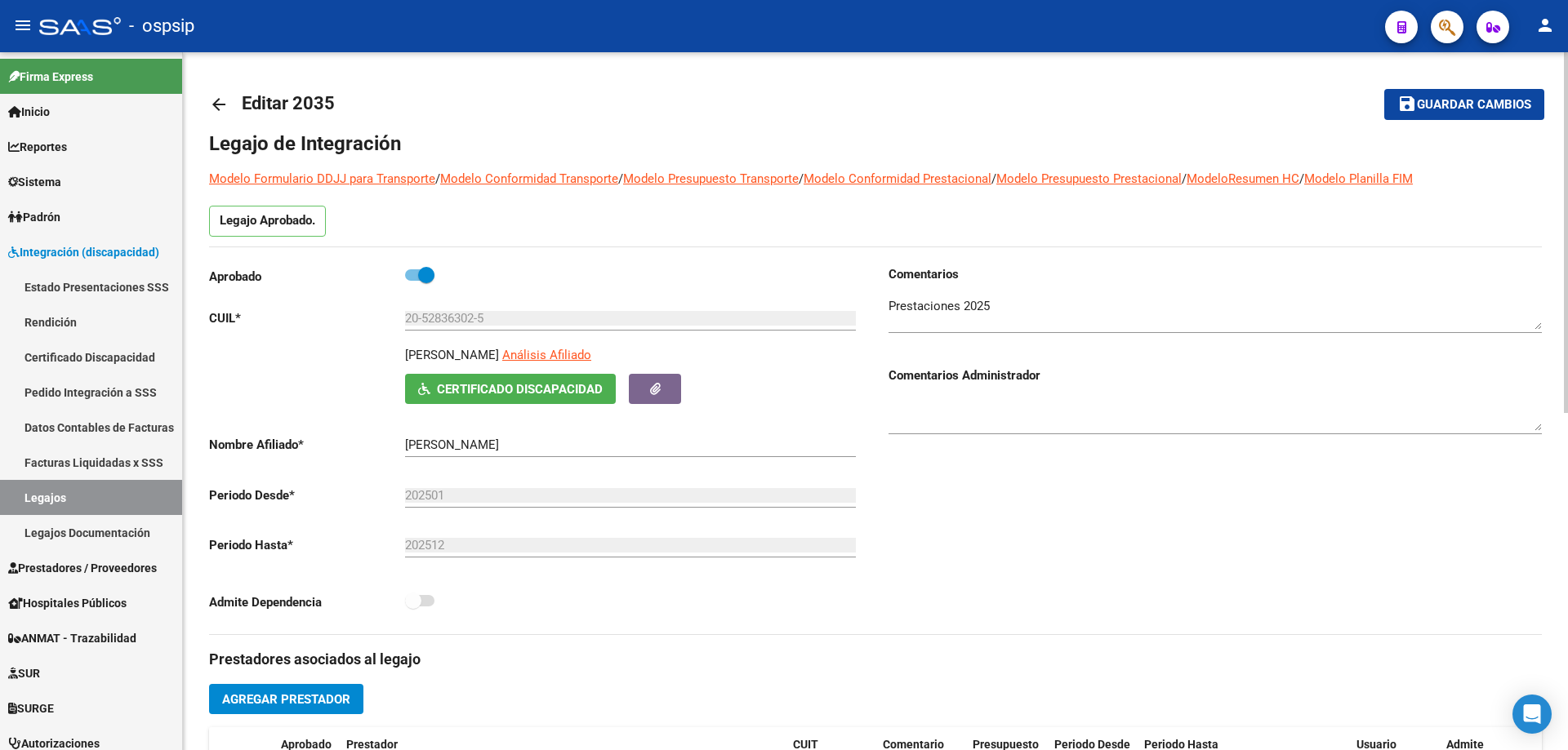
click at [224, 104] on mat-icon "arrow_back" at bounding box center [219, 104] width 19 height 19
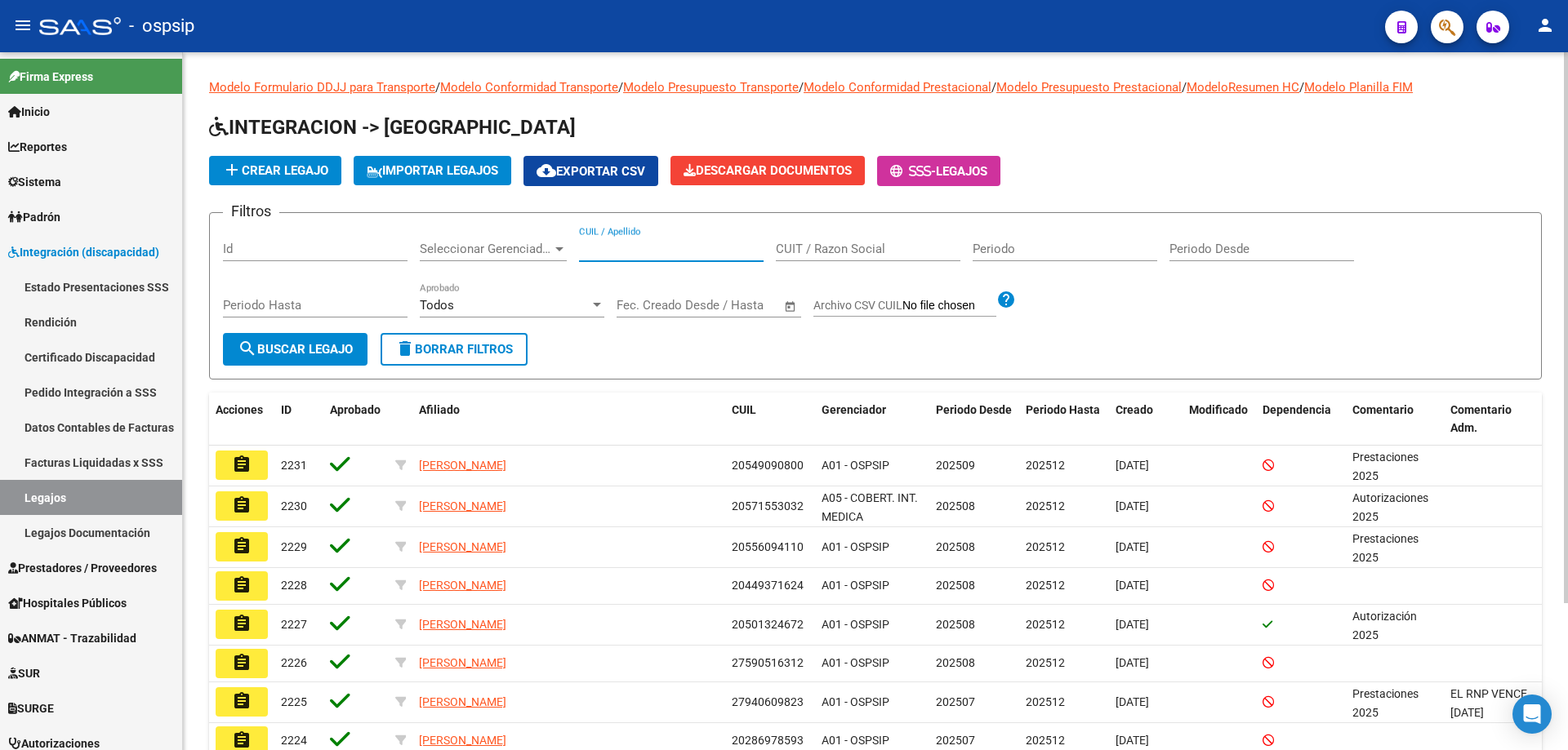
paste input "20579046091"
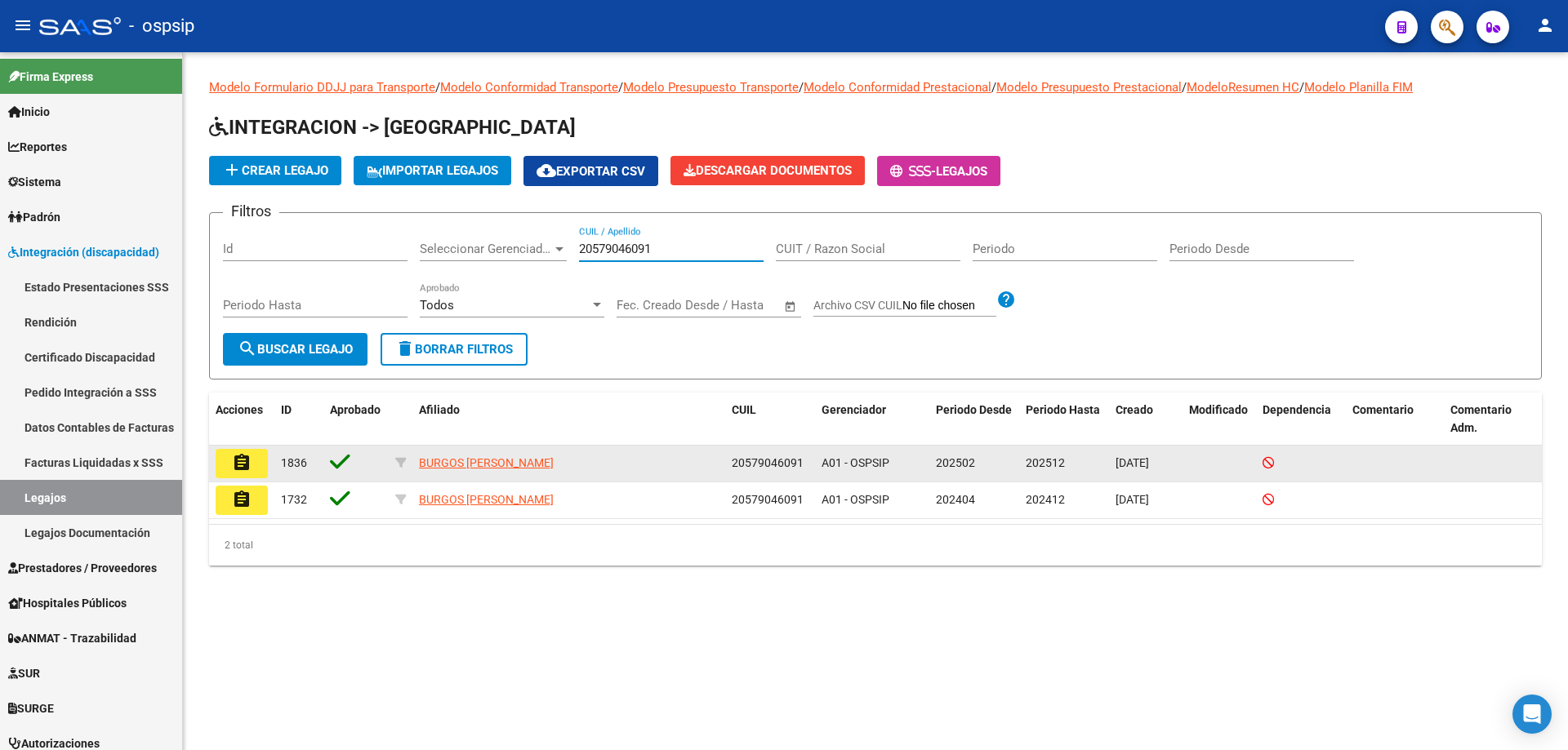
type input "20579046091"
click at [232, 468] on mat-icon "assignment" at bounding box center [241, 463] width 19 height 19
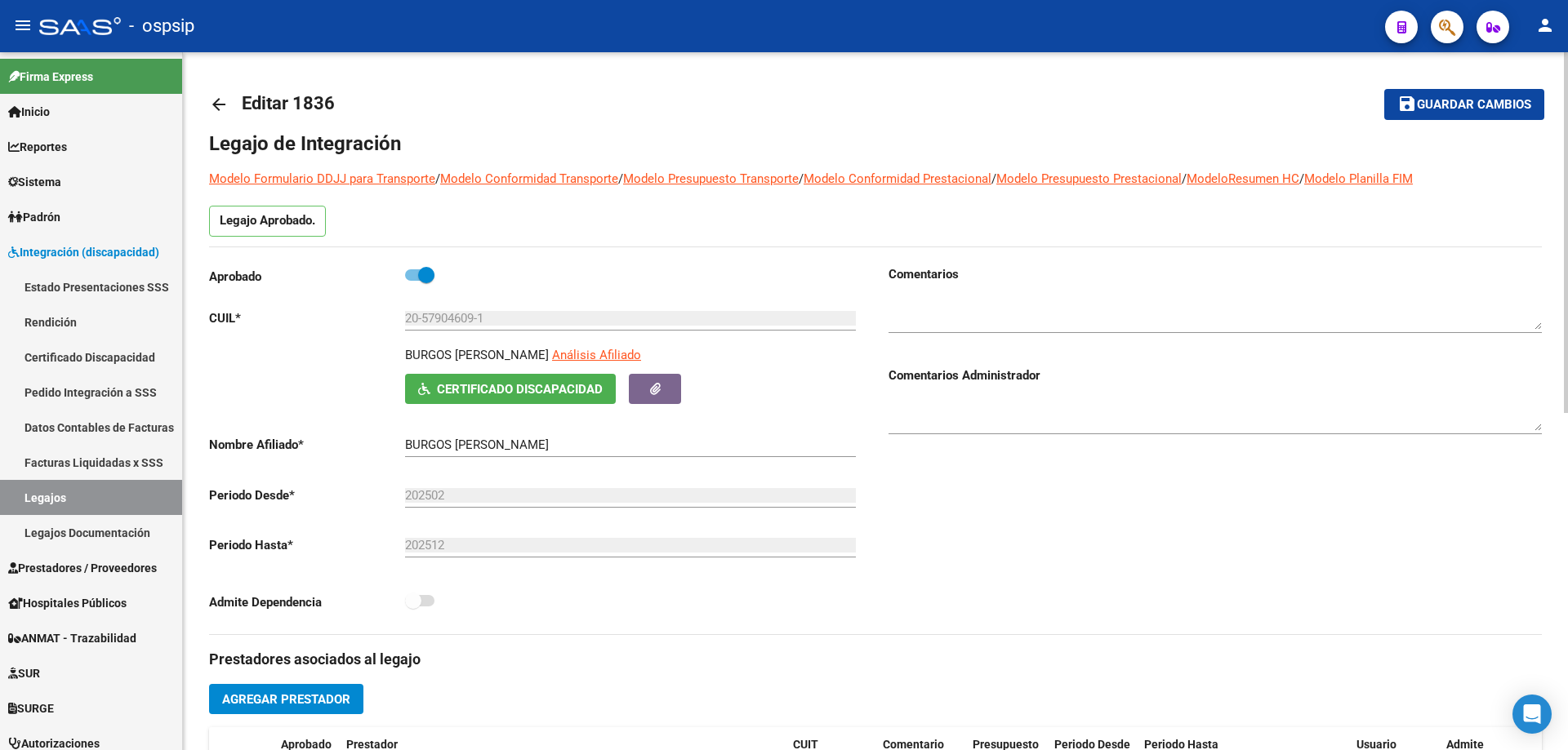
click at [218, 98] on mat-icon "arrow_back" at bounding box center [219, 104] width 19 height 19
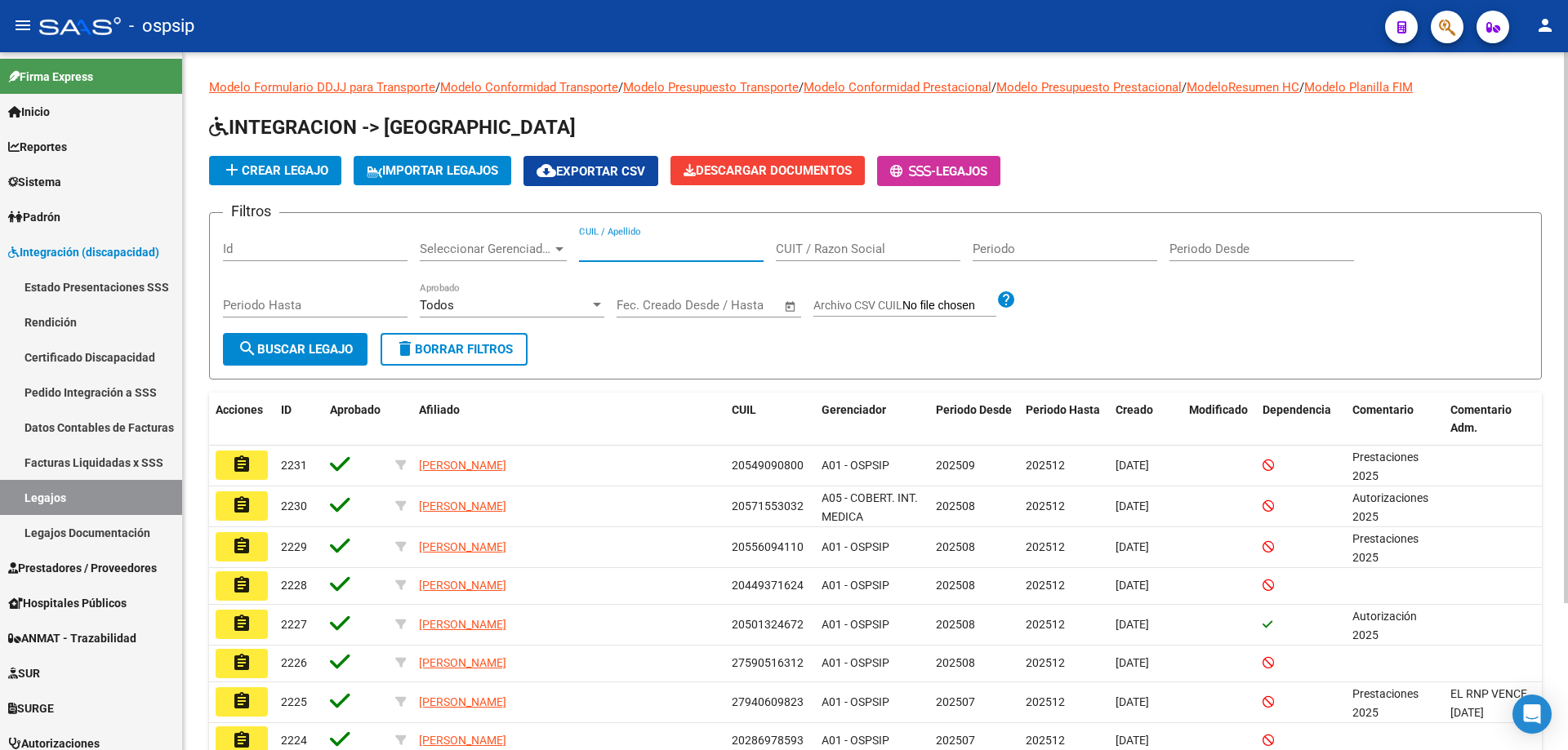
paste input "20570332733"
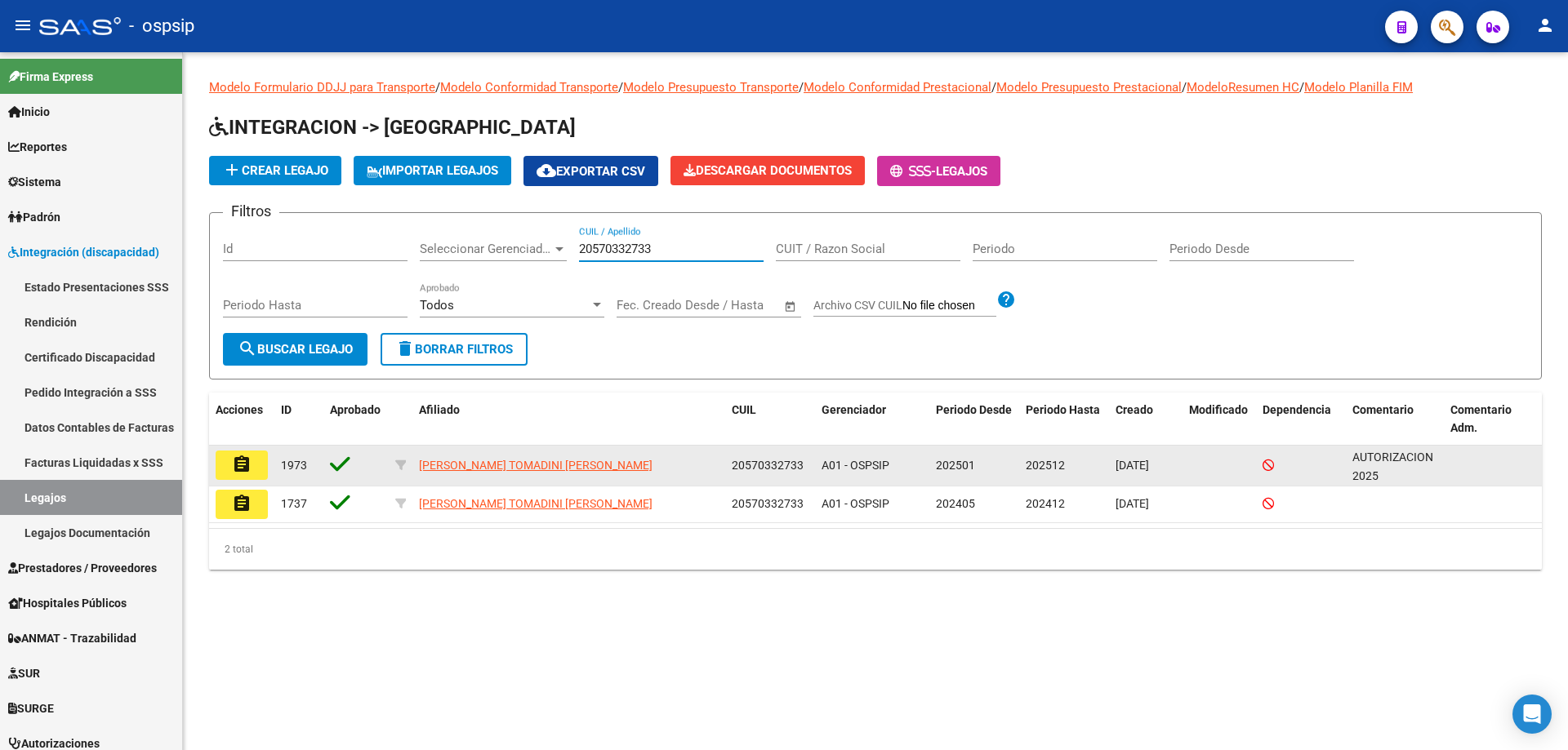
type input "20570332733"
click at [251, 454] on button "assignment" at bounding box center [242, 465] width 52 height 29
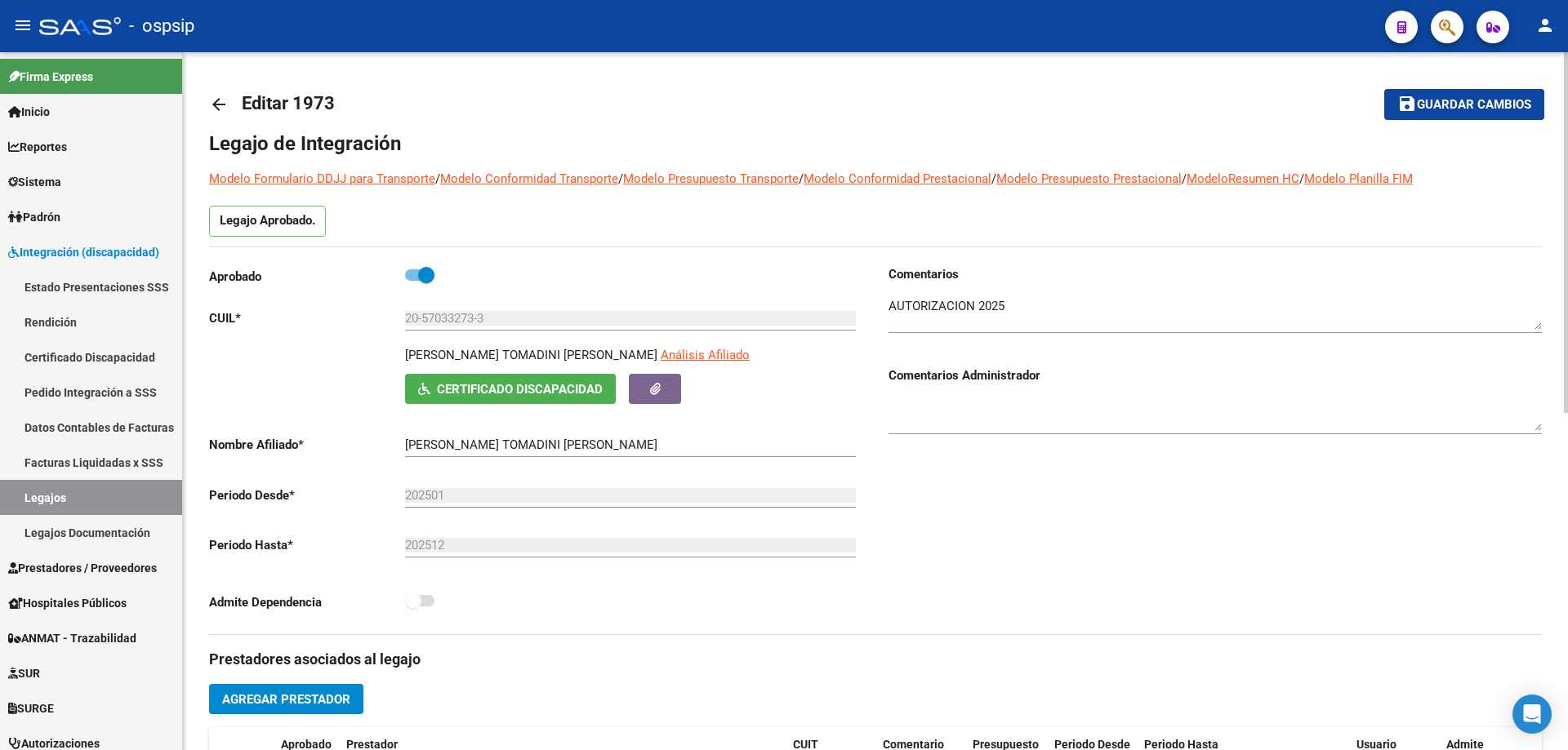
click at [222, 107] on mat-icon "arrow_back" at bounding box center [219, 104] width 19 height 19
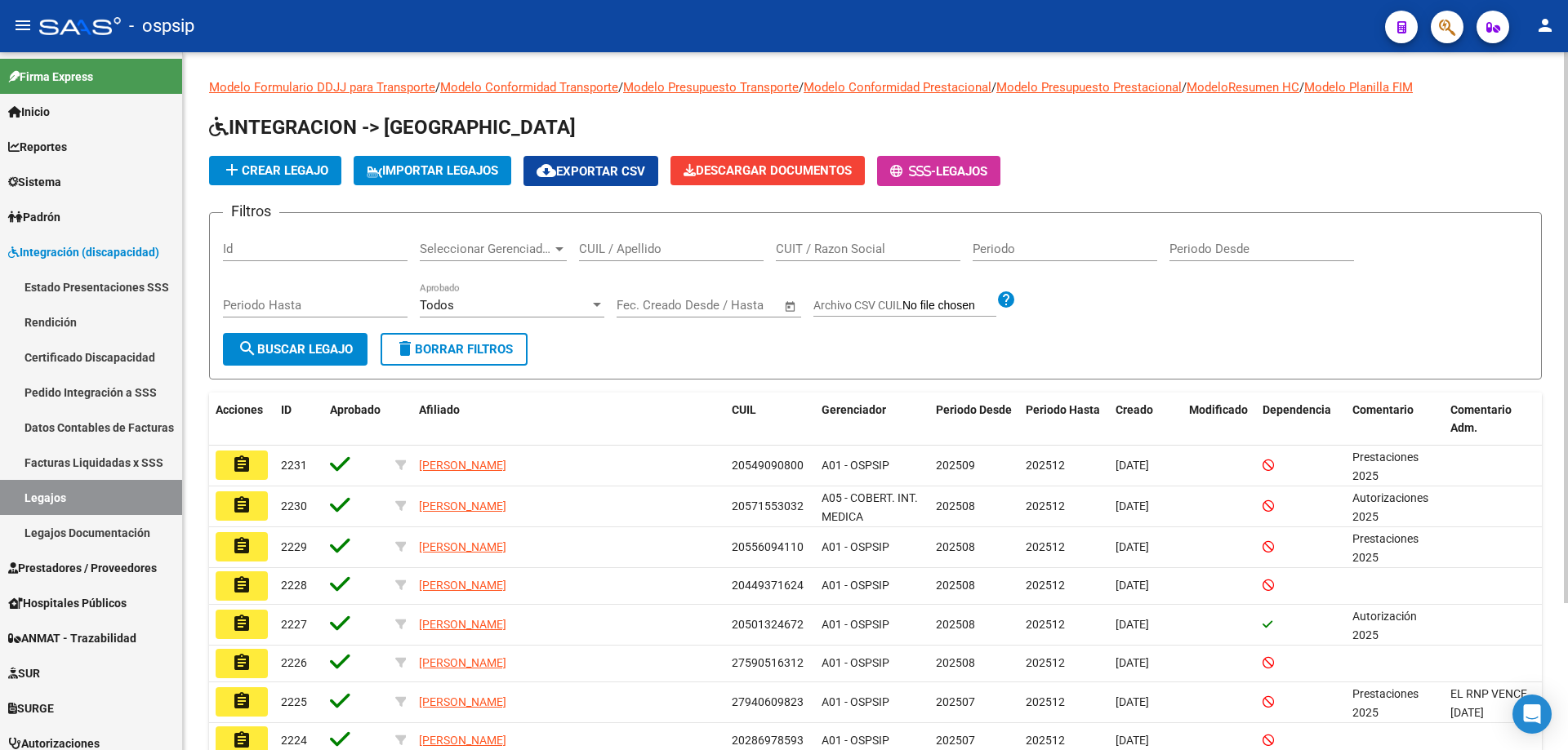
click at [578, 233] on app-drop-down-list "Seleccionar Gerenciador Seleccionar Gerenciador" at bounding box center [499, 252] width 159 height 50
click at [582, 242] on input "CUIL / Apellido" at bounding box center [670, 249] width 184 height 14
paste input "27506411012"
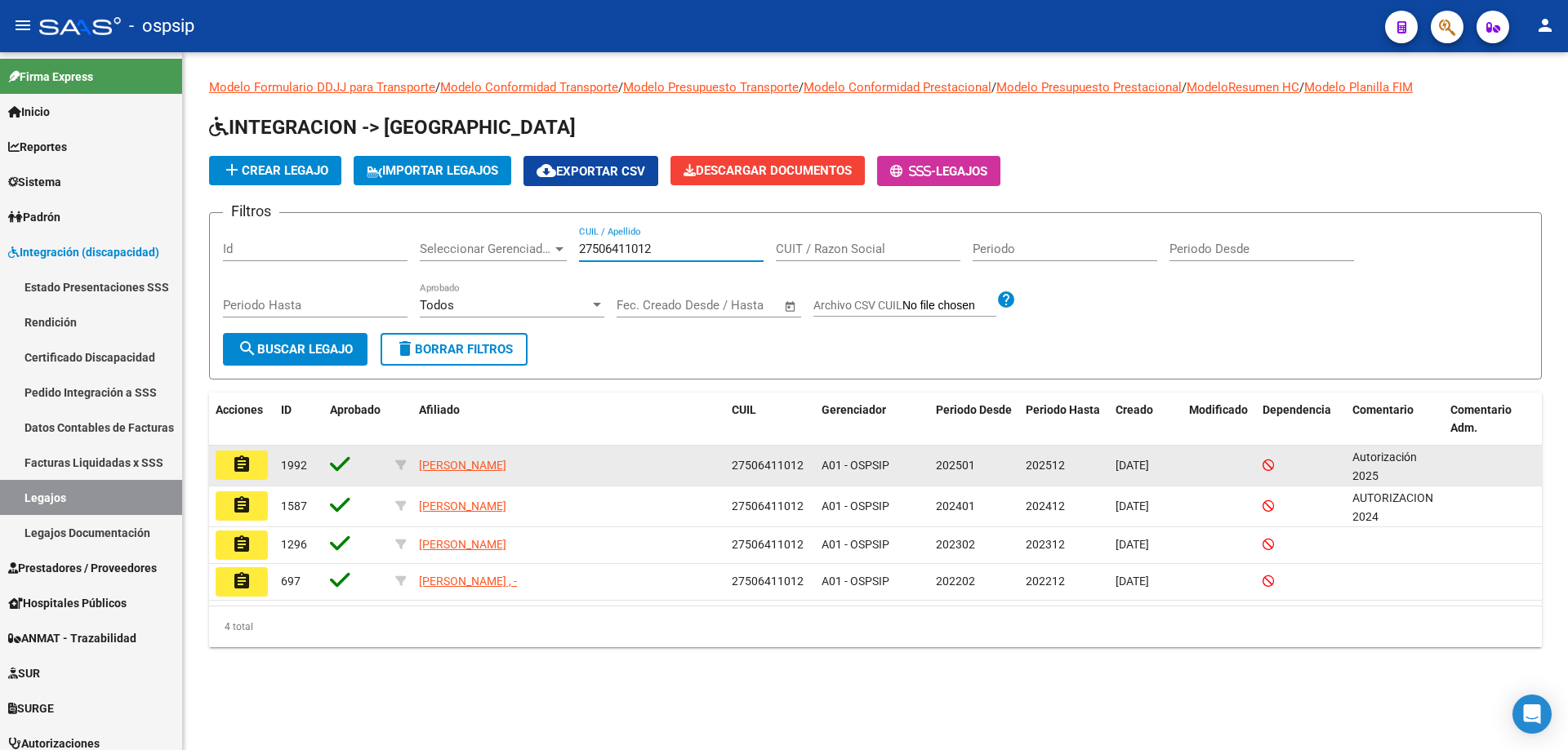
type input "27506411012"
click at [238, 464] on mat-icon "assignment" at bounding box center [241, 465] width 19 height 19
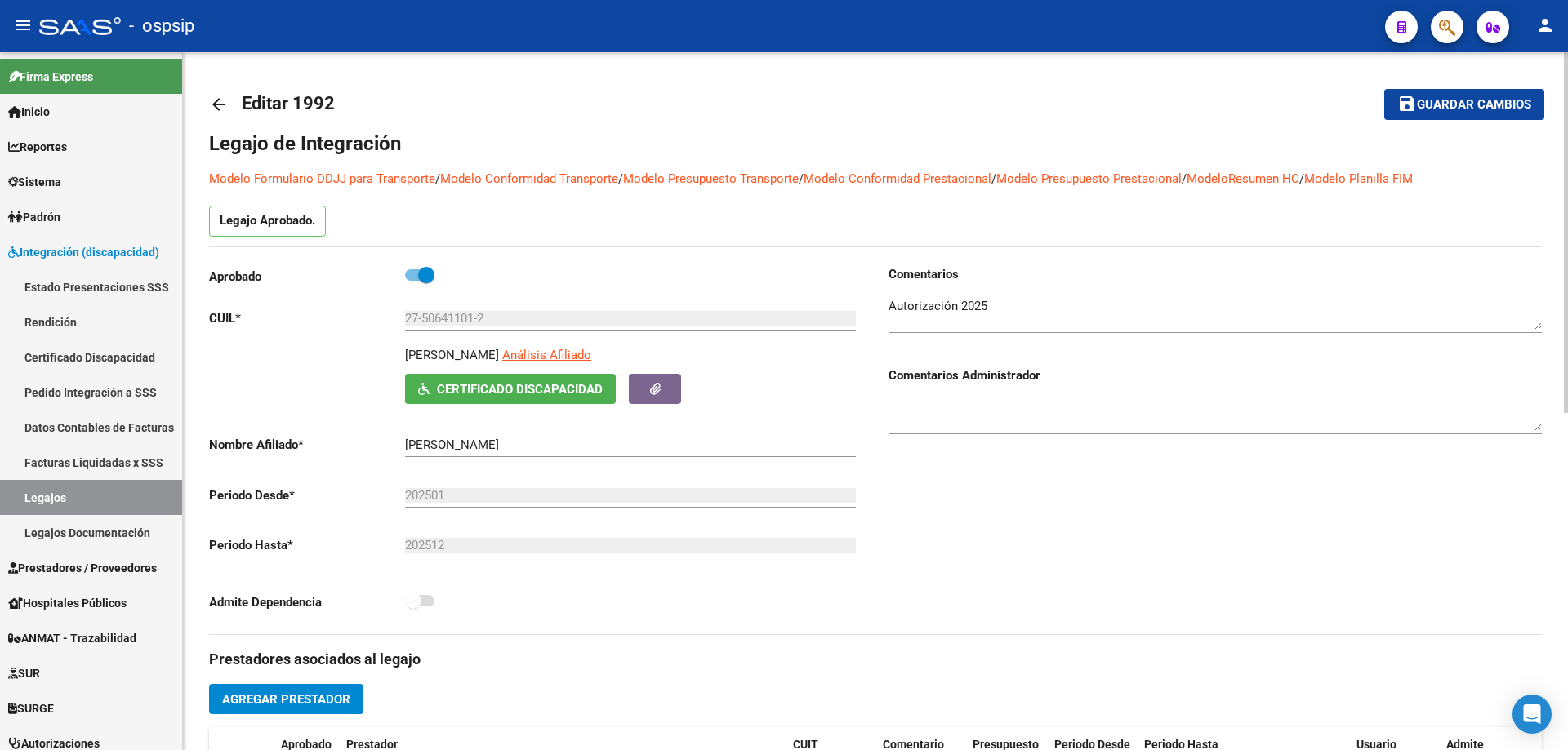
click at [217, 108] on mat-icon "arrow_back" at bounding box center [219, 104] width 19 height 19
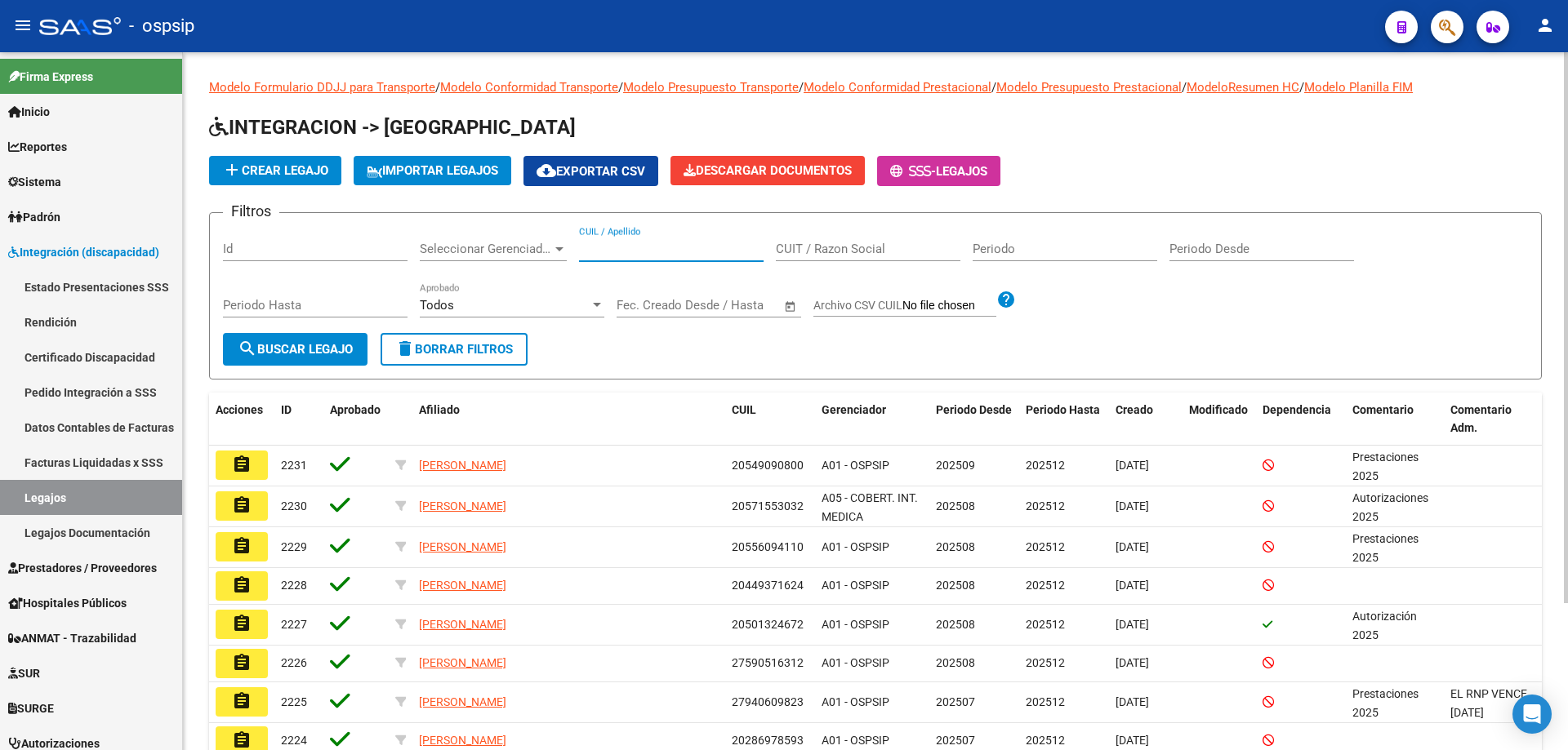
drag, startPoint x: 590, startPoint y: 256, endPoint x: 594, endPoint y: 242, distance: 14.6
click at [594, 242] on input "CUIL / Apellido" at bounding box center [670, 249] width 184 height 14
paste input "27538255411"
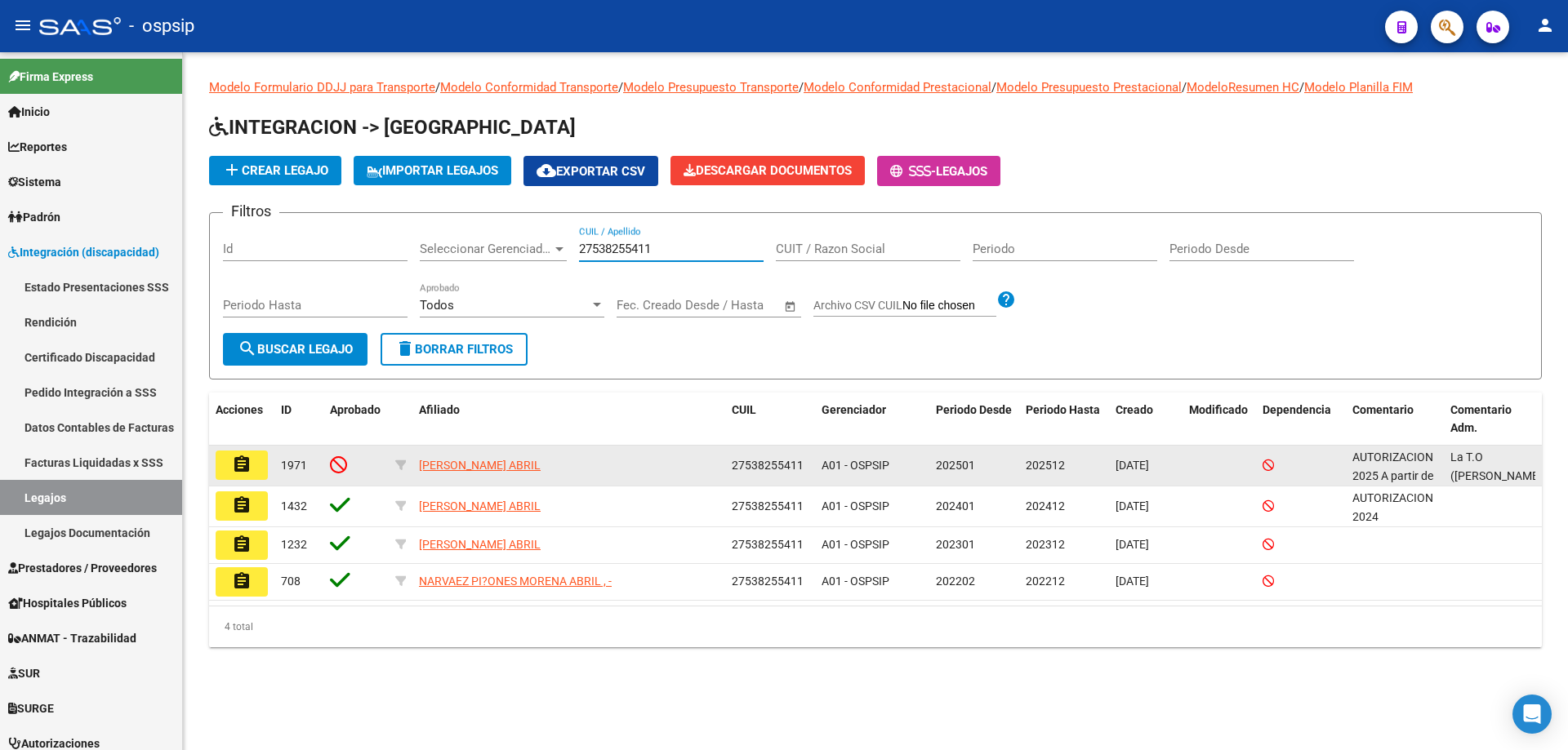
type input "27538255411"
click at [230, 462] on button "assignment" at bounding box center [242, 465] width 52 height 29
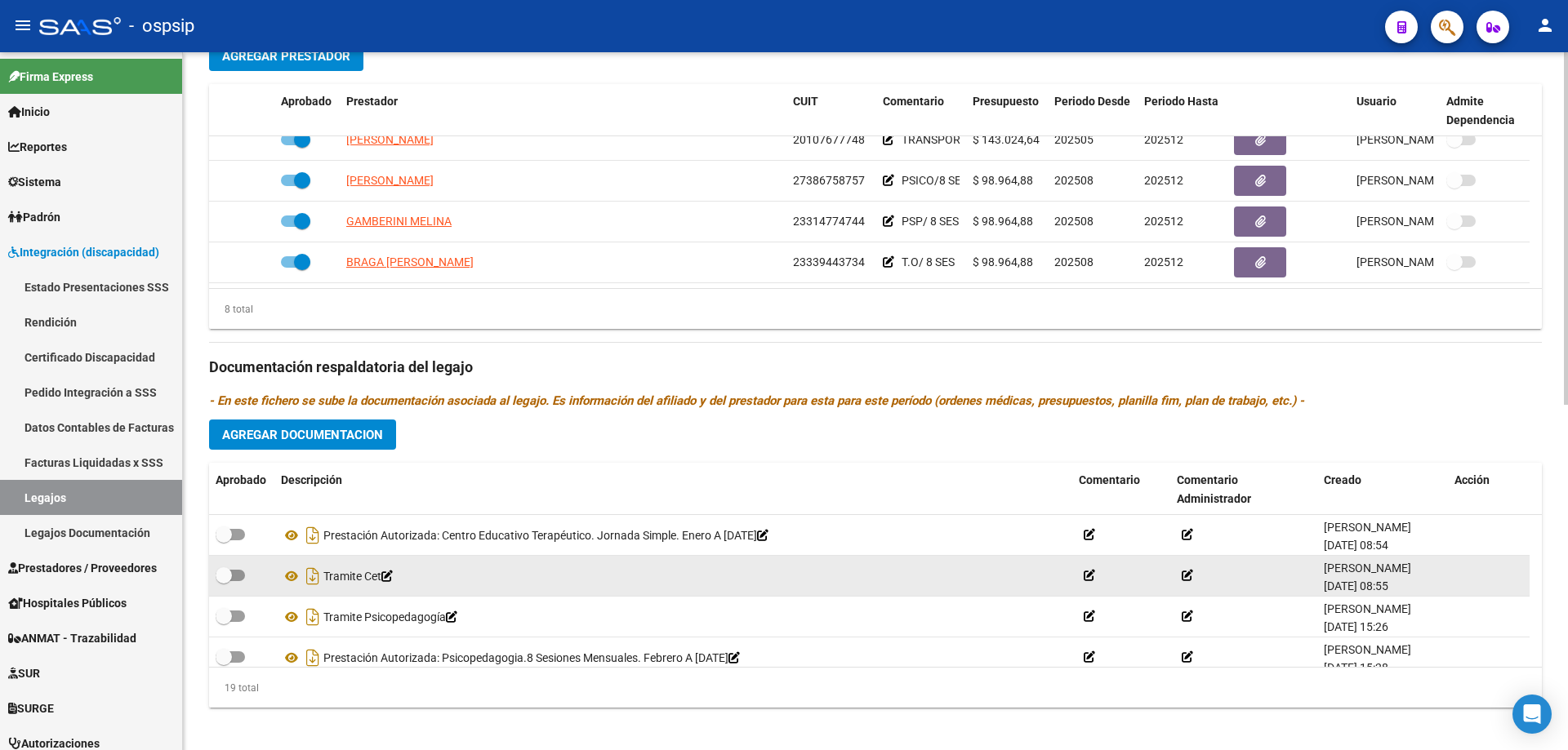
scroll to position [683, 0]
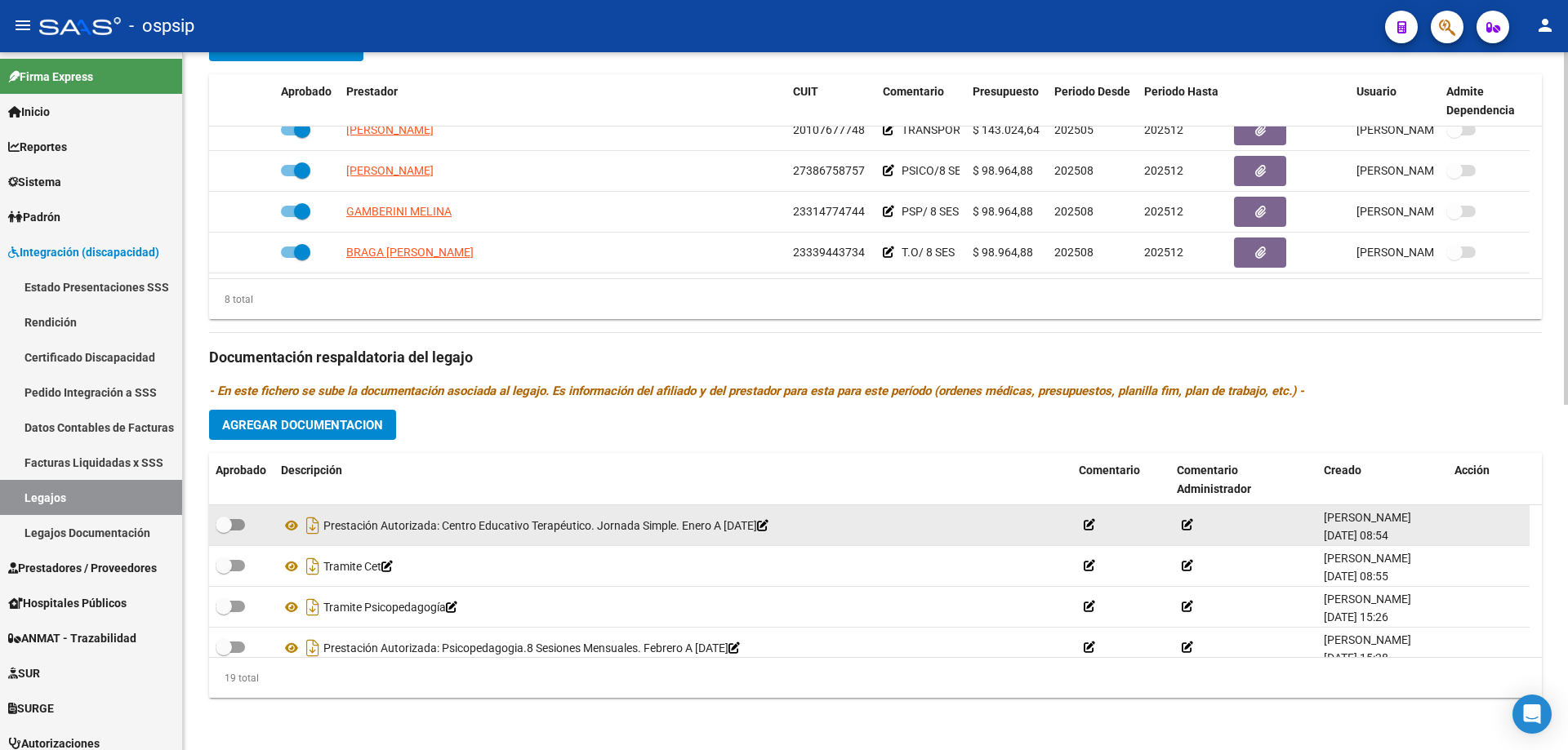
click at [533, 524] on div "Prestación Autorizada: Centro Educativo Terapéutico. Jornada Simple. Enero A Di…" at bounding box center [673, 525] width 785 height 26
click at [401, 523] on div "Prestación Autorizada: Centro Educativo Terapéutico. Jornada Simple. Enero A Di…" at bounding box center [673, 525] width 785 height 26
click at [291, 527] on icon at bounding box center [291, 525] width 21 height 19
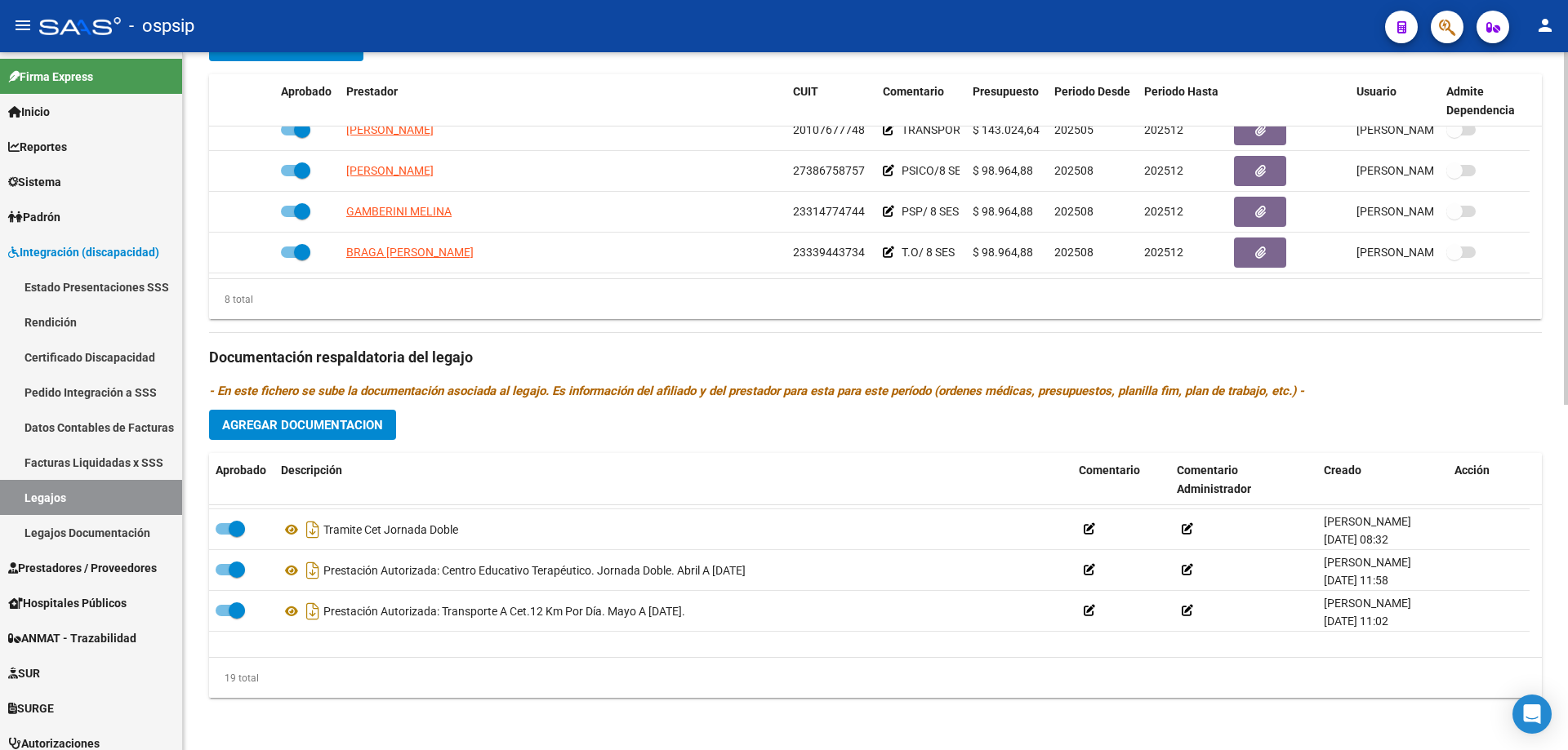
scroll to position [327, 0]
